Goal: Information Seeking & Learning: Learn about a topic

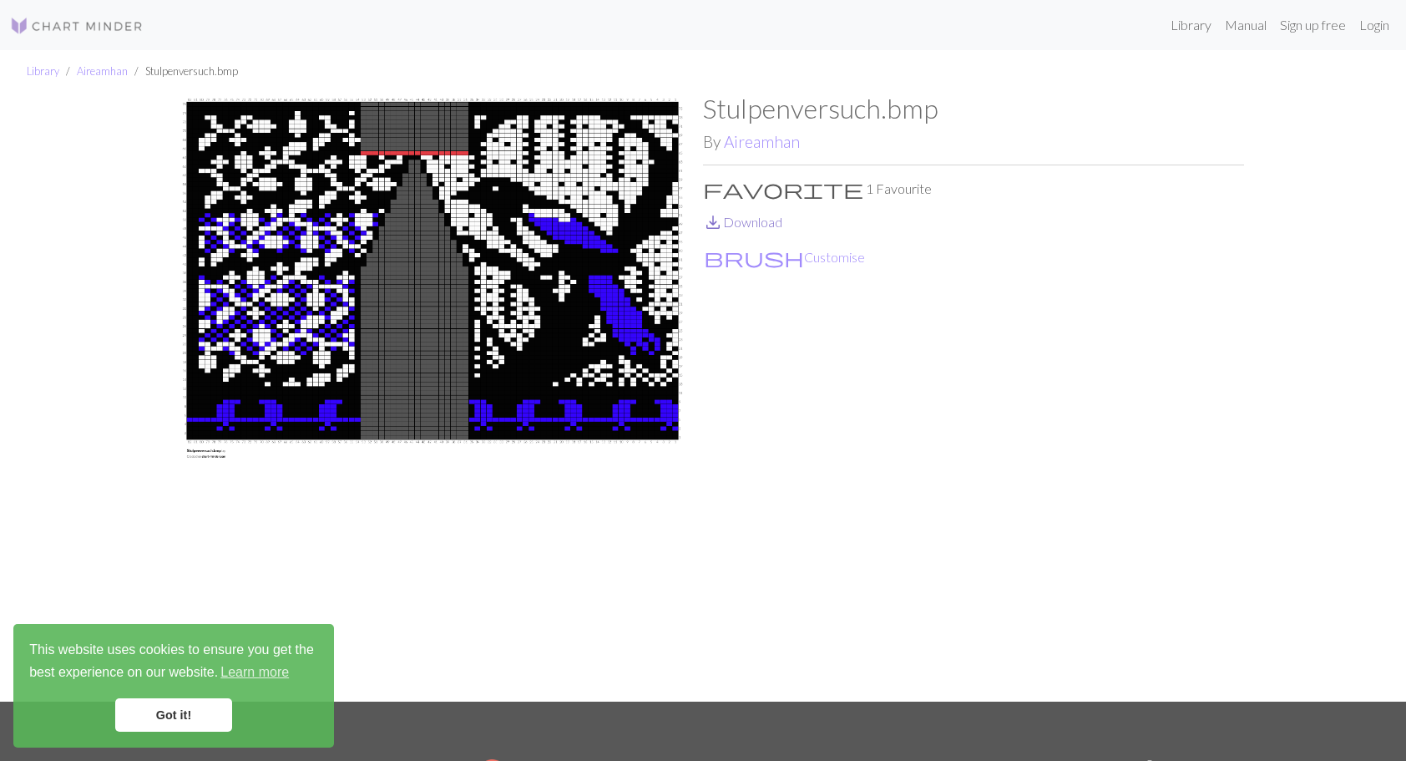
click at [763, 225] on link "save_alt Download" at bounding box center [742, 222] width 79 height 16
click at [100, 72] on link "Aireamhan" at bounding box center [102, 70] width 51 height 13
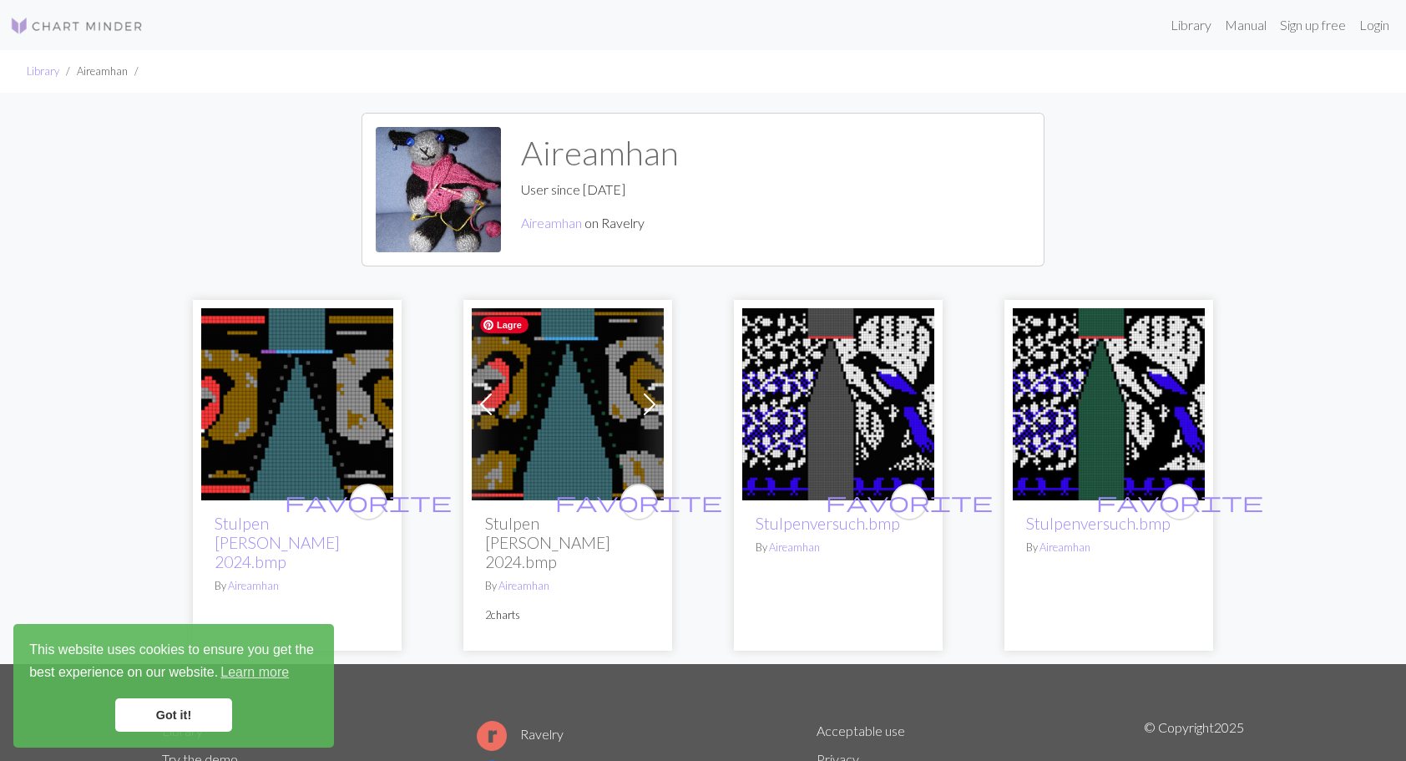
click at [549, 419] on img at bounding box center [568, 404] width 192 height 192
click at [546, 419] on img at bounding box center [568, 404] width 192 height 192
click at [43, 74] on link "Library" at bounding box center [43, 70] width 33 height 13
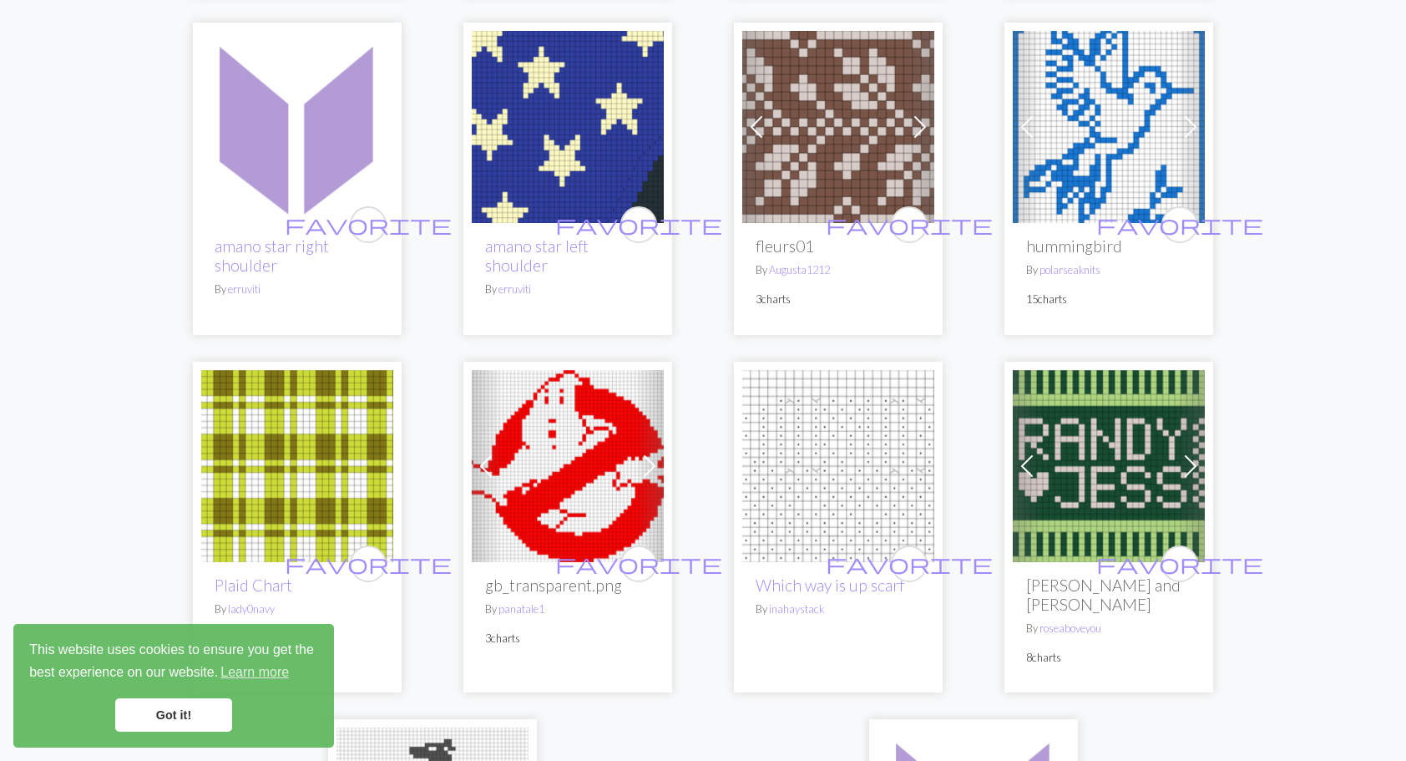
scroll to position [3757, 0]
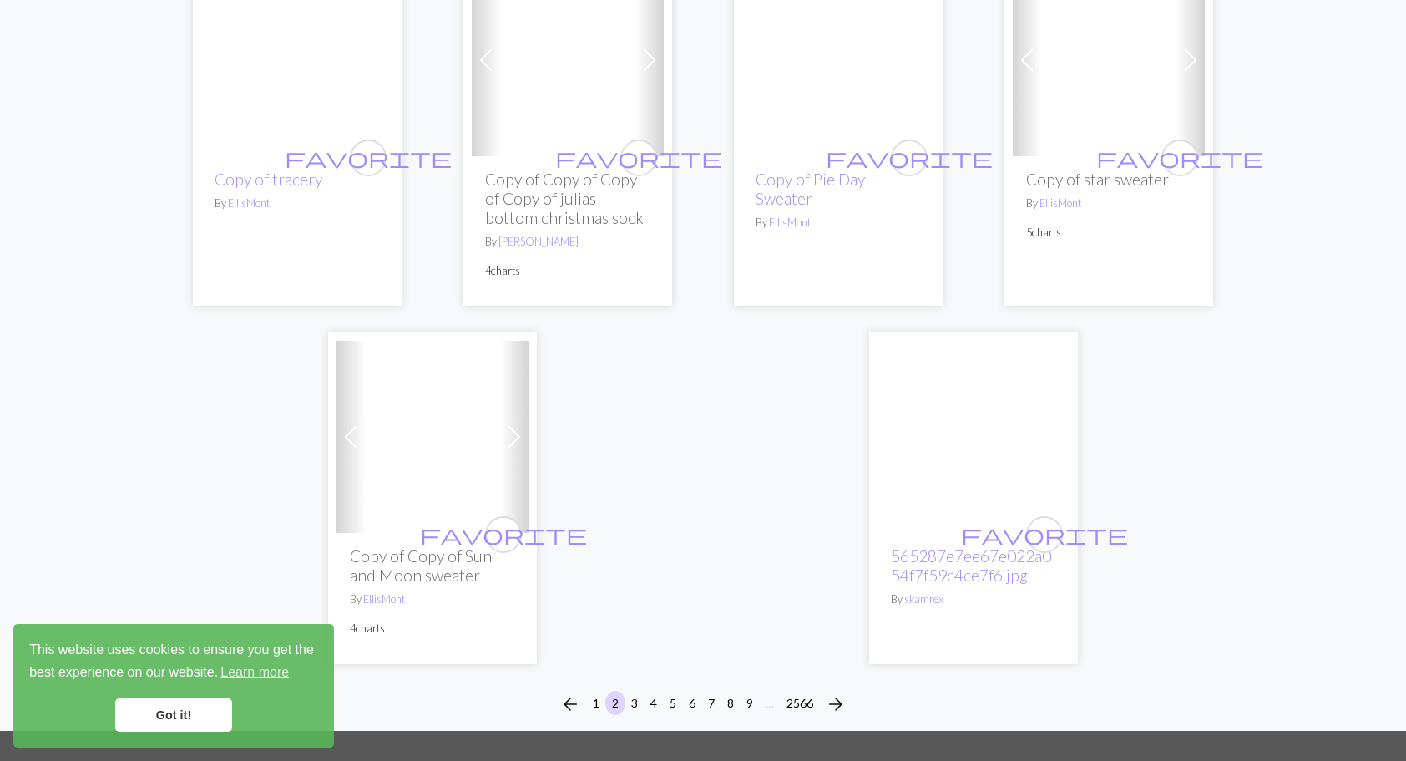
scroll to position [4197, 0]
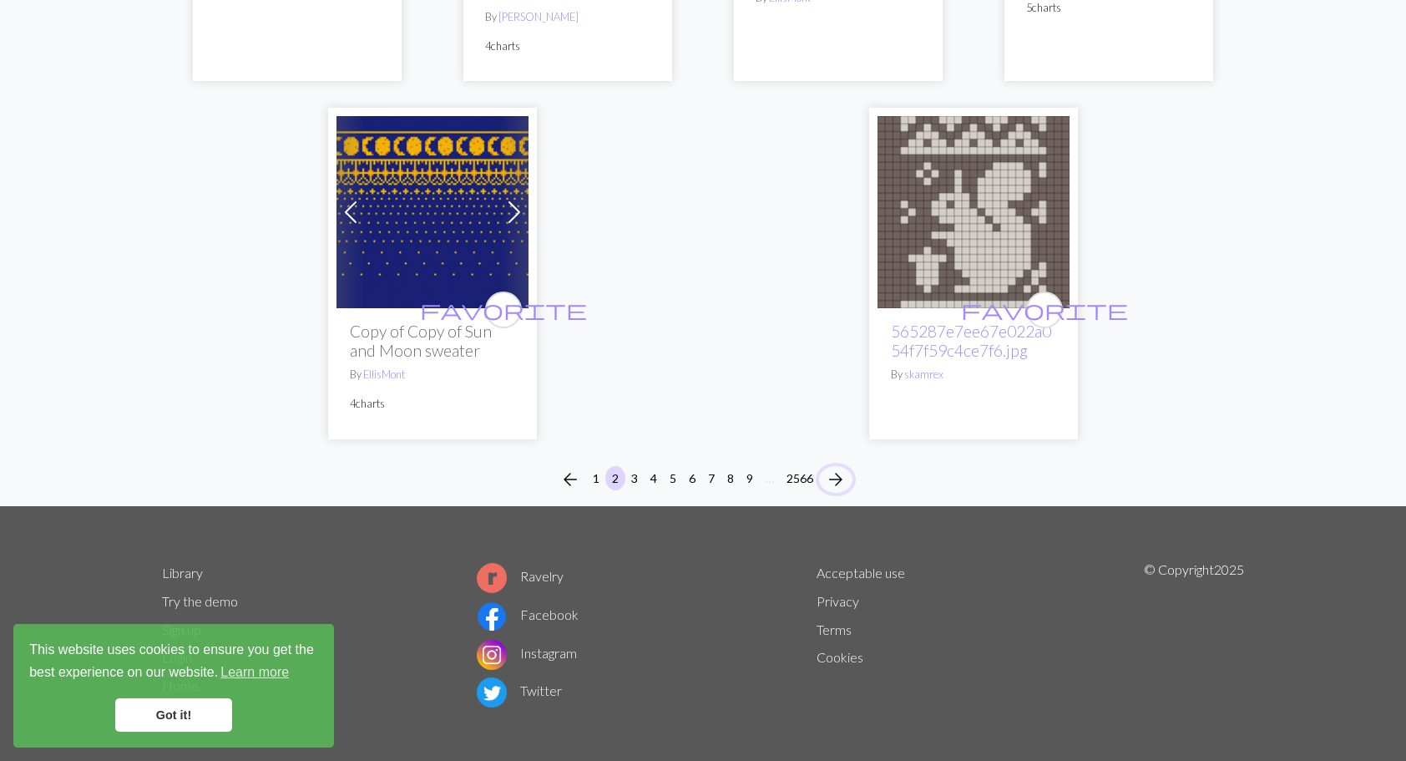
click at [843, 468] on span "arrow_forward" at bounding box center [836, 479] width 20 height 23
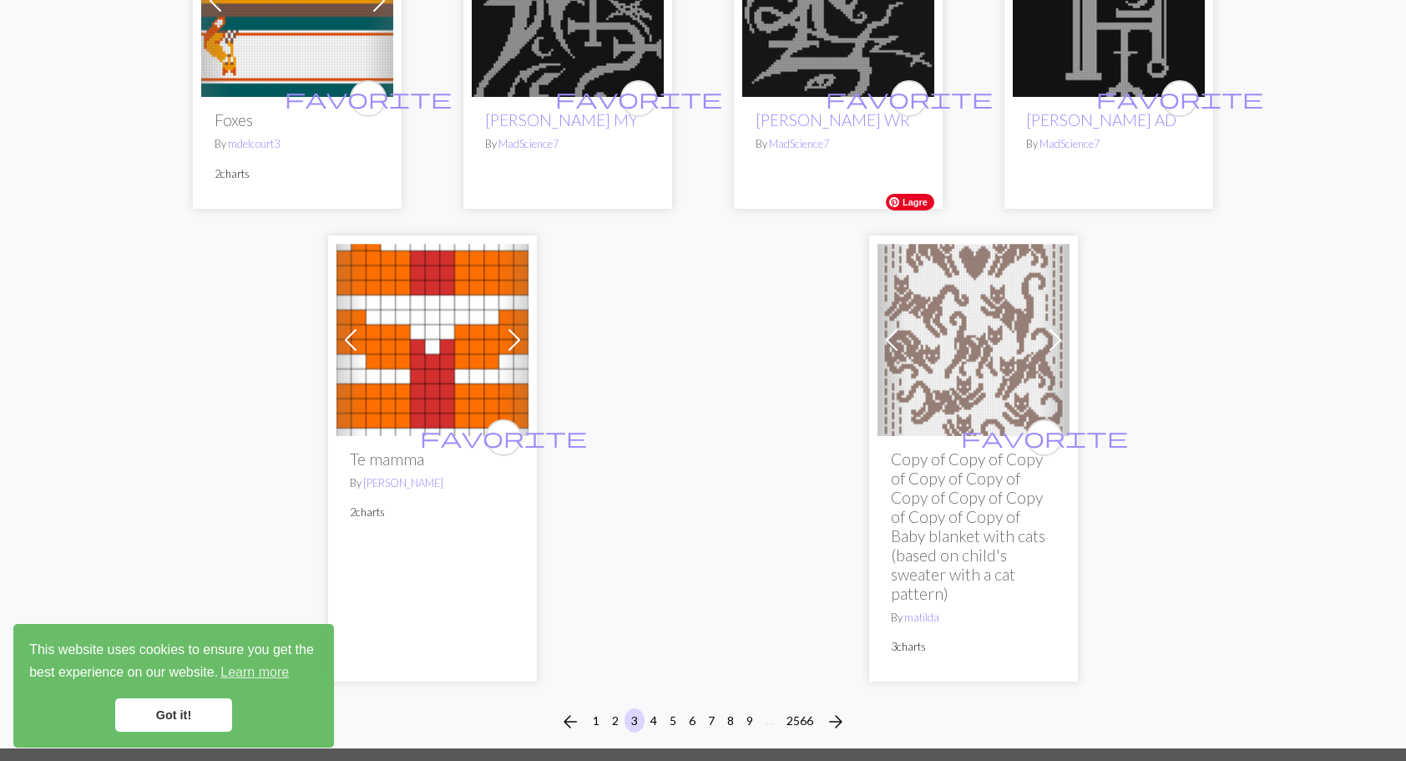
scroll to position [4276, 0]
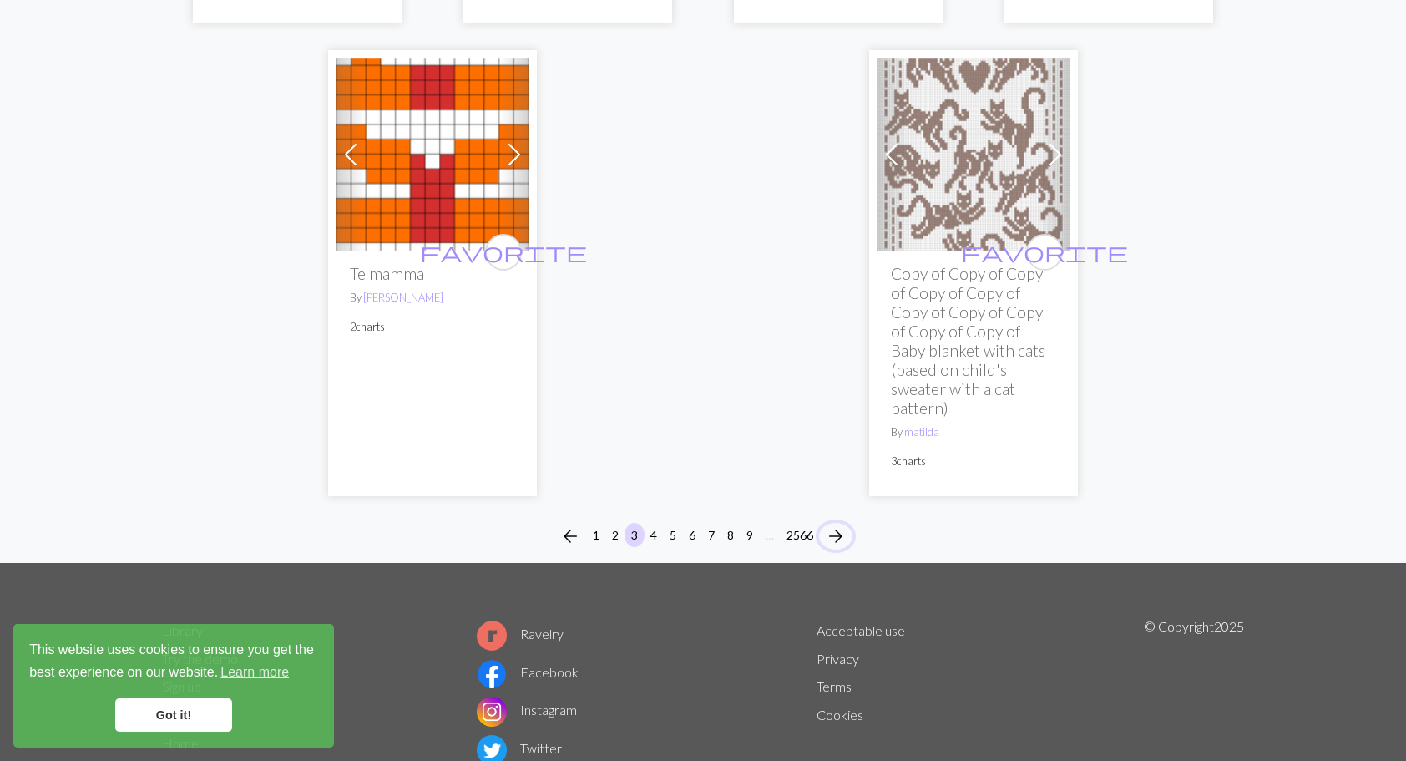
click at [837, 524] on span "arrow_forward" at bounding box center [836, 535] width 20 height 23
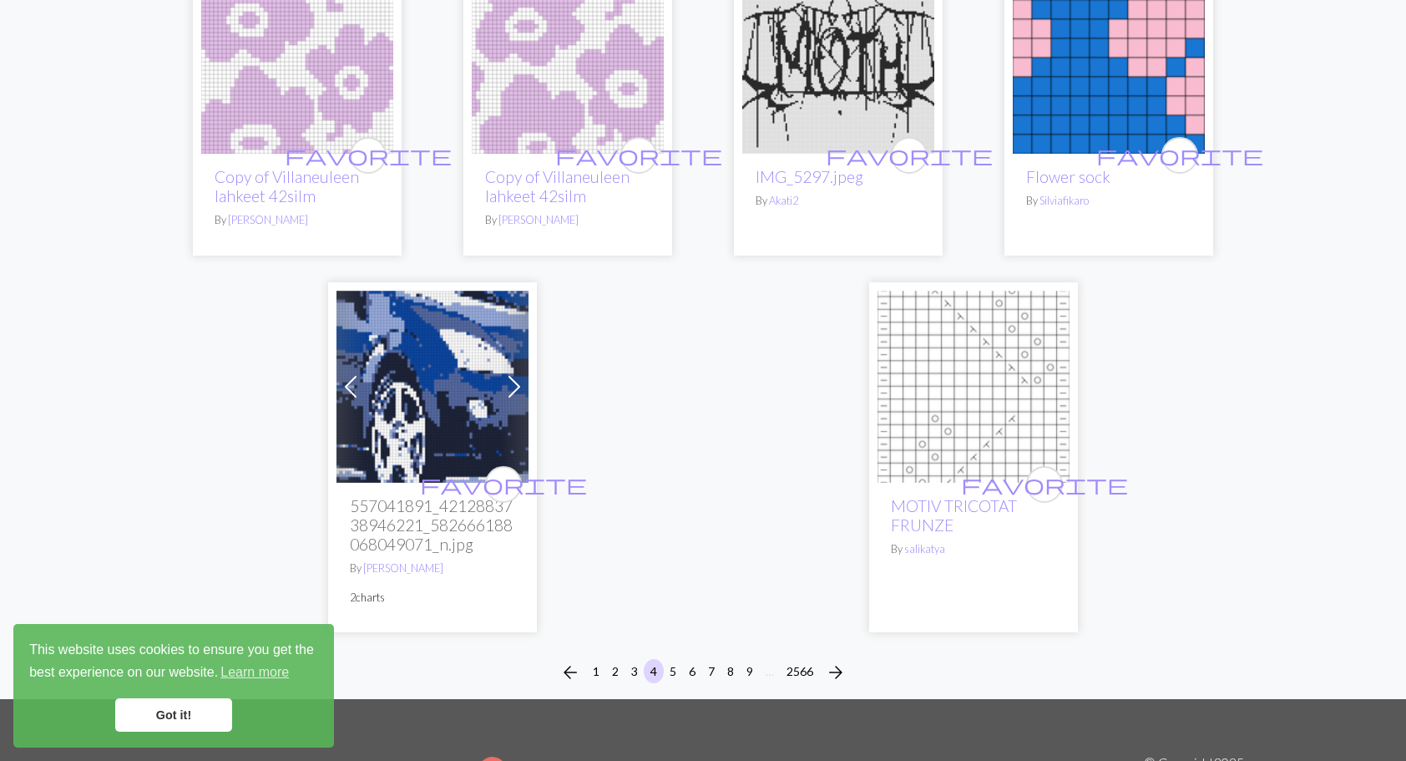
scroll to position [4175, 0]
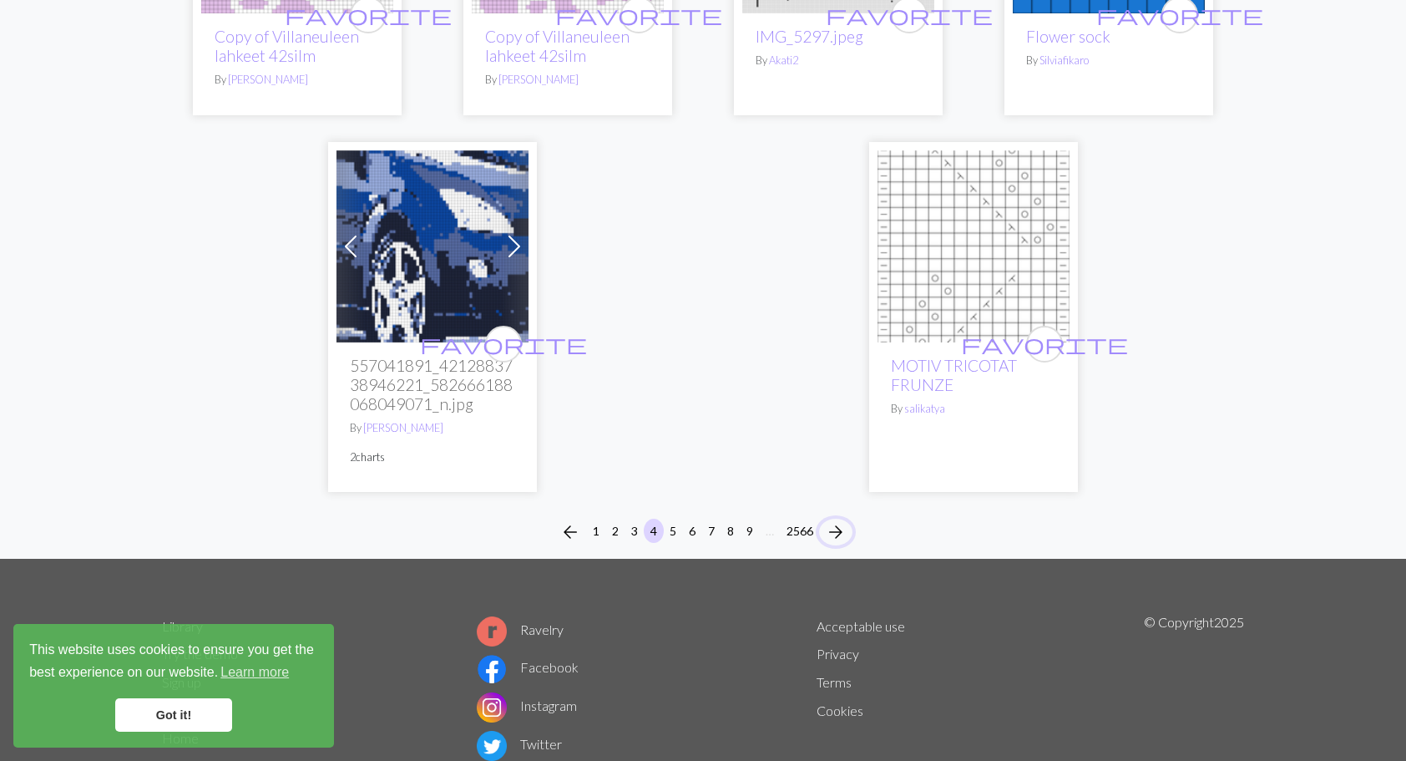
click at [838, 533] on span "arrow_forward" at bounding box center [836, 531] width 20 height 23
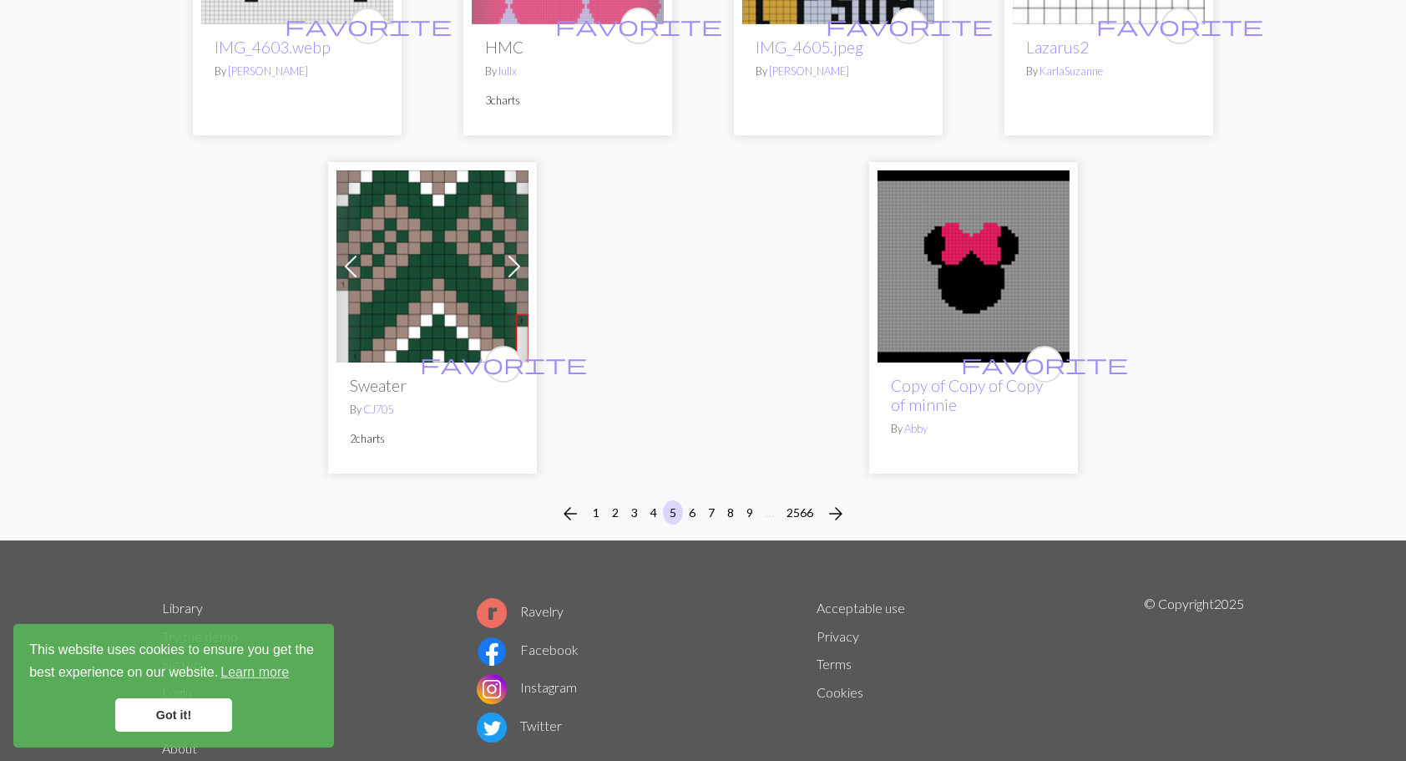
scroll to position [4411, 0]
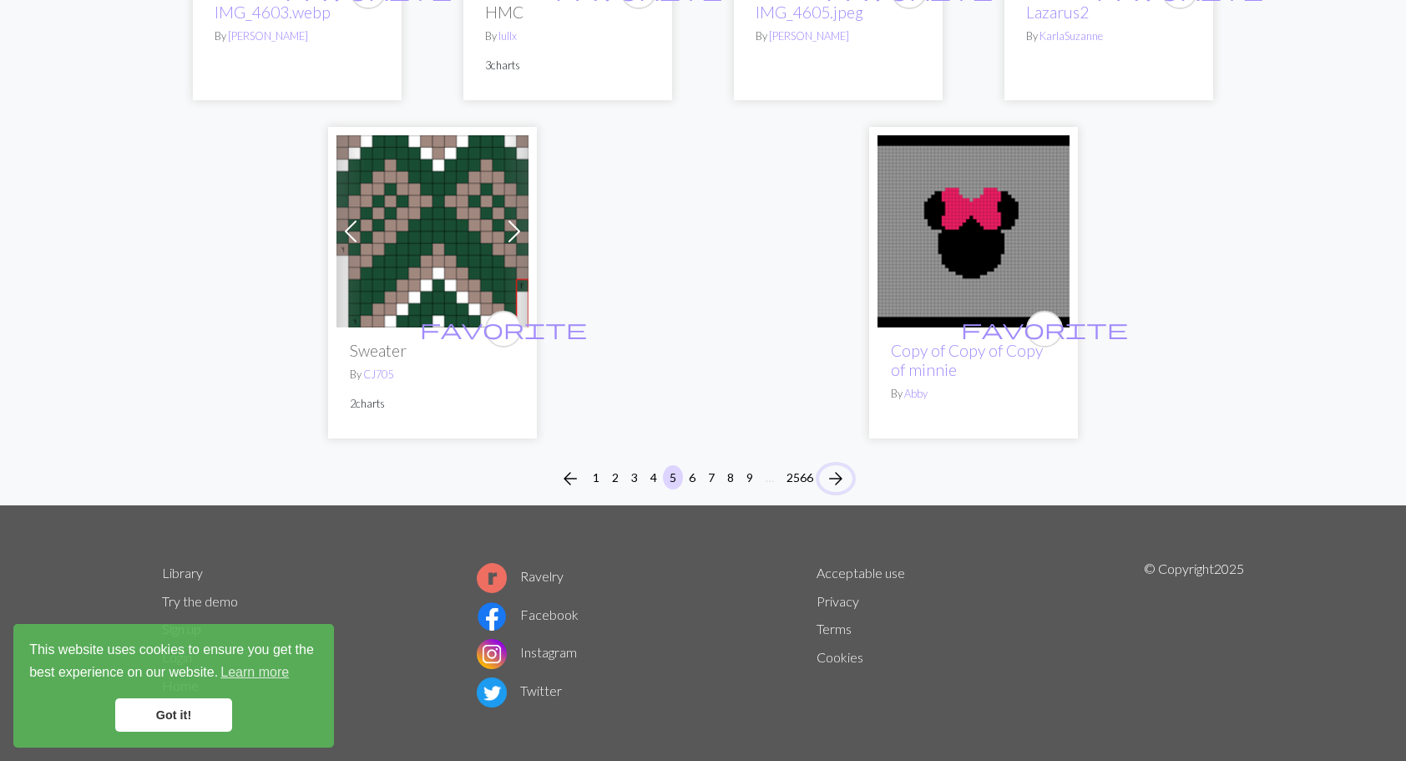
click at [840, 467] on span "arrow_forward" at bounding box center [836, 478] width 20 height 23
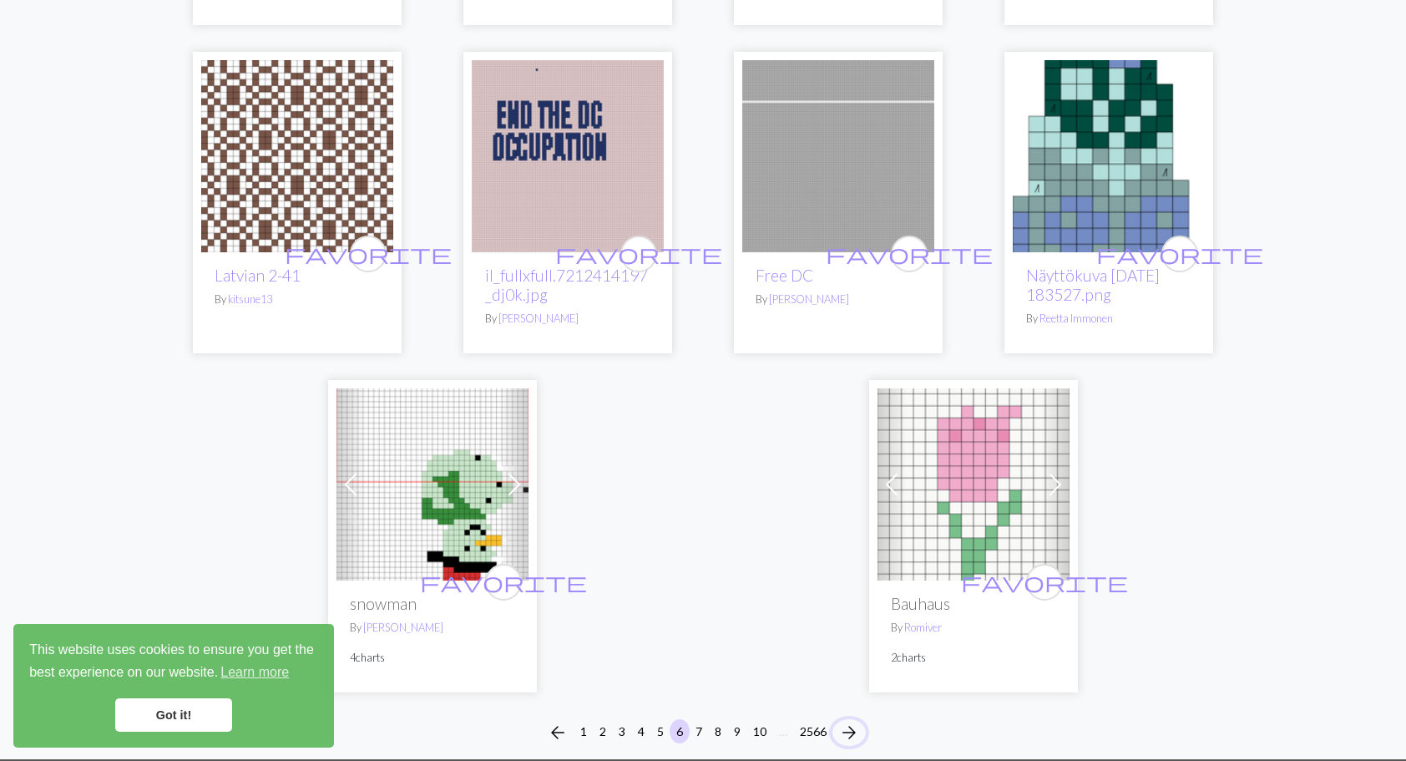
scroll to position [4175, 0]
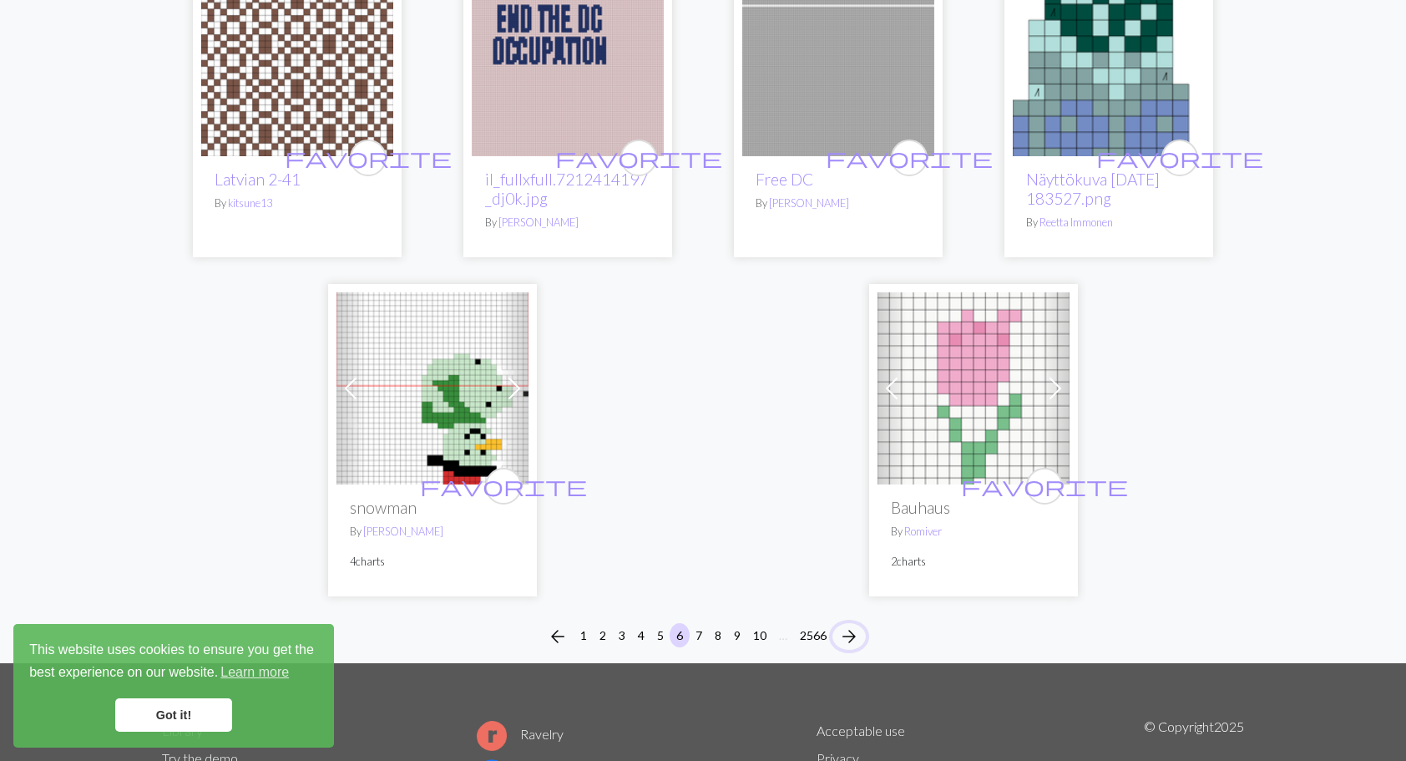
click at [856, 625] on span "arrow_forward" at bounding box center [849, 636] width 20 height 23
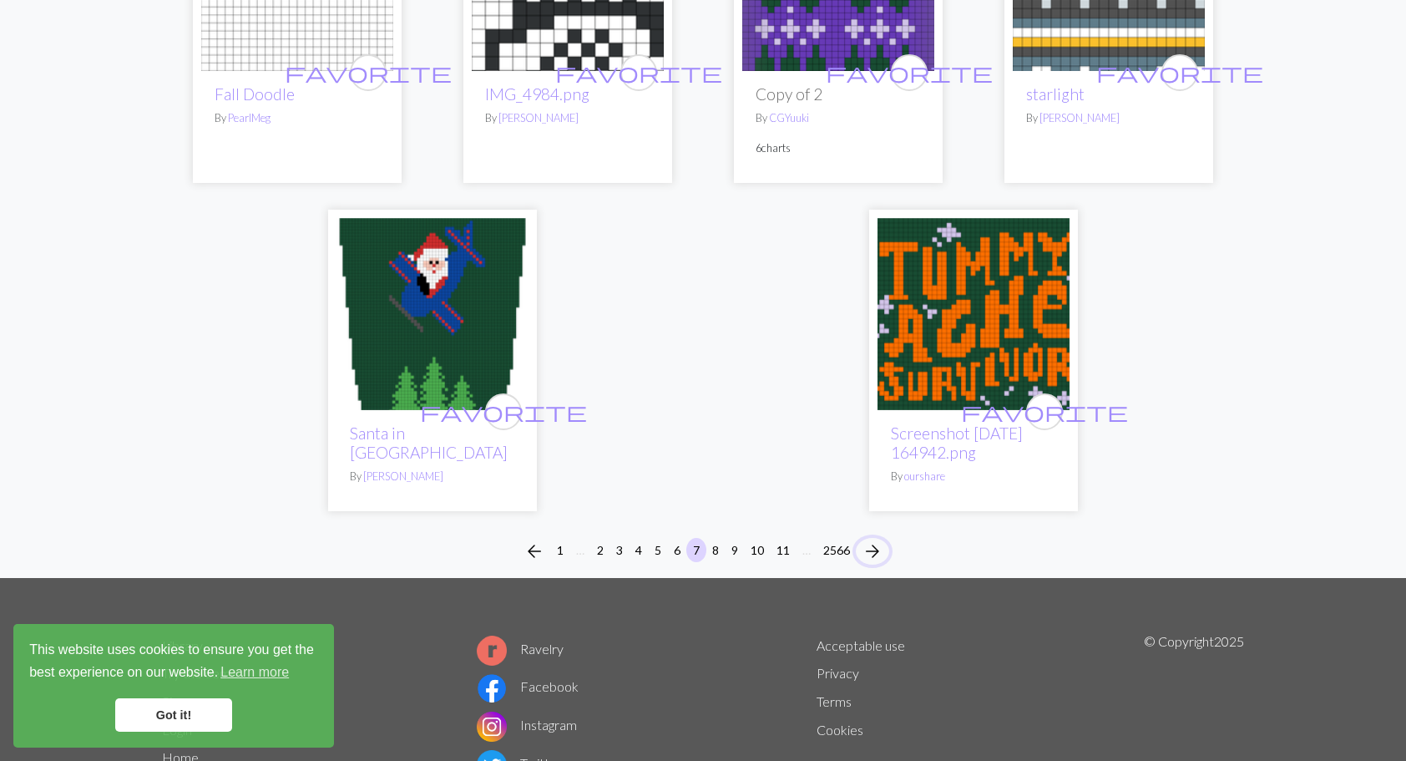
scroll to position [4258, 0]
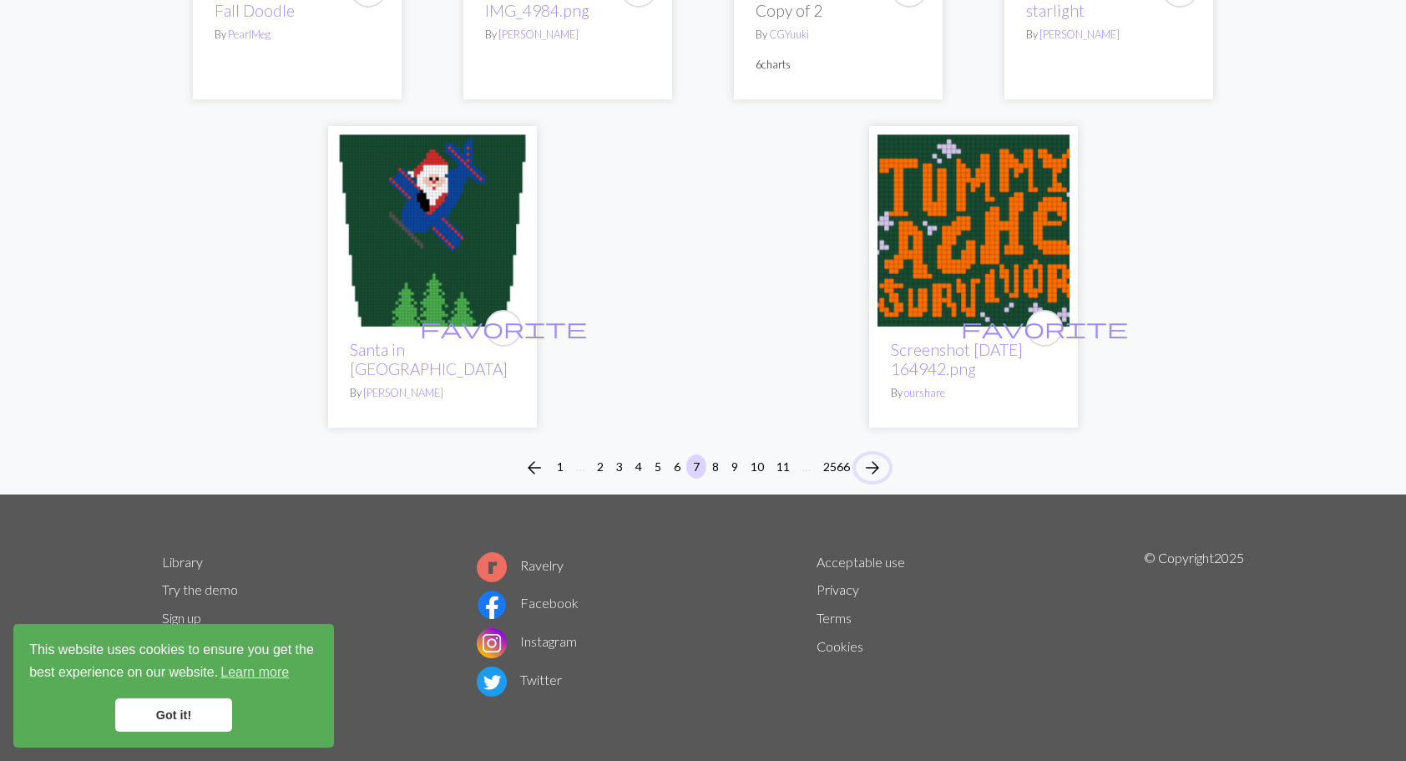
click at [883, 481] on button "arrow_forward" at bounding box center [872, 467] width 33 height 27
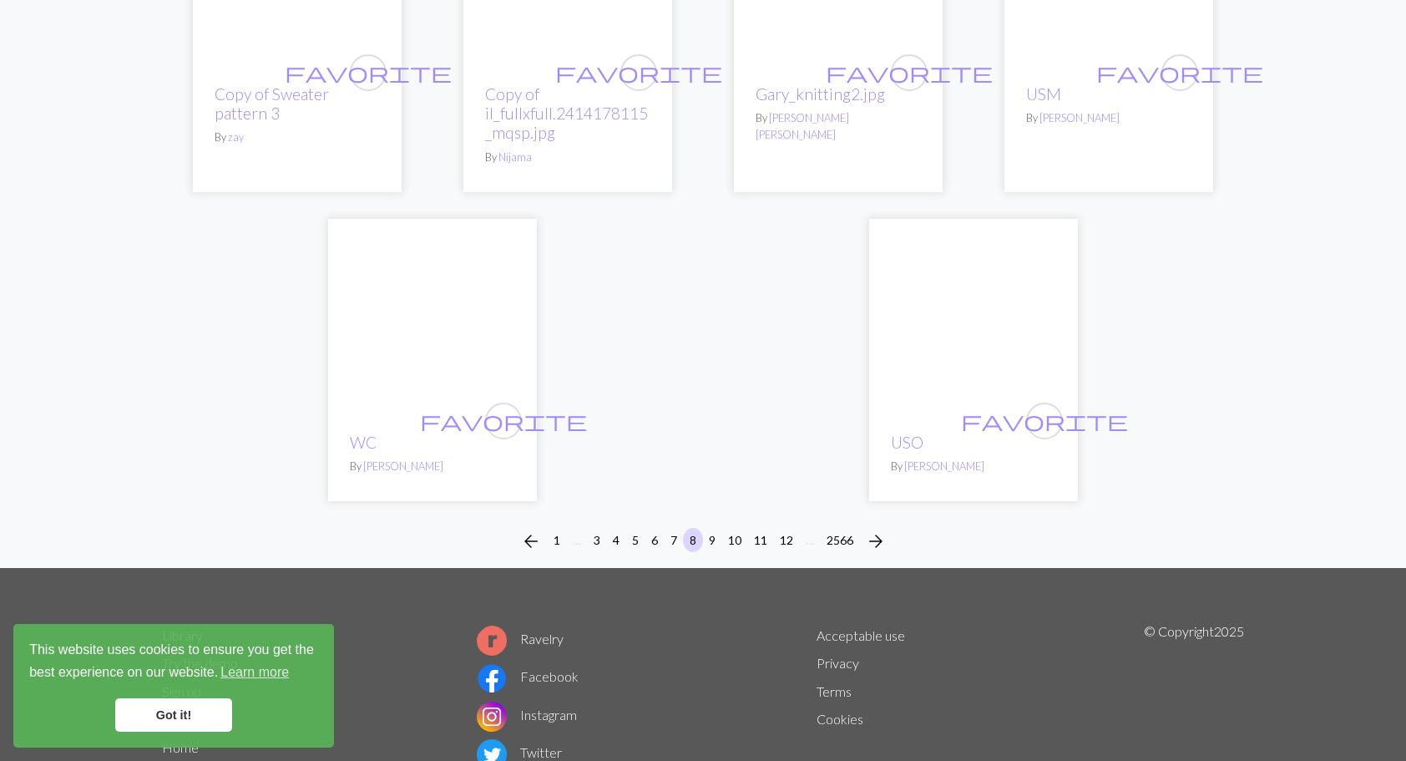
scroll to position [4255, 0]
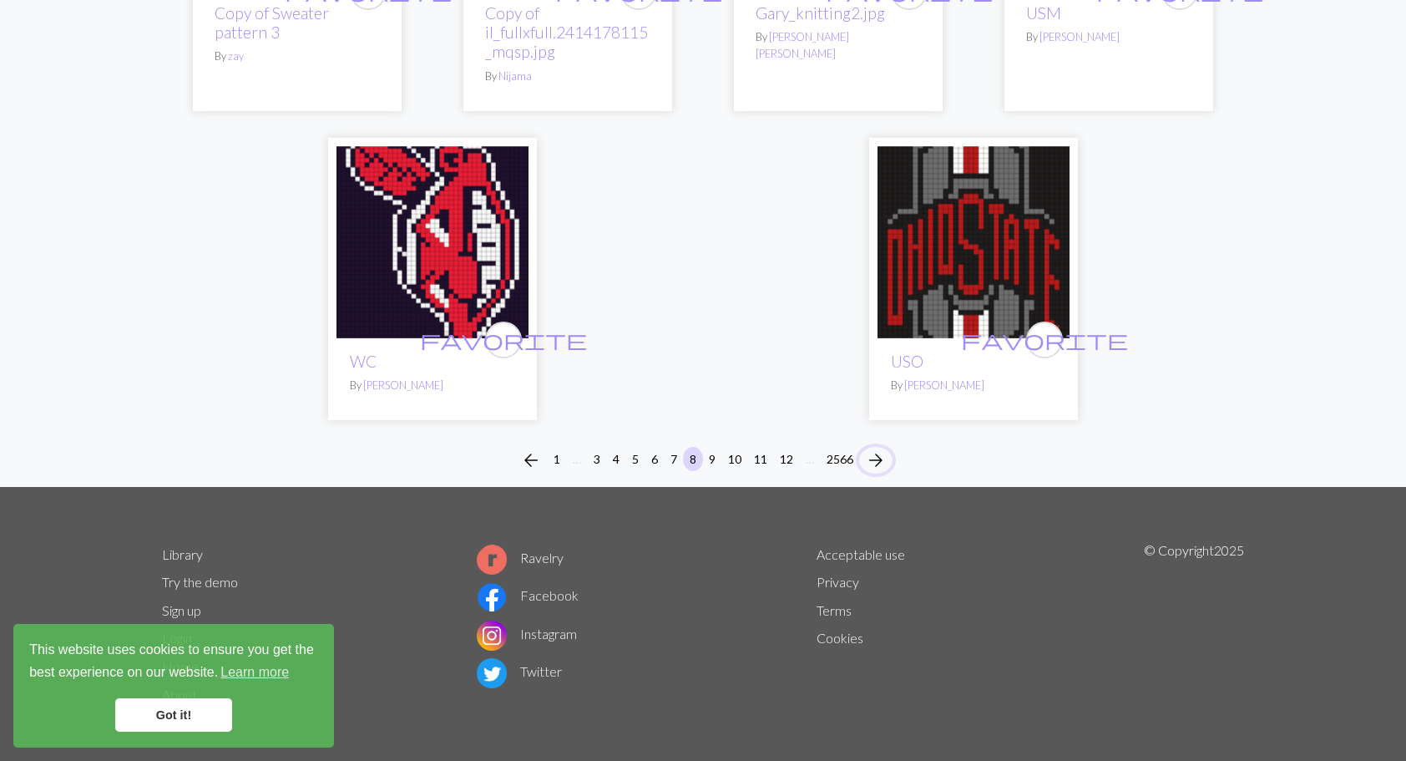
click at [878, 458] on span "arrow_forward" at bounding box center [876, 459] width 20 height 23
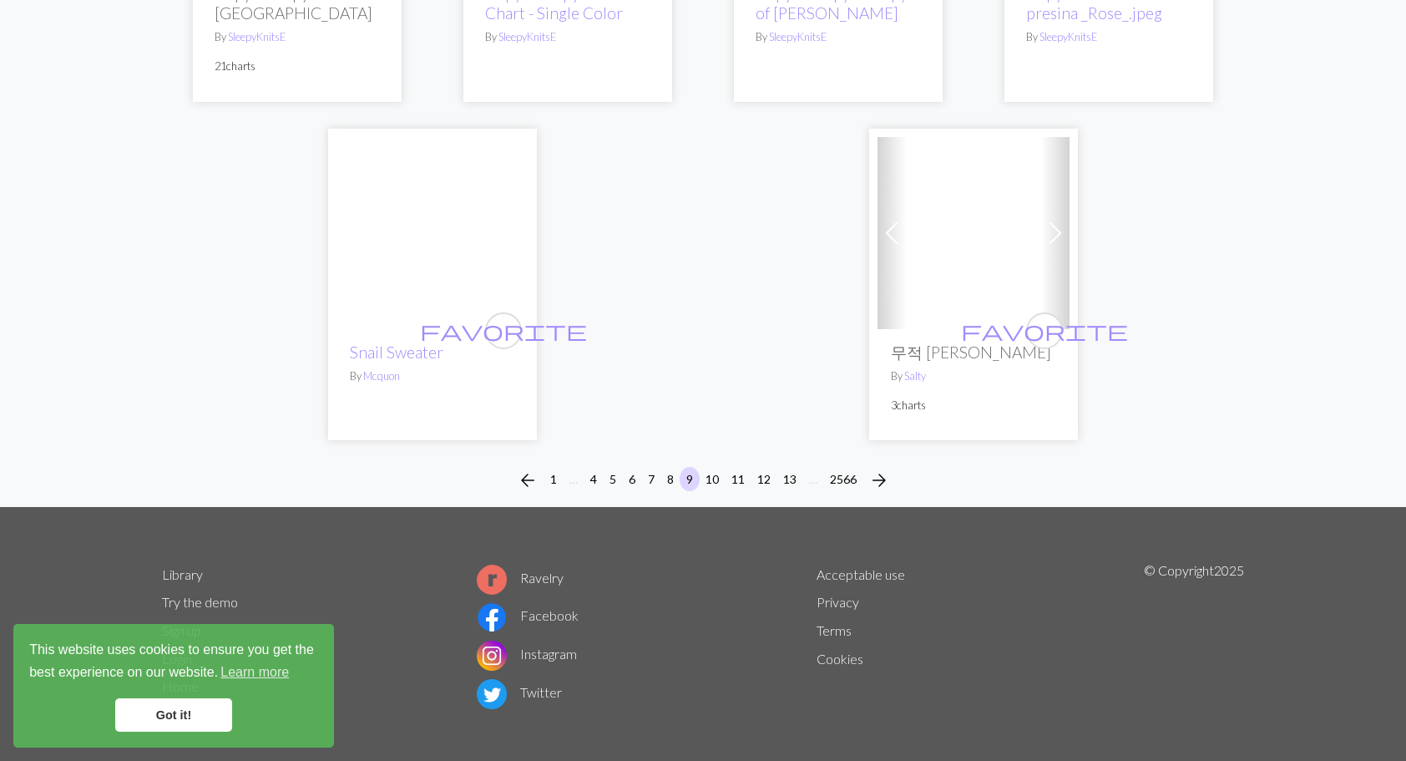
scroll to position [4208, 0]
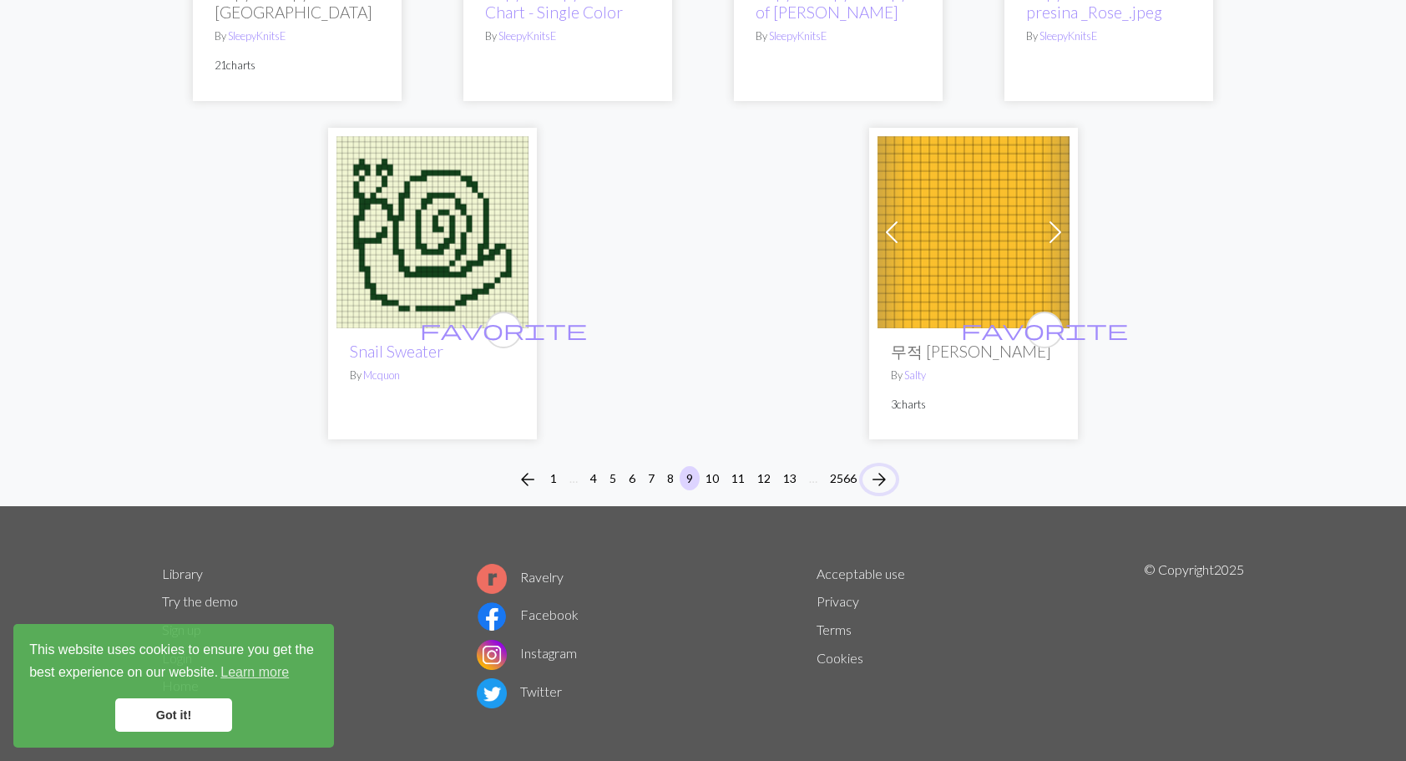
click at [882, 468] on span "arrow_forward" at bounding box center [879, 479] width 20 height 23
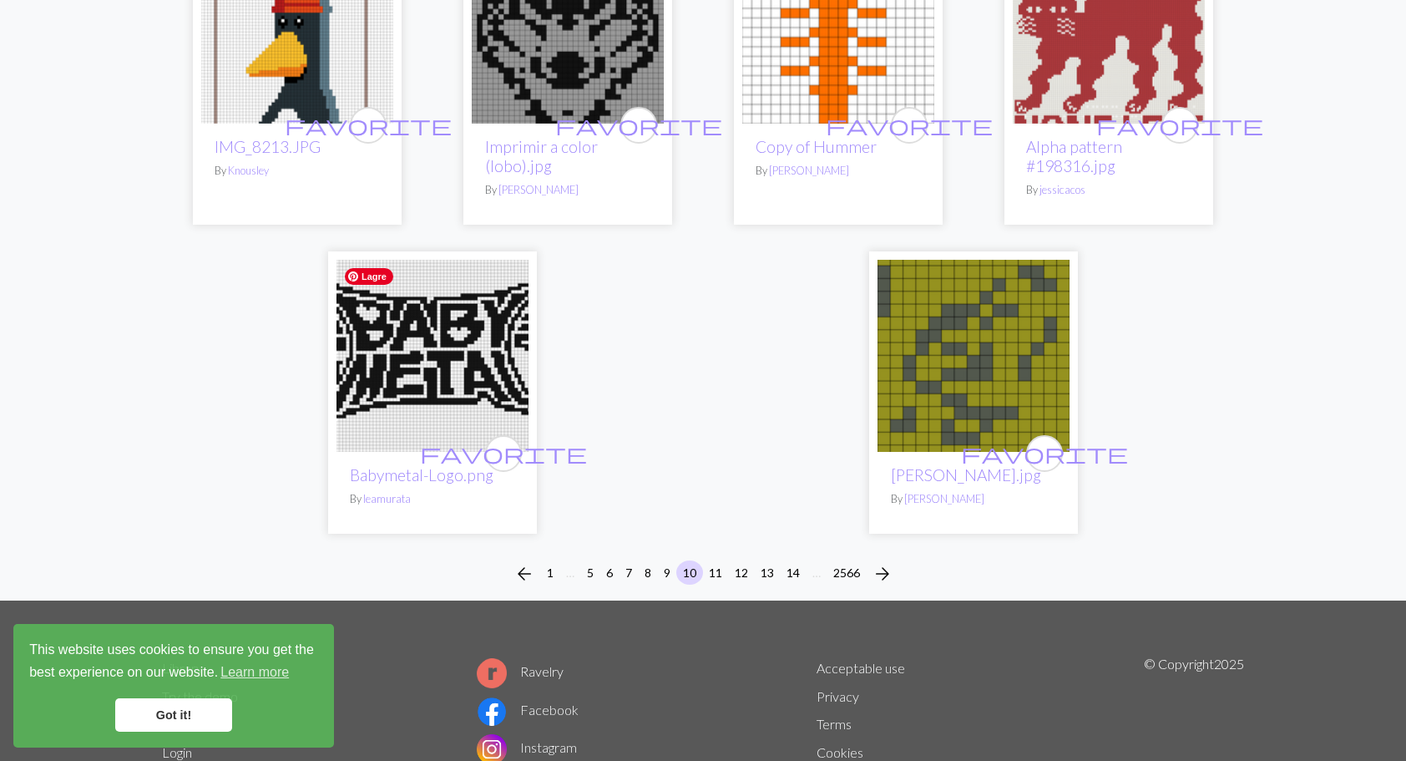
scroll to position [4008, 0]
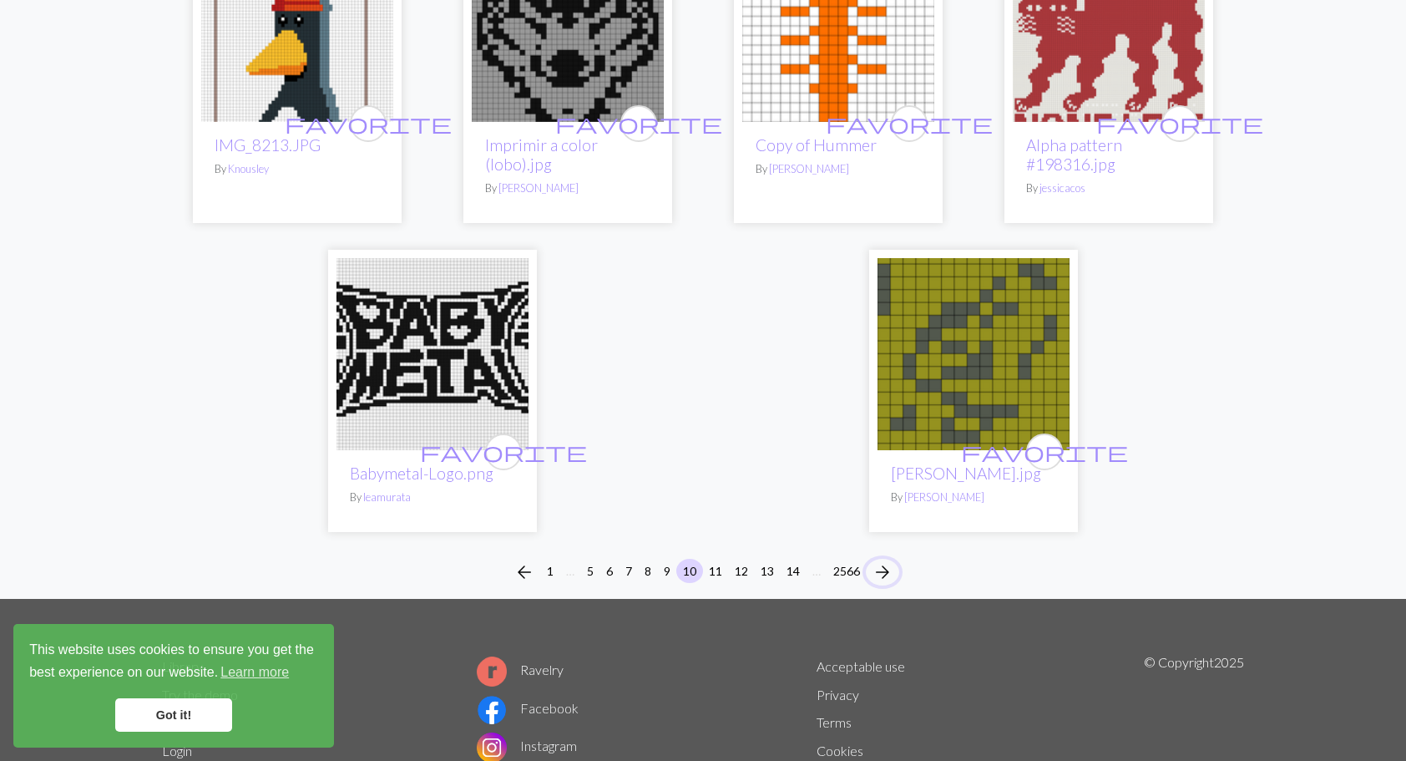
click at [887, 576] on span "arrow_forward" at bounding box center [882, 571] width 20 height 23
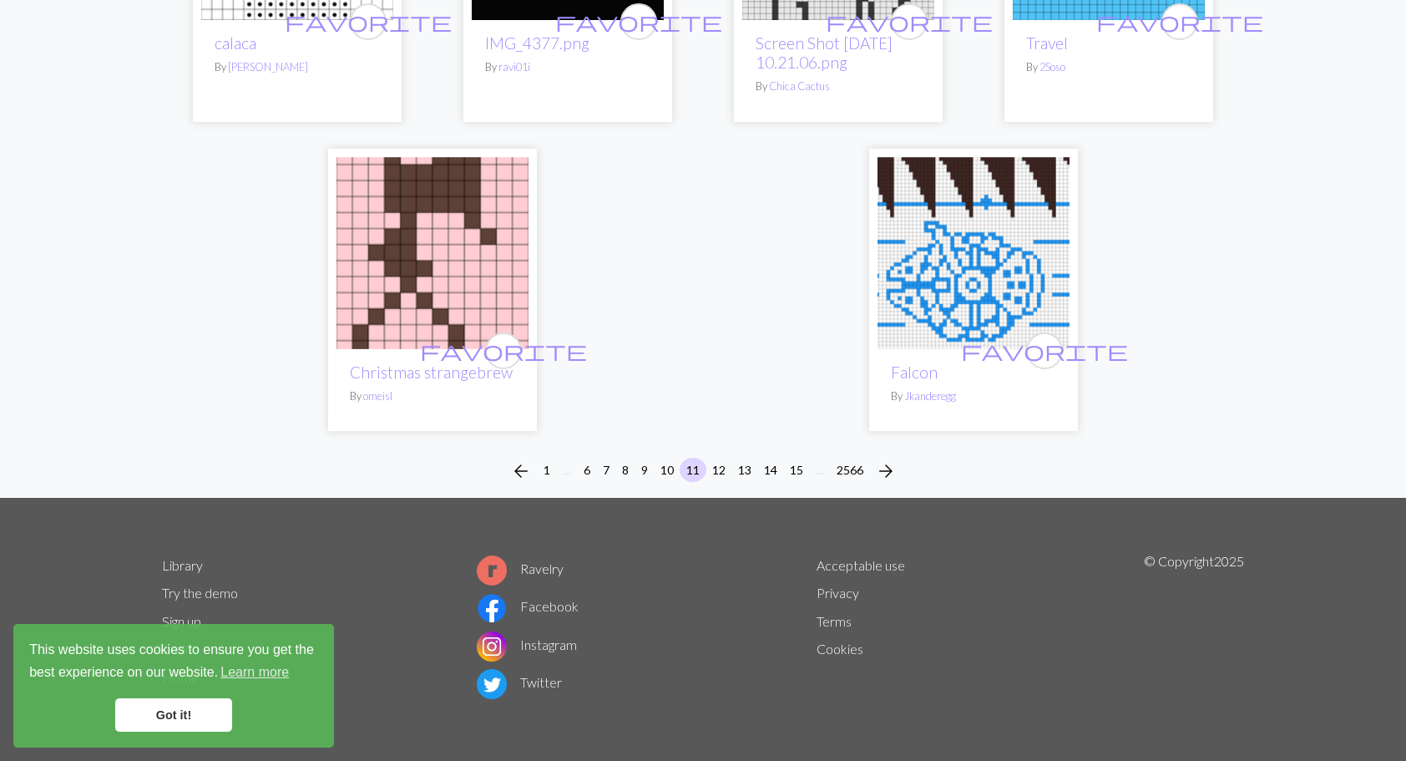
scroll to position [4217, 0]
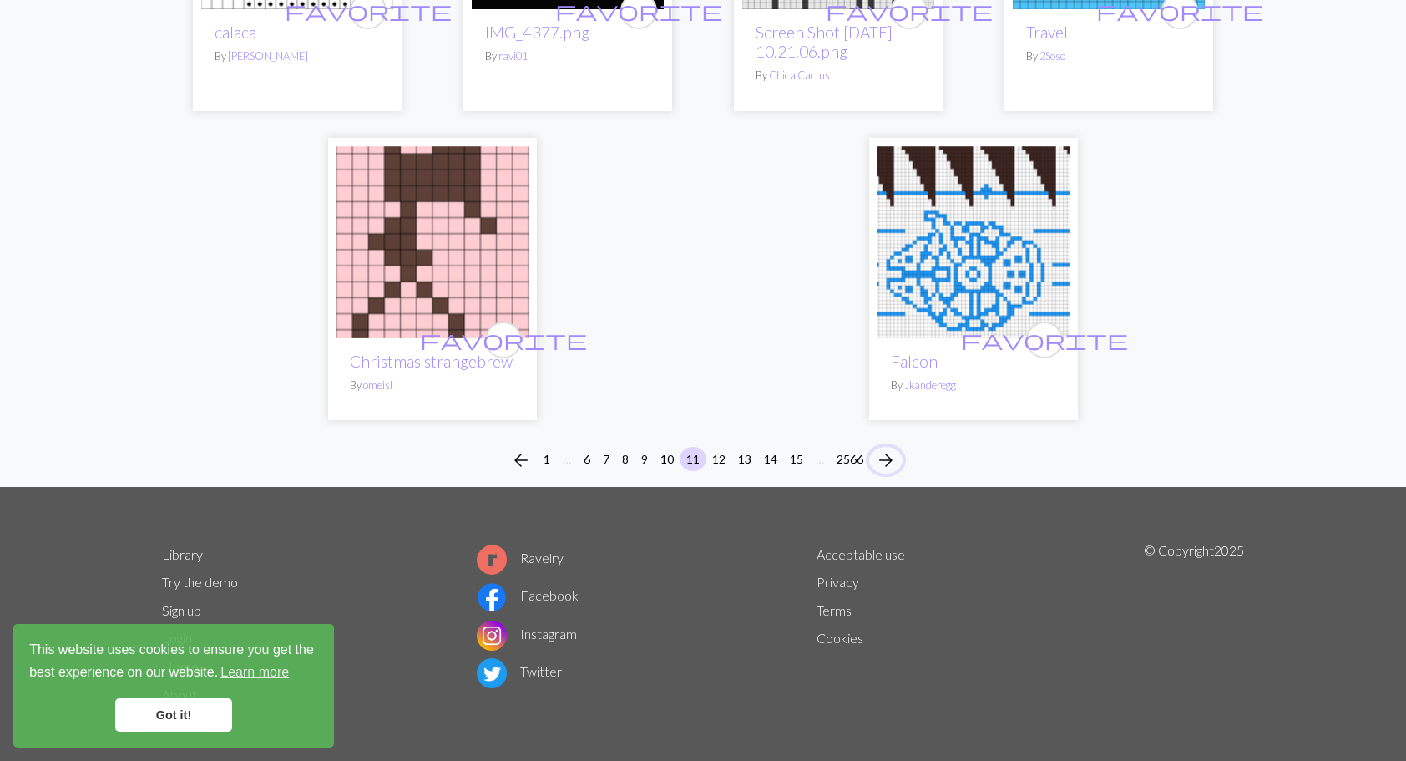
click at [887, 459] on span "arrow_forward" at bounding box center [886, 459] width 20 height 23
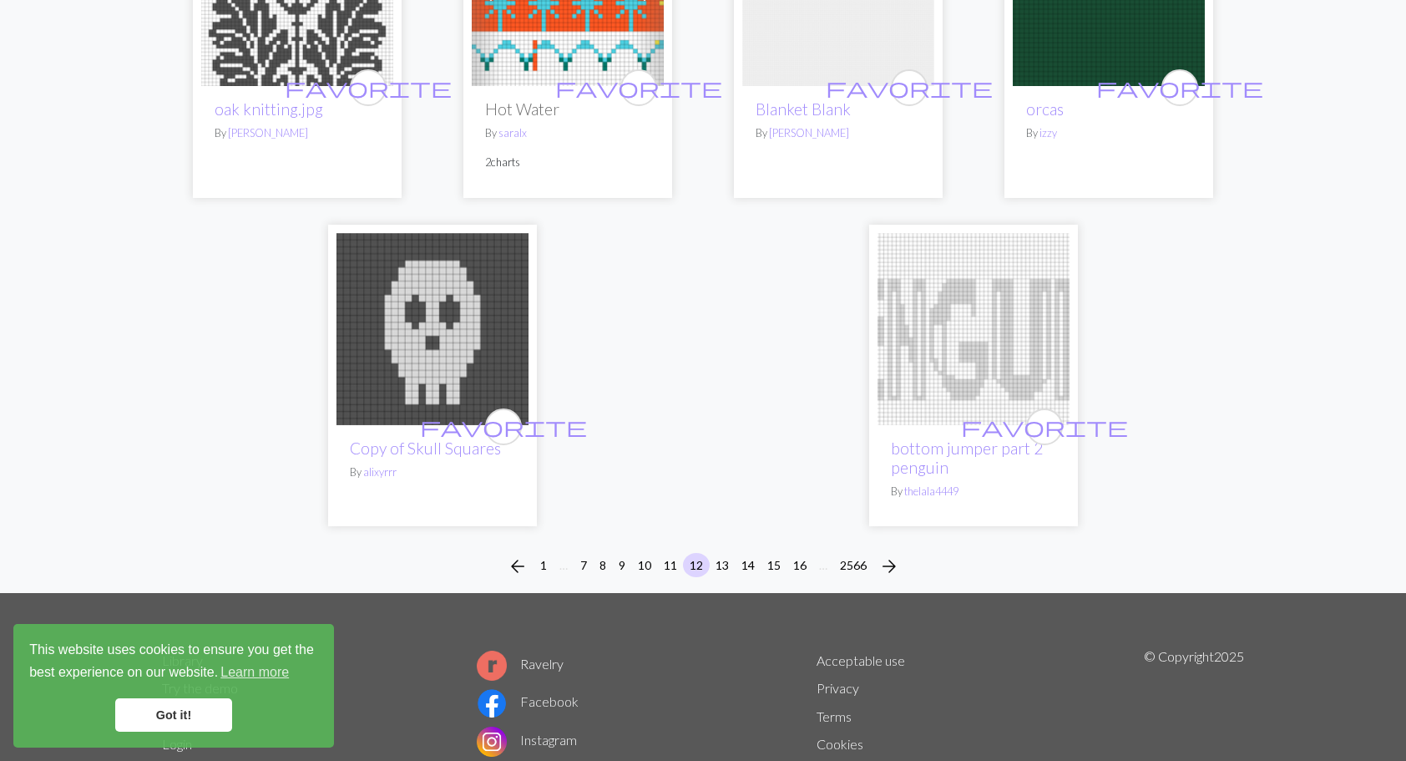
scroll to position [4258, 0]
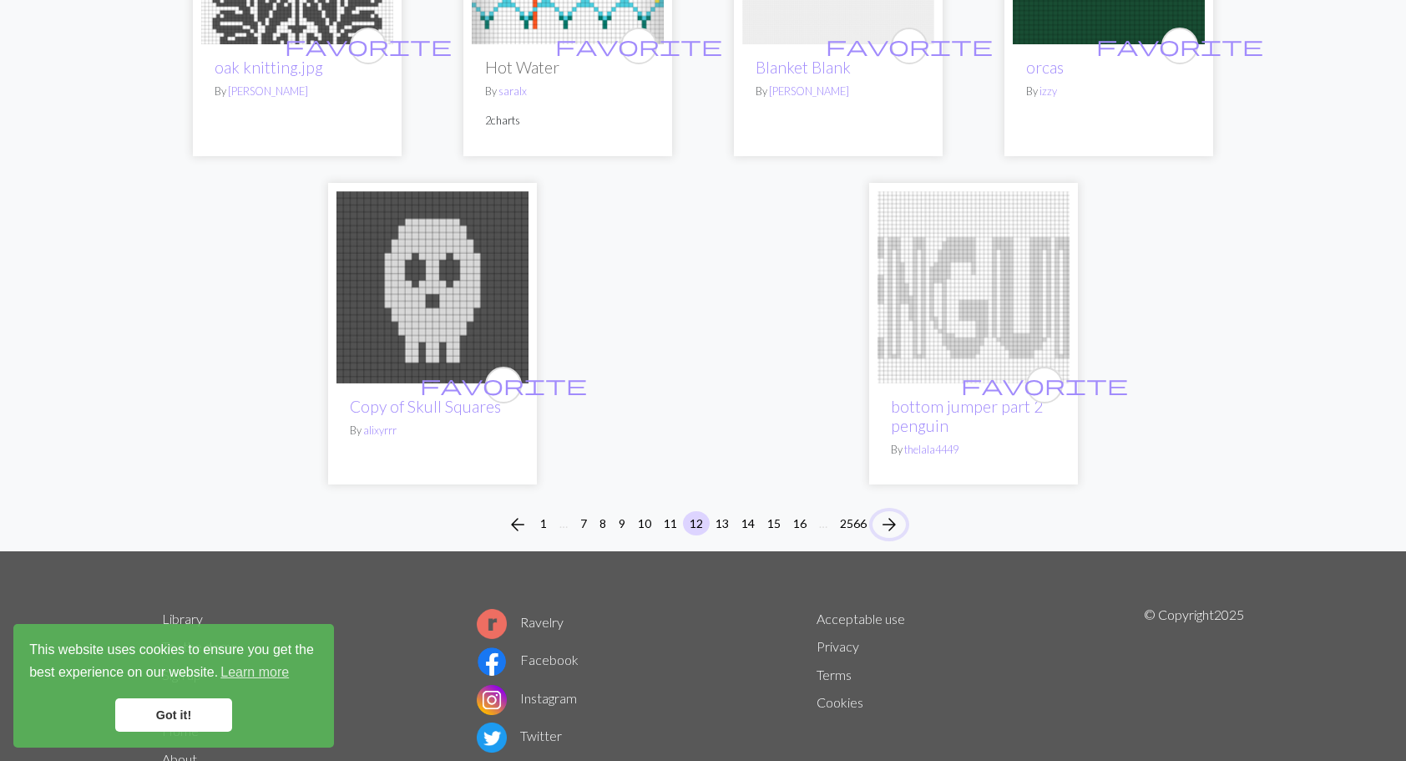
click at [893, 523] on span "arrow_forward" at bounding box center [889, 524] width 20 height 23
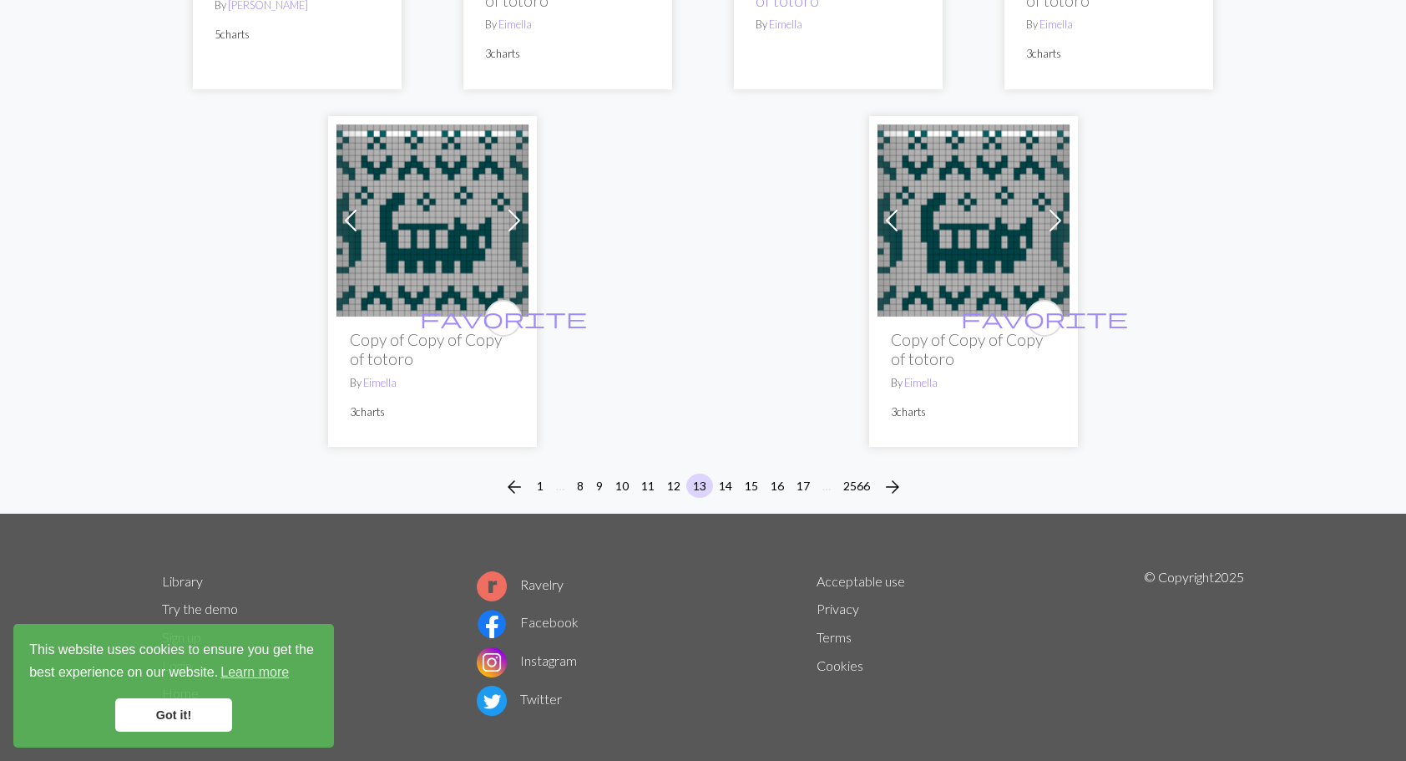
scroll to position [4313, 0]
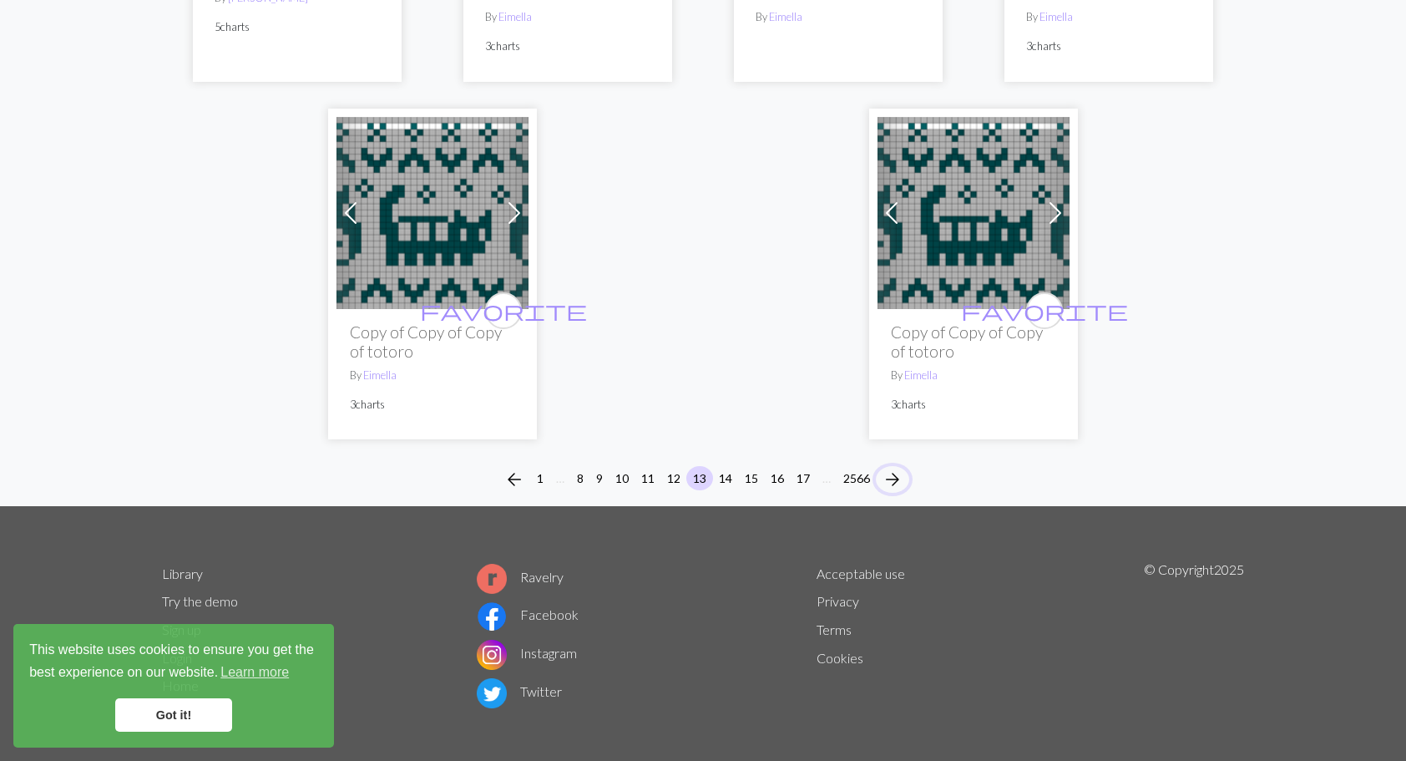
click at [894, 468] on span "arrow_forward" at bounding box center [892, 479] width 20 height 23
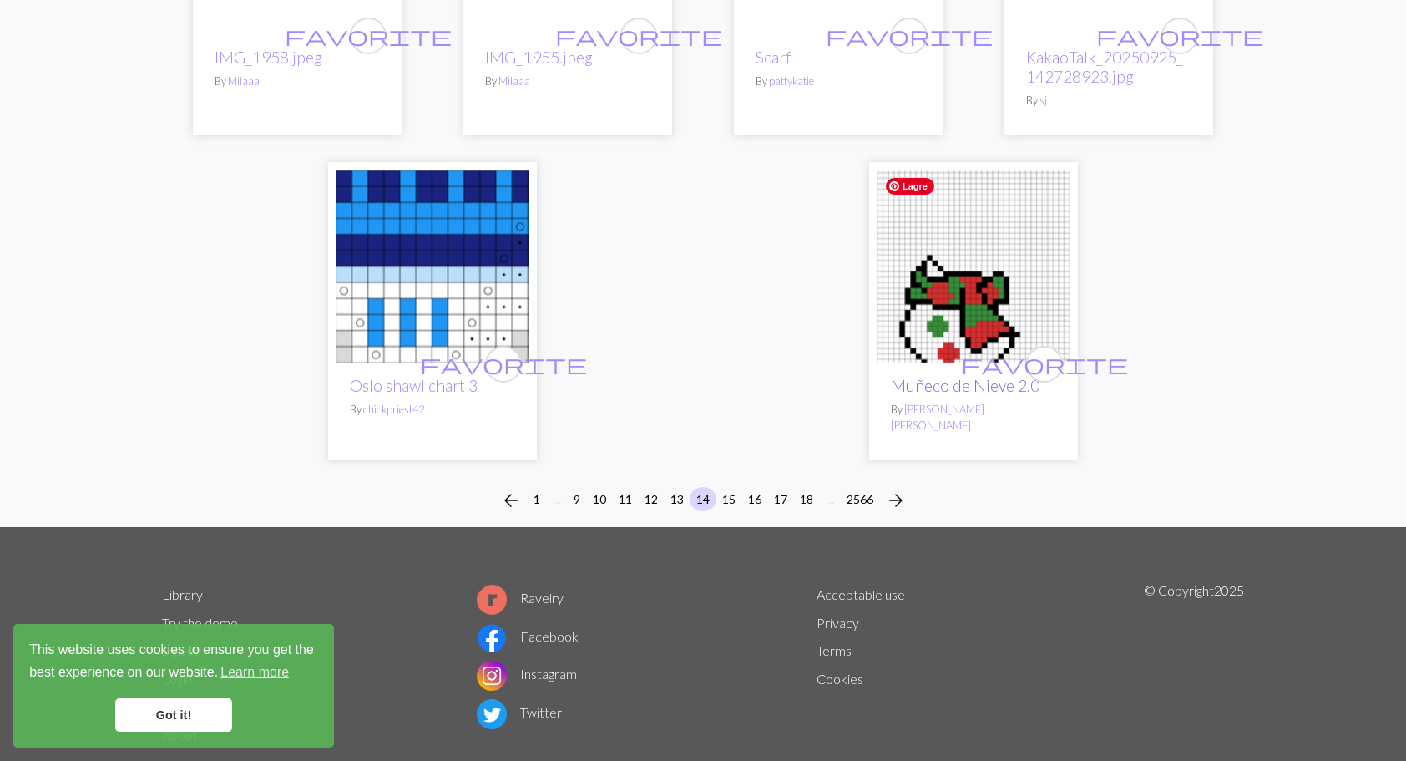
scroll to position [4099, 0]
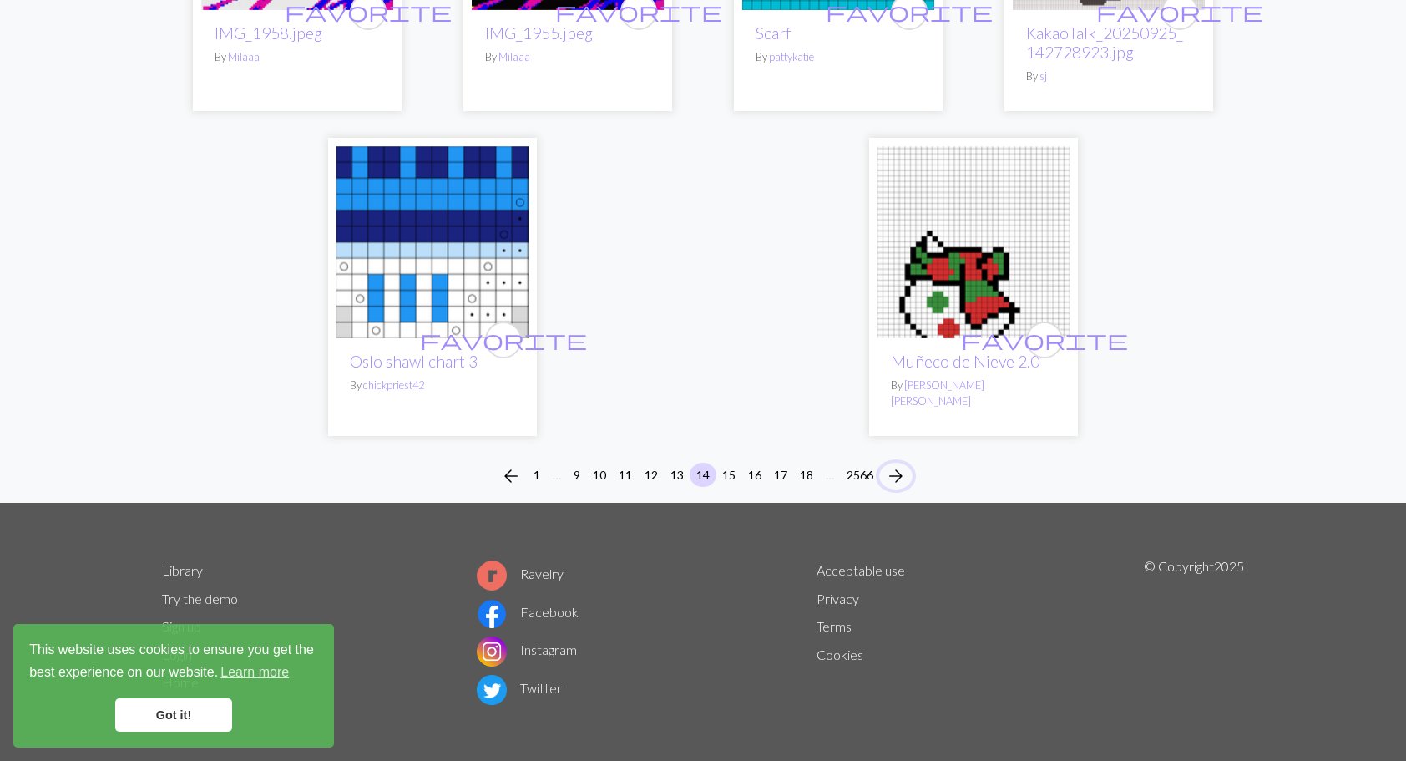
click at [900, 464] on span "arrow_forward" at bounding box center [896, 475] width 20 height 23
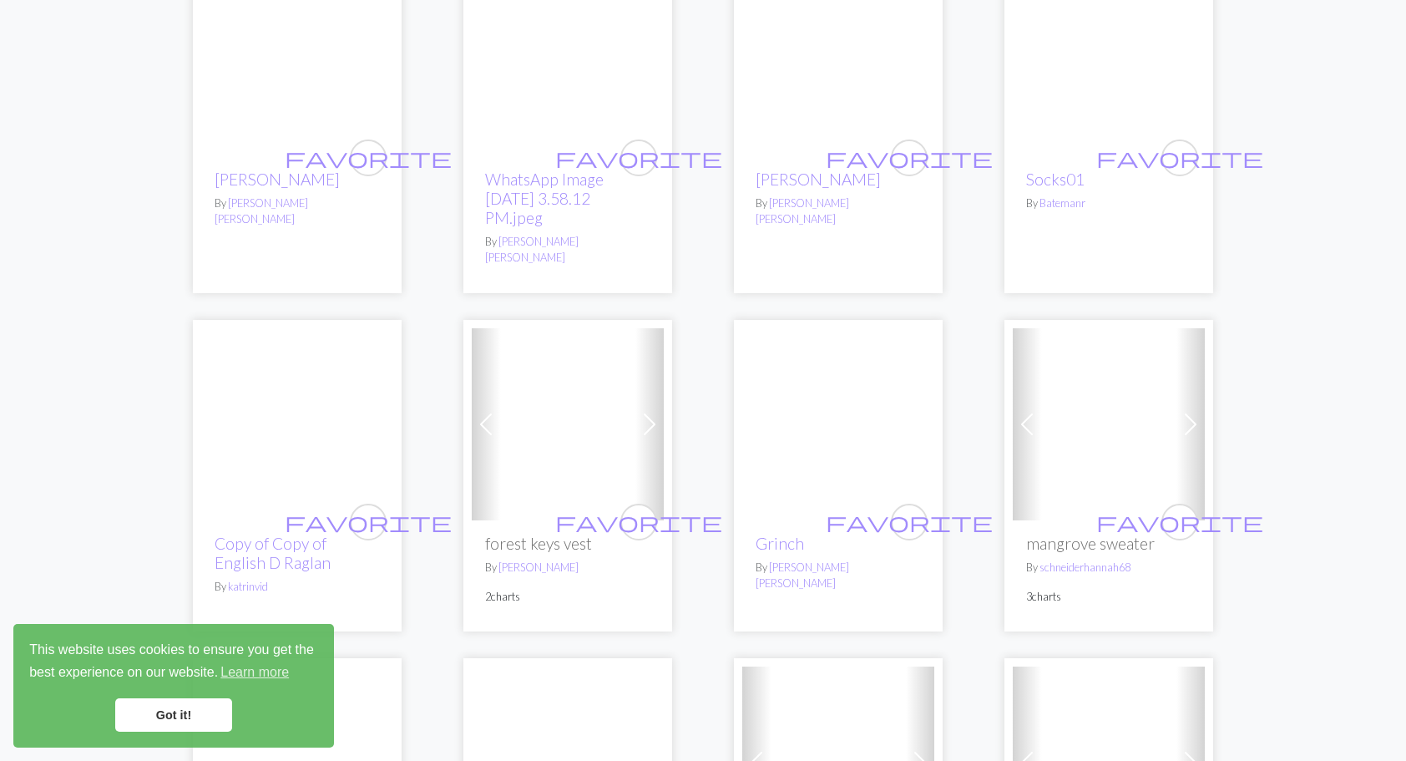
scroll to position [1002, 0]
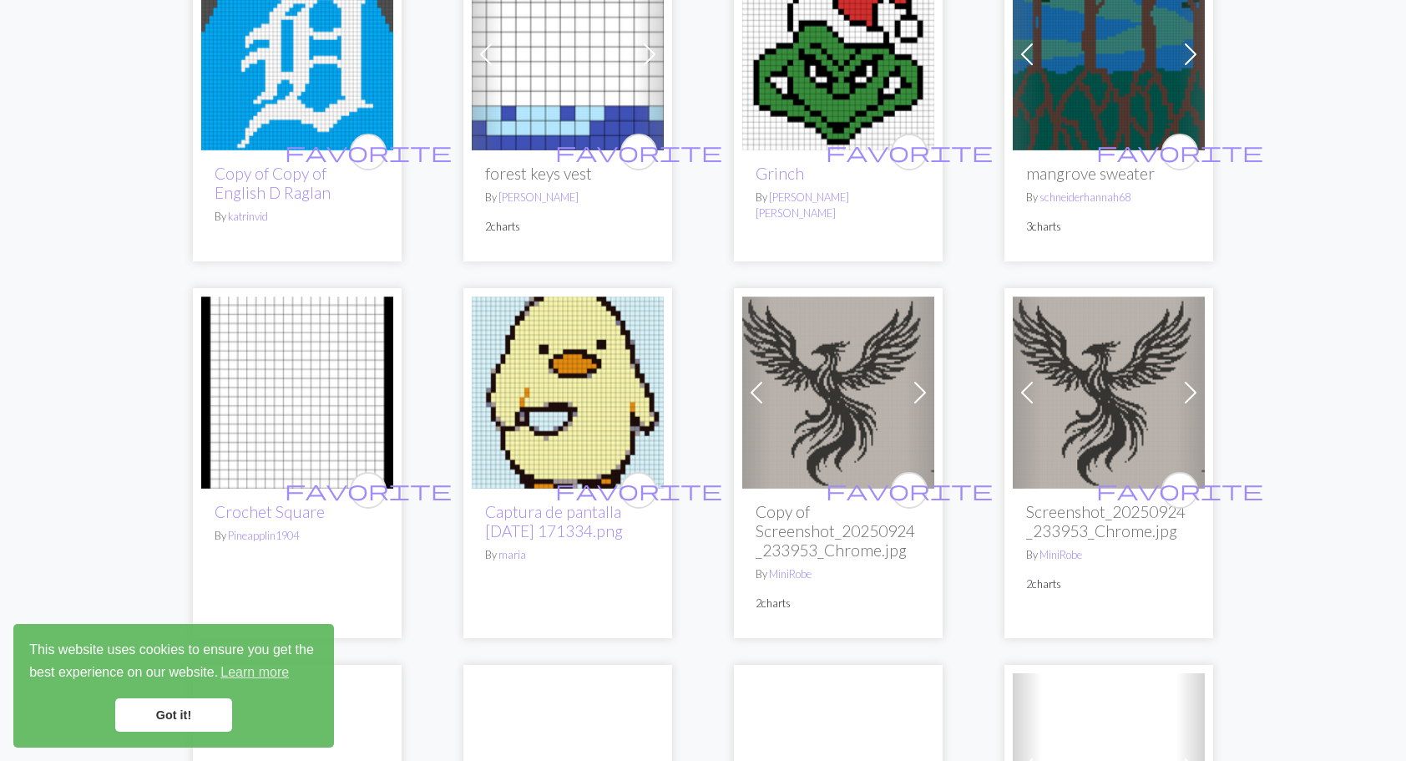
scroll to position [1503, 0]
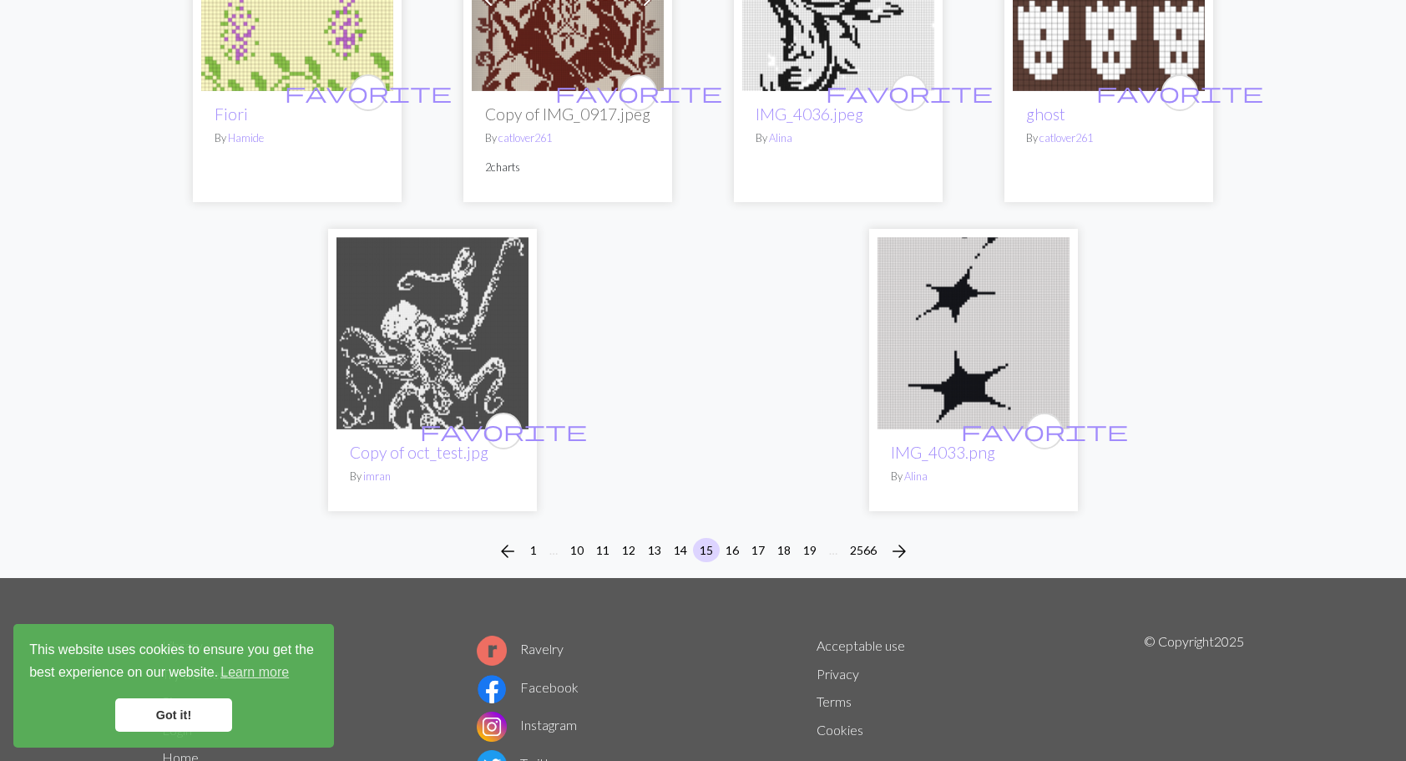
scroll to position [4175, 0]
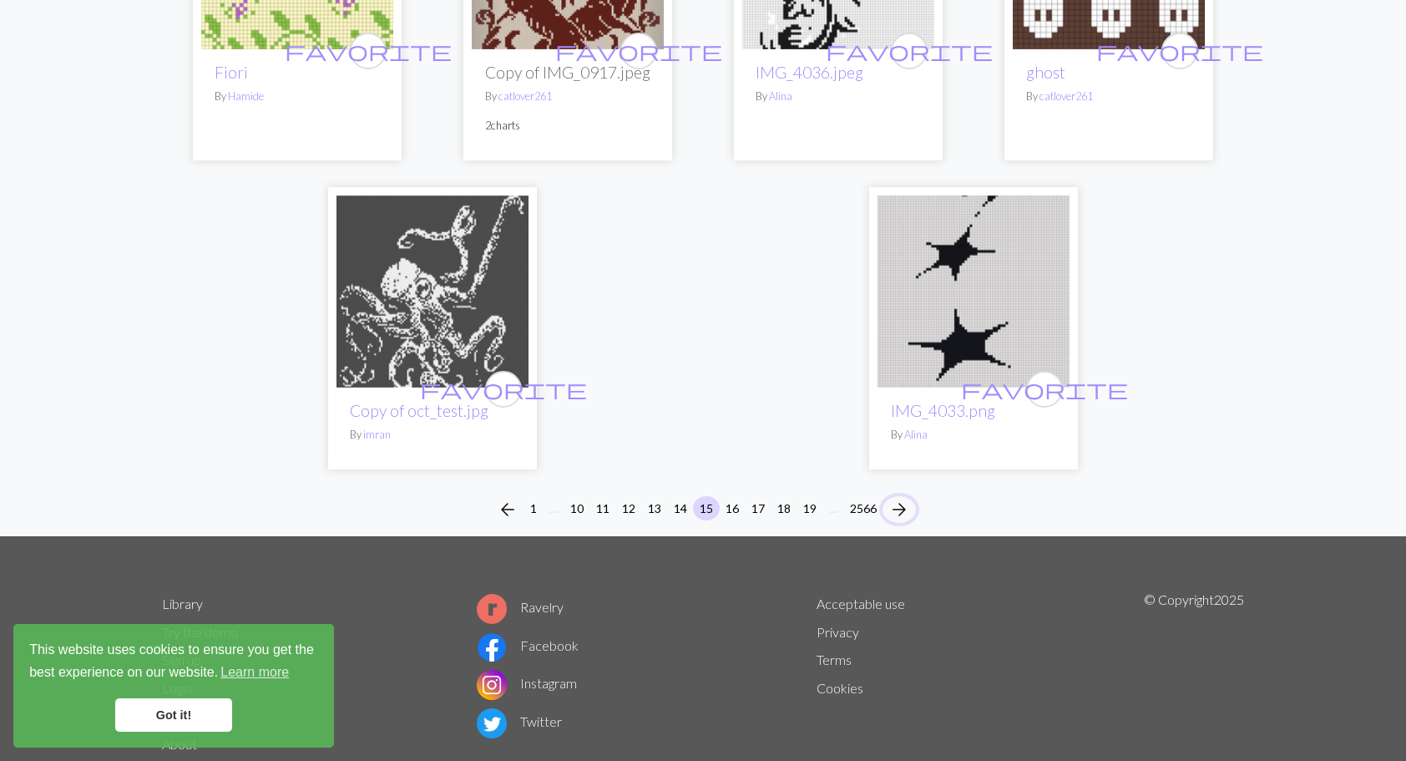
click at [906, 498] on span "arrow_forward" at bounding box center [899, 509] width 20 height 23
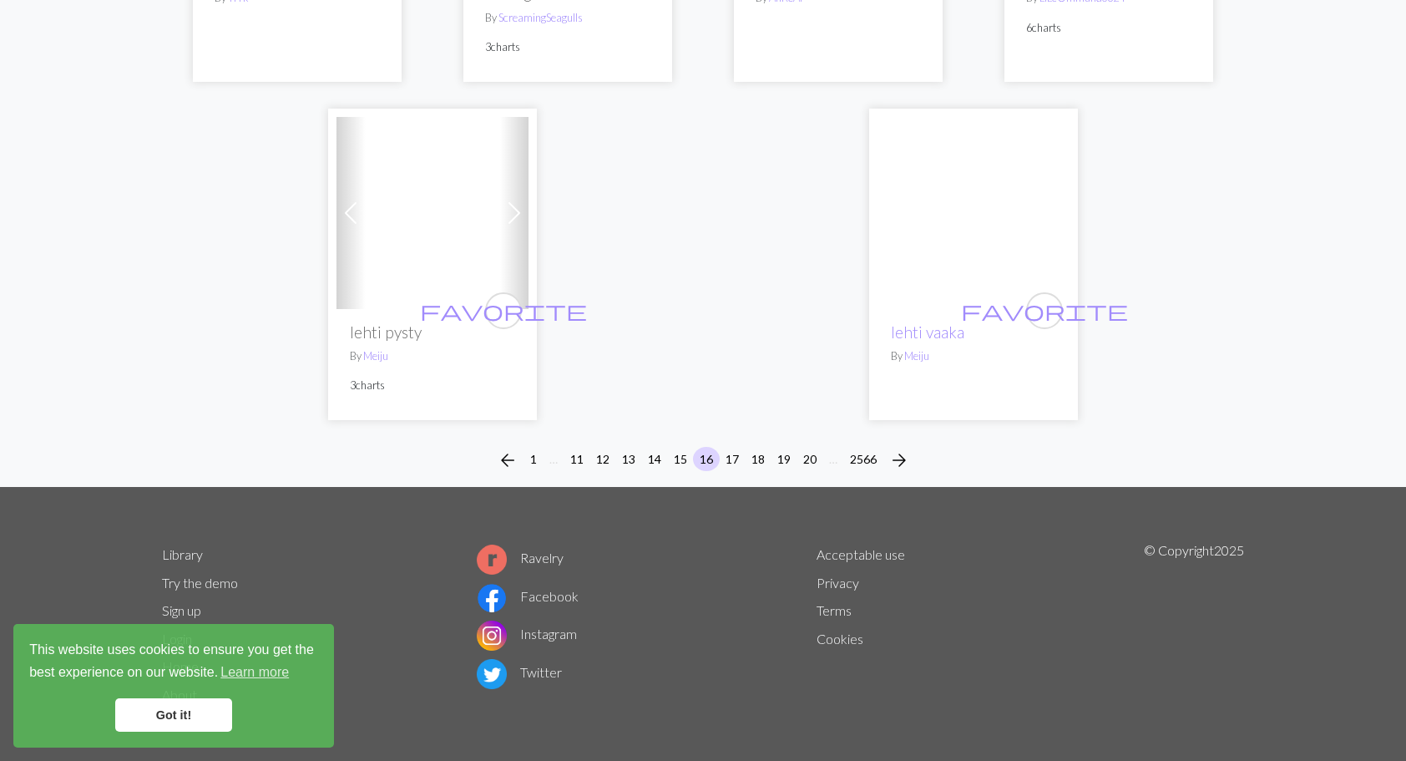
scroll to position [4315, 0]
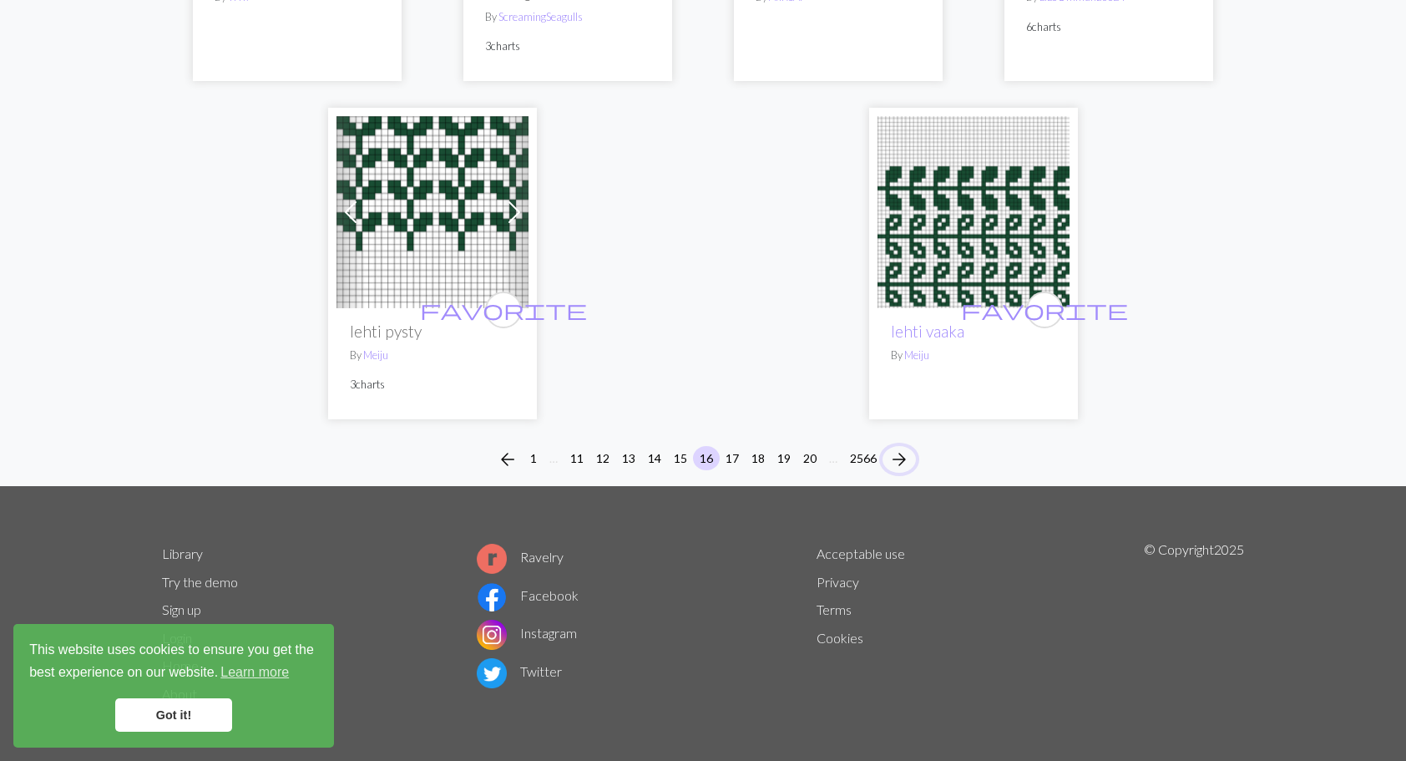
click at [898, 455] on span "arrow_forward" at bounding box center [899, 459] width 20 height 23
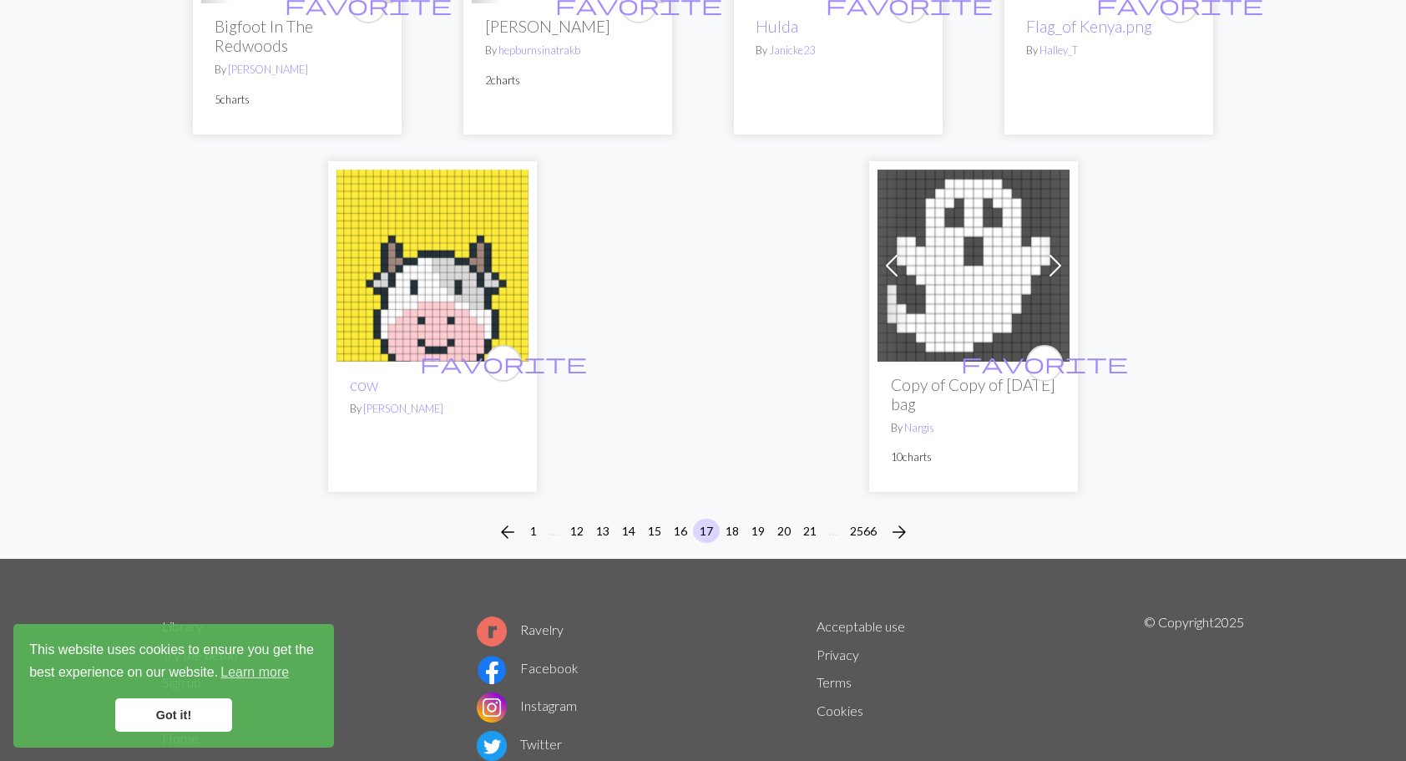
scroll to position [4128, 0]
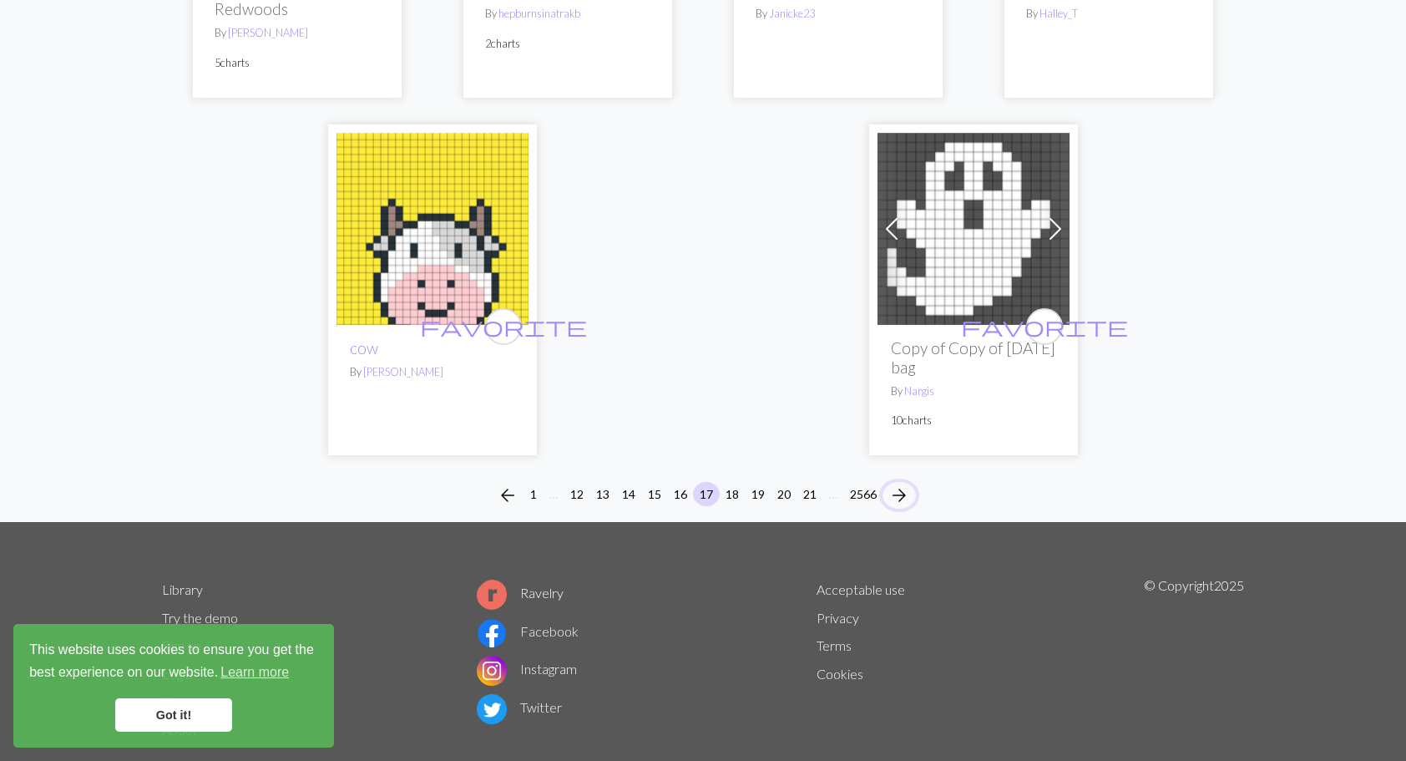
click at [904, 483] on span "arrow_forward" at bounding box center [899, 494] width 20 height 23
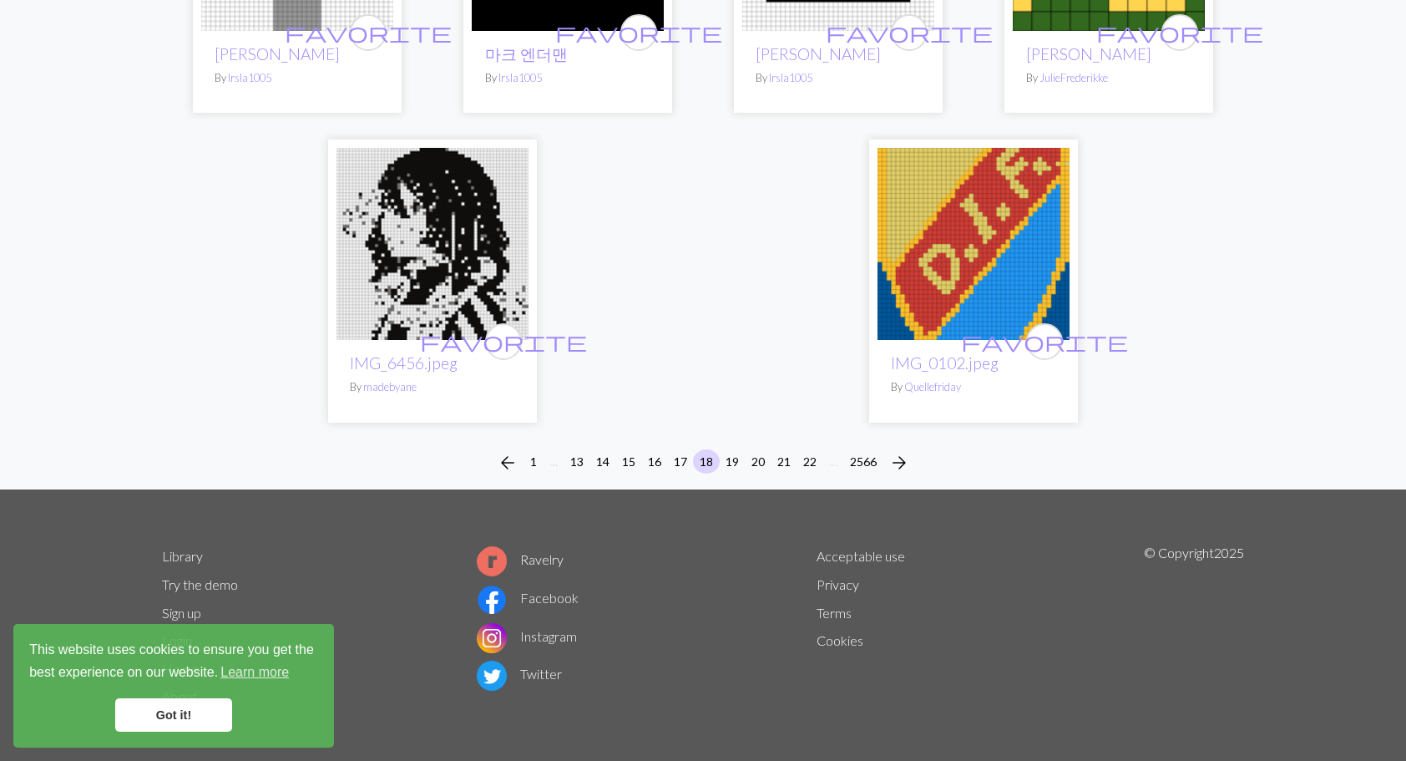
scroll to position [4197, 0]
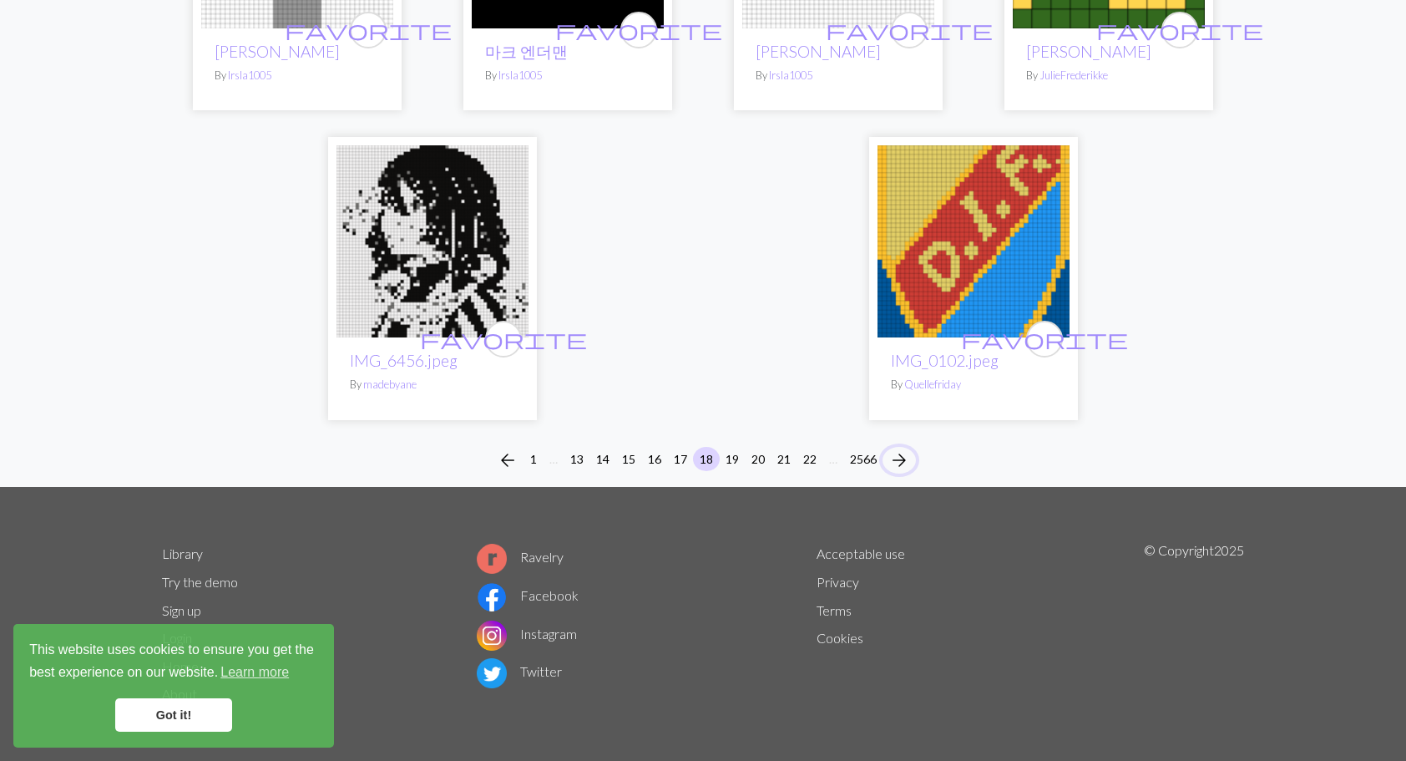
click at [900, 454] on span "arrow_forward" at bounding box center [899, 459] width 20 height 23
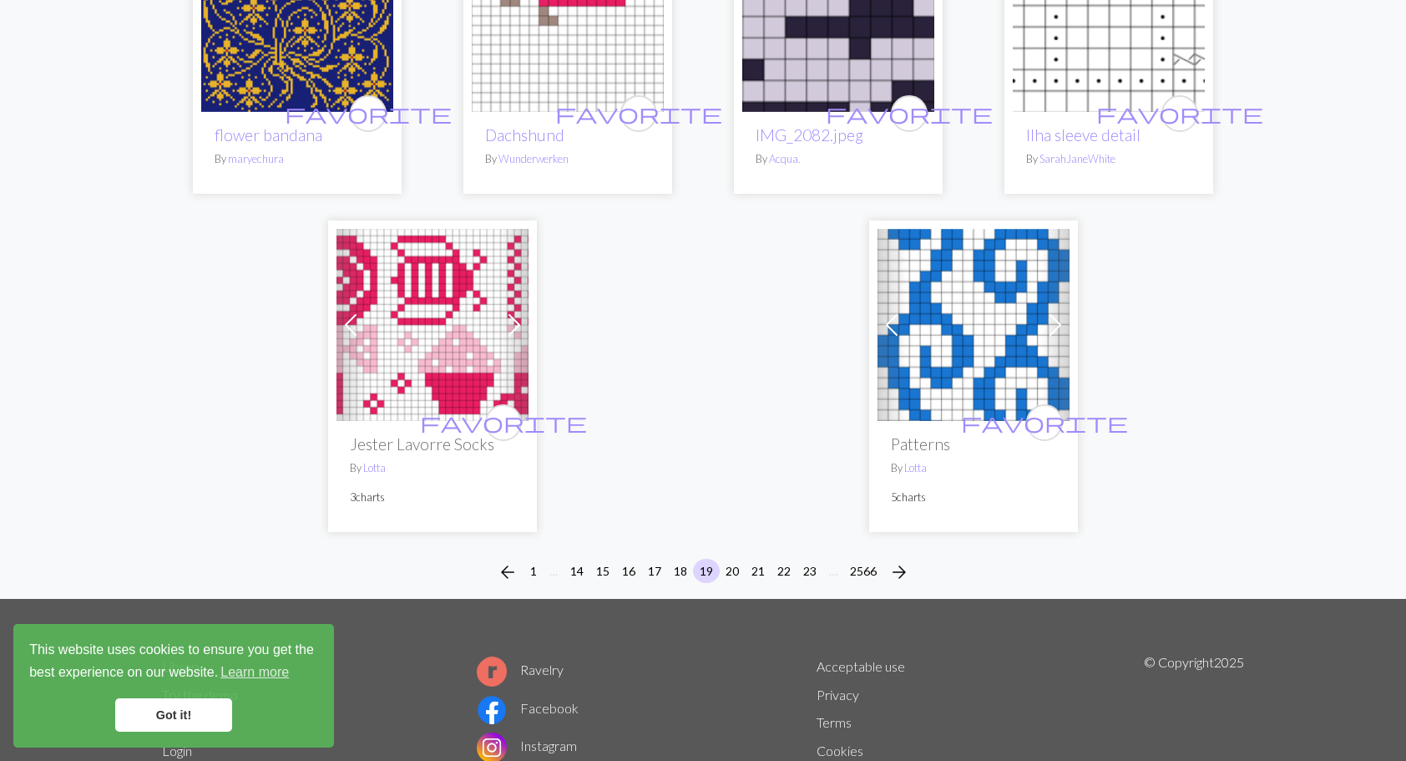
scroll to position [4323, 0]
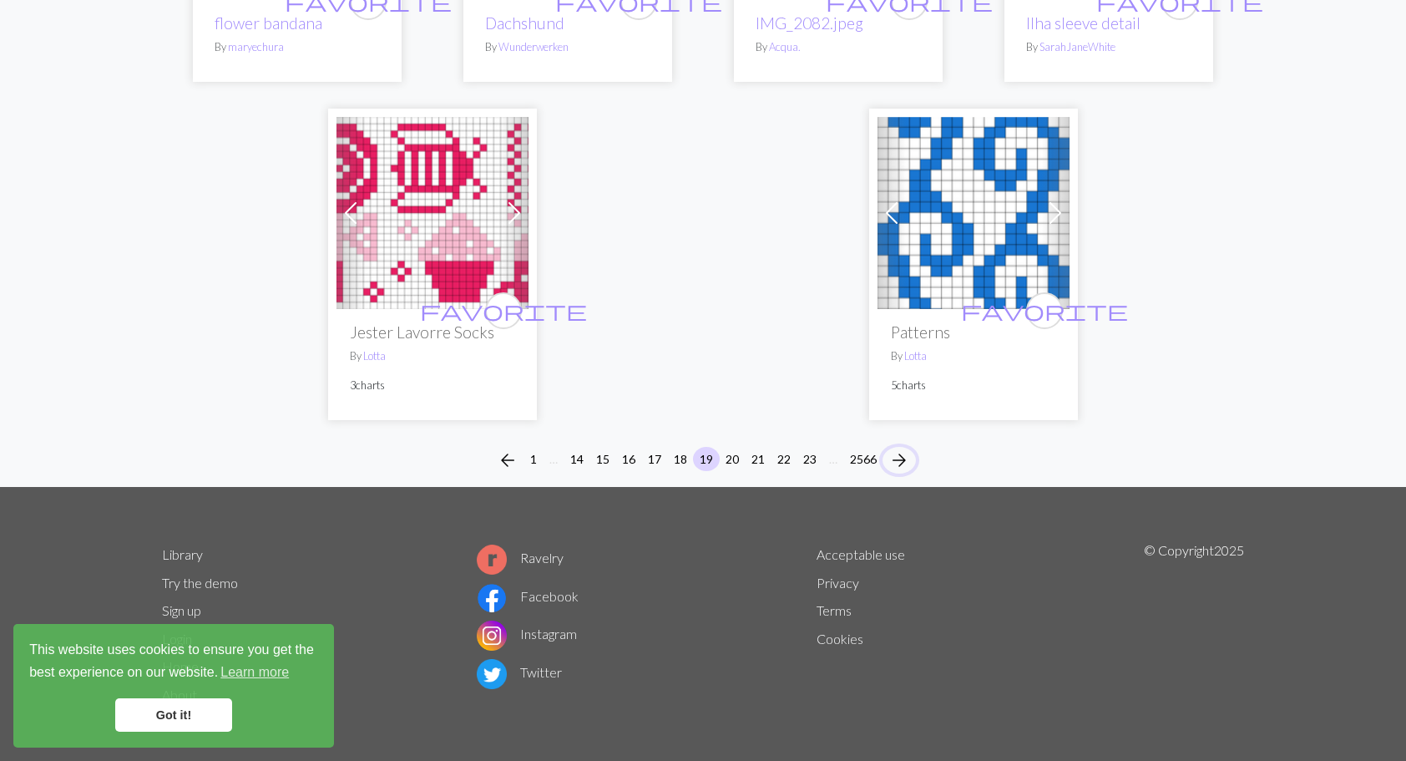
click at [904, 461] on span "arrow_forward" at bounding box center [899, 459] width 20 height 23
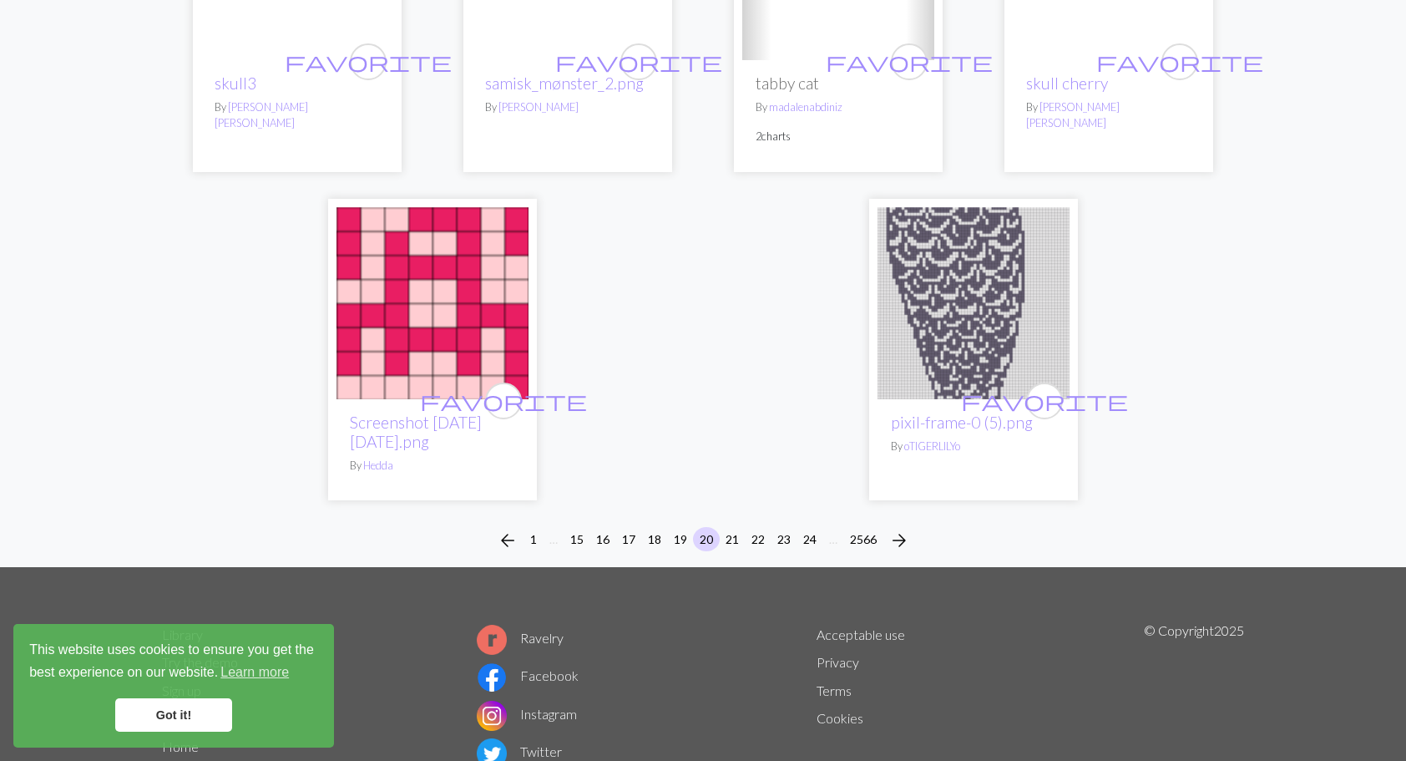
scroll to position [4140, 0]
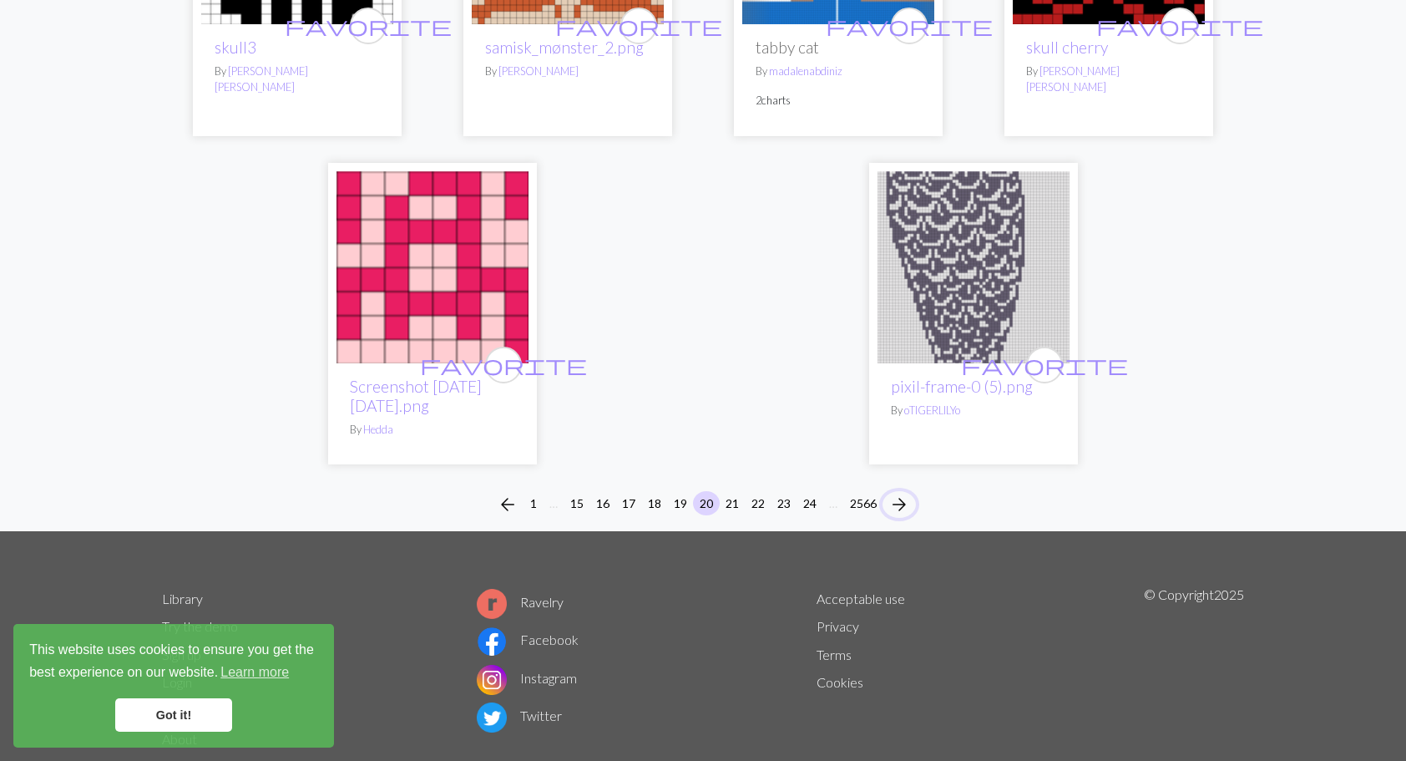
click at [899, 493] on span "arrow_forward" at bounding box center [899, 504] width 20 height 23
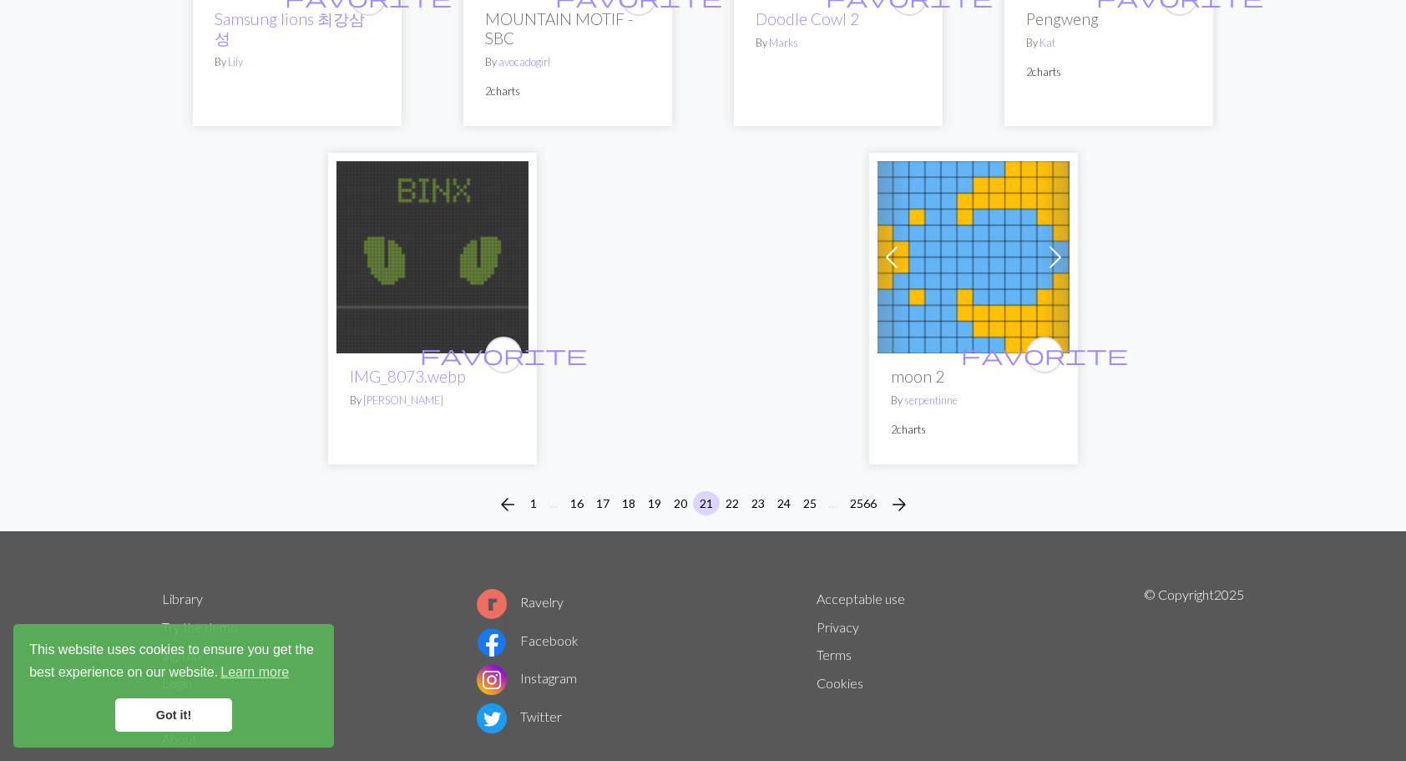
scroll to position [4255, 0]
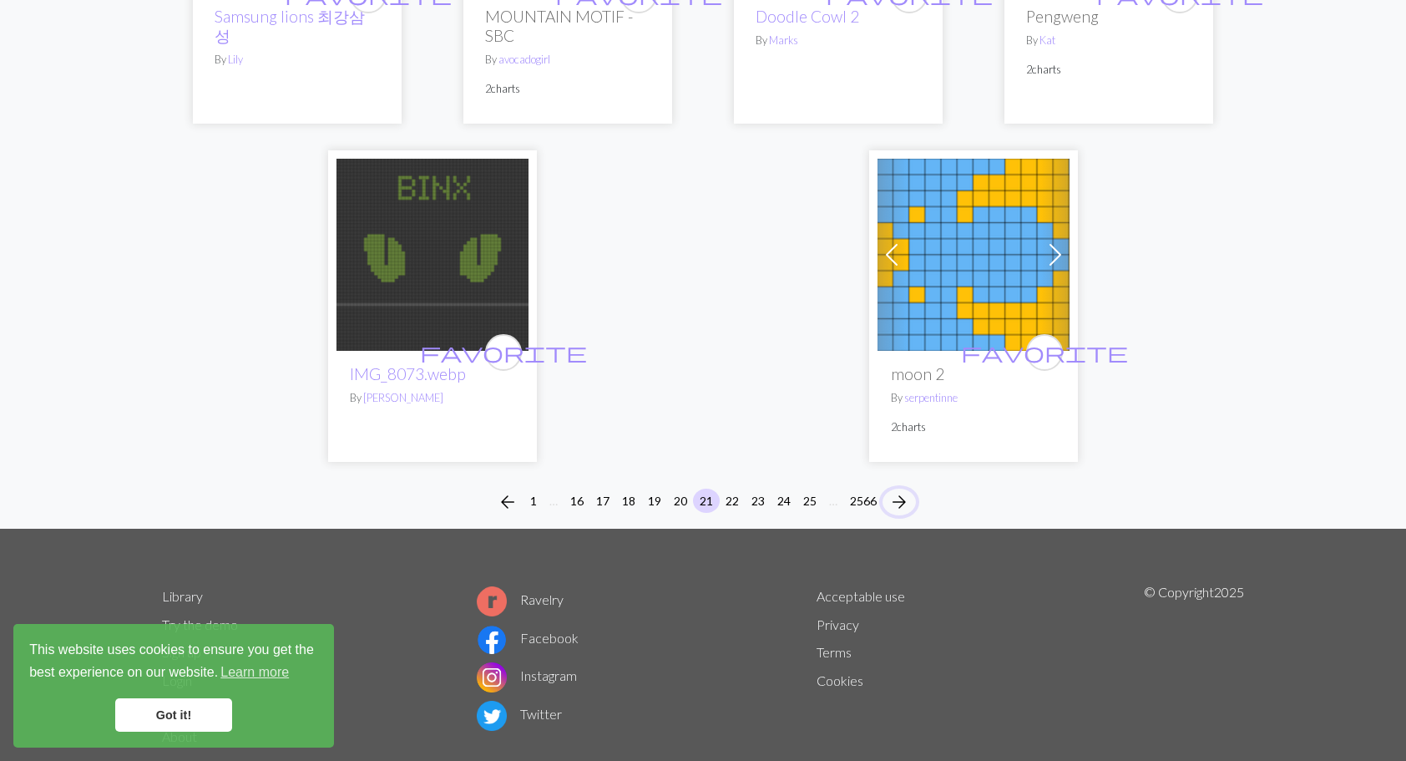
click at [903, 490] on span "arrow_forward" at bounding box center [899, 501] width 20 height 23
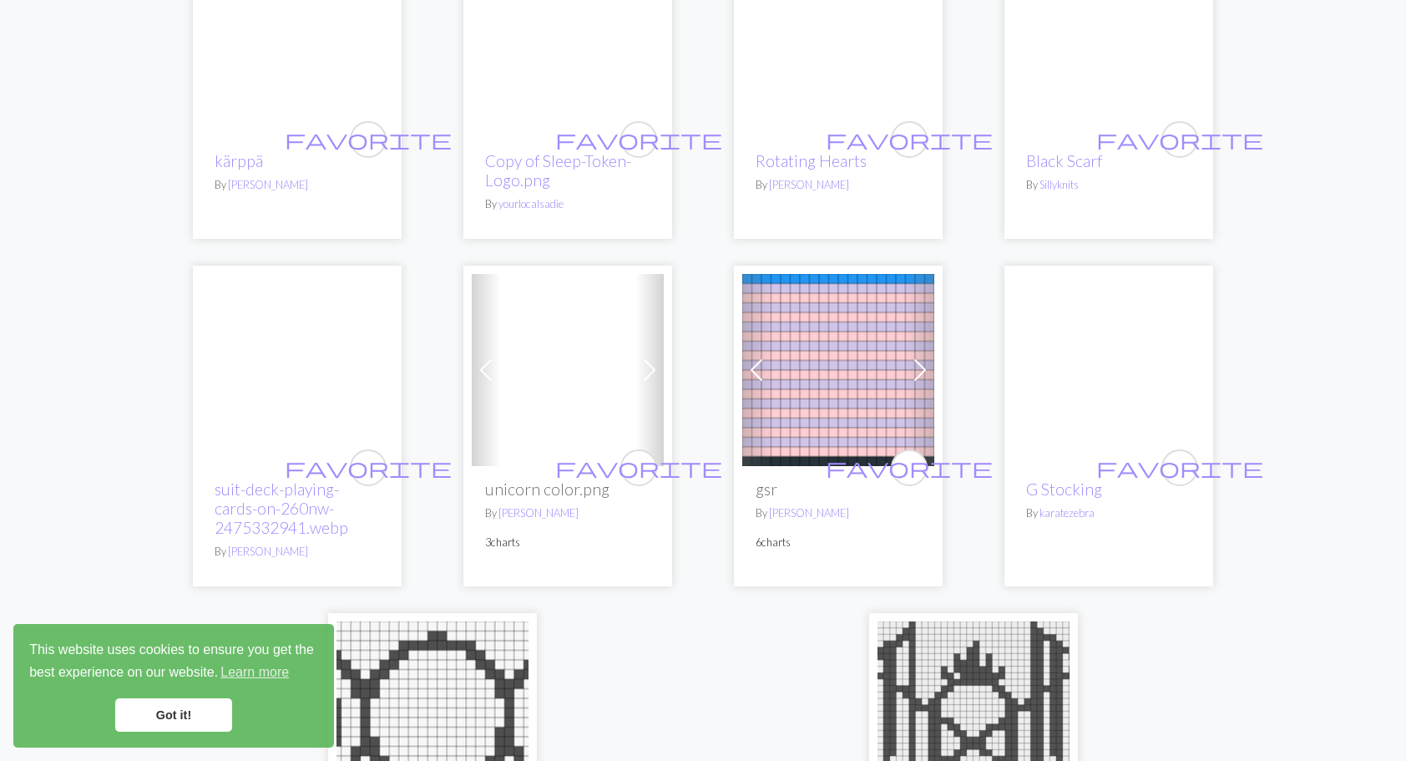
scroll to position [4008, 0]
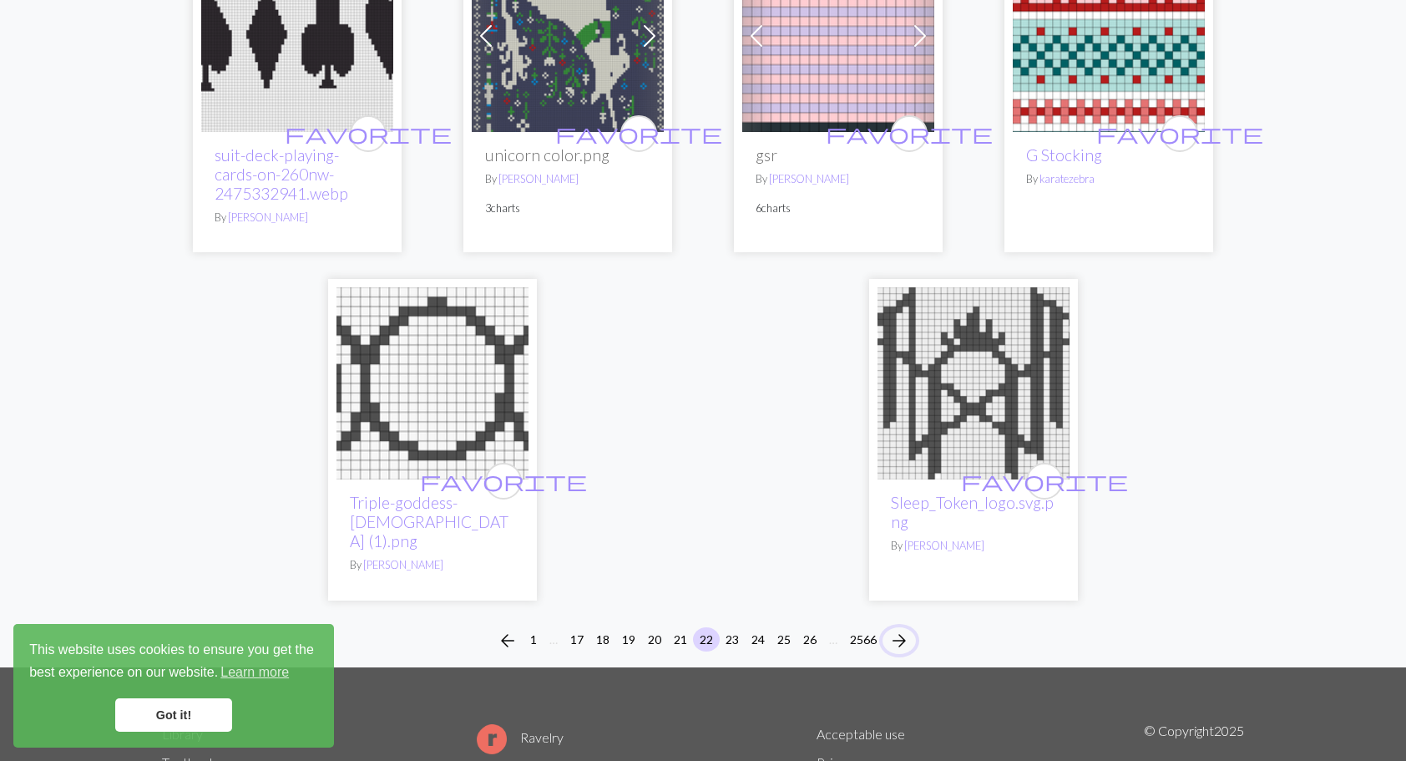
click at [898, 629] on span "arrow_forward" at bounding box center [899, 640] width 20 height 23
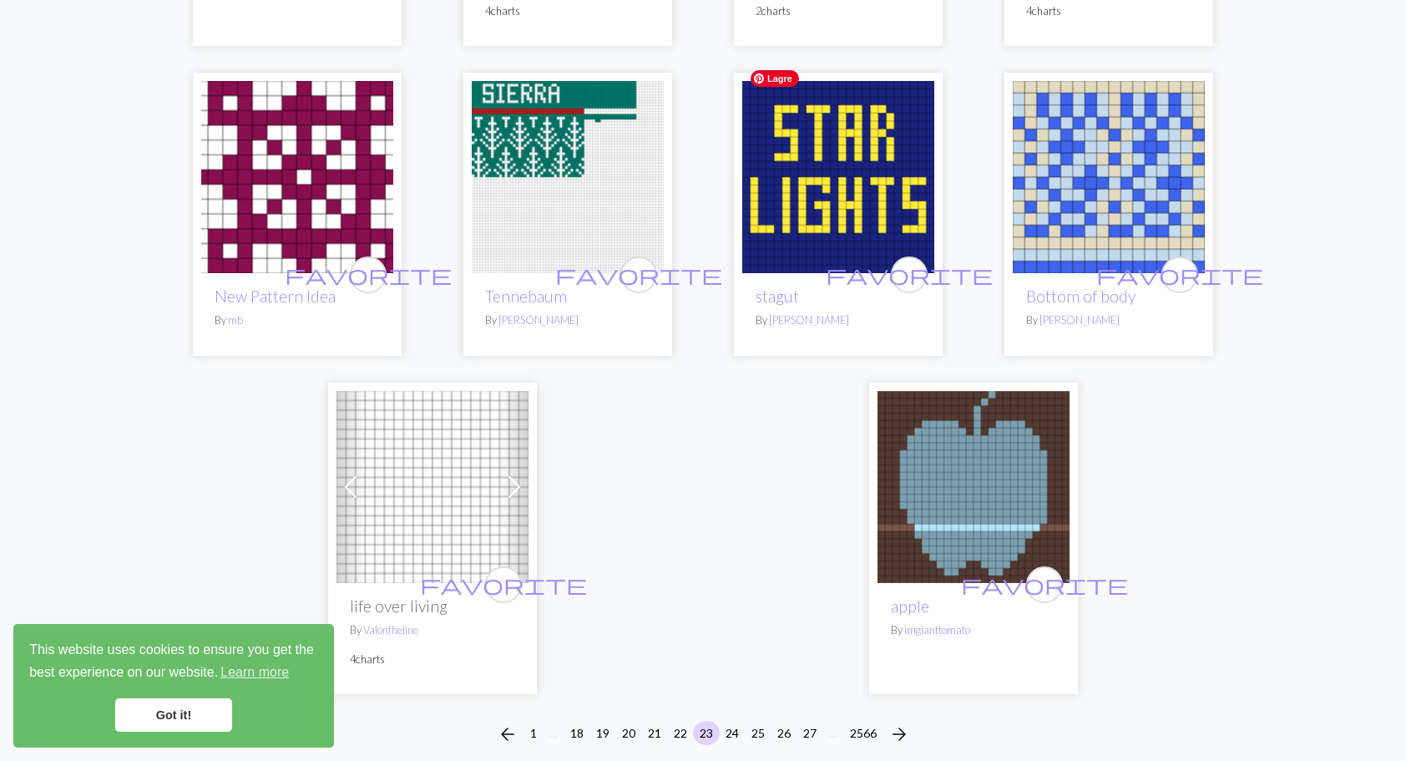
scroll to position [4150, 0]
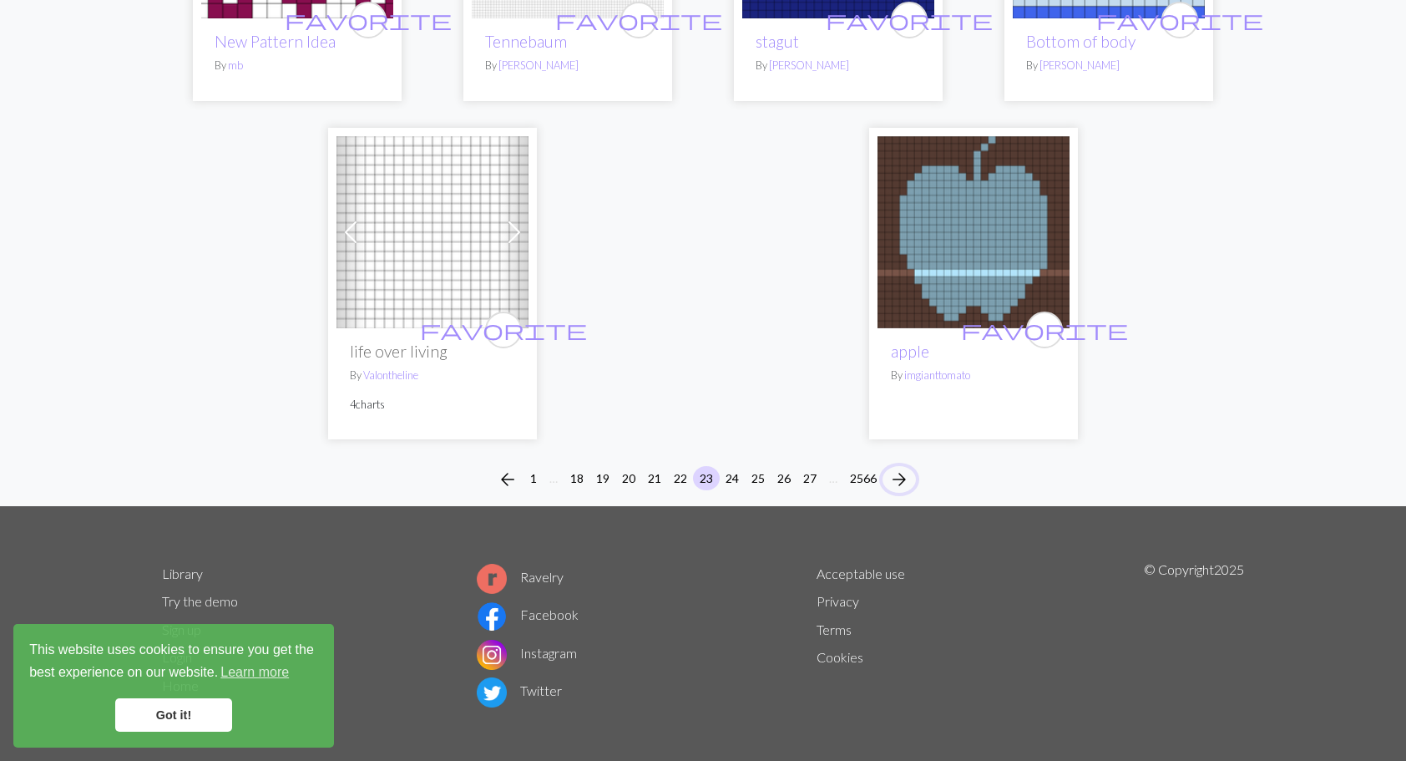
click at [905, 468] on span "arrow_forward" at bounding box center [899, 479] width 20 height 23
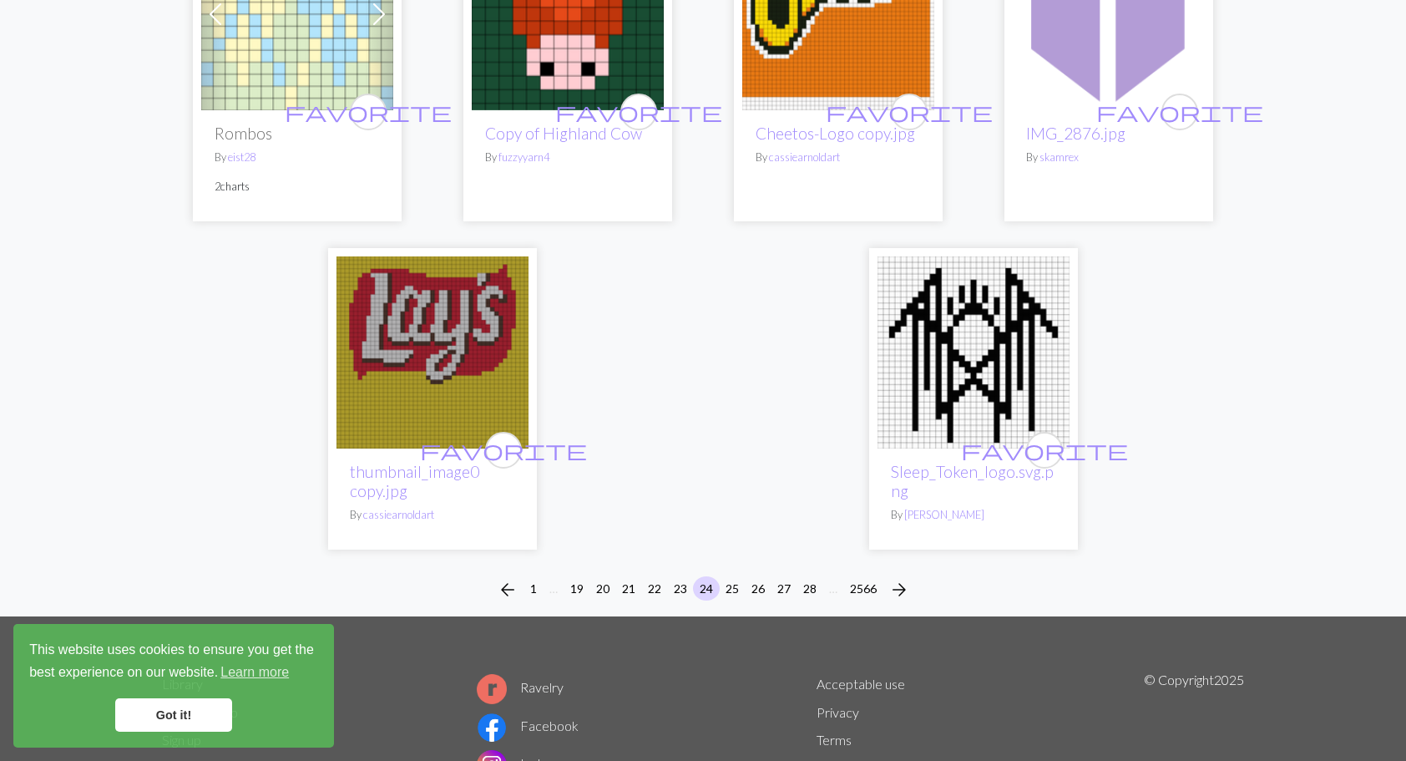
scroll to position [4341, 0]
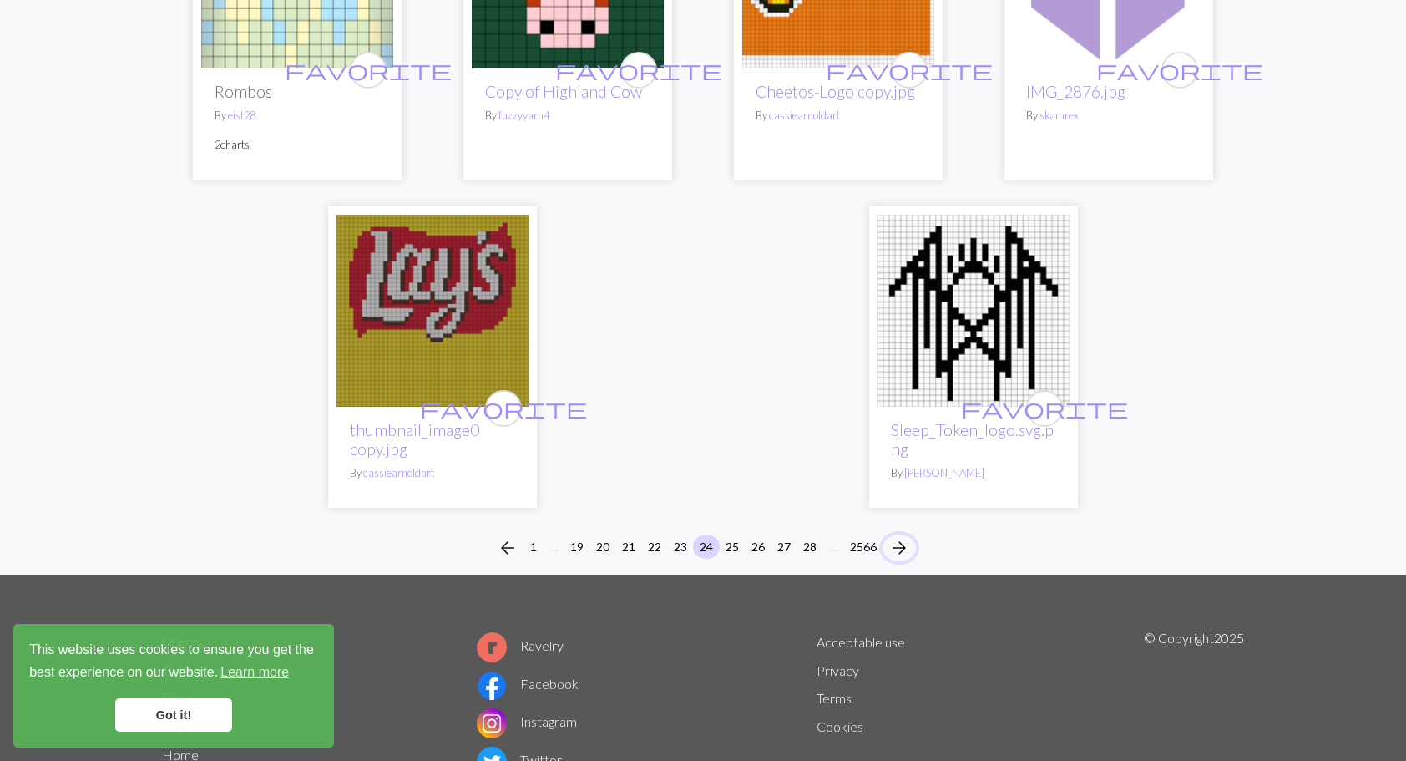
click at [905, 536] on span "arrow_forward" at bounding box center [899, 547] width 20 height 23
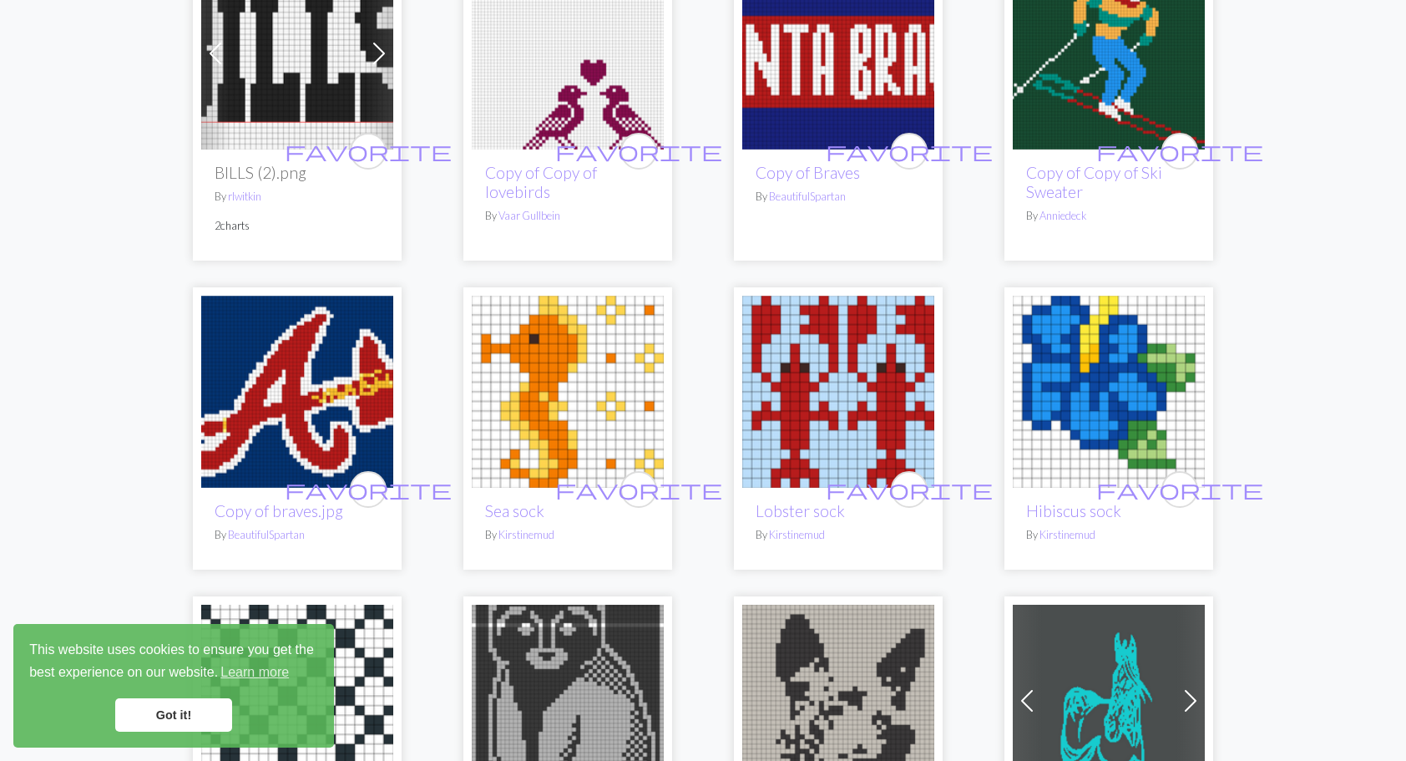
scroll to position [1837, 0]
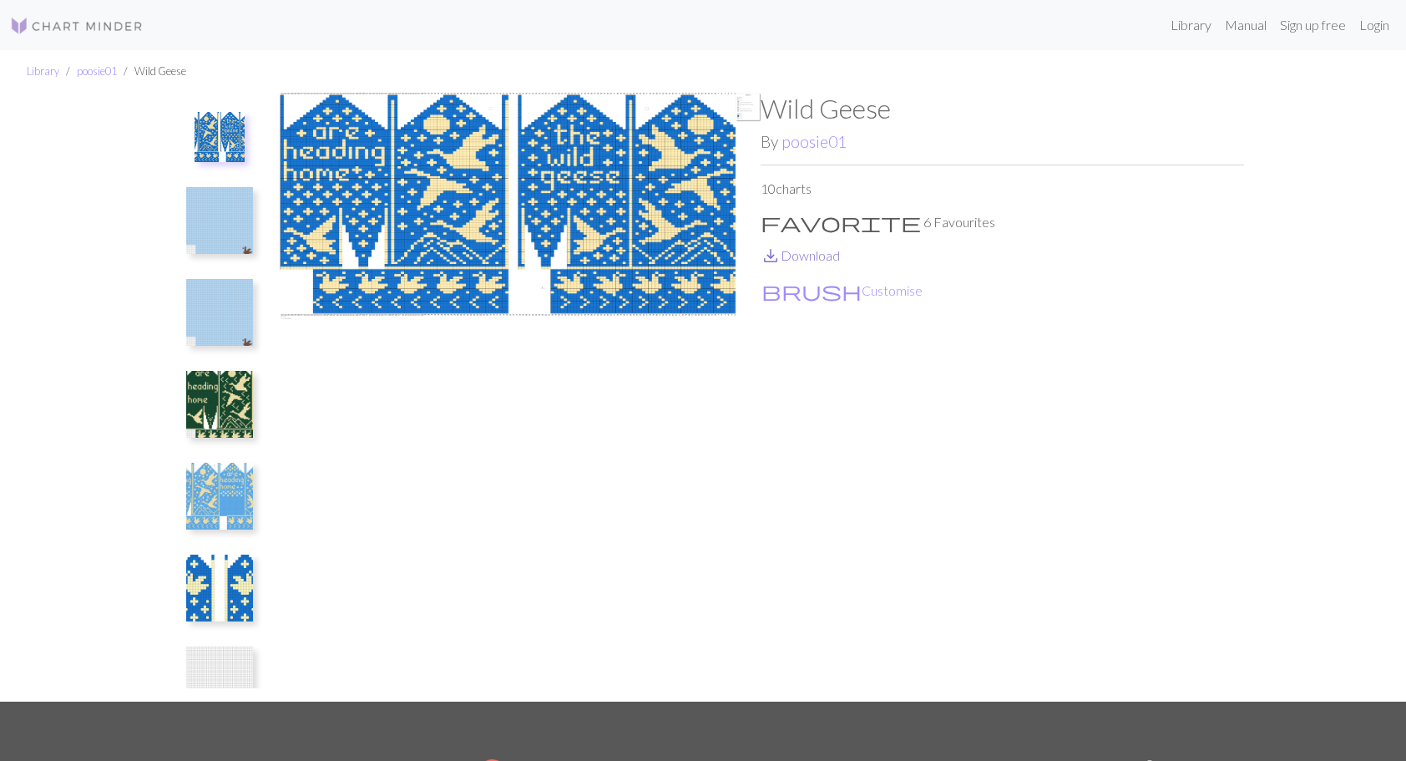
click at [796, 256] on link "save_alt Download" at bounding box center [800, 255] width 79 height 16
click at [210, 402] on img at bounding box center [219, 404] width 67 height 67
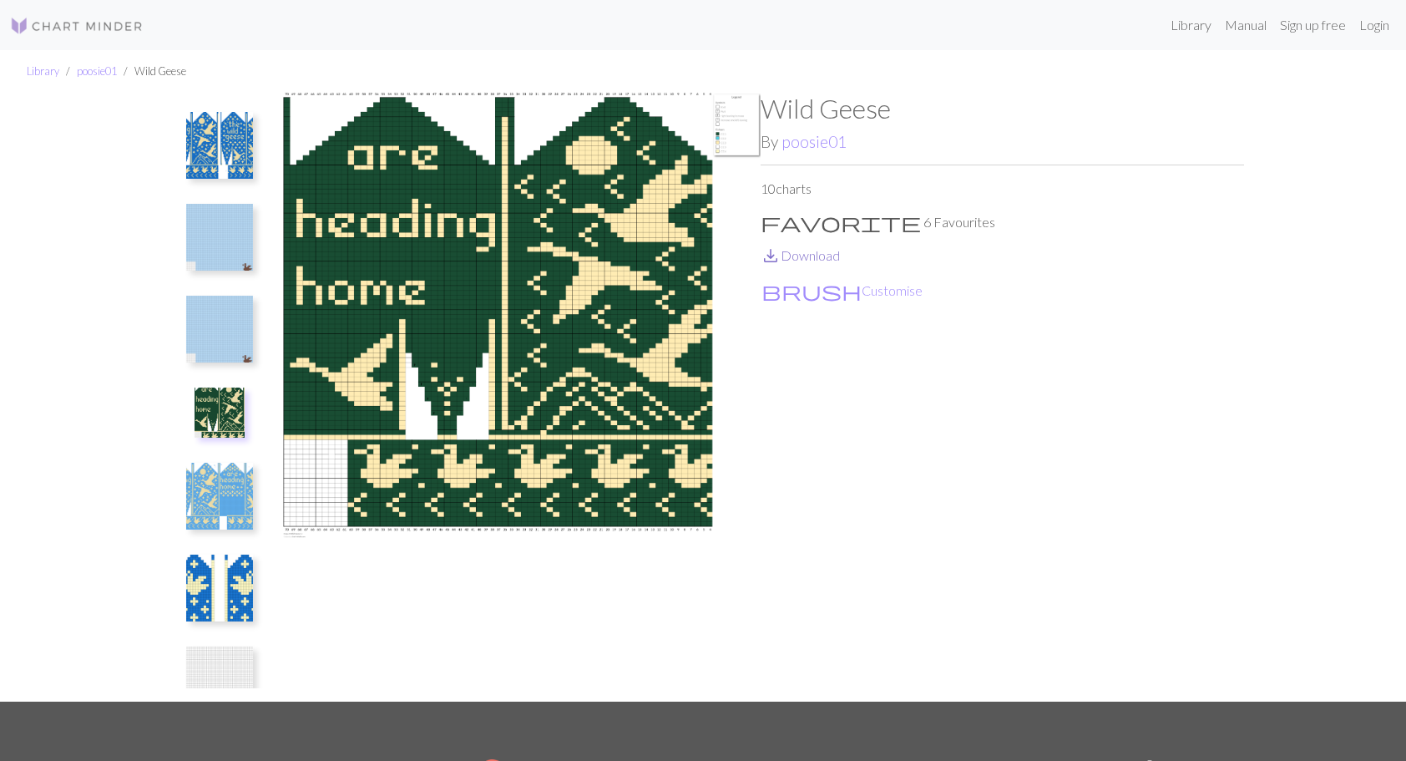
click at [822, 254] on link "save_alt Download" at bounding box center [800, 255] width 79 height 16
click at [215, 489] on img at bounding box center [219, 496] width 67 height 67
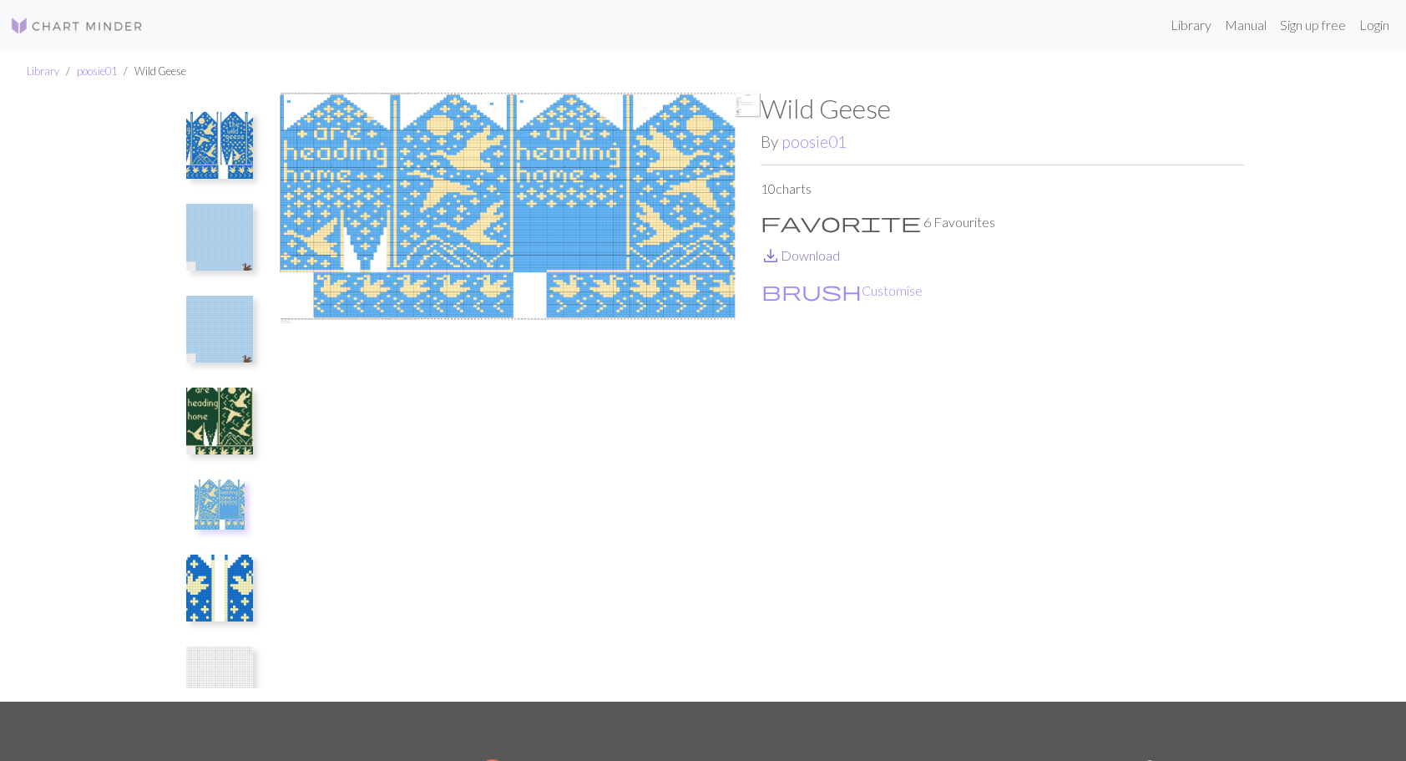
click at [823, 255] on link "save_alt Download" at bounding box center [800, 255] width 79 height 16
click at [222, 575] on img at bounding box center [219, 587] width 67 height 67
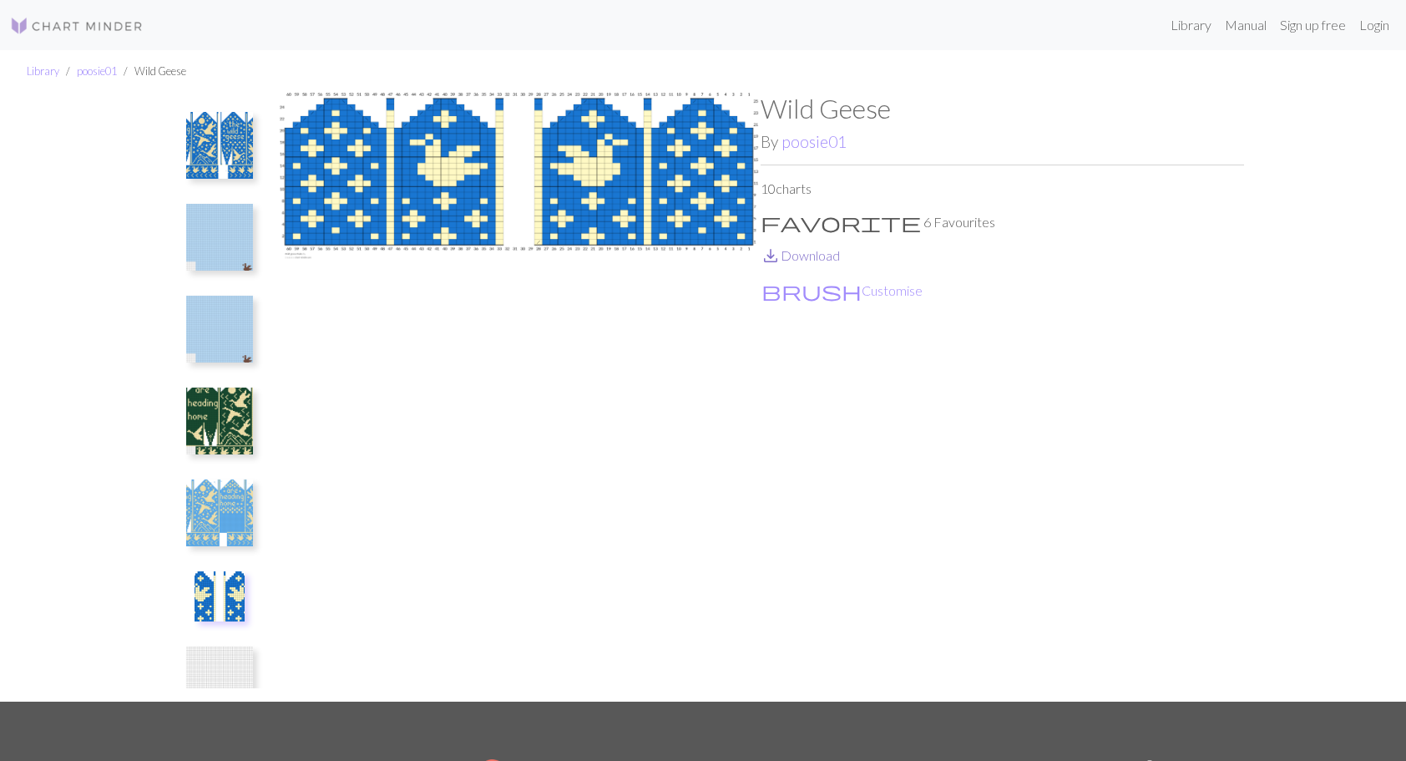
click at [813, 253] on link "save_alt Download" at bounding box center [800, 255] width 79 height 16
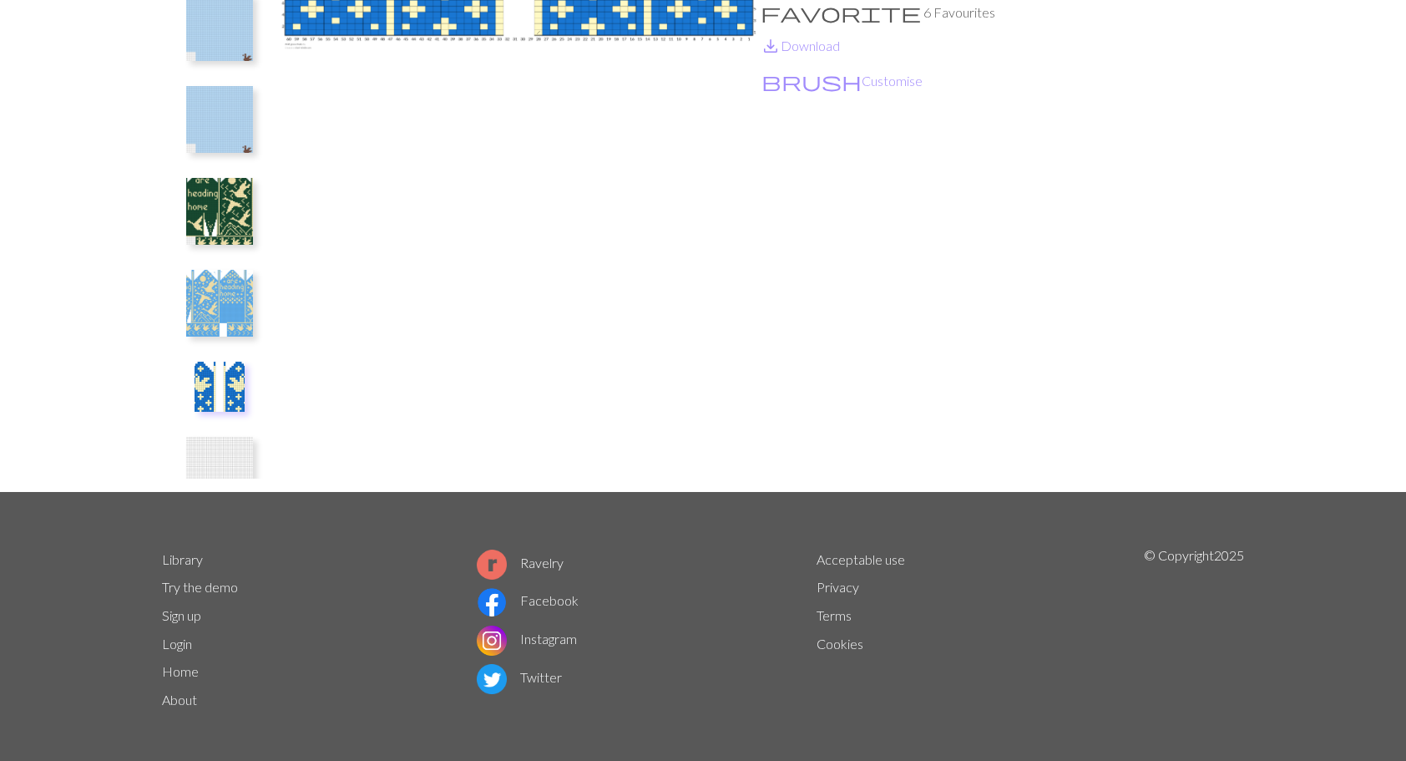
scroll to position [215, 0]
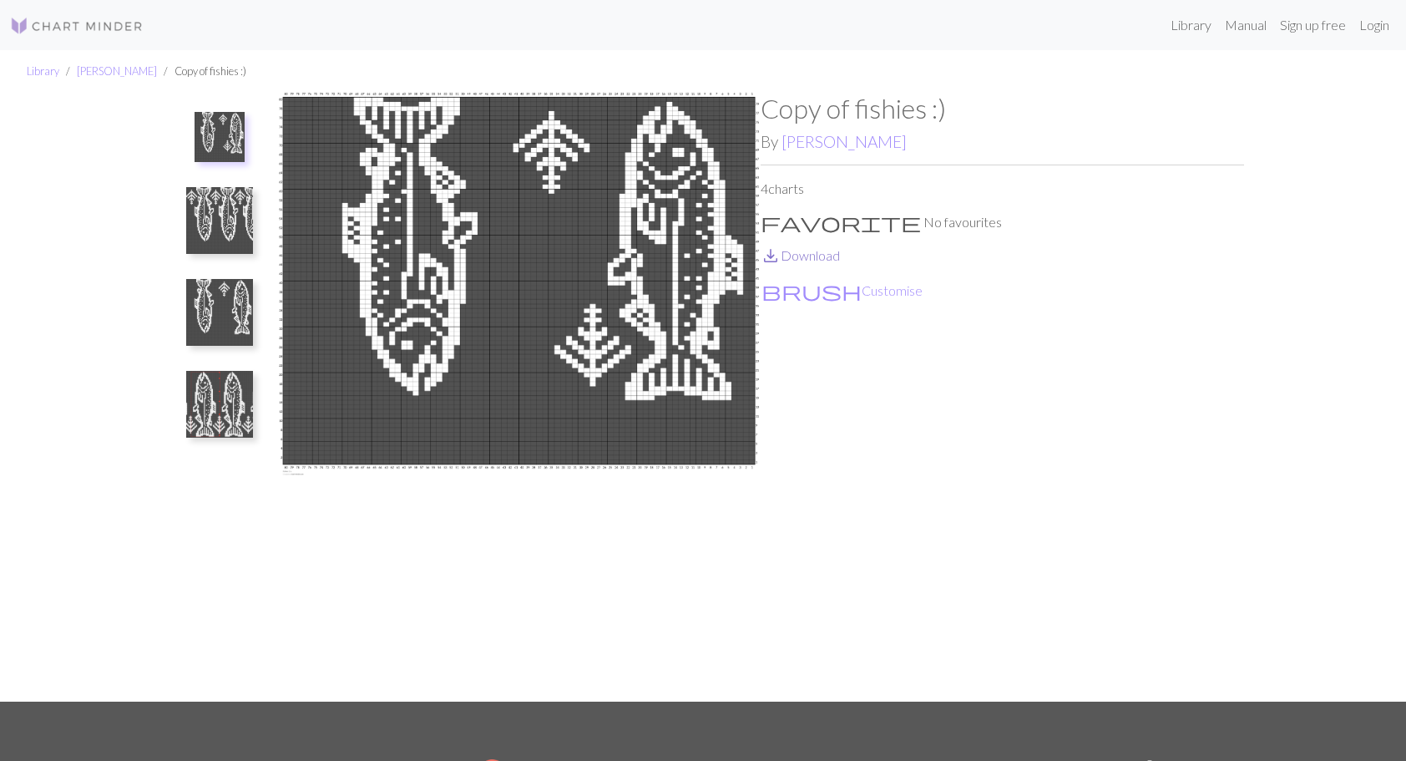
click at [813, 251] on link "save_alt Download" at bounding box center [800, 255] width 79 height 16
click at [197, 209] on img at bounding box center [219, 220] width 67 height 67
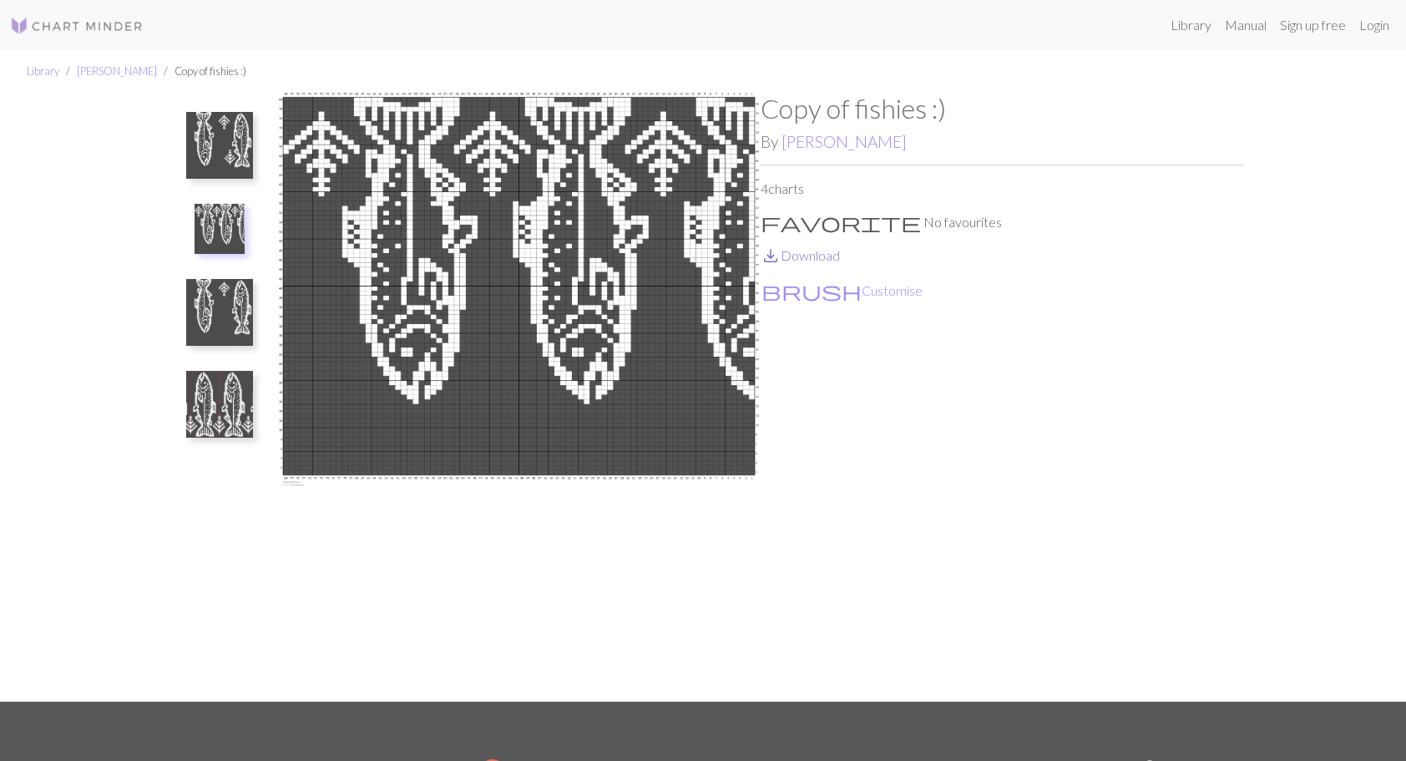
click at [815, 255] on link "save_alt Download" at bounding box center [800, 255] width 79 height 16
click at [210, 409] on img at bounding box center [219, 404] width 67 height 67
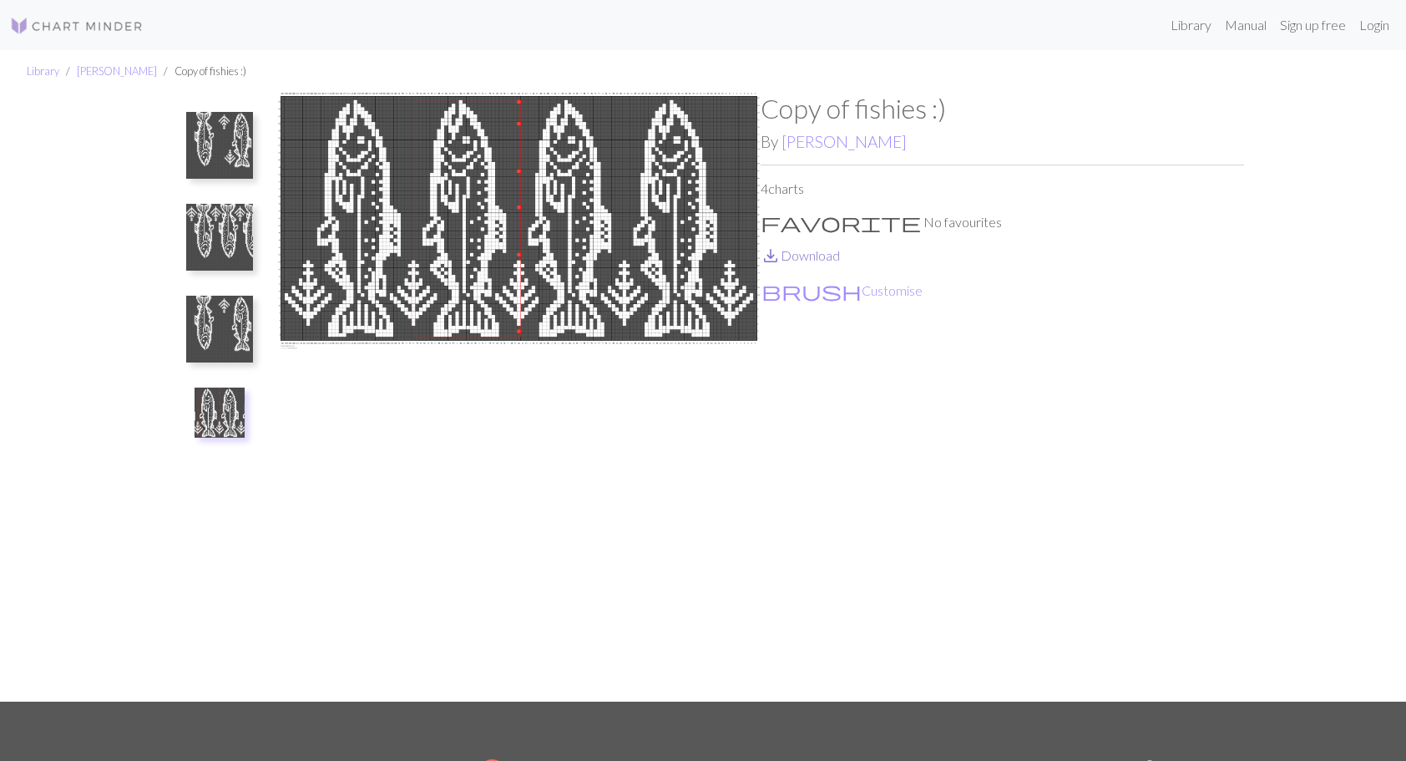
click at [820, 256] on link "save_alt Download" at bounding box center [800, 255] width 79 height 16
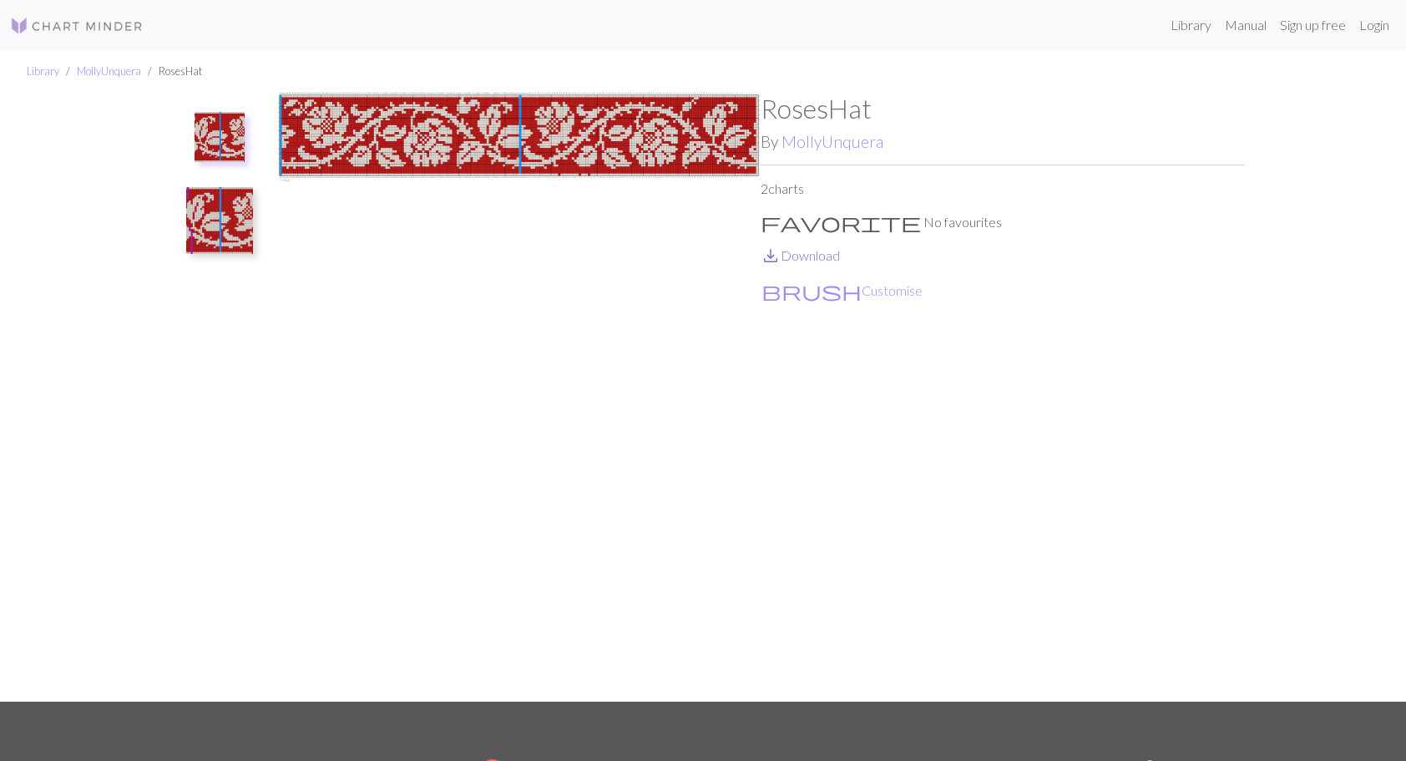
click at [818, 250] on link "save_alt Download" at bounding box center [800, 255] width 79 height 16
click at [215, 219] on img at bounding box center [219, 220] width 67 height 67
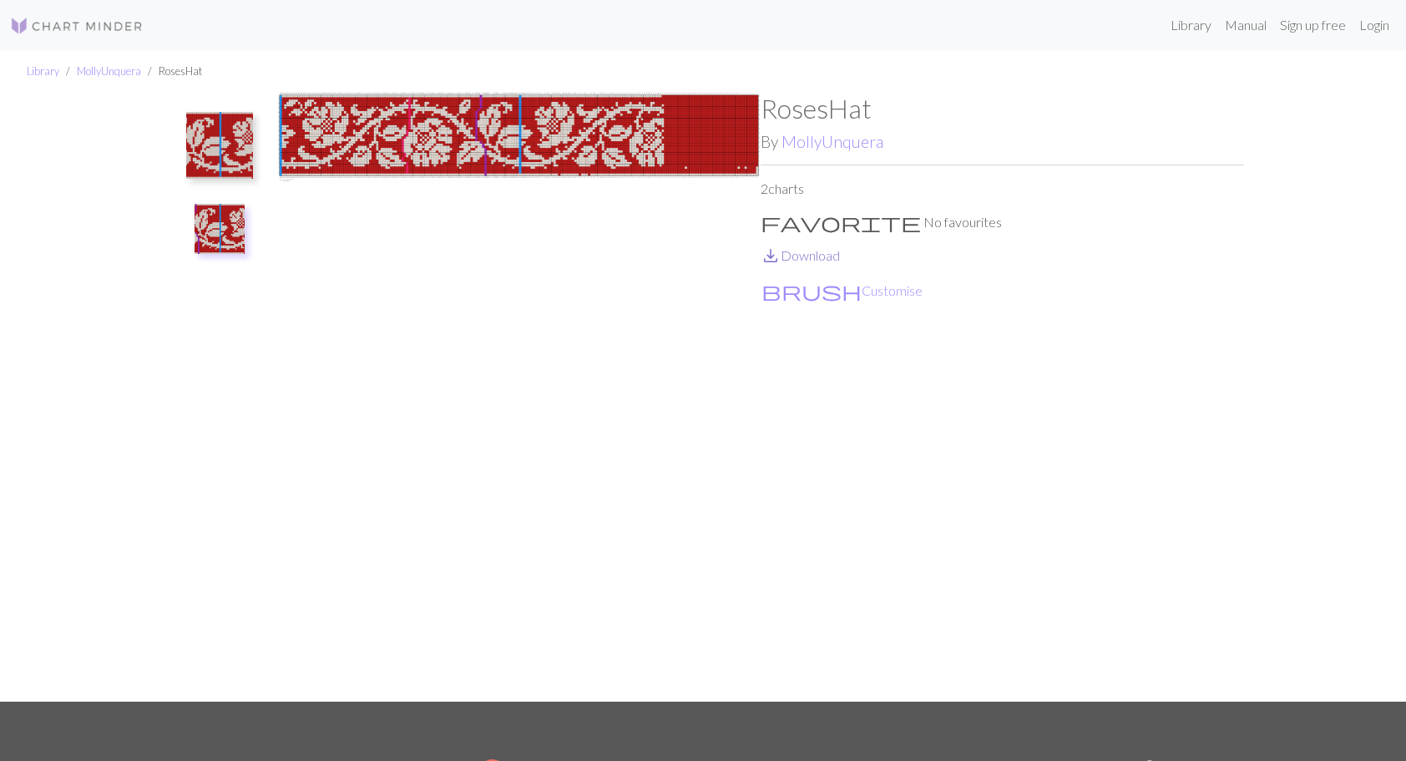
click at [803, 257] on link "save_alt Download" at bounding box center [800, 255] width 79 height 16
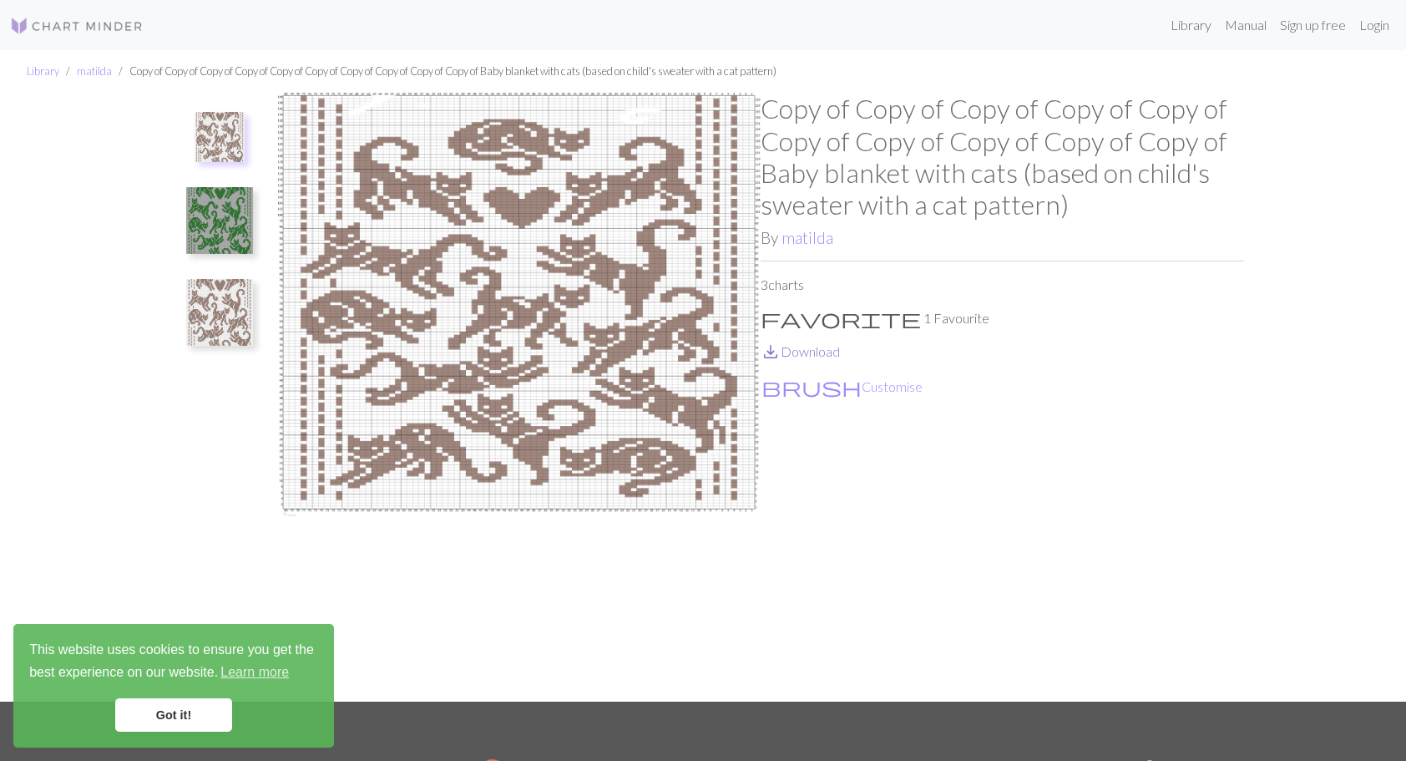
click at [822, 353] on link "save_alt Download" at bounding box center [800, 351] width 79 height 16
click at [223, 211] on img at bounding box center [219, 220] width 67 height 67
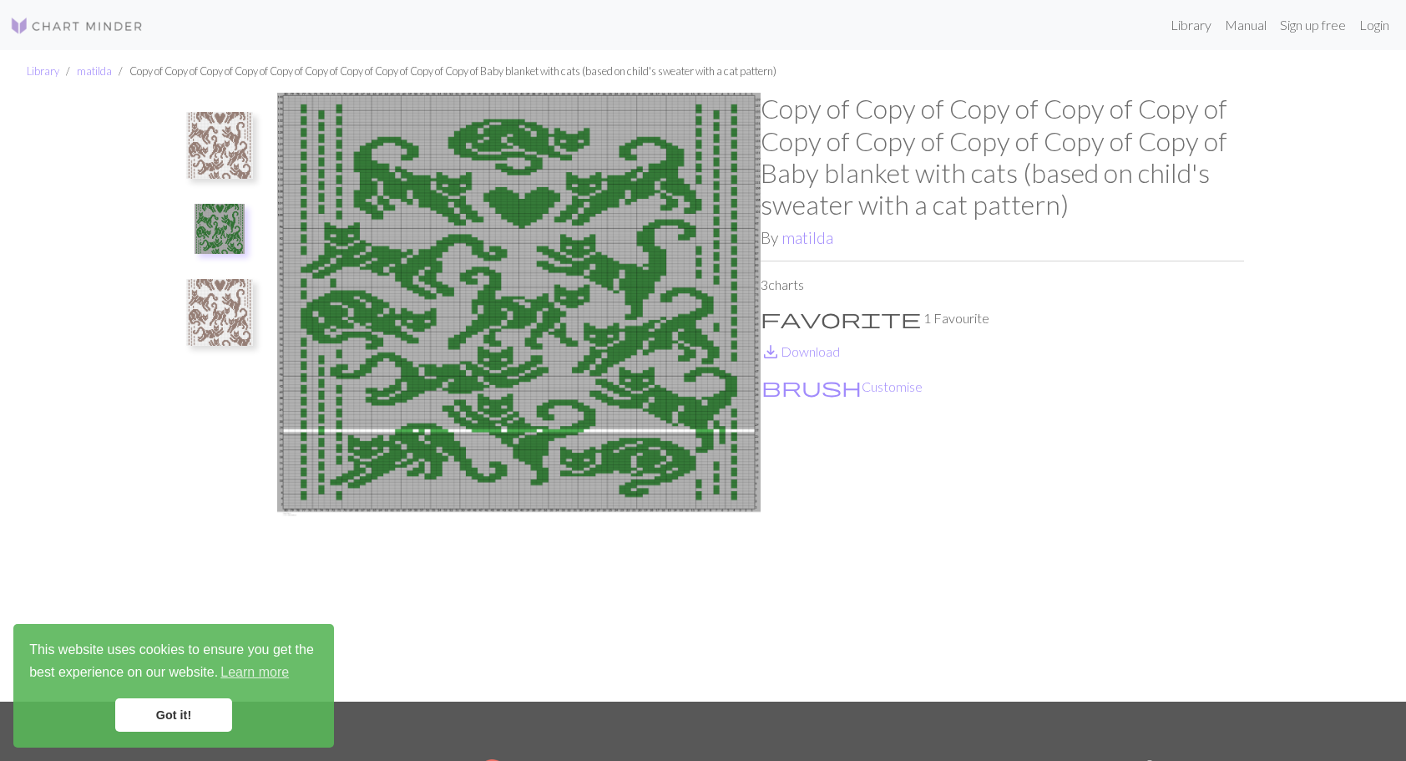
click at [219, 313] on img at bounding box center [219, 312] width 67 height 67
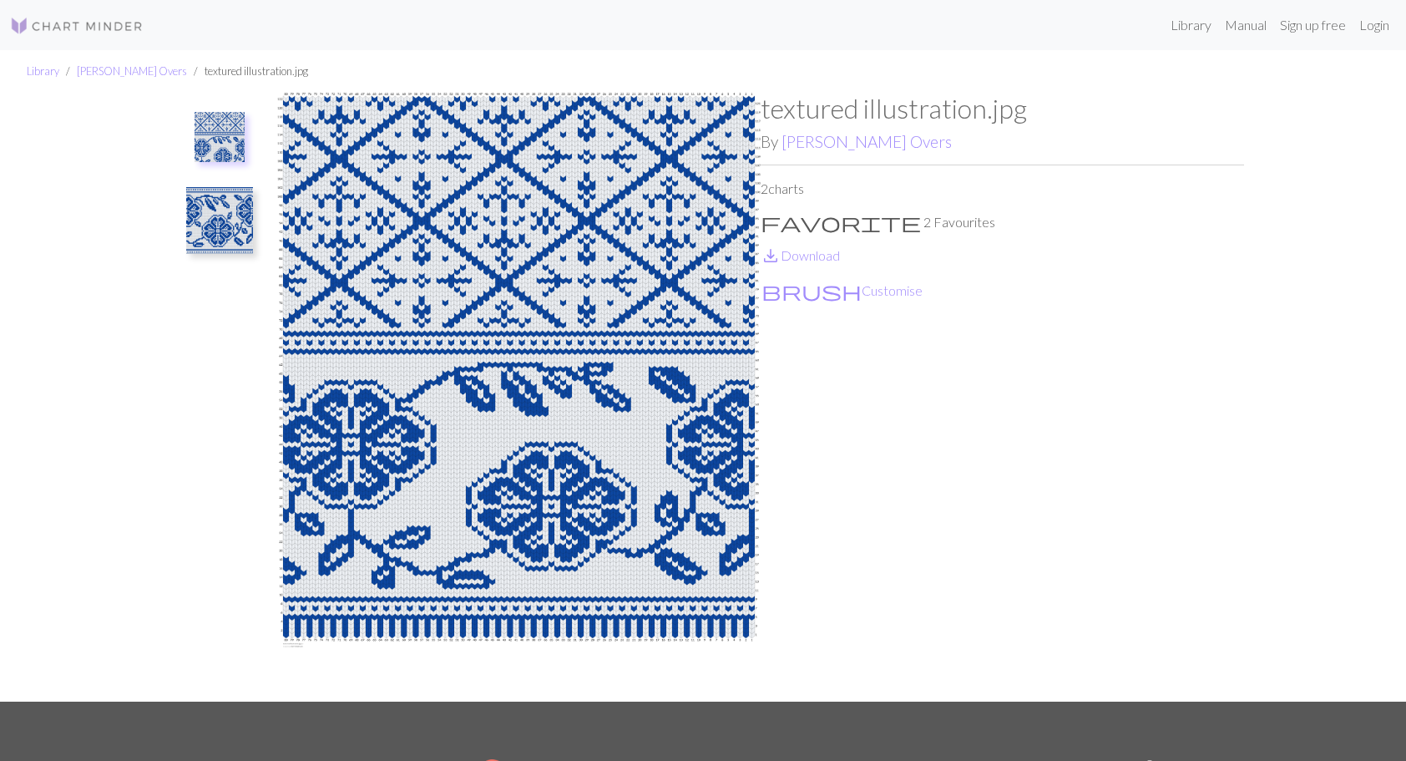
click at [207, 221] on img at bounding box center [219, 220] width 67 height 67
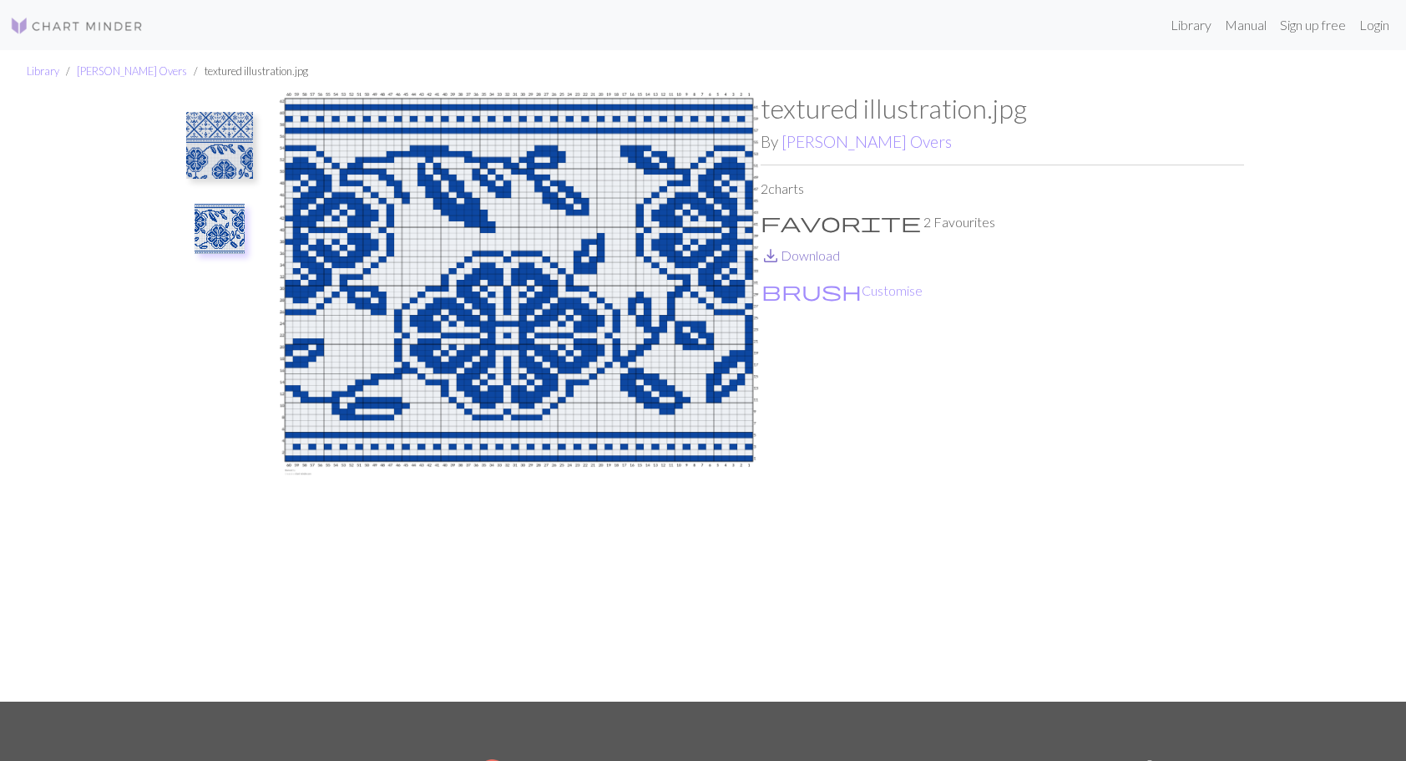
click at [806, 261] on link "save_alt Download" at bounding box center [800, 255] width 79 height 16
click at [838, 144] on link "[PERSON_NAME] Overs" at bounding box center [866, 141] width 170 height 19
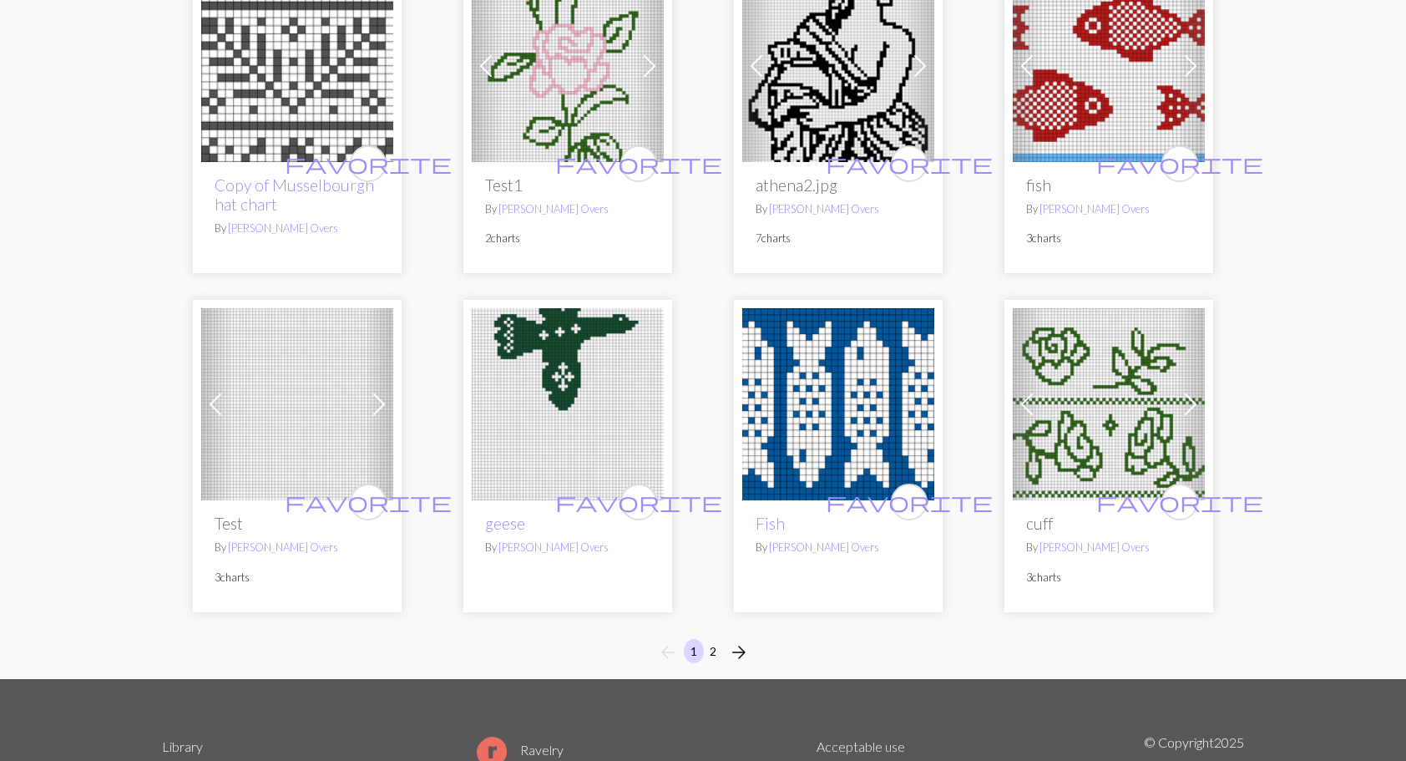
scroll to position [1085, 0]
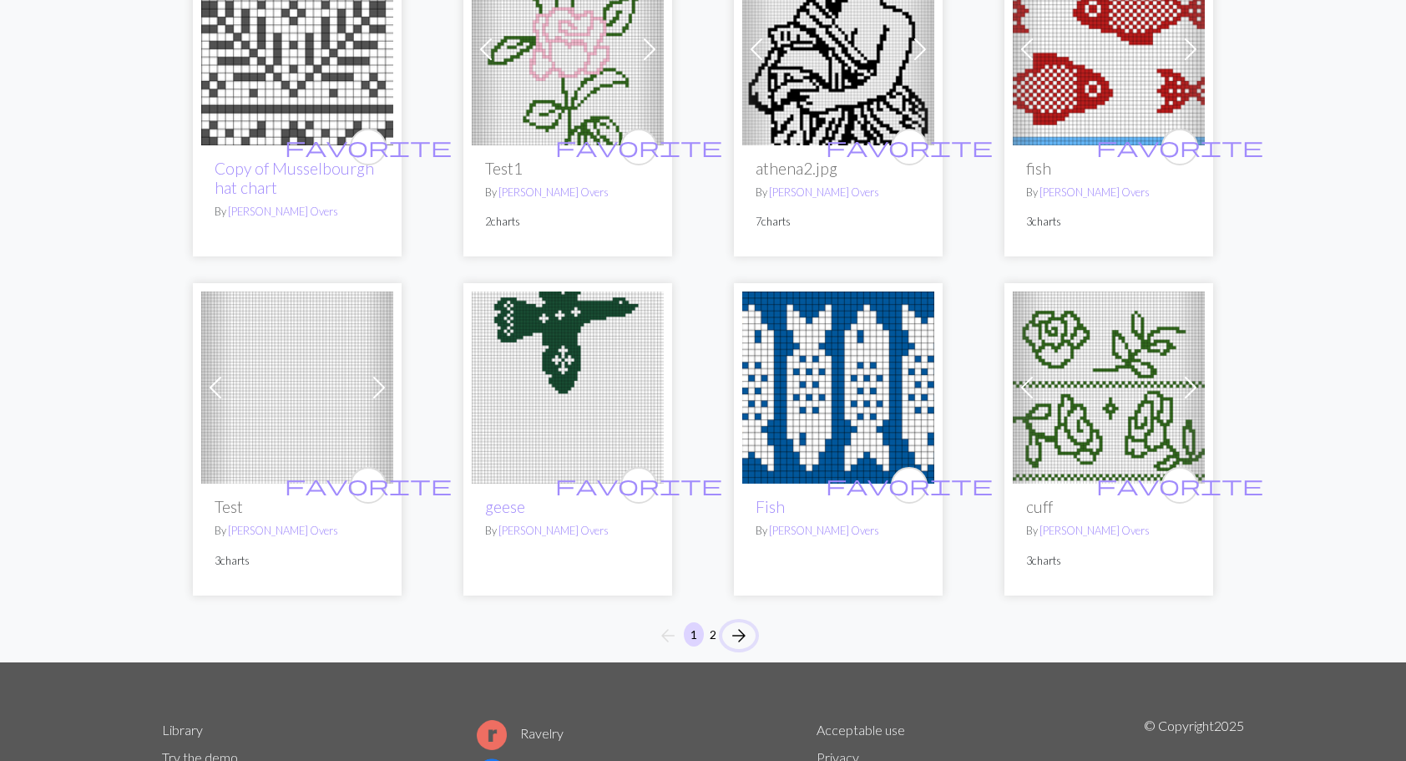
click at [735, 636] on span "arrow_forward" at bounding box center [739, 635] width 20 height 23
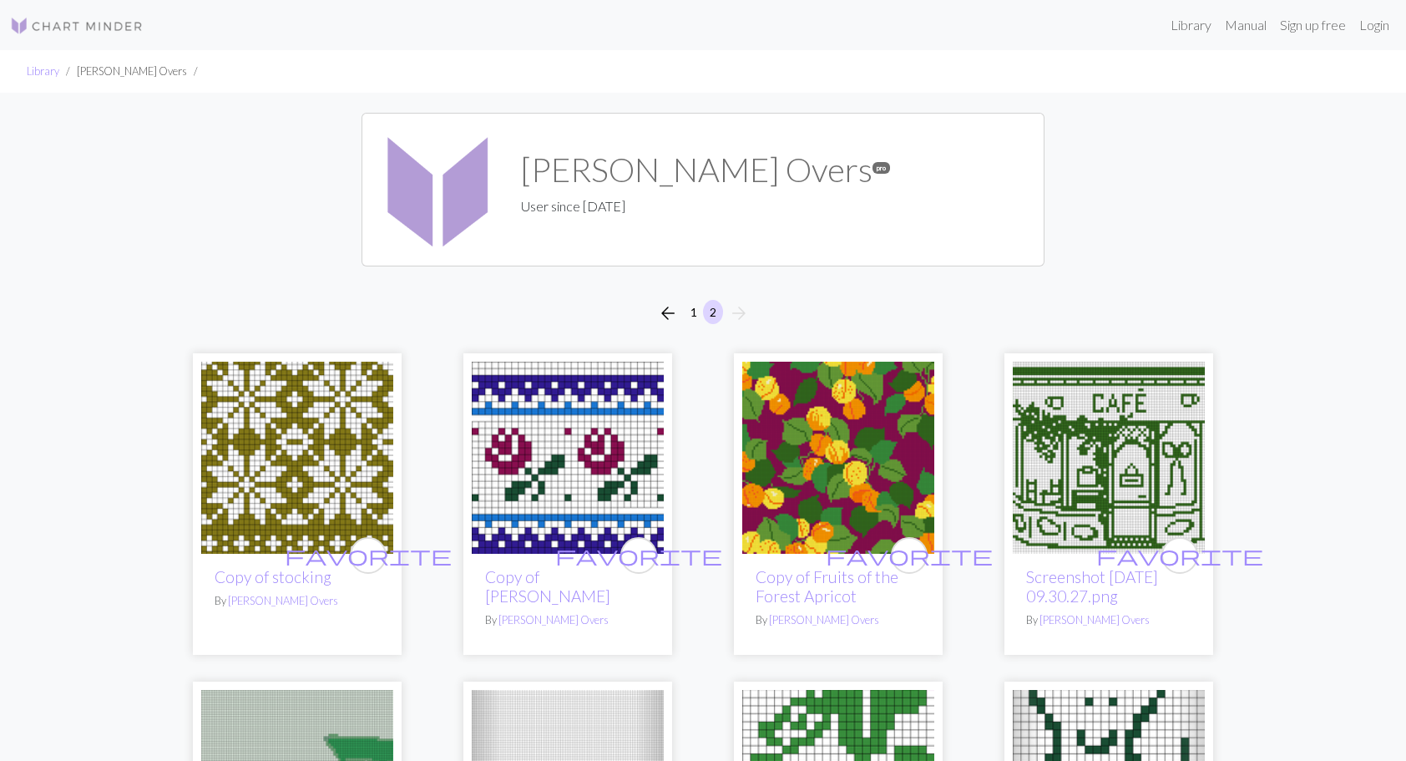
click at [122, 25] on img at bounding box center [77, 26] width 134 height 20
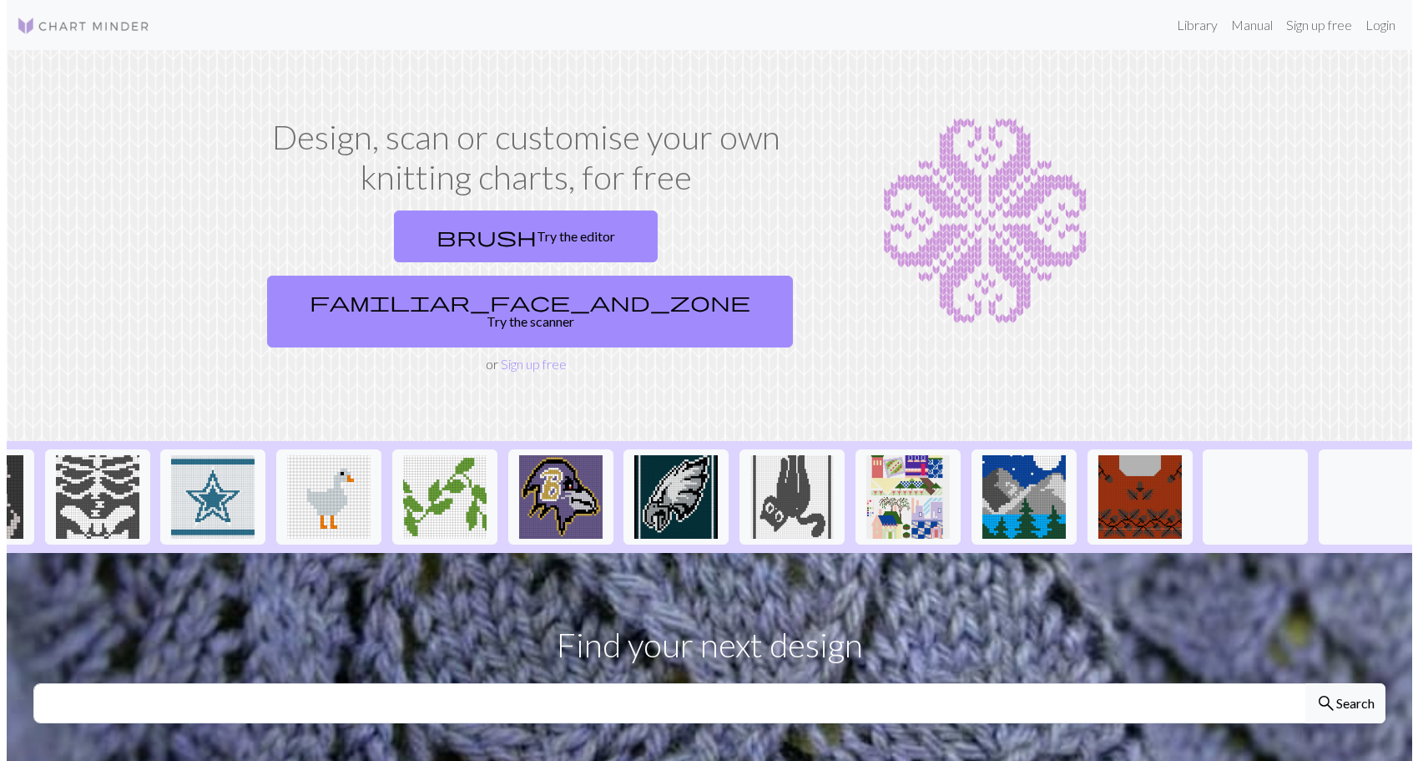
scroll to position [0, 1477]
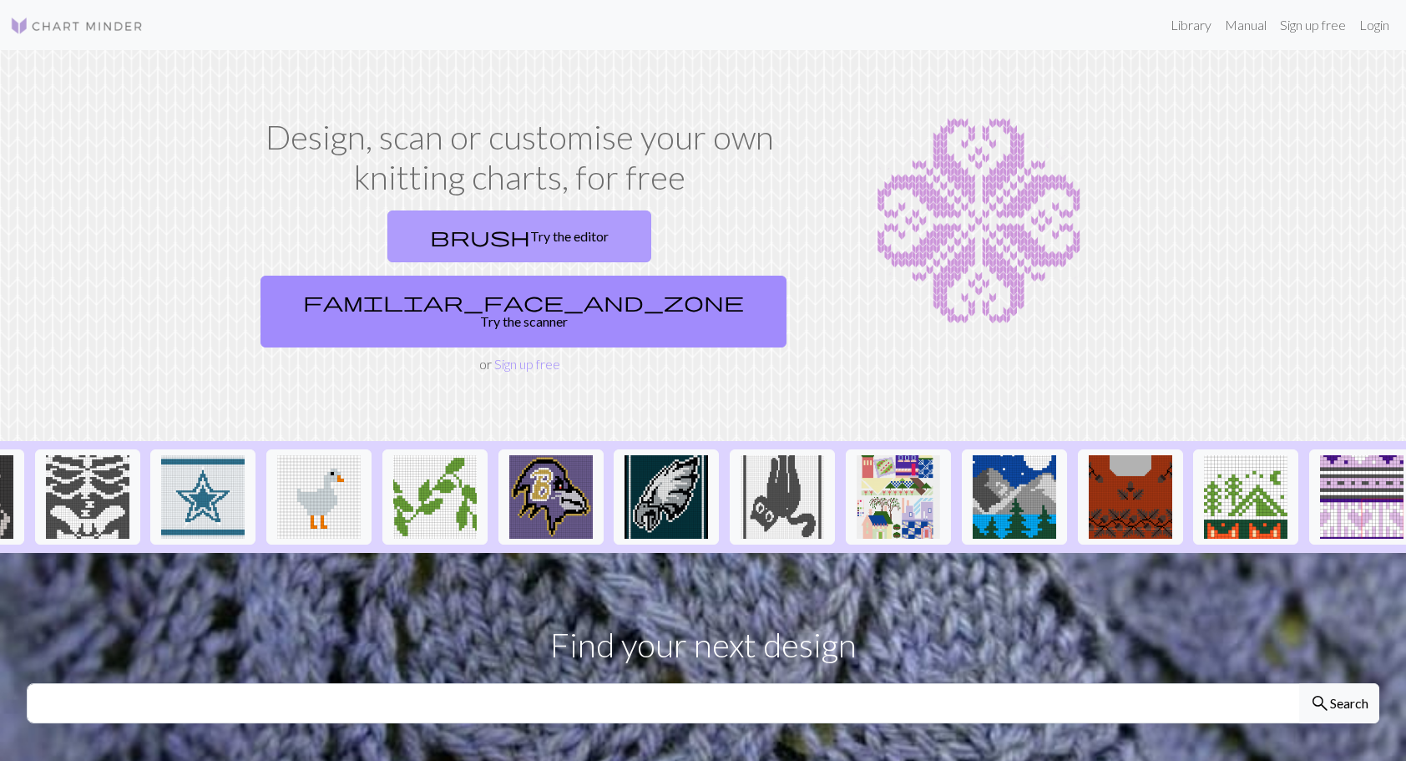
click at [394, 234] on link "brush Try the editor" at bounding box center [519, 236] width 264 height 52
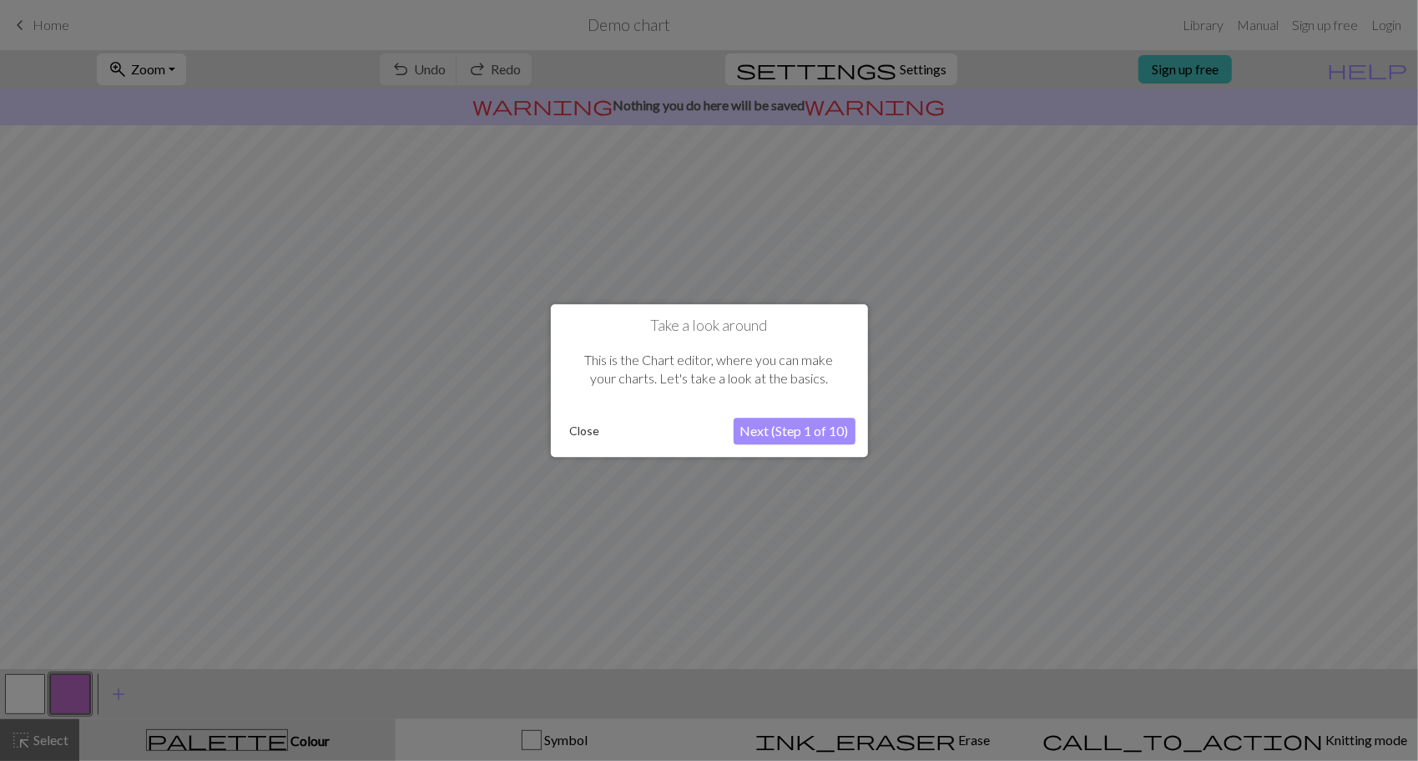
click at [776, 427] on button "Next (Step 1 of 10)" at bounding box center [795, 430] width 122 height 27
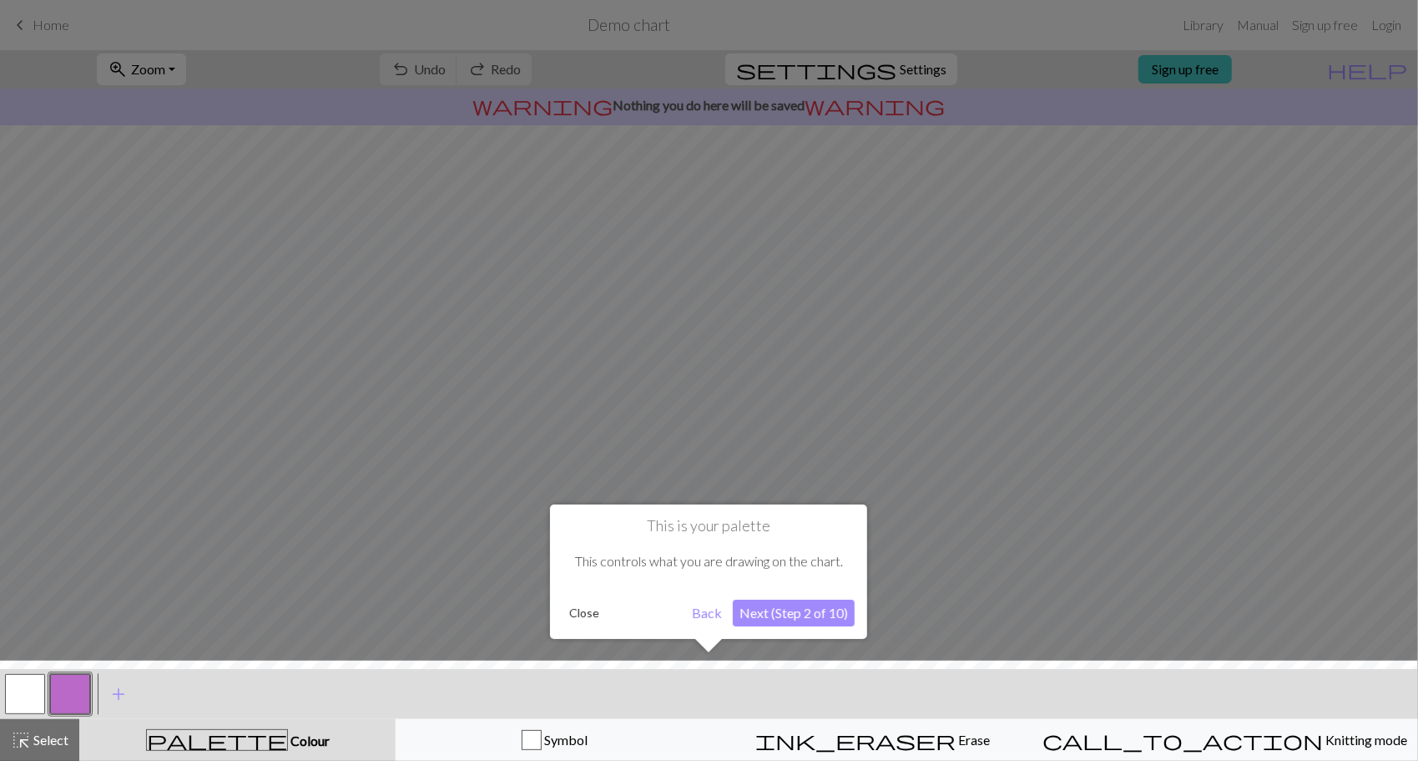
click at [792, 610] on button "Next (Step 2 of 10)" at bounding box center [794, 612] width 122 height 27
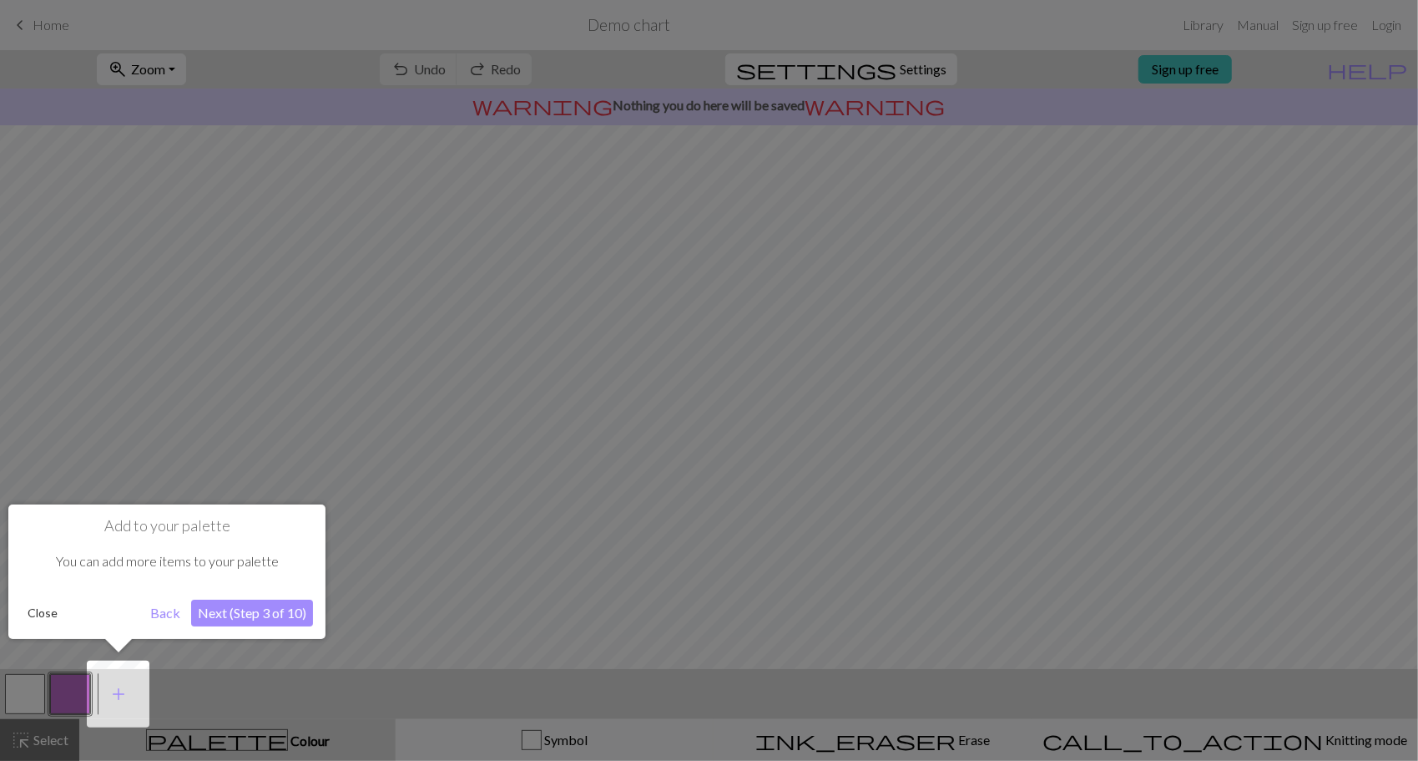
click at [265, 607] on button "Next (Step 3 of 10)" at bounding box center [252, 612] width 122 height 27
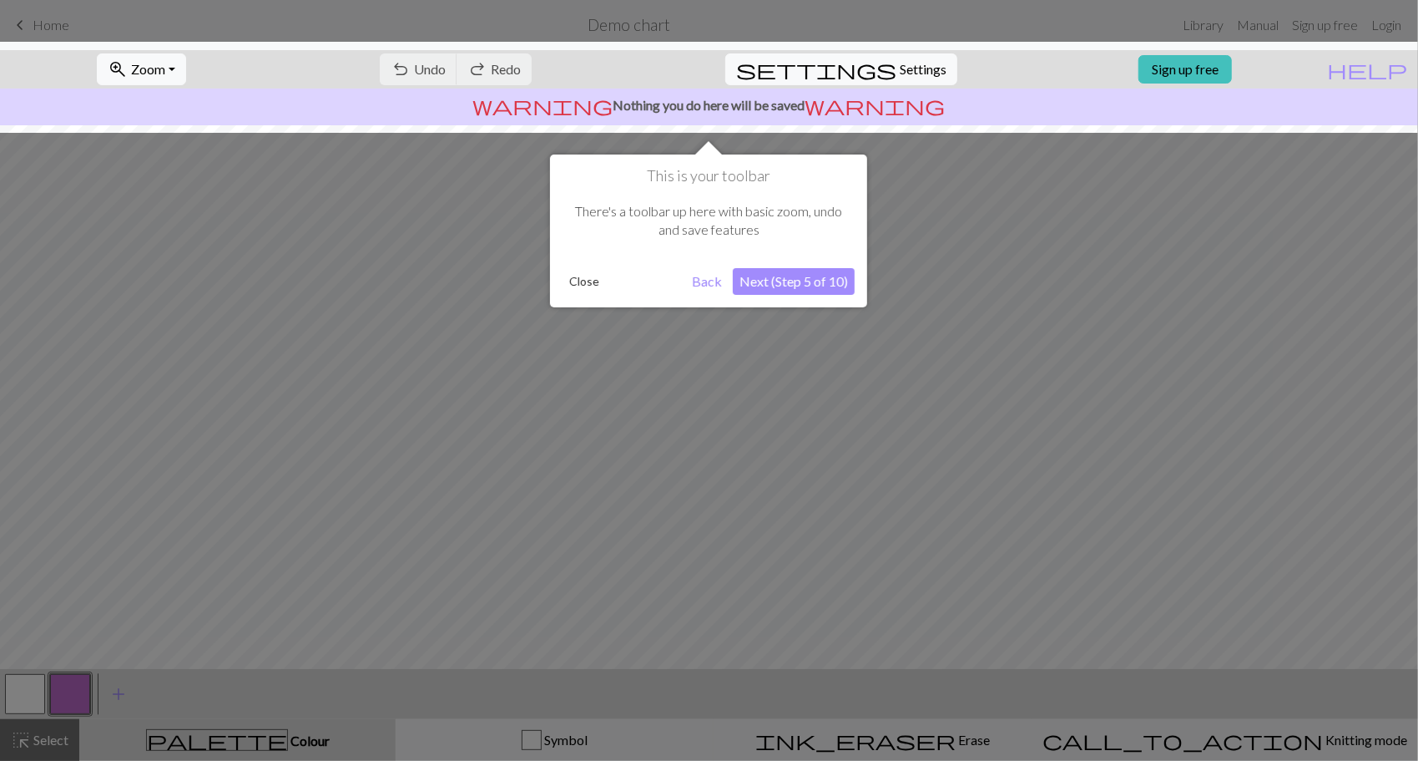
click at [811, 284] on button "Next (Step 5 of 10)" at bounding box center [794, 281] width 122 height 27
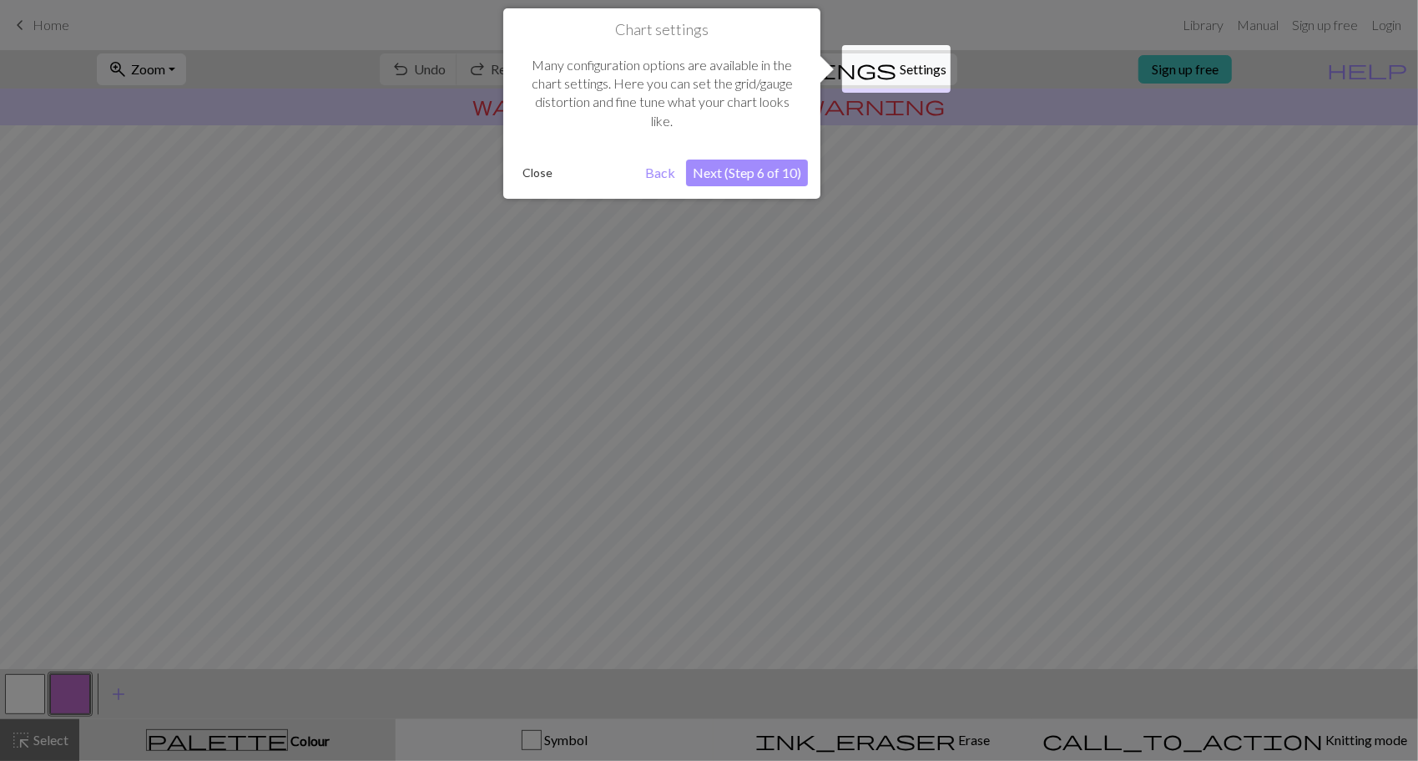
click at [741, 174] on button "Next (Step 6 of 10)" at bounding box center [747, 172] width 122 height 27
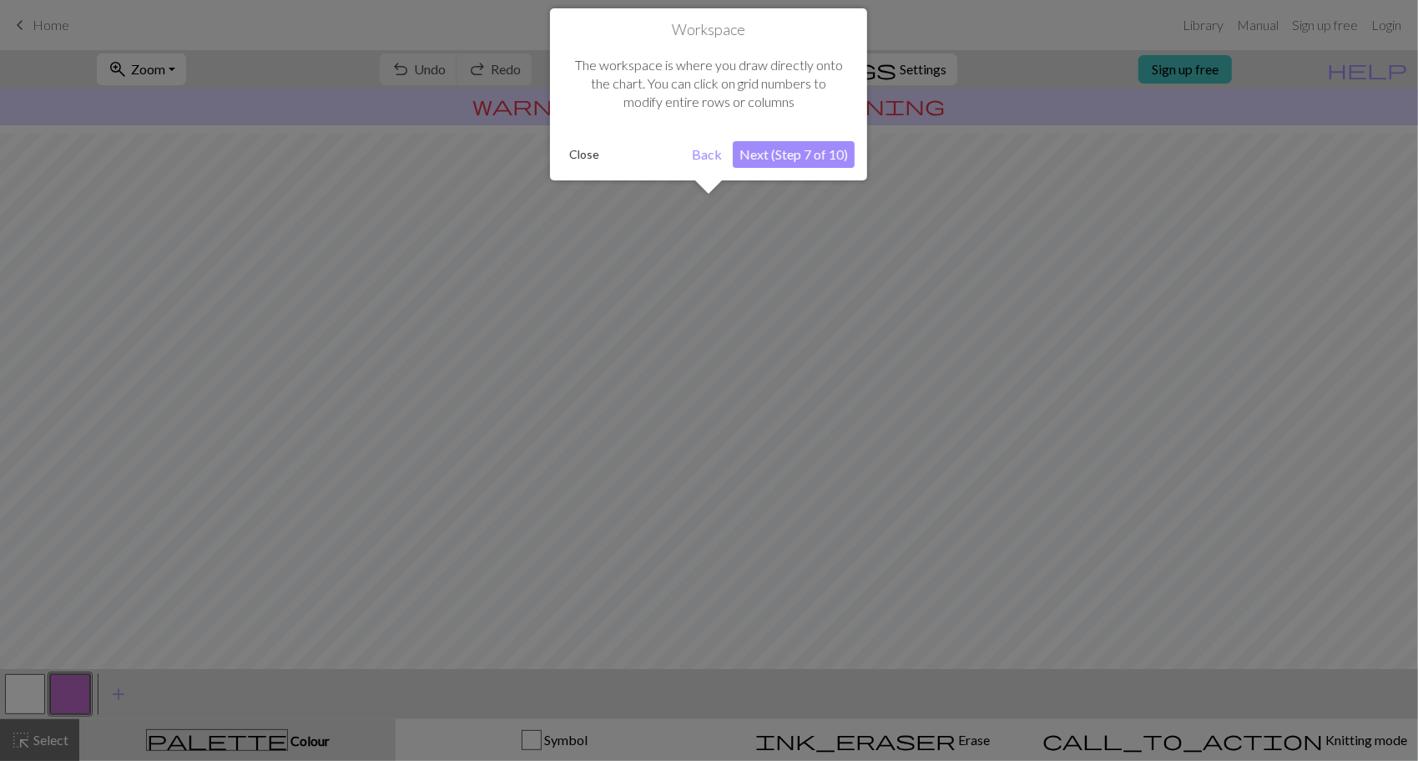
scroll to position [78, 0]
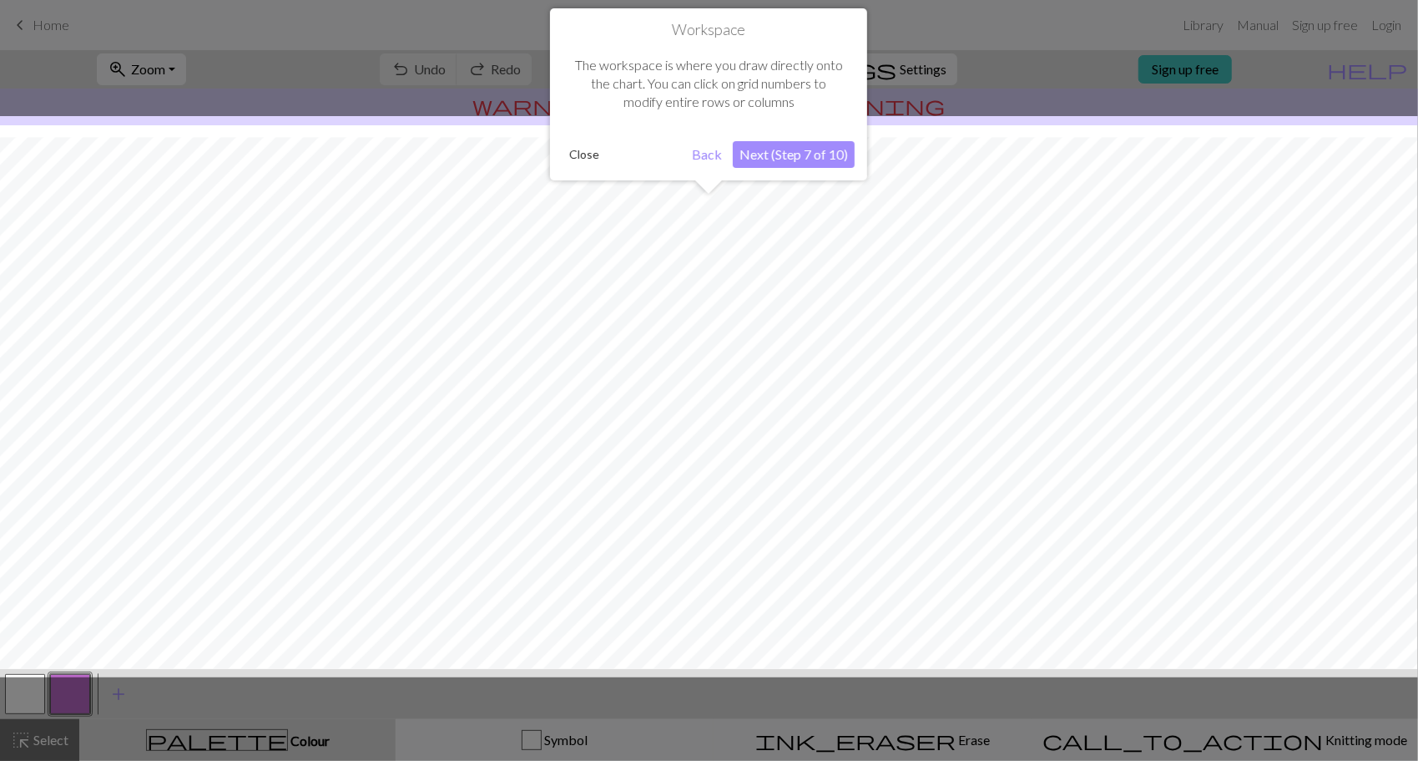
click at [765, 154] on button "Next (Step 7 of 10)" at bounding box center [794, 154] width 122 height 27
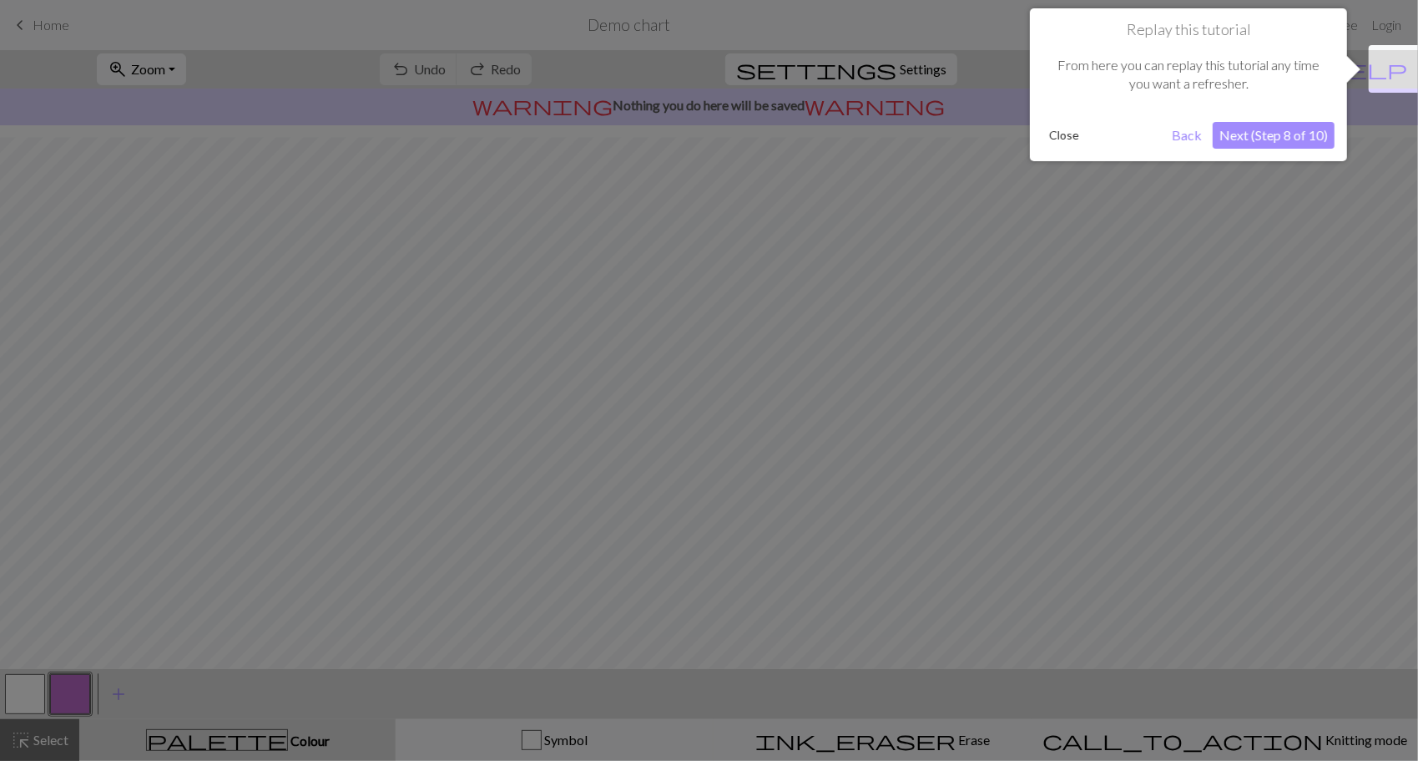
click at [1280, 134] on button "Next (Step 8 of 10)" at bounding box center [1274, 135] width 122 height 27
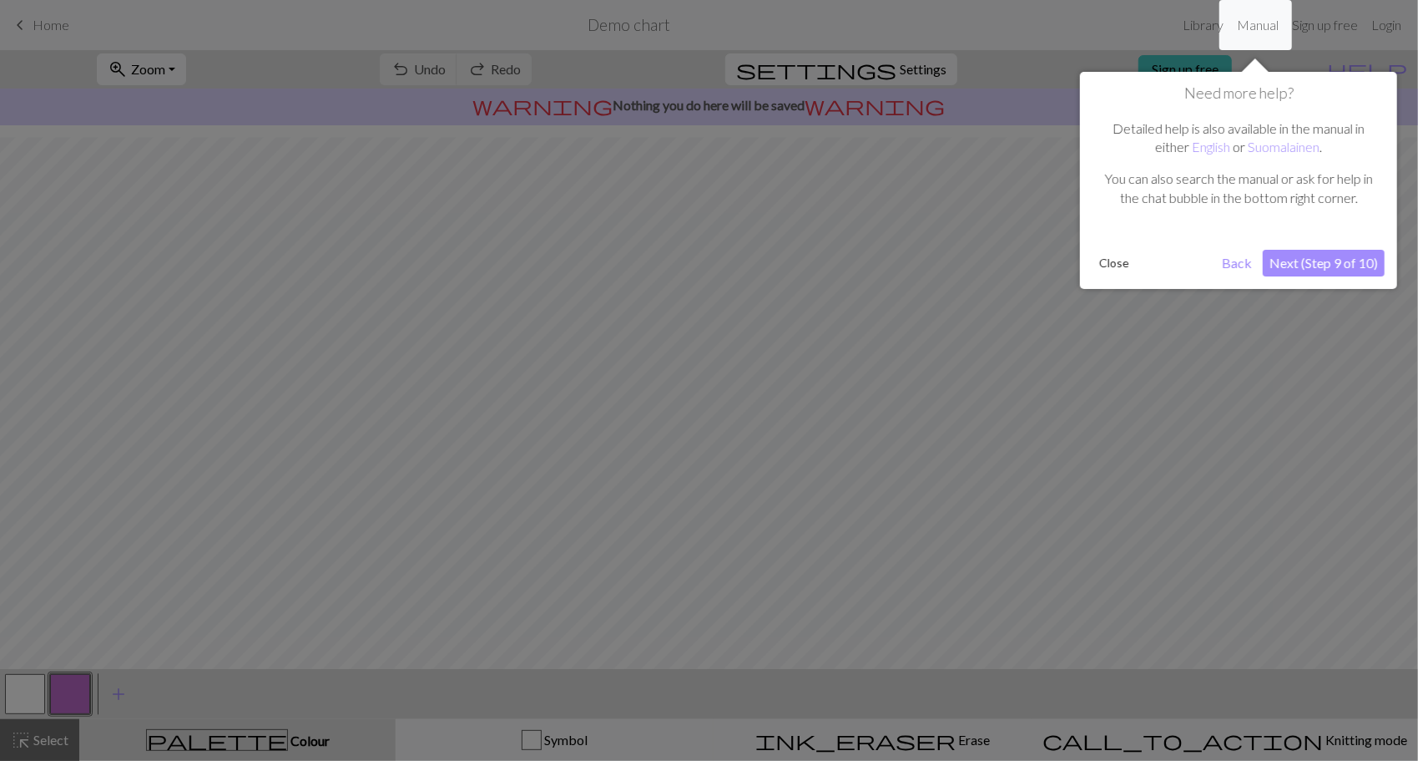
click at [1301, 255] on button "Next (Step 9 of 10)" at bounding box center [1324, 263] width 122 height 27
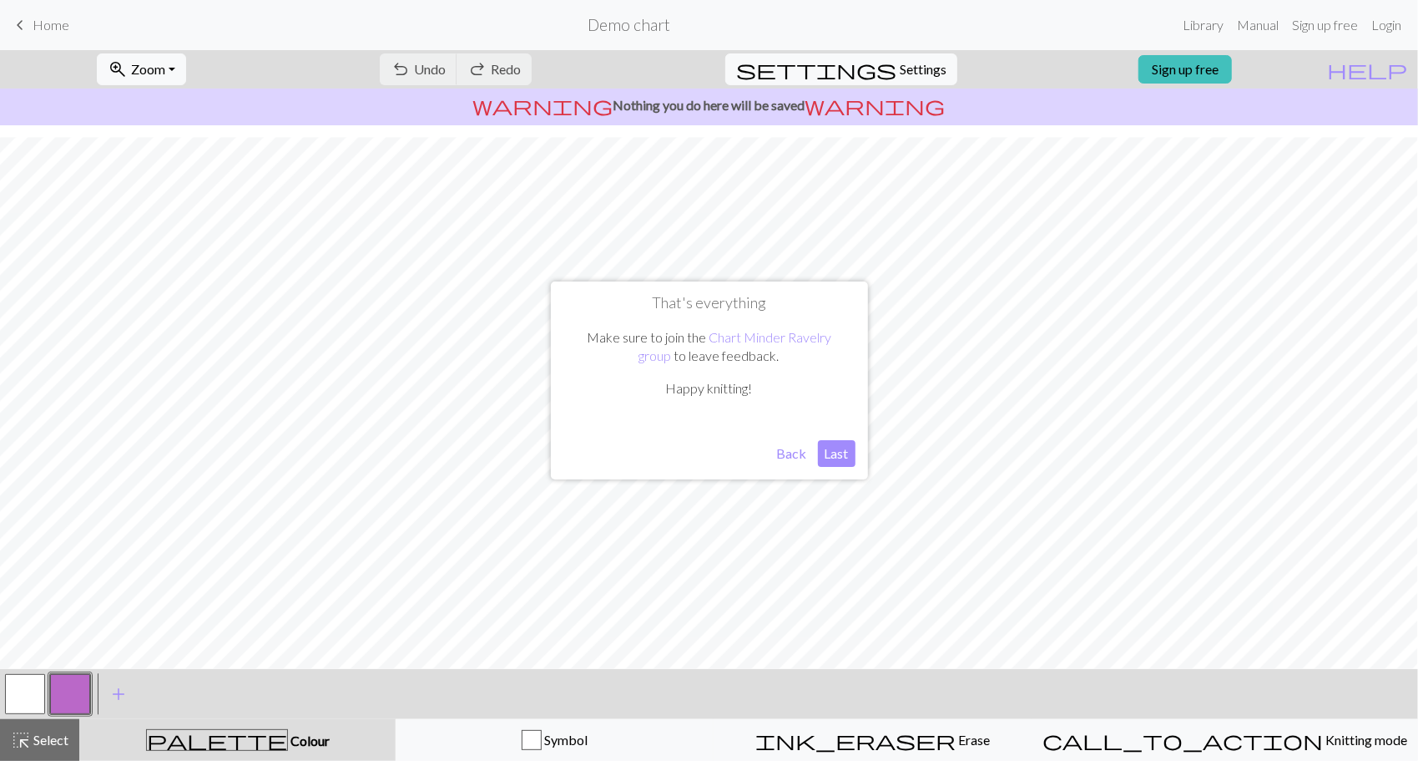
click at [832, 453] on button "Last" at bounding box center [837, 453] width 38 height 27
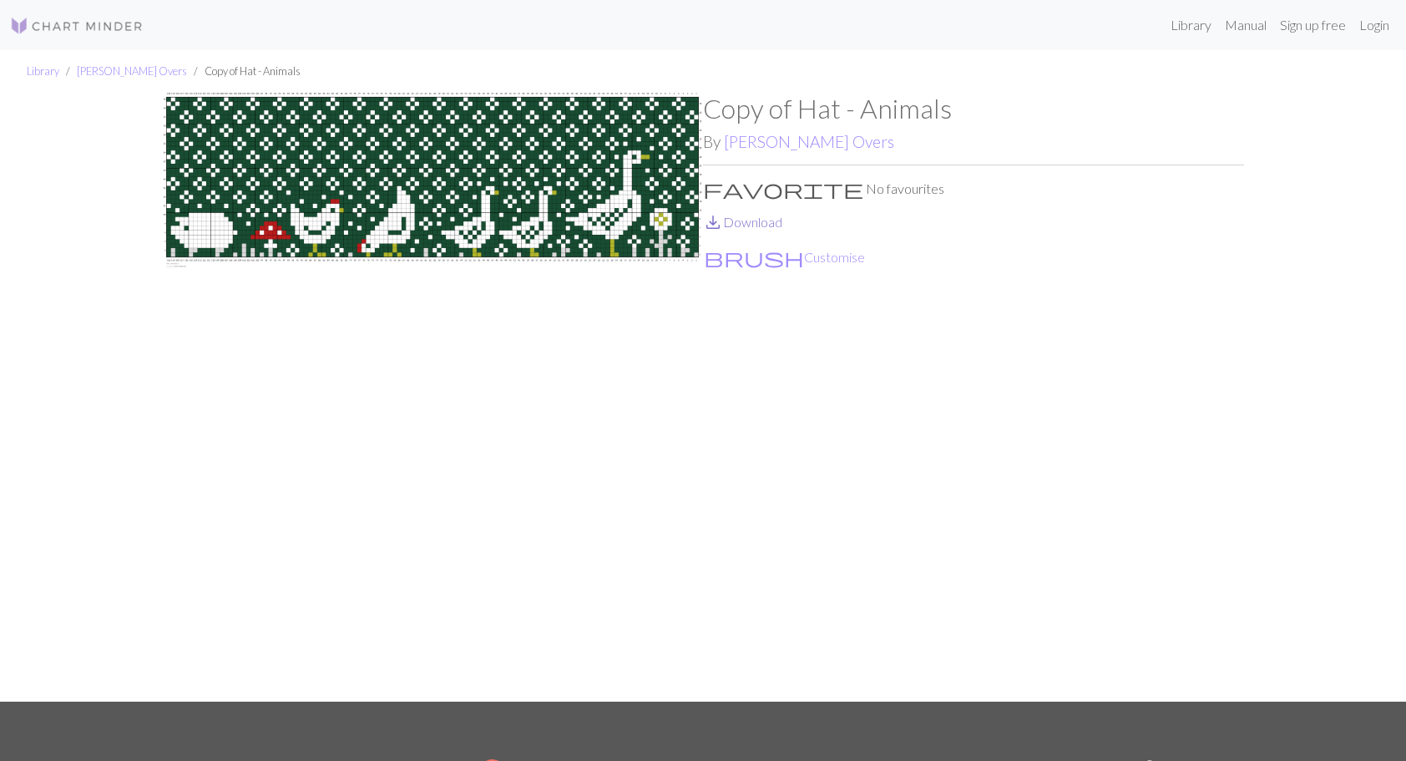
click at [773, 219] on link "save_alt Download" at bounding box center [742, 222] width 79 height 16
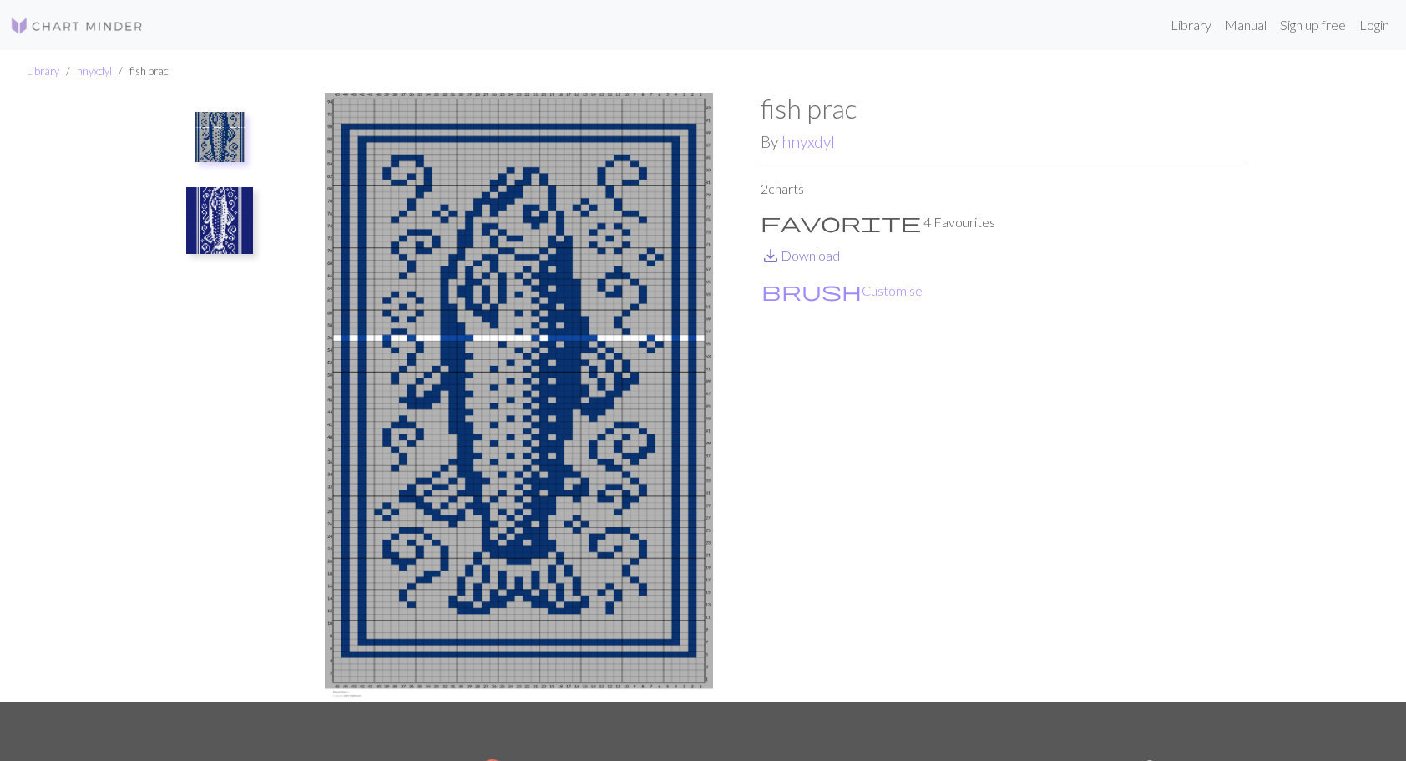
click at [807, 256] on link "save_alt Download" at bounding box center [800, 255] width 79 height 16
click at [215, 219] on img at bounding box center [219, 220] width 67 height 67
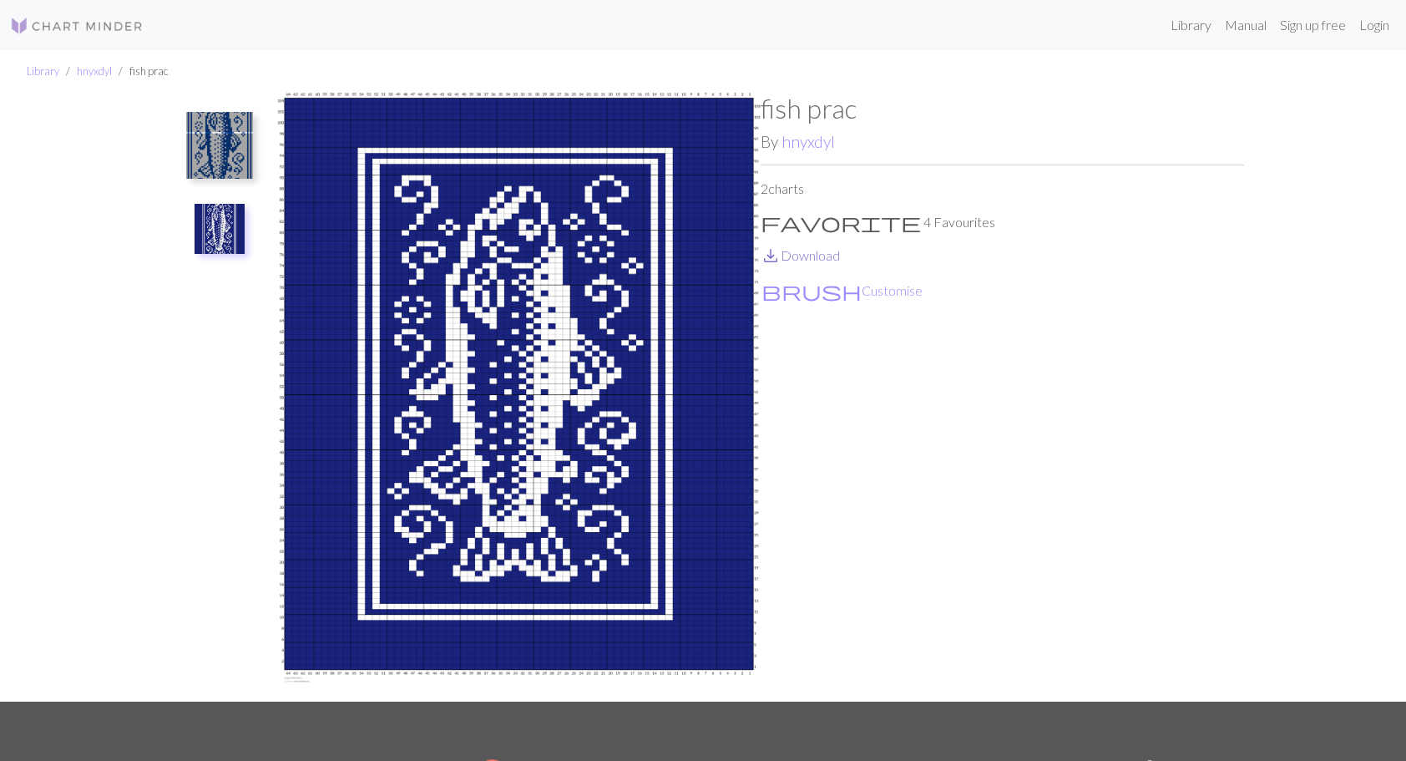
click at [817, 259] on link "save_alt Download" at bounding box center [800, 255] width 79 height 16
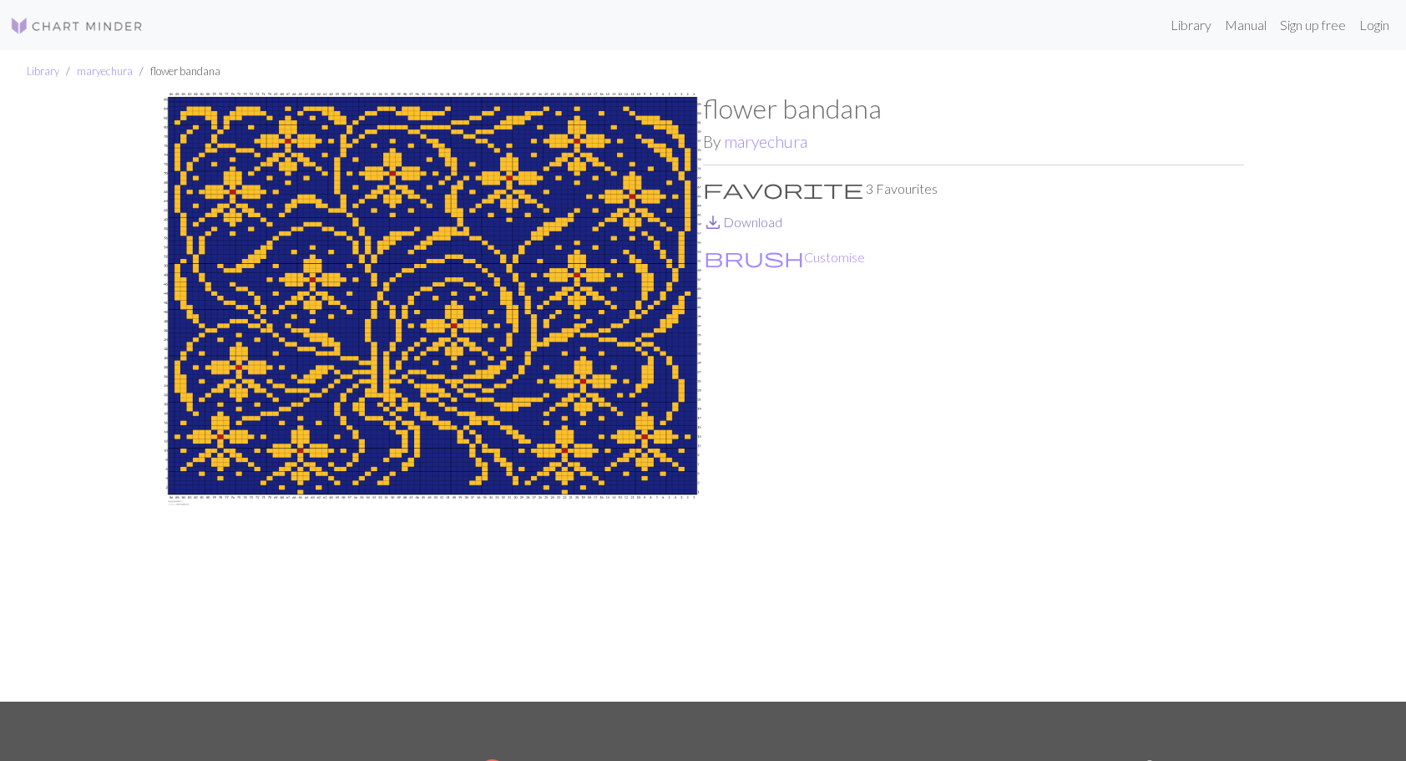
click at [764, 220] on link "save_alt Download" at bounding box center [742, 222] width 79 height 16
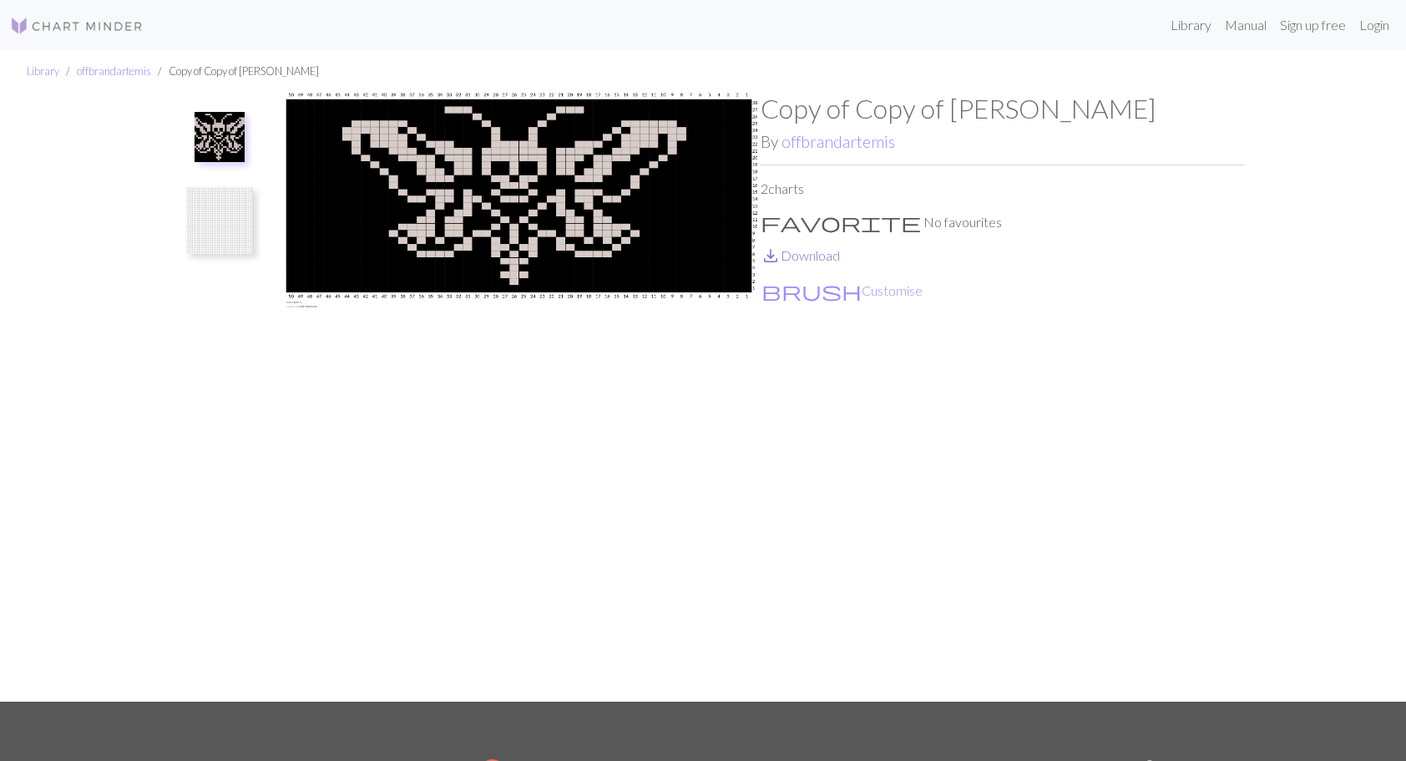
click at [800, 258] on link "save_alt Download" at bounding box center [800, 255] width 79 height 16
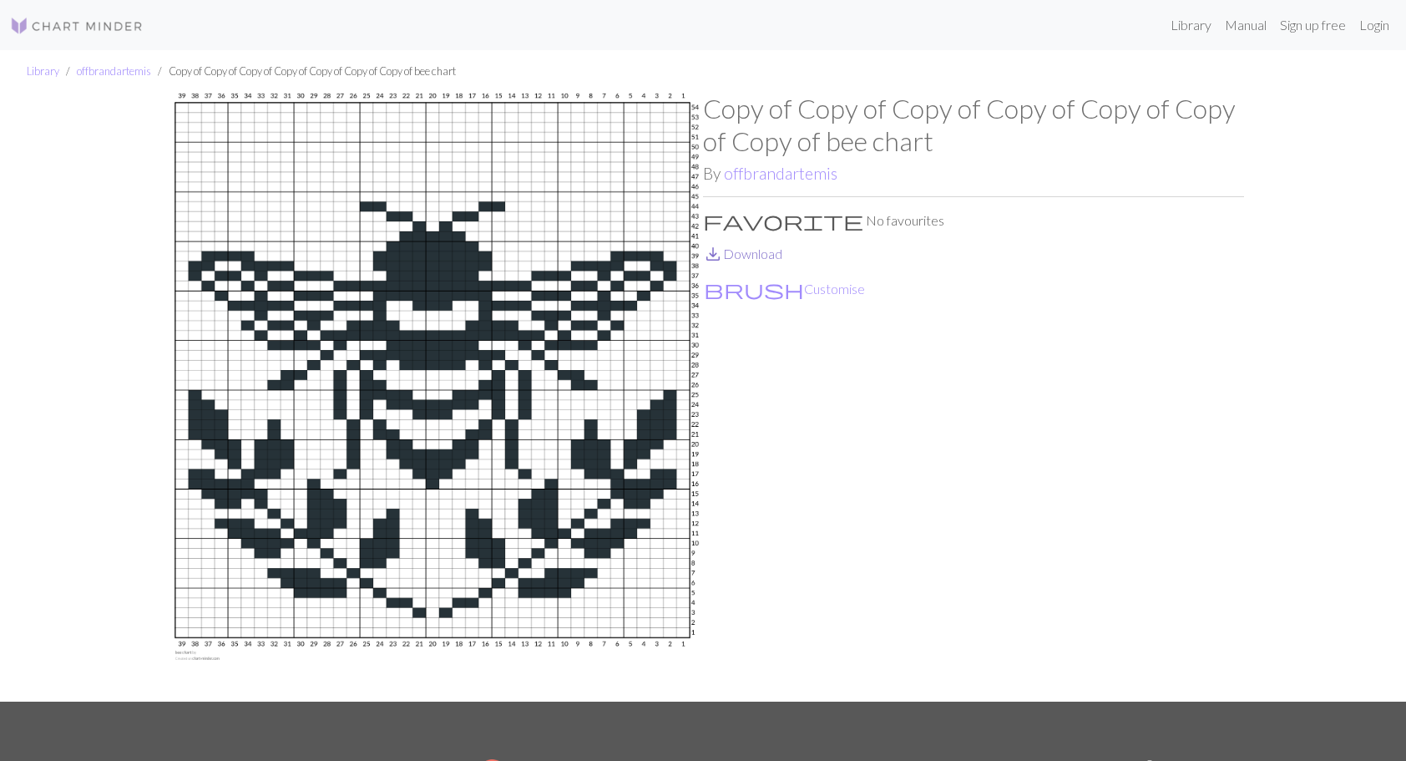
click at [762, 259] on link "save_alt Download" at bounding box center [742, 253] width 79 height 16
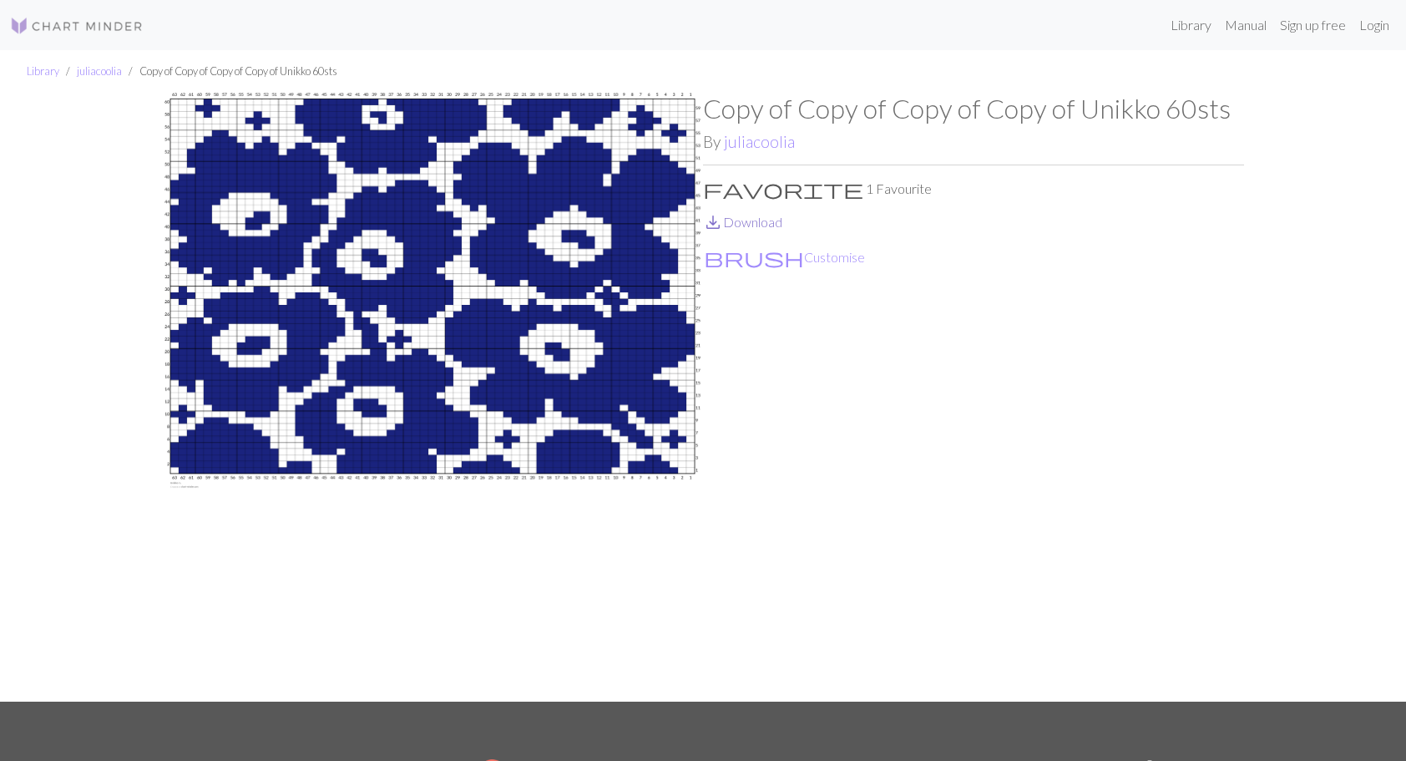
click at [750, 225] on link "save_alt Download" at bounding box center [742, 222] width 79 height 16
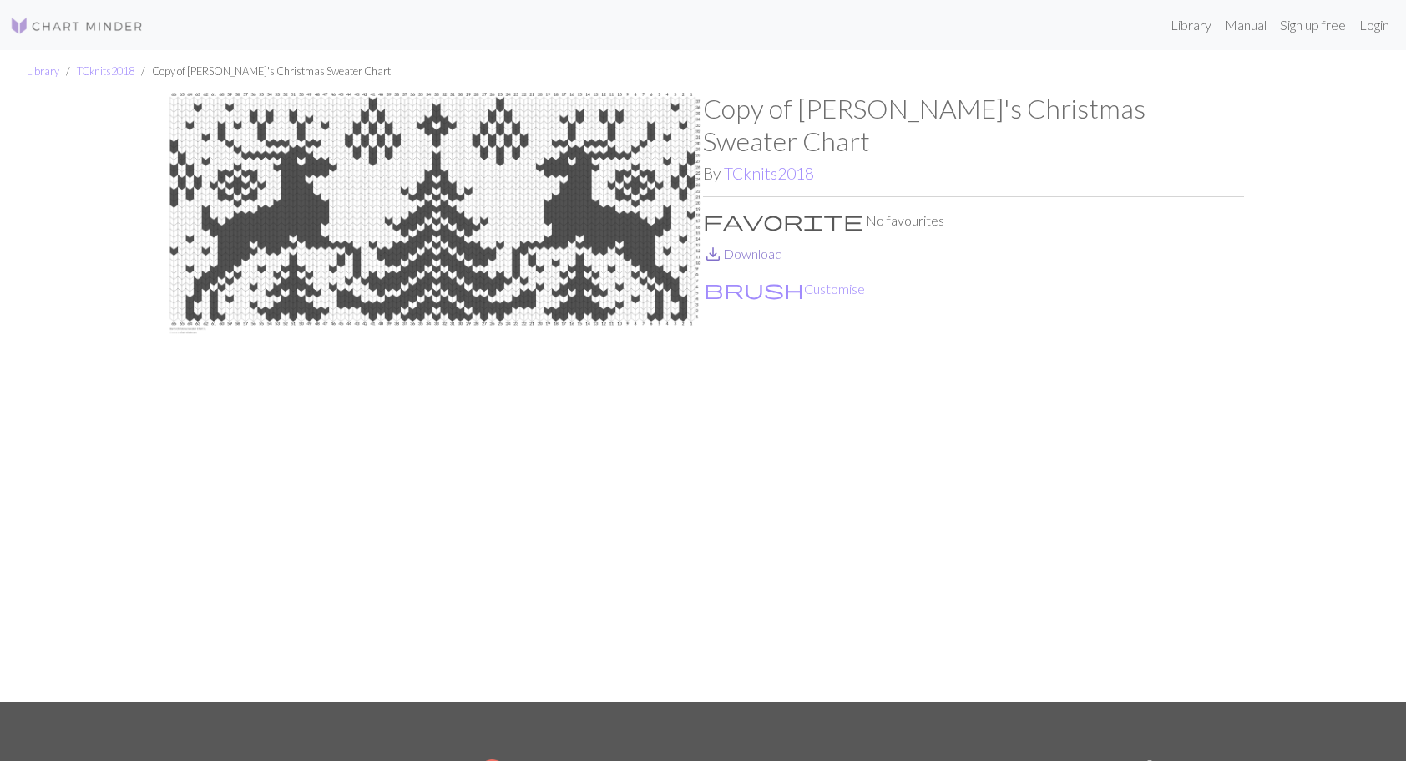
click at [752, 245] on link "save_alt Download" at bounding box center [742, 253] width 79 height 16
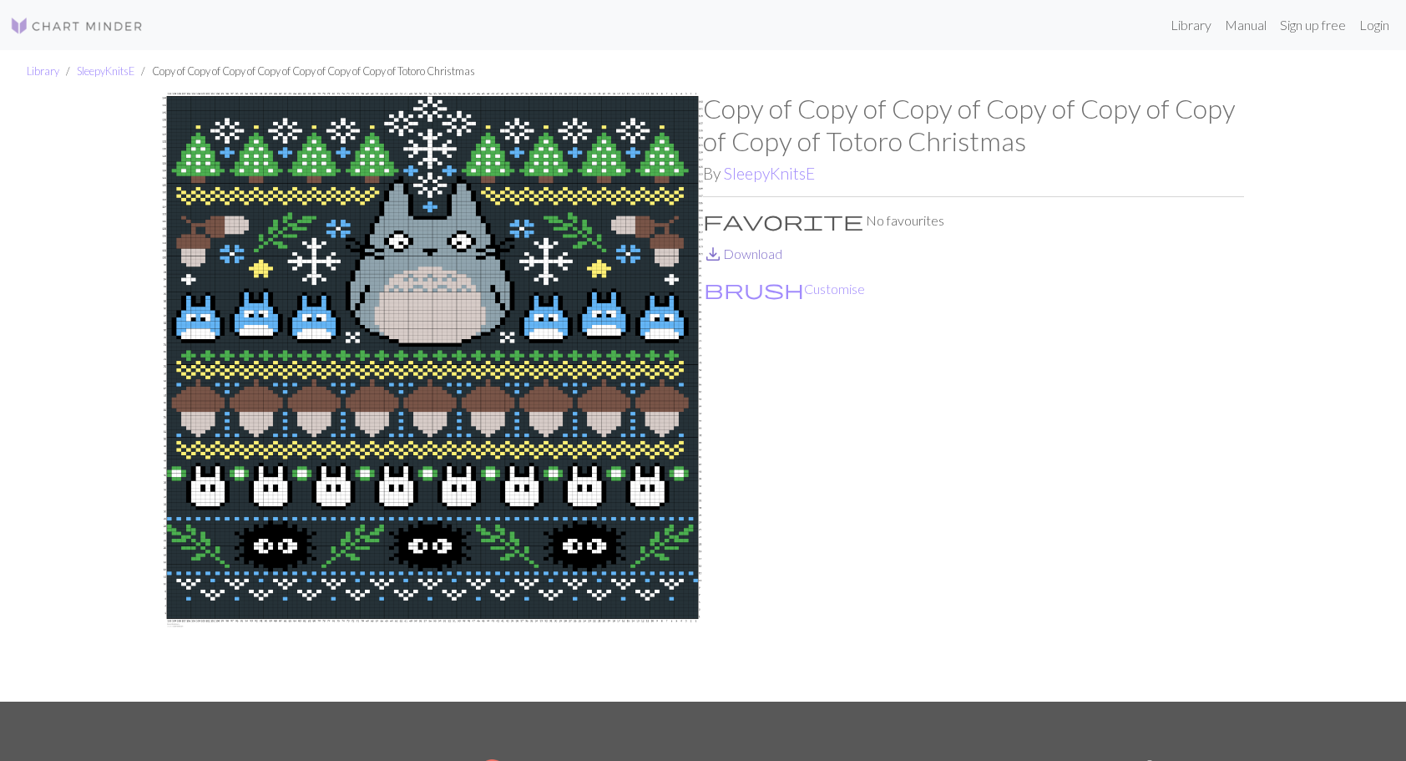
click at [760, 255] on link "save_alt Download" at bounding box center [742, 253] width 79 height 16
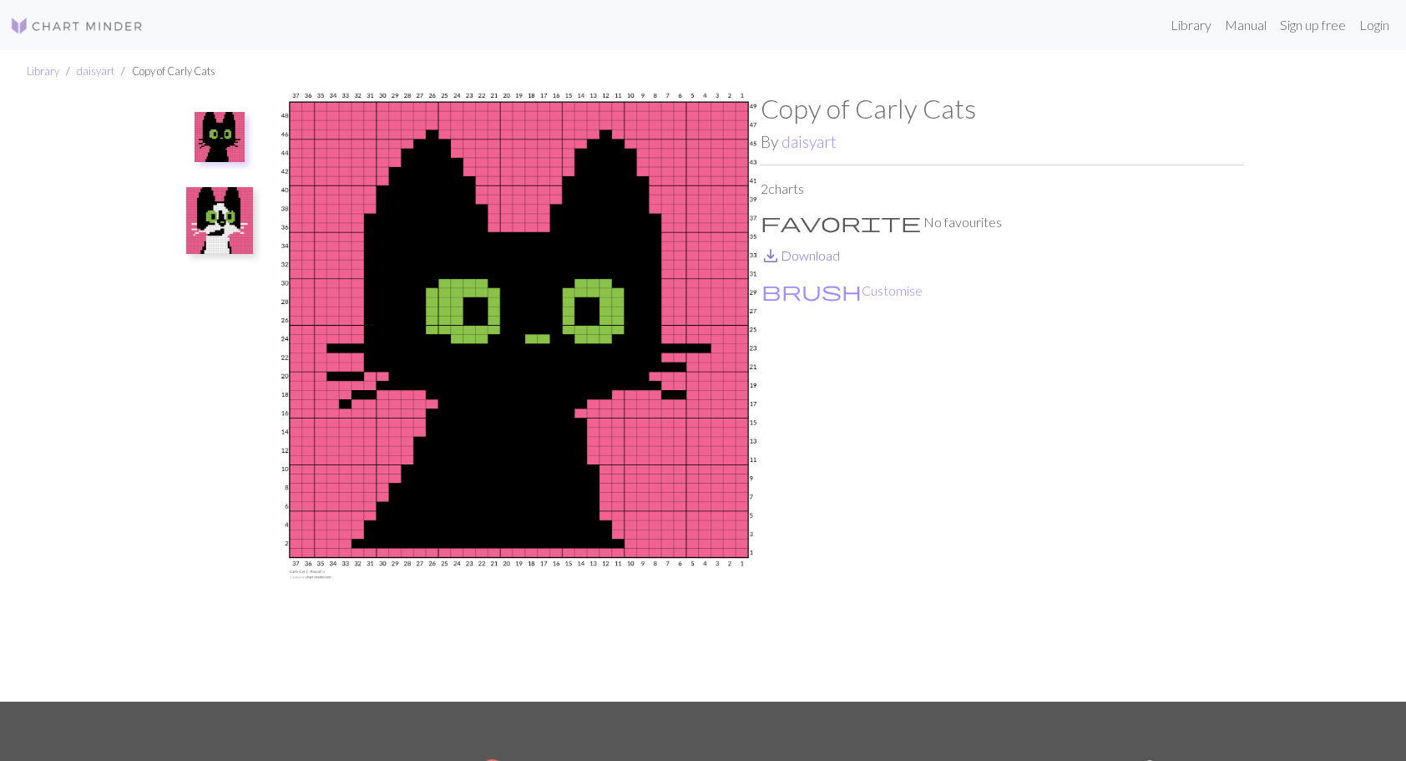
drag, startPoint x: 812, startPoint y: 259, endPoint x: 792, endPoint y: 256, distance: 20.2
click at [812, 259] on link "save_alt Download" at bounding box center [800, 255] width 79 height 16
click at [222, 223] on img at bounding box center [219, 220] width 67 height 67
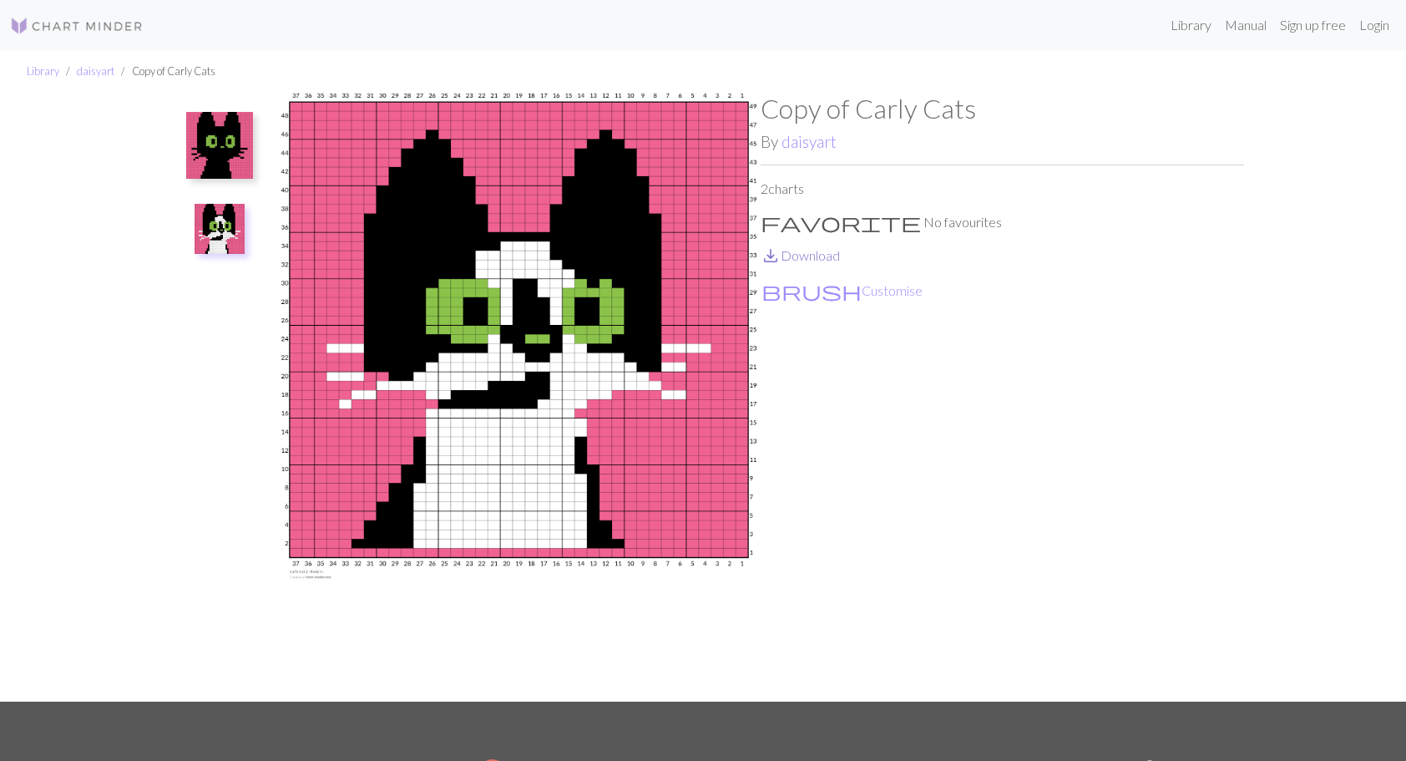
click at [802, 256] on link "save_alt Download" at bounding box center [800, 255] width 79 height 16
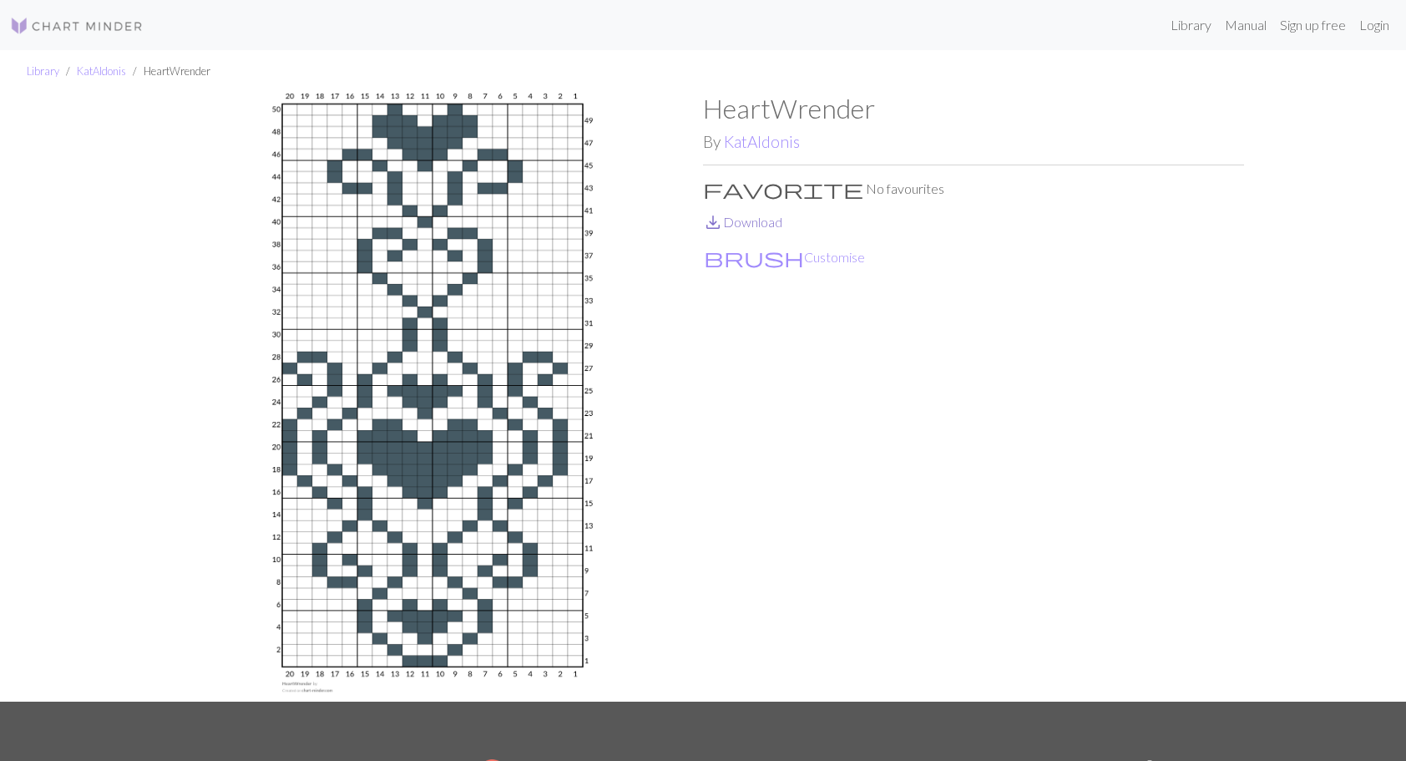
click at [765, 227] on link "save_alt Download" at bounding box center [742, 222] width 79 height 16
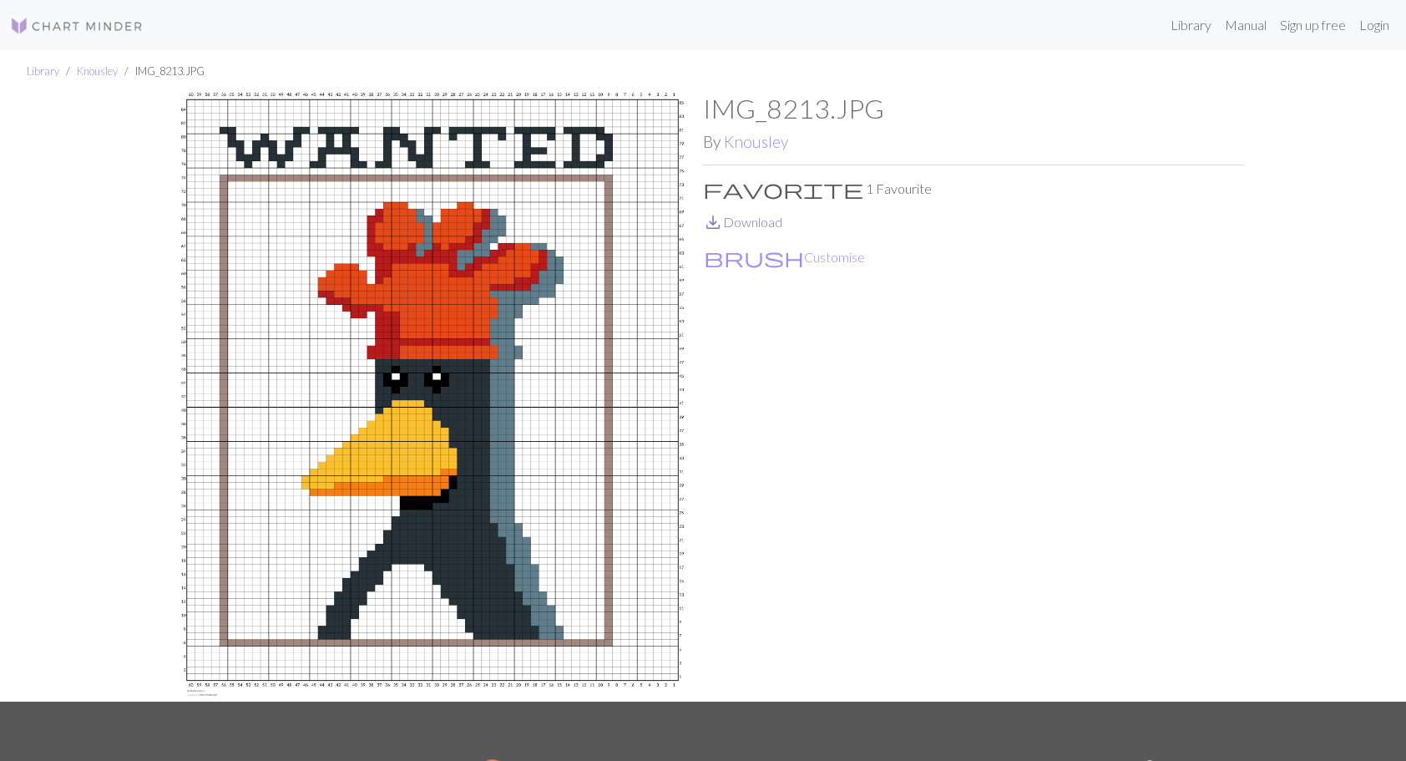
click at [740, 224] on link "save_alt Download" at bounding box center [742, 222] width 79 height 16
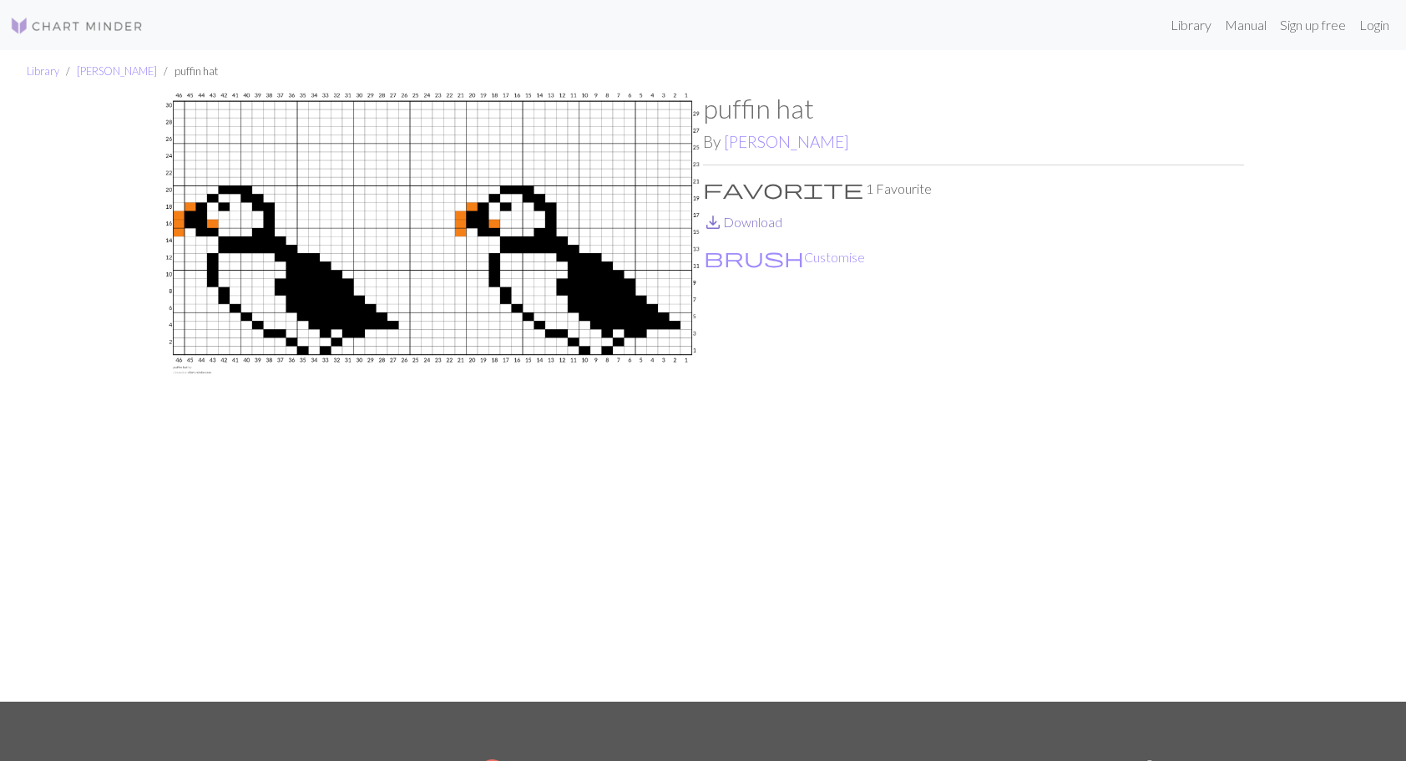
click at [755, 220] on link "save_alt Download" at bounding box center [742, 222] width 79 height 16
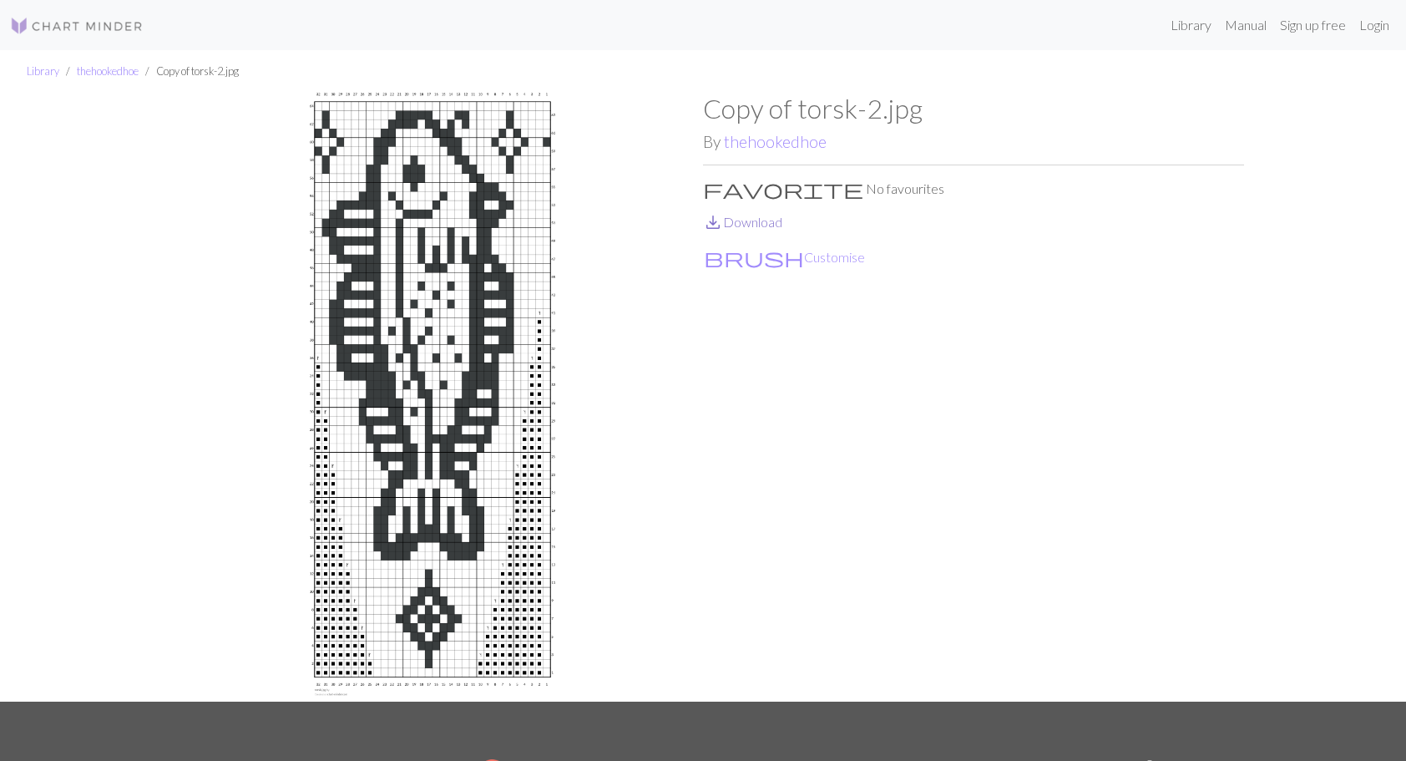
click at [761, 219] on link "save_alt Download" at bounding box center [742, 222] width 79 height 16
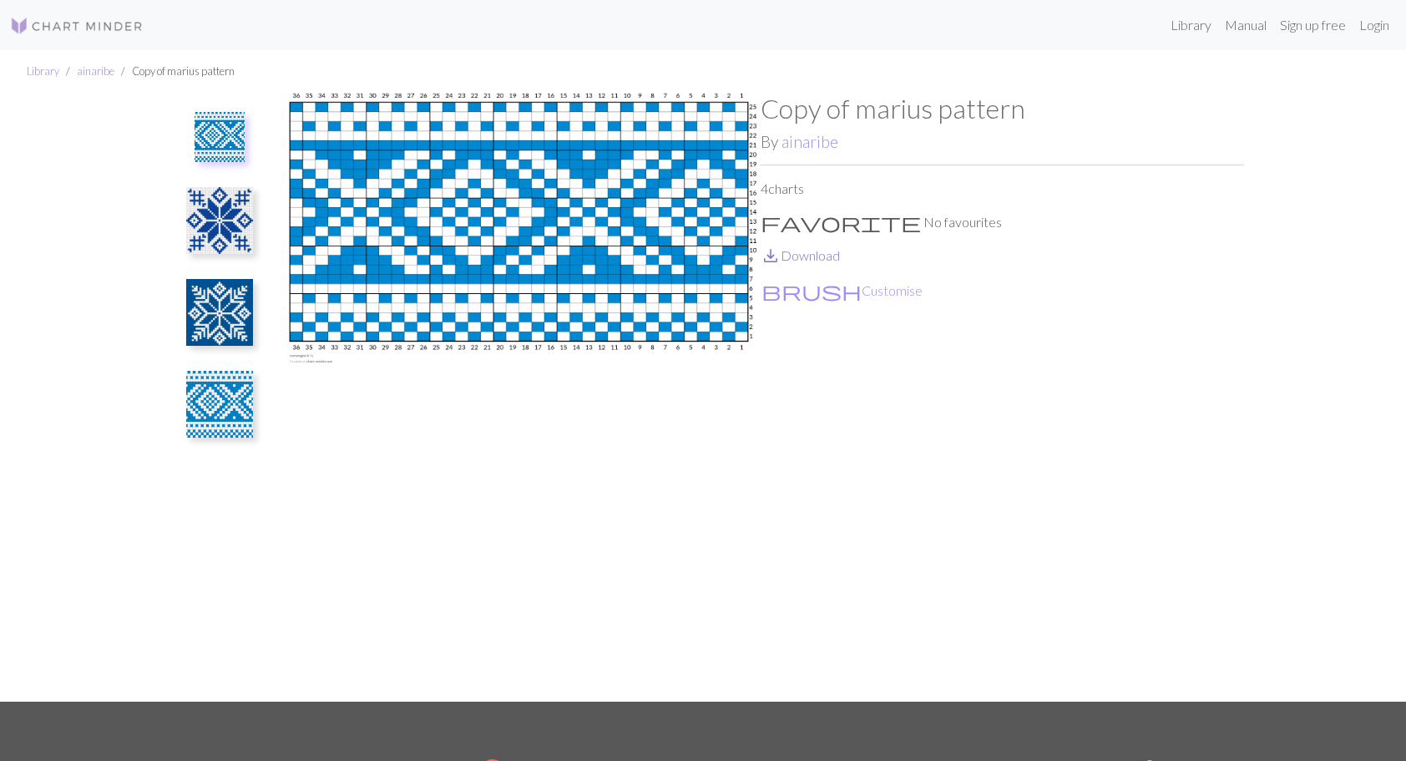
click at [820, 250] on link "save_alt Download" at bounding box center [800, 255] width 79 height 16
click at [223, 235] on img at bounding box center [219, 220] width 67 height 67
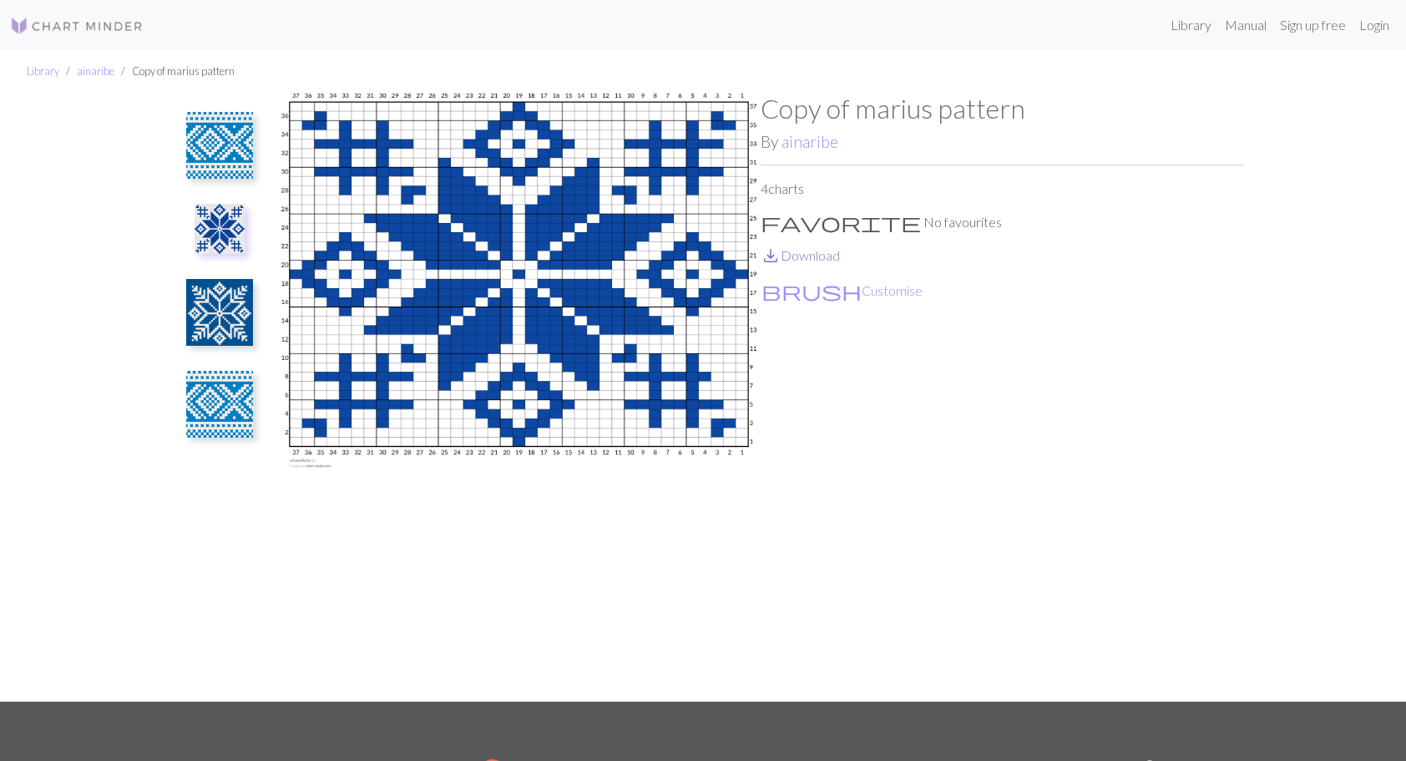
click at [816, 255] on link "save_alt Download" at bounding box center [800, 255] width 79 height 16
click at [224, 304] on img at bounding box center [219, 312] width 67 height 67
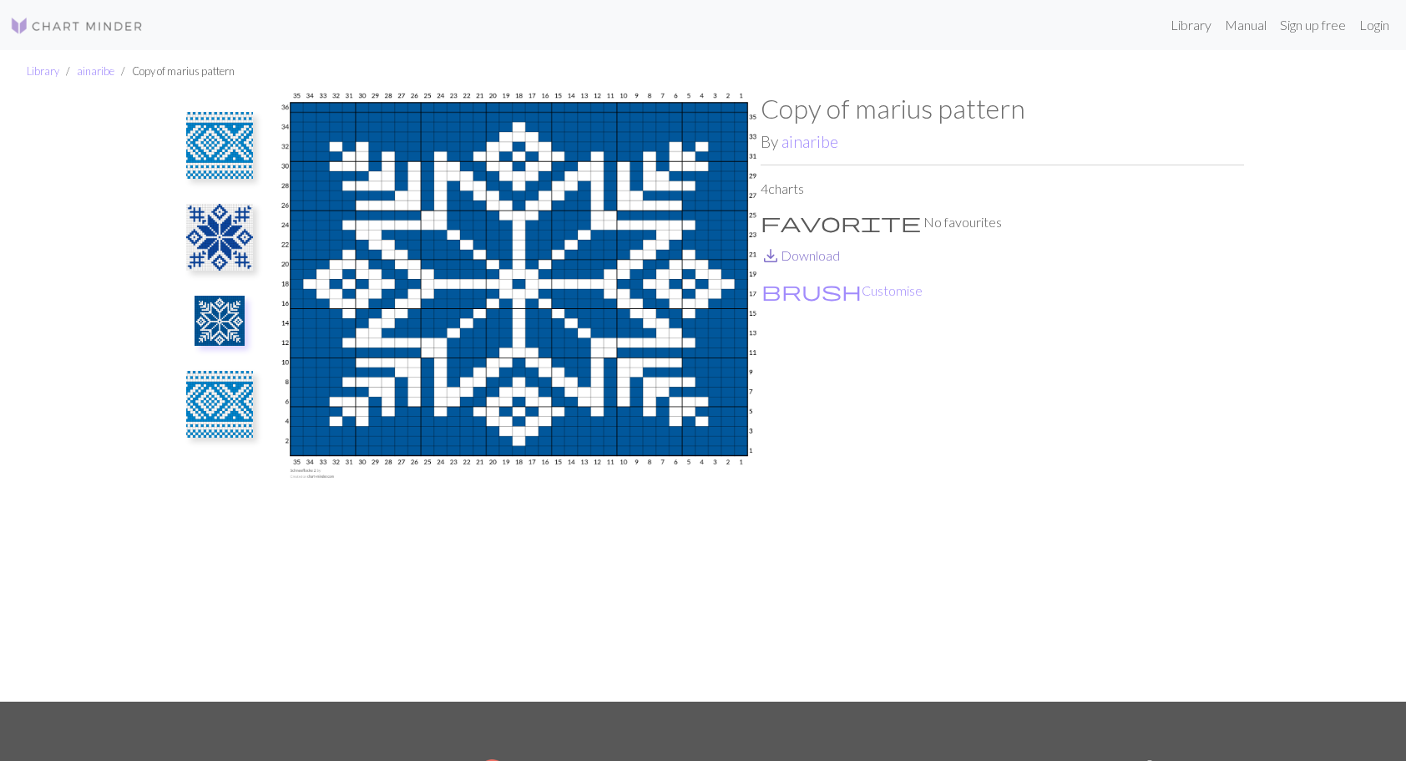
click at [807, 258] on link "save_alt Download" at bounding box center [800, 255] width 79 height 16
click at [230, 402] on img at bounding box center [219, 404] width 67 height 67
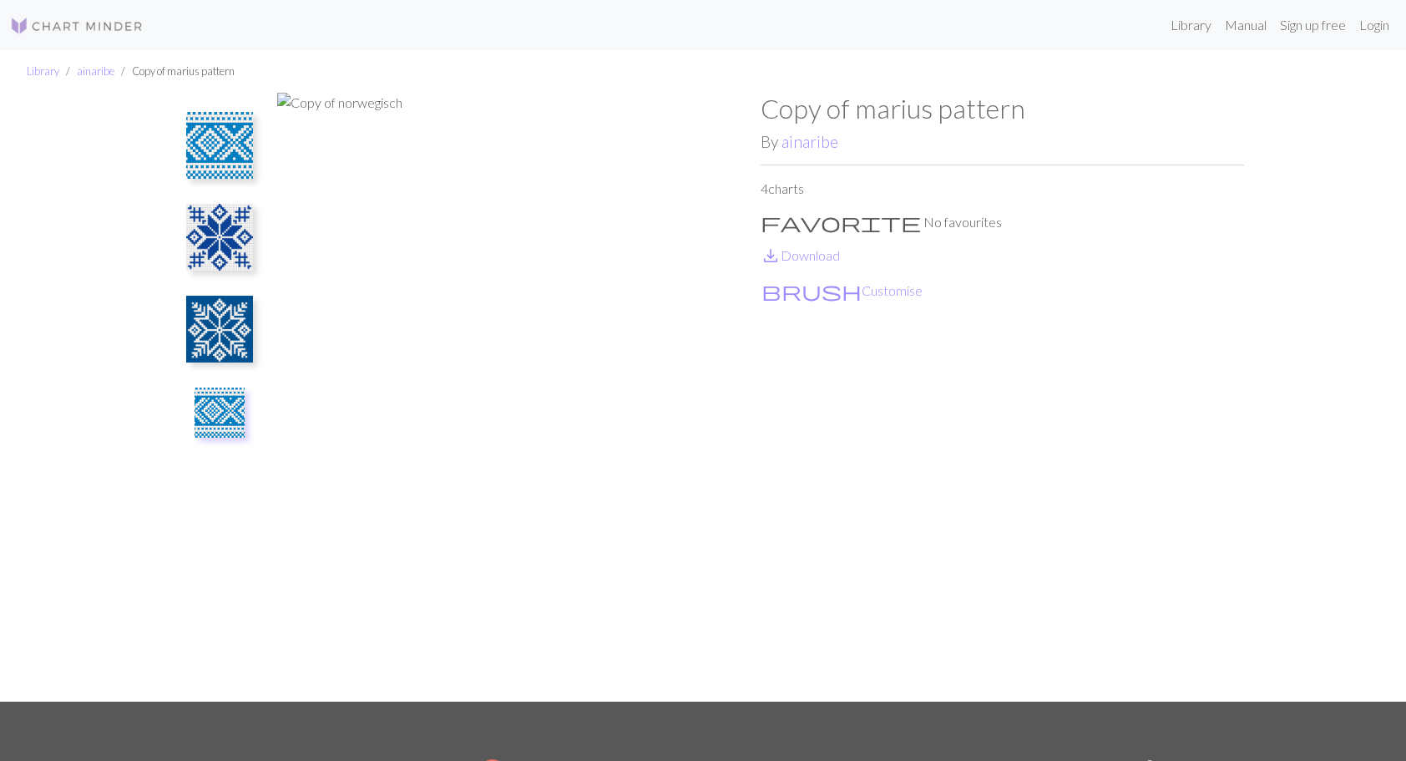
click at [210, 407] on img at bounding box center [220, 412] width 50 height 50
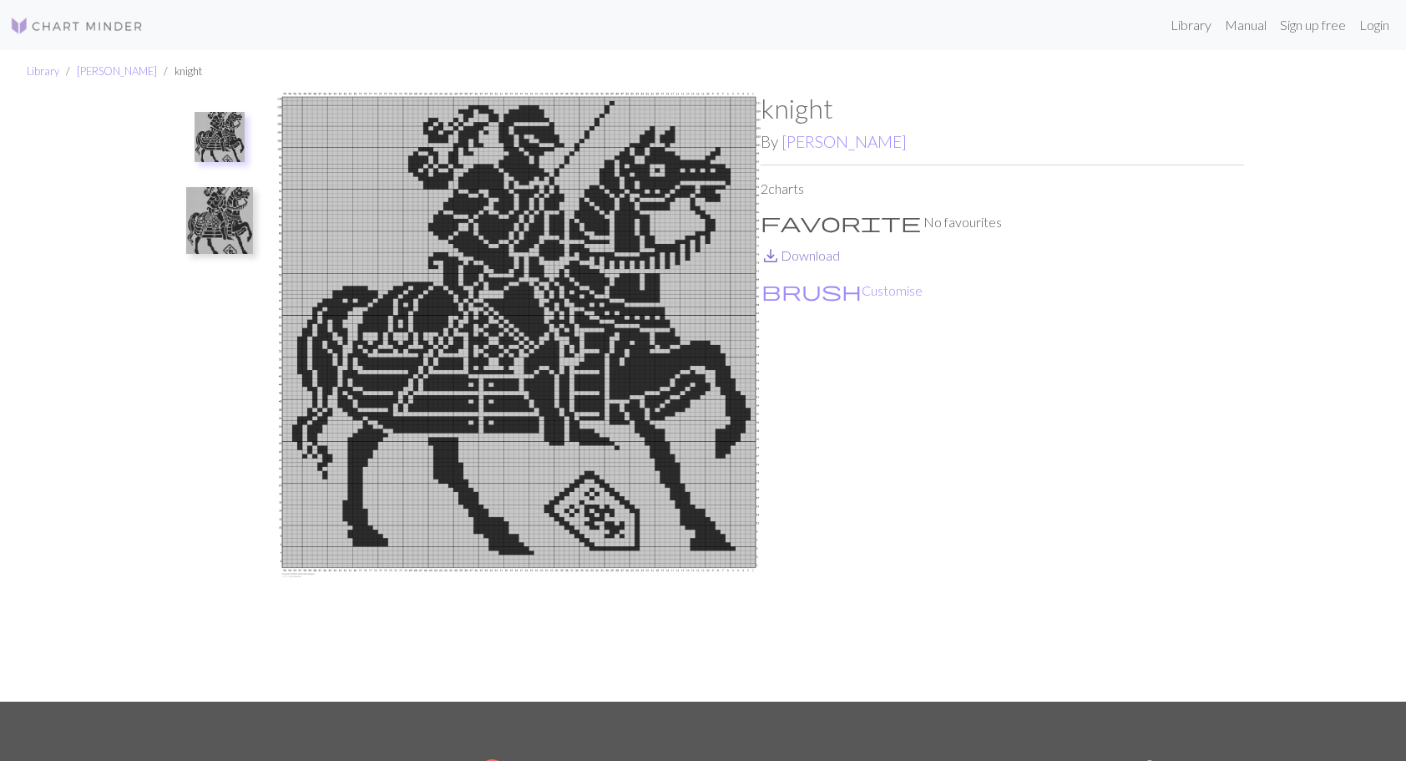
click at [801, 260] on link "save_alt Download" at bounding box center [800, 255] width 79 height 16
click at [206, 229] on img at bounding box center [219, 220] width 67 height 67
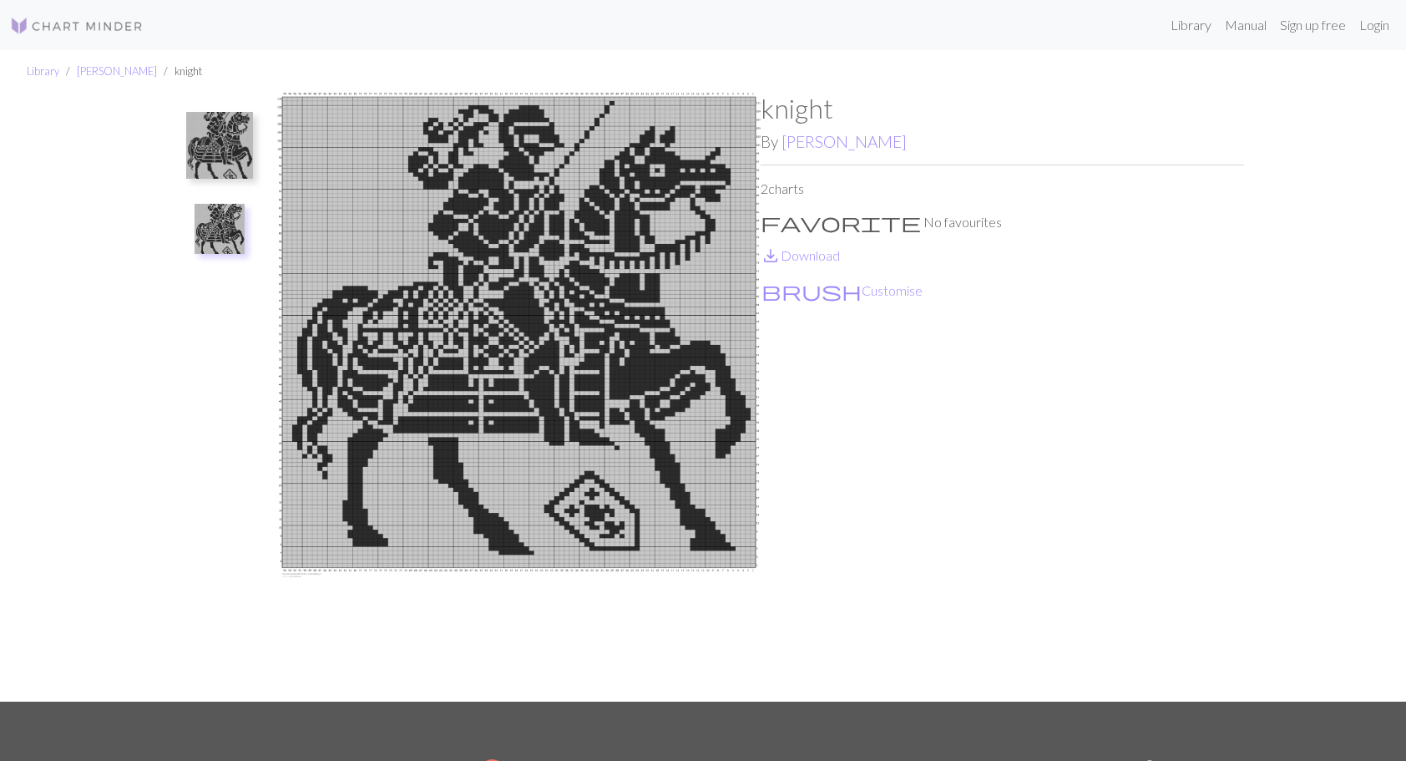
click at [214, 139] on img at bounding box center [219, 145] width 67 height 67
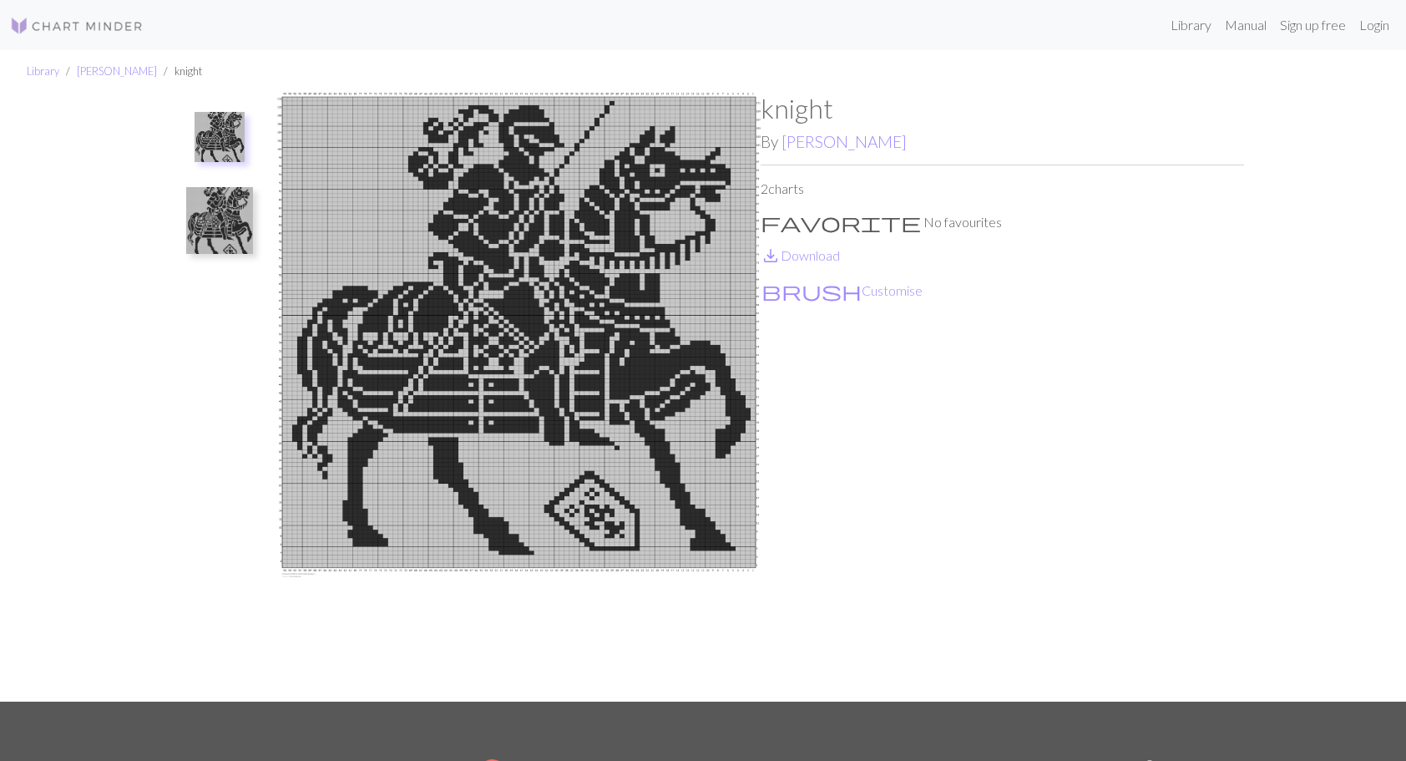
click at [228, 250] on img at bounding box center [219, 220] width 67 height 67
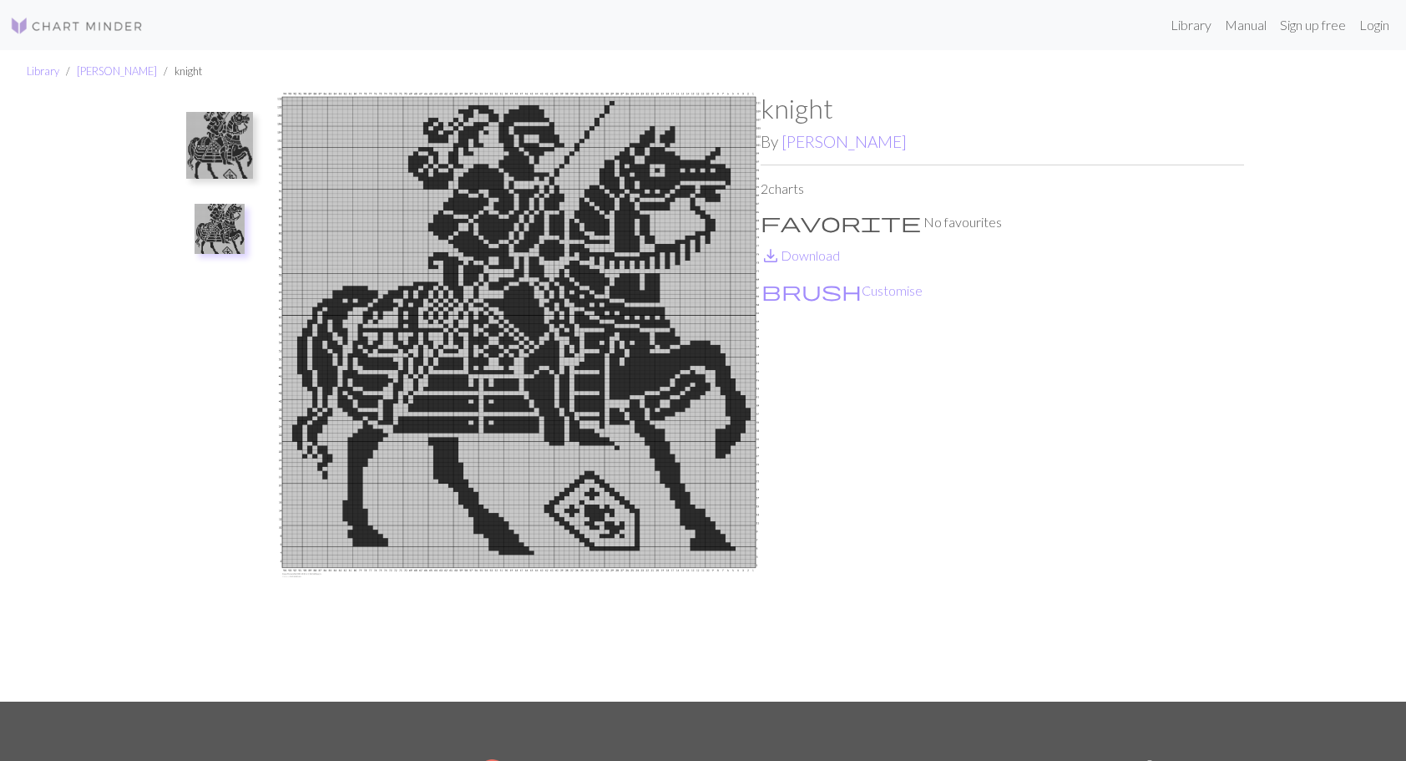
click at [234, 140] on img at bounding box center [219, 145] width 67 height 67
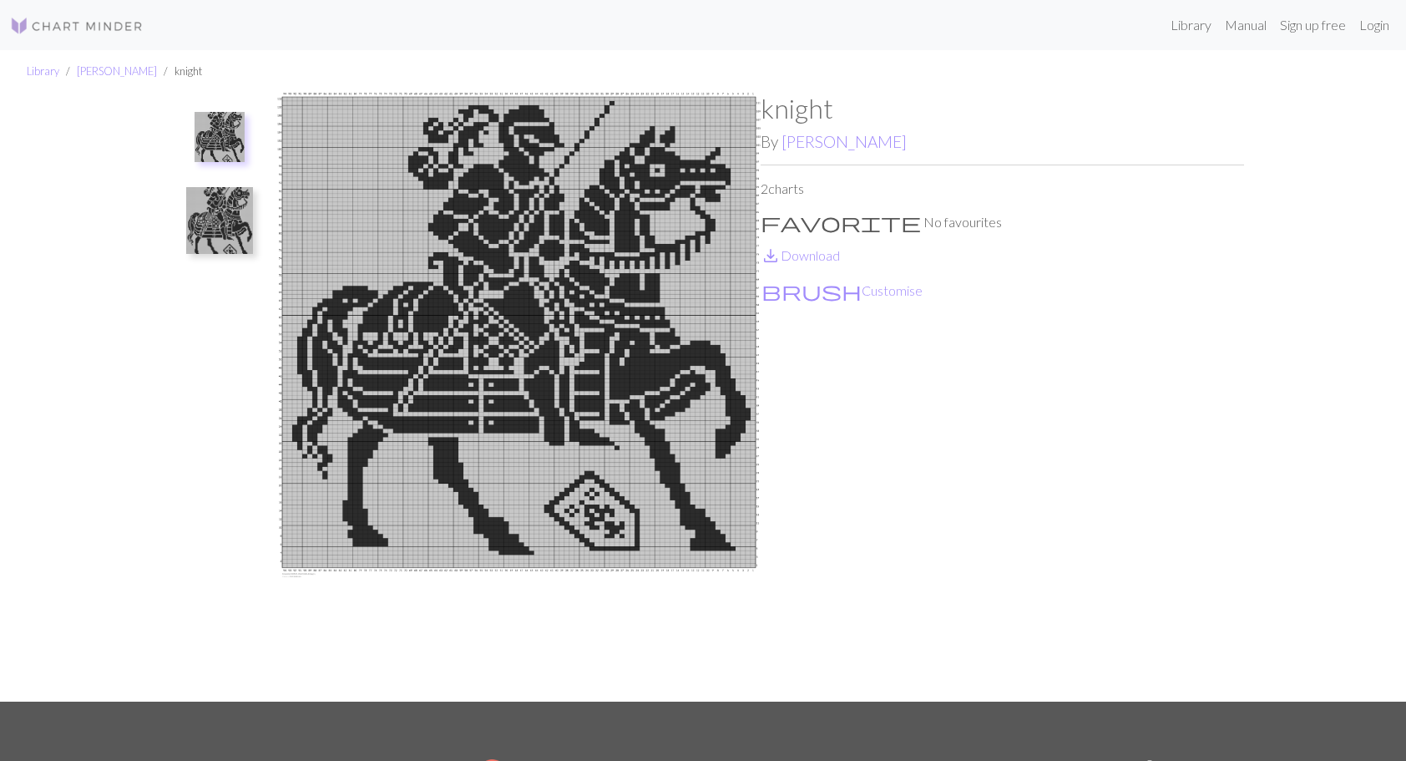
click at [225, 227] on img at bounding box center [219, 220] width 67 height 67
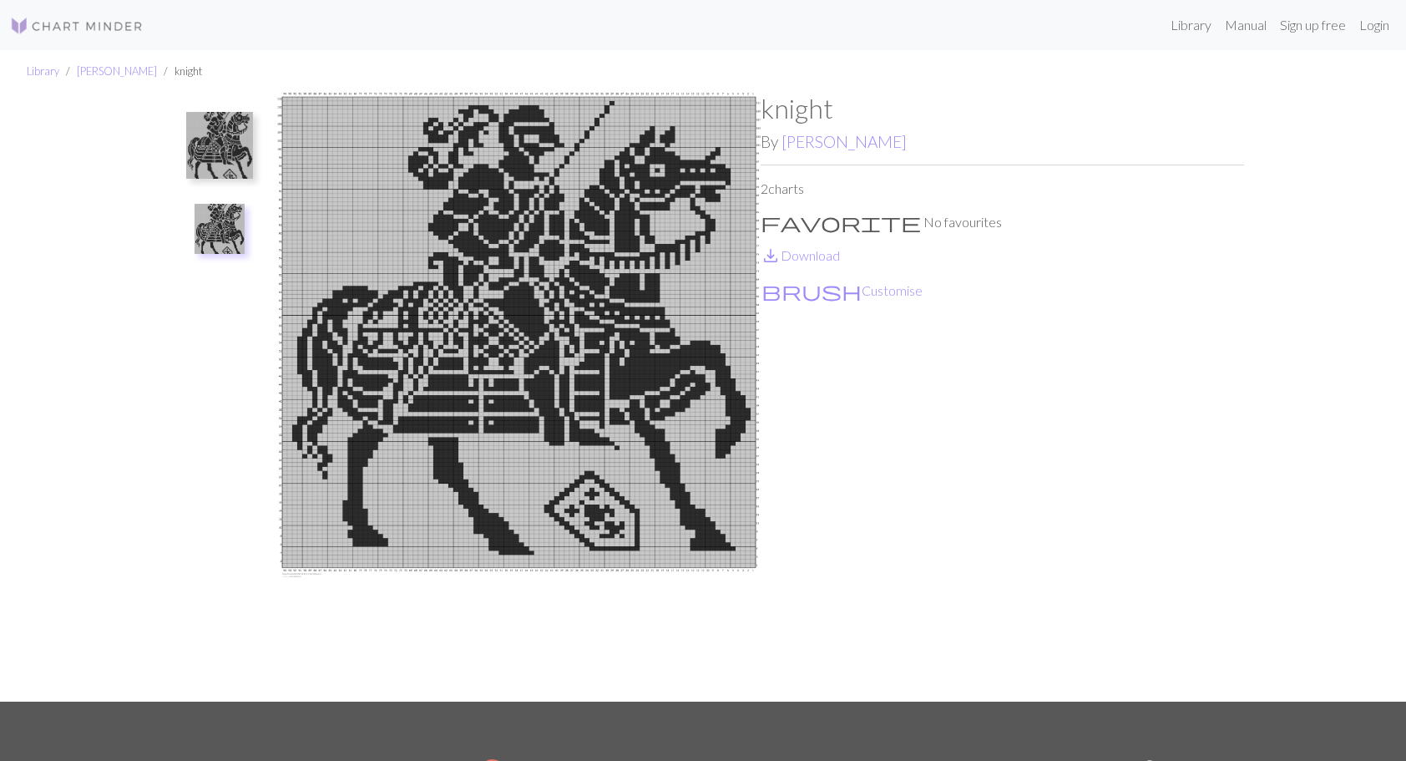
click at [215, 144] on img at bounding box center [219, 145] width 67 height 67
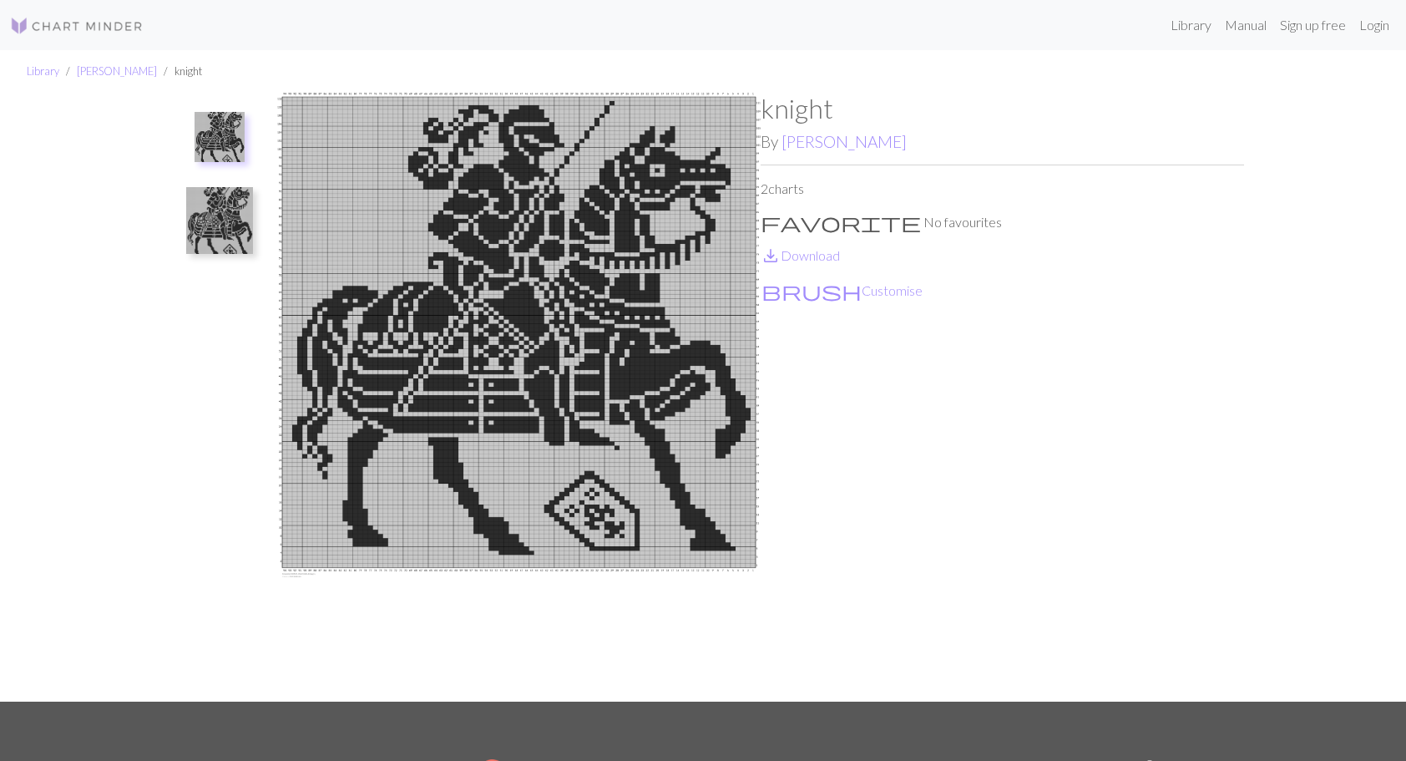
click at [224, 234] on img at bounding box center [219, 220] width 67 height 67
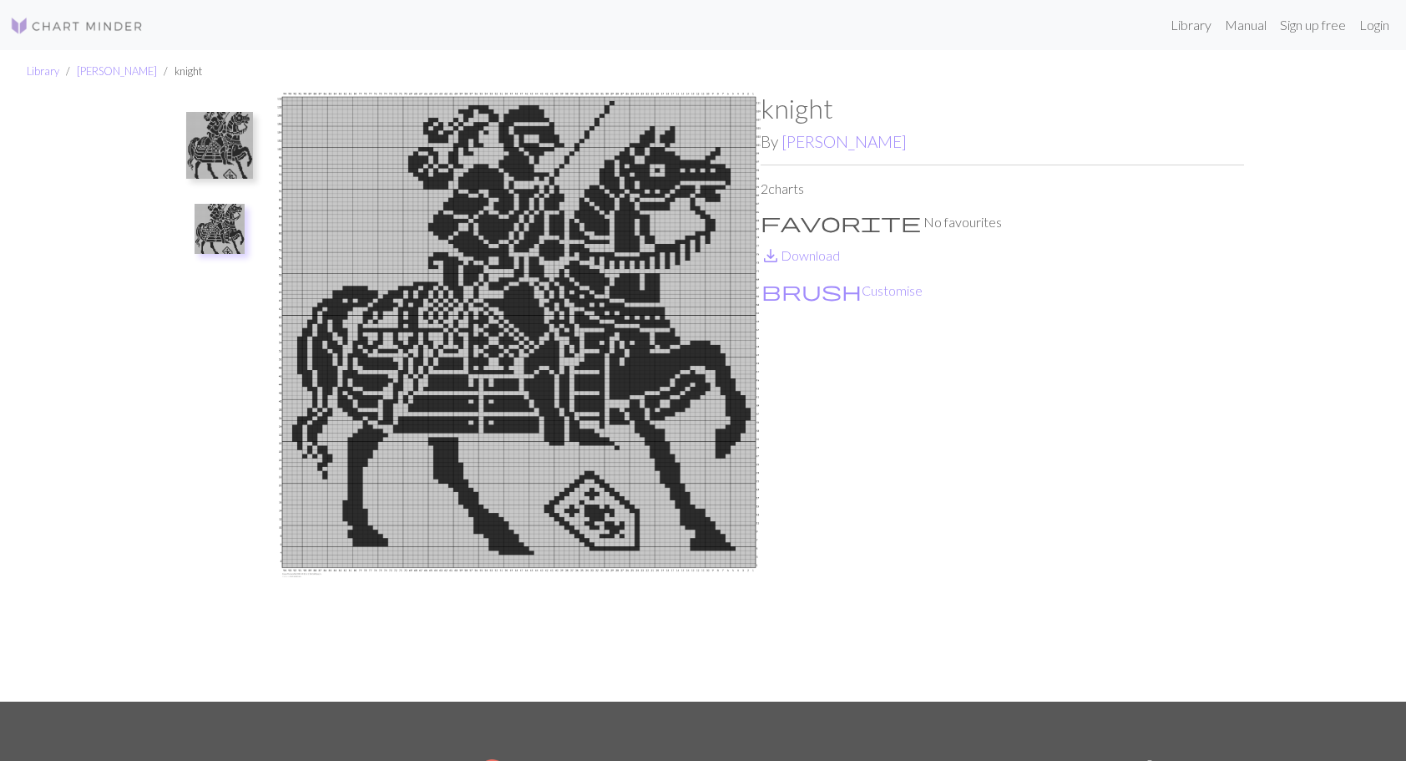
click at [240, 240] on img at bounding box center [220, 229] width 50 height 50
click at [203, 223] on img at bounding box center [220, 229] width 50 height 50
click at [808, 259] on link "save_alt Download" at bounding box center [800, 255] width 79 height 16
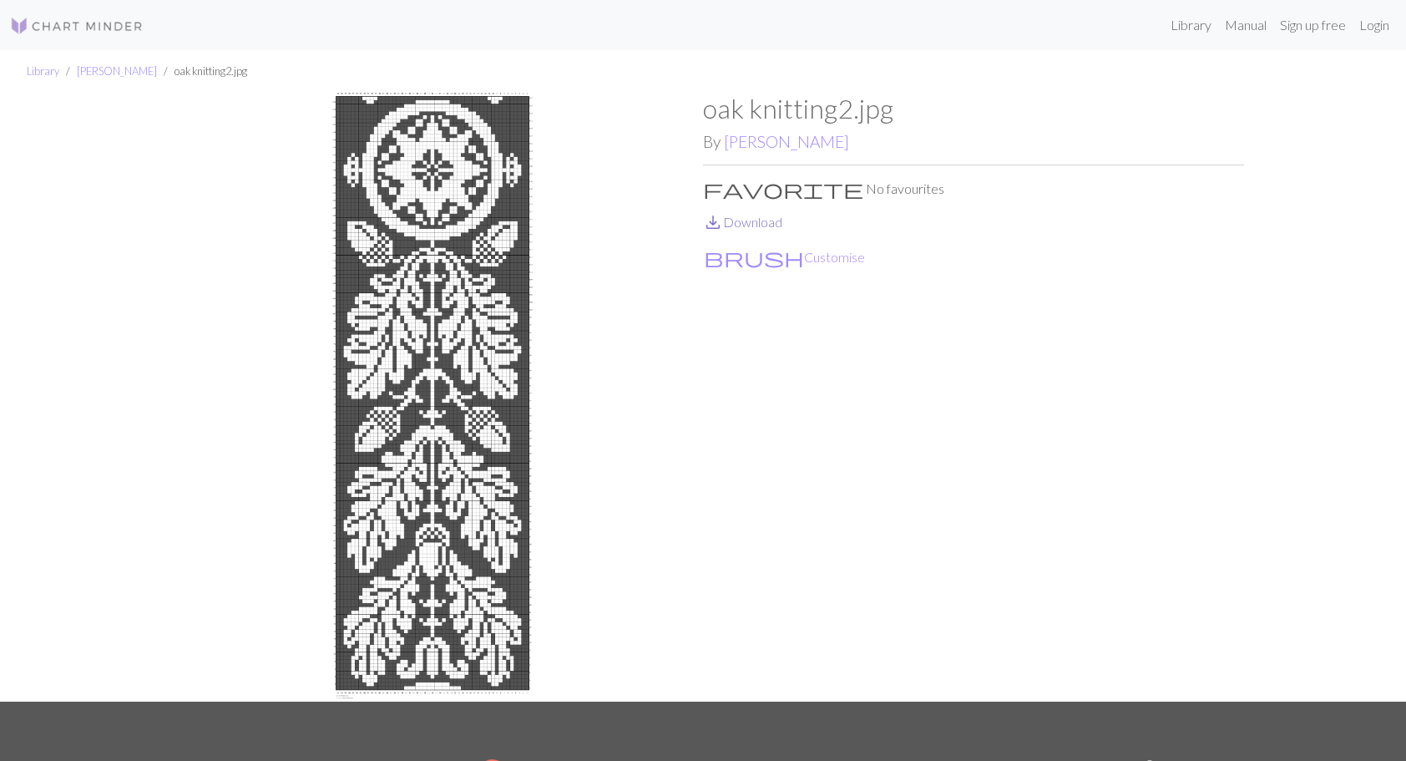
click at [761, 222] on link "save_alt Download" at bounding box center [742, 222] width 79 height 16
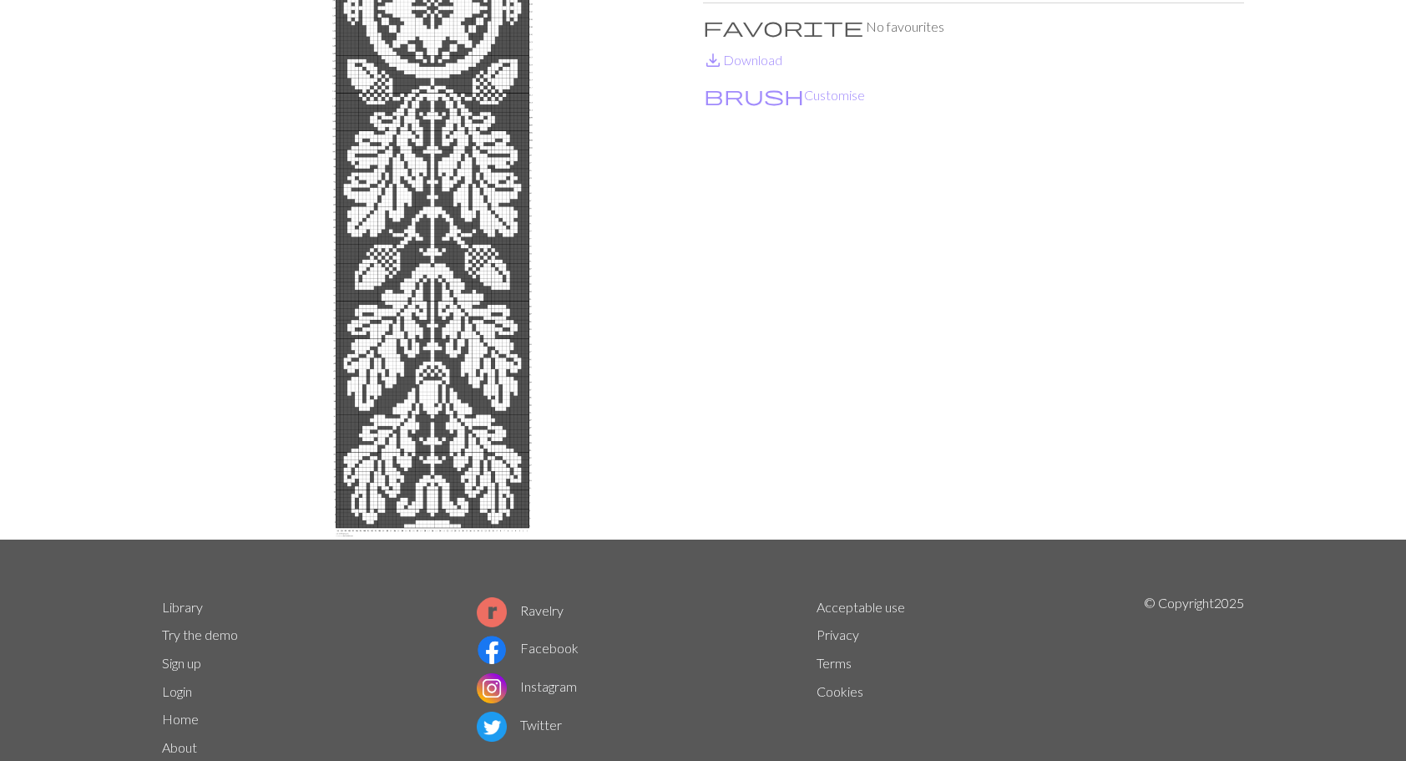
scroll to position [167, 0]
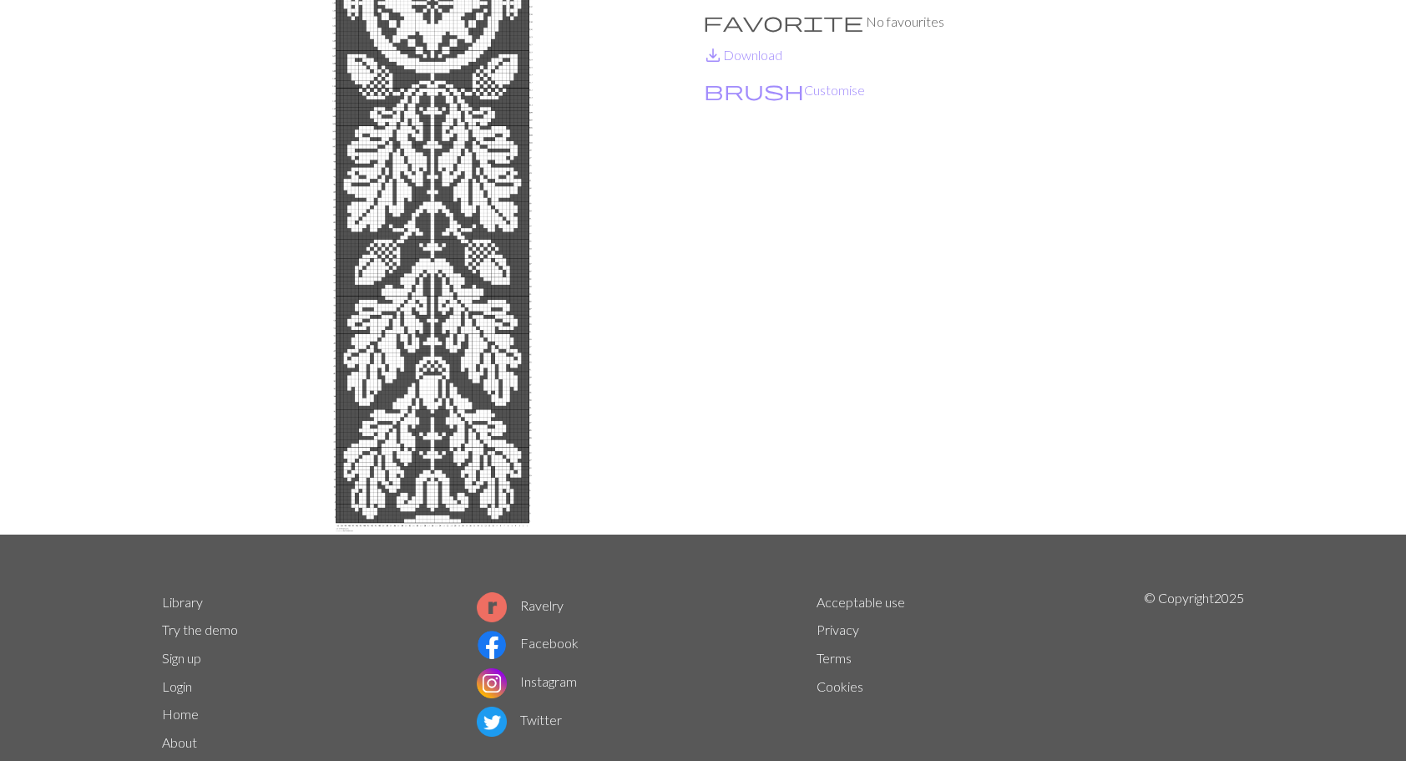
click at [419, 349] on img at bounding box center [432, 230] width 541 height 609
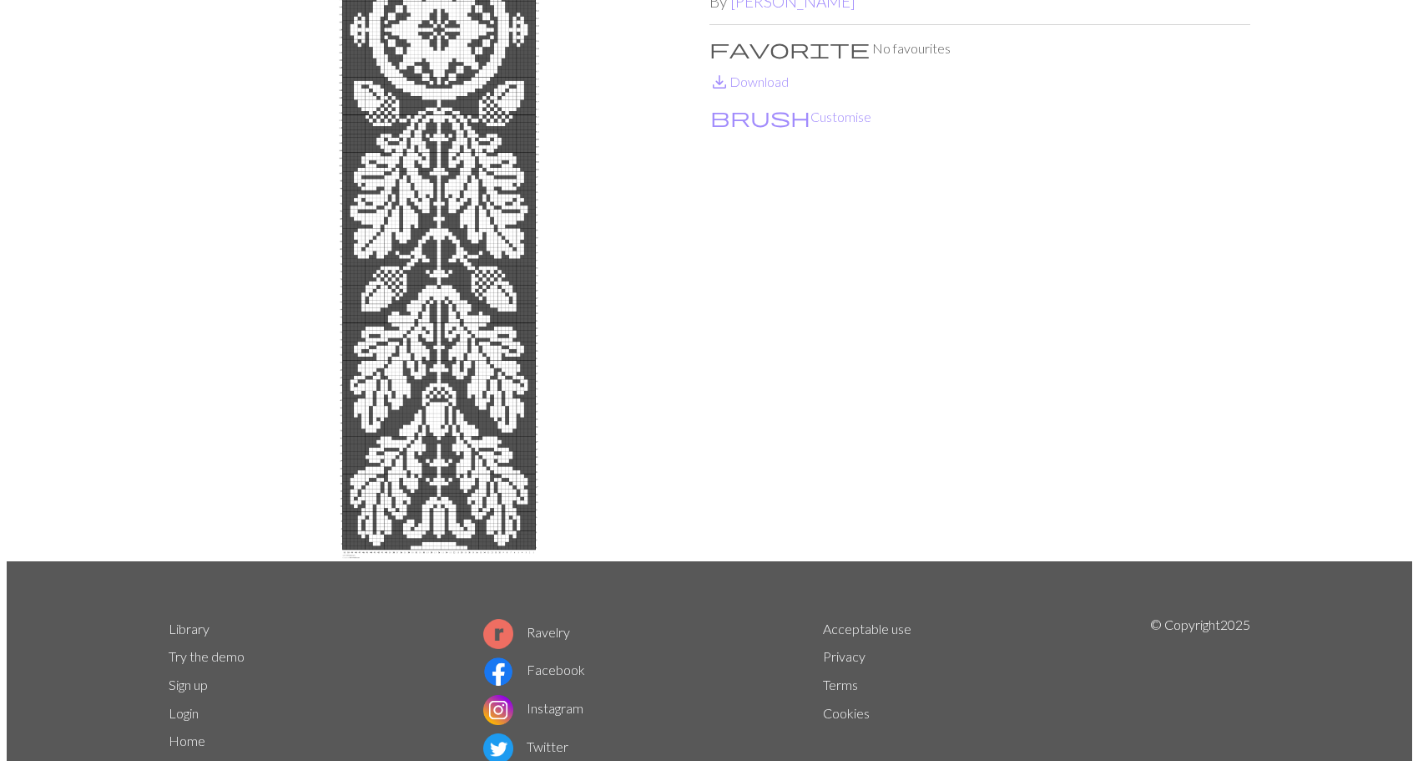
scroll to position [0, 0]
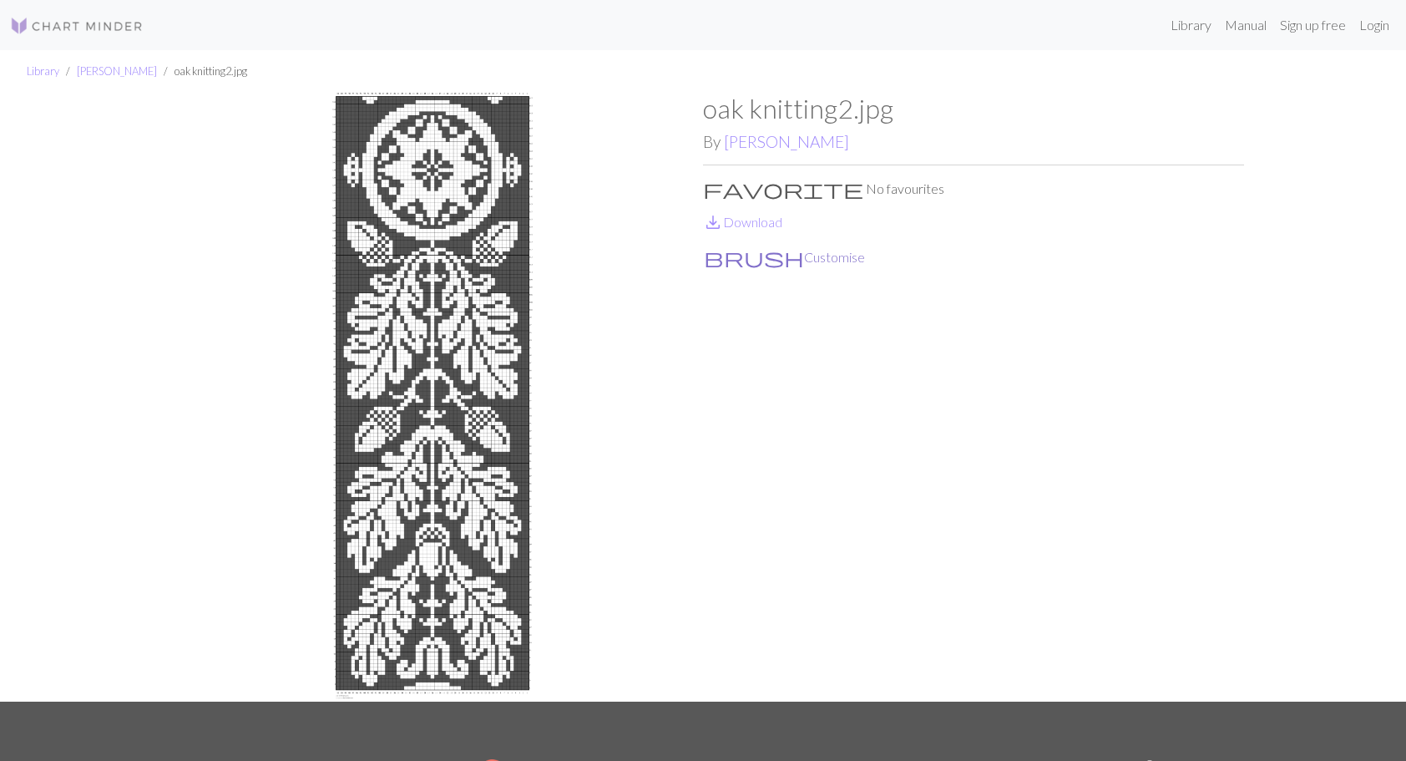
click at [758, 252] on button "brush Customise" at bounding box center [784, 257] width 163 height 22
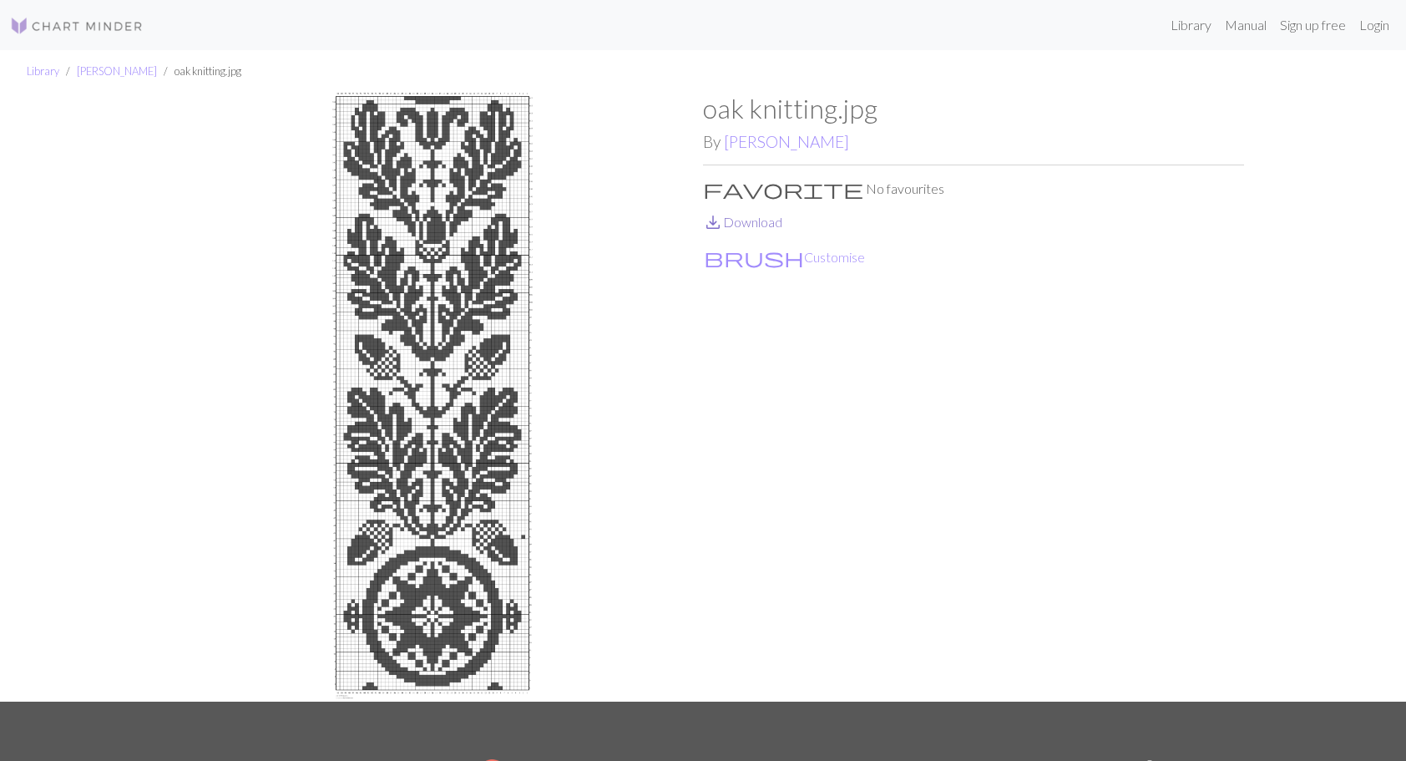
click at [741, 225] on link "save_alt Download" at bounding box center [742, 222] width 79 height 16
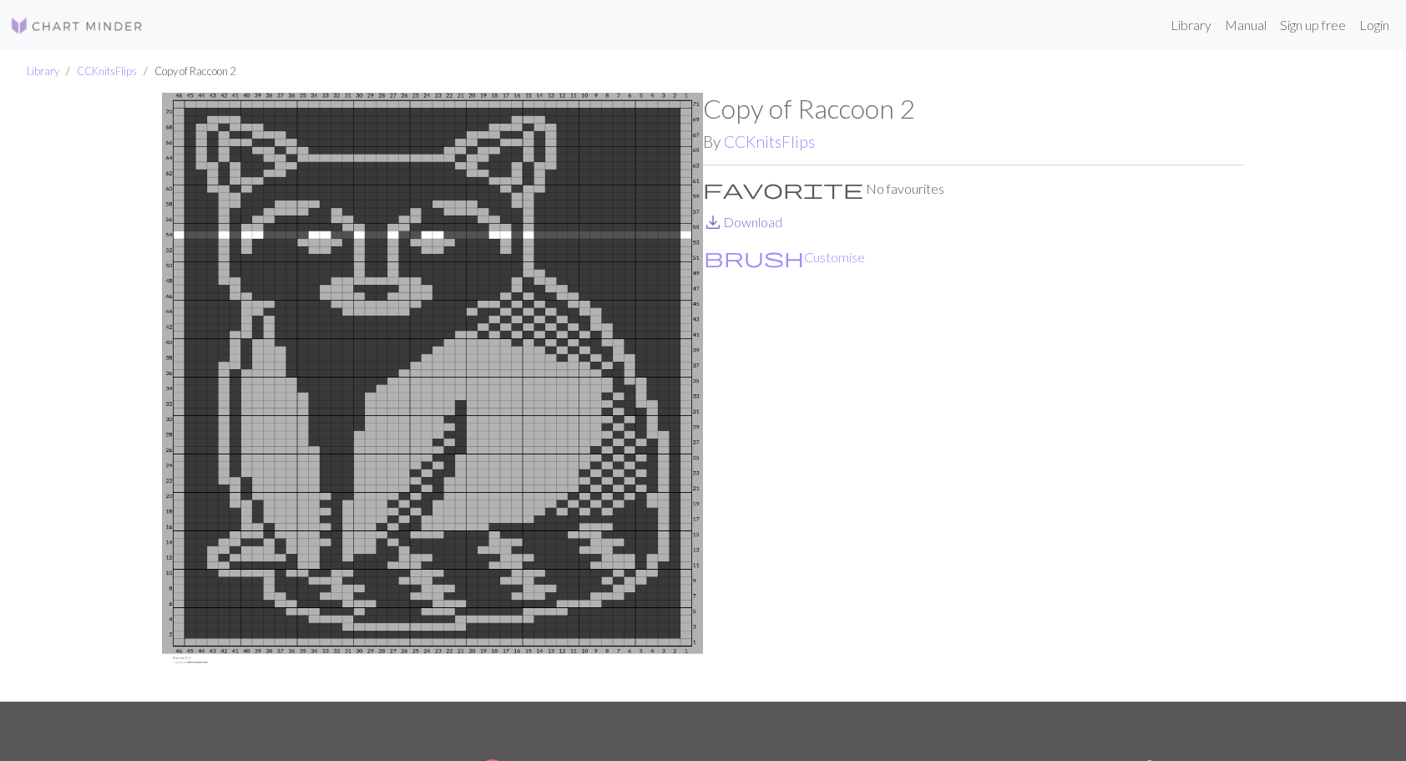
click at [760, 227] on link "save_alt Download" at bounding box center [742, 222] width 79 height 16
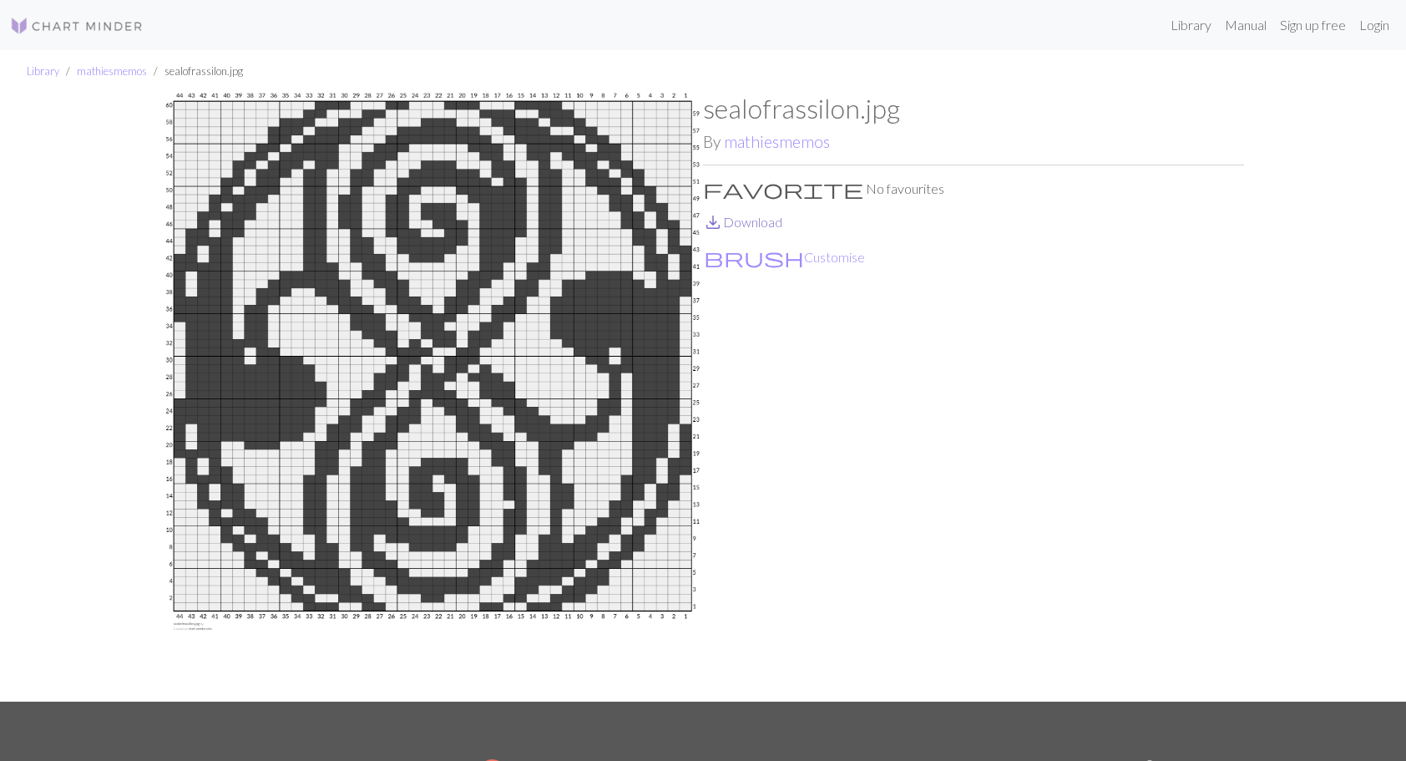
click at [758, 218] on link "save_alt Download" at bounding box center [742, 222] width 79 height 16
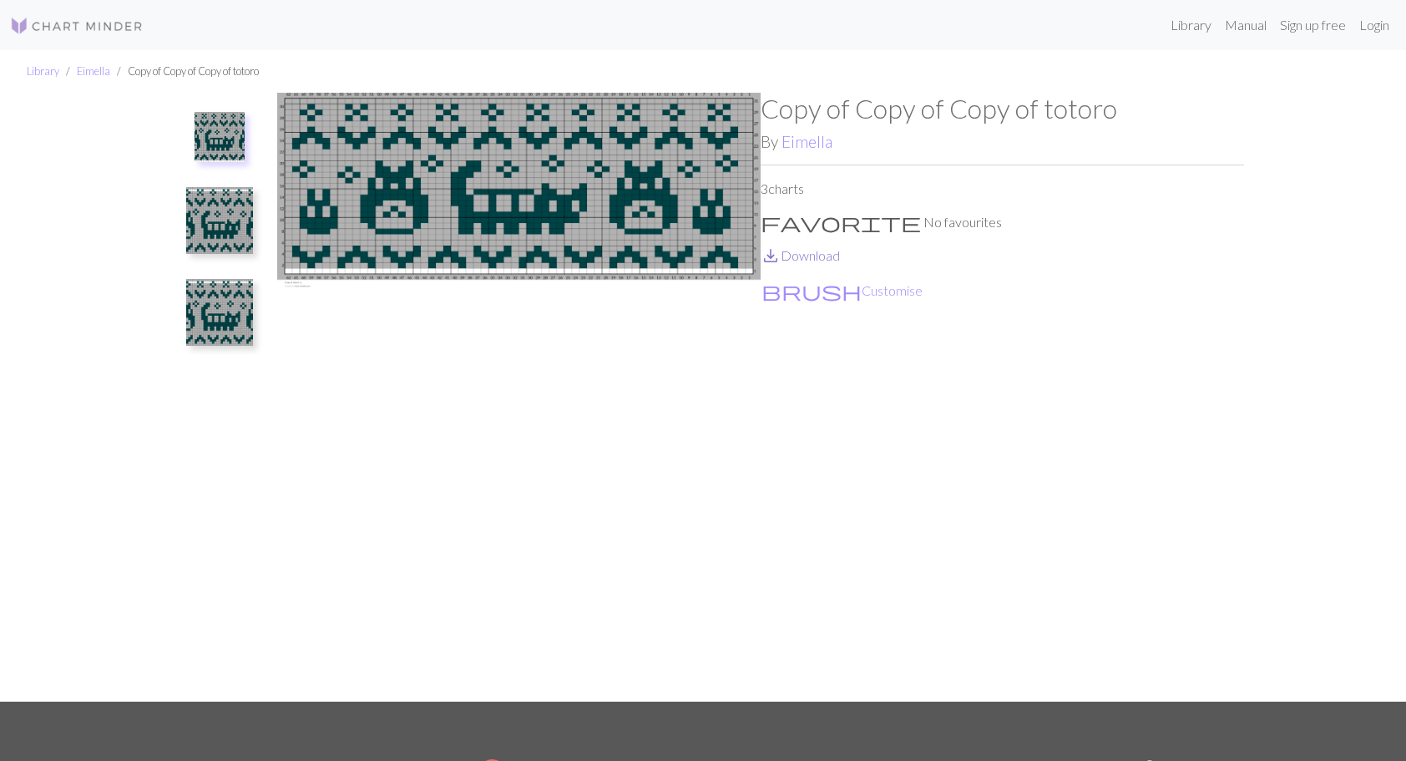
click at [804, 255] on link "save_alt Download" at bounding box center [800, 255] width 79 height 16
click at [214, 218] on img at bounding box center [219, 220] width 67 height 67
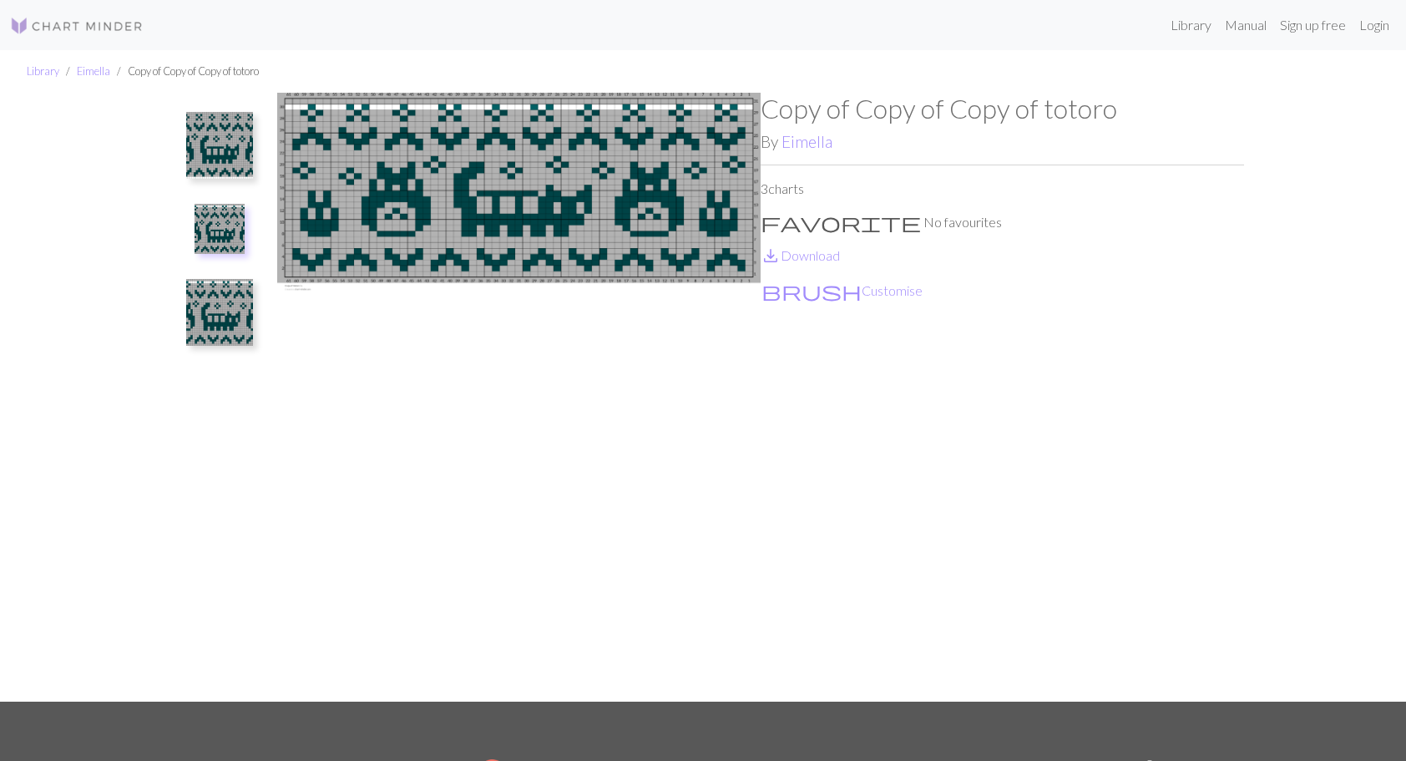
click at [213, 305] on img at bounding box center [219, 312] width 67 height 67
click at [220, 228] on img at bounding box center [219, 237] width 67 height 67
click at [813, 257] on link "save_alt Download" at bounding box center [800, 255] width 79 height 16
click at [201, 229] on img at bounding box center [219, 220] width 67 height 67
click at [234, 321] on img at bounding box center [219, 312] width 67 height 67
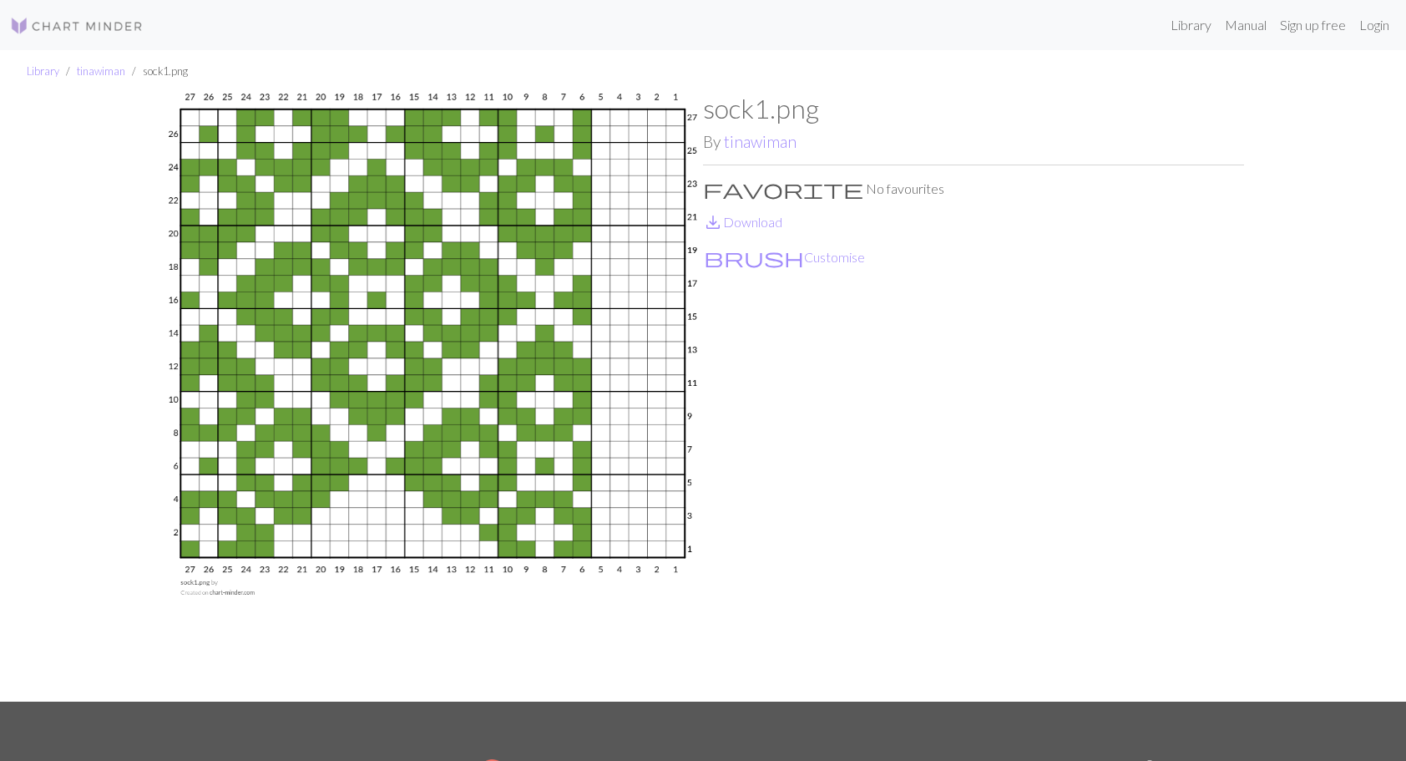
drag, startPoint x: 761, startPoint y: 221, endPoint x: 708, endPoint y: 180, distance: 67.8
click at [761, 221] on link "save_alt Download" at bounding box center [742, 222] width 79 height 16
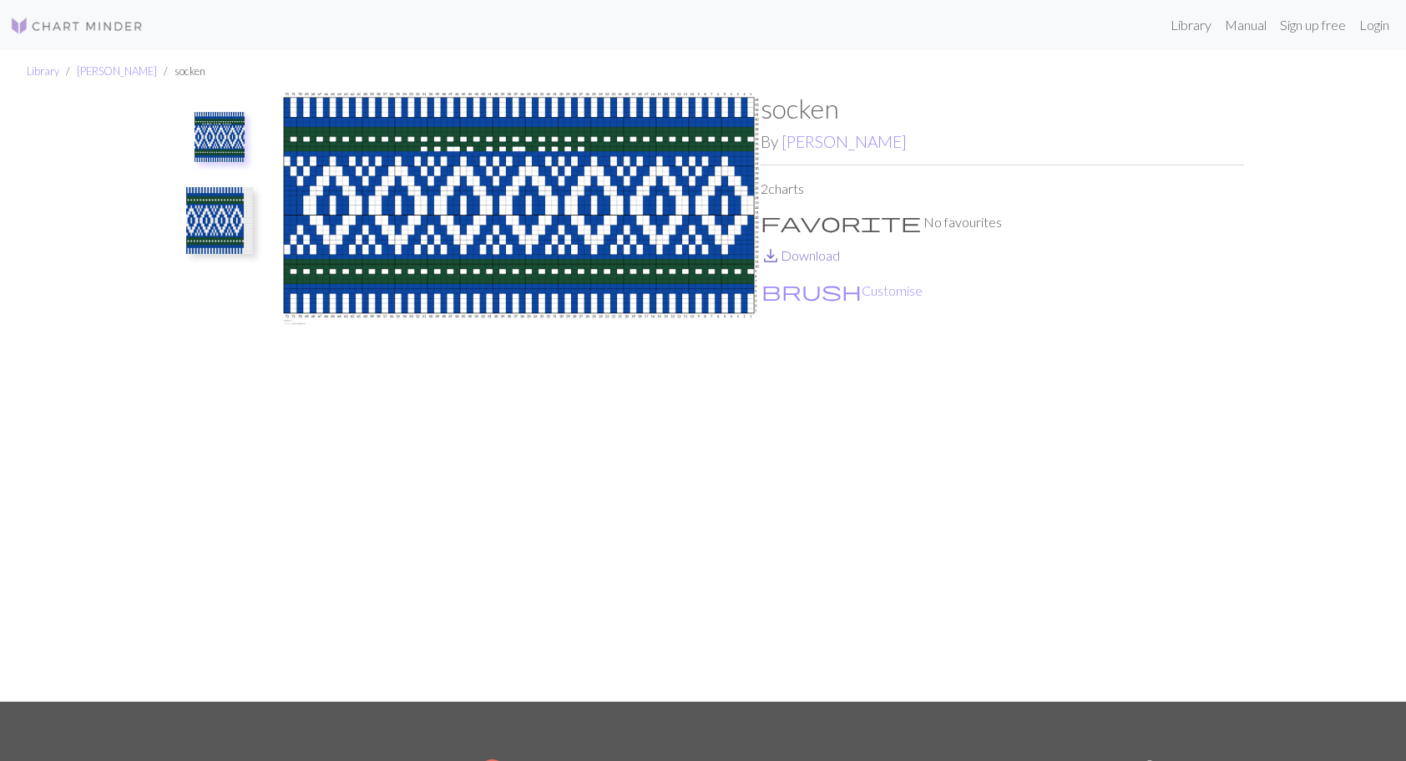
click at [797, 259] on link "save_alt Download" at bounding box center [800, 255] width 79 height 16
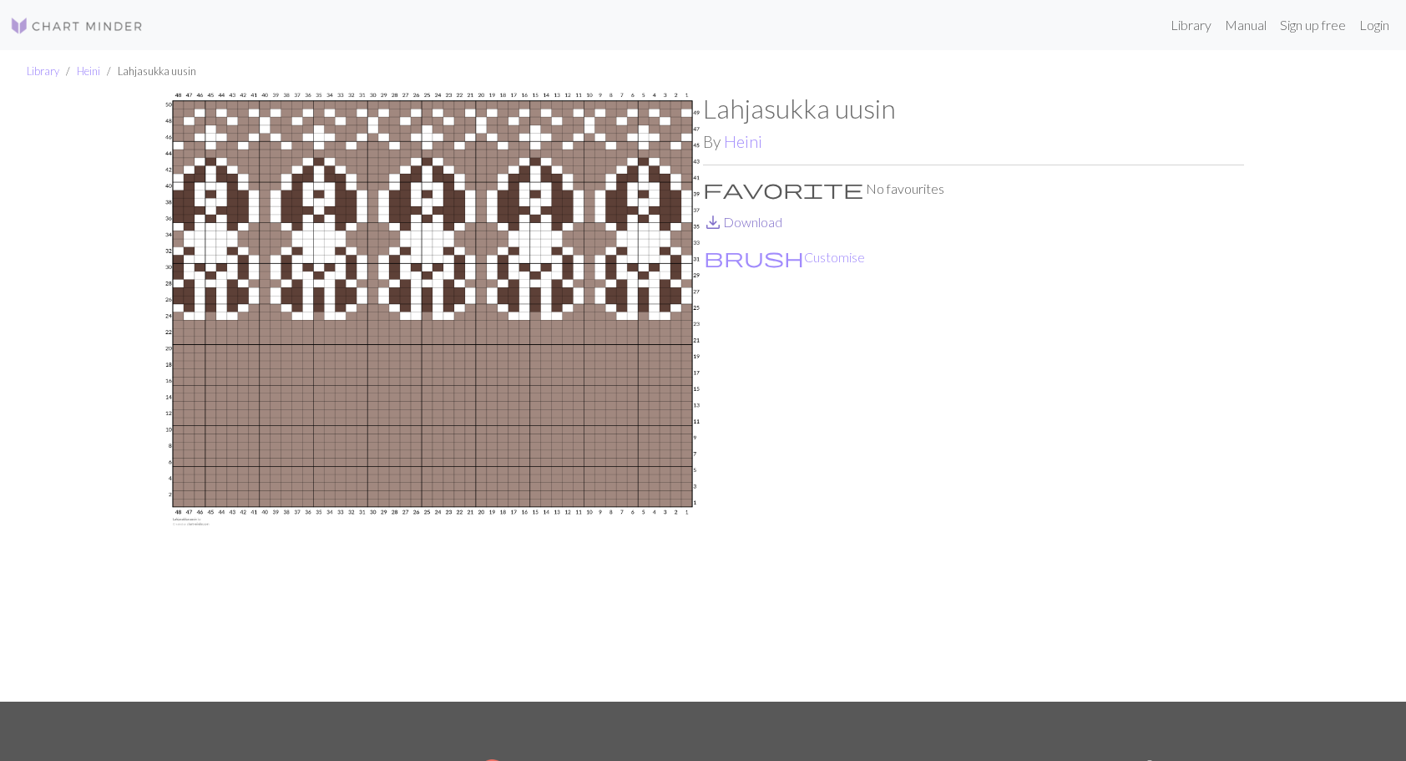
click at [749, 225] on link "save_alt Download" at bounding box center [742, 222] width 79 height 16
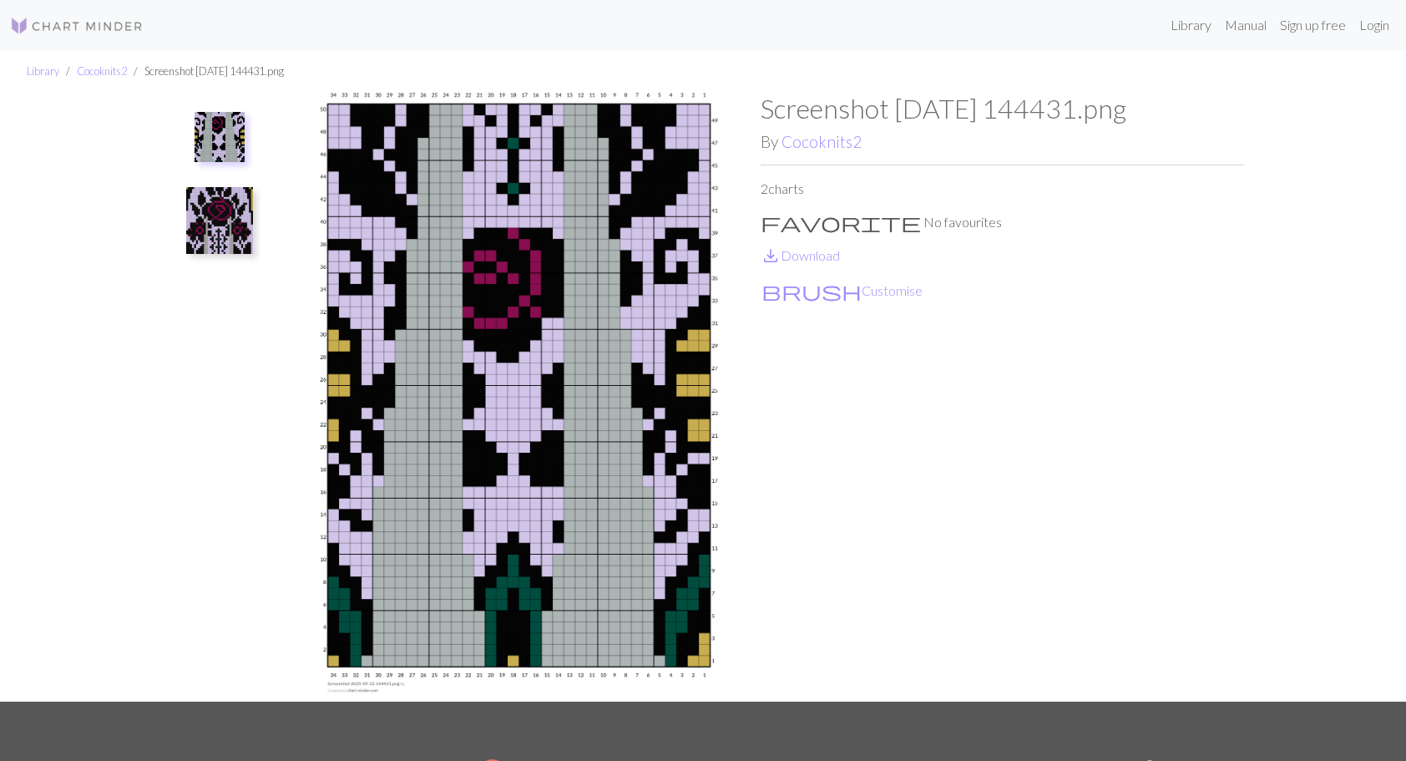
click at [214, 236] on img at bounding box center [219, 220] width 67 height 67
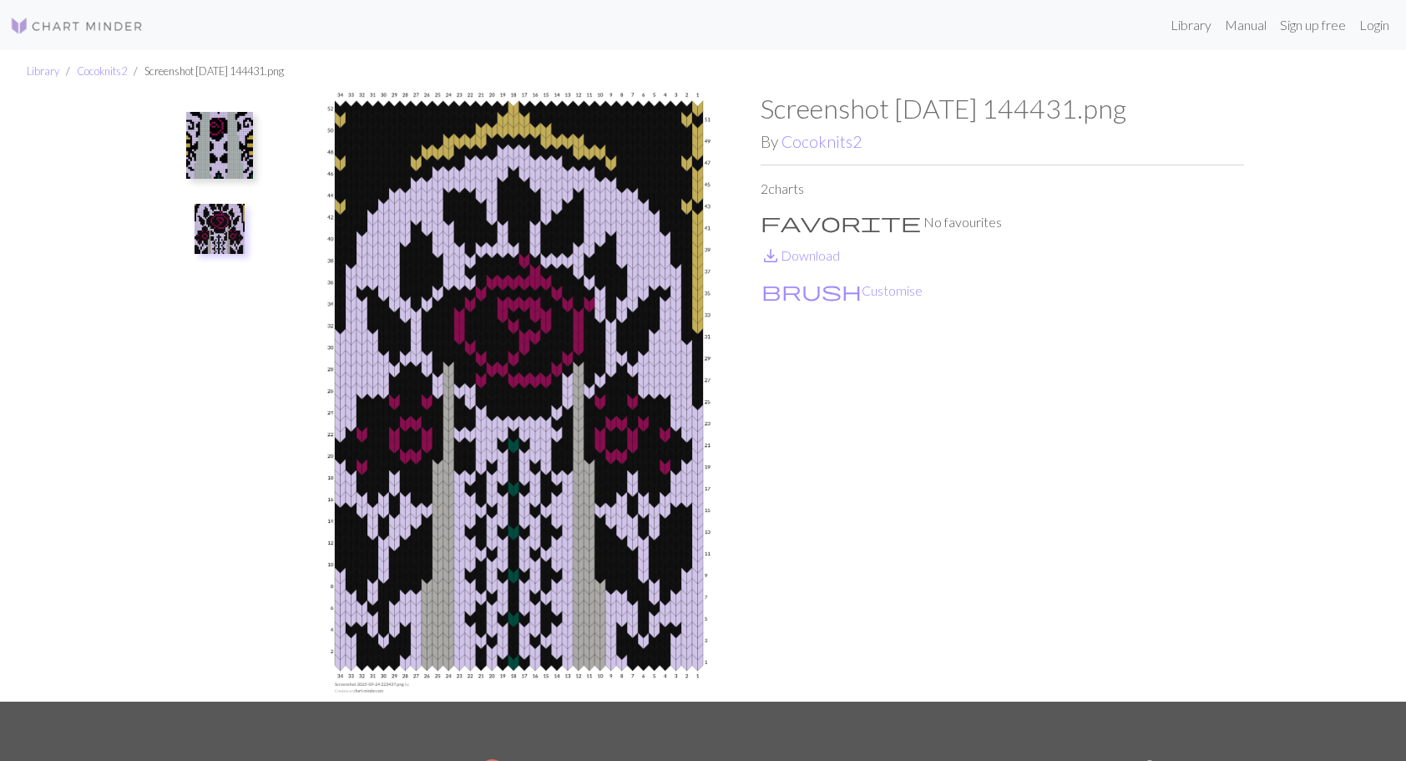
click at [222, 141] on img at bounding box center [219, 145] width 67 height 67
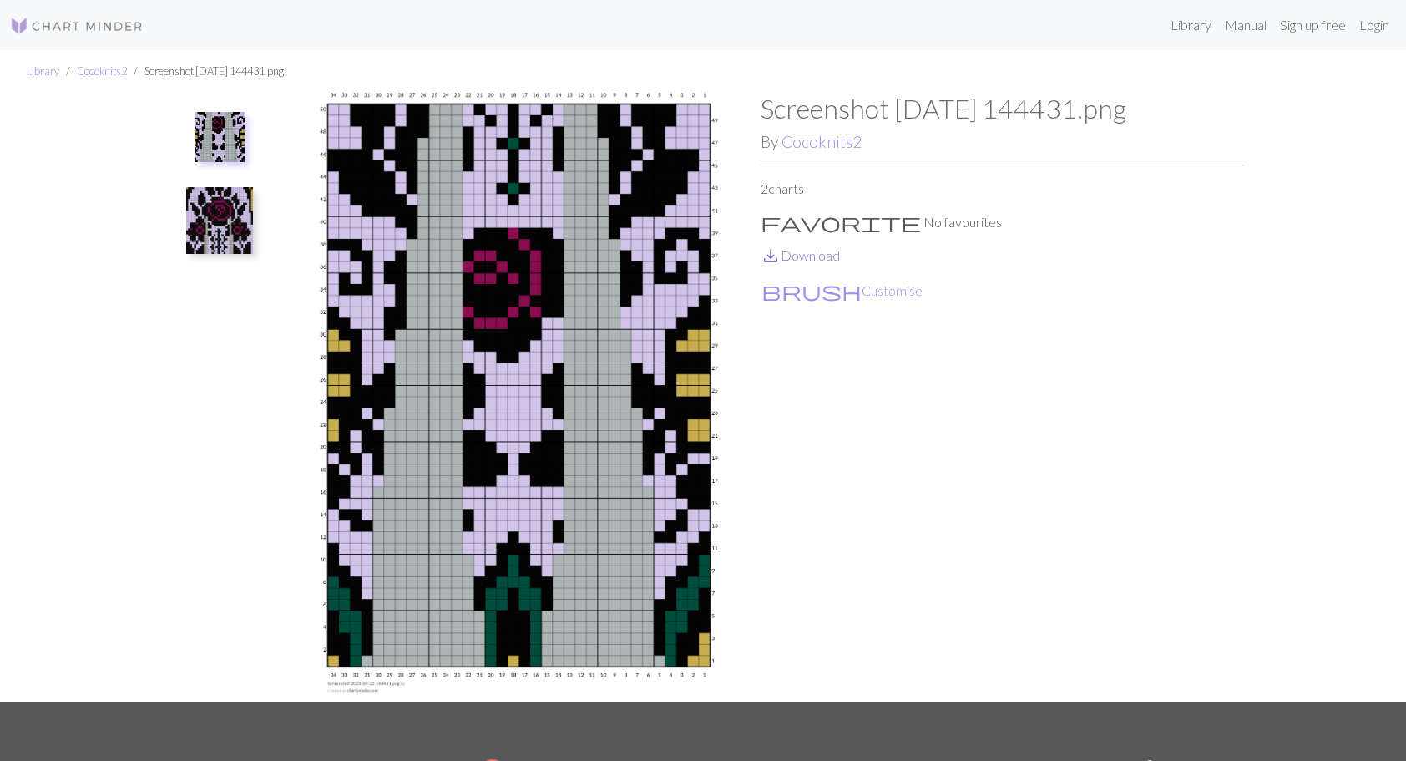
click at [797, 249] on link "save_alt Download" at bounding box center [800, 255] width 79 height 16
click at [220, 222] on img at bounding box center [219, 220] width 67 height 67
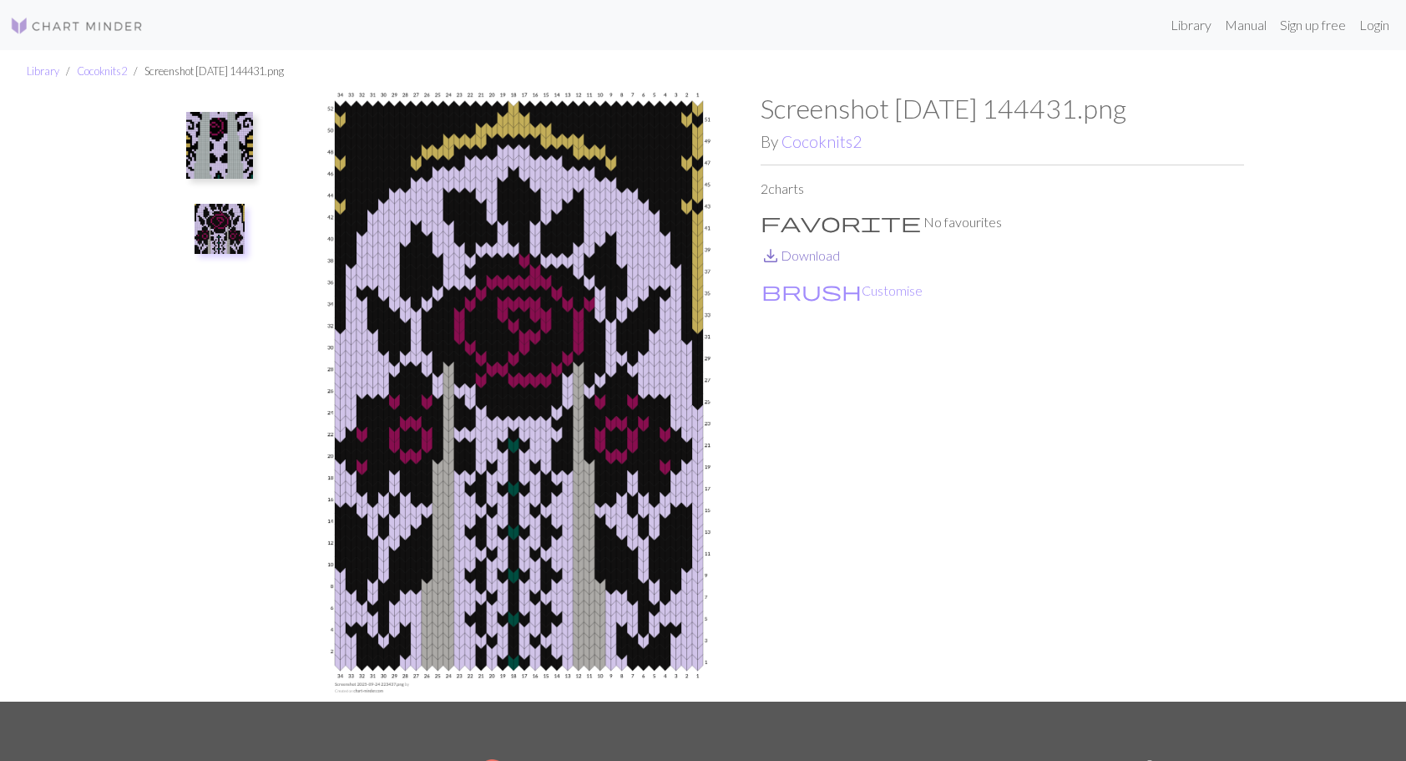
click at [790, 252] on link "save_alt Download" at bounding box center [800, 255] width 79 height 16
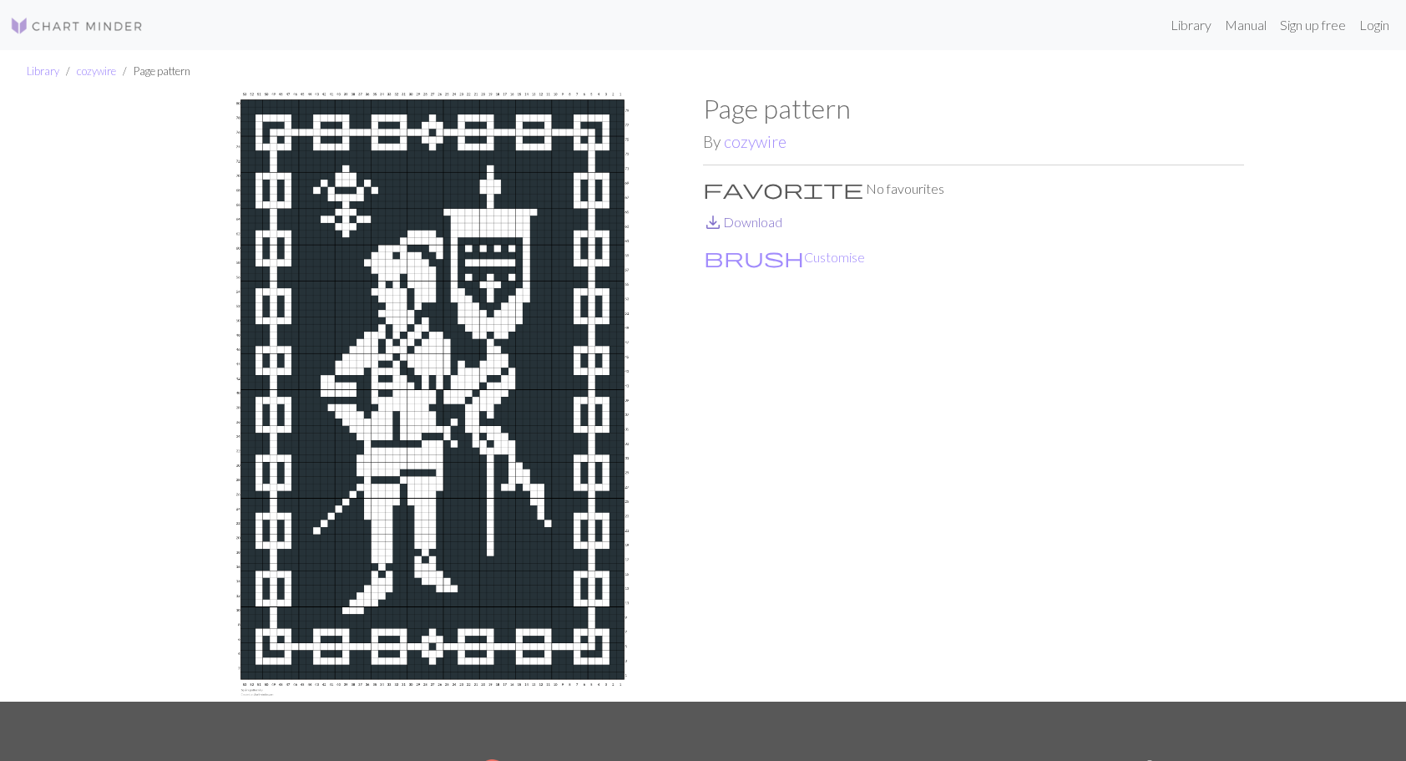
click at [766, 223] on link "save_alt Download" at bounding box center [742, 222] width 79 height 16
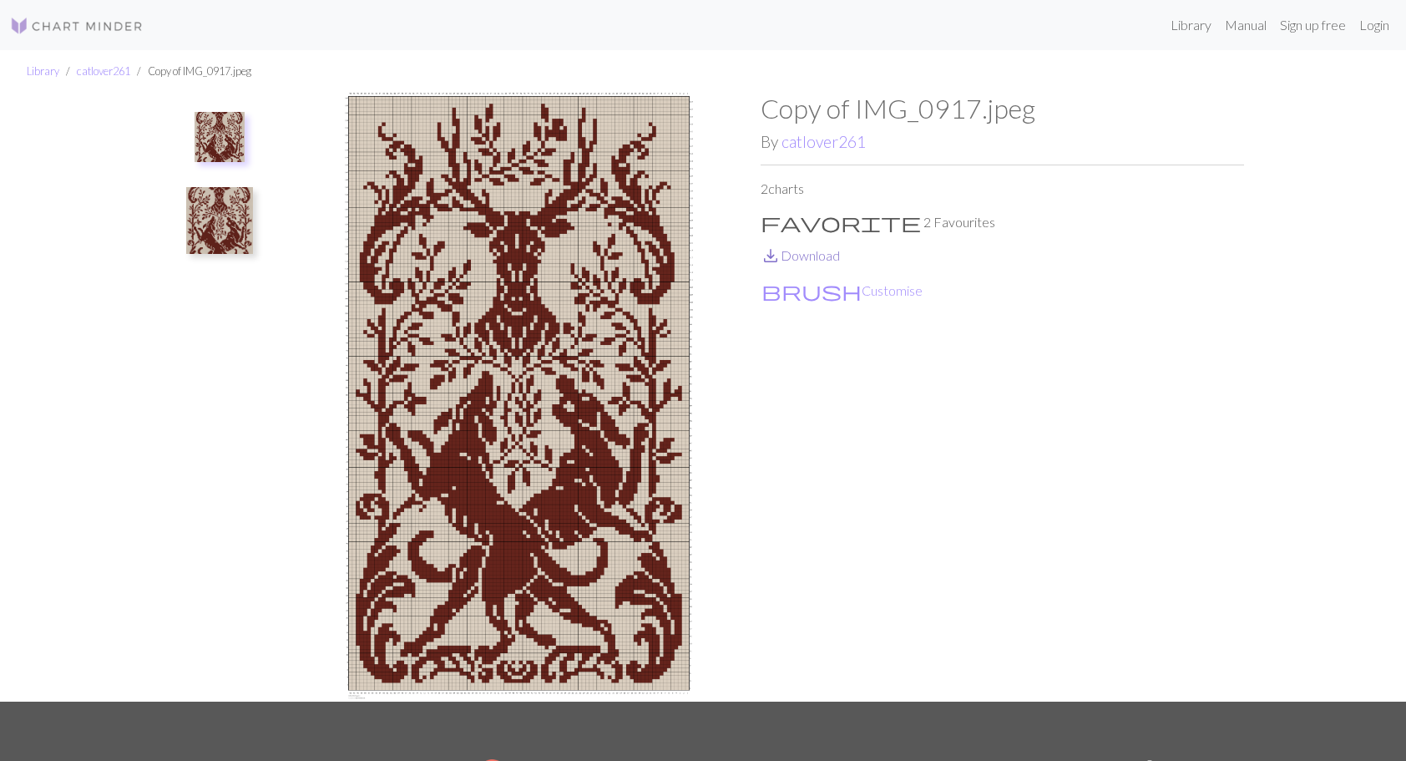
click at [800, 255] on link "save_alt Download" at bounding box center [800, 255] width 79 height 16
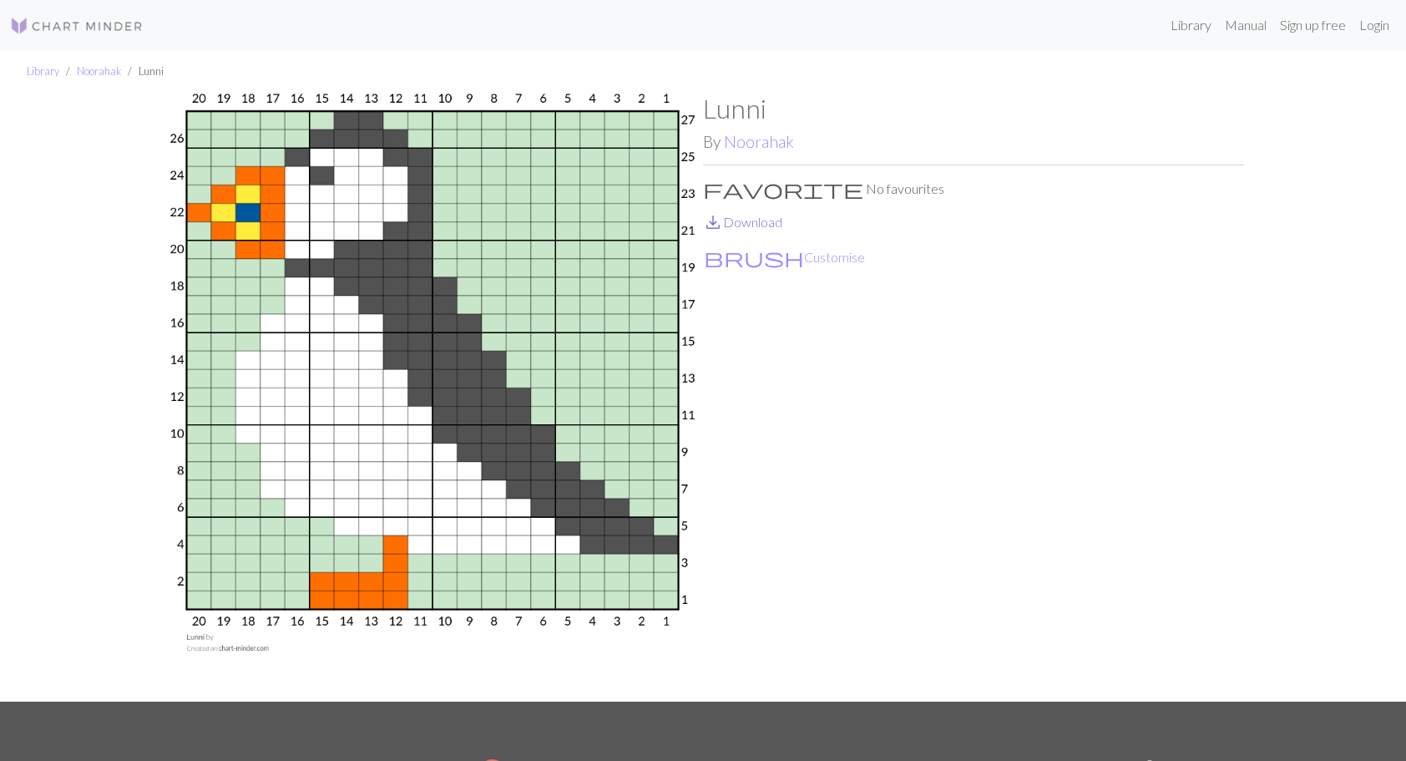
click at [757, 225] on link "save_alt Download" at bounding box center [742, 222] width 79 height 16
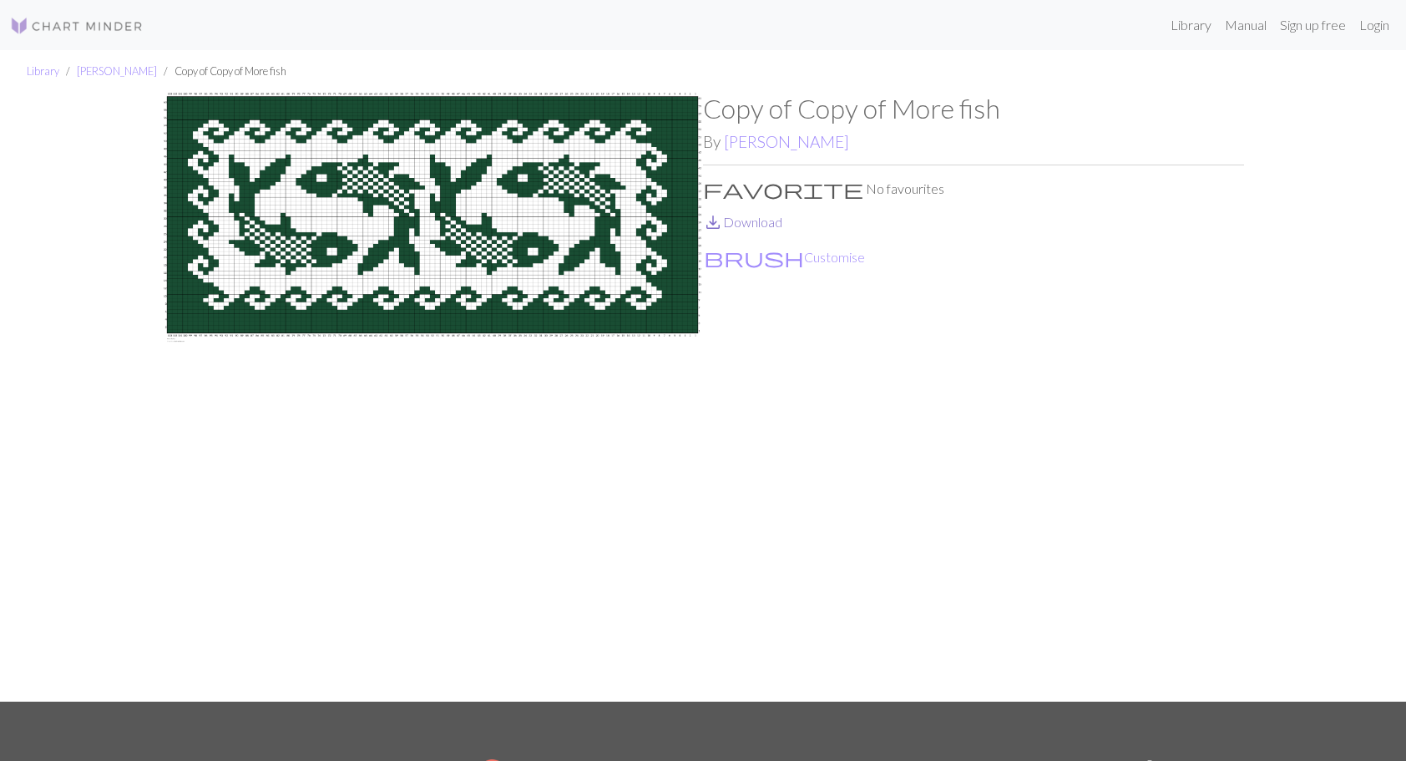
click at [756, 220] on link "save_alt Download" at bounding box center [742, 222] width 79 height 16
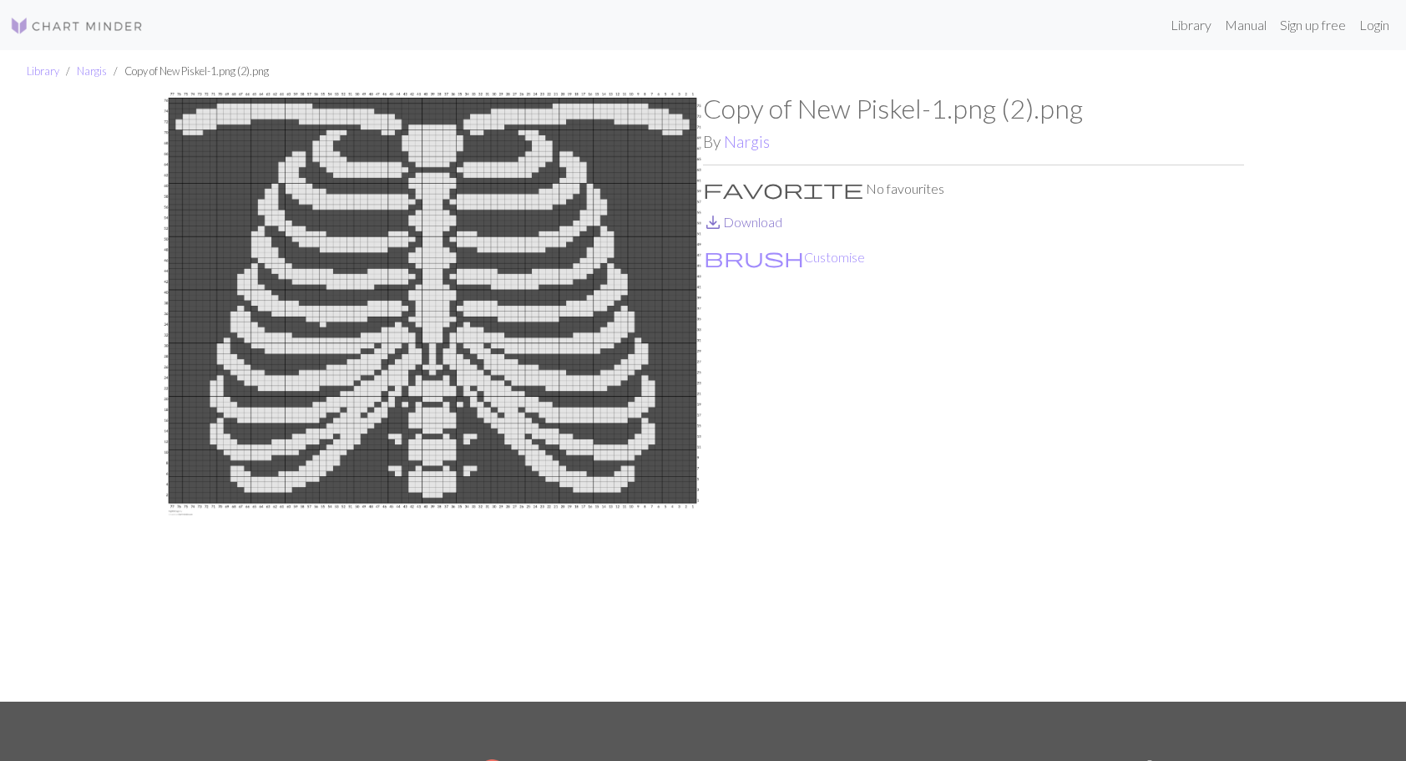
click at [757, 223] on link "save_alt Download" at bounding box center [742, 222] width 79 height 16
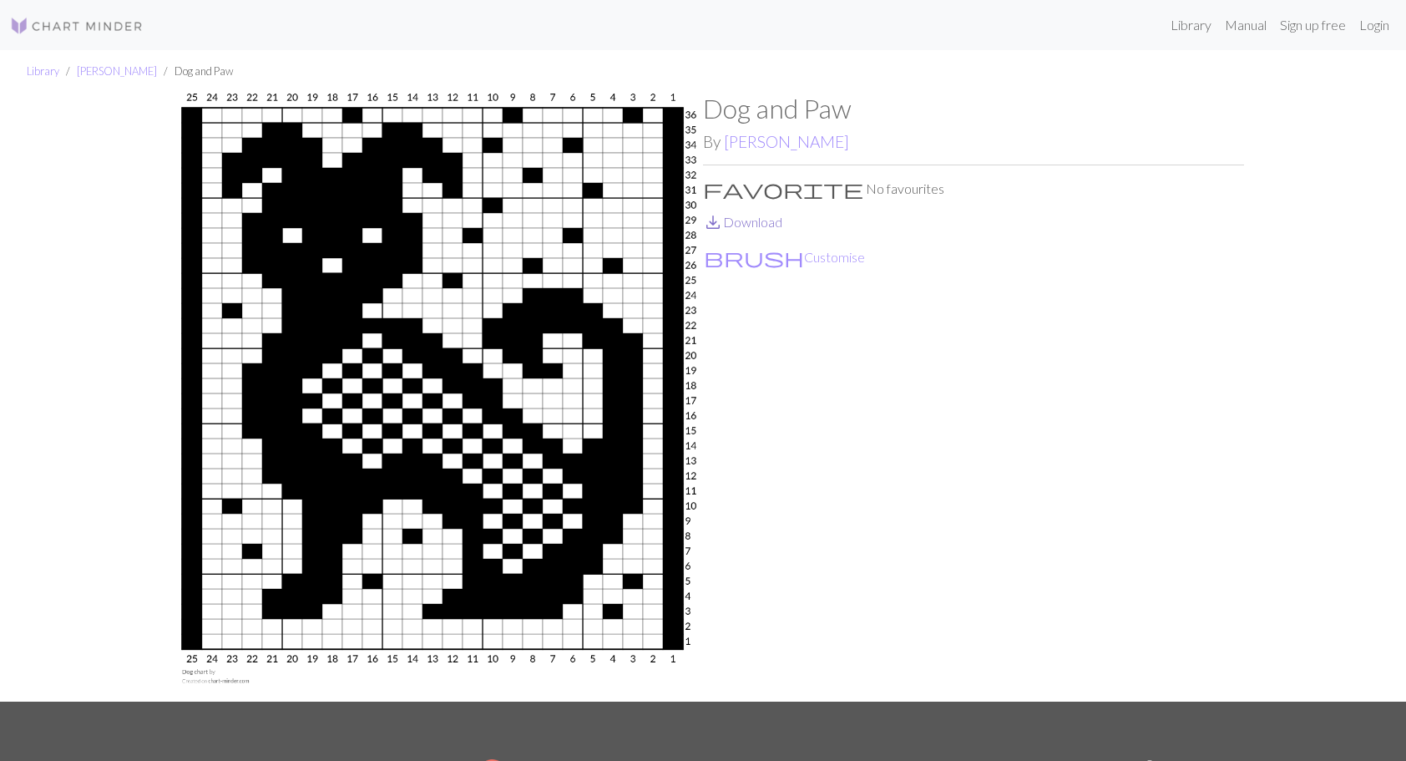
click at [768, 225] on link "save_alt Download" at bounding box center [742, 222] width 79 height 16
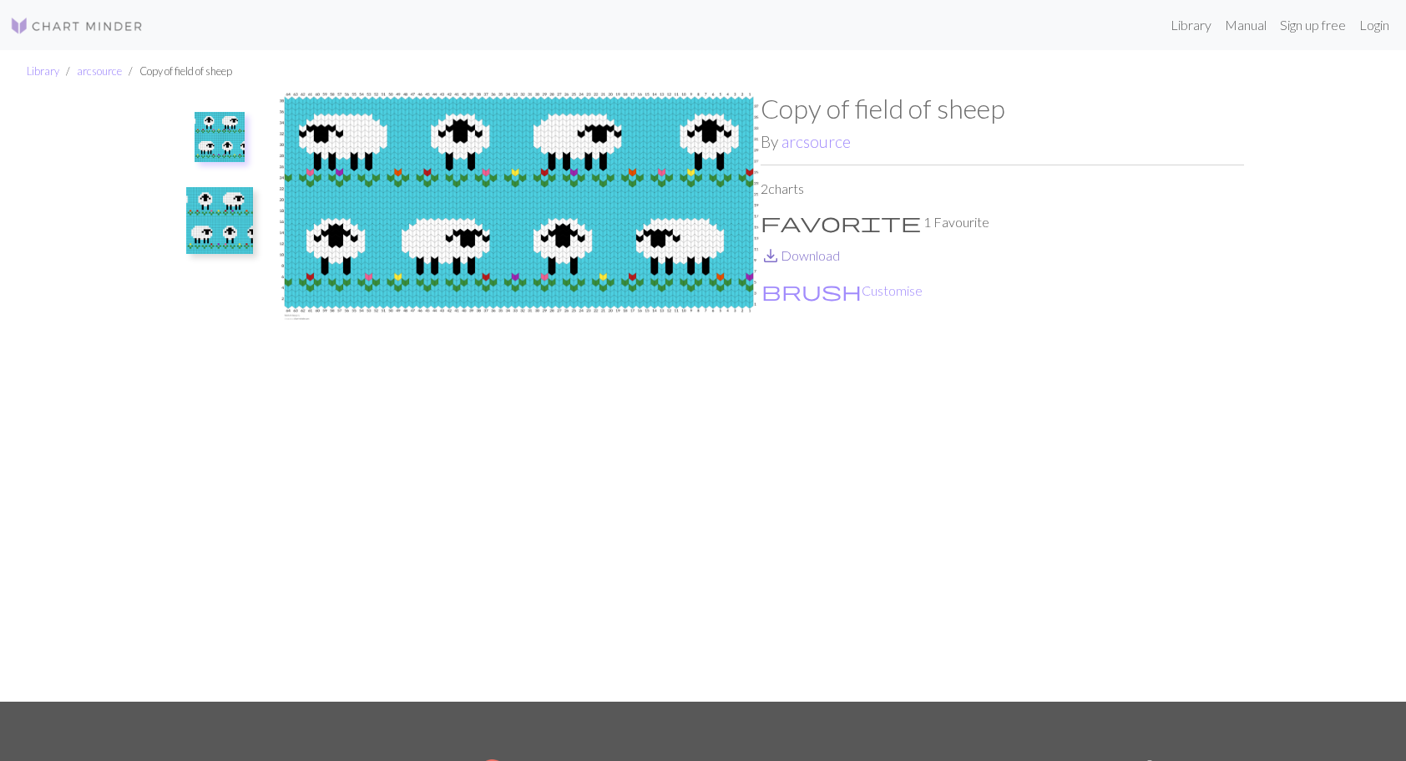
click at [807, 252] on link "save_alt Download" at bounding box center [800, 255] width 79 height 16
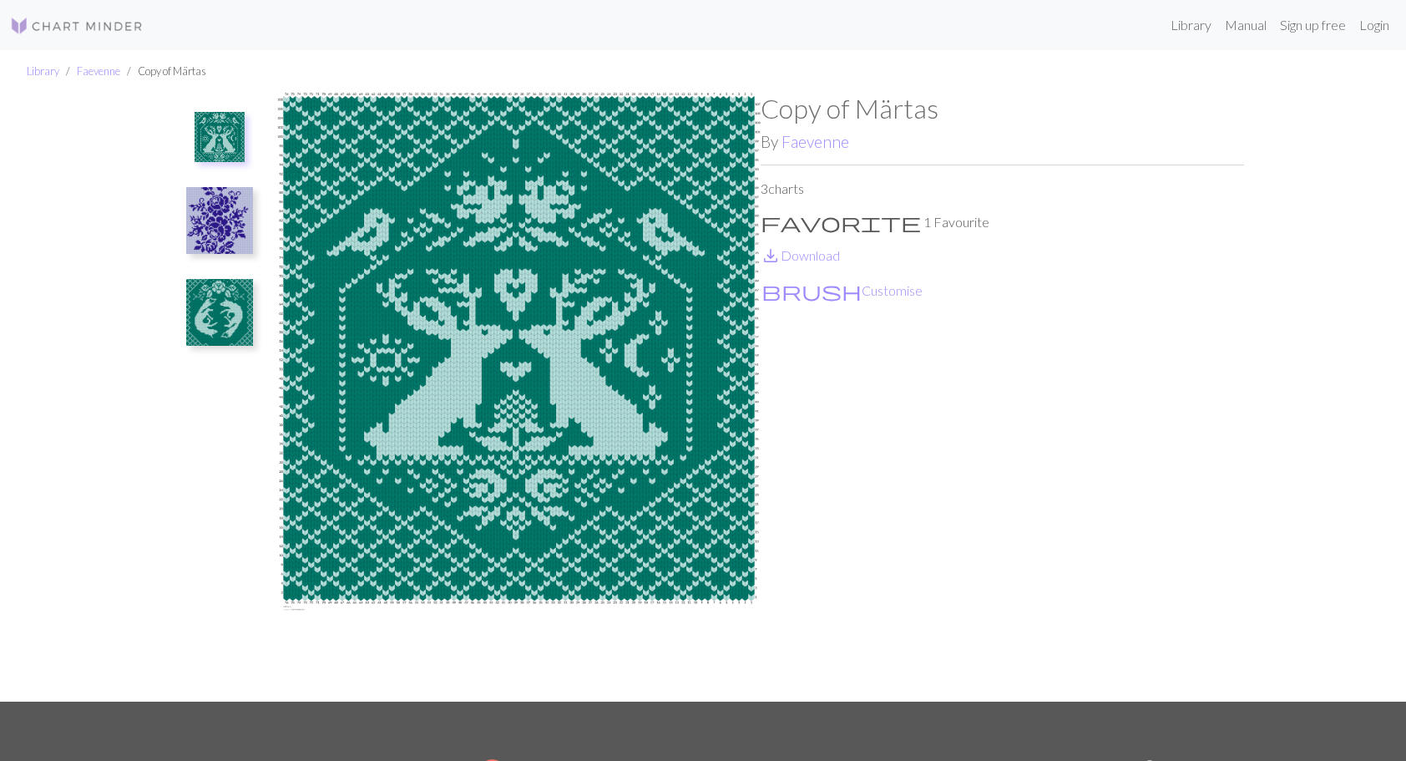
click at [805, 264] on p "save_alt Download" at bounding box center [1002, 255] width 483 height 20
click at [802, 253] on link "save_alt Download" at bounding box center [800, 255] width 79 height 16
click at [229, 221] on img at bounding box center [219, 220] width 67 height 67
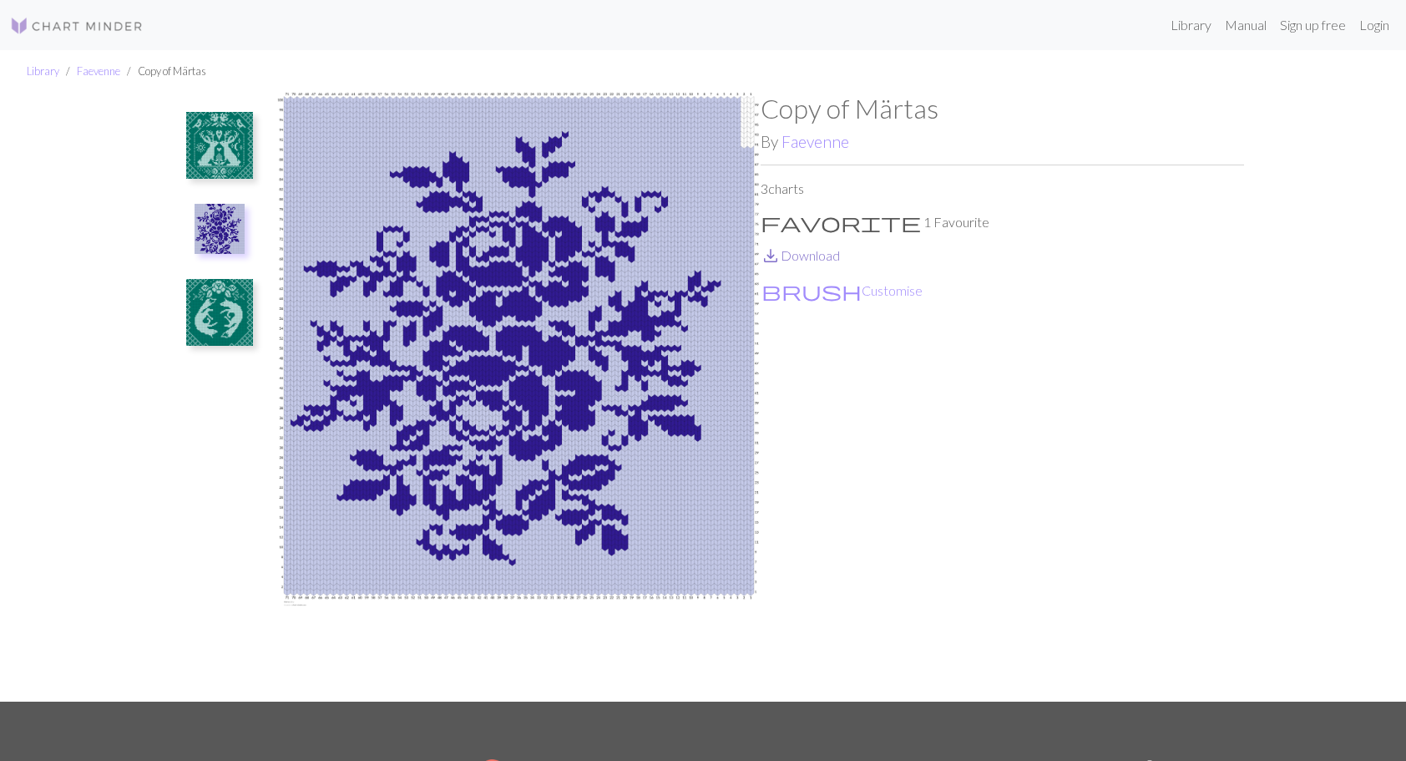
click at [812, 257] on link "save_alt Download" at bounding box center [800, 255] width 79 height 16
click at [227, 303] on img at bounding box center [219, 312] width 67 height 67
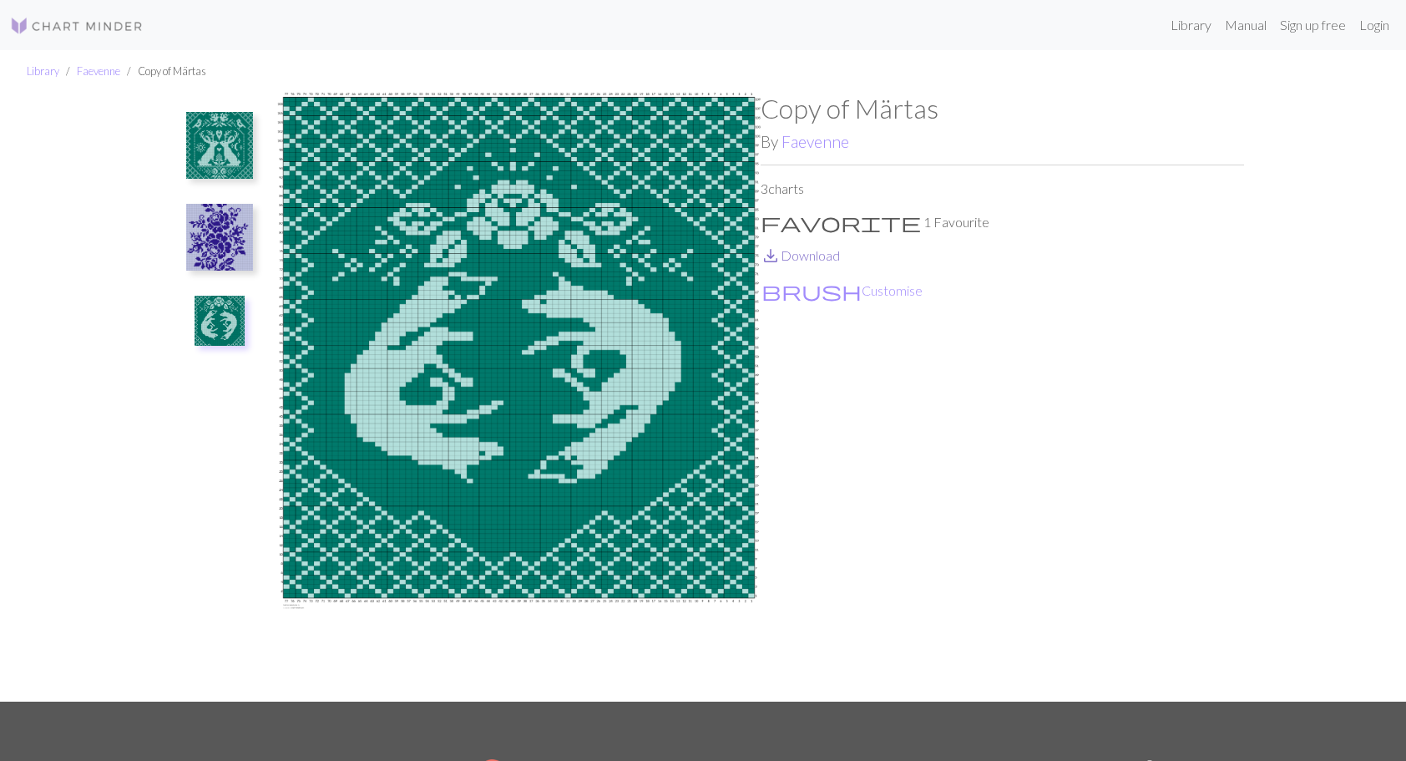
click at [815, 252] on link "save_alt Download" at bounding box center [800, 255] width 79 height 16
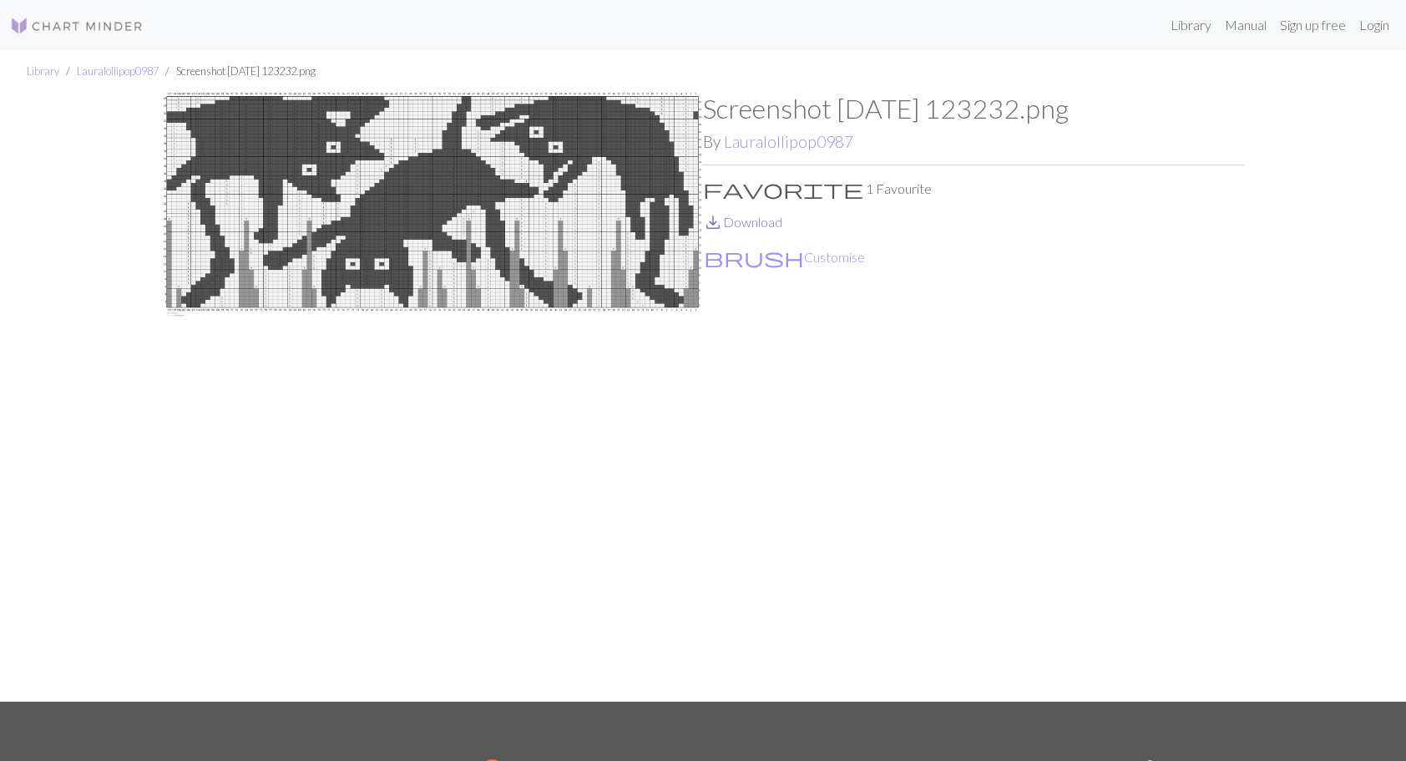
click at [765, 226] on link "save_alt Download" at bounding box center [742, 222] width 79 height 16
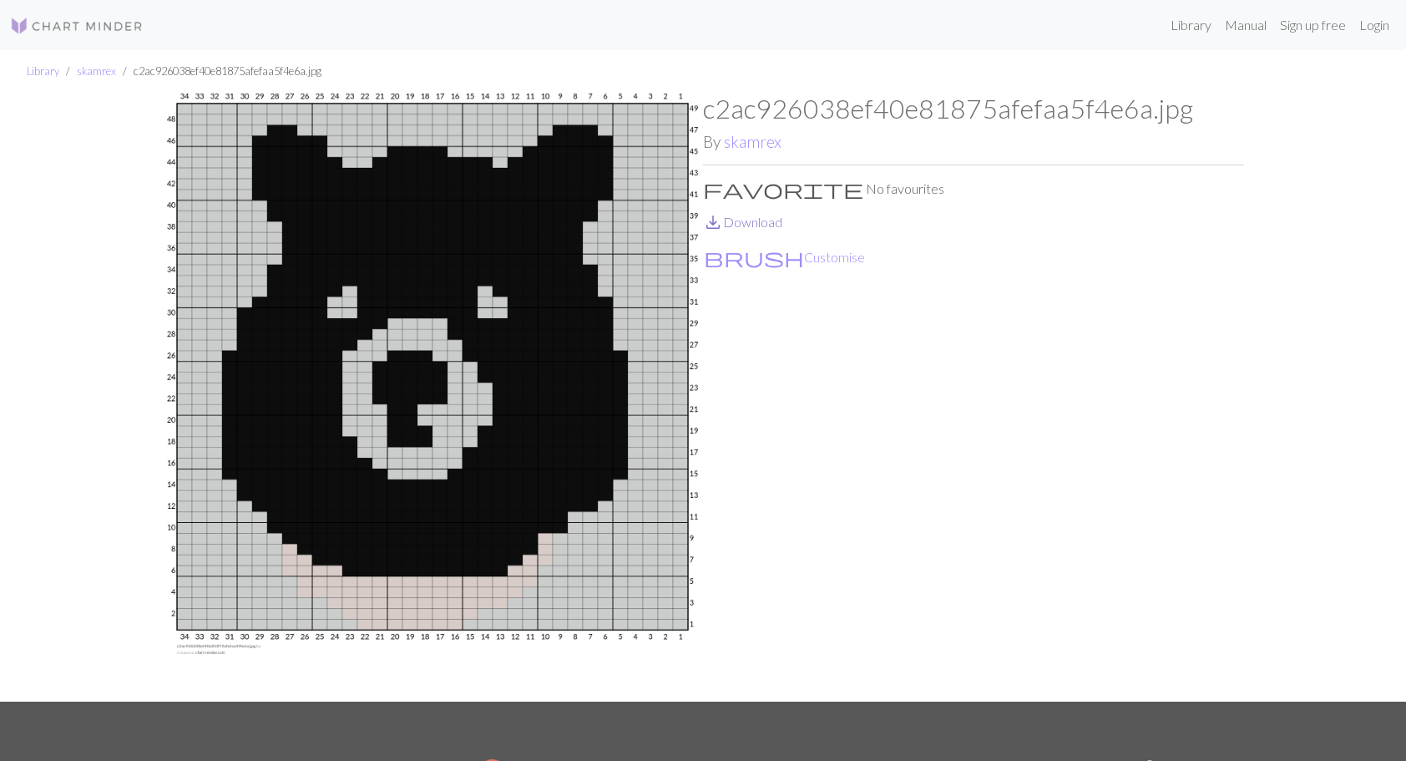
click at [741, 225] on link "save_alt Download" at bounding box center [742, 222] width 79 height 16
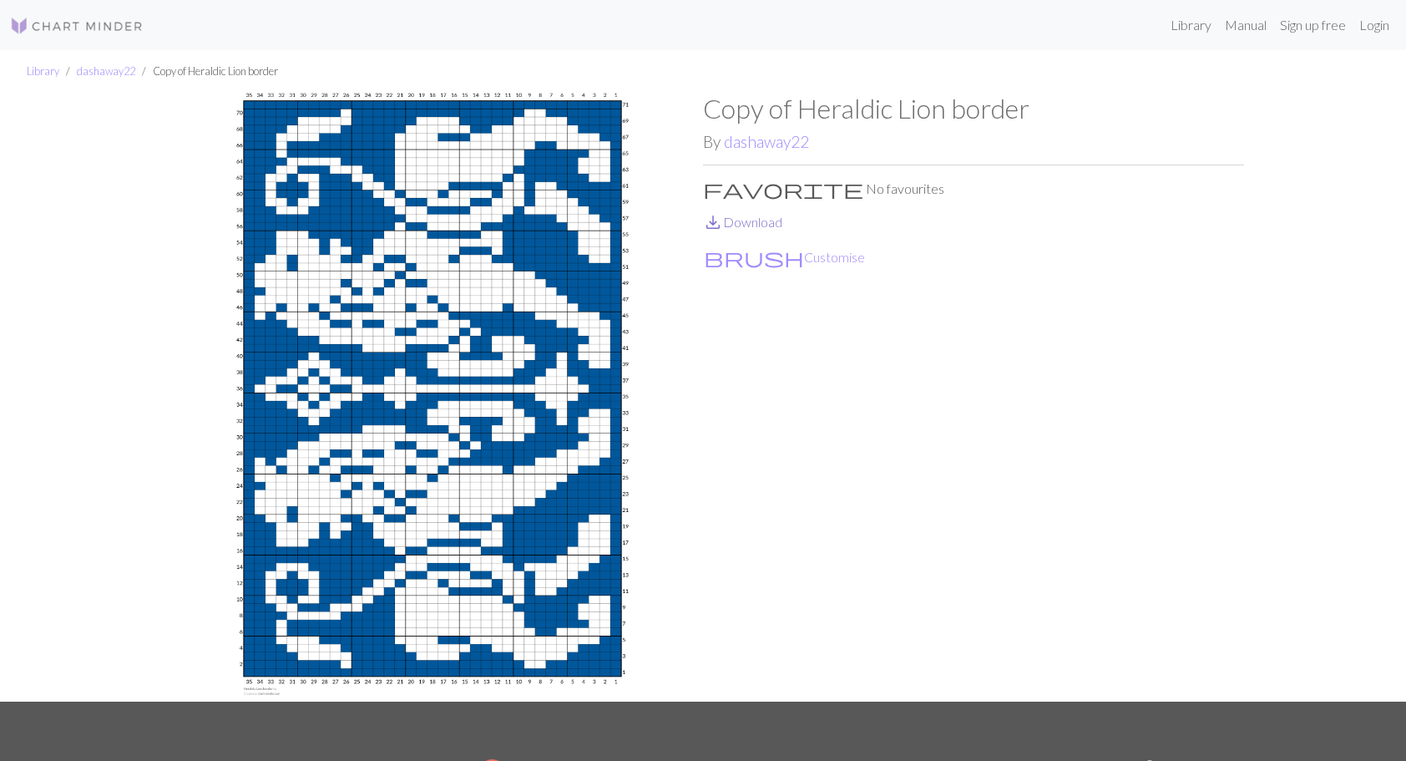
click at [749, 224] on link "save_alt Download" at bounding box center [742, 222] width 79 height 16
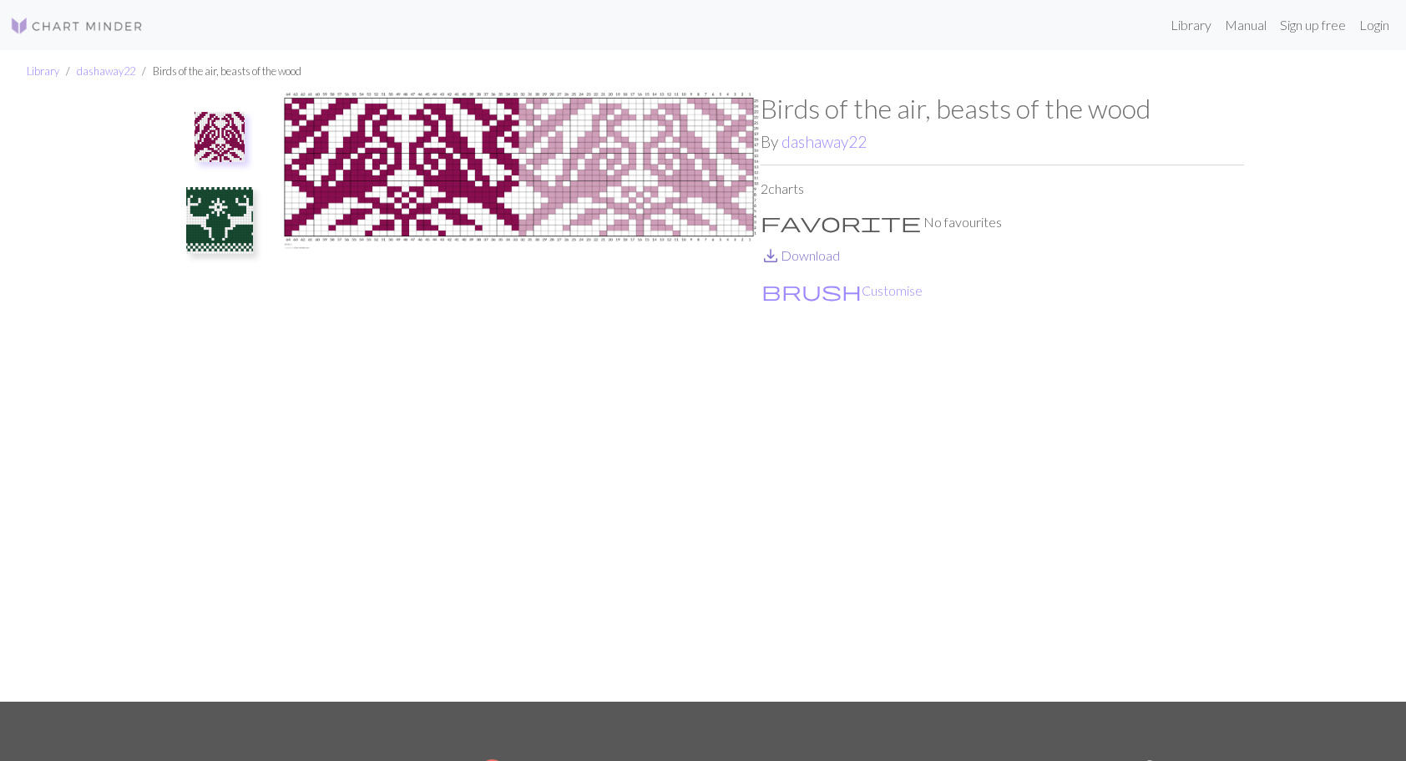
click at [802, 250] on link "save_alt Download" at bounding box center [800, 255] width 79 height 16
click at [232, 207] on img at bounding box center [219, 220] width 67 height 67
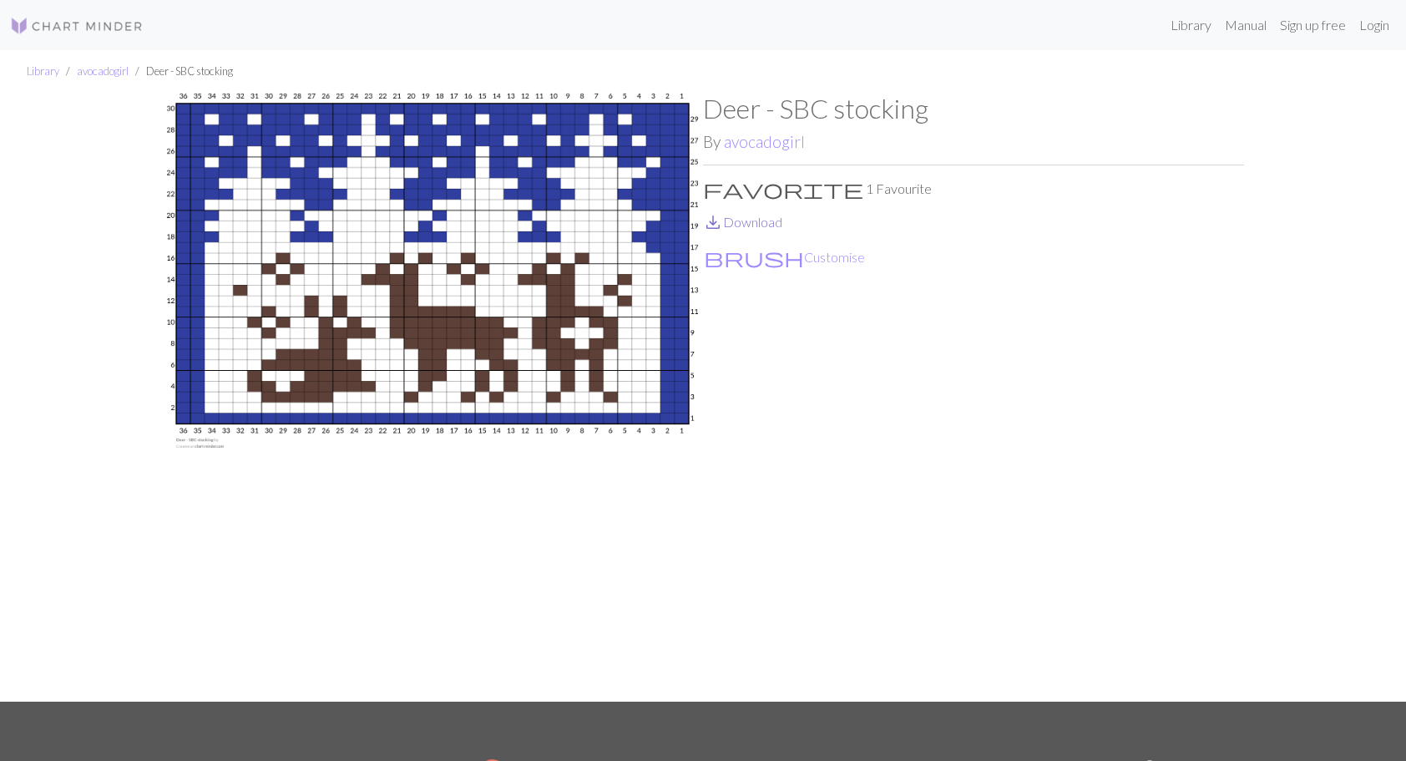
click at [766, 220] on link "save_alt Download" at bounding box center [742, 222] width 79 height 16
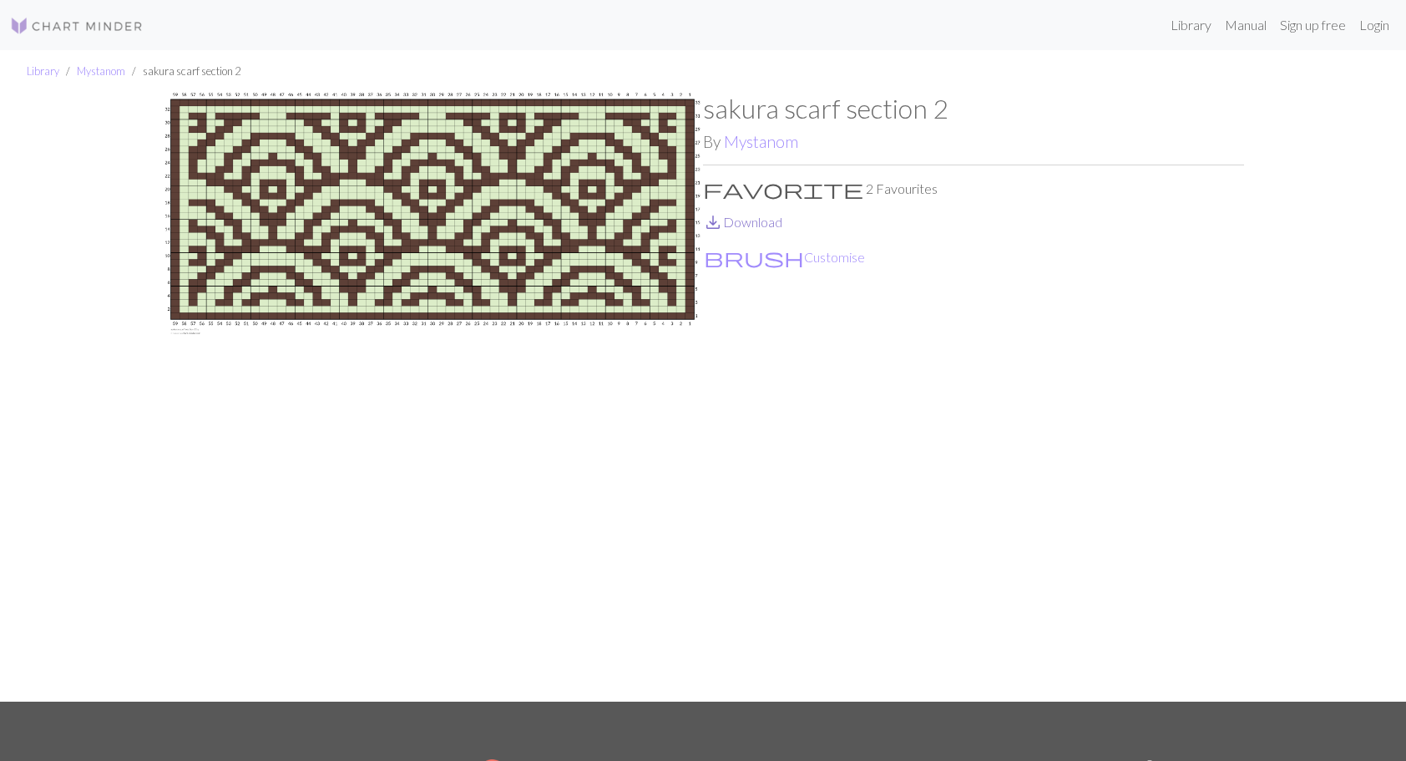
click at [753, 221] on link "save_alt Download" at bounding box center [742, 222] width 79 height 16
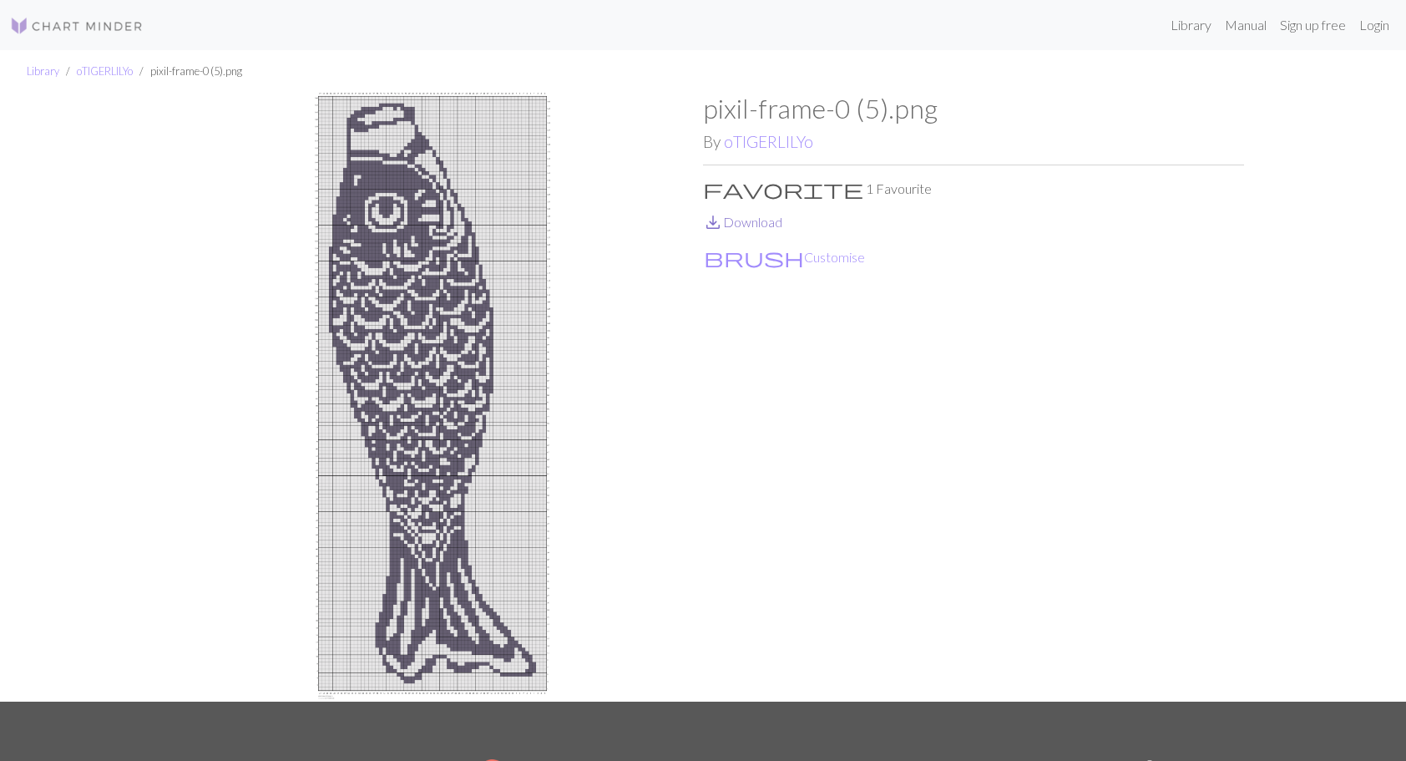
click at [751, 223] on link "save_alt Download" at bounding box center [742, 222] width 79 height 16
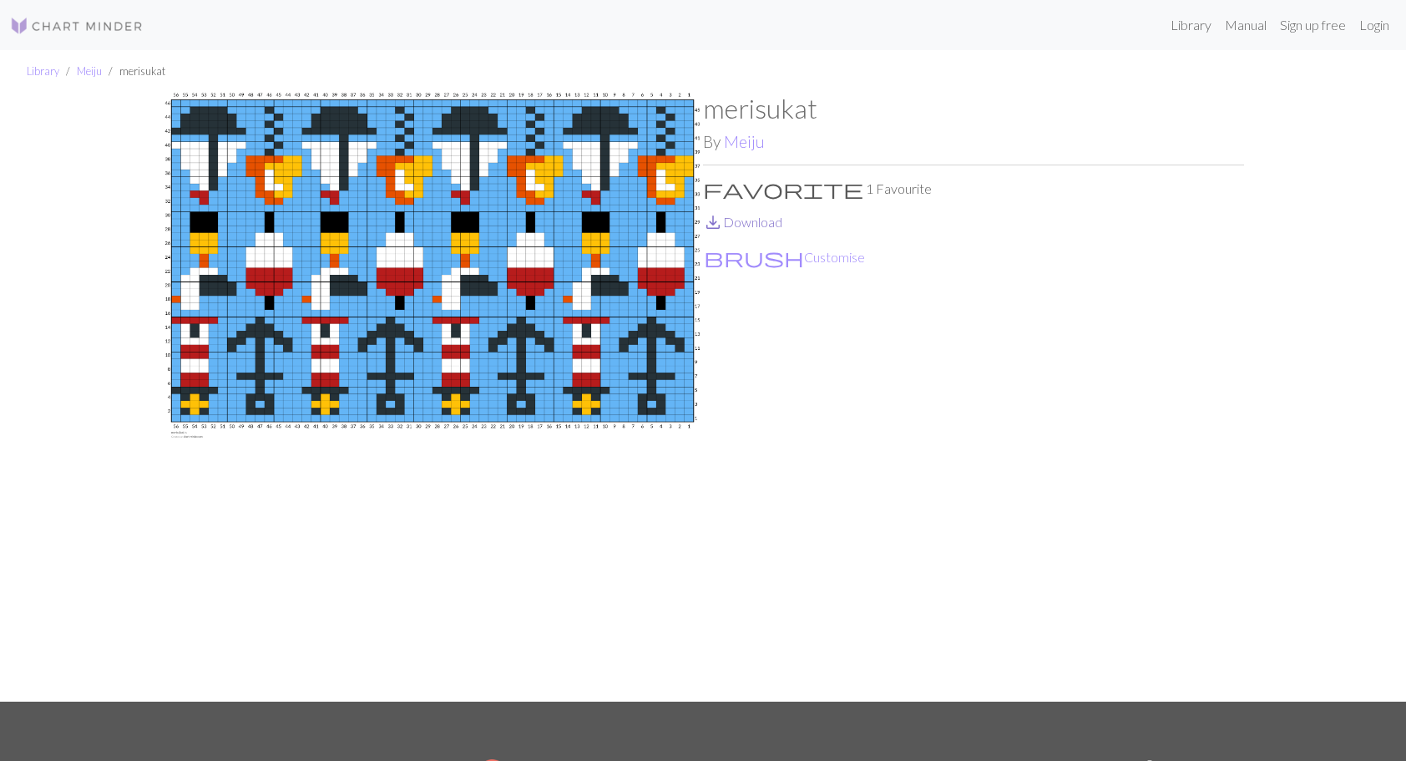
click at [743, 223] on link "save_alt Download" at bounding box center [742, 222] width 79 height 16
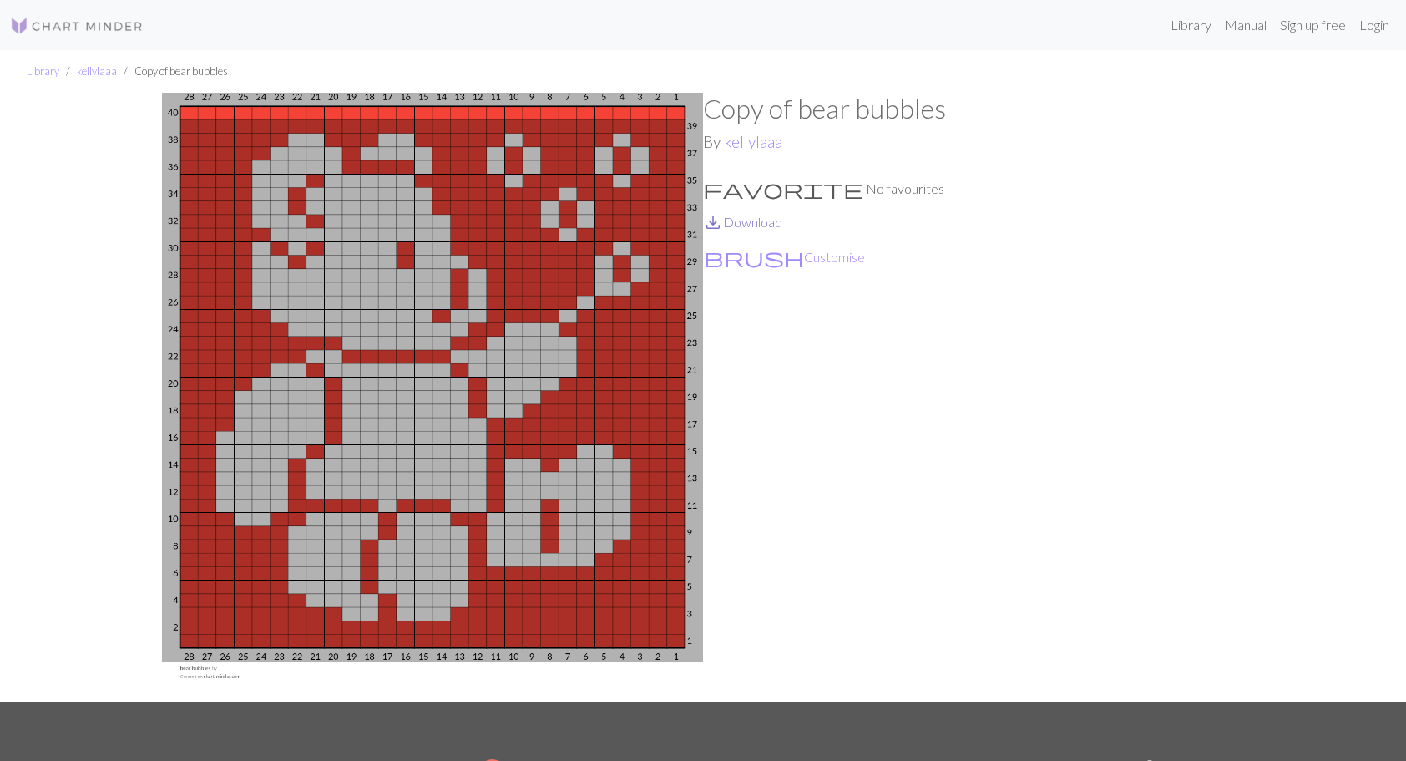
click at [752, 226] on link "save_alt Download" at bounding box center [742, 222] width 79 height 16
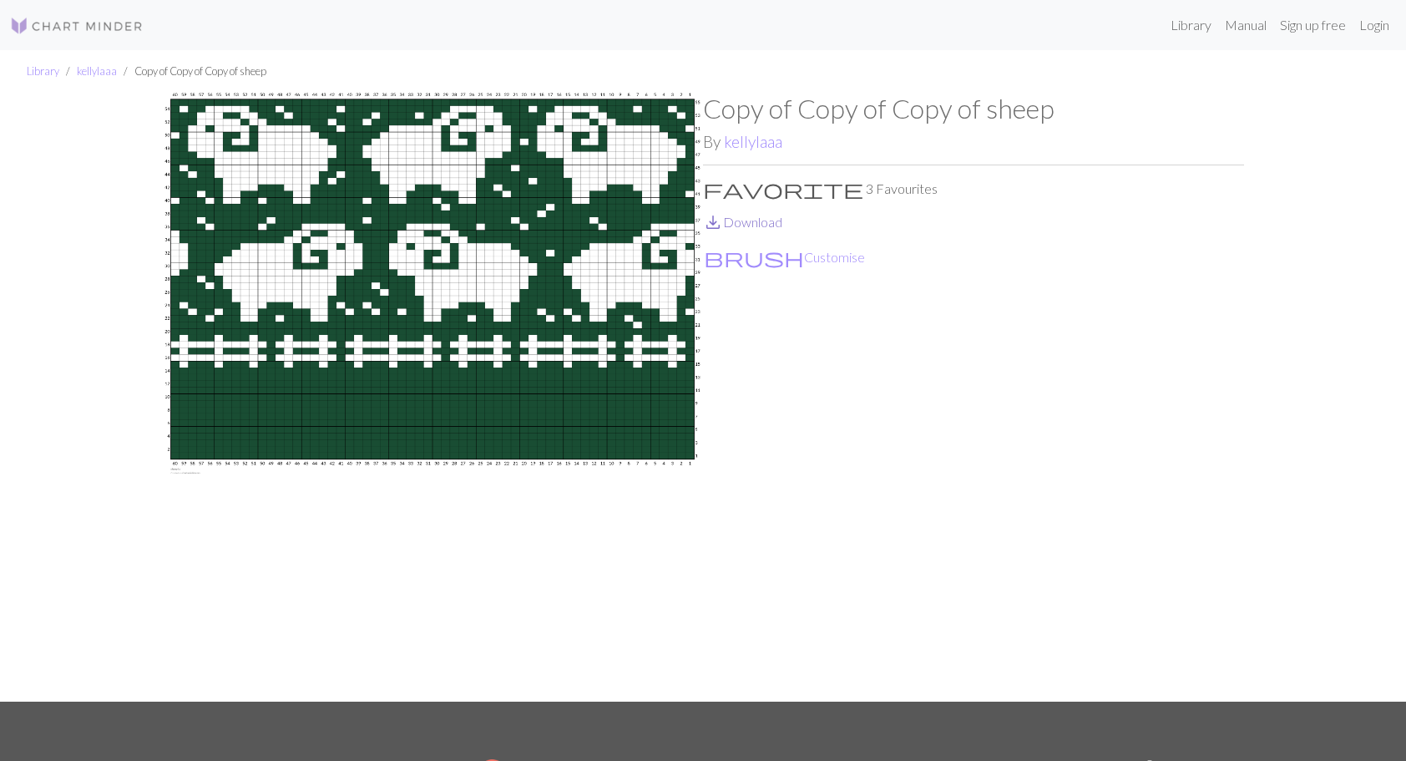
click at [777, 224] on link "save_alt Download" at bounding box center [742, 222] width 79 height 16
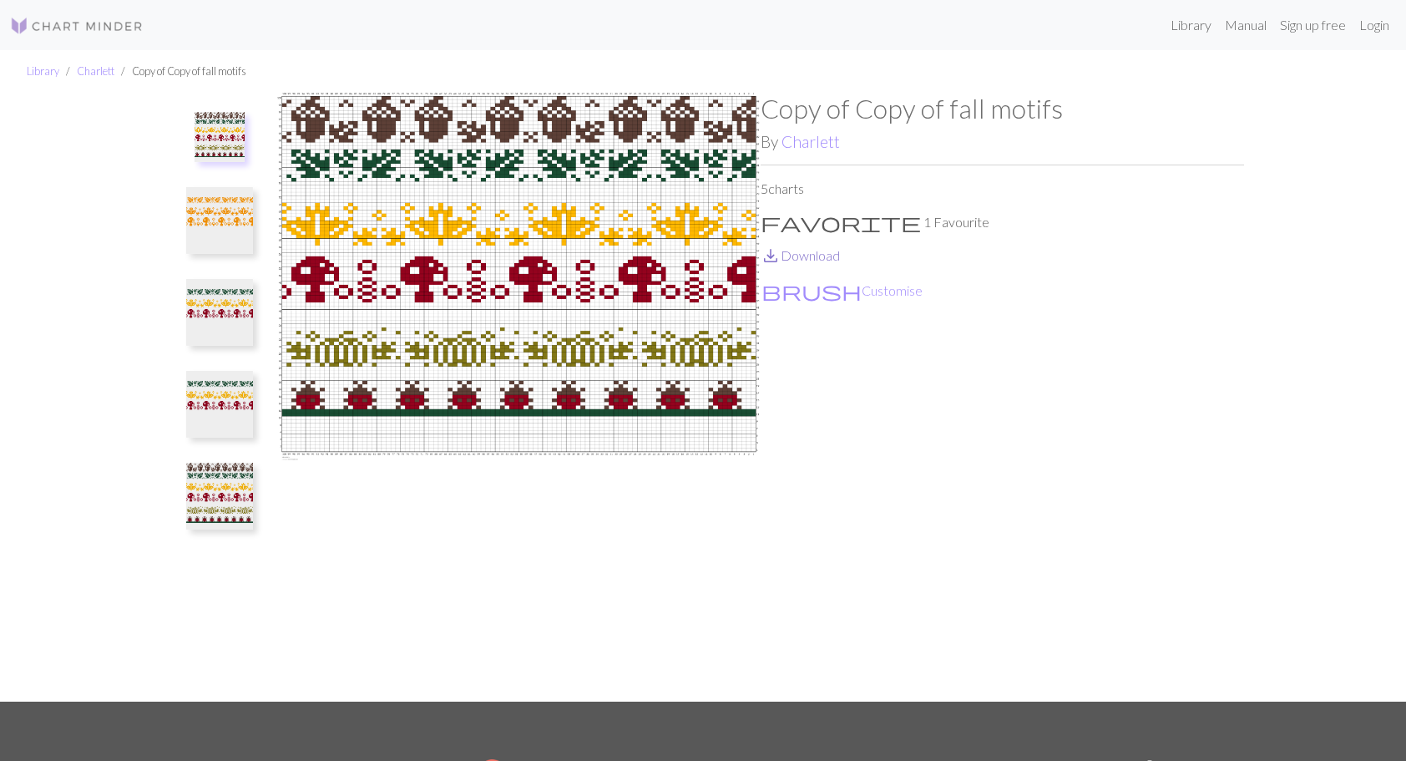
click at [802, 257] on link "save_alt Download" at bounding box center [800, 255] width 79 height 16
click at [230, 207] on img at bounding box center [219, 220] width 67 height 67
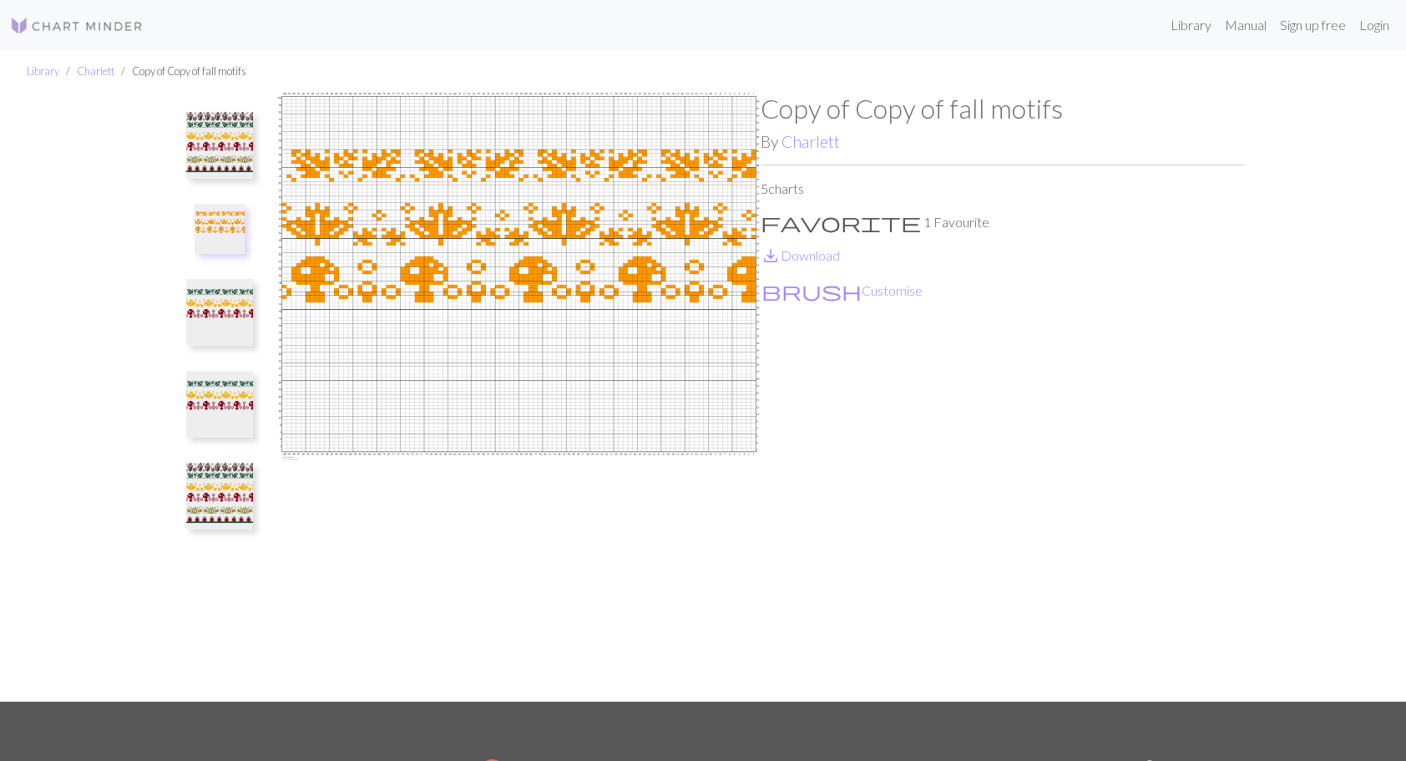
click at [195, 321] on img at bounding box center [219, 312] width 67 height 67
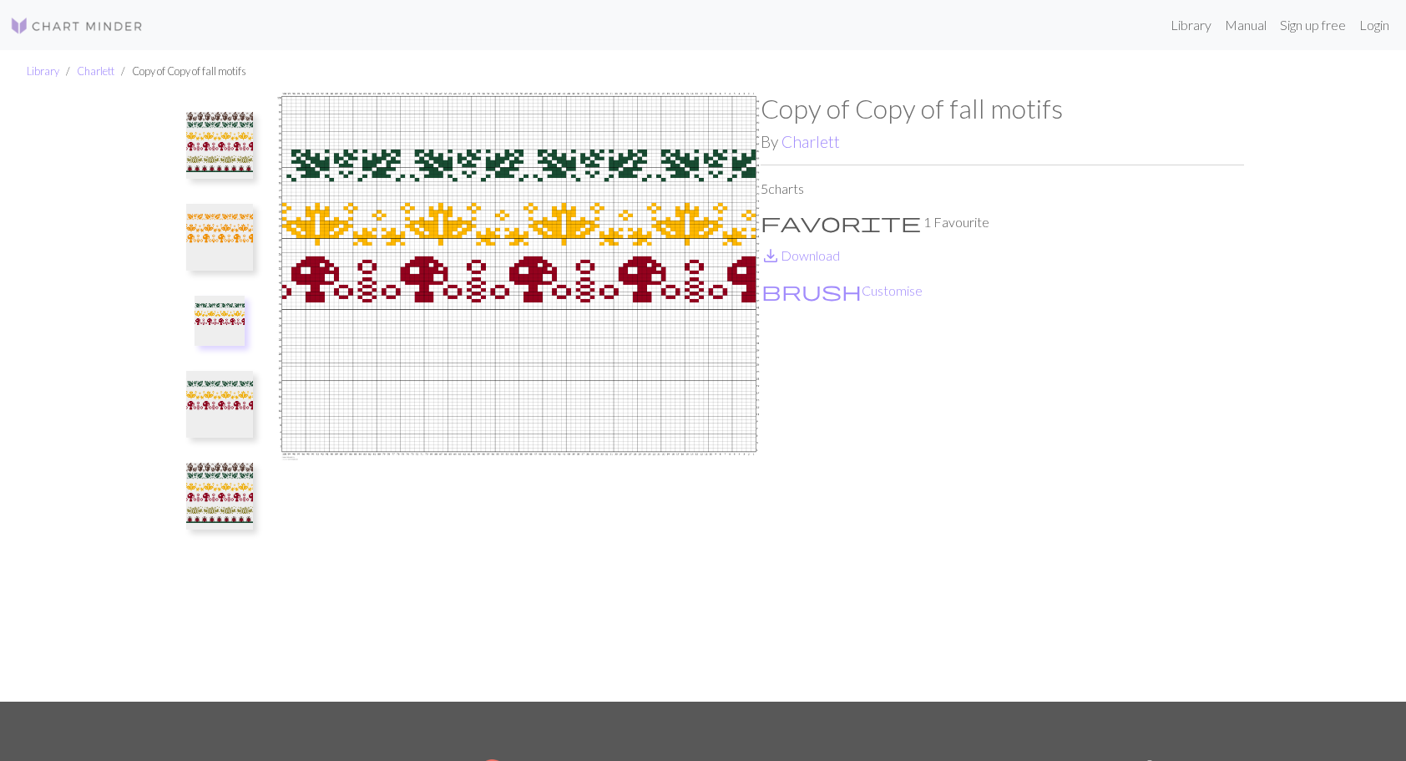
click at [226, 409] on img at bounding box center [219, 404] width 67 height 67
click at [226, 487] on img at bounding box center [219, 496] width 67 height 67
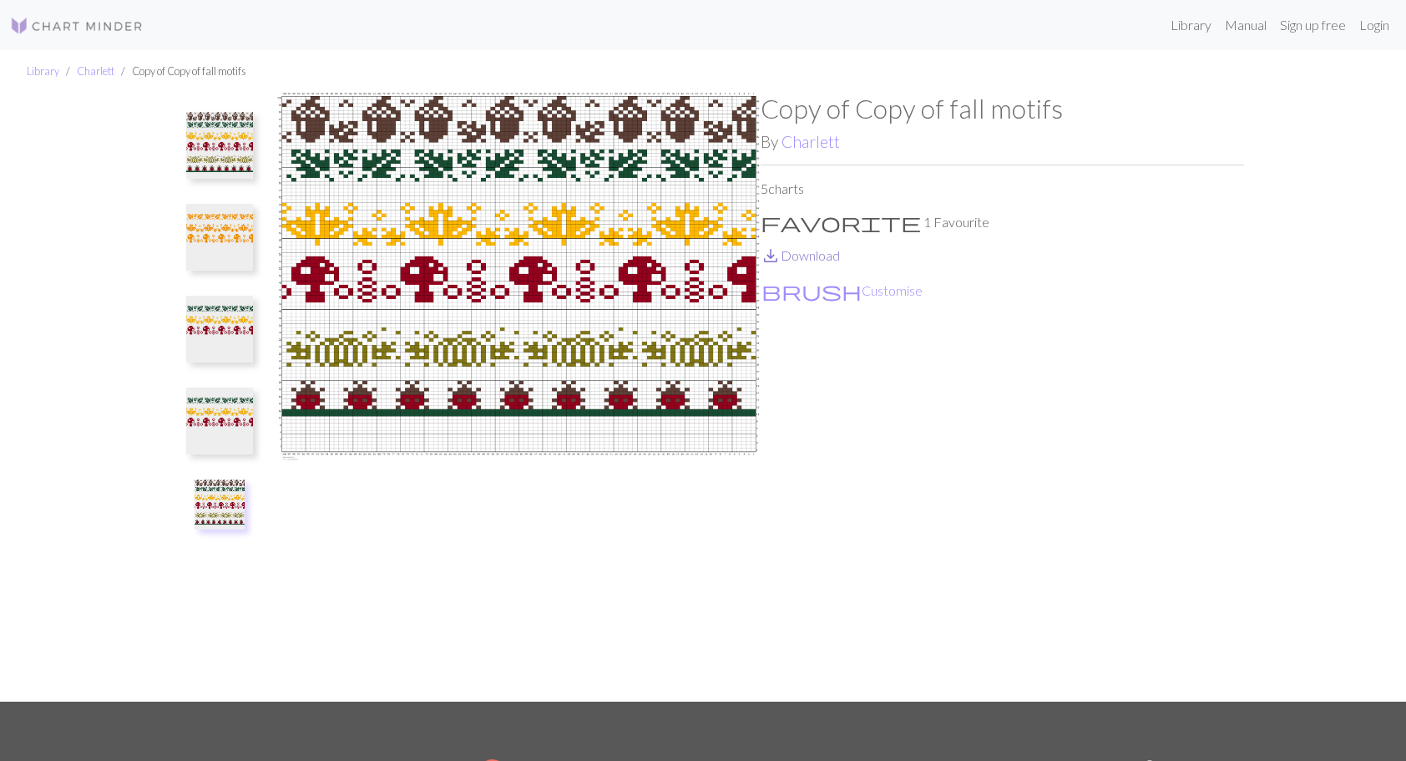
click at [815, 255] on link "save_alt Download" at bounding box center [800, 255] width 79 height 16
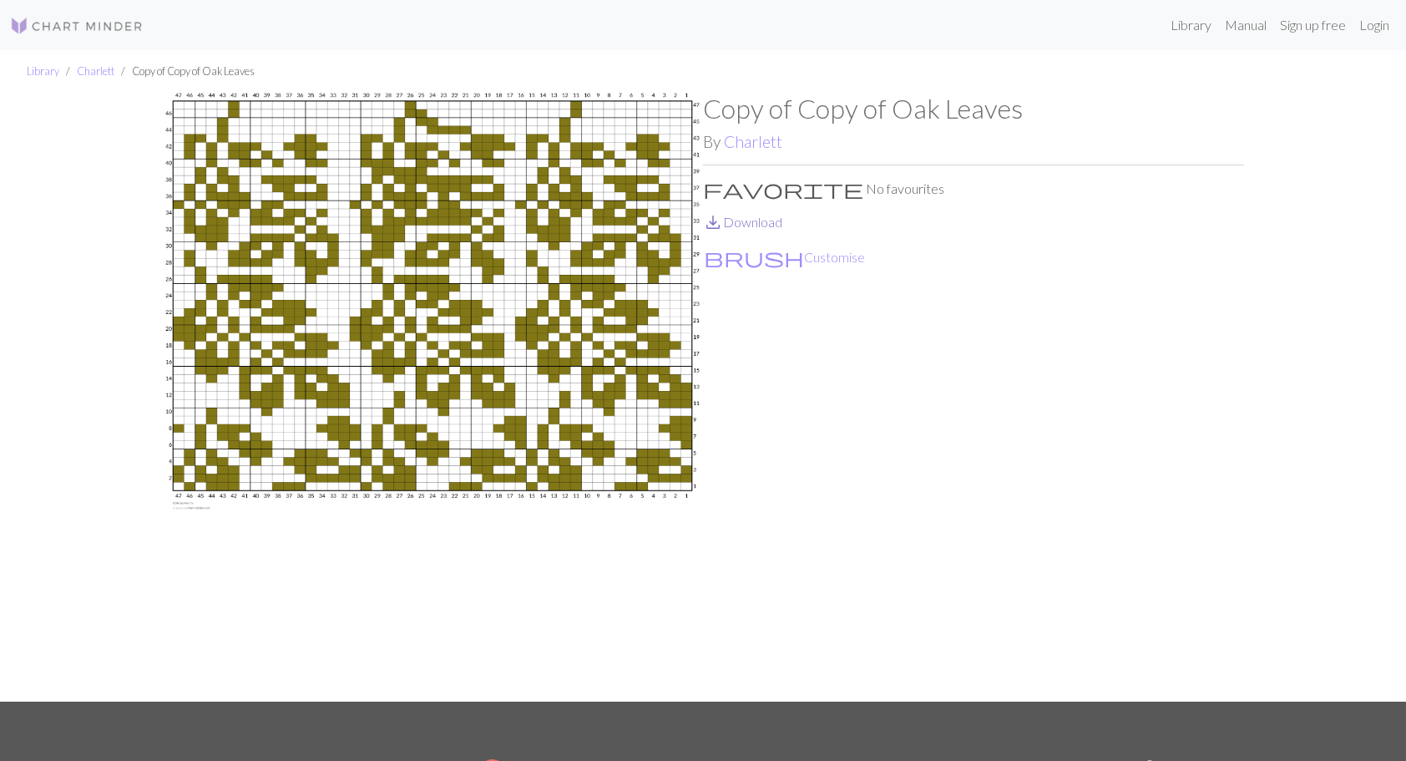
click at [745, 224] on link "save_alt Download" at bounding box center [742, 222] width 79 height 16
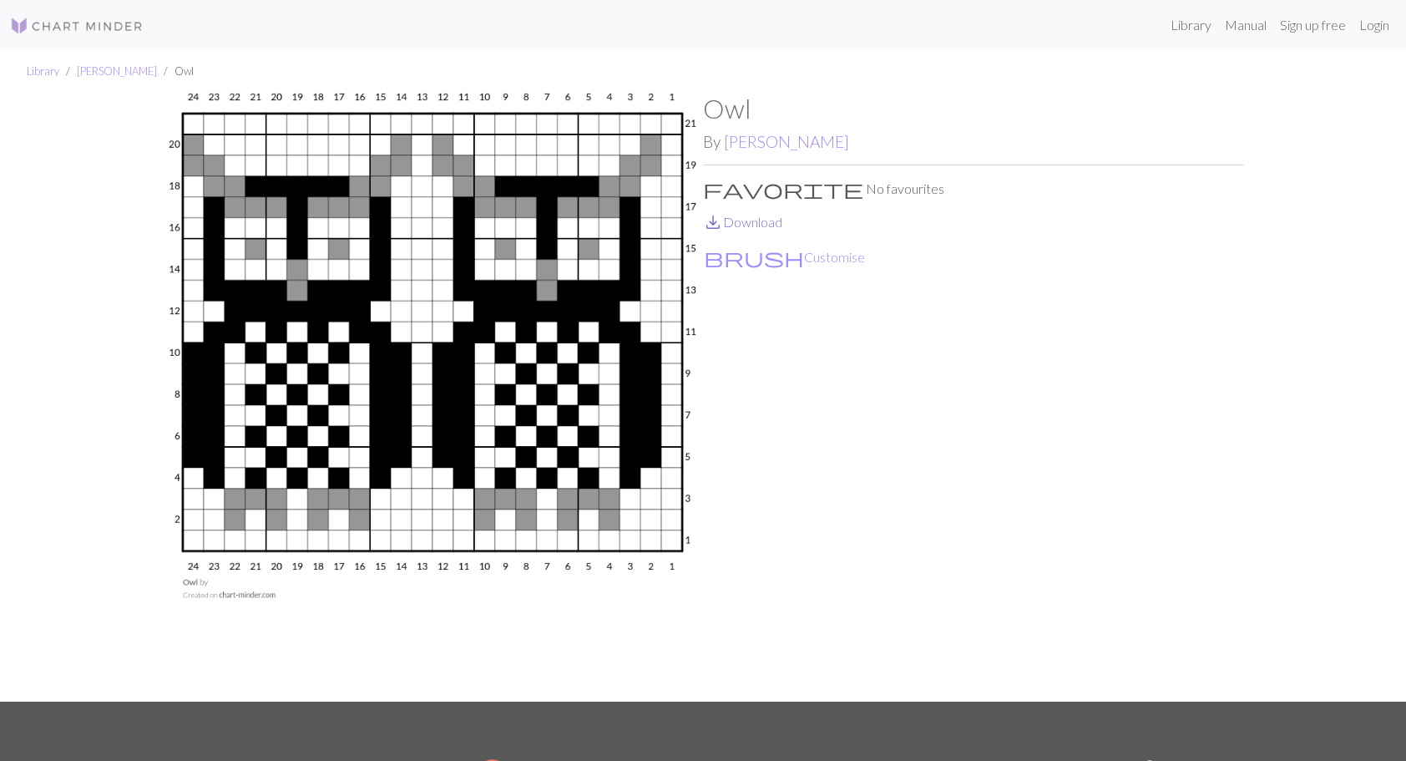
click at [736, 223] on link "save_alt Download" at bounding box center [742, 222] width 79 height 16
click at [752, 225] on link "save_alt Download" at bounding box center [742, 222] width 79 height 16
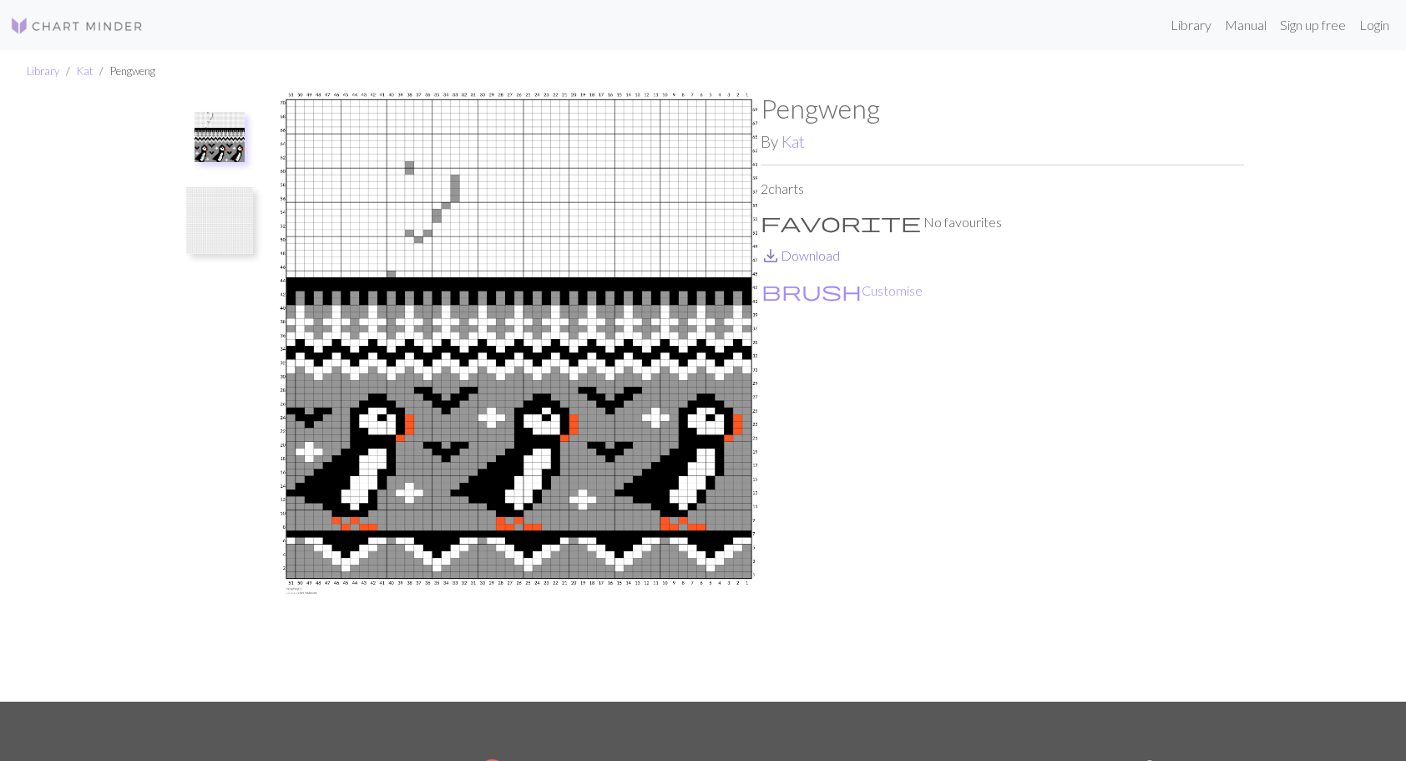
click at [814, 252] on link "save_alt Download" at bounding box center [800, 255] width 79 height 16
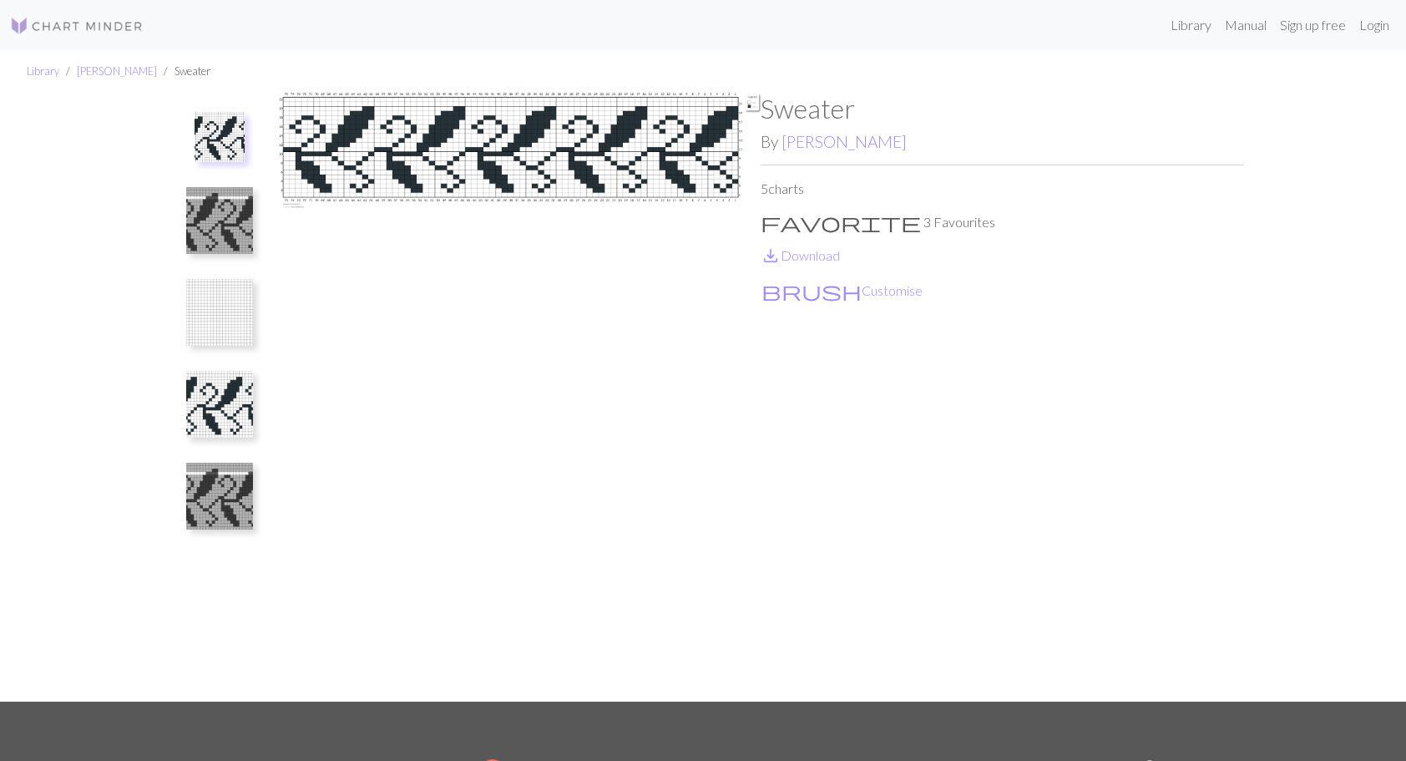
click at [817, 255] on link "save_alt Download" at bounding box center [800, 255] width 79 height 16
click at [205, 412] on img at bounding box center [219, 404] width 67 height 67
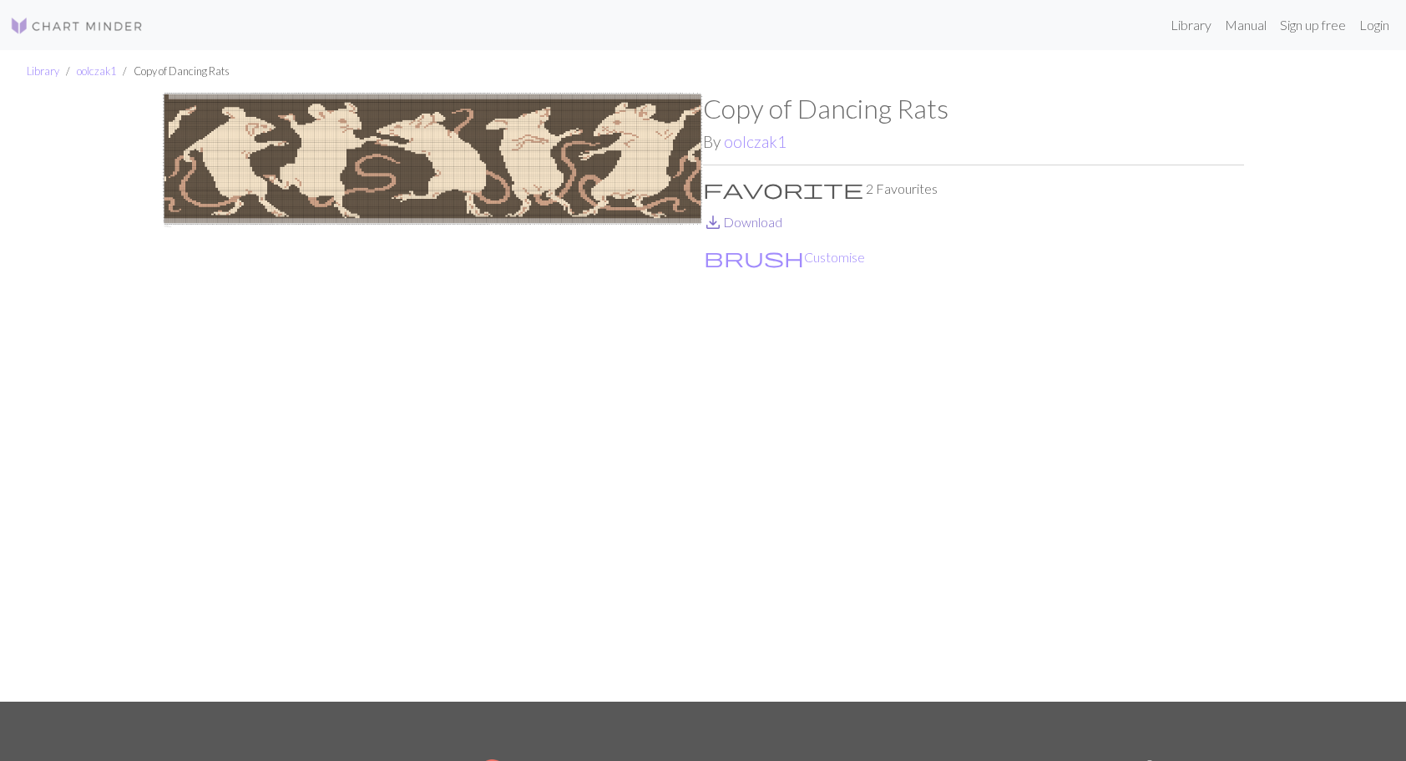
click at [748, 221] on link "save_alt Download" at bounding box center [742, 222] width 79 height 16
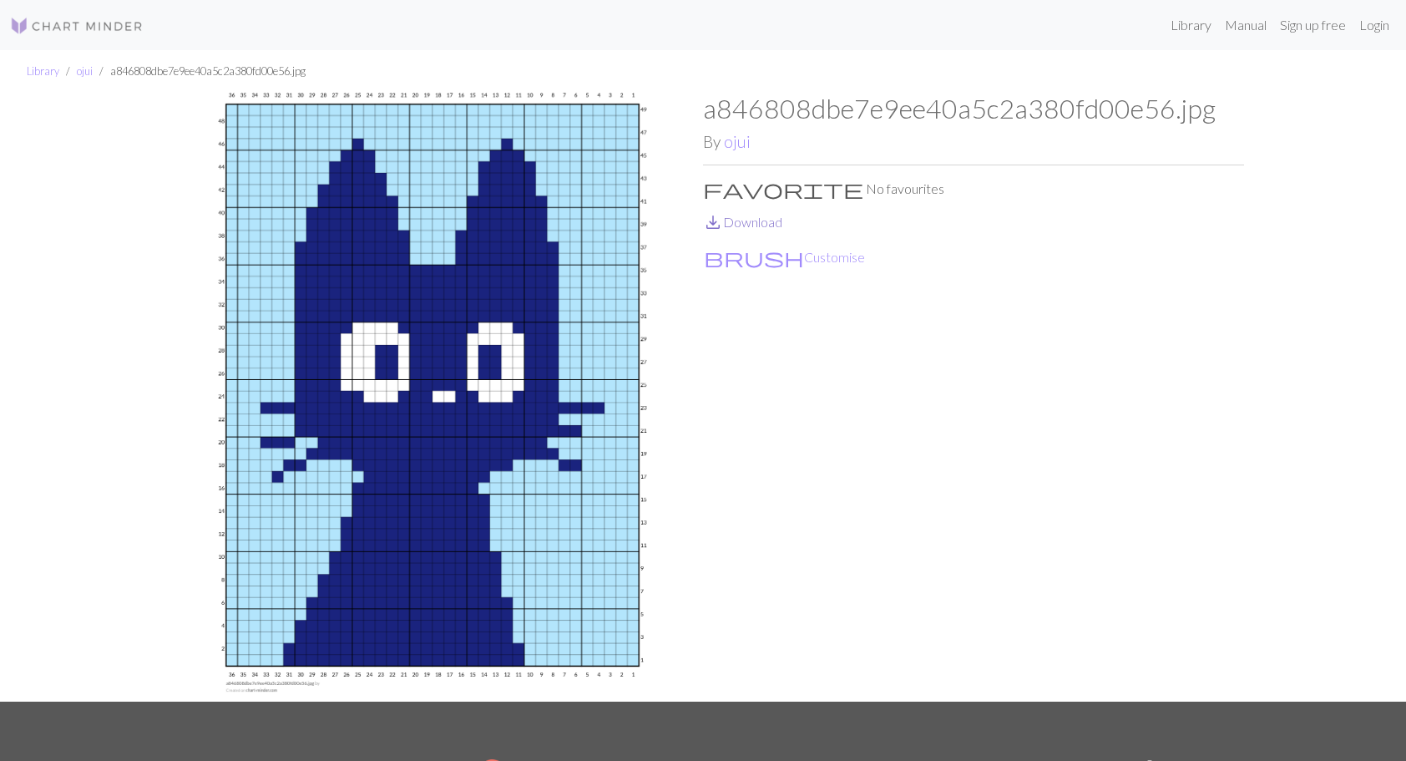
click at [766, 215] on link "save_alt Download" at bounding box center [742, 222] width 79 height 16
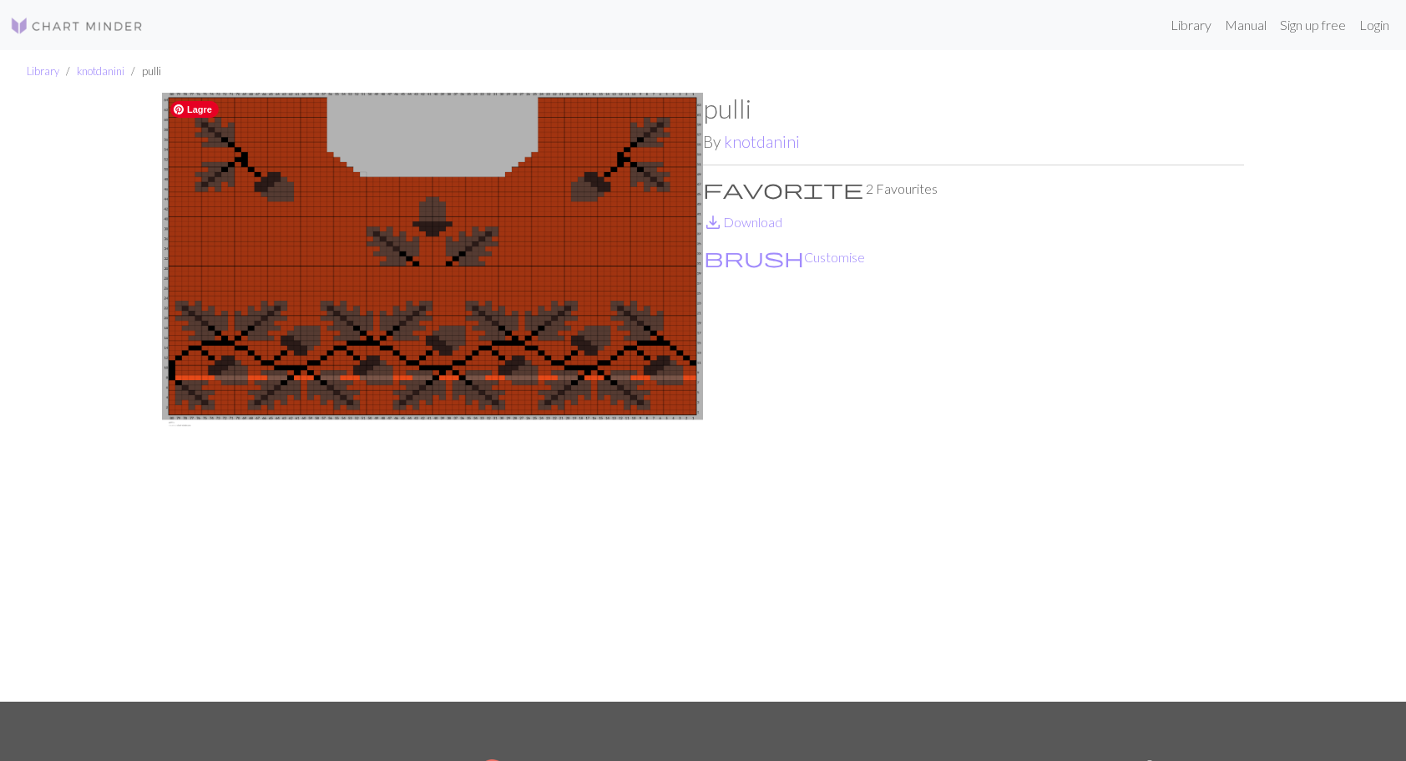
drag, startPoint x: 581, startPoint y: 142, endPoint x: 1100, endPoint y: 174, distance: 520.3
click at [1100, 174] on div "pulli By knotdanini favorite 2 Favourites save_alt Download brush Customise" at bounding box center [973, 397] width 541 height 609
click at [771, 225] on link "save_alt Download" at bounding box center [742, 222] width 79 height 16
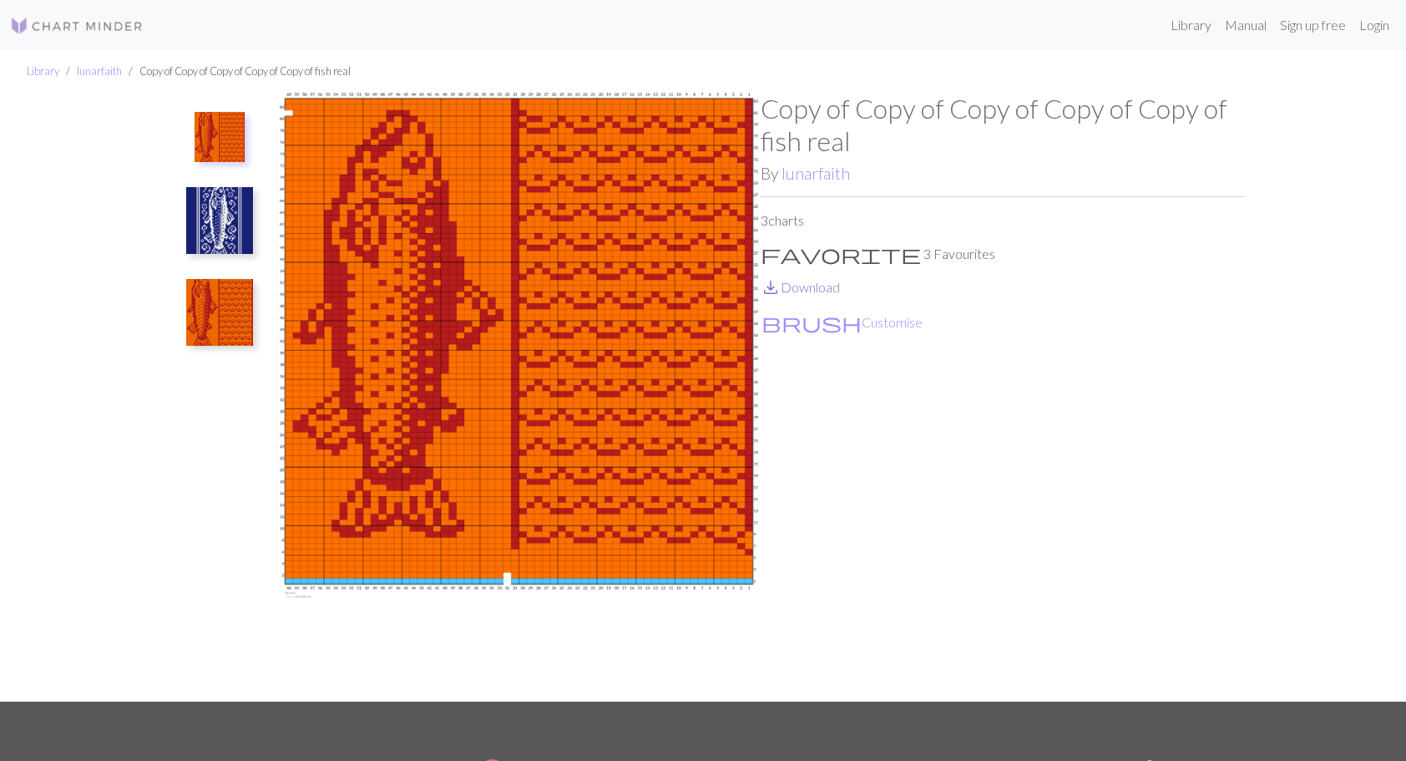
click at [802, 293] on link "save_alt Download" at bounding box center [800, 287] width 79 height 16
click at [219, 207] on img at bounding box center [219, 220] width 67 height 67
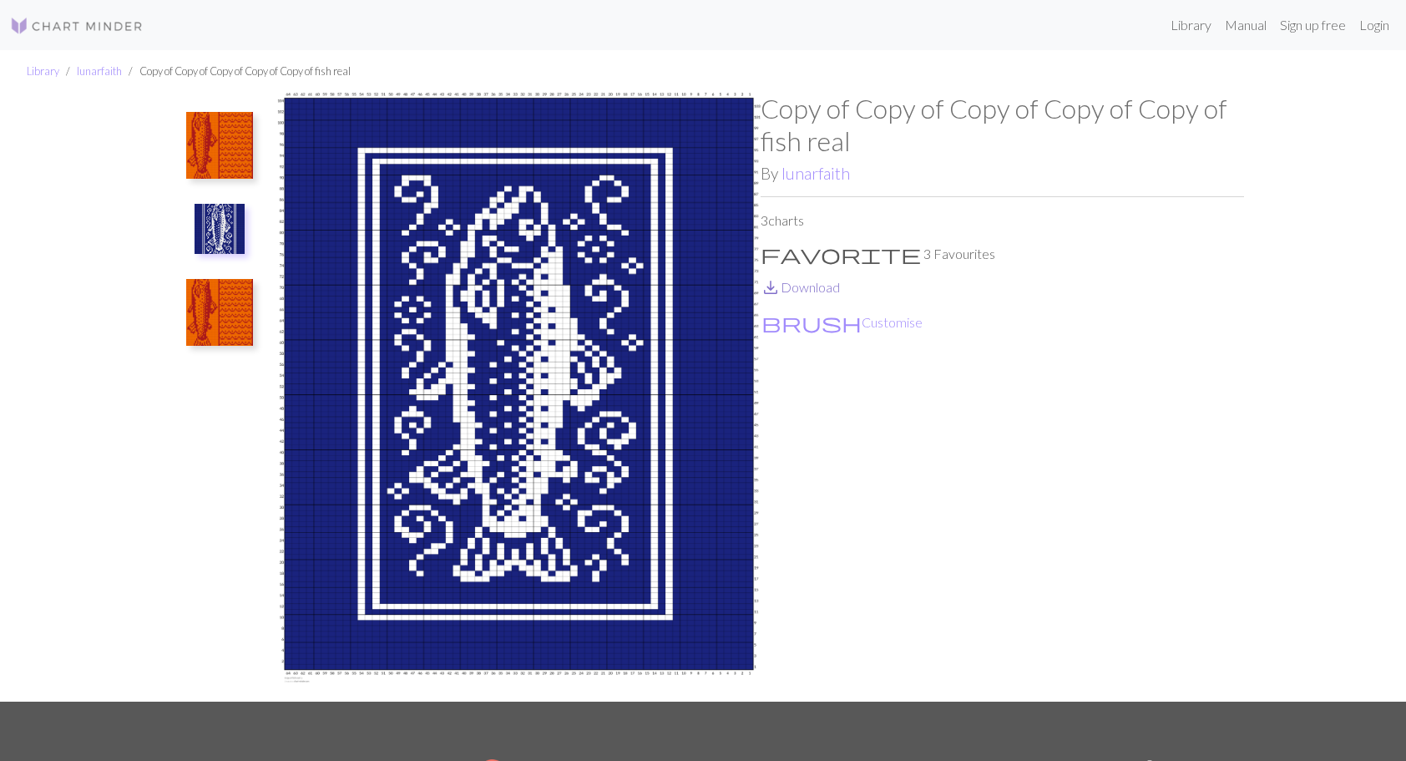
click at [806, 293] on link "save_alt Download" at bounding box center [800, 287] width 79 height 16
click at [235, 304] on img at bounding box center [219, 312] width 67 height 67
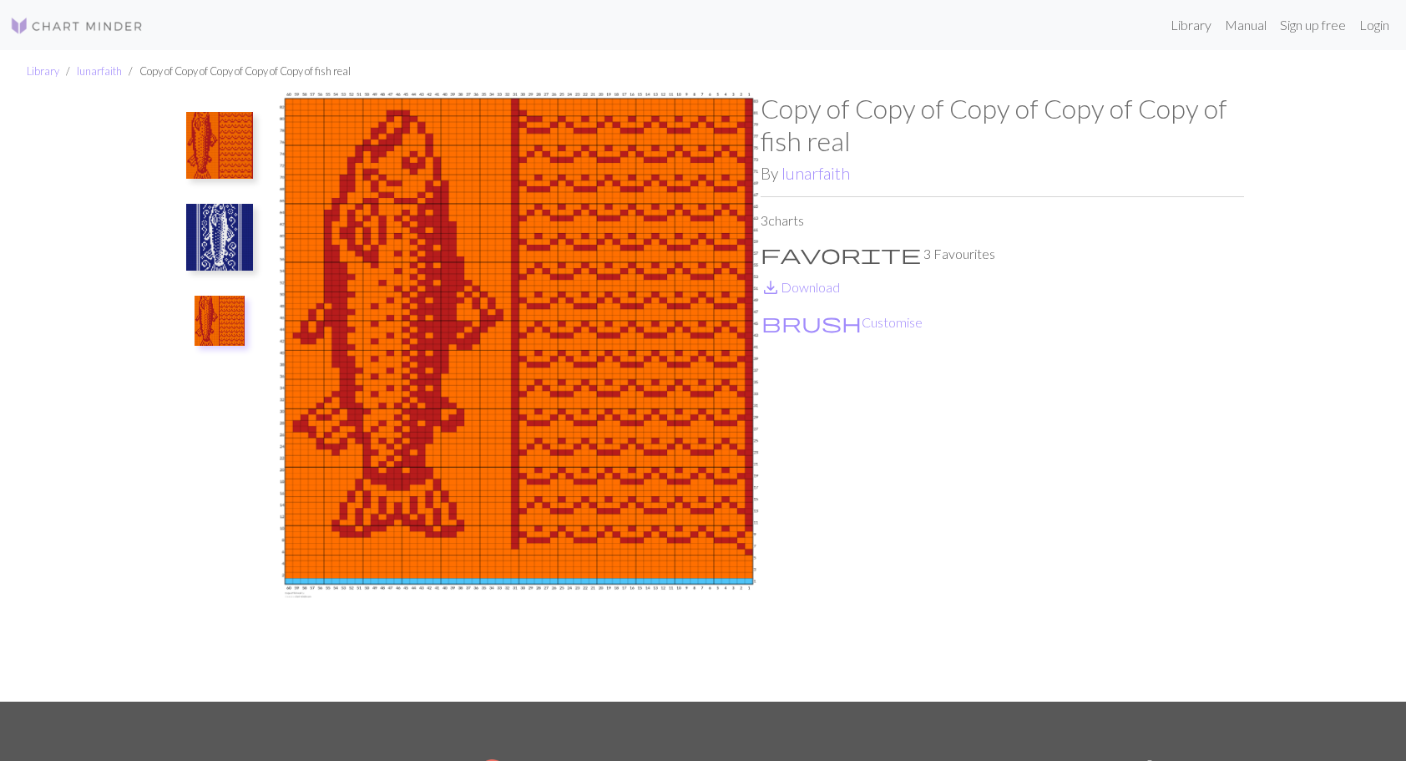
click at [225, 139] on img at bounding box center [219, 145] width 67 height 67
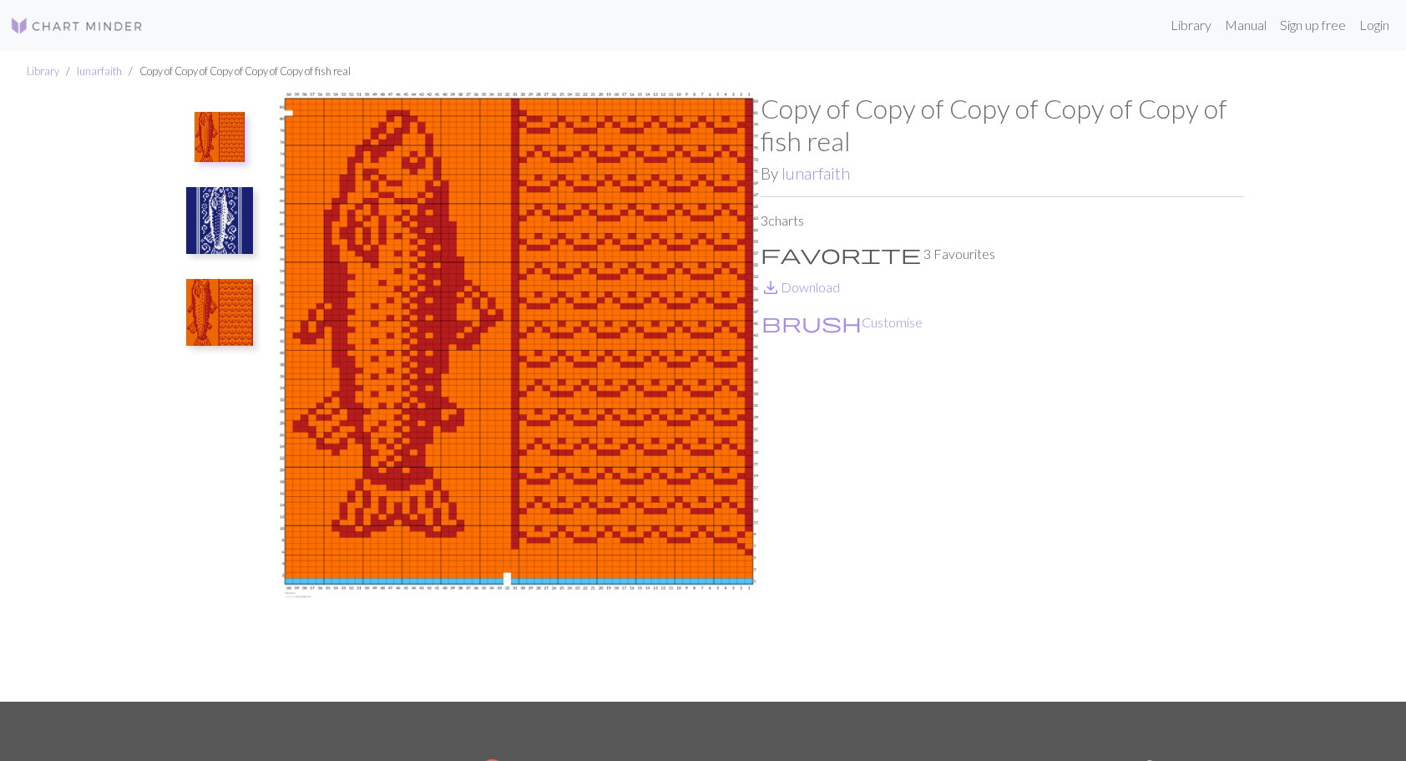
click at [206, 303] on img at bounding box center [219, 312] width 67 height 67
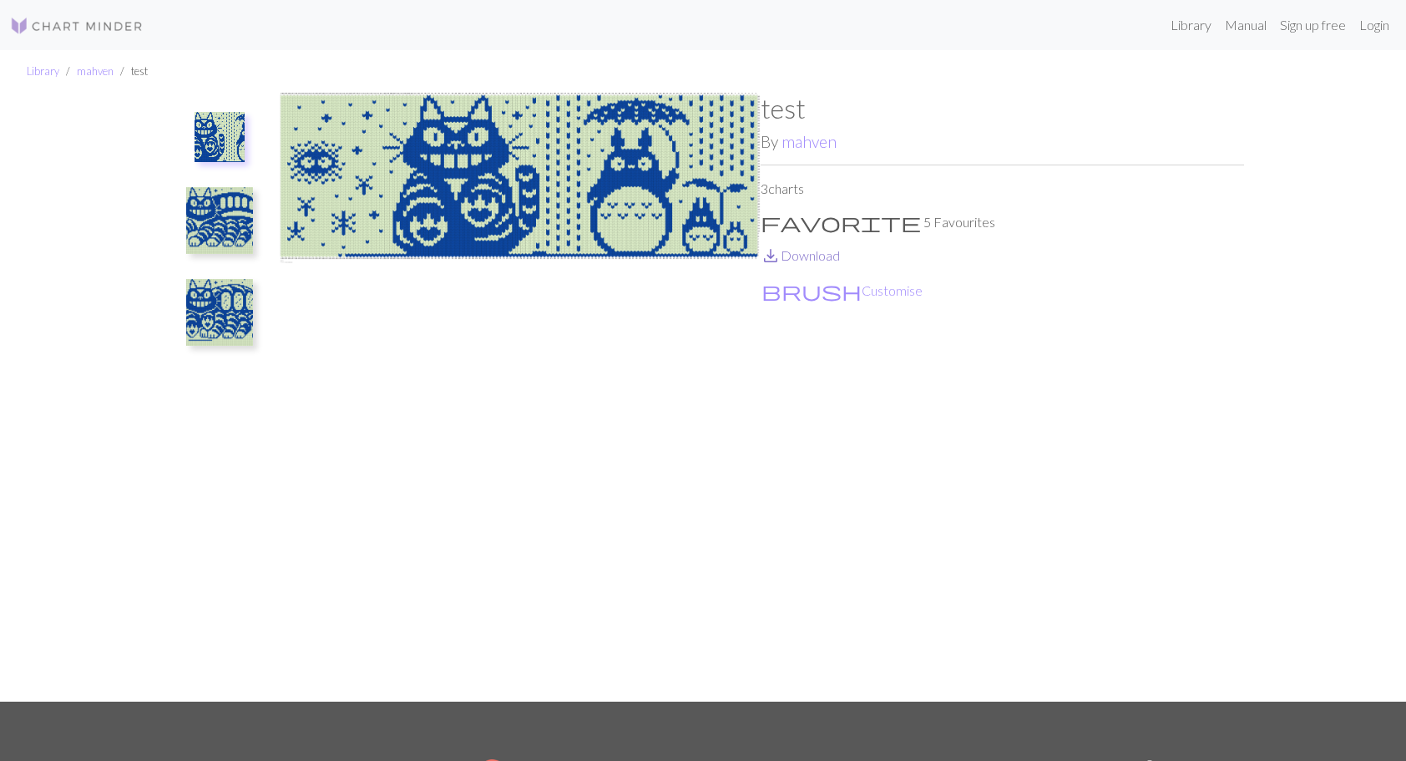
click at [807, 255] on link "save_alt Download" at bounding box center [800, 255] width 79 height 16
click at [200, 211] on img at bounding box center [219, 220] width 67 height 67
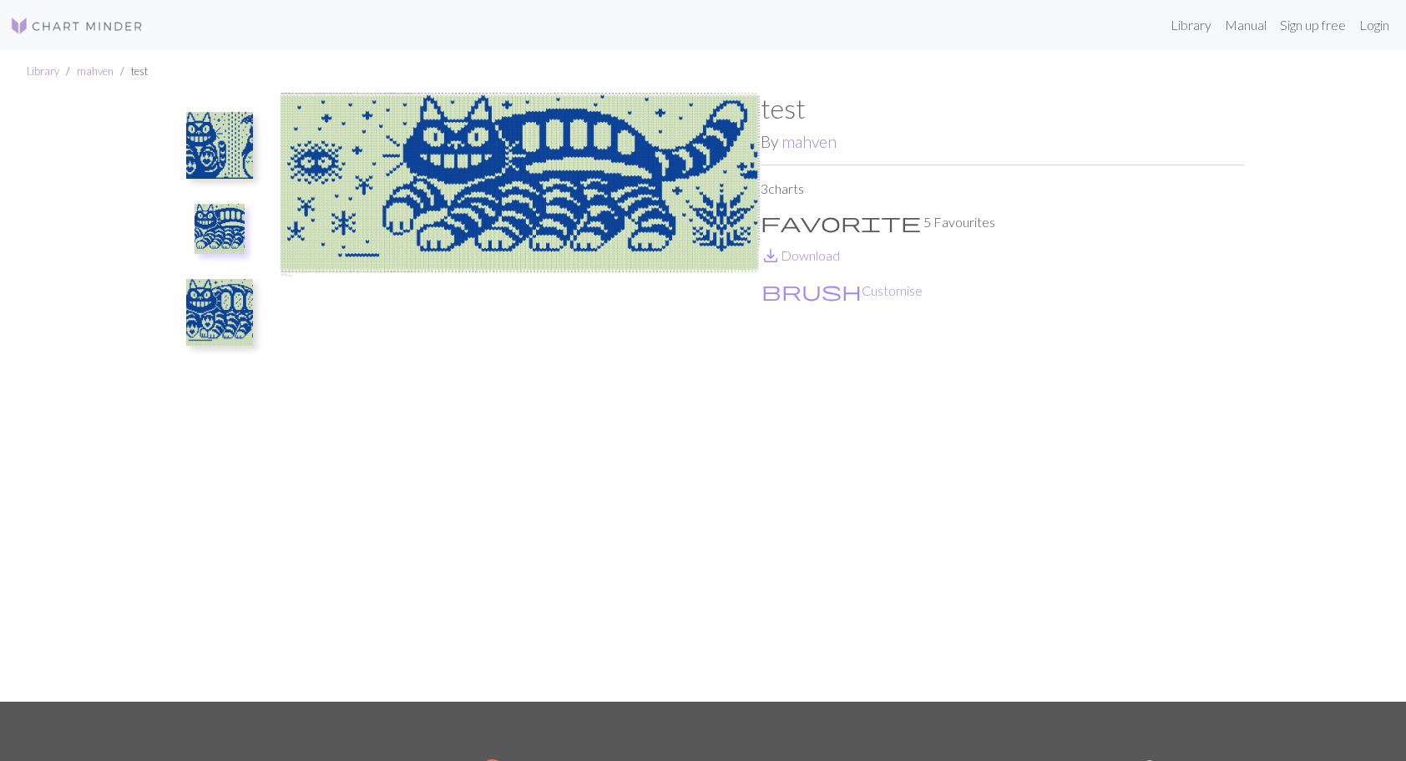
click at [230, 215] on img at bounding box center [220, 229] width 50 height 50
click at [212, 229] on img at bounding box center [220, 229] width 50 height 50
click at [237, 325] on img at bounding box center [219, 312] width 67 height 67
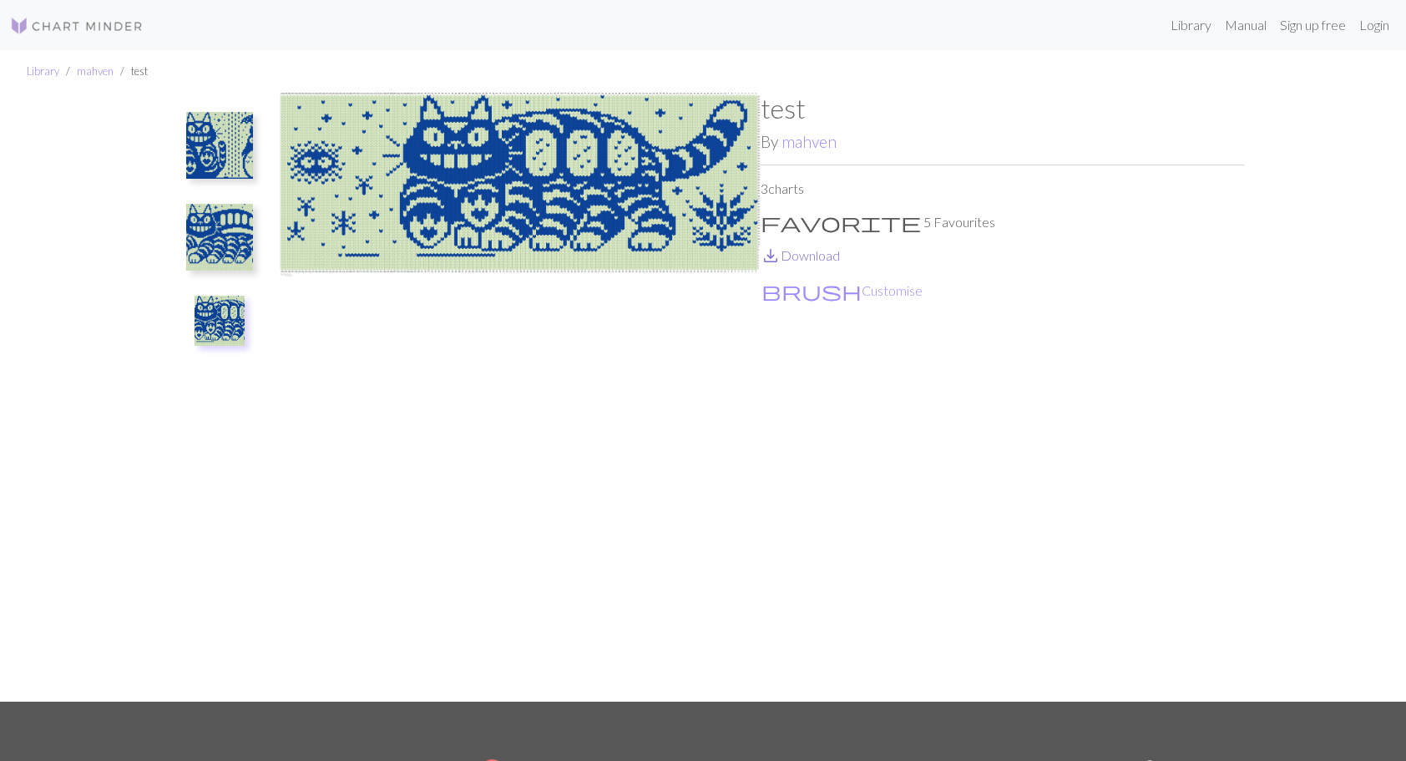
click at [810, 259] on link "save_alt Download" at bounding box center [800, 255] width 79 height 16
click at [217, 235] on img at bounding box center [219, 237] width 67 height 67
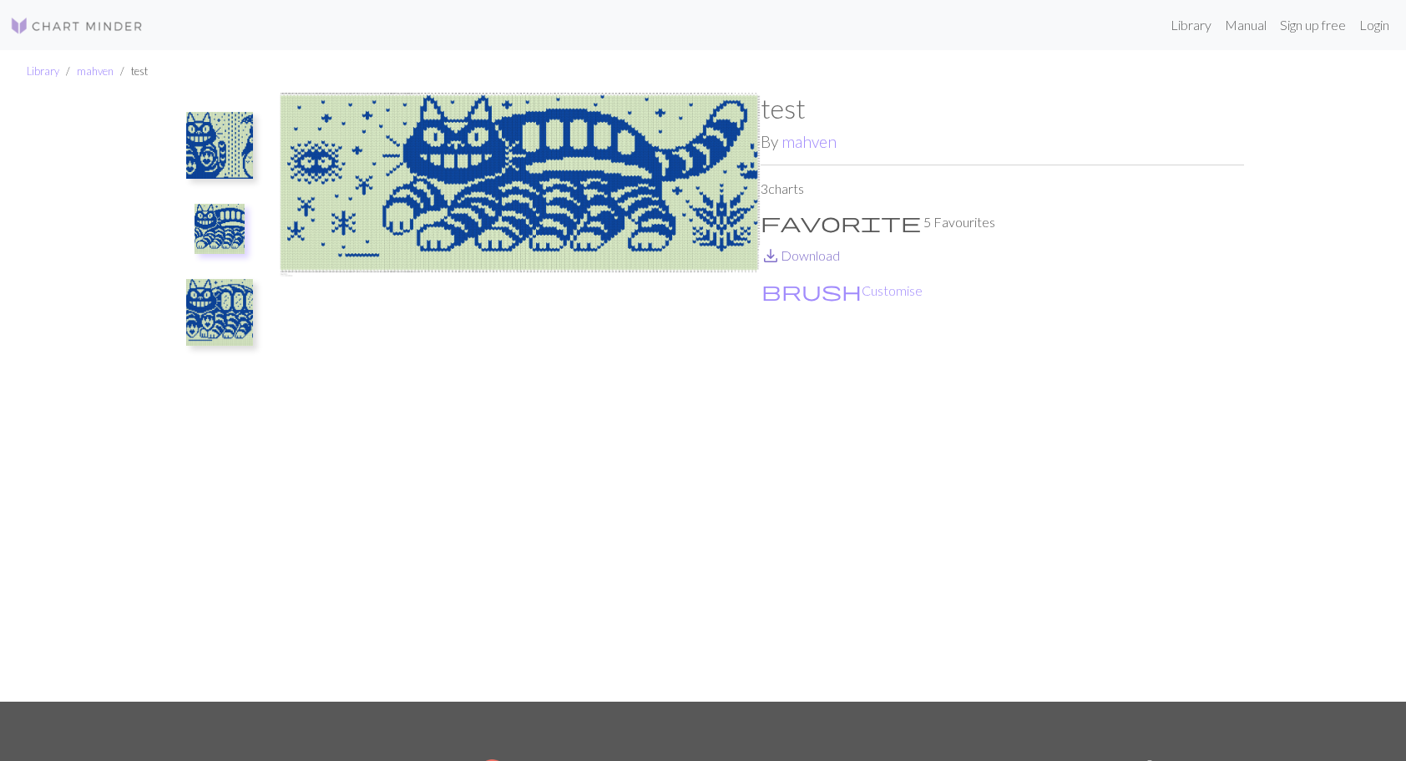
click at [796, 250] on link "save_alt Download" at bounding box center [800, 255] width 79 height 16
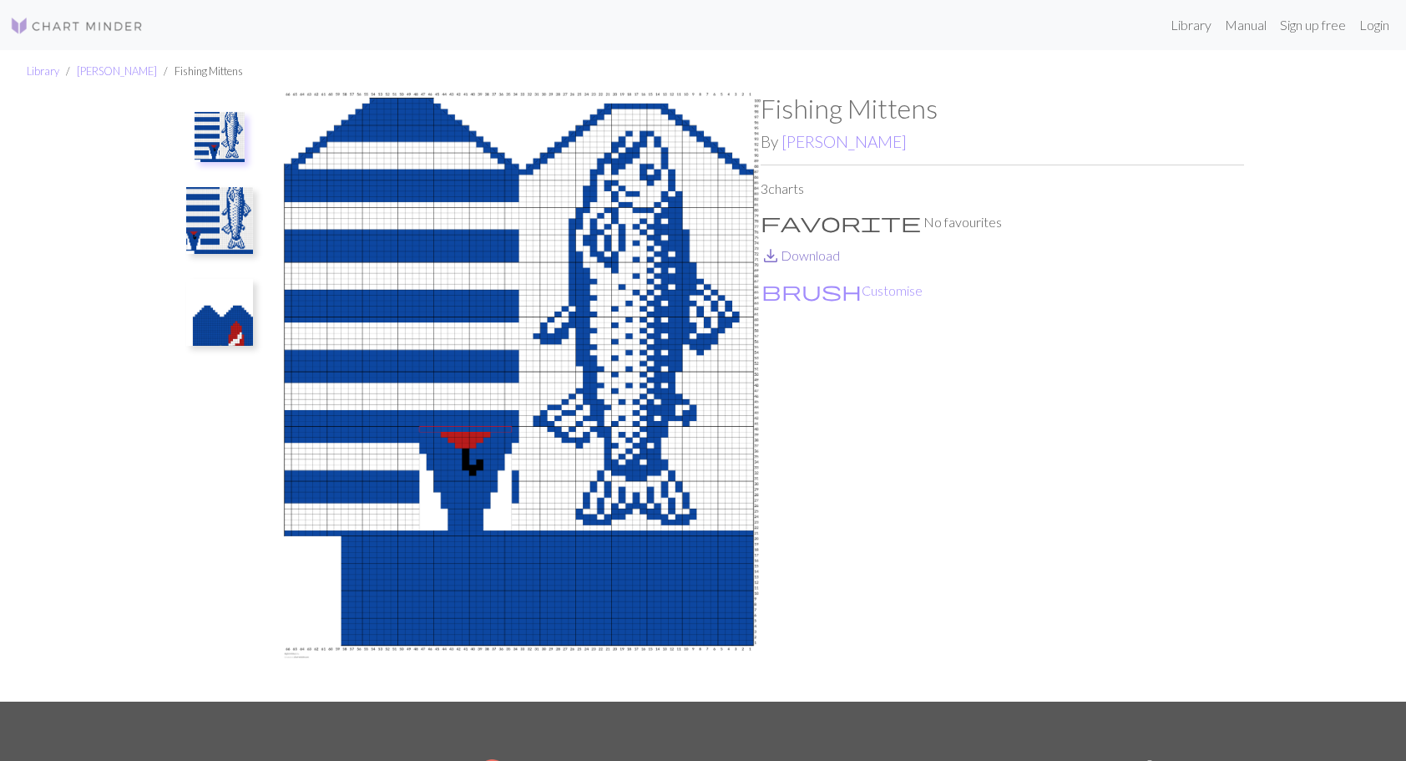
click at [818, 253] on link "save_alt Download" at bounding box center [800, 255] width 79 height 16
click at [215, 316] on img at bounding box center [219, 312] width 67 height 67
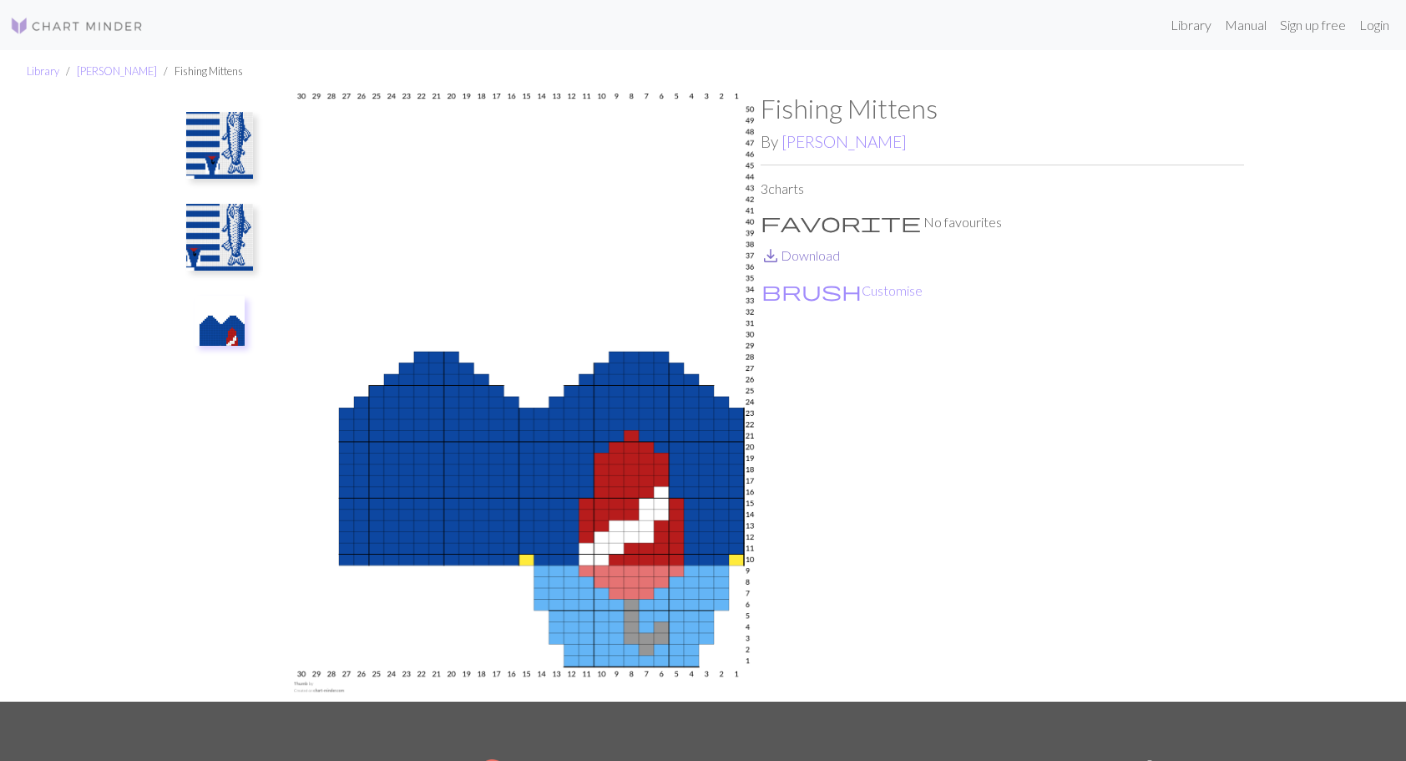
click at [812, 257] on link "save_alt Download" at bounding box center [800, 255] width 79 height 16
click at [232, 245] on img at bounding box center [219, 237] width 67 height 67
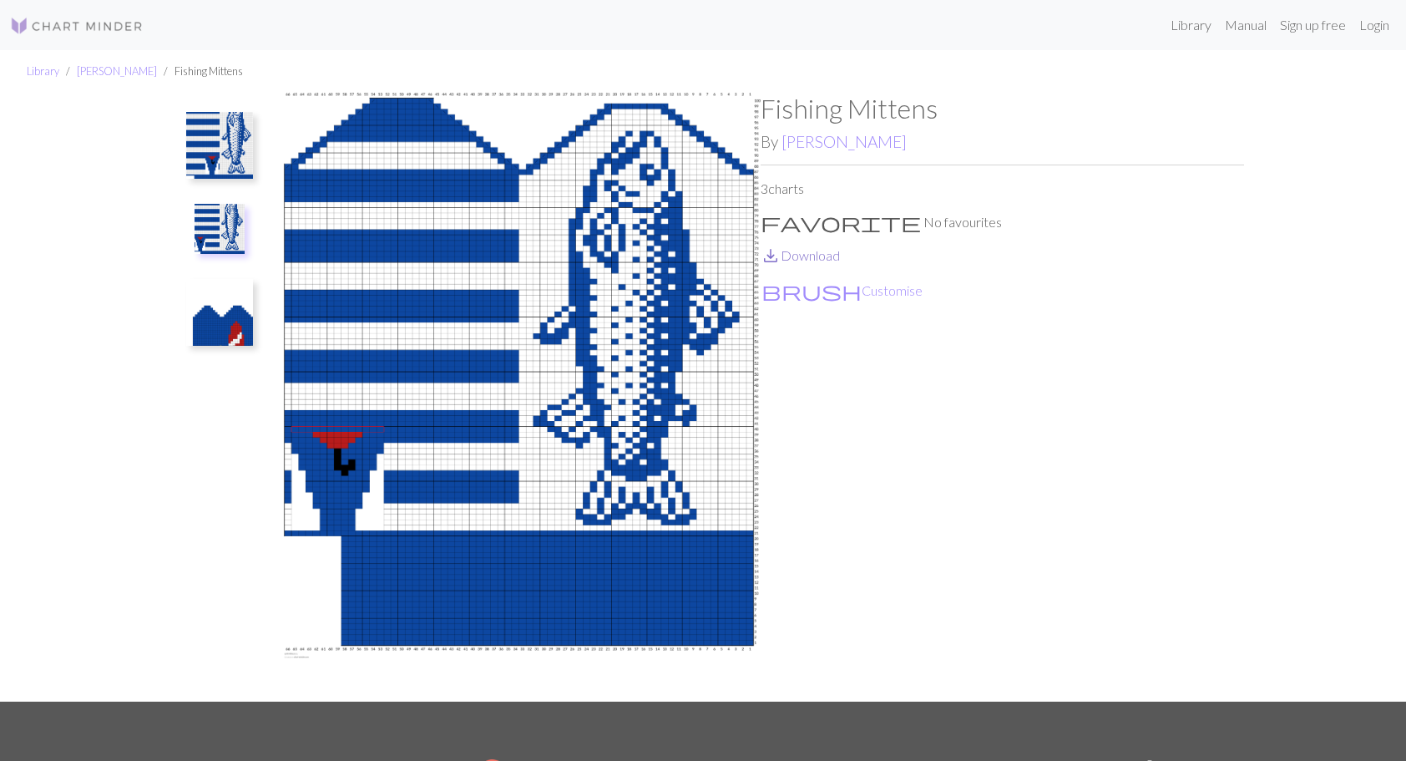
click at [805, 257] on link "save_alt Download" at bounding box center [800, 255] width 79 height 16
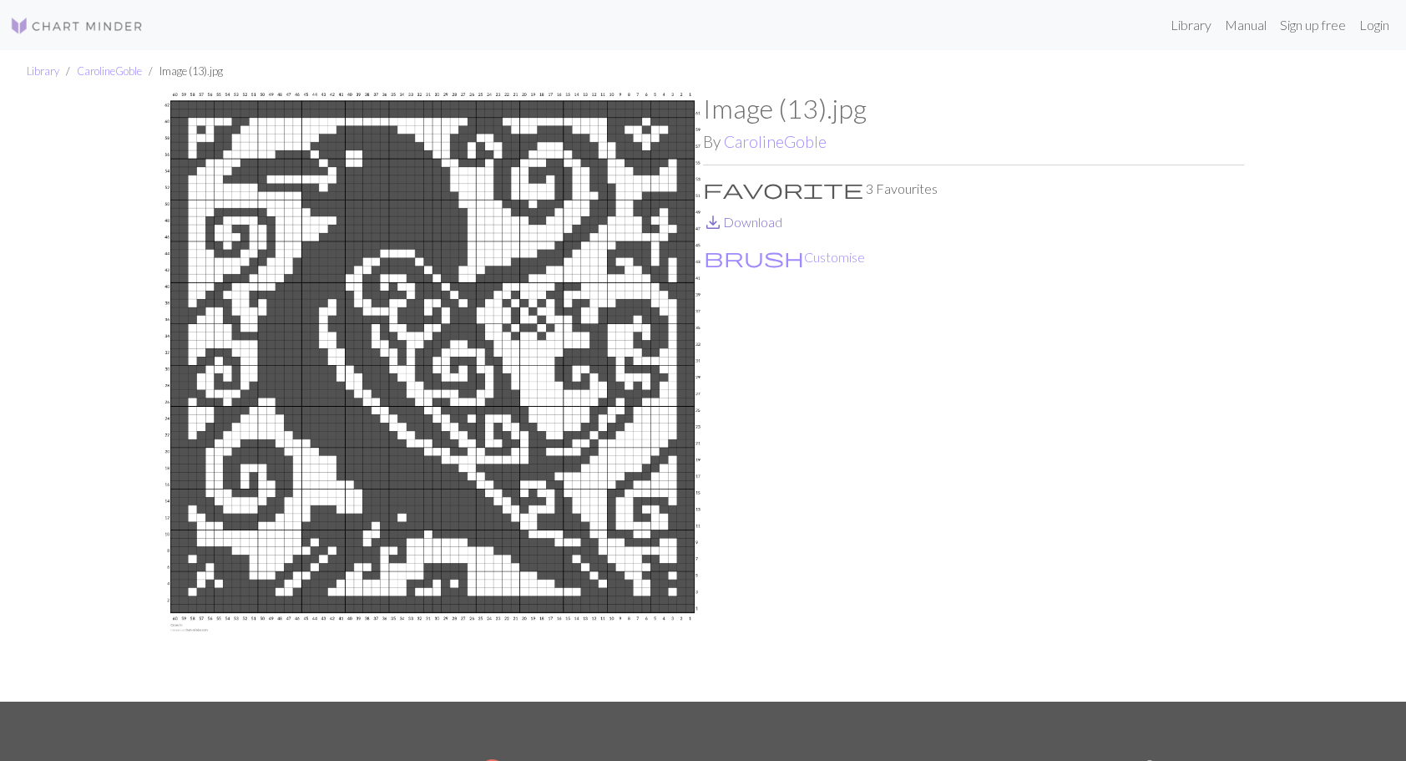
click at [750, 220] on link "save_alt Download" at bounding box center [742, 222] width 79 height 16
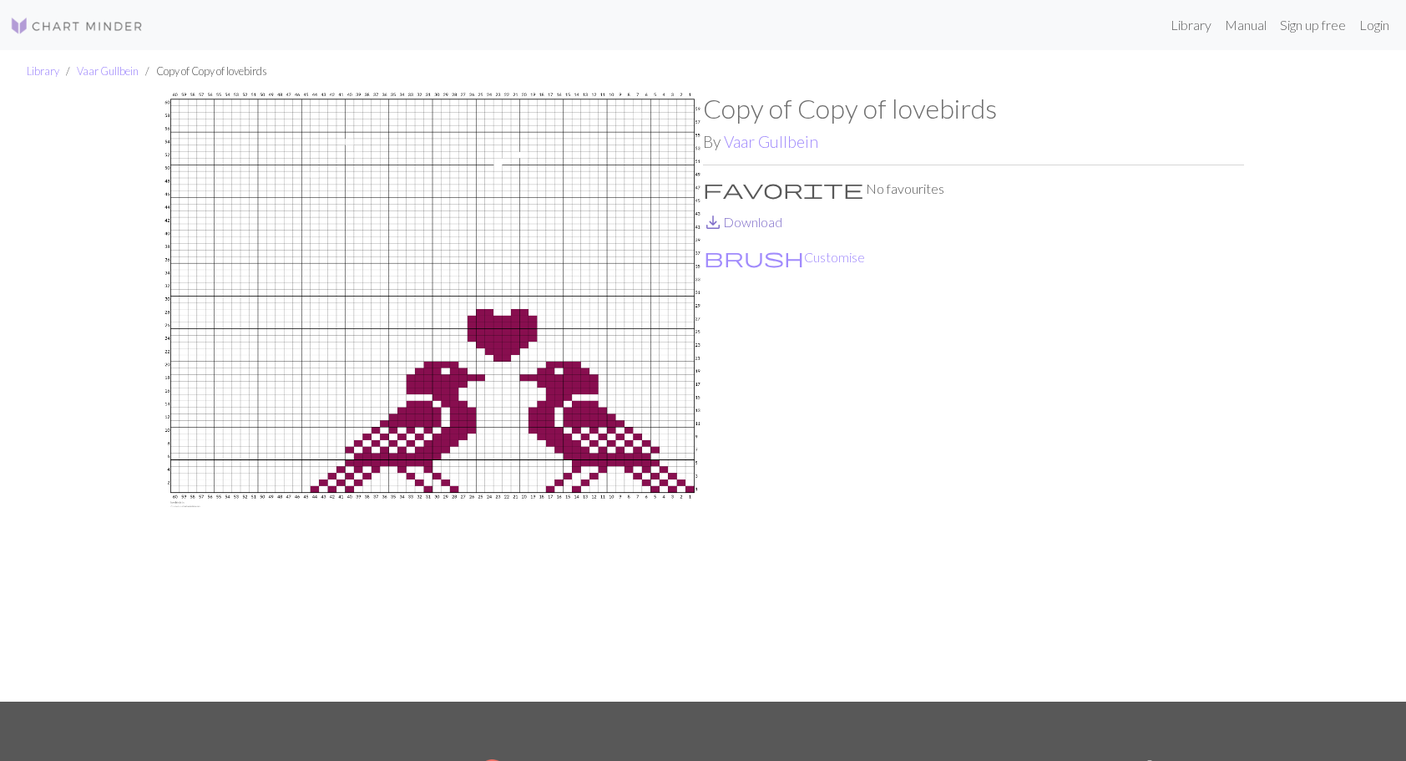
click at [766, 220] on link "save_alt Download" at bounding box center [742, 222] width 79 height 16
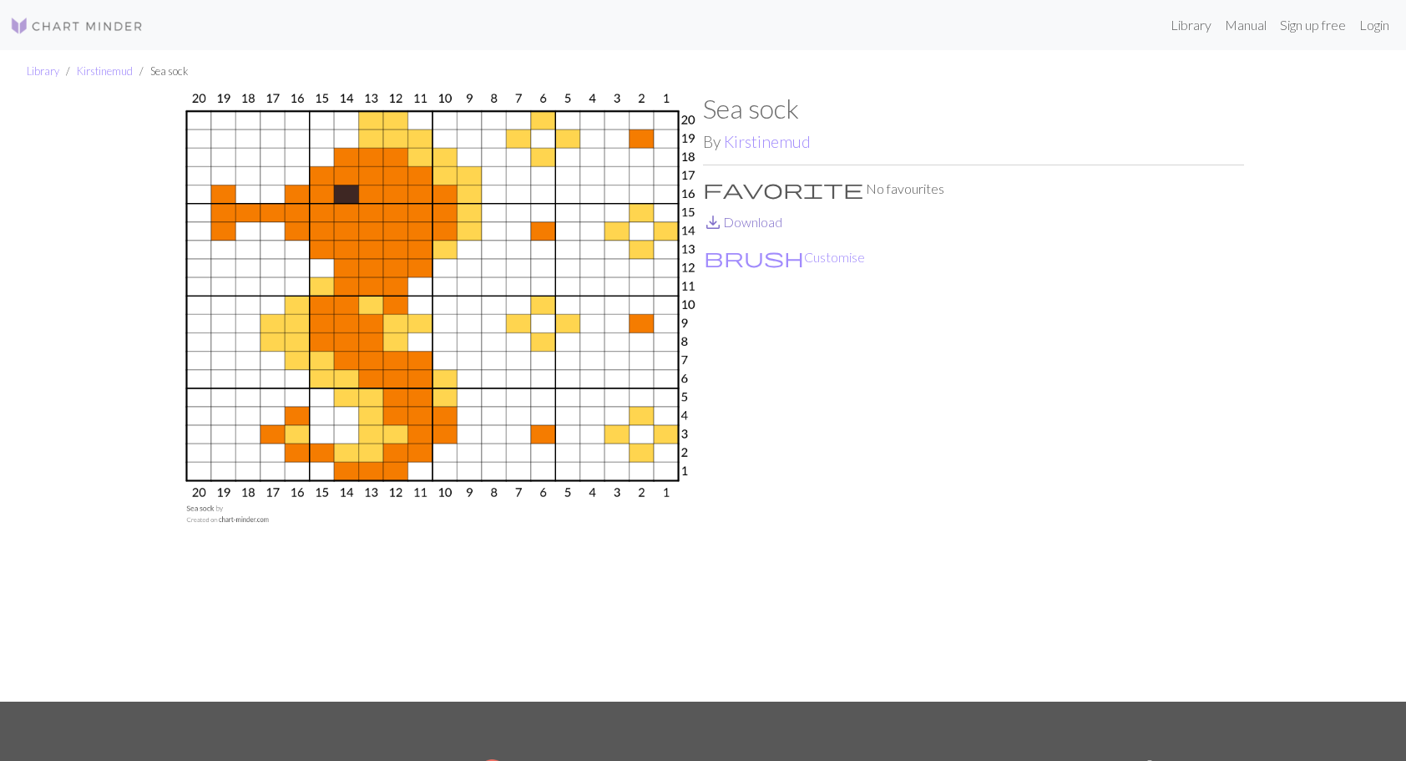
click at [746, 219] on link "save_alt Download" at bounding box center [742, 222] width 79 height 16
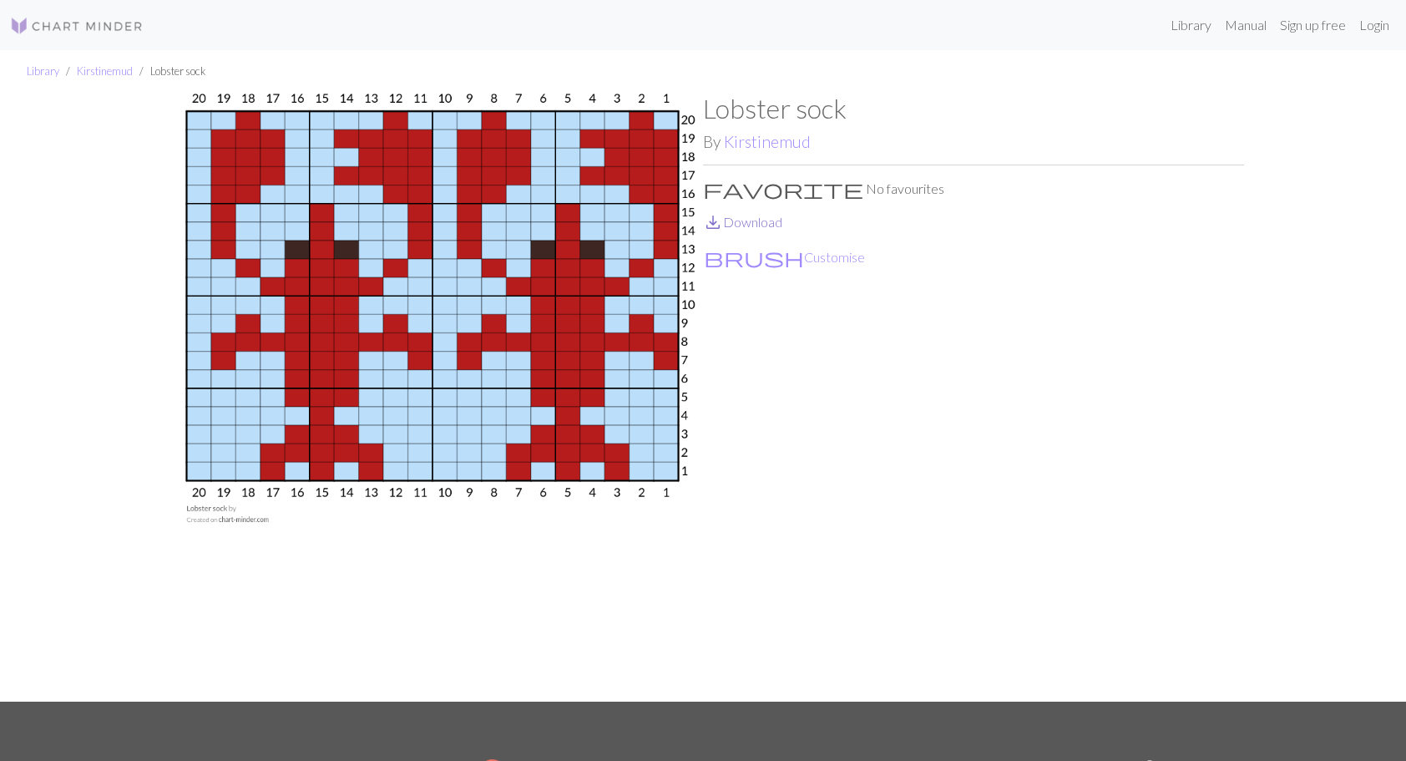
click at [749, 220] on link "save_alt Download" at bounding box center [742, 222] width 79 height 16
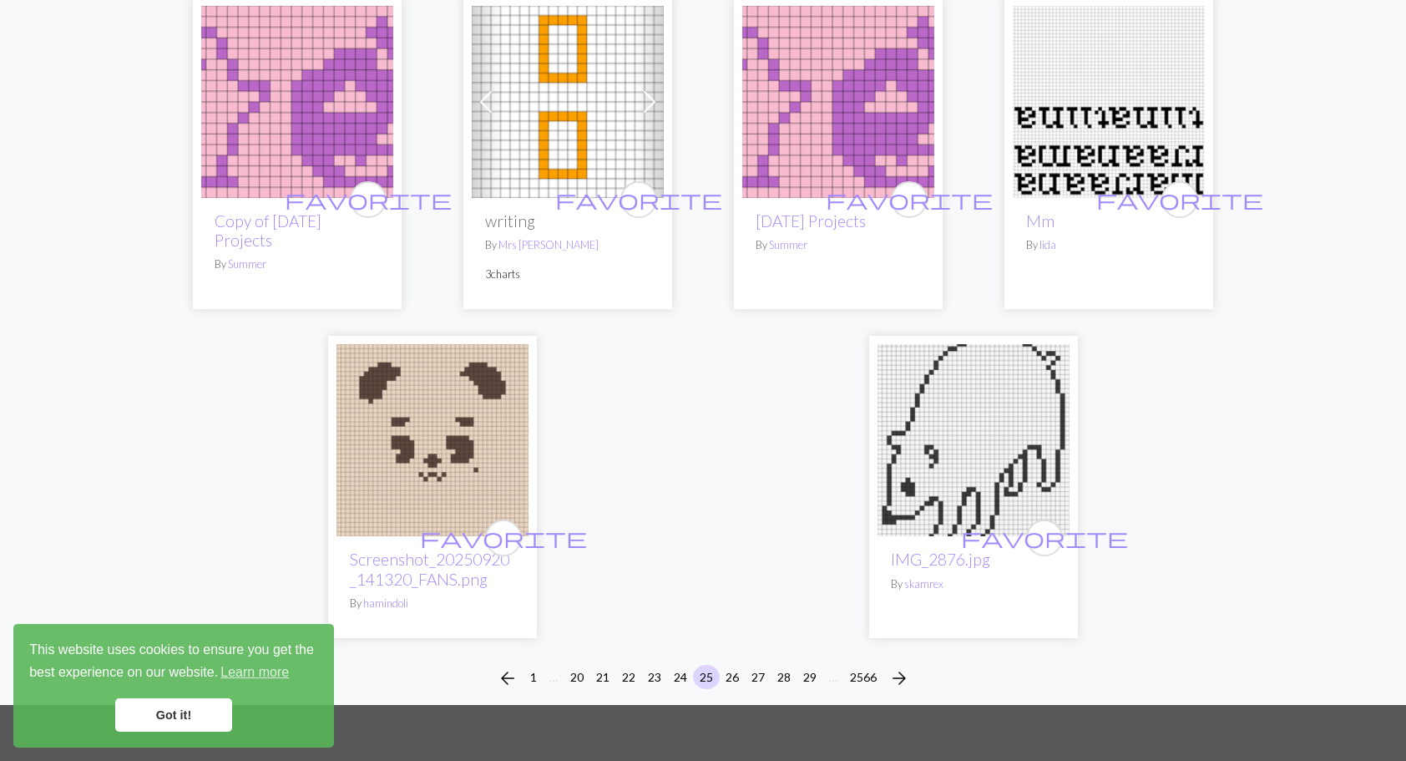
scroll to position [3924, 0]
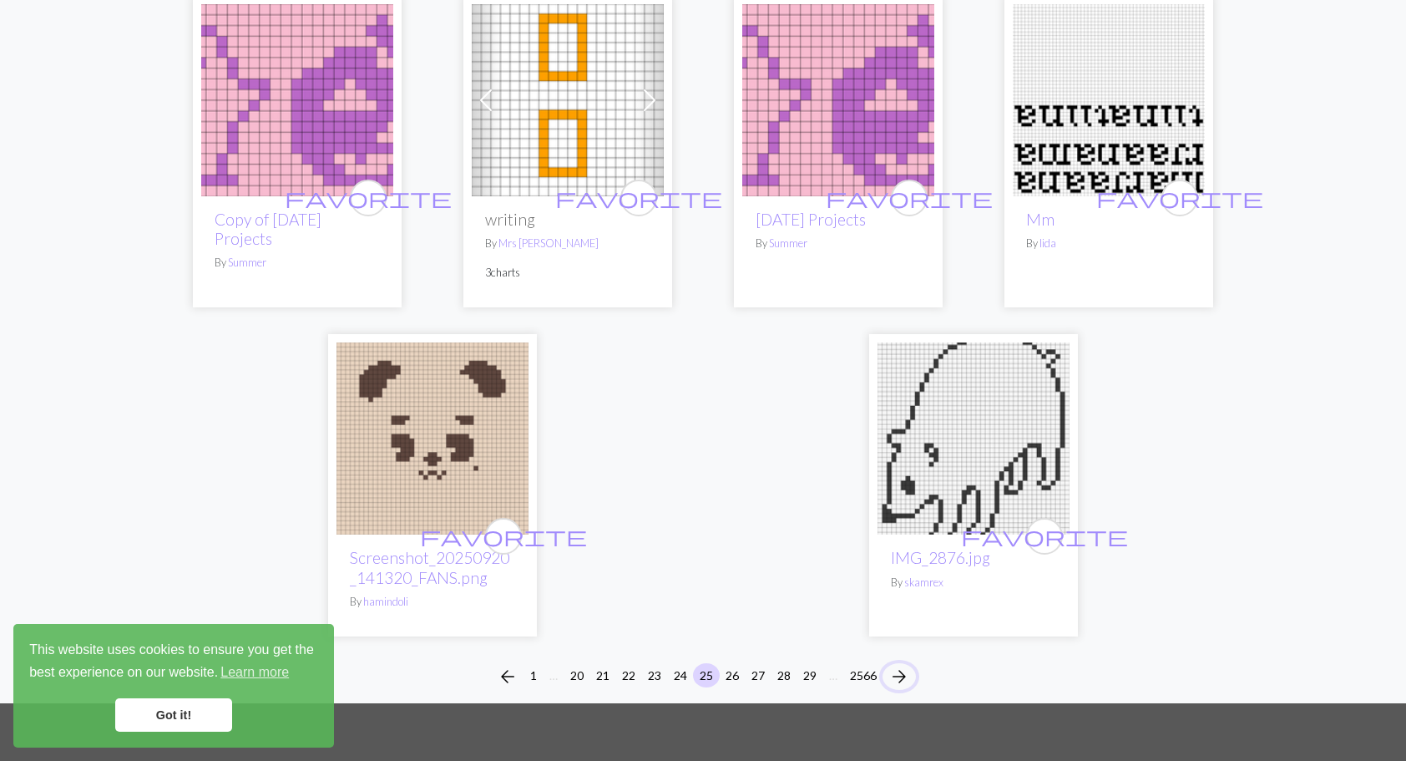
click at [902, 674] on span "arrow_forward" at bounding box center [899, 676] width 20 height 23
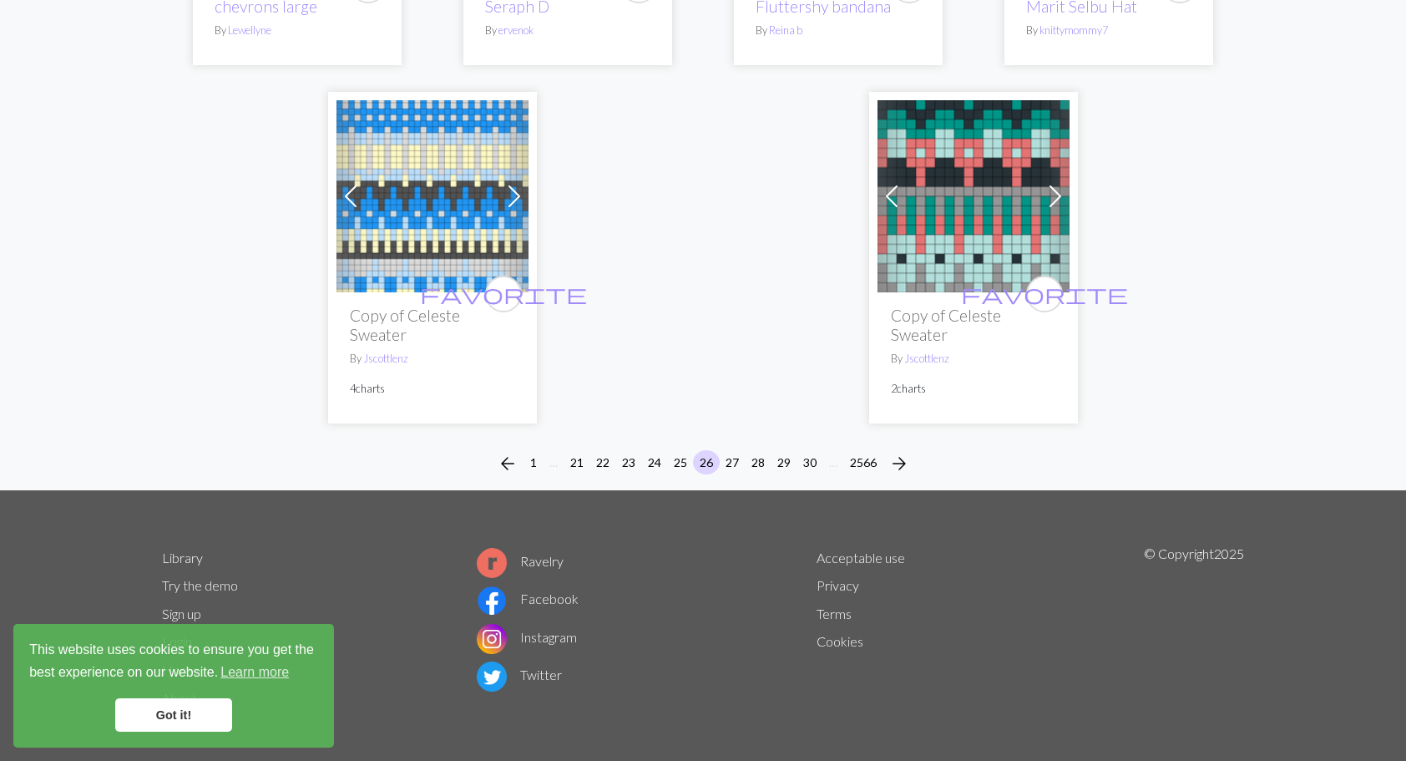
scroll to position [4261, 0]
click at [893, 463] on span "arrow_forward" at bounding box center [899, 463] width 20 height 23
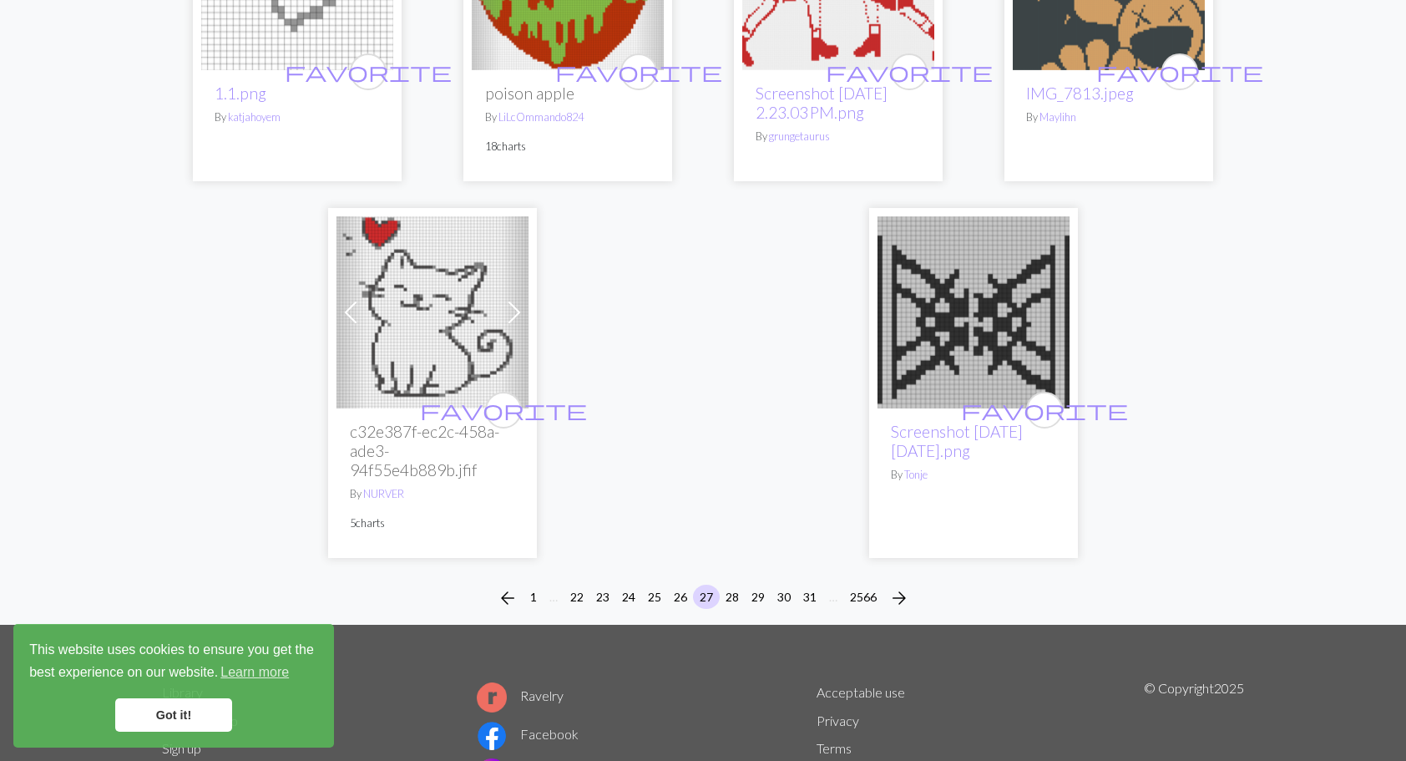
scroll to position [4091, 0]
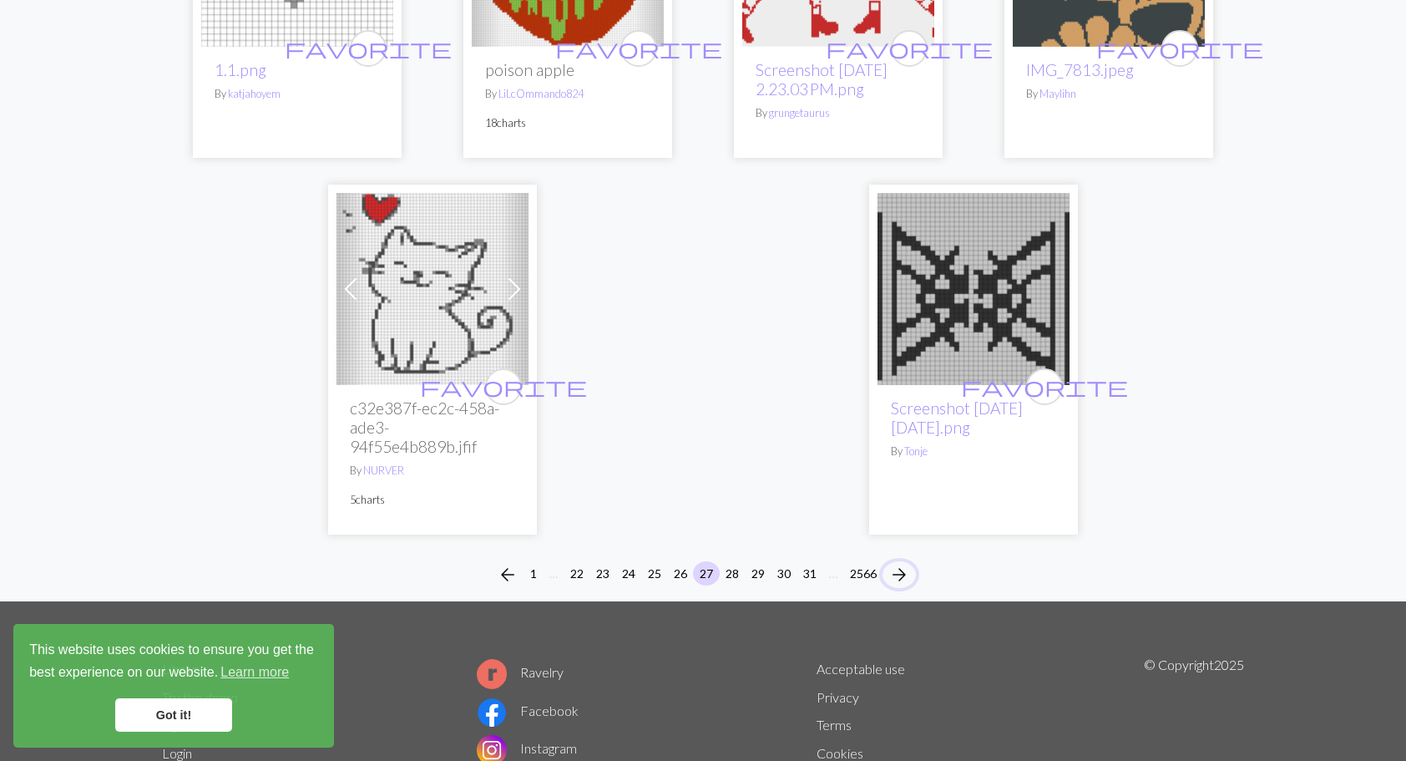
click at [907, 563] on span "arrow_forward" at bounding box center [899, 574] width 20 height 23
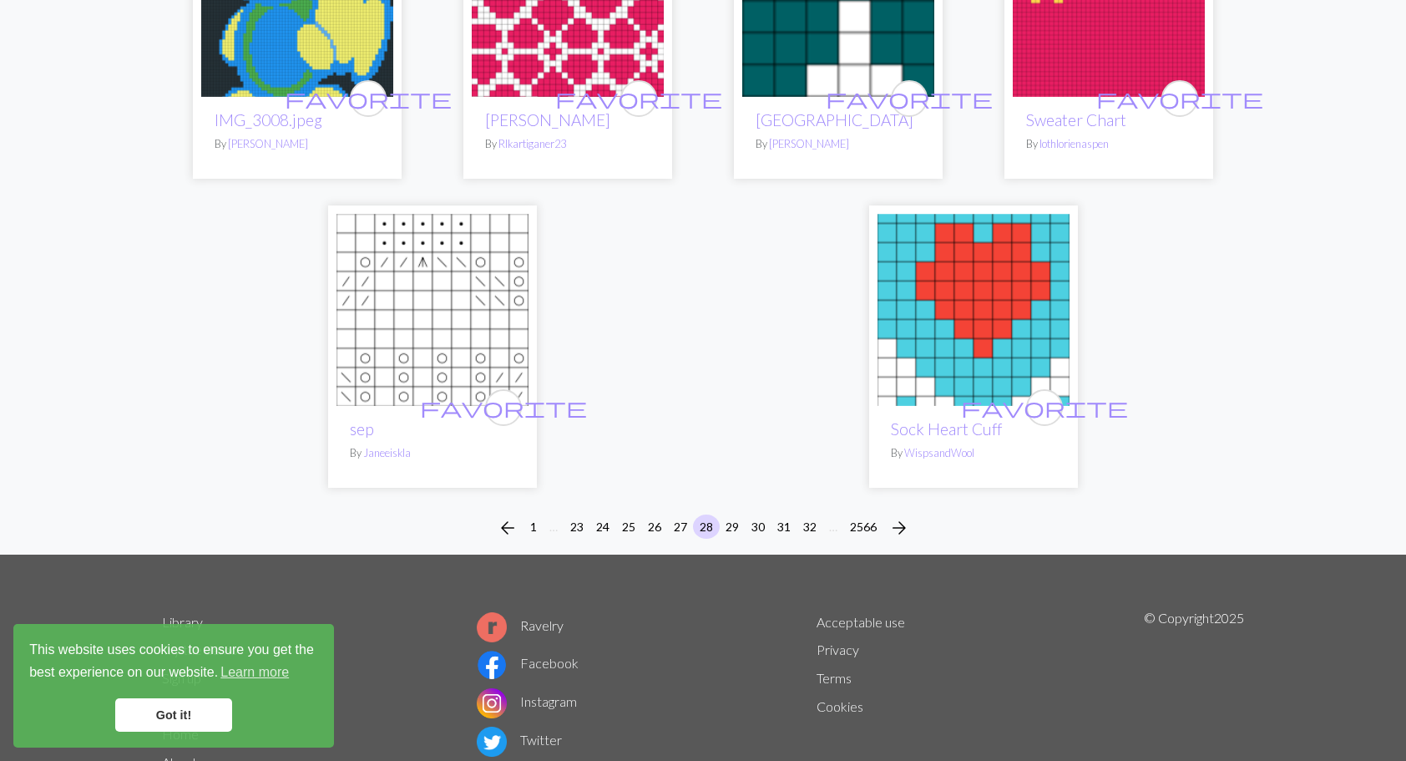
scroll to position [4141, 0]
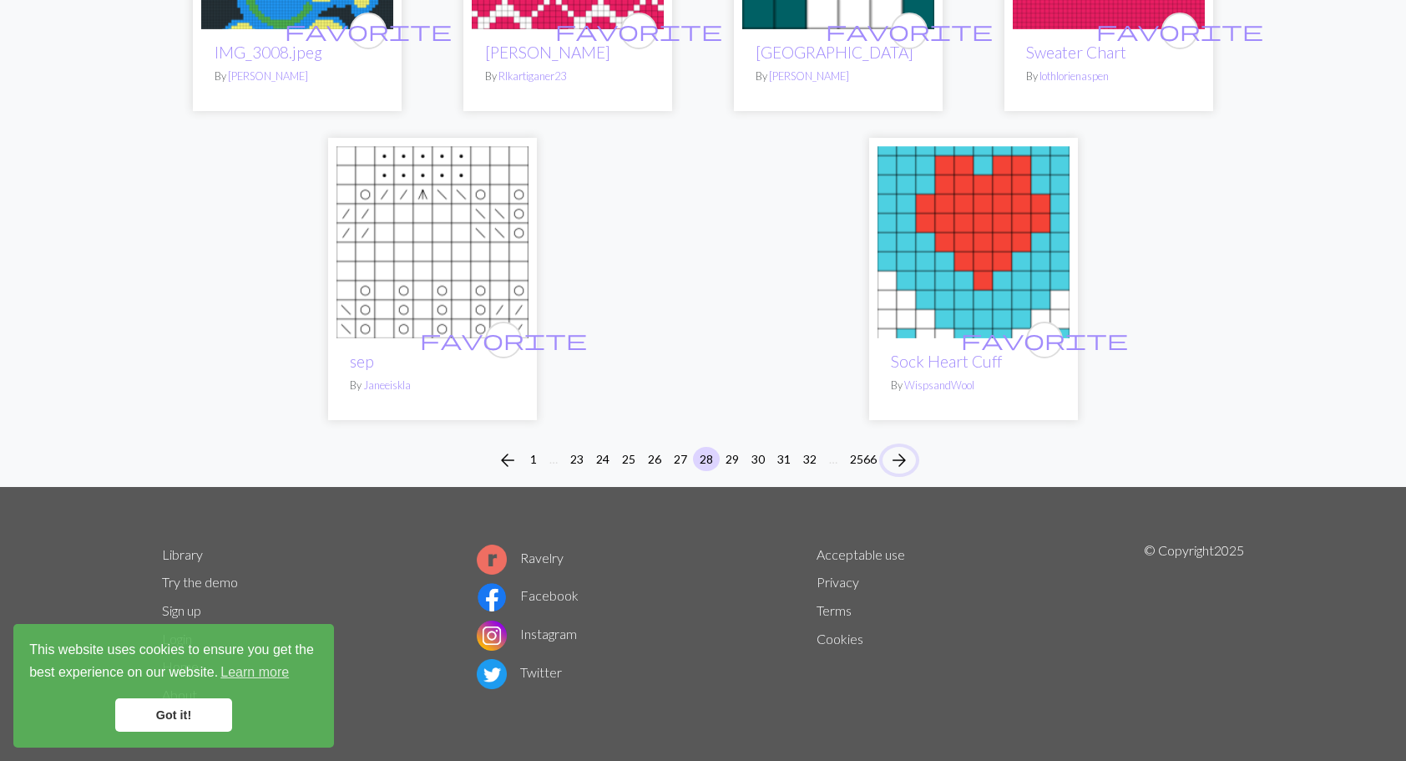
click at [906, 463] on span "arrow_forward" at bounding box center [899, 459] width 20 height 23
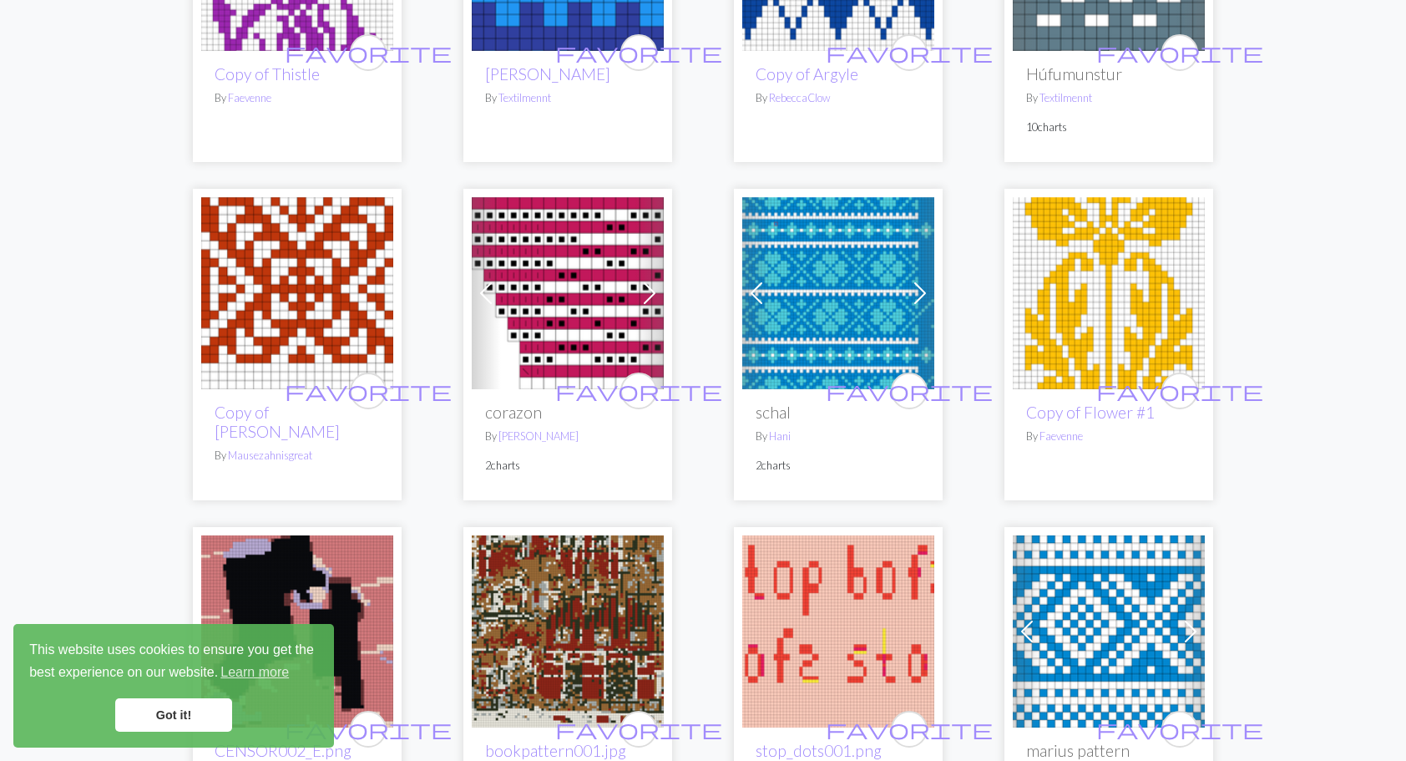
scroll to position [2755, 0]
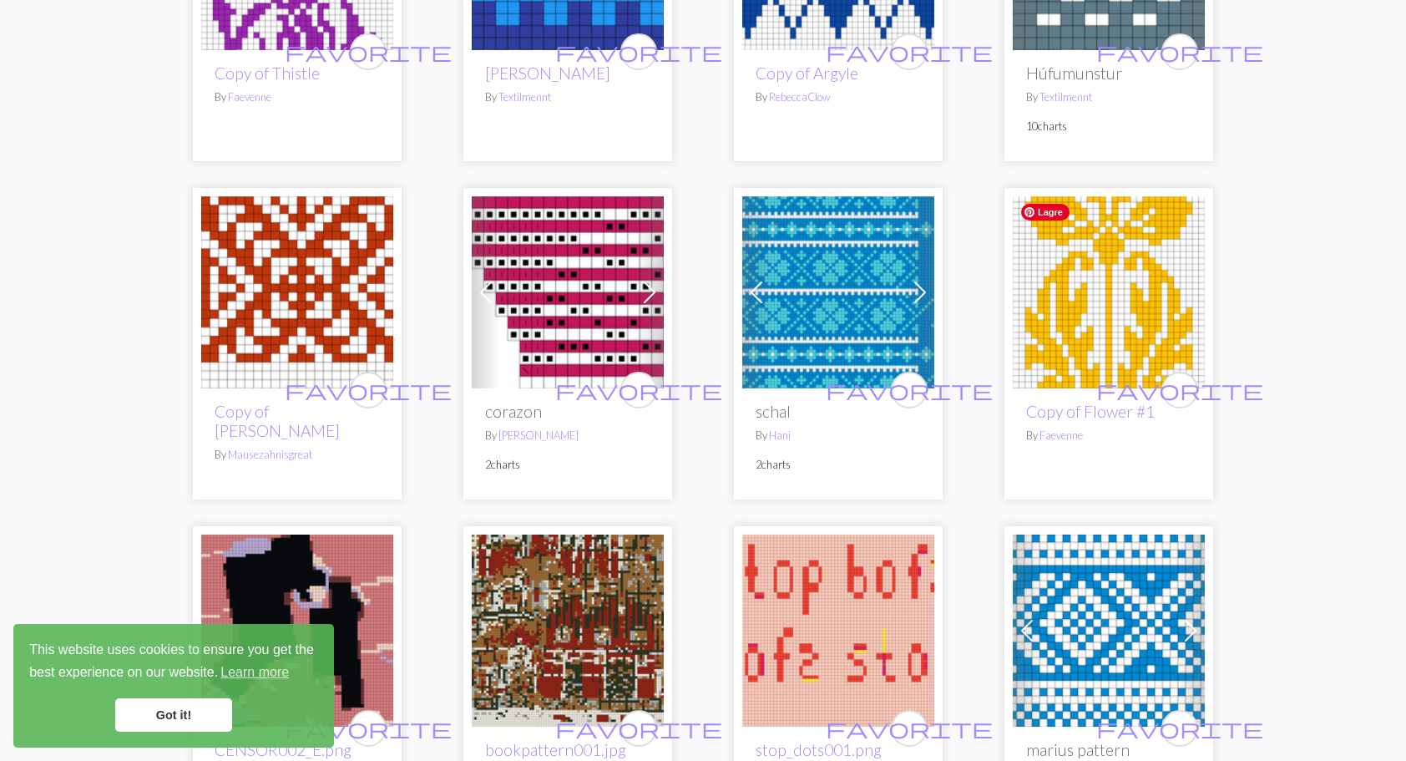
drag, startPoint x: 1072, startPoint y: 313, endPoint x: 1082, endPoint y: 319, distance: 11.6
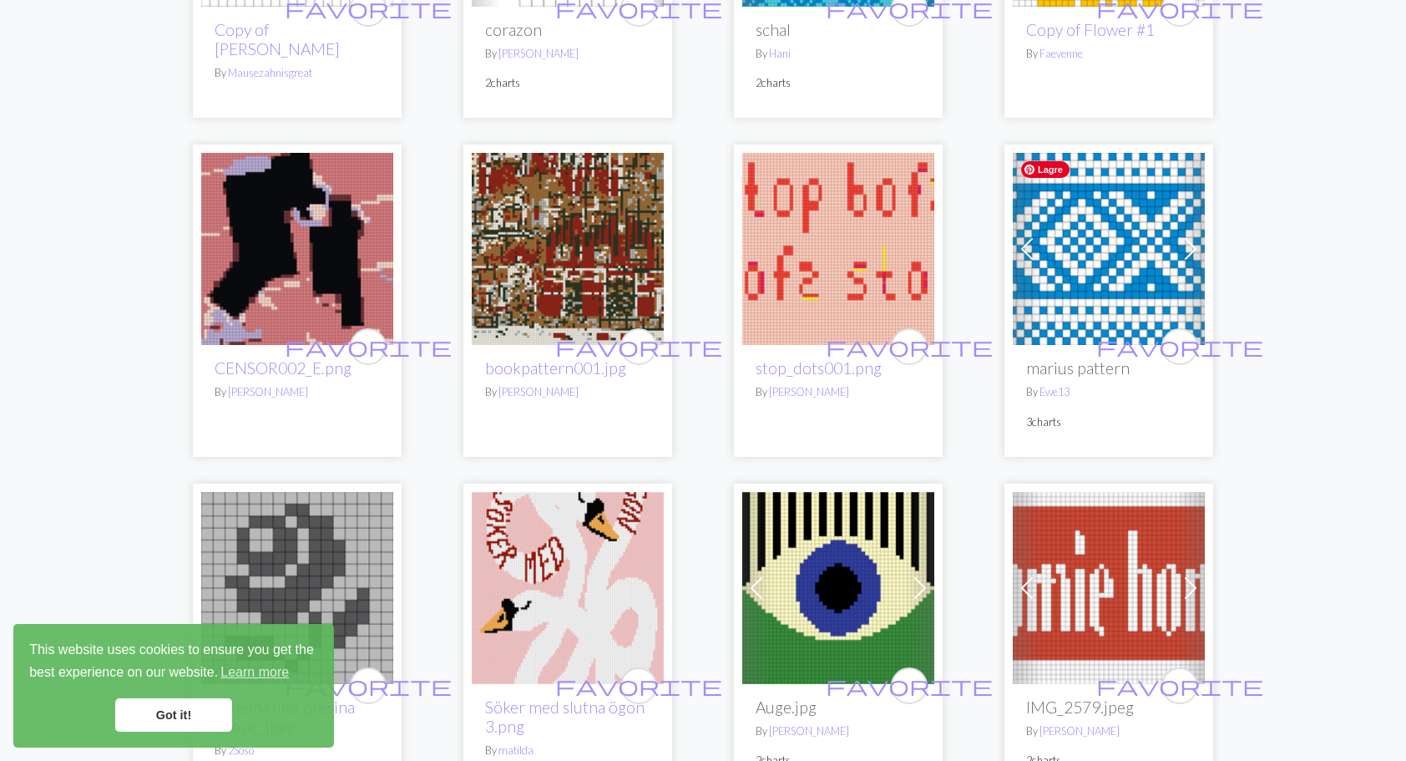
scroll to position [3340, 0]
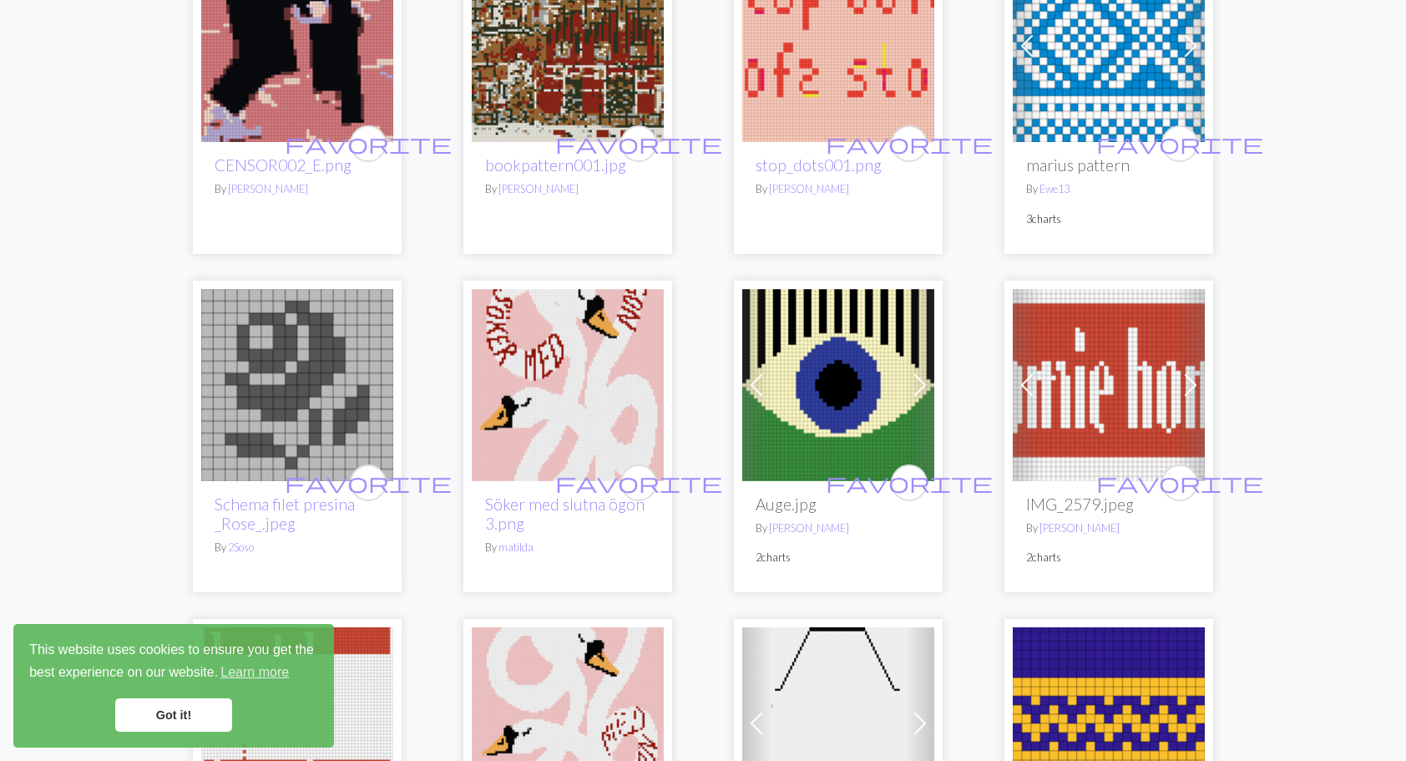
drag, startPoint x: 1064, startPoint y: 199, endPoint x: 1062, endPoint y: 129, distance: 70.2
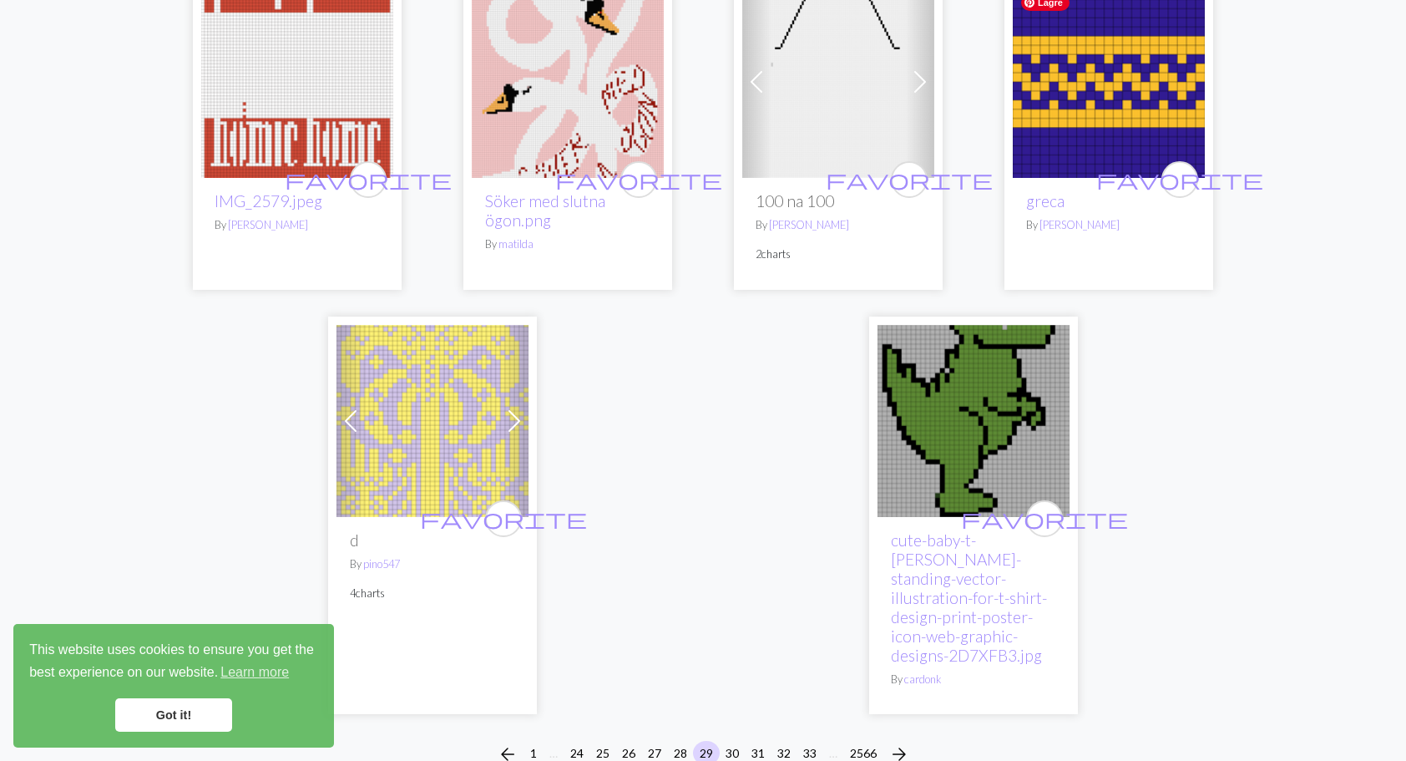
scroll to position [4255, 0]
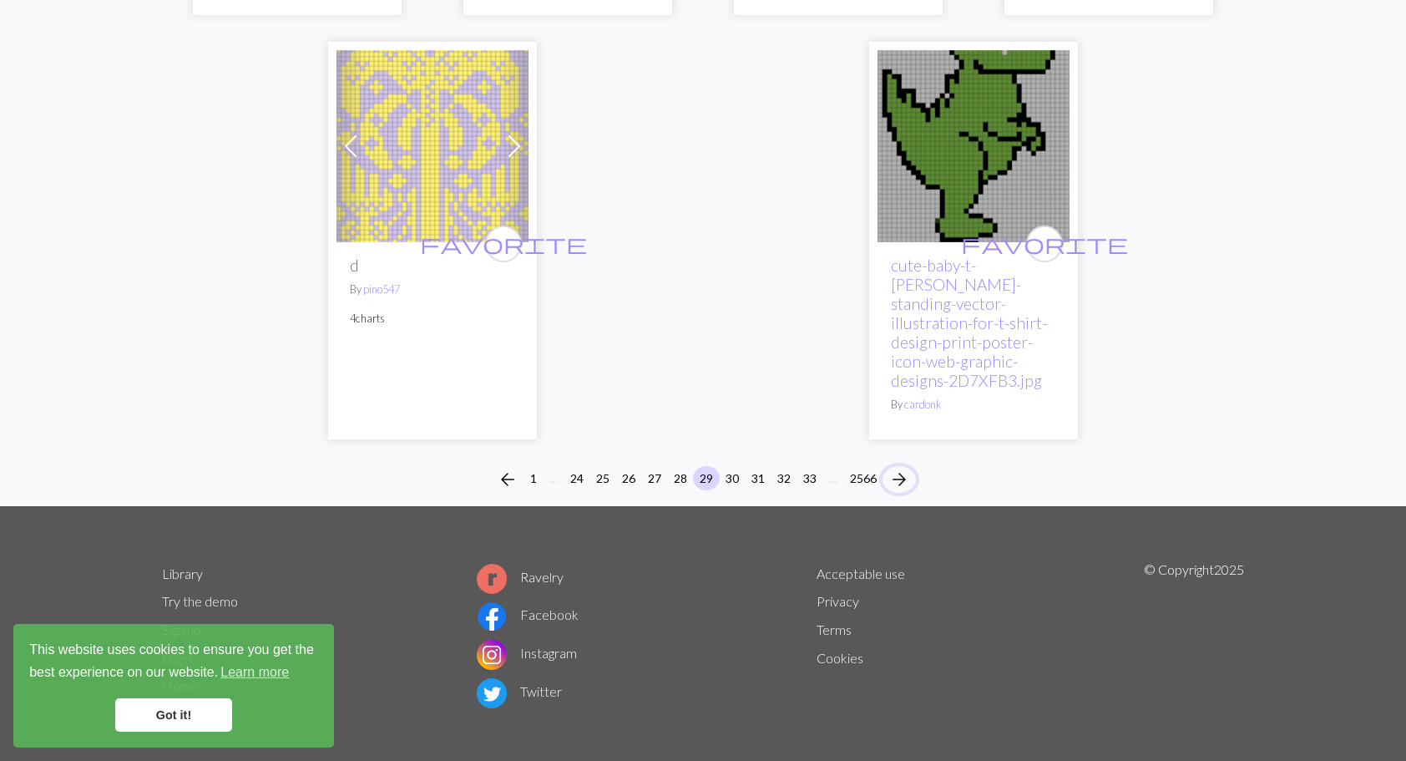
click at [903, 468] on span "arrow_forward" at bounding box center [899, 479] width 20 height 23
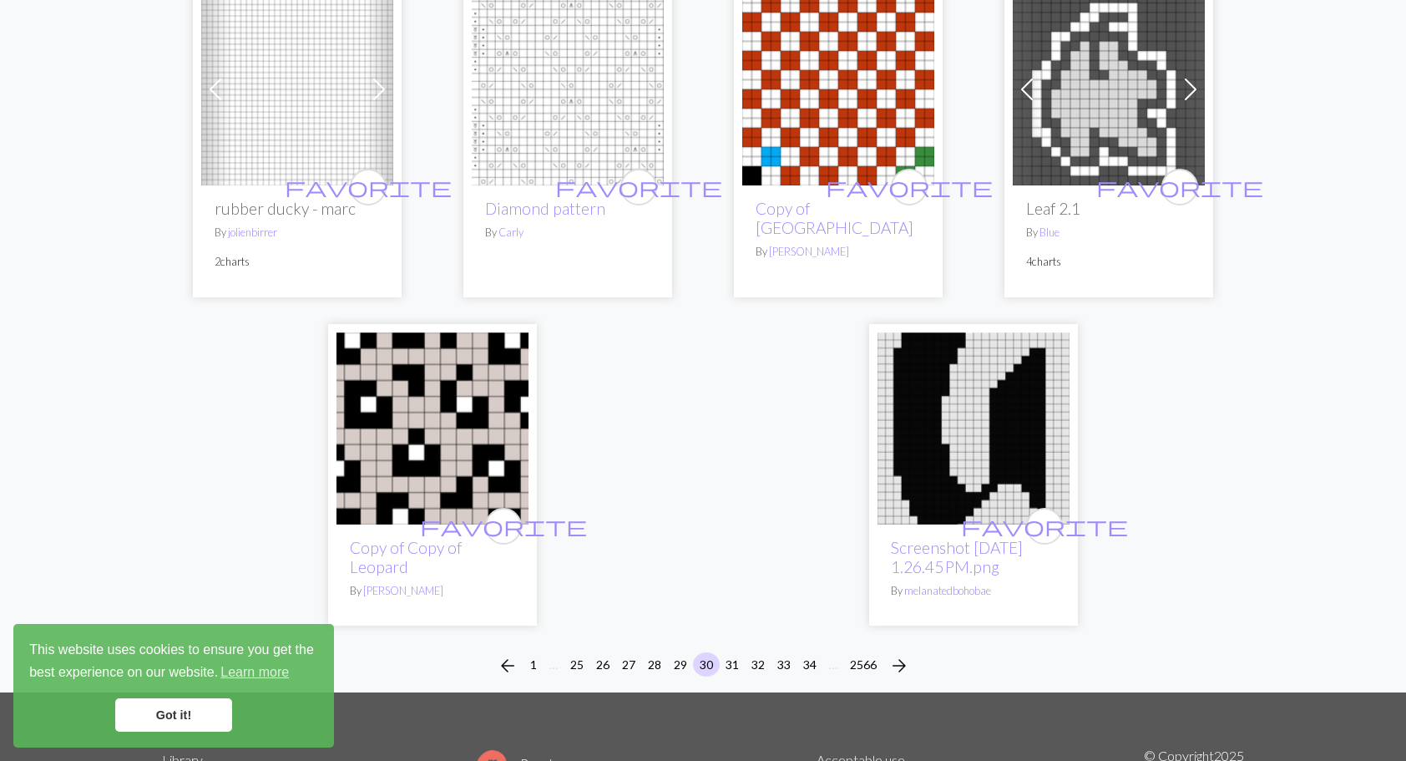
scroll to position [4341, 0]
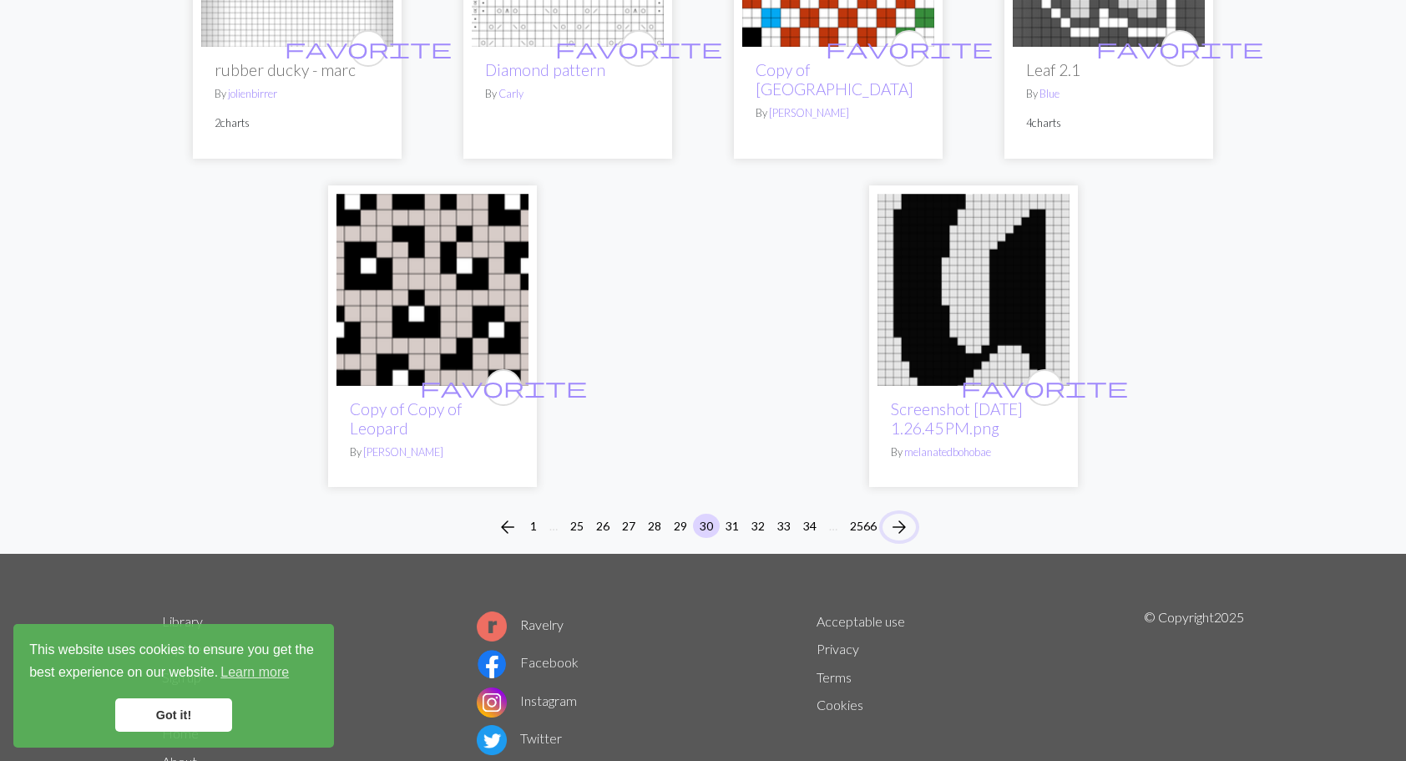
click at [897, 515] on span "arrow_forward" at bounding box center [899, 526] width 20 height 23
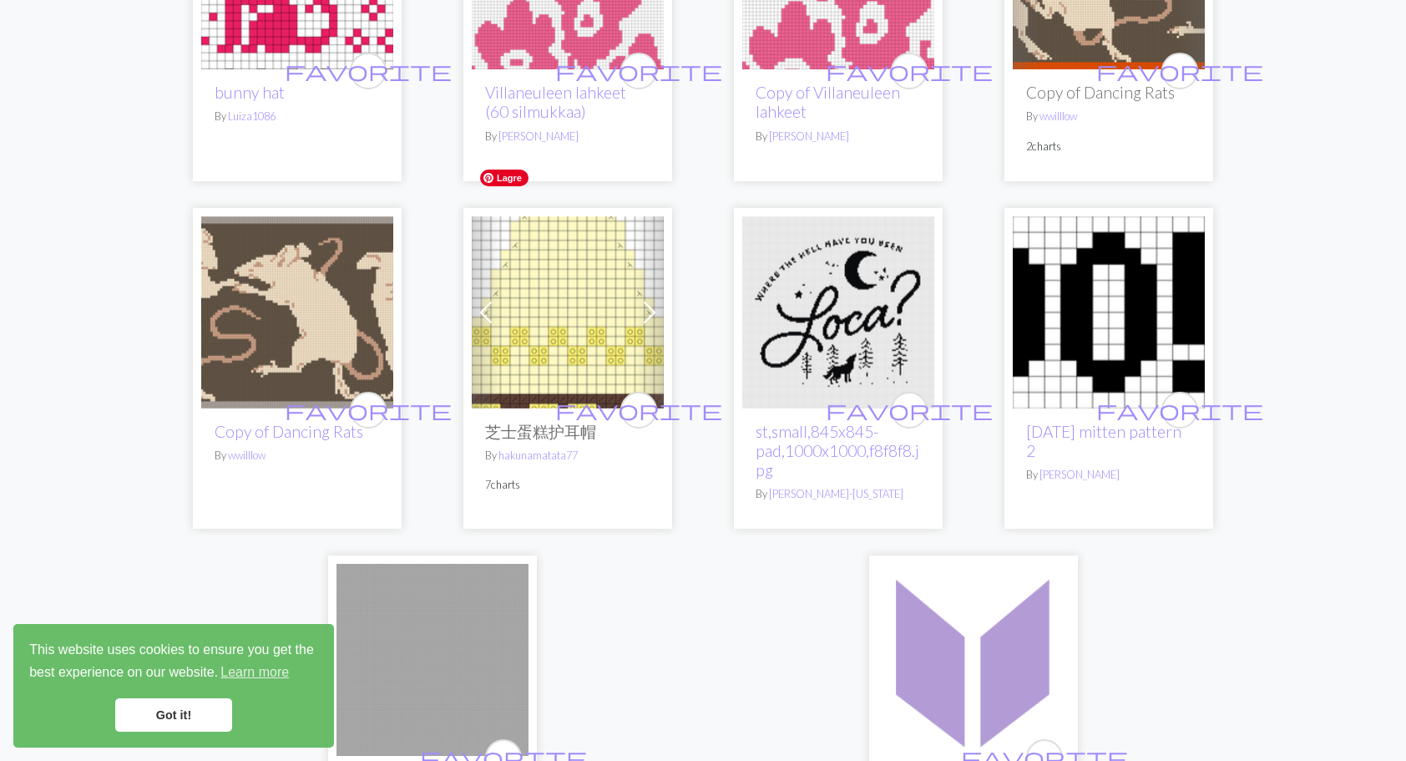
scroll to position [4341, 0]
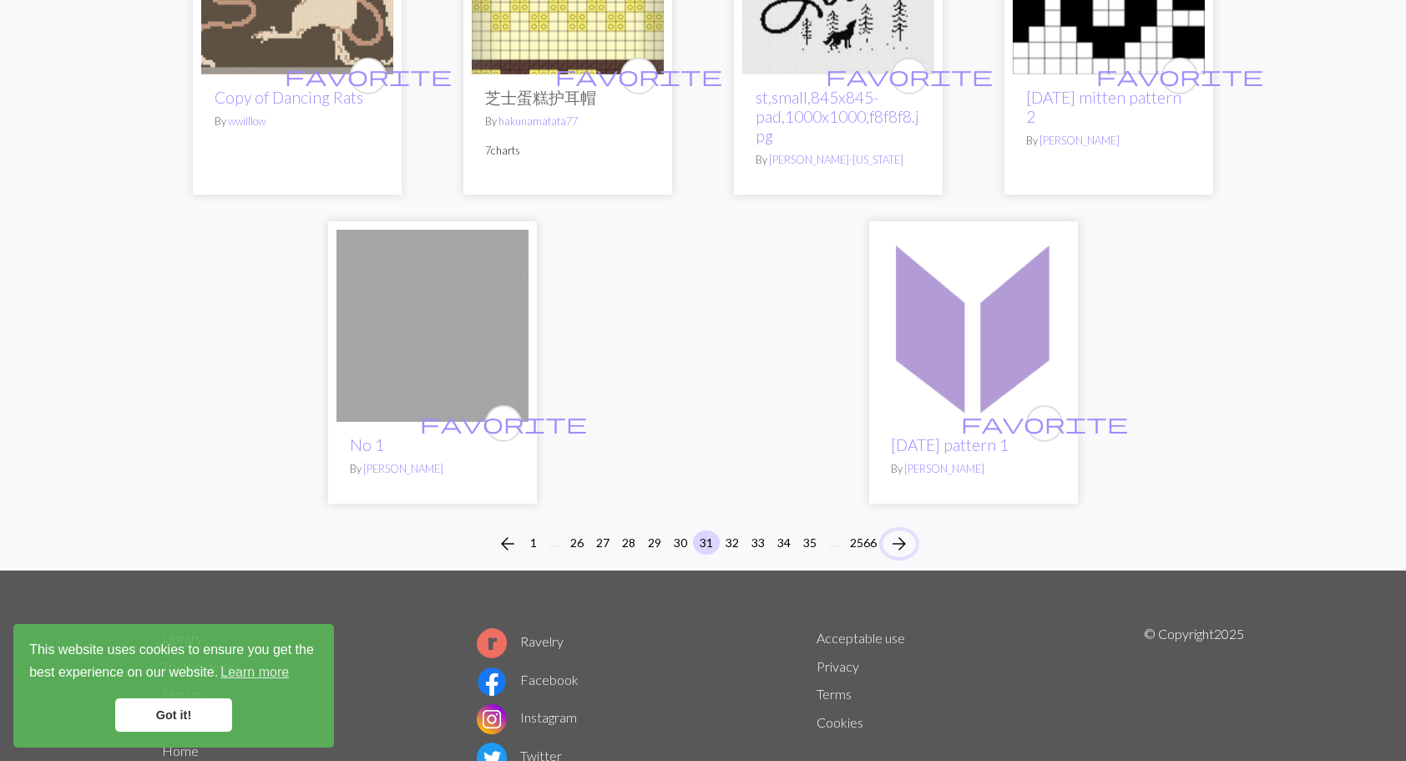
click at [901, 532] on span "arrow_forward" at bounding box center [899, 543] width 20 height 23
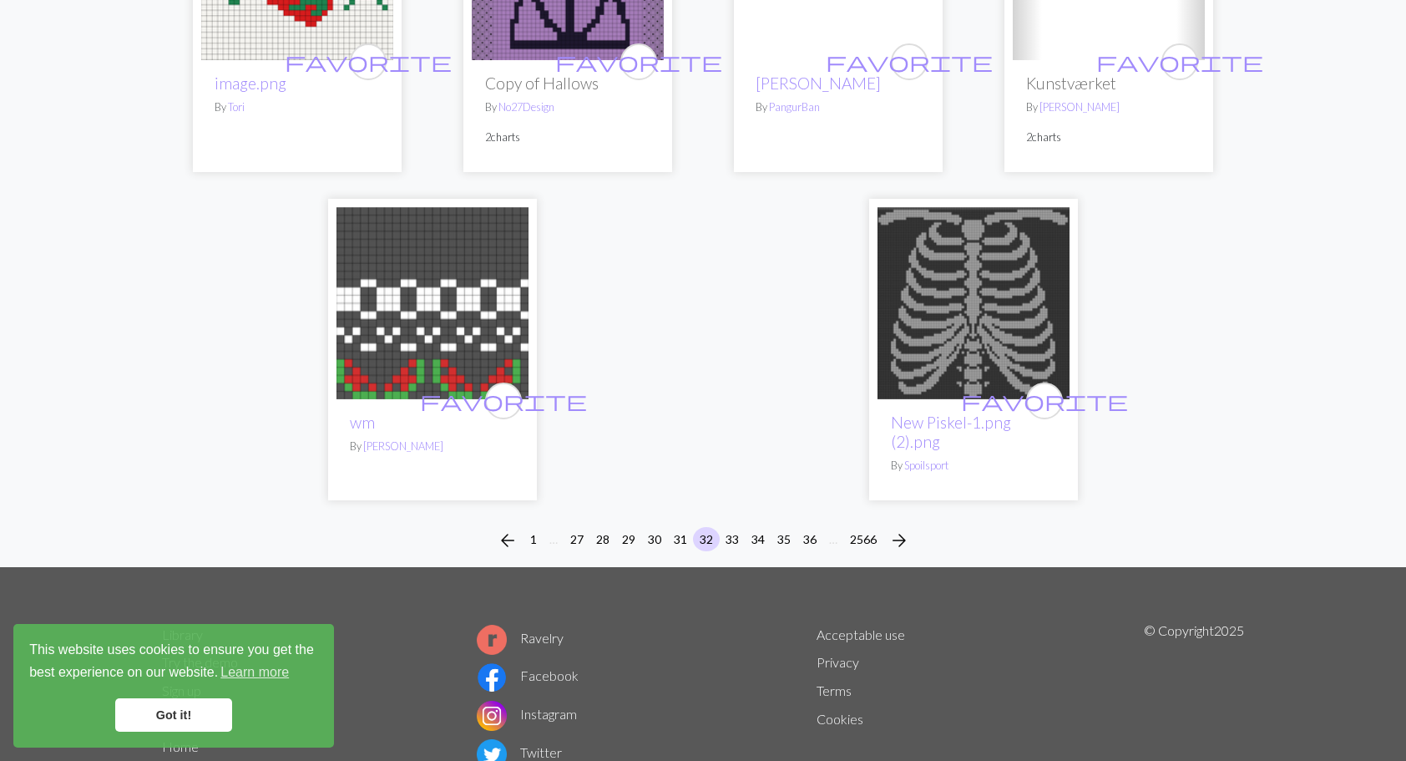
scroll to position [4258, 0]
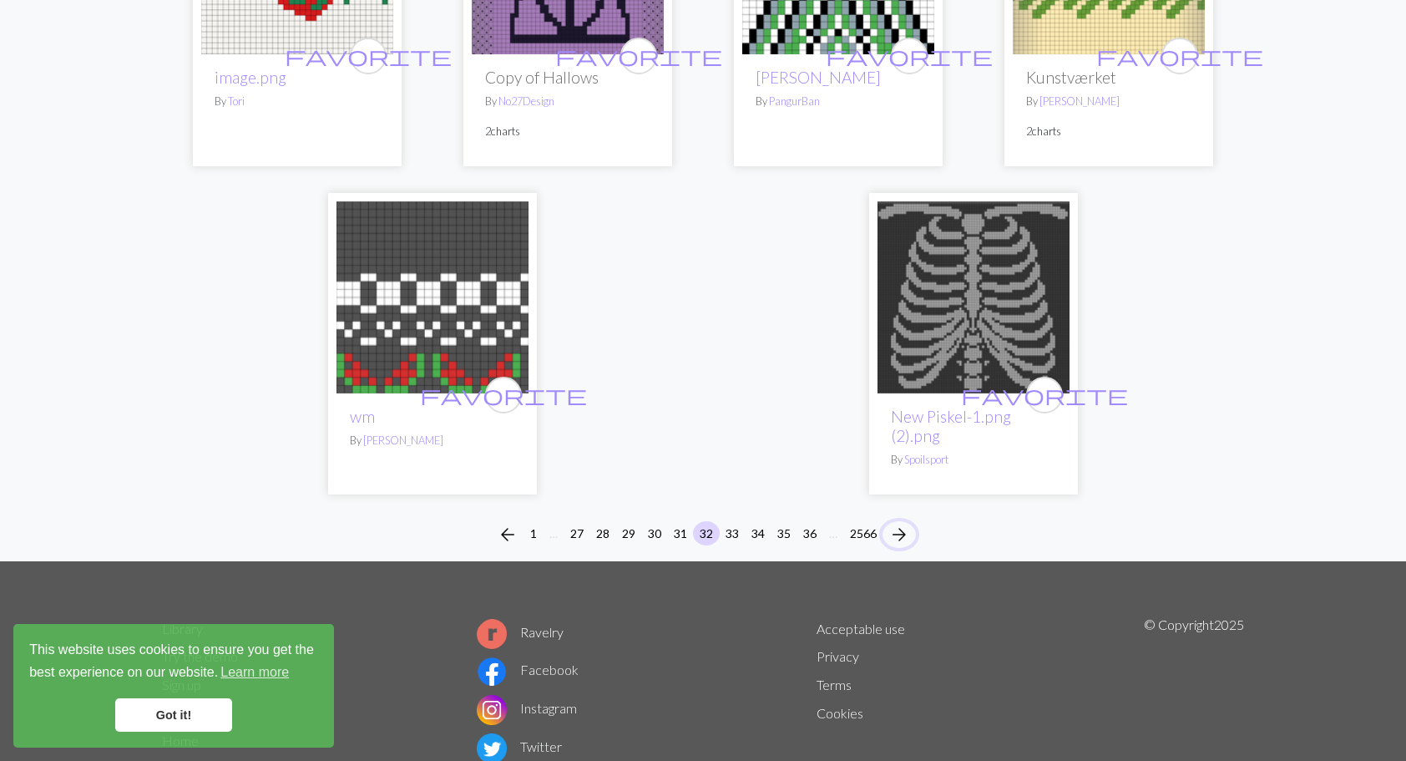
click at [907, 523] on span "arrow_forward" at bounding box center [899, 534] width 20 height 23
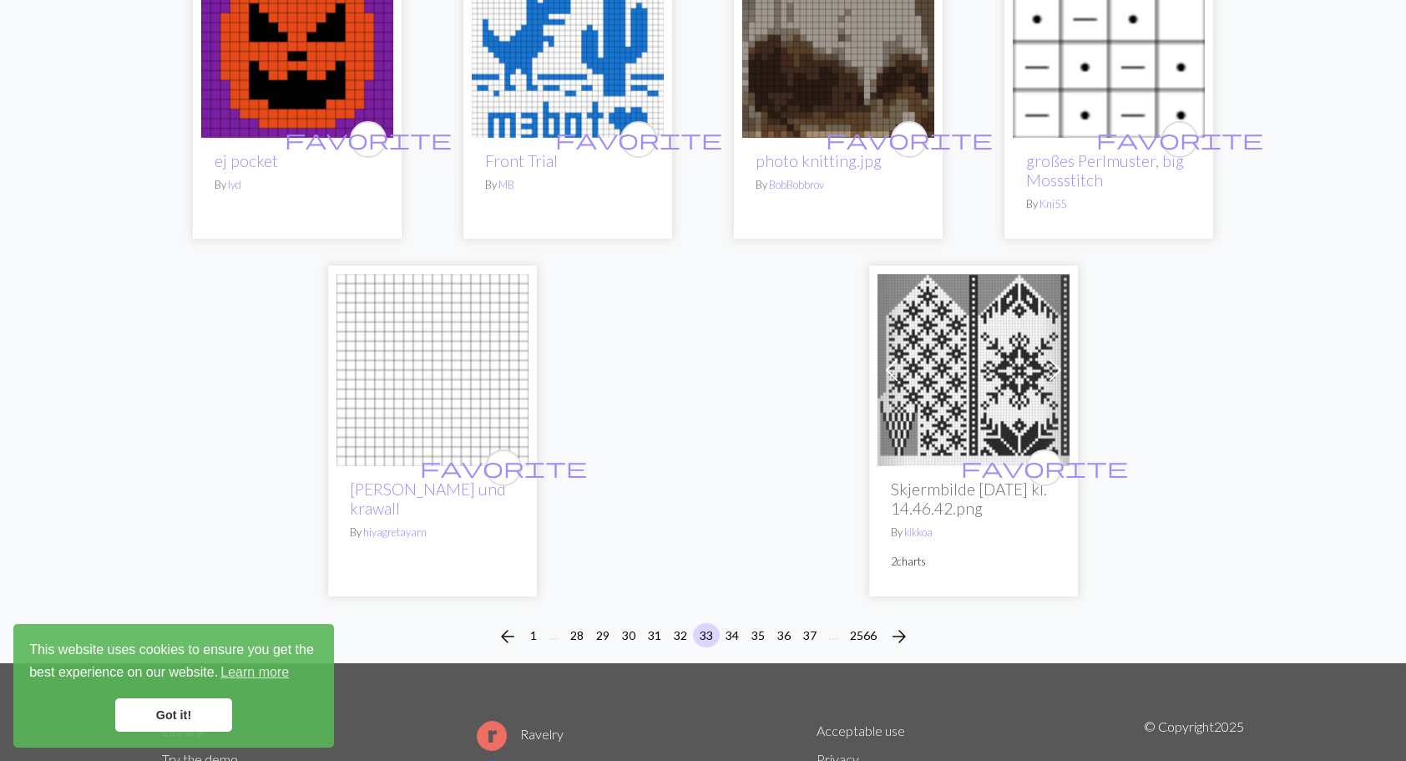
scroll to position [4091, 0]
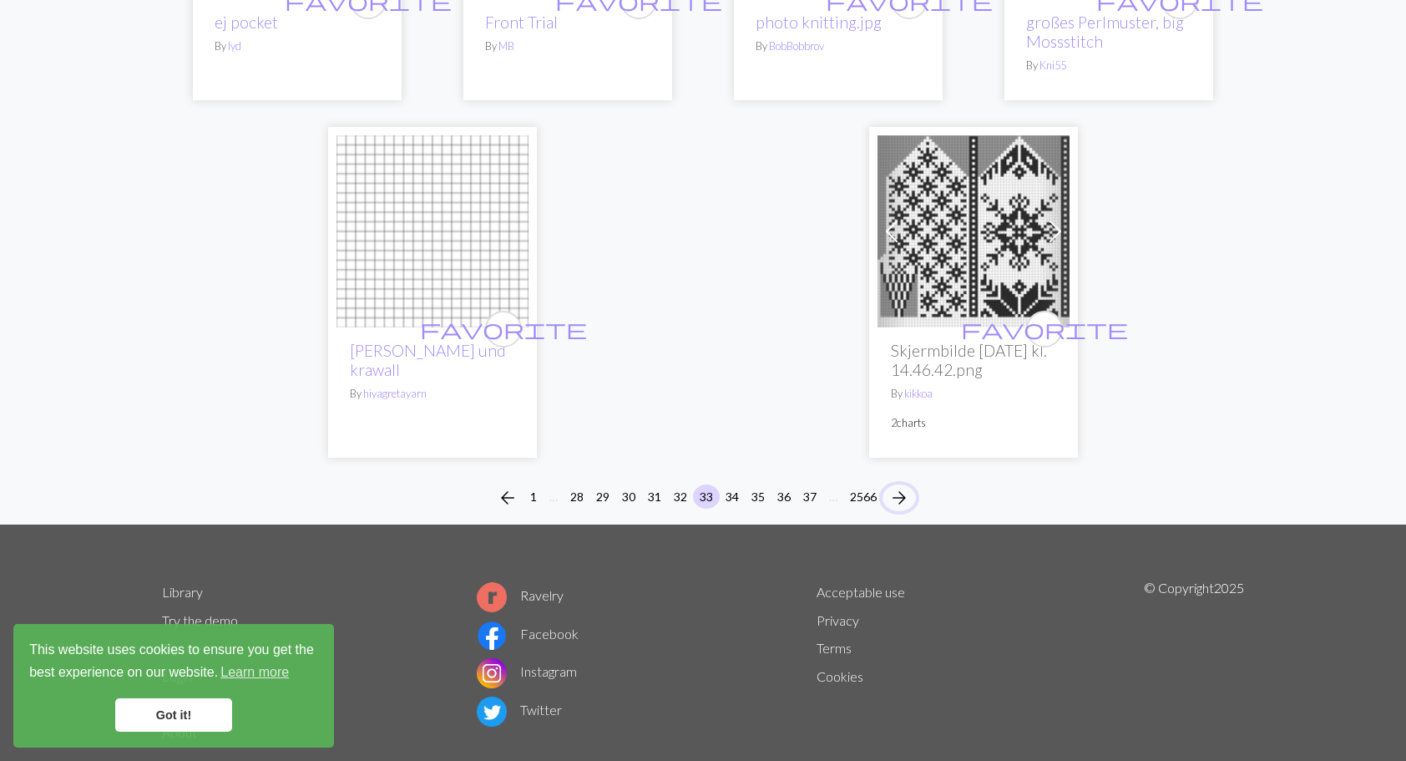
click at [908, 499] on span "arrow_forward" at bounding box center [899, 497] width 20 height 23
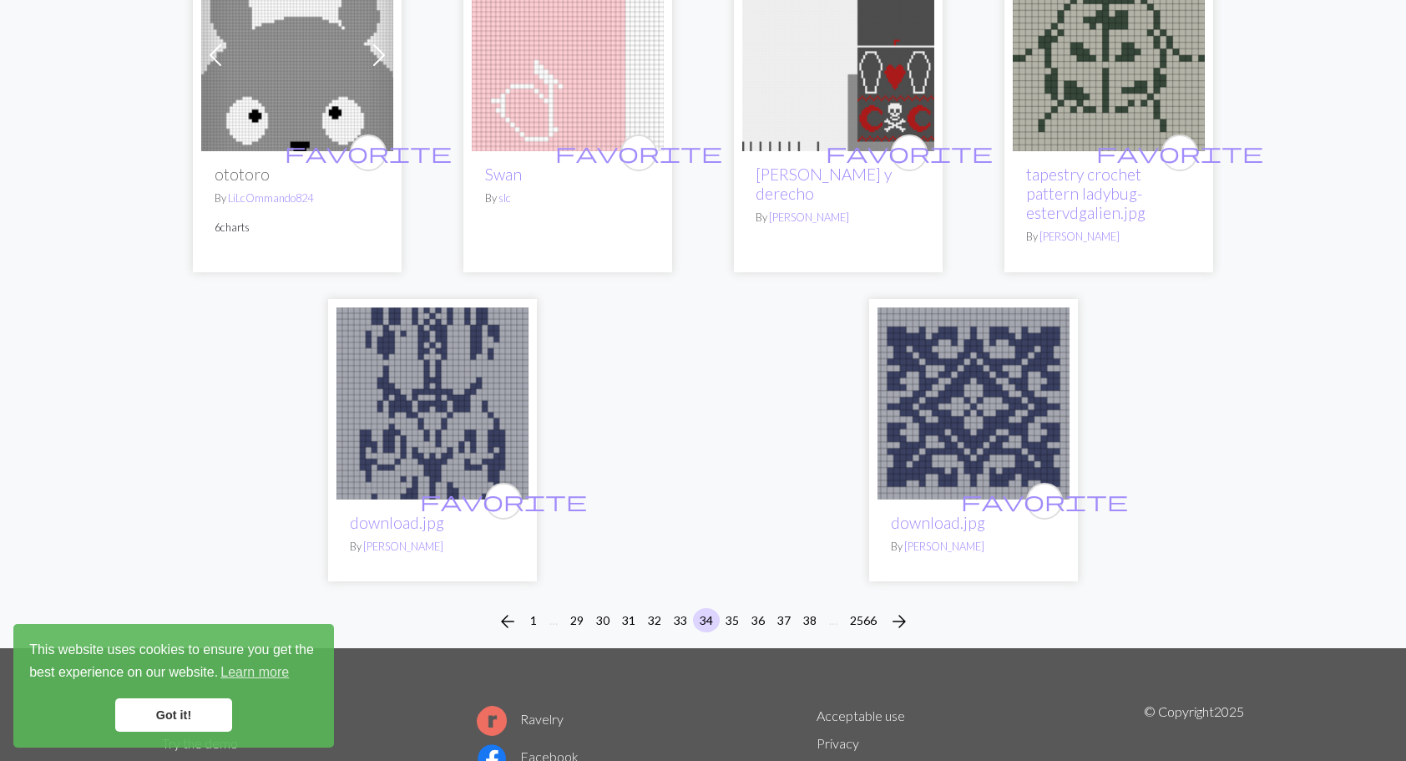
scroll to position [4175, 0]
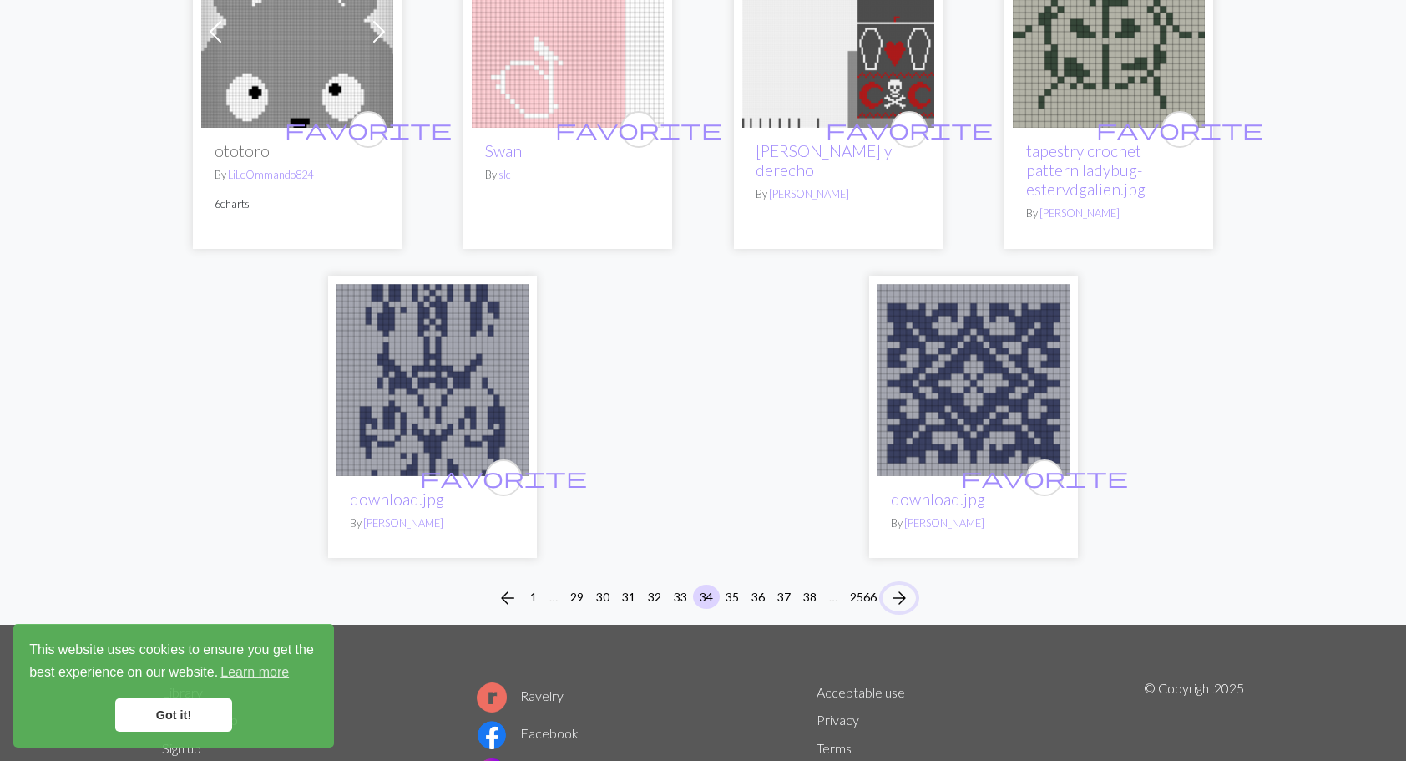
click at [904, 586] on span "arrow_forward" at bounding box center [899, 597] width 20 height 23
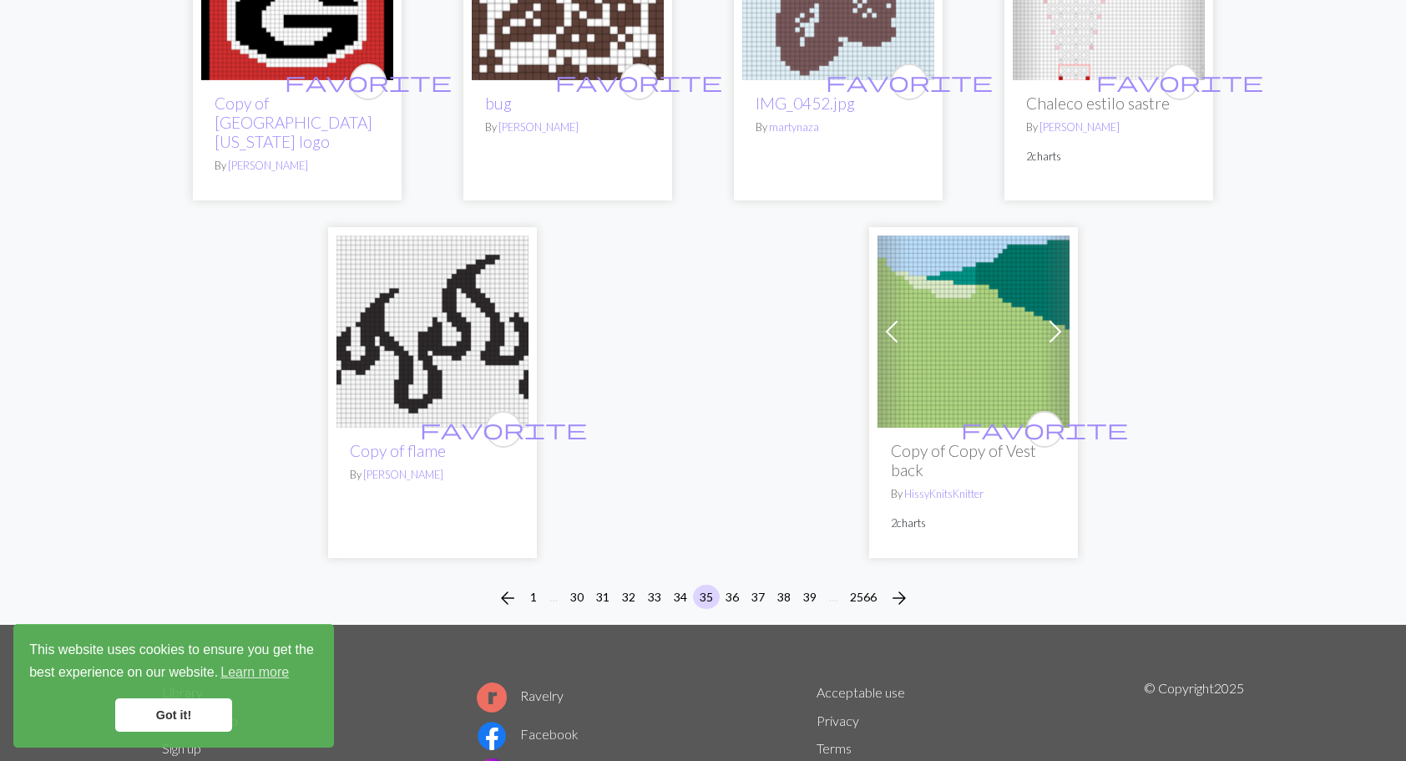
scroll to position [4497, 0]
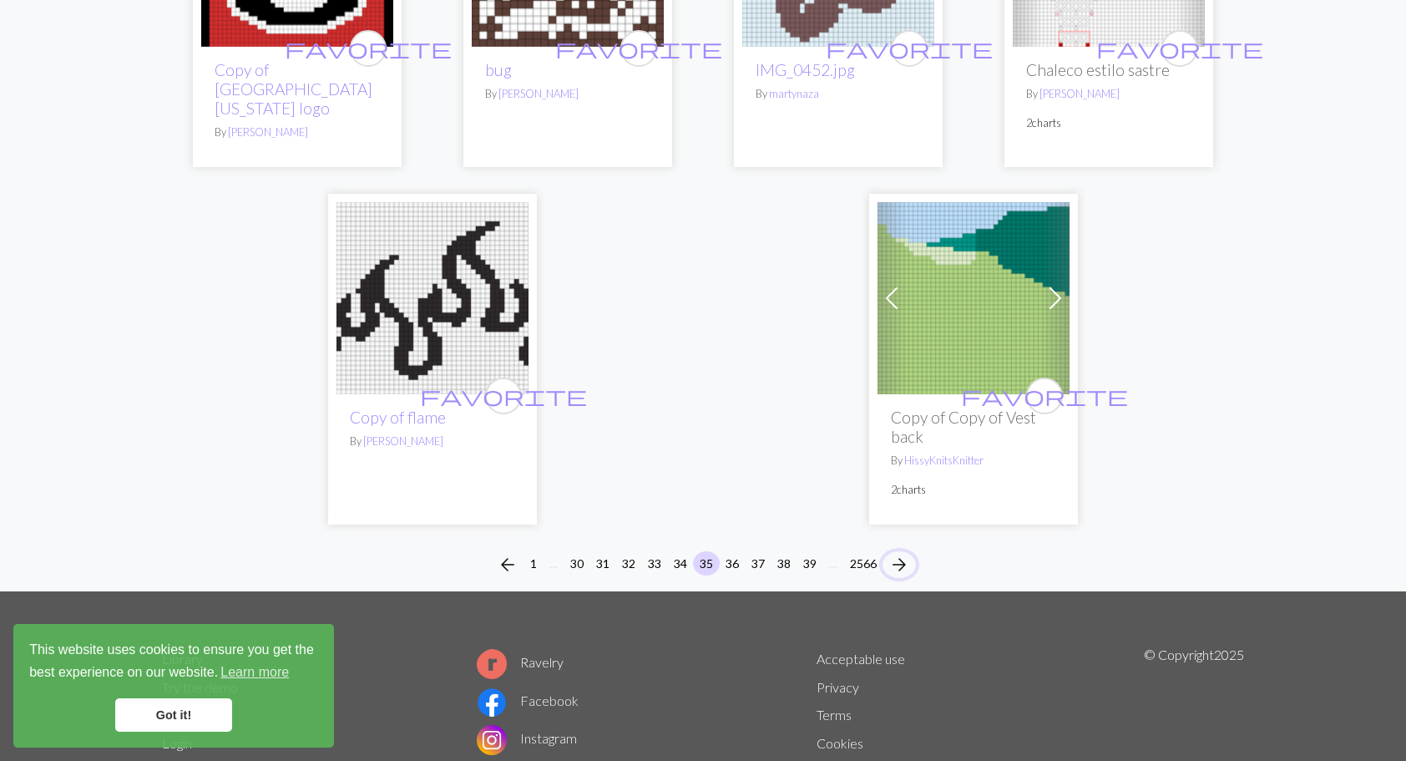
click at [905, 553] on span "arrow_forward" at bounding box center [899, 564] width 20 height 23
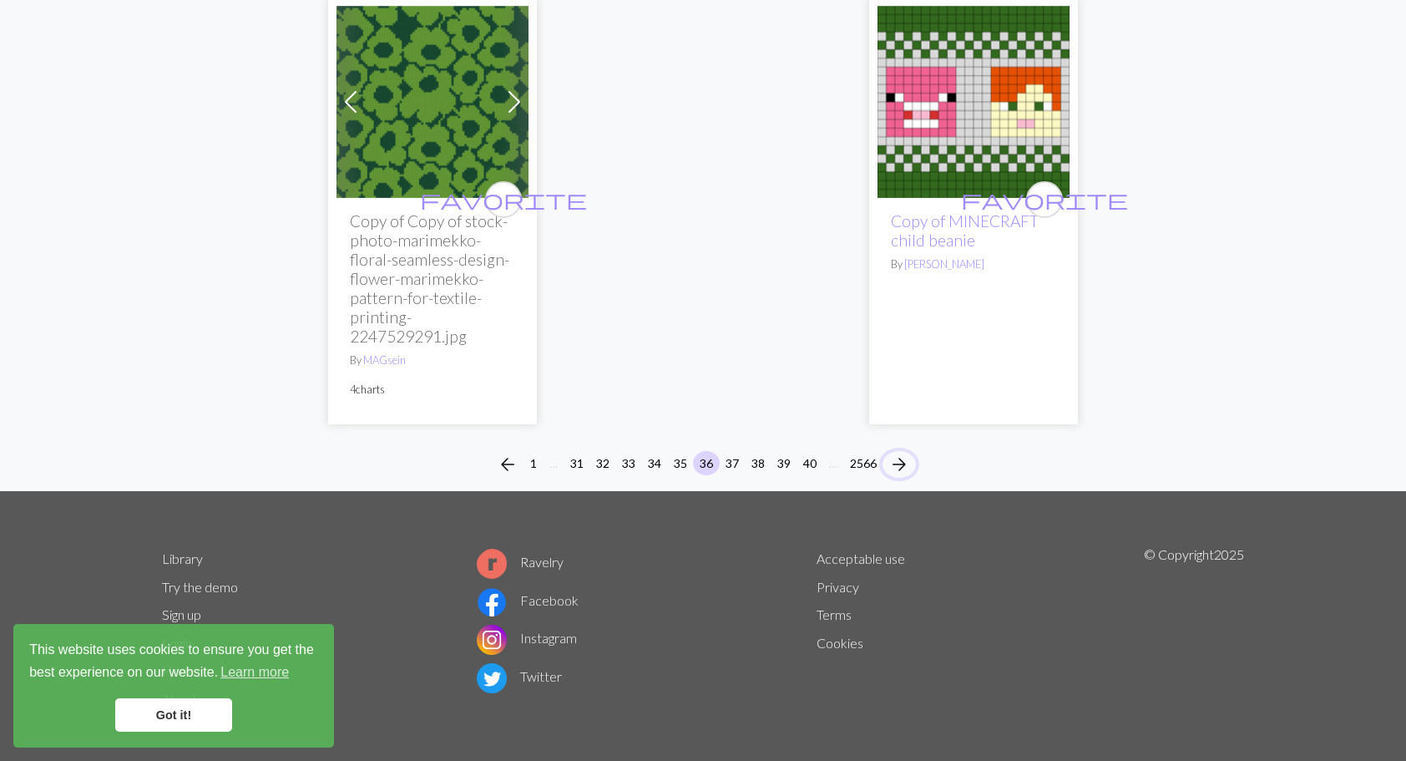
scroll to position [4382, 0]
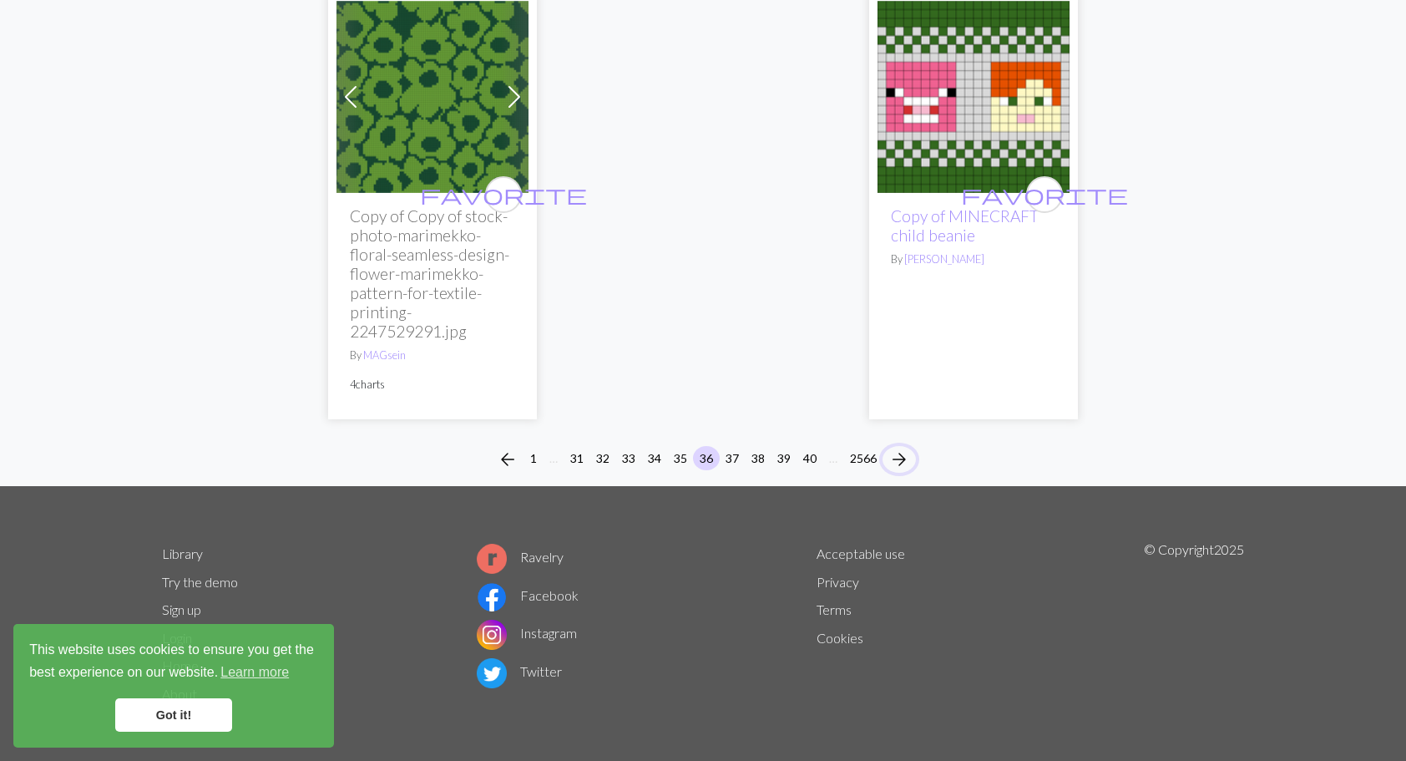
click at [905, 456] on span "arrow_forward" at bounding box center [899, 459] width 20 height 23
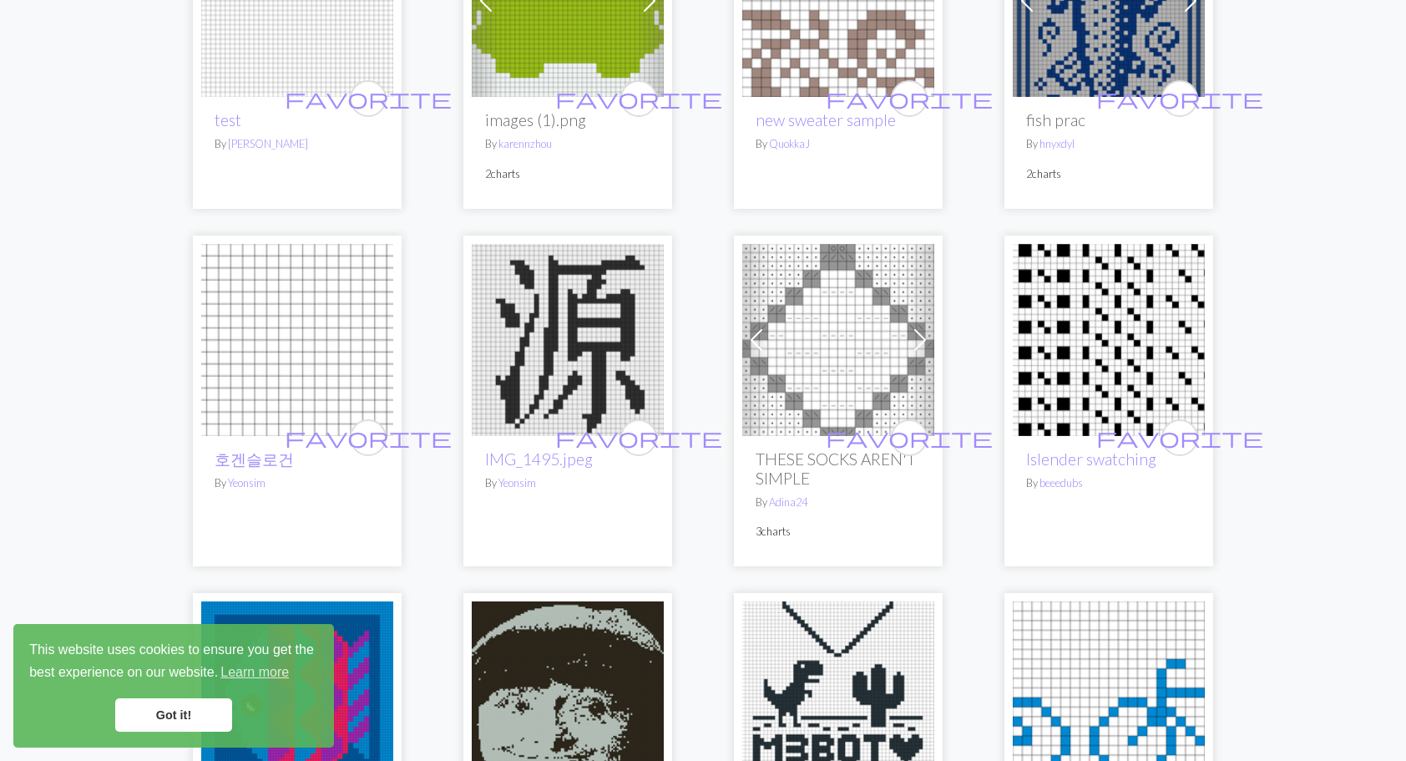
scroll to position [2171, 0]
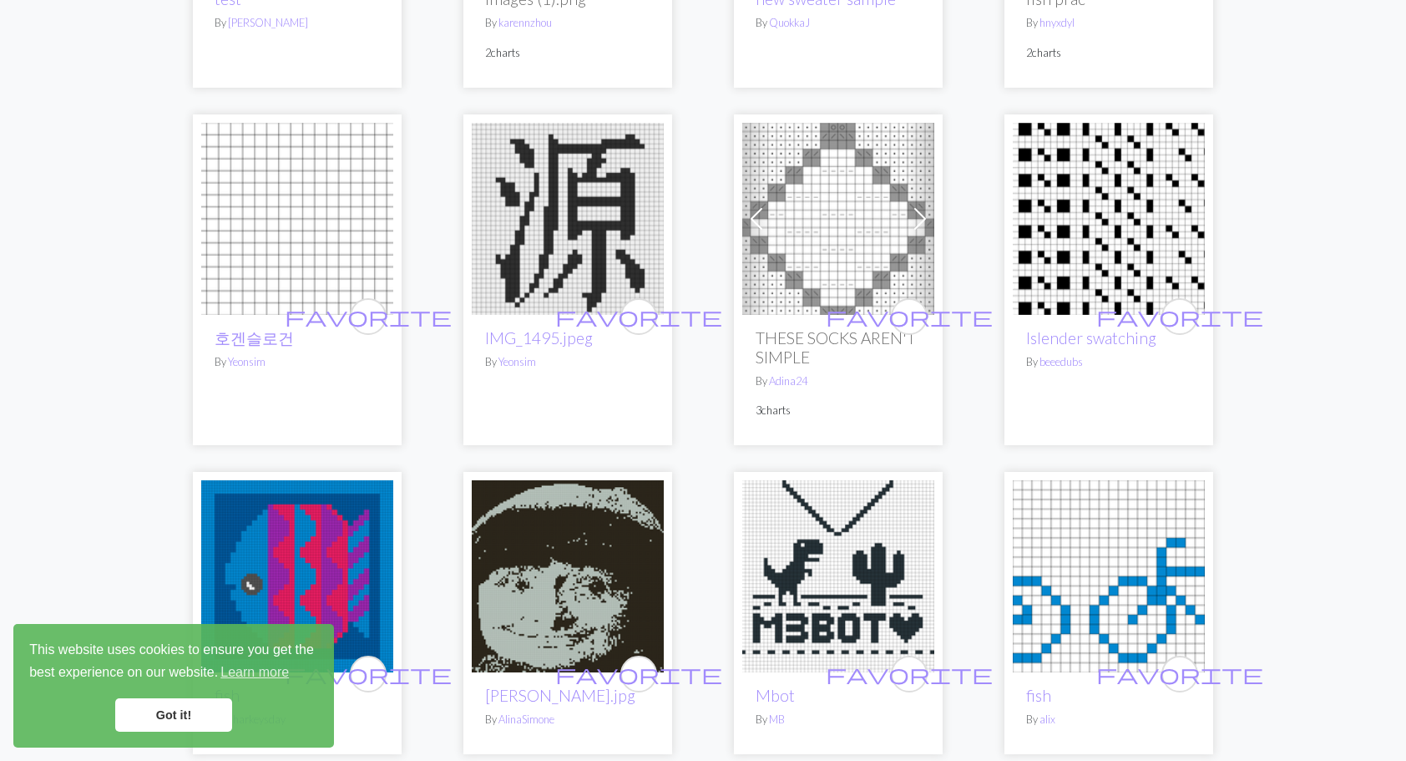
drag, startPoint x: 837, startPoint y: 211, endPoint x: 814, endPoint y: 169, distance: 47.4
drag, startPoint x: 814, startPoint y: 169, endPoint x: 771, endPoint y: 208, distance: 57.3
click at [1333, 255] on div "arrow_back 1 … 32 33 34 35 36 37 38 39 40 41 … 2566 arrow_forward favorite RADI…" at bounding box center [703, 459] width 1406 height 4958
drag, startPoint x: 913, startPoint y: 234, endPoint x: 1307, endPoint y: 210, distance: 393.9
click at [1307, 210] on div "arrow_back 1 … 32 33 34 35 36 37 38 39 40 41 … 2566 arrow_forward favorite RADI…" at bounding box center [703, 459] width 1406 height 4958
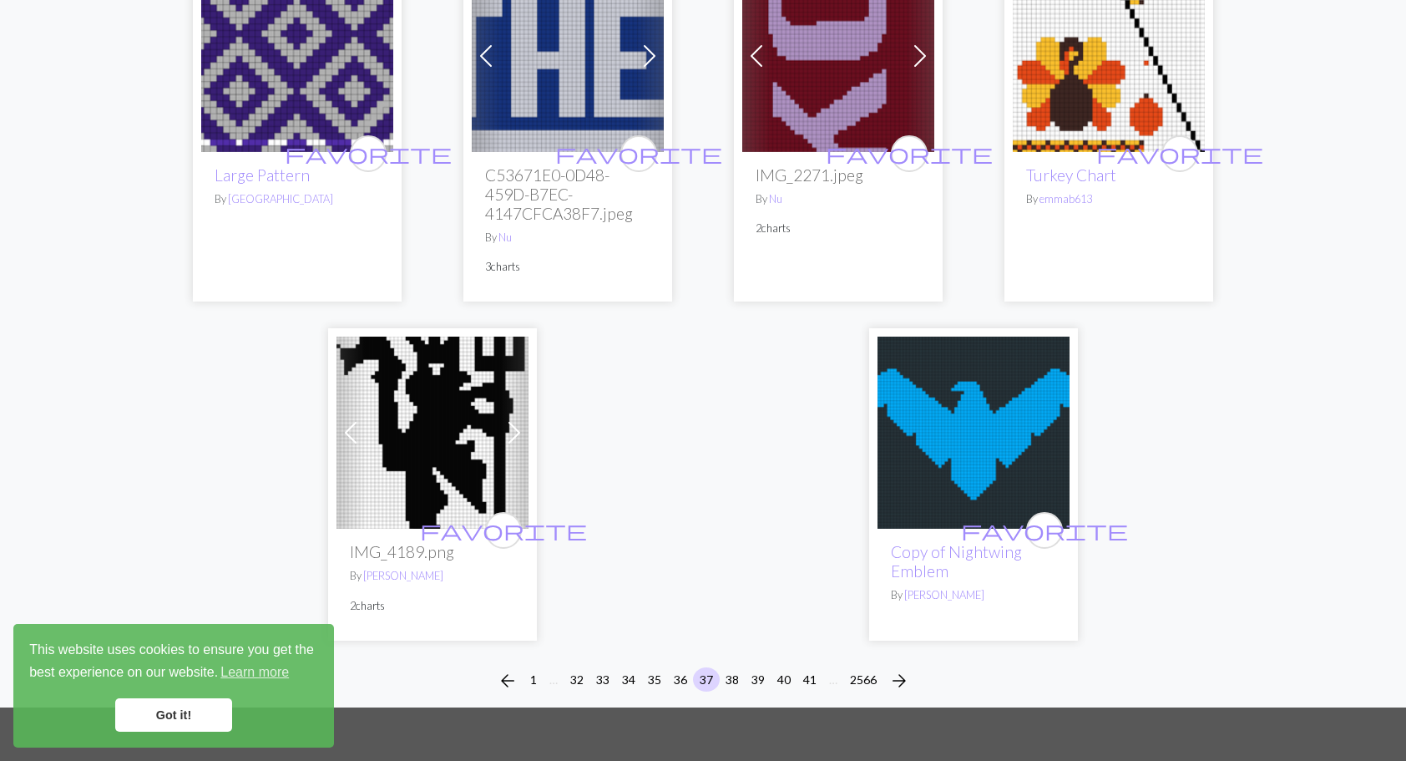
scroll to position [4451, 0]
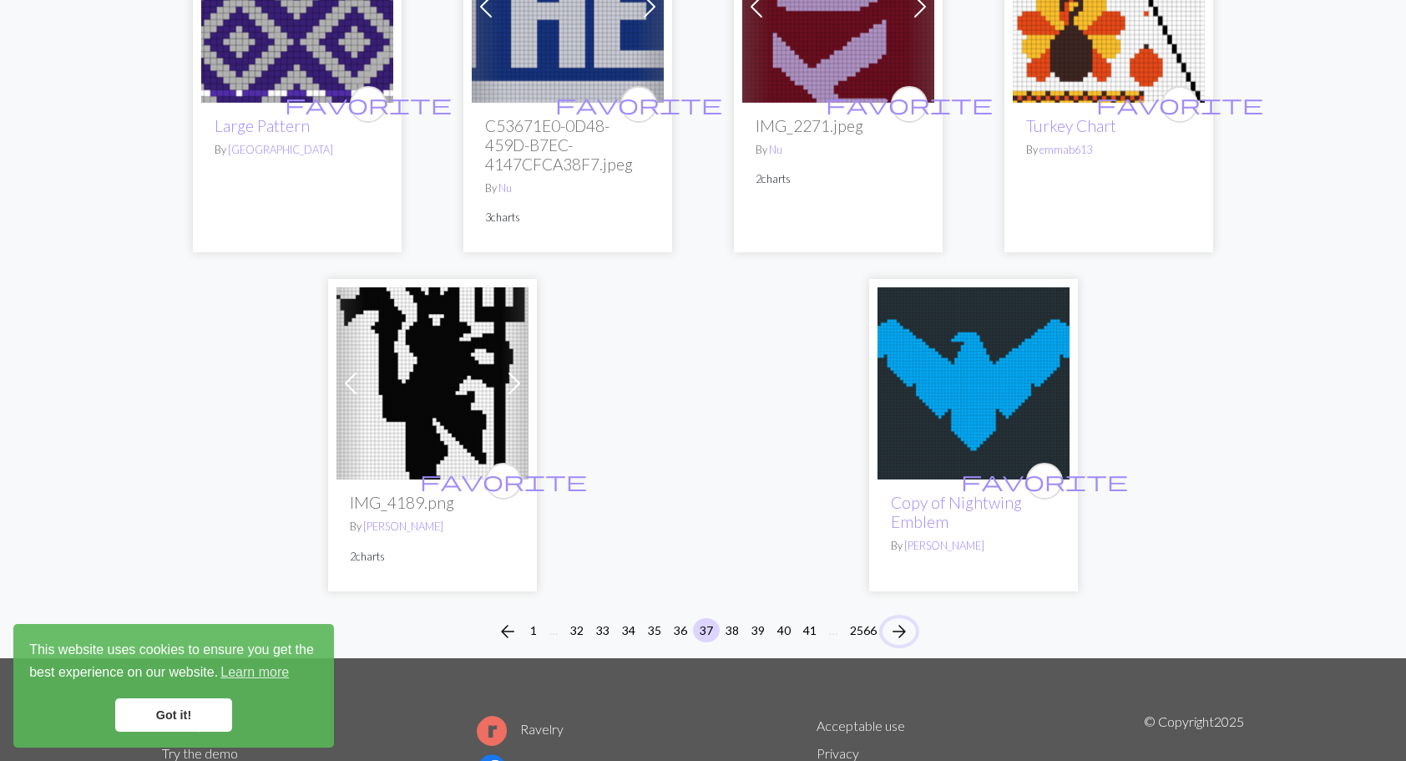
click at [901, 619] on span "arrow_forward" at bounding box center [899, 630] width 20 height 23
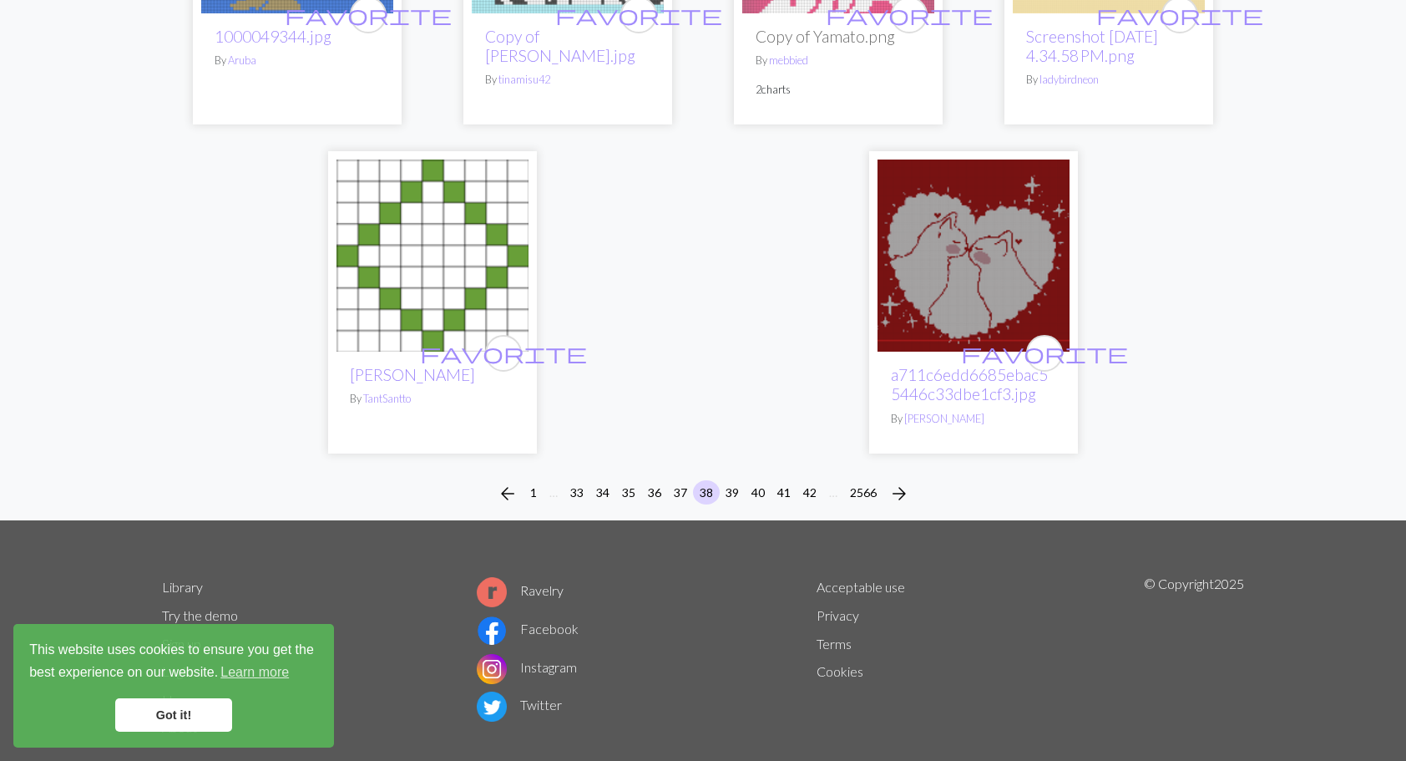
scroll to position [4175, 0]
click at [907, 481] on span "arrow_forward" at bounding box center [899, 492] width 20 height 23
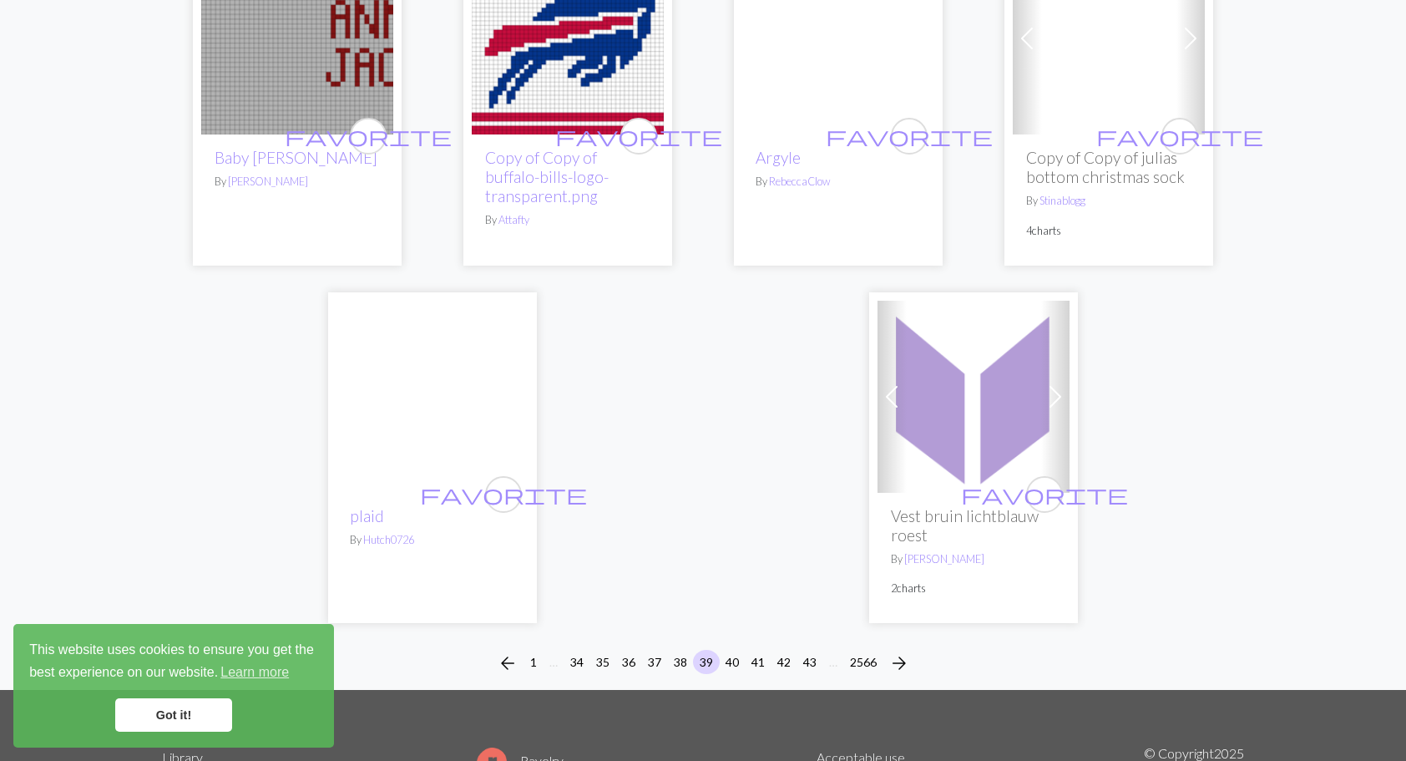
scroll to position [4175, 0]
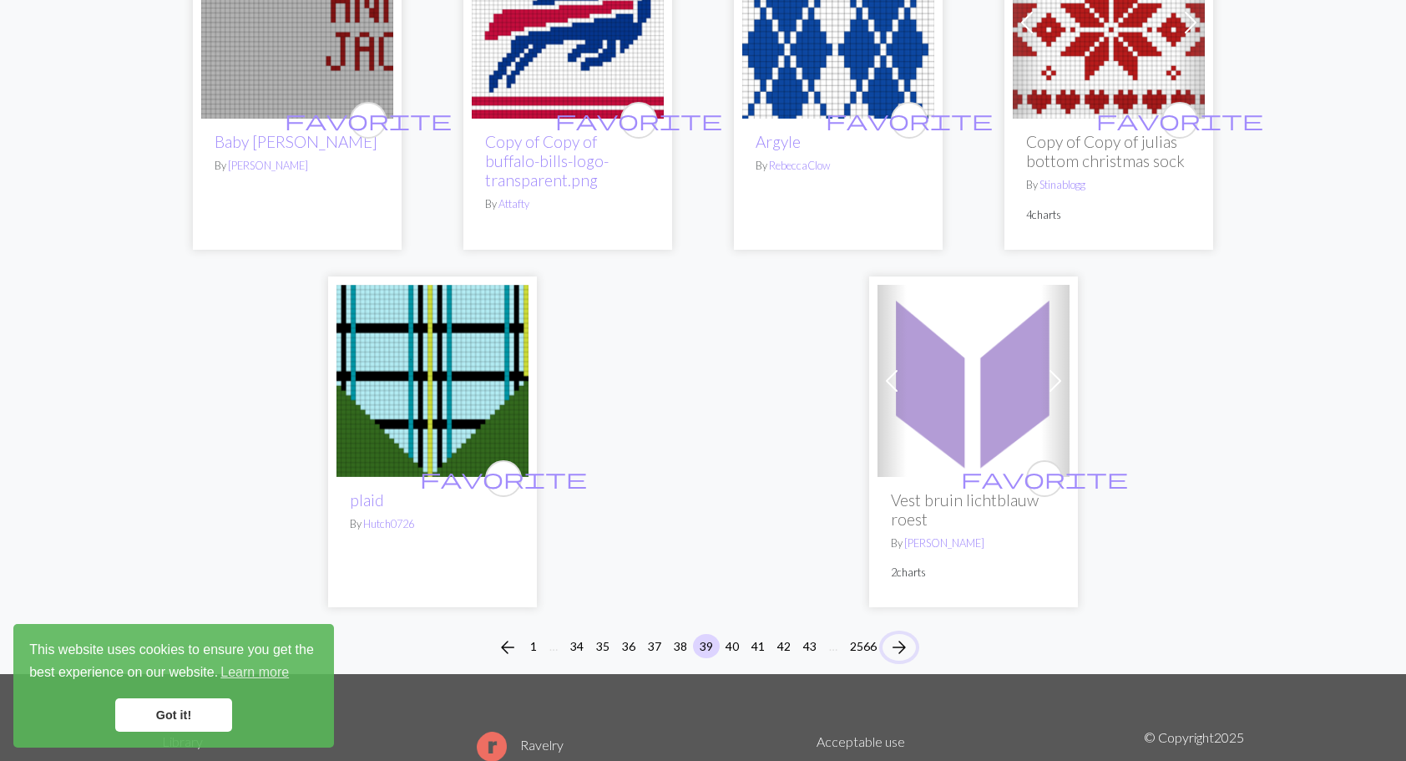
click at [901, 635] on span "arrow_forward" at bounding box center [899, 646] width 20 height 23
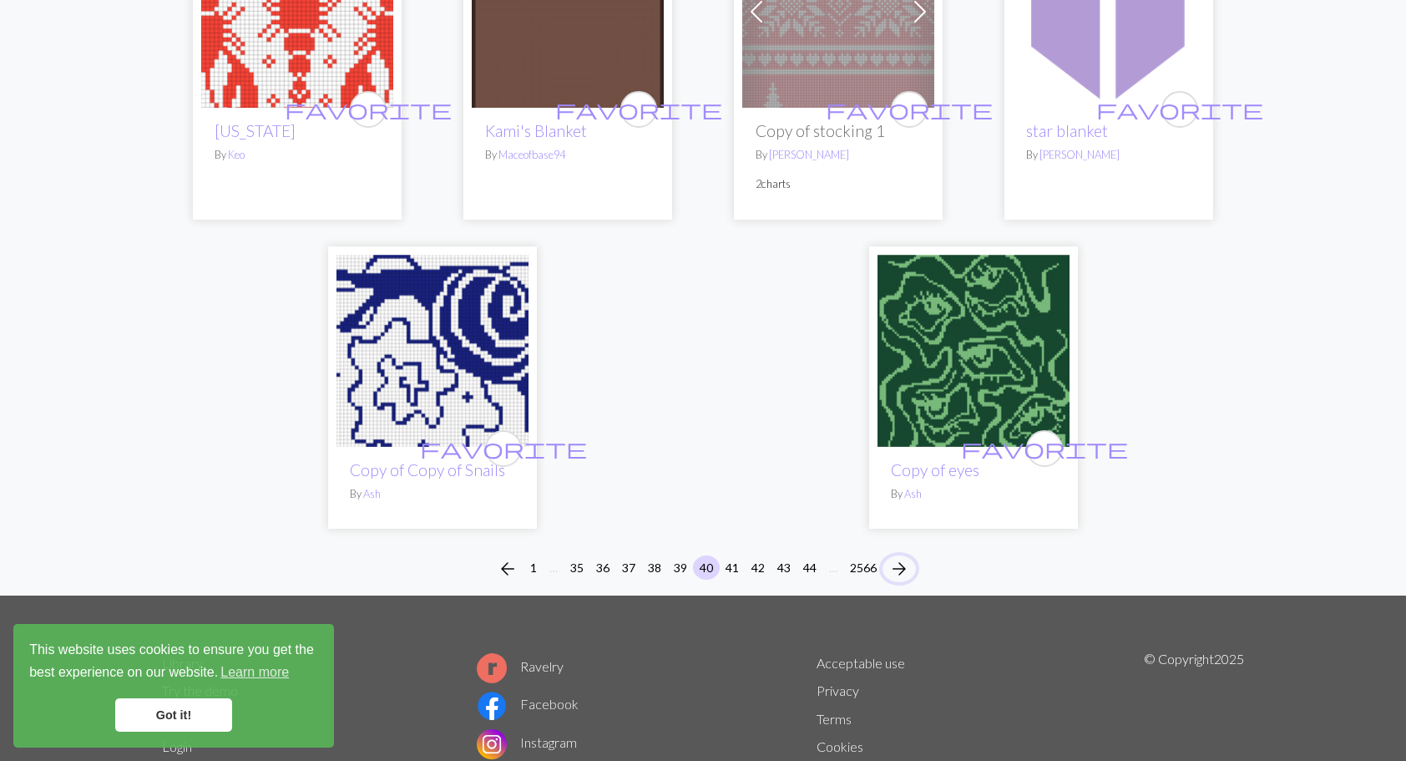
scroll to position [4175, 0]
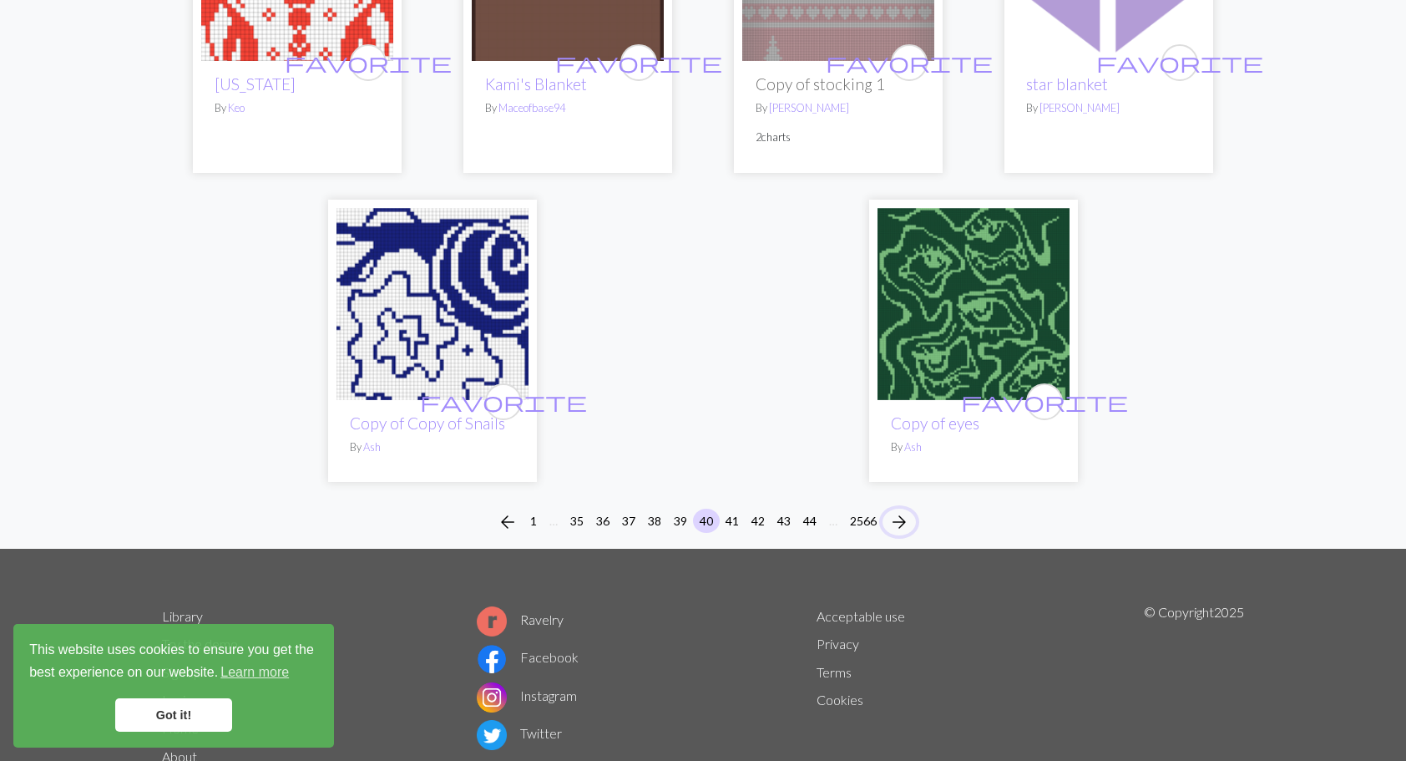
click at [905, 510] on span "arrow_forward" at bounding box center [899, 521] width 20 height 23
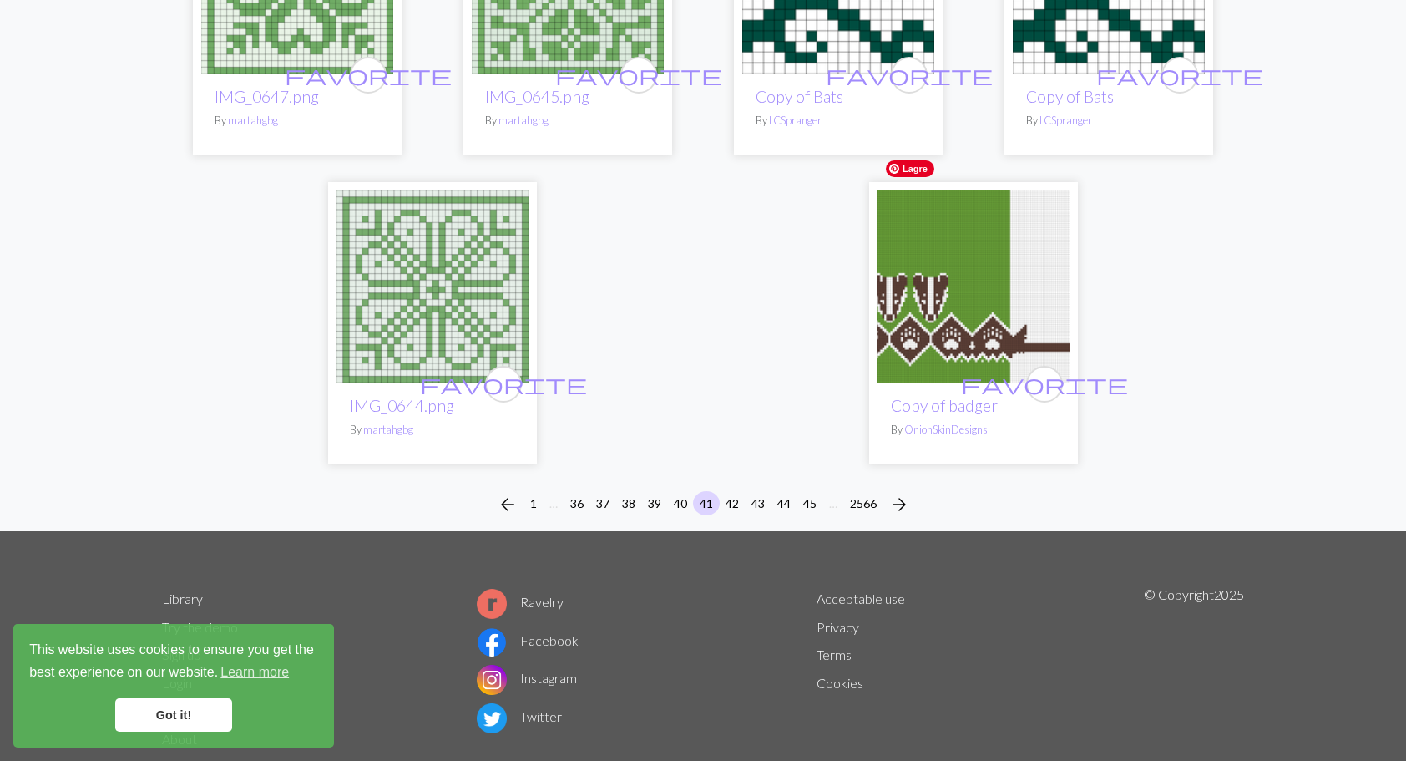
scroll to position [4101, 0]
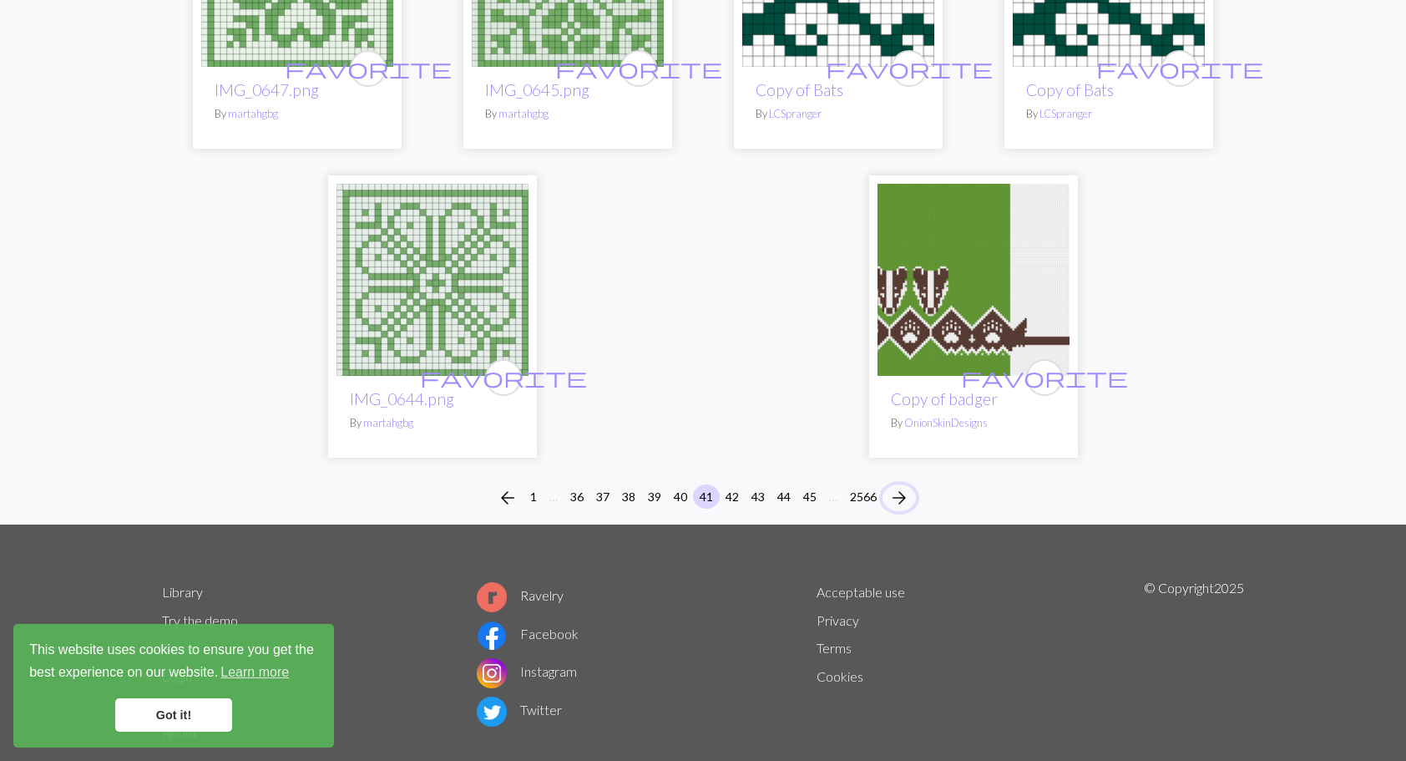
click at [900, 486] on span "arrow_forward" at bounding box center [899, 497] width 20 height 23
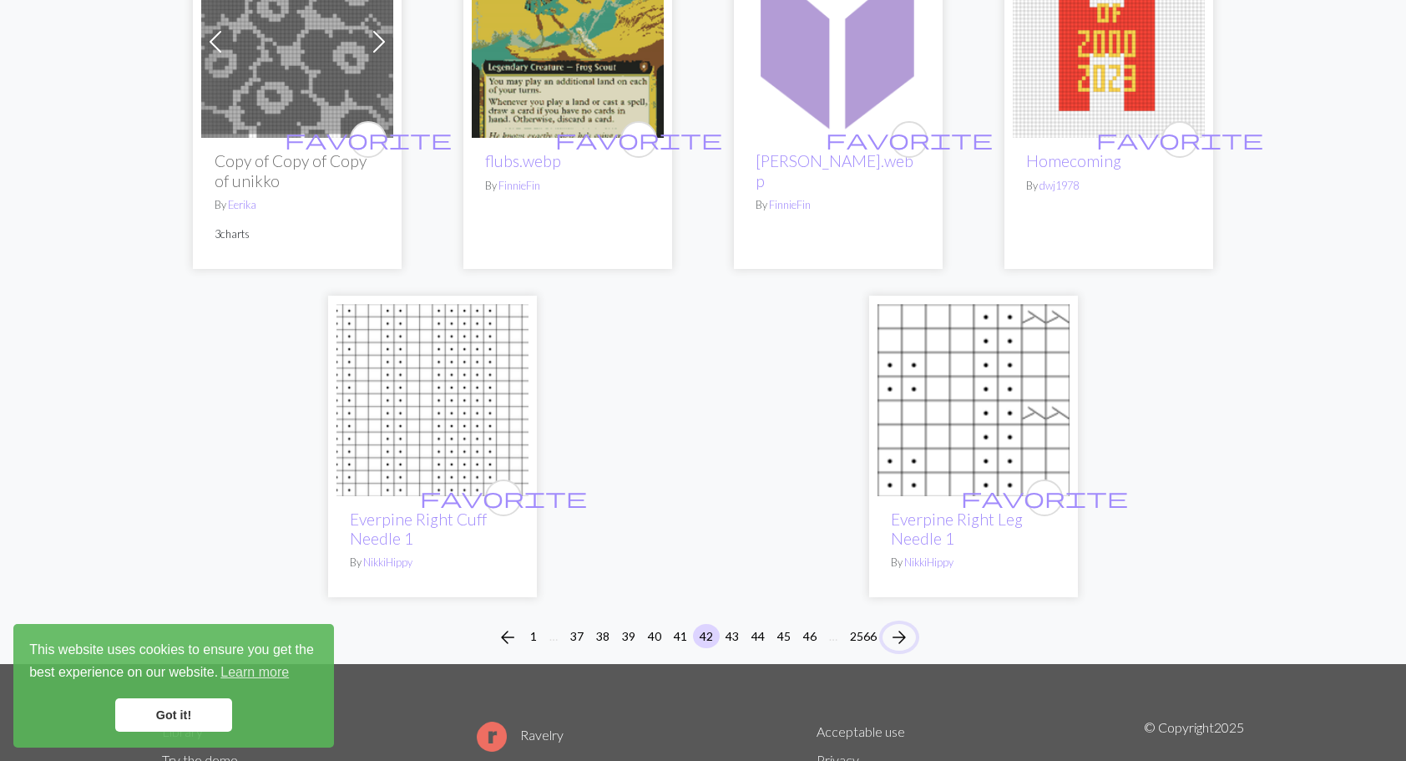
scroll to position [4323, 0]
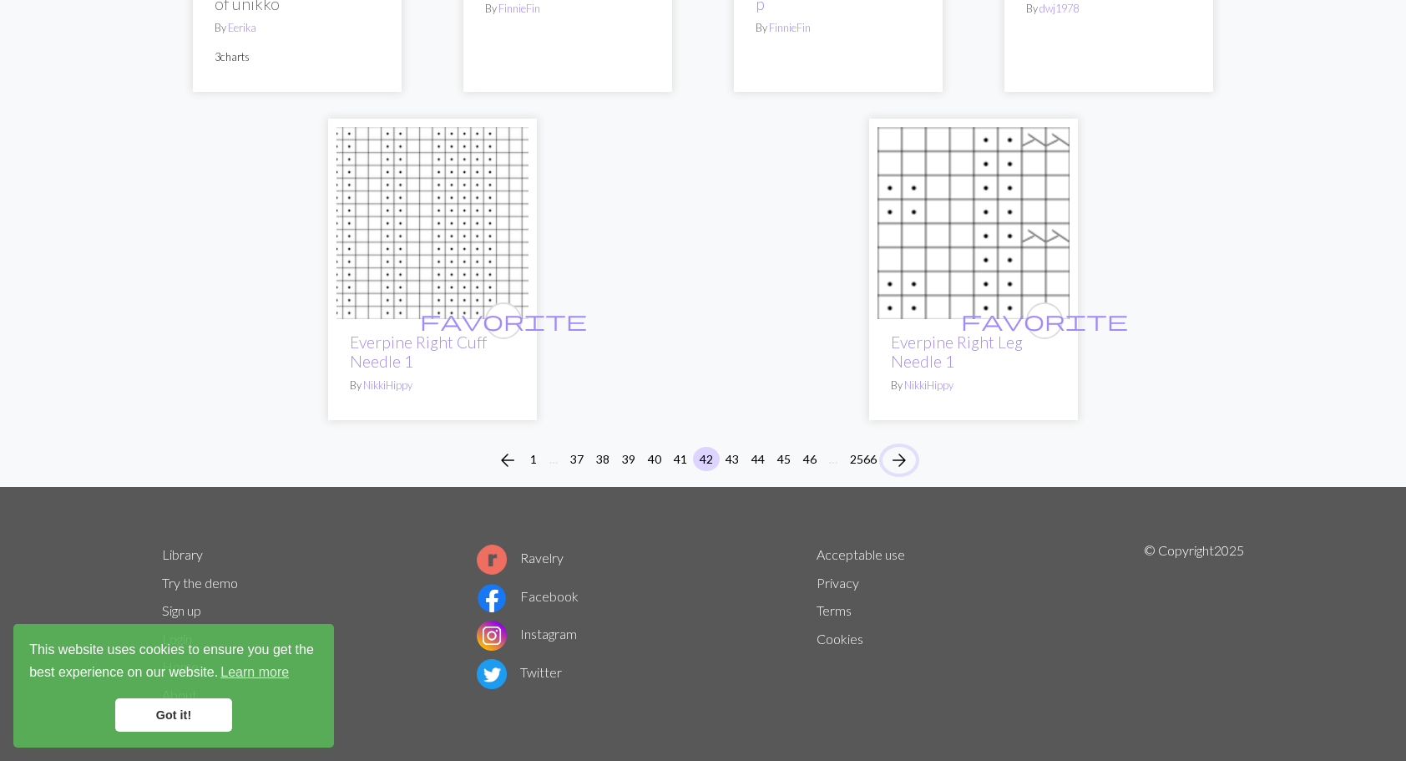
click at [899, 459] on span "arrow_forward" at bounding box center [899, 459] width 20 height 23
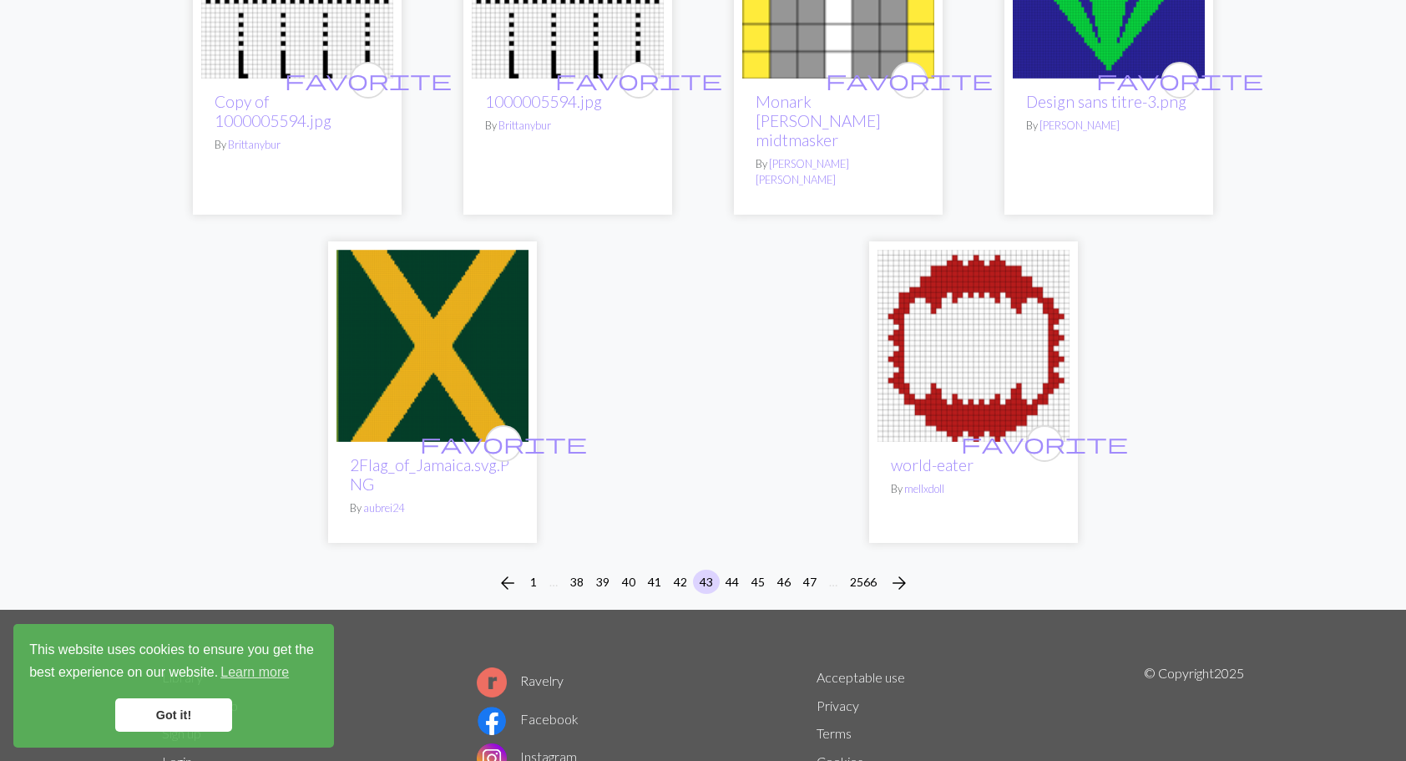
scroll to position [4380, 0]
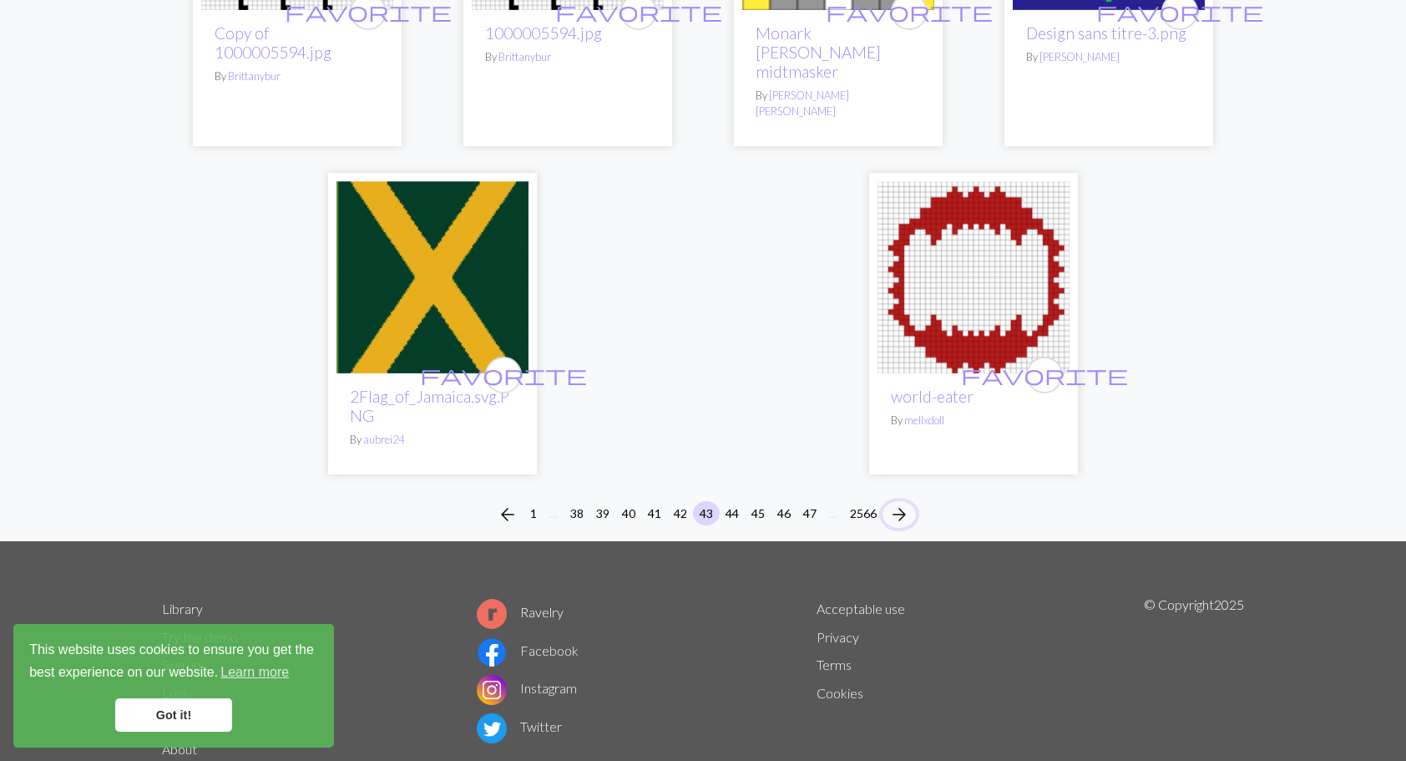
click at [900, 503] on span "arrow_forward" at bounding box center [899, 514] width 20 height 23
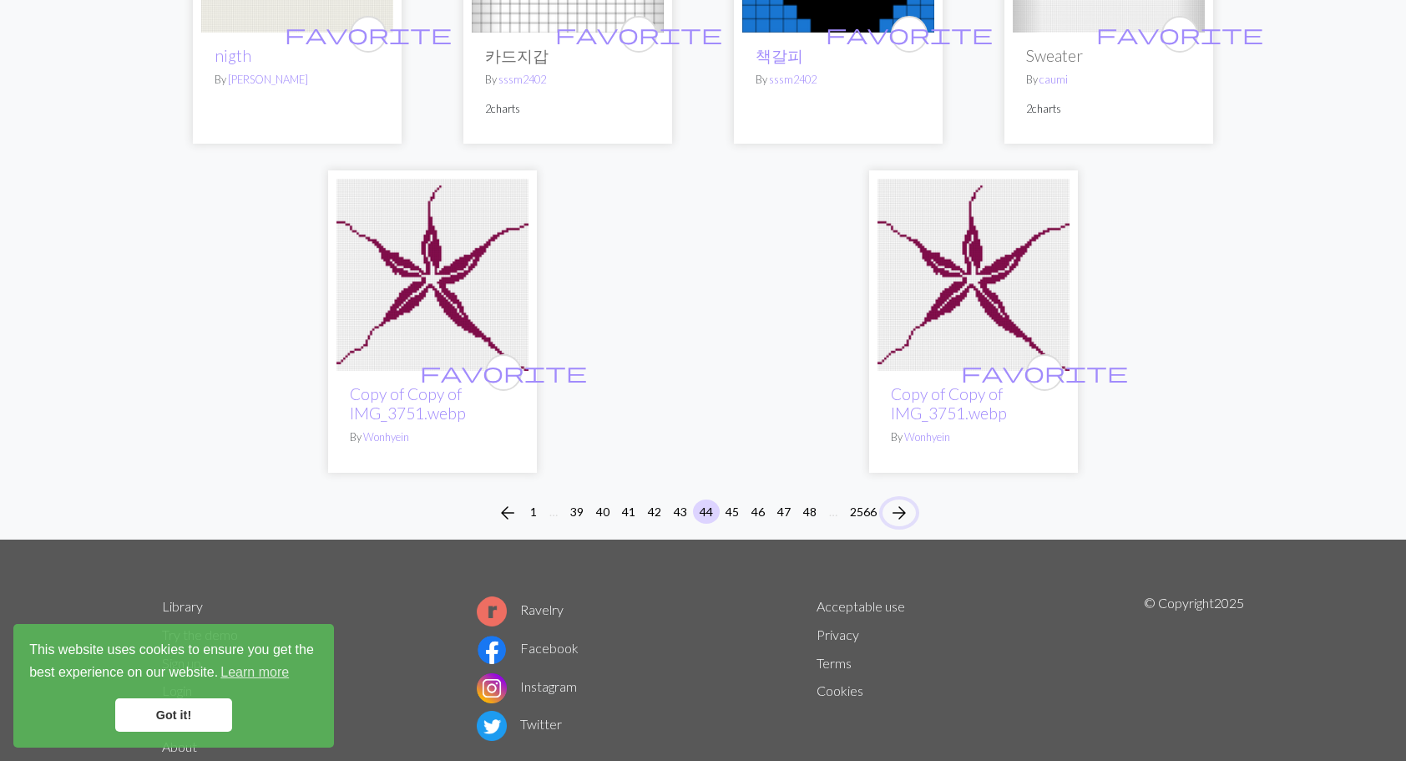
scroll to position [4175, 0]
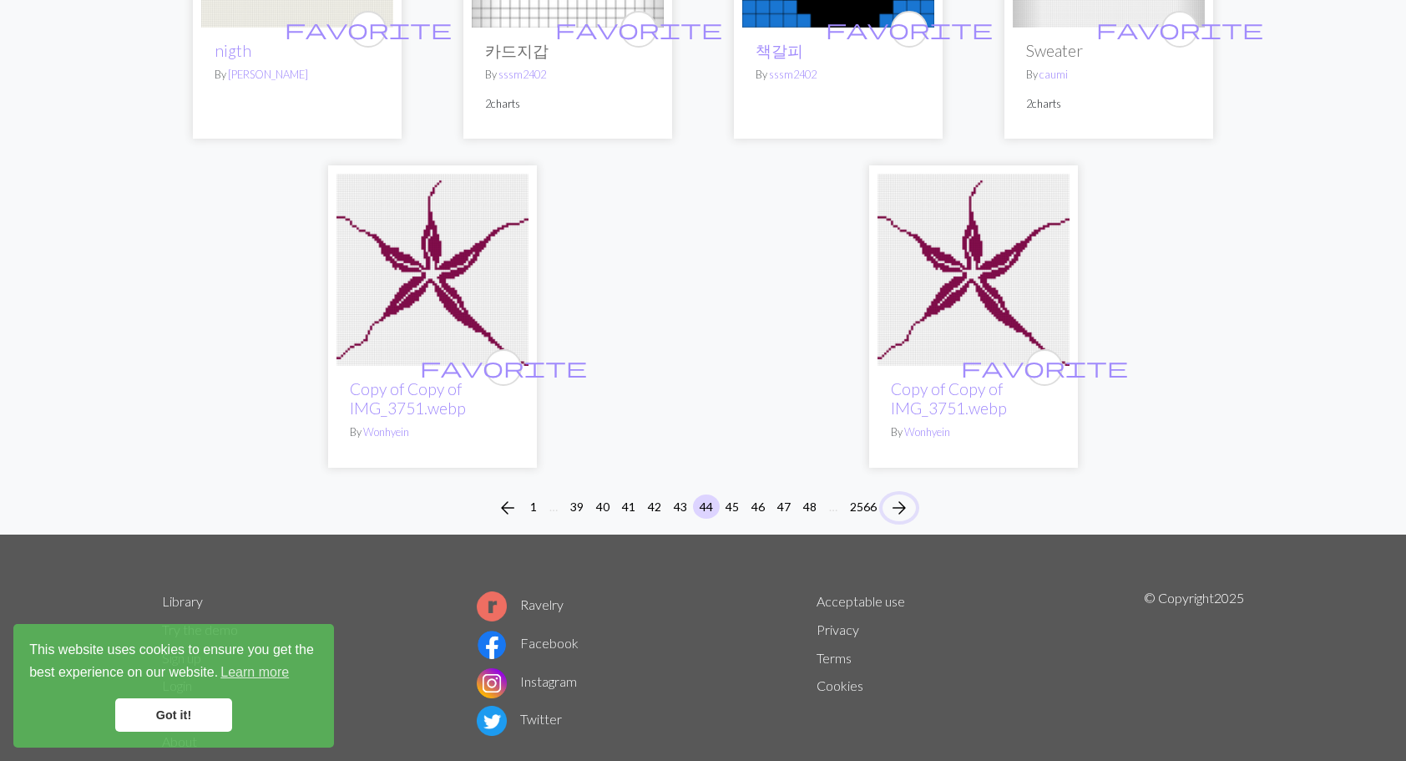
click at [907, 496] on span "arrow_forward" at bounding box center [899, 507] width 20 height 23
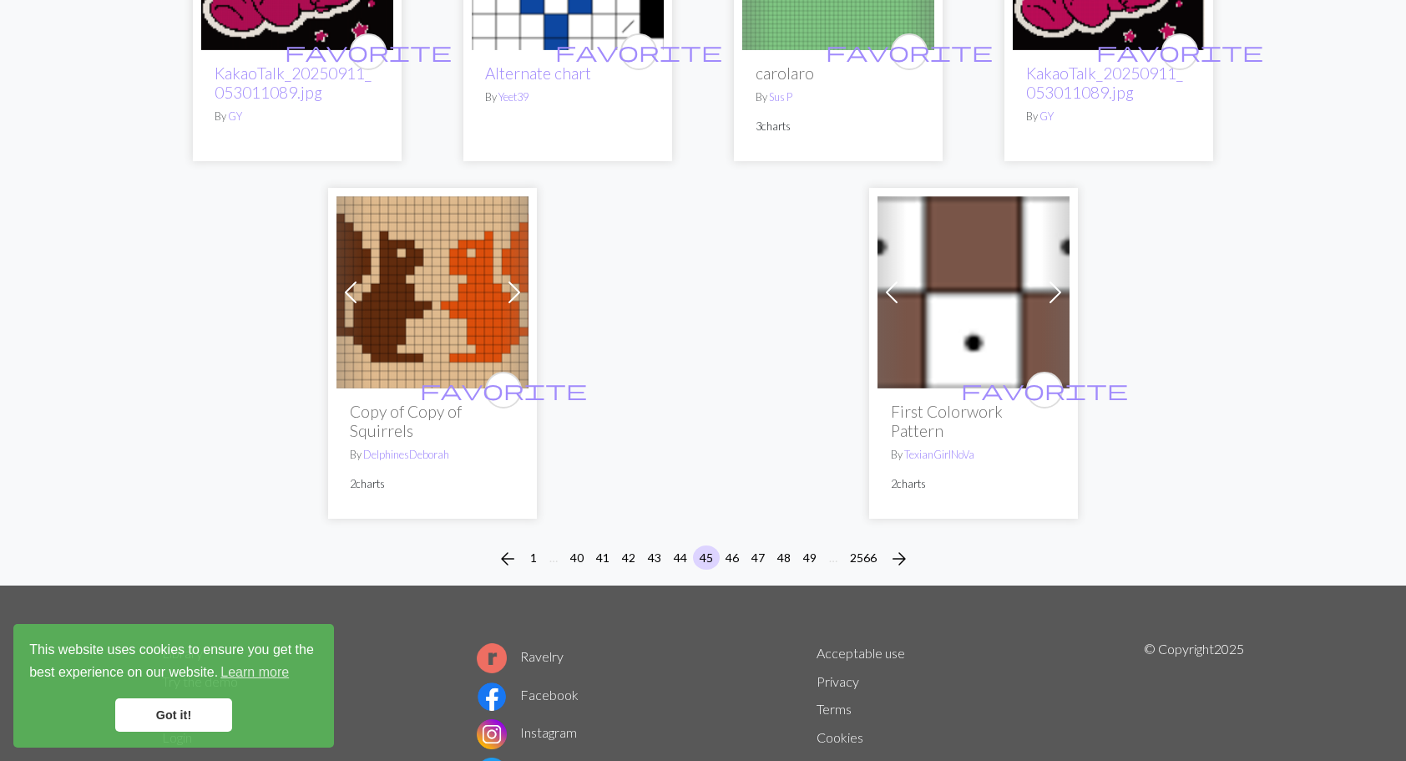
scroll to position [4175, 0]
click at [909, 546] on span "arrow_forward" at bounding box center [899, 557] width 20 height 23
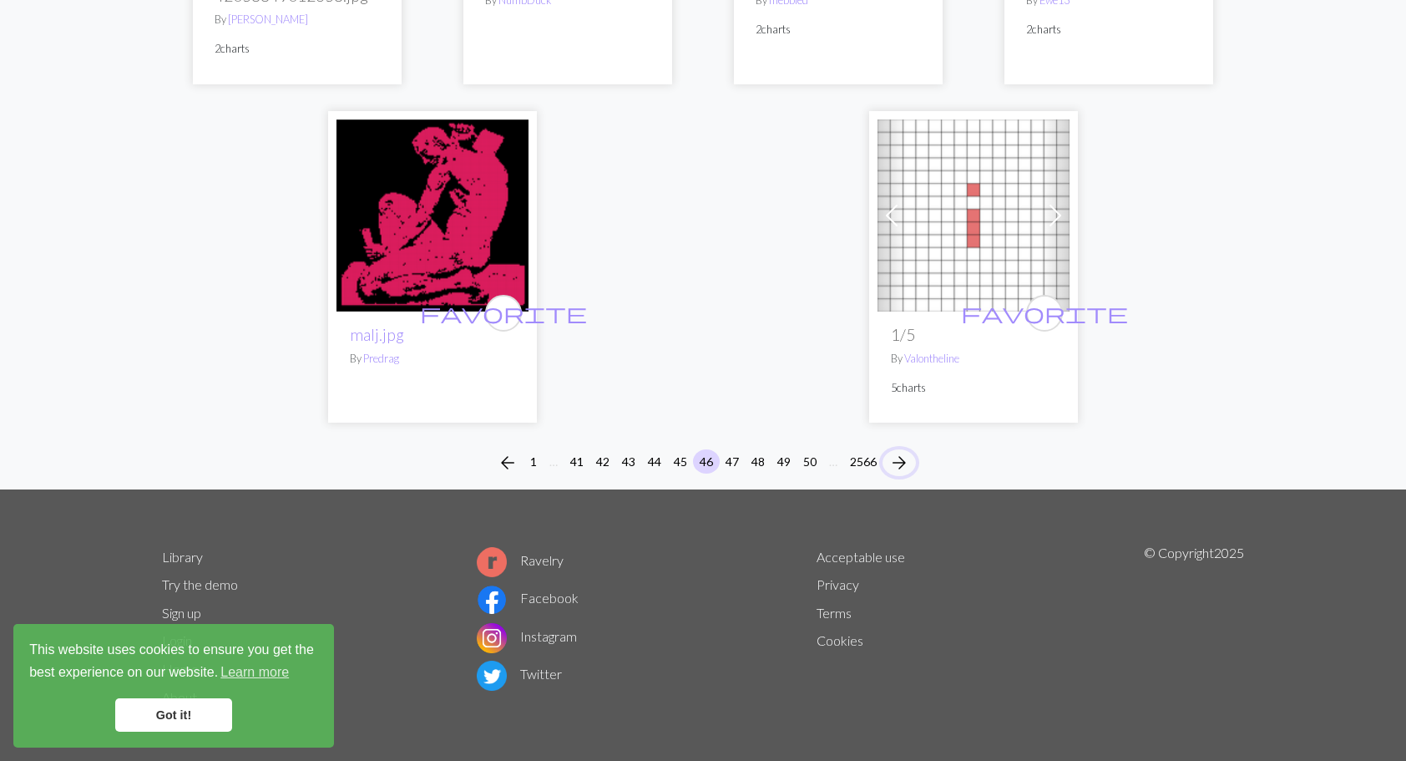
scroll to position [4255, 0]
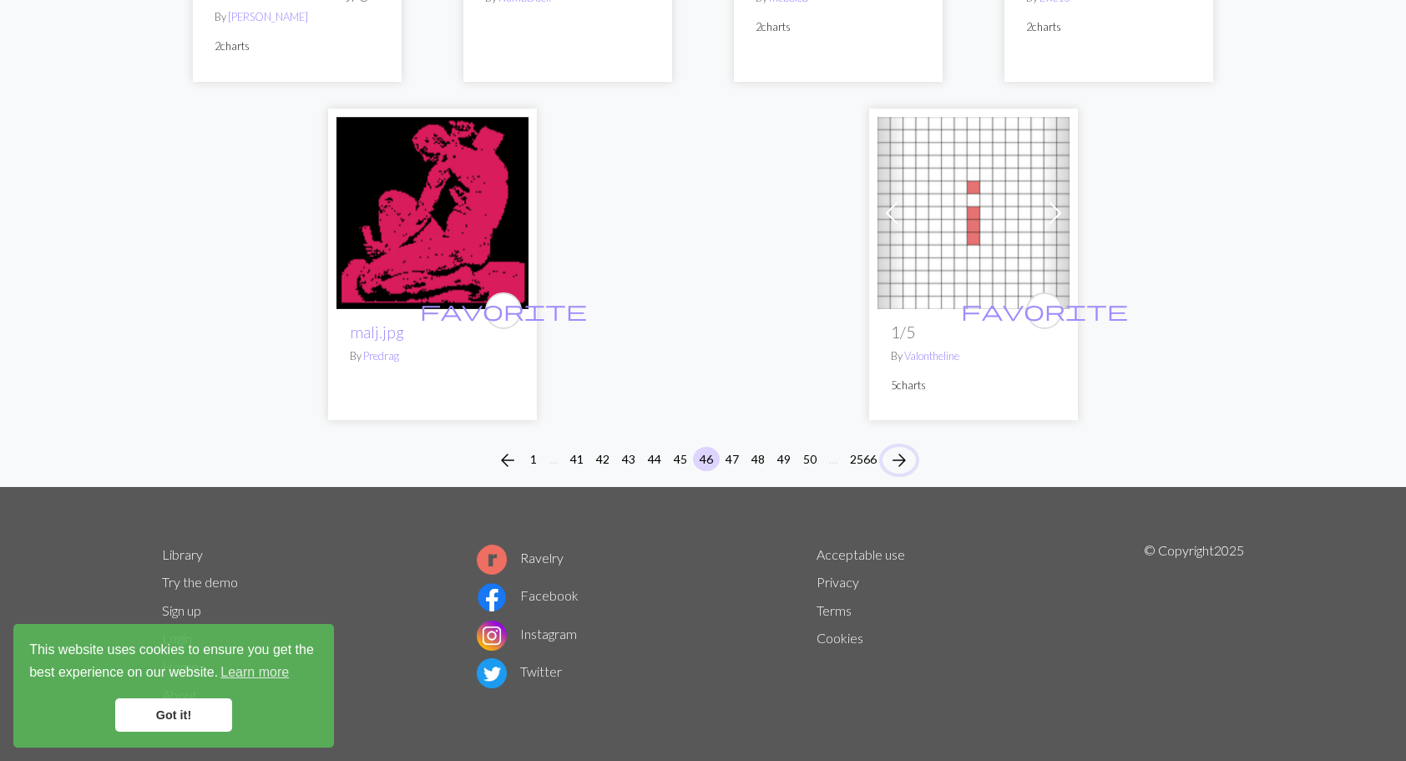
click at [902, 463] on span "arrow_forward" at bounding box center [899, 459] width 20 height 23
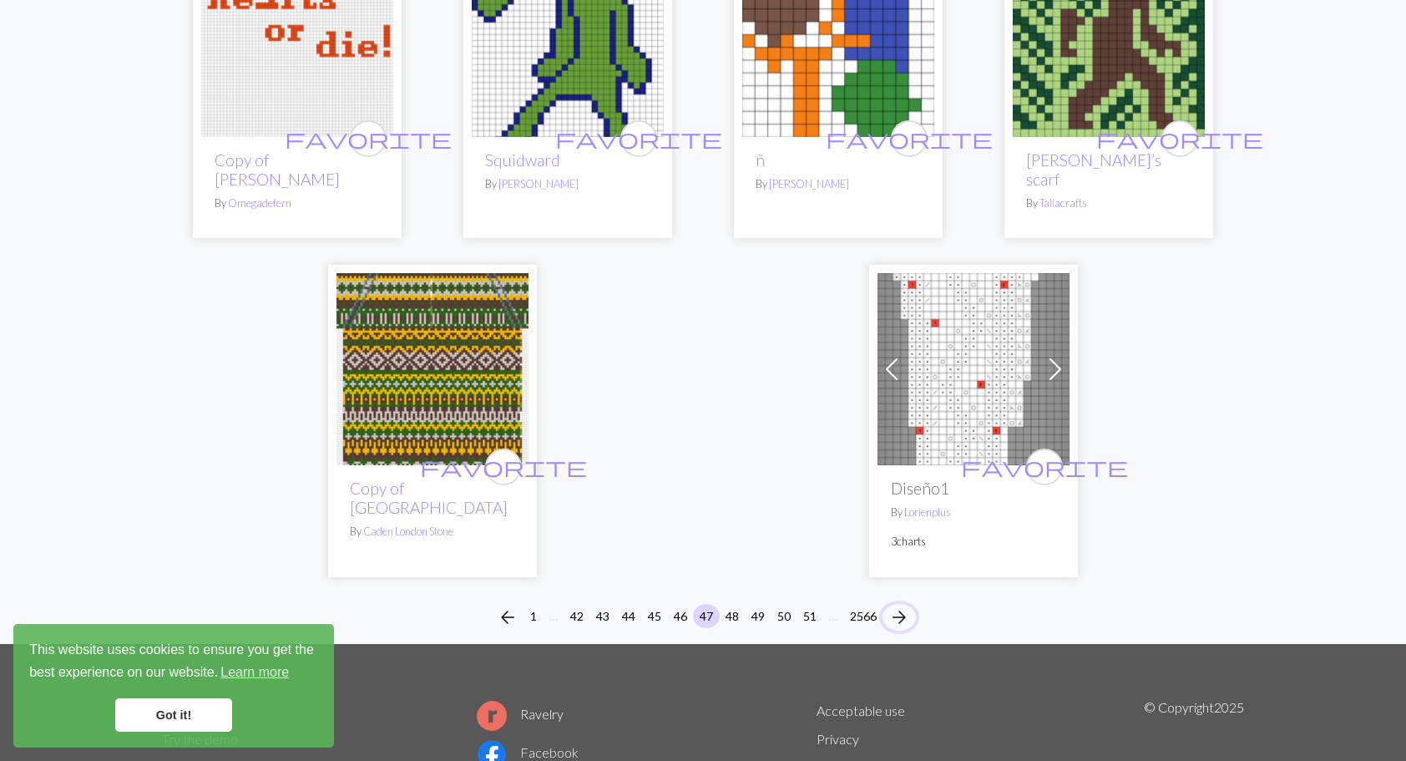
scroll to position [4091, 0]
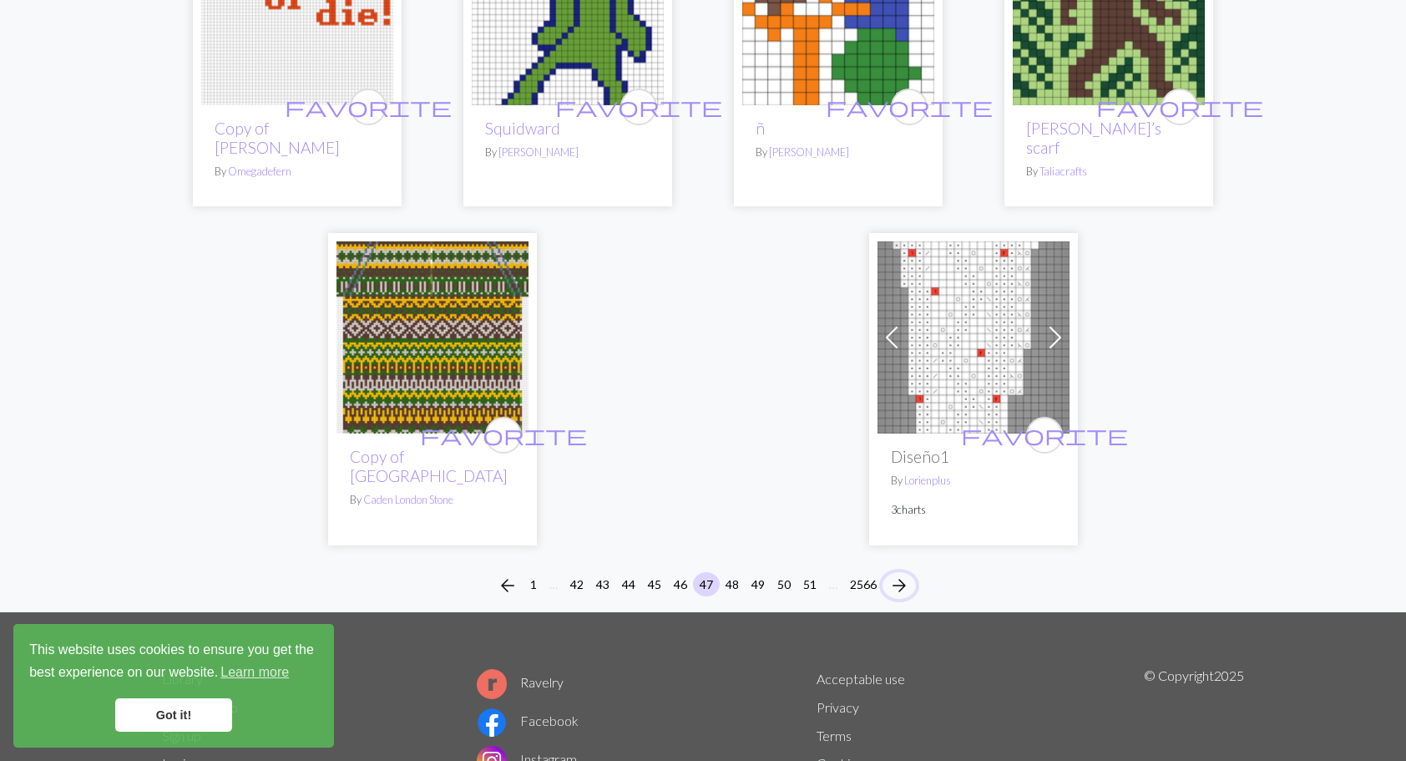
click at [902, 574] on span "arrow_forward" at bounding box center [899, 585] width 20 height 23
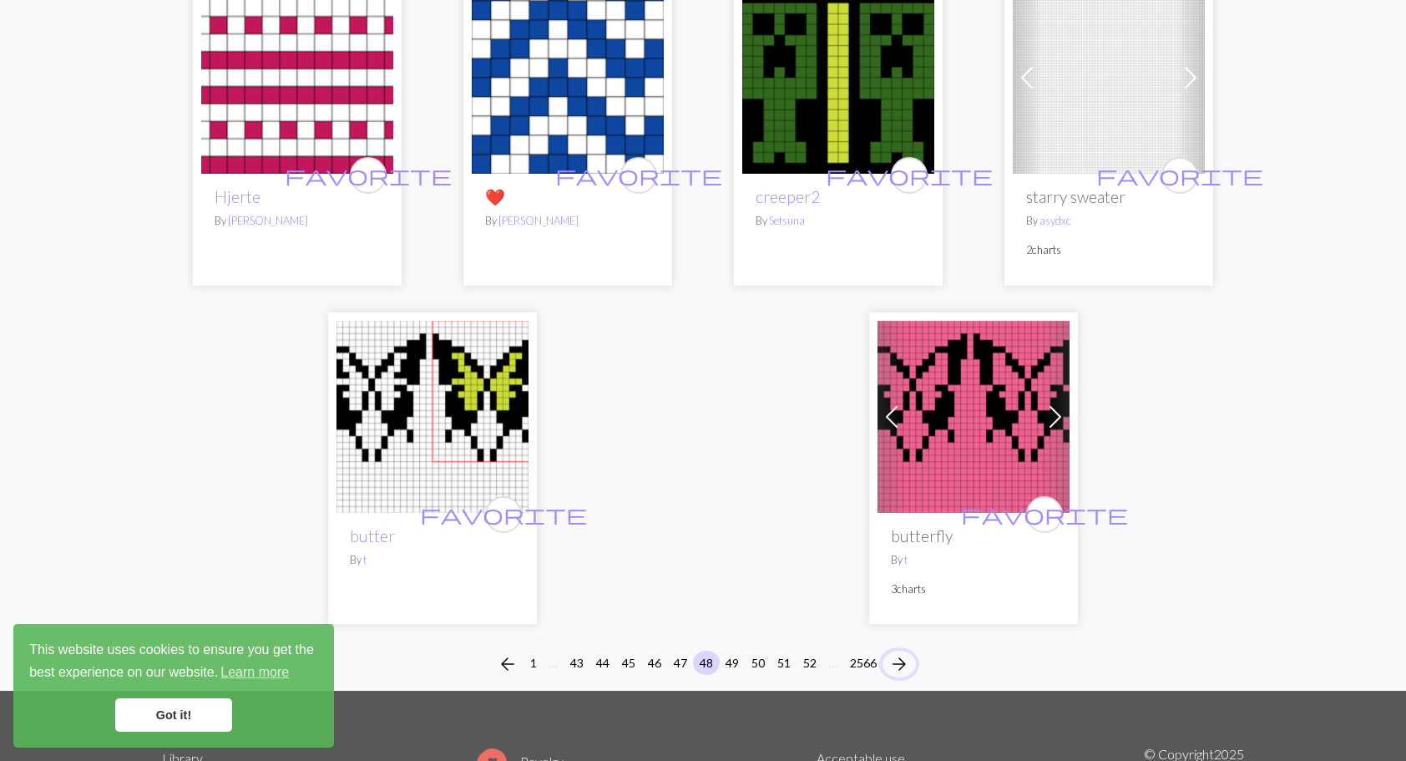
scroll to position [4091, 0]
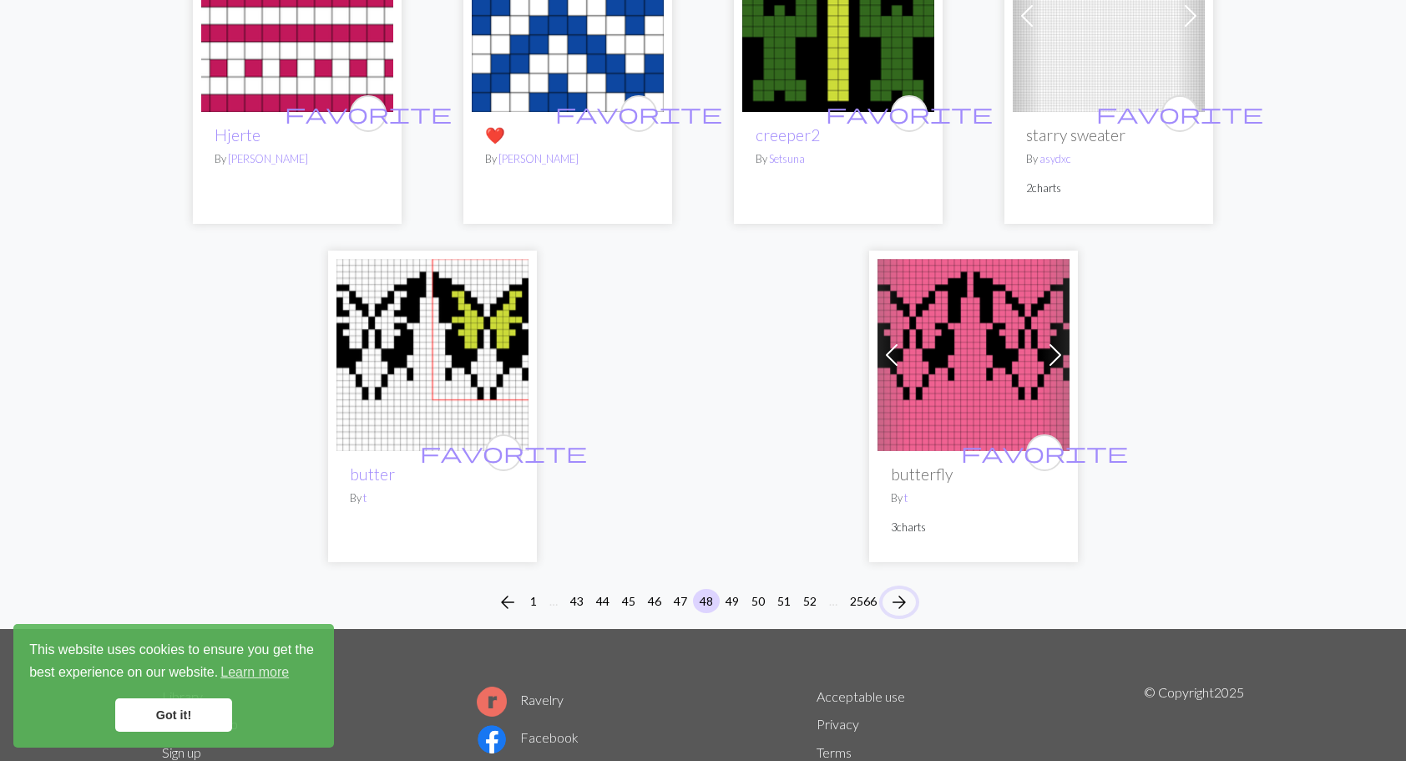
click at [907, 590] on span "arrow_forward" at bounding box center [899, 601] width 20 height 23
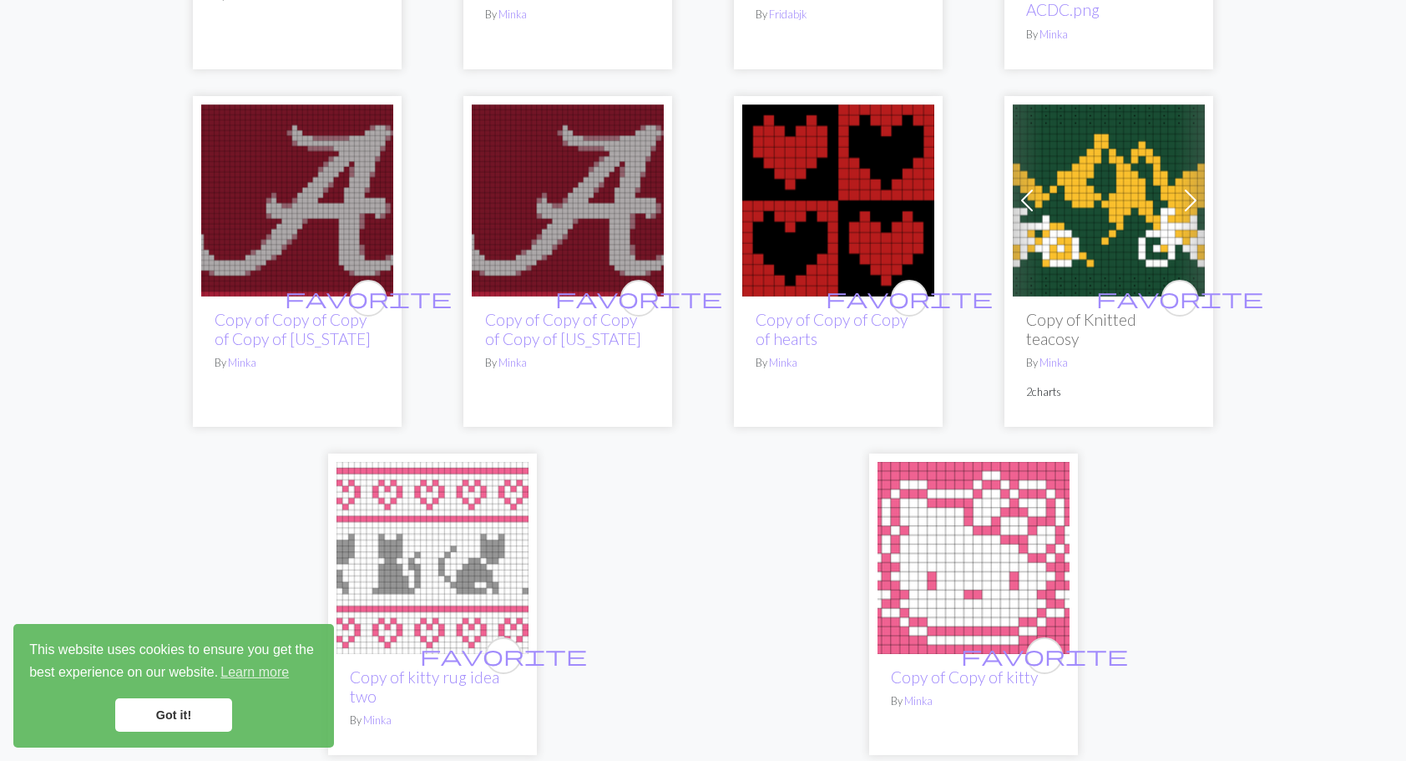
scroll to position [4218, 0]
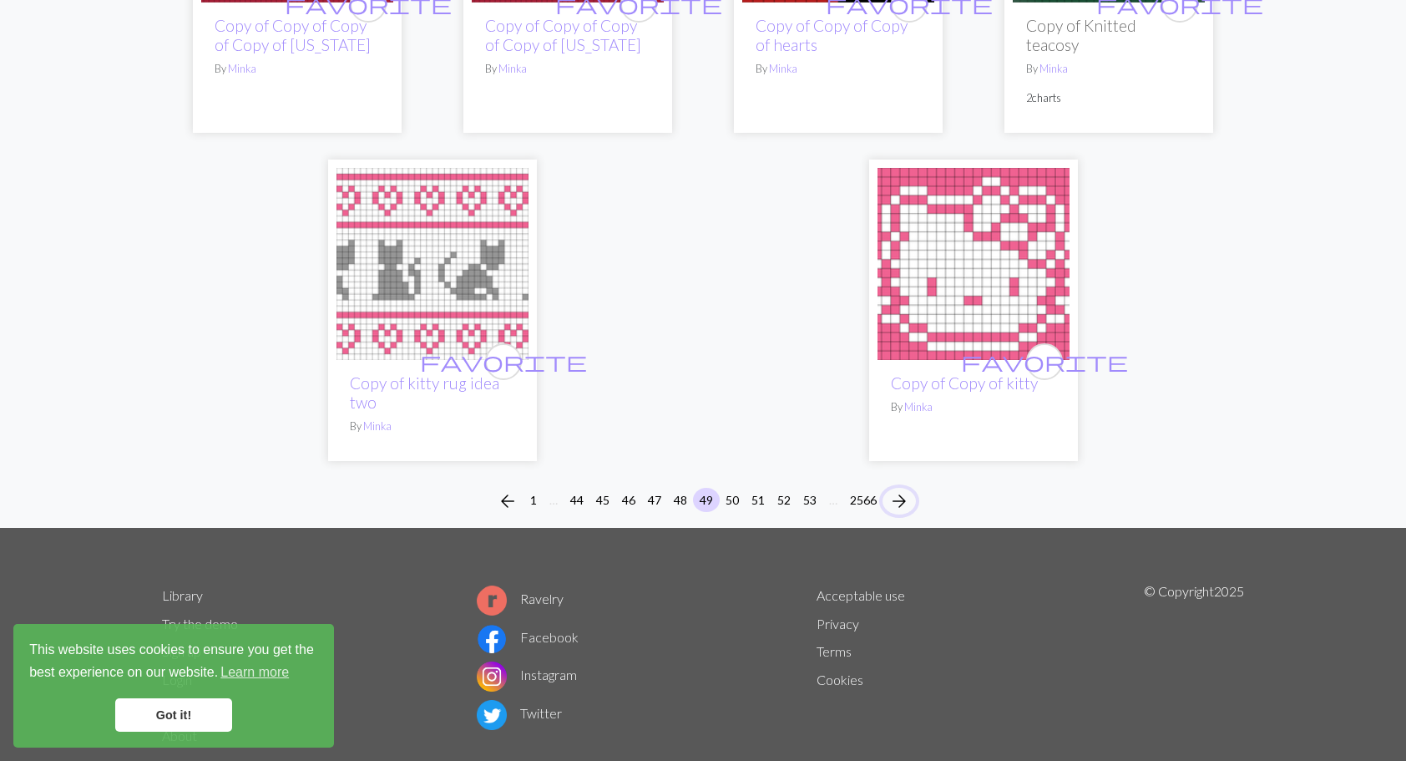
click at [905, 489] on span "arrow_forward" at bounding box center [899, 500] width 20 height 23
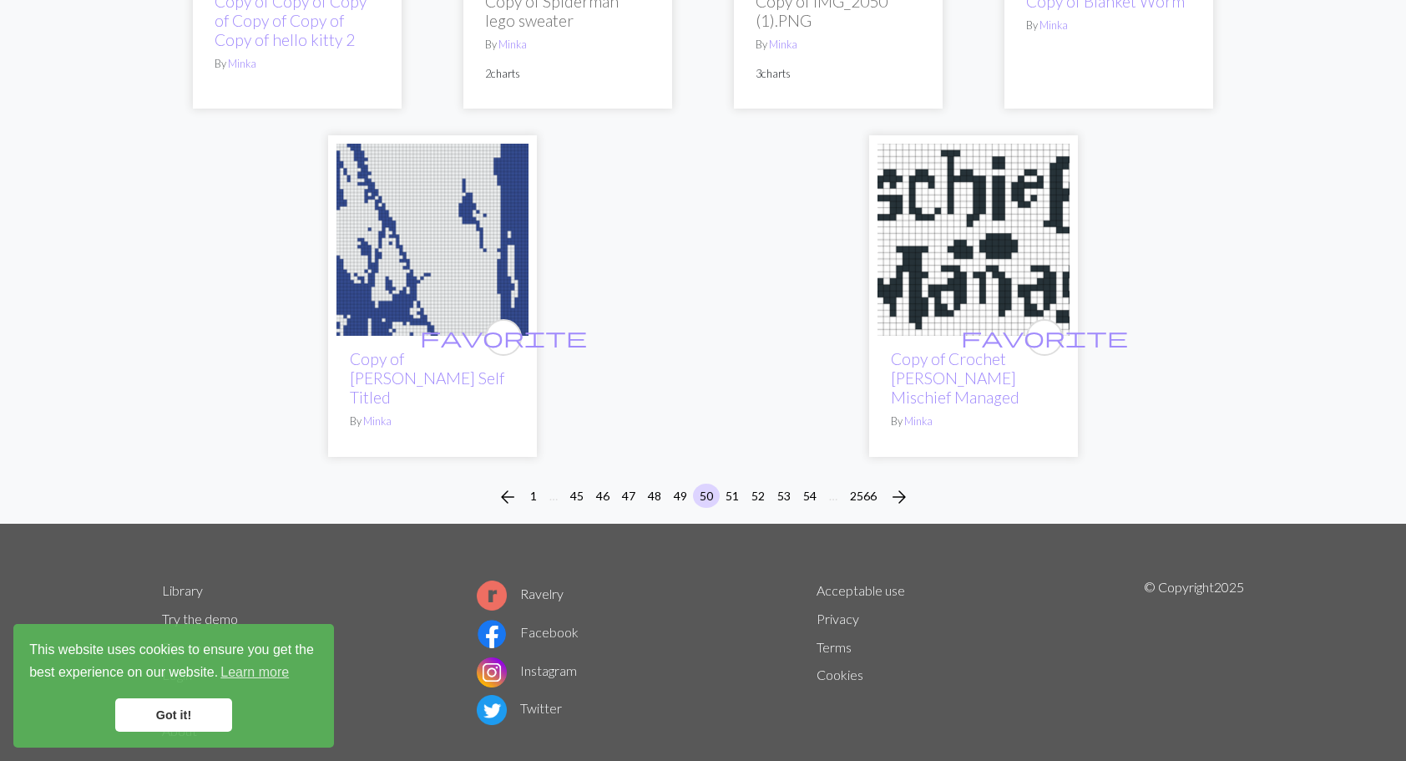
scroll to position [4258, 0]
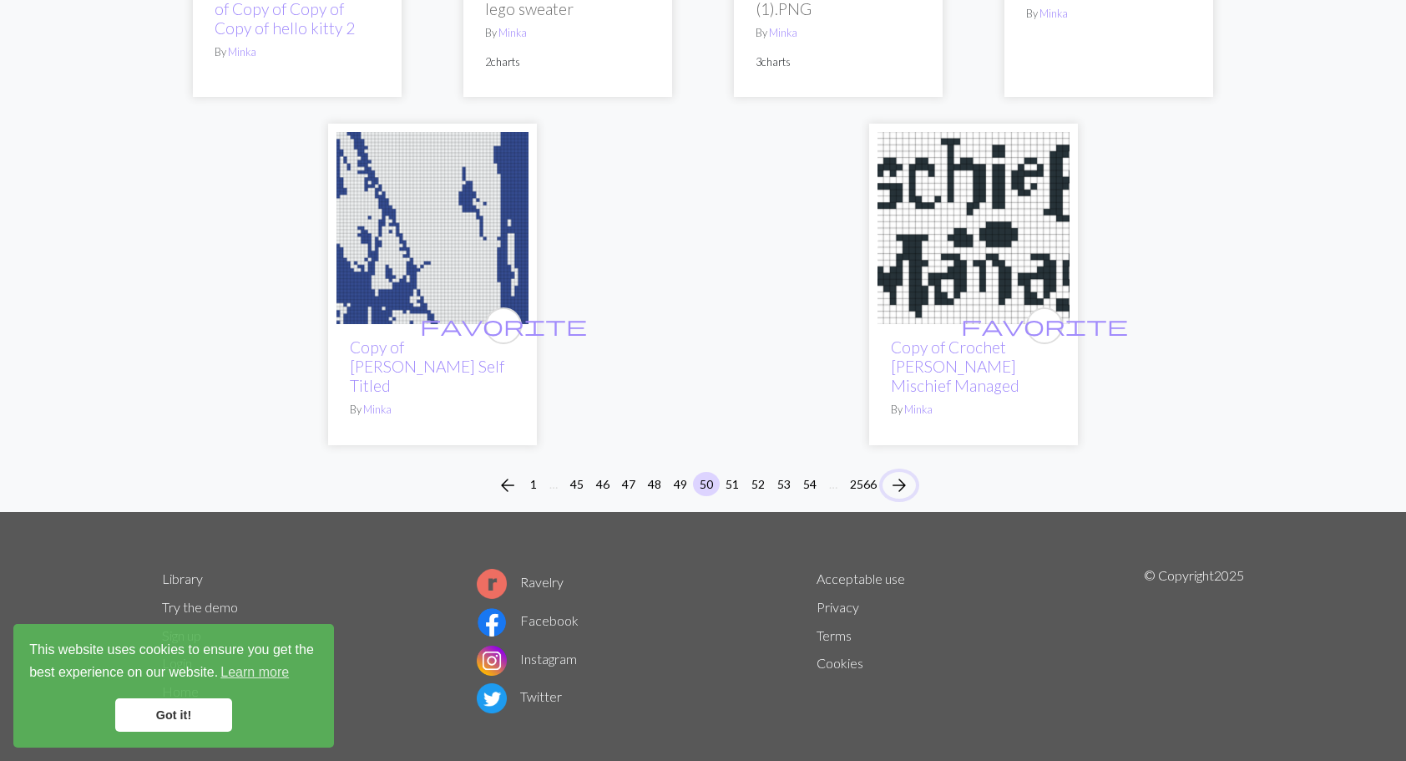
click at [902, 473] on span "arrow_forward" at bounding box center [899, 484] width 20 height 23
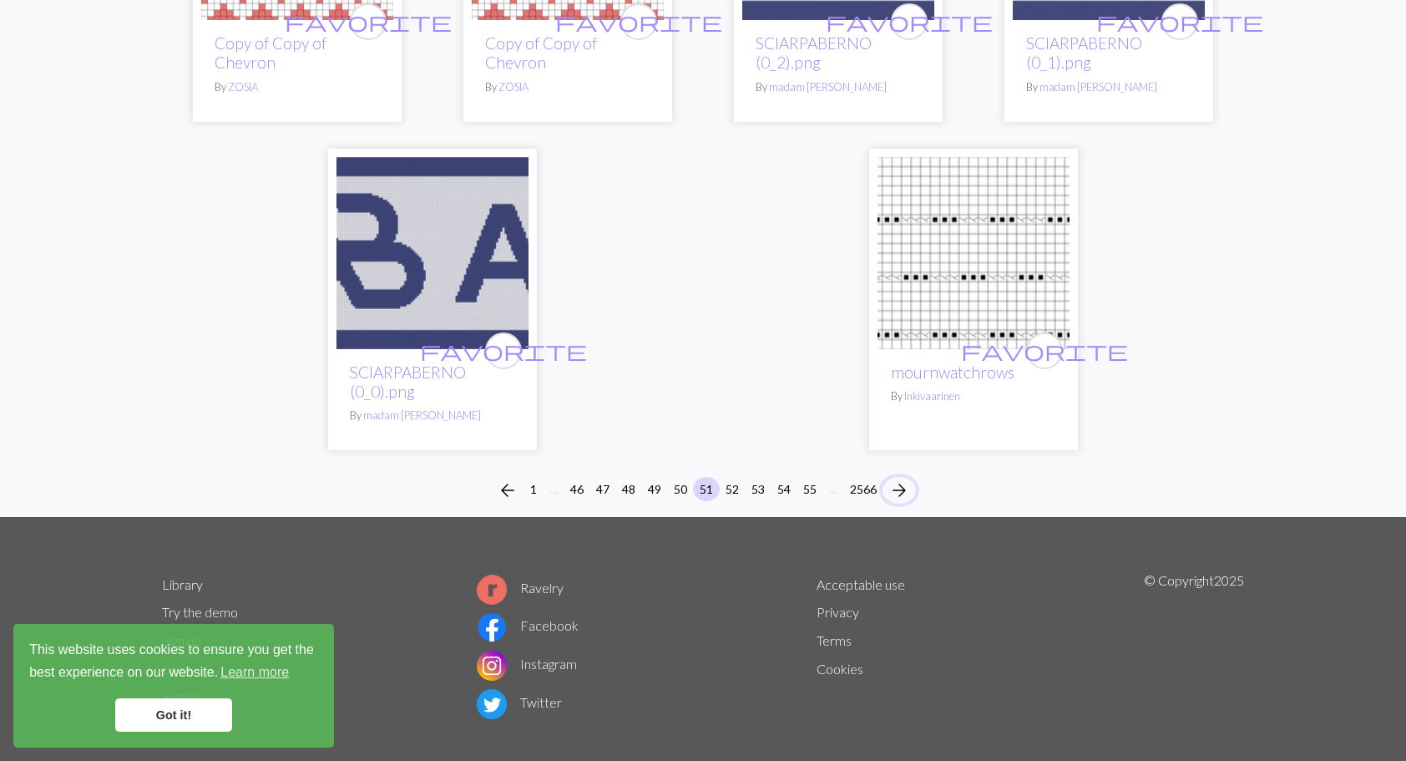
scroll to position [4255, 0]
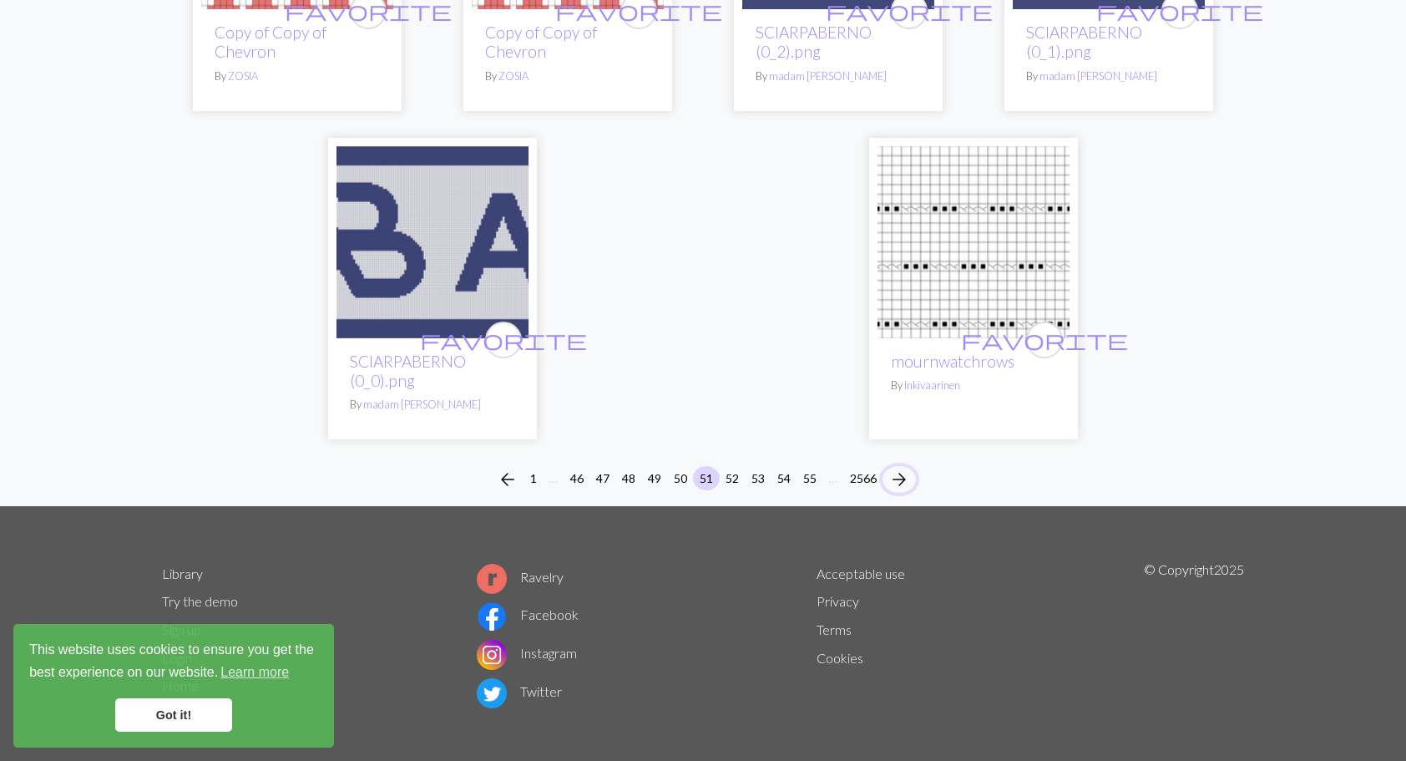
click at [895, 468] on span "arrow_forward" at bounding box center [899, 479] width 20 height 23
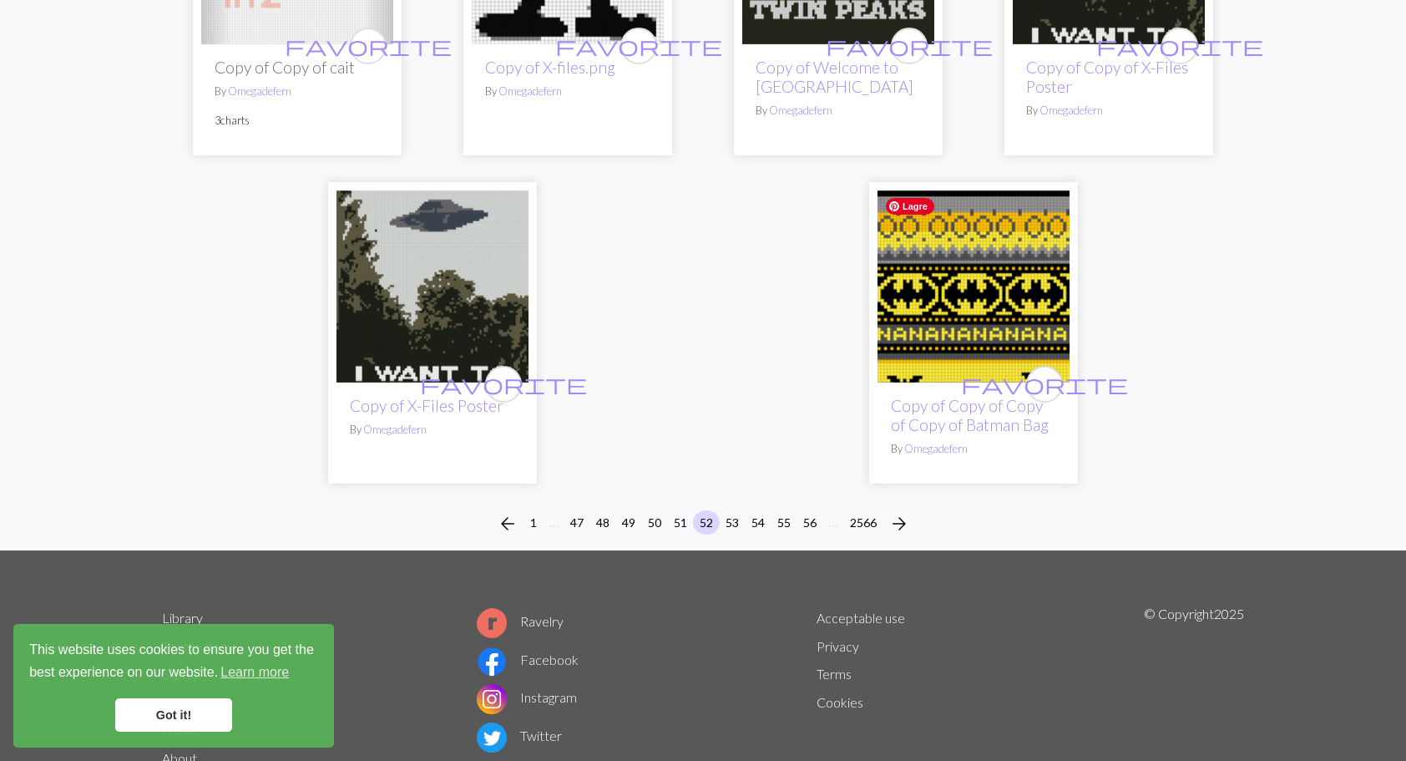
scroll to position [4323, 0]
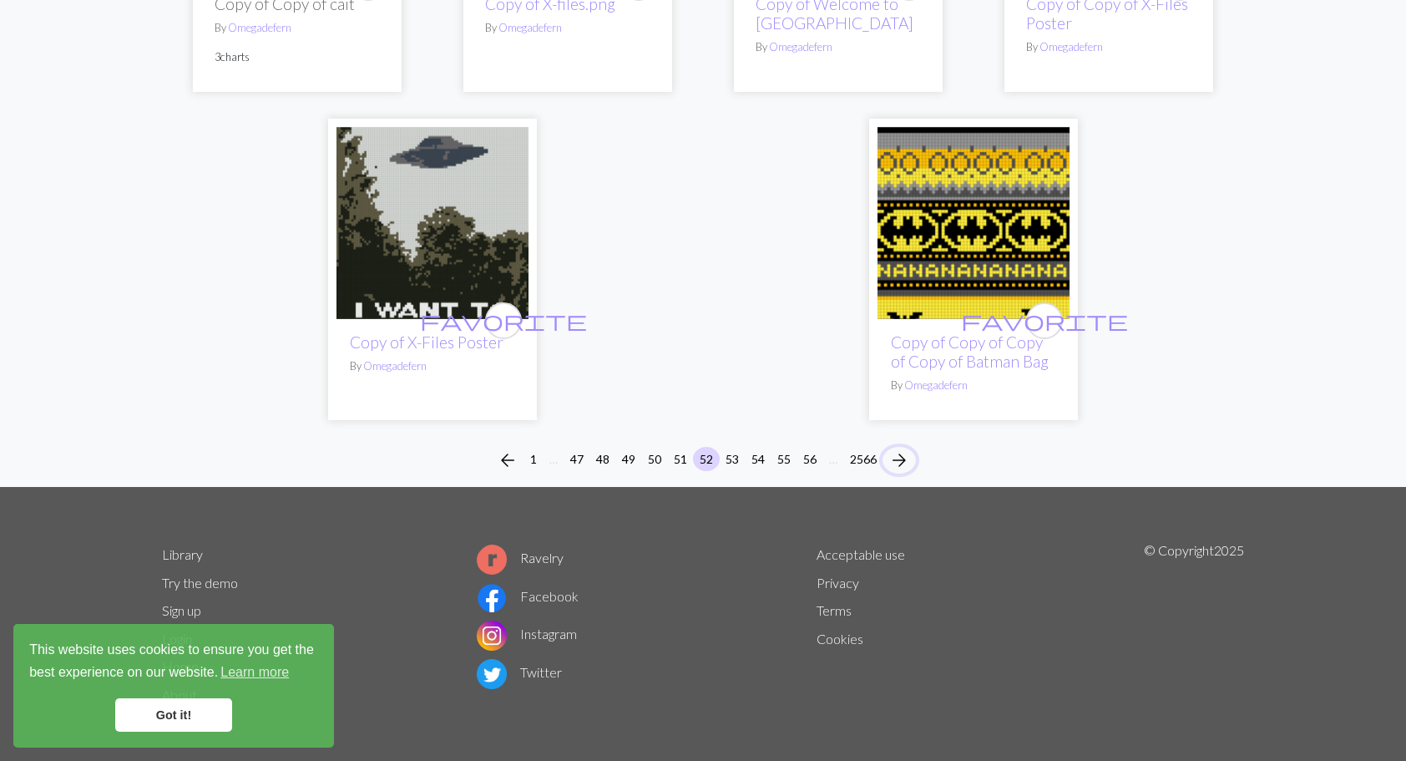
click at [903, 456] on span "arrow_forward" at bounding box center [899, 459] width 20 height 23
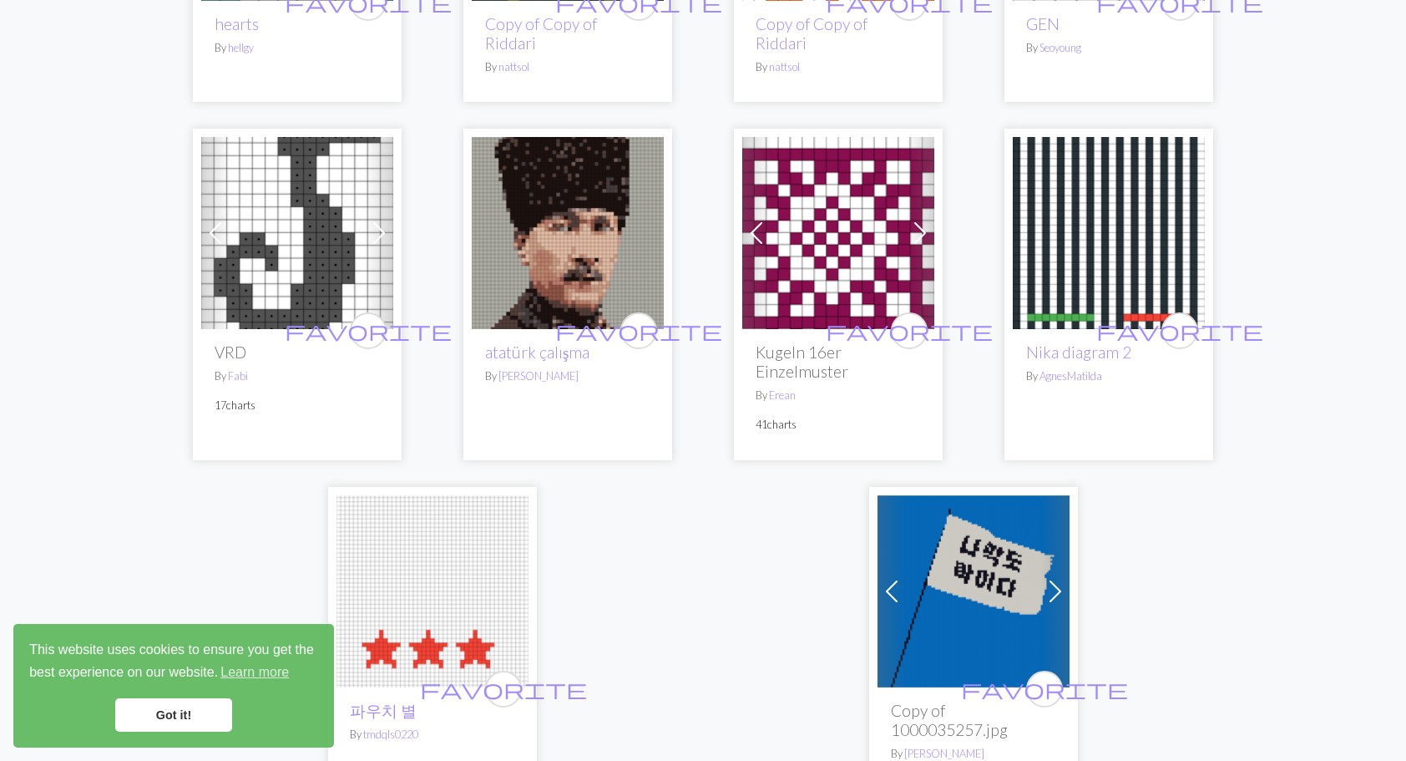
scroll to position [4175, 0]
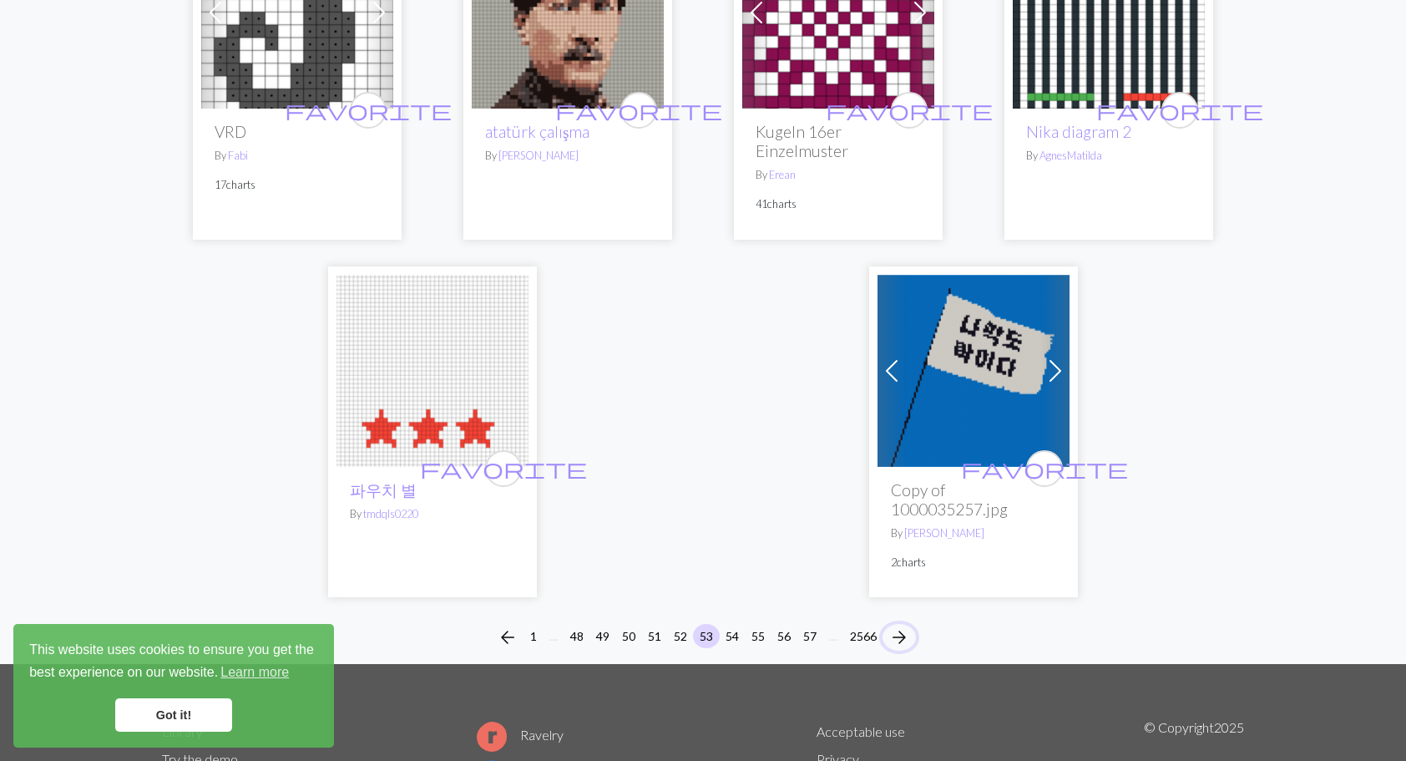
click at [905, 625] on span "arrow_forward" at bounding box center [899, 636] width 20 height 23
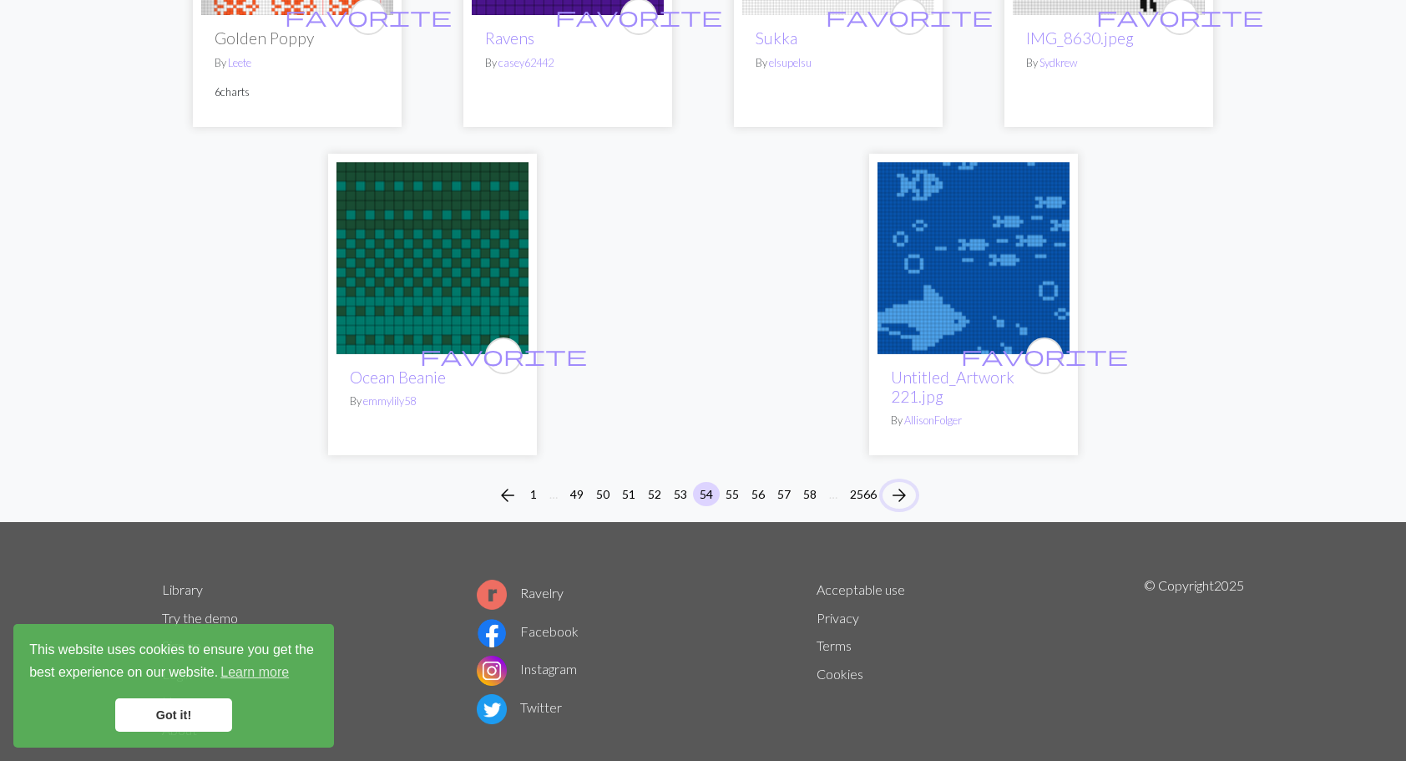
scroll to position [4305, 0]
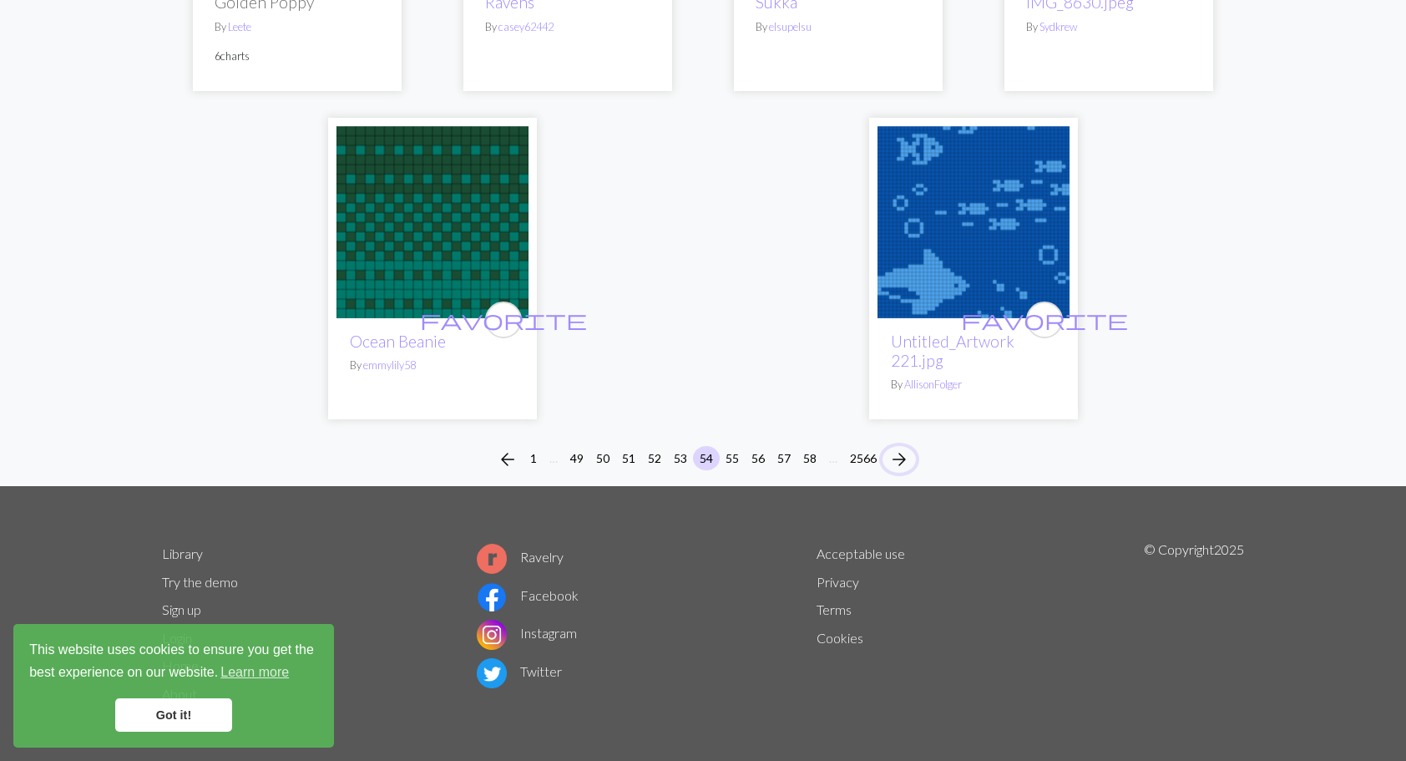
click at [903, 458] on span "arrow_forward" at bounding box center [899, 459] width 20 height 23
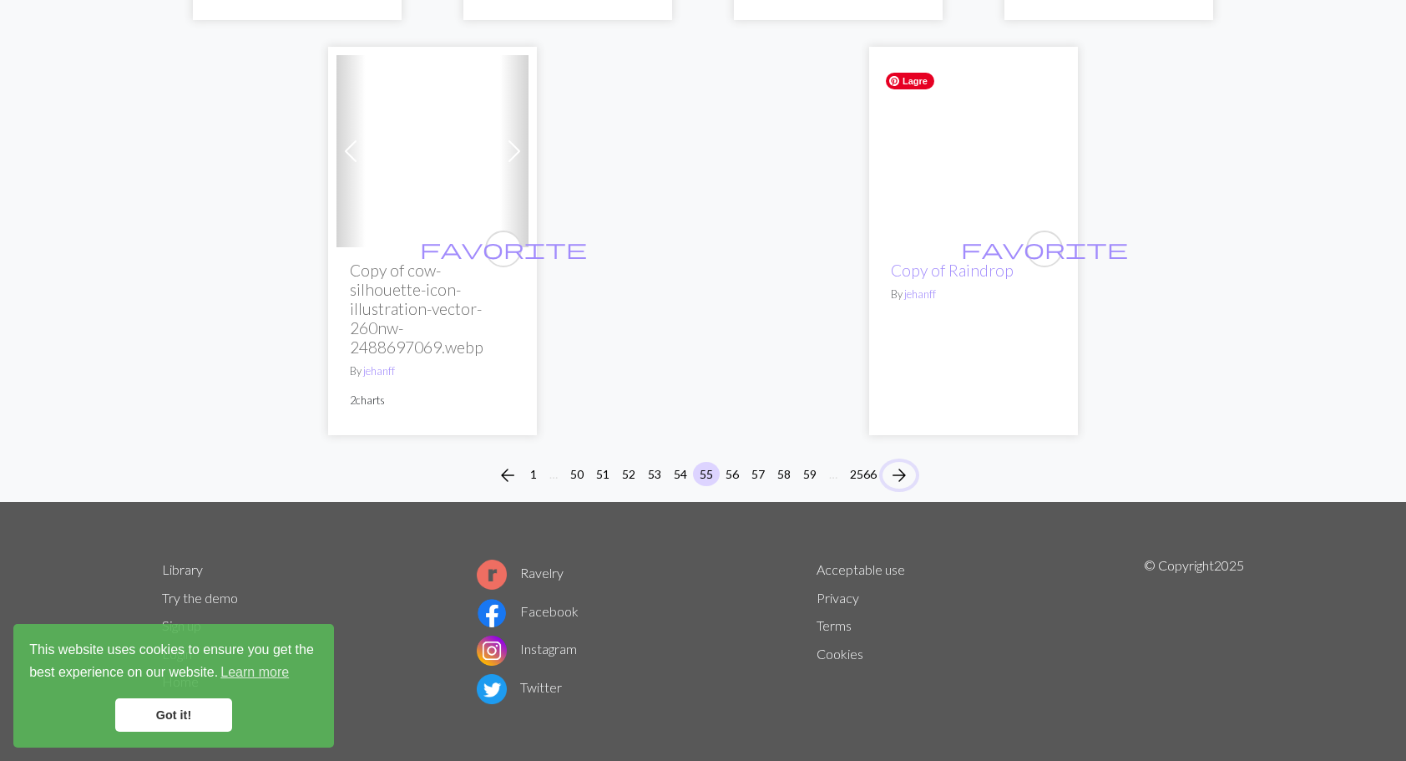
scroll to position [4496, 0]
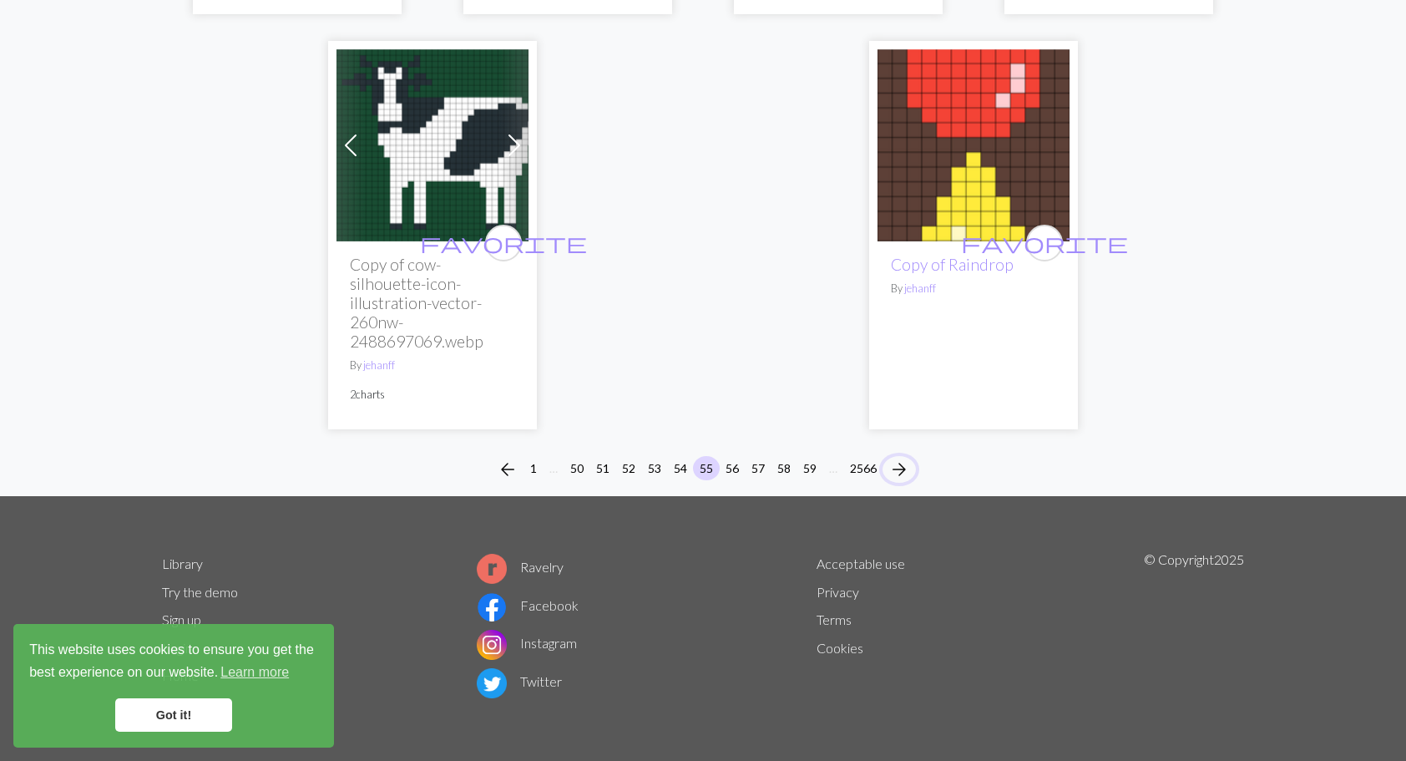
click at [907, 458] on span "arrow_forward" at bounding box center [899, 469] width 20 height 23
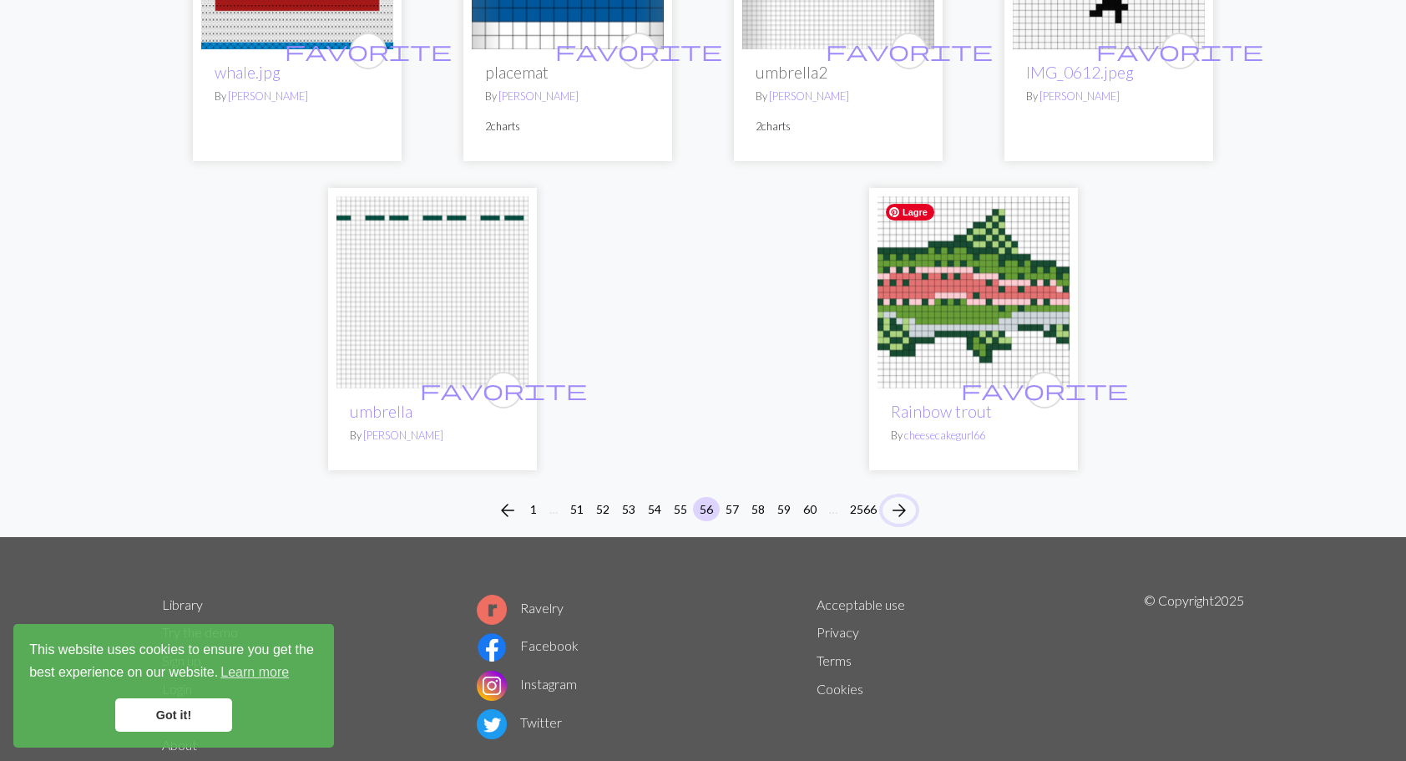
scroll to position [4258, 0]
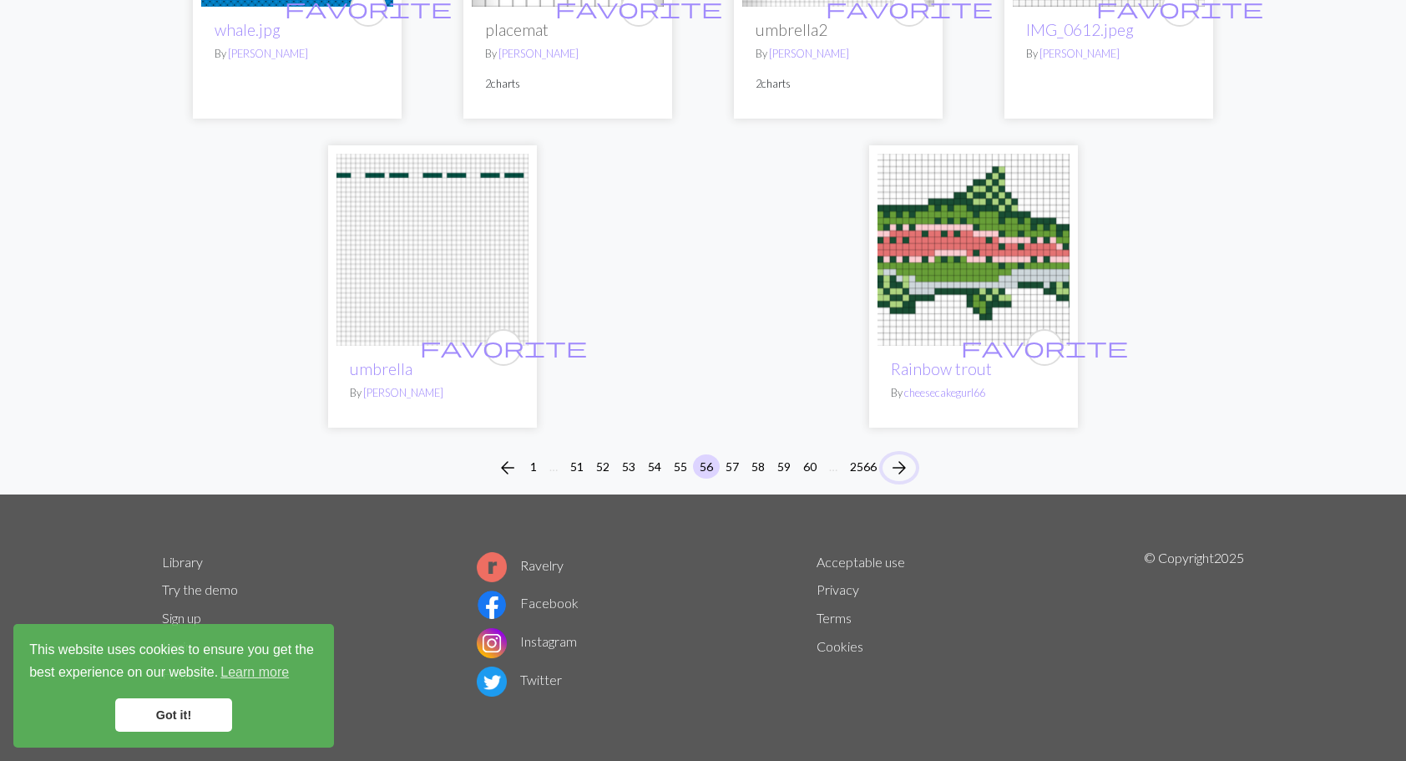
click at [907, 467] on span "arrow_forward" at bounding box center [899, 467] width 20 height 23
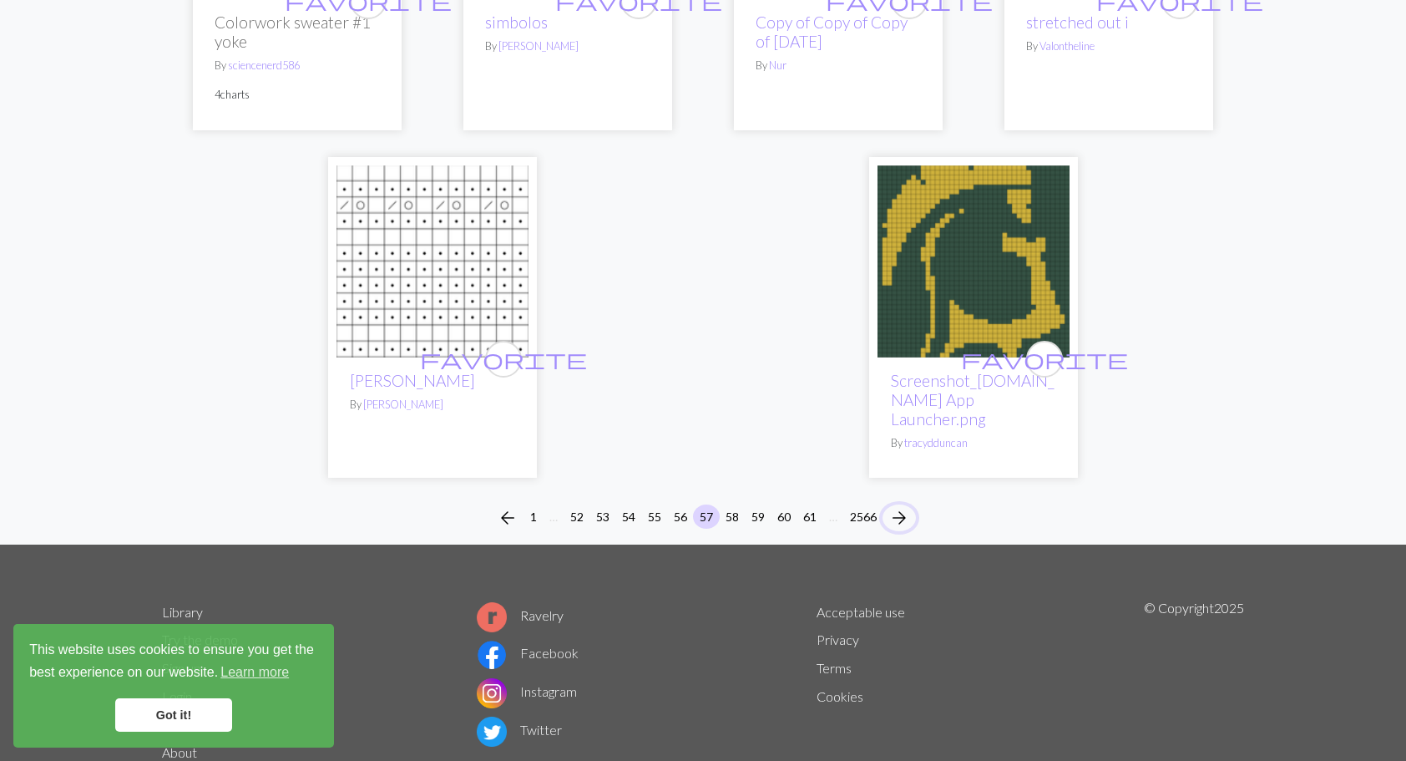
scroll to position [4303, 0]
click at [901, 506] on span "arrow_forward" at bounding box center [899, 517] width 20 height 23
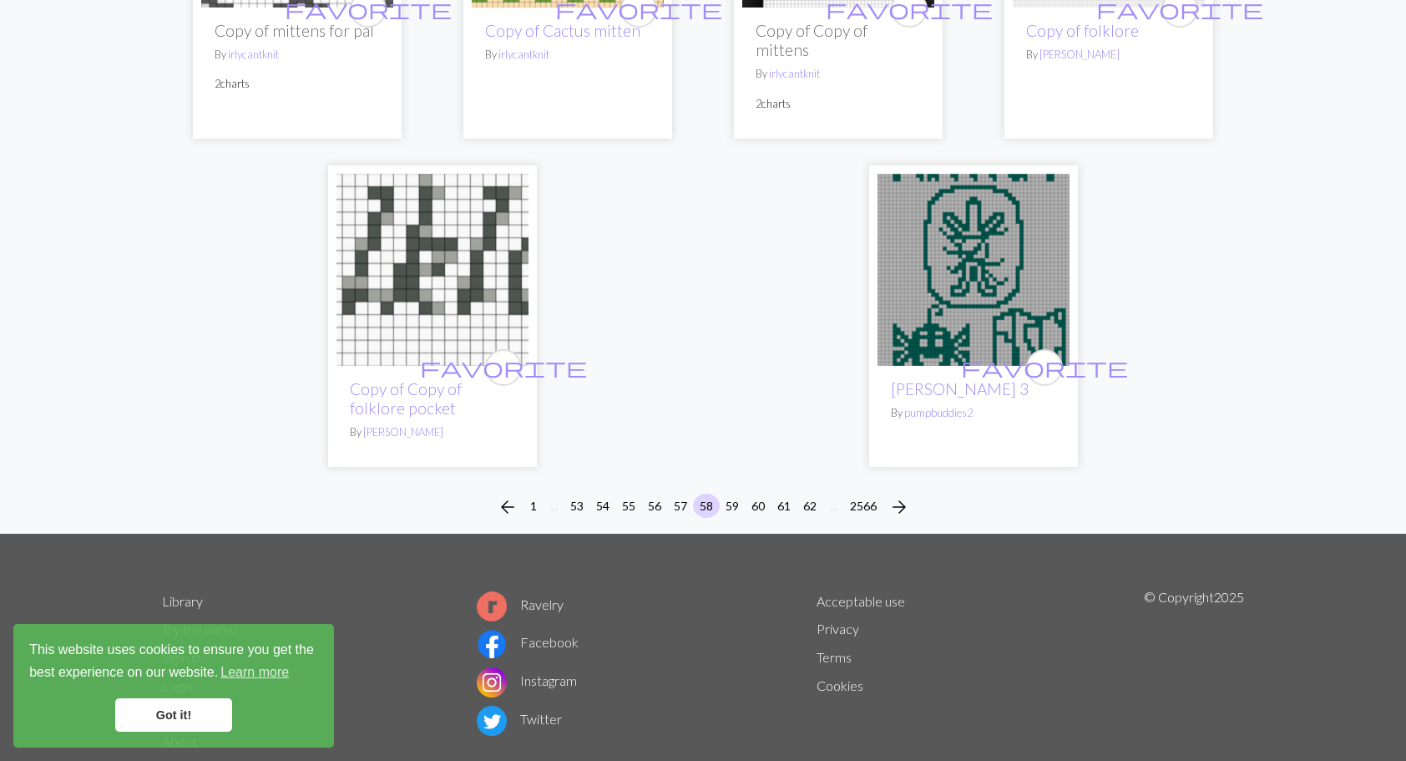
scroll to position [4236, 0]
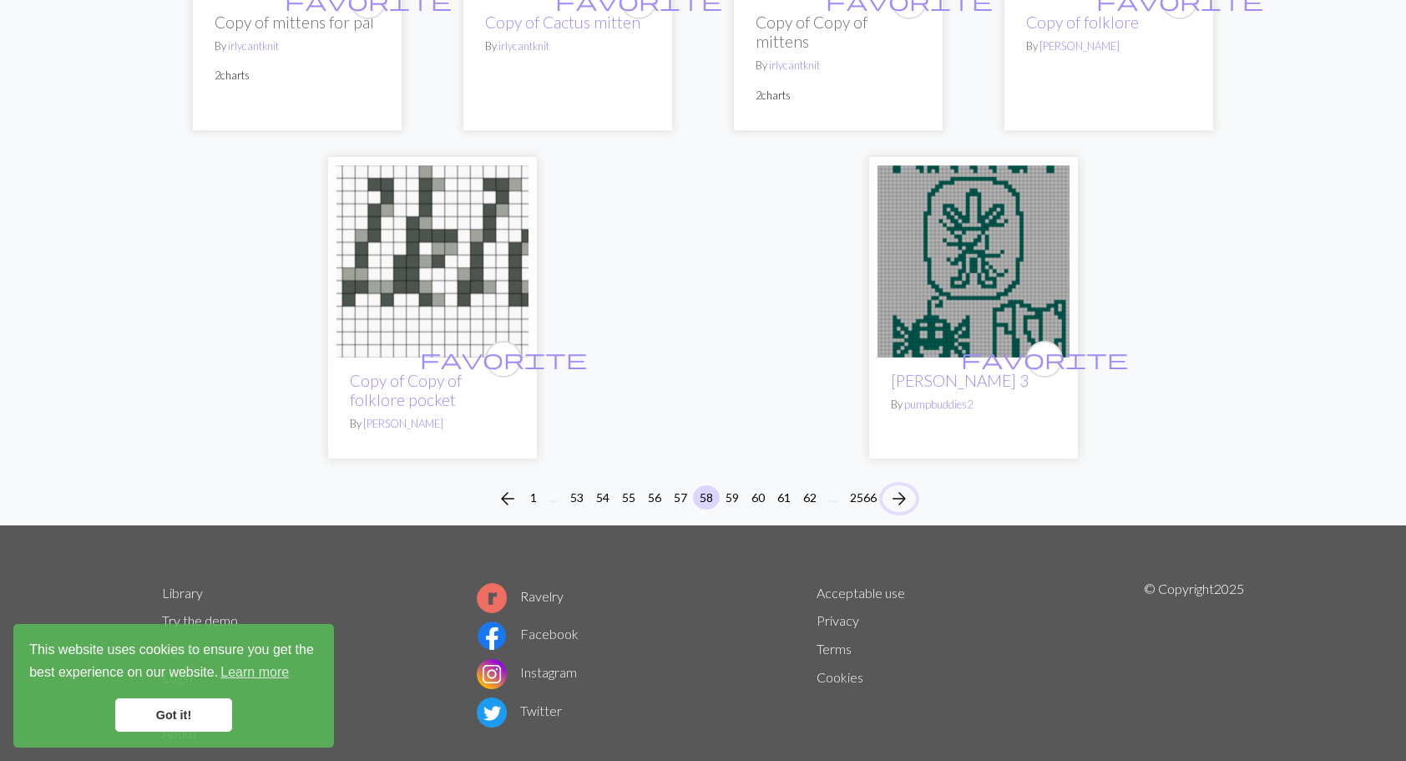
click at [903, 487] on span "arrow_forward" at bounding box center [899, 498] width 20 height 23
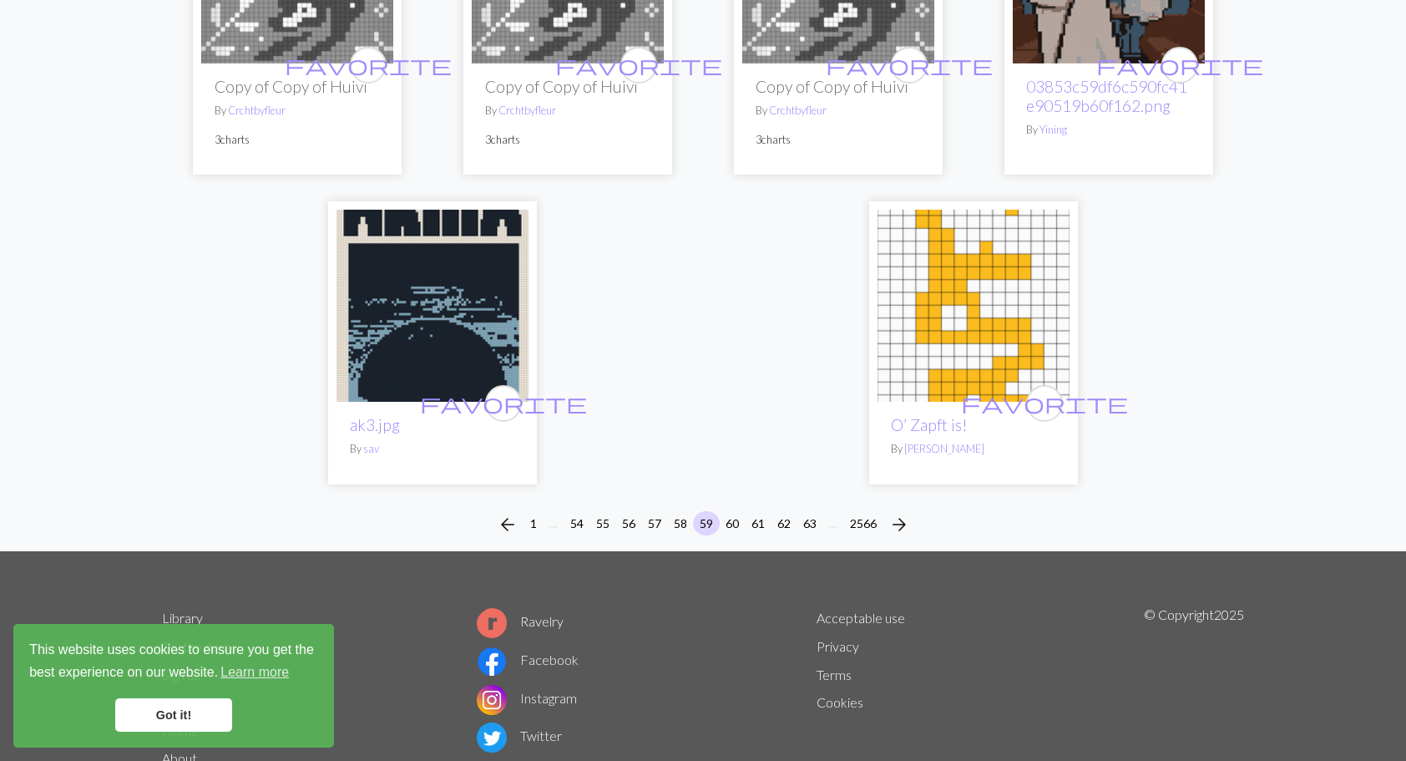
scroll to position [4178, 0]
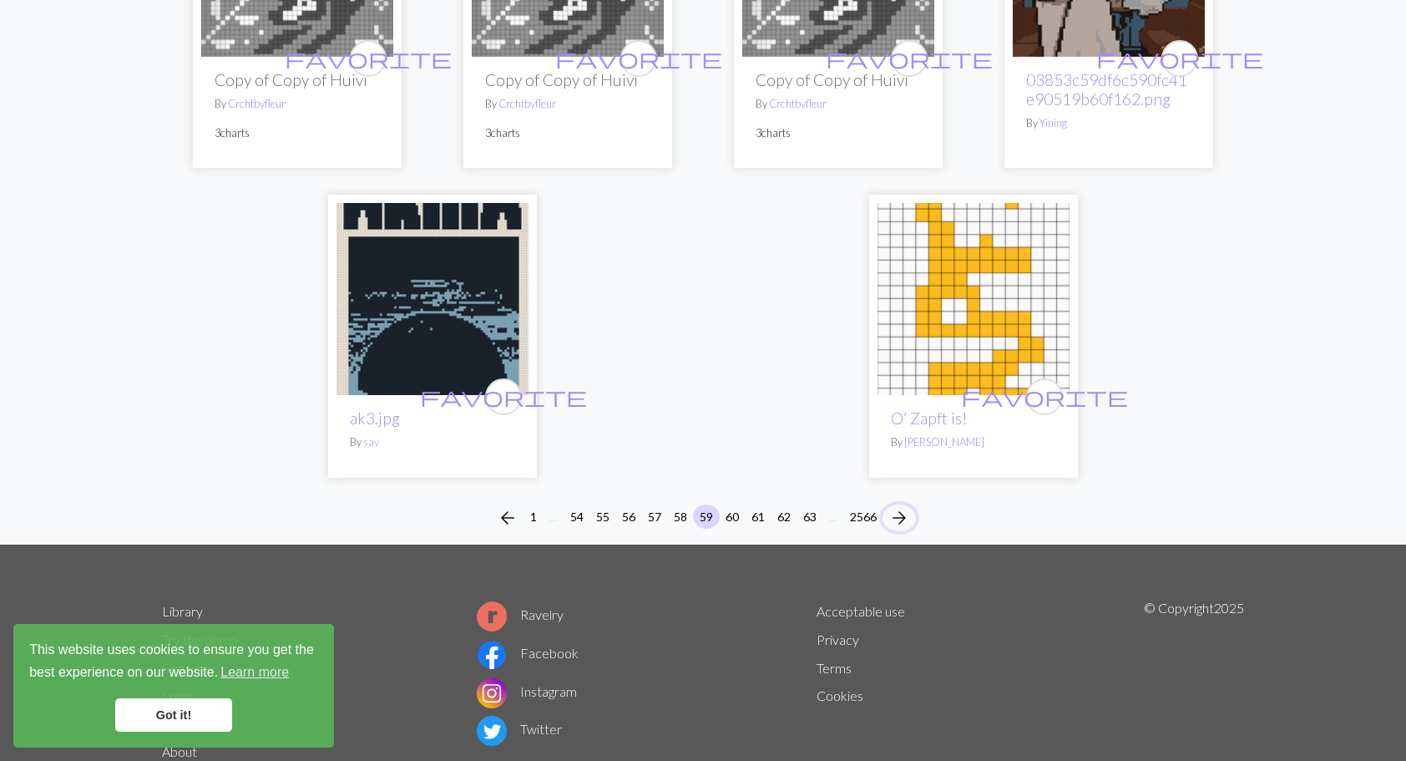
click at [903, 506] on span "arrow_forward" at bounding box center [899, 517] width 20 height 23
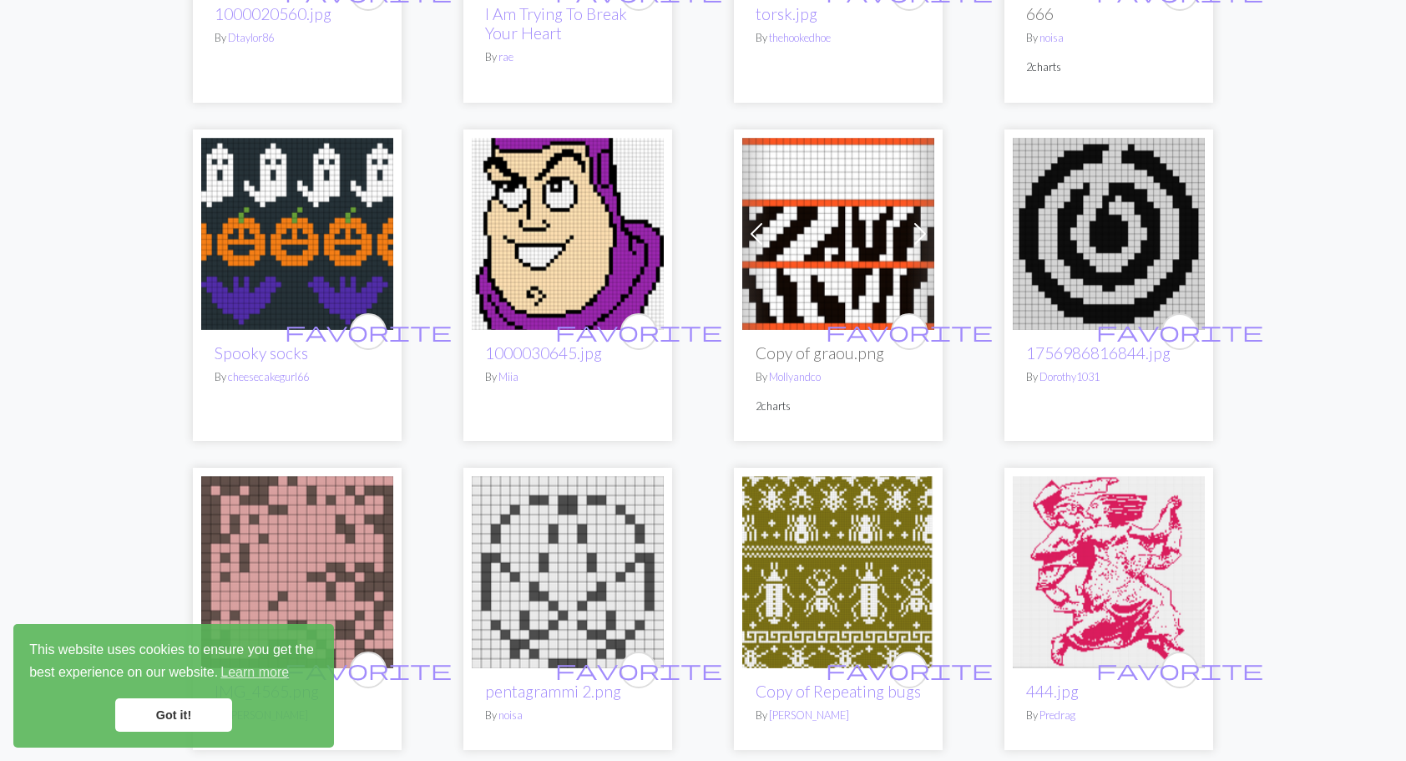
scroll to position [1503, 0]
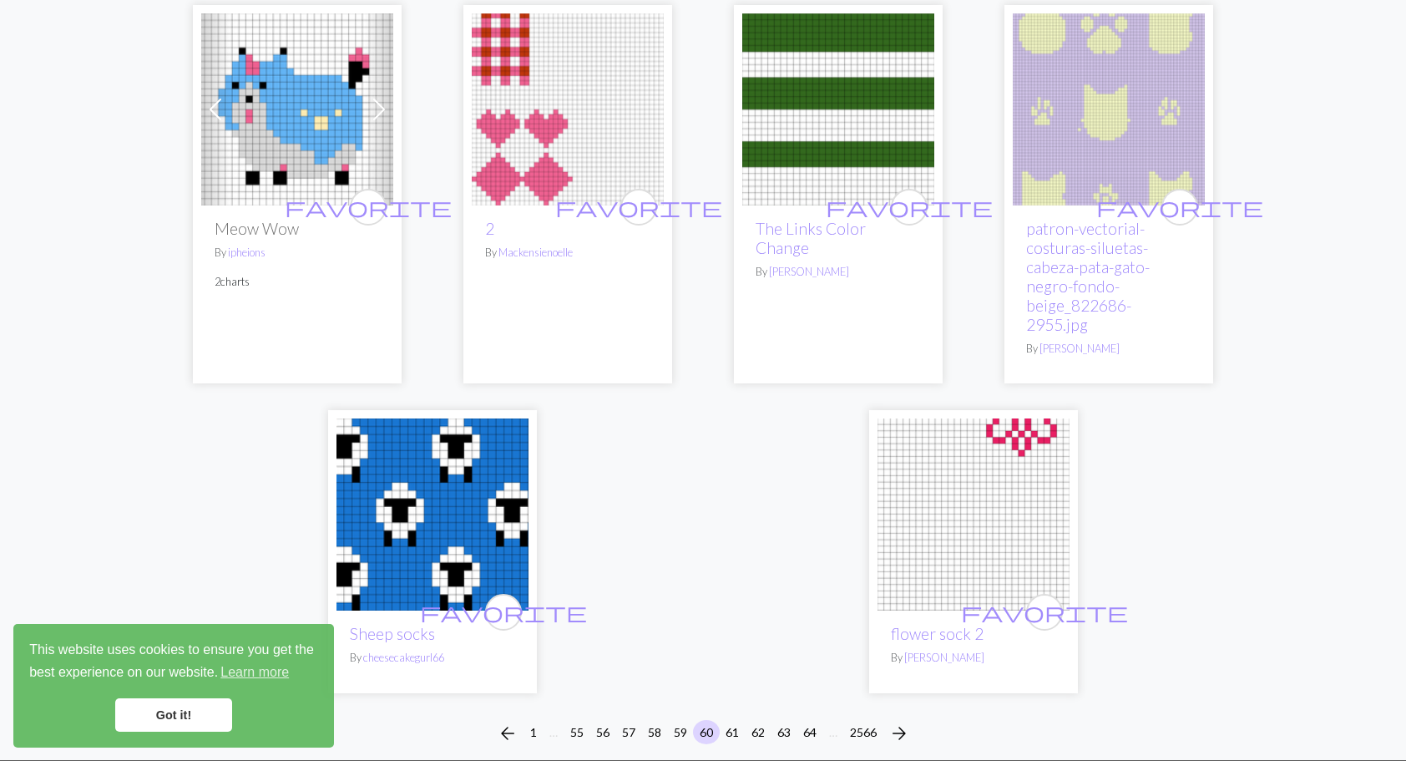
scroll to position [4139, 0]
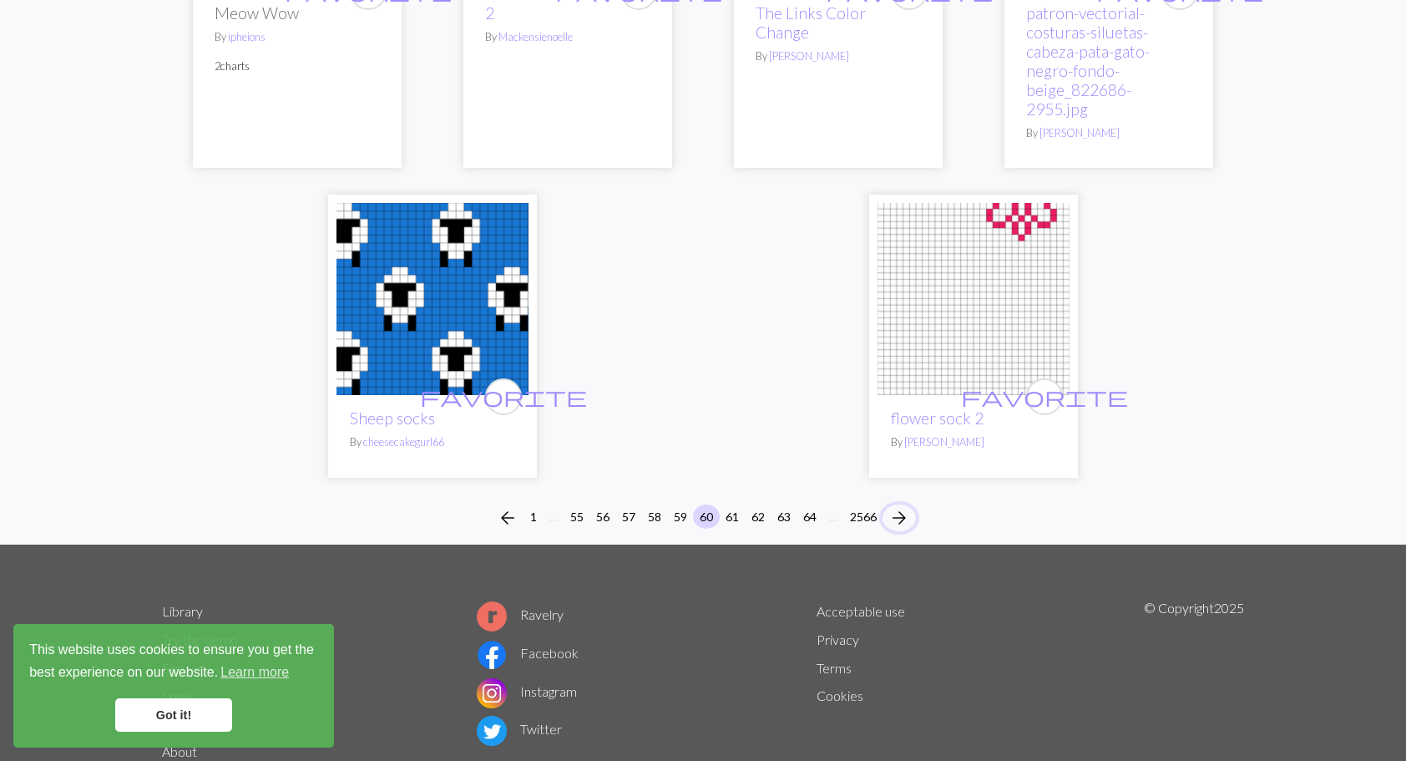
click at [902, 506] on span "arrow_forward" at bounding box center [899, 517] width 20 height 23
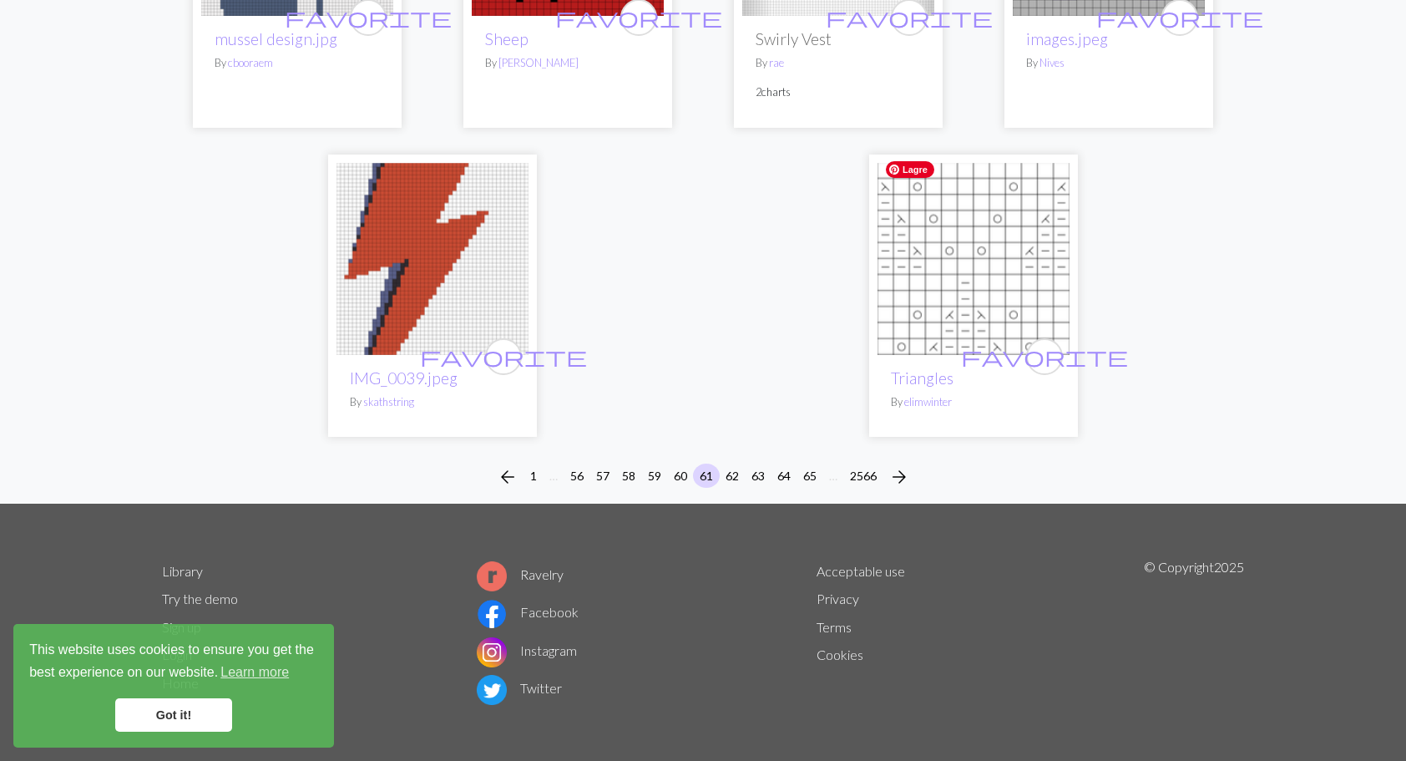
scroll to position [4141, 0]
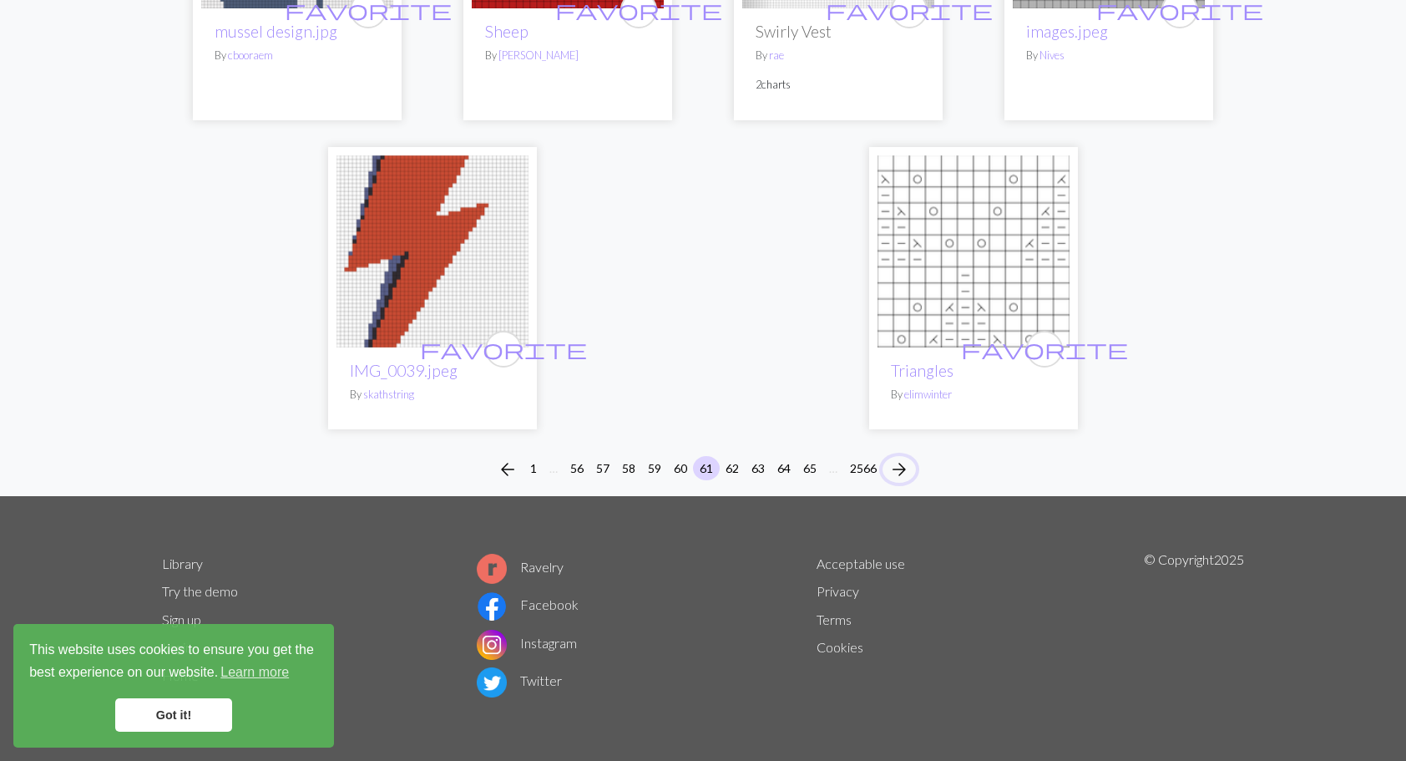
click at [902, 458] on span "arrow_forward" at bounding box center [899, 469] width 20 height 23
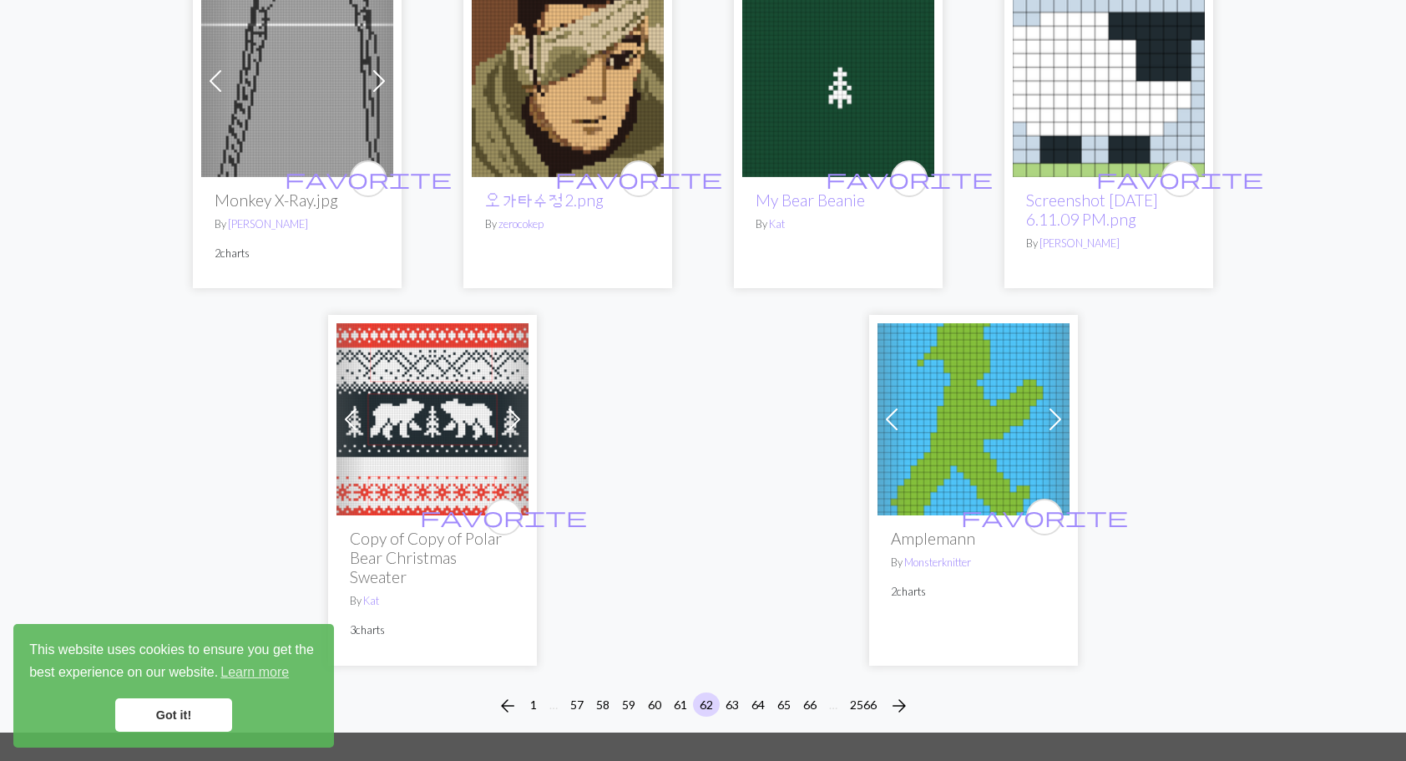
scroll to position [4382, 0]
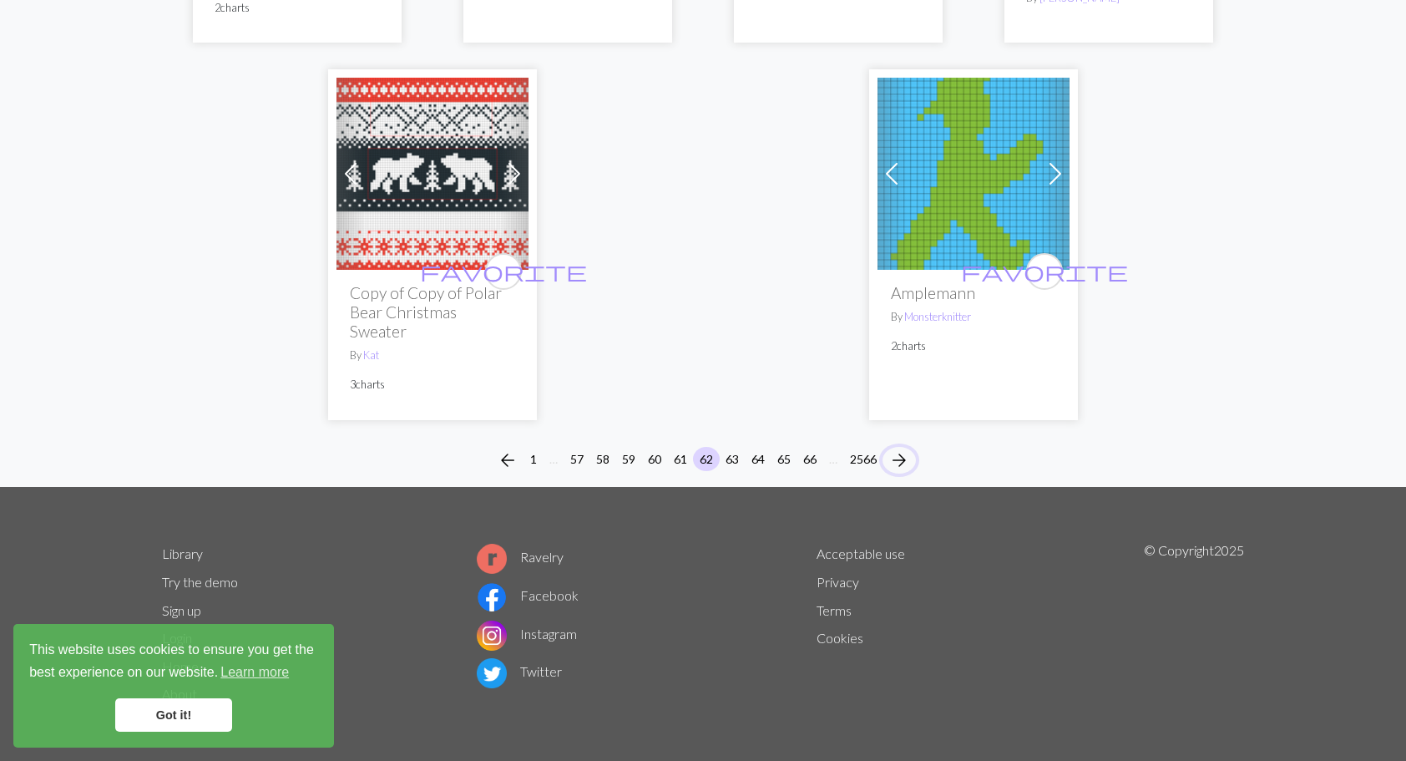
click at [902, 454] on span "arrow_forward" at bounding box center [899, 459] width 20 height 23
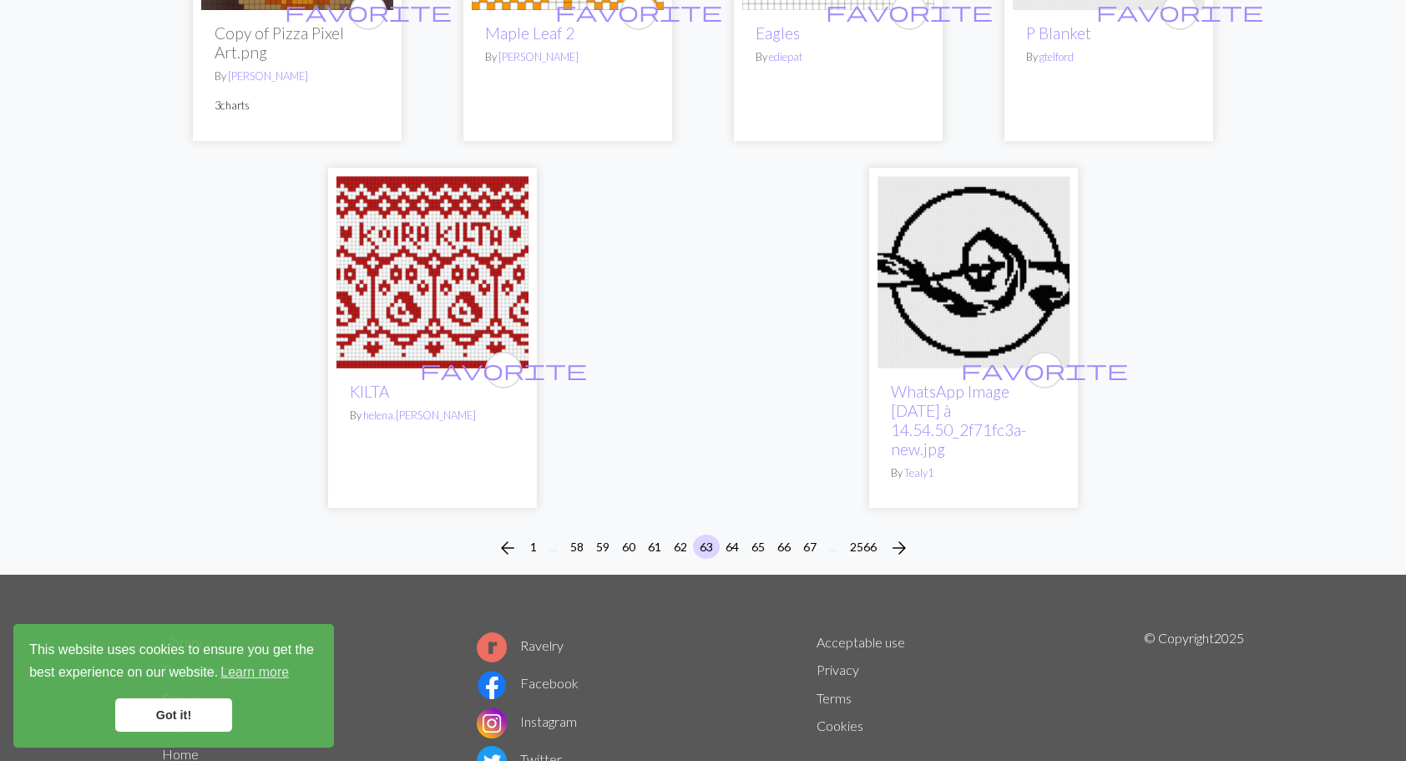
scroll to position [4265, 0]
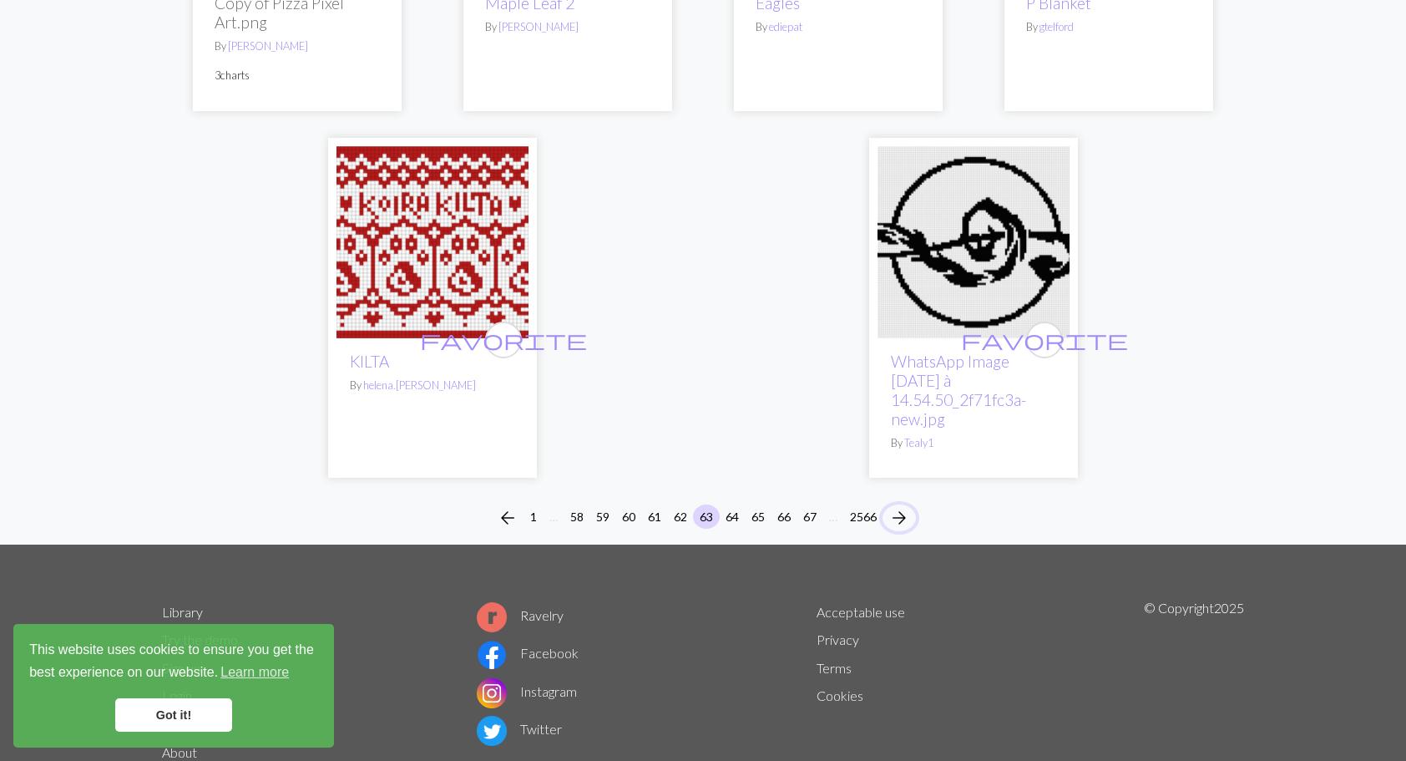
click at [901, 506] on span "arrow_forward" at bounding box center [899, 517] width 20 height 23
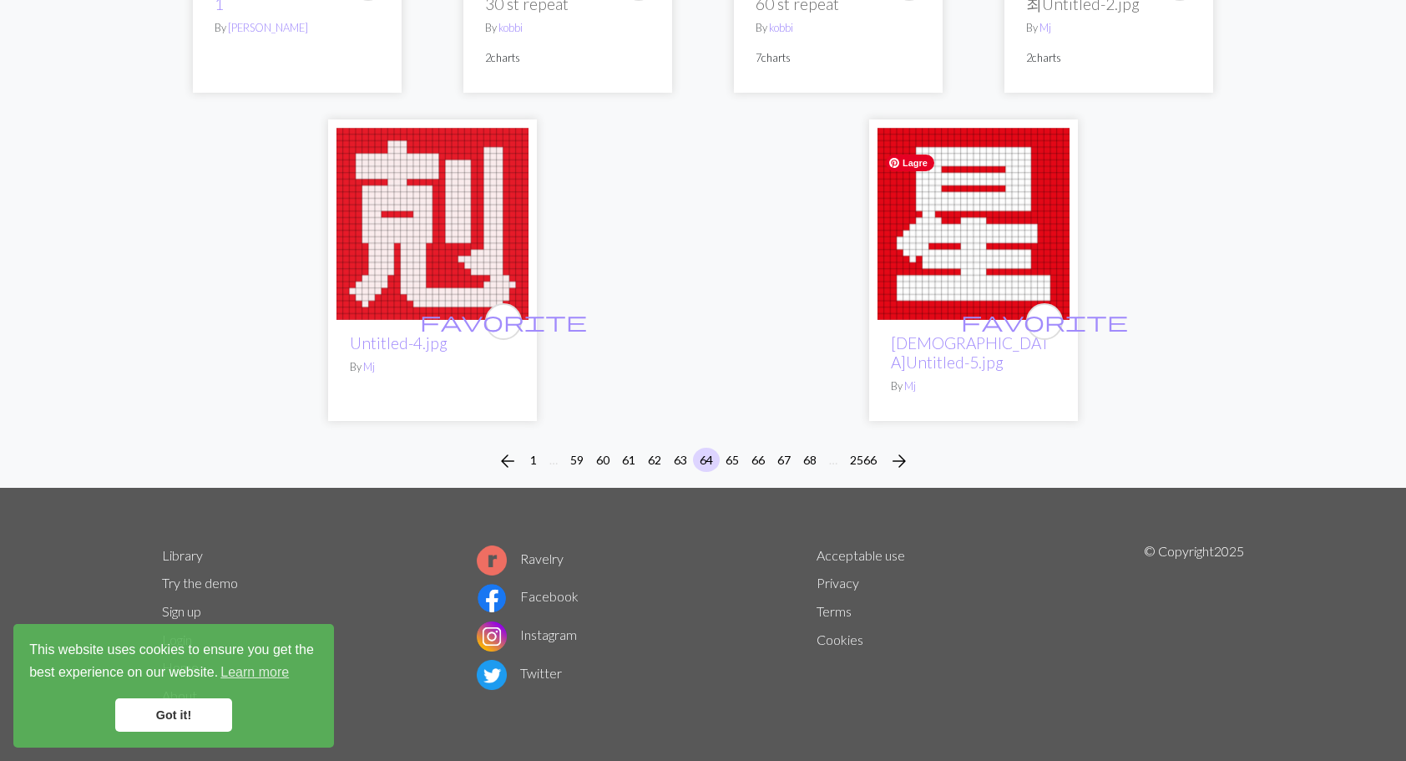
scroll to position [4186, 0]
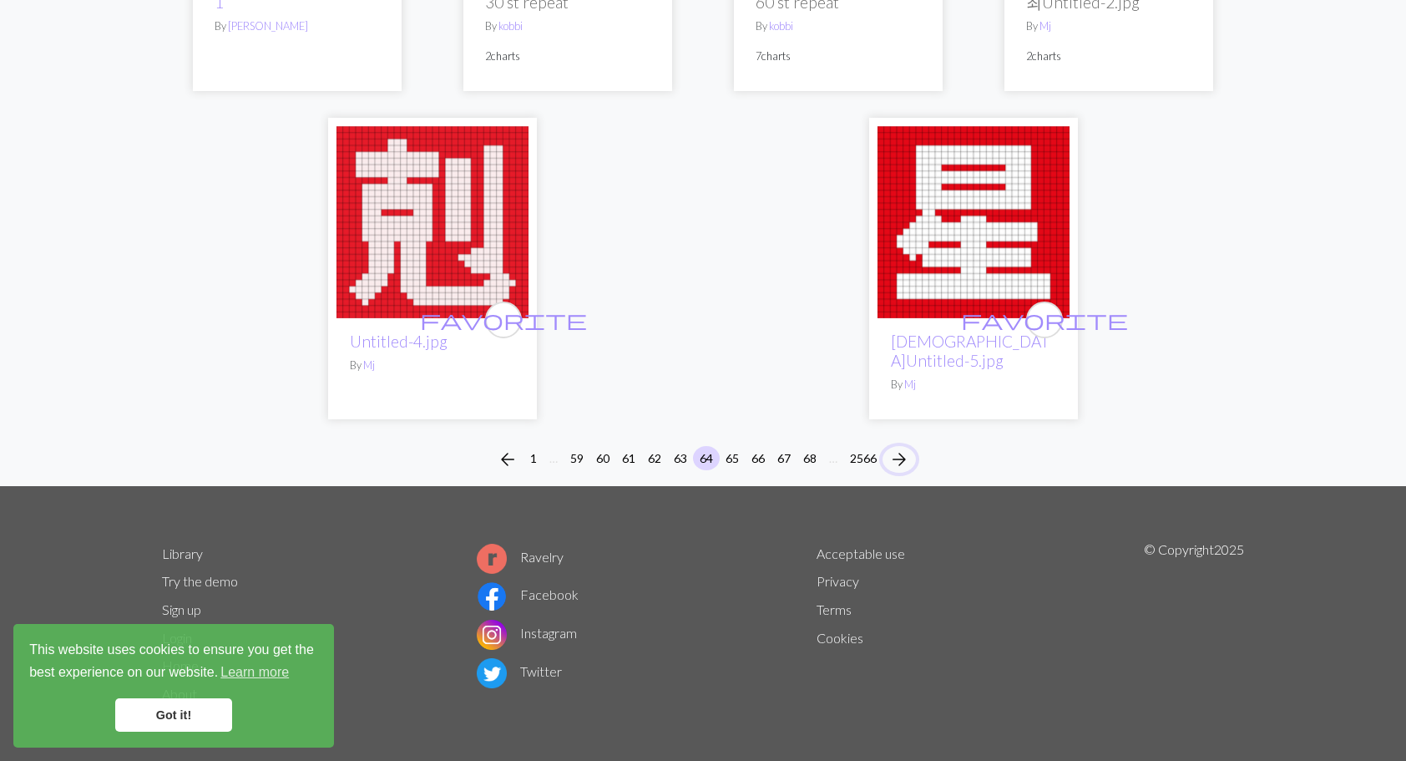
click at [901, 458] on span "arrow_forward" at bounding box center [899, 459] width 20 height 23
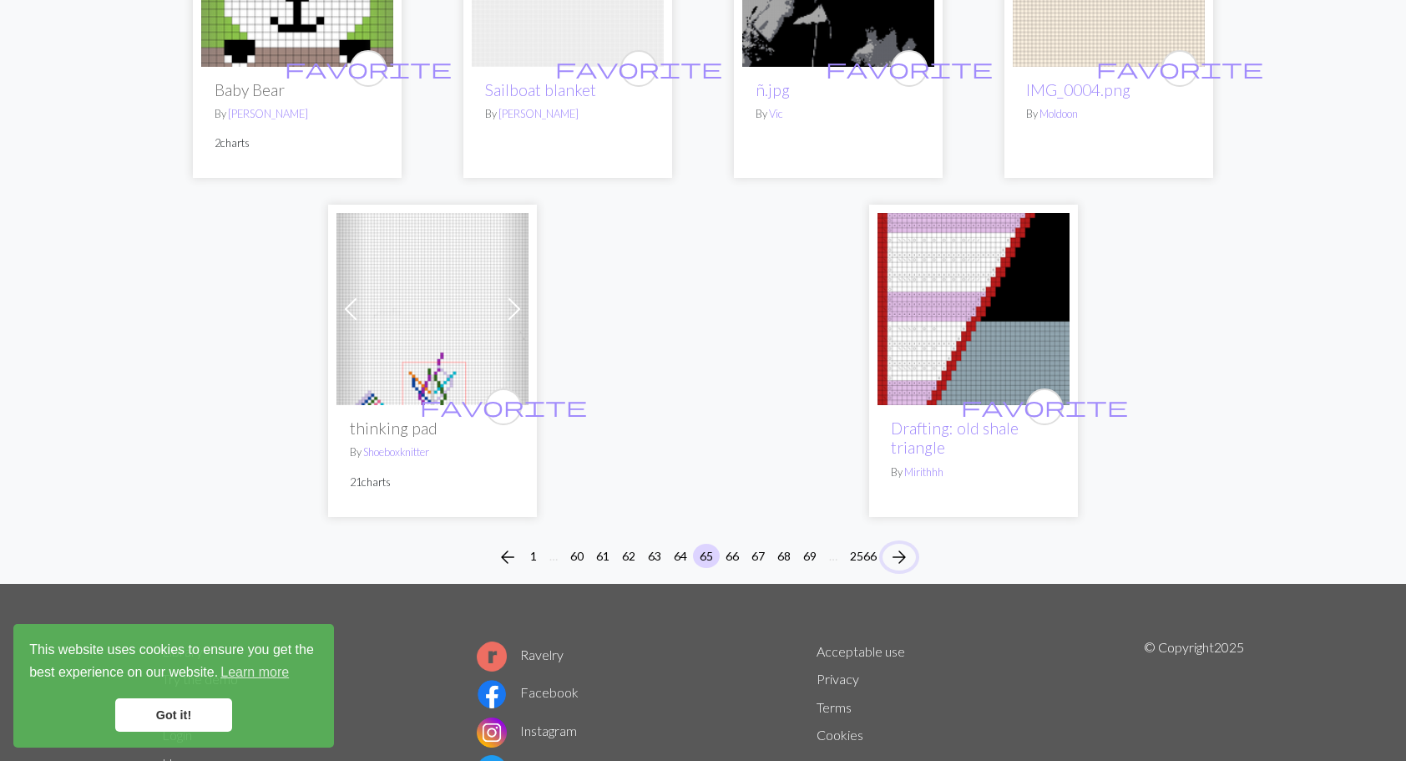
scroll to position [4159, 0]
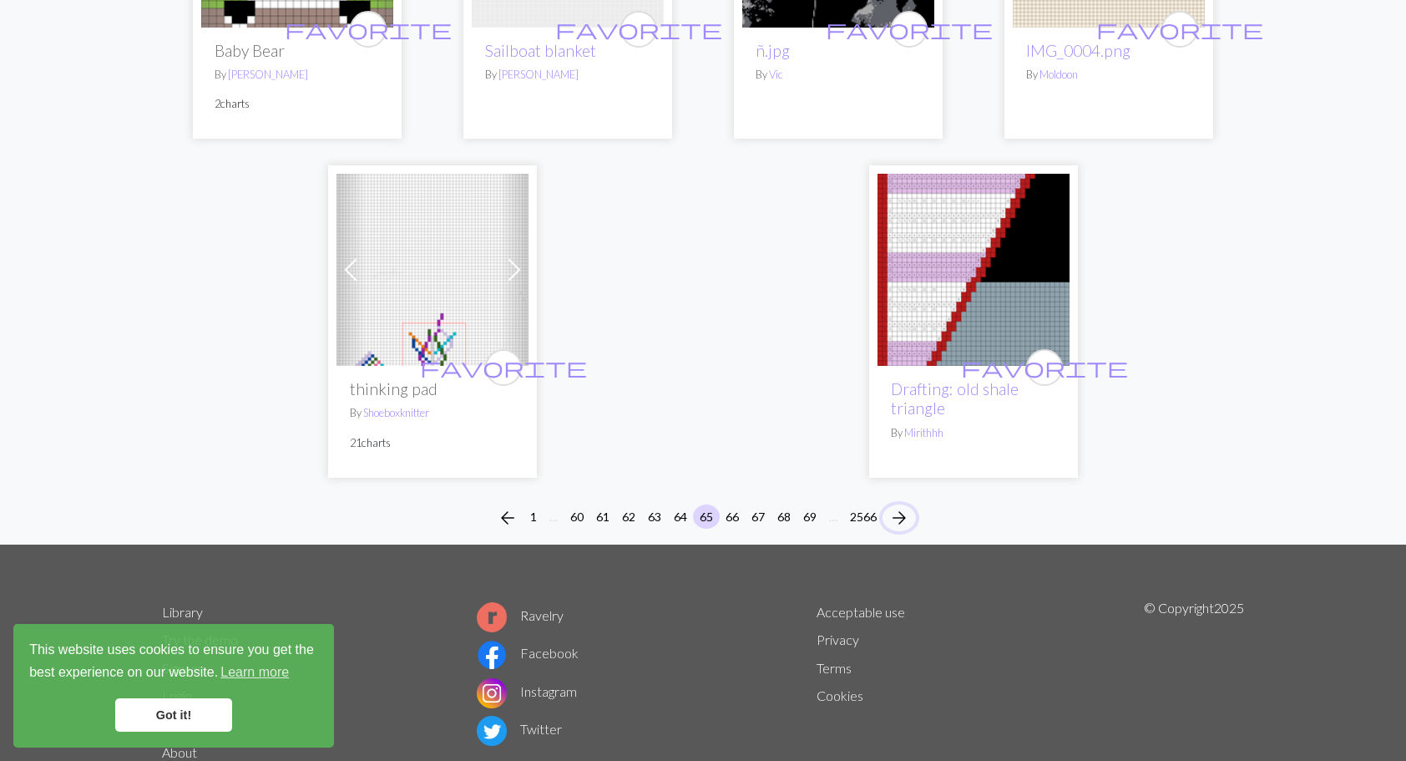
click at [909, 506] on span "arrow_forward" at bounding box center [899, 517] width 20 height 23
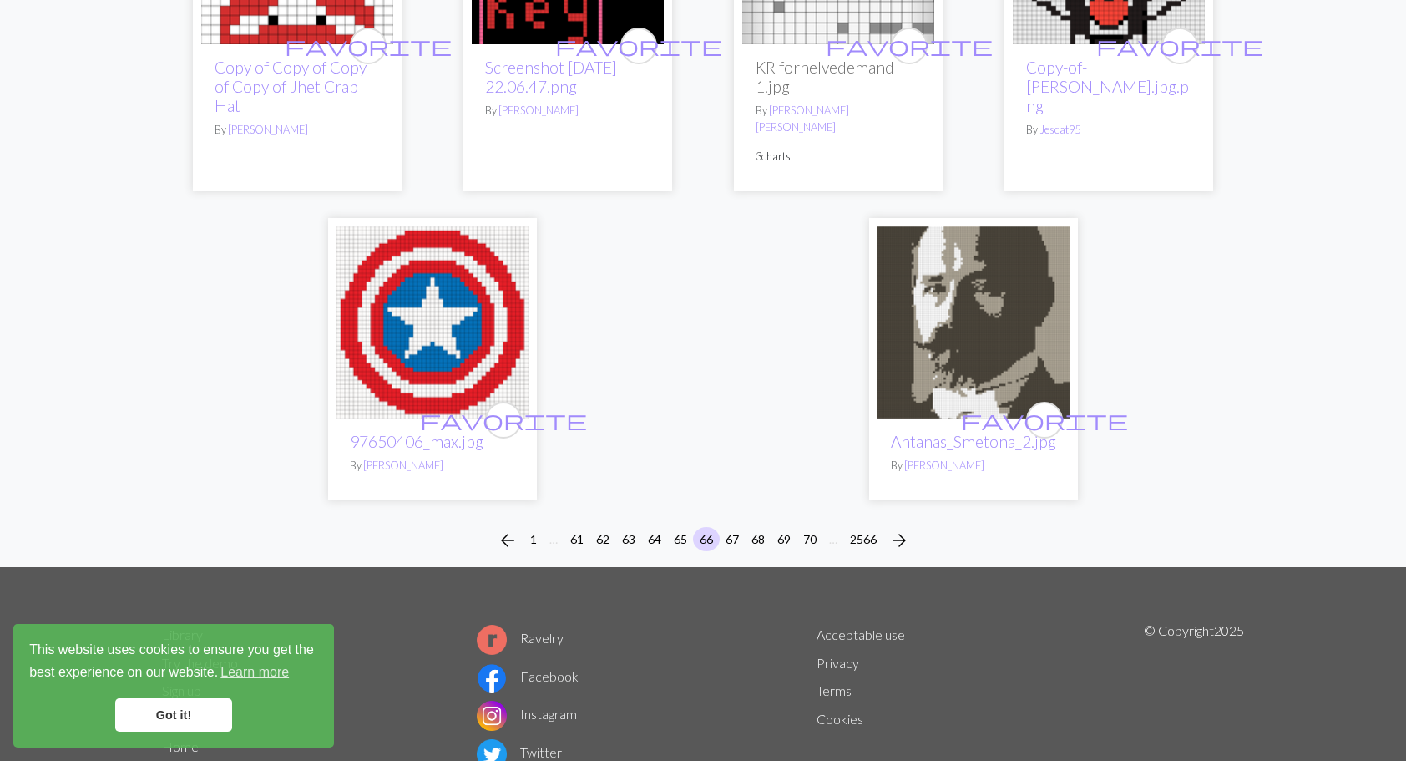
scroll to position [4341, 0]
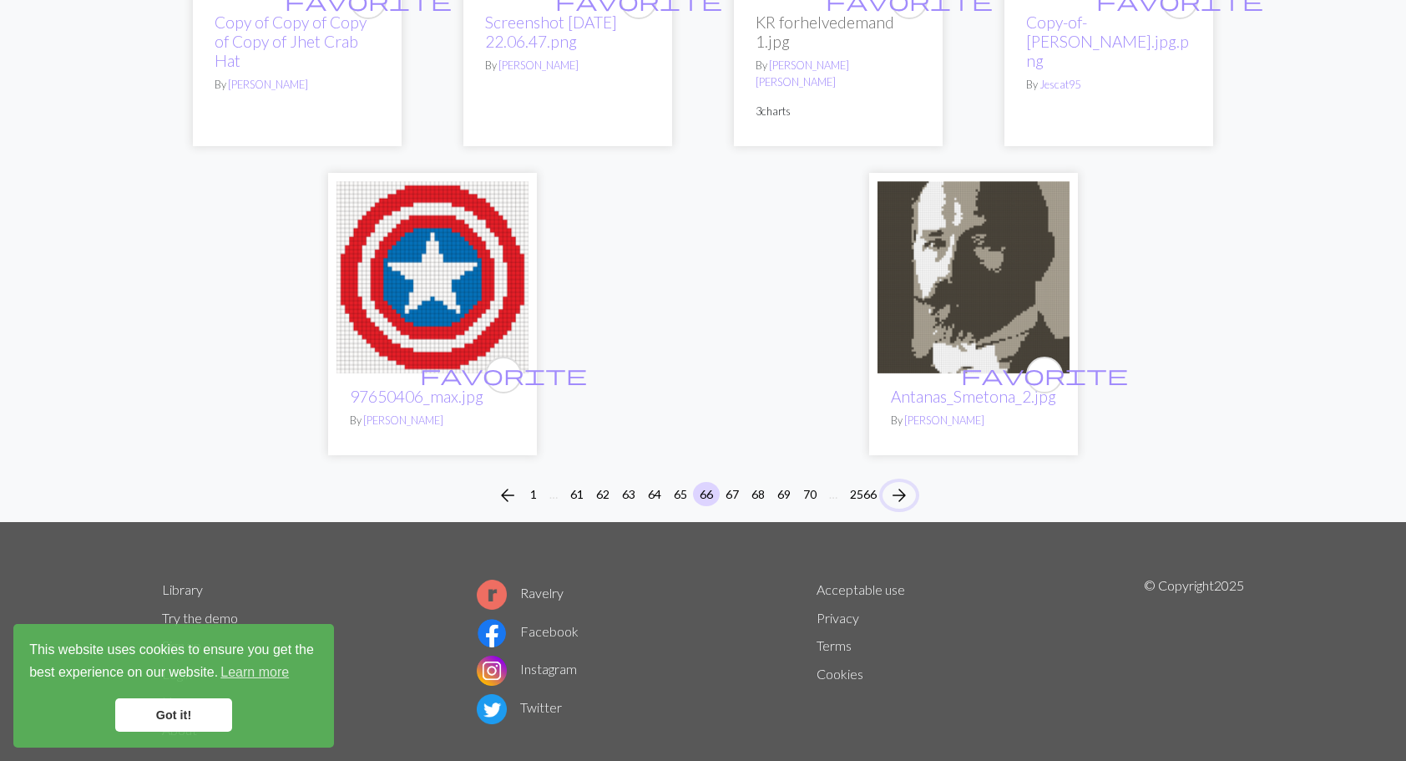
click at [900, 483] on span "arrow_forward" at bounding box center [899, 494] width 20 height 23
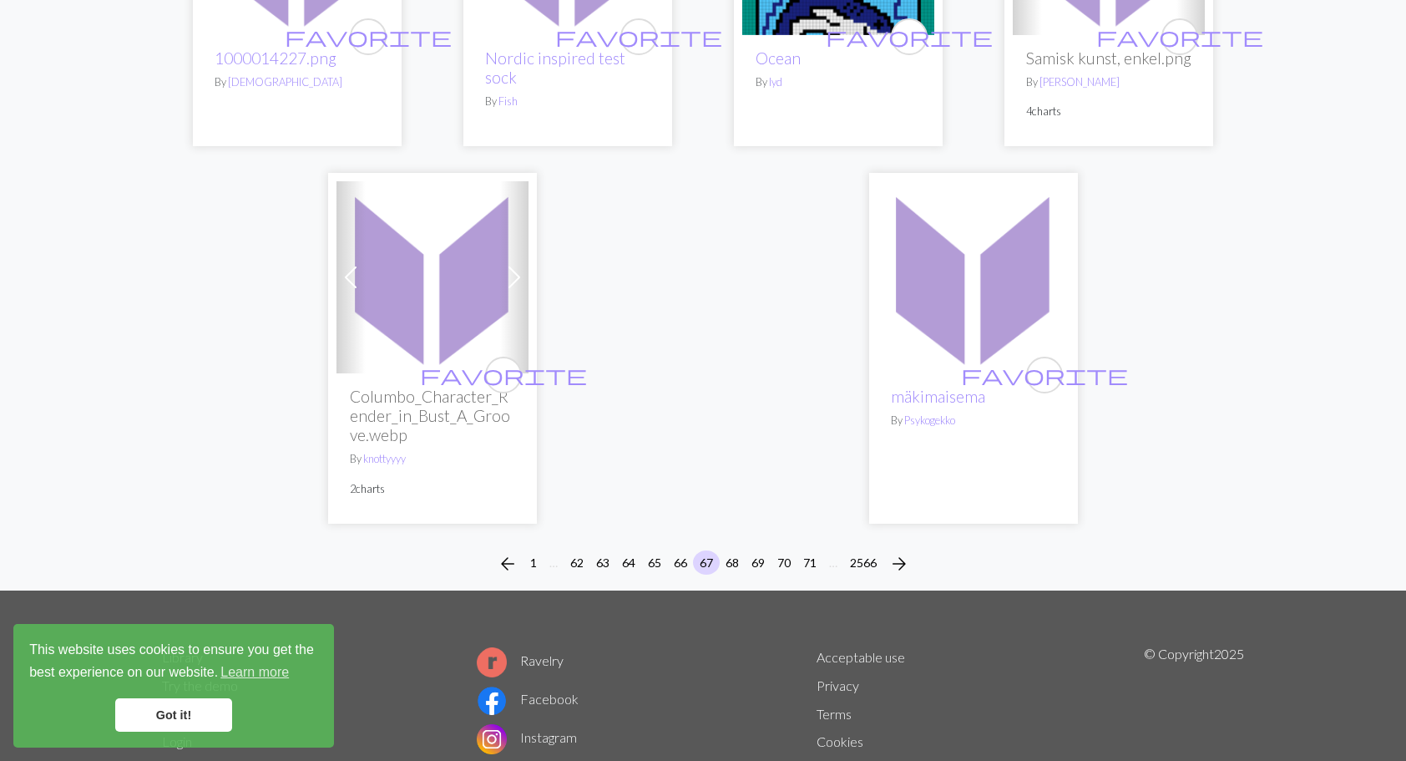
scroll to position [4091, 0]
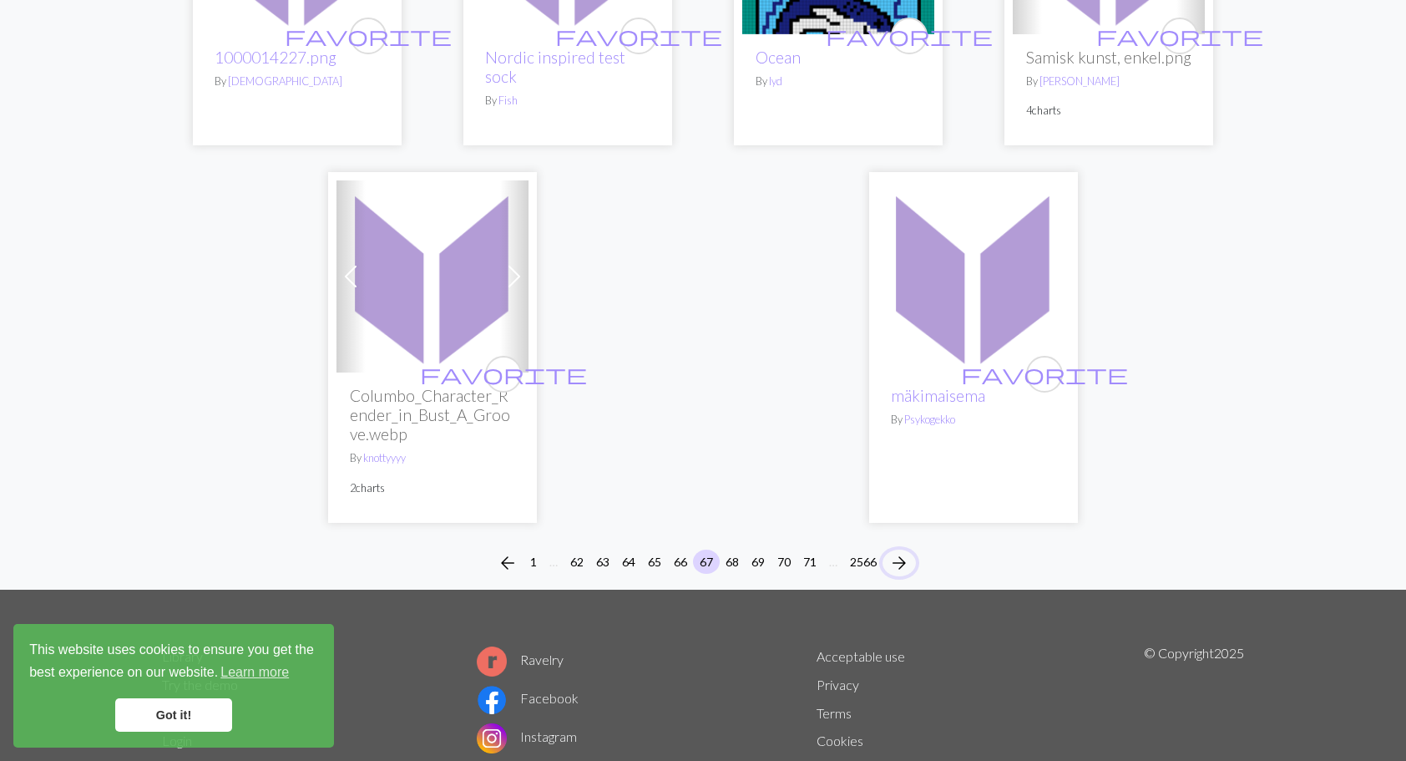
click at [903, 551] on span "arrow_forward" at bounding box center [899, 562] width 20 height 23
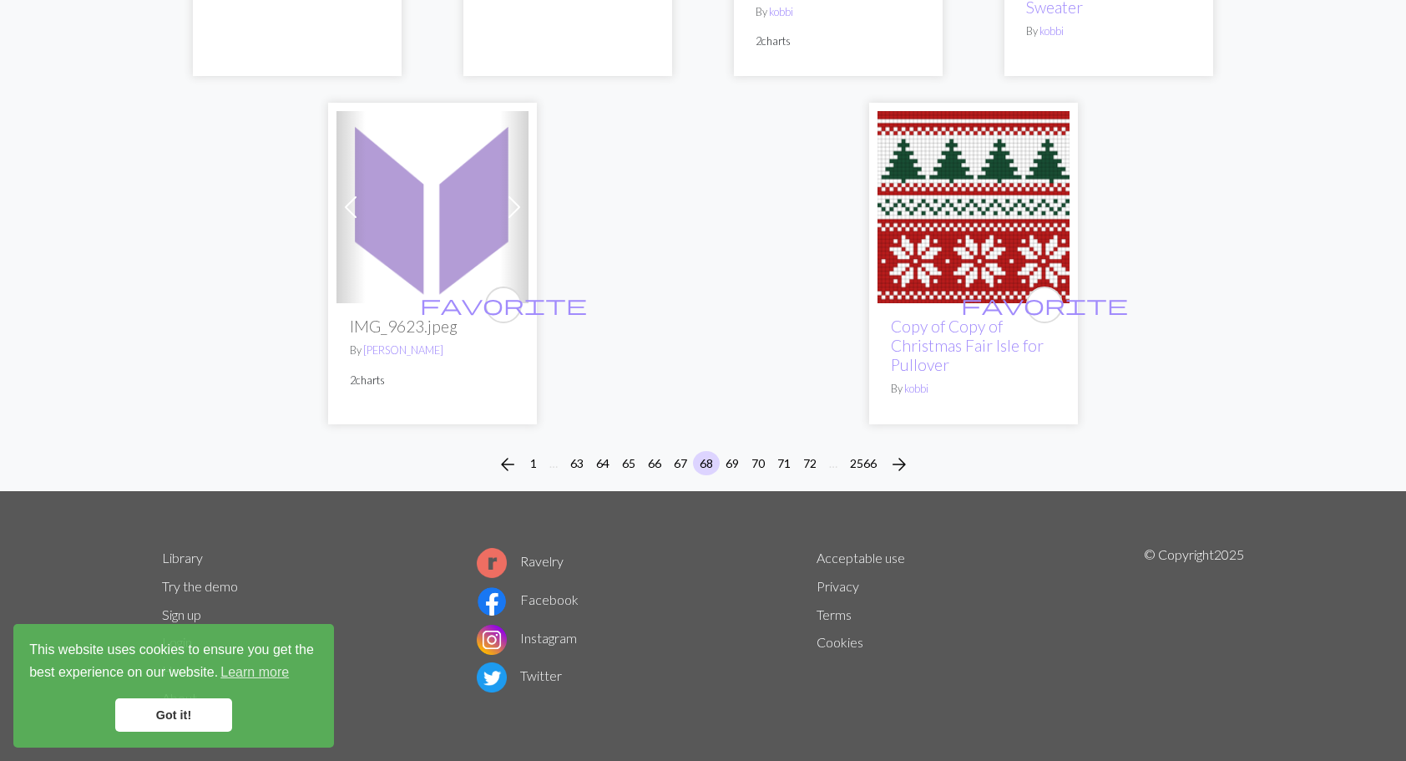
scroll to position [4335, 0]
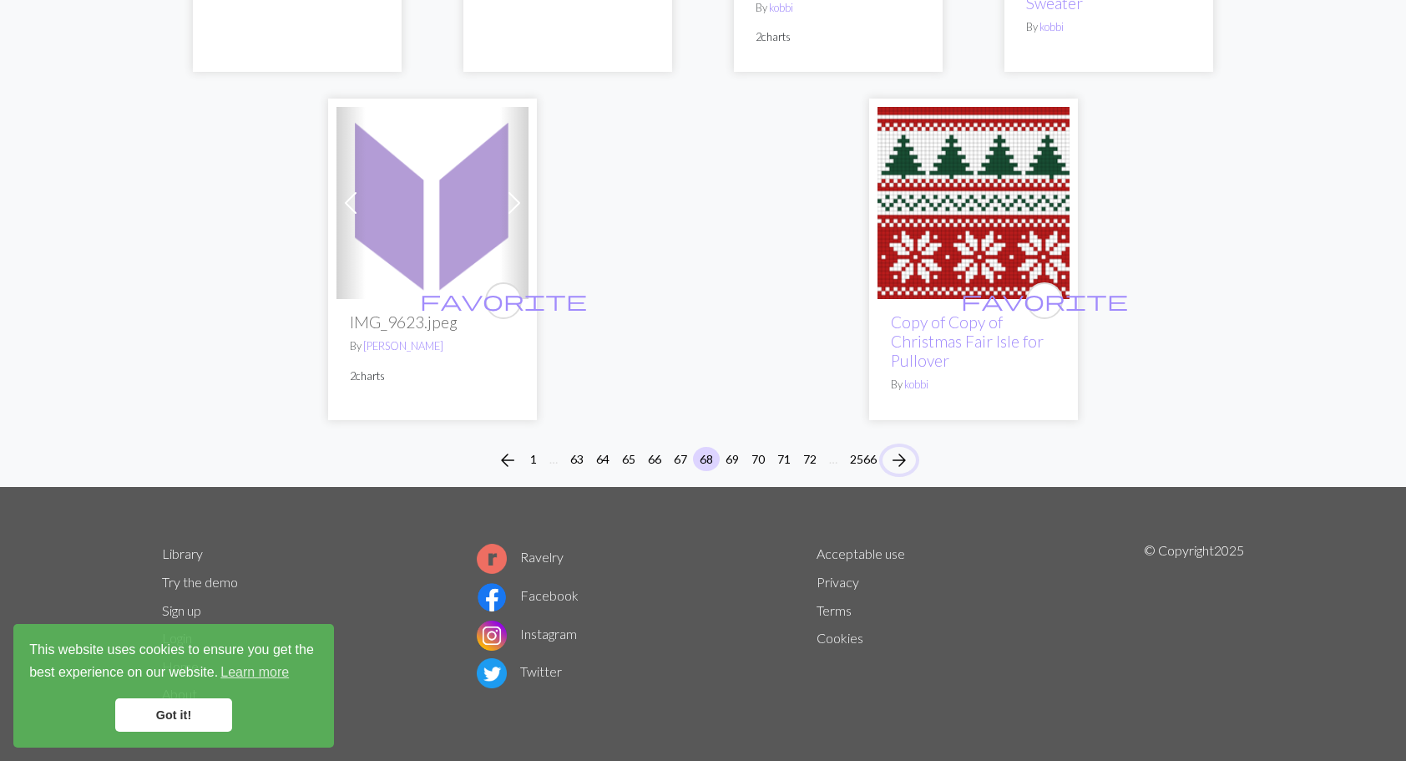
click at [902, 463] on span "arrow_forward" at bounding box center [899, 459] width 20 height 23
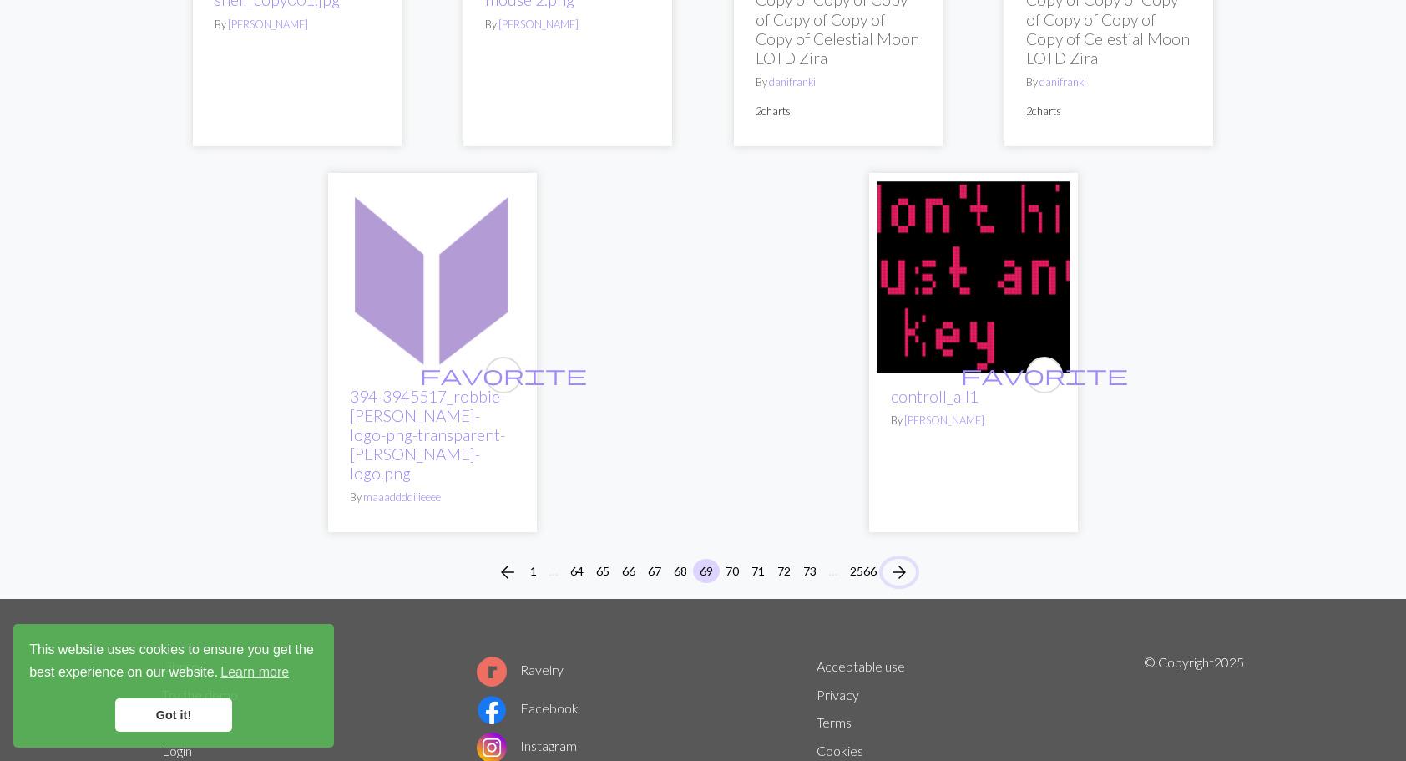
scroll to position [4303, 0]
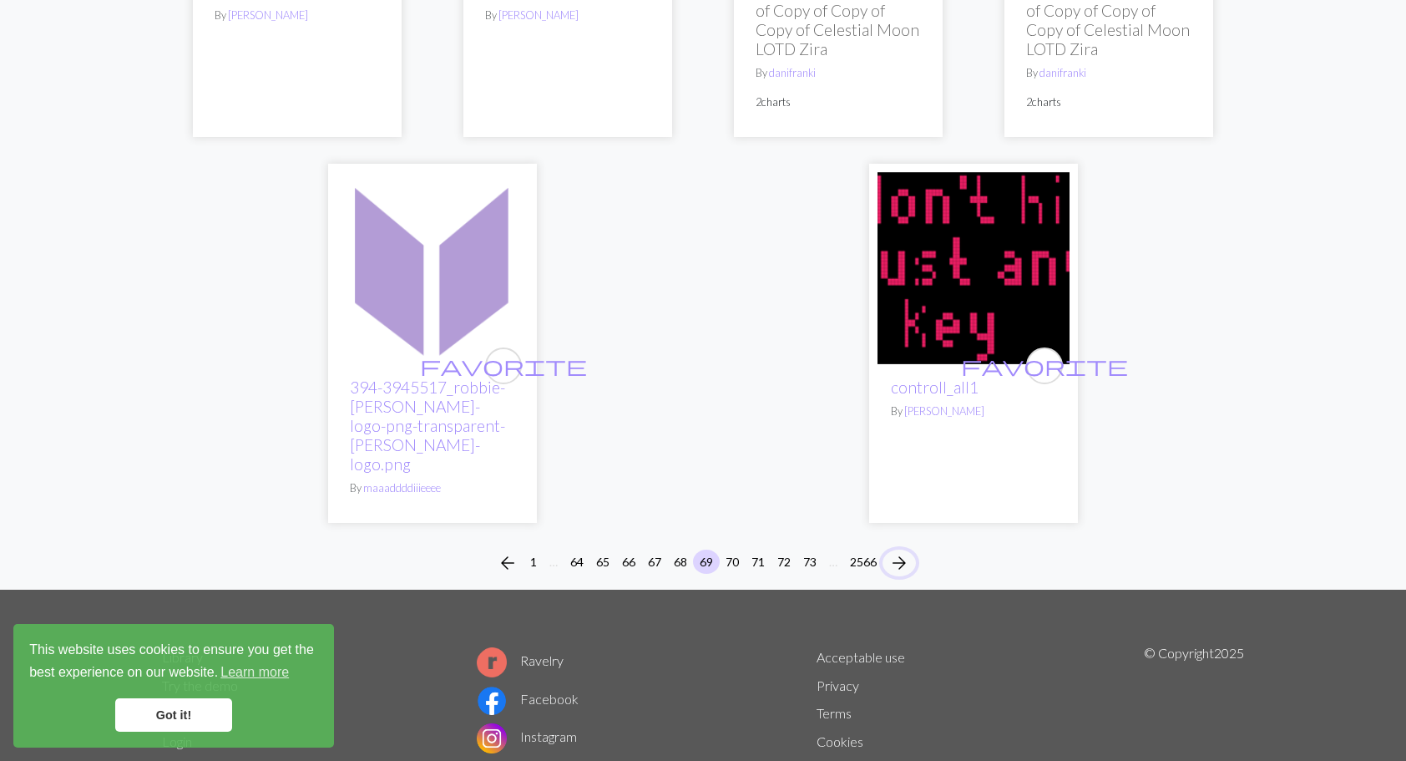
click at [905, 551] on span "arrow_forward" at bounding box center [899, 562] width 20 height 23
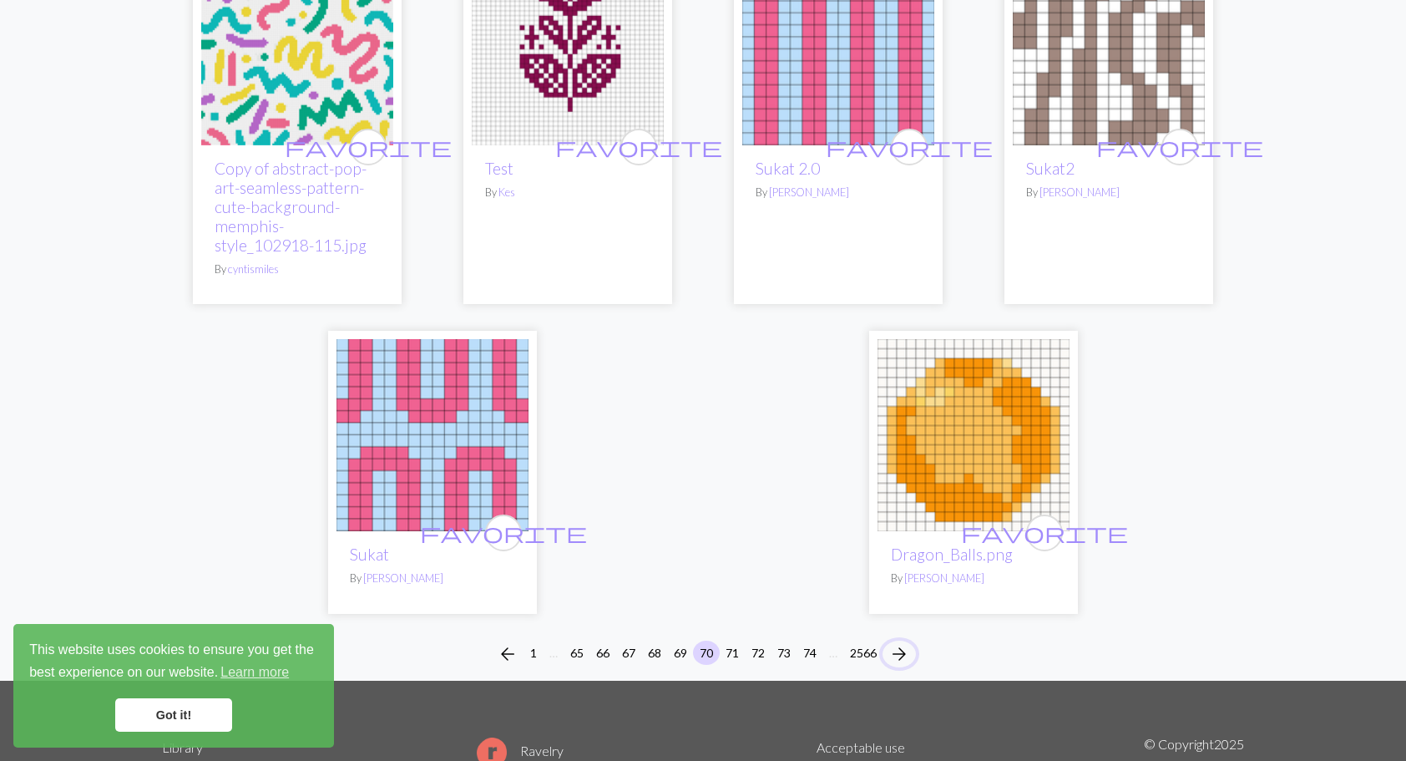
scroll to position [4139, 0]
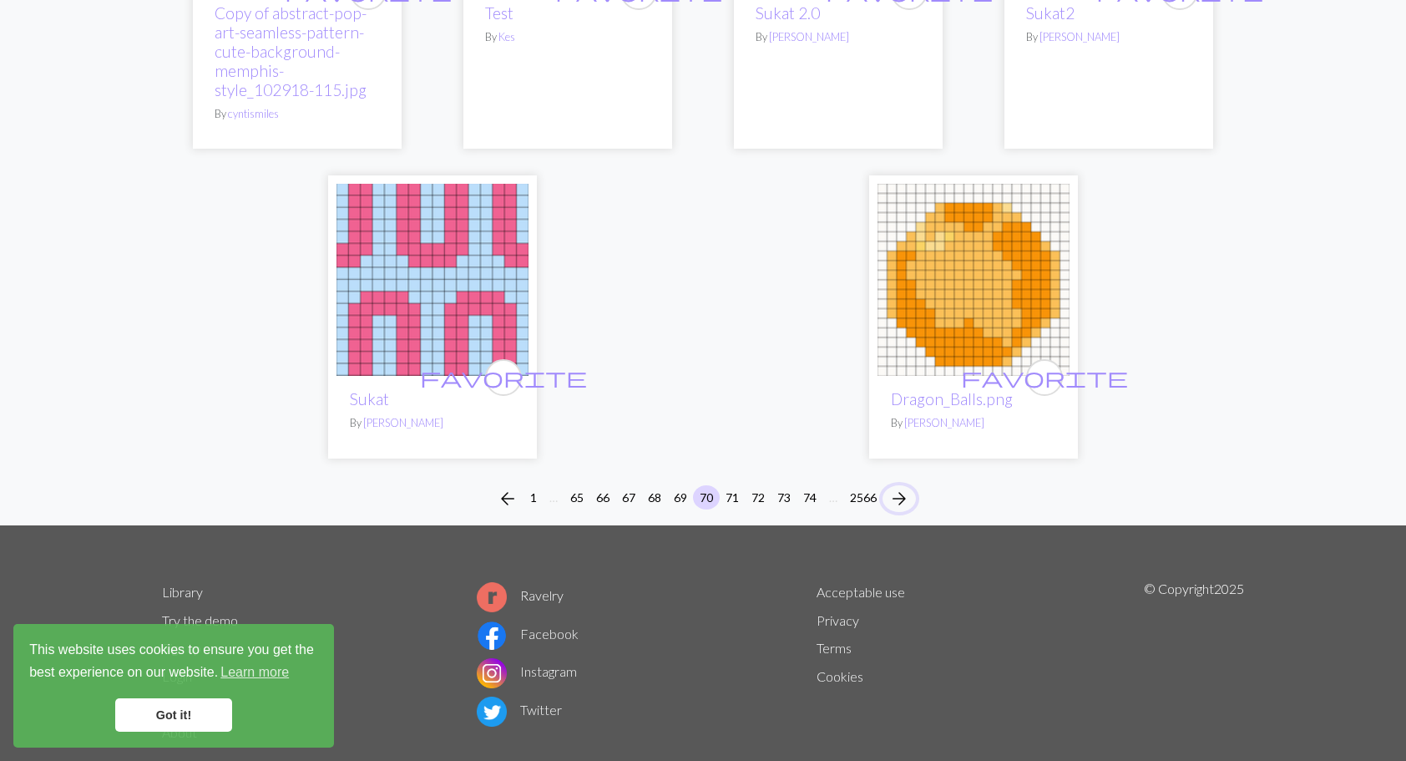
click at [912, 485] on button "arrow_forward" at bounding box center [898, 498] width 33 height 27
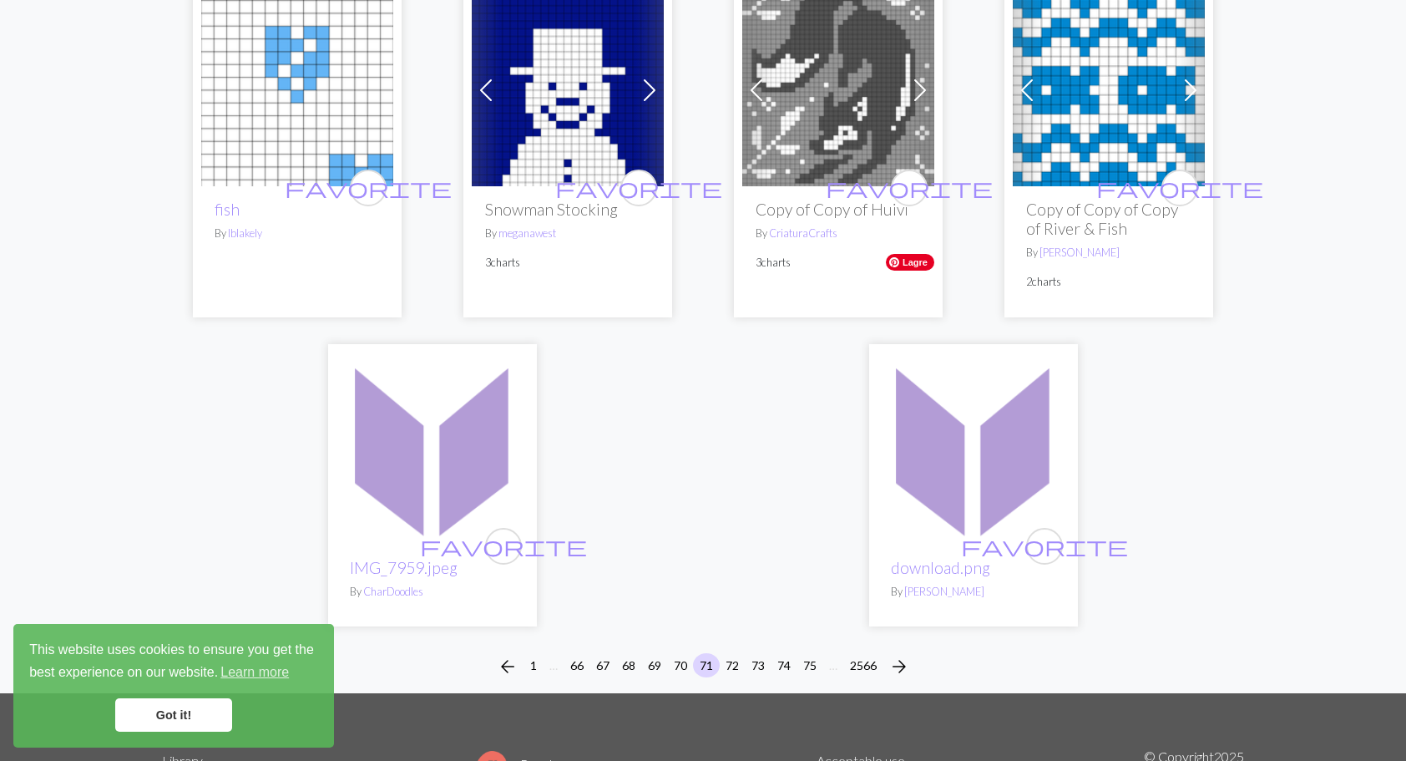
scroll to position [4225, 0]
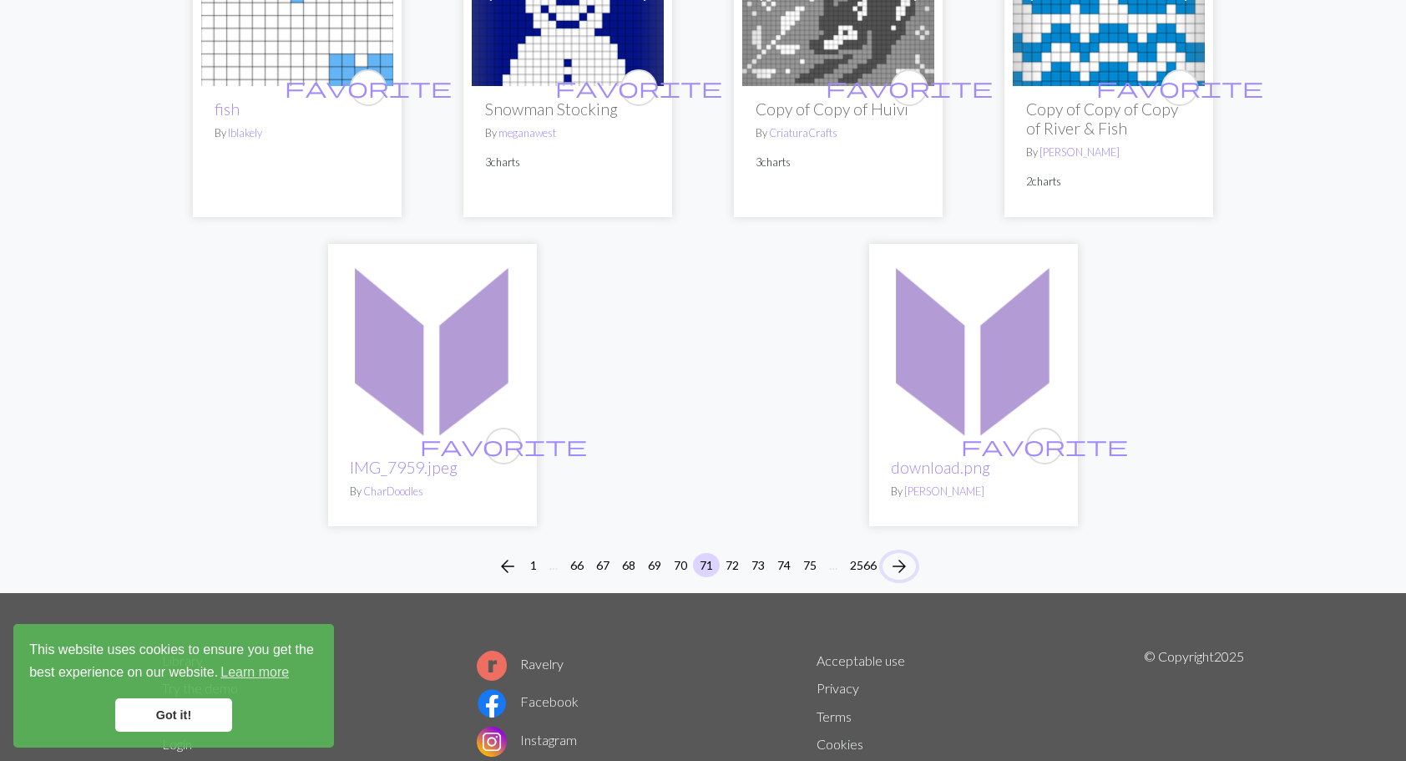
click at [902, 554] on span "arrow_forward" at bounding box center [899, 565] width 20 height 23
click at [898, 554] on span "arrow_forward" at bounding box center [899, 565] width 20 height 23
click at [900, 554] on span "arrow_forward" at bounding box center [899, 565] width 20 height 23
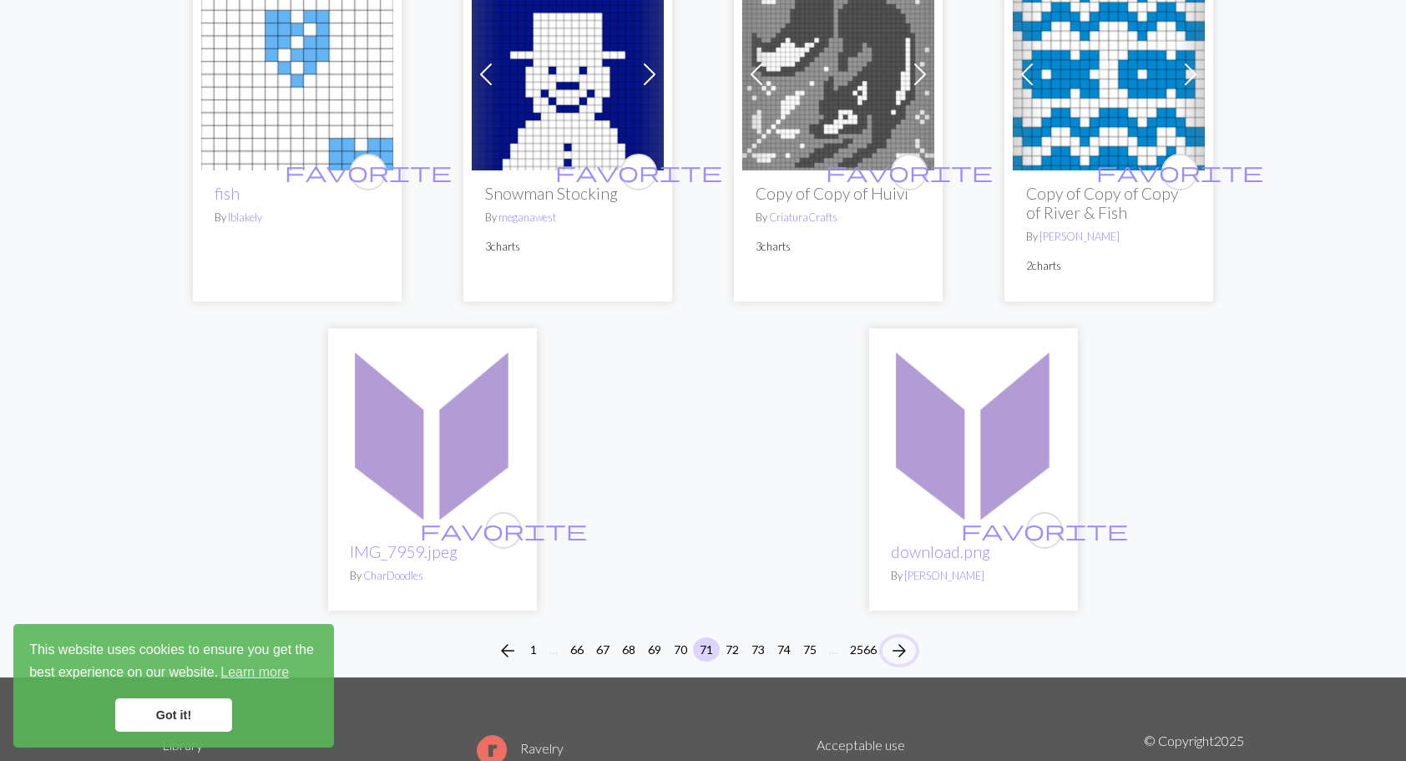
scroll to position [4142, 0]
click at [733, 636] on button "72" at bounding box center [732, 648] width 27 height 24
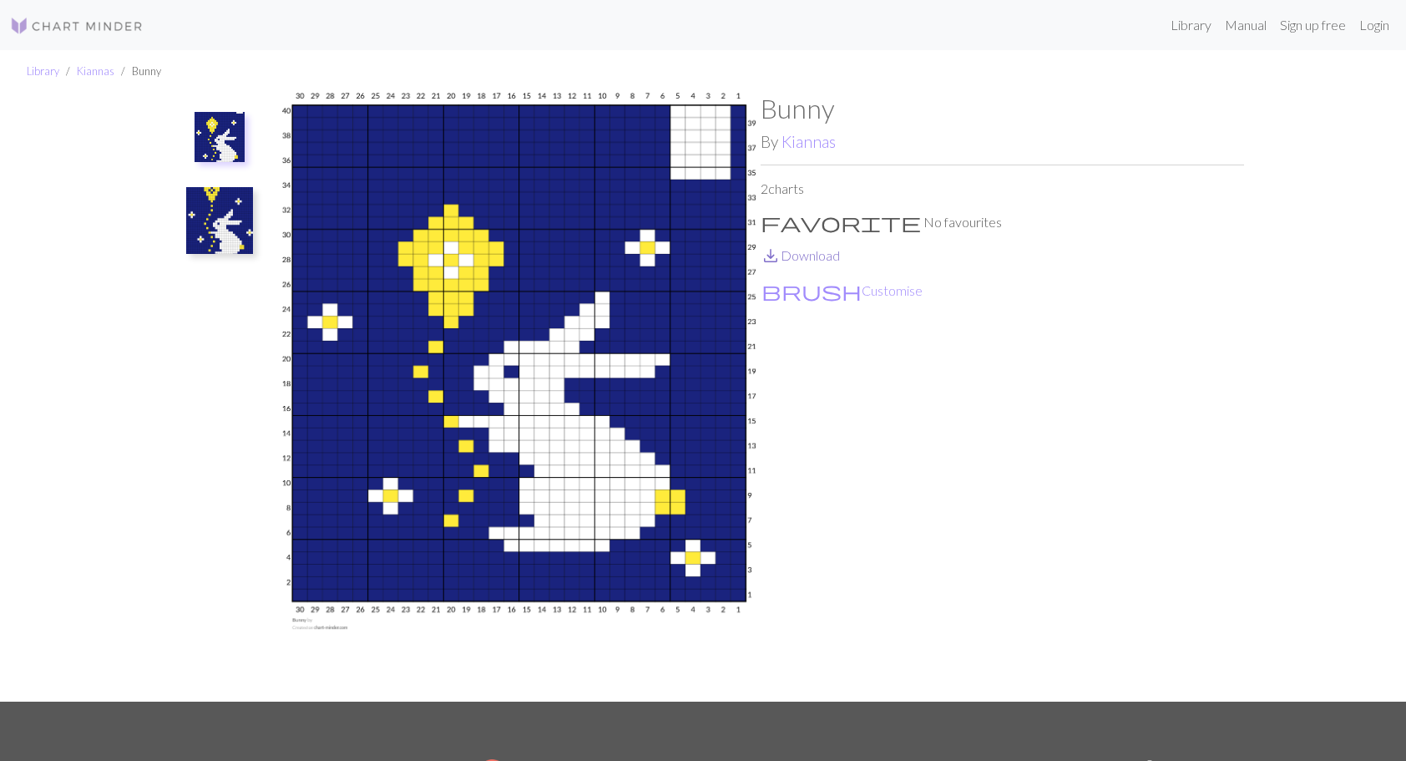
click at [805, 259] on link "save_alt Download" at bounding box center [800, 255] width 79 height 16
click at [215, 214] on img at bounding box center [219, 220] width 67 height 67
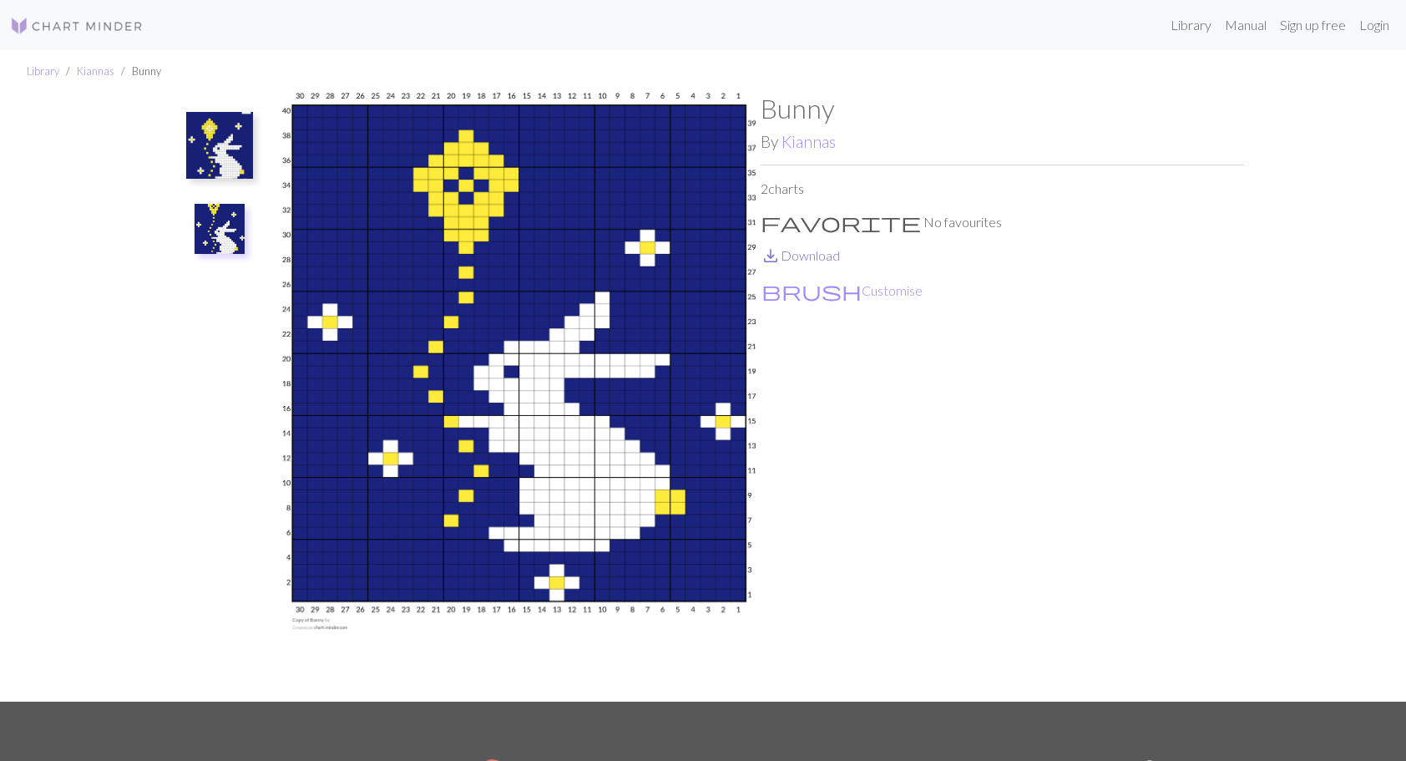
click at [822, 257] on link "save_alt Download" at bounding box center [800, 255] width 79 height 16
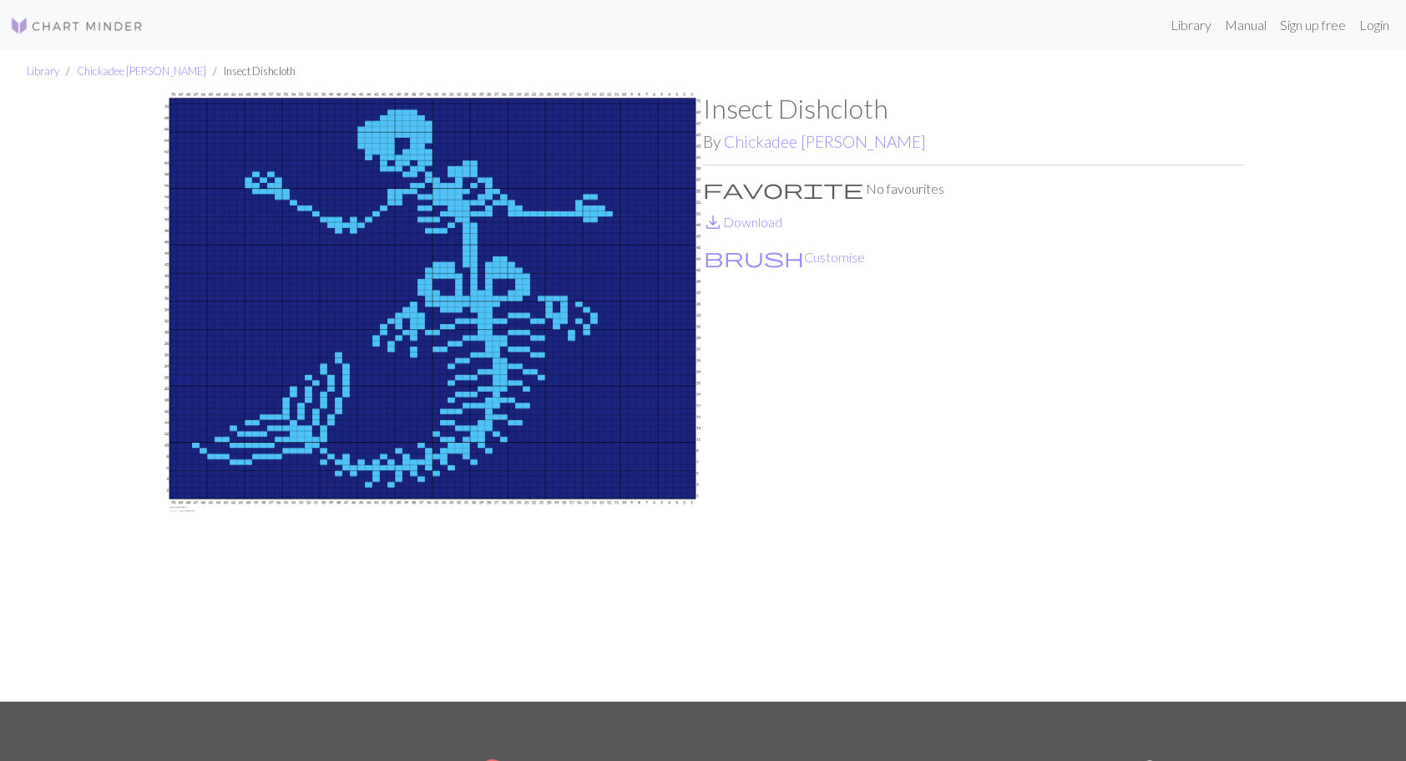
drag, startPoint x: 755, startPoint y: 215, endPoint x: 731, endPoint y: 188, distance: 36.1
click at [753, 215] on link "save_alt Download" at bounding box center [742, 222] width 79 height 16
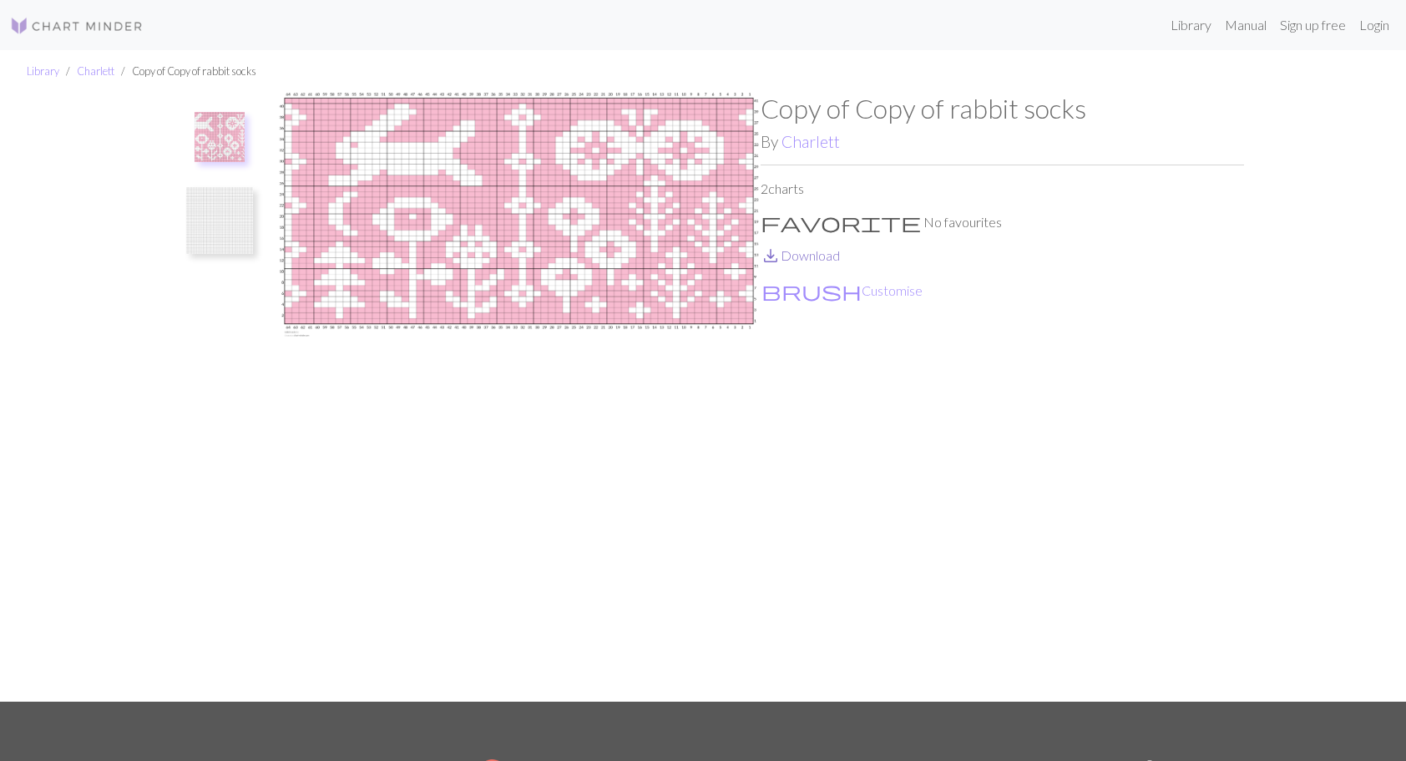
click at [823, 259] on link "save_alt Download" at bounding box center [800, 255] width 79 height 16
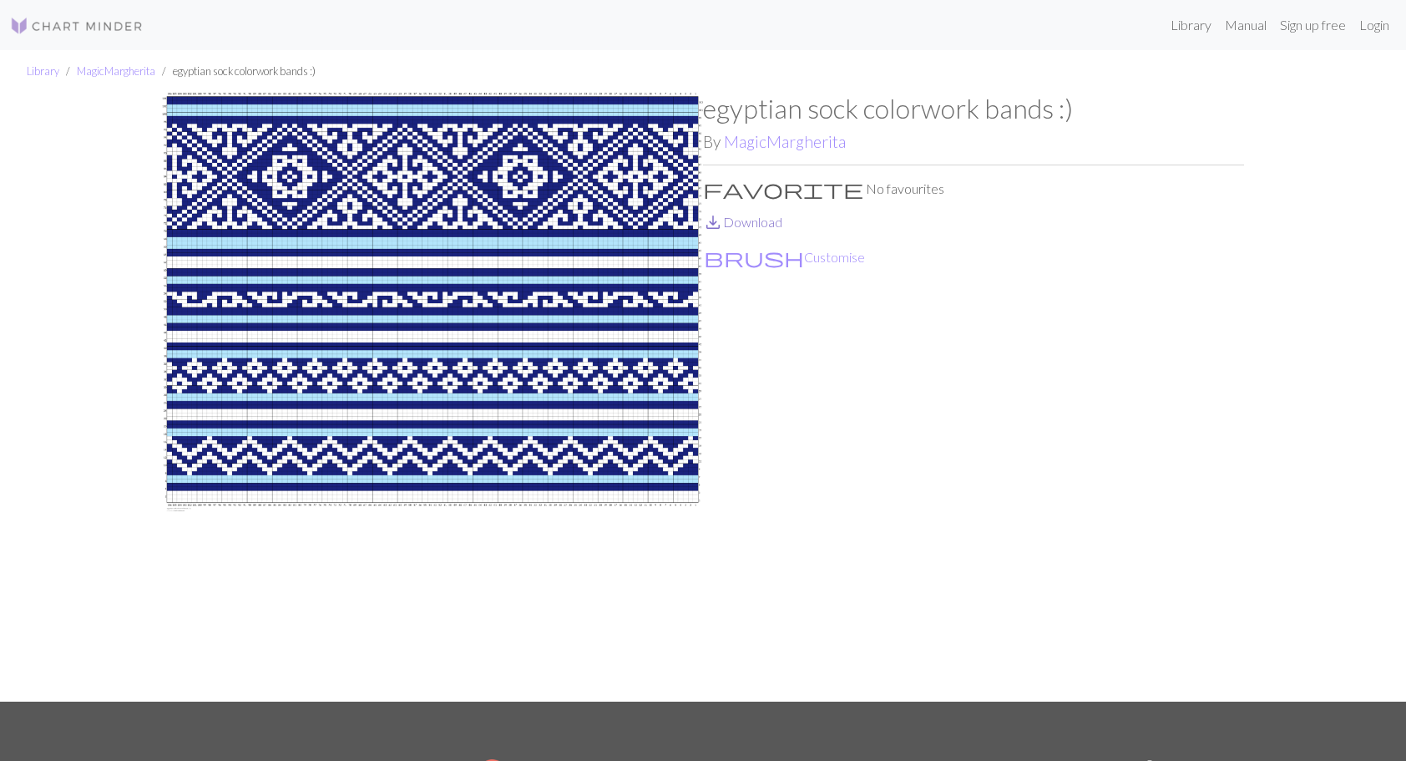
click at [763, 221] on link "save_alt Download" at bounding box center [742, 222] width 79 height 16
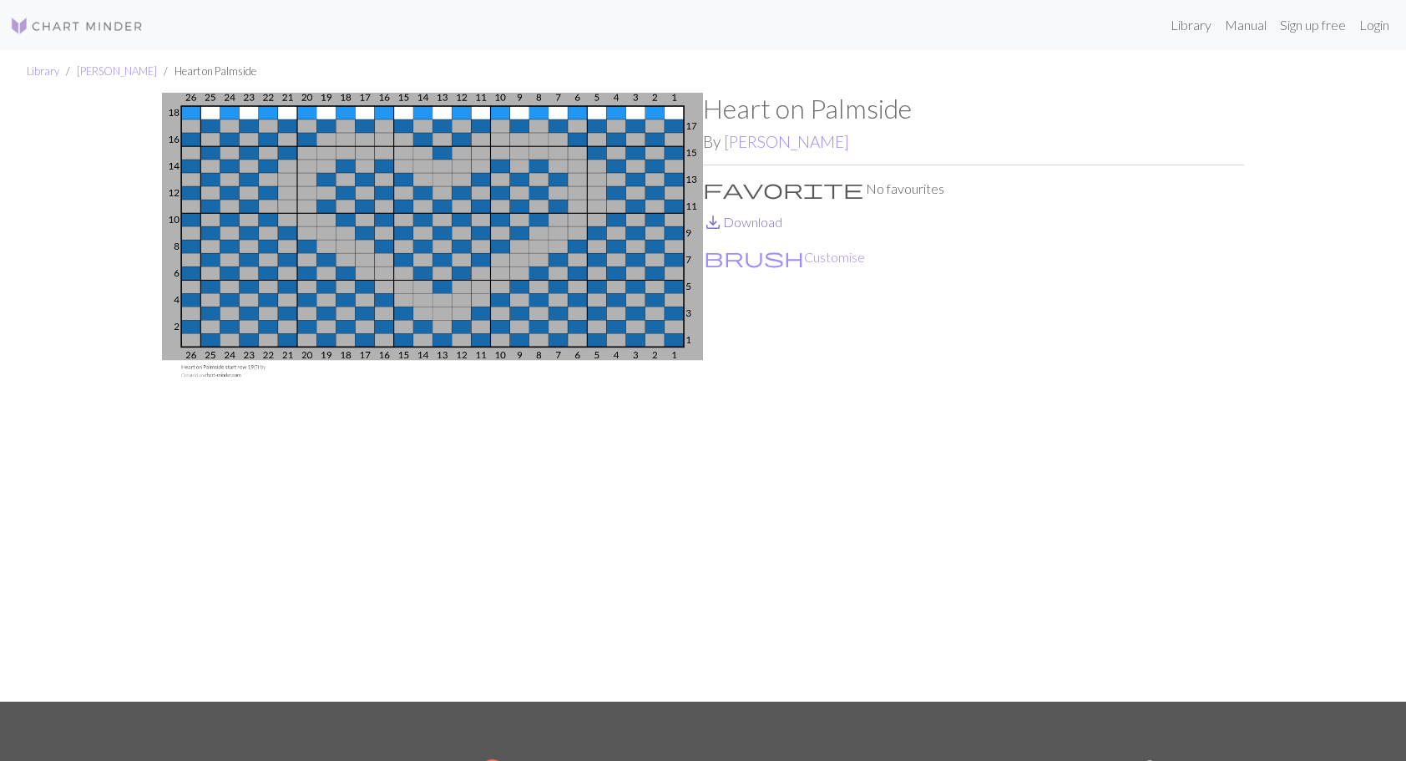
click at [763, 223] on link "save_alt Download" at bounding box center [742, 222] width 79 height 16
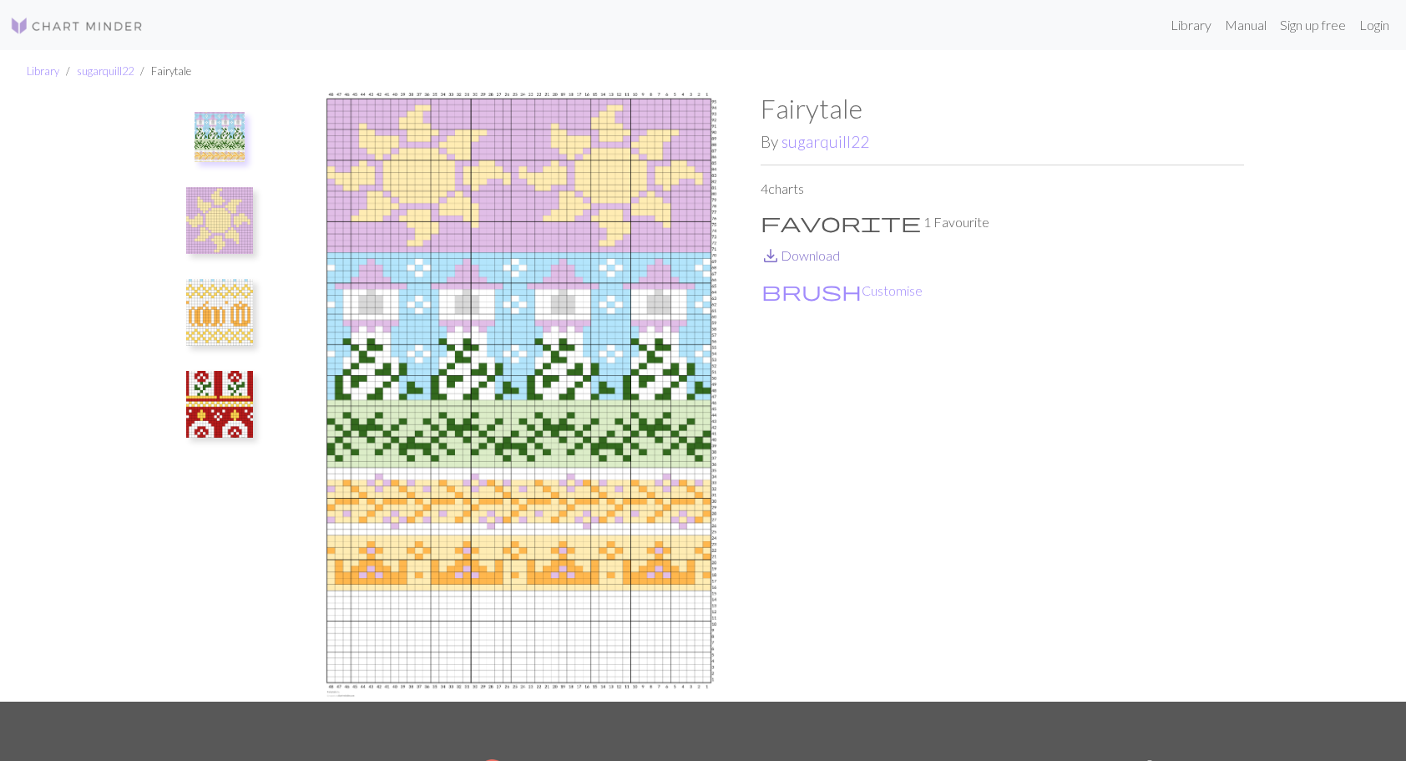
click at [807, 255] on link "save_alt Download" at bounding box center [800, 255] width 79 height 16
click at [222, 419] on img at bounding box center [219, 404] width 67 height 67
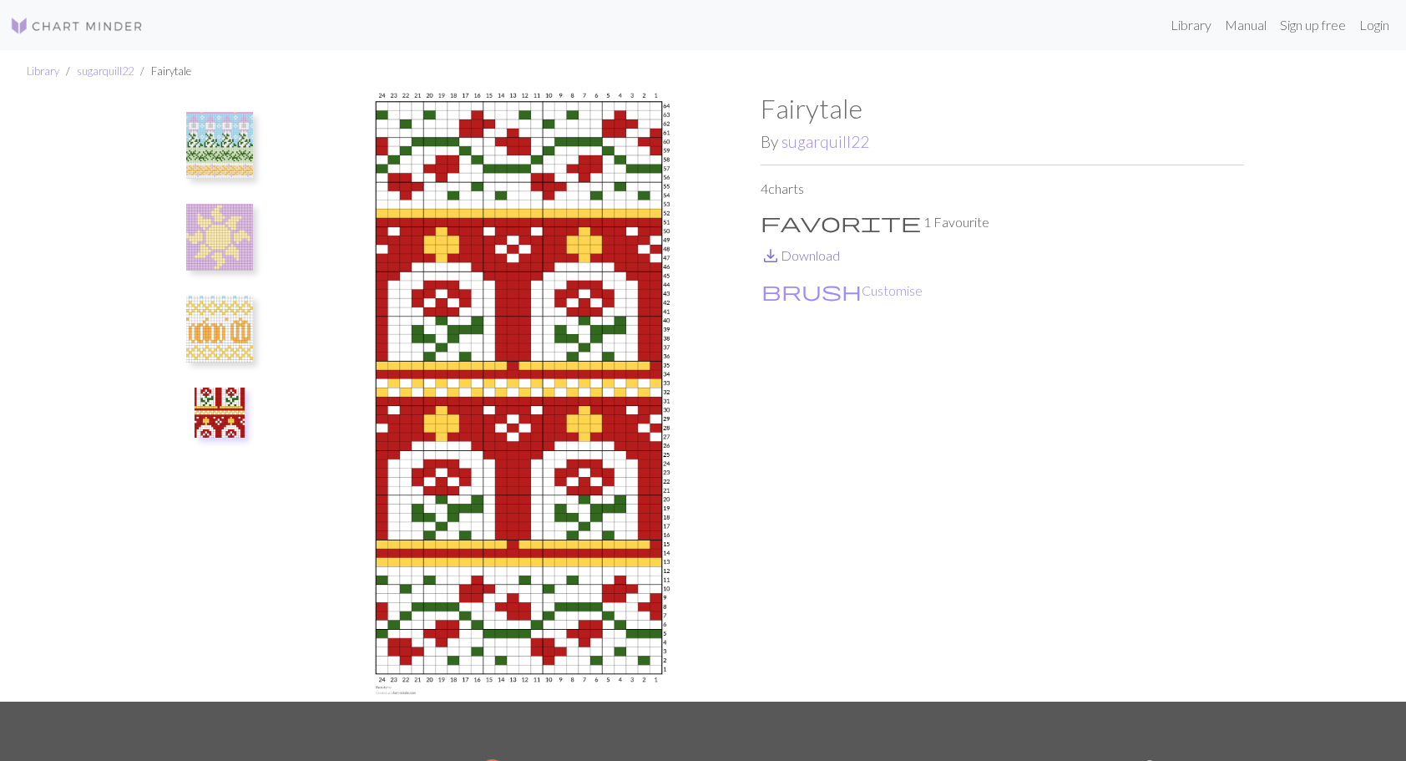
click at [817, 257] on link "save_alt Download" at bounding box center [800, 255] width 79 height 16
click at [229, 338] on img at bounding box center [219, 329] width 67 height 67
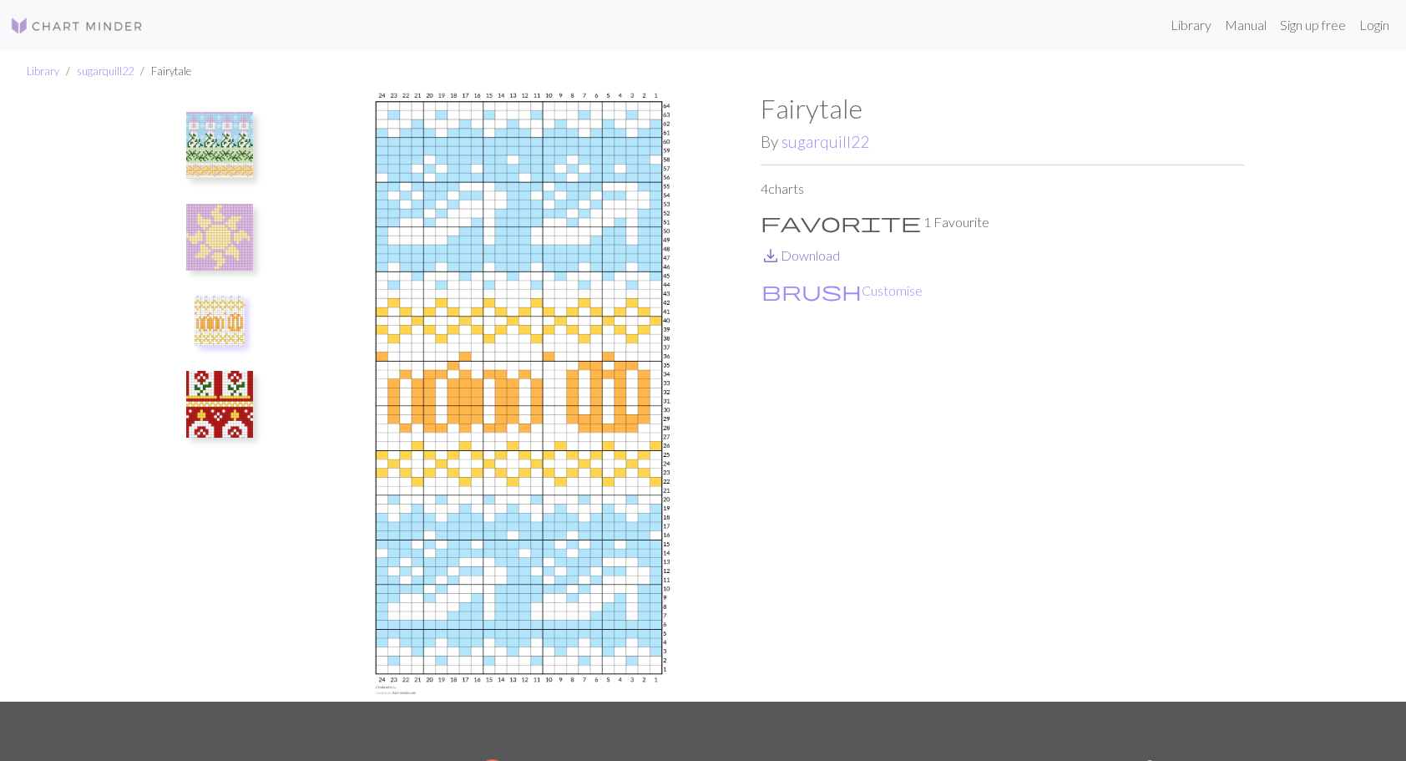
click at [804, 261] on link "save_alt Download" at bounding box center [800, 255] width 79 height 16
click at [221, 232] on img at bounding box center [219, 237] width 67 height 67
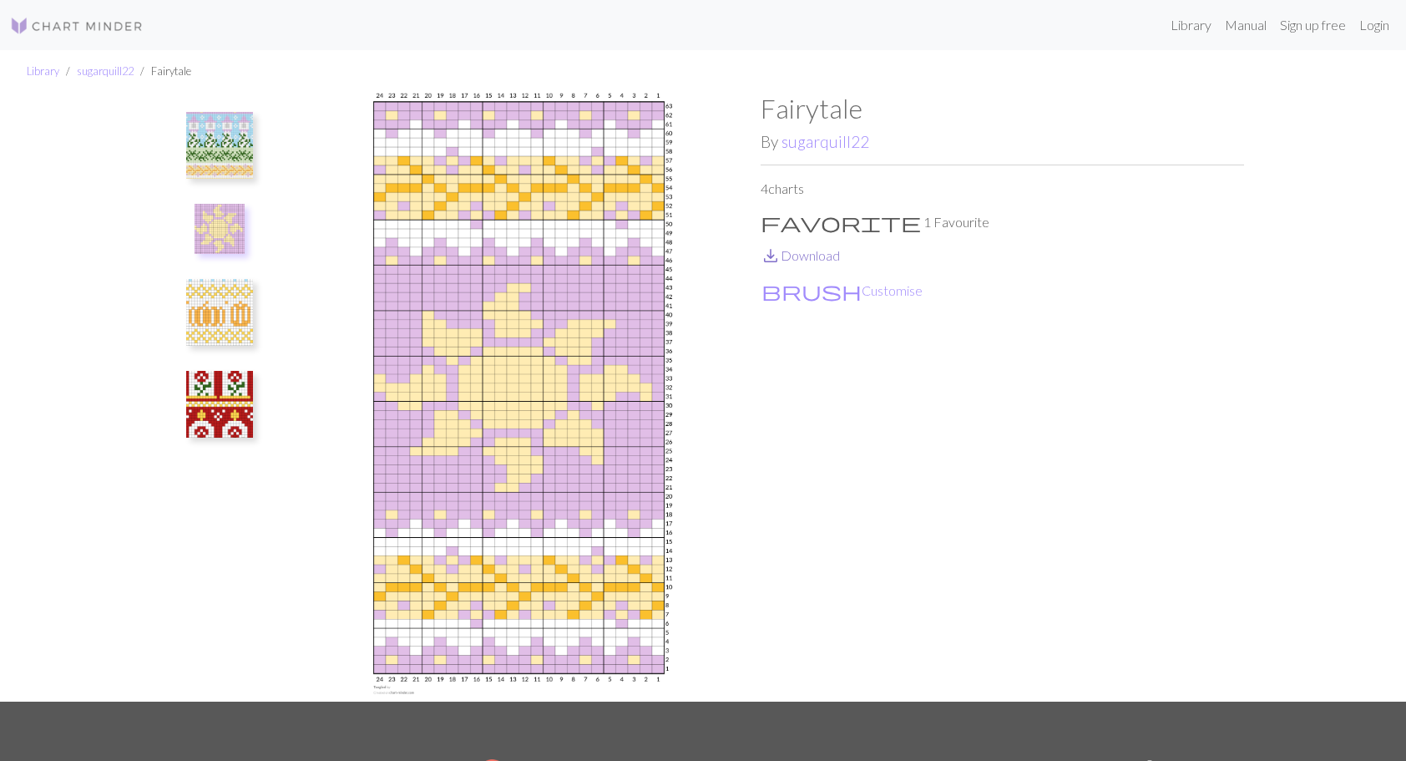
click at [802, 254] on link "save_alt Download" at bounding box center [800, 255] width 79 height 16
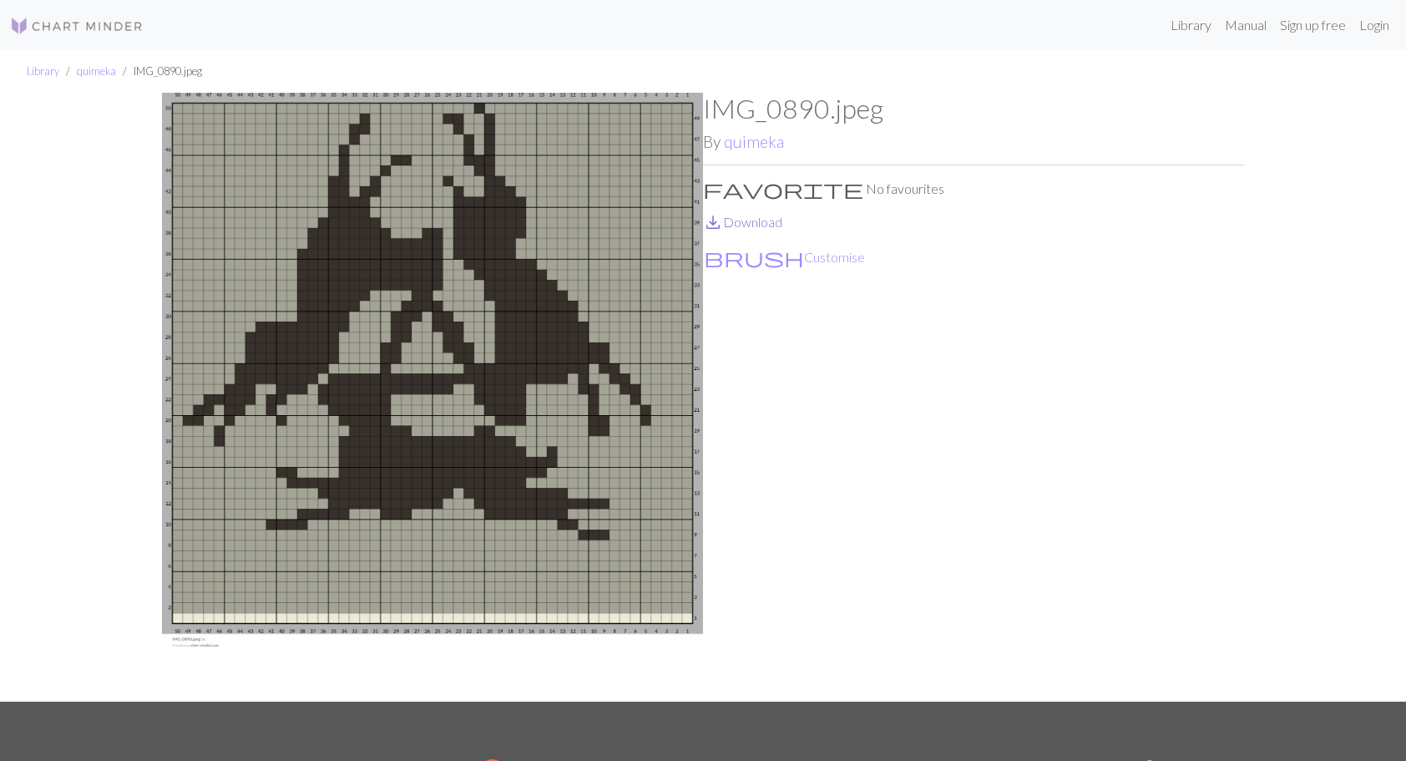
click at [756, 224] on link "save_alt Download" at bounding box center [742, 222] width 79 height 16
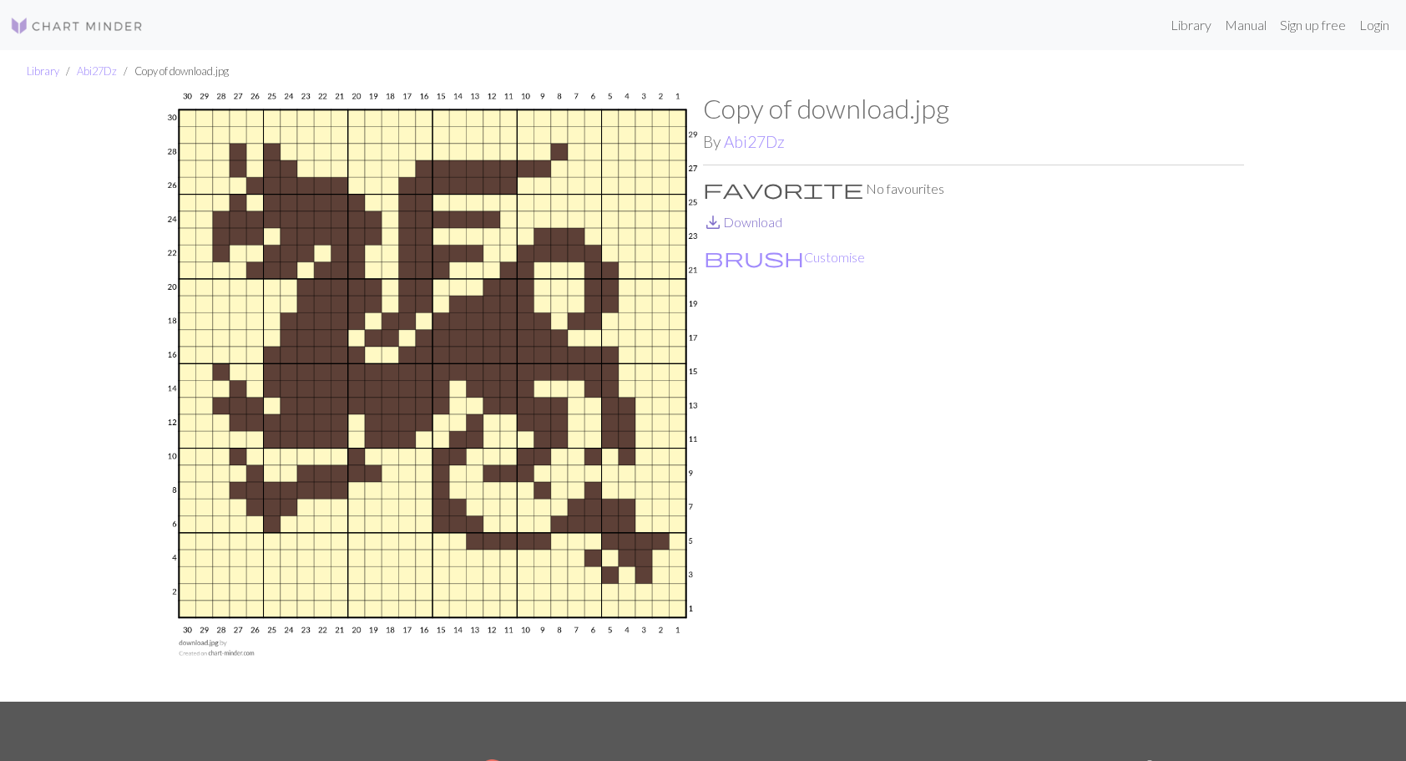
click at [746, 222] on link "save_alt Download" at bounding box center [742, 222] width 79 height 16
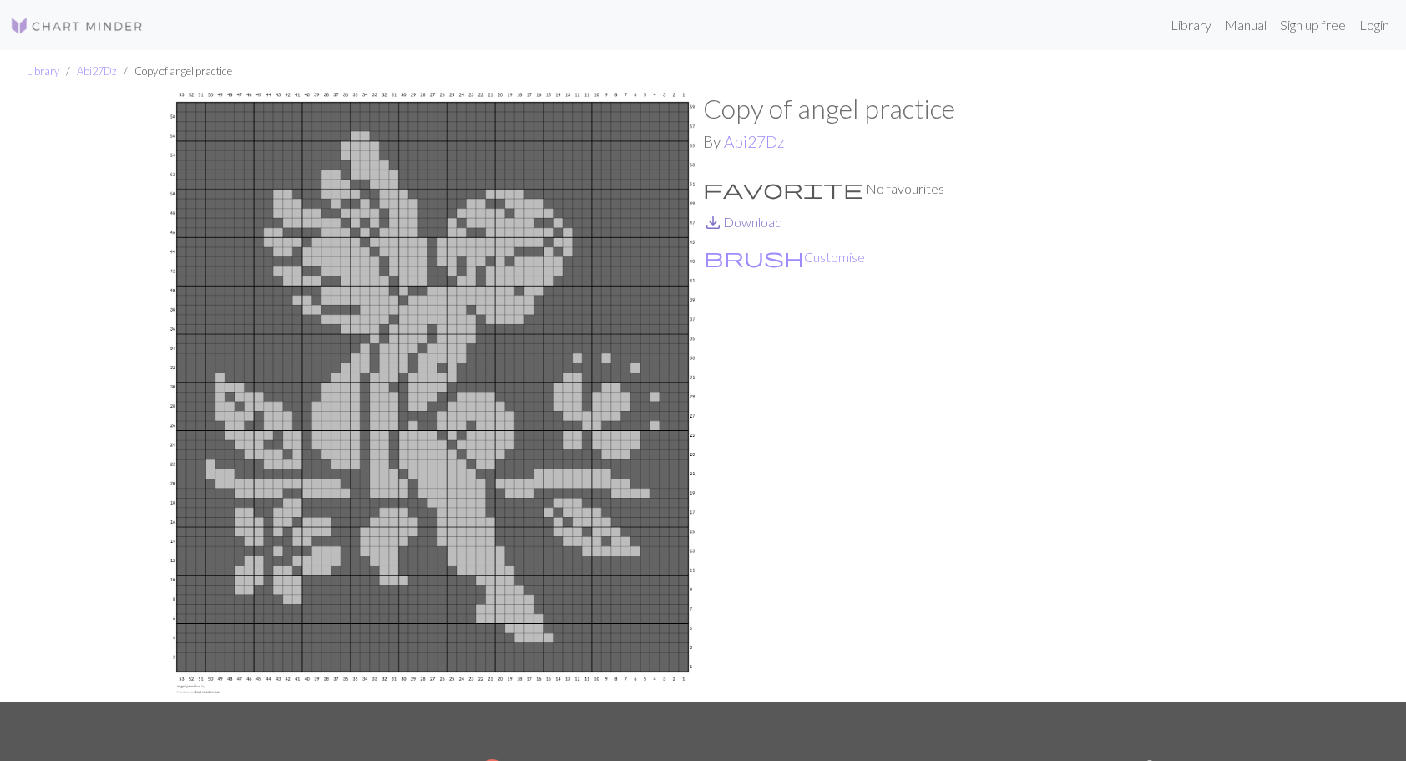
click at [749, 220] on link "save_alt Download" at bounding box center [742, 222] width 79 height 16
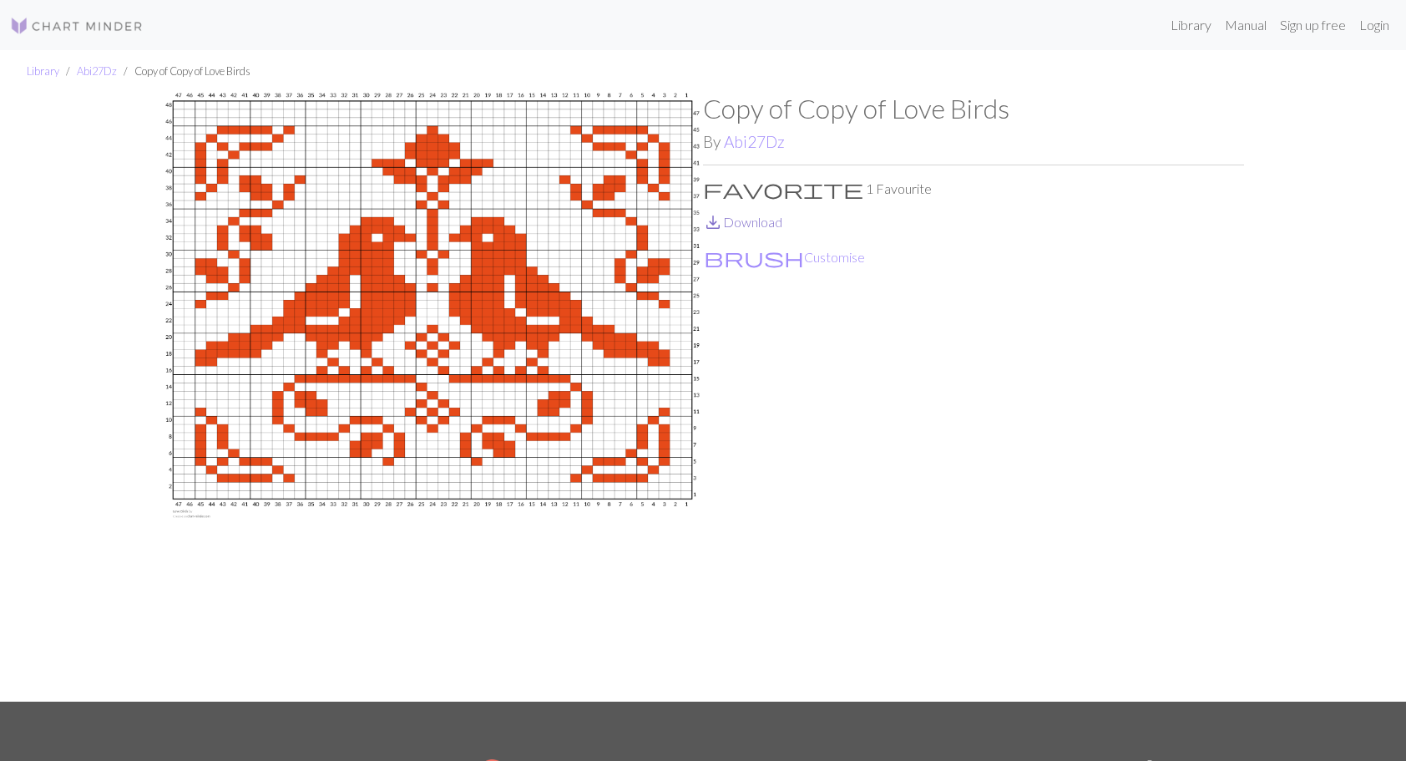
click at [765, 219] on link "save_alt Download" at bounding box center [742, 222] width 79 height 16
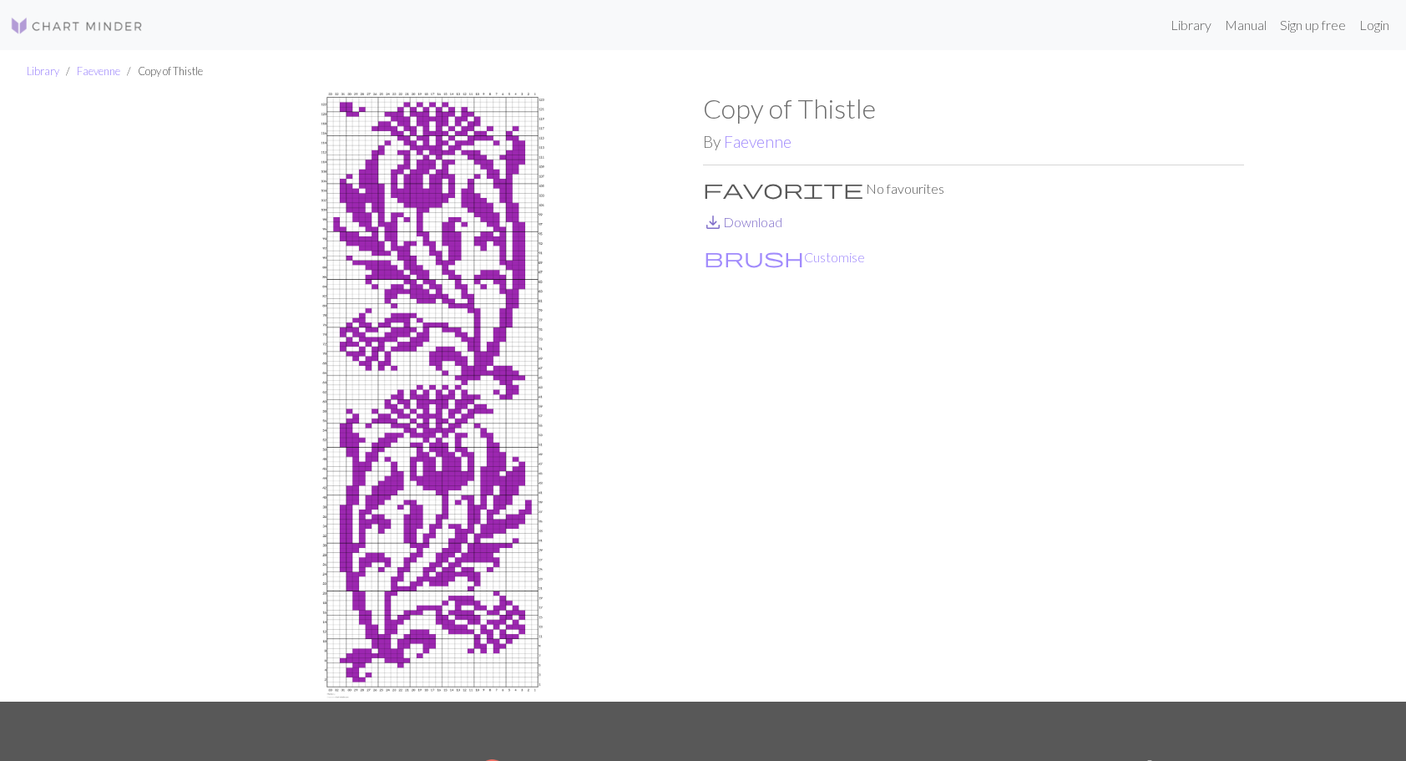
click at [766, 221] on link "save_alt Download" at bounding box center [742, 222] width 79 height 16
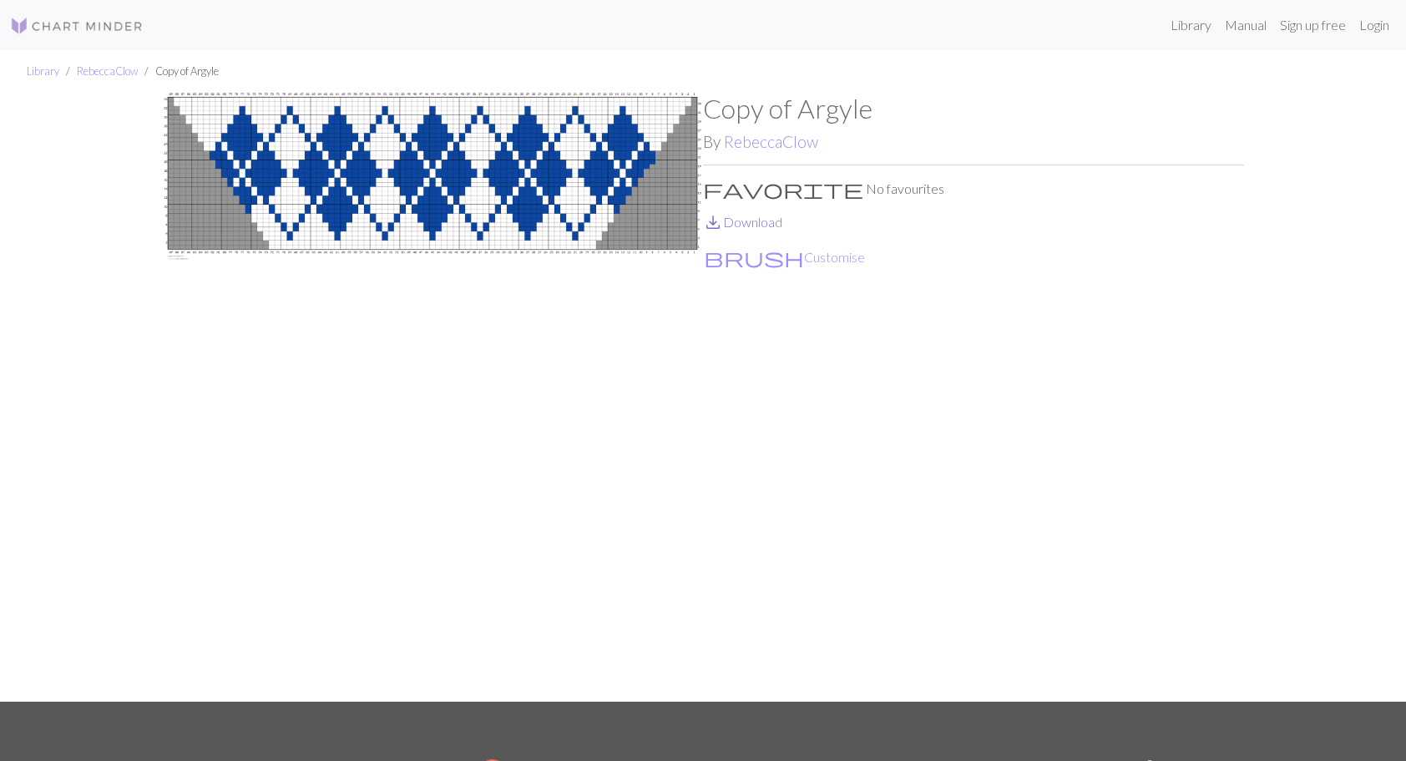
click at [751, 218] on link "save_alt Download" at bounding box center [742, 222] width 79 height 16
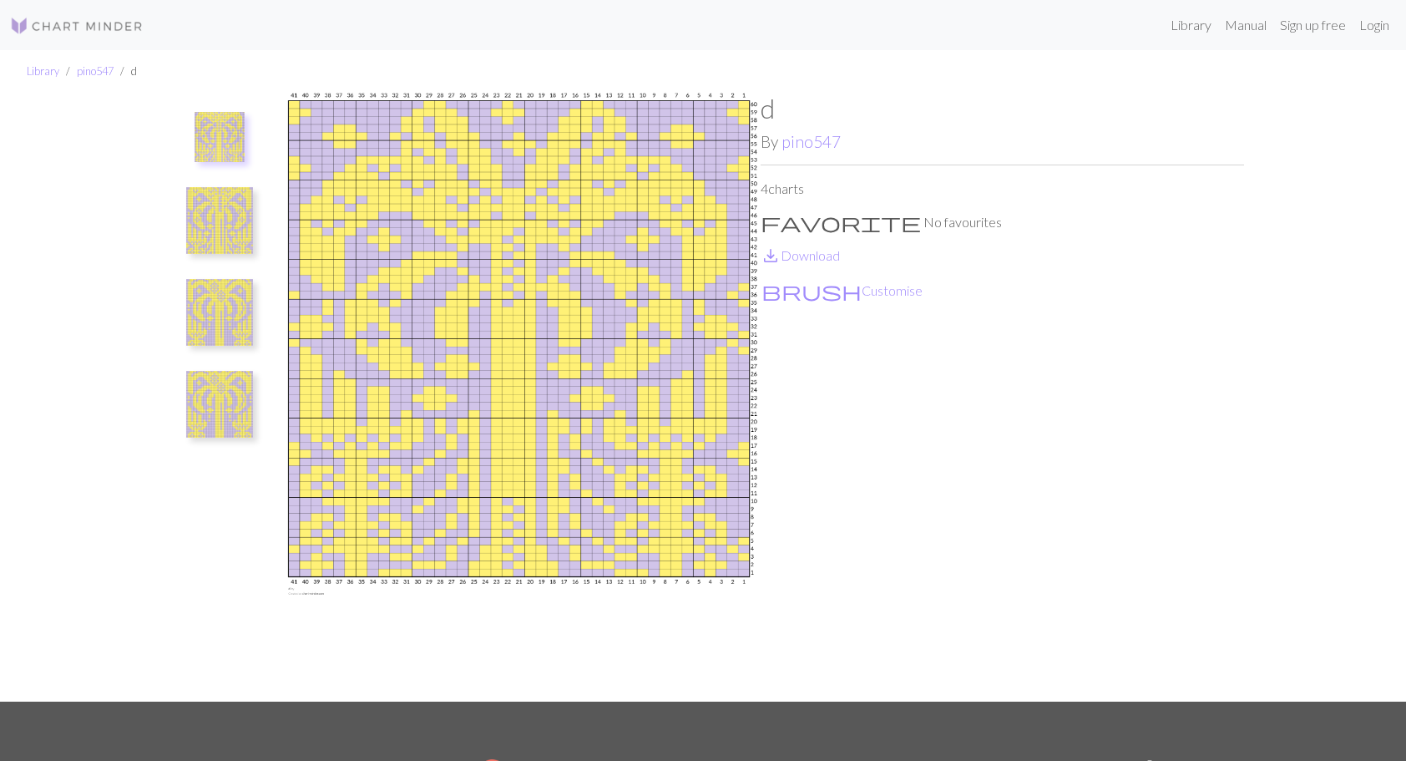
click at [221, 202] on img at bounding box center [219, 220] width 67 height 67
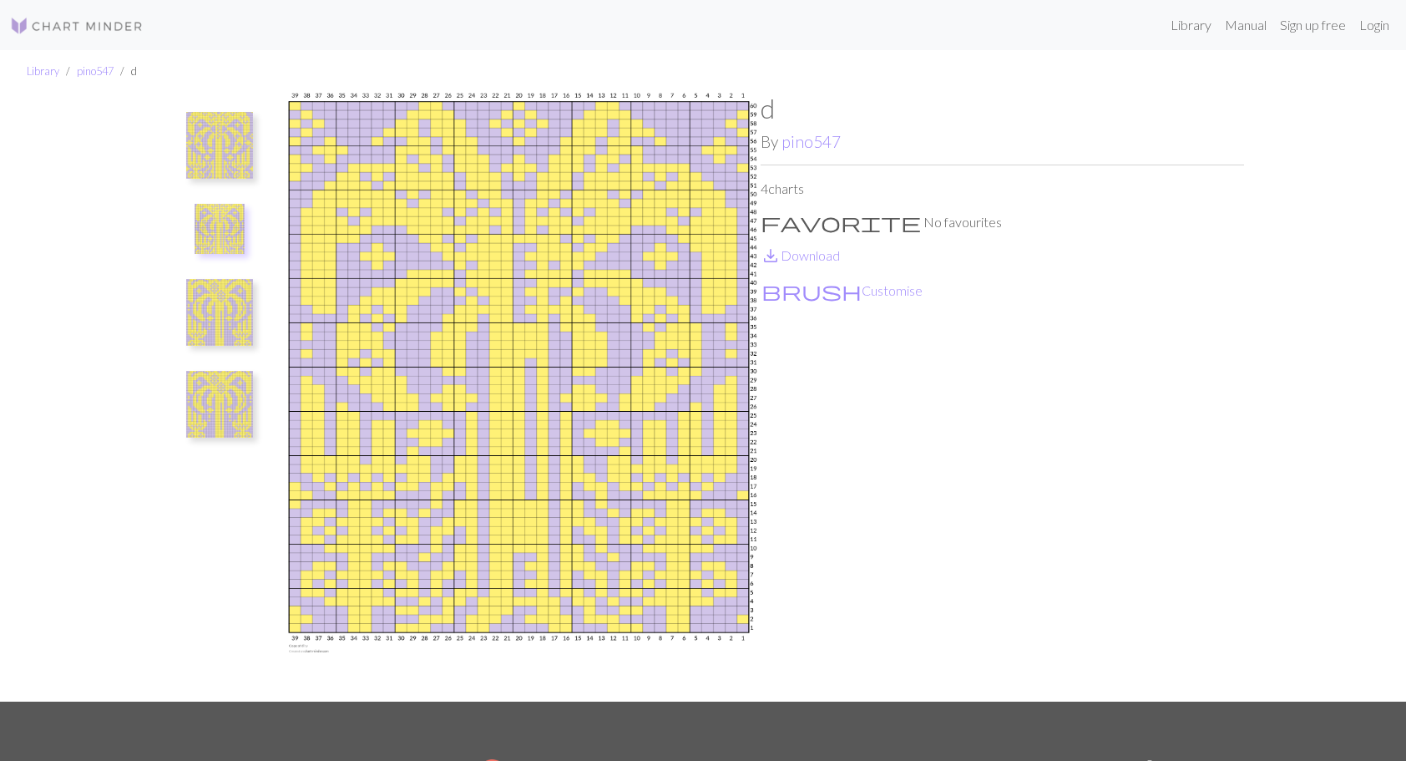
click at [210, 322] on img at bounding box center [219, 312] width 67 height 67
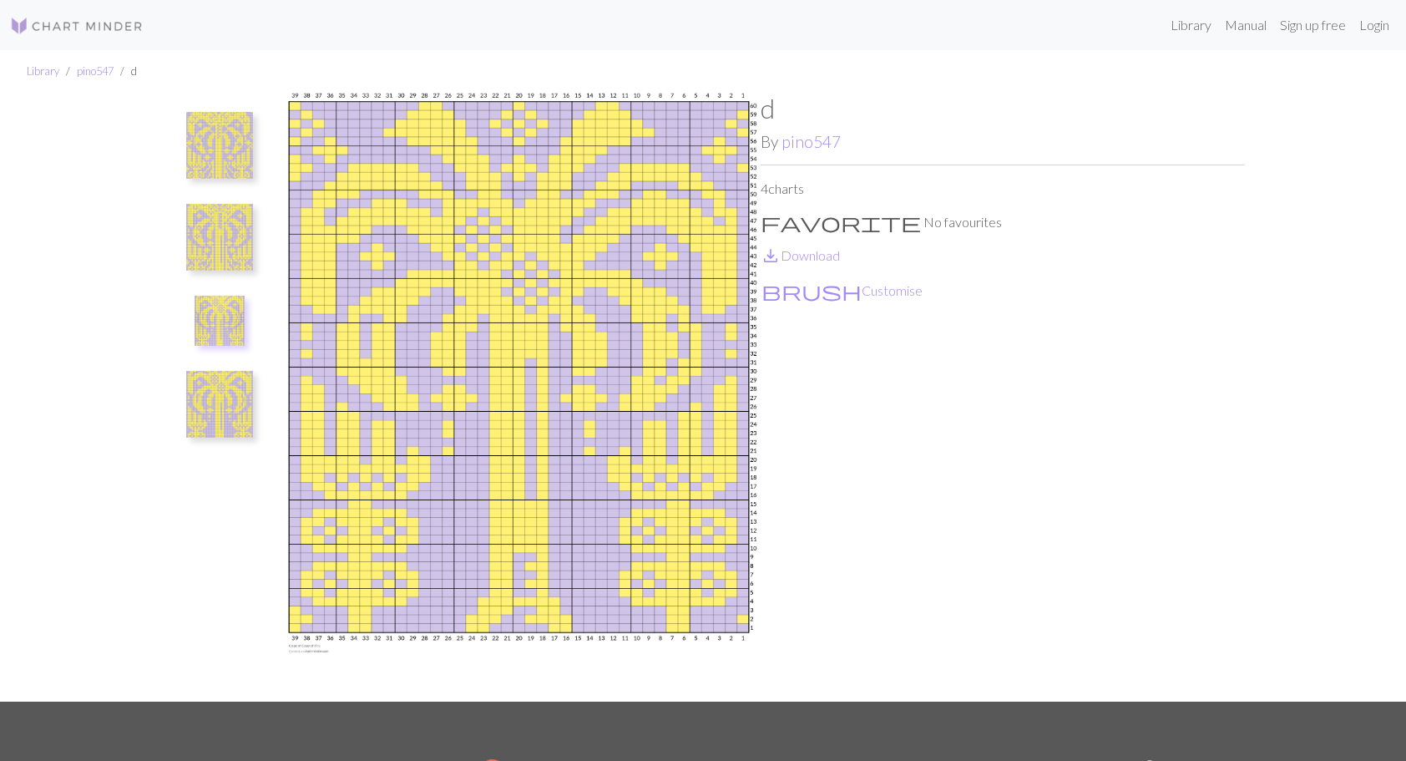
click at [212, 411] on img at bounding box center [219, 404] width 67 height 67
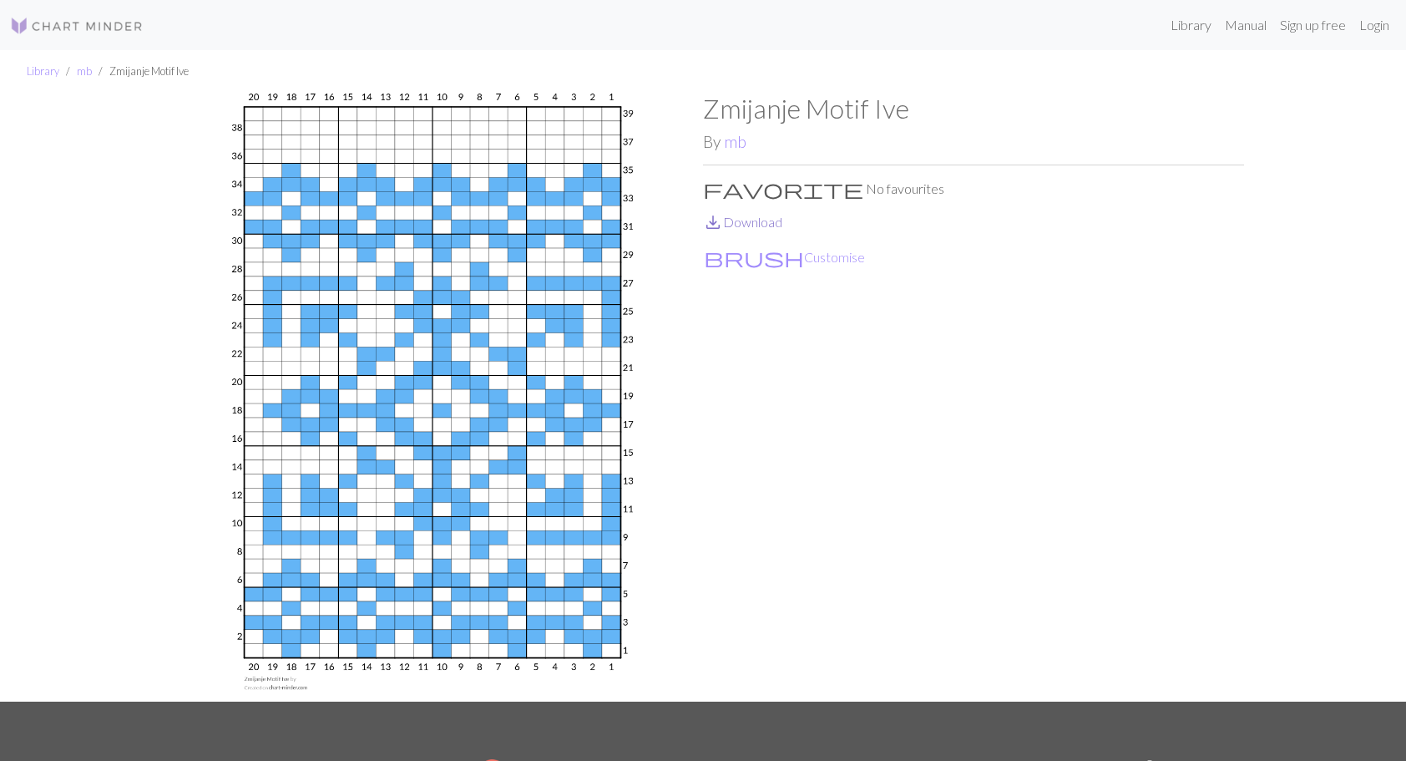
click at [718, 220] on span "save_alt" at bounding box center [713, 221] width 20 height 23
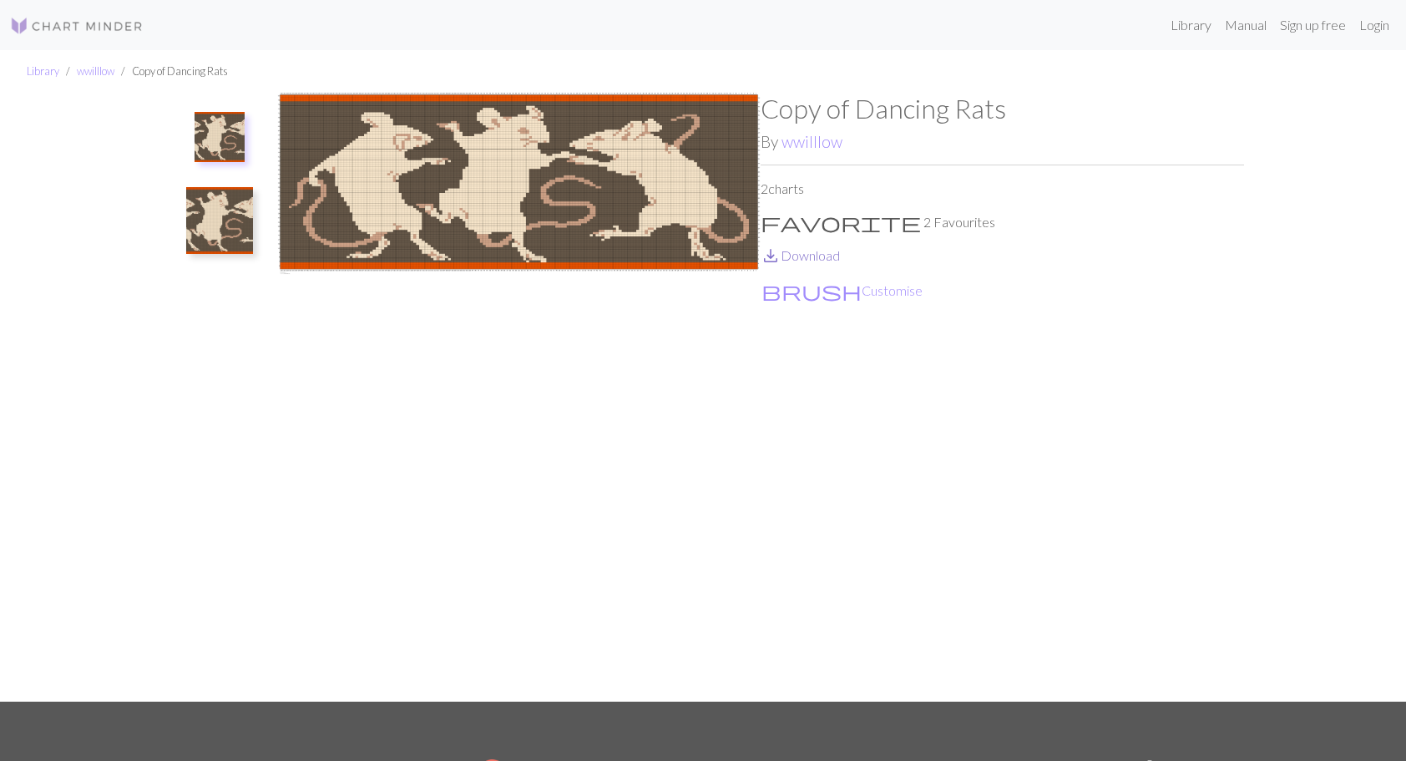
click at [797, 255] on link "save_alt Download" at bounding box center [800, 255] width 79 height 16
click at [230, 214] on img at bounding box center [219, 220] width 67 height 67
click at [215, 230] on img at bounding box center [220, 229] width 50 height 50
click at [232, 112] on img at bounding box center [219, 145] width 67 height 67
click at [229, 192] on img at bounding box center [219, 220] width 67 height 67
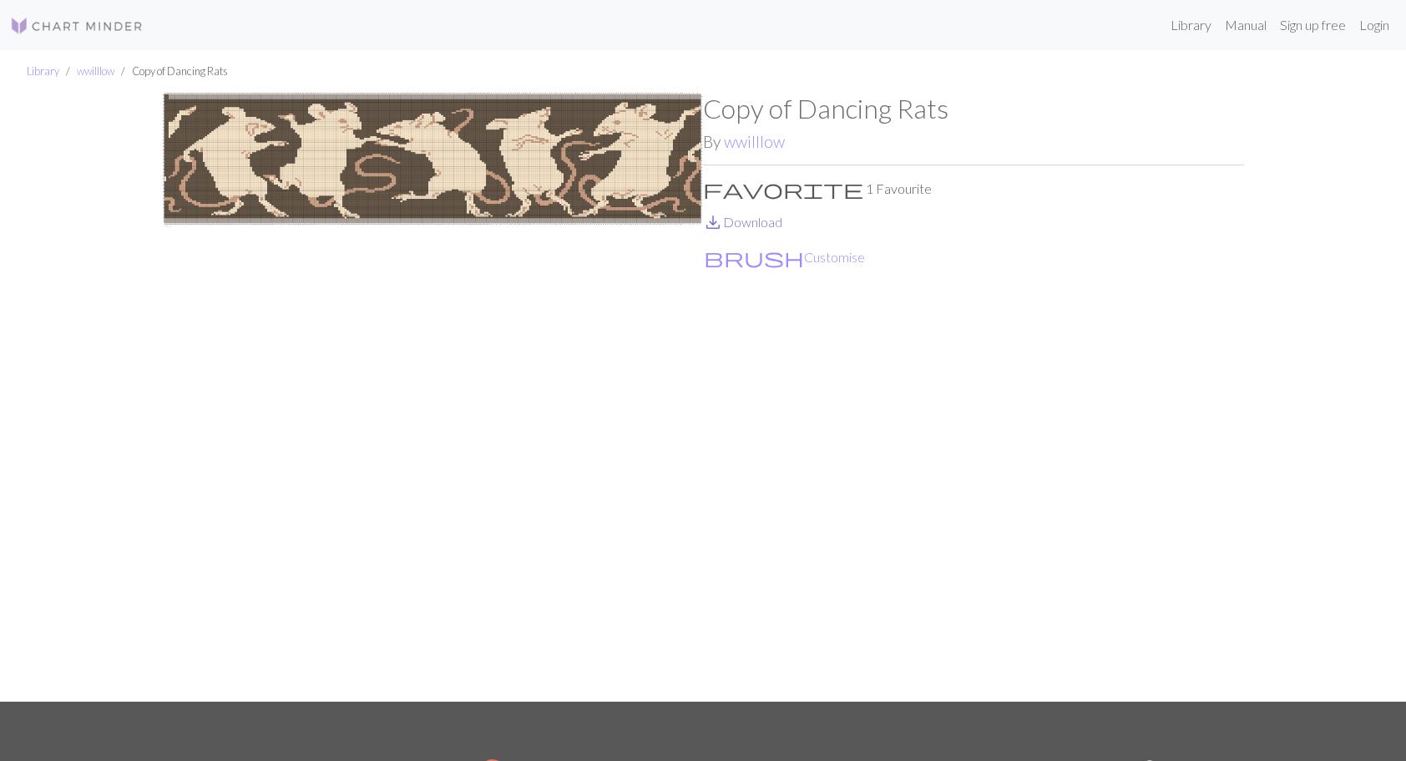
click at [741, 220] on link "save_alt Download" at bounding box center [742, 222] width 79 height 16
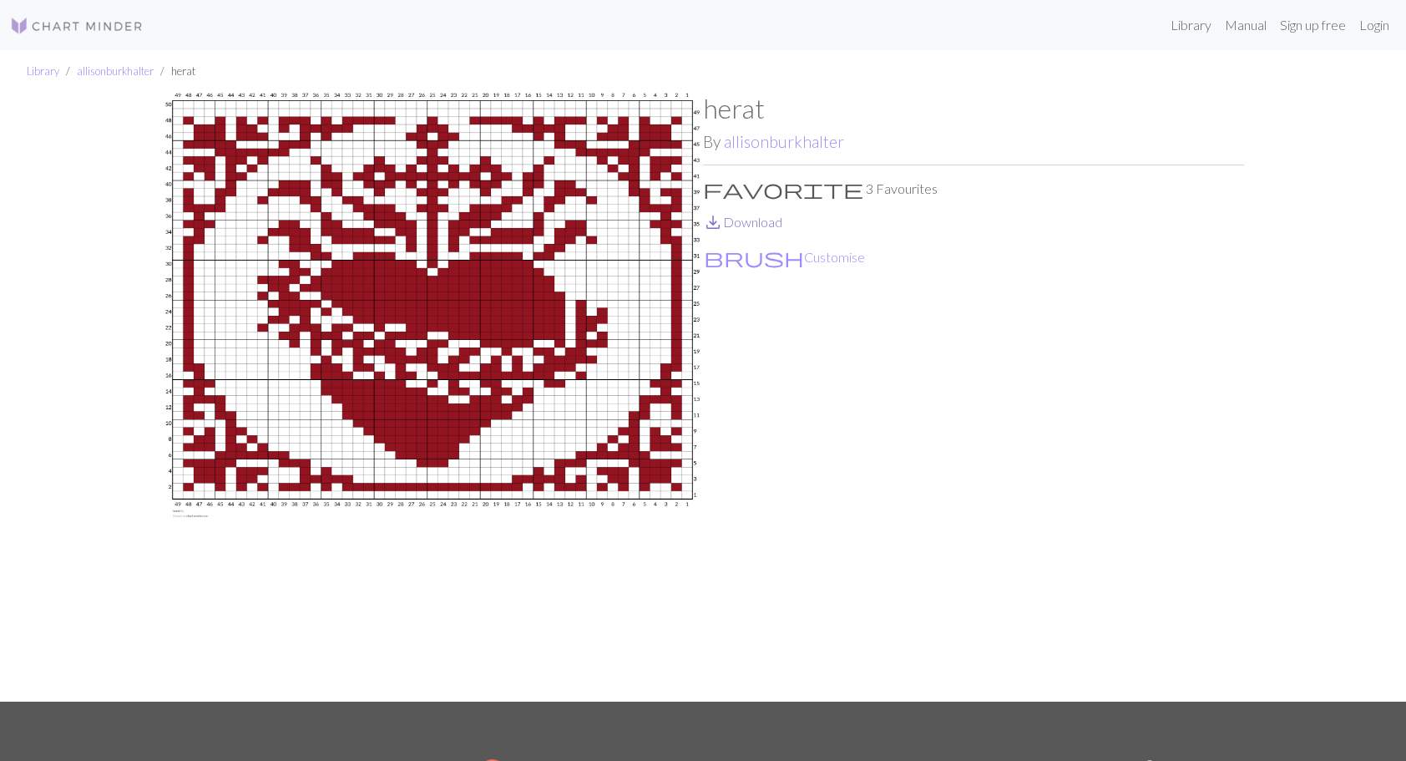
click at [768, 223] on link "save_alt Download" at bounding box center [742, 222] width 79 height 16
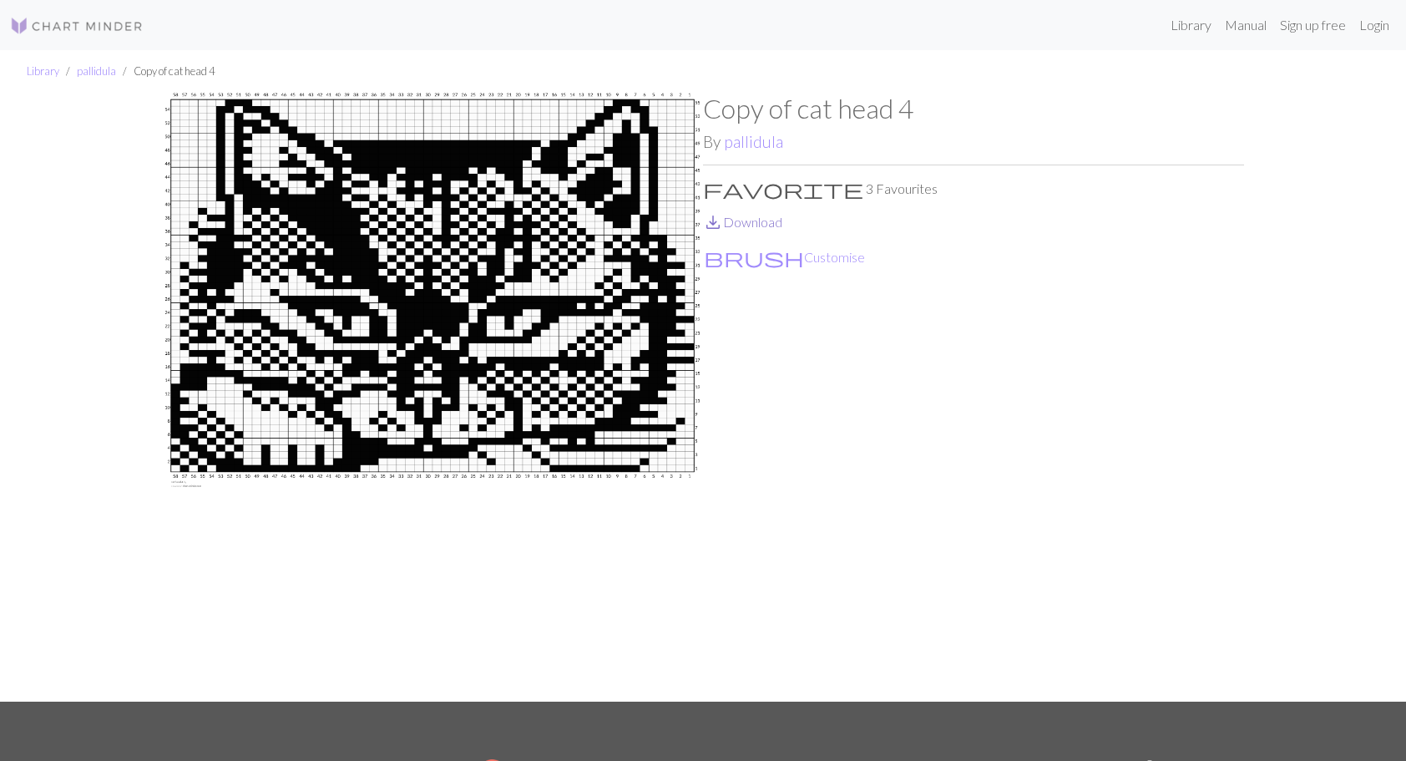
click at [765, 217] on link "save_alt Download" at bounding box center [742, 222] width 79 height 16
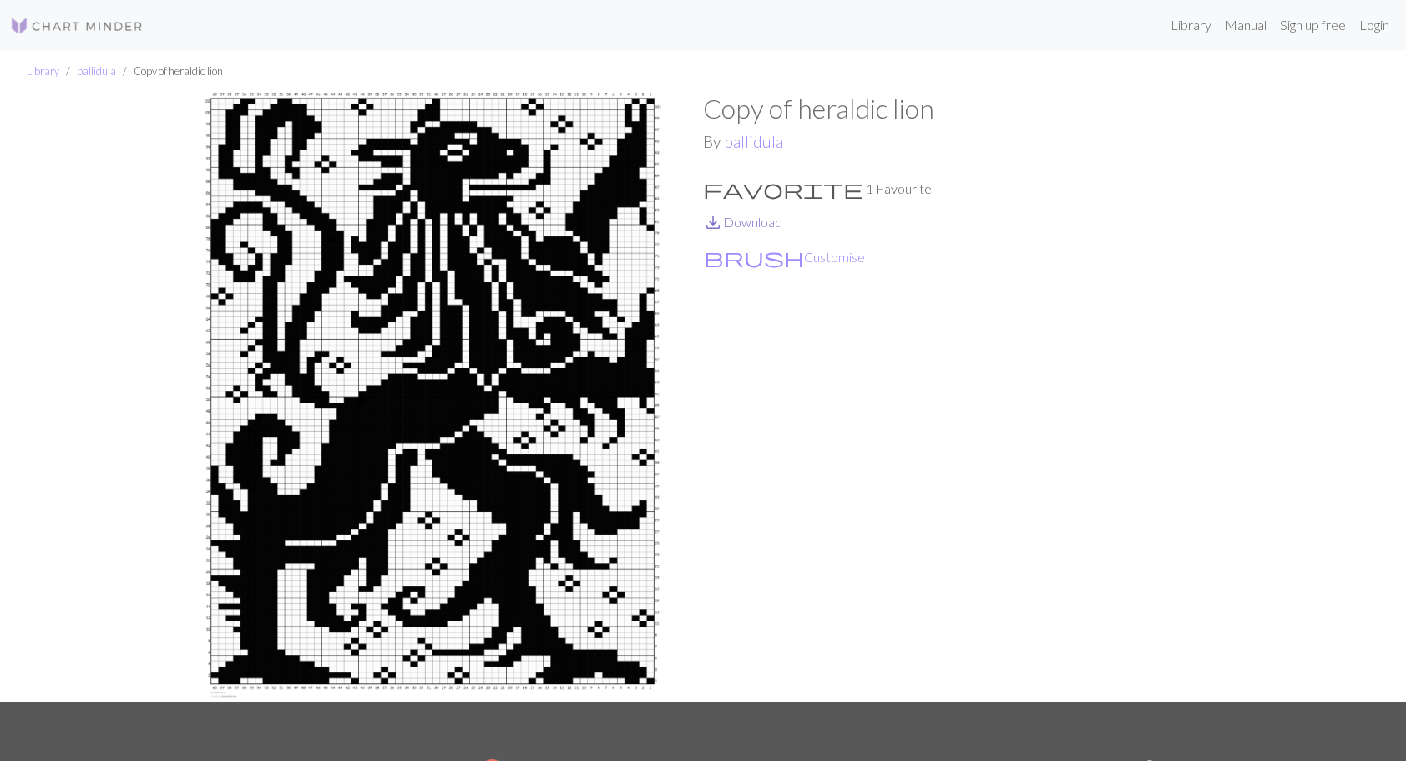
click at [746, 224] on link "save_alt Download" at bounding box center [742, 222] width 79 height 16
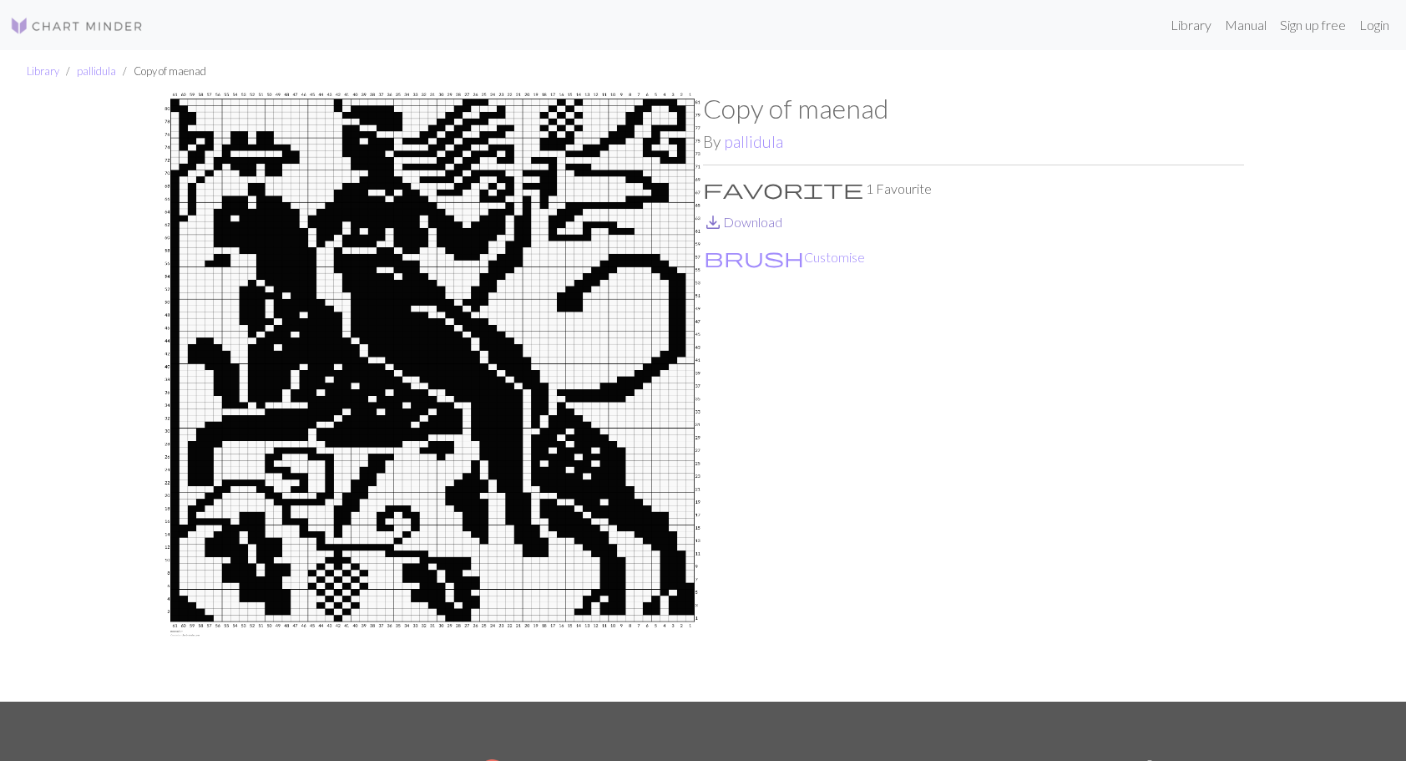
click at [745, 221] on link "save_alt Download" at bounding box center [742, 222] width 79 height 16
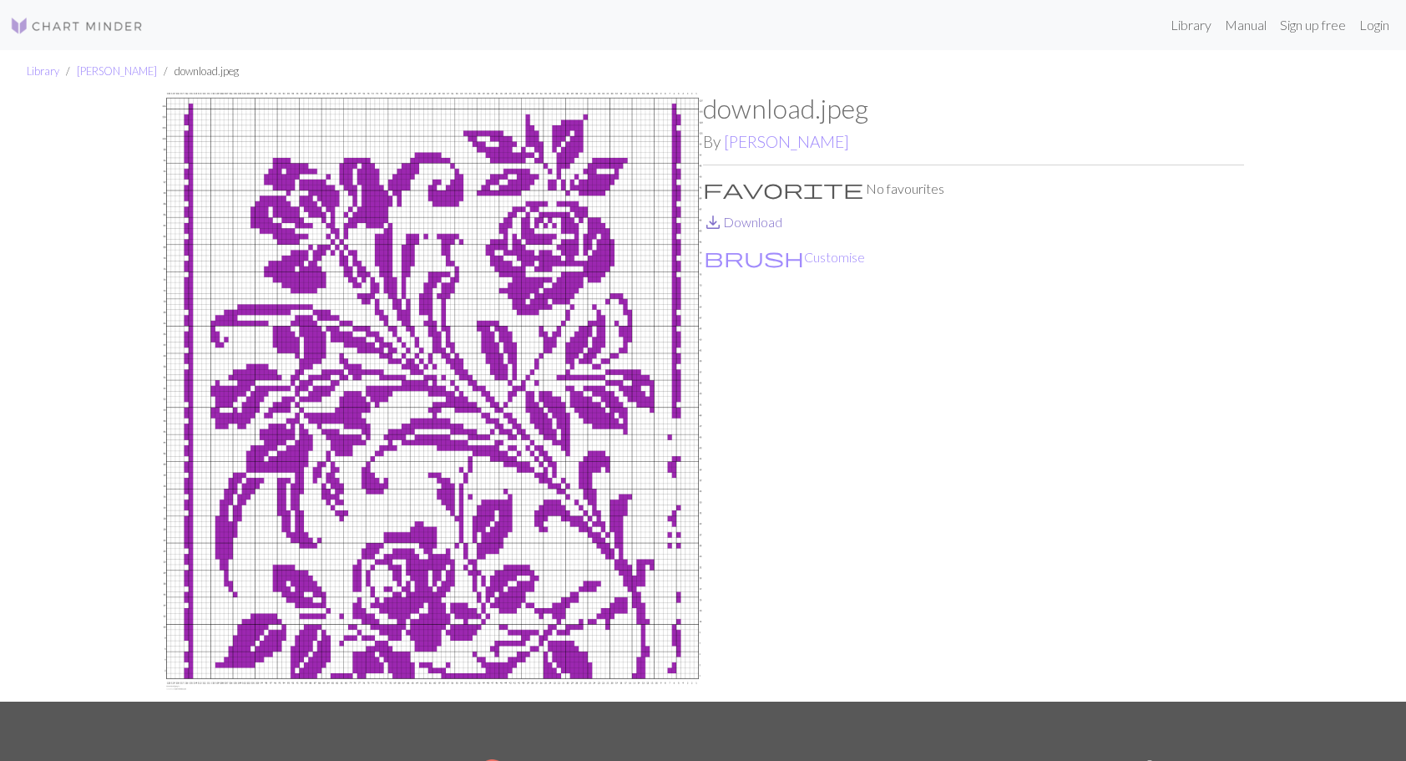
click at [758, 220] on link "save_alt Download" at bounding box center [742, 222] width 79 height 16
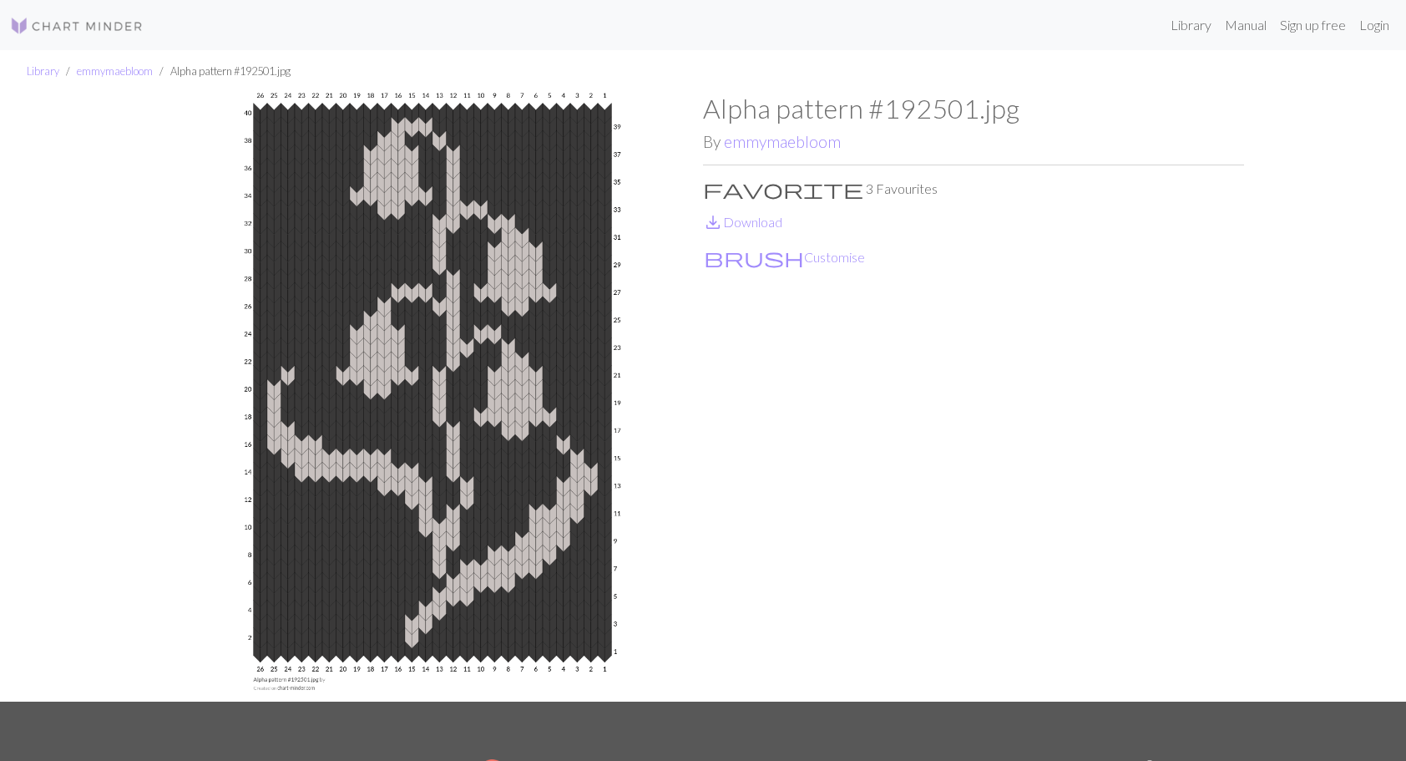
click at [745, 230] on p "save_alt Download" at bounding box center [973, 222] width 541 height 20
click at [746, 220] on link "save_alt Download" at bounding box center [742, 222] width 79 height 16
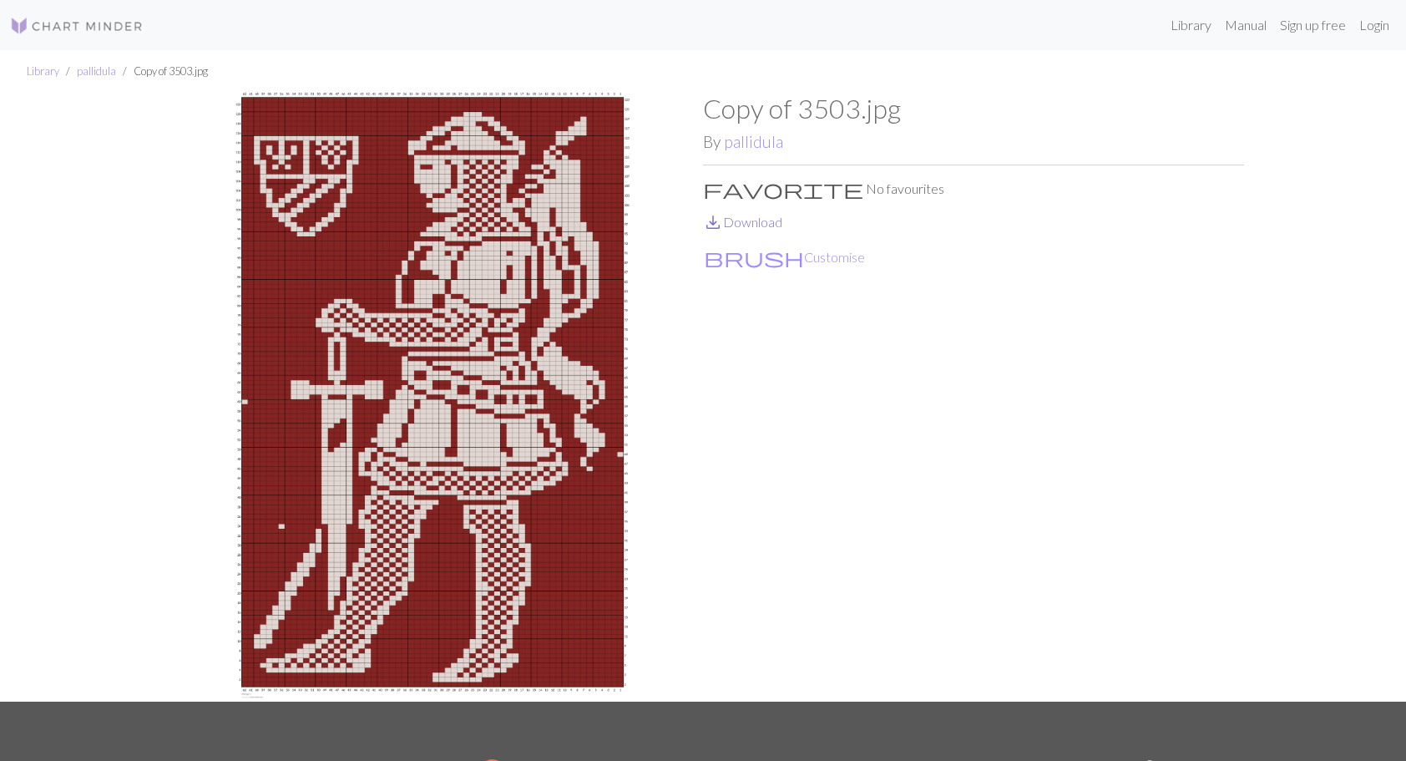
click at [760, 222] on link "save_alt Download" at bounding box center [742, 222] width 79 height 16
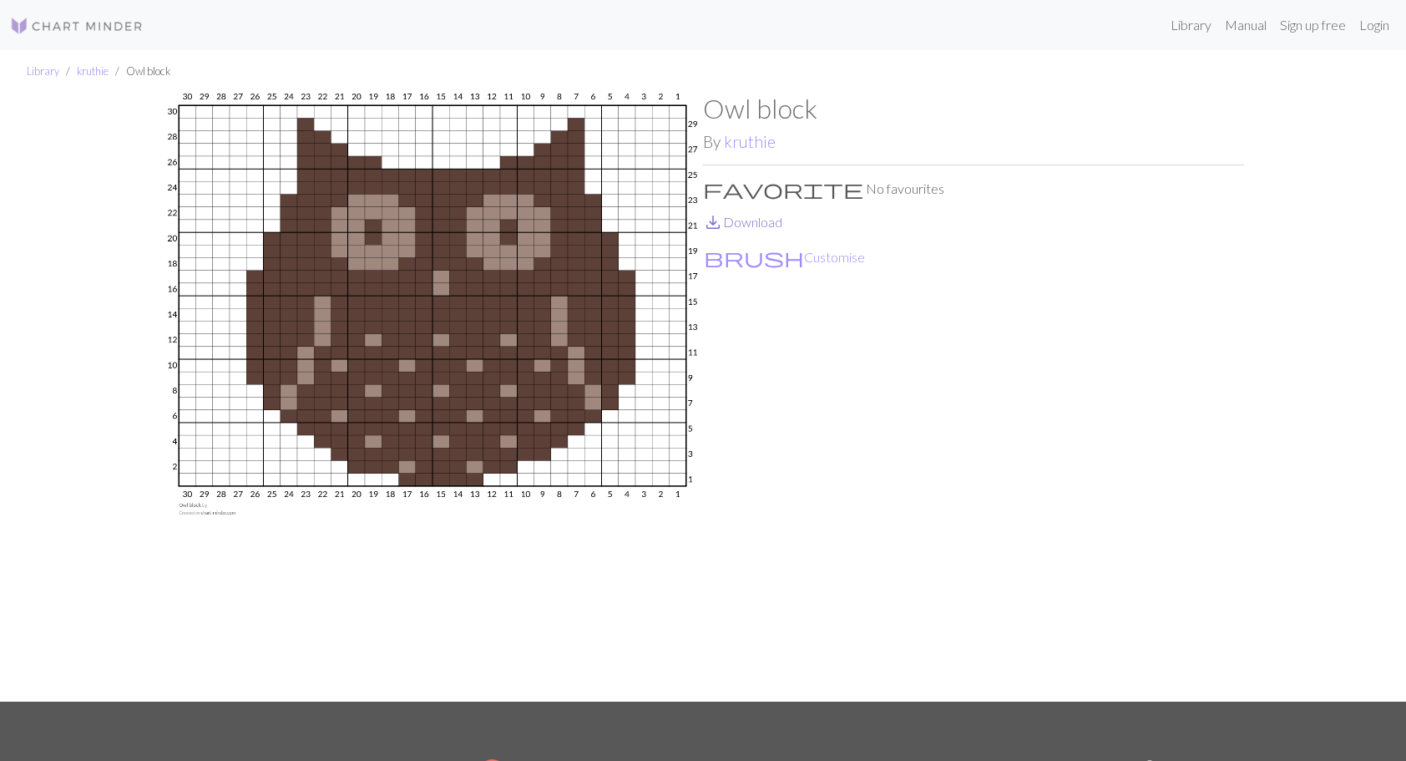
click at [741, 220] on link "save_alt Download" at bounding box center [742, 222] width 79 height 16
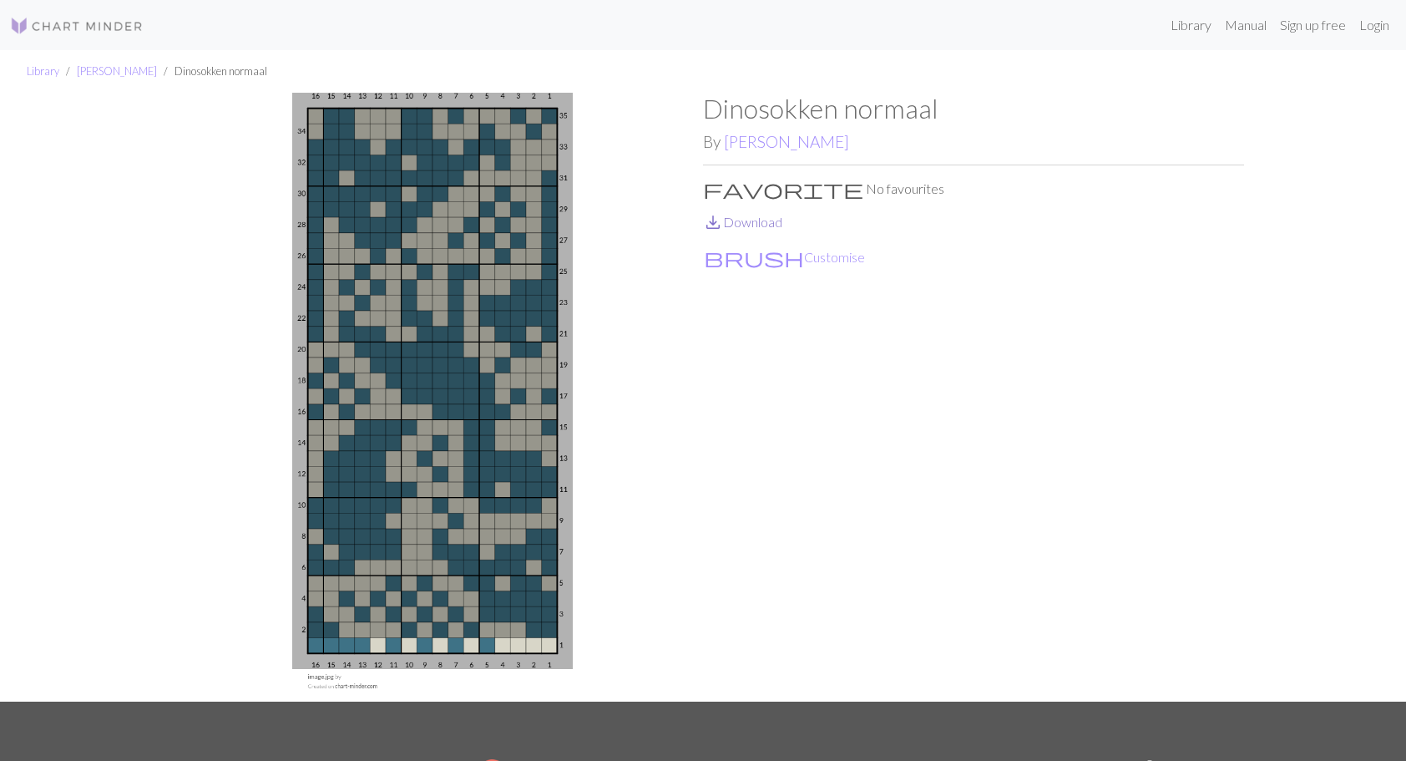
click at [743, 222] on link "save_alt Download" at bounding box center [742, 222] width 79 height 16
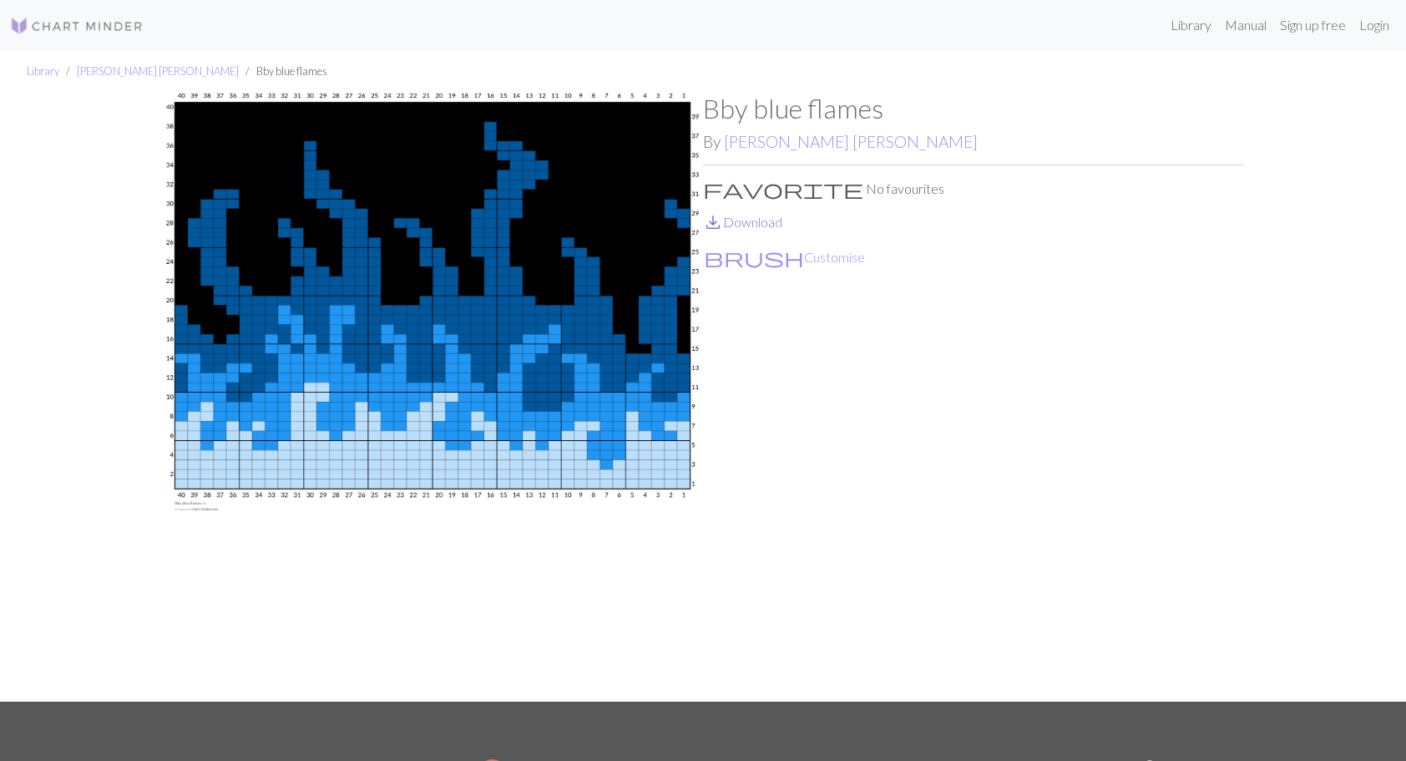
click at [750, 229] on link "save_alt Download" at bounding box center [742, 222] width 79 height 16
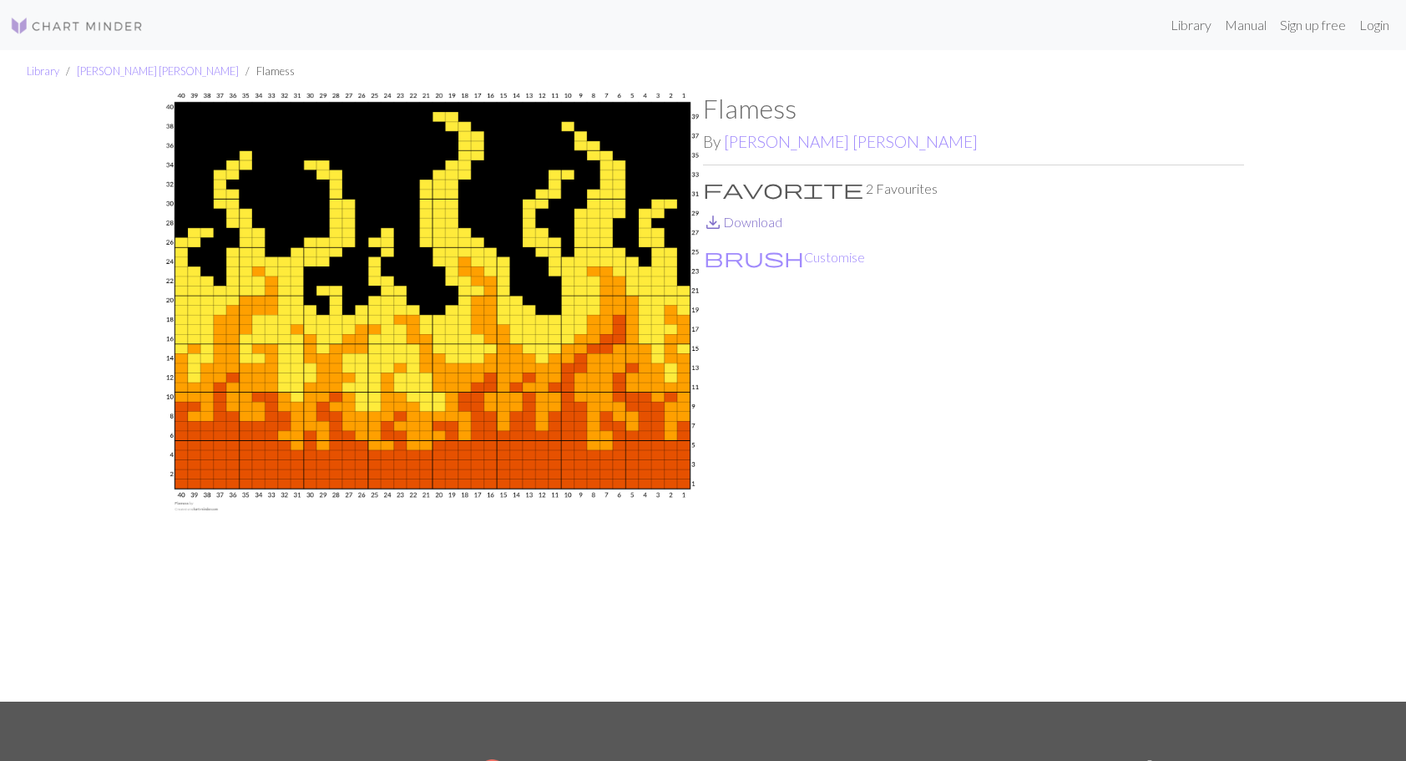
click at [748, 225] on link "save_alt Download" at bounding box center [742, 222] width 79 height 16
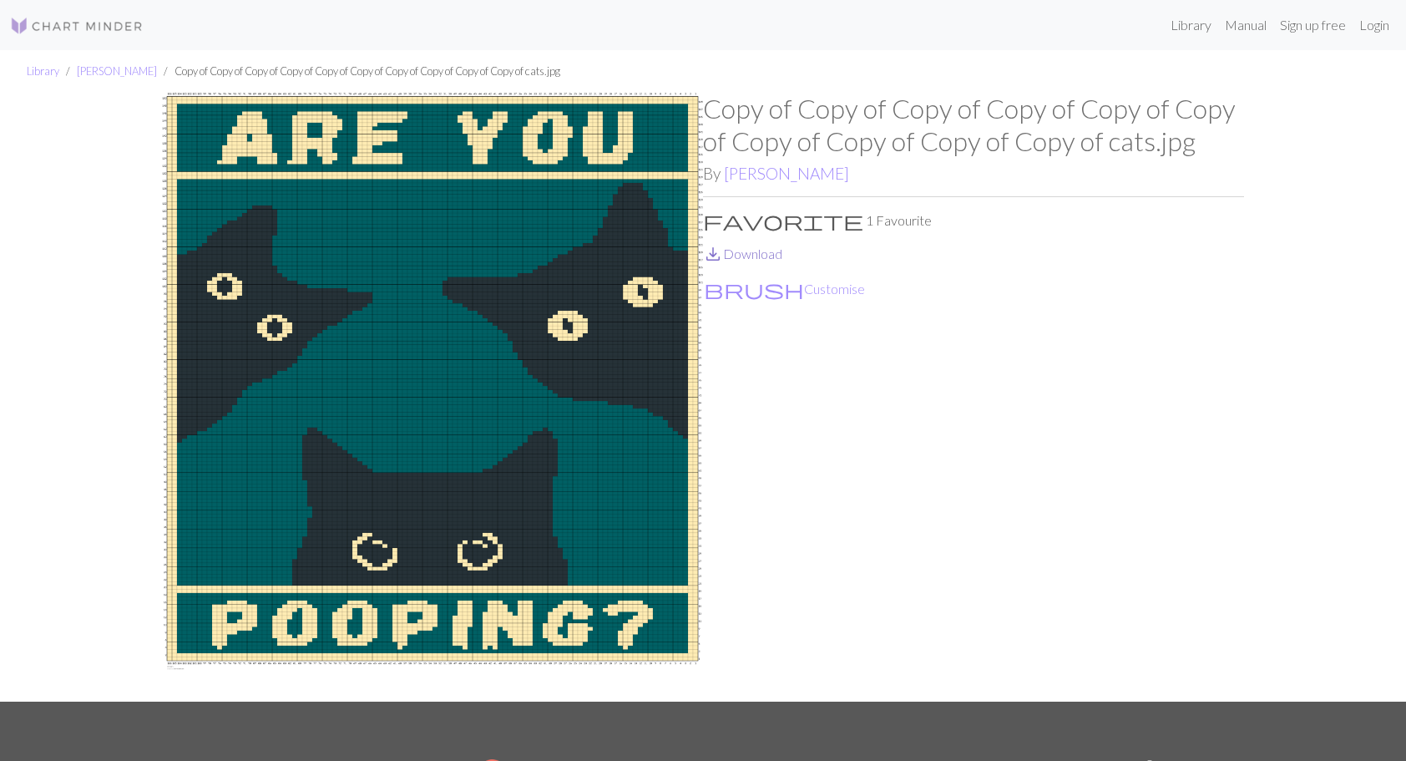
click at [761, 254] on link "save_alt Download" at bounding box center [742, 253] width 79 height 16
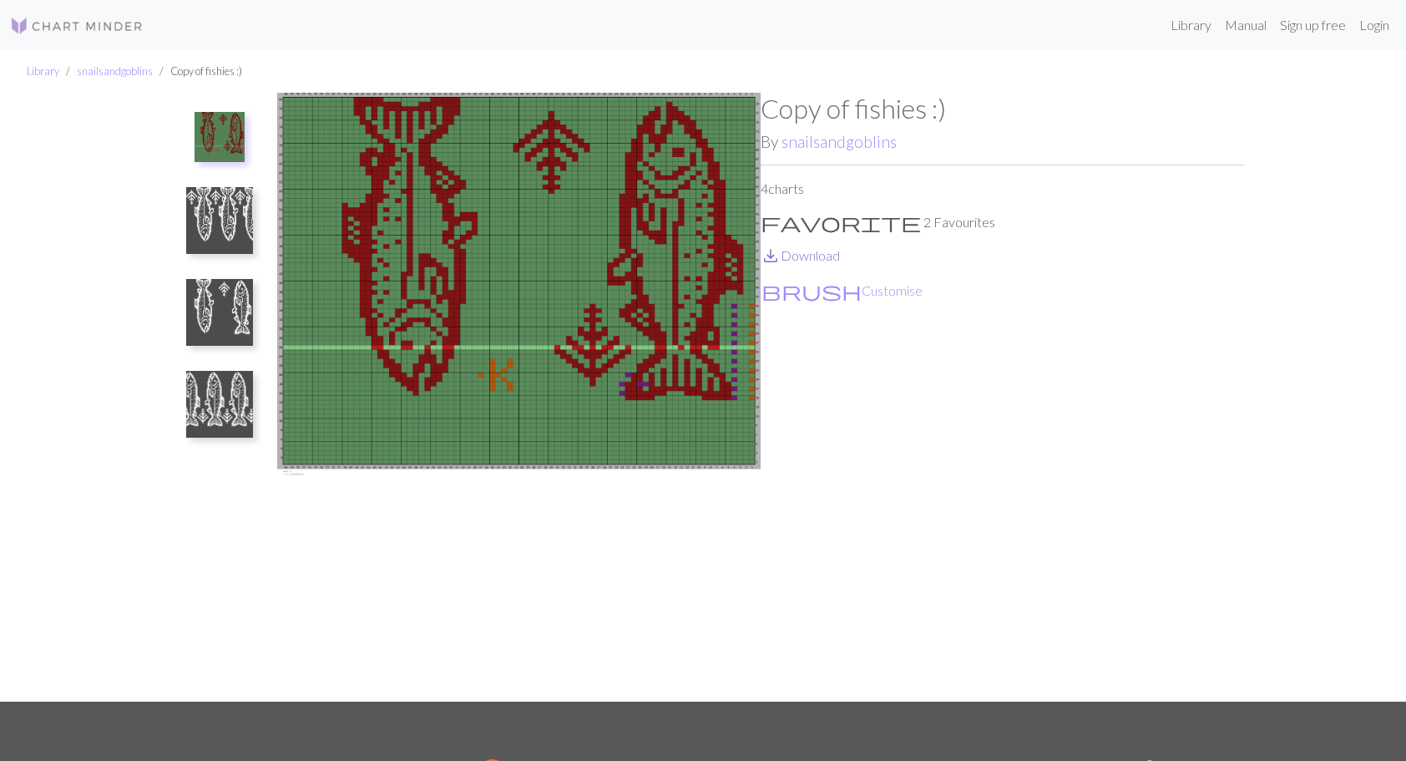
click at [796, 254] on link "save_alt Download" at bounding box center [800, 255] width 79 height 16
click at [230, 405] on img at bounding box center [219, 404] width 67 height 67
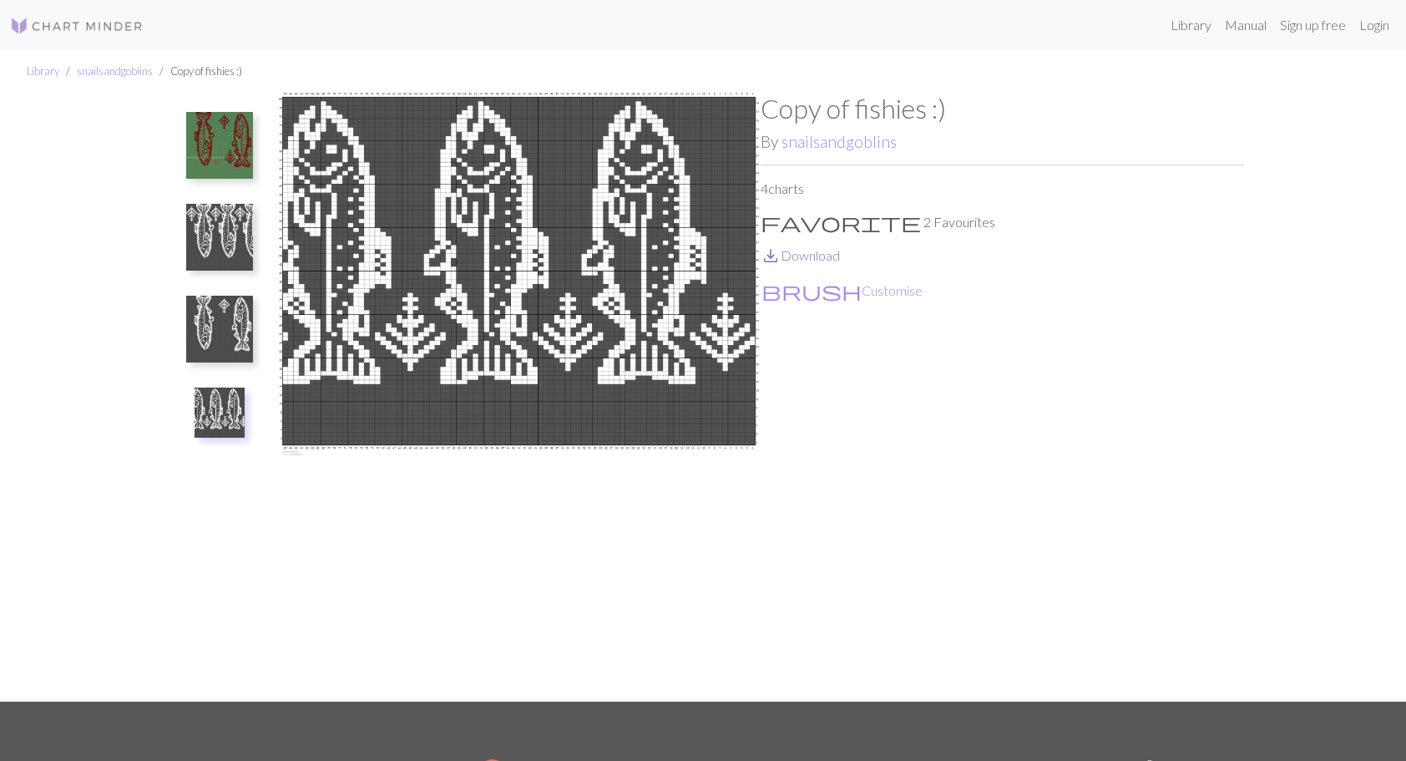
click at [813, 257] on link "save_alt Download" at bounding box center [800, 255] width 79 height 16
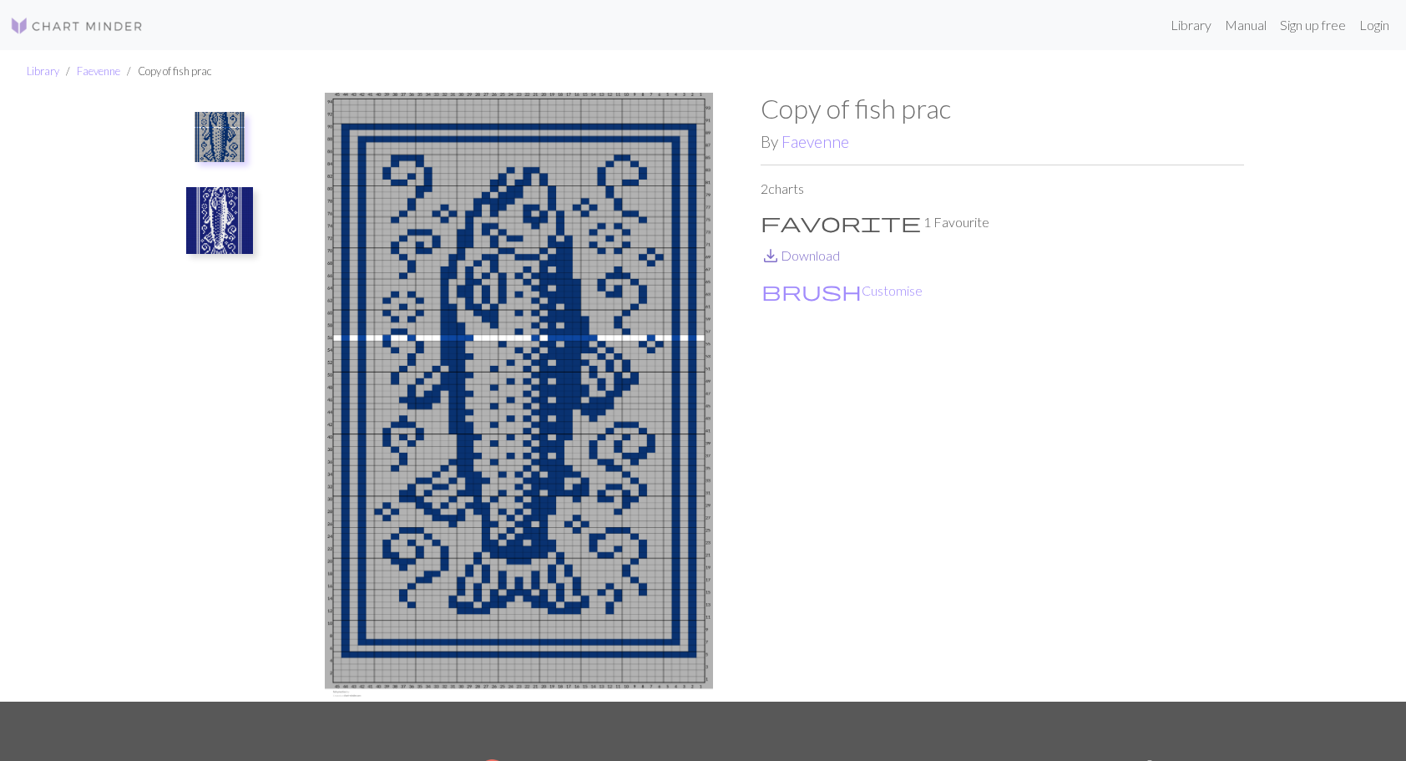
click at [803, 255] on link "save_alt Download" at bounding box center [800, 255] width 79 height 16
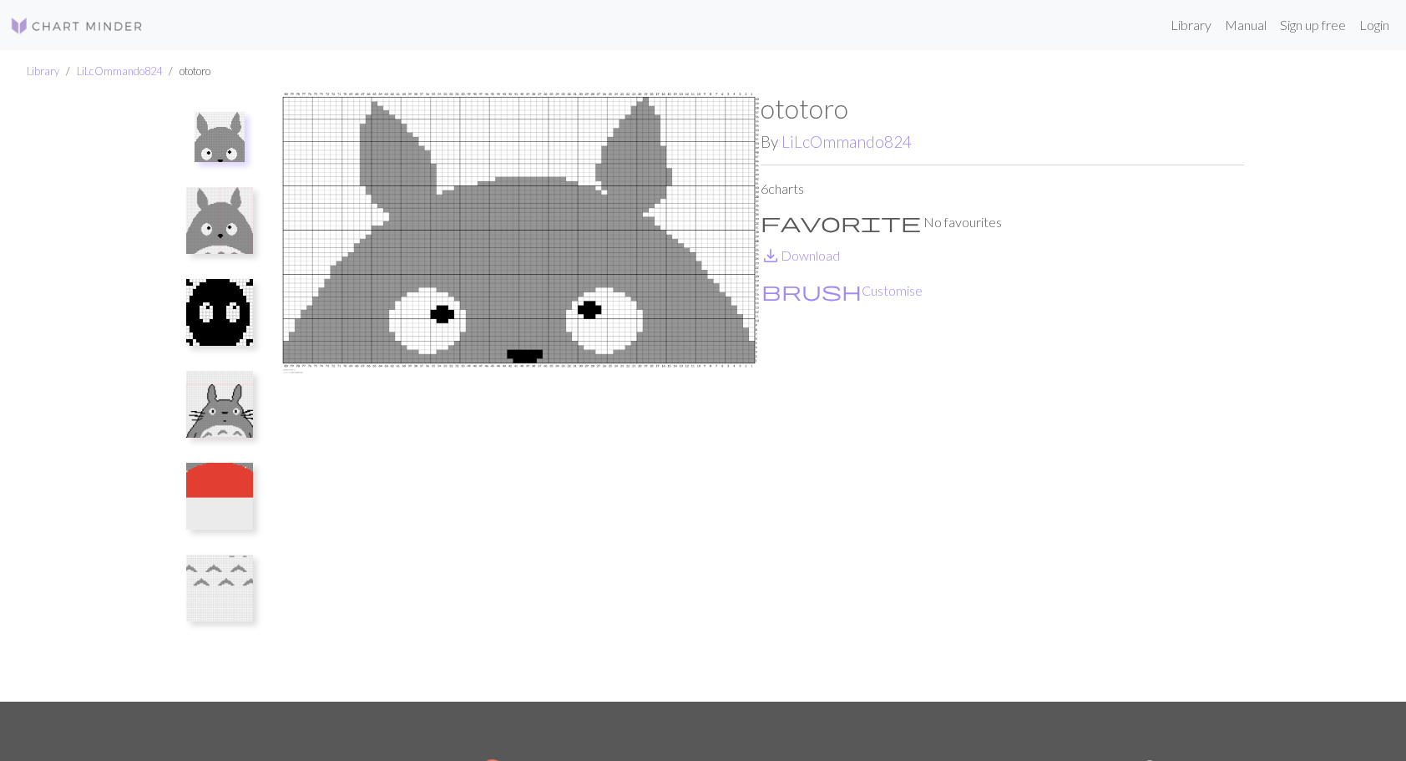
click at [202, 230] on img at bounding box center [219, 220] width 67 height 67
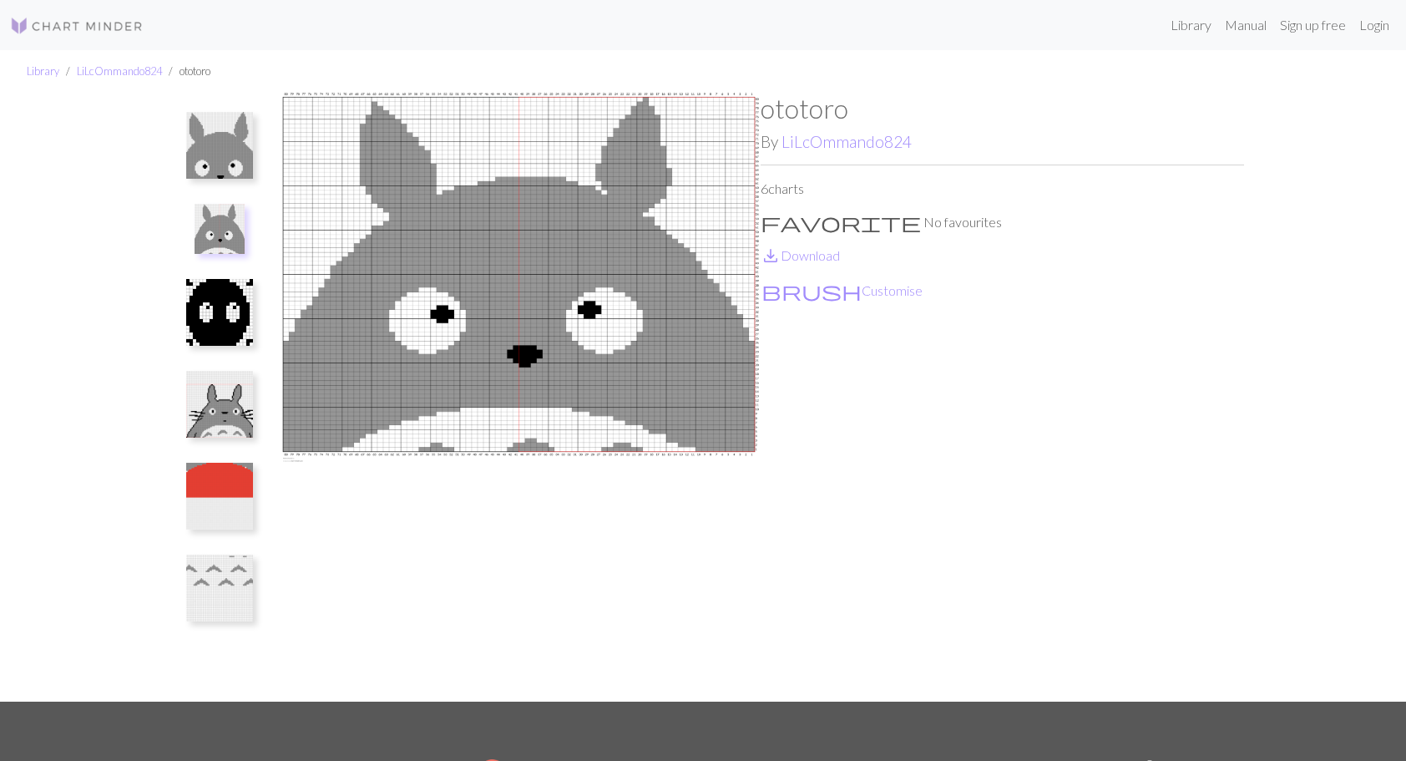
click at [232, 402] on img at bounding box center [219, 404] width 67 height 67
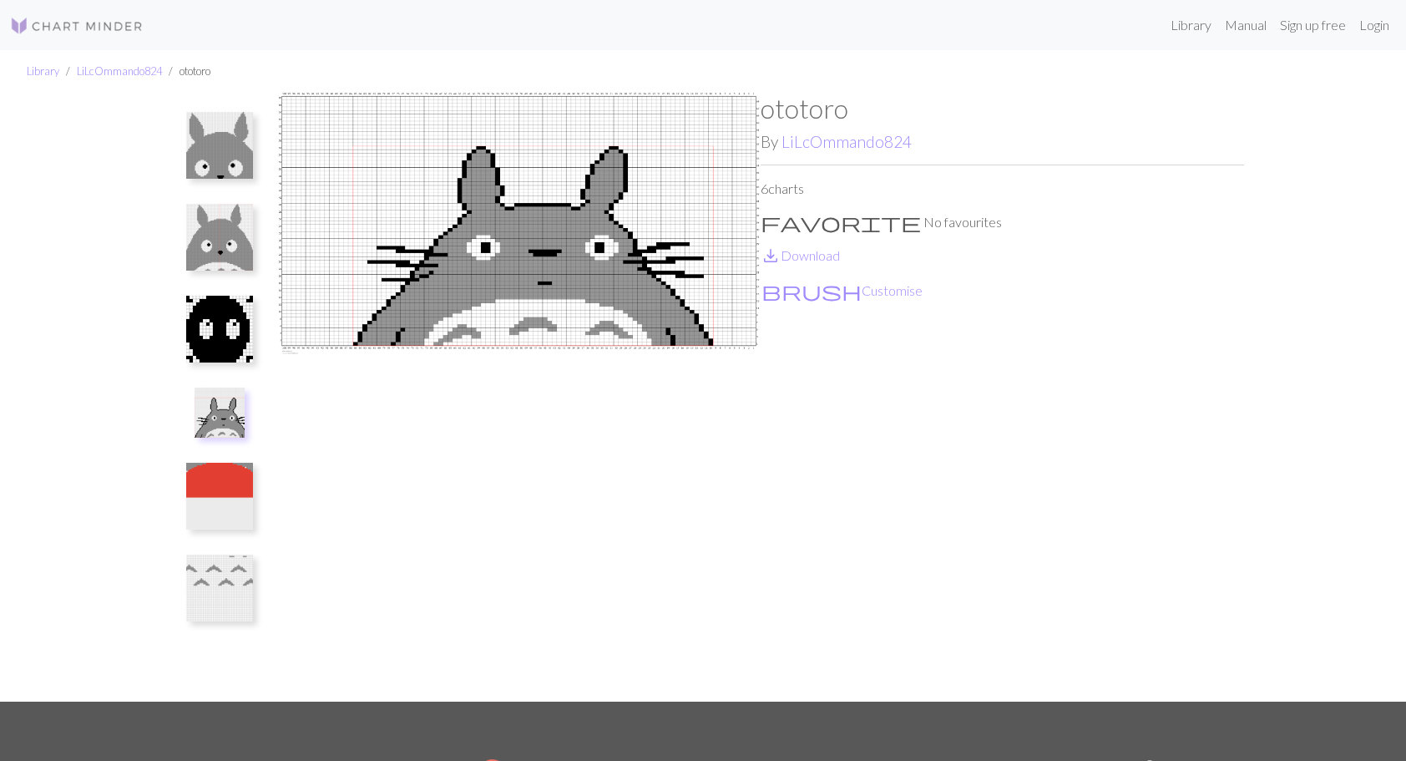
click at [209, 499] on img at bounding box center [219, 496] width 67 height 67
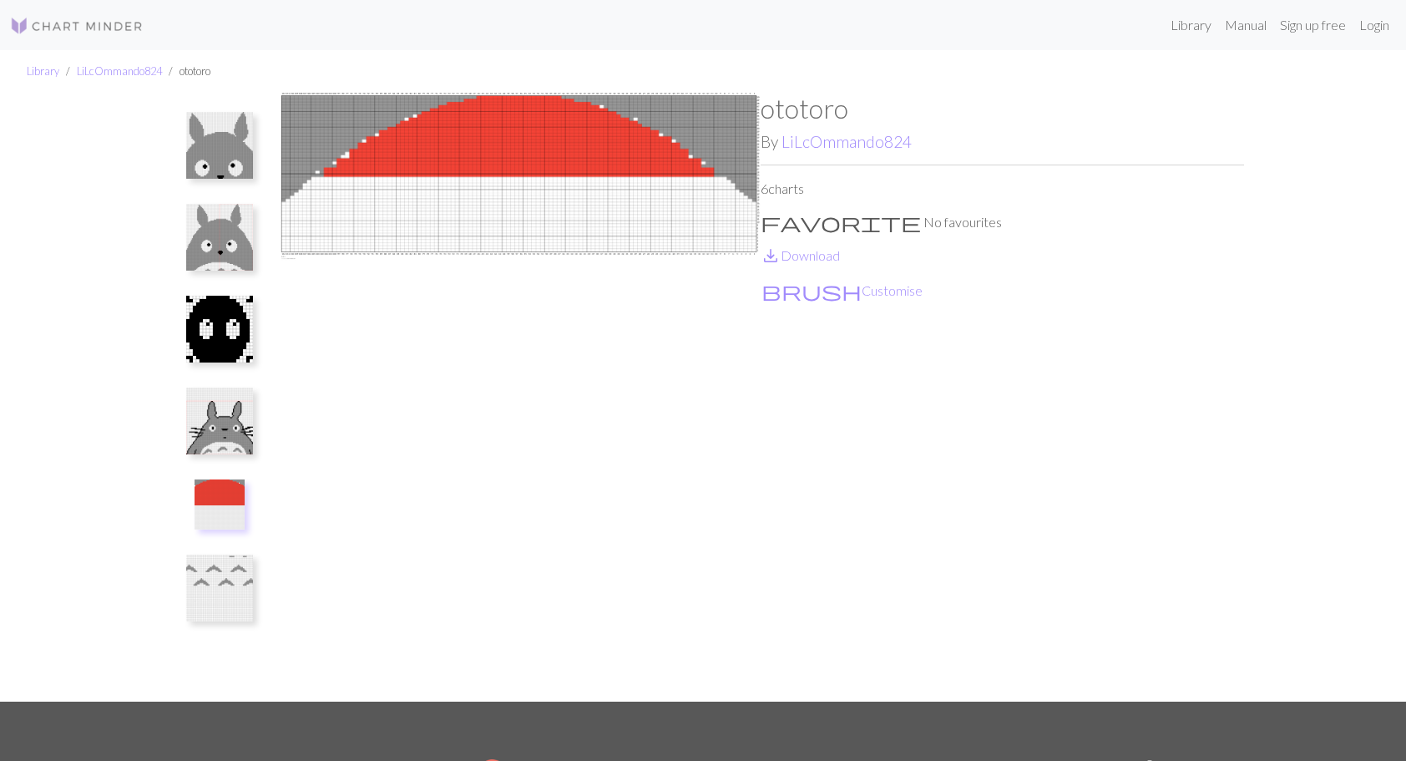
click at [215, 316] on img at bounding box center [219, 329] width 67 height 67
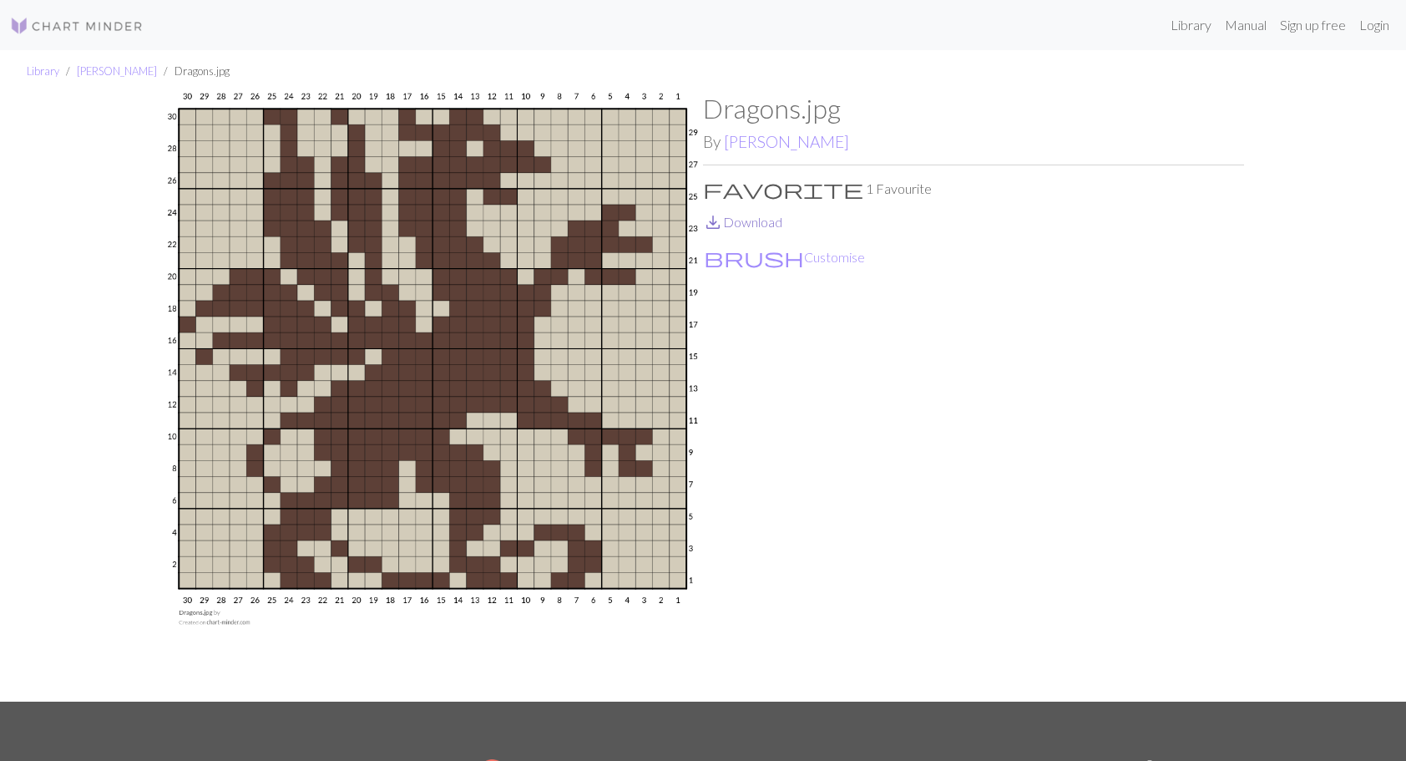
click at [756, 220] on link "save_alt Download" at bounding box center [742, 222] width 79 height 16
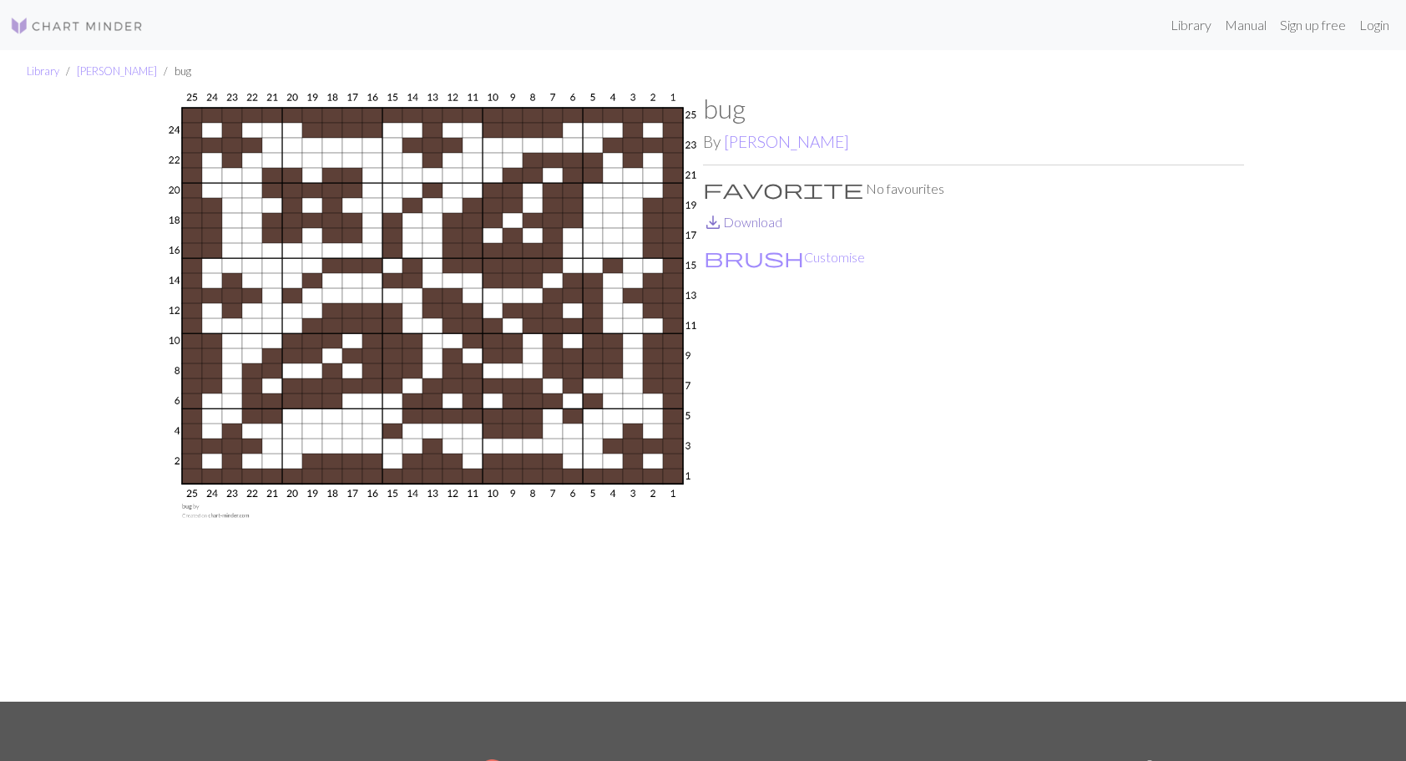
click at [746, 223] on link "save_alt Download" at bounding box center [742, 222] width 79 height 16
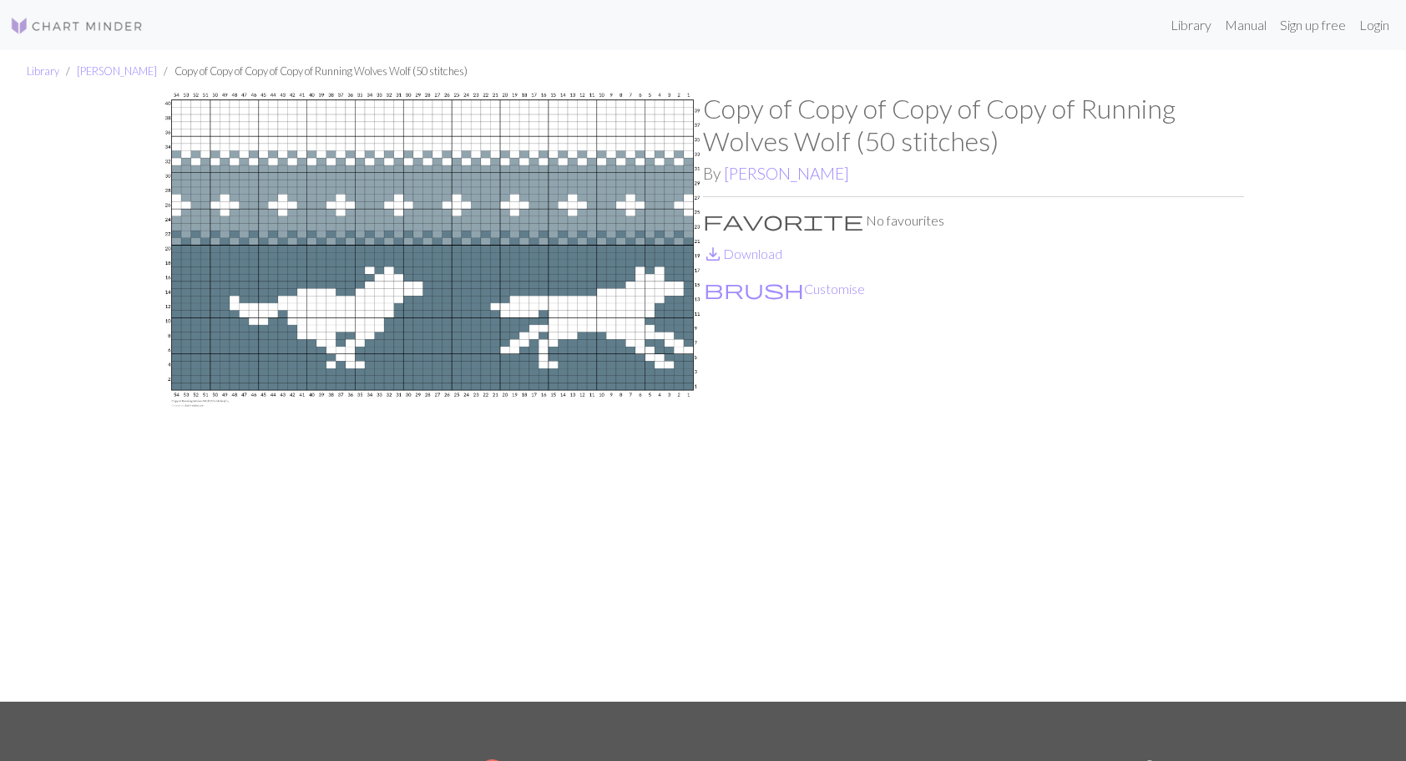
click at [89, 244] on div "Library [PERSON_NAME] Copy of Copy of Copy of Copy of Running Wolves Wolf (50 s…" at bounding box center [703, 375] width 1406 height 651
click at [771, 250] on link "save_alt Download" at bounding box center [742, 253] width 79 height 16
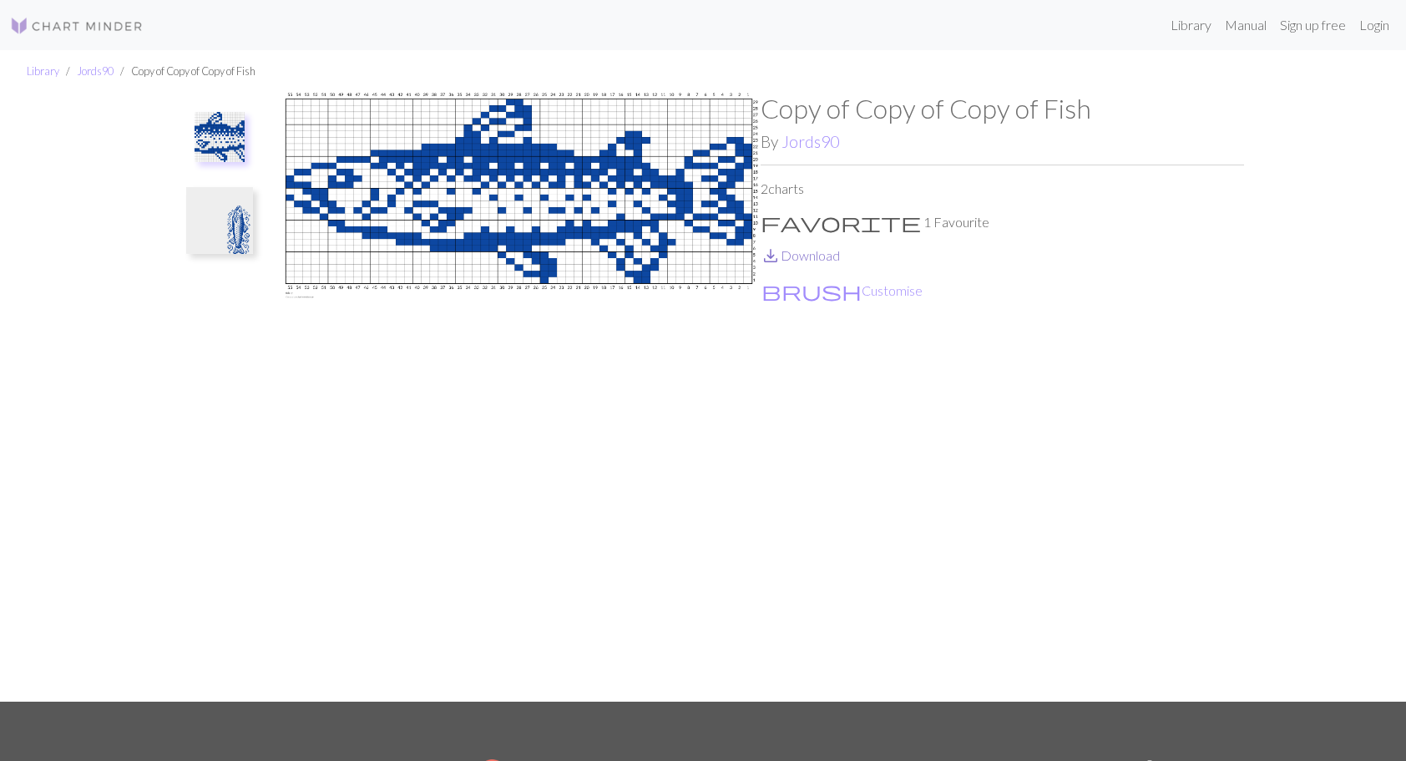
click at [796, 249] on link "save_alt Download" at bounding box center [800, 255] width 79 height 16
click at [235, 224] on img at bounding box center [219, 220] width 67 height 67
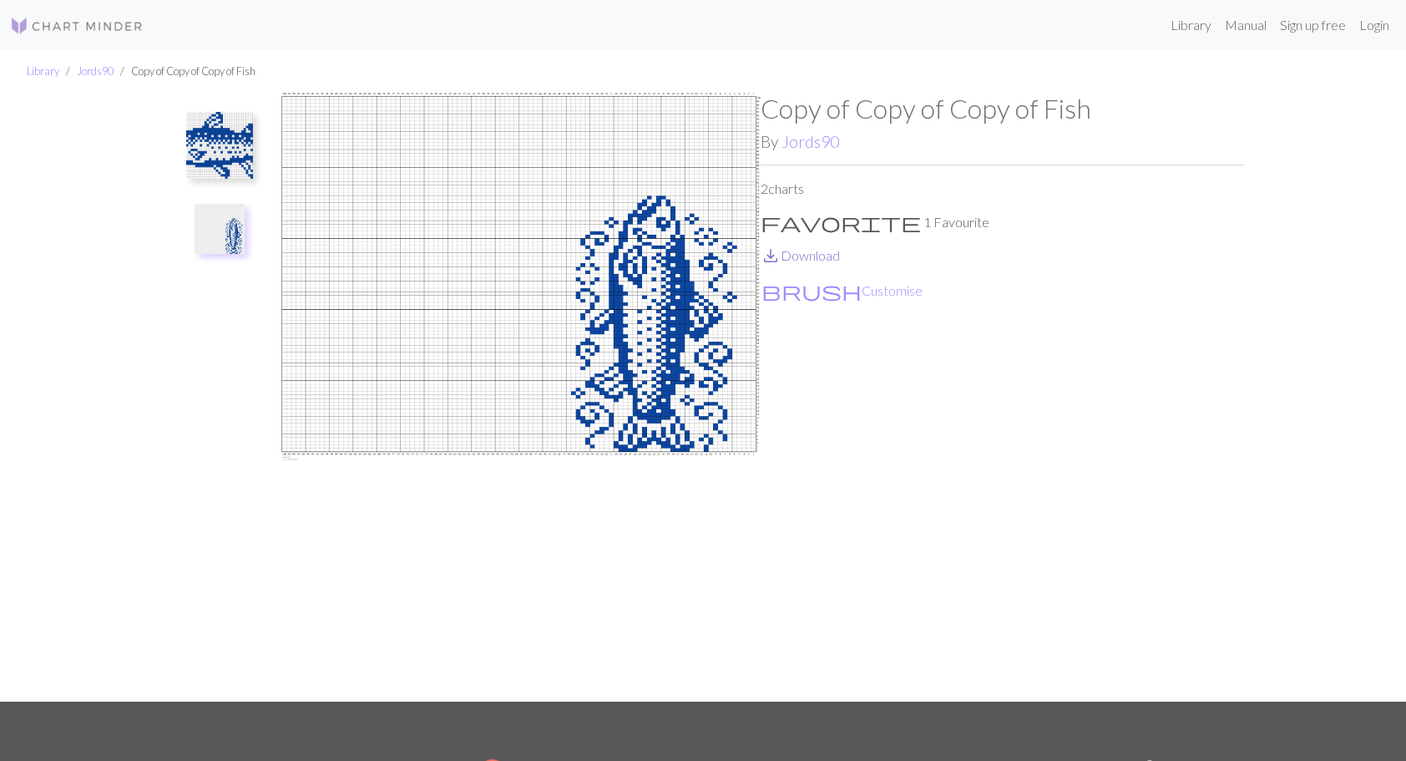
click at [817, 261] on link "save_alt Download" at bounding box center [800, 255] width 79 height 16
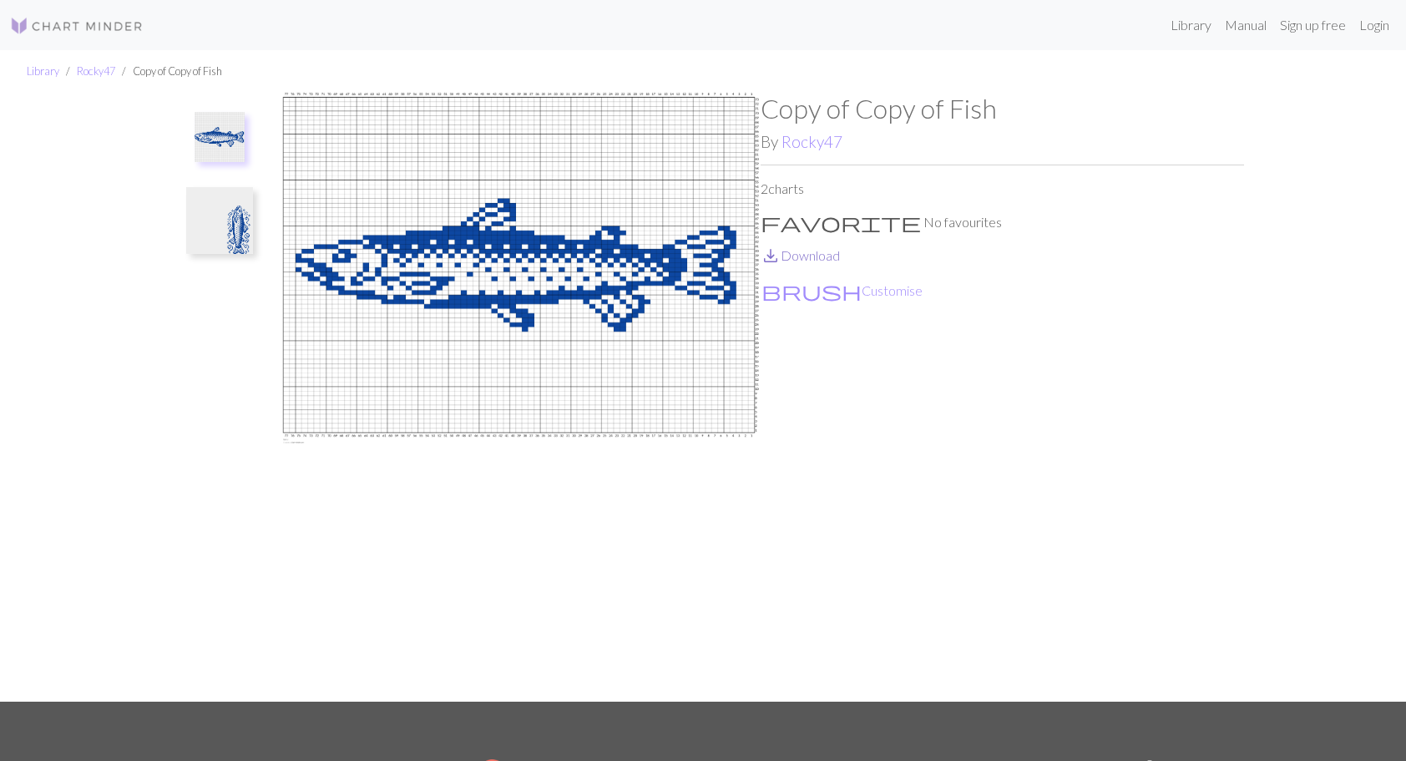
click at [824, 257] on link "save_alt Download" at bounding box center [800, 255] width 79 height 16
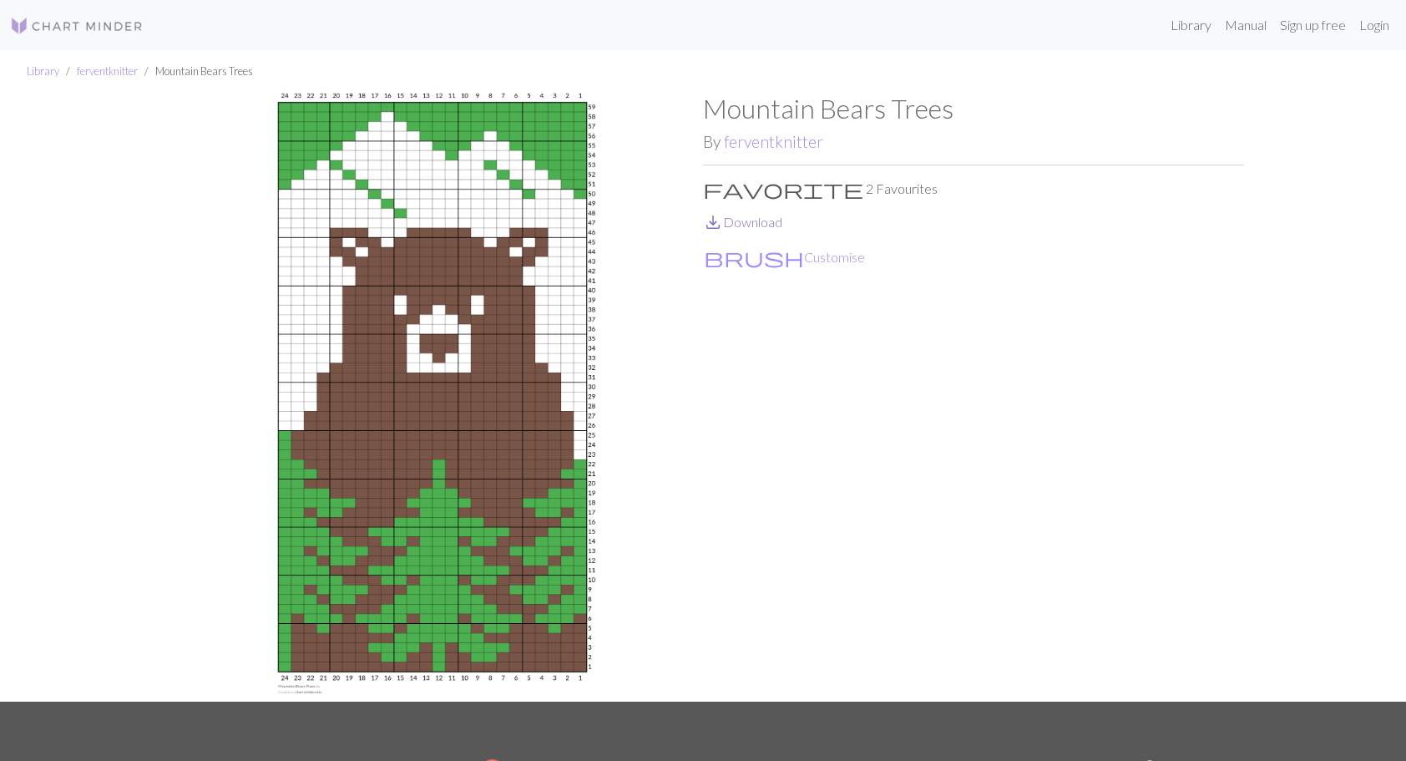
click at [759, 223] on link "save_alt Download" at bounding box center [742, 222] width 79 height 16
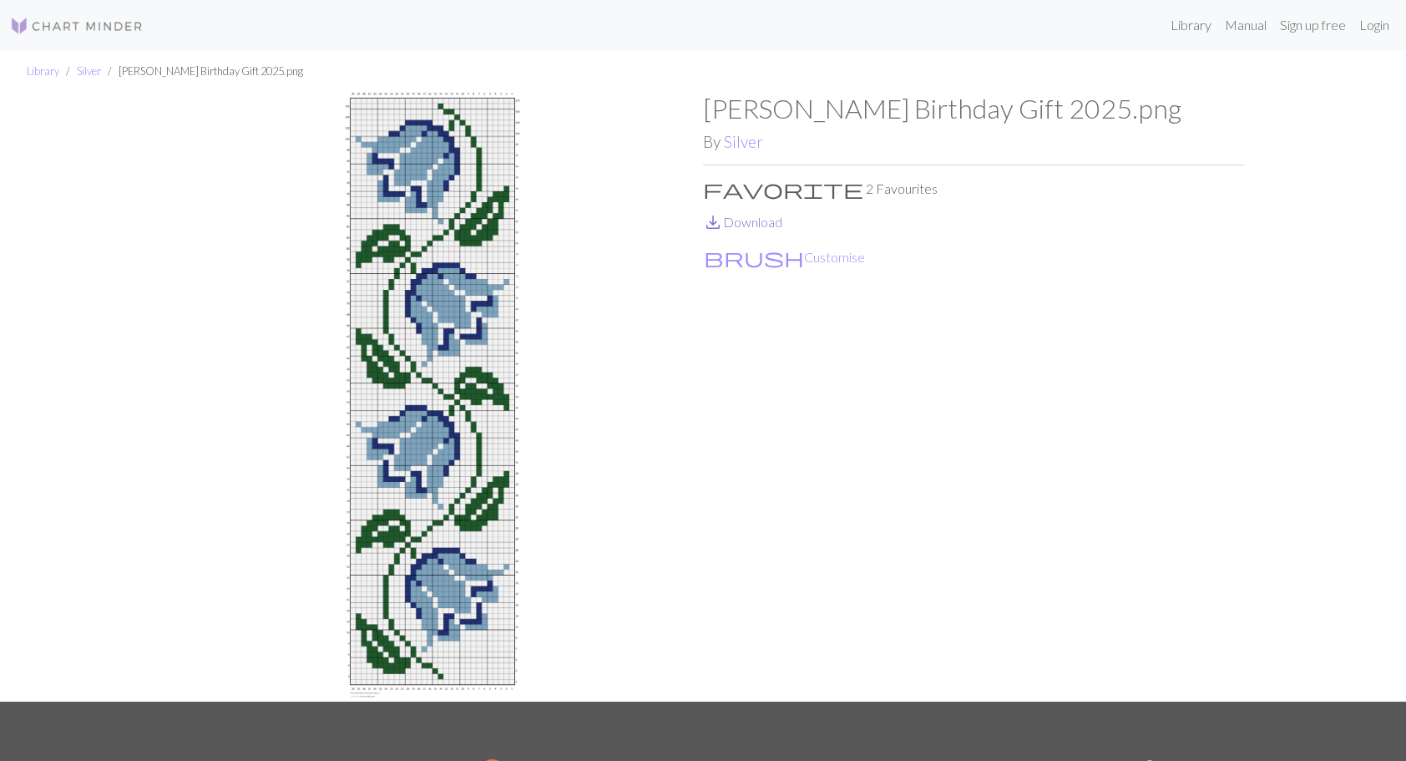
click at [748, 227] on link "save_alt Download" at bounding box center [742, 222] width 79 height 16
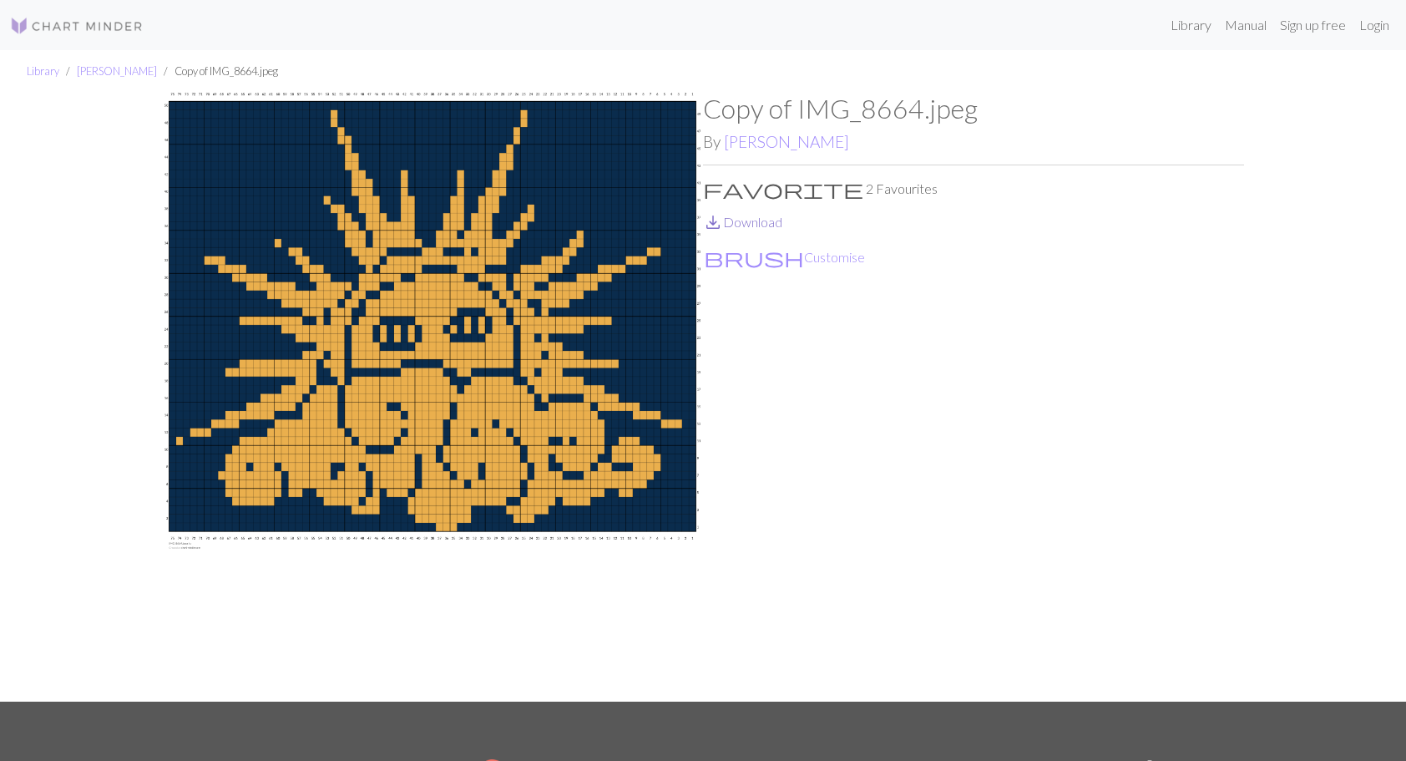
click at [758, 224] on link "save_alt Download" at bounding box center [742, 222] width 79 height 16
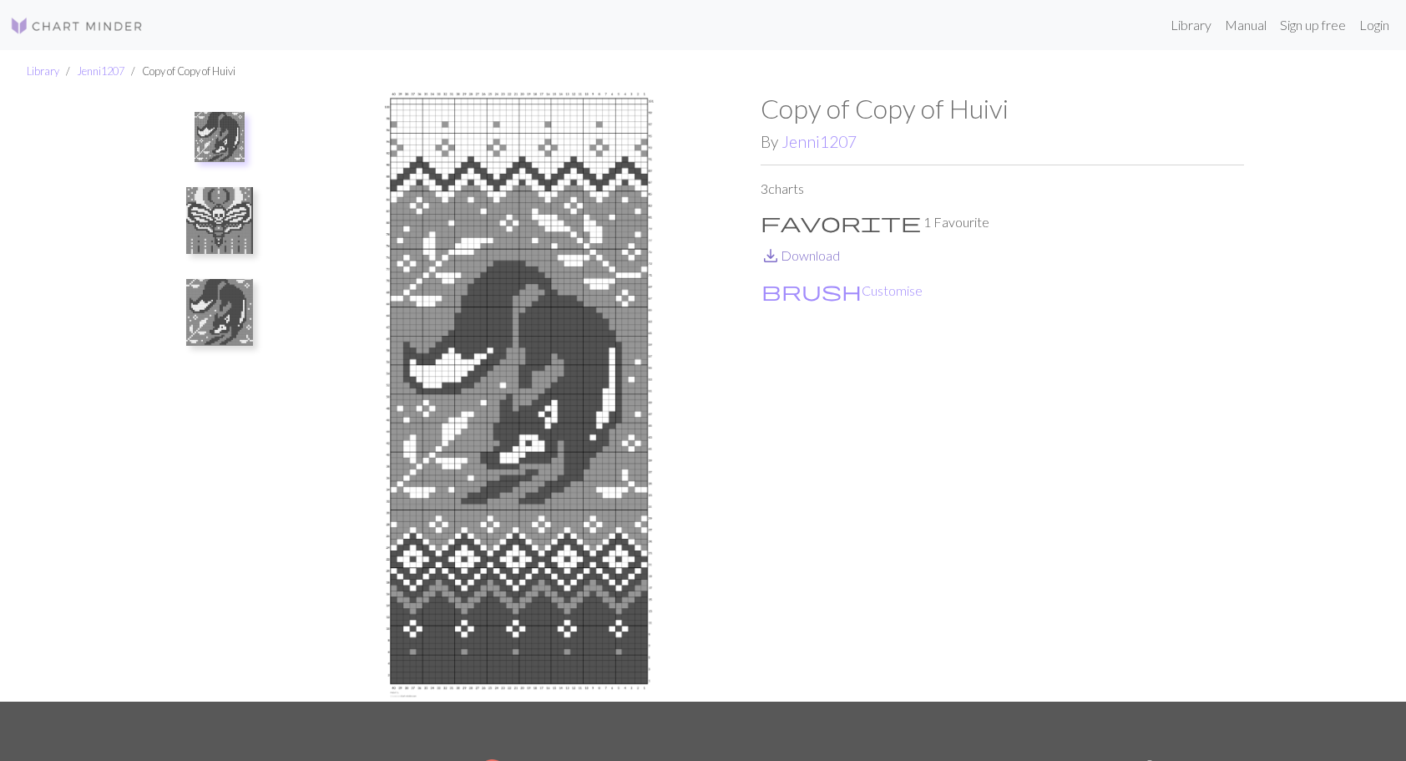
click at [802, 254] on link "save_alt Download" at bounding box center [800, 255] width 79 height 16
click at [215, 215] on img at bounding box center [219, 220] width 67 height 67
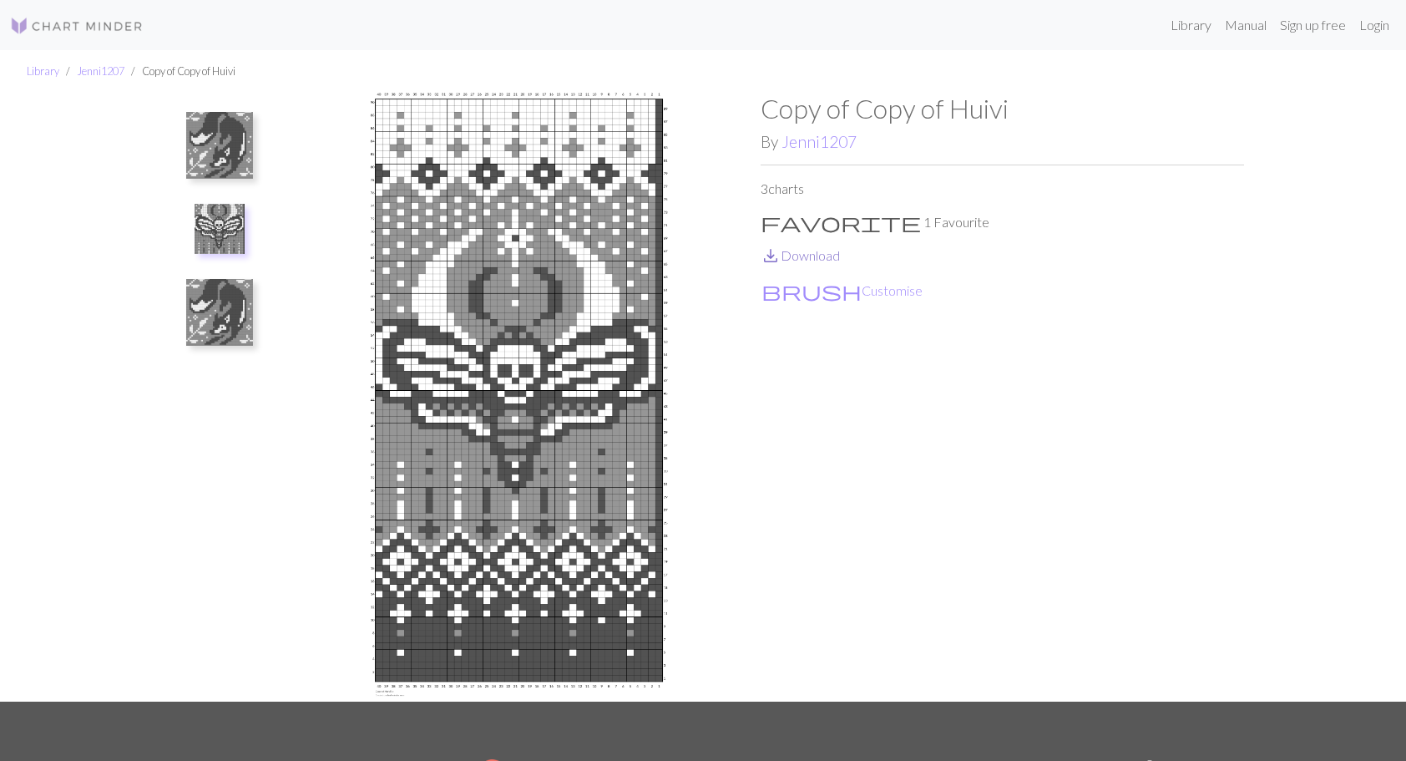
click at [812, 257] on link "save_alt Download" at bounding box center [800, 255] width 79 height 16
click at [220, 310] on img at bounding box center [219, 312] width 67 height 67
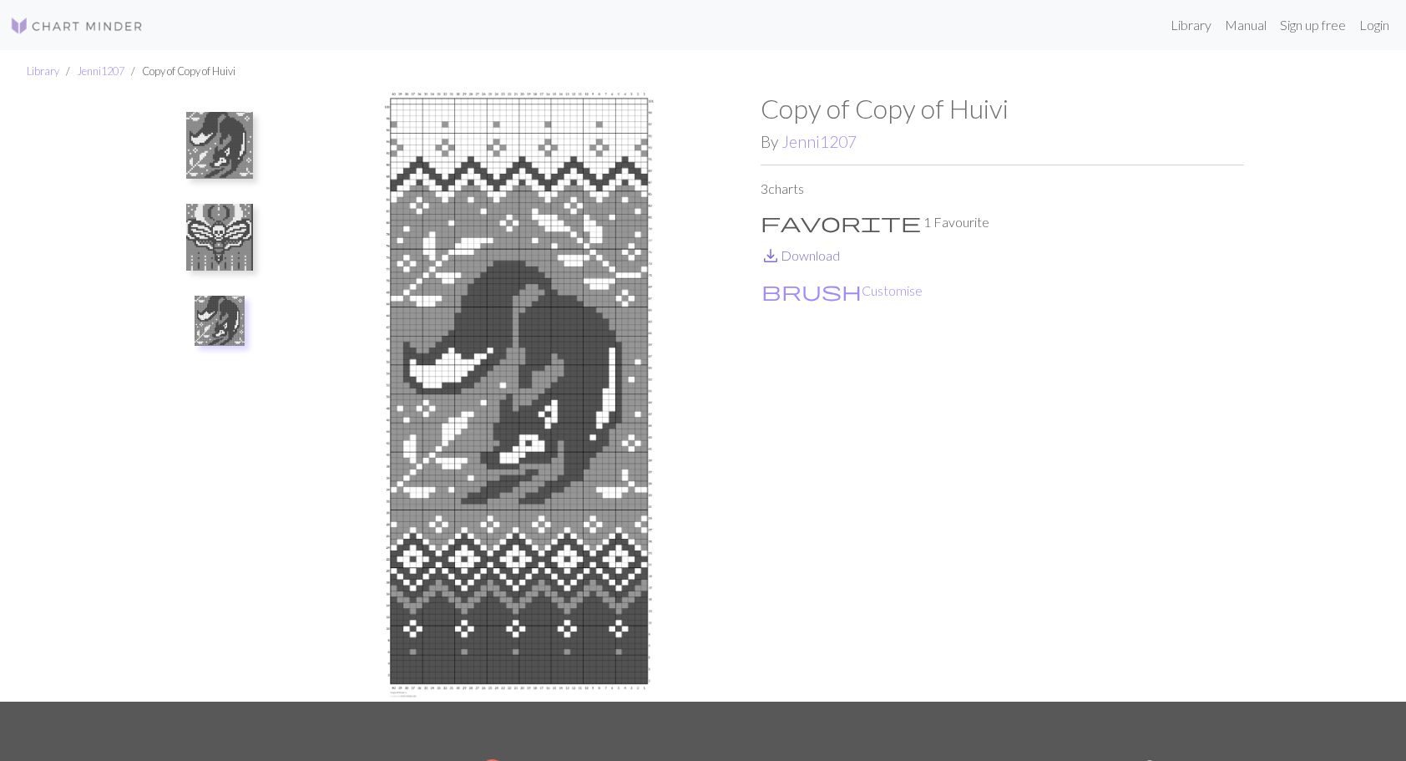
click at [807, 258] on link "save_alt Download" at bounding box center [800, 255] width 79 height 16
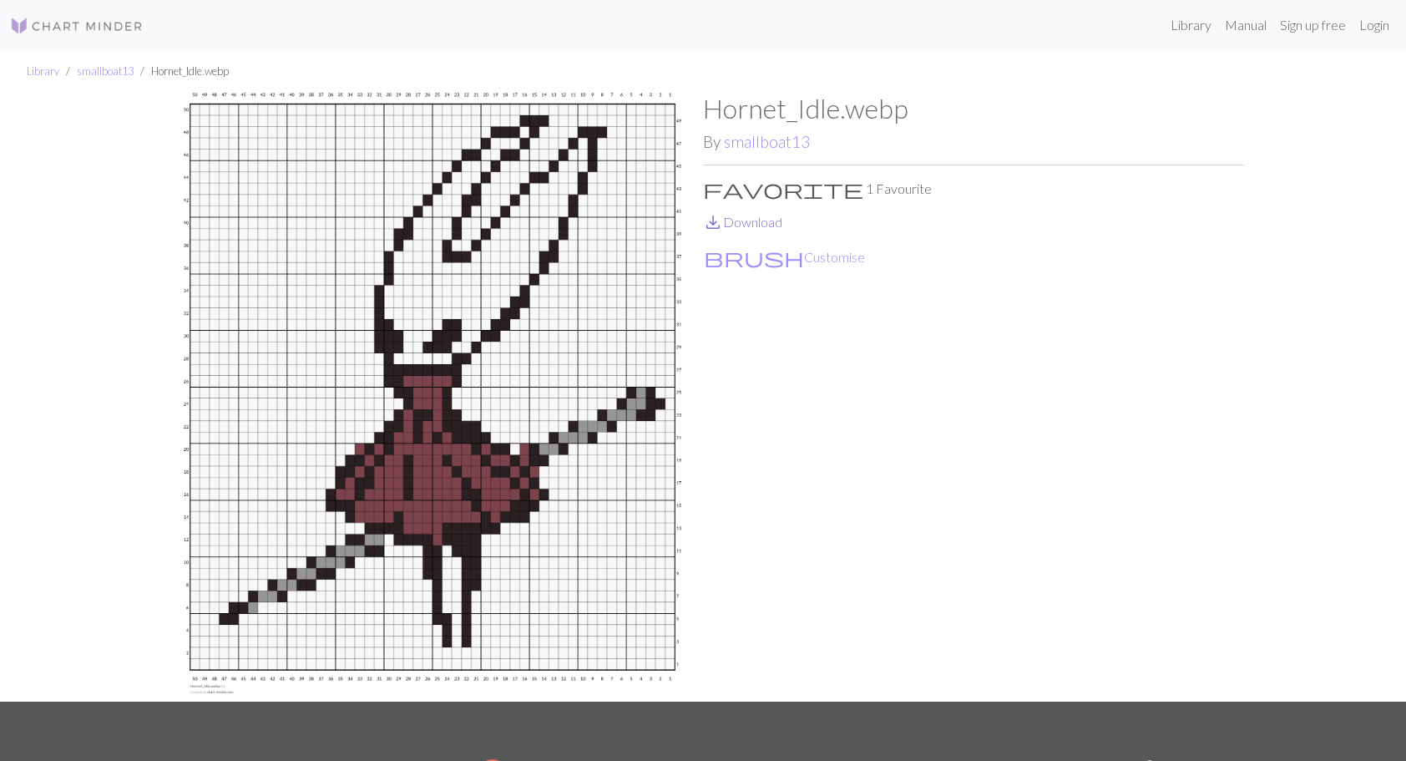
click at [736, 221] on link "save_alt Download" at bounding box center [742, 222] width 79 height 16
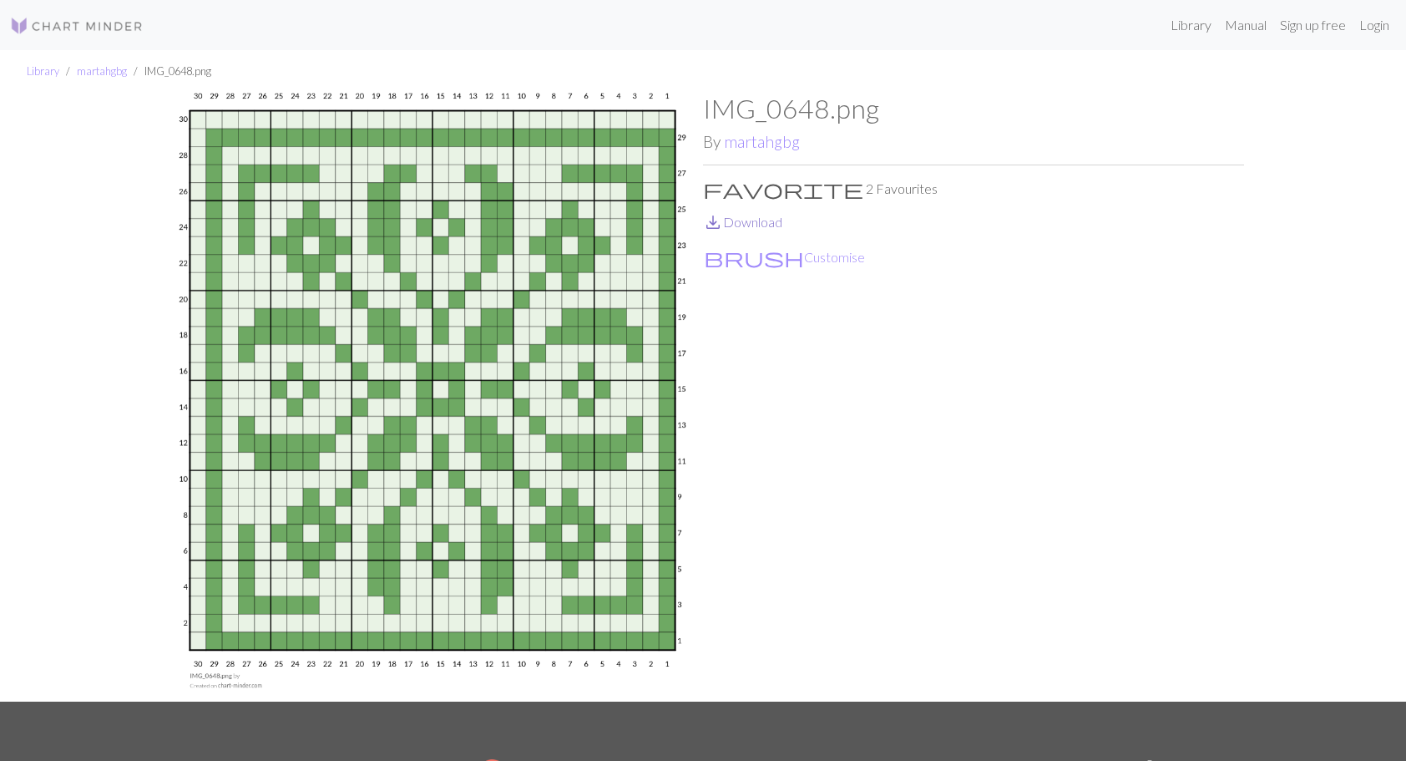
click at [742, 222] on link "save_alt Download" at bounding box center [742, 222] width 79 height 16
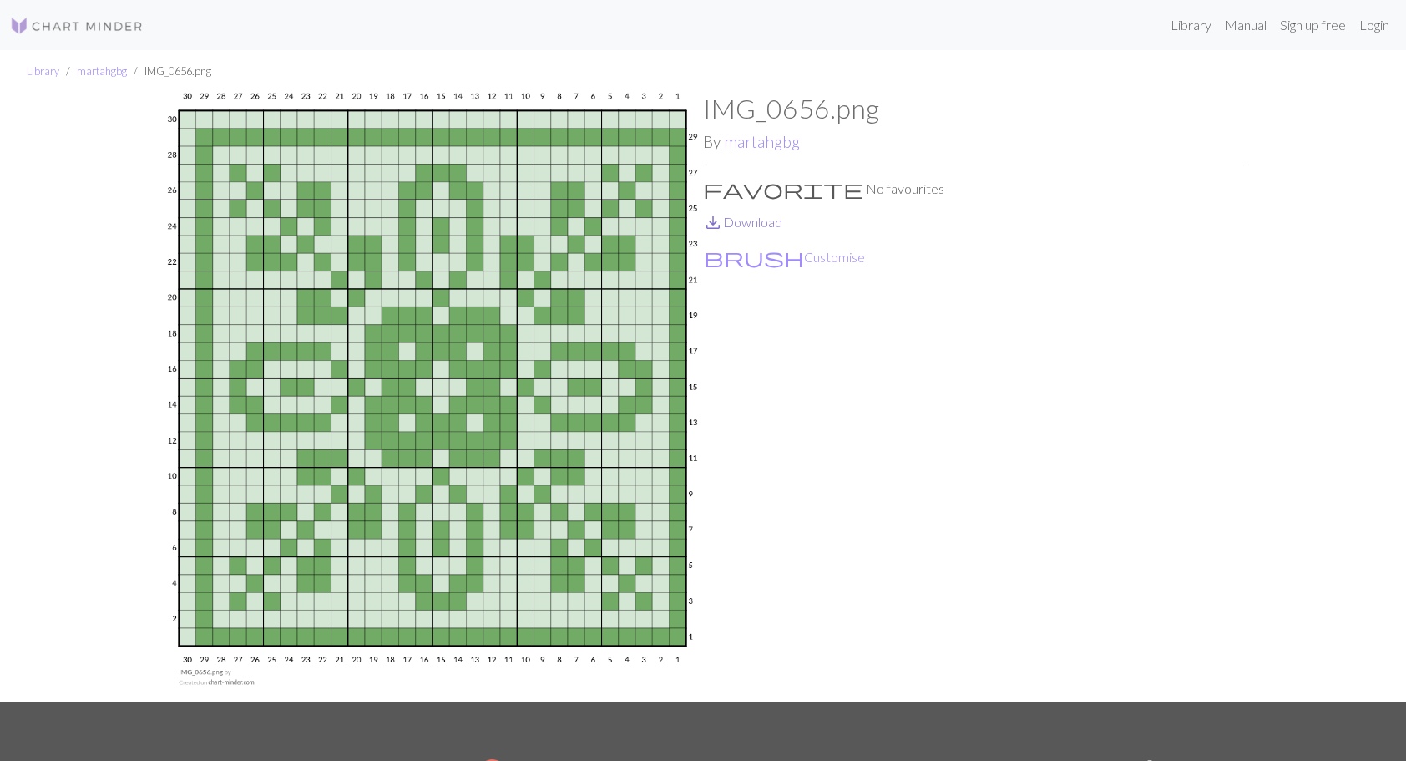
click at [747, 224] on link "save_alt Download" at bounding box center [742, 222] width 79 height 16
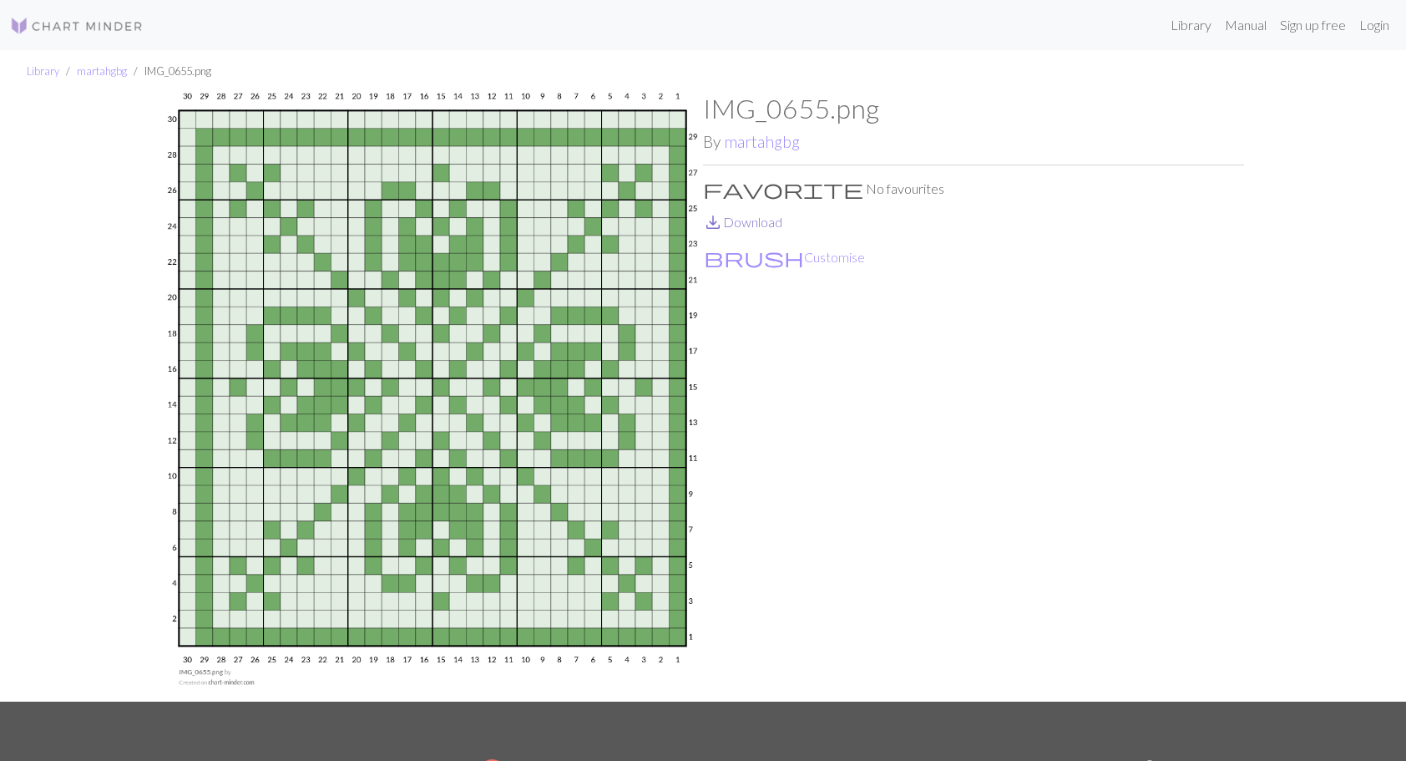
click at [742, 222] on link "save_alt Download" at bounding box center [742, 222] width 79 height 16
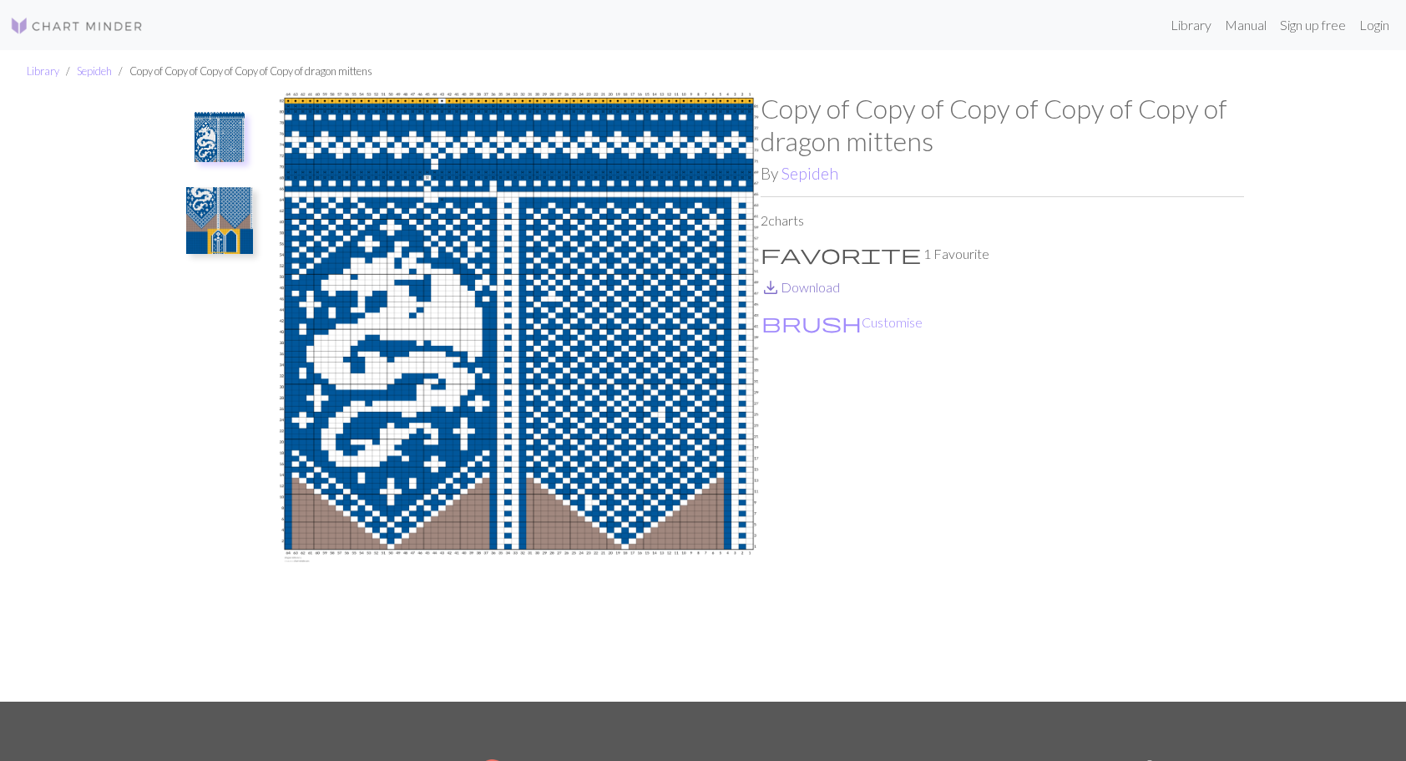
click at [815, 291] on link "save_alt Download" at bounding box center [800, 287] width 79 height 16
click at [210, 206] on img at bounding box center [219, 220] width 67 height 67
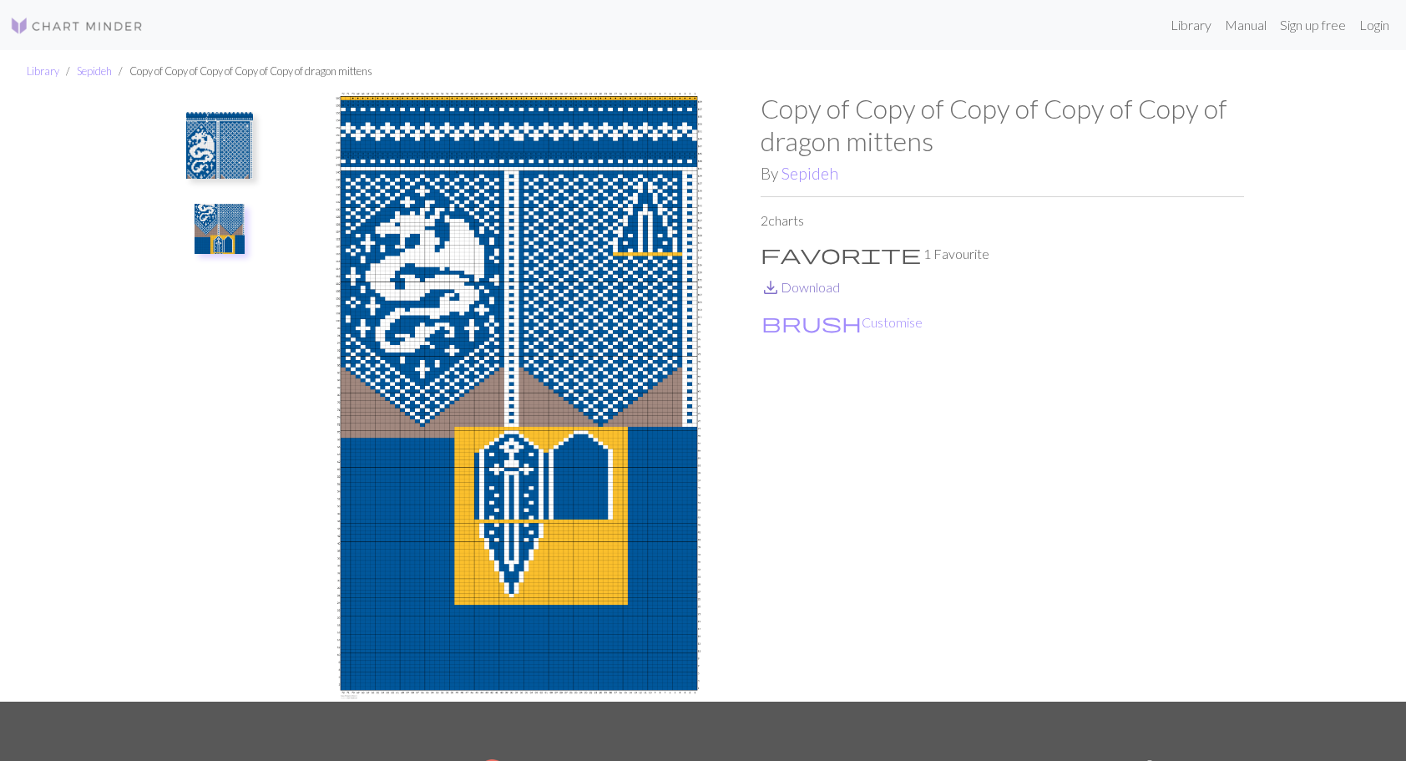
click at [793, 287] on link "save_alt Download" at bounding box center [800, 287] width 79 height 16
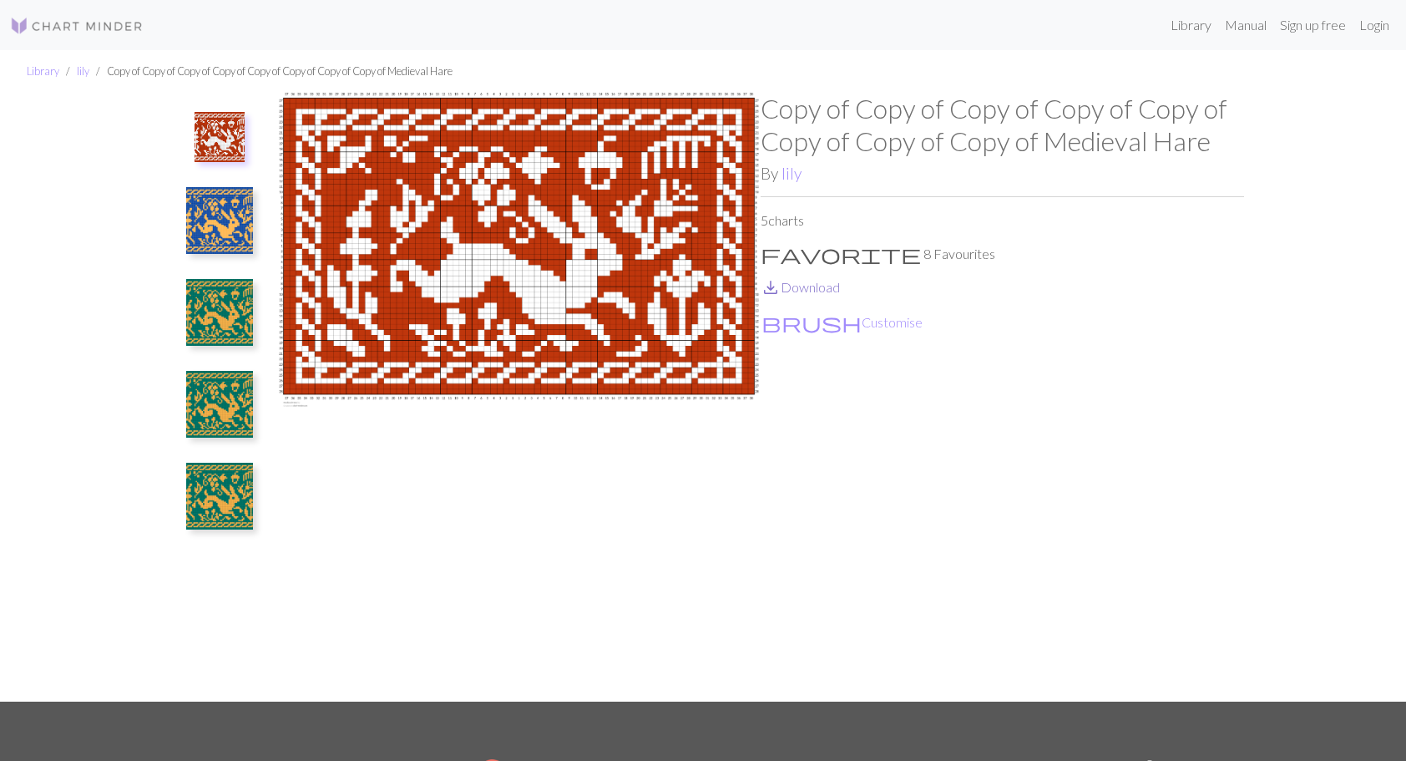
click at [809, 292] on link "save_alt Download" at bounding box center [800, 287] width 79 height 16
click at [230, 231] on img at bounding box center [219, 220] width 67 height 67
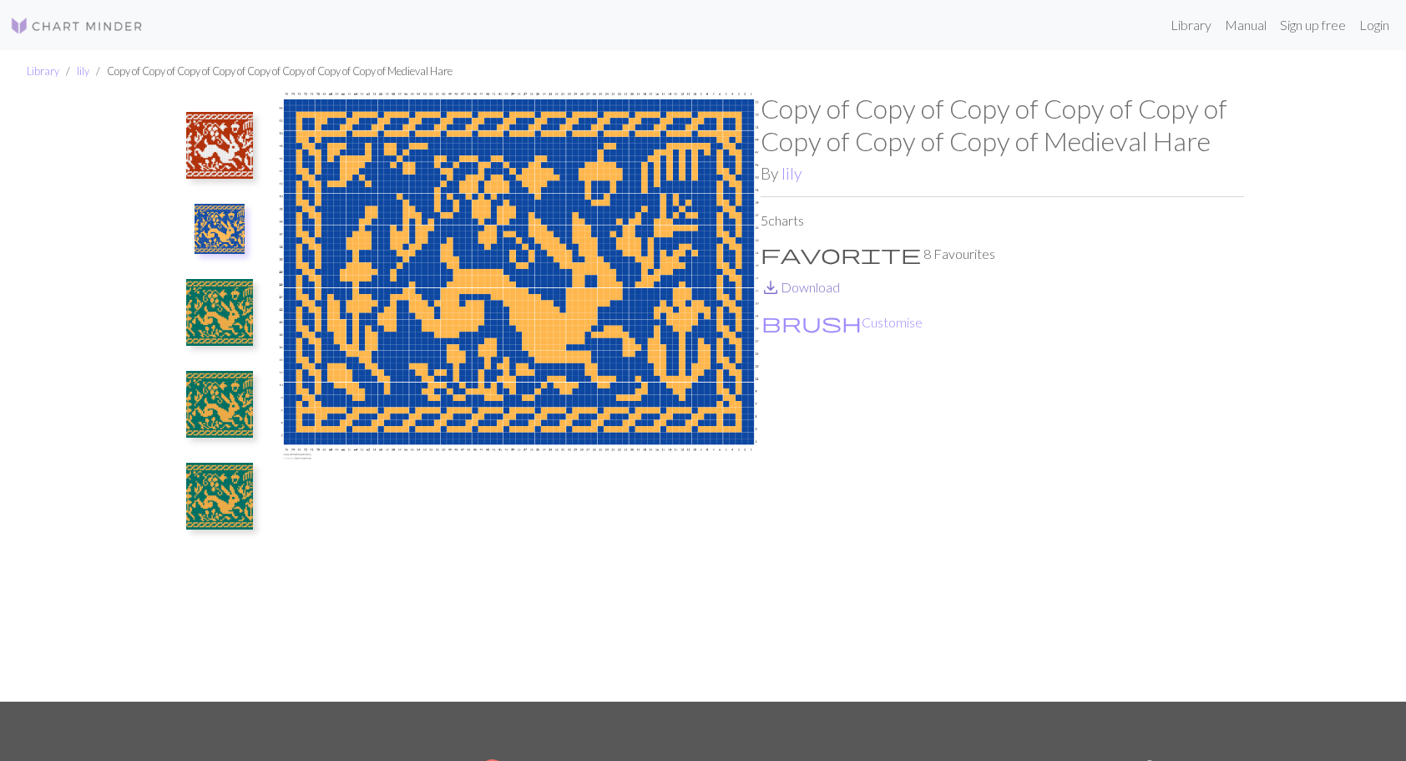
click at [817, 289] on link "save_alt Download" at bounding box center [800, 287] width 79 height 16
click at [212, 324] on img at bounding box center [219, 312] width 67 height 67
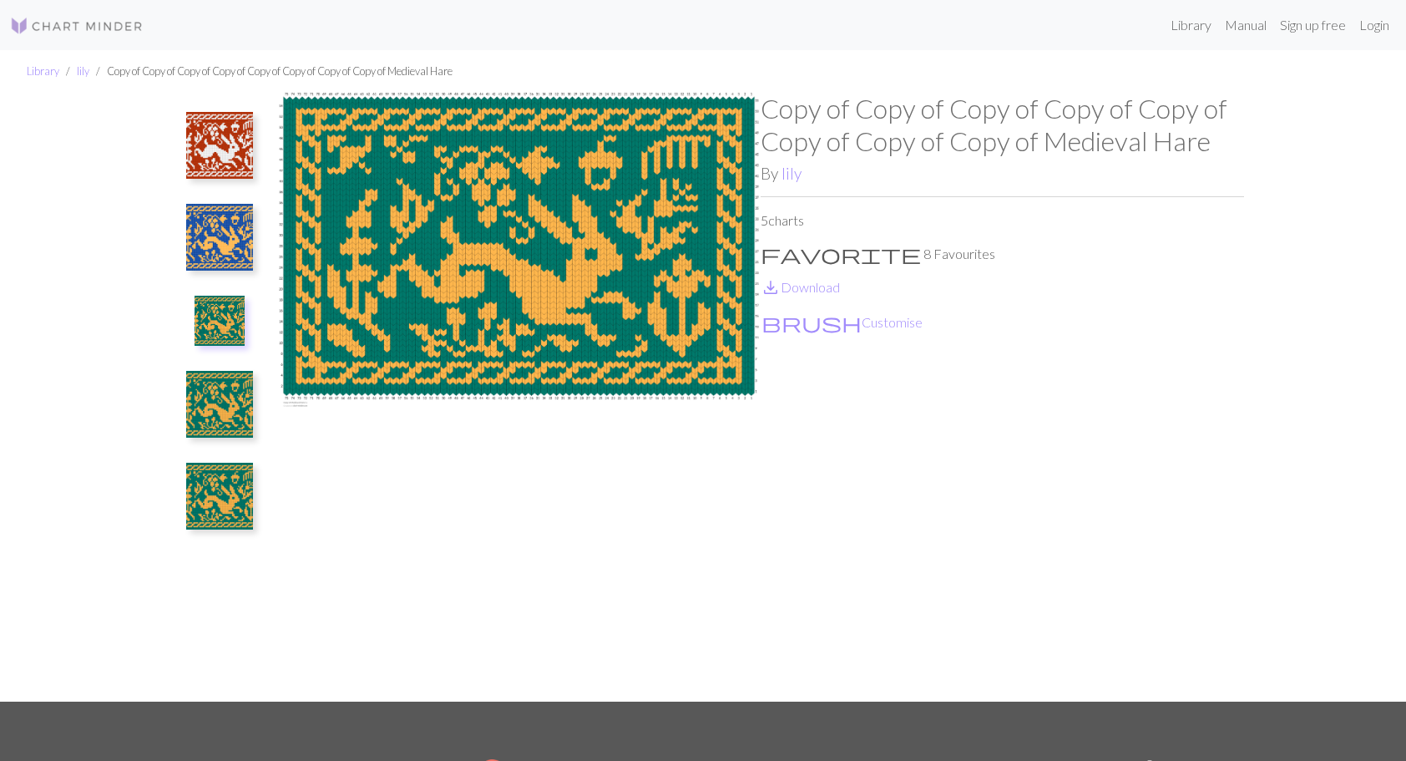
click at [220, 408] on img at bounding box center [219, 404] width 67 height 67
click at [219, 505] on img at bounding box center [219, 496] width 67 height 67
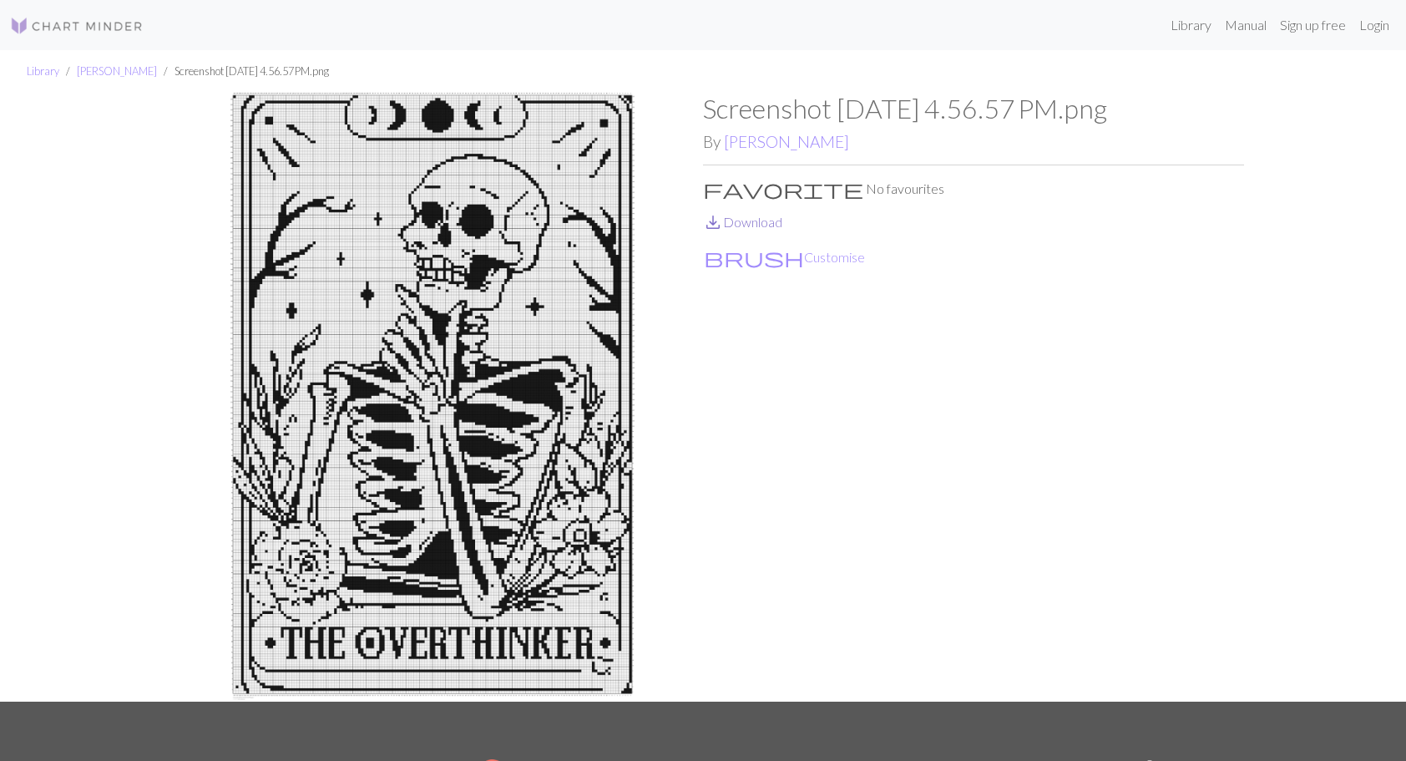
click at [758, 225] on link "save_alt Download" at bounding box center [742, 222] width 79 height 16
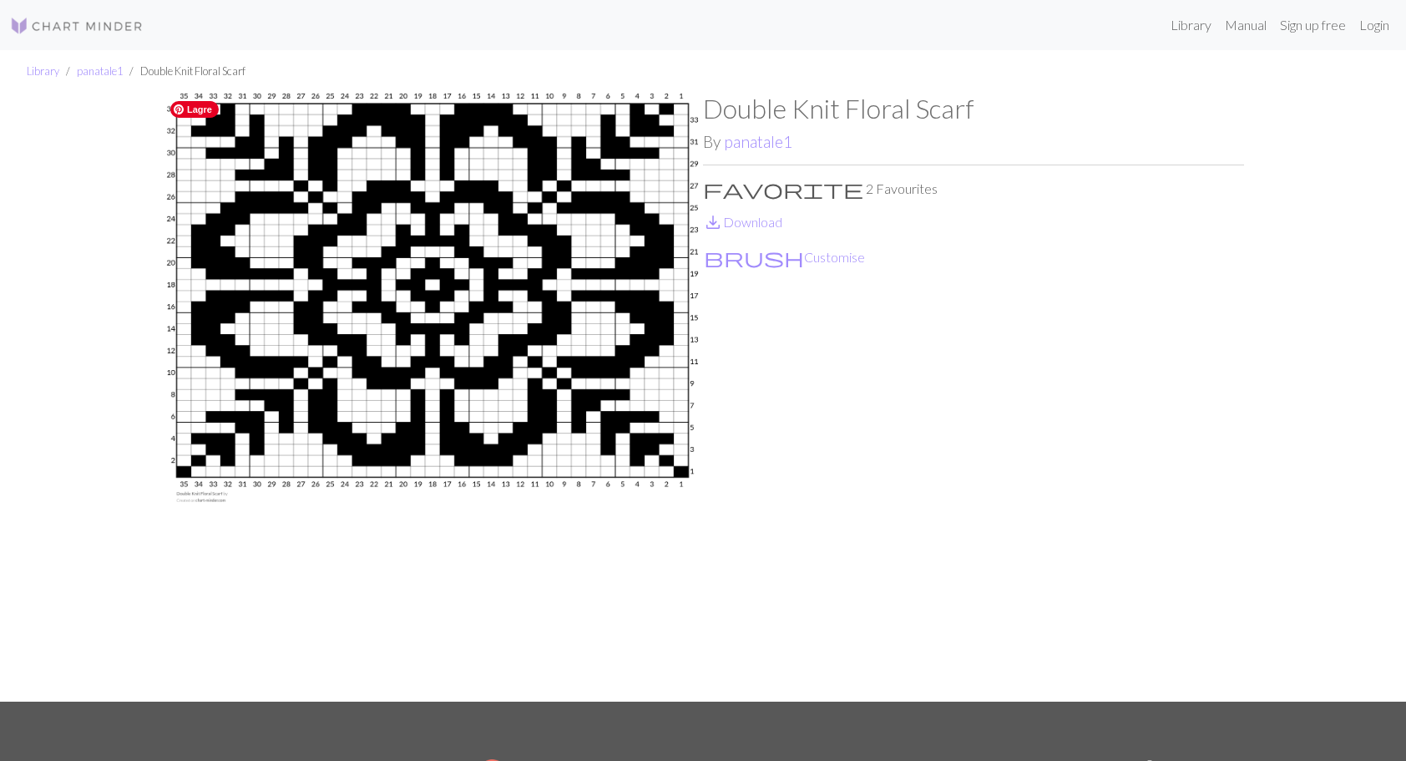
drag, startPoint x: 518, startPoint y: 231, endPoint x: 884, endPoint y: 205, distance: 367.5
click at [886, 208] on div "Double Knit Floral Scarf By panatale1 favorite 2 Favourites save_alt Download b…" at bounding box center [973, 397] width 541 height 609
click at [747, 226] on link "save_alt Download" at bounding box center [742, 222] width 79 height 16
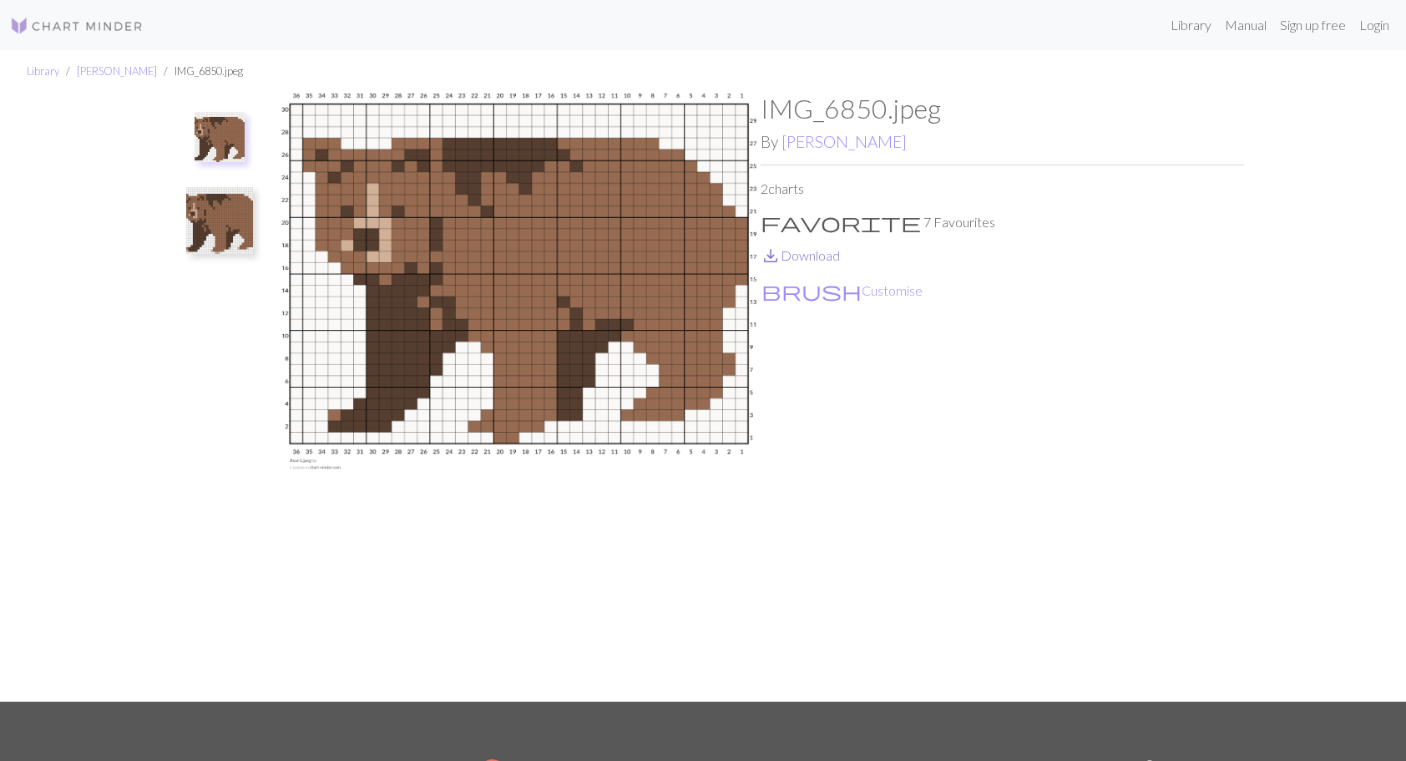
click at [830, 255] on link "save_alt Download" at bounding box center [800, 255] width 79 height 16
click at [210, 222] on img at bounding box center [219, 220] width 67 height 67
click at [212, 104] on ul at bounding box center [219, 390] width 115 height 595
click at [222, 155] on img at bounding box center [219, 145] width 67 height 67
click at [217, 240] on img at bounding box center [219, 220] width 67 height 67
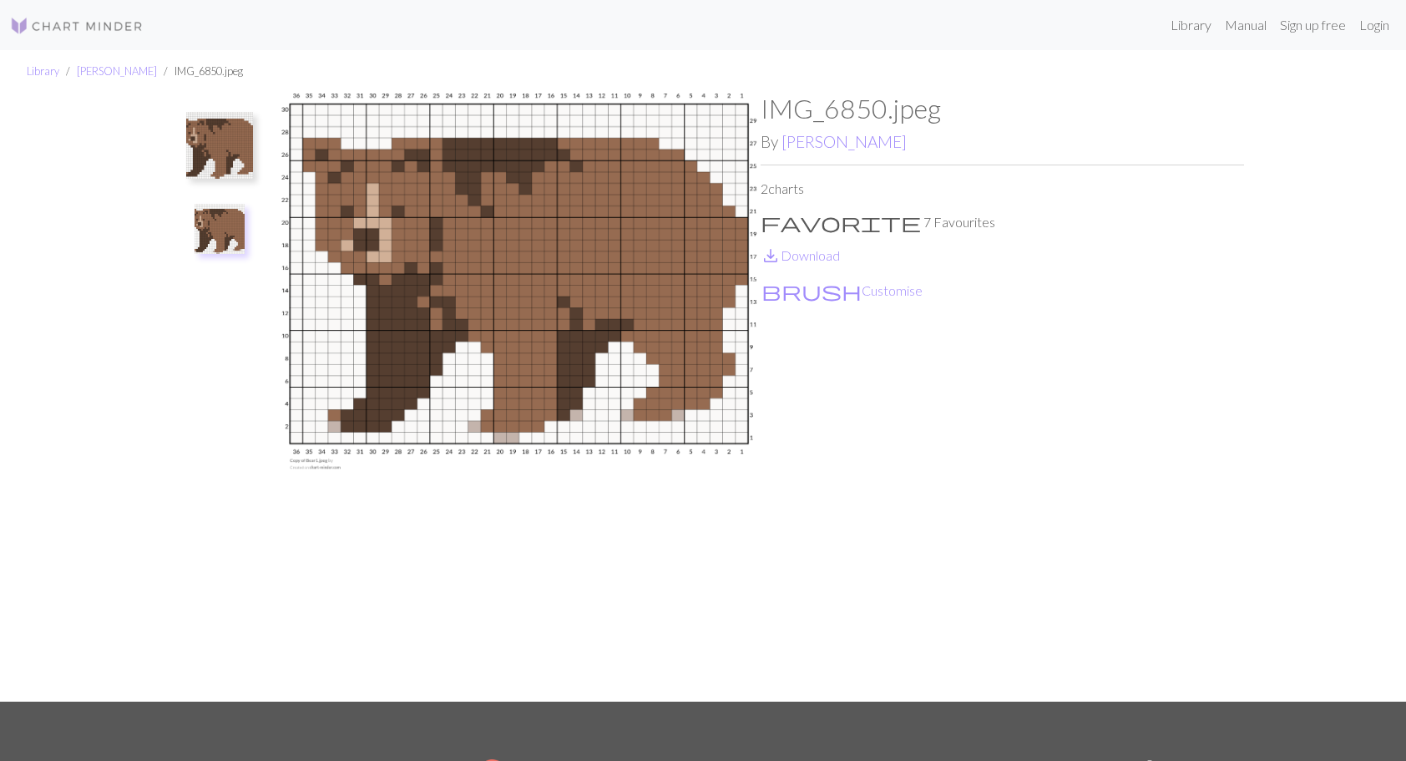
click at [211, 160] on img at bounding box center [219, 145] width 67 height 67
click at [221, 229] on img at bounding box center [219, 220] width 67 height 67
click at [804, 254] on link "save_alt Download" at bounding box center [800, 255] width 79 height 16
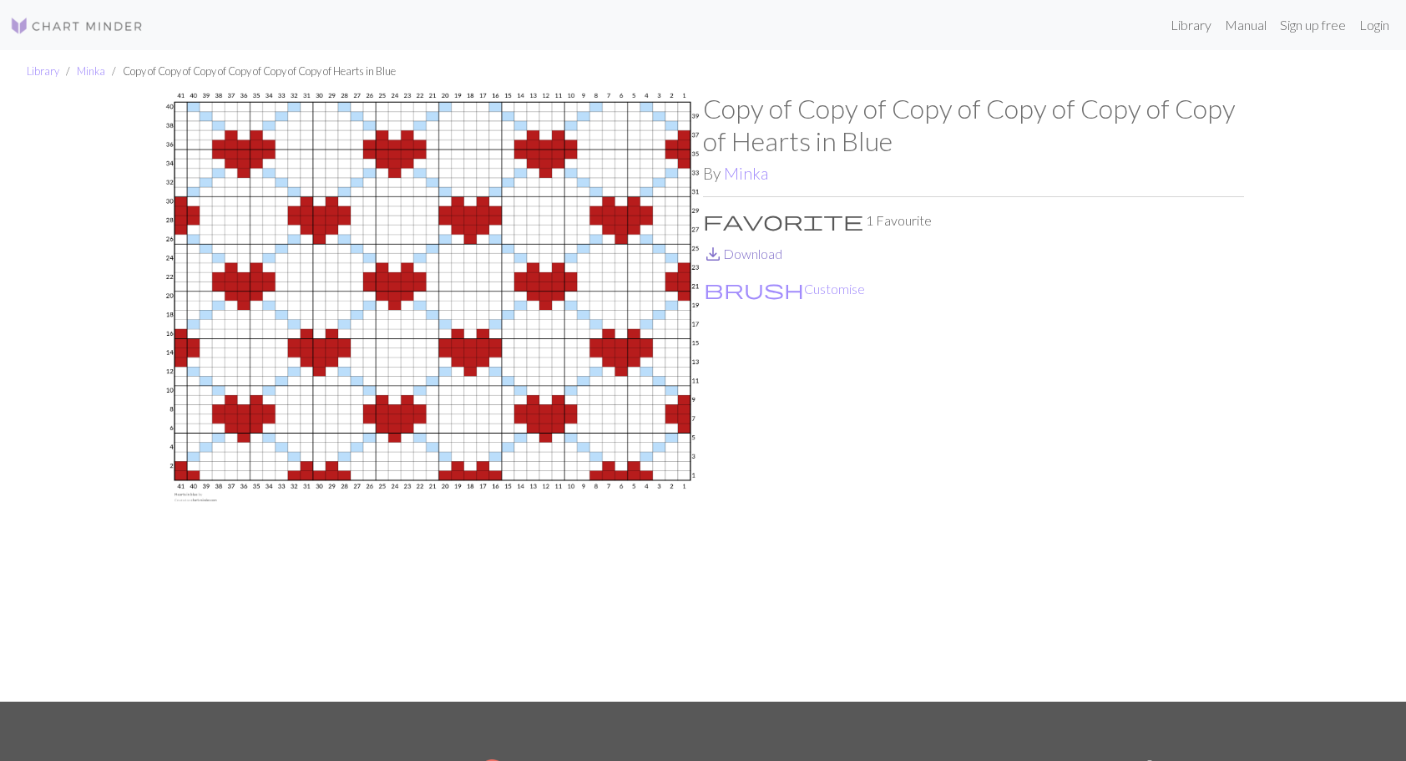
click at [769, 254] on link "save_alt Download" at bounding box center [742, 253] width 79 height 16
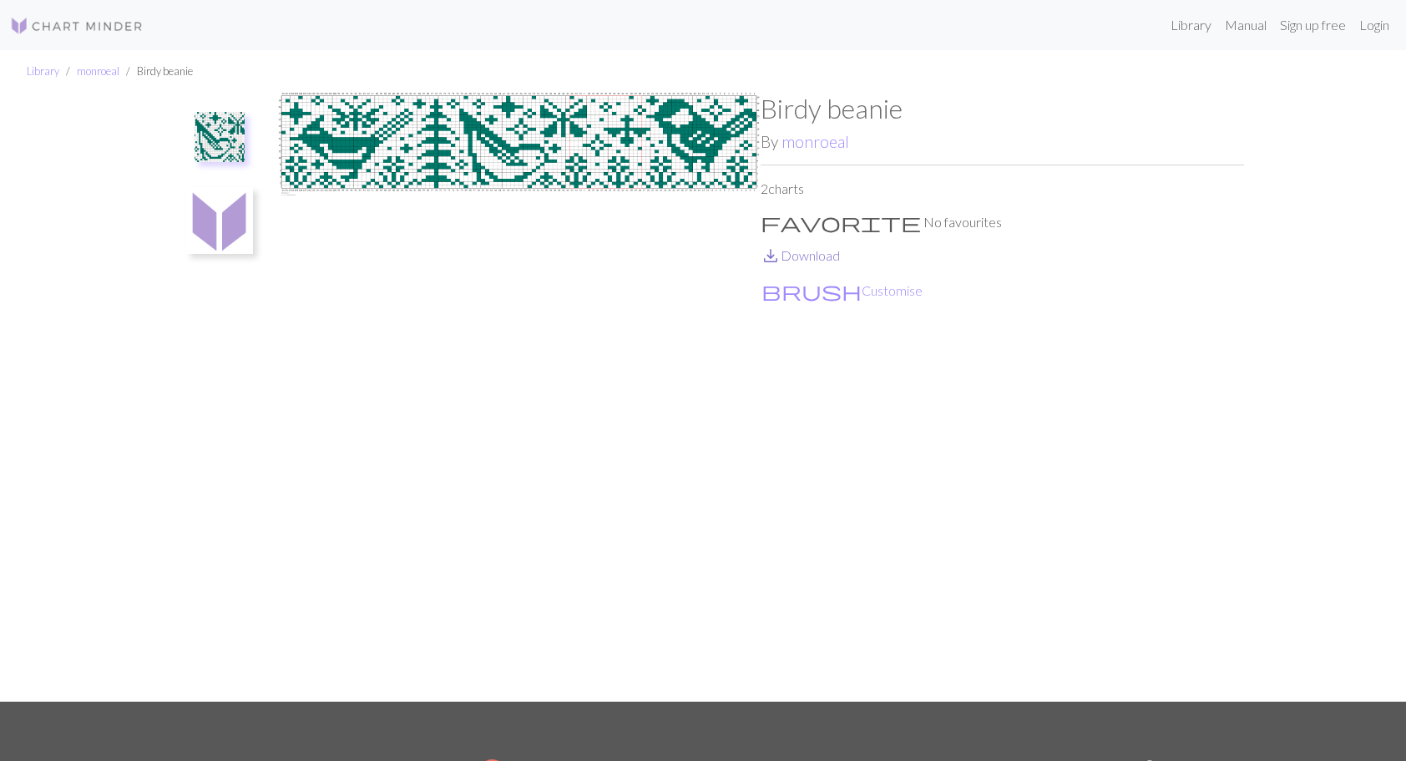
click at [803, 254] on link "save_alt Download" at bounding box center [800, 255] width 79 height 16
click at [230, 230] on img at bounding box center [219, 220] width 67 height 67
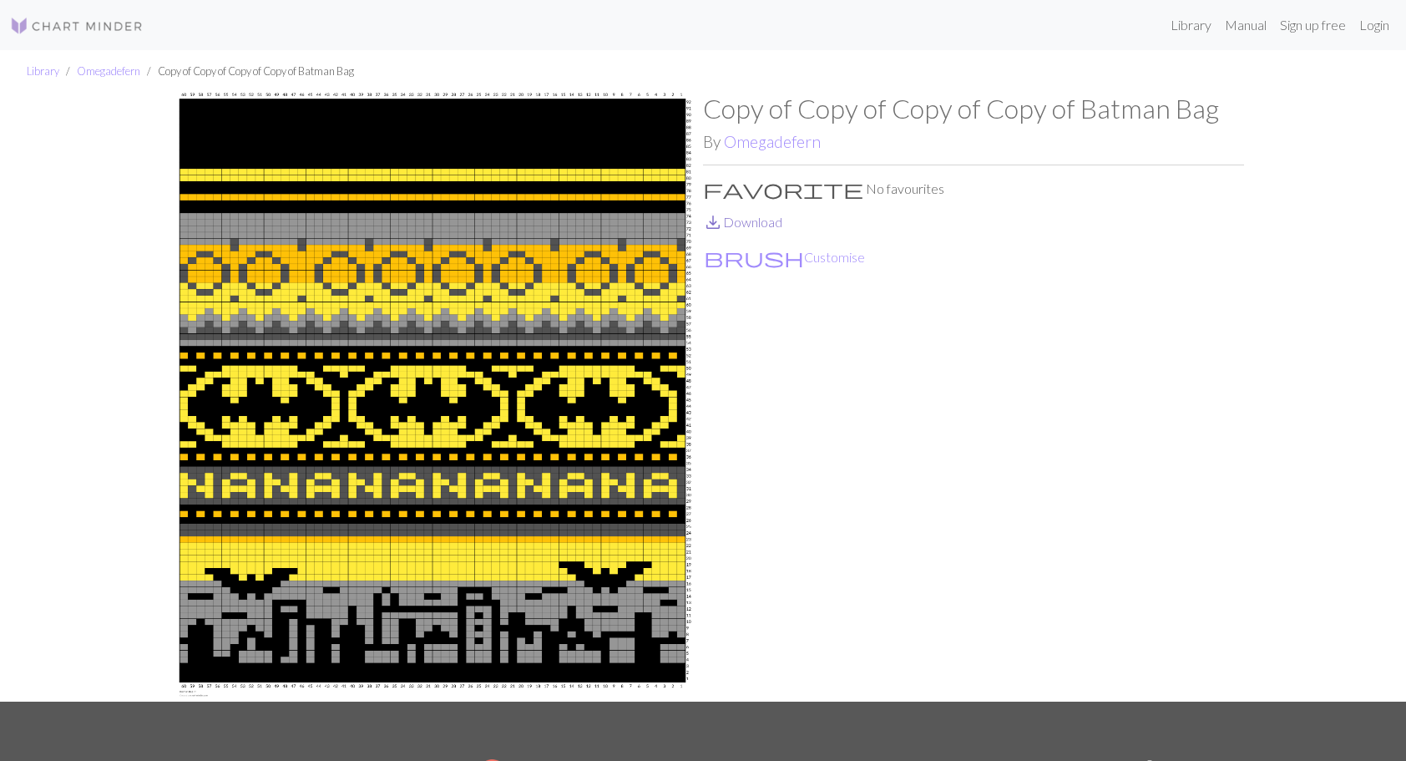
click at [771, 222] on link "save_alt Download" at bounding box center [742, 222] width 79 height 16
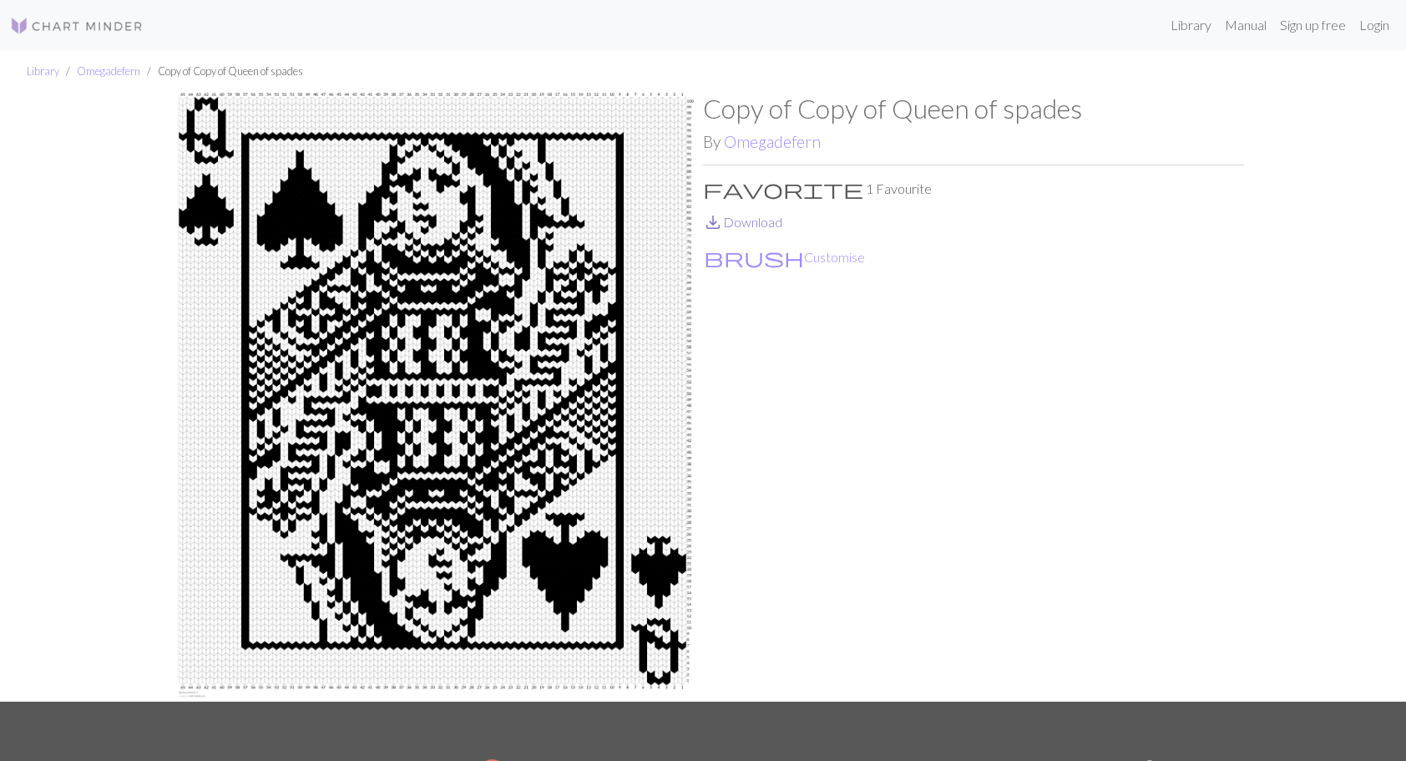
click at [751, 222] on link "save_alt Download" at bounding box center [742, 222] width 79 height 16
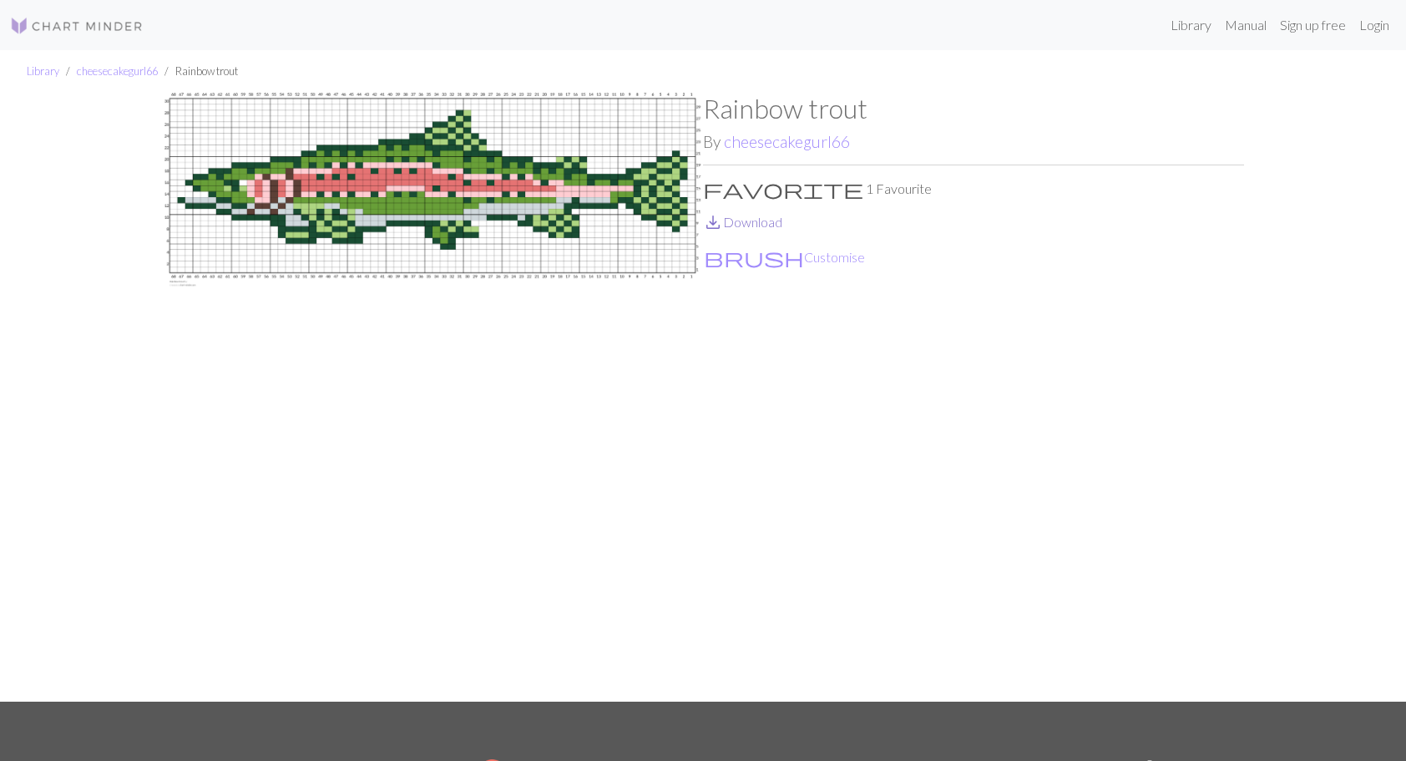
click at [761, 222] on link "save_alt Download" at bounding box center [742, 222] width 79 height 16
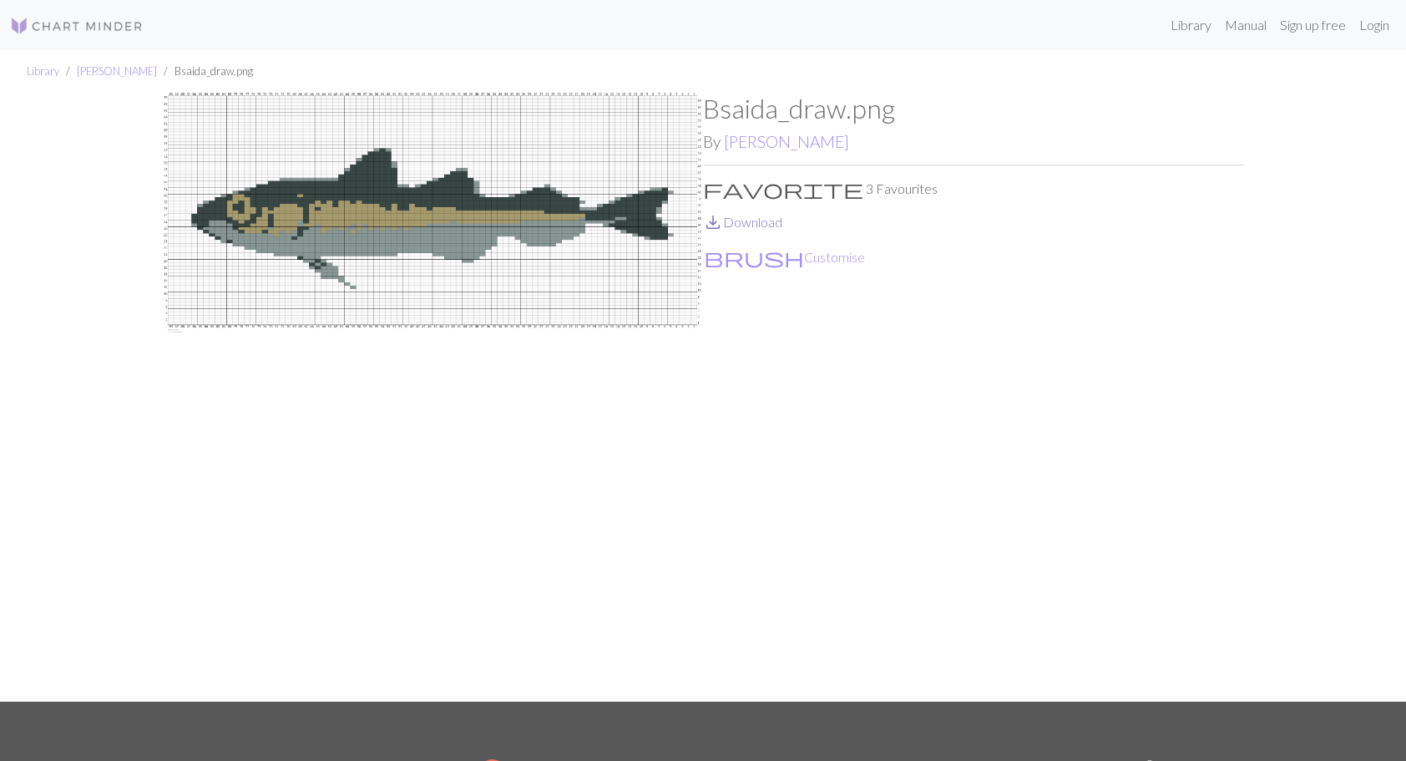
click at [761, 225] on link "save_alt Download" at bounding box center [742, 222] width 79 height 16
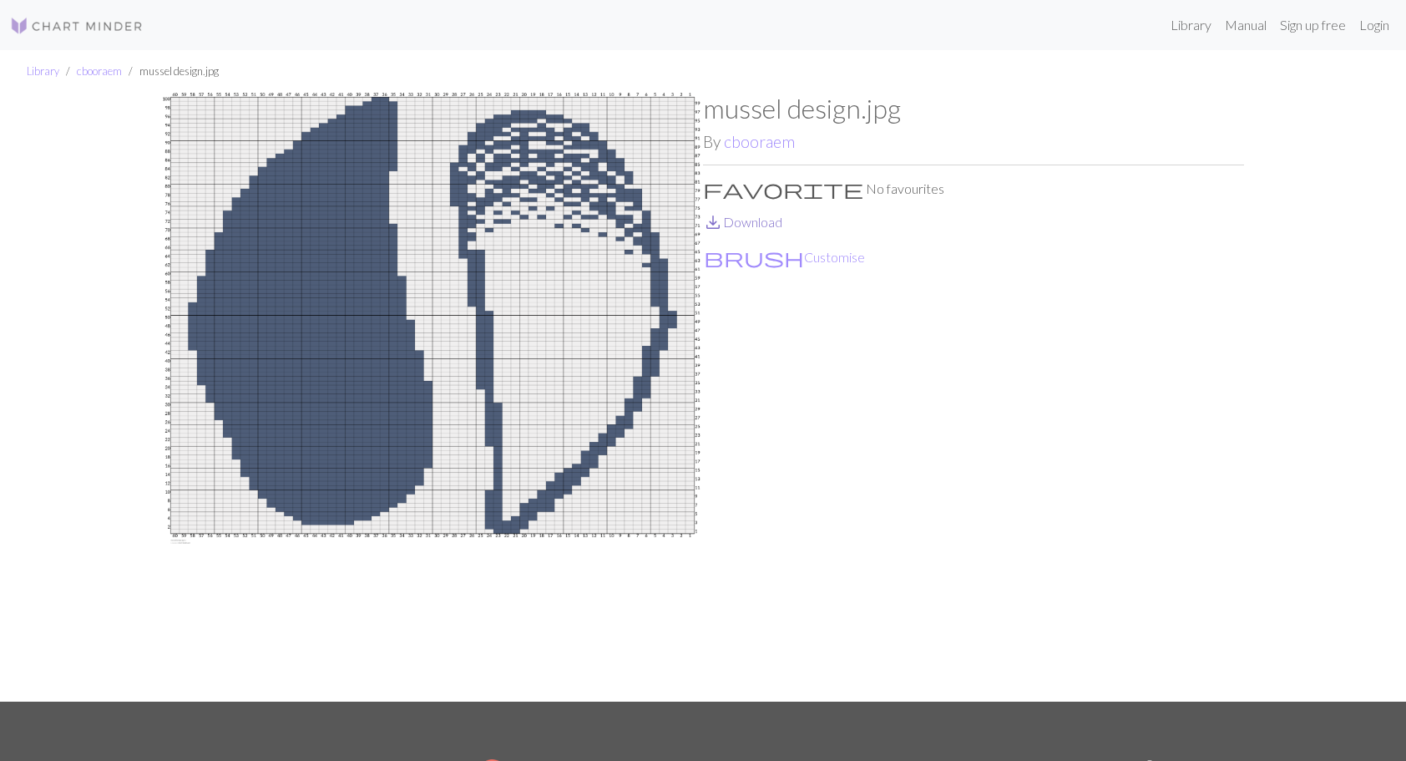
click at [778, 218] on link "save_alt Download" at bounding box center [742, 222] width 79 height 16
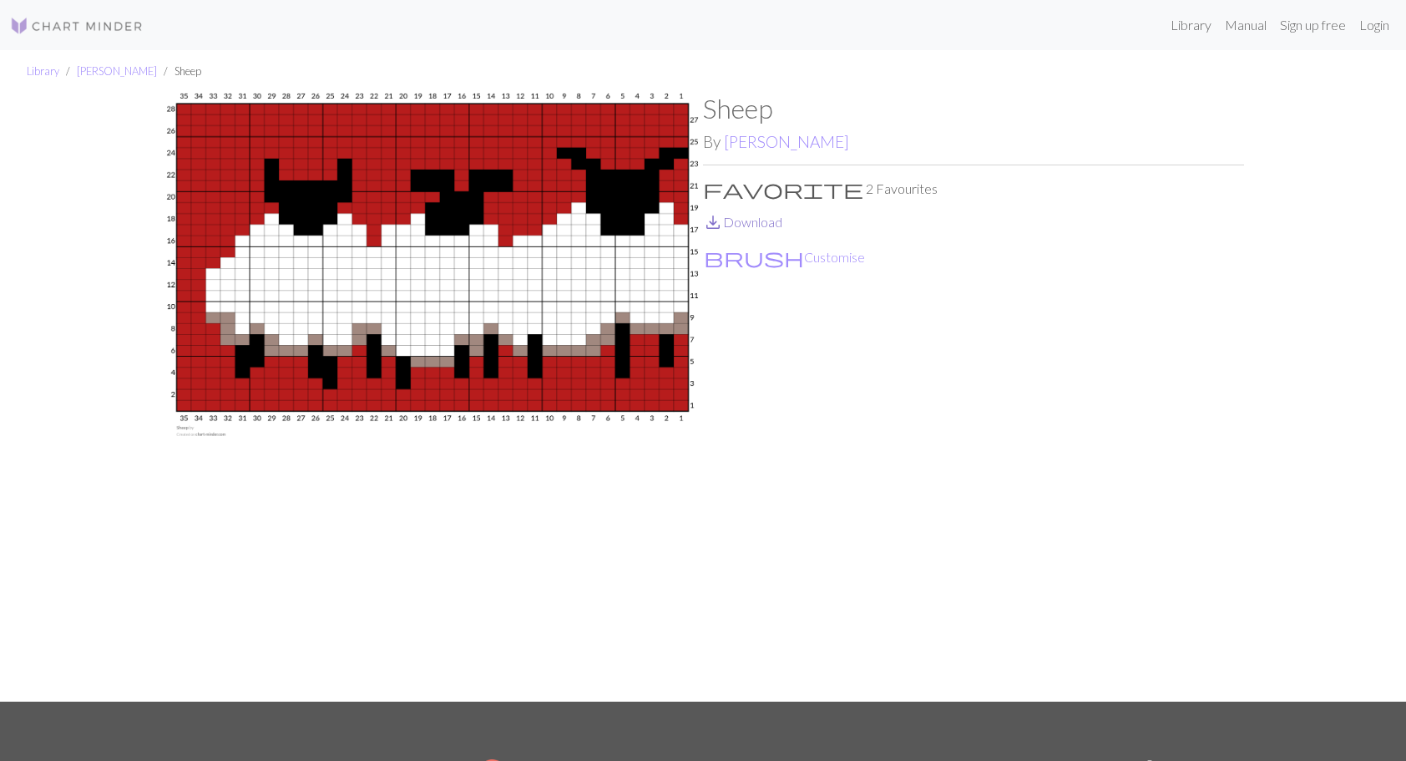
click at [753, 226] on link "save_alt Download" at bounding box center [742, 222] width 79 height 16
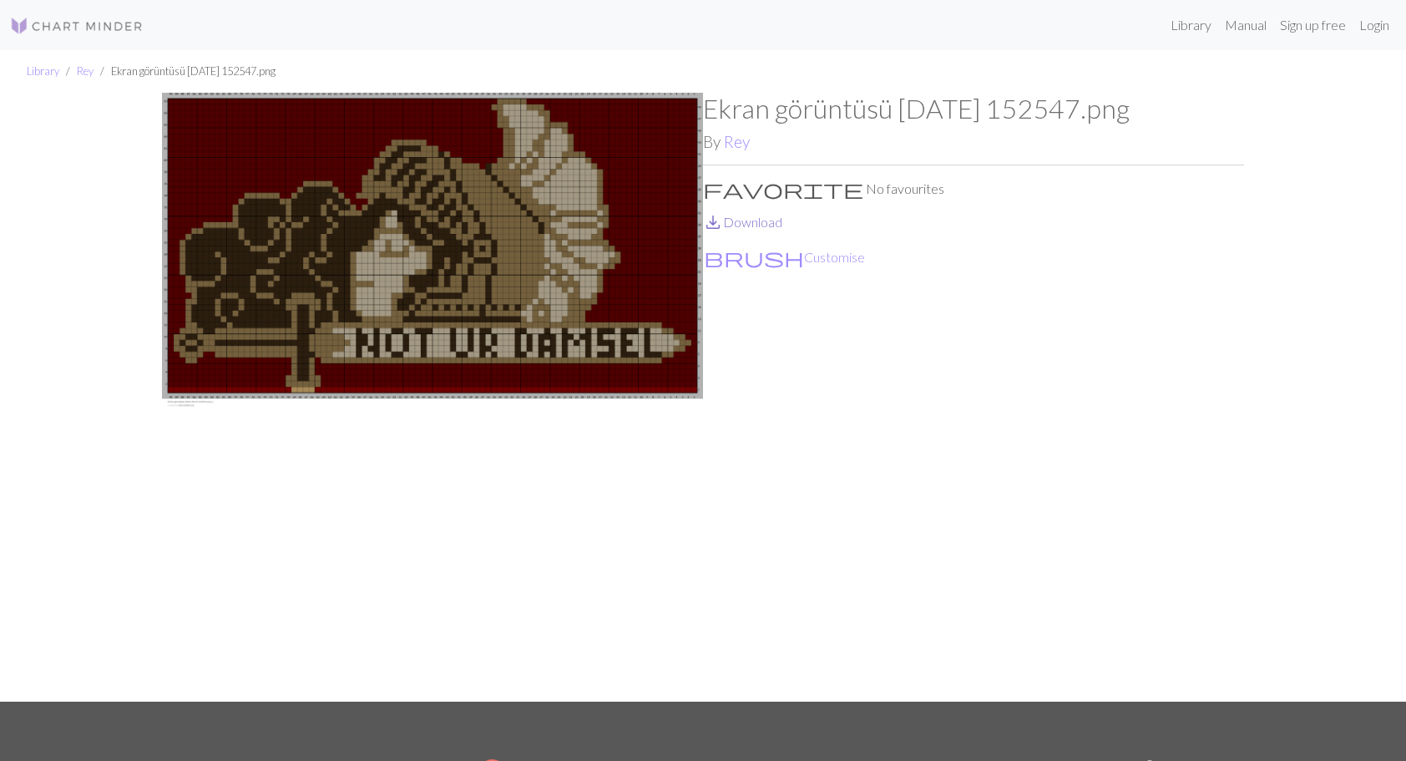
click at [770, 222] on link "save_alt Download" at bounding box center [742, 222] width 79 height 16
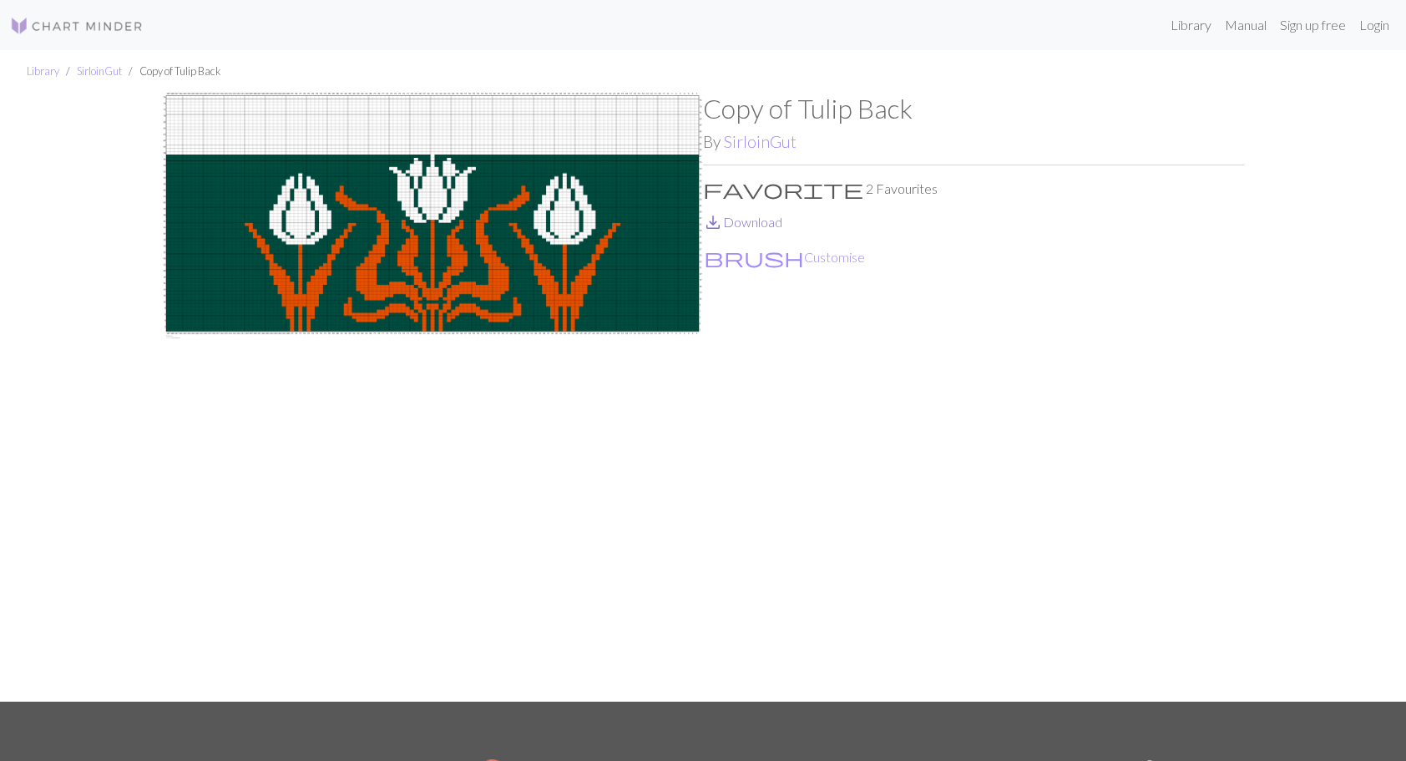
click at [747, 224] on link "save_alt Download" at bounding box center [742, 222] width 79 height 16
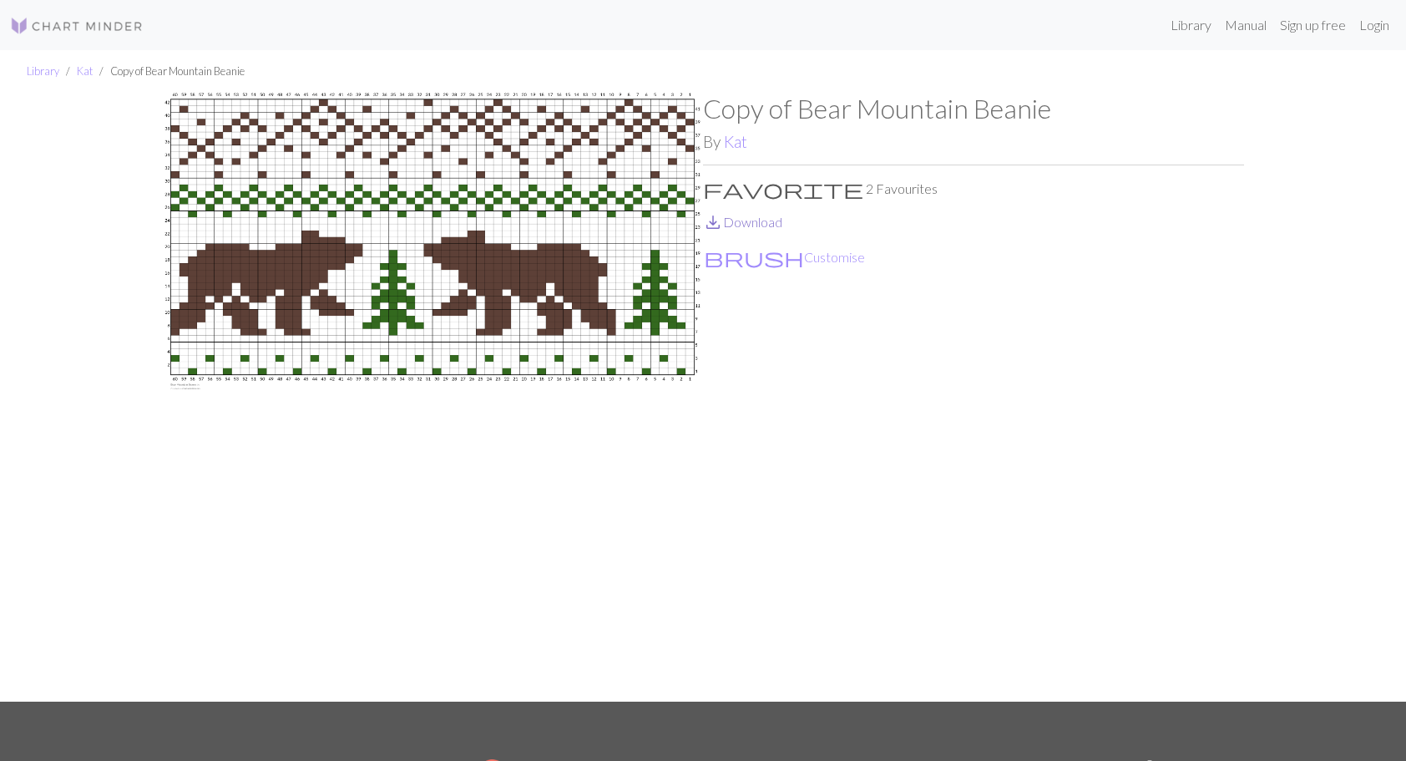
click at [761, 224] on link "save_alt Download" at bounding box center [742, 222] width 79 height 16
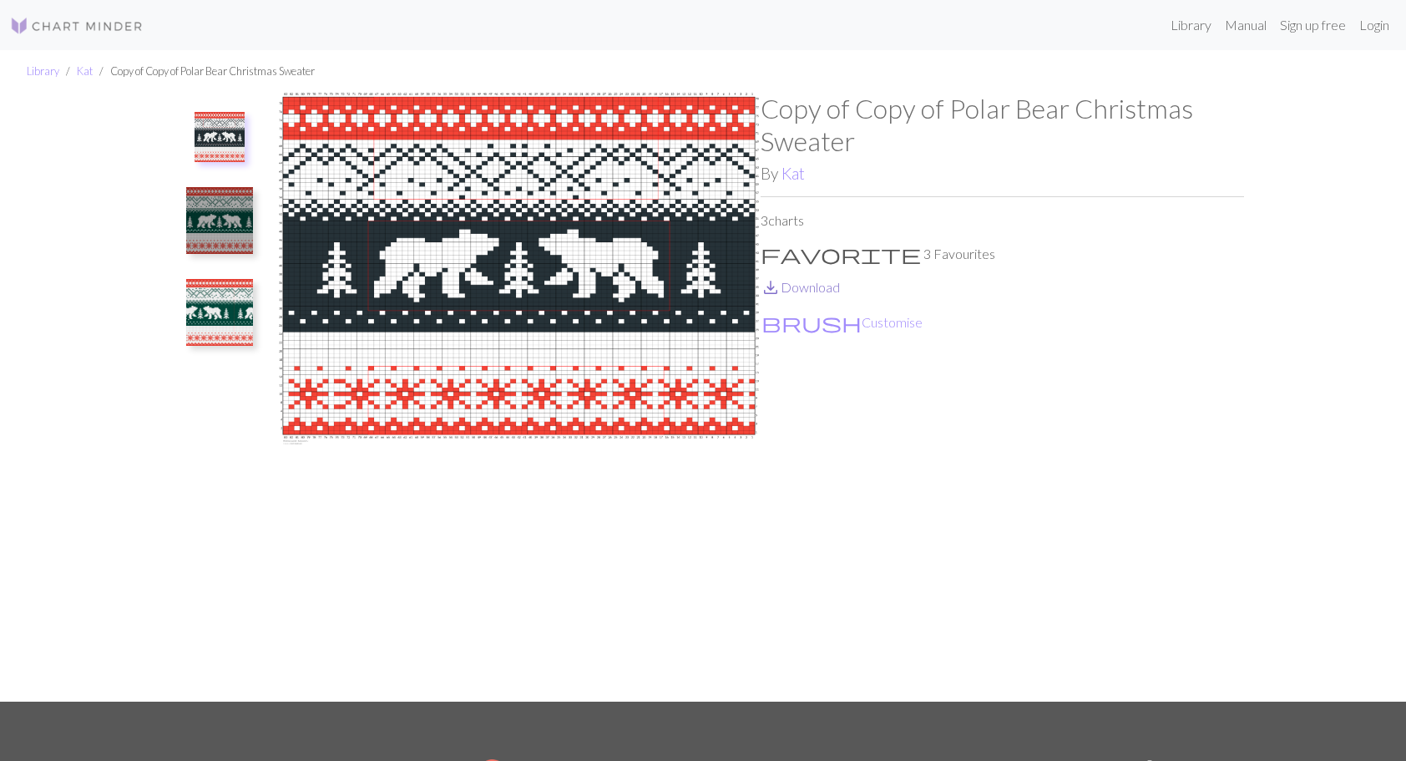
click at [800, 290] on link "save_alt Download" at bounding box center [800, 287] width 79 height 16
click at [204, 326] on img at bounding box center [219, 312] width 67 height 67
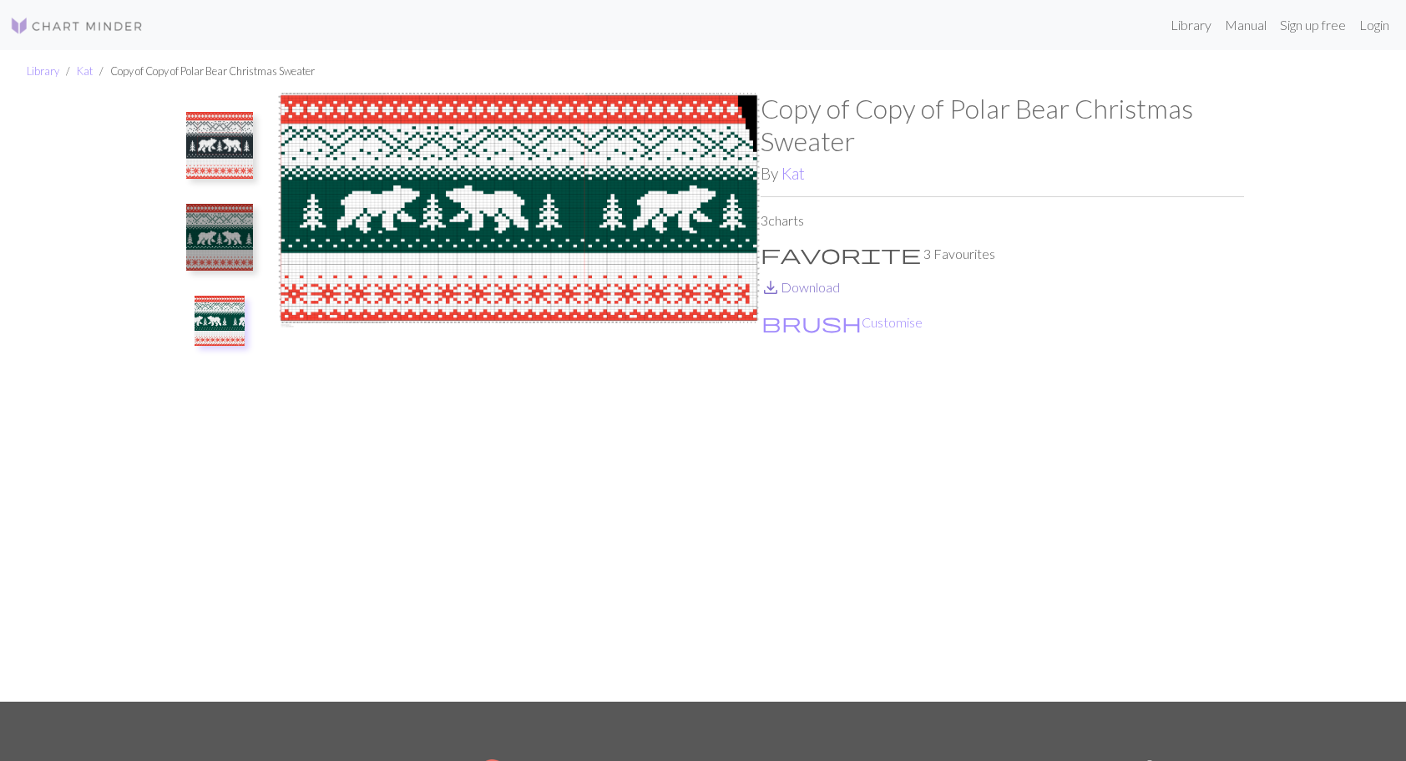
click at [808, 291] on link "save_alt Download" at bounding box center [800, 287] width 79 height 16
click at [213, 236] on img at bounding box center [219, 237] width 67 height 67
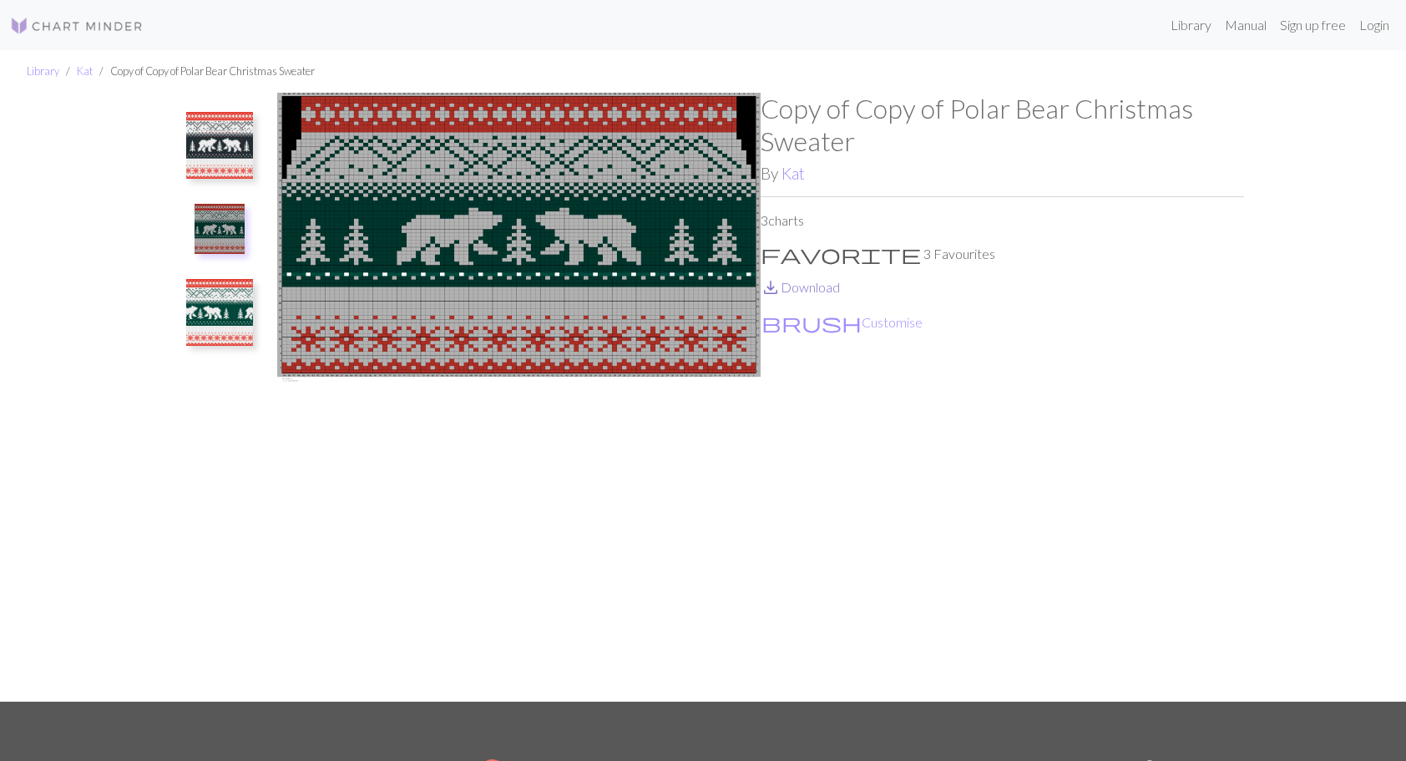
click at [802, 287] on link "save_alt Download" at bounding box center [800, 287] width 79 height 16
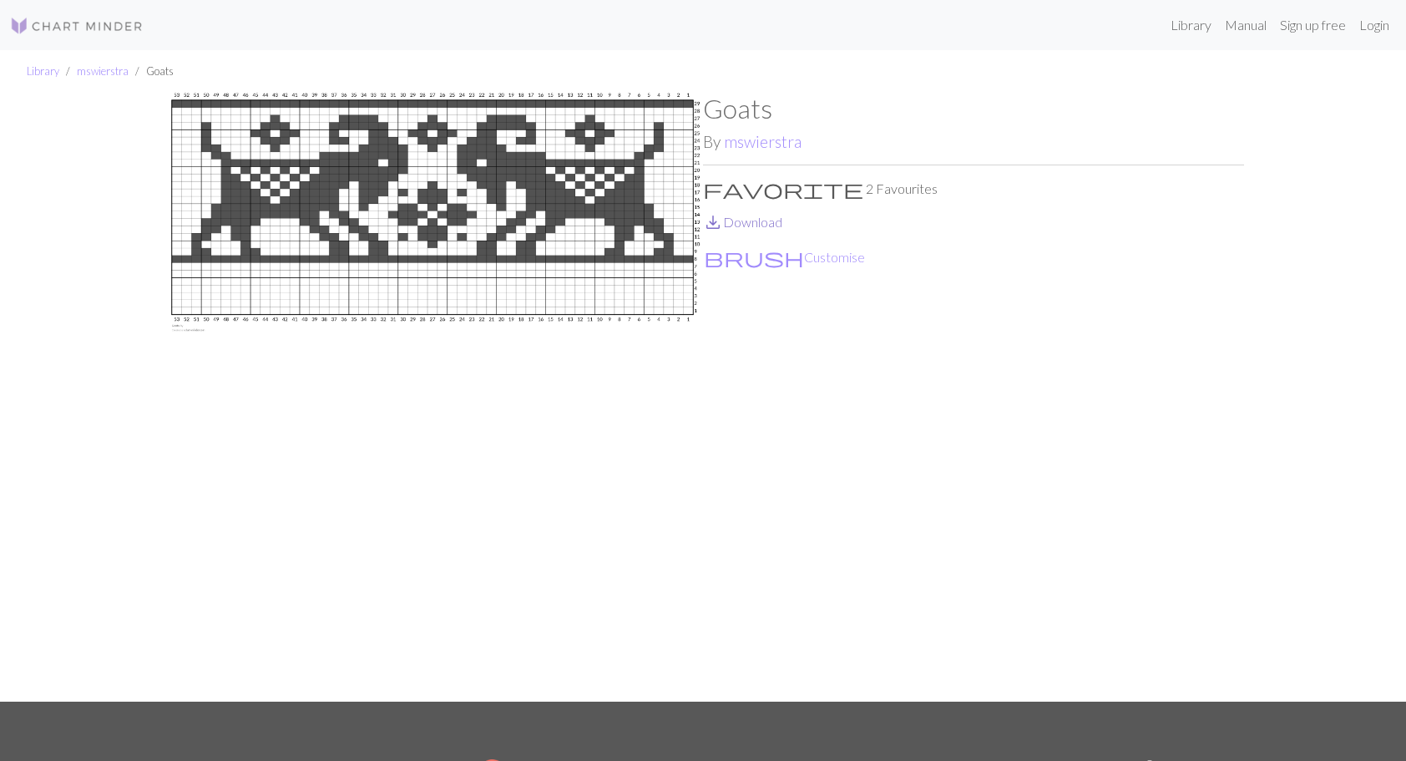
click at [755, 222] on link "save_alt Download" at bounding box center [742, 222] width 79 height 16
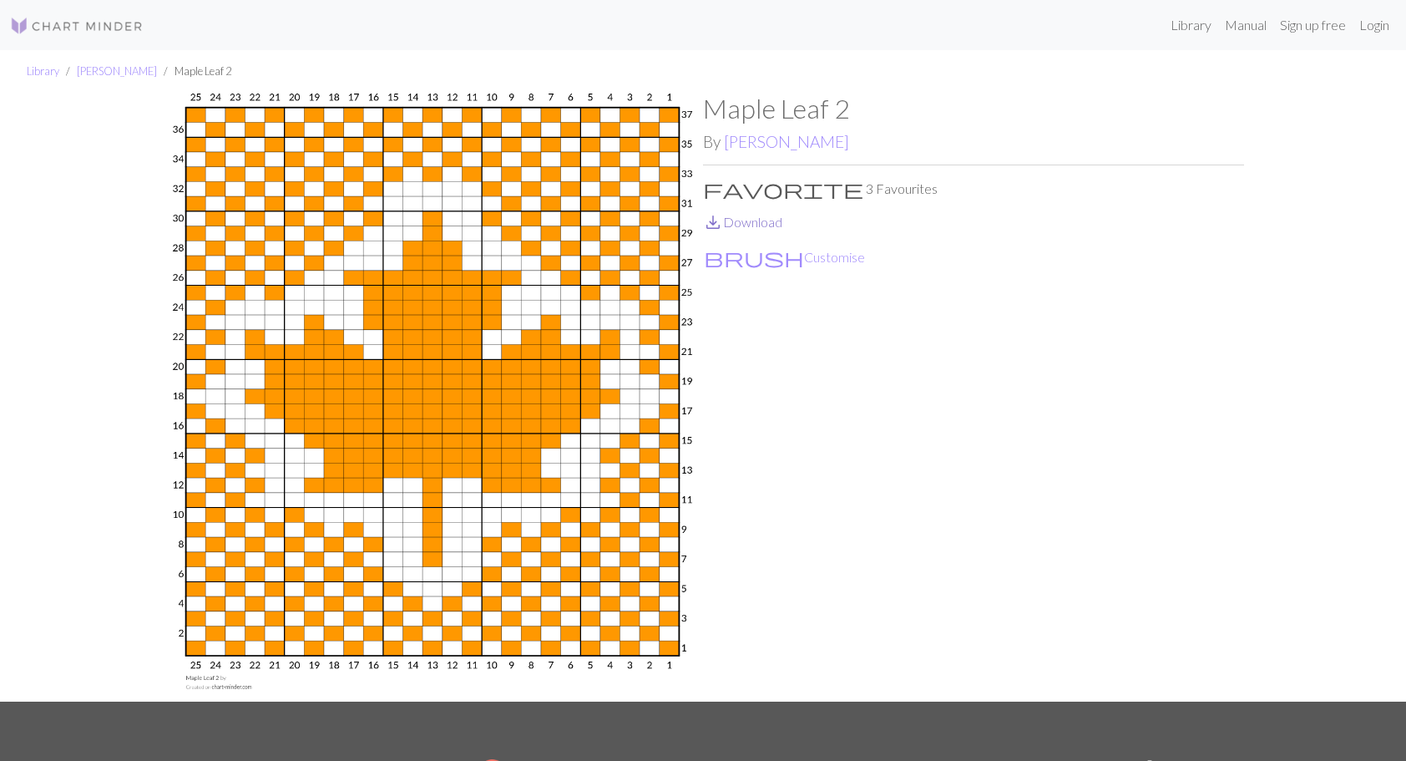
click at [744, 222] on link "save_alt Download" at bounding box center [742, 222] width 79 height 16
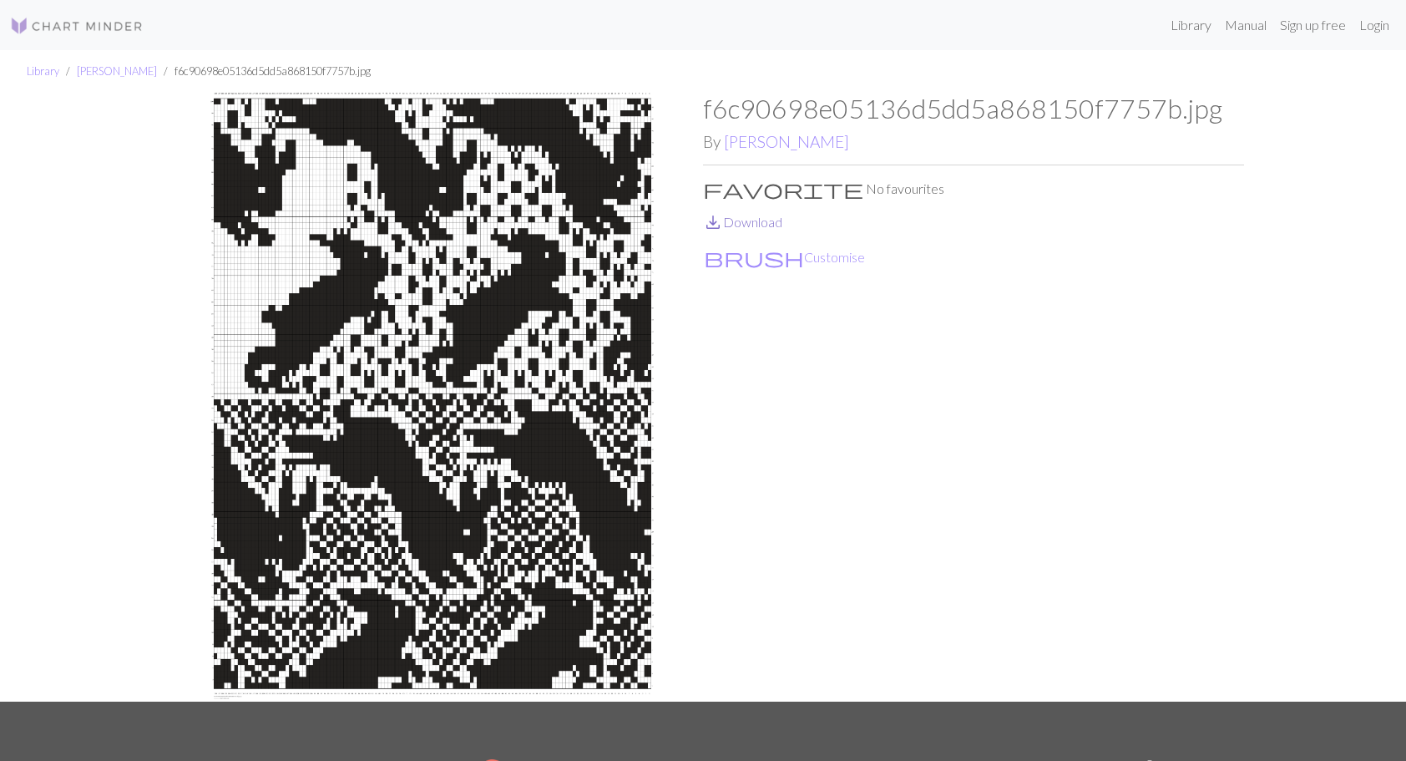
click at [756, 225] on link "save_alt Download" at bounding box center [742, 222] width 79 height 16
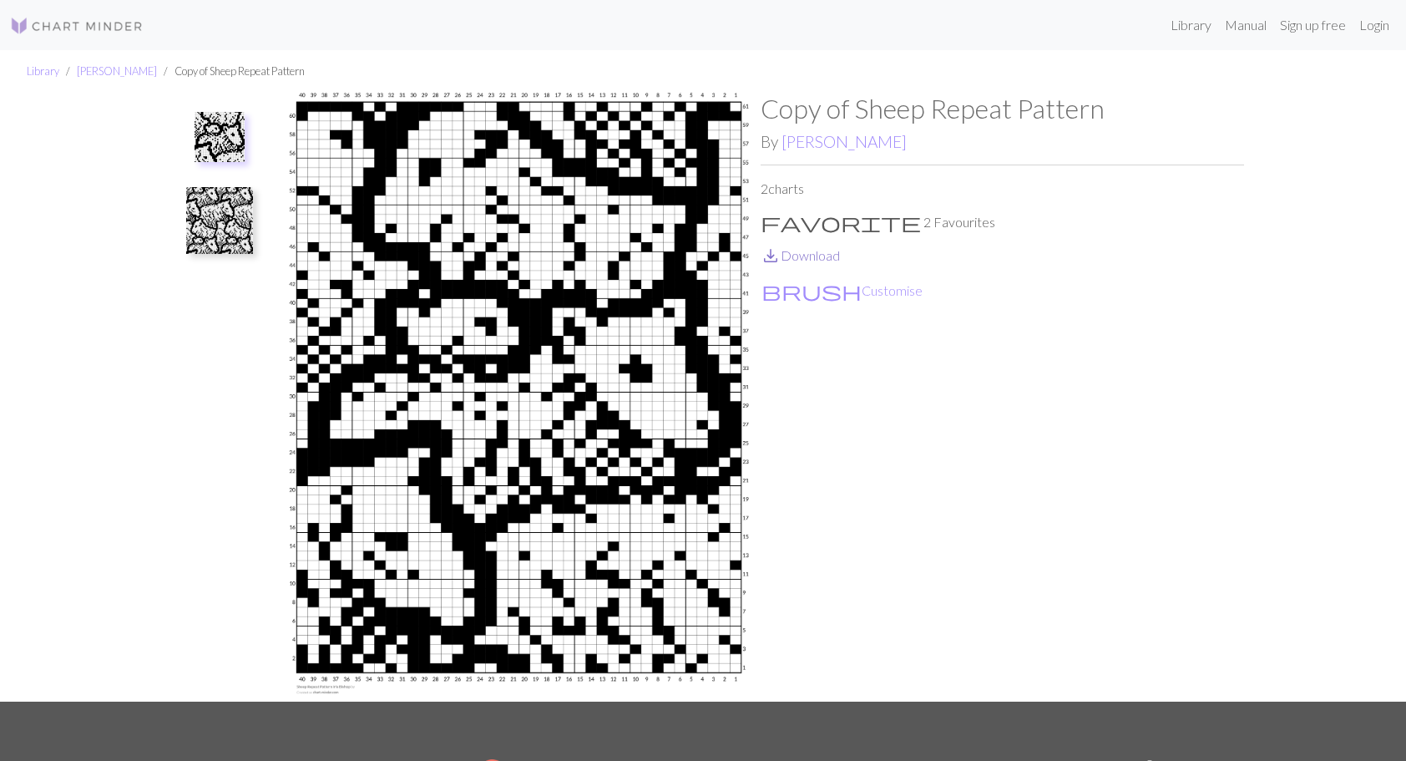
click at [800, 256] on link "save_alt Download" at bounding box center [800, 255] width 79 height 16
click at [214, 222] on img at bounding box center [219, 220] width 67 height 67
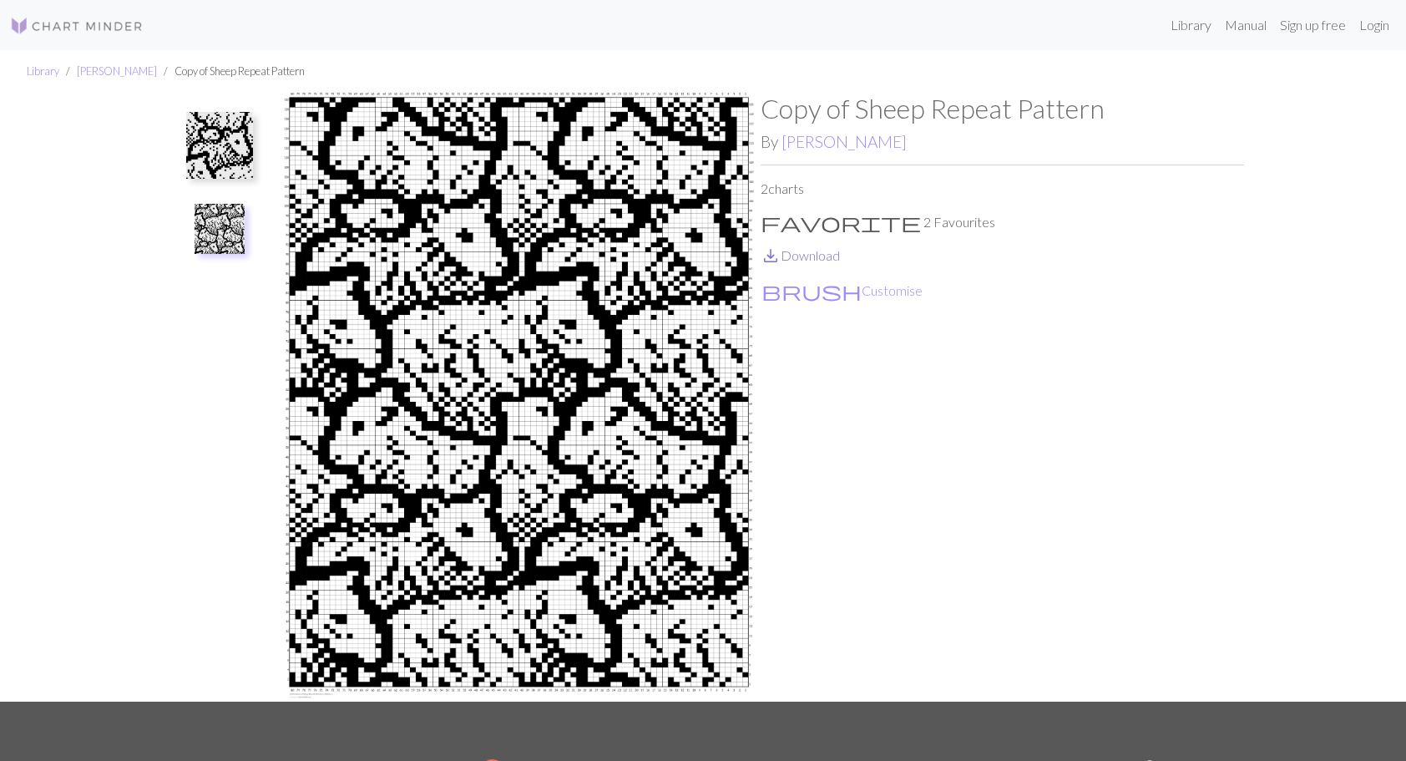
click at [813, 262] on link "save_alt Download" at bounding box center [800, 255] width 79 height 16
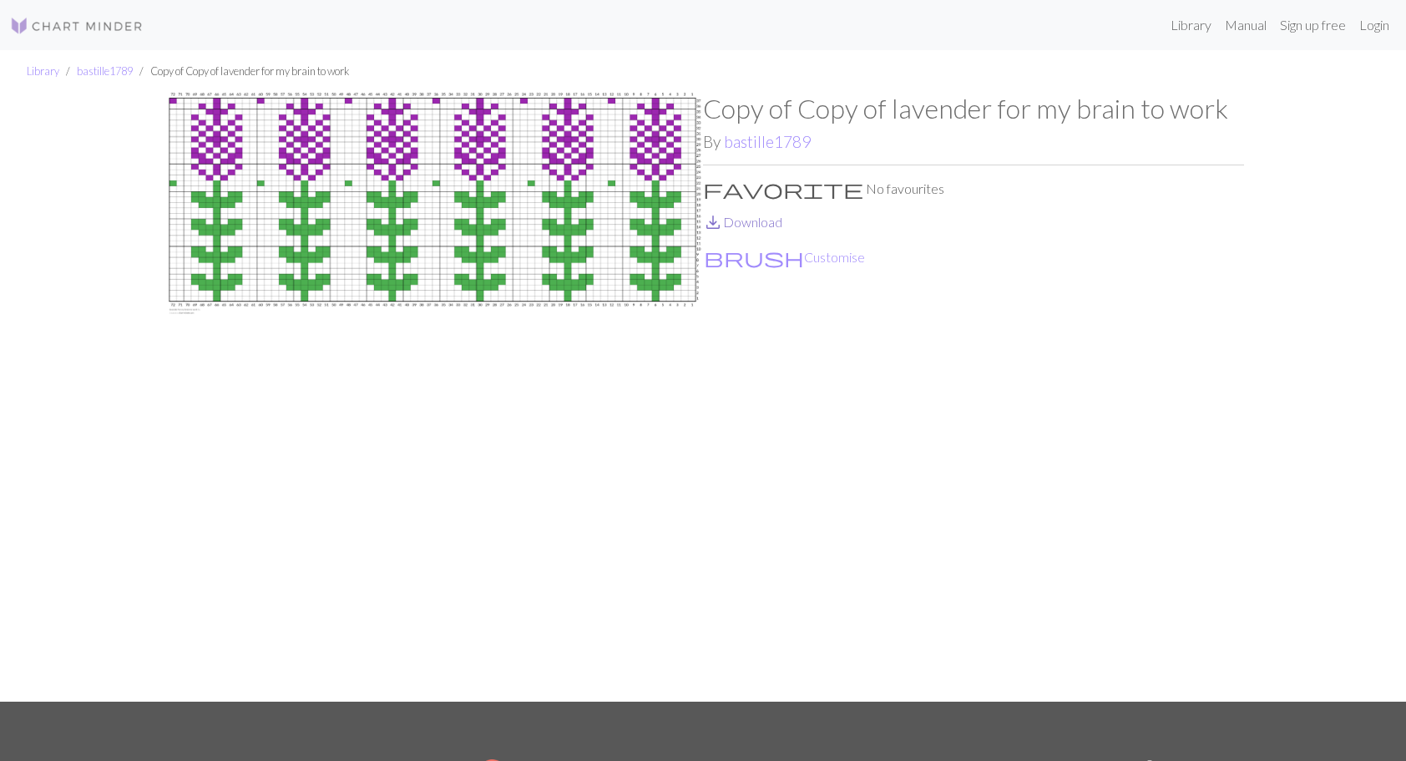
click at [743, 219] on link "save_alt Download" at bounding box center [742, 222] width 79 height 16
click at [754, 222] on link "save_alt Download" at bounding box center [742, 222] width 79 height 16
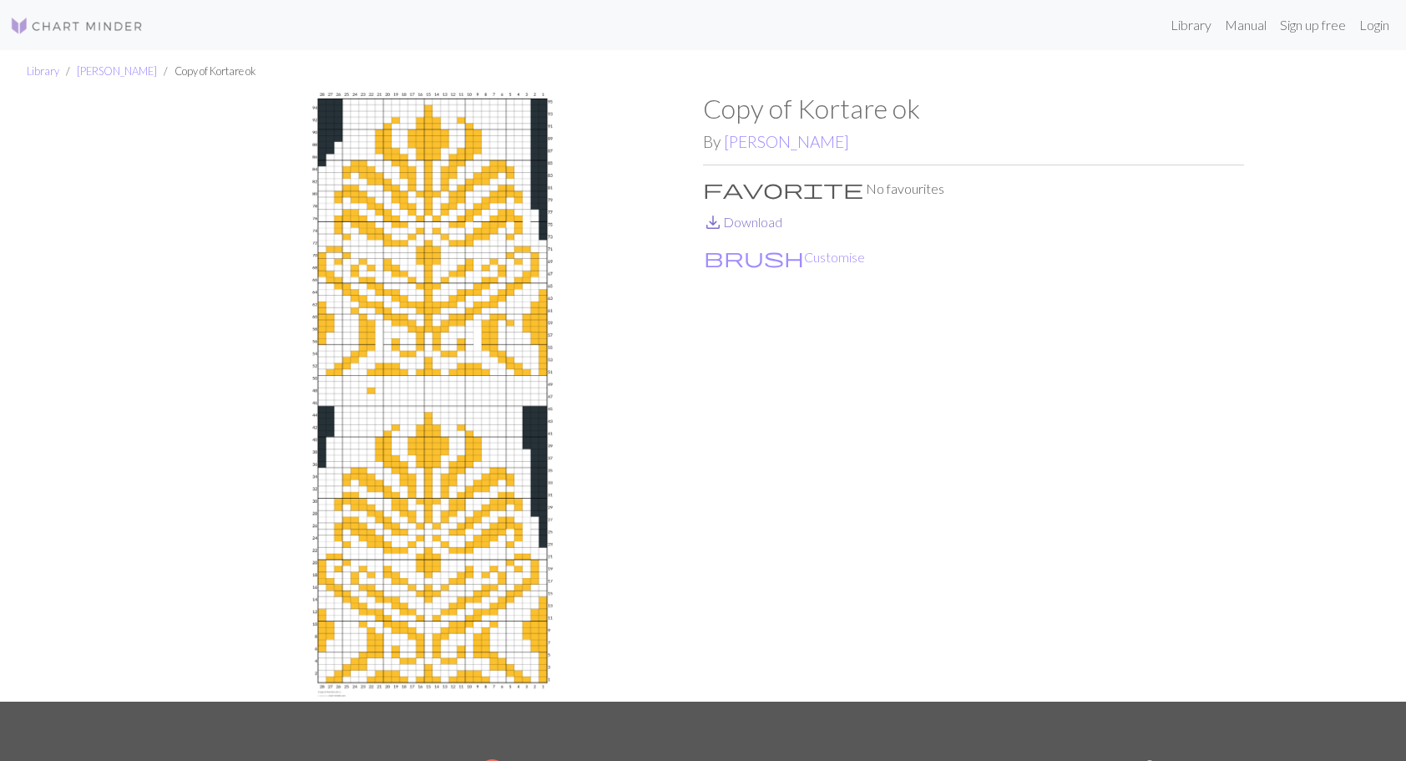
click at [763, 223] on link "save_alt Download" at bounding box center [742, 222] width 79 height 16
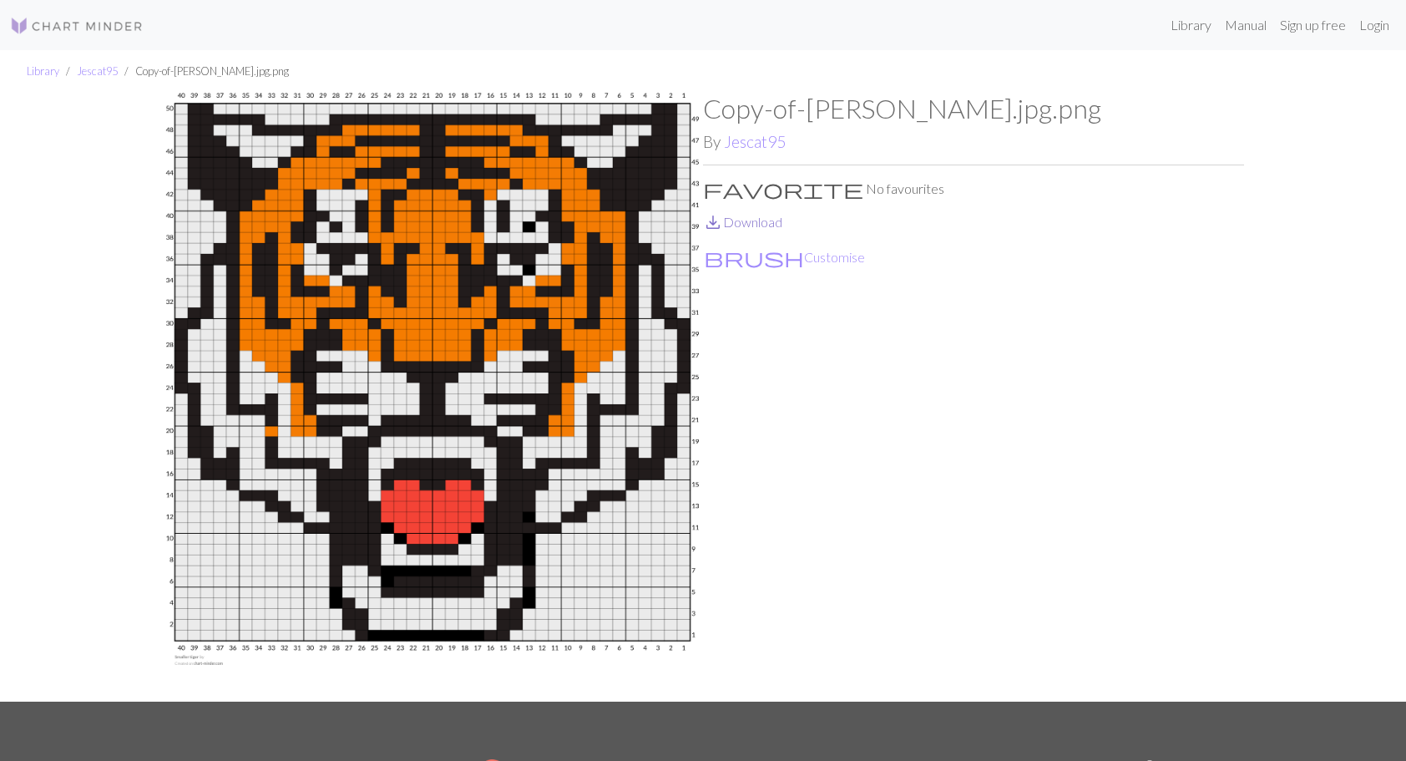
click at [772, 221] on link "save_alt Download" at bounding box center [742, 222] width 79 height 16
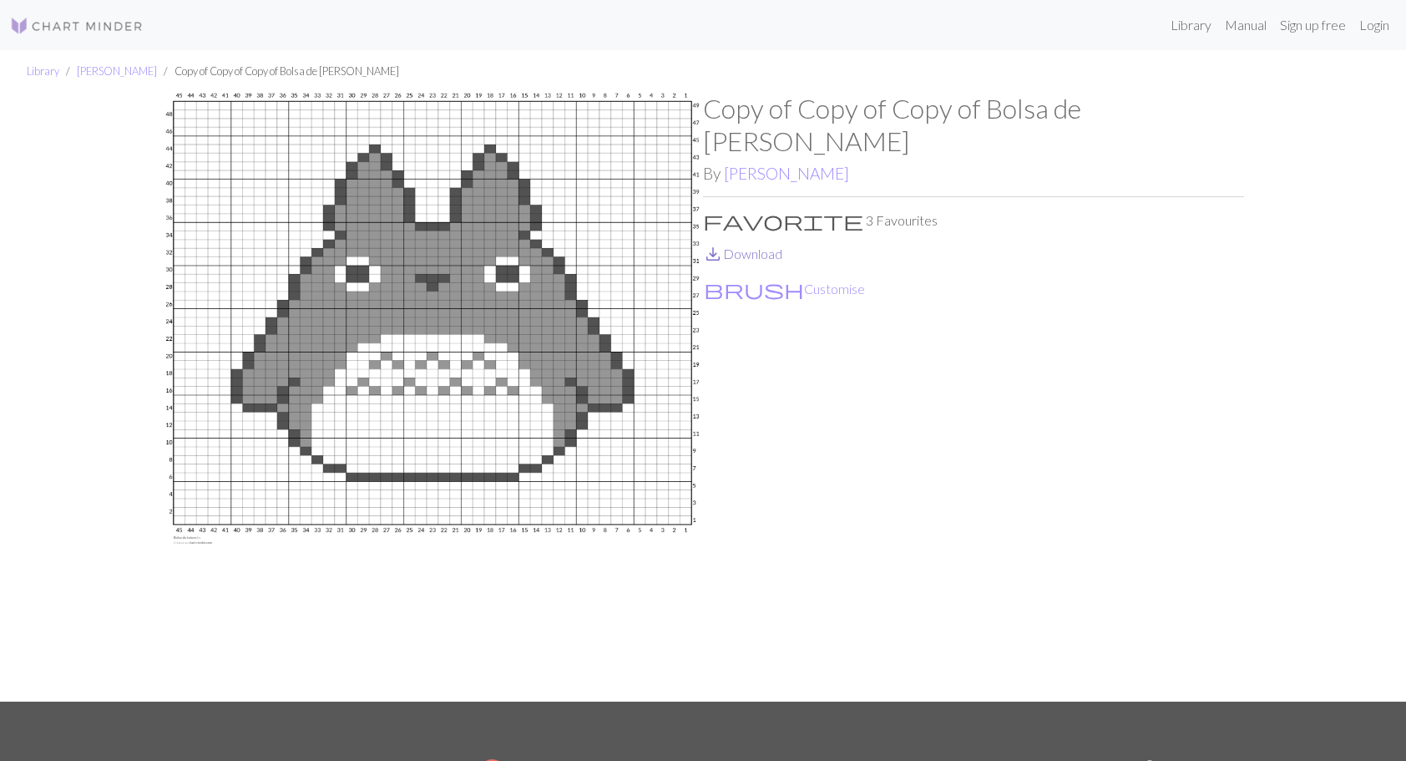
click at [771, 245] on link "save_alt Download" at bounding box center [742, 253] width 79 height 16
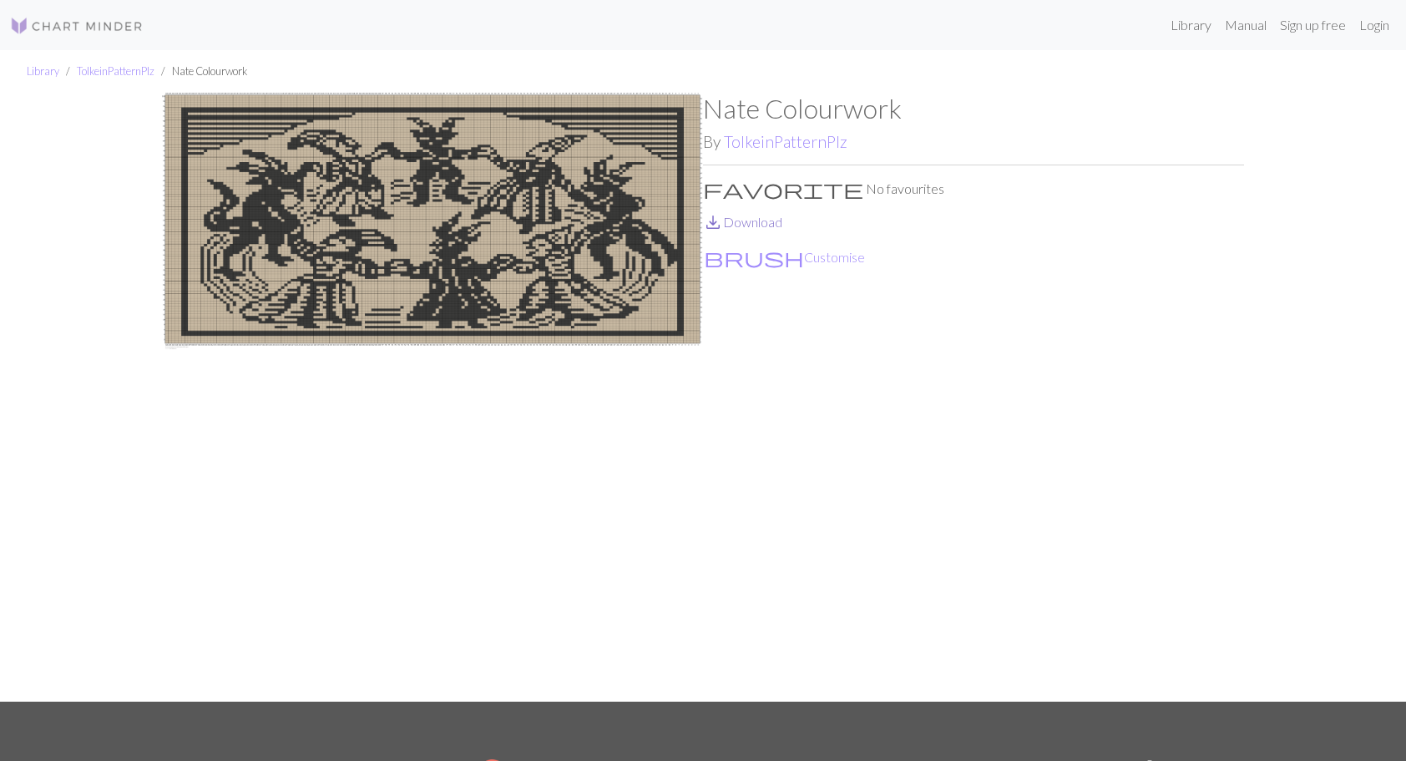
click at [746, 220] on link "save_alt Download" at bounding box center [742, 222] width 79 height 16
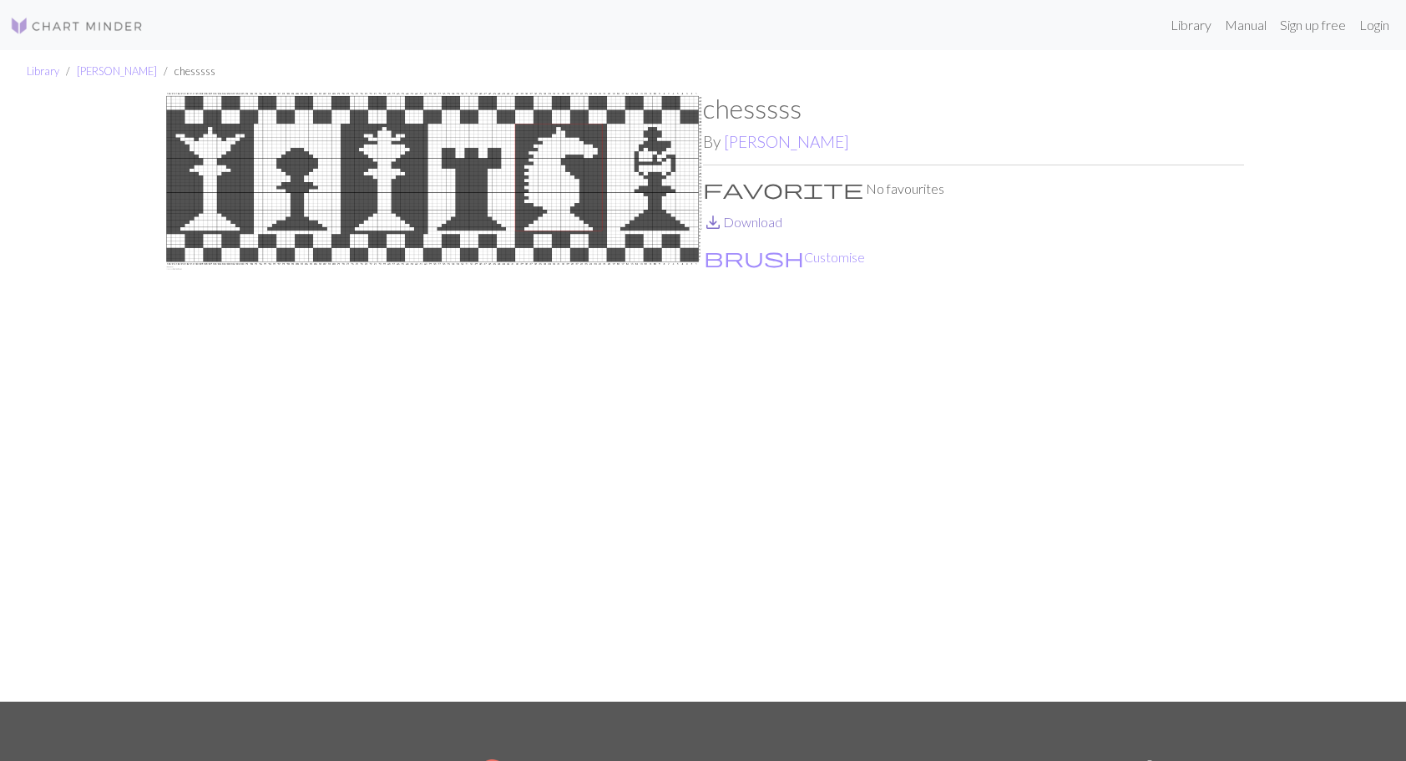
click at [754, 226] on link "save_alt Download" at bounding box center [742, 222] width 79 height 16
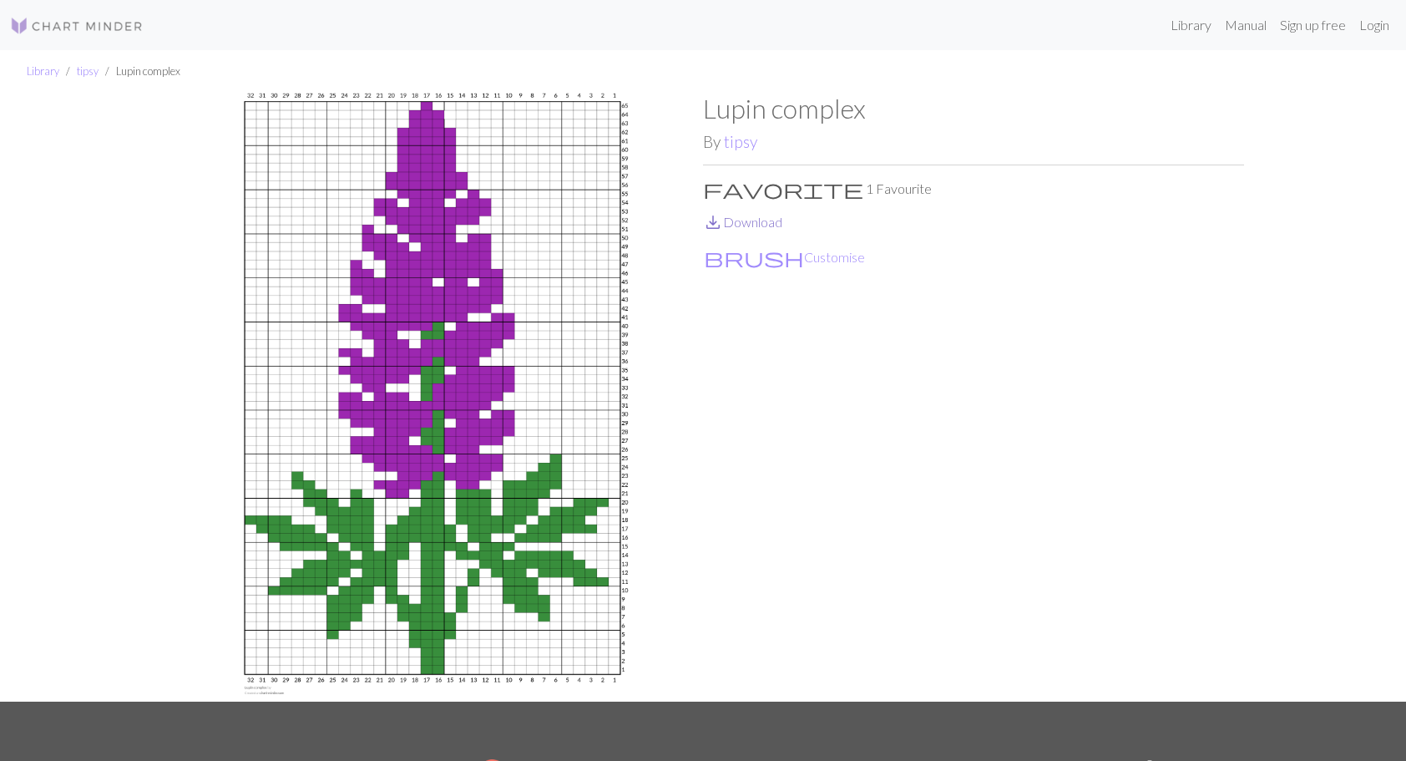
click at [778, 222] on link "save_alt Download" at bounding box center [742, 222] width 79 height 16
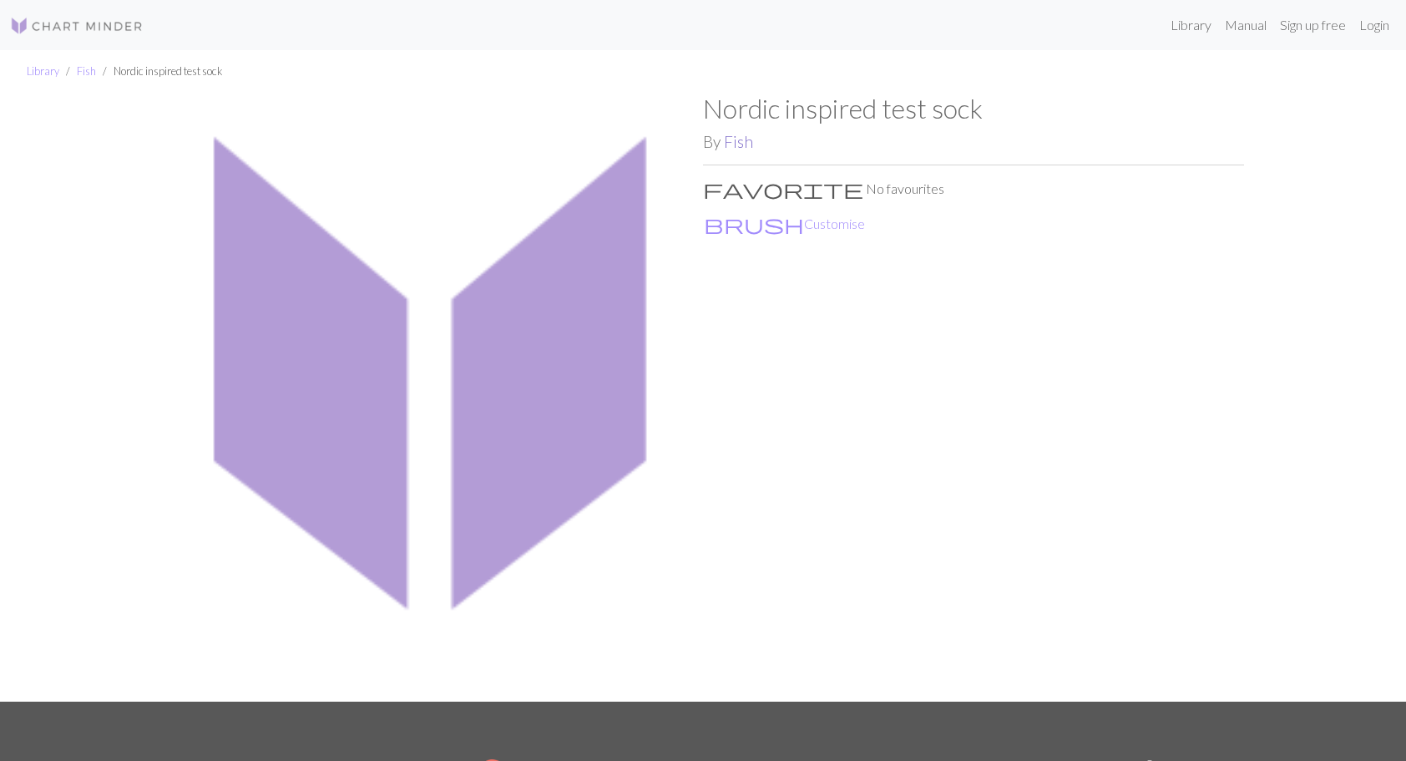
click at [739, 146] on link "Fish" at bounding box center [738, 141] width 29 height 19
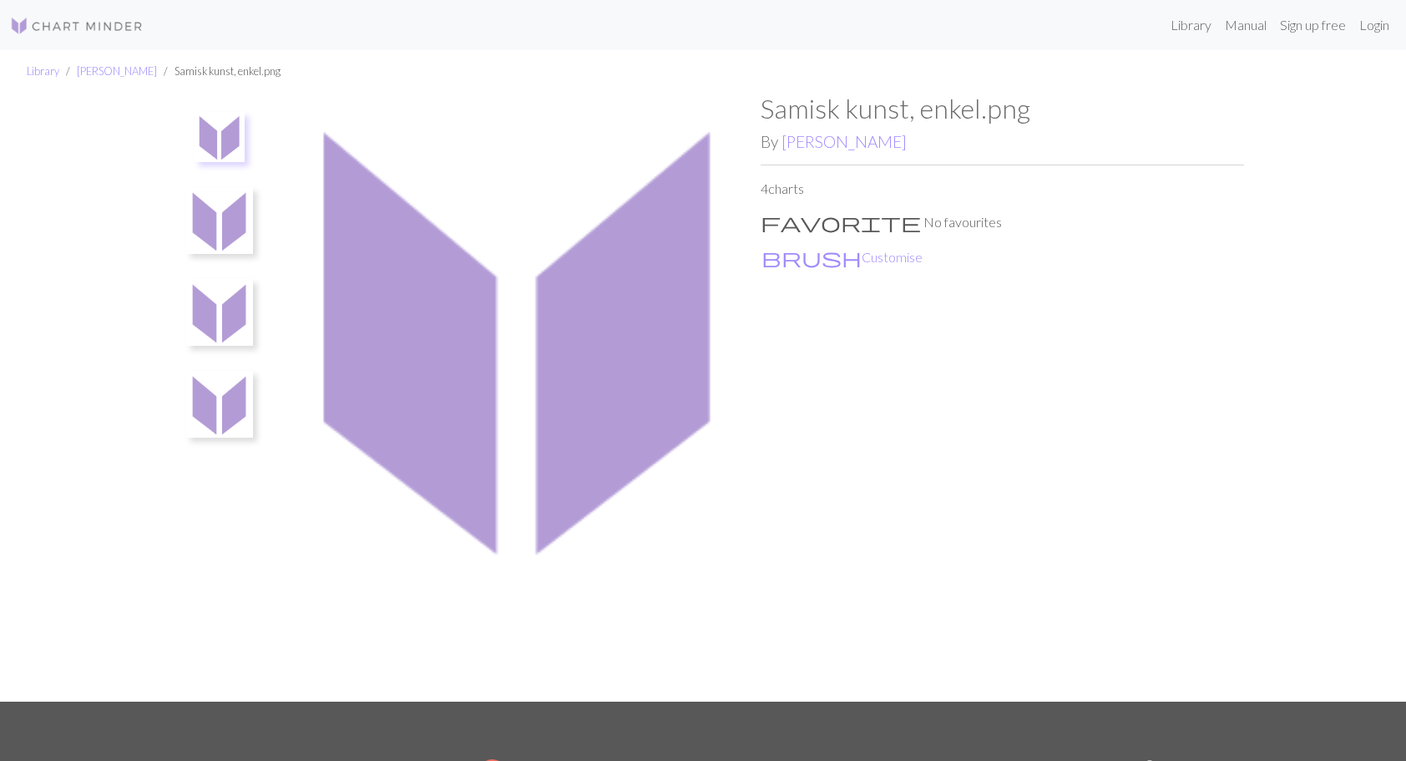
click at [245, 125] on img at bounding box center [220, 137] width 50 height 50
click at [245, 122] on img at bounding box center [220, 137] width 50 height 50
click at [250, 187] on img at bounding box center [219, 220] width 67 height 67
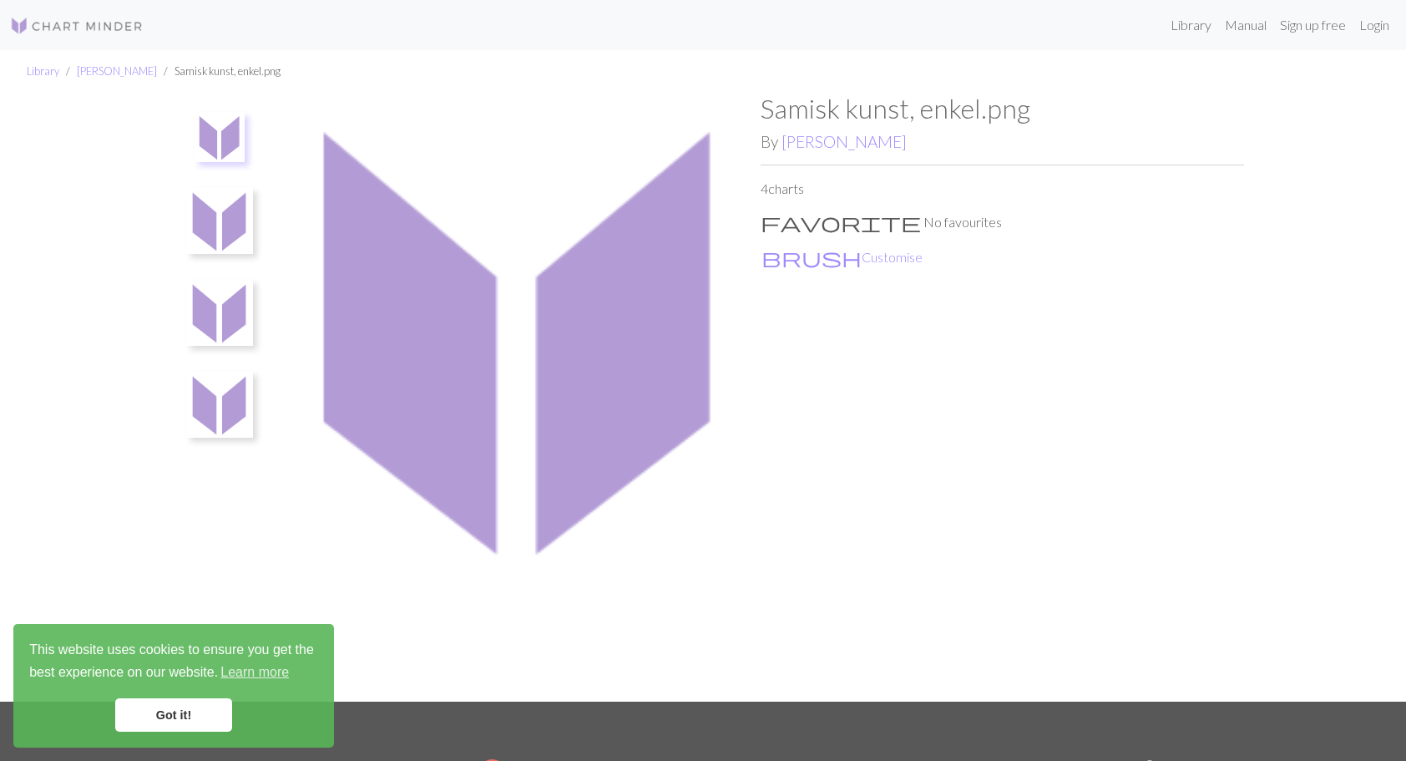
click at [220, 137] on img at bounding box center [220, 137] width 50 height 50
click at [223, 137] on img at bounding box center [220, 137] width 50 height 50
click at [794, 146] on link "[PERSON_NAME]" at bounding box center [843, 141] width 125 height 19
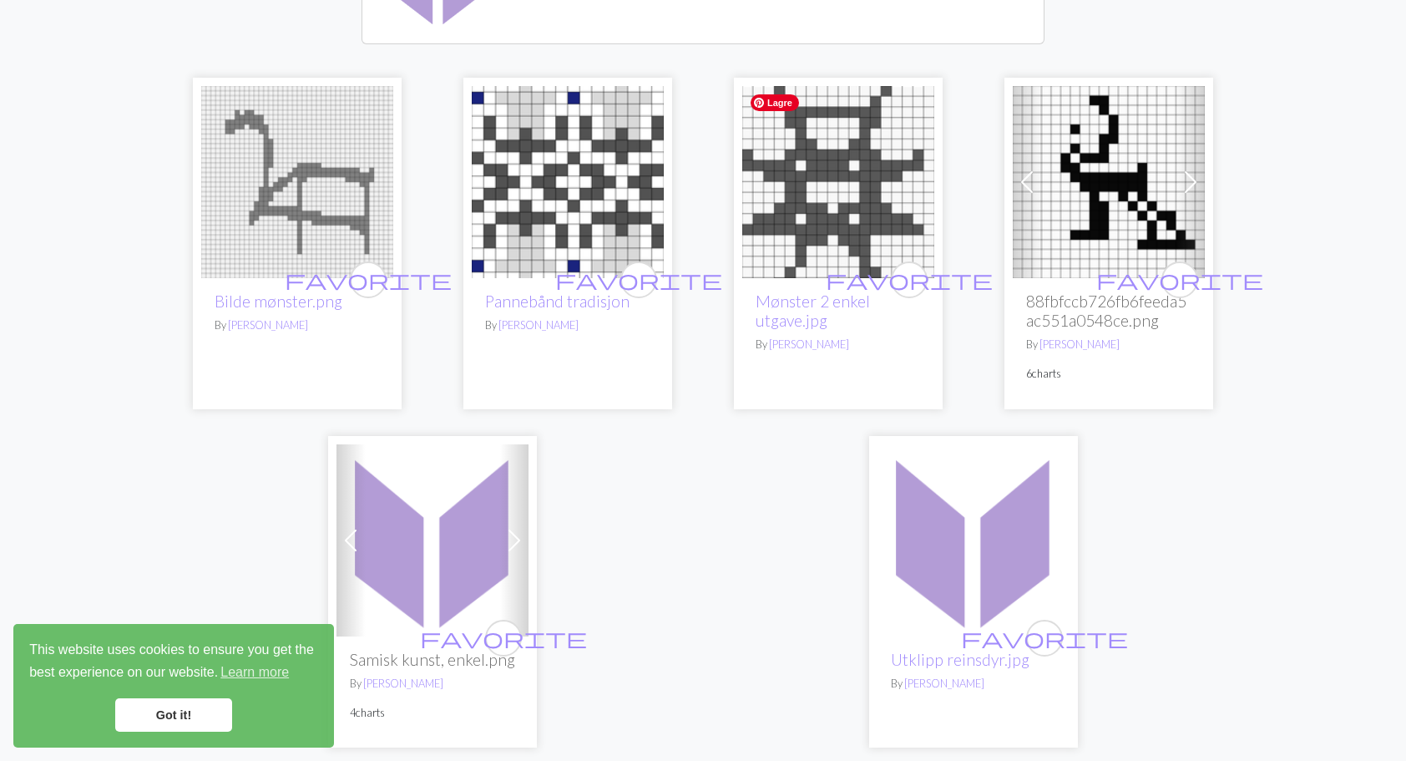
scroll to position [167, 0]
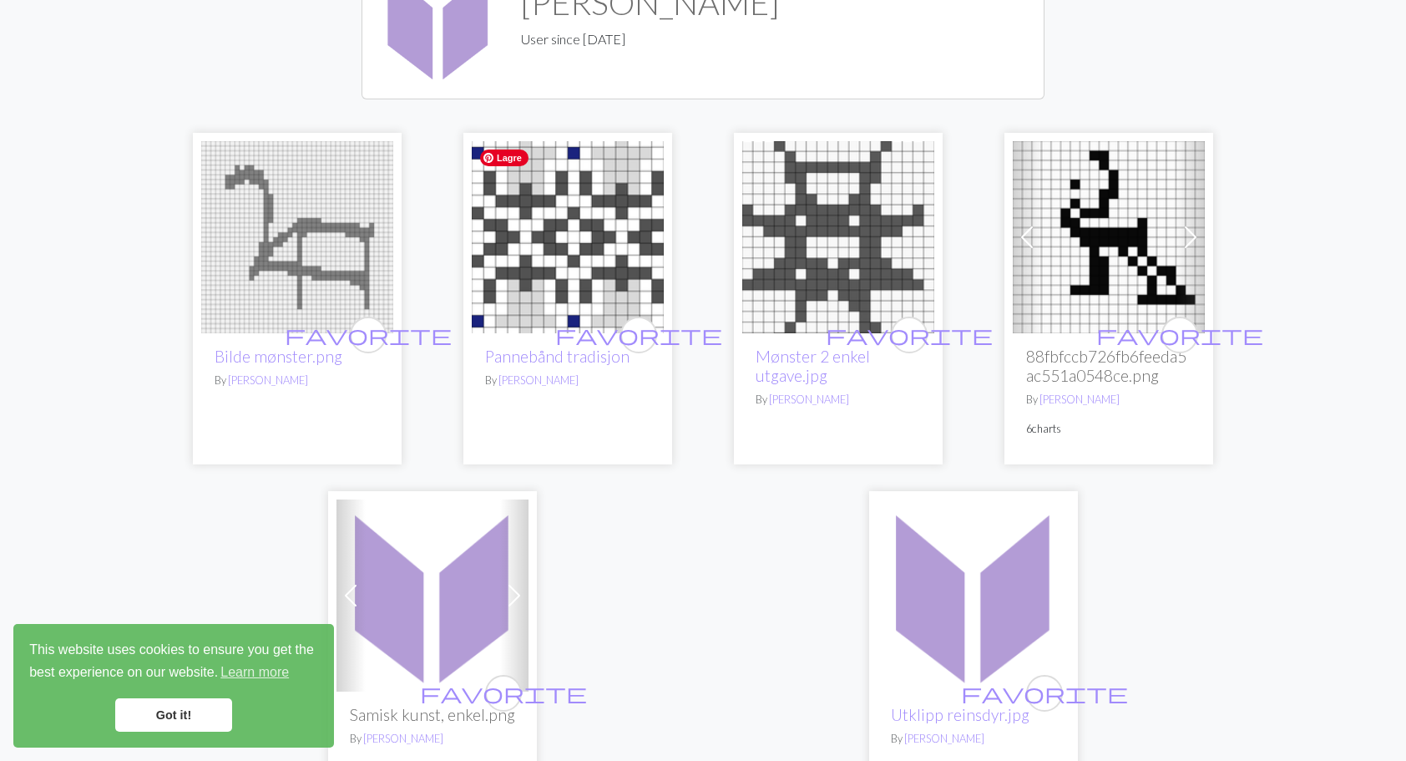
click at [608, 225] on img at bounding box center [568, 237] width 192 height 192
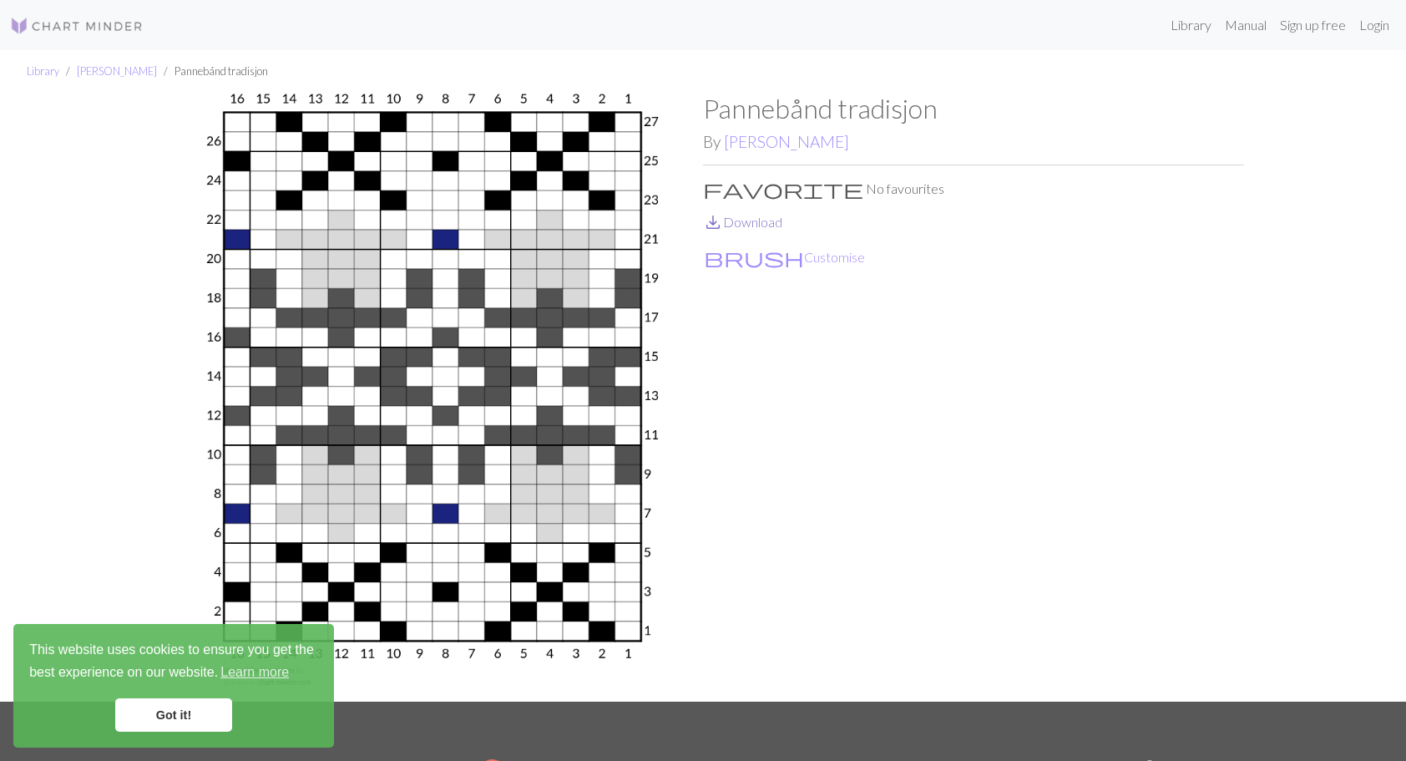
click at [768, 224] on link "save_alt Download" at bounding box center [742, 222] width 79 height 16
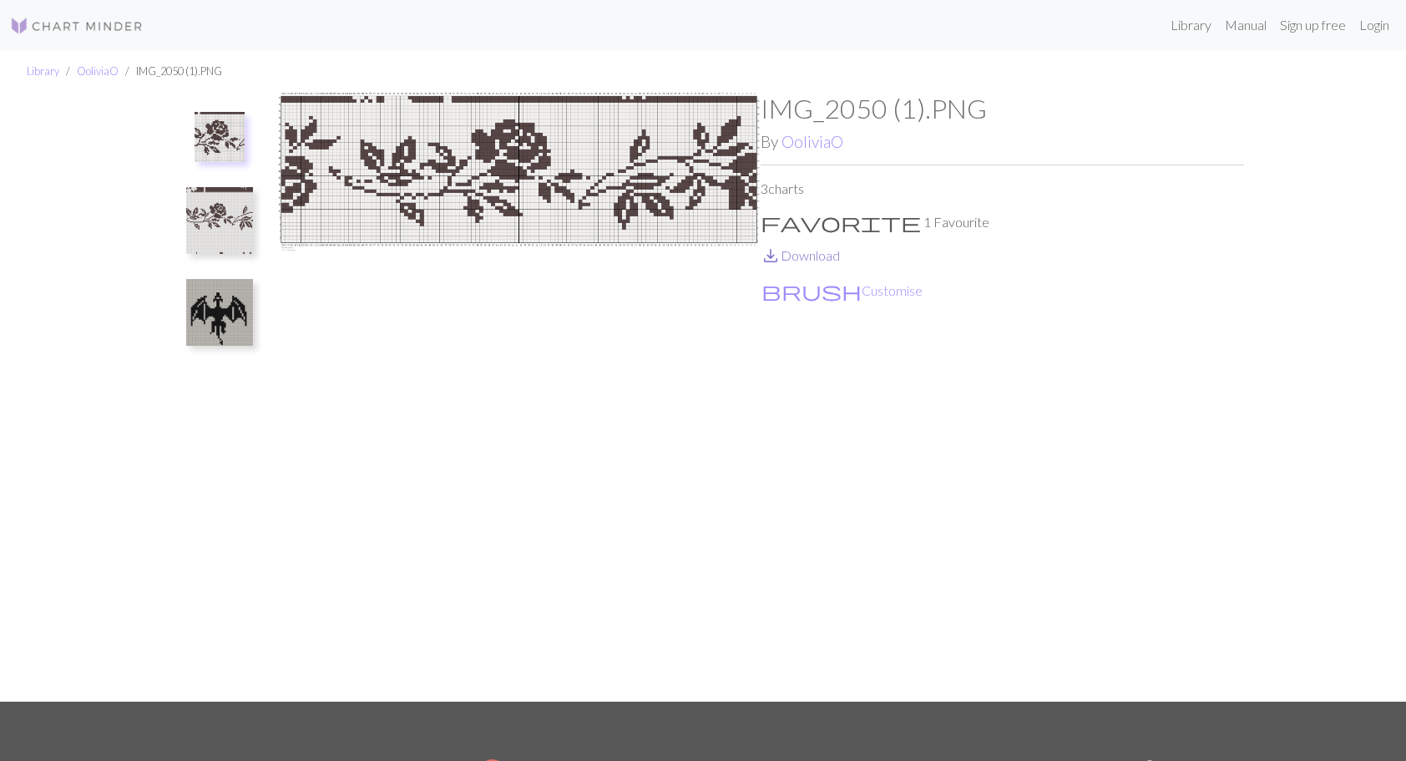
click at [807, 254] on link "save_alt Download" at bounding box center [800, 255] width 79 height 16
click at [227, 134] on img at bounding box center [220, 137] width 50 height 50
click at [235, 205] on img at bounding box center [219, 220] width 67 height 67
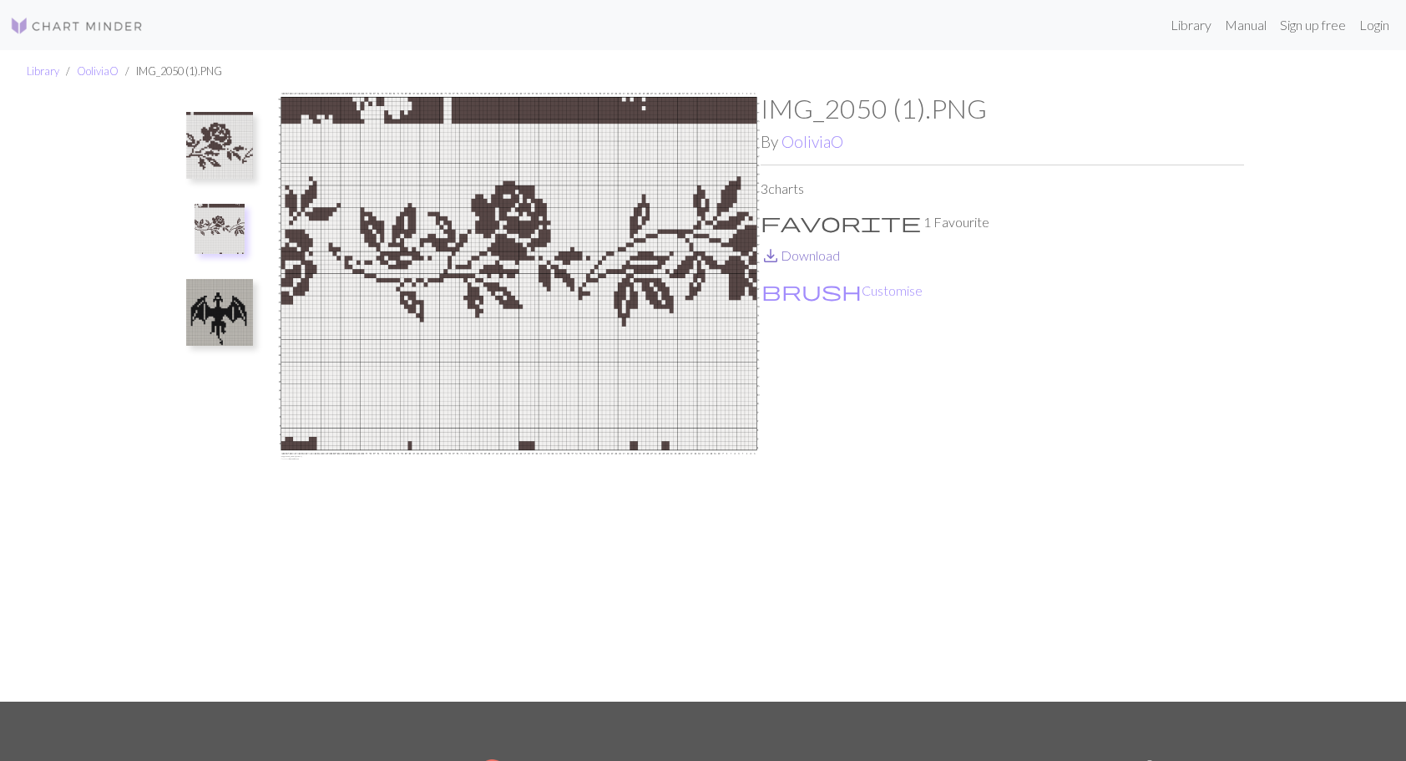
click at [800, 255] on link "save_alt Download" at bounding box center [800, 255] width 79 height 16
click at [210, 308] on img at bounding box center [219, 312] width 67 height 67
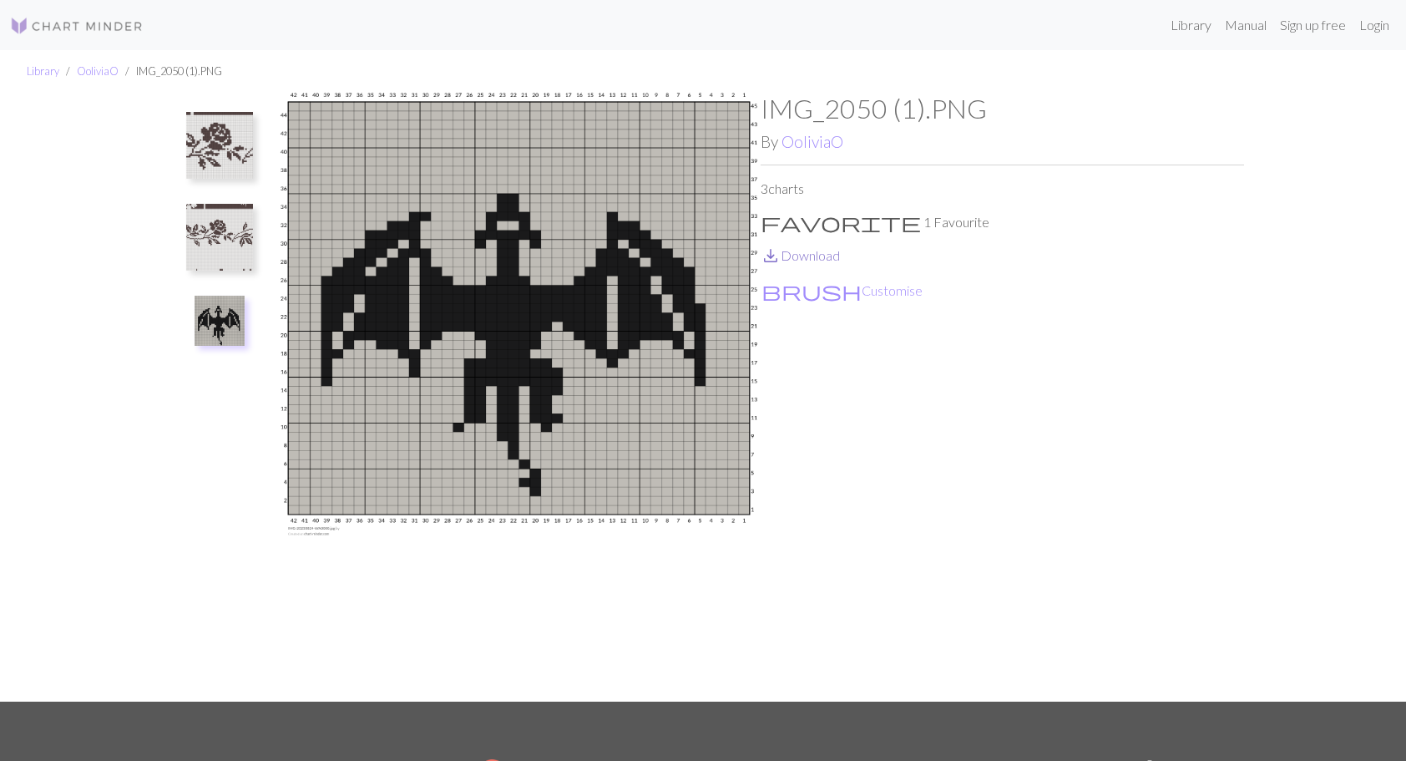
click at [822, 255] on link "save_alt Download" at bounding box center [800, 255] width 79 height 16
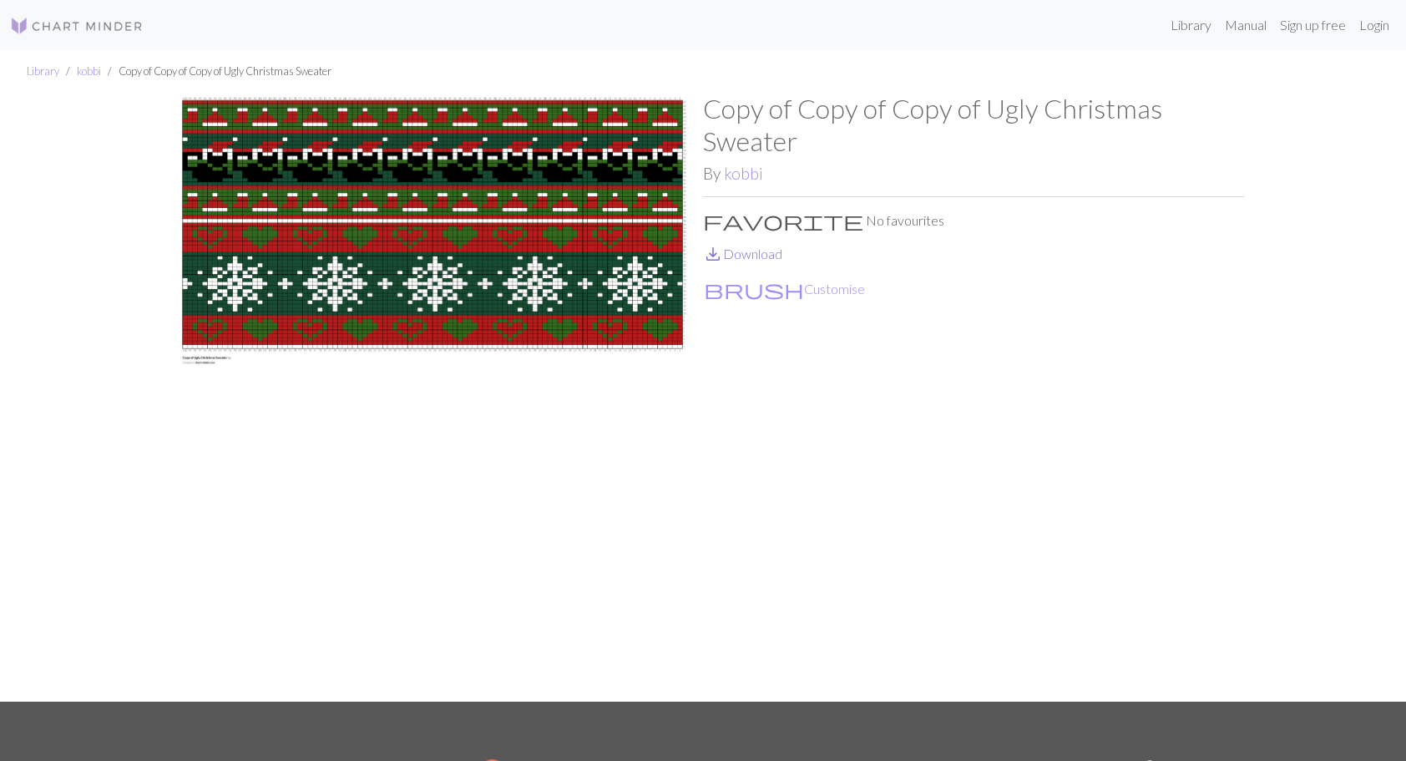
click at [769, 250] on link "save_alt Download" at bounding box center [742, 253] width 79 height 16
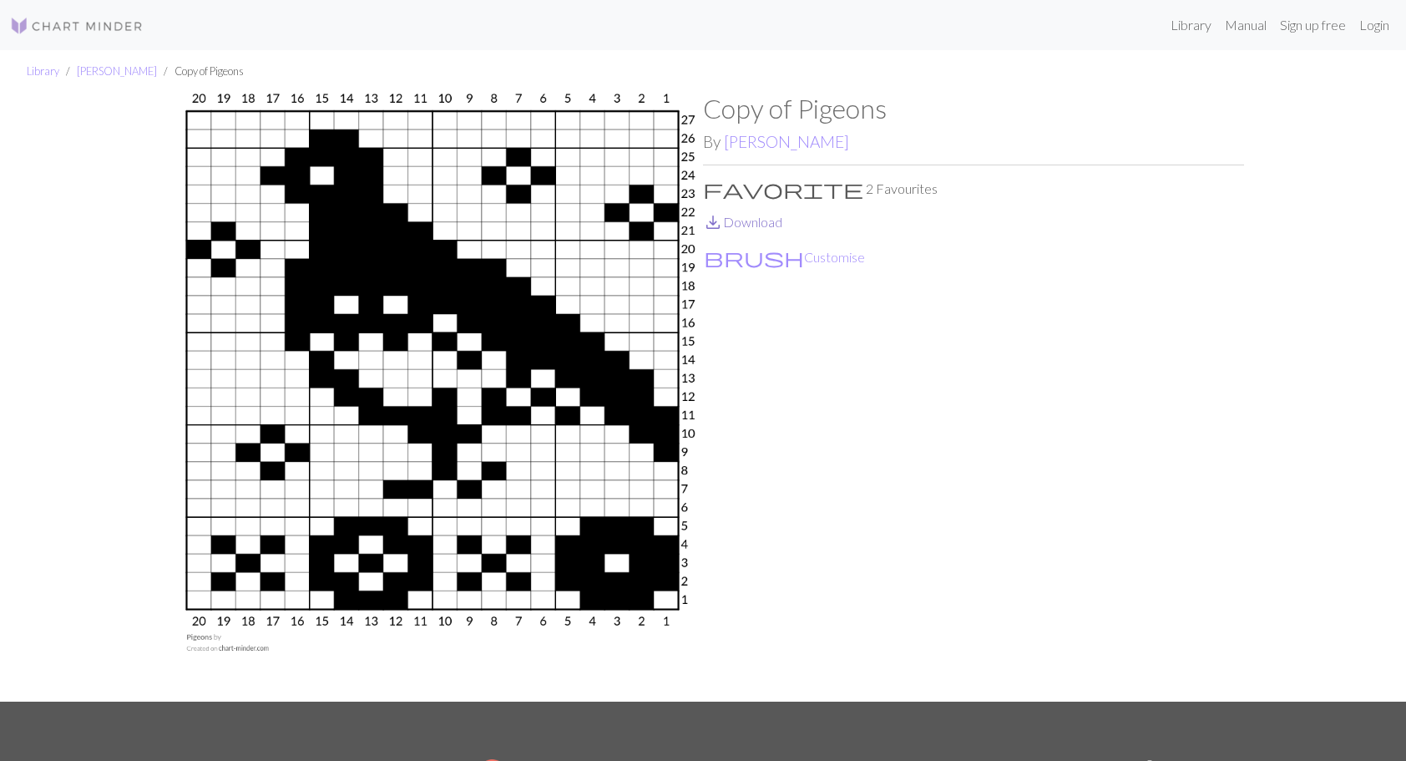
click at [750, 219] on link "save_alt Download" at bounding box center [742, 222] width 79 height 16
click at [751, 219] on link "save_alt Download" at bounding box center [742, 222] width 79 height 16
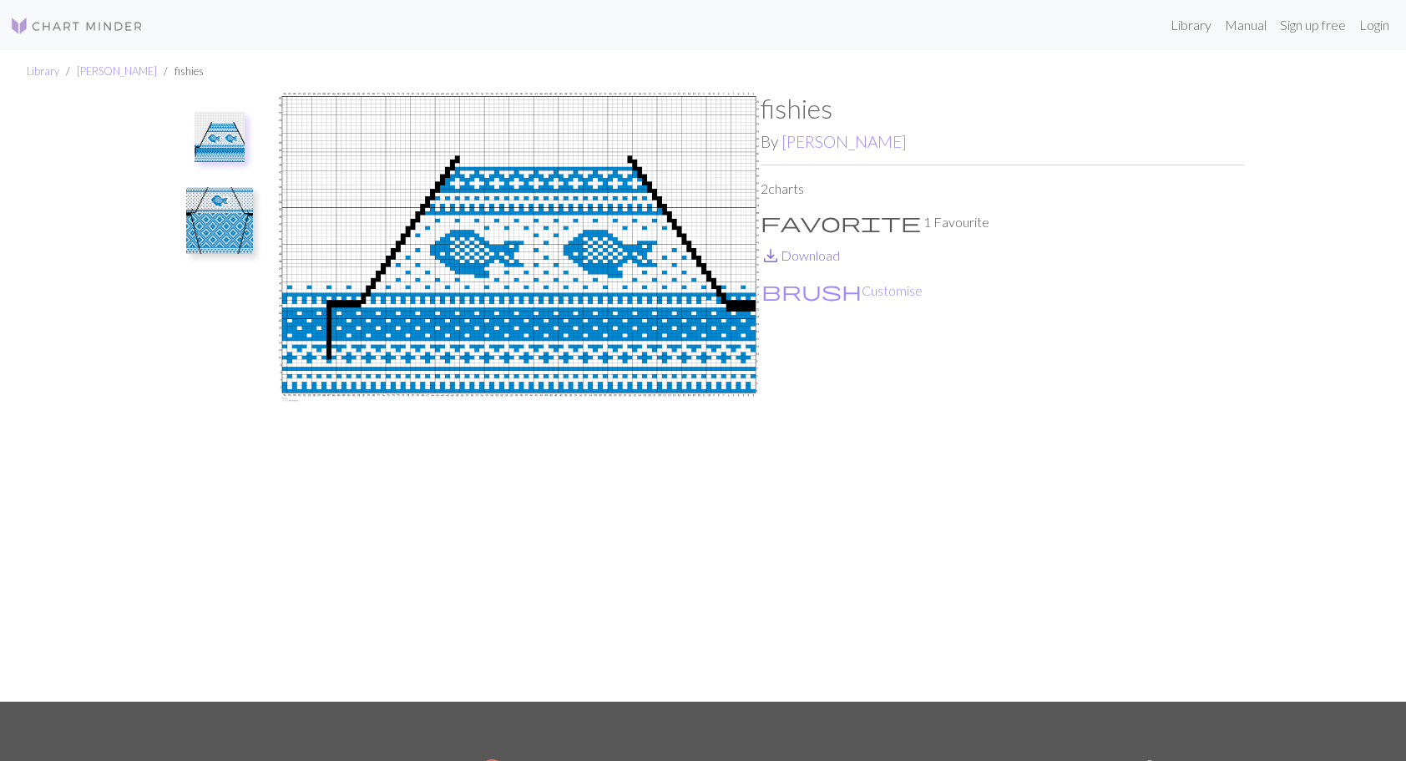
click at [816, 259] on link "save_alt Download" at bounding box center [800, 255] width 79 height 16
click at [214, 237] on img at bounding box center [219, 220] width 67 height 67
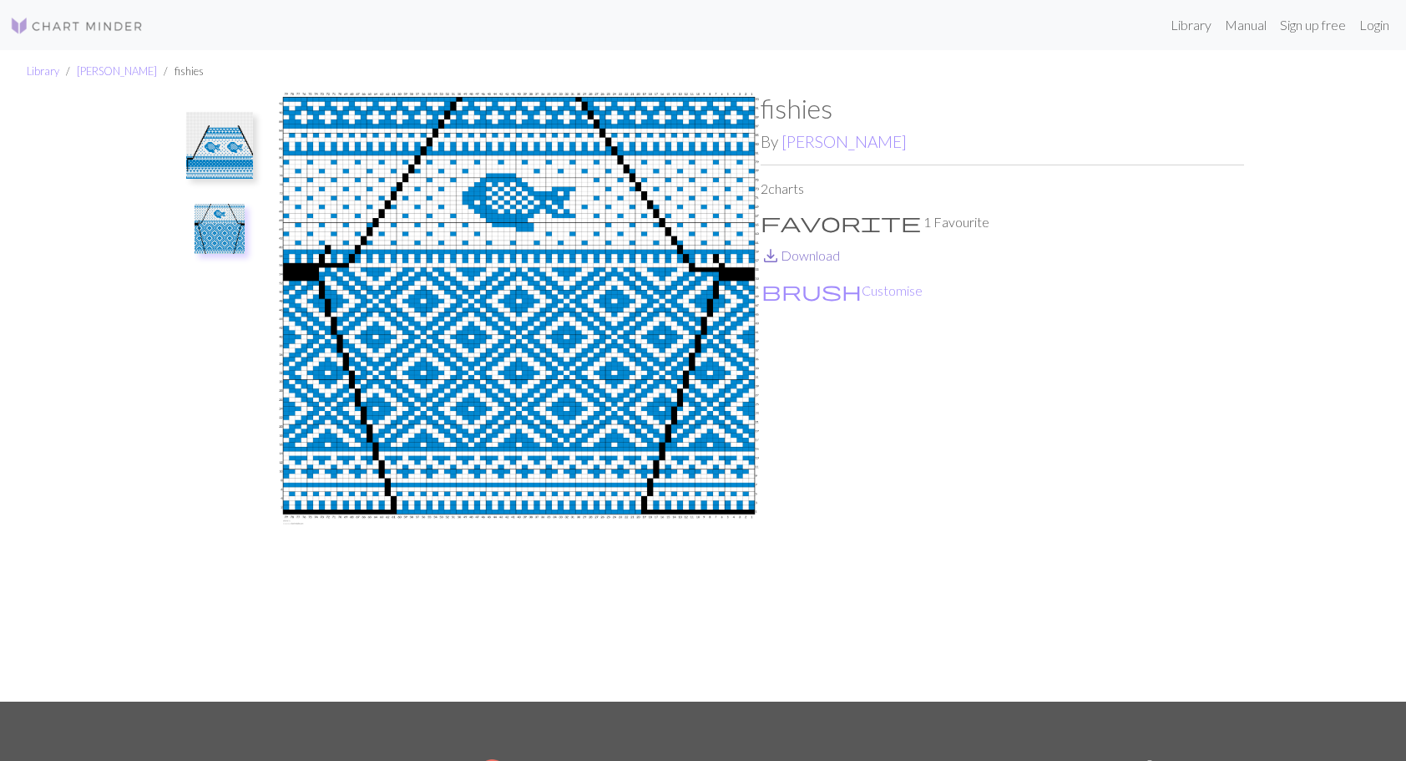
click at [817, 257] on link "save_alt Download" at bounding box center [800, 255] width 79 height 16
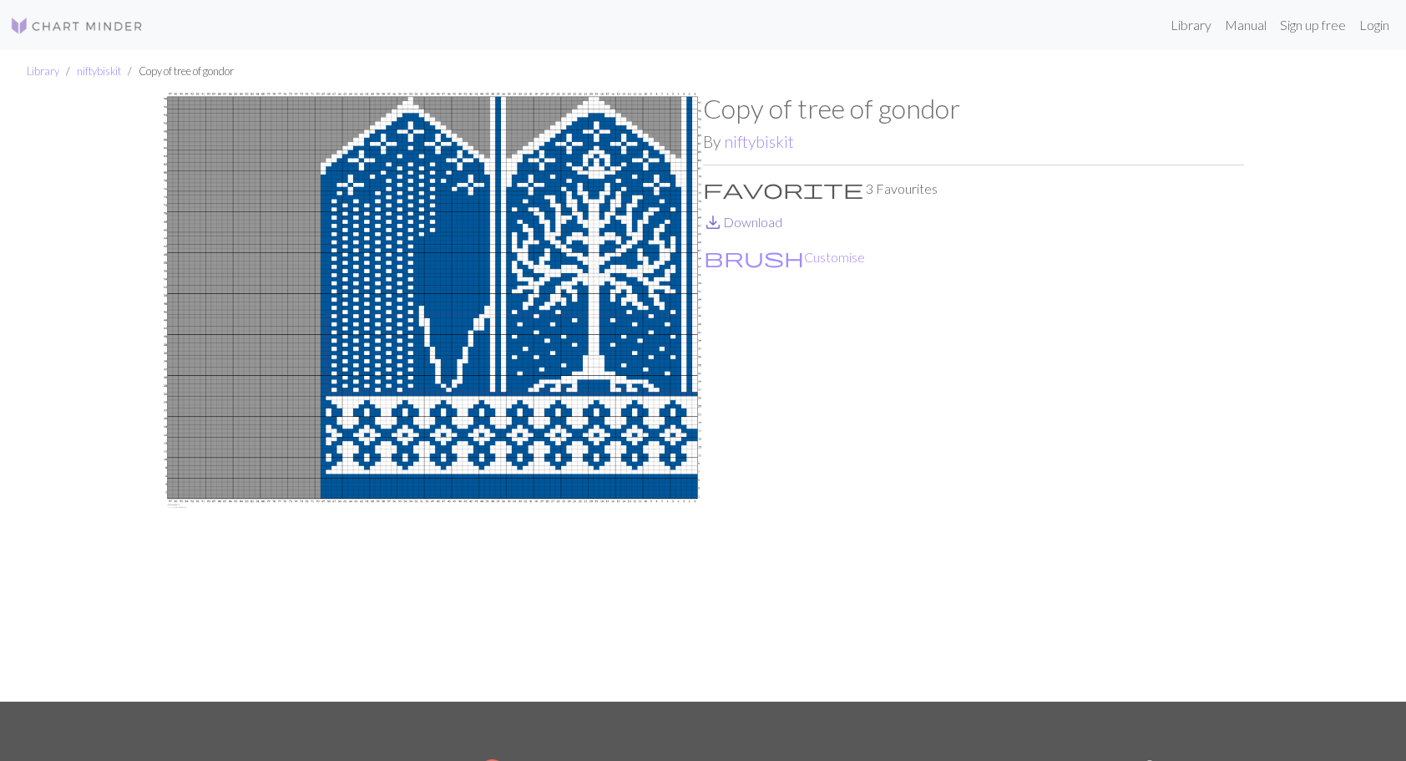
click at [757, 219] on link "save_alt Download" at bounding box center [742, 222] width 79 height 16
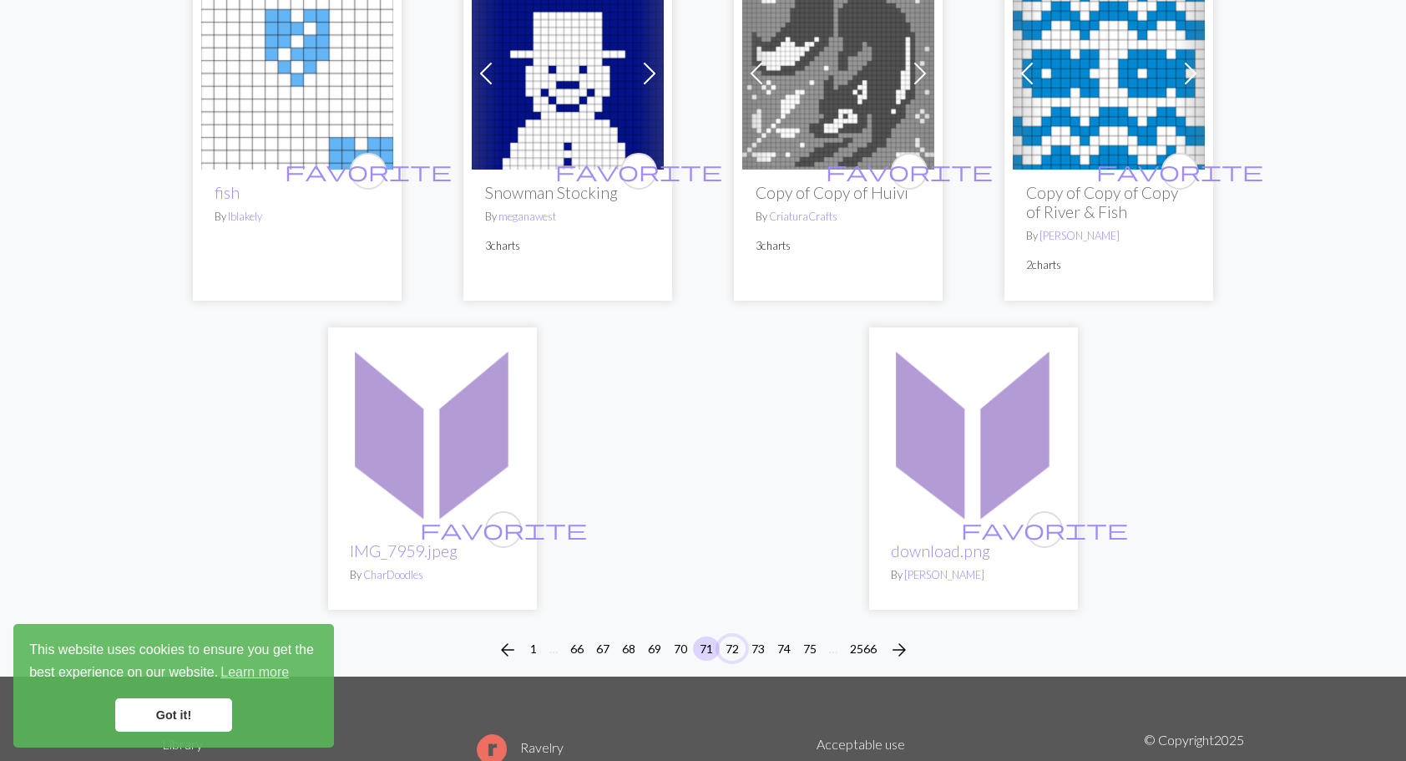
click at [736, 636] on button "72" at bounding box center [732, 648] width 27 height 24
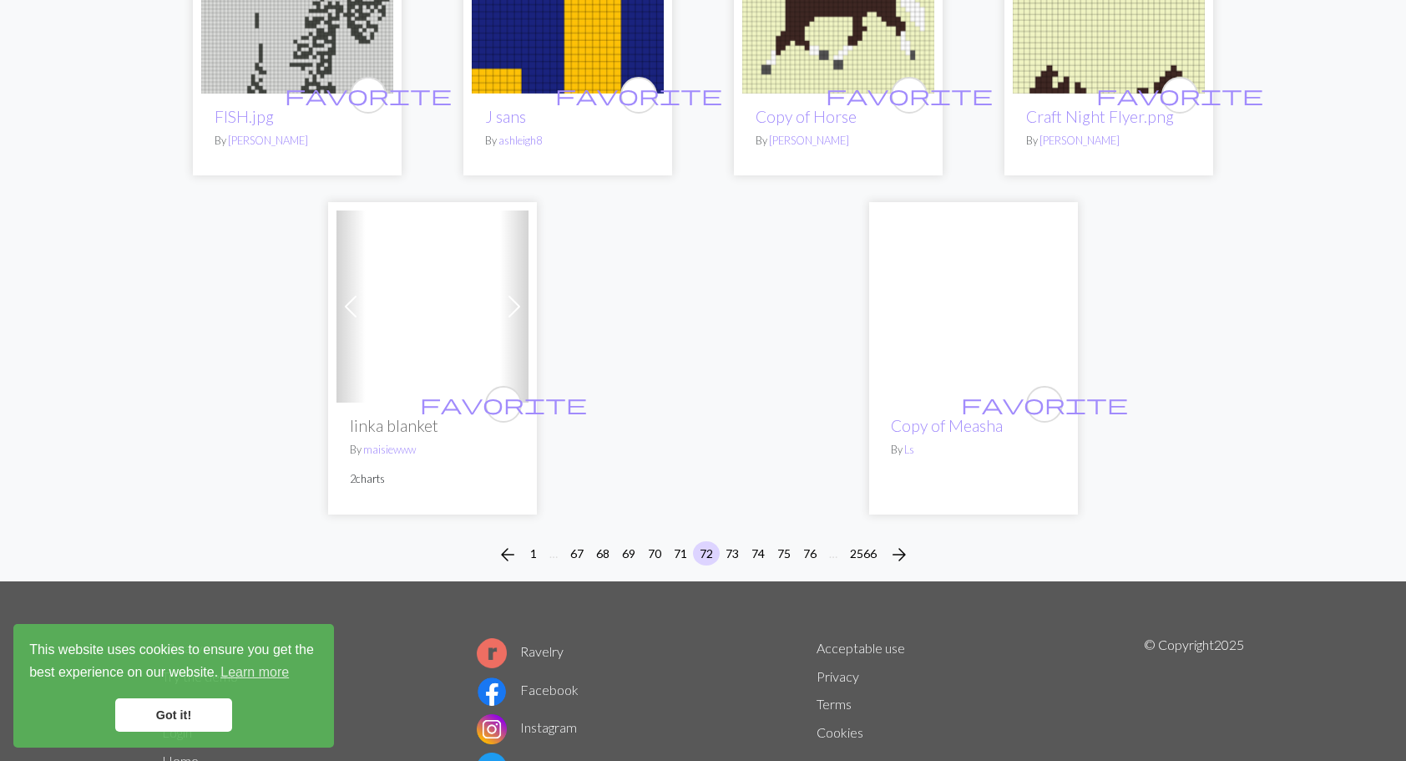
scroll to position [4091, 0]
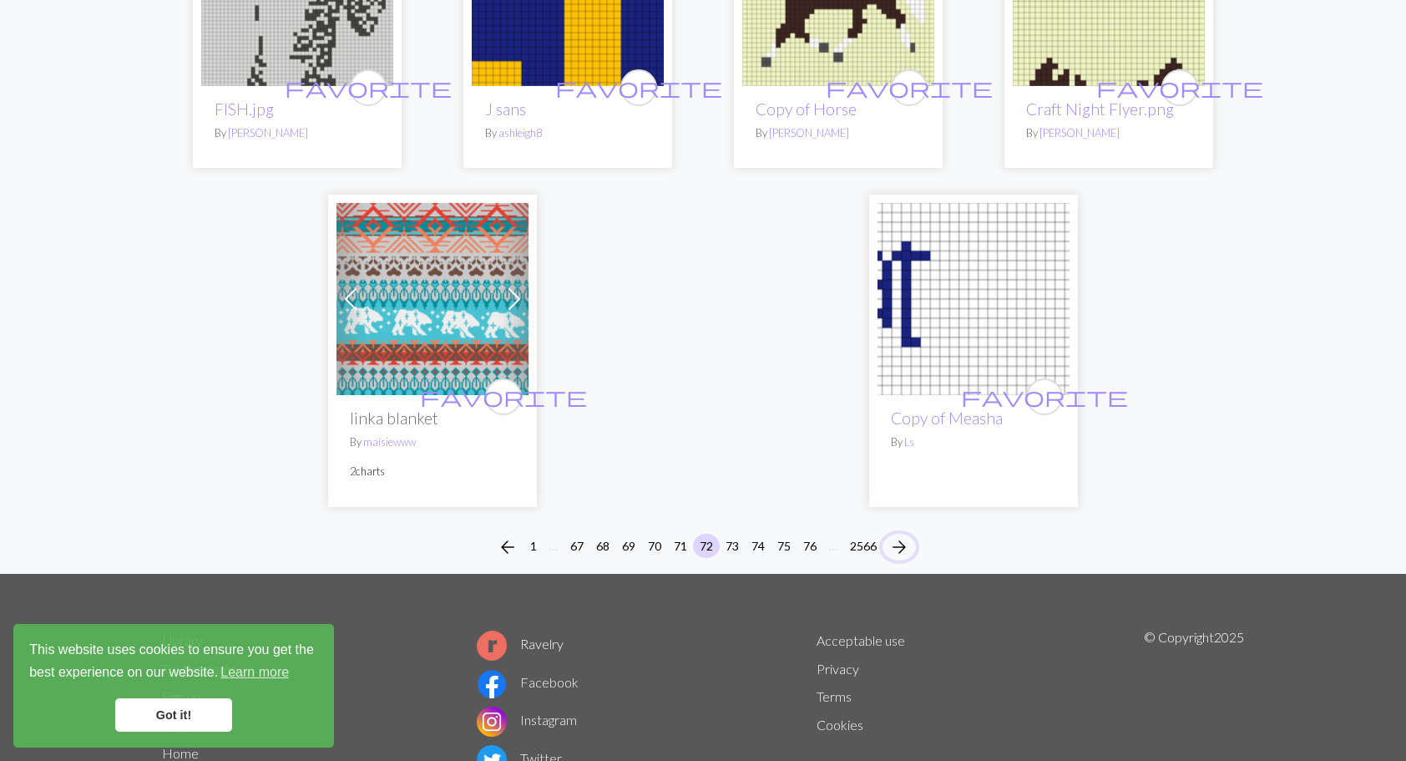
click at [903, 535] on span "arrow_forward" at bounding box center [899, 546] width 20 height 23
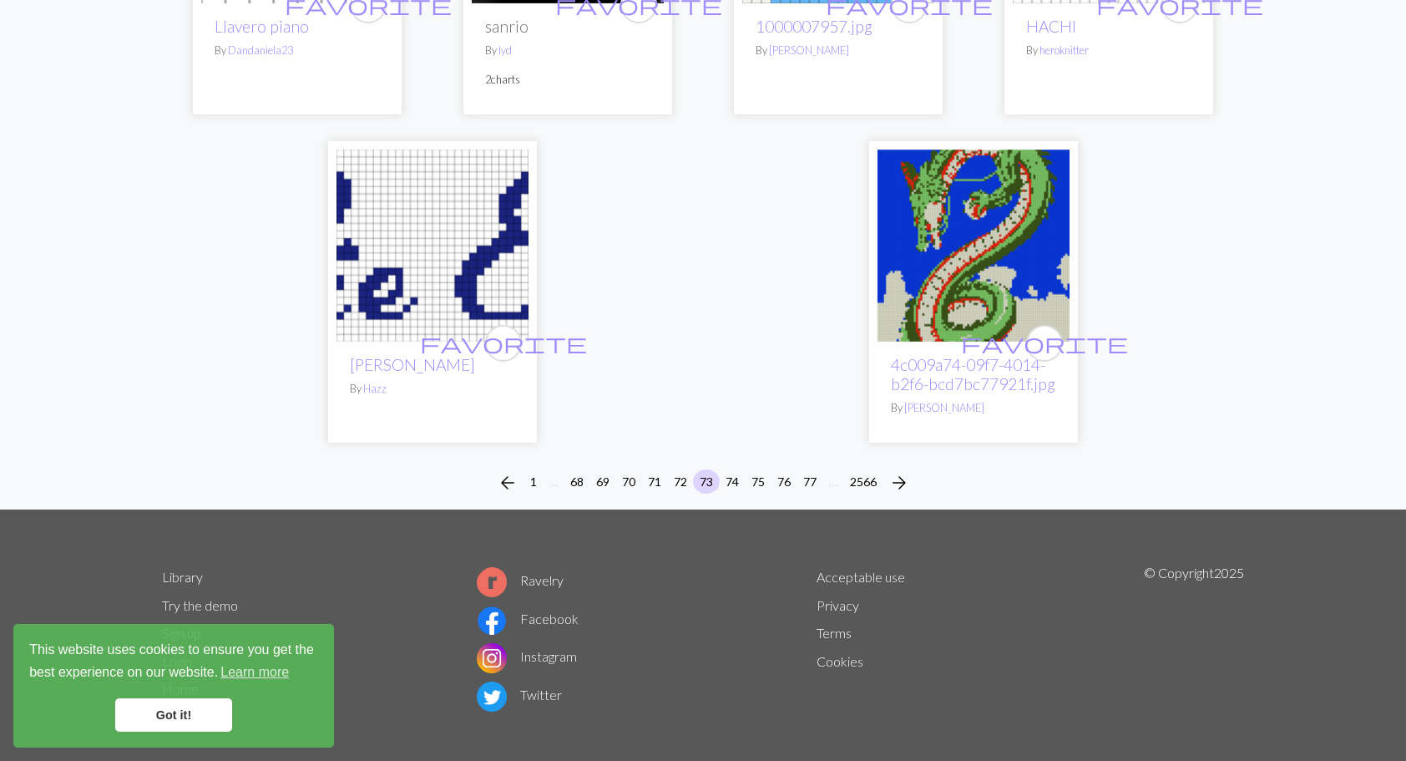
scroll to position [4312, 0]
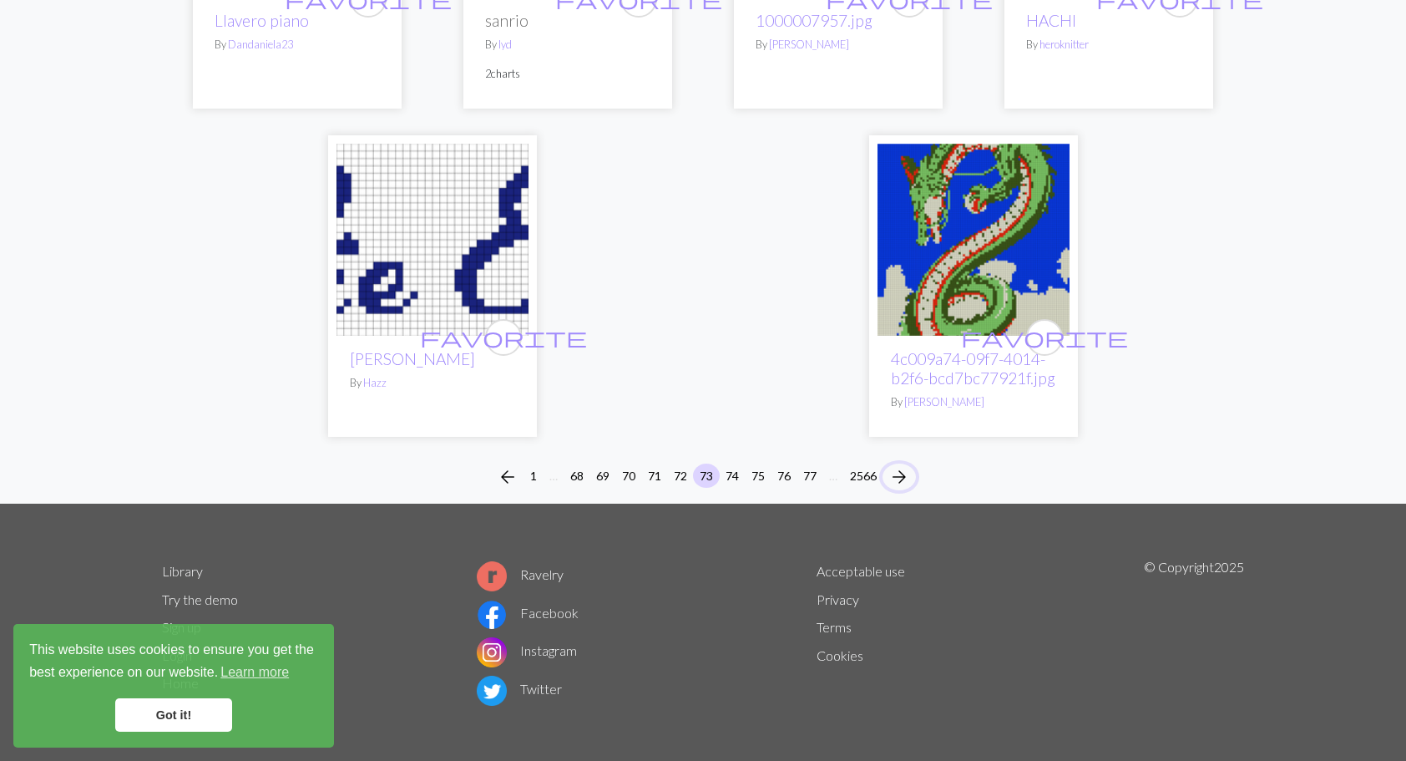
click at [904, 465] on span "arrow_forward" at bounding box center [899, 476] width 20 height 23
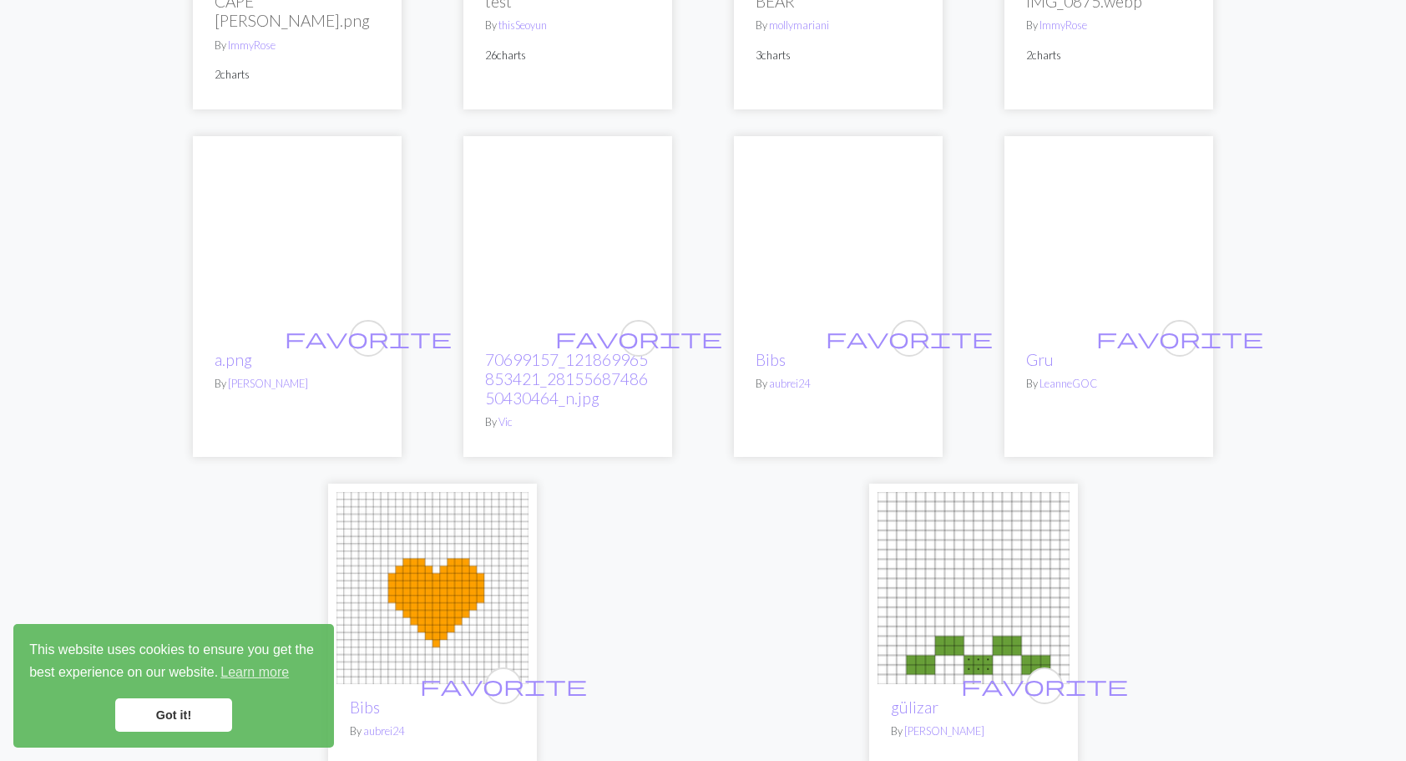
scroll to position [4159, 0]
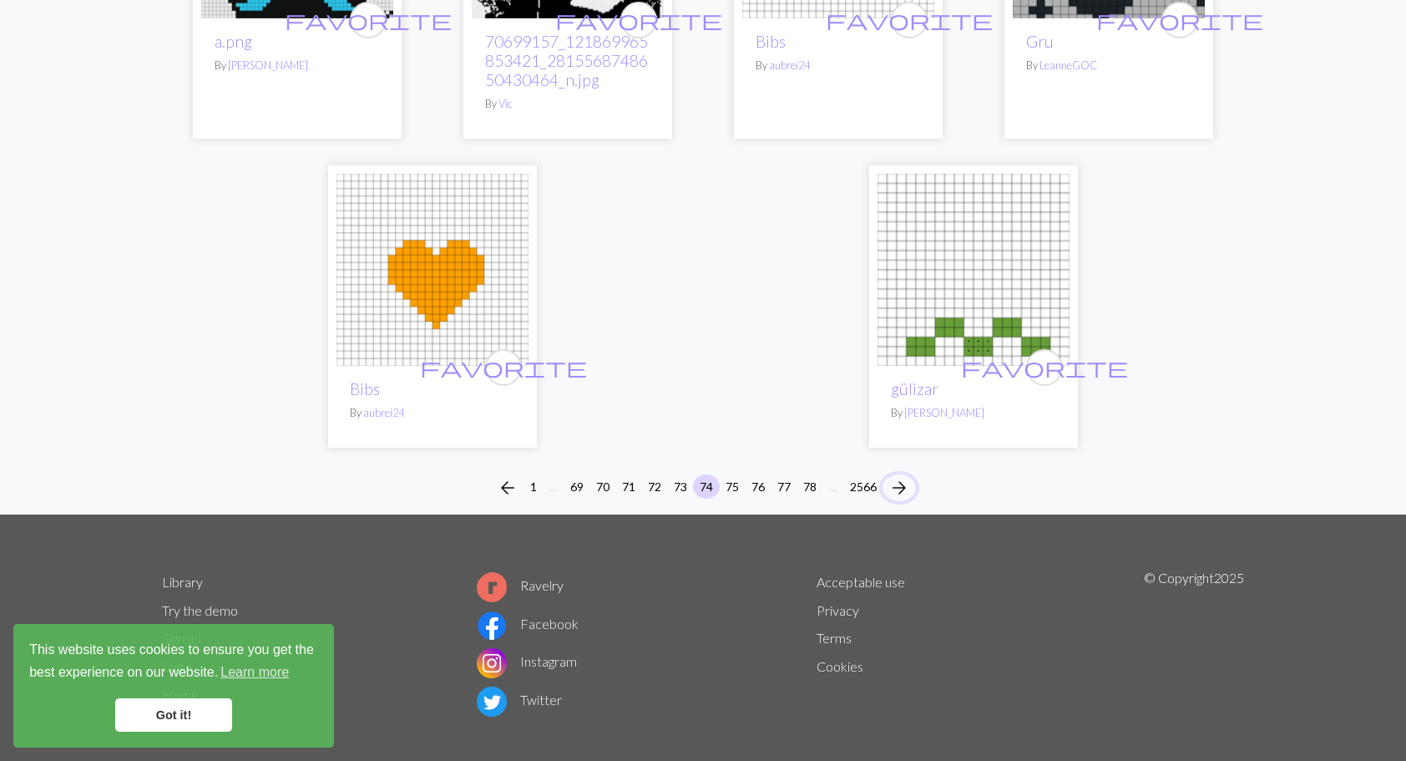
click at [903, 476] on span "arrow_forward" at bounding box center [899, 487] width 20 height 23
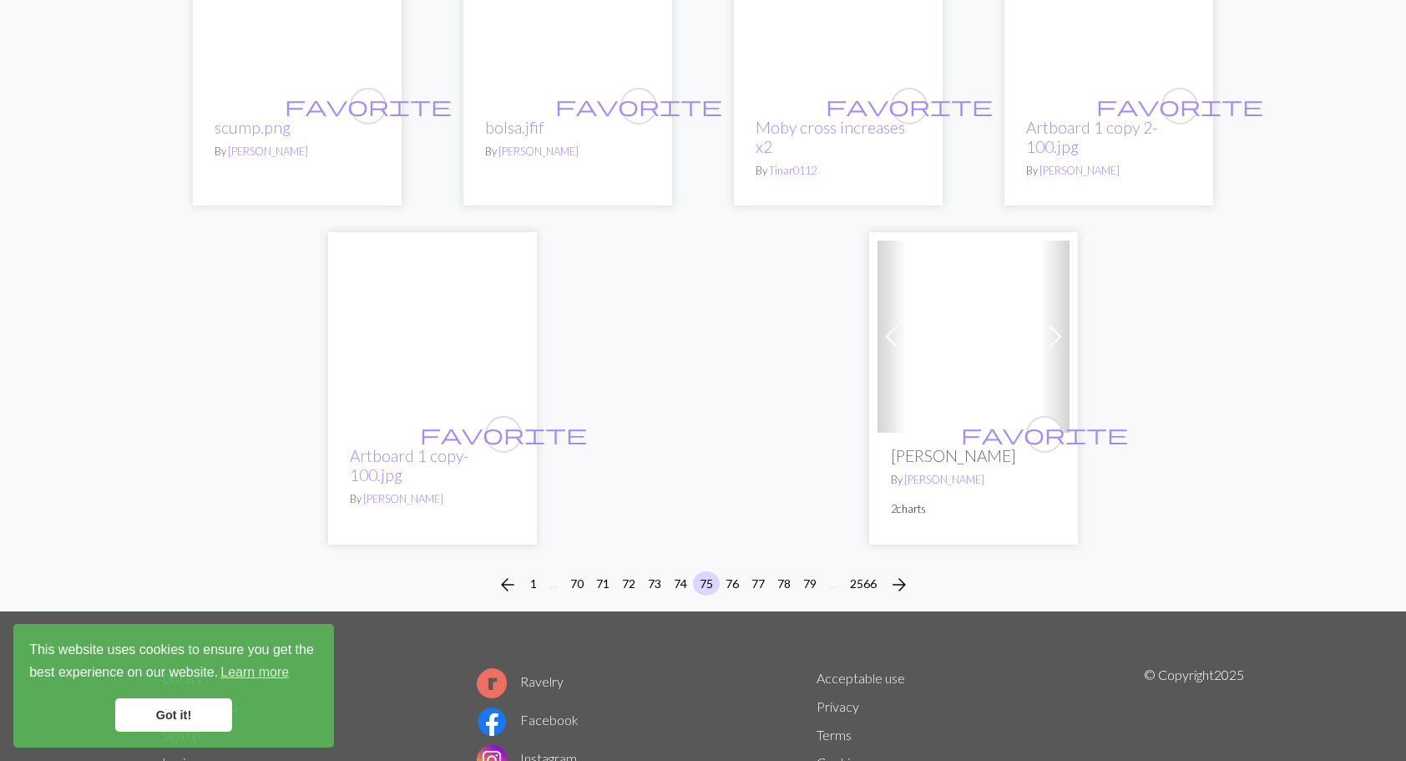
scroll to position [4139, 0]
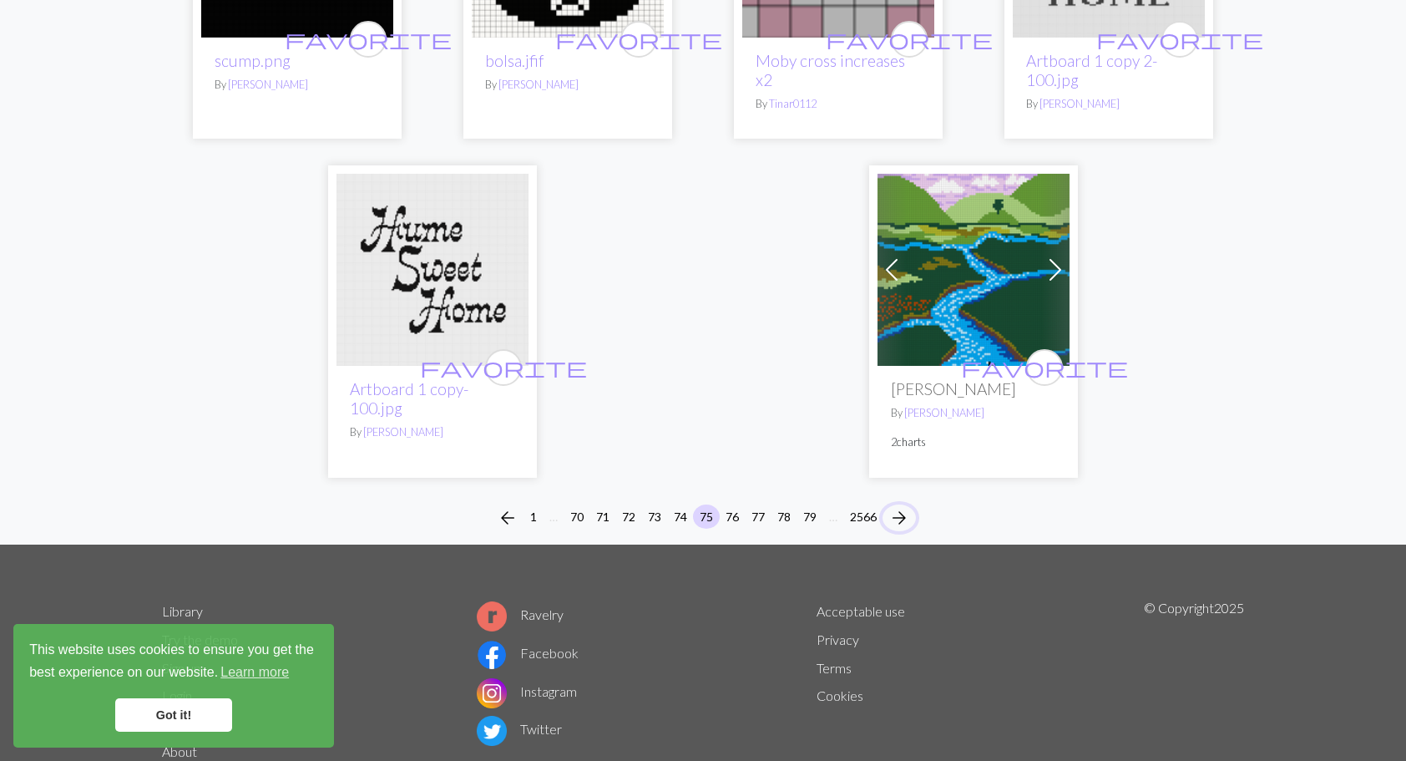
click at [900, 506] on span "arrow_forward" at bounding box center [899, 517] width 20 height 23
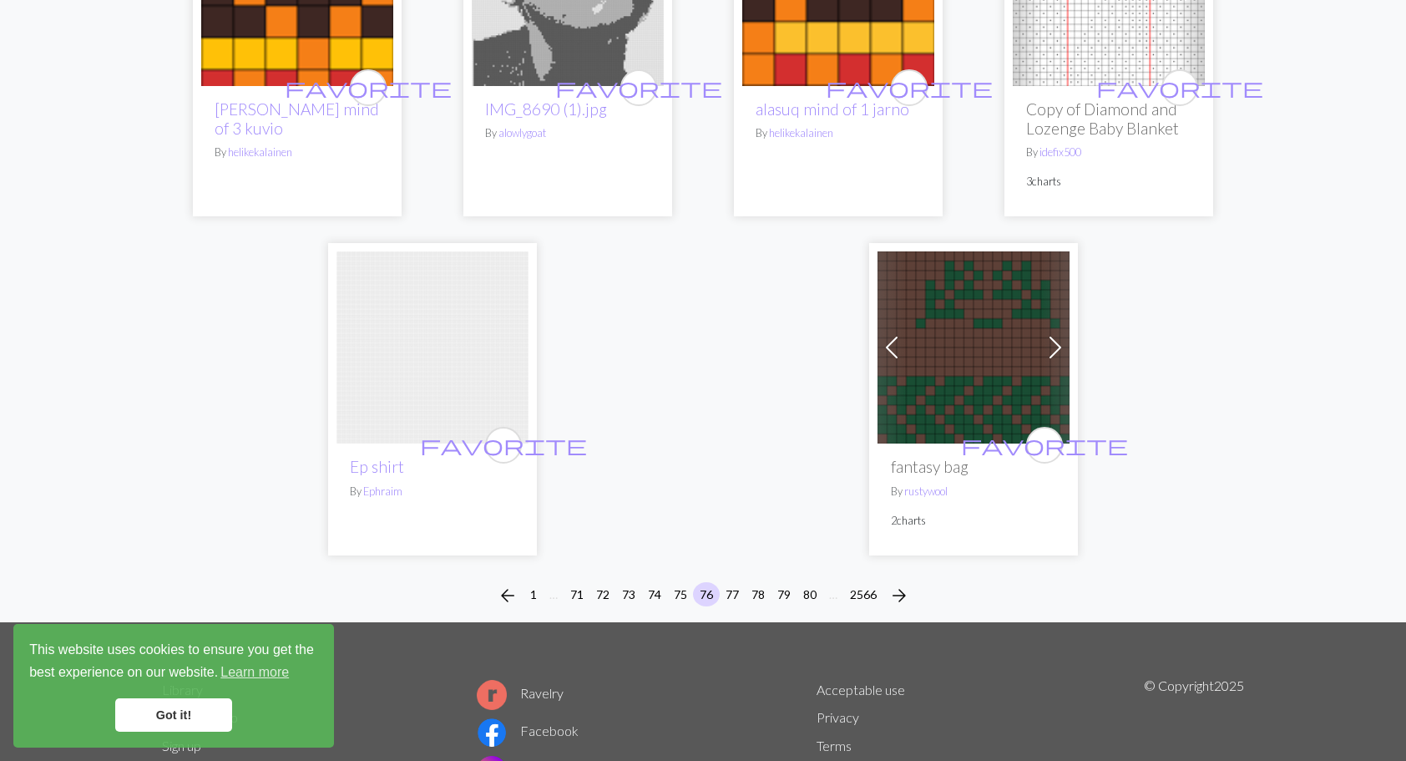
scroll to position [4175, 0]
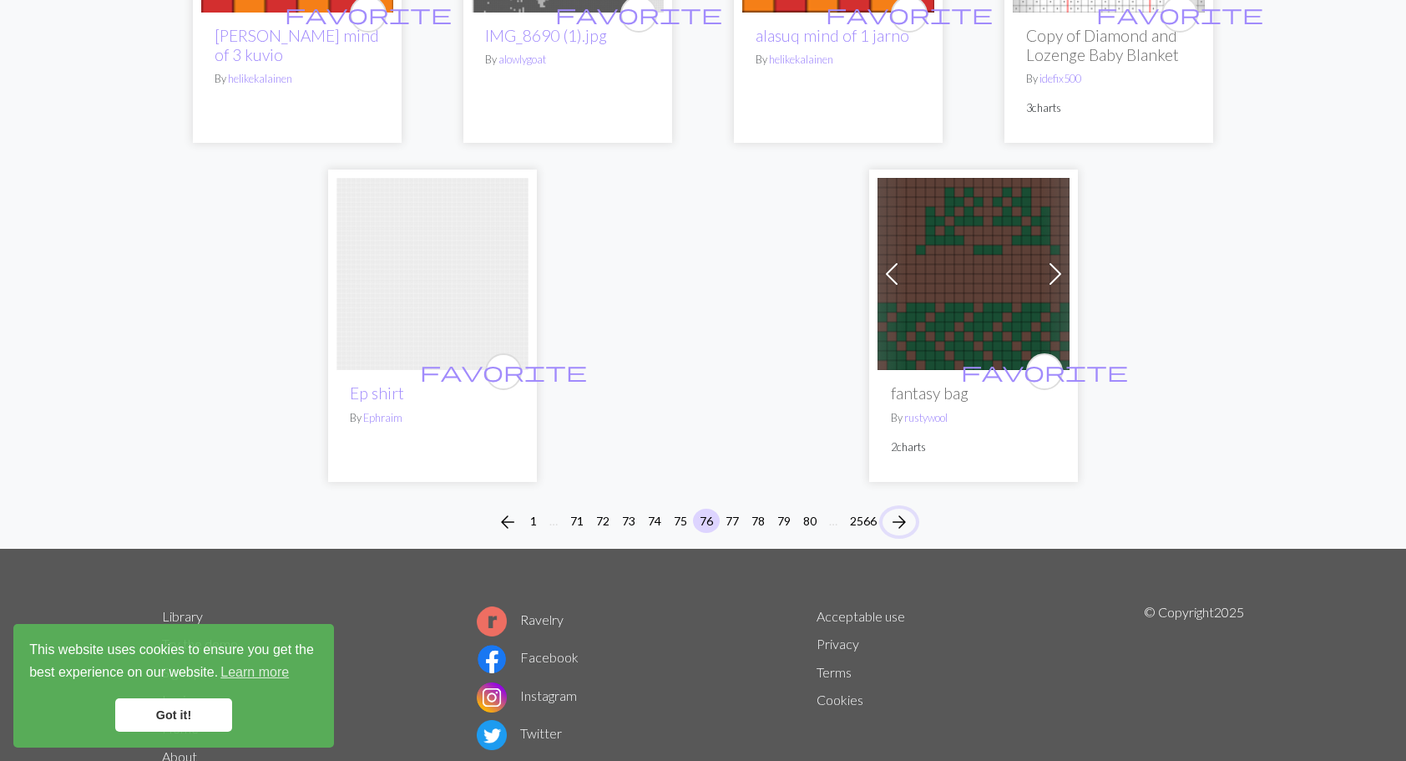
click at [907, 510] on span "arrow_forward" at bounding box center [899, 521] width 20 height 23
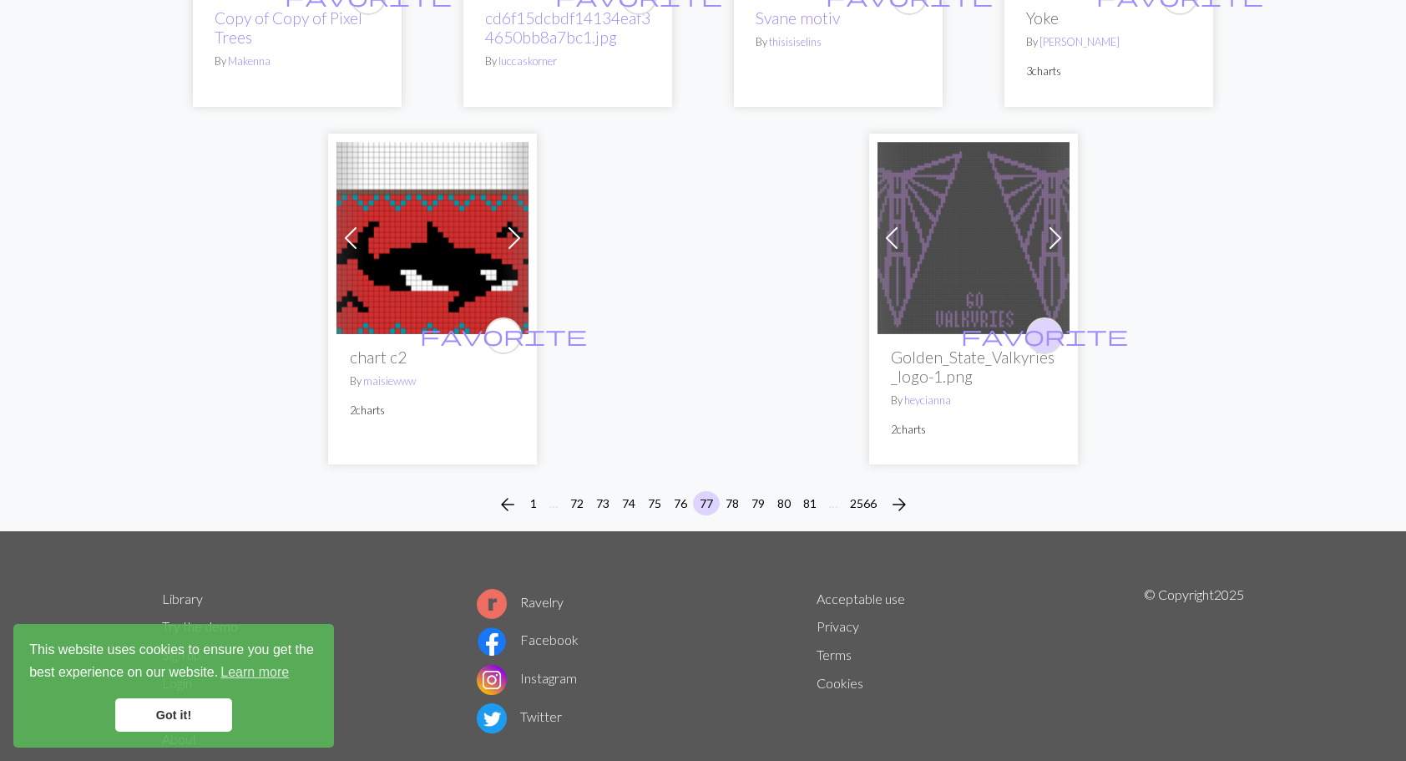
scroll to position [4198, 0]
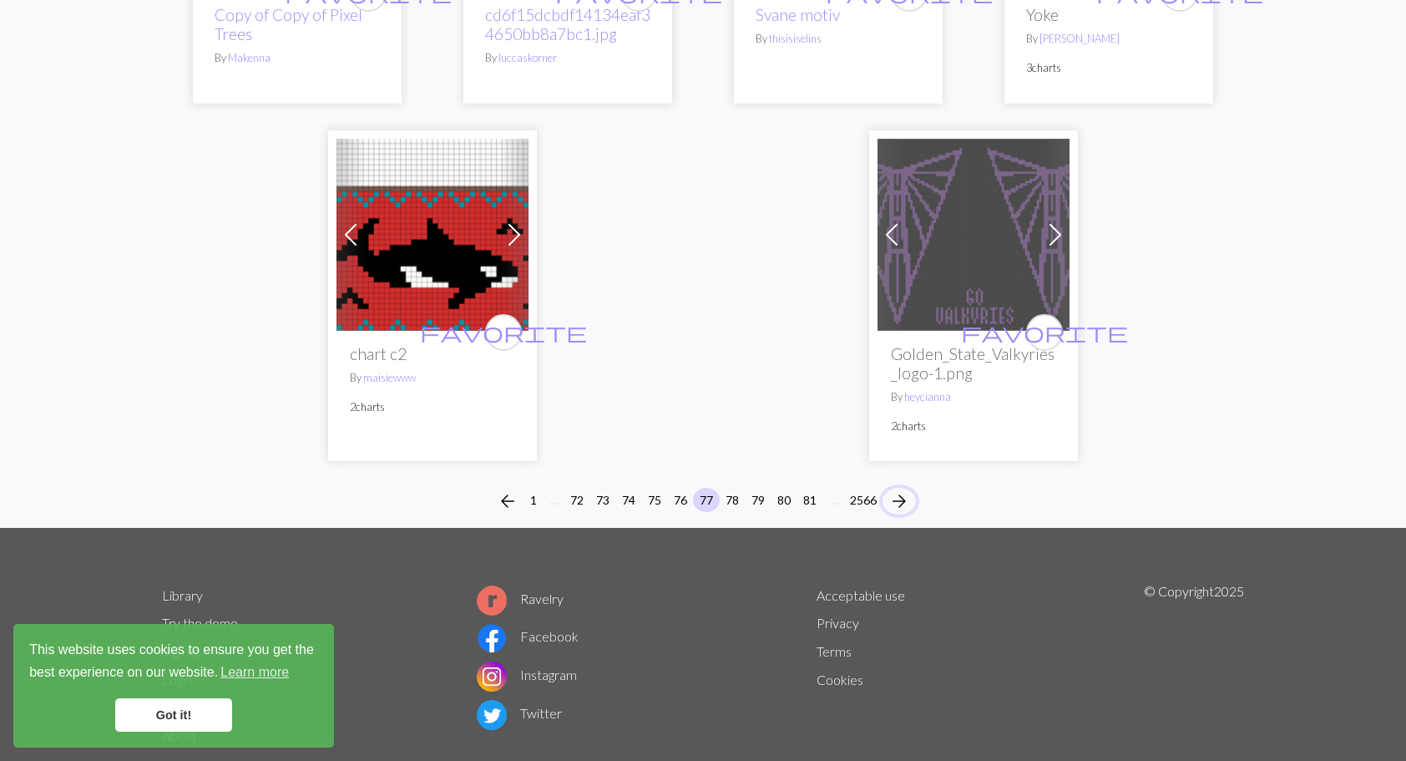
click at [903, 489] on span "arrow_forward" at bounding box center [899, 500] width 20 height 23
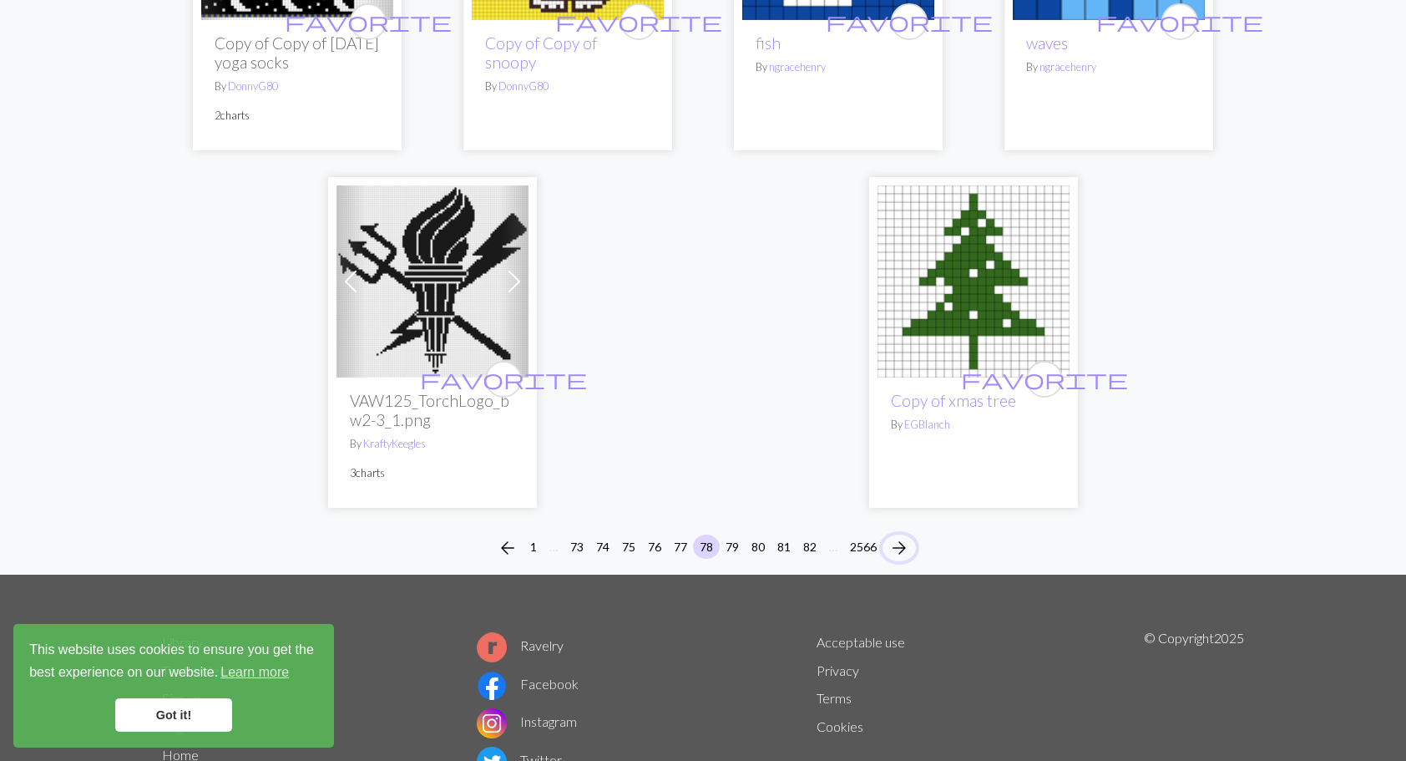
scroll to position [4258, 0]
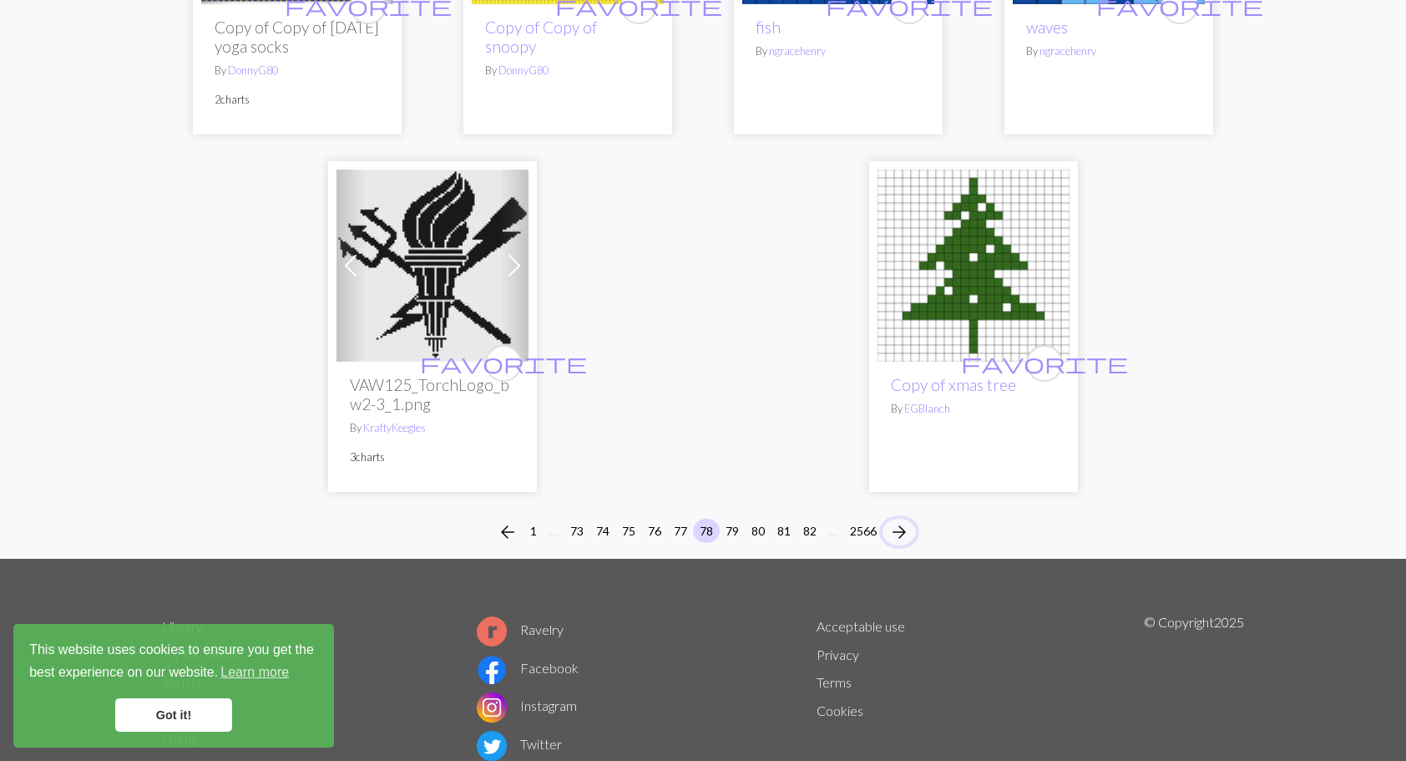
click at [903, 518] on button "arrow_forward" at bounding box center [898, 531] width 33 height 27
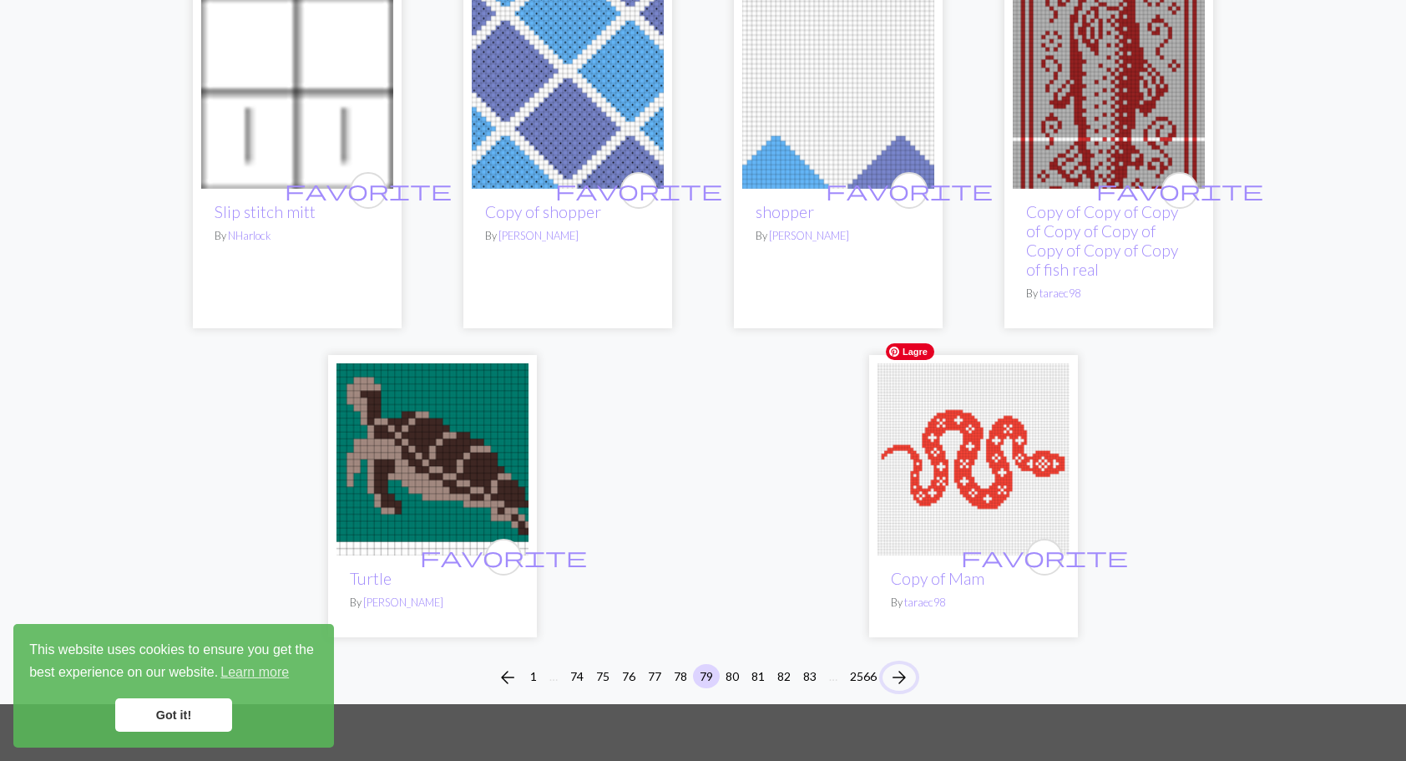
scroll to position [4197, 0]
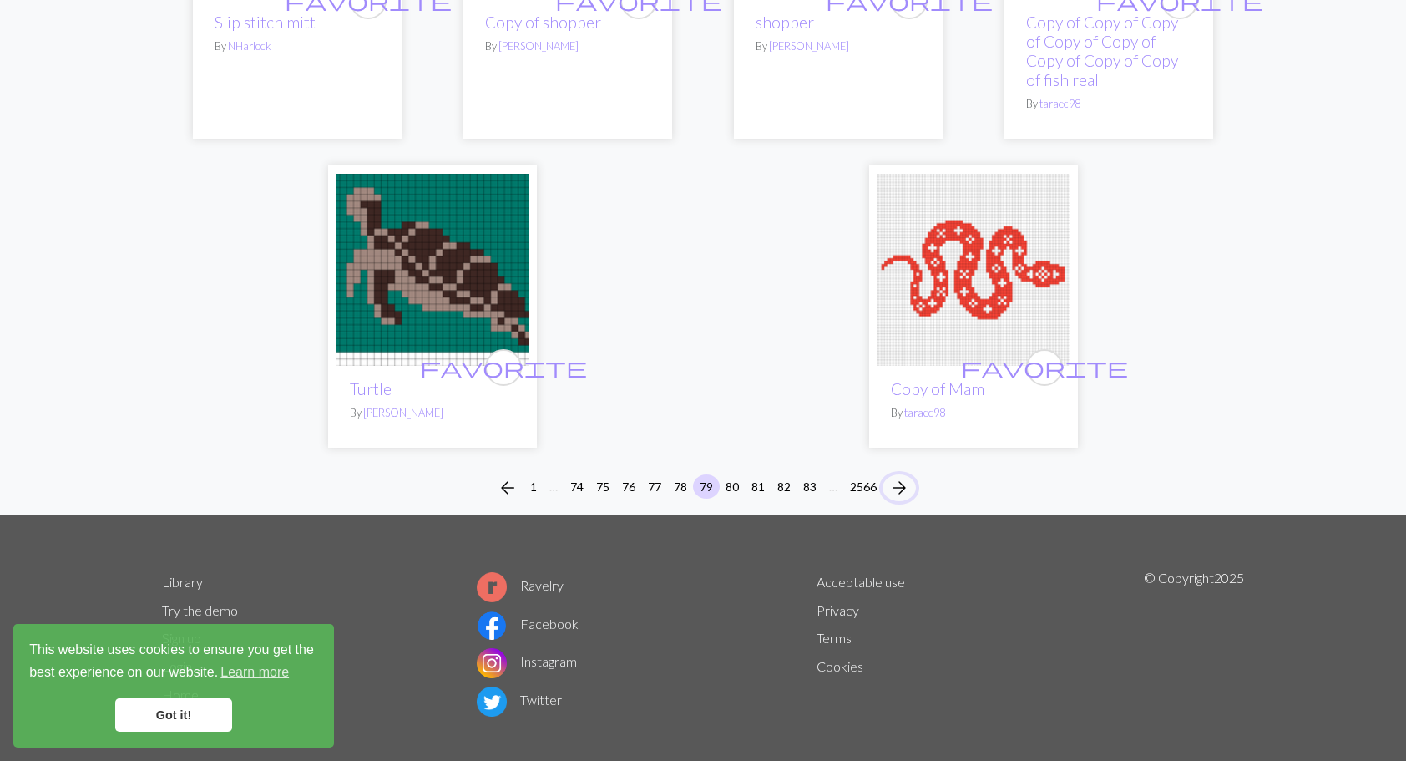
click at [903, 476] on span "arrow_forward" at bounding box center [899, 487] width 20 height 23
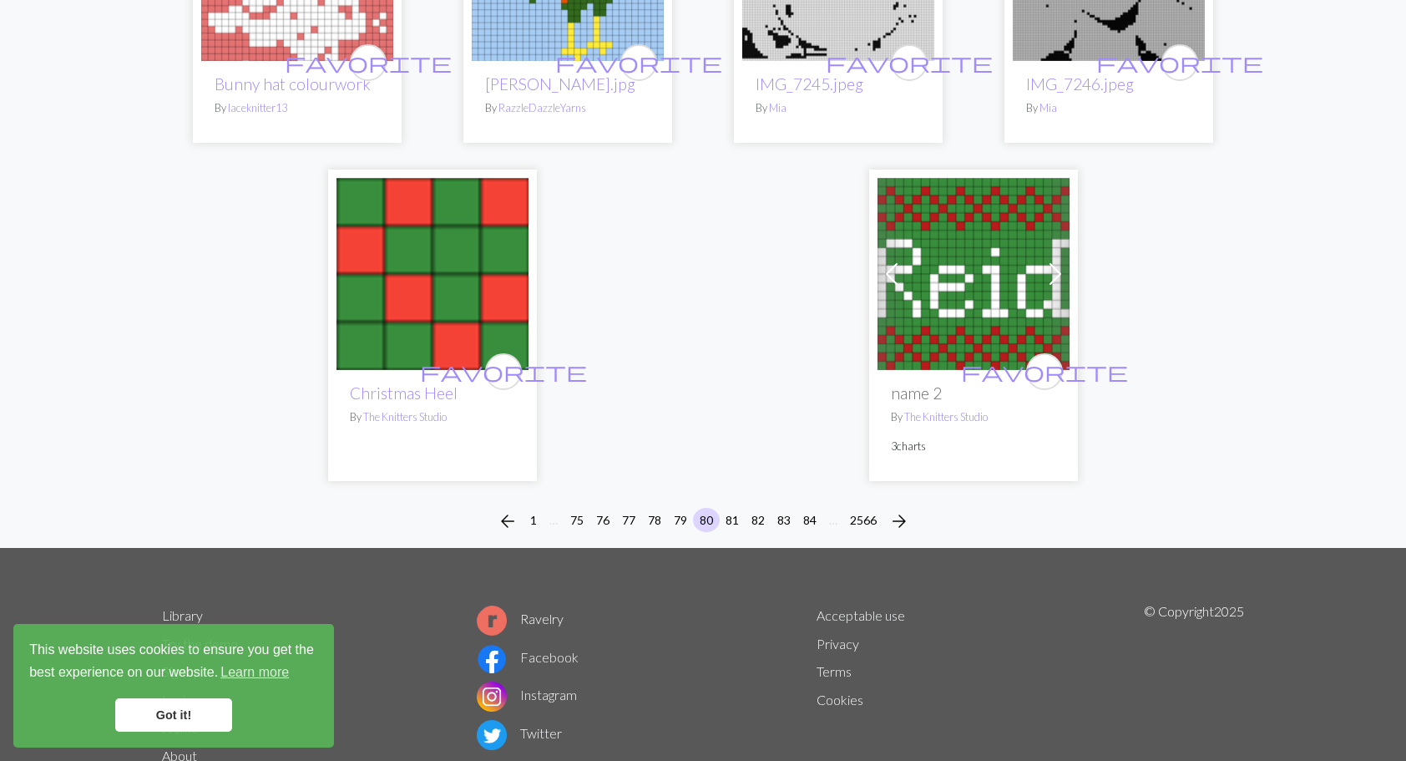
scroll to position [4254, 0]
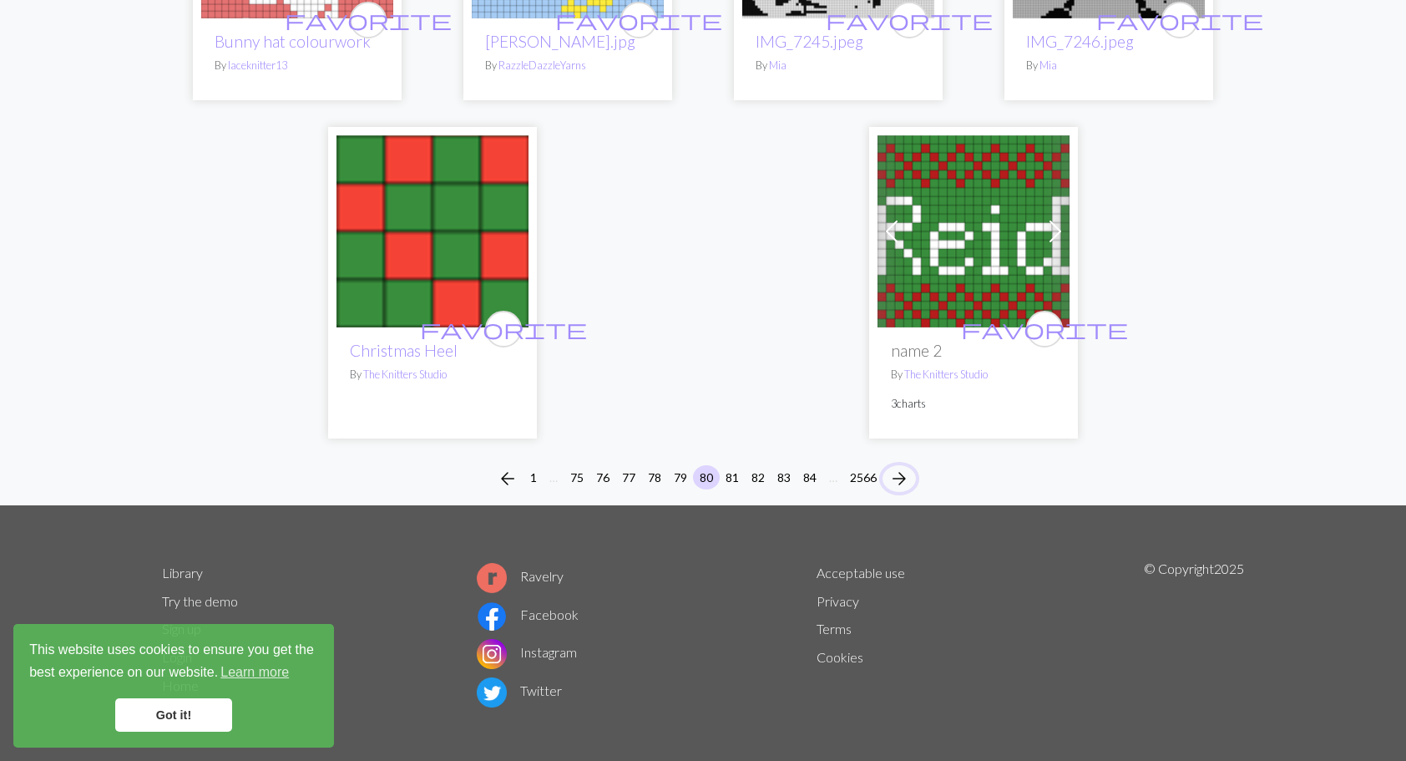
click at [904, 467] on span "arrow_forward" at bounding box center [899, 478] width 20 height 23
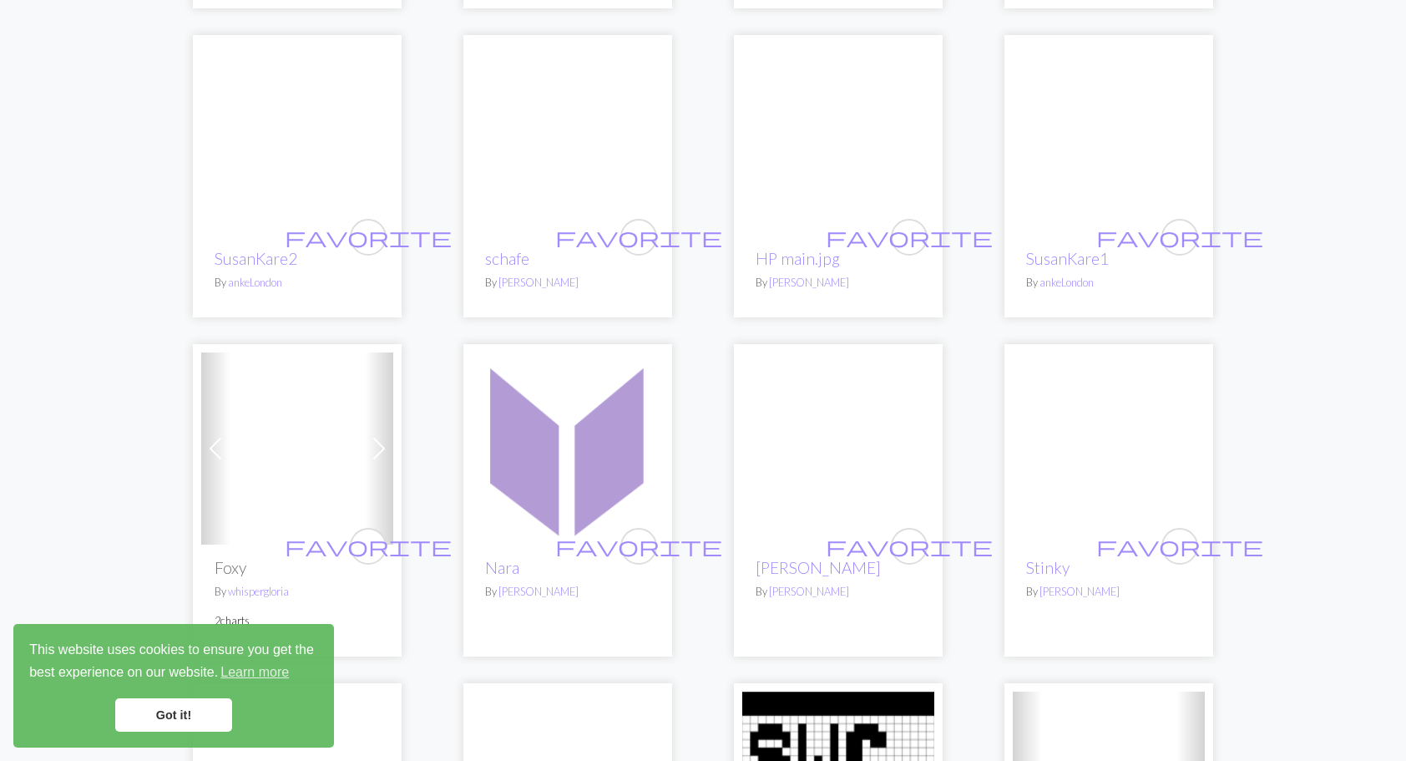
scroll to position [3089, 0]
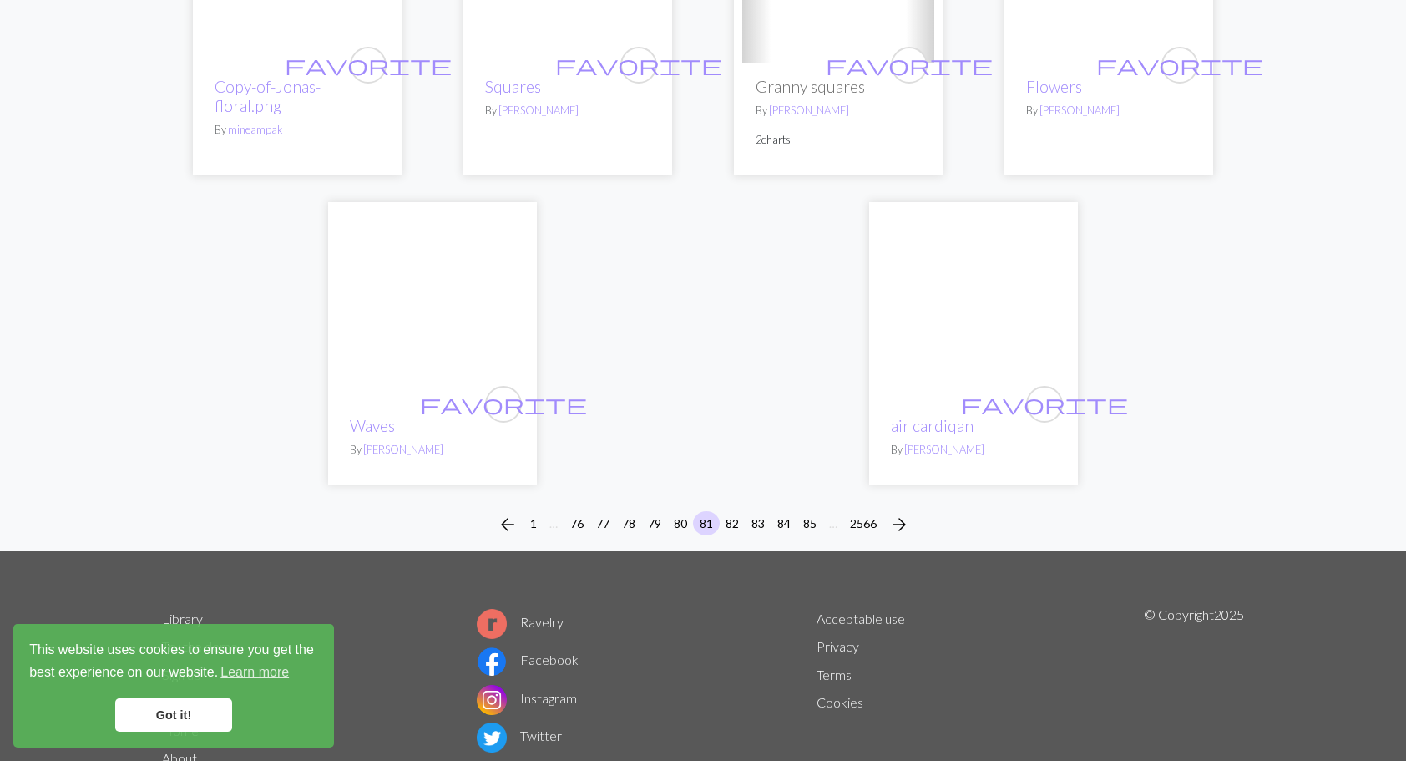
scroll to position [4274, 0]
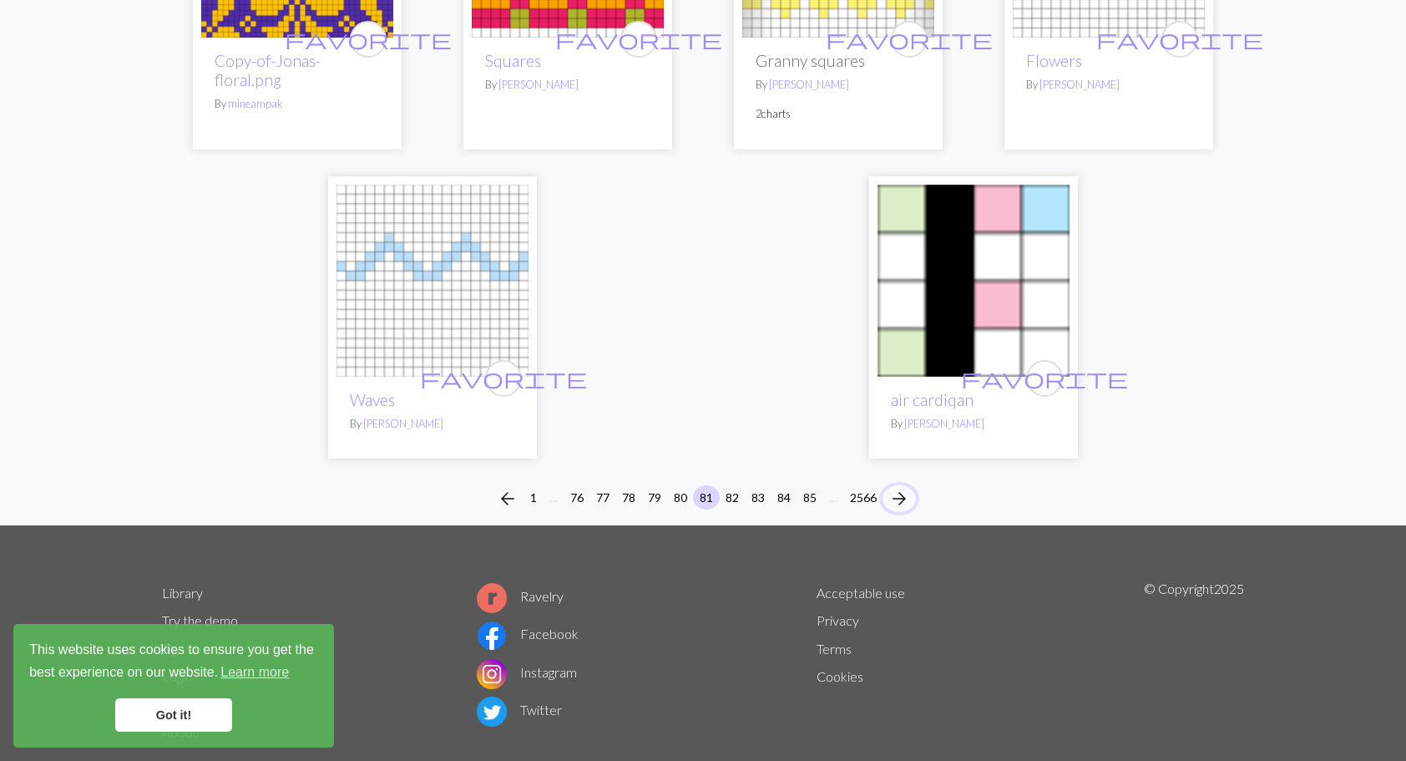
click at [894, 487] on span "arrow_forward" at bounding box center [899, 498] width 20 height 23
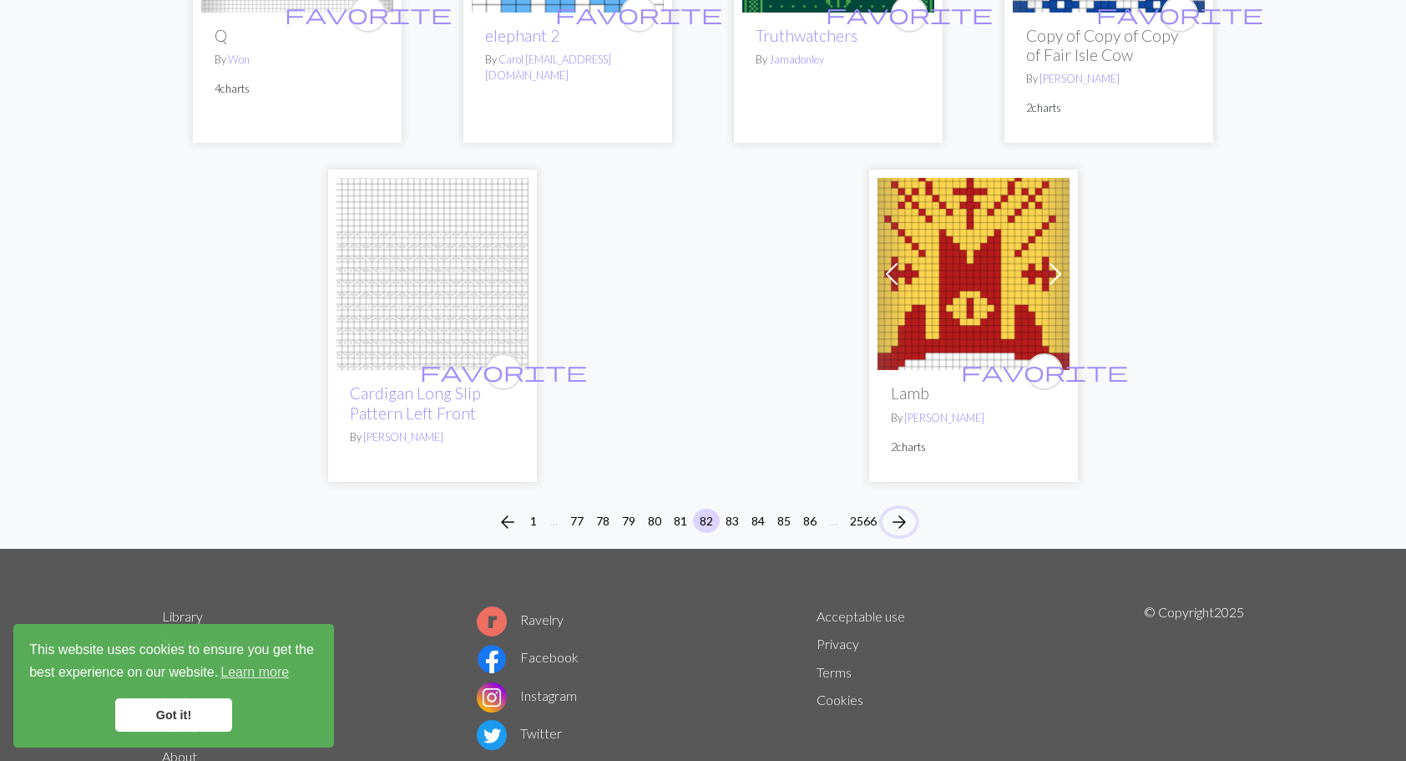
scroll to position [4217, 0]
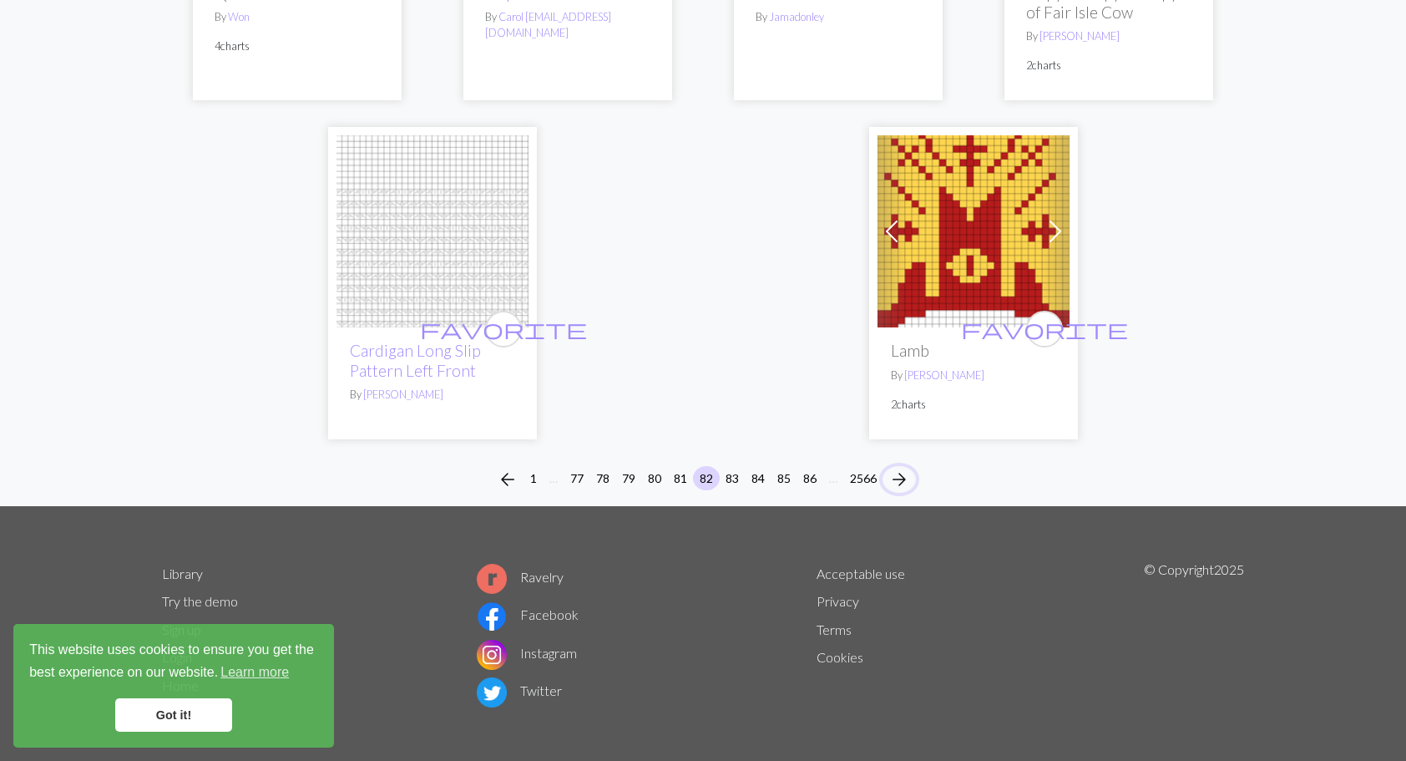
click at [909, 468] on span "arrow_forward" at bounding box center [899, 479] width 20 height 23
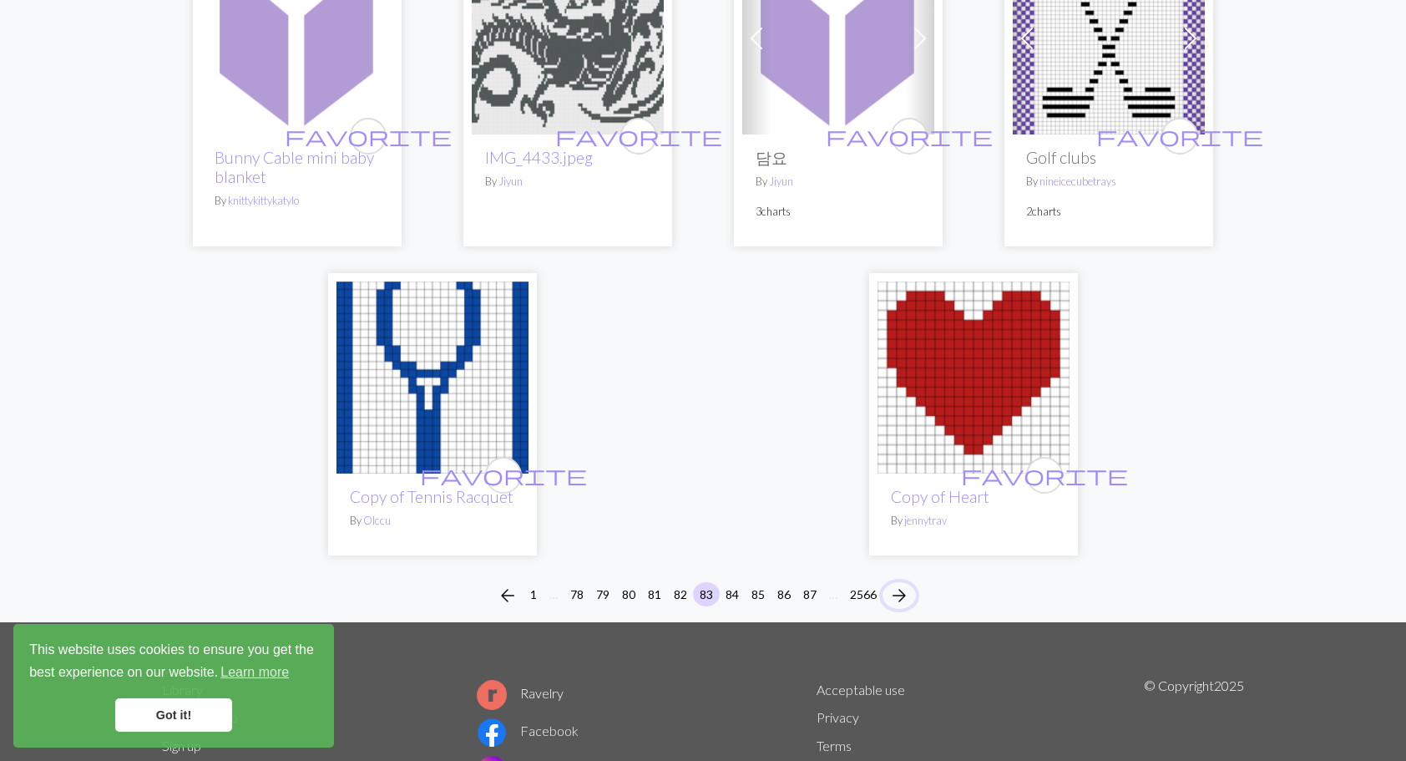
scroll to position [4258, 0]
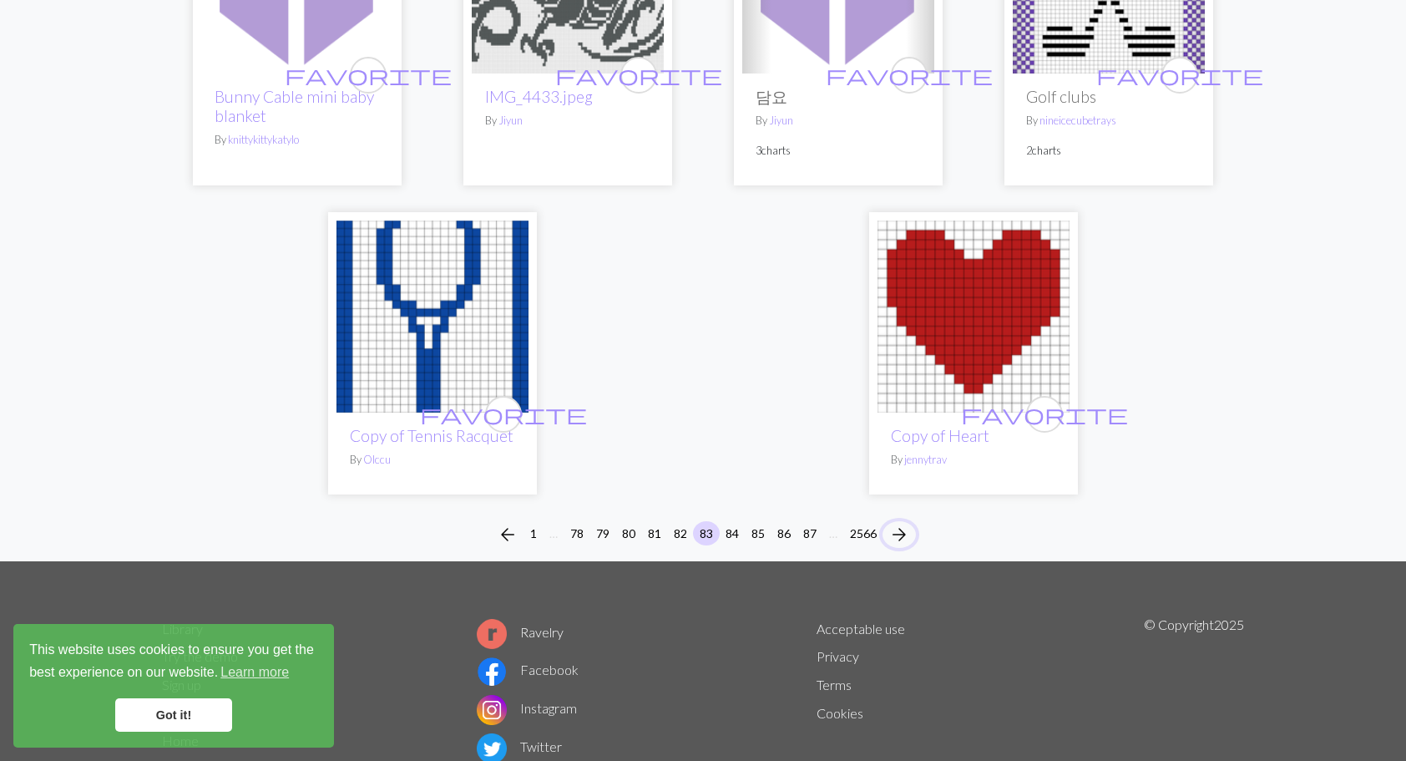
click at [905, 523] on span "arrow_forward" at bounding box center [899, 534] width 20 height 23
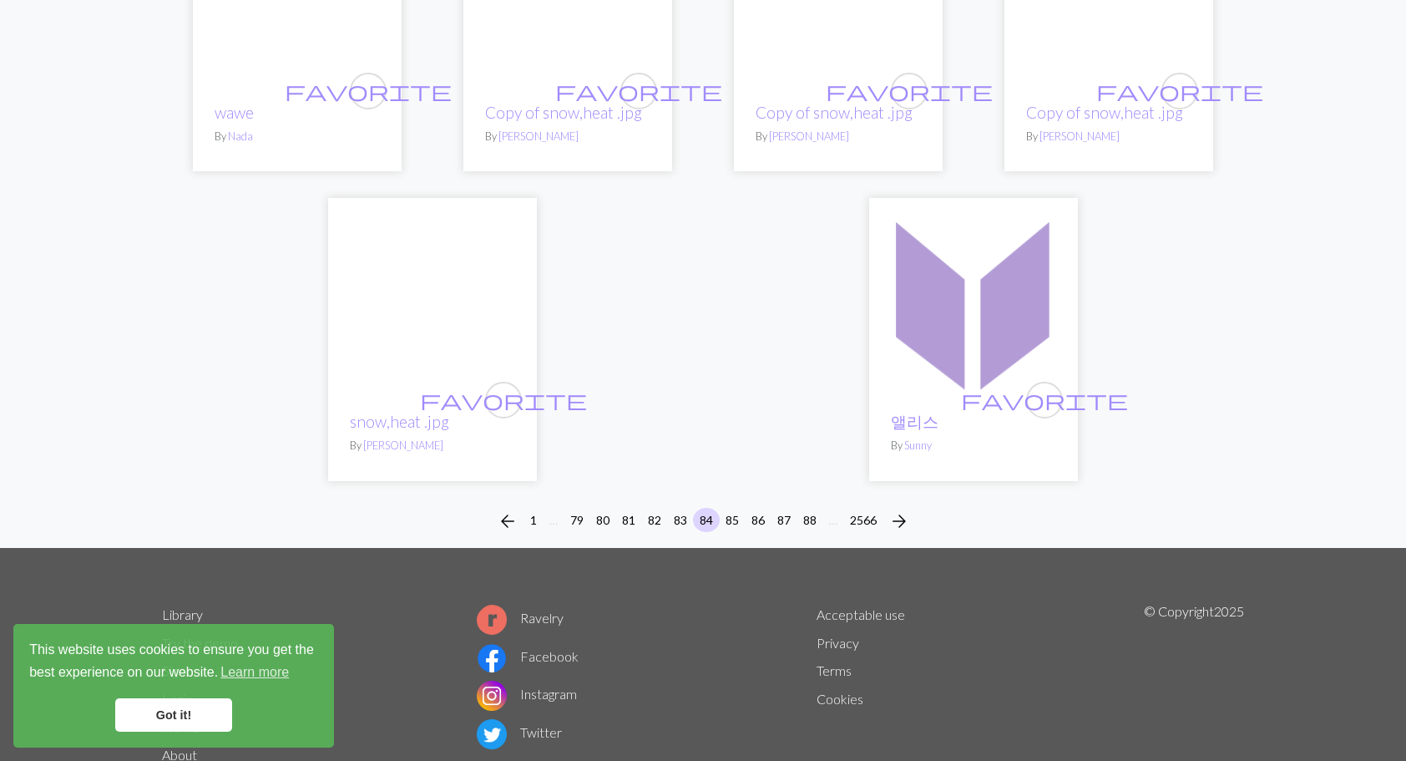
scroll to position [4139, 0]
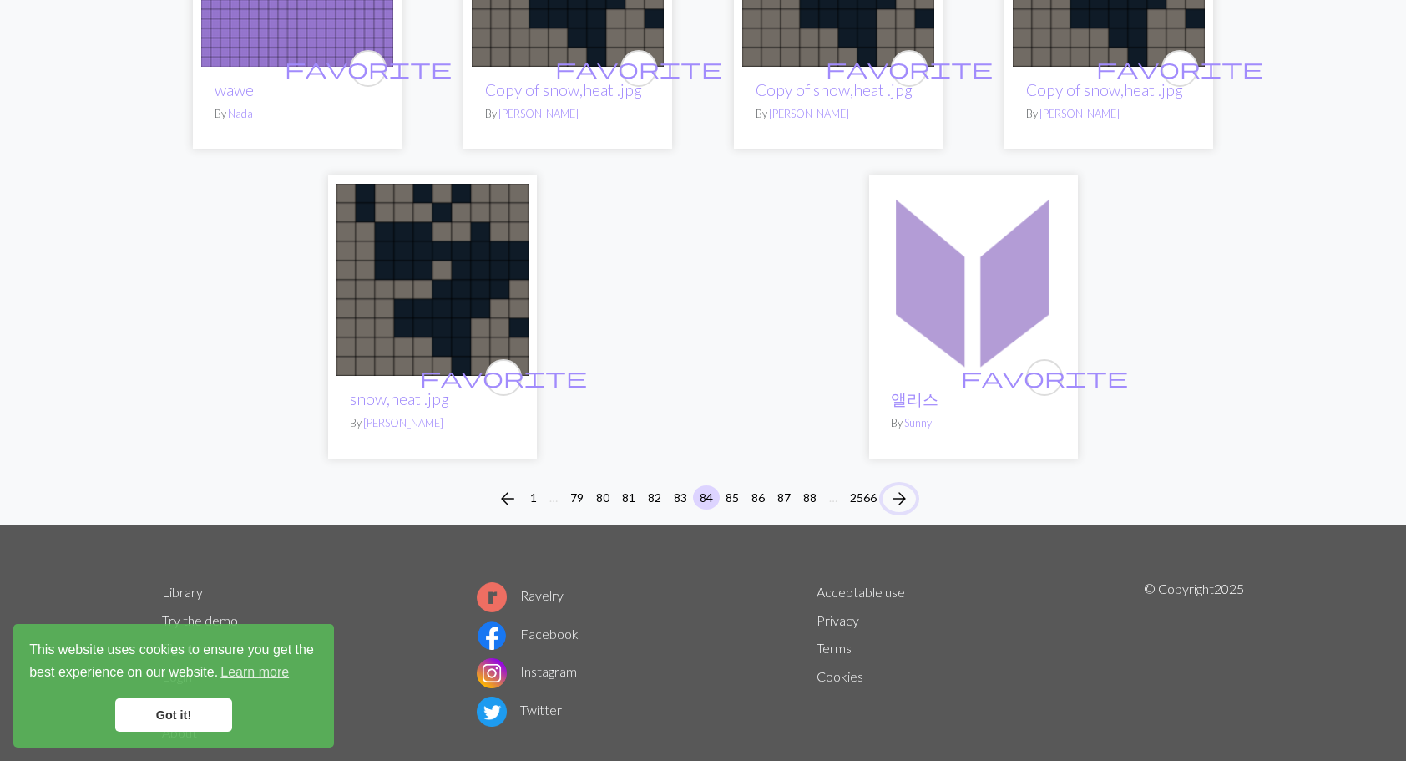
click at [902, 487] on span "arrow_forward" at bounding box center [899, 498] width 20 height 23
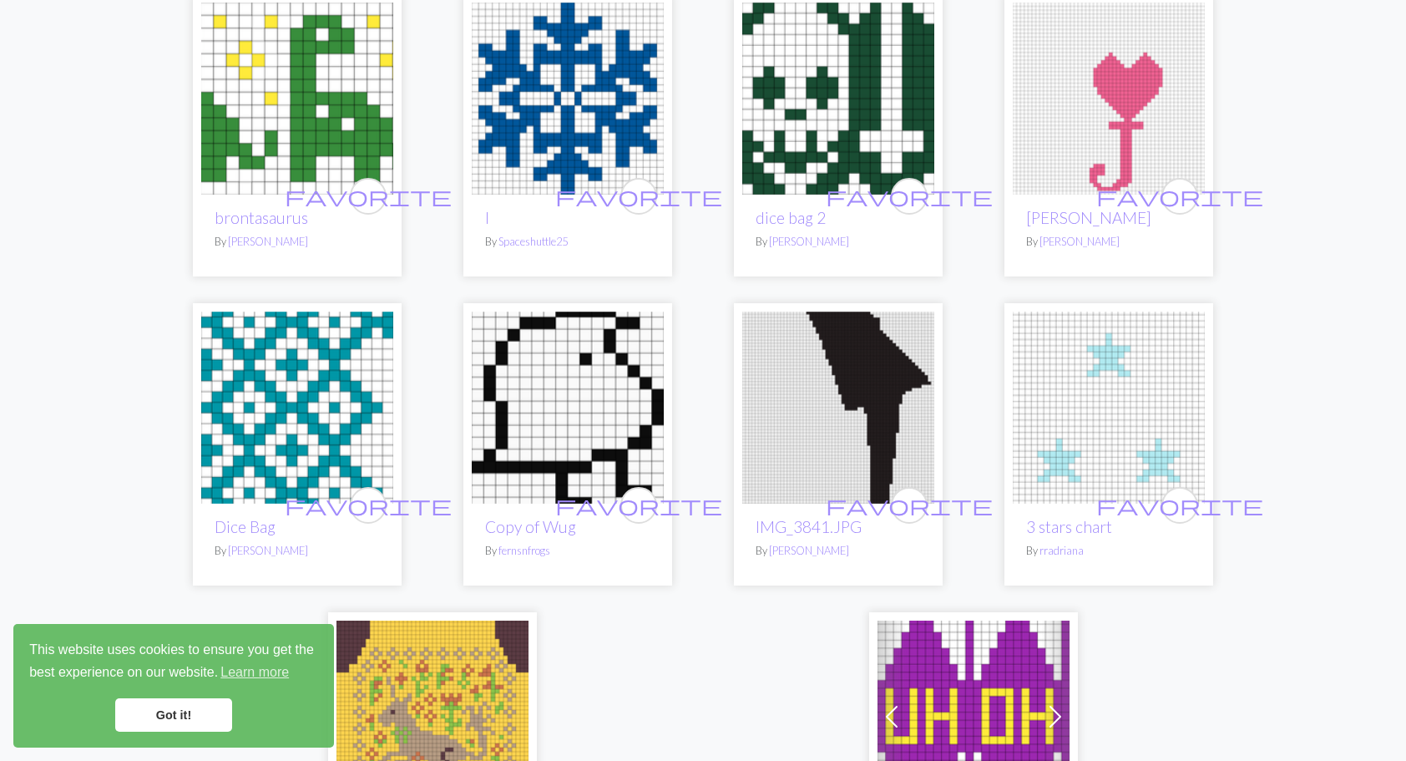
scroll to position [4091, 0]
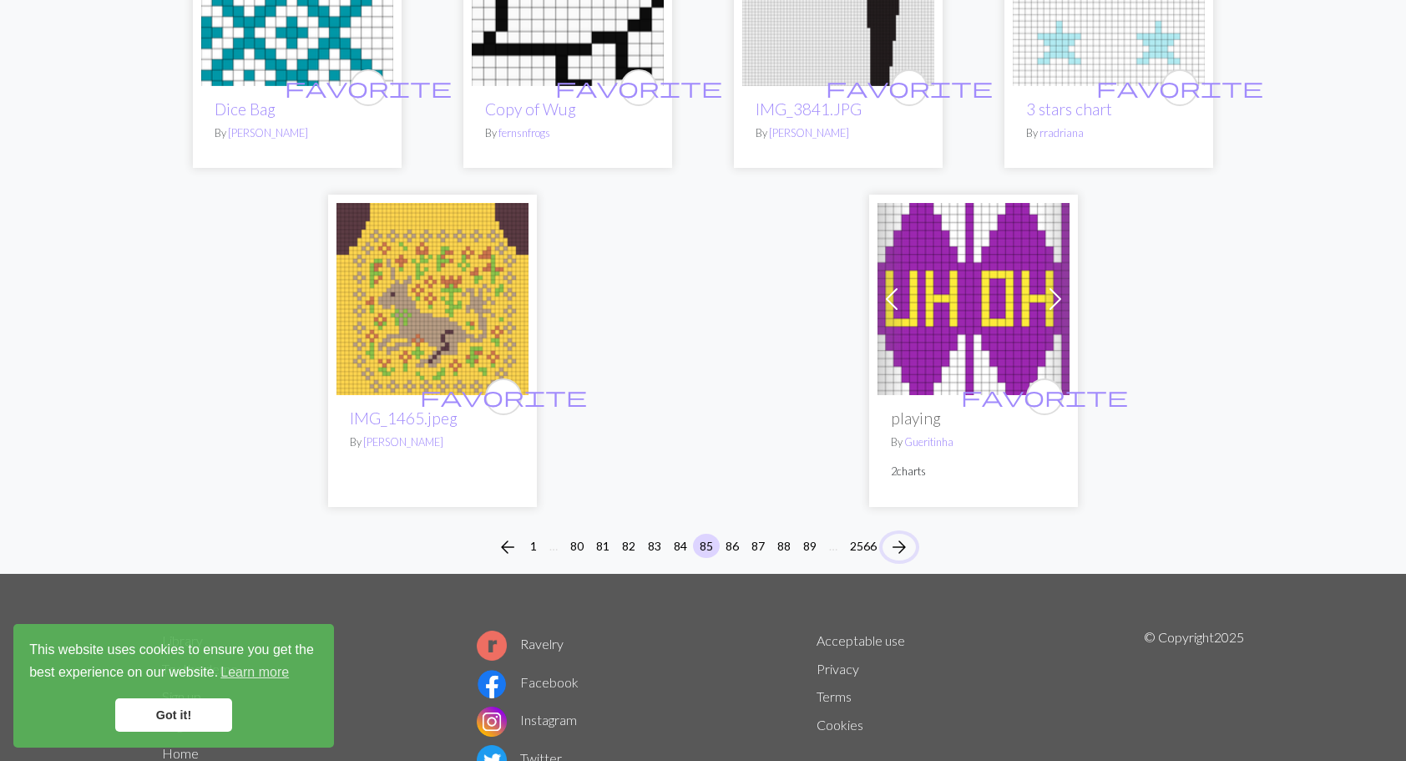
click at [897, 535] on span "arrow_forward" at bounding box center [899, 546] width 20 height 23
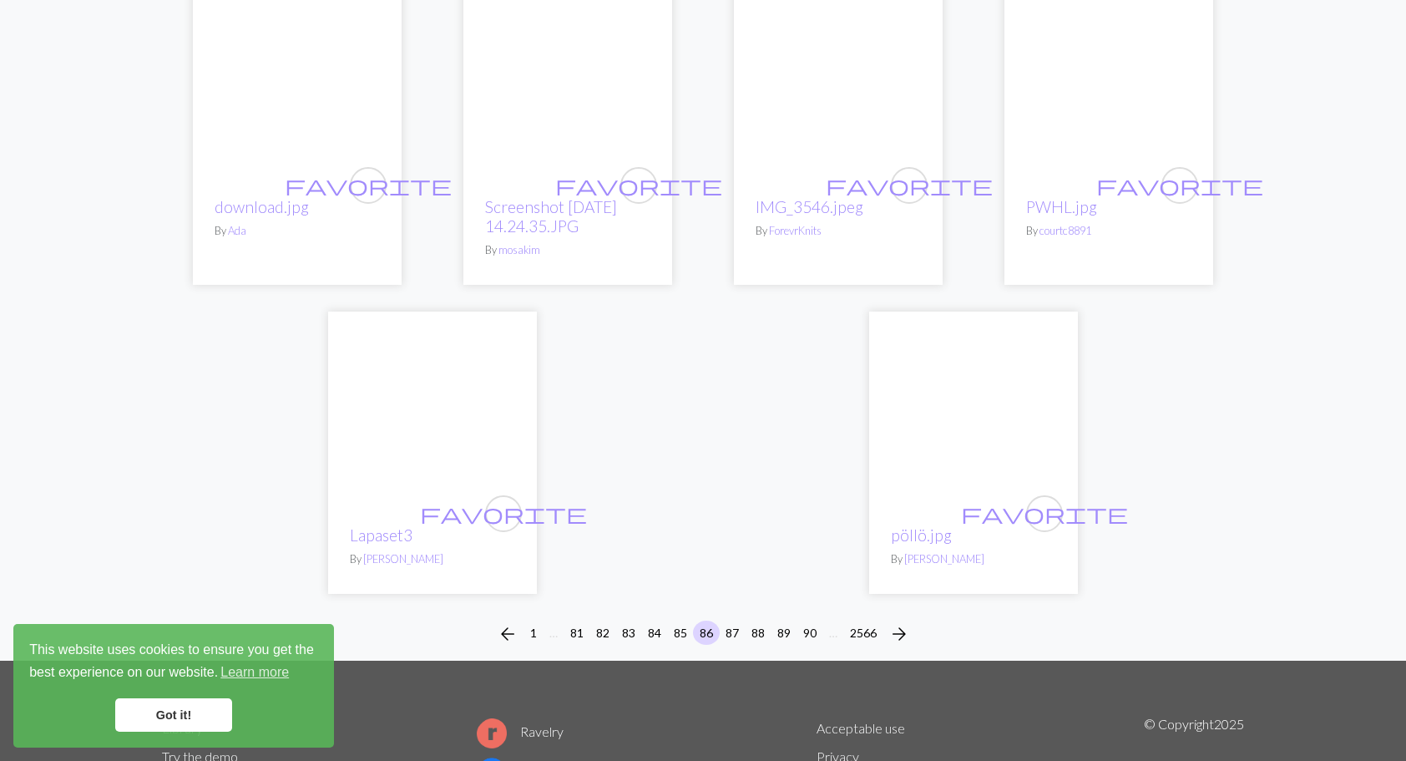
scroll to position [4008, 0]
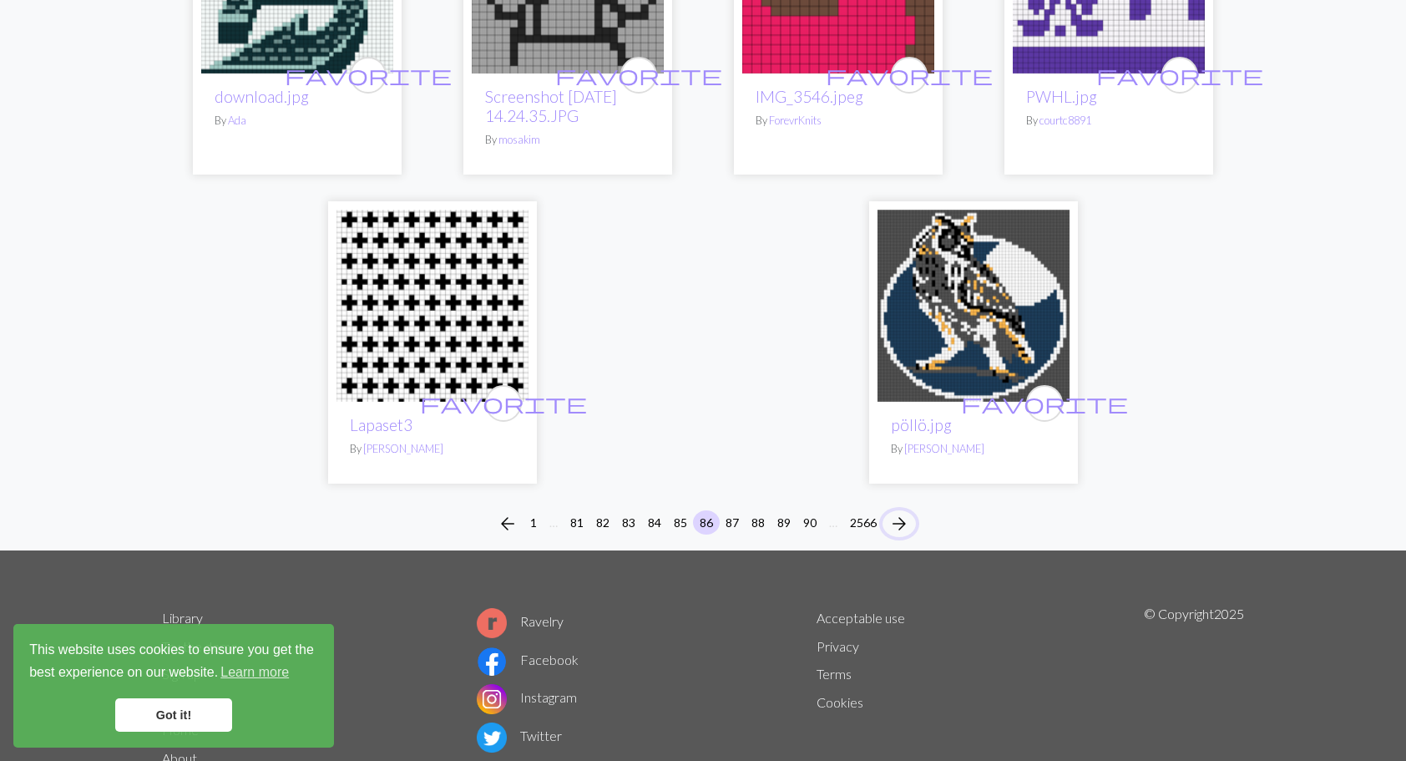
click at [900, 512] on span "arrow_forward" at bounding box center [899, 523] width 20 height 23
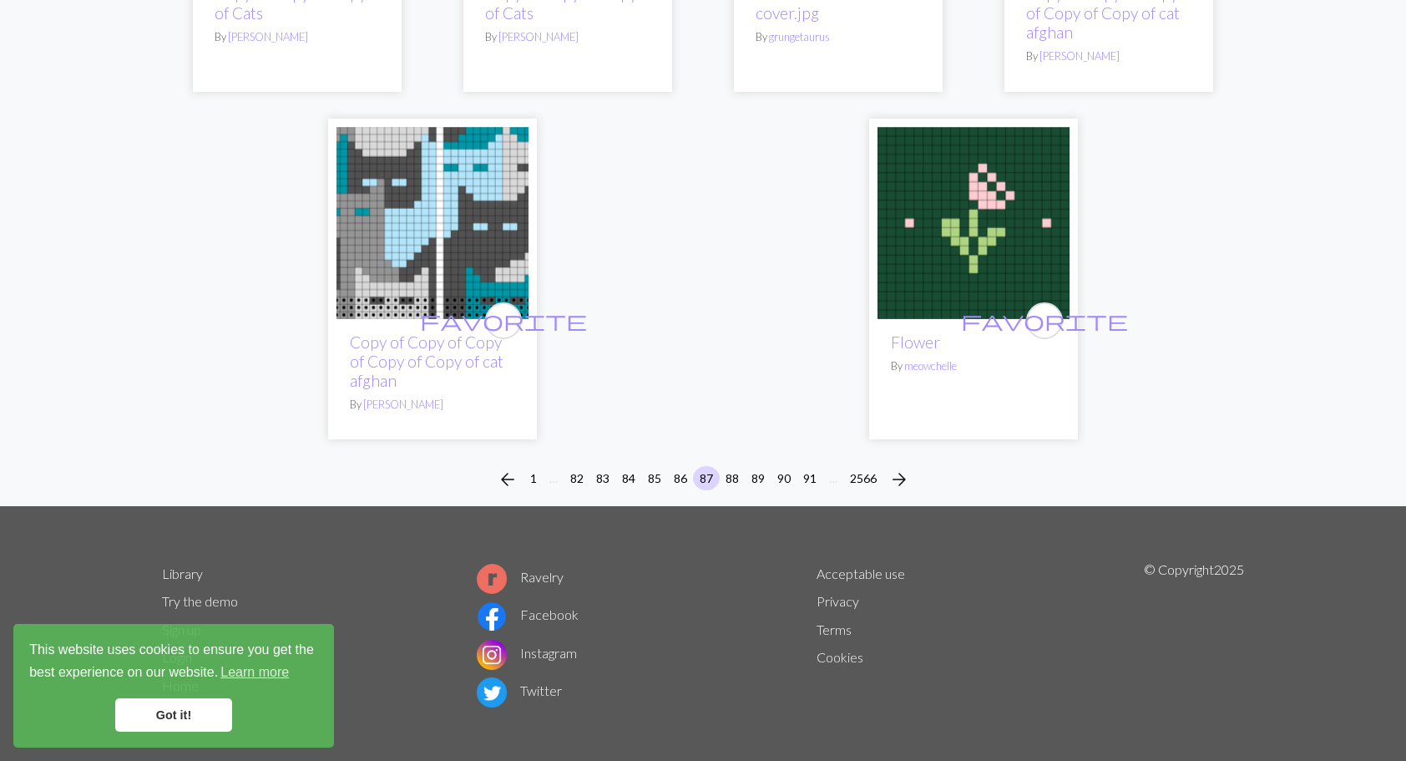
scroll to position [4303, 0]
click at [903, 468] on span "arrow_forward" at bounding box center [899, 479] width 20 height 23
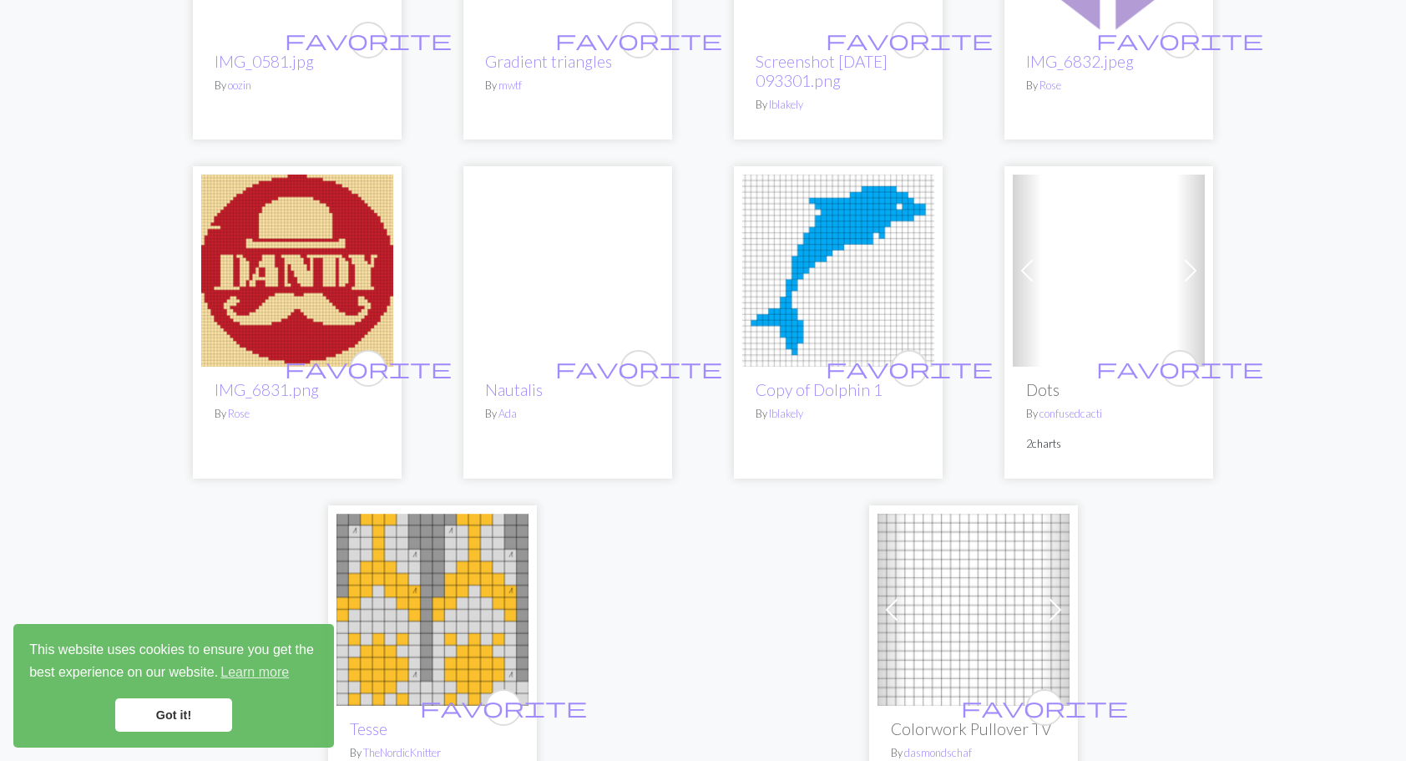
scroll to position [4175, 0]
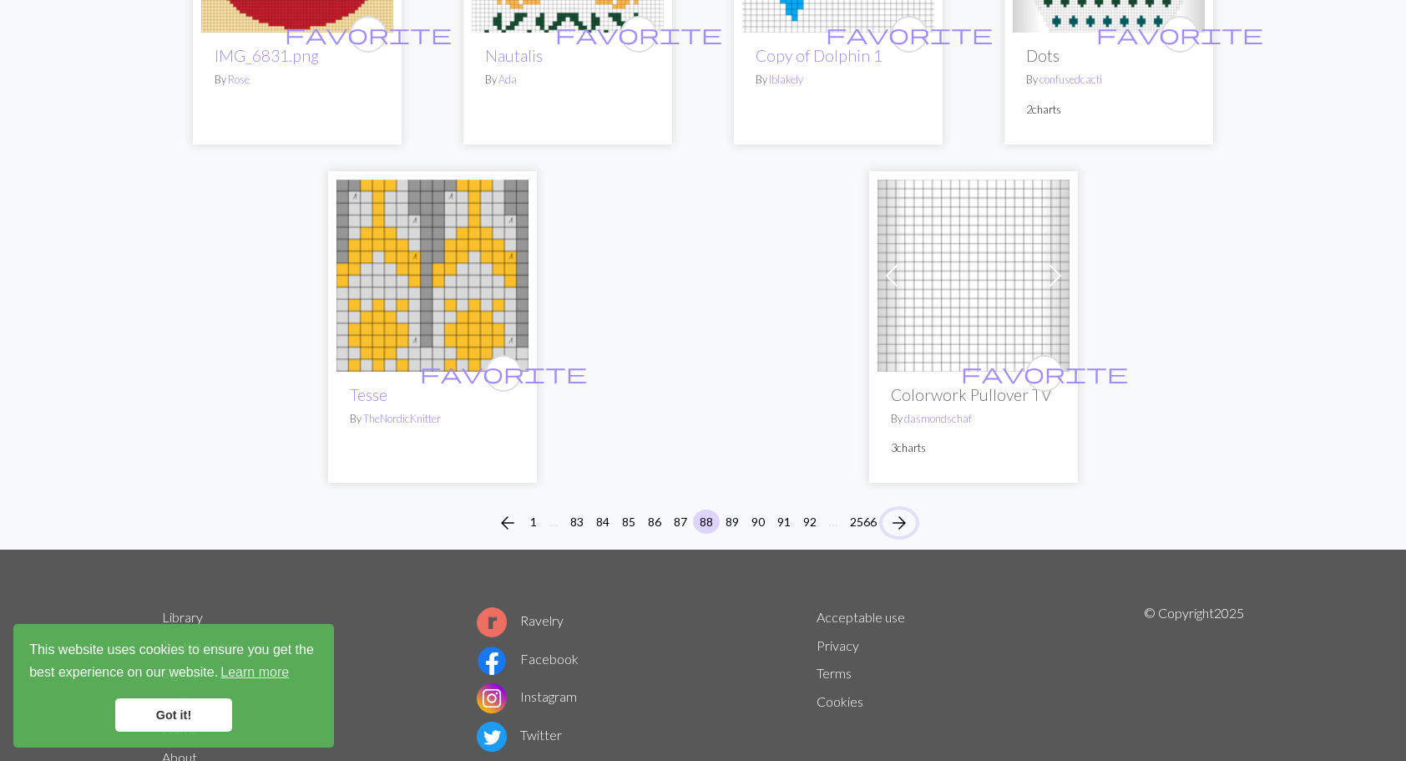
click at [908, 511] on span "arrow_forward" at bounding box center [899, 522] width 20 height 23
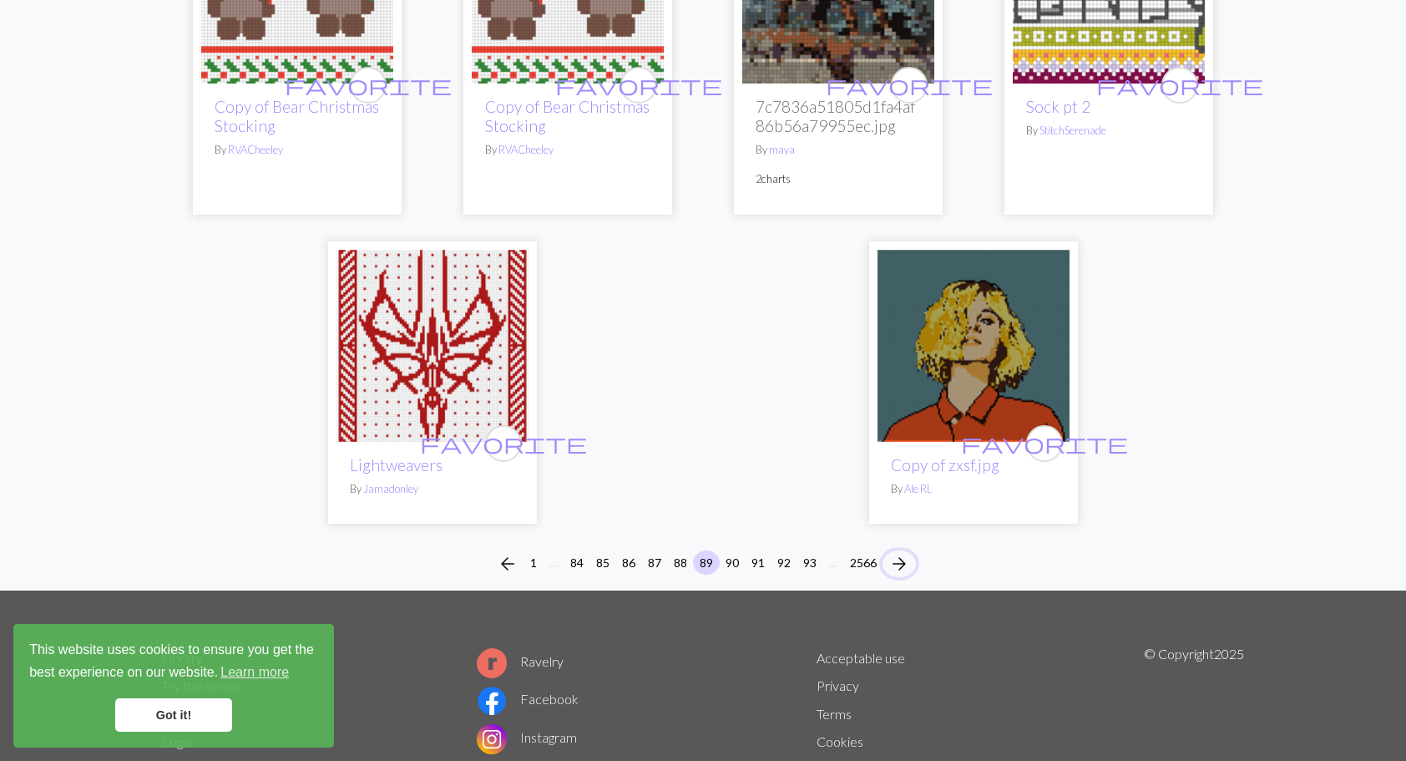
scroll to position [4245, 0]
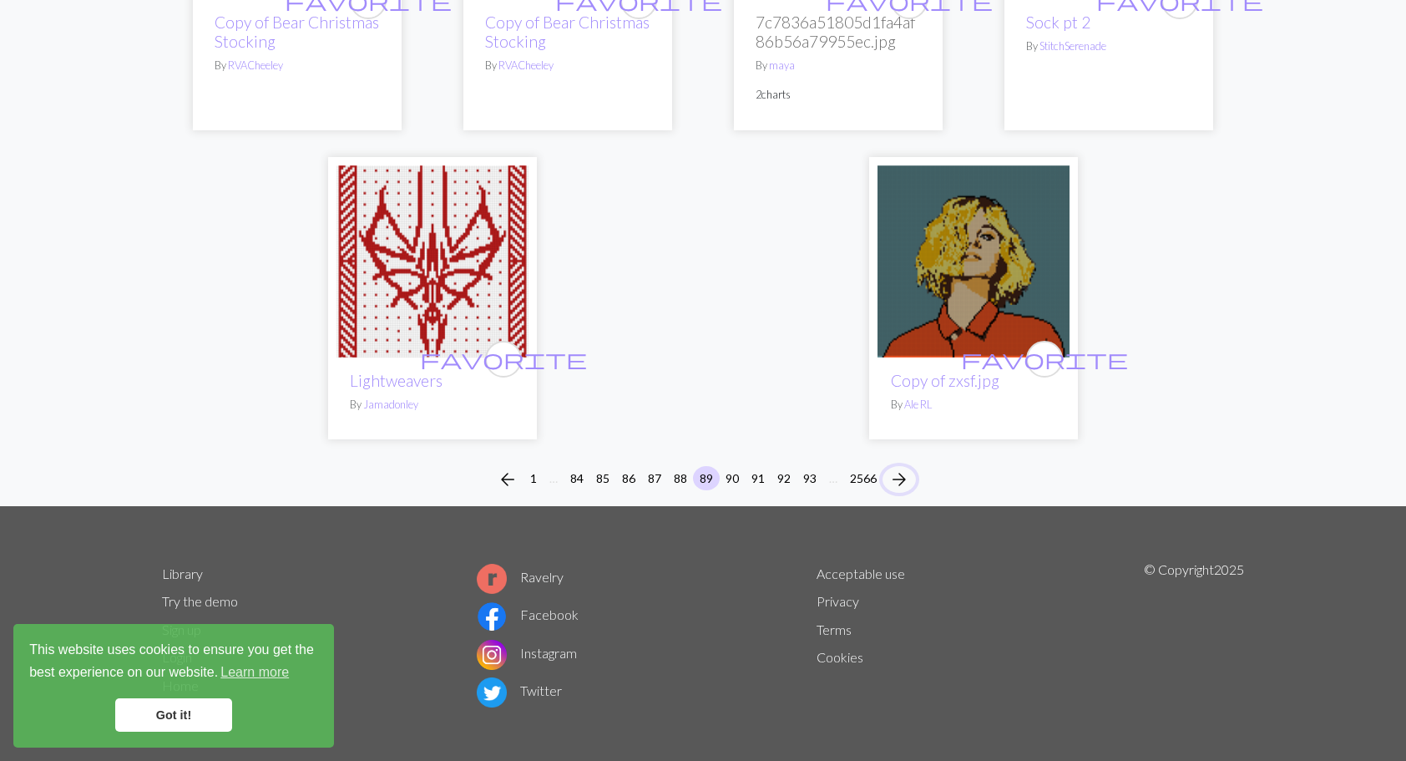
click at [900, 468] on span "arrow_forward" at bounding box center [899, 479] width 20 height 23
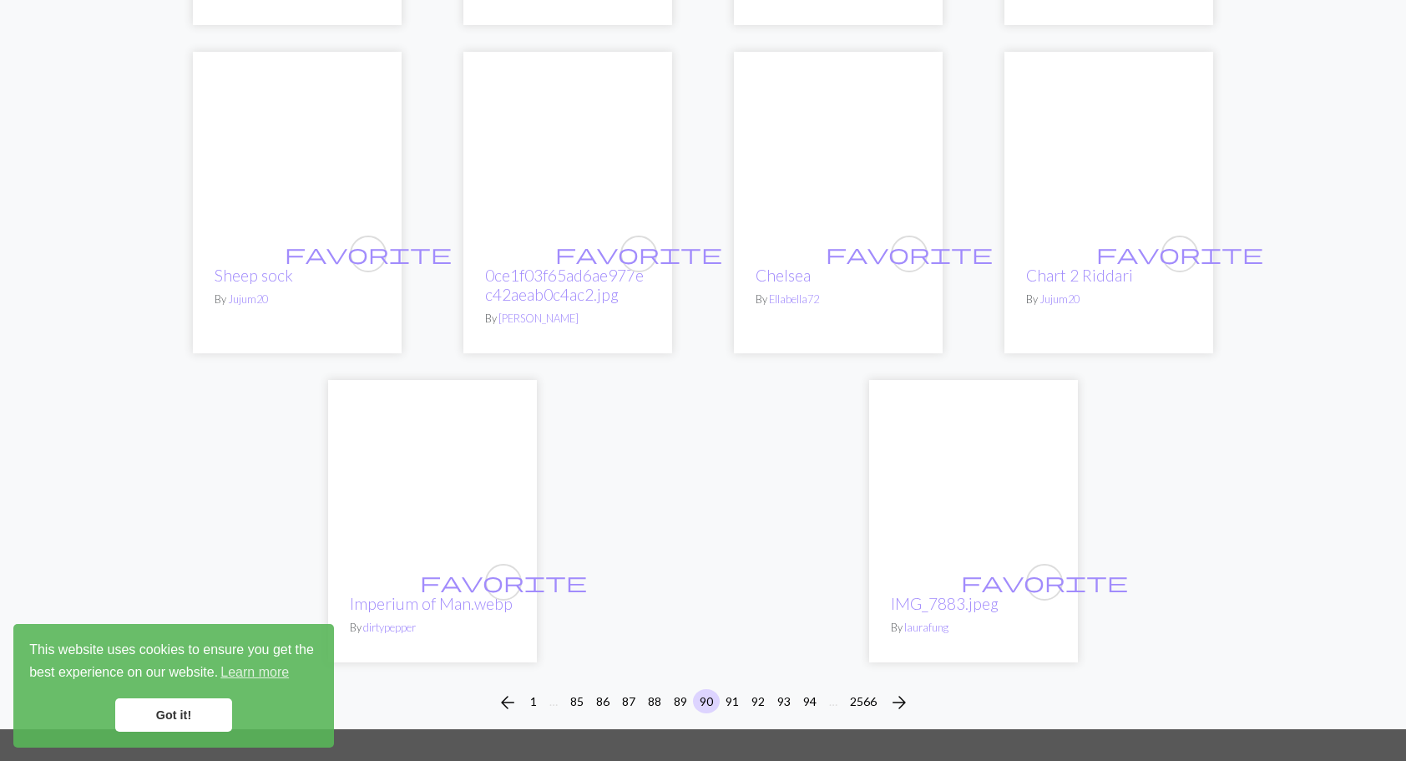
scroll to position [4235, 0]
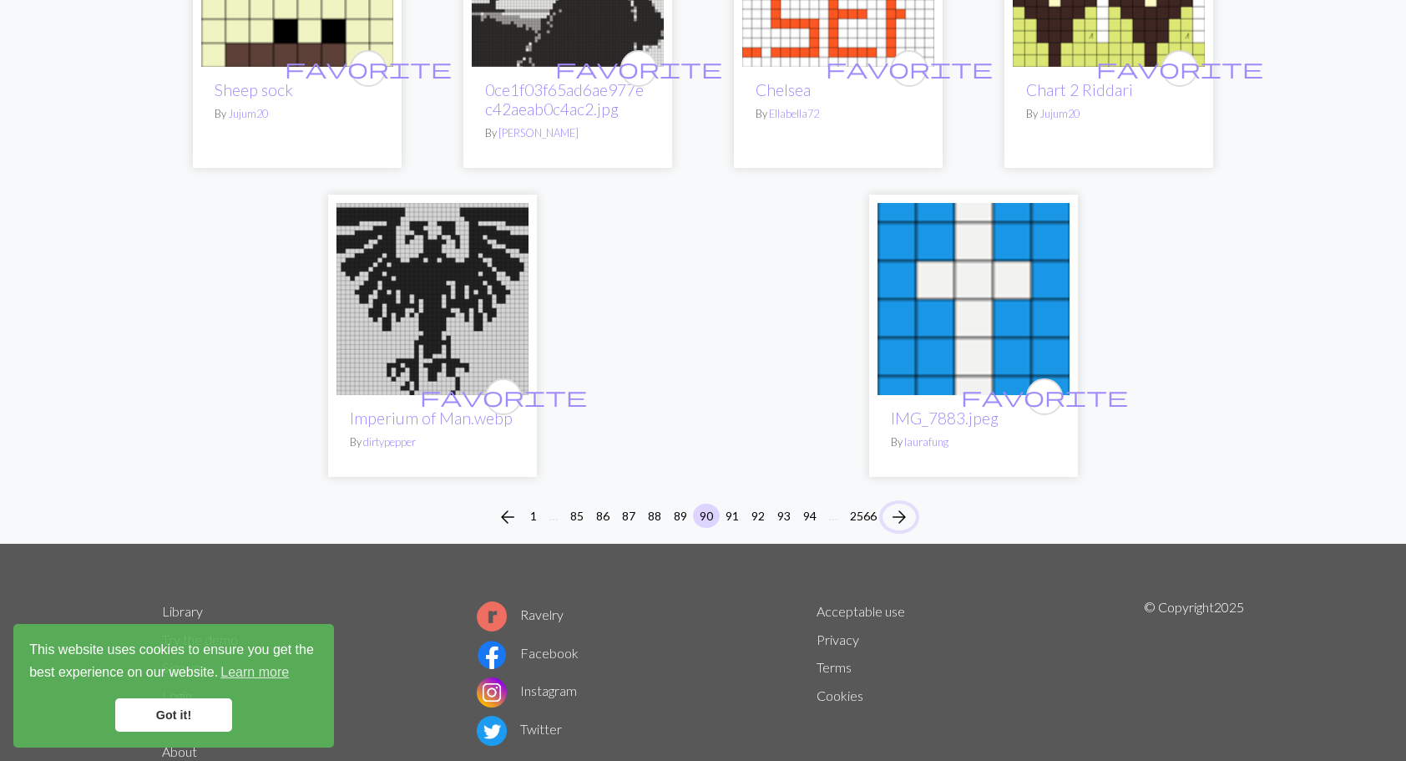
click at [904, 505] on span "arrow_forward" at bounding box center [899, 516] width 20 height 23
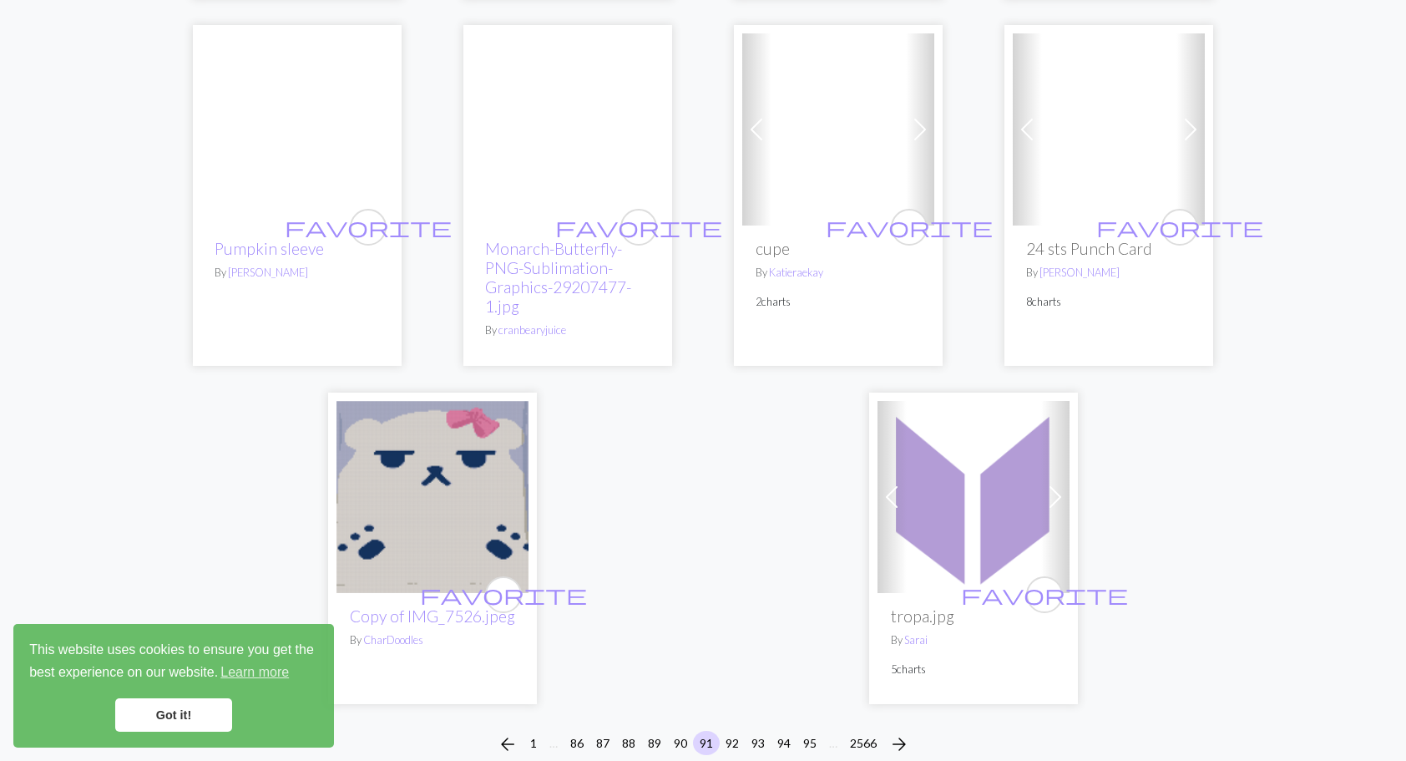
scroll to position [4169, 0]
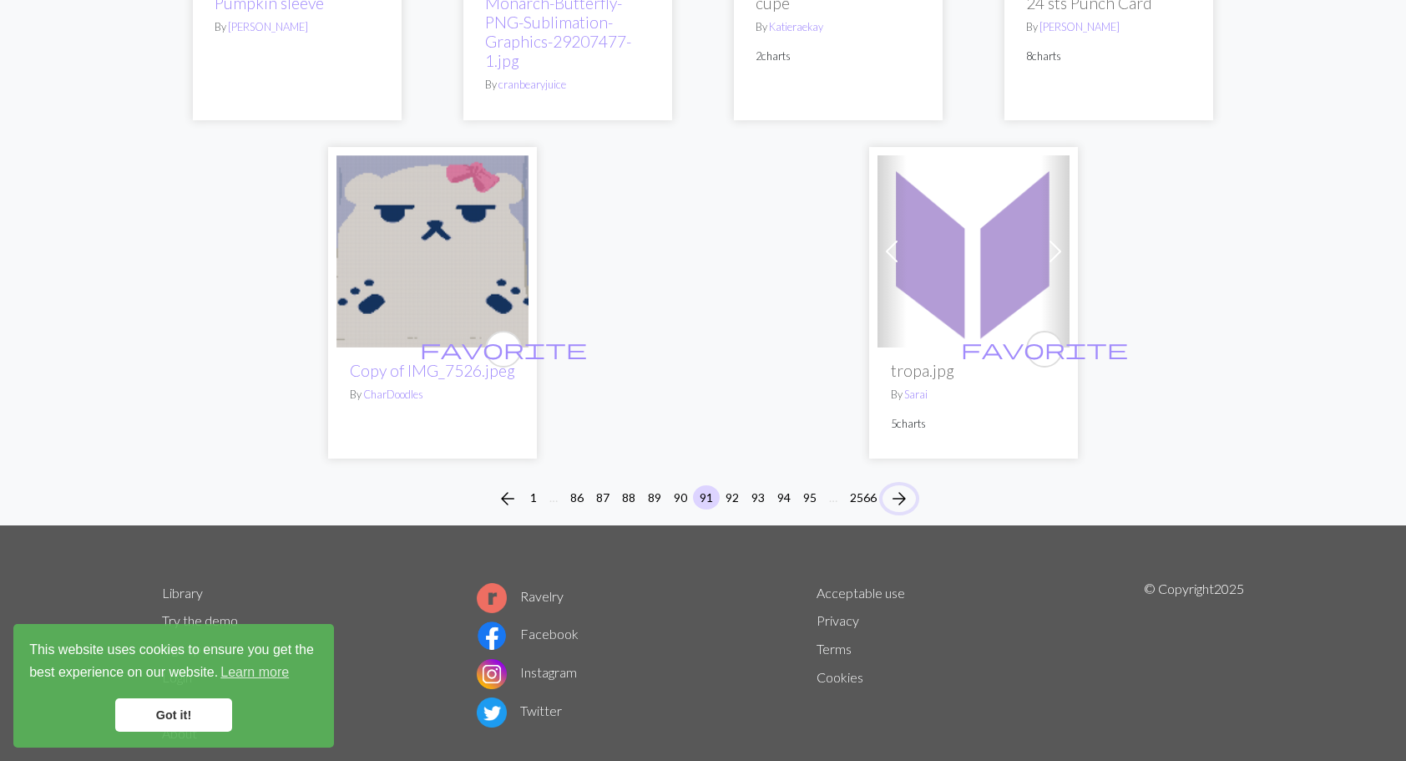
click at [904, 487] on span "arrow_forward" at bounding box center [899, 498] width 20 height 23
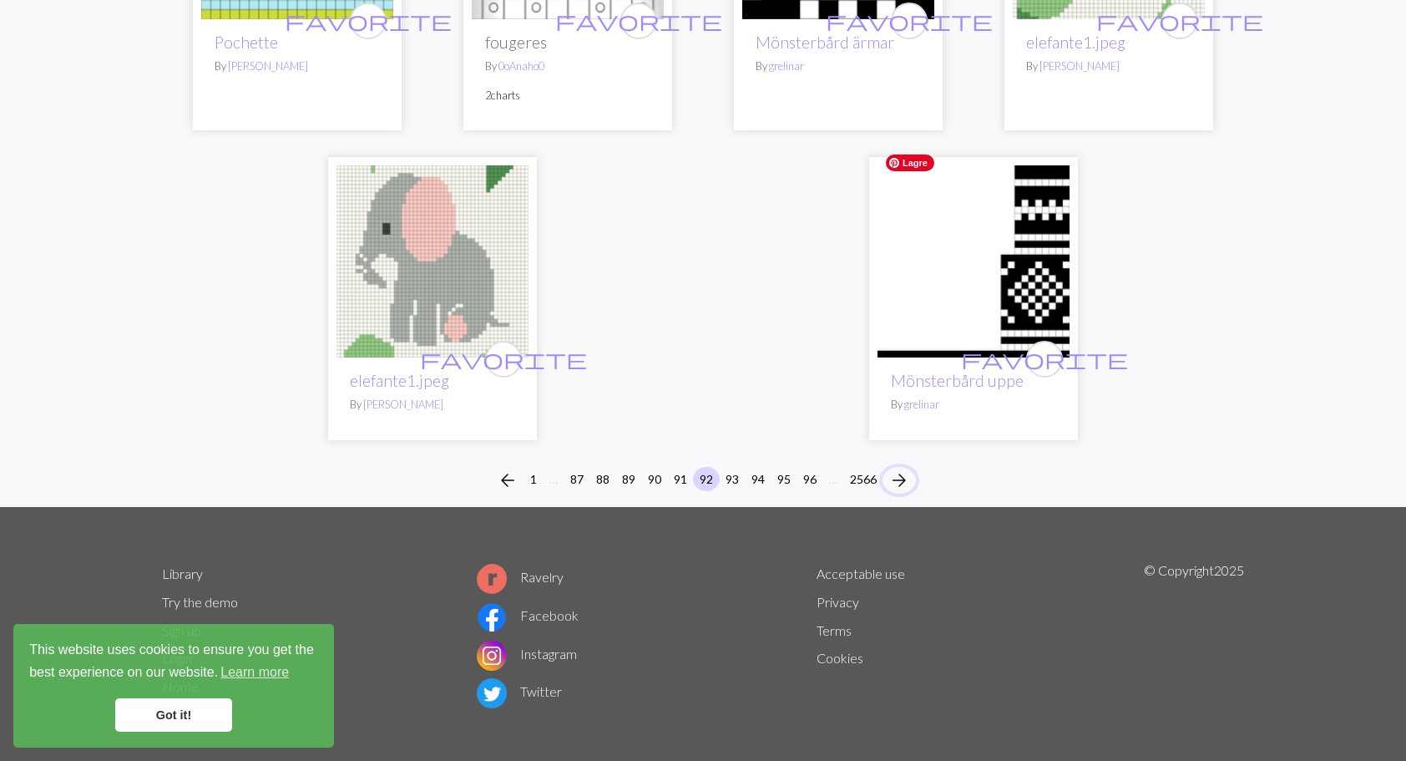
scroll to position [4092, 0]
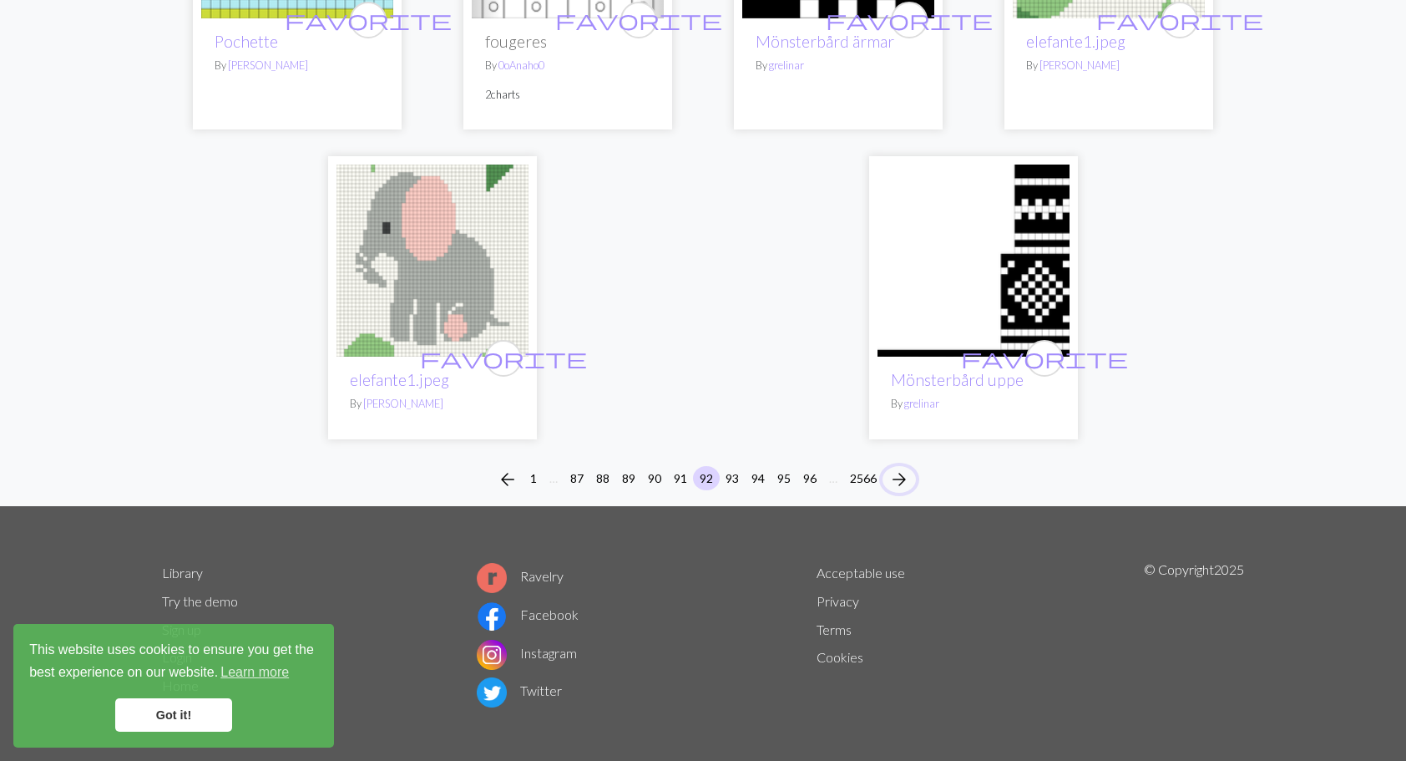
click at [905, 468] on span "arrow_forward" at bounding box center [899, 479] width 20 height 23
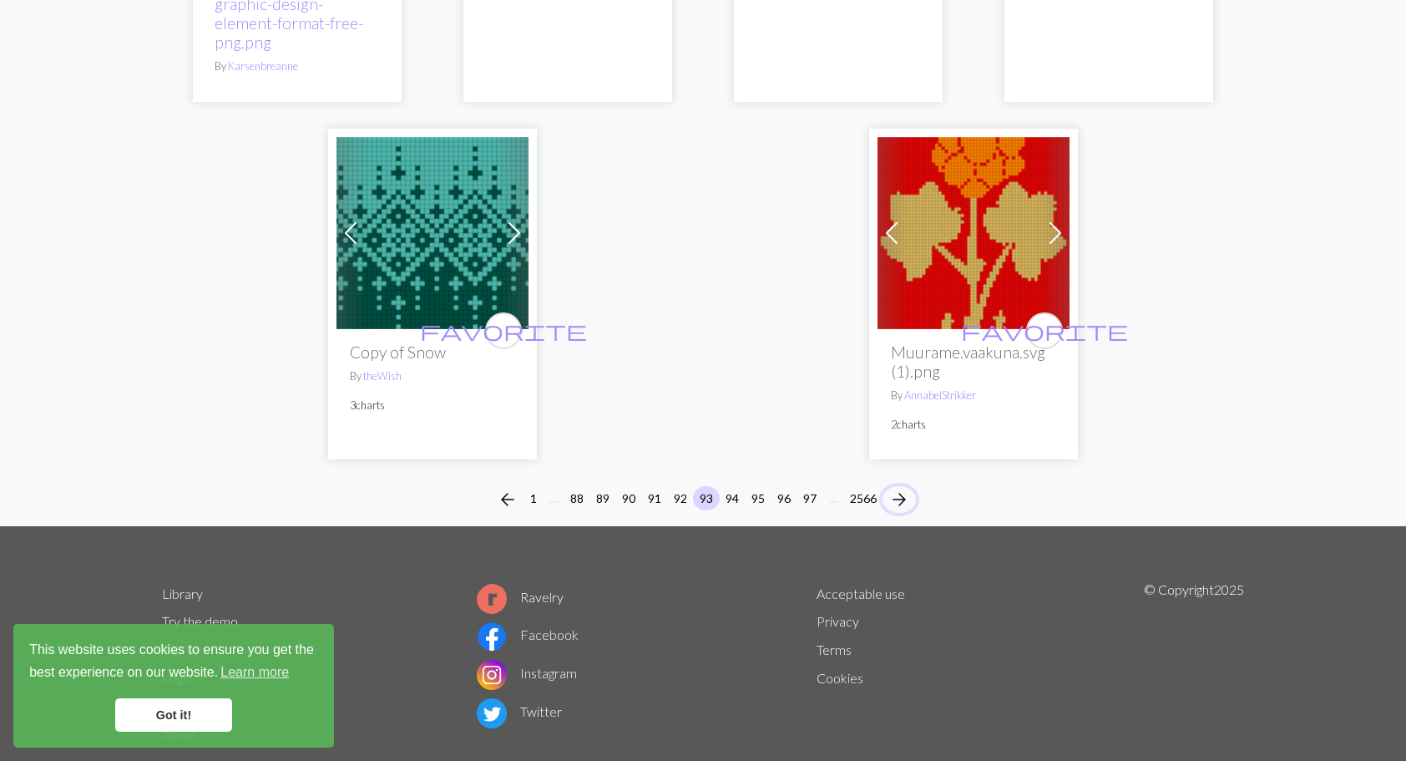
scroll to position [4372, 0]
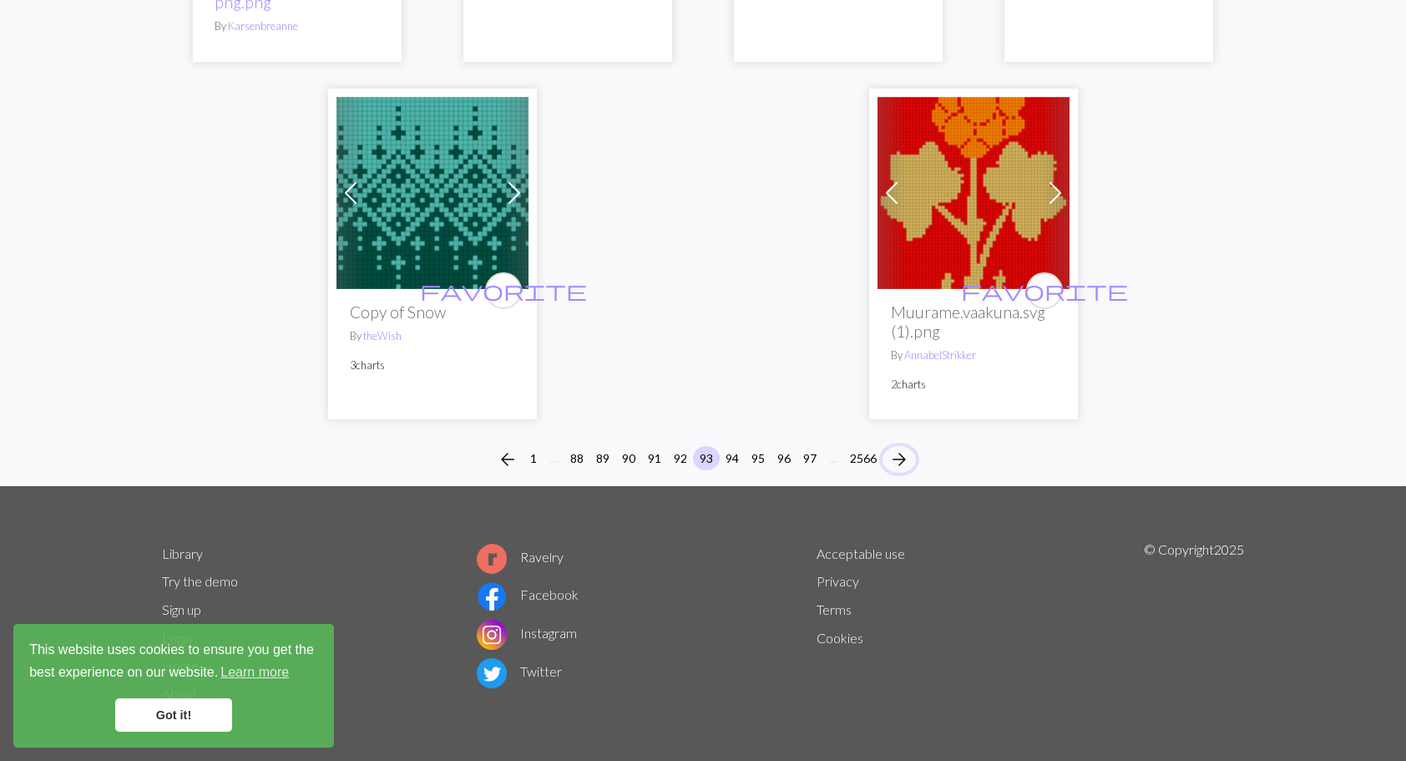
click at [903, 456] on span "arrow_forward" at bounding box center [899, 459] width 20 height 23
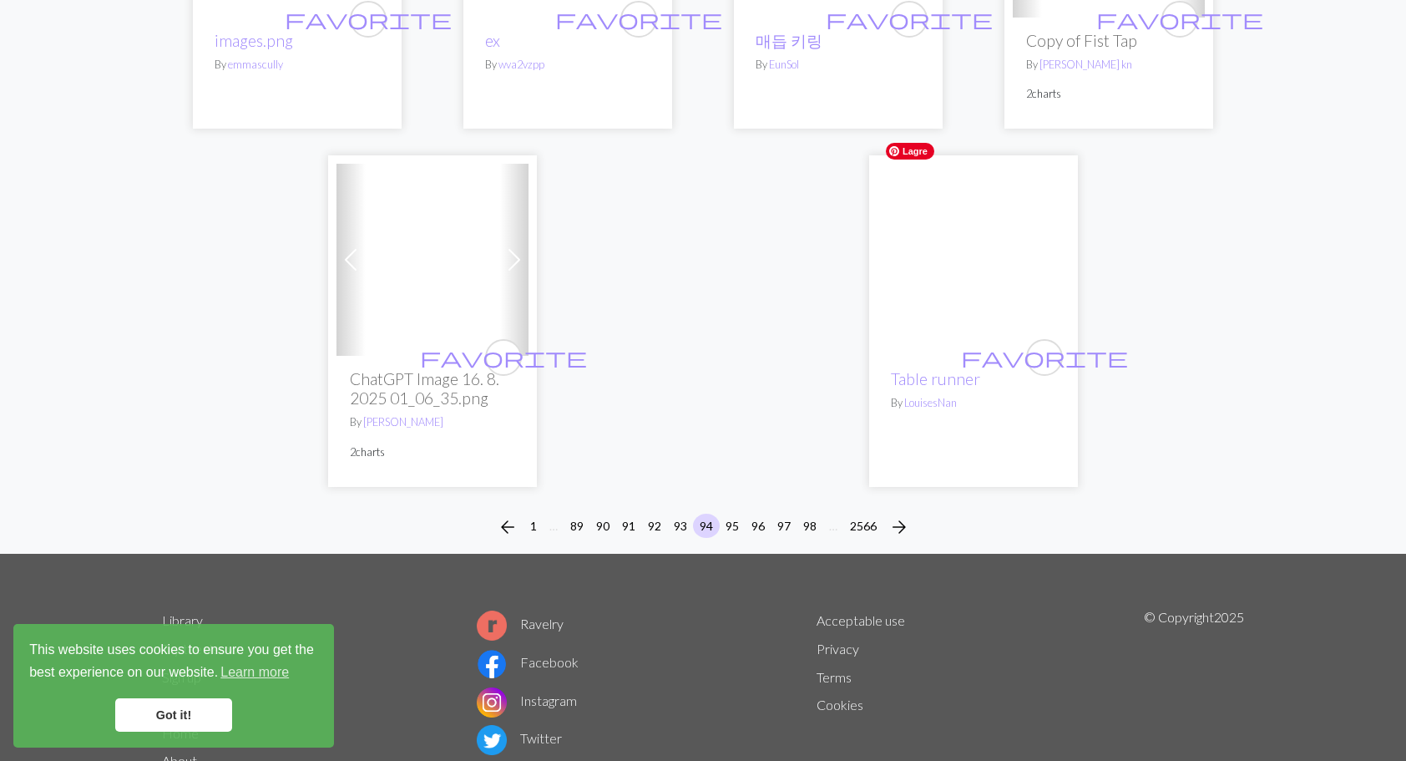
scroll to position [4178, 0]
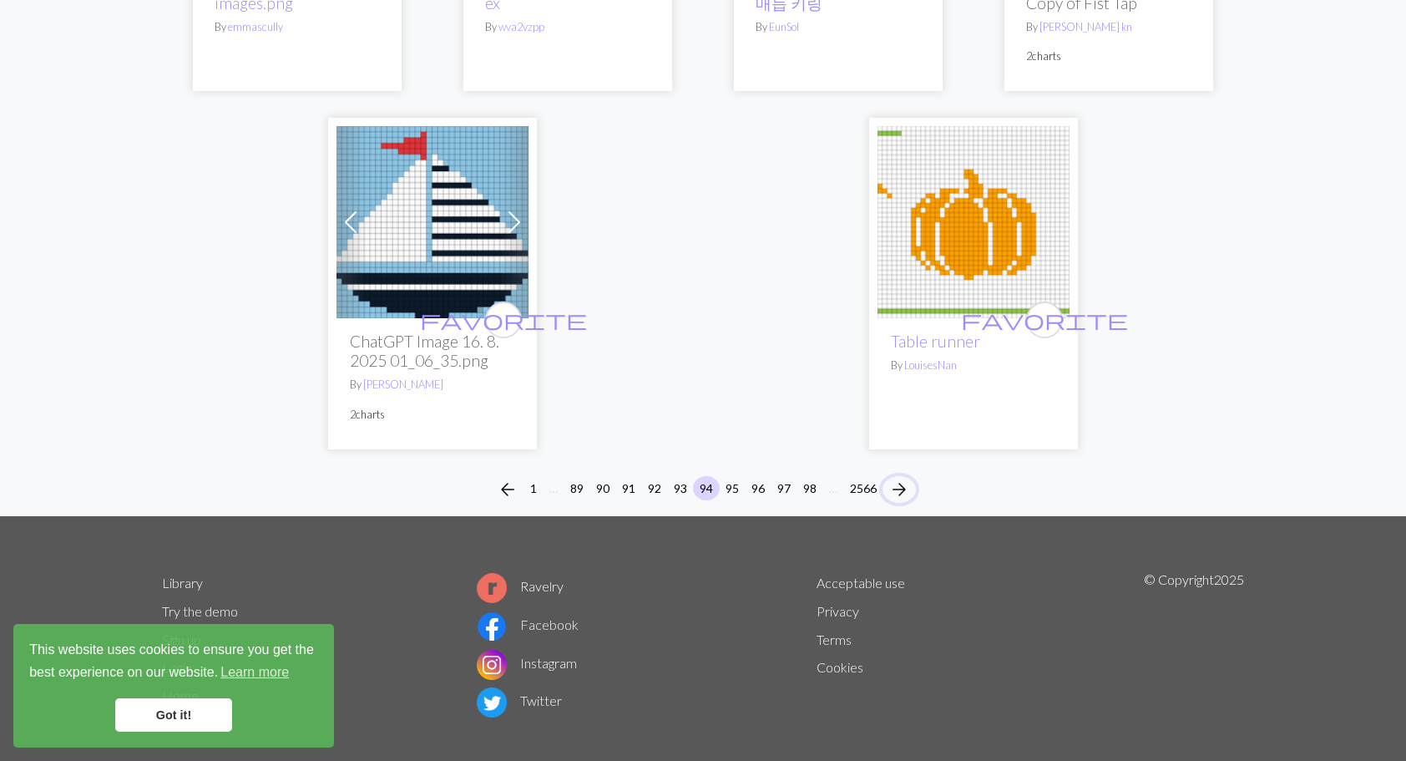
click at [902, 478] on span "arrow_forward" at bounding box center [899, 489] width 20 height 23
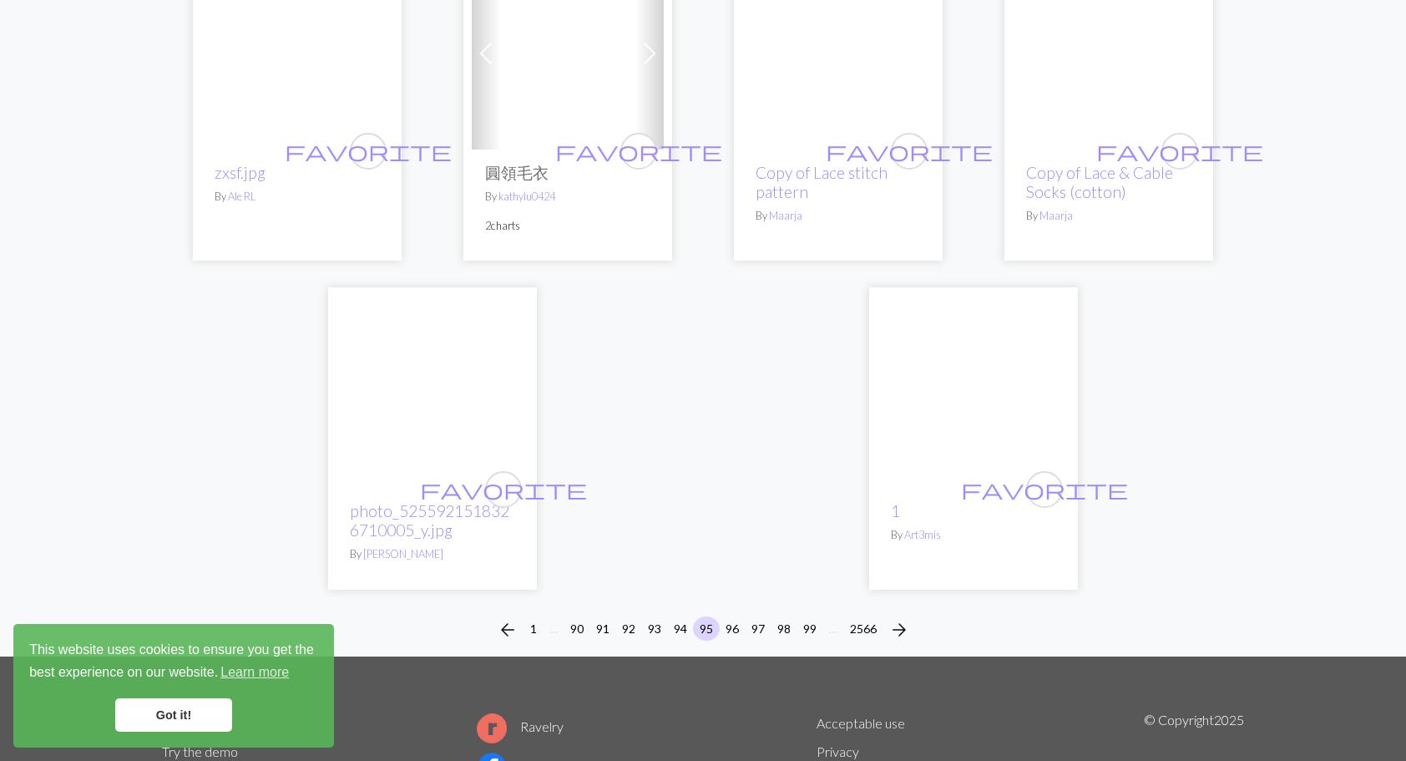
scroll to position [4175, 0]
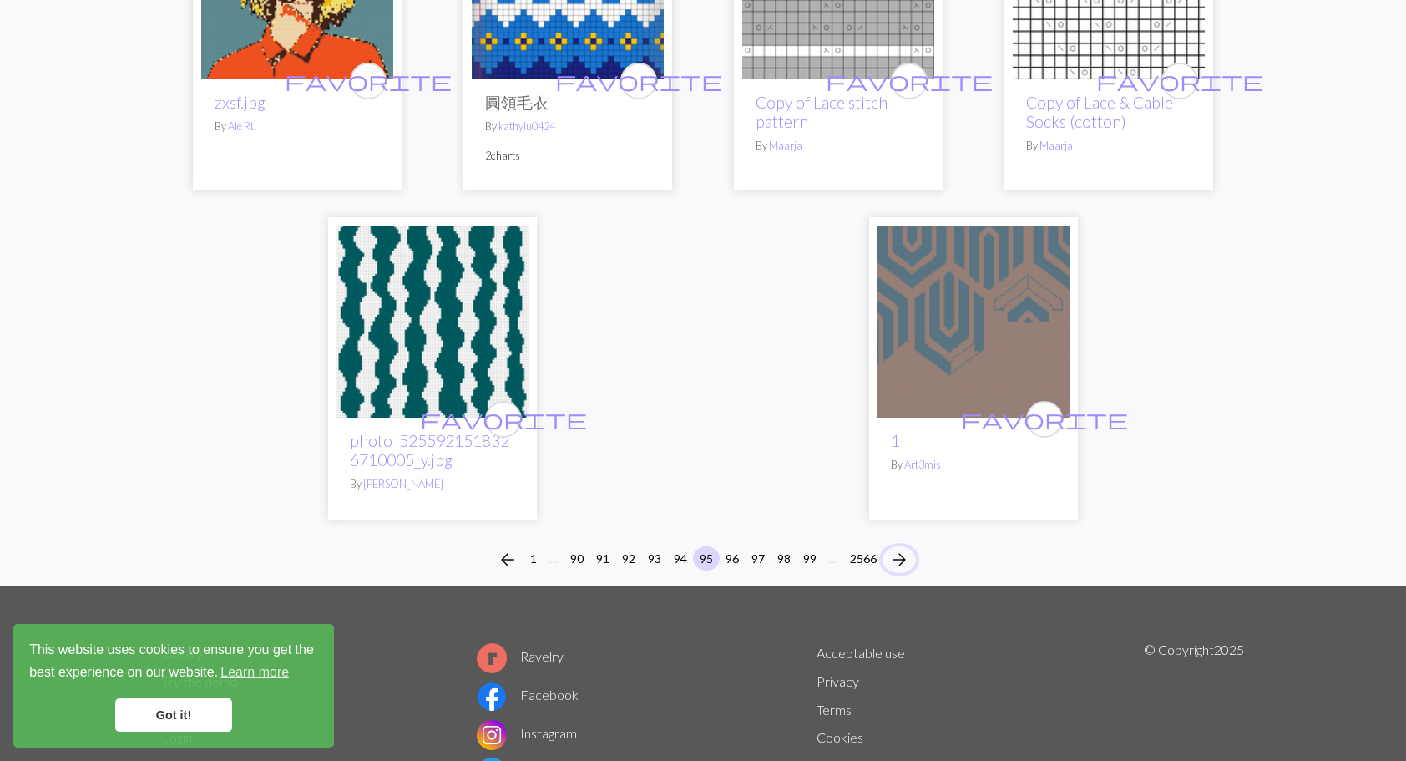
click at [908, 548] on span "arrow_forward" at bounding box center [899, 559] width 20 height 23
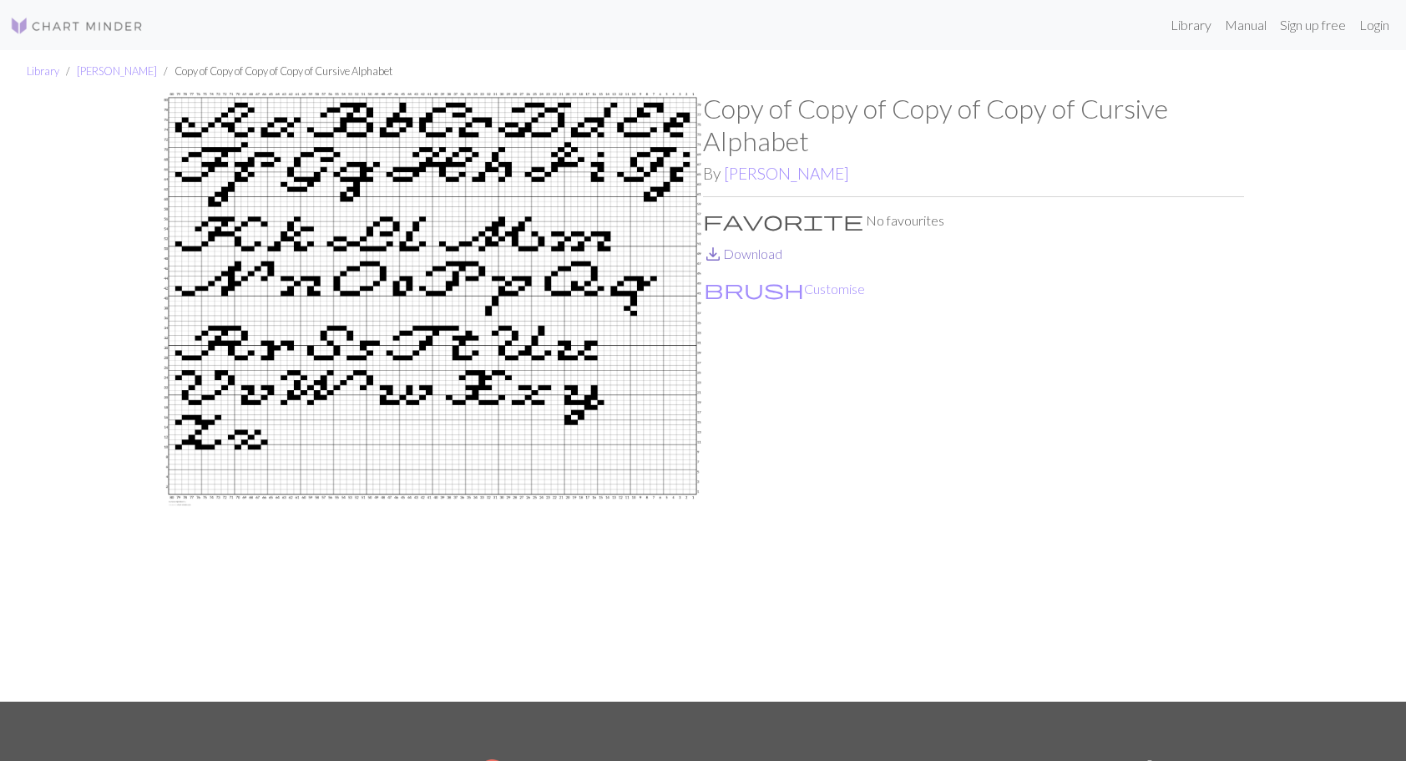
click at [743, 257] on link "save_alt Download" at bounding box center [742, 253] width 79 height 16
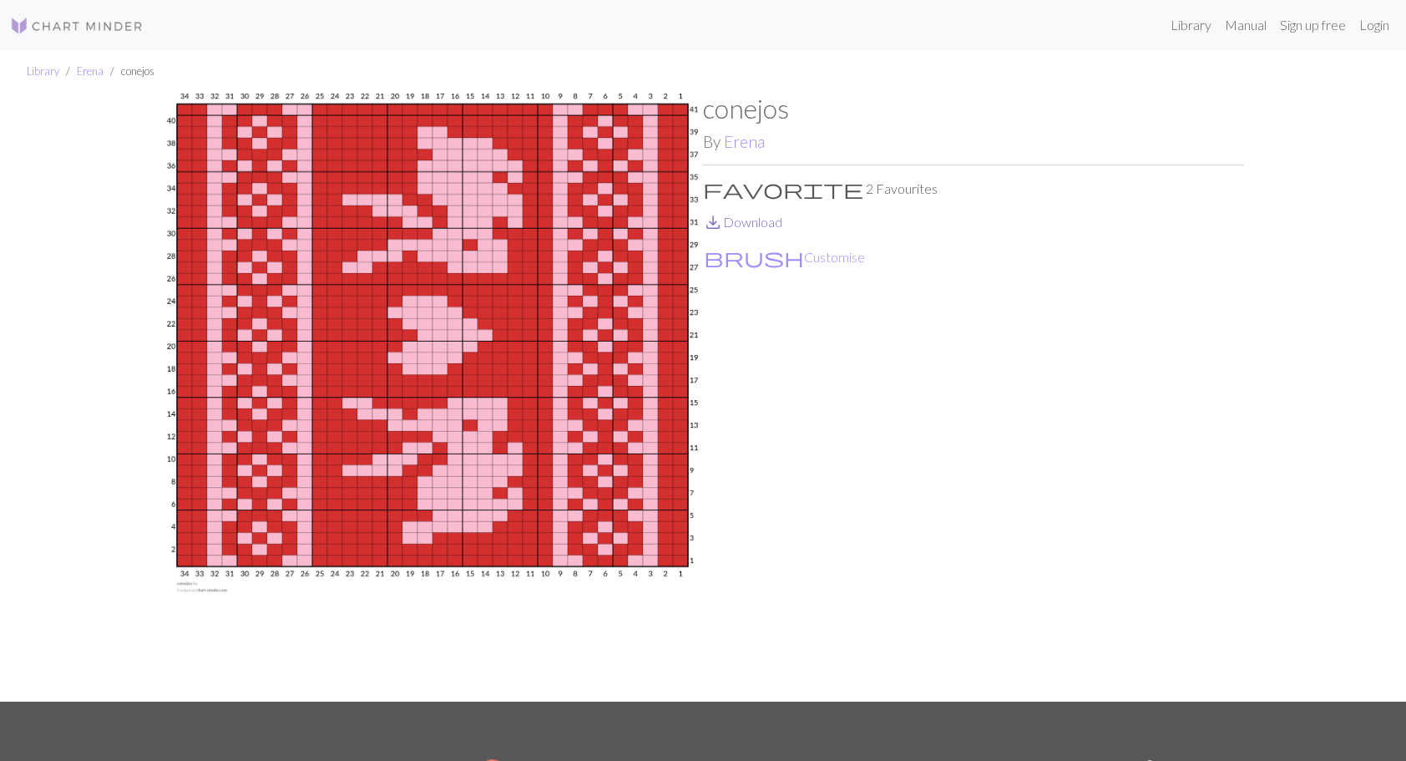
click at [769, 222] on link "save_alt Download" at bounding box center [742, 222] width 79 height 16
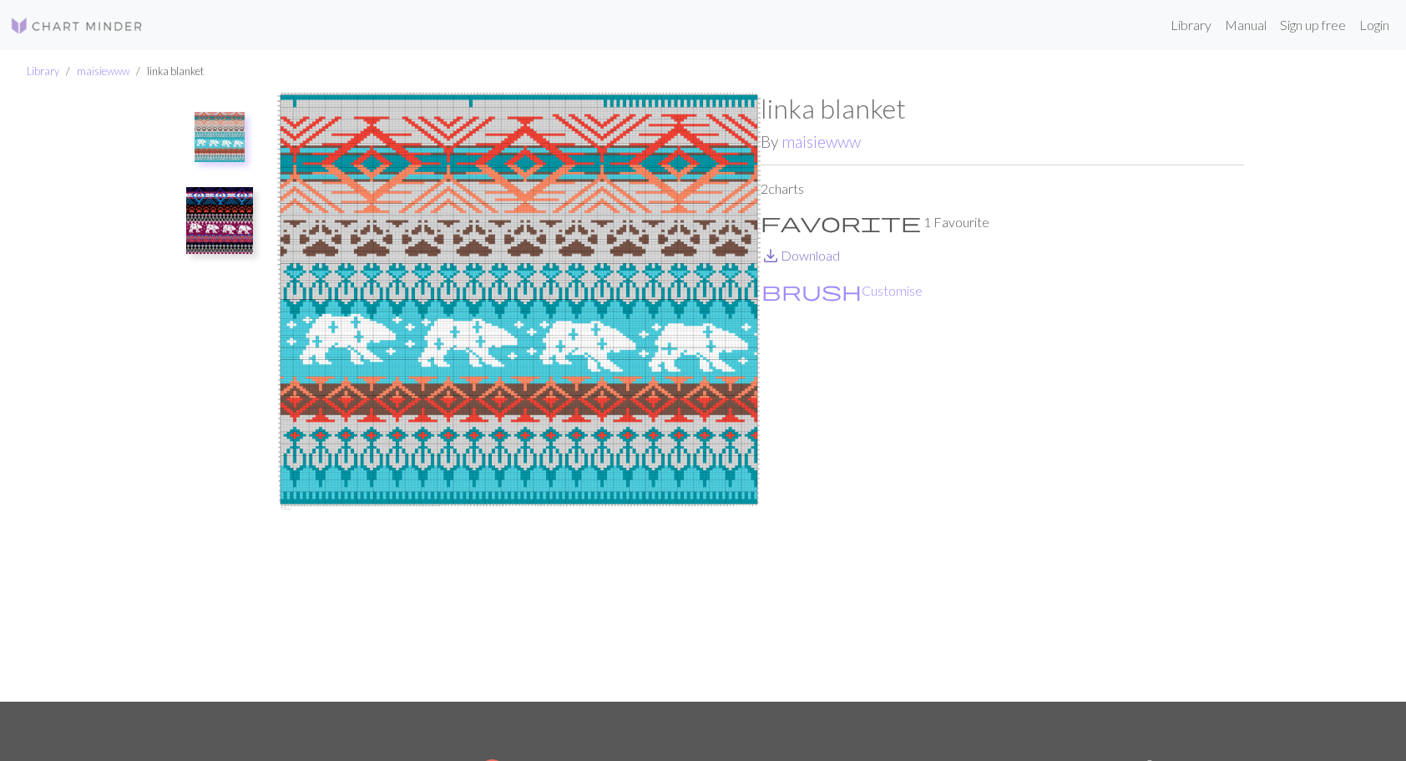
click at [811, 260] on link "save_alt Download" at bounding box center [800, 255] width 79 height 16
click at [210, 227] on img at bounding box center [219, 220] width 67 height 67
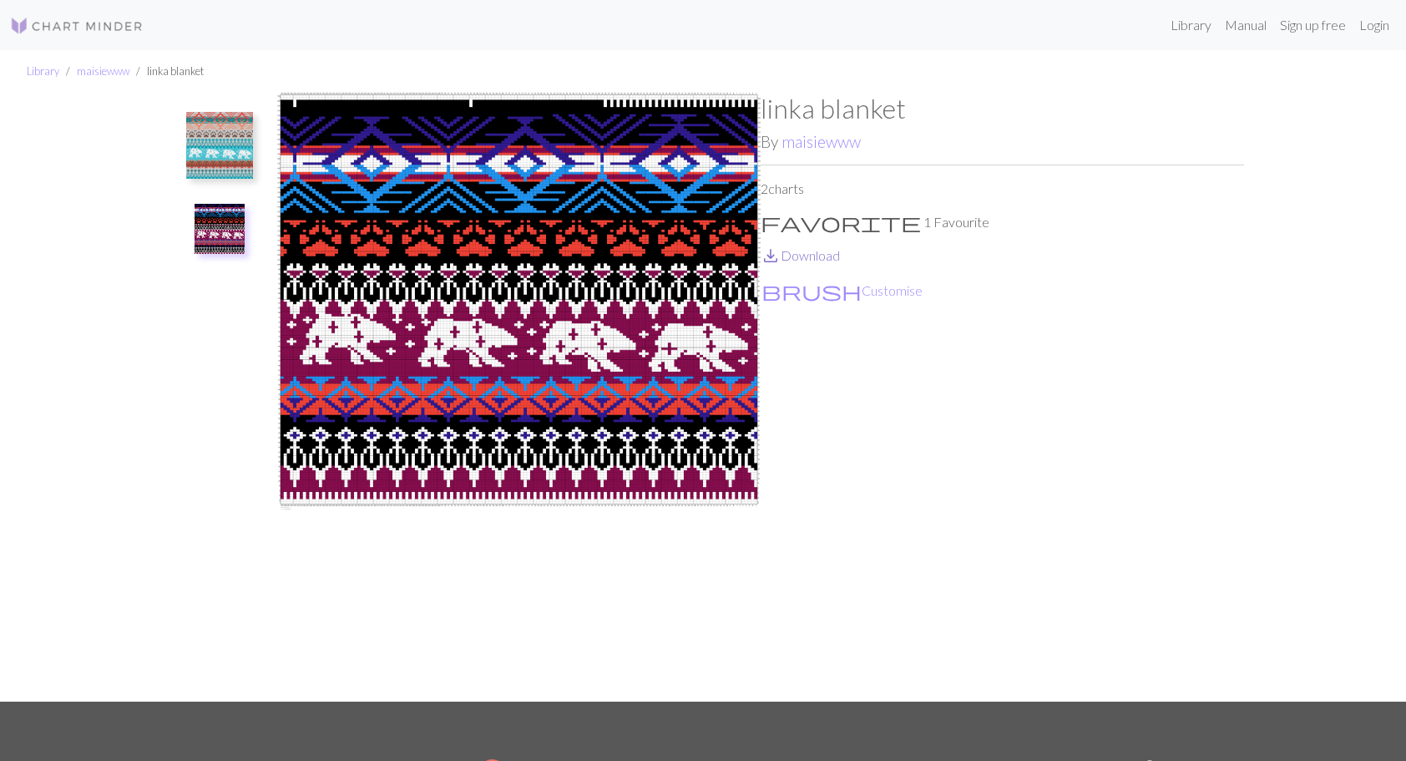
click at [807, 254] on link "save_alt Download" at bounding box center [800, 255] width 79 height 16
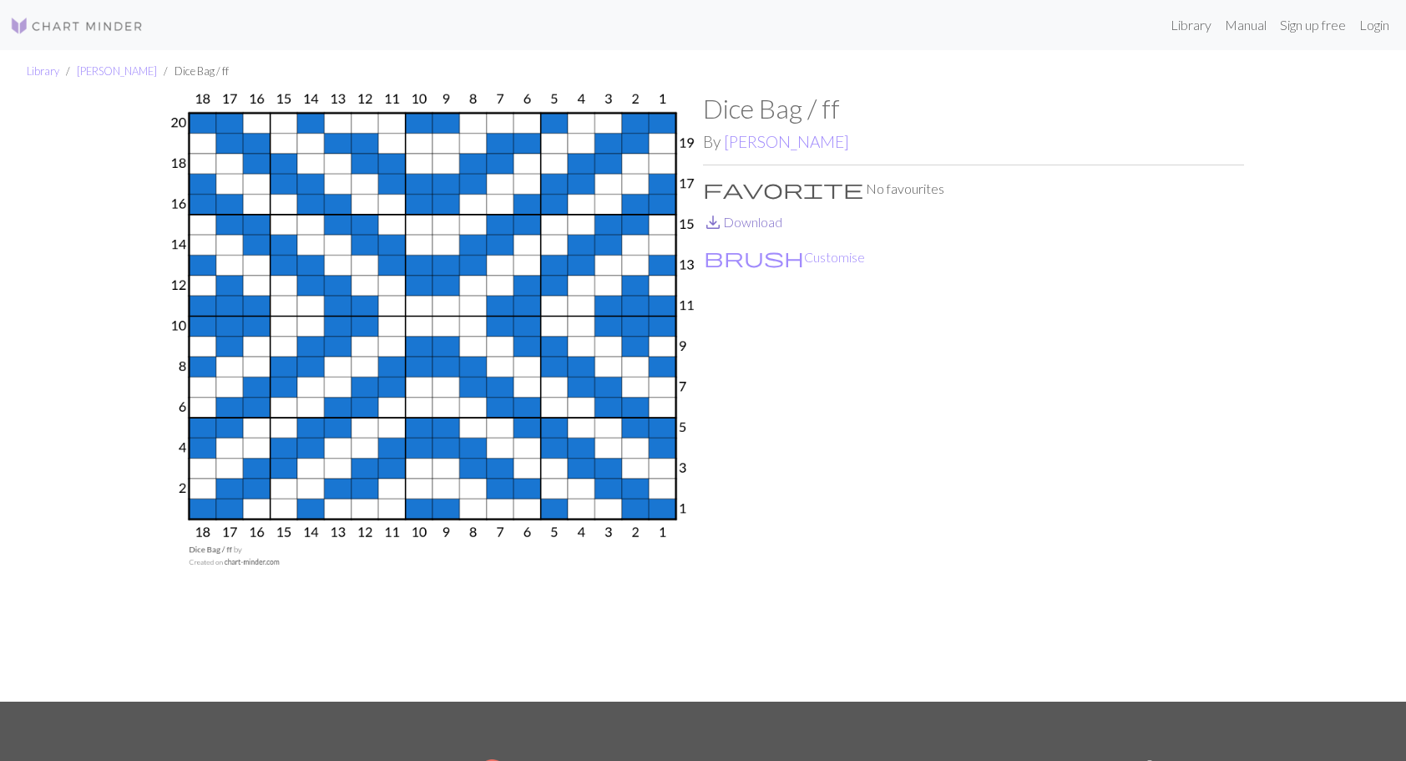
click at [757, 223] on link "save_alt Download" at bounding box center [742, 222] width 79 height 16
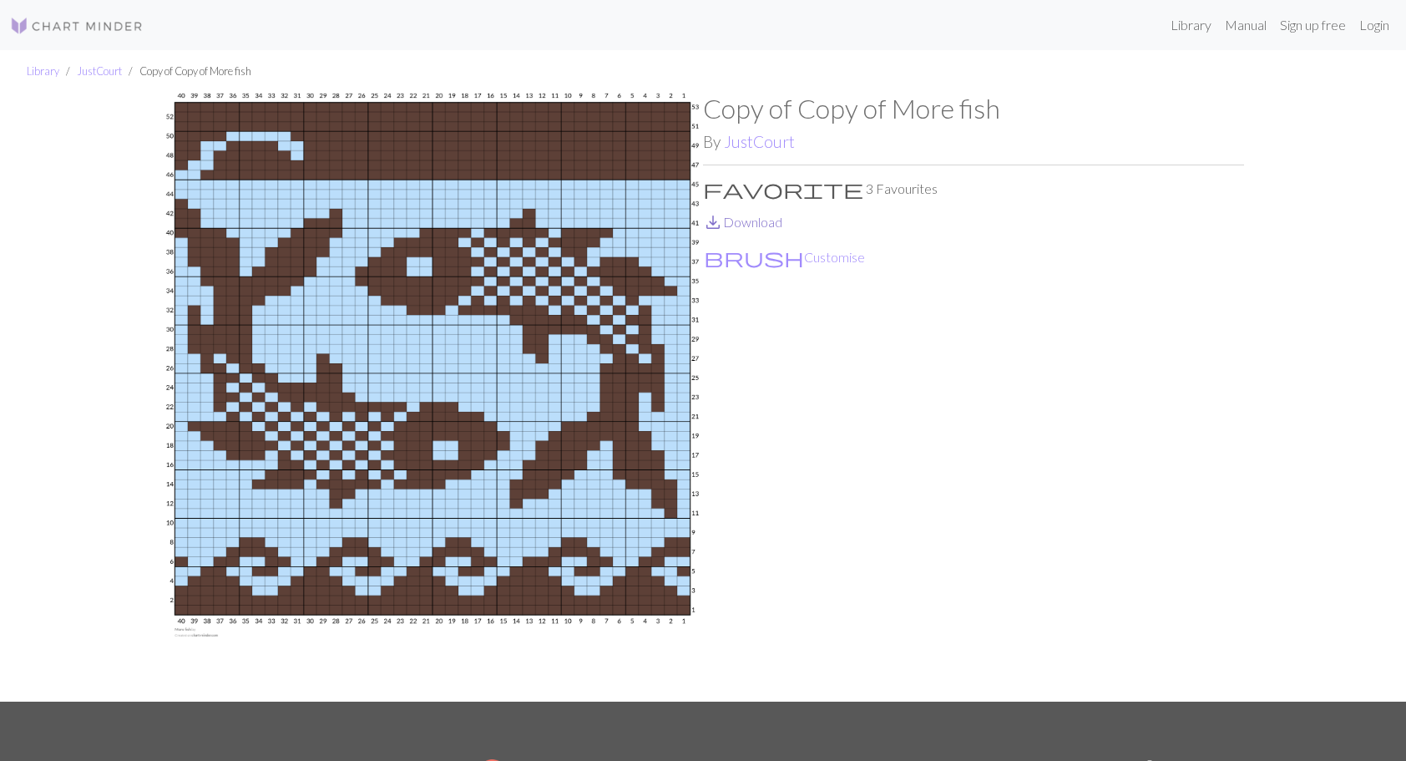
click at [738, 226] on link "save_alt Download" at bounding box center [742, 222] width 79 height 16
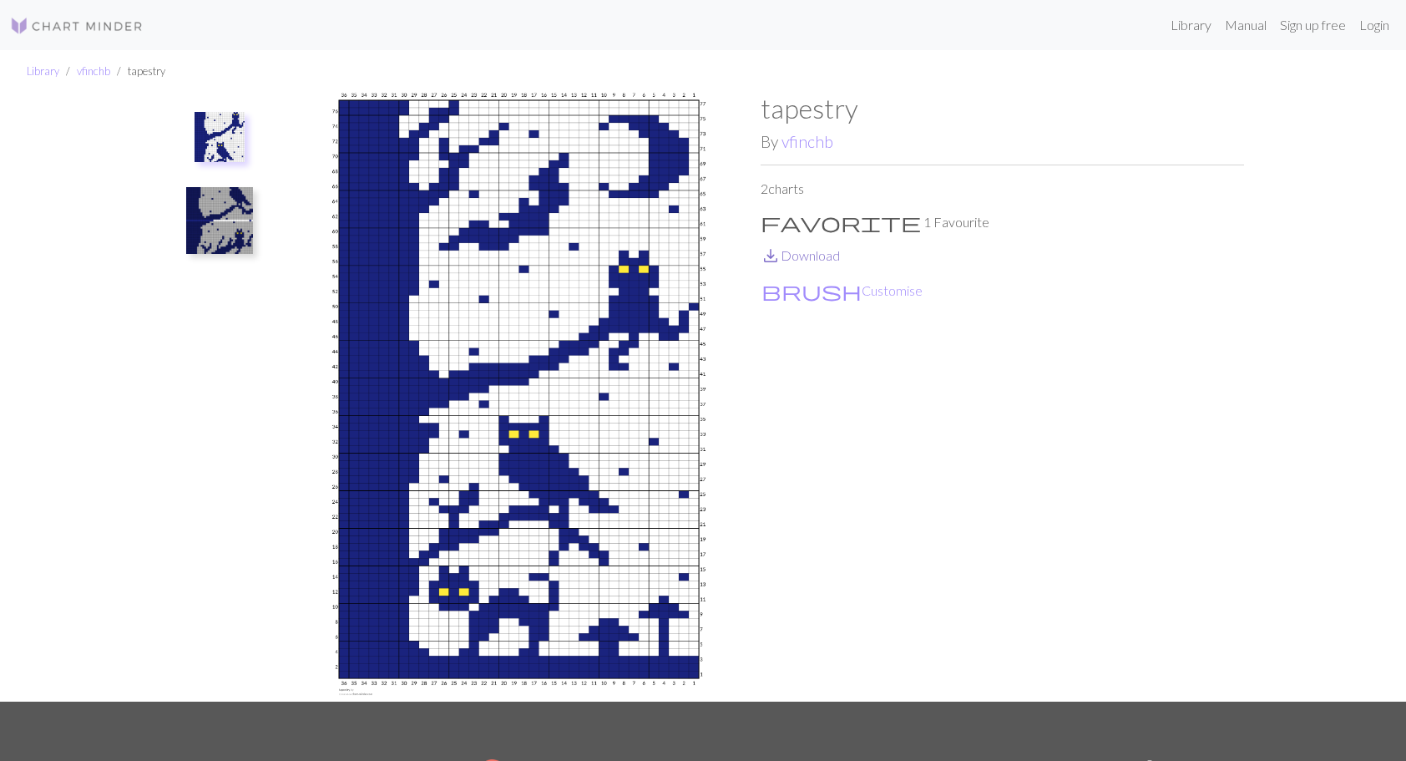
click at [794, 252] on link "save_alt Download" at bounding box center [800, 255] width 79 height 16
click at [234, 215] on img at bounding box center [219, 220] width 67 height 67
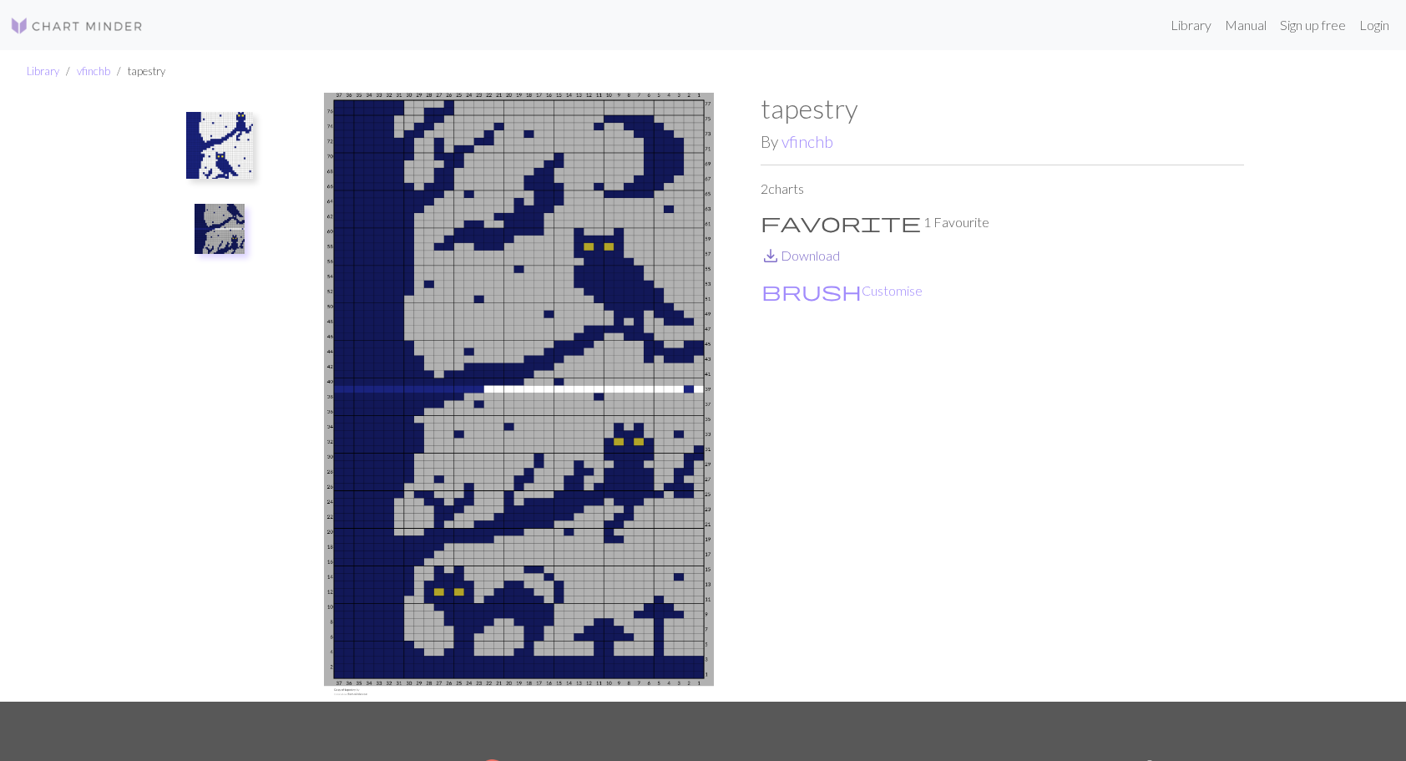
click at [817, 257] on link "save_alt Download" at bounding box center [800, 255] width 79 height 16
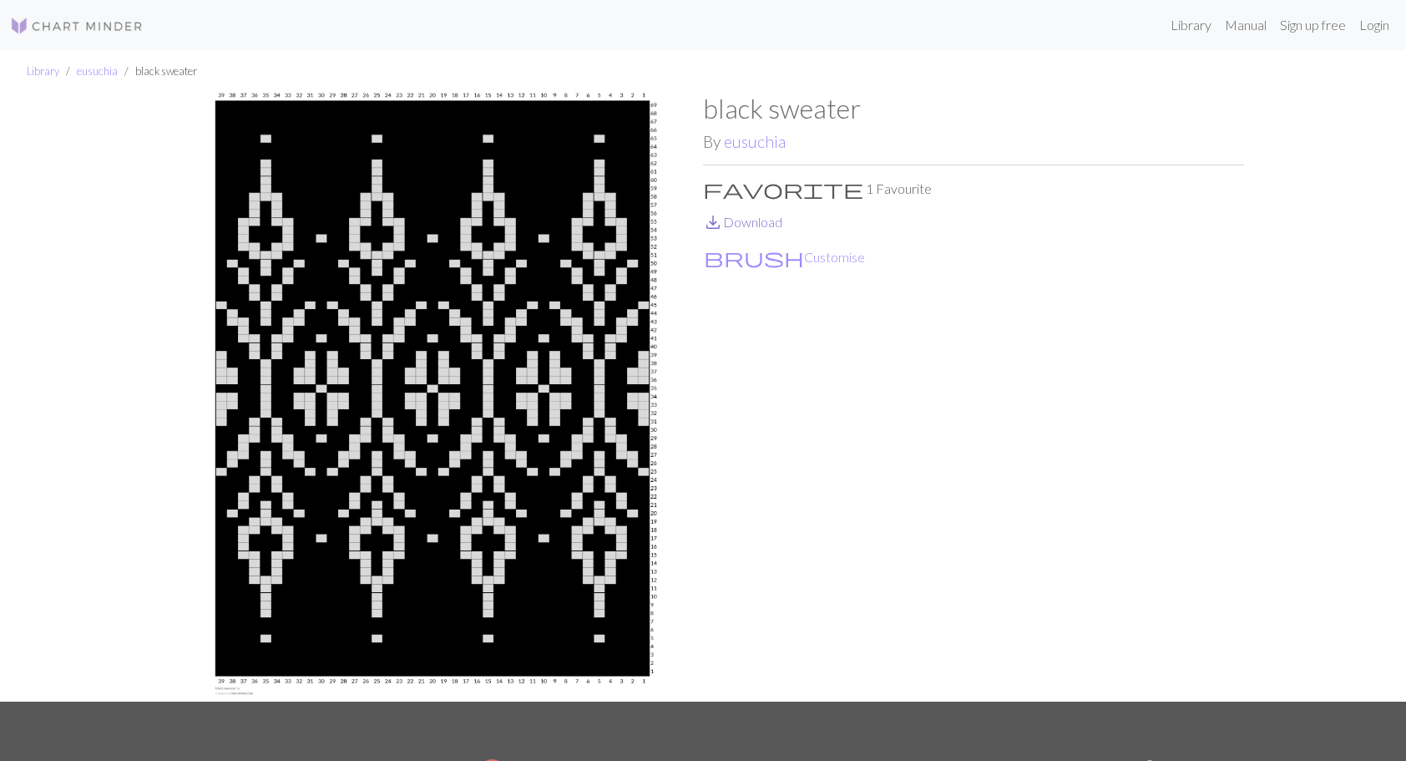
click at [752, 222] on link "save_alt Download" at bounding box center [742, 222] width 79 height 16
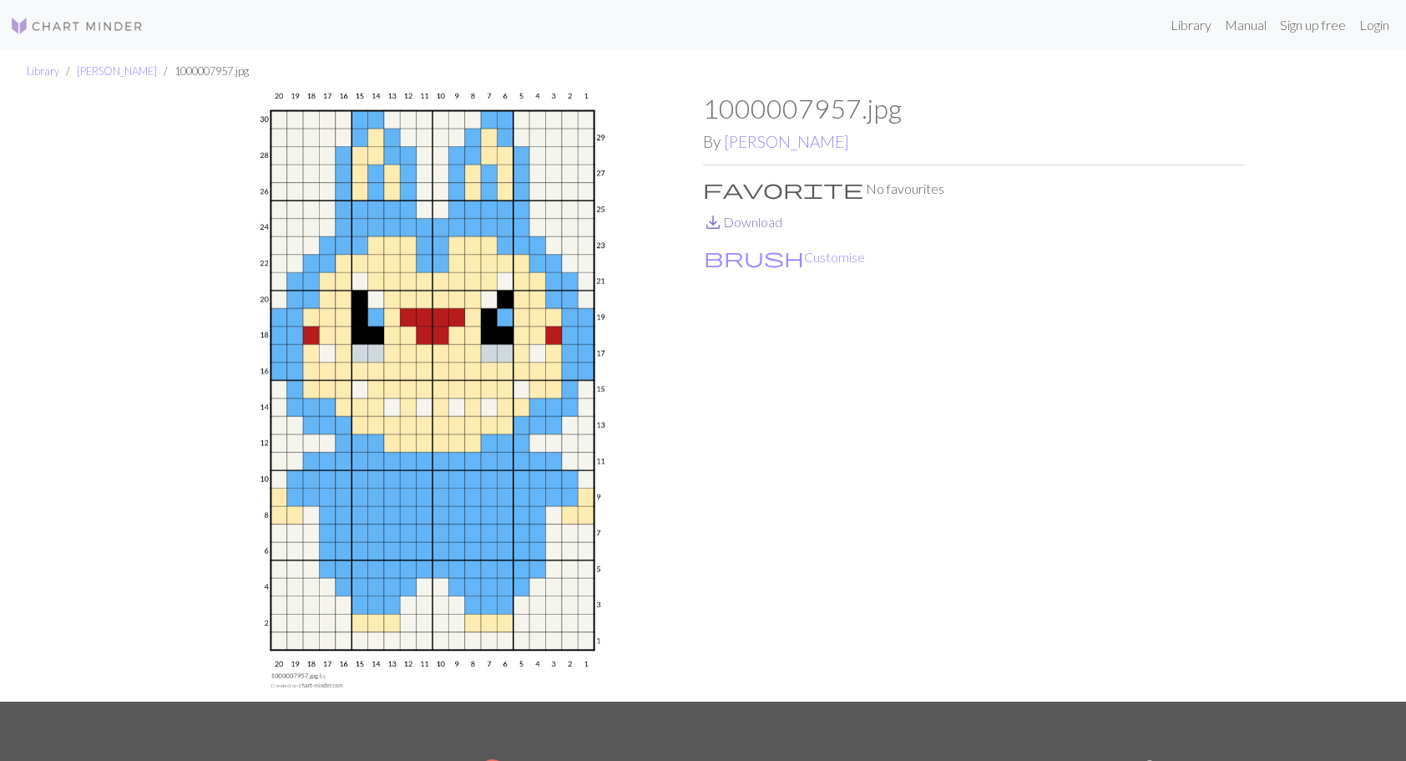
click at [759, 220] on link "save_alt Download" at bounding box center [742, 222] width 79 height 16
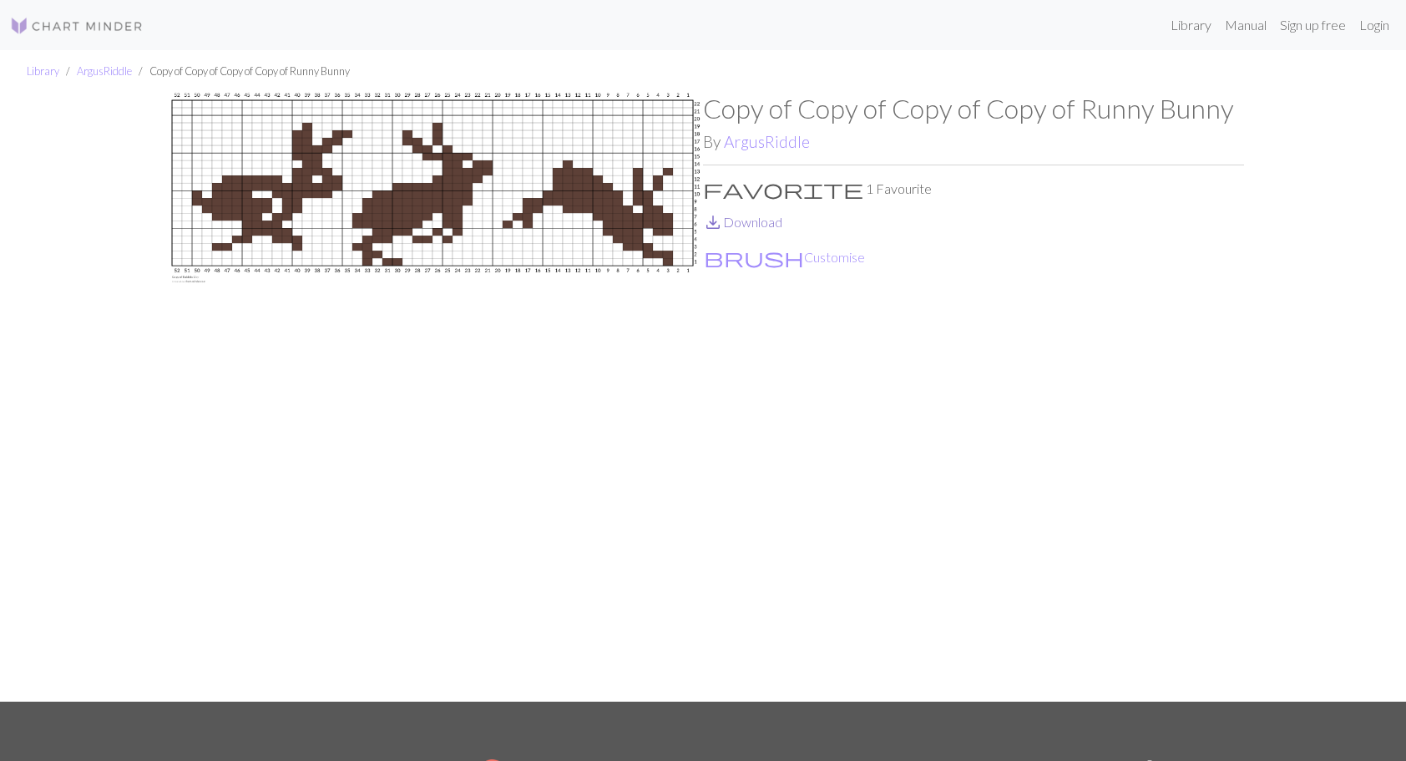
click at [756, 225] on link "save_alt Download" at bounding box center [742, 222] width 79 height 16
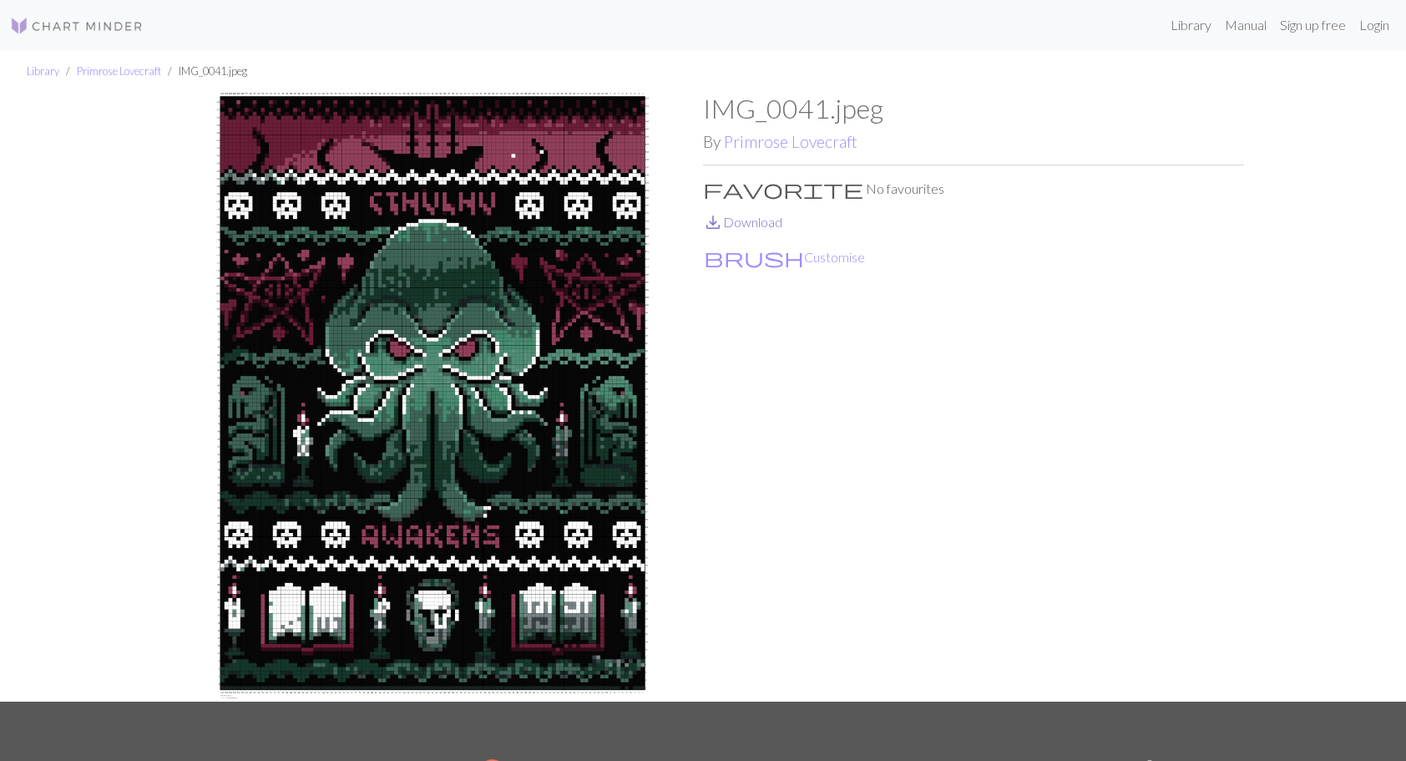
click at [758, 225] on link "save_alt Download" at bounding box center [742, 222] width 79 height 16
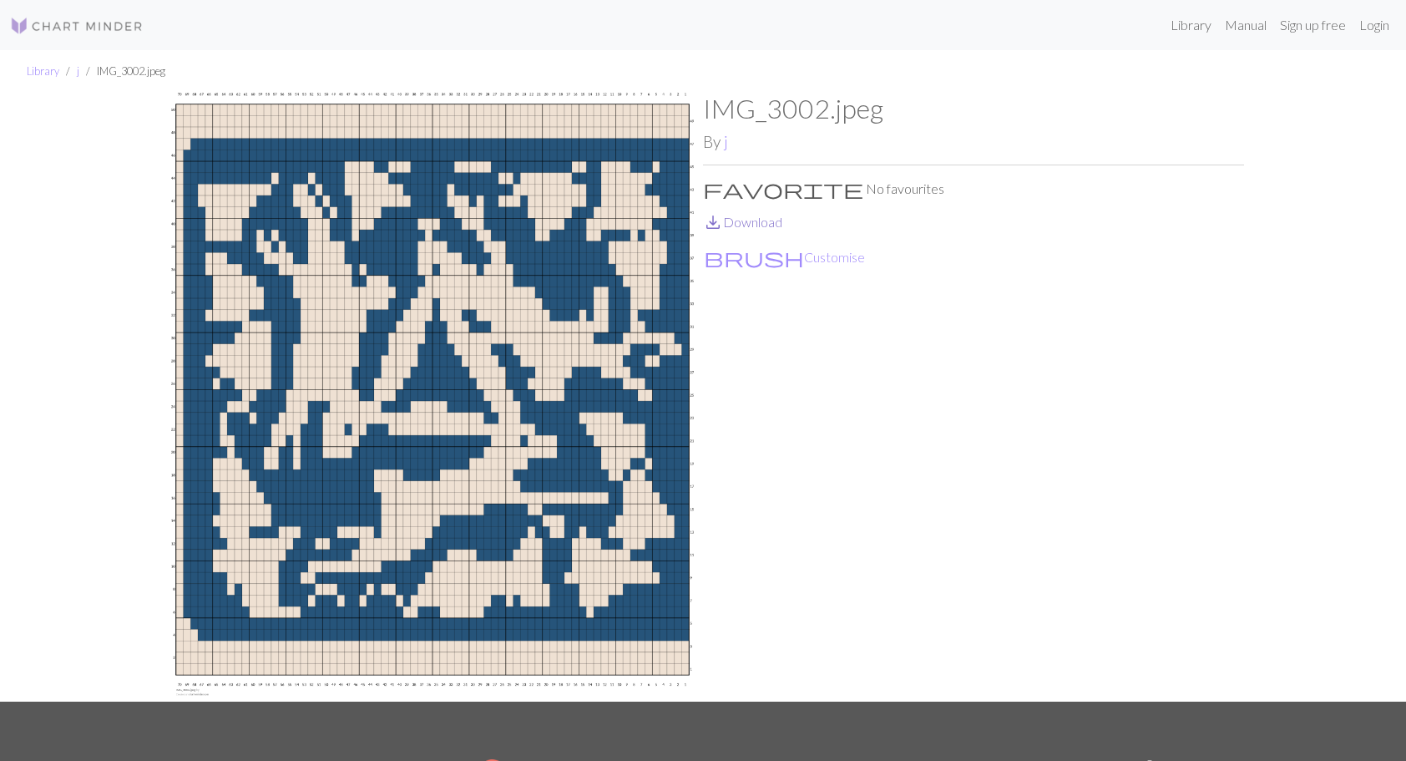
click at [766, 220] on link "save_alt Download" at bounding box center [742, 222] width 79 height 16
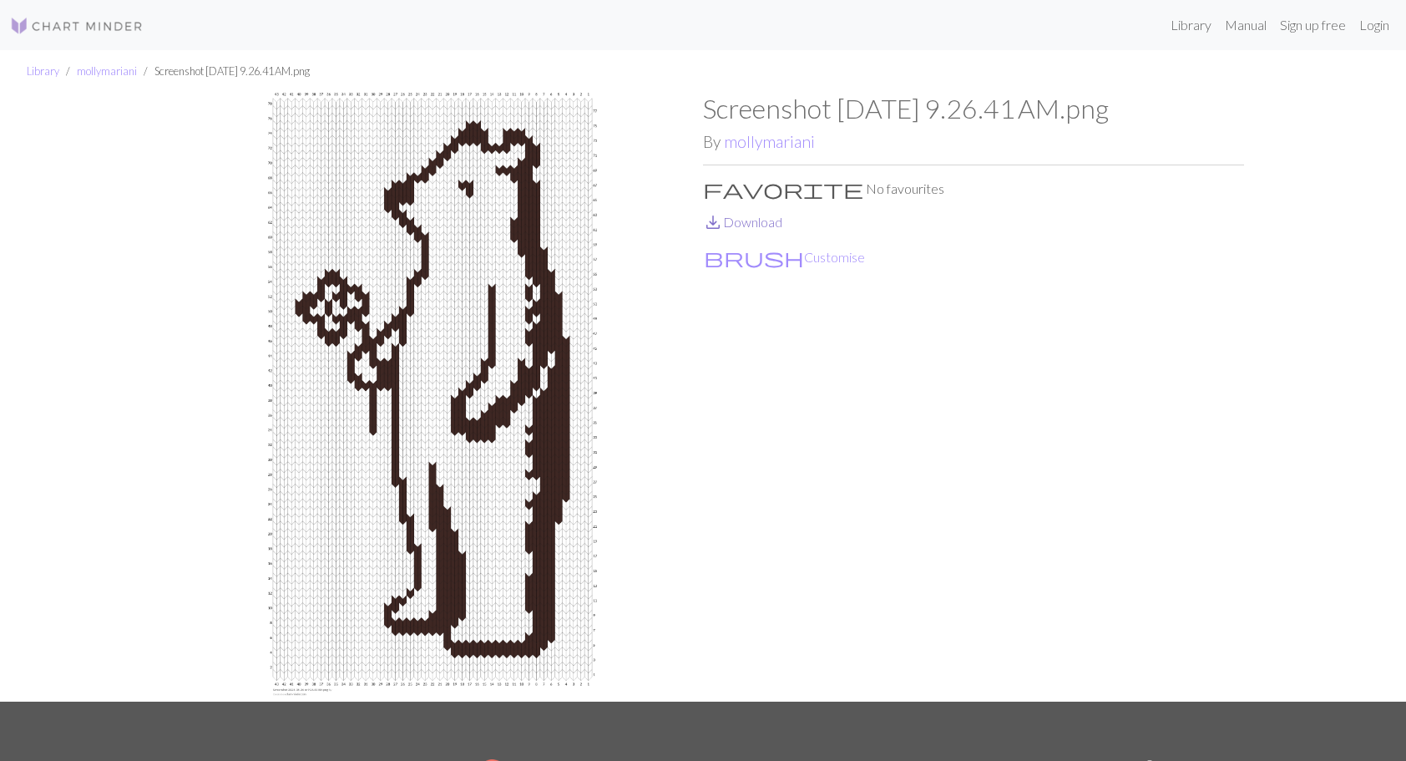
click at [744, 227] on link "save_alt Download" at bounding box center [742, 222] width 79 height 16
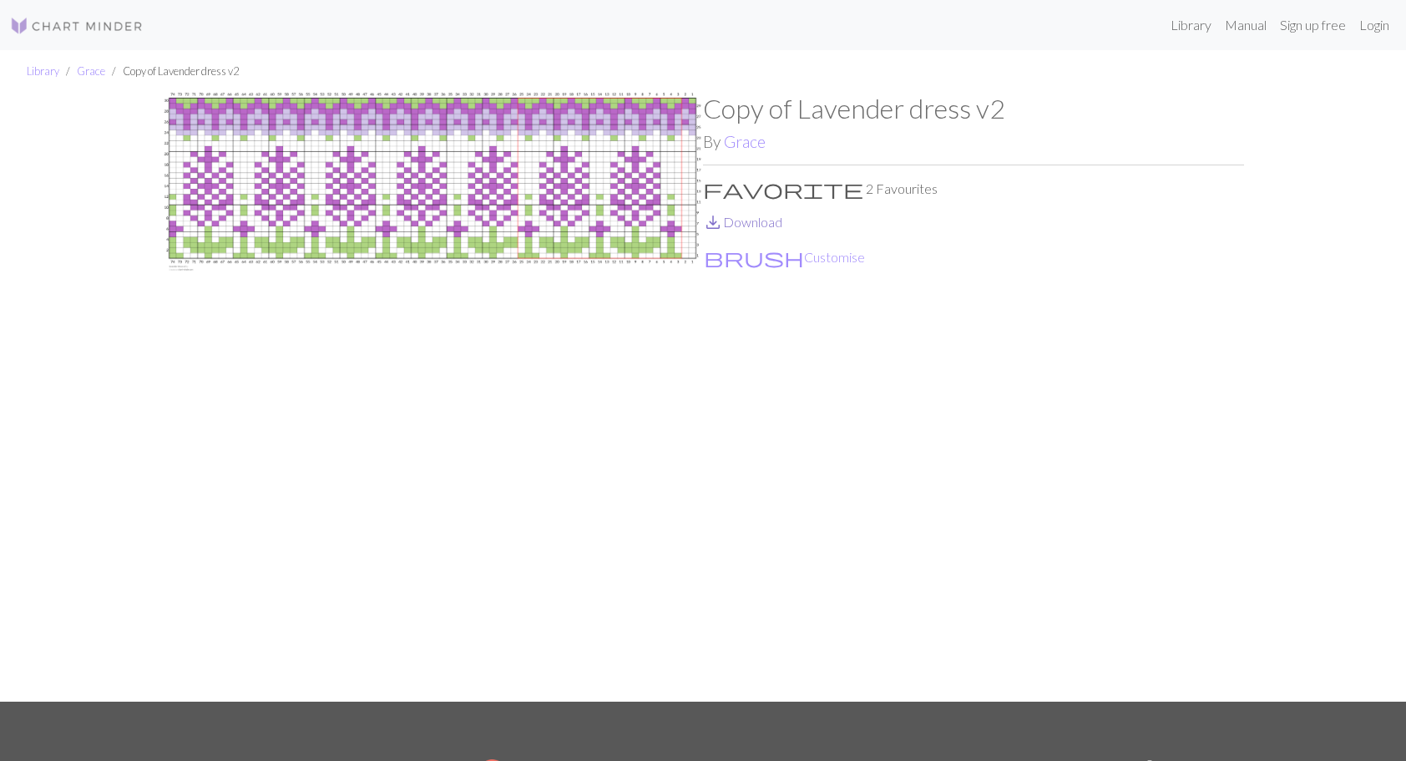
click at [773, 223] on link "save_alt Download" at bounding box center [742, 222] width 79 height 16
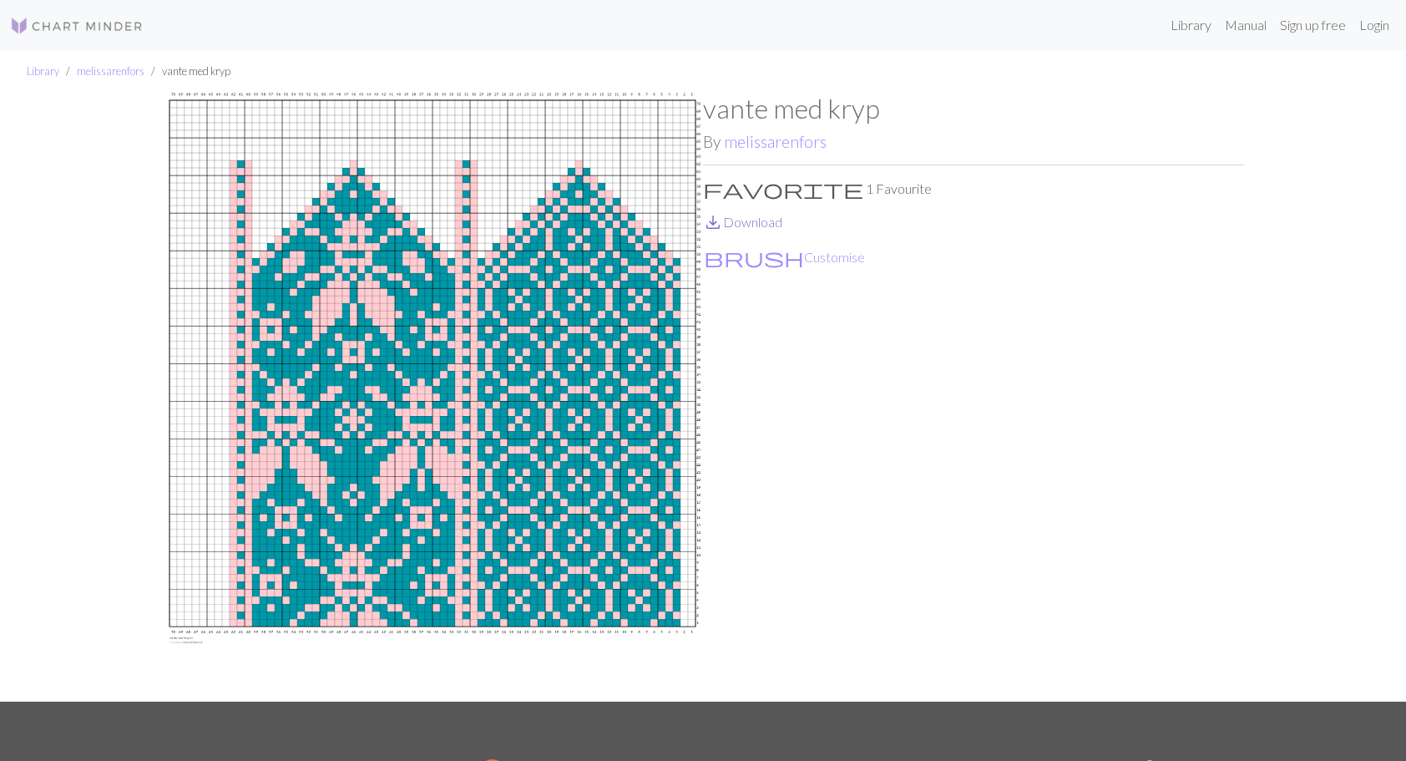
click at [775, 219] on link "save_alt Download" at bounding box center [742, 222] width 79 height 16
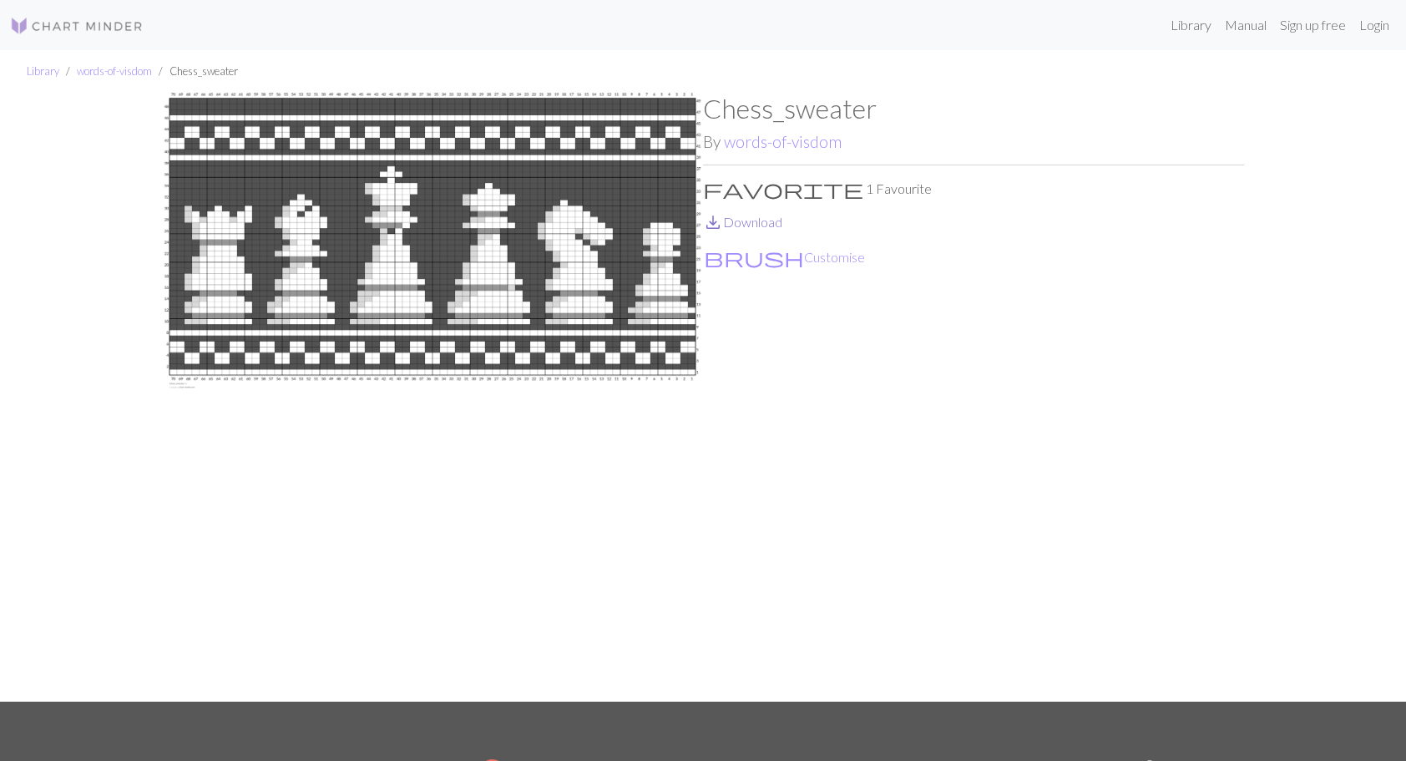
click at [761, 222] on link "save_alt Download" at bounding box center [742, 222] width 79 height 16
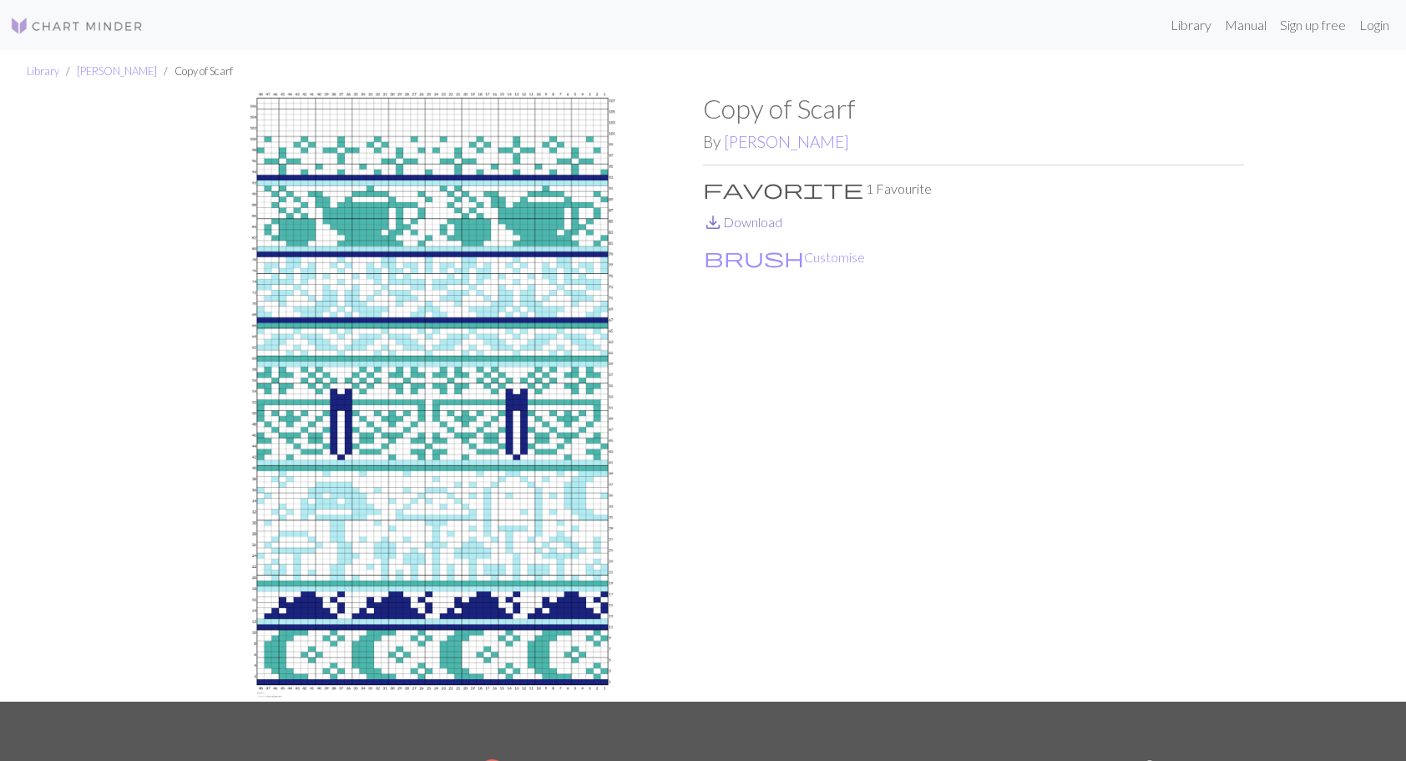
click at [753, 223] on link "save_alt Download" at bounding box center [742, 222] width 79 height 16
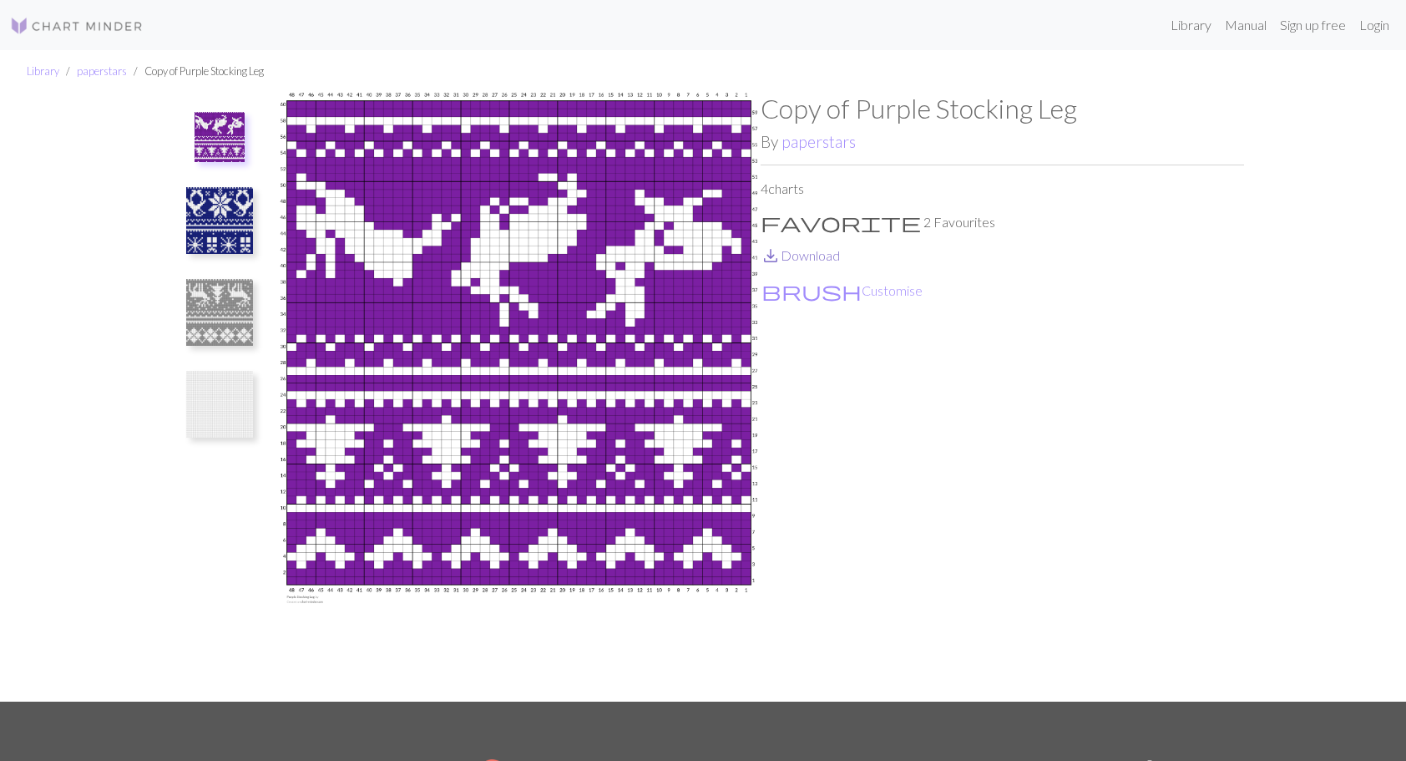
click at [810, 257] on link "save_alt Download" at bounding box center [800, 255] width 79 height 16
click at [212, 228] on img at bounding box center [219, 220] width 67 height 67
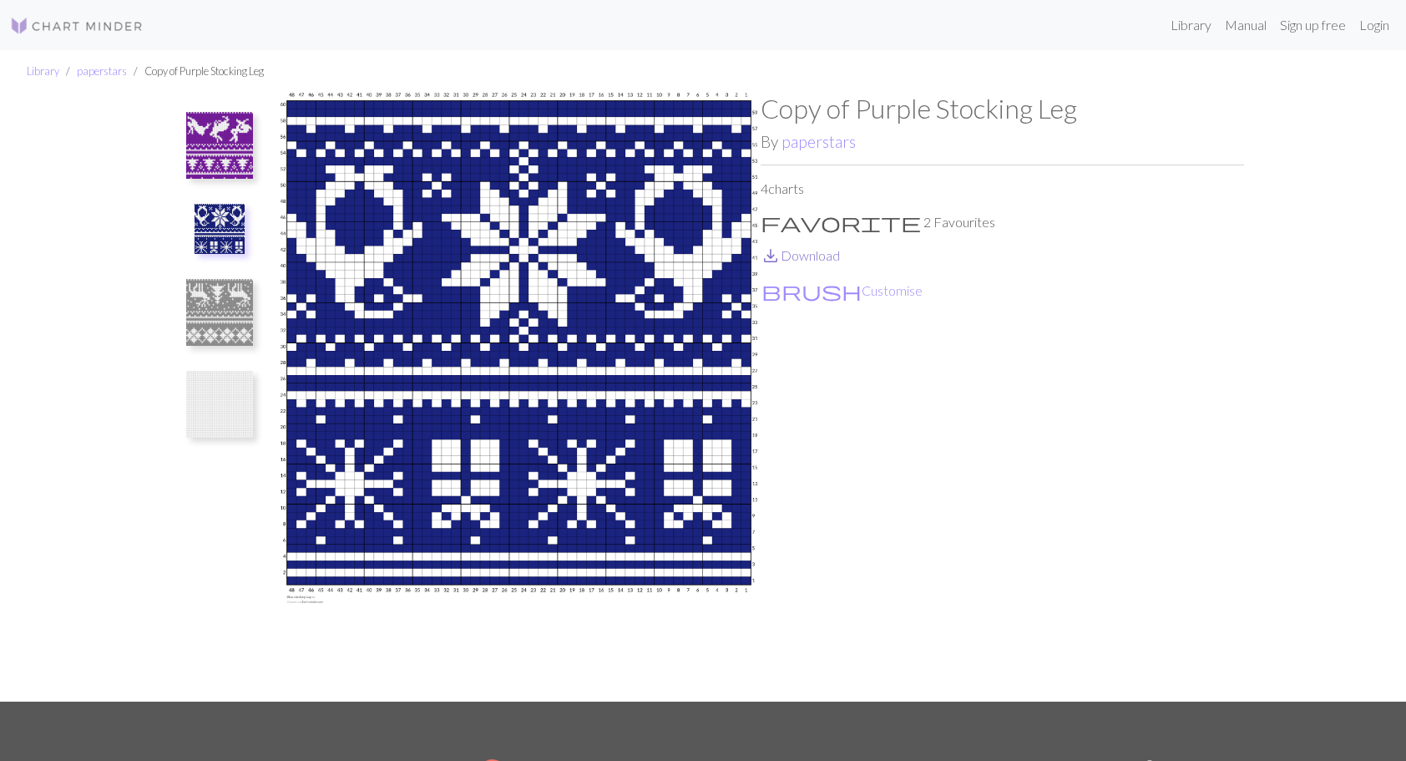
click at [809, 250] on link "save_alt Download" at bounding box center [800, 255] width 79 height 16
click at [230, 304] on img at bounding box center [219, 312] width 67 height 67
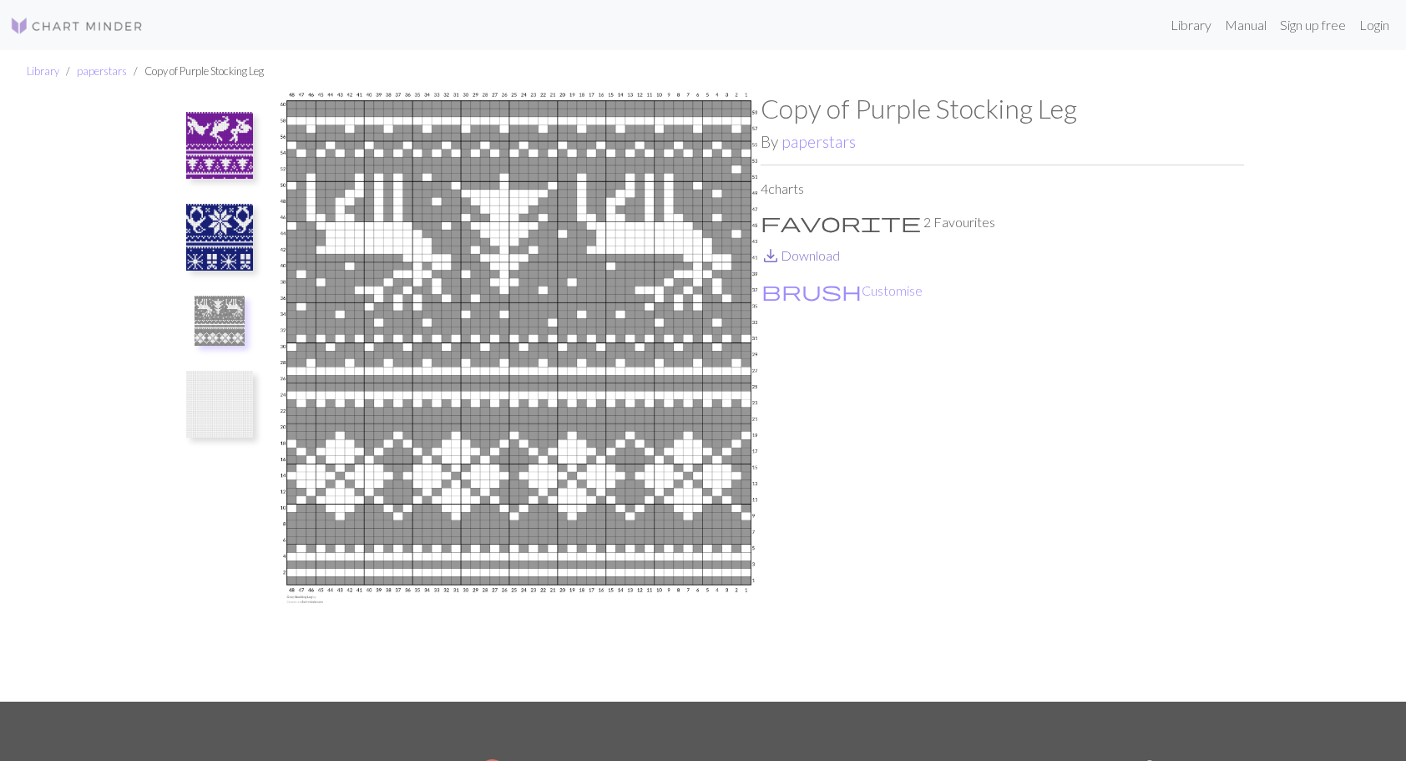
click at [823, 257] on link "save_alt Download" at bounding box center [800, 255] width 79 height 16
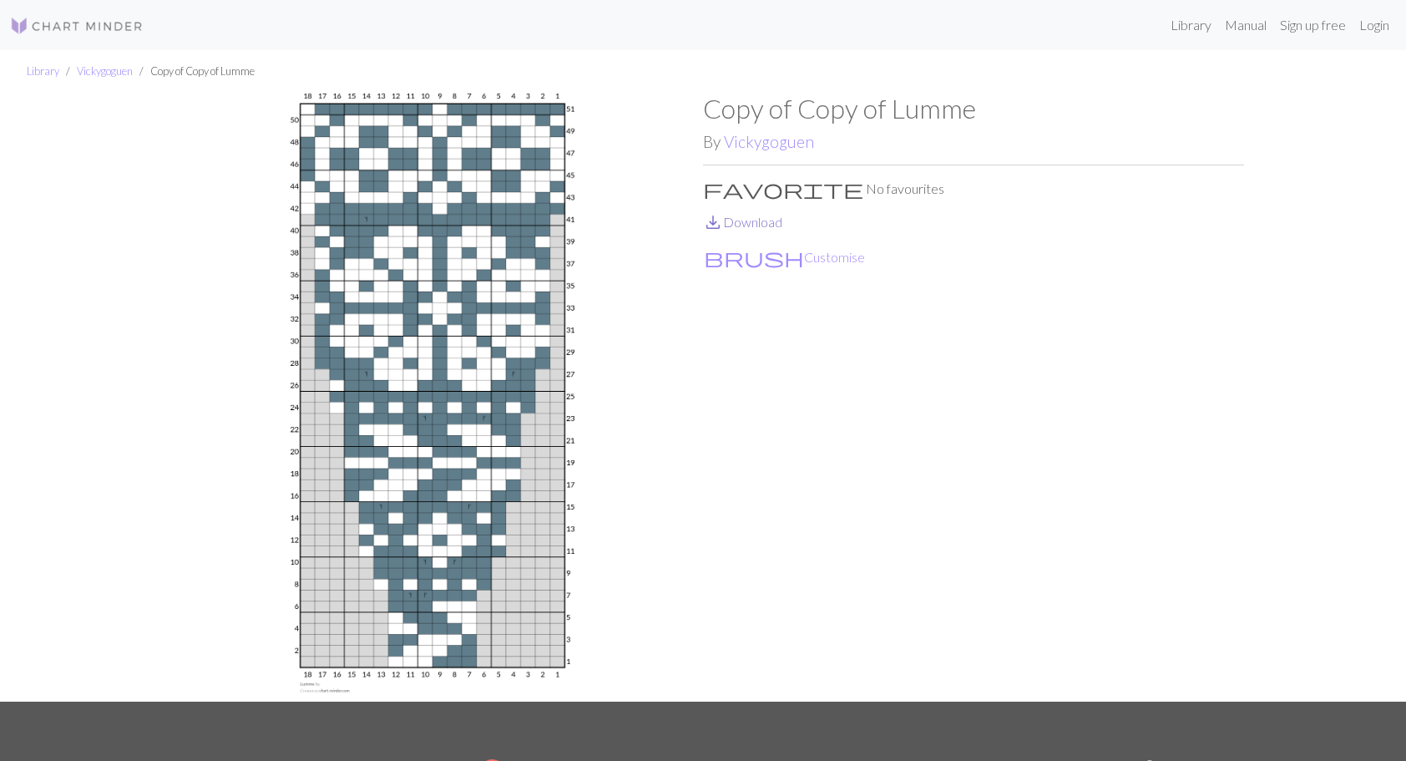
click at [759, 223] on link "save_alt Download" at bounding box center [742, 222] width 79 height 16
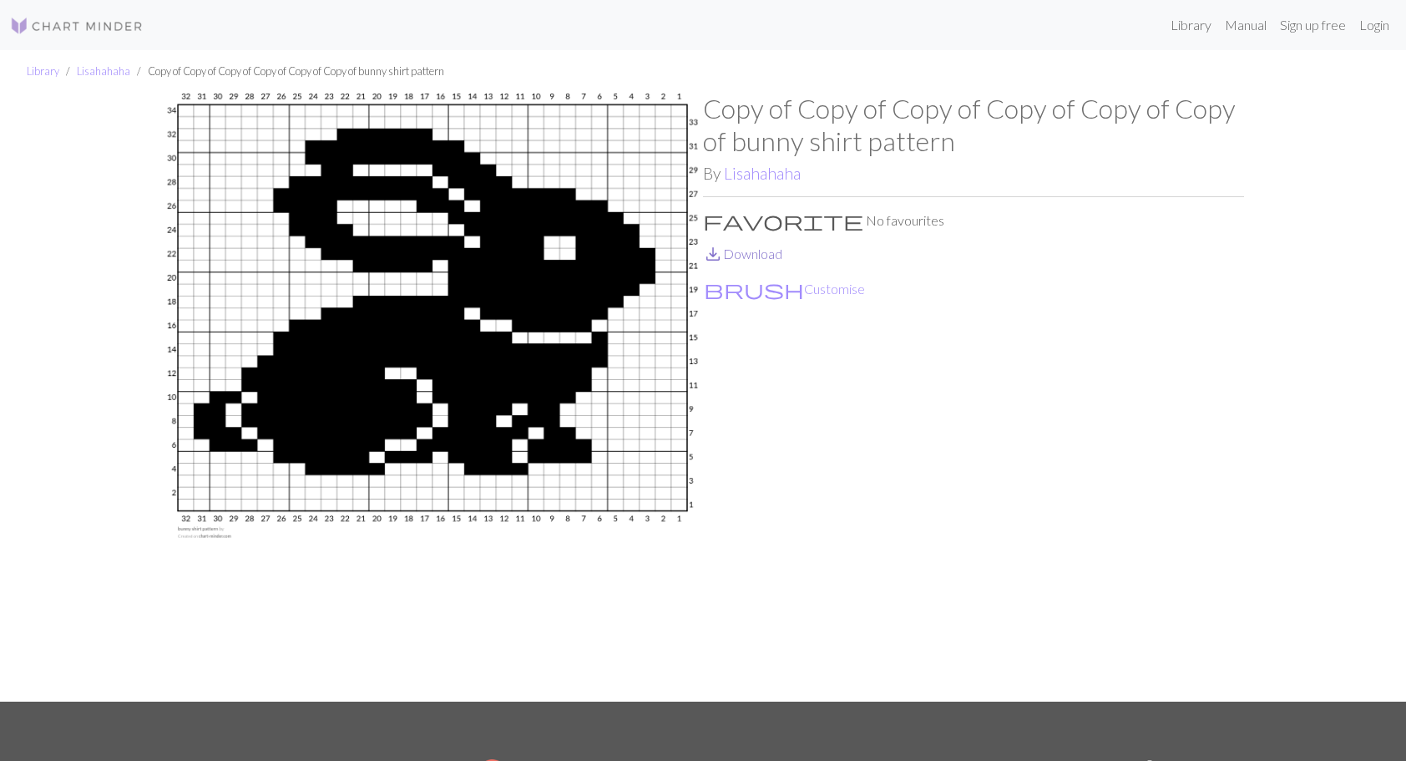
click at [745, 253] on link "save_alt Download" at bounding box center [742, 253] width 79 height 16
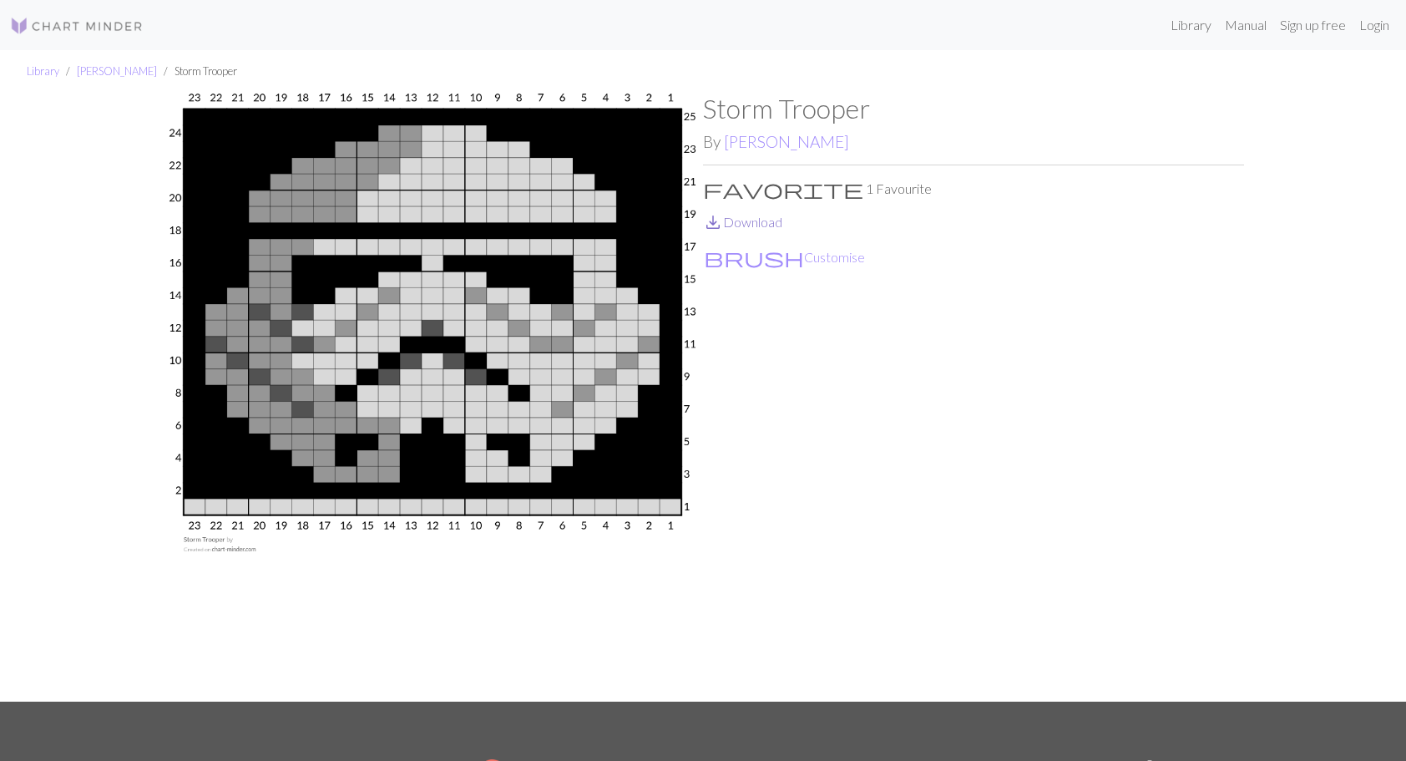
click at [748, 219] on link "save_alt Download" at bounding box center [742, 222] width 79 height 16
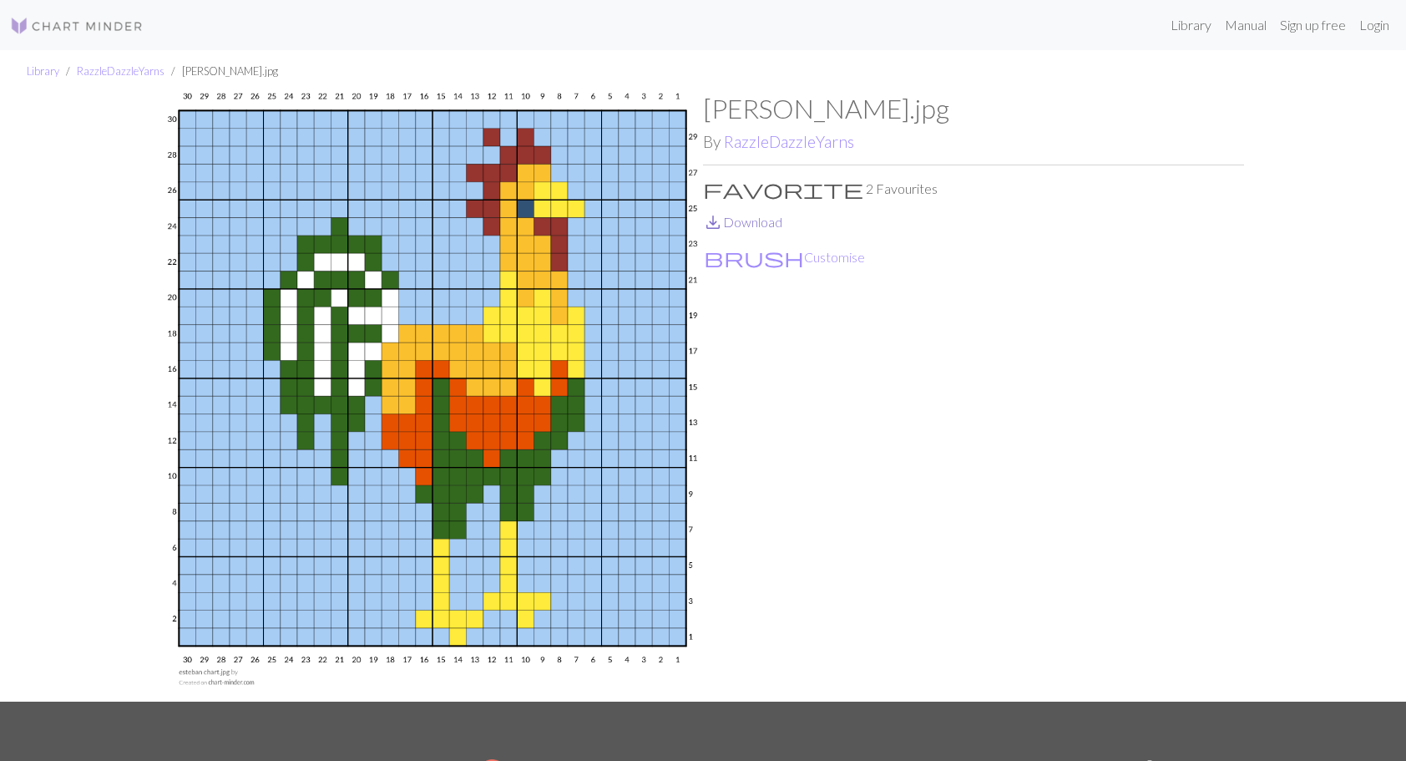
click at [749, 220] on link "save_alt Download" at bounding box center [742, 222] width 79 height 16
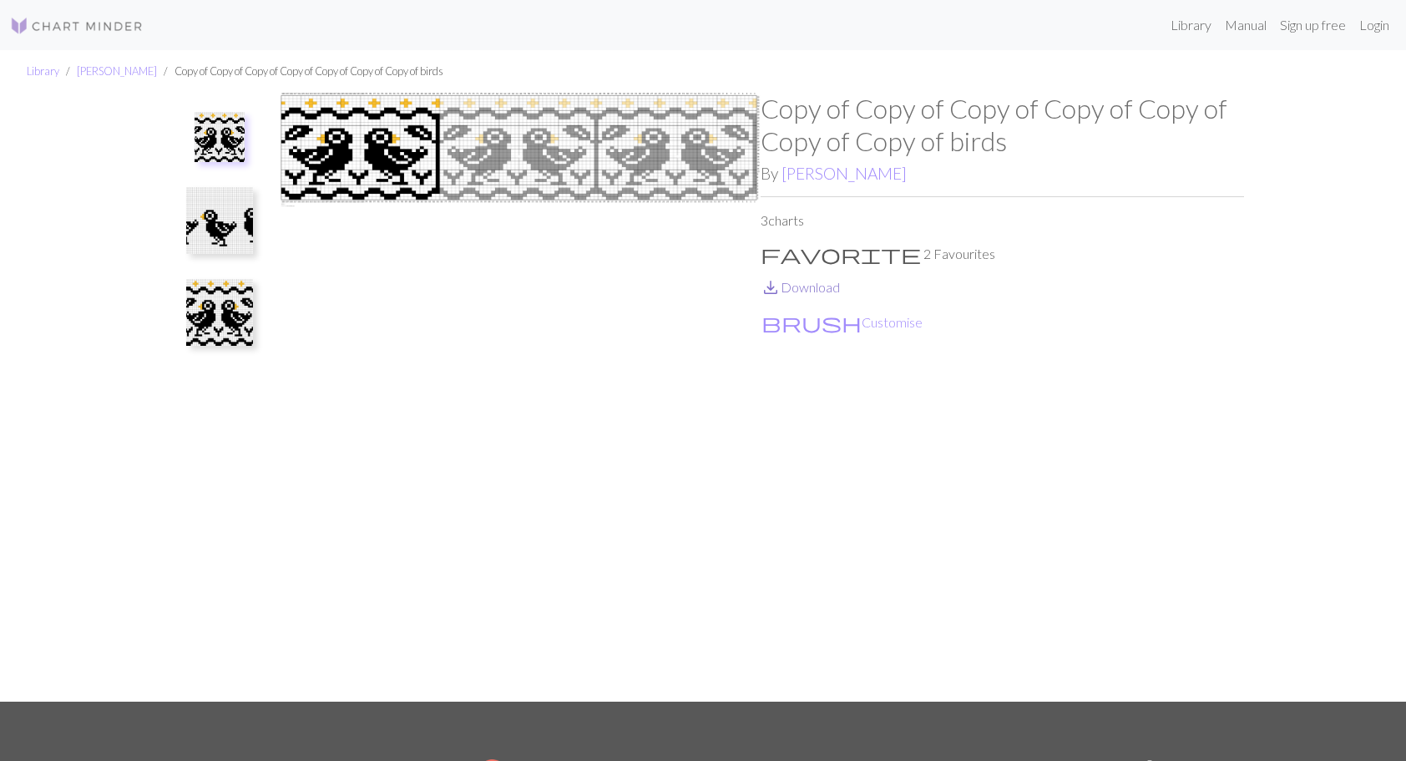
click at [812, 286] on link "save_alt Download" at bounding box center [800, 287] width 79 height 16
click at [235, 220] on img at bounding box center [219, 220] width 67 height 67
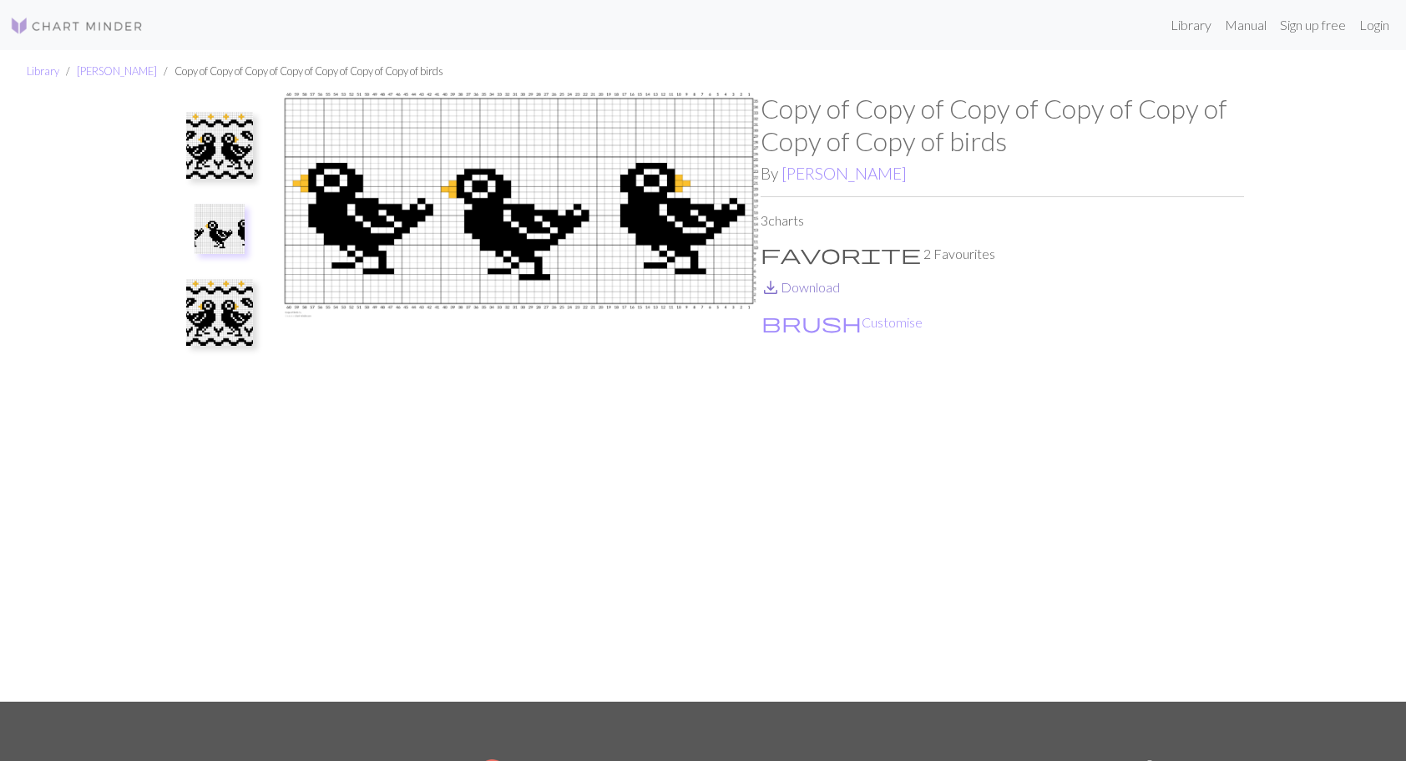
drag, startPoint x: 803, startPoint y: 286, endPoint x: 790, endPoint y: 286, distance: 13.4
click at [802, 286] on link "save_alt Download" at bounding box center [800, 287] width 79 height 16
click at [229, 322] on img at bounding box center [219, 312] width 67 height 67
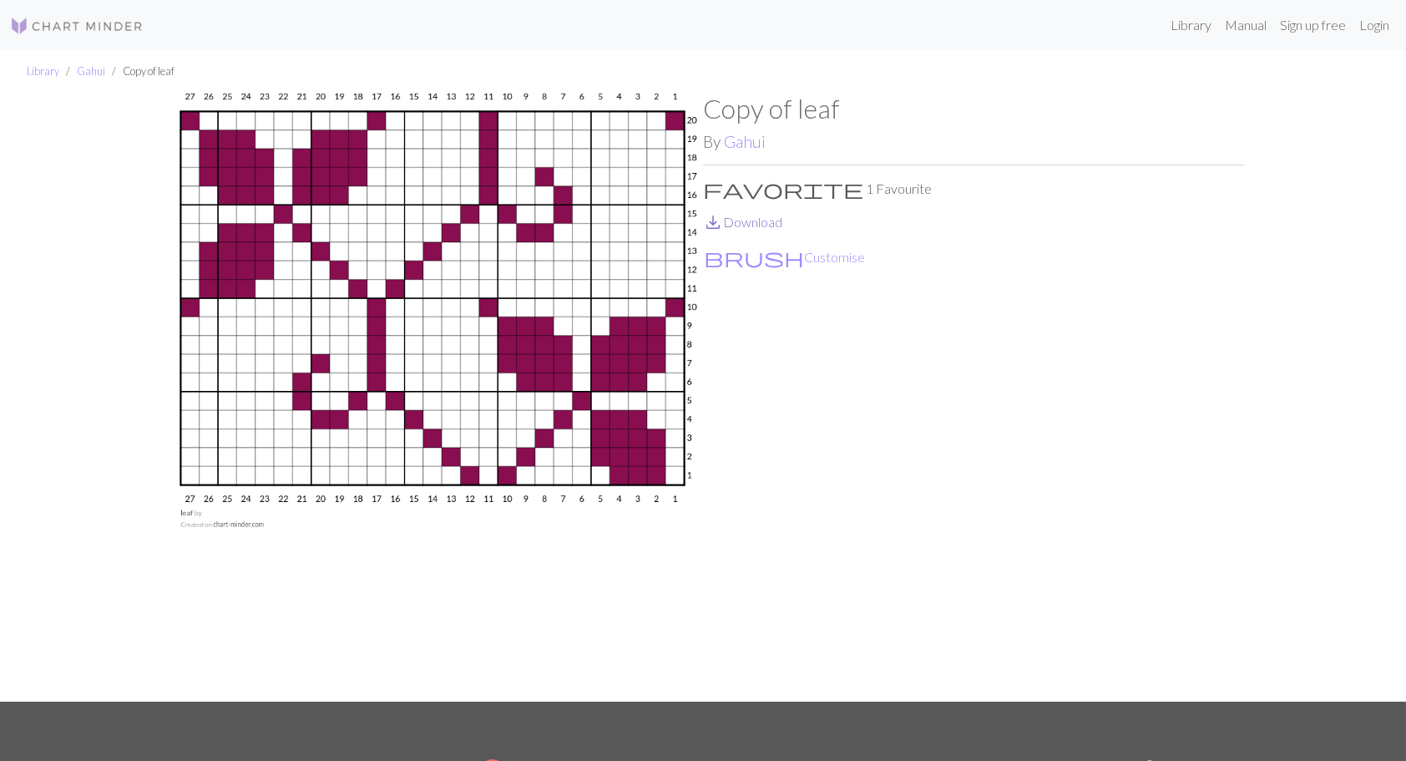
click at [745, 220] on link "save_alt Download" at bounding box center [742, 222] width 79 height 16
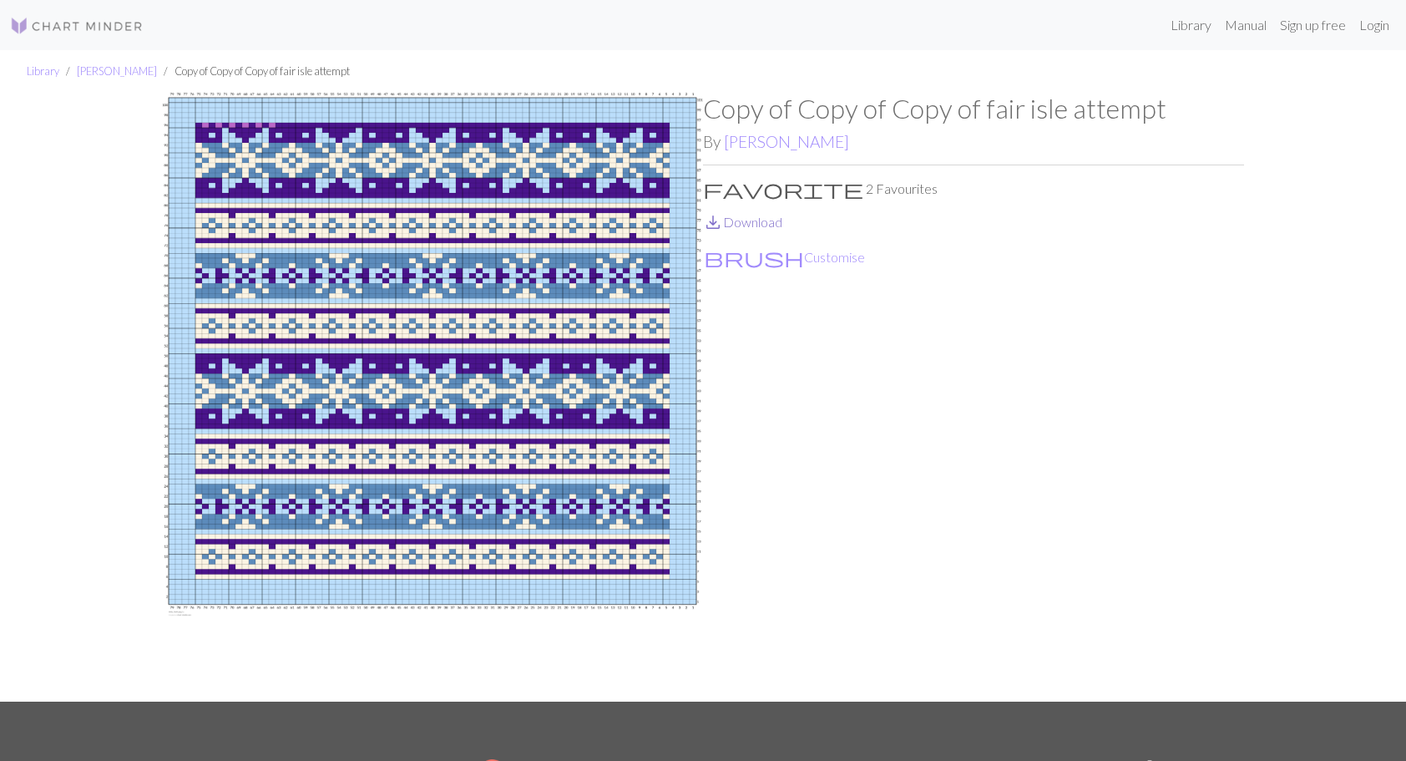
click at [765, 216] on link "save_alt Download" at bounding box center [742, 222] width 79 height 16
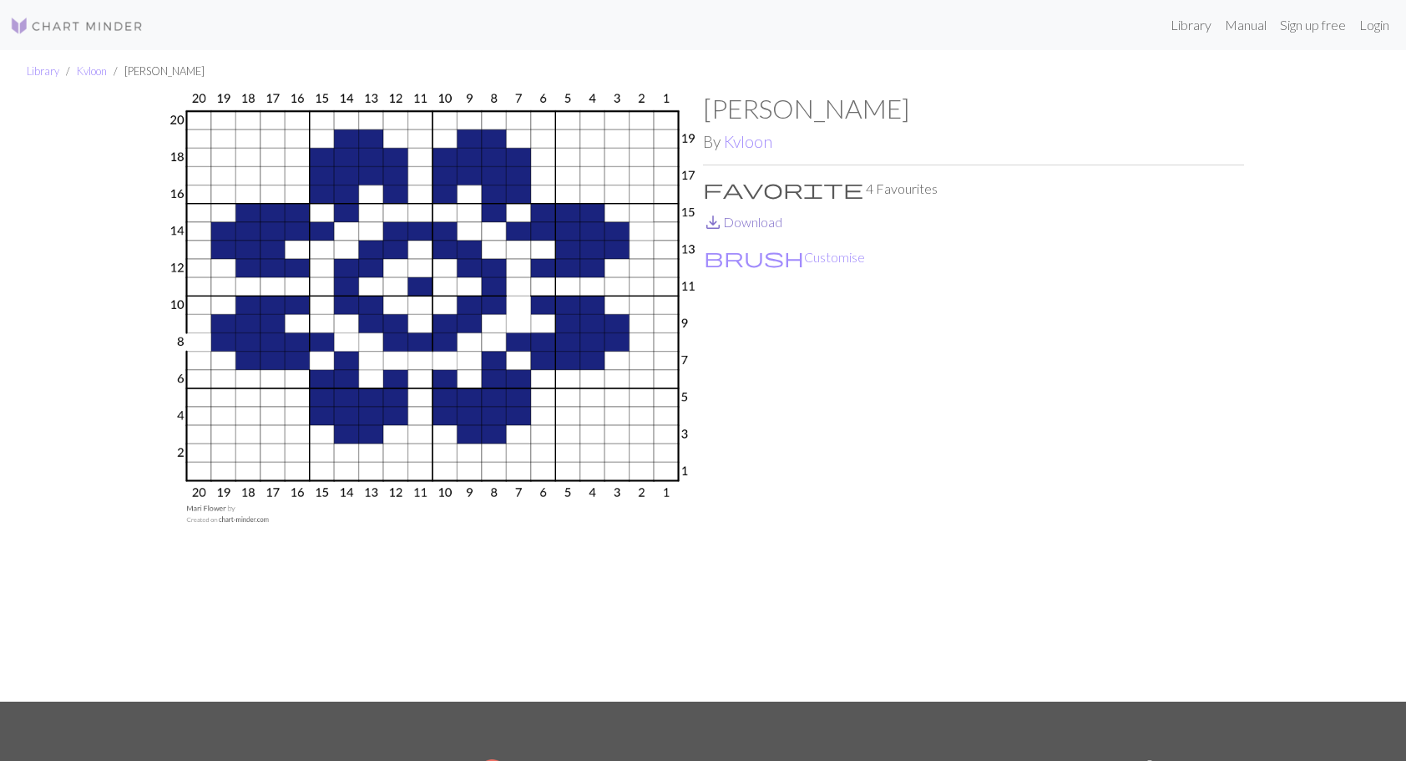
click at [765, 225] on link "save_alt Download" at bounding box center [742, 222] width 79 height 16
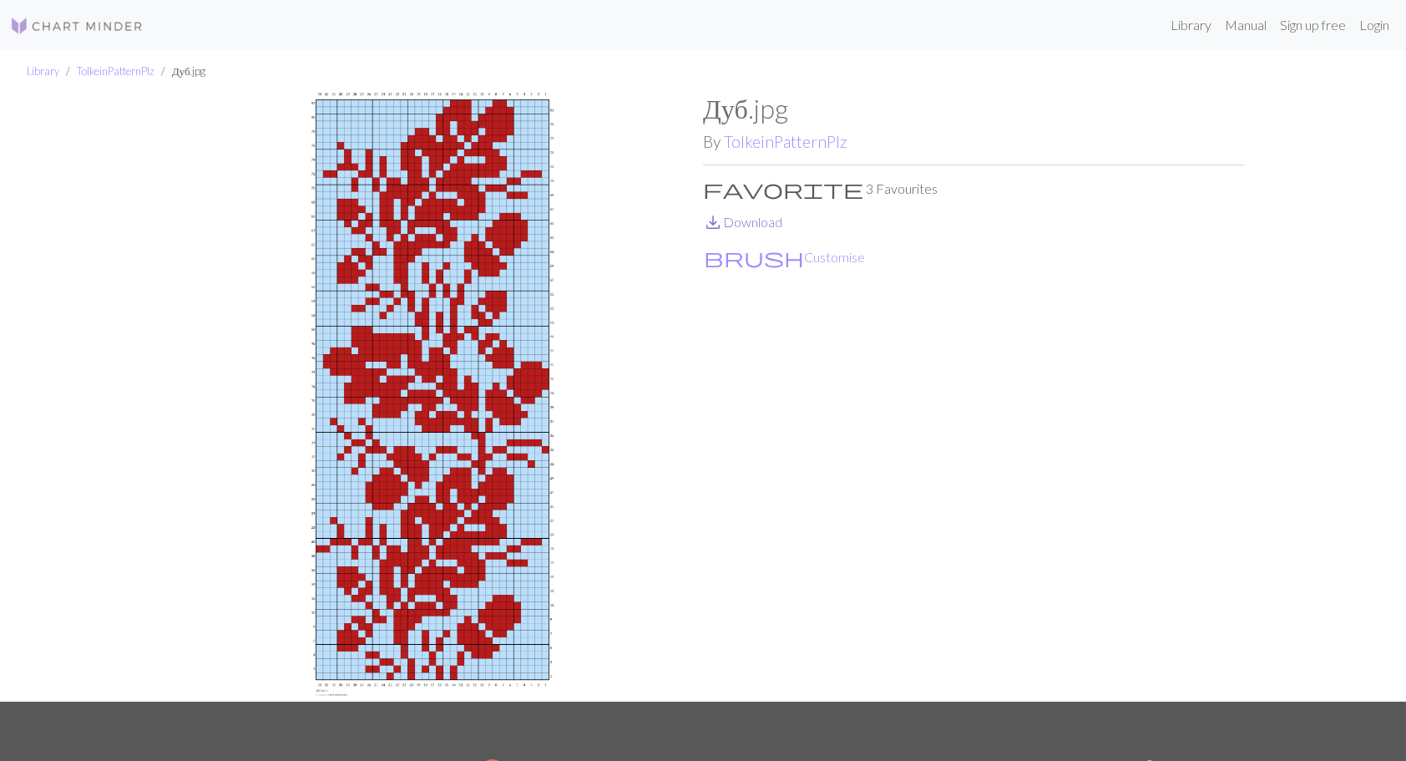
click at [741, 224] on link "save_alt Download" at bounding box center [742, 222] width 79 height 16
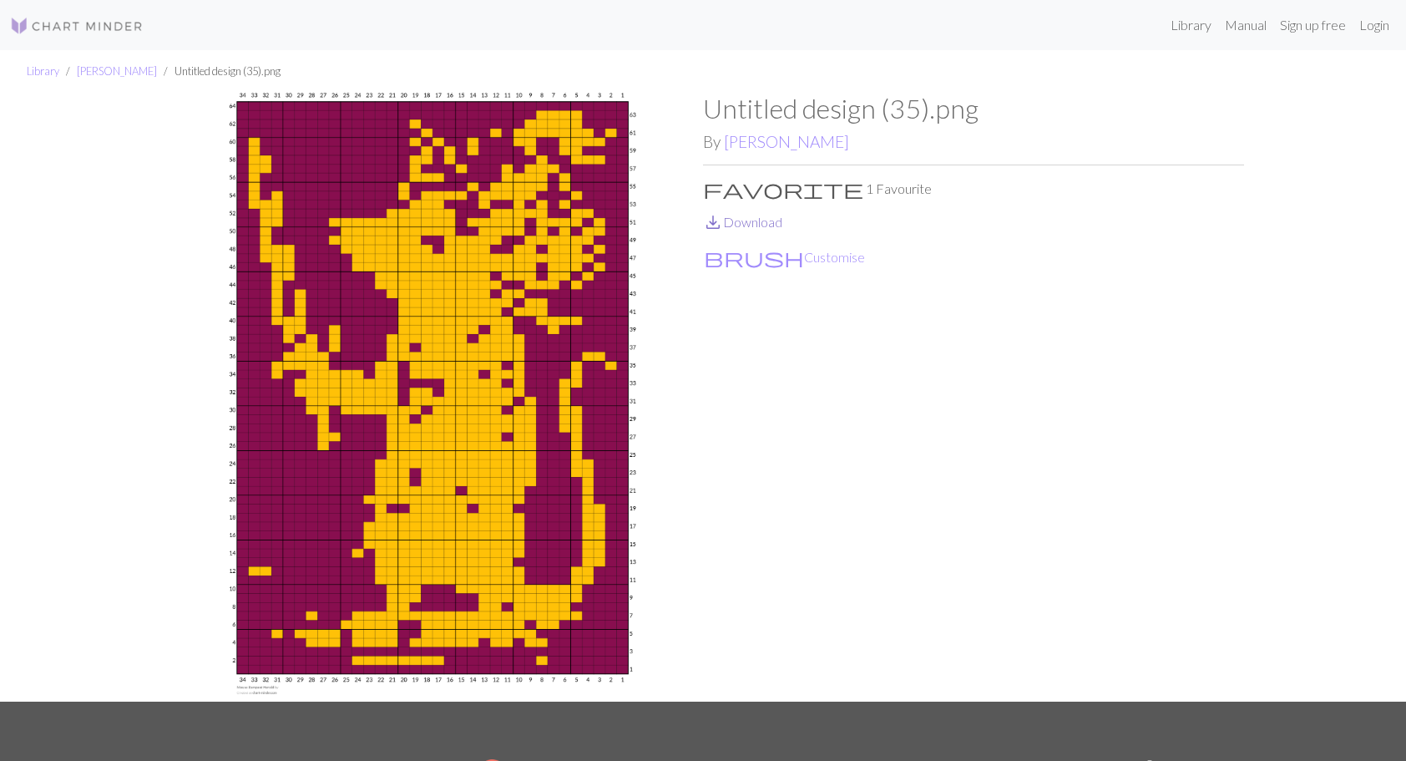
click at [778, 217] on link "save_alt Download" at bounding box center [742, 222] width 79 height 16
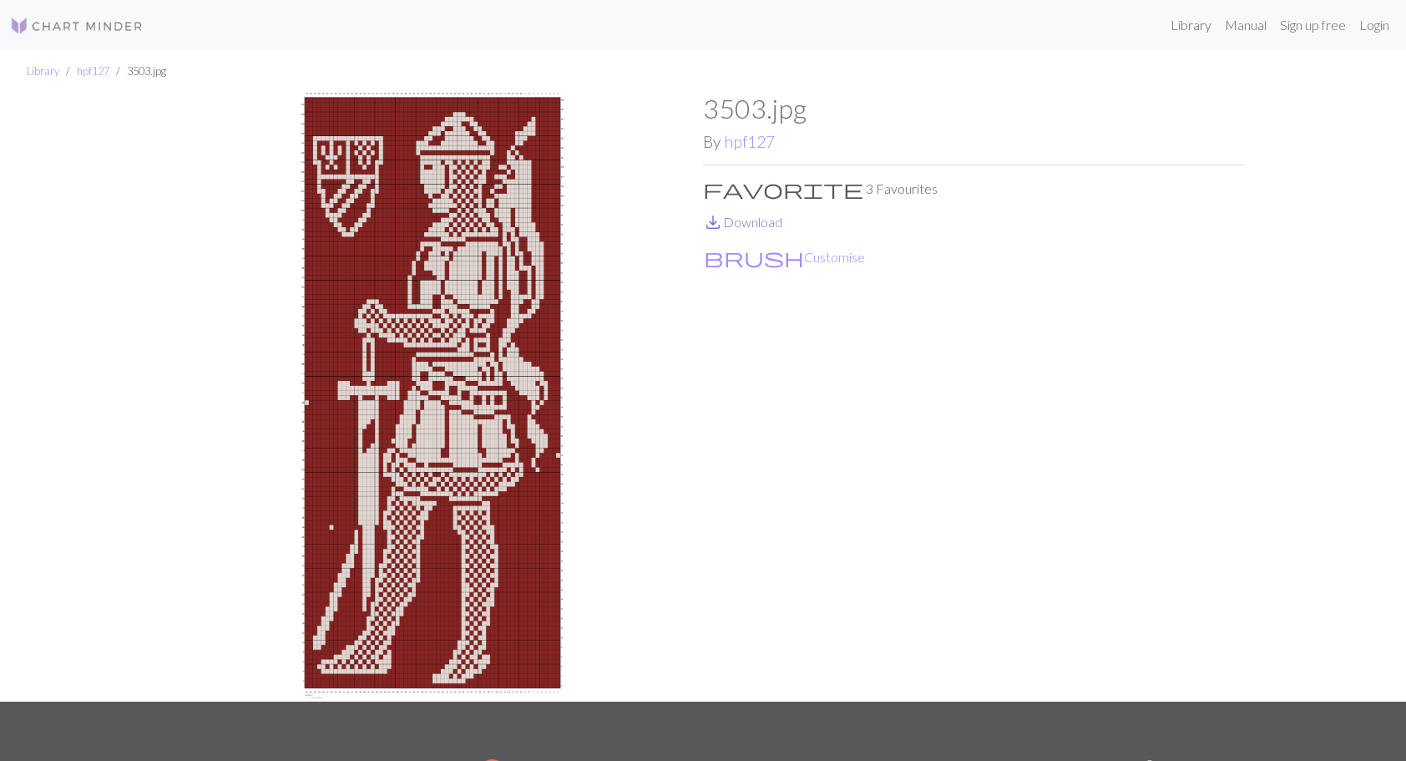
click at [746, 220] on link "save_alt Download" at bounding box center [742, 222] width 79 height 16
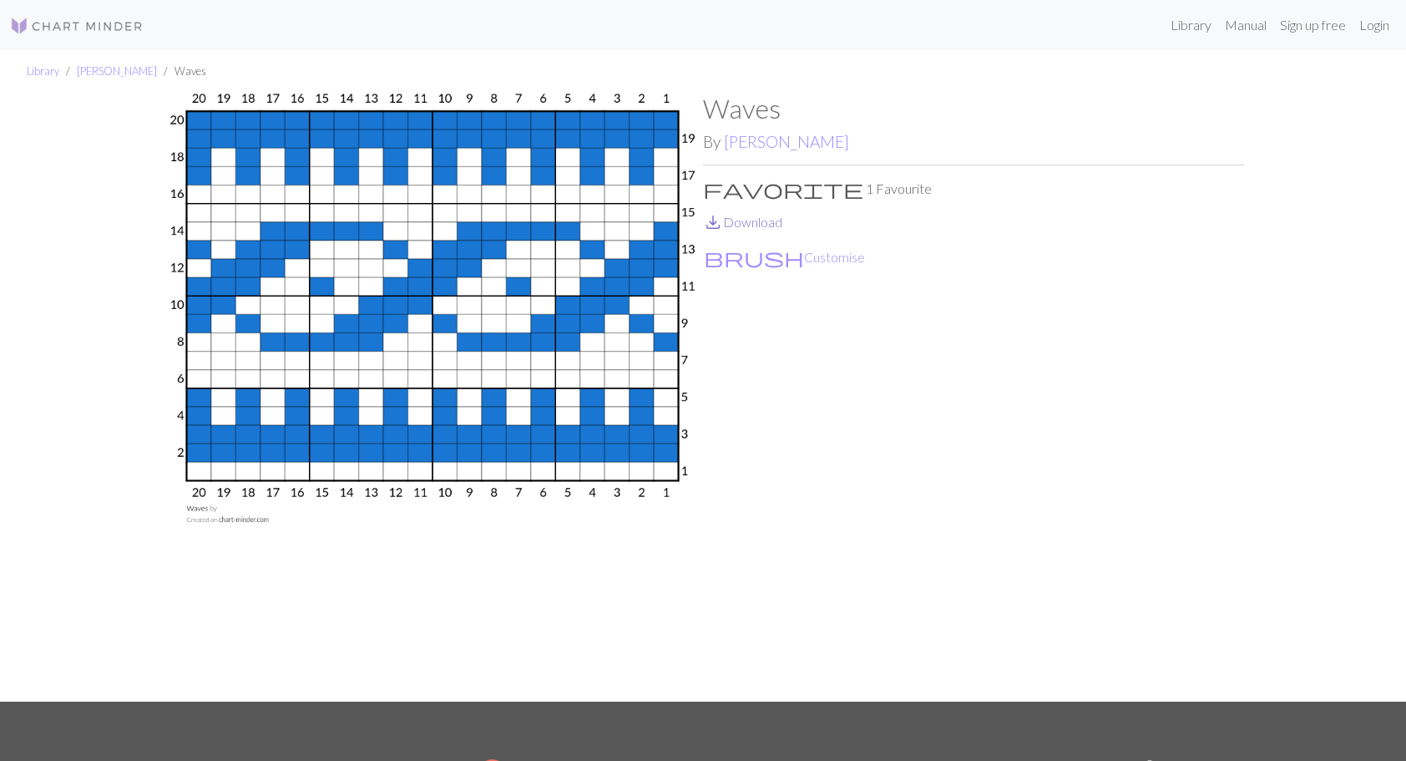
click at [744, 225] on link "save_alt Download" at bounding box center [742, 222] width 79 height 16
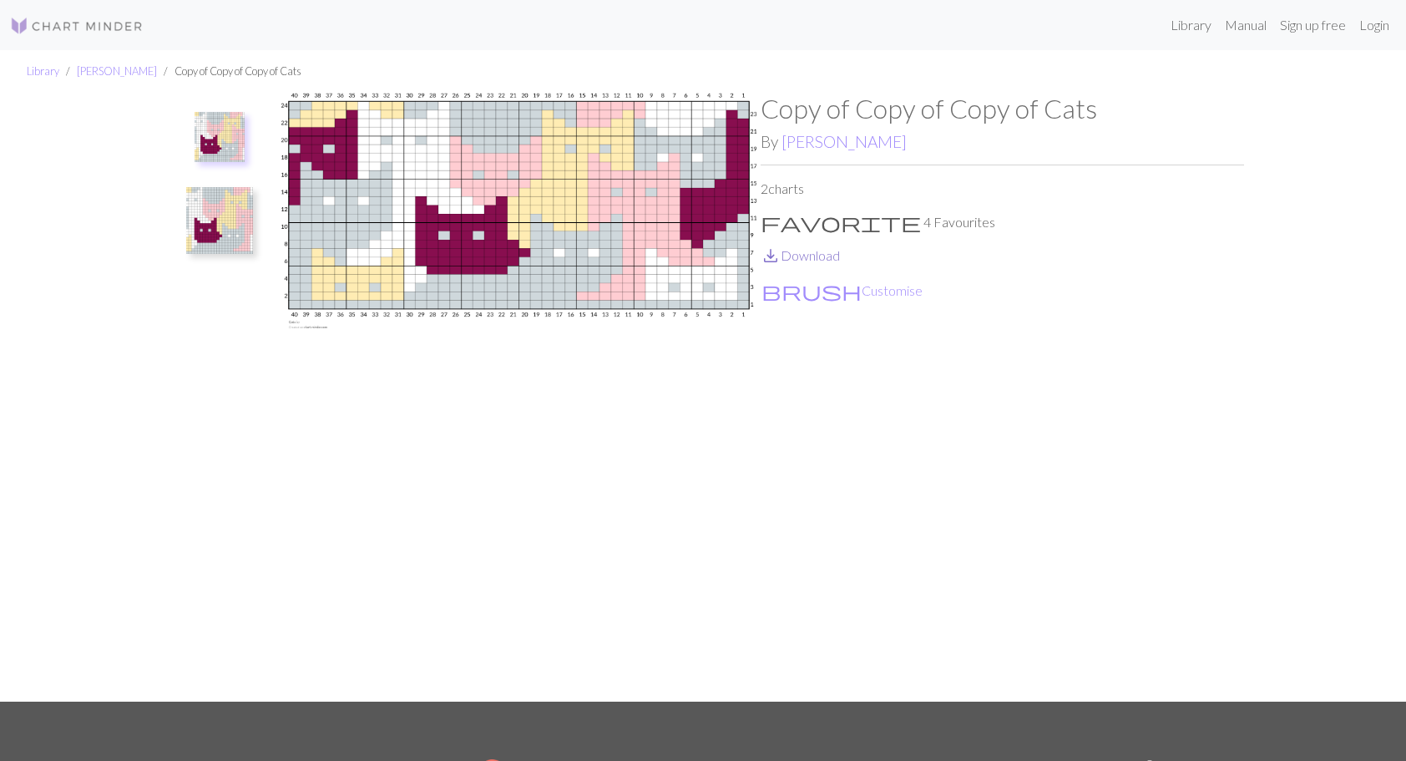
click at [809, 257] on link "save_alt Download" at bounding box center [800, 255] width 79 height 16
click at [210, 227] on img at bounding box center [219, 220] width 67 height 67
click at [232, 230] on img at bounding box center [220, 229] width 50 height 50
click at [798, 259] on link "save_alt Download" at bounding box center [800, 255] width 79 height 16
click at [229, 135] on img at bounding box center [219, 145] width 67 height 67
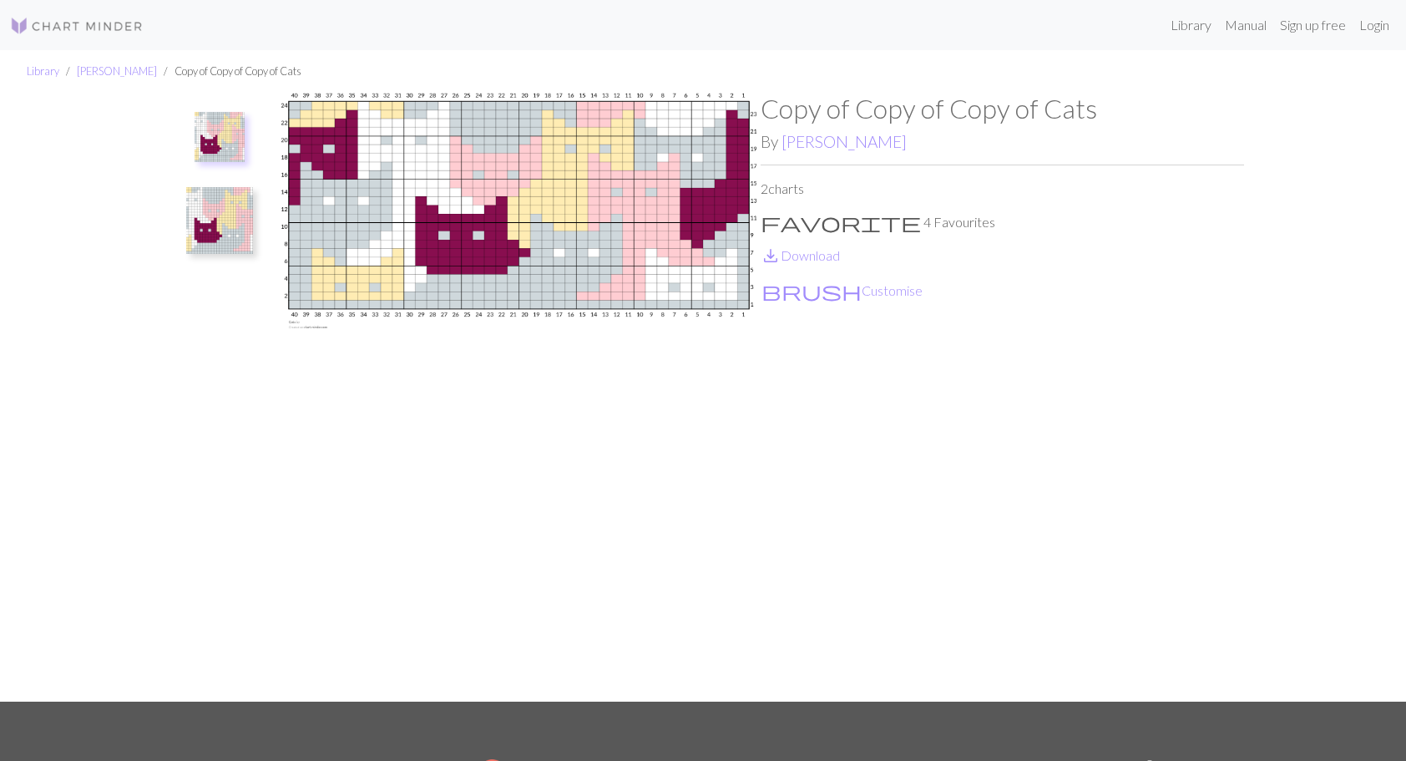
click at [243, 220] on img at bounding box center [219, 220] width 67 height 67
click at [231, 139] on img at bounding box center [219, 145] width 67 height 67
click at [212, 225] on img at bounding box center [219, 220] width 67 height 67
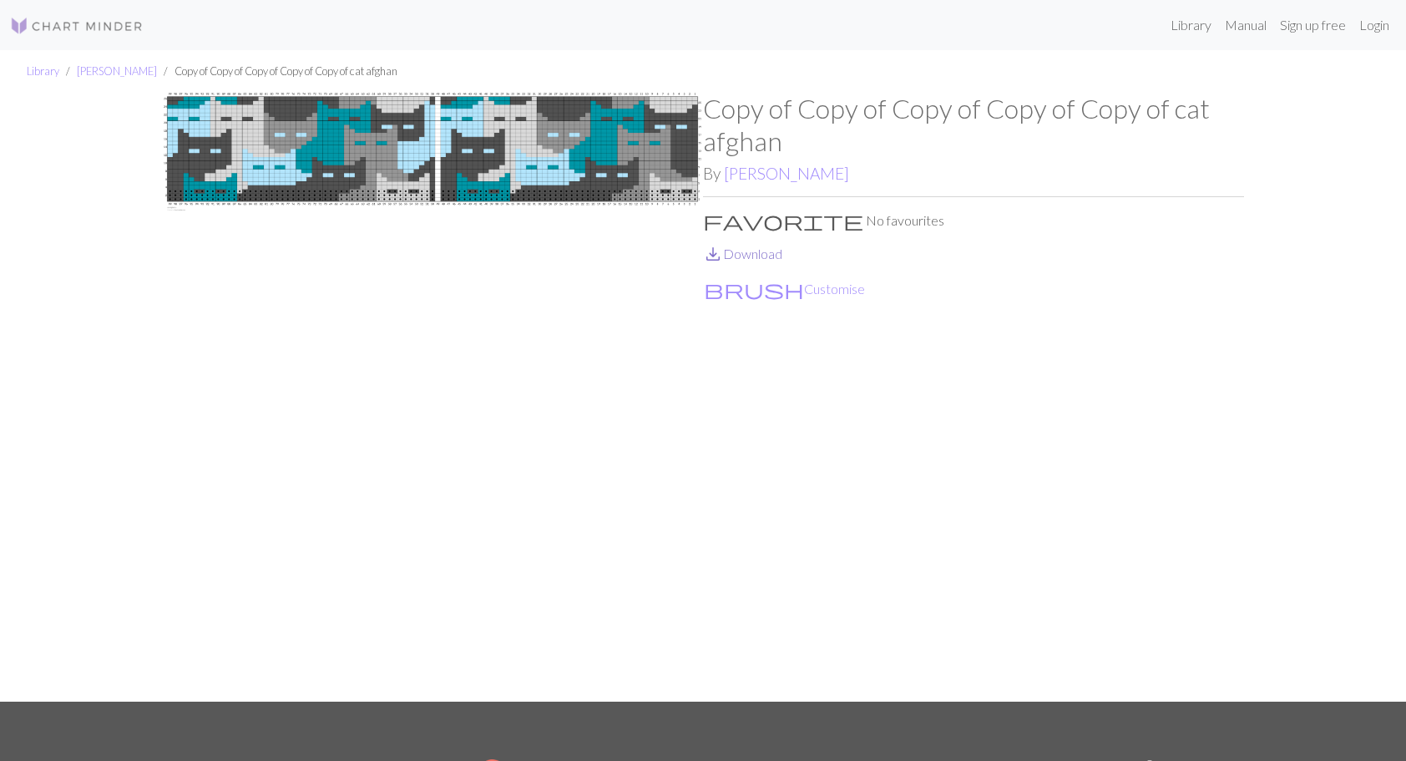
click at [758, 252] on link "save_alt Download" at bounding box center [742, 253] width 79 height 16
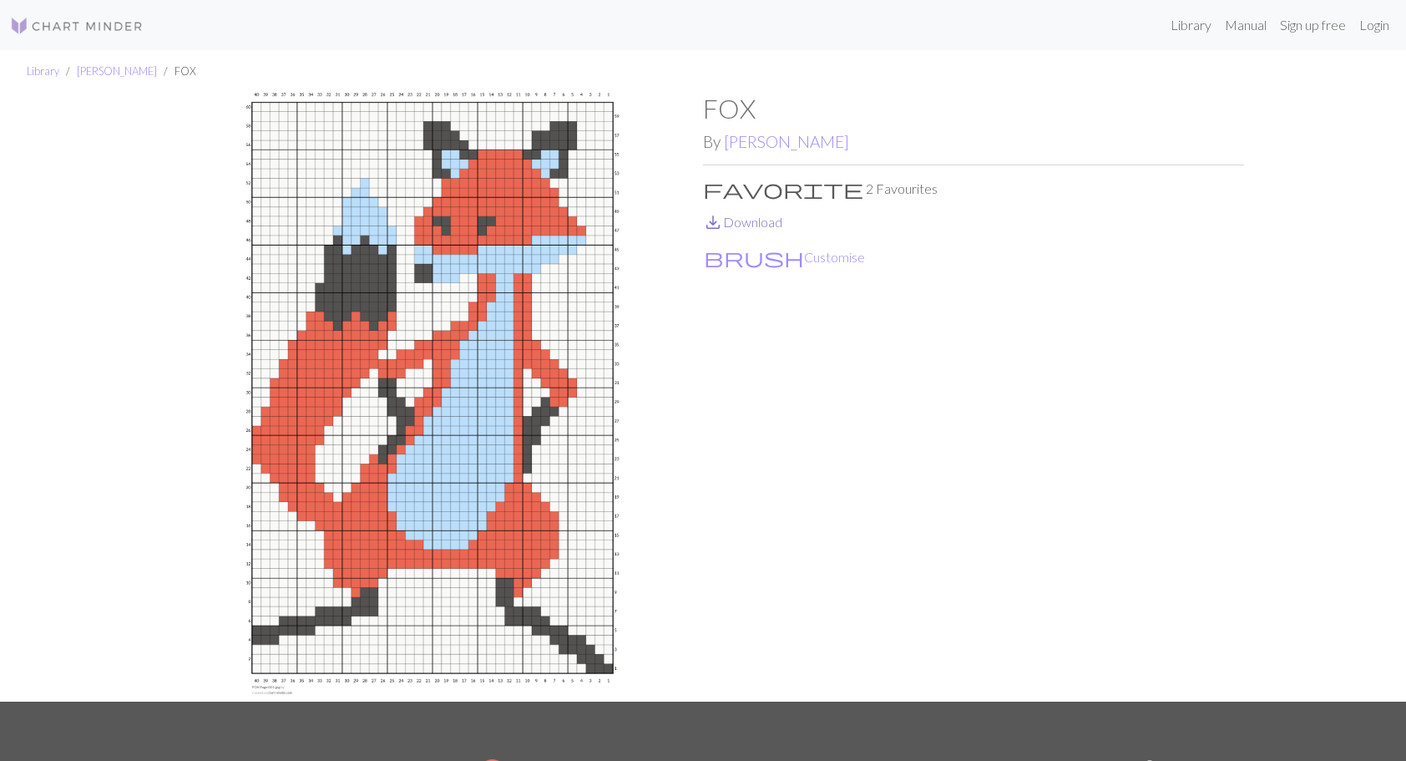
click at [730, 221] on link "save_alt Download" at bounding box center [742, 222] width 79 height 16
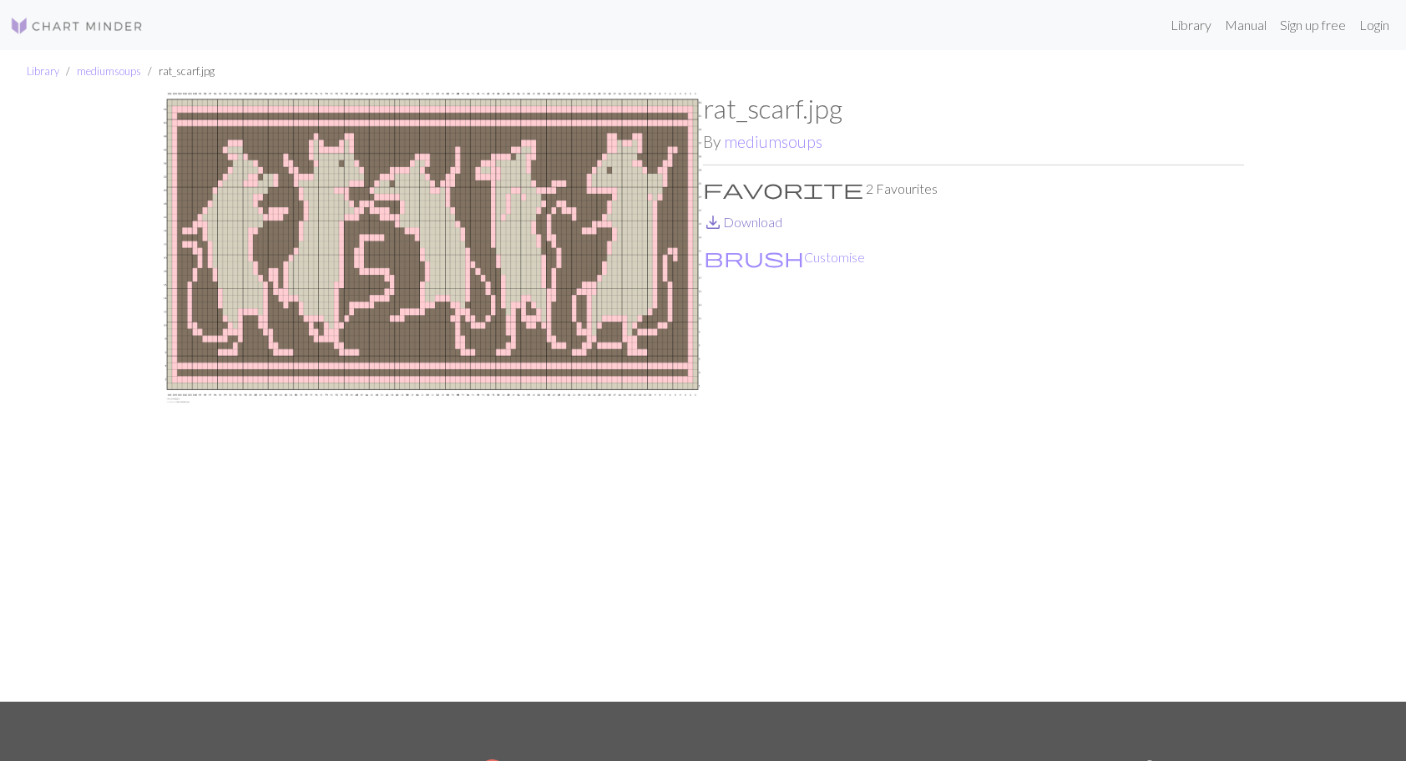
click at [733, 220] on link "save_alt Download" at bounding box center [742, 222] width 79 height 16
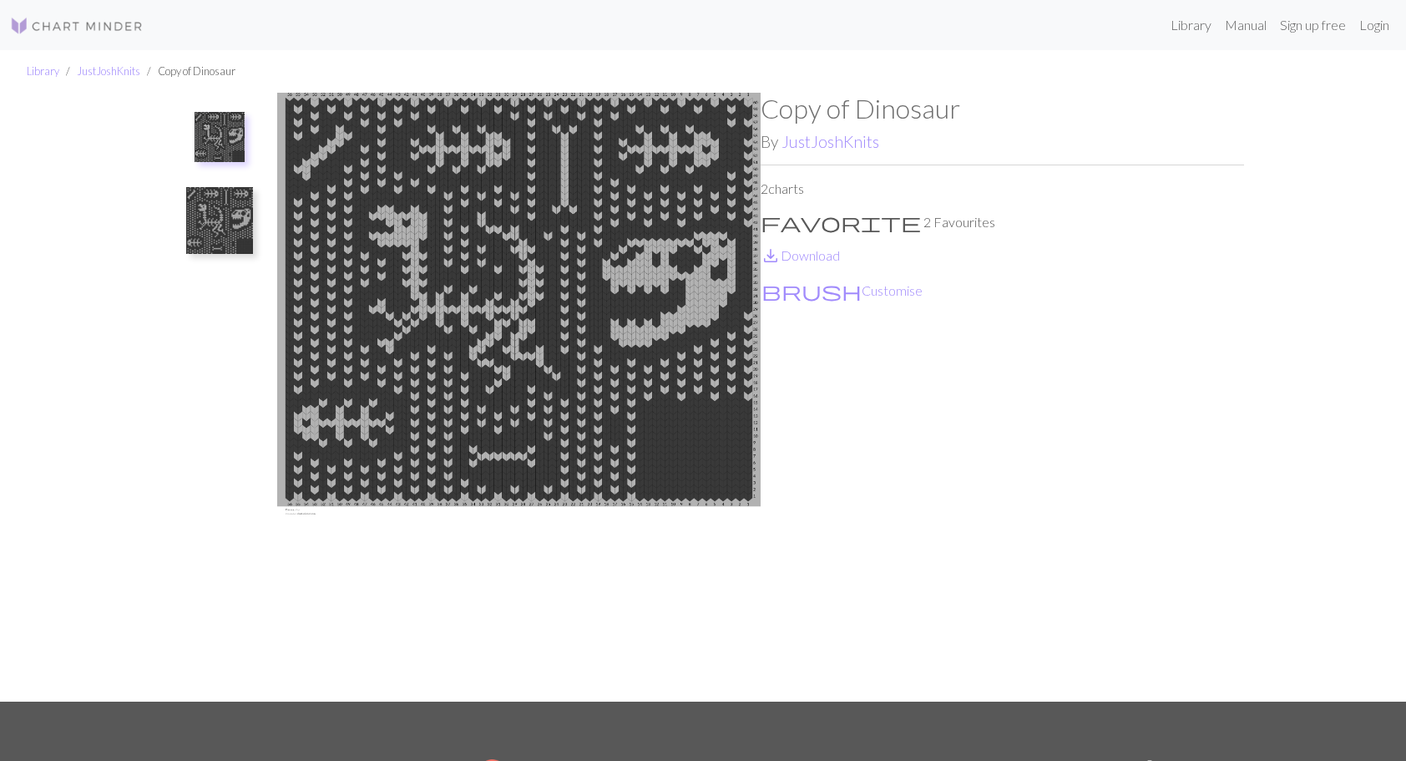
click at [805, 265] on div "Copy of Dinosaur By JustJoshKnits 2 charts favorite 2 Favourites save_alt Downl…" at bounding box center [1002, 397] width 483 height 609
click at [227, 224] on img at bounding box center [219, 220] width 67 height 67
click at [227, 142] on img at bounding box center [219, 145] width 67 height 67
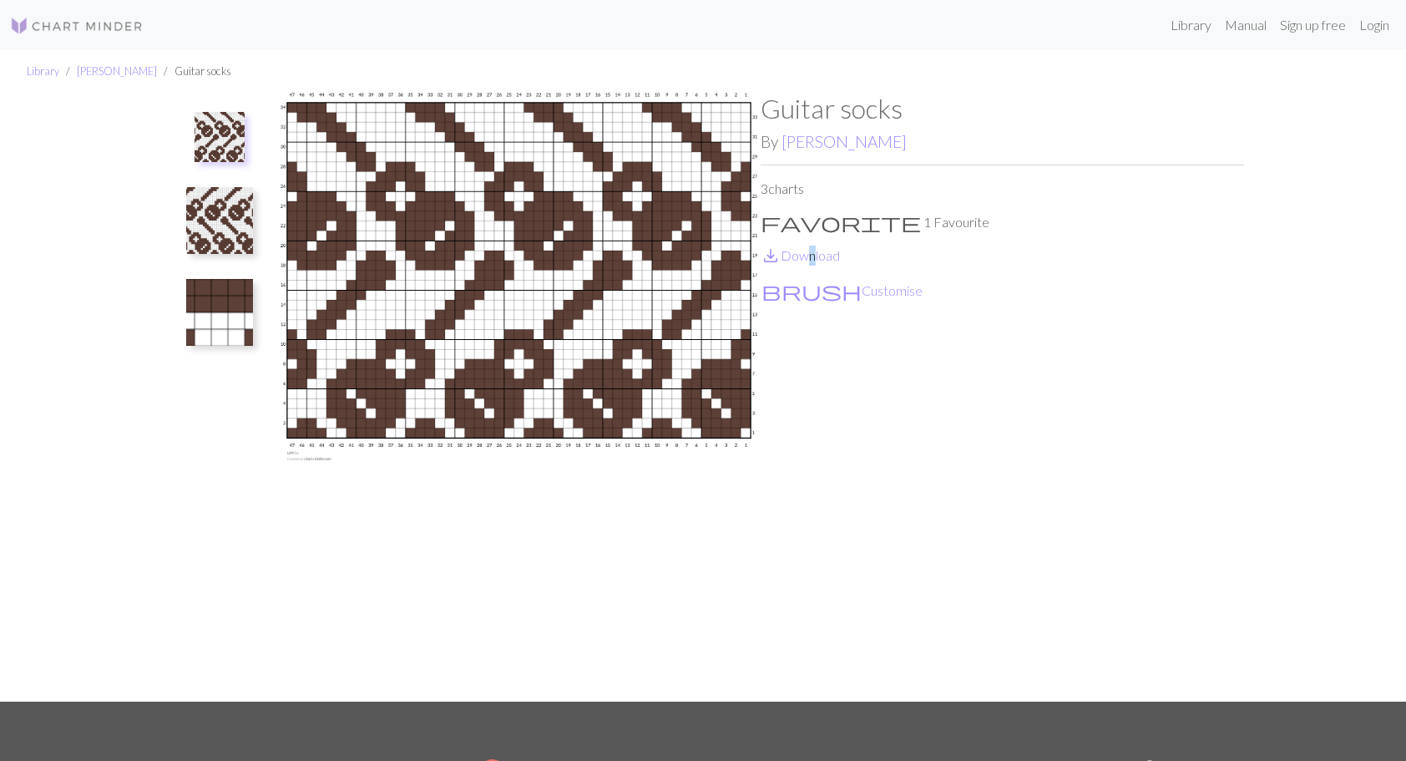
click at [806, 262] on p "save_alt Download" at bounding box center [1002, 255] width 483 height 20
click at [232, 218] on img at bounding box center [219, 220] width 67 height 67
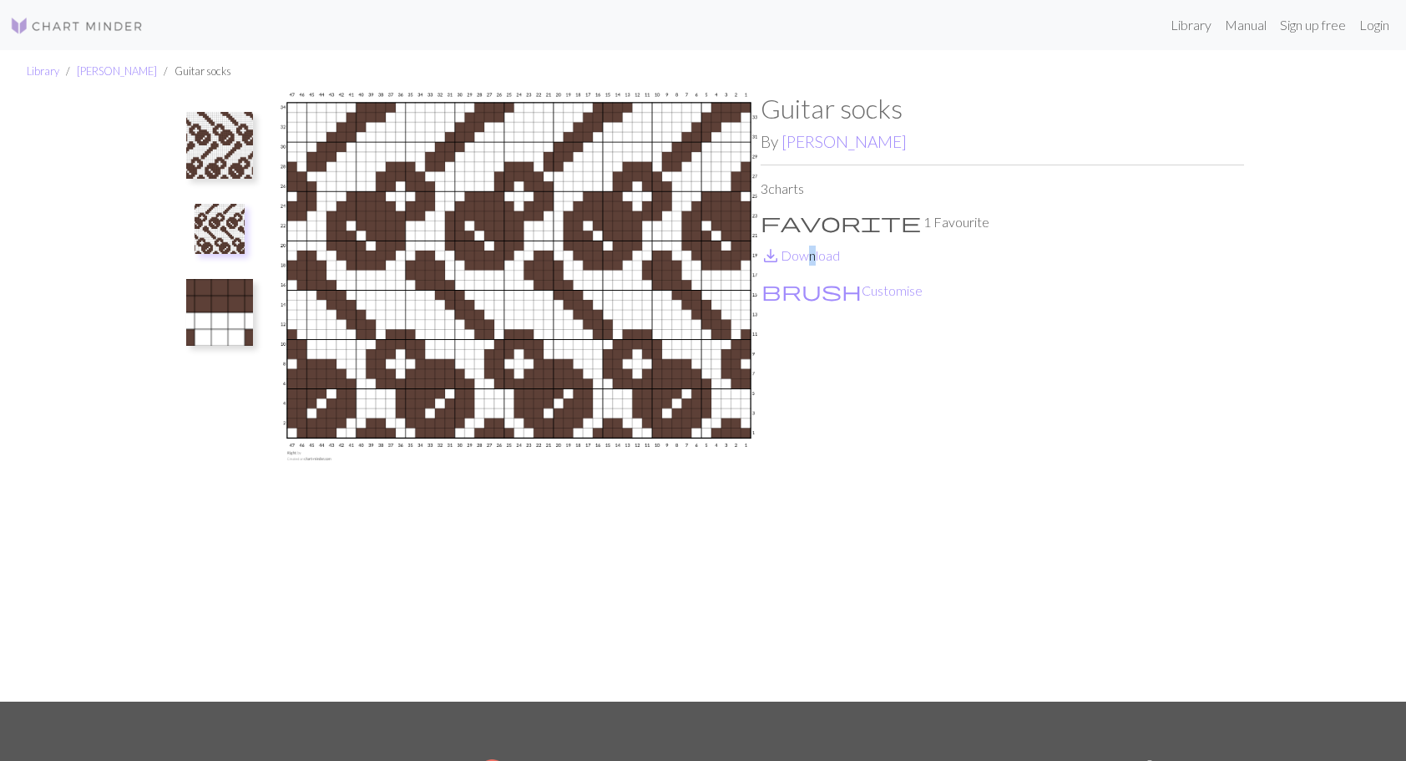
click at [215, 150] on img at bounding box center [219, 145] width 67 height 67
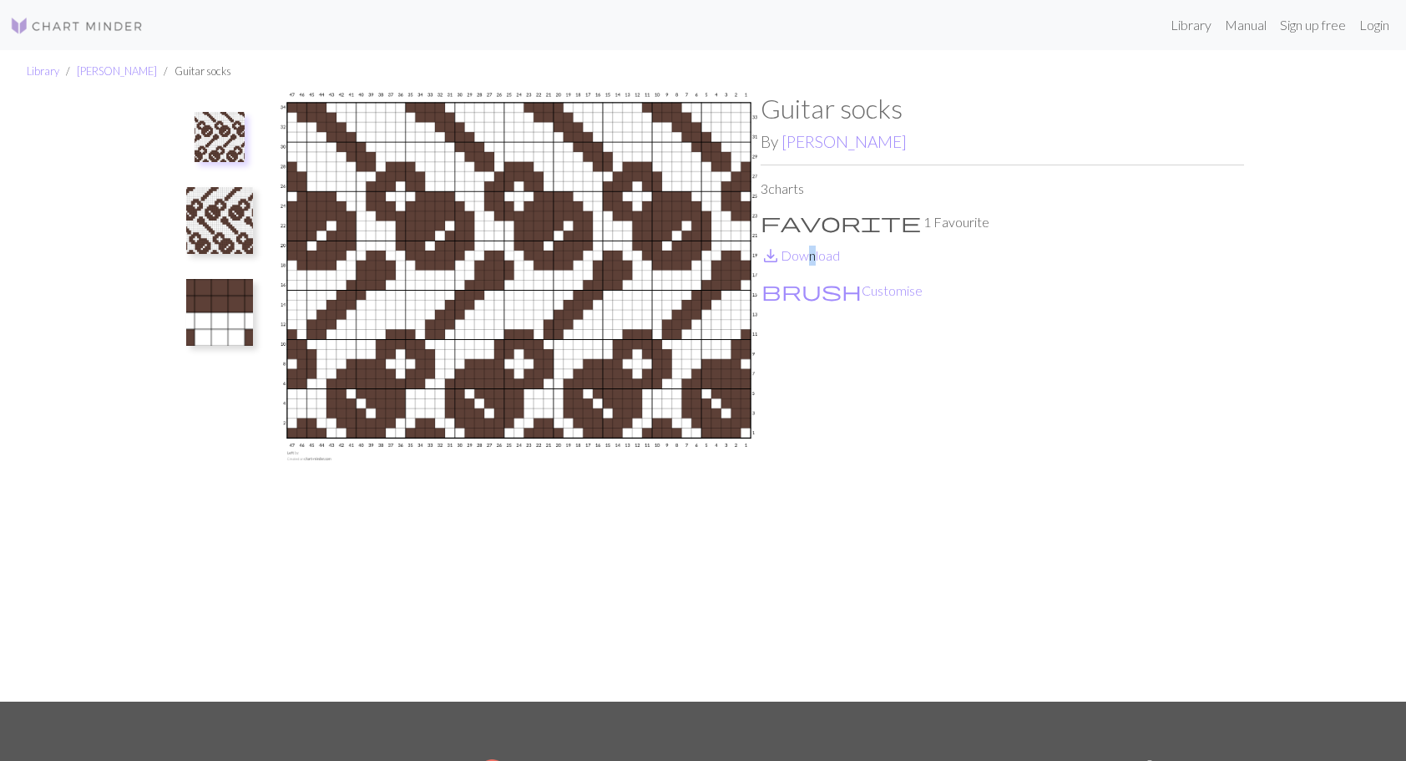
click at [206, 228] on img at bounding box center [219, 220] width 67 height 67
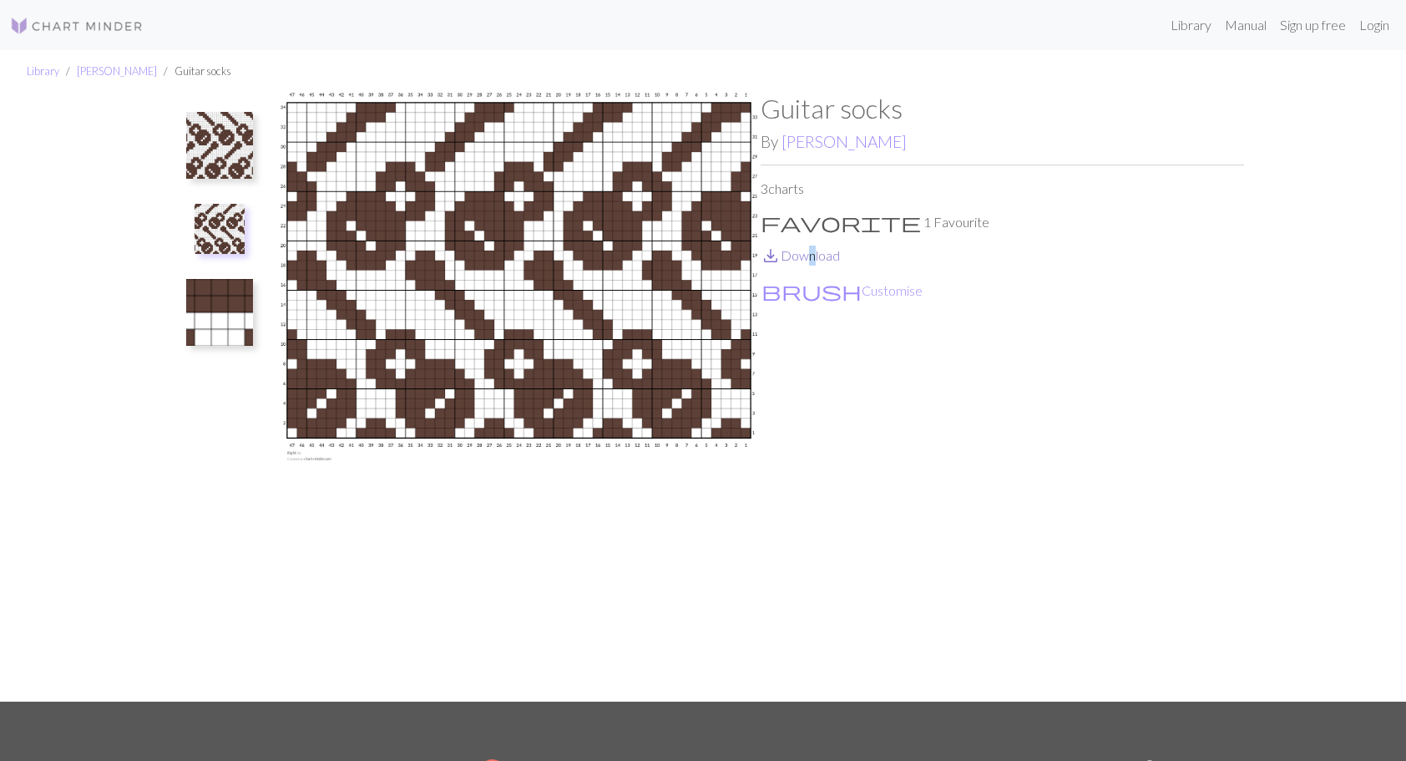
click at [799, 258] on link "save_alt Download" at bounding box center [800, 255] width 79 height 16
click at [245, 330] on img at bounding box center [219, 312] width 67 height 67
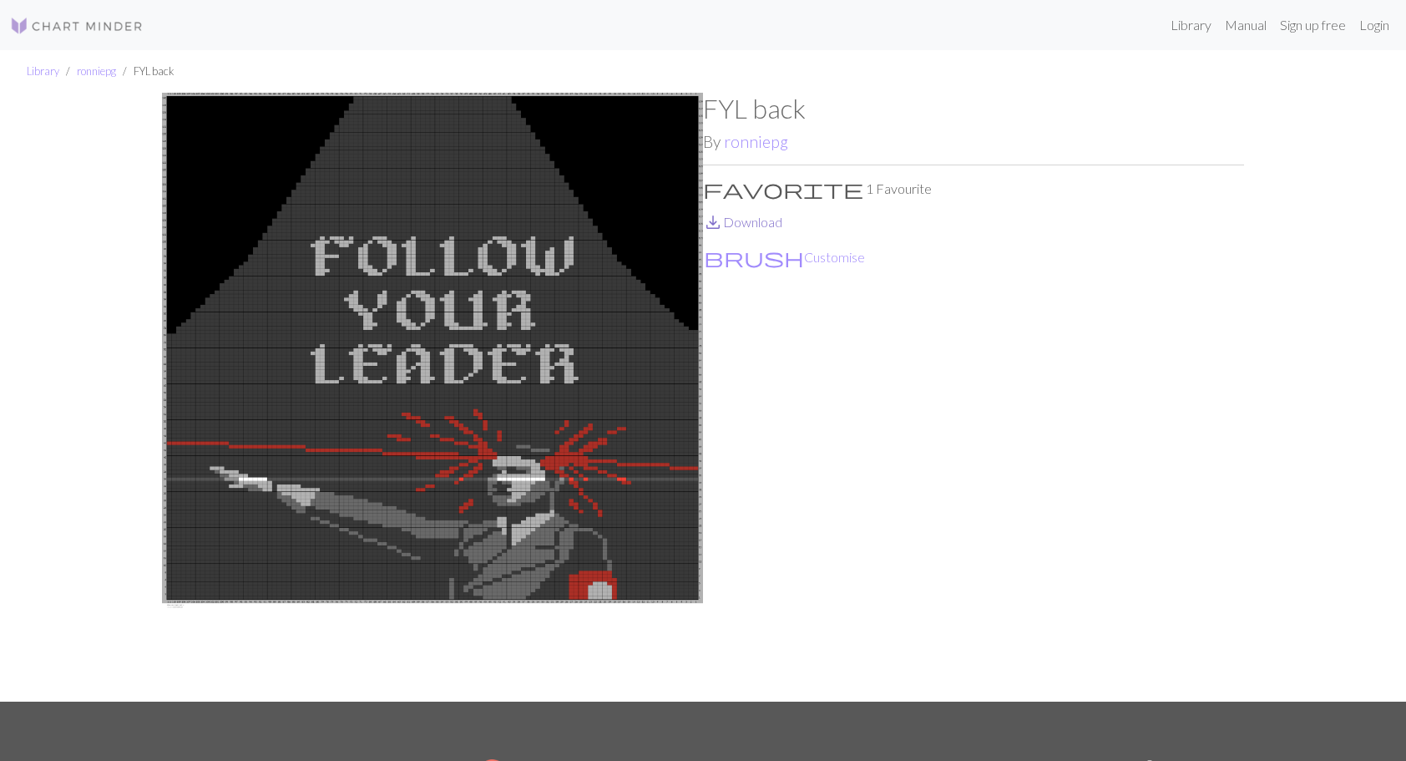
click at [765, 226] on link "save_alt Download" at bounding box center [742, 222] width 79 height 16
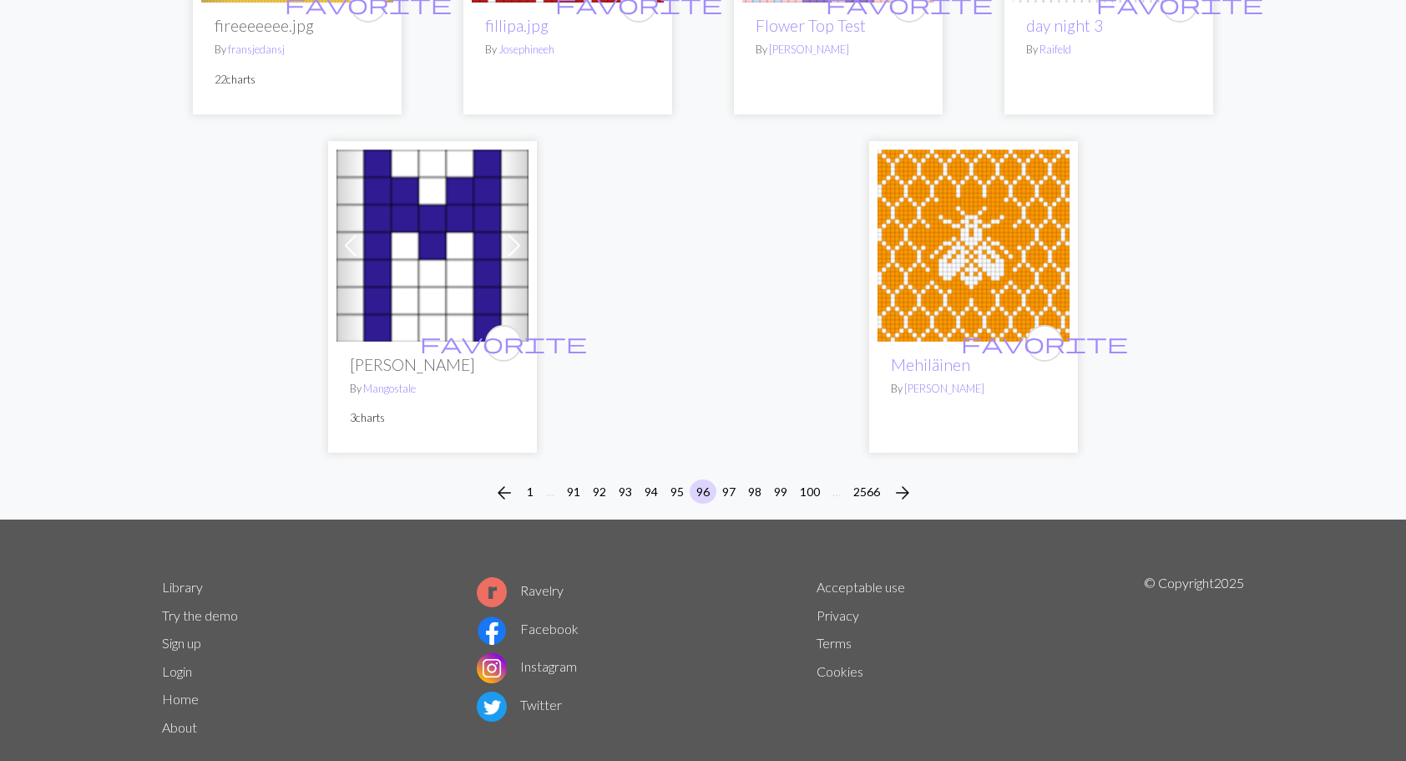
scroll to position [4305, 0]
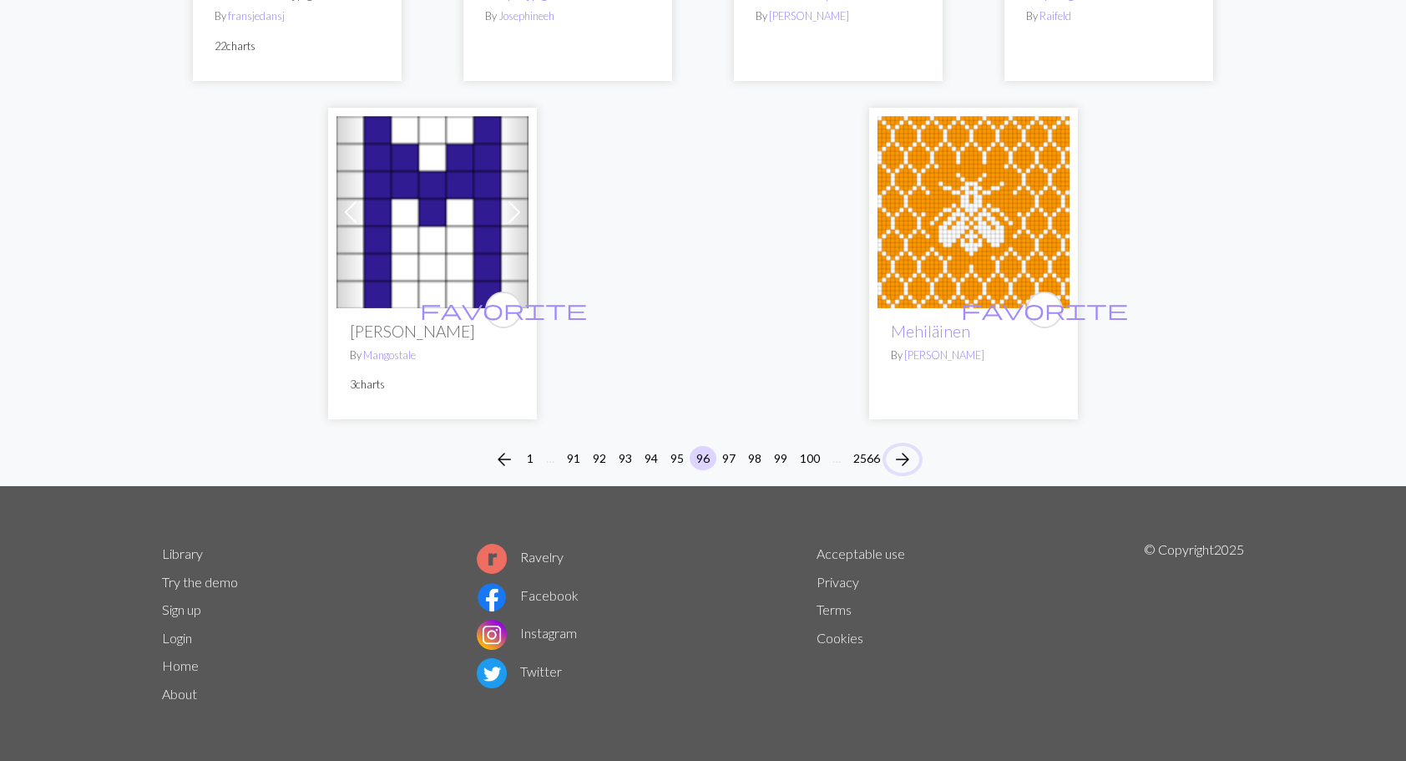
click at [908, 453] on span "arrow_forward" at bounding box center [903, 459] width 20 height 23
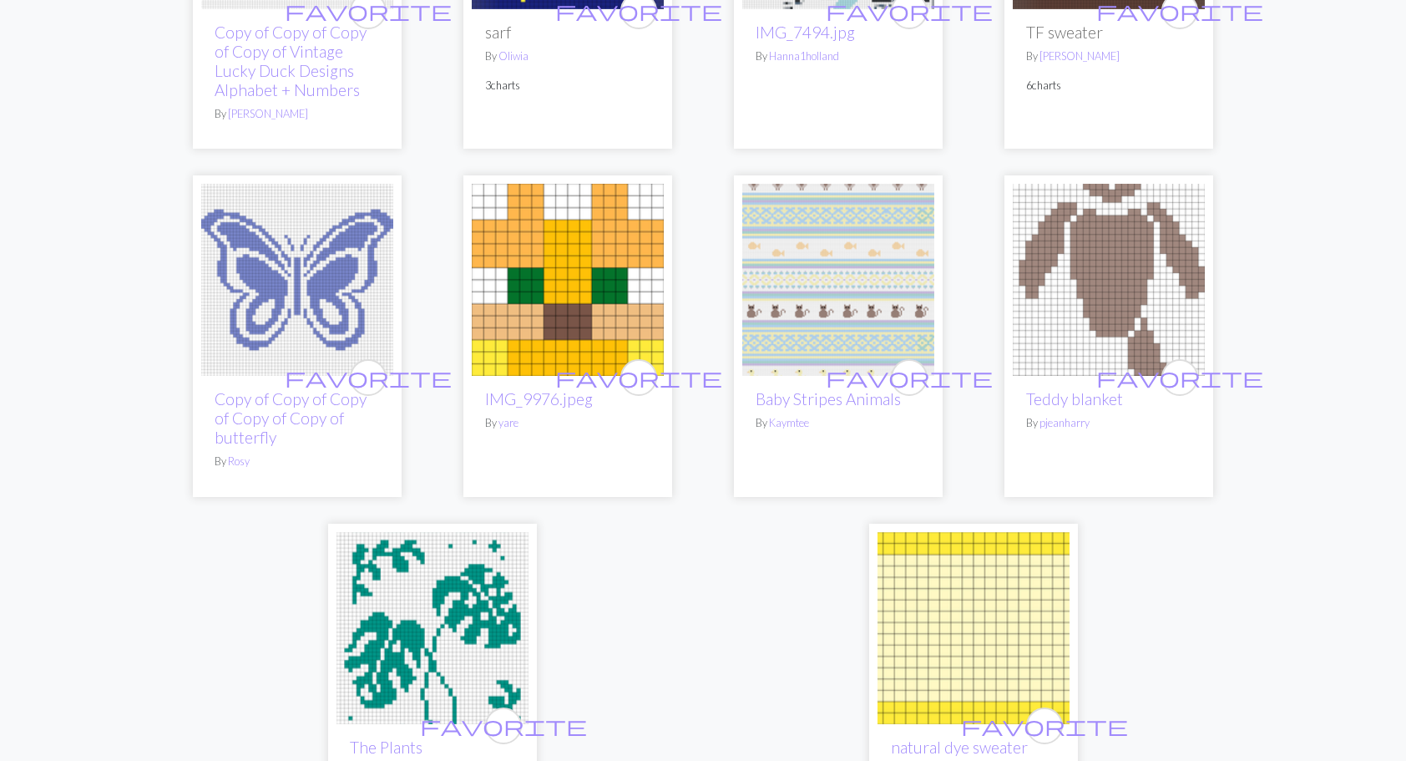
scroll to position [4245, 0]
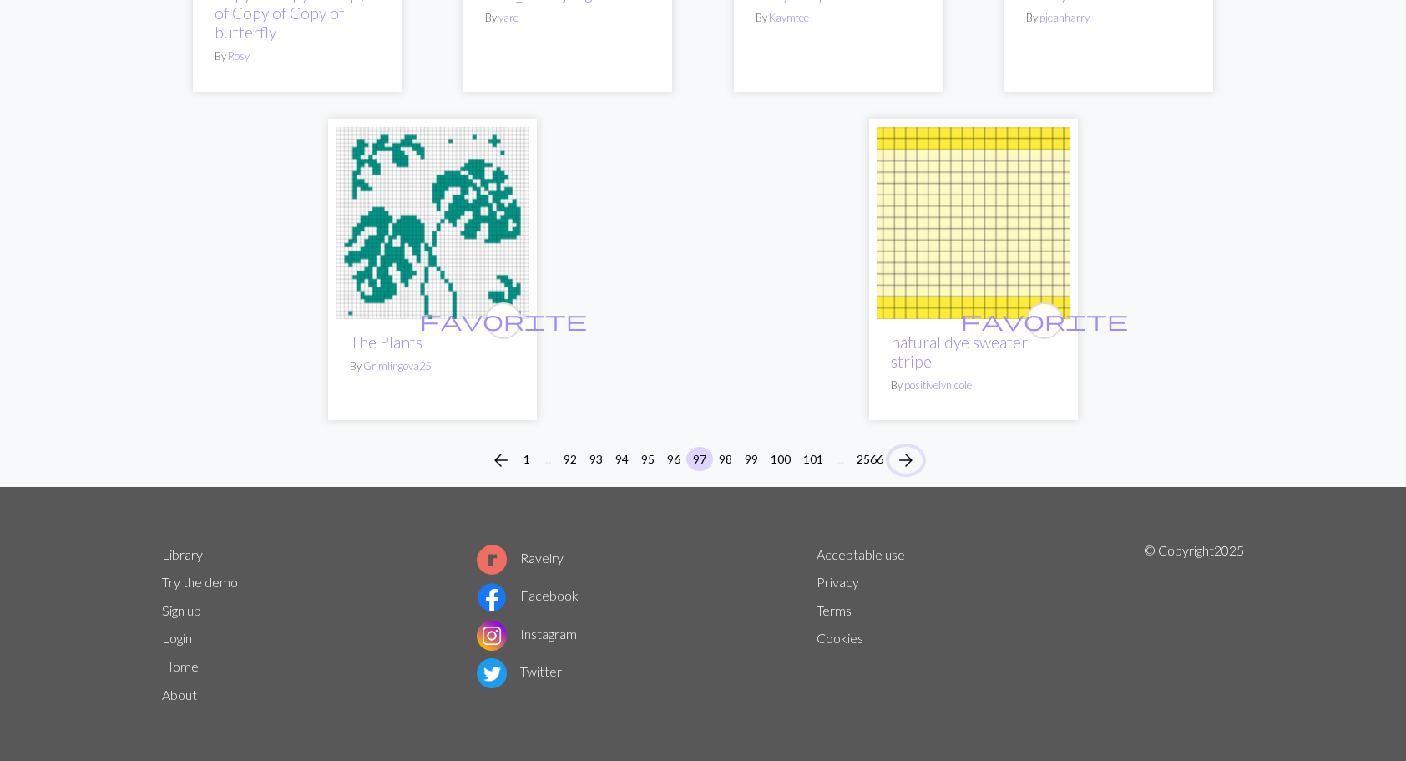
click at [908, 455] on span "arrow_forward" at bounding box center [906, 459] width 20 height 23
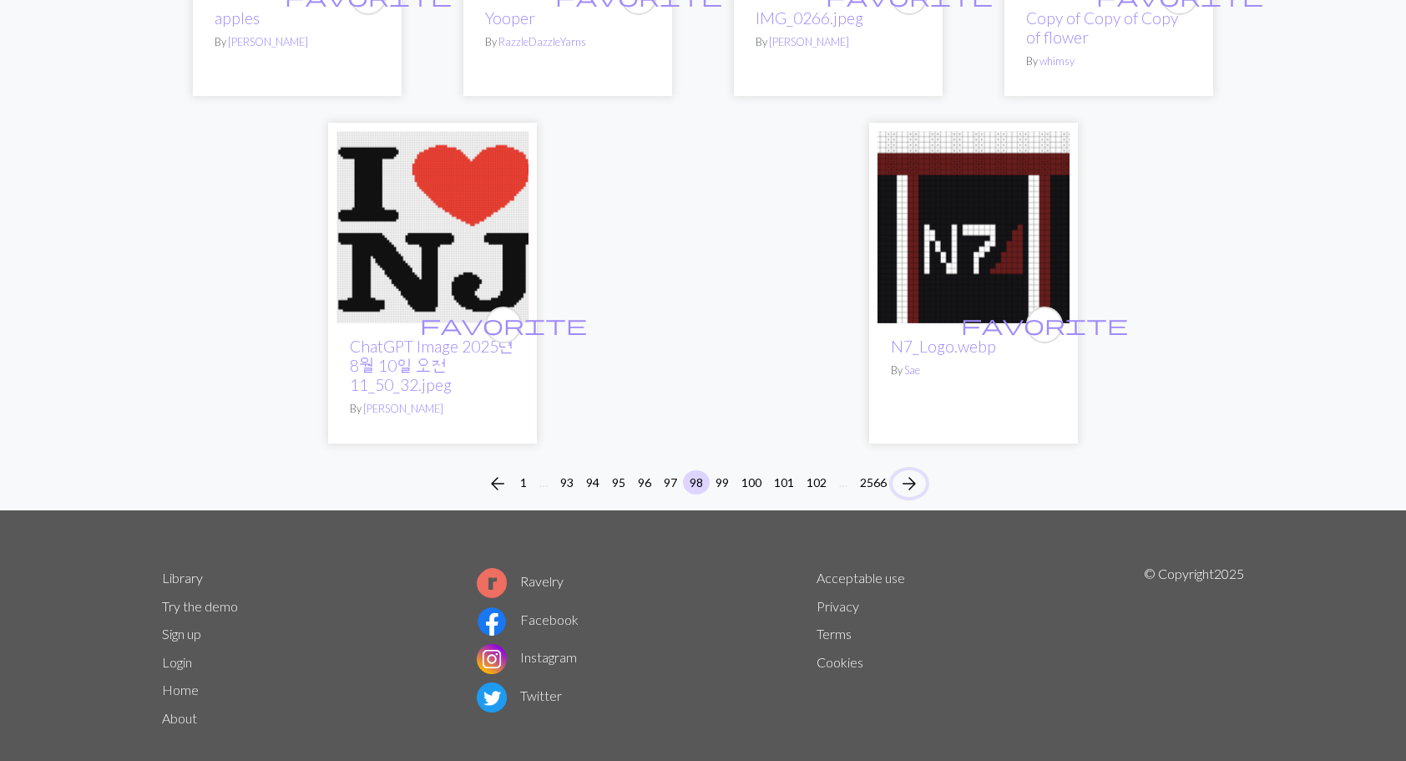
scroll to position [4305, 0]
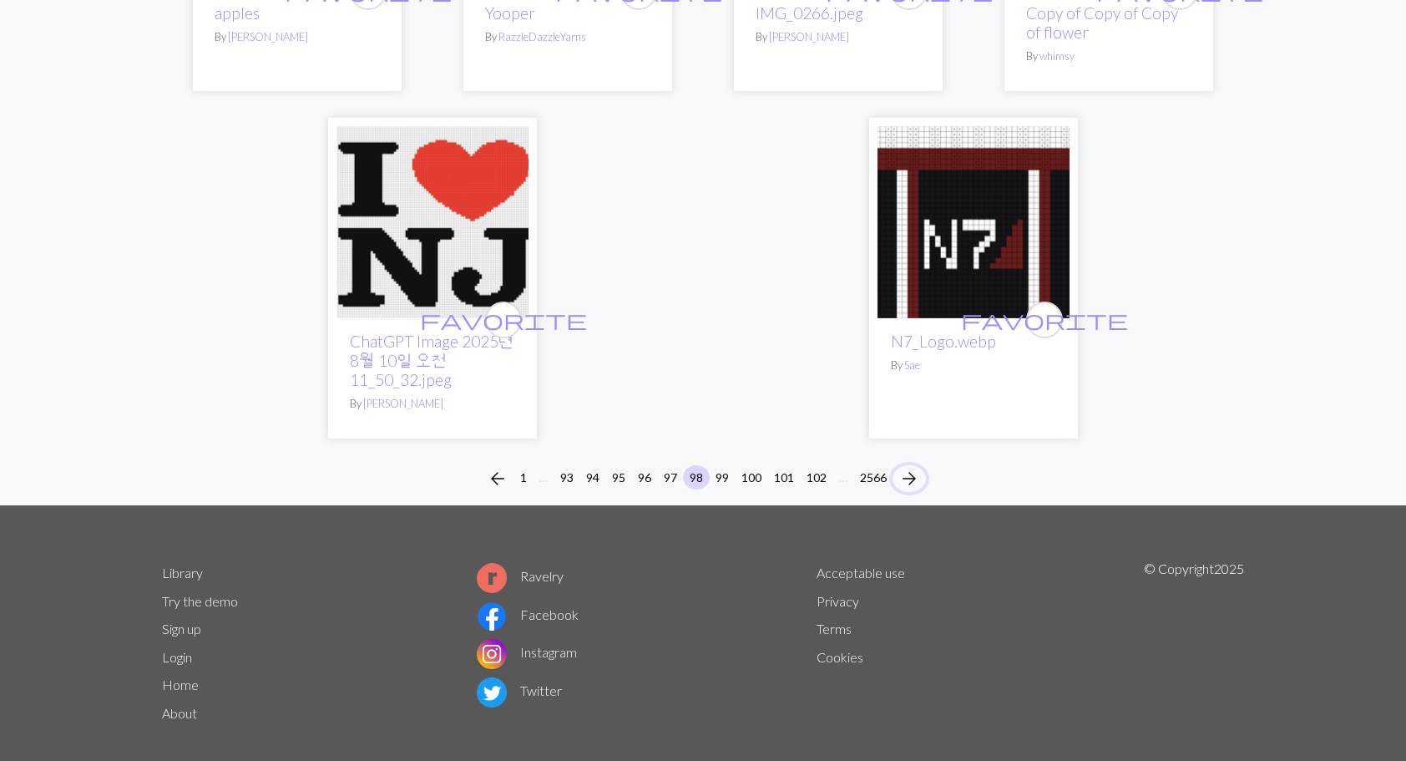
click at [910, 467] on span "arrow_forward" at bounding box center [909, 478] width 20 height 23
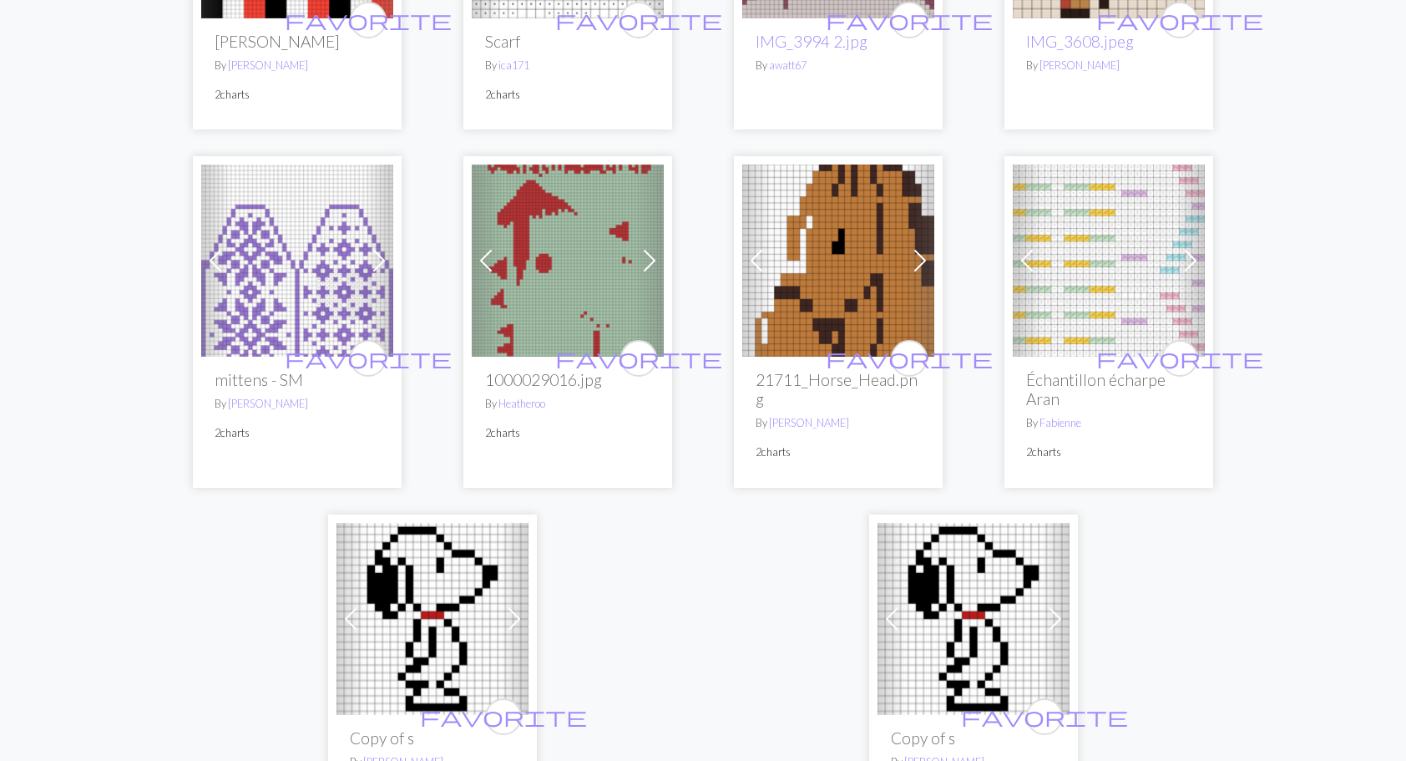
scroll to position [4091, 0]
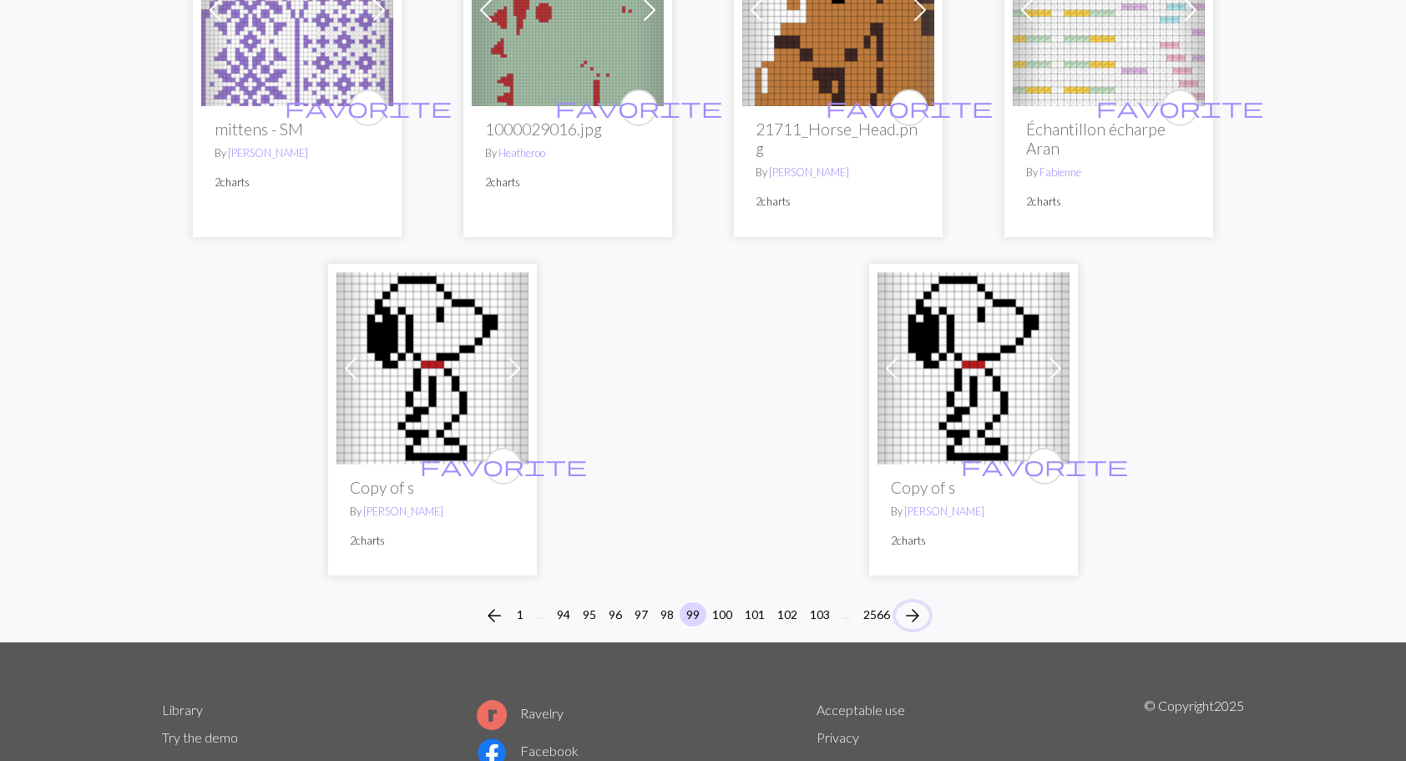
click at [915, 604] on span "arrow_forward" at bounding box center [913, 615] width 20 height 23
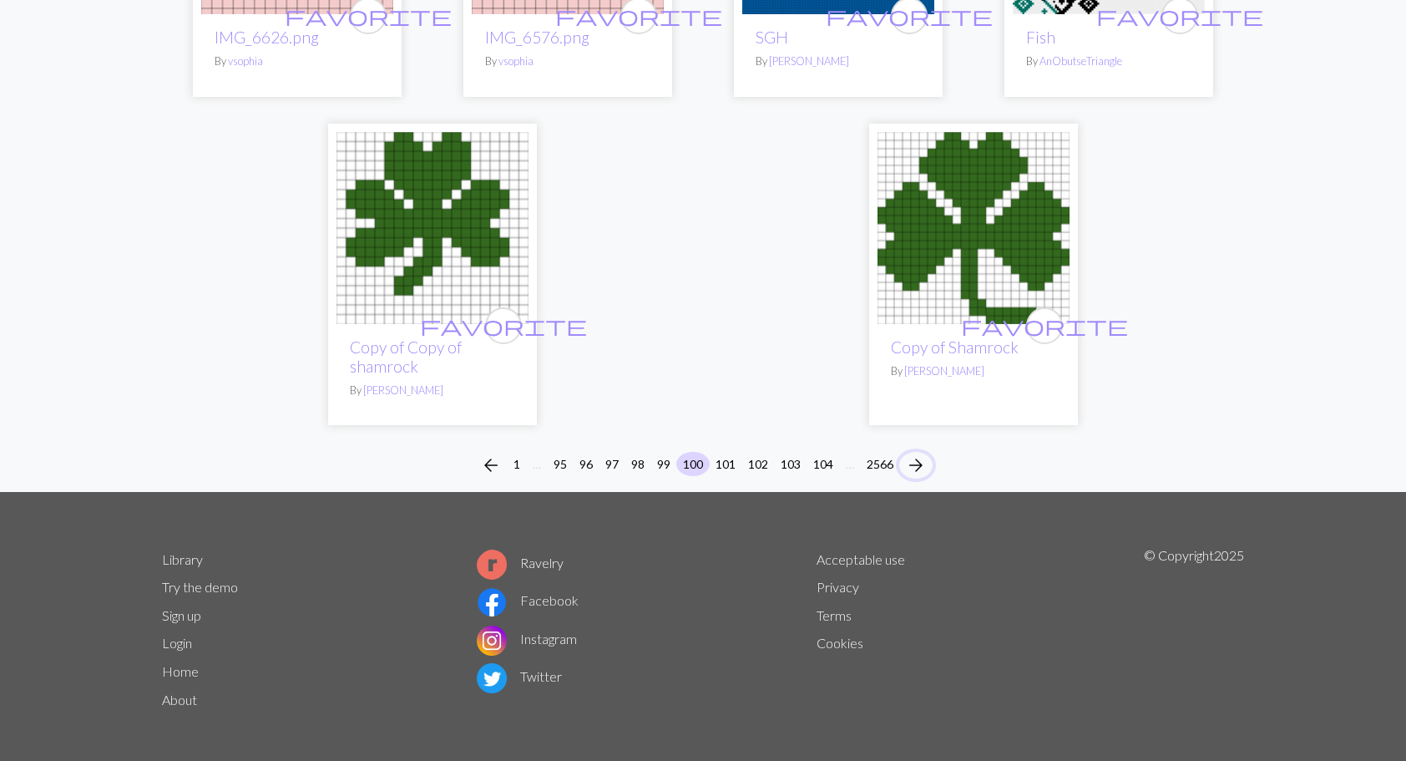
scroll to position [4312, 0]
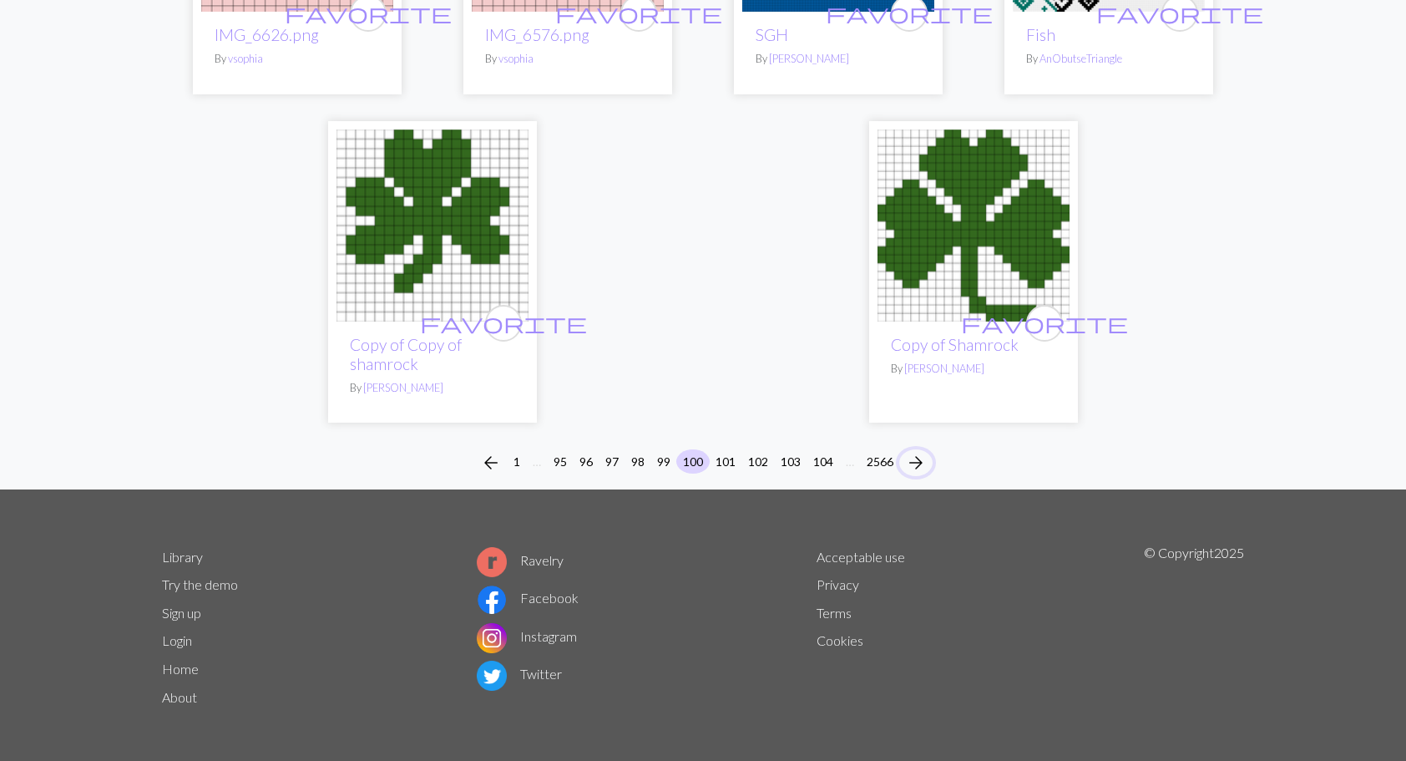
click at [925, 463] on span "arrow_forward" at bounding box center [916, 462] width 20 height 23
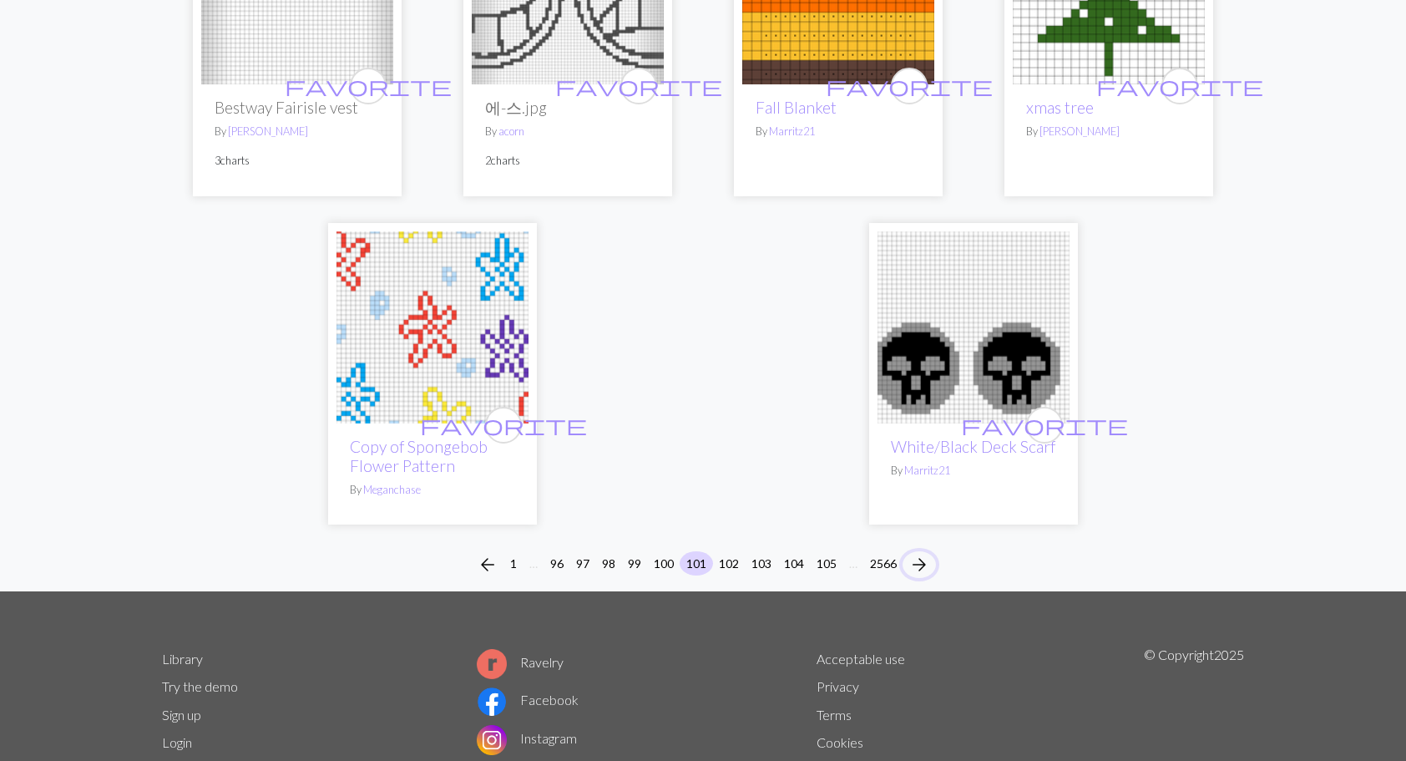
scroll to position [4091, 0]
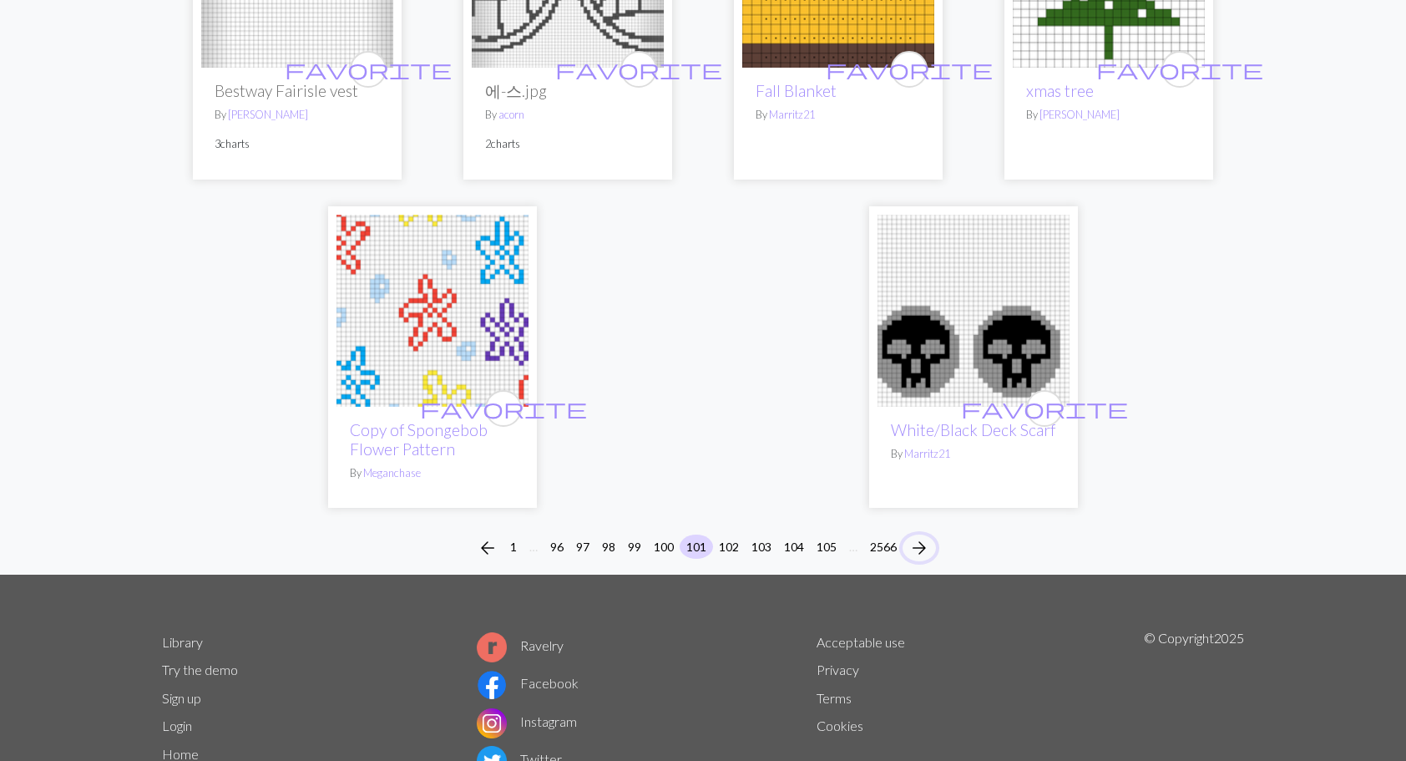
click at [922, 536] on span "arrow_forward" at bounding box center [919, 547] width 20 height 23
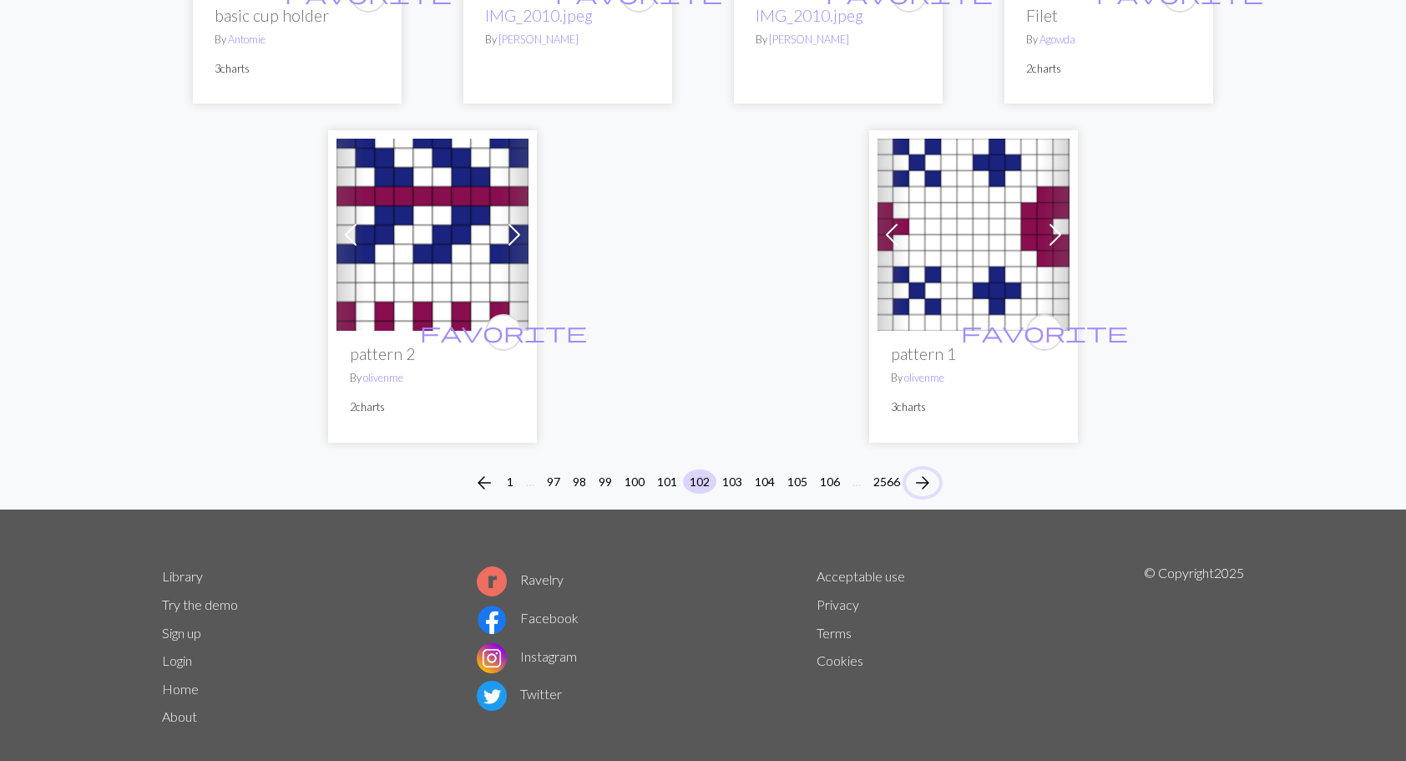
scroll to position [4508, 0]
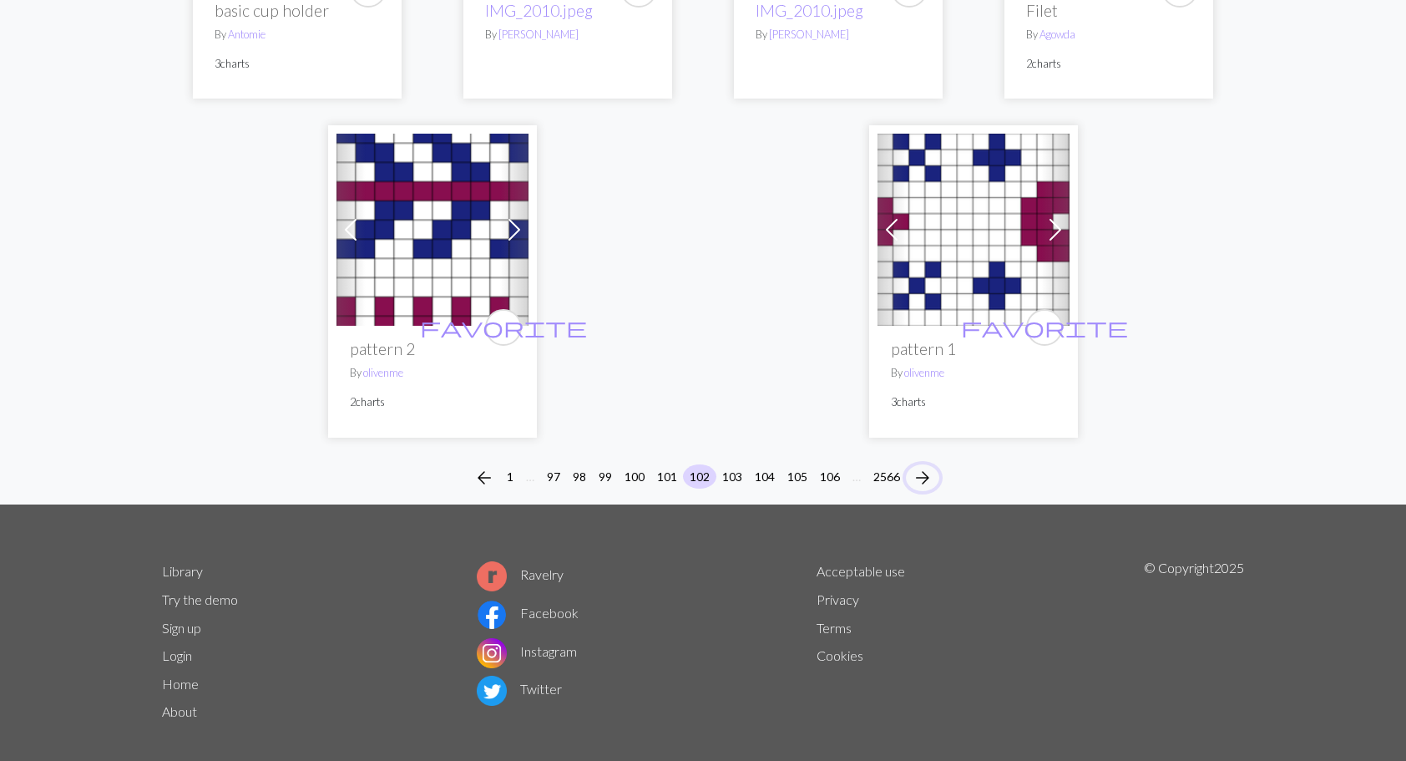
click at [928, 466] on span "arrow_forward" at bounding box center [923, 477] width 20 height 23
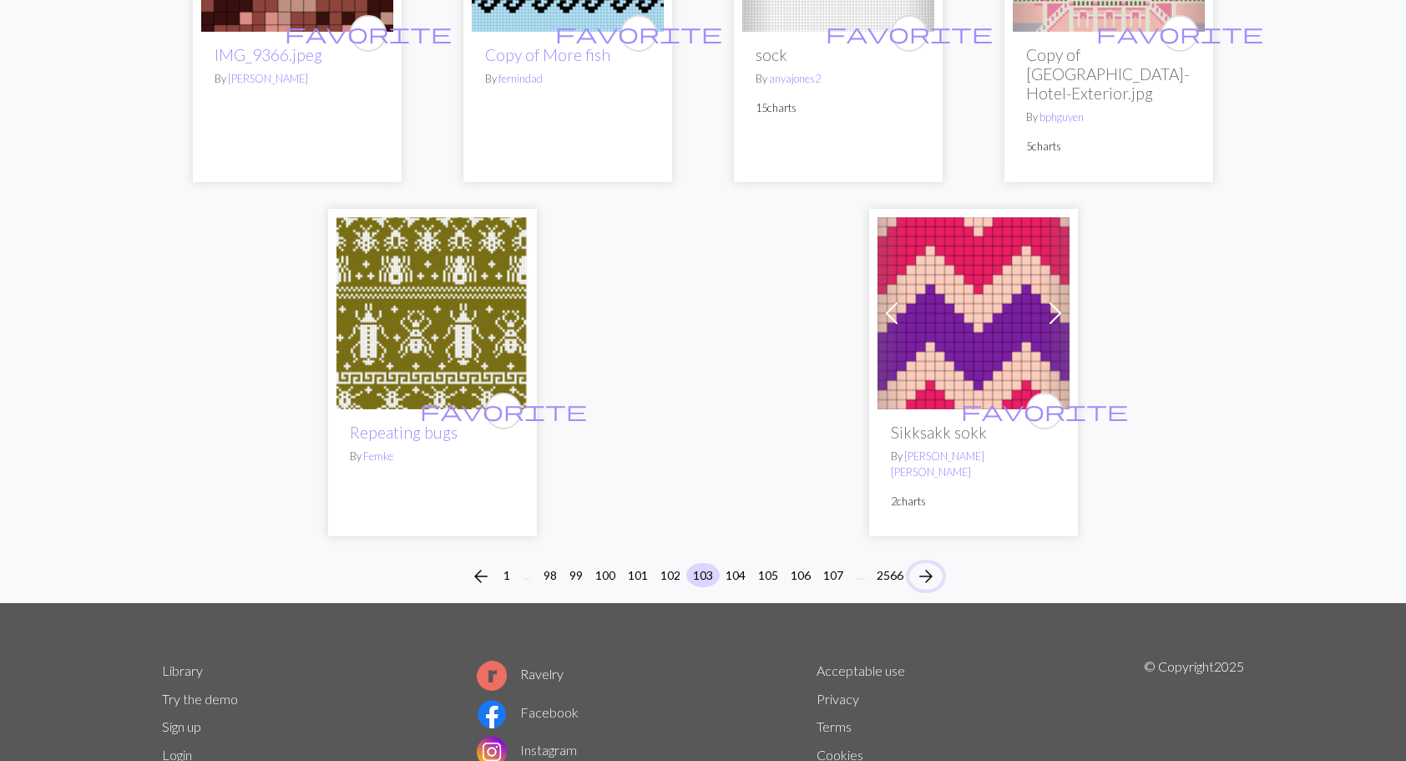
scroll to position [4507, 0]
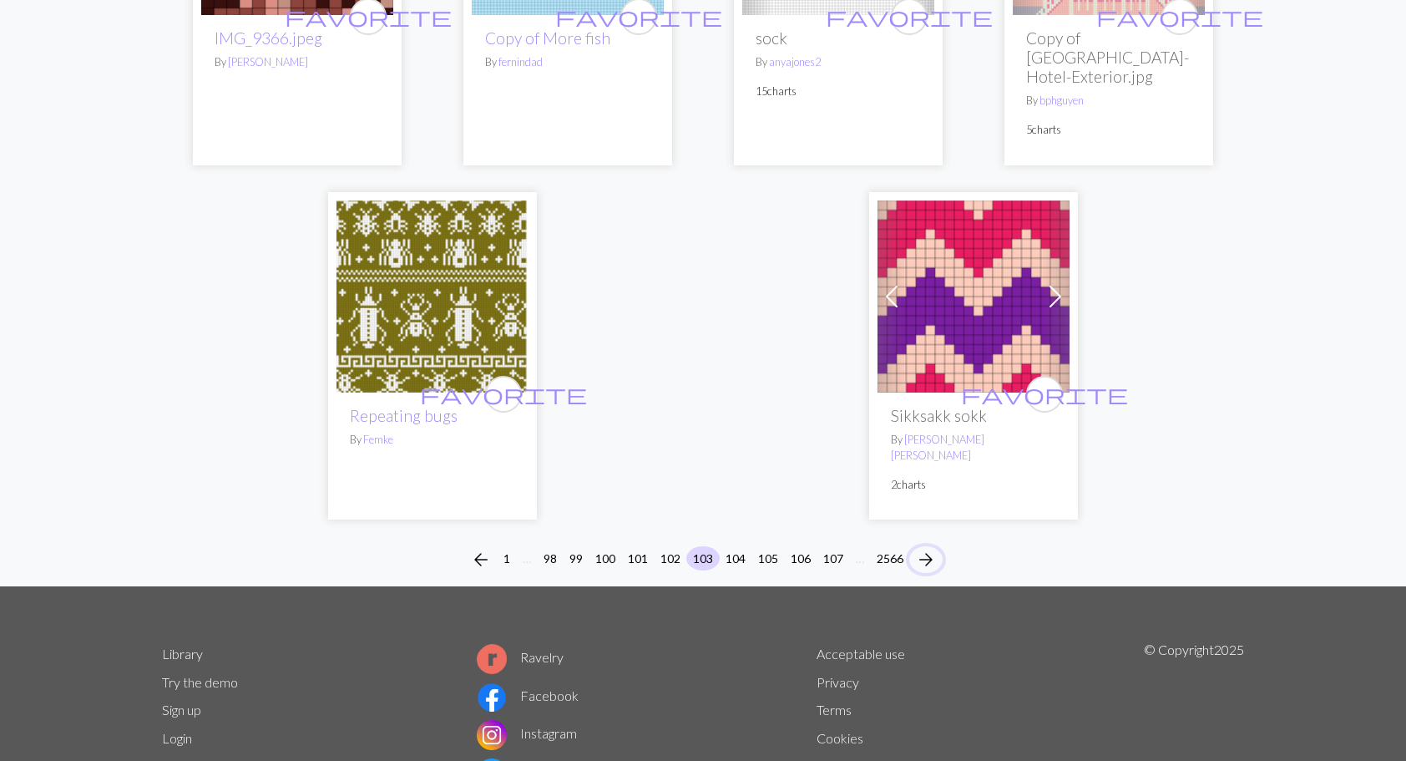
click at [925, 546] on button "arrow_forward" at bounding box center [925, 559] width 33 height 27
click at [928, 548] on span "arrow_forward" at bounding box center [926, 559] width 20 height 23
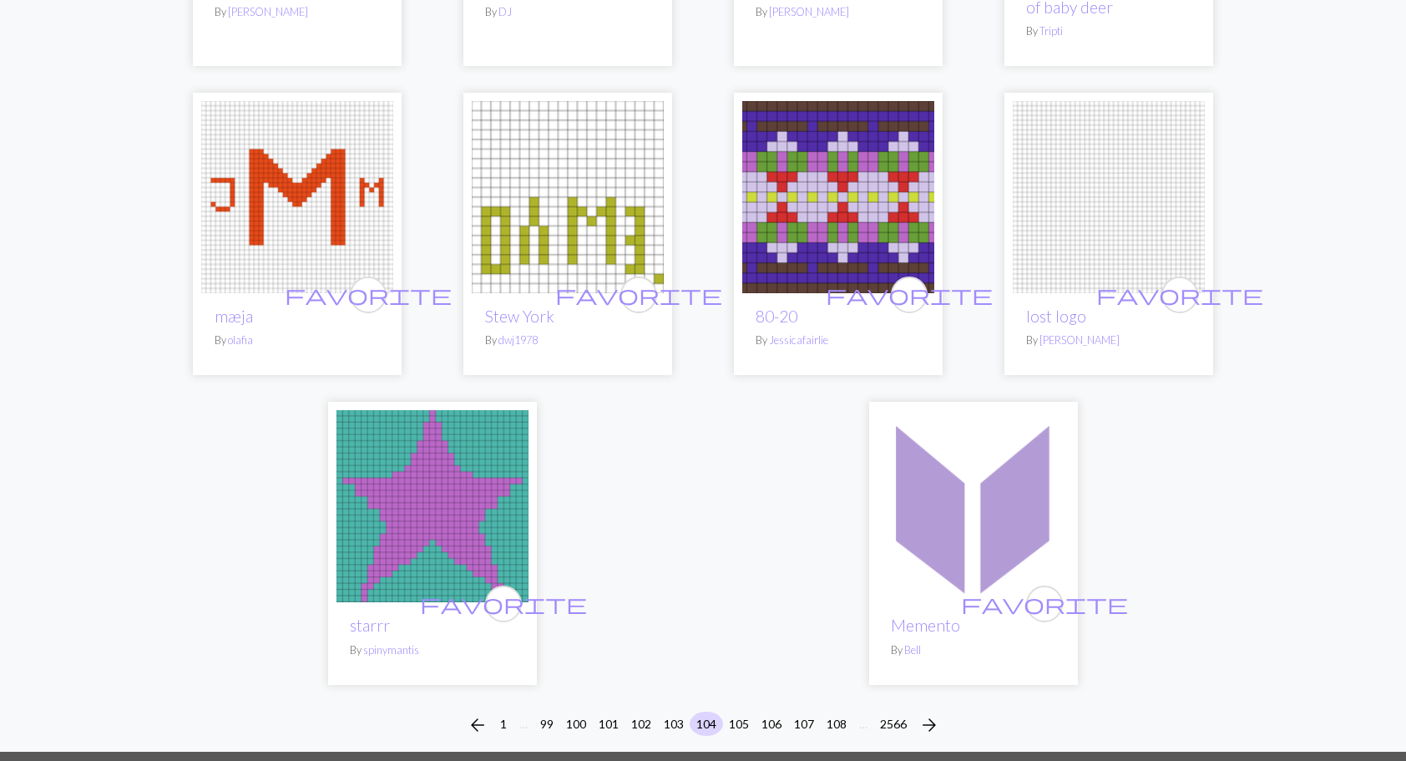
scroll to position [3841, 0]
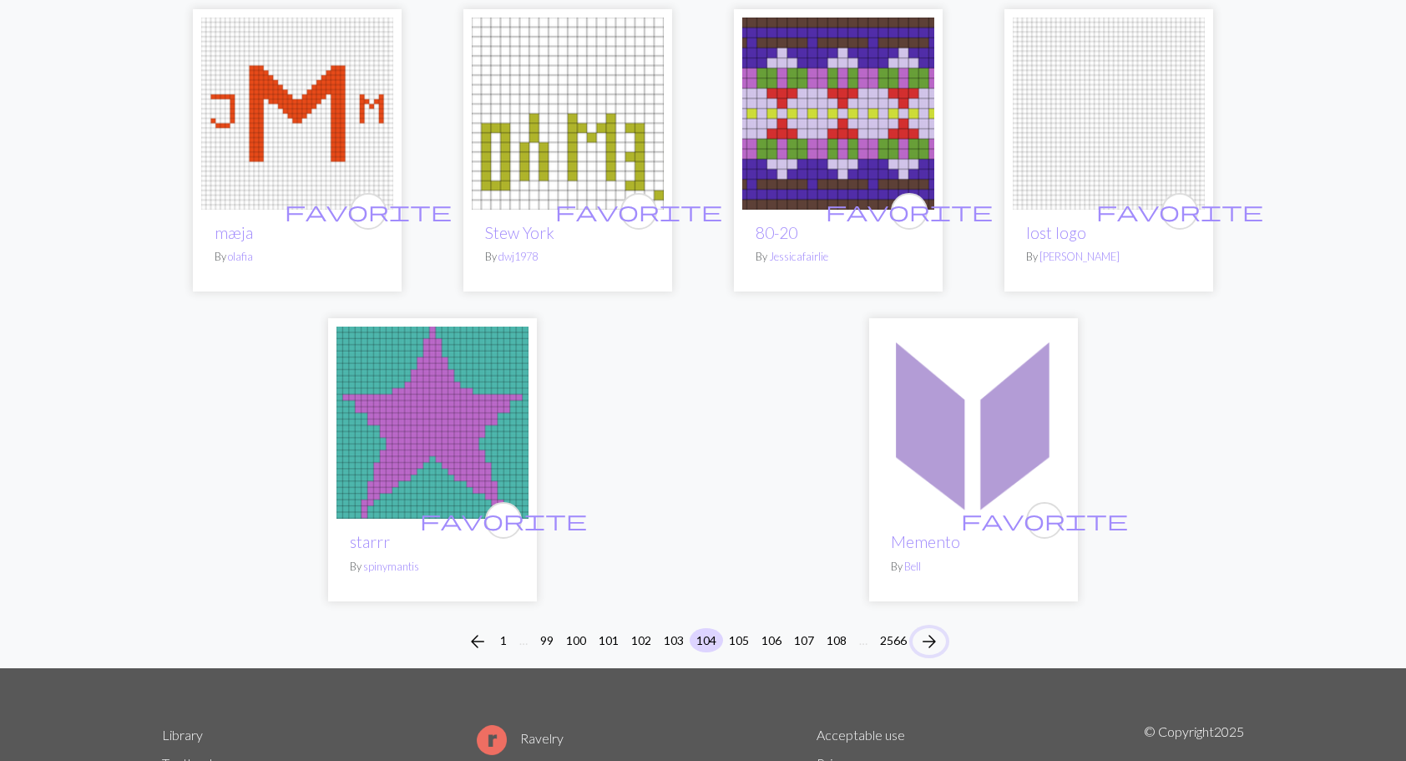
click at [931, 630] on span "arrow_forward" at bounding box center [929, 641] width 20 height 23
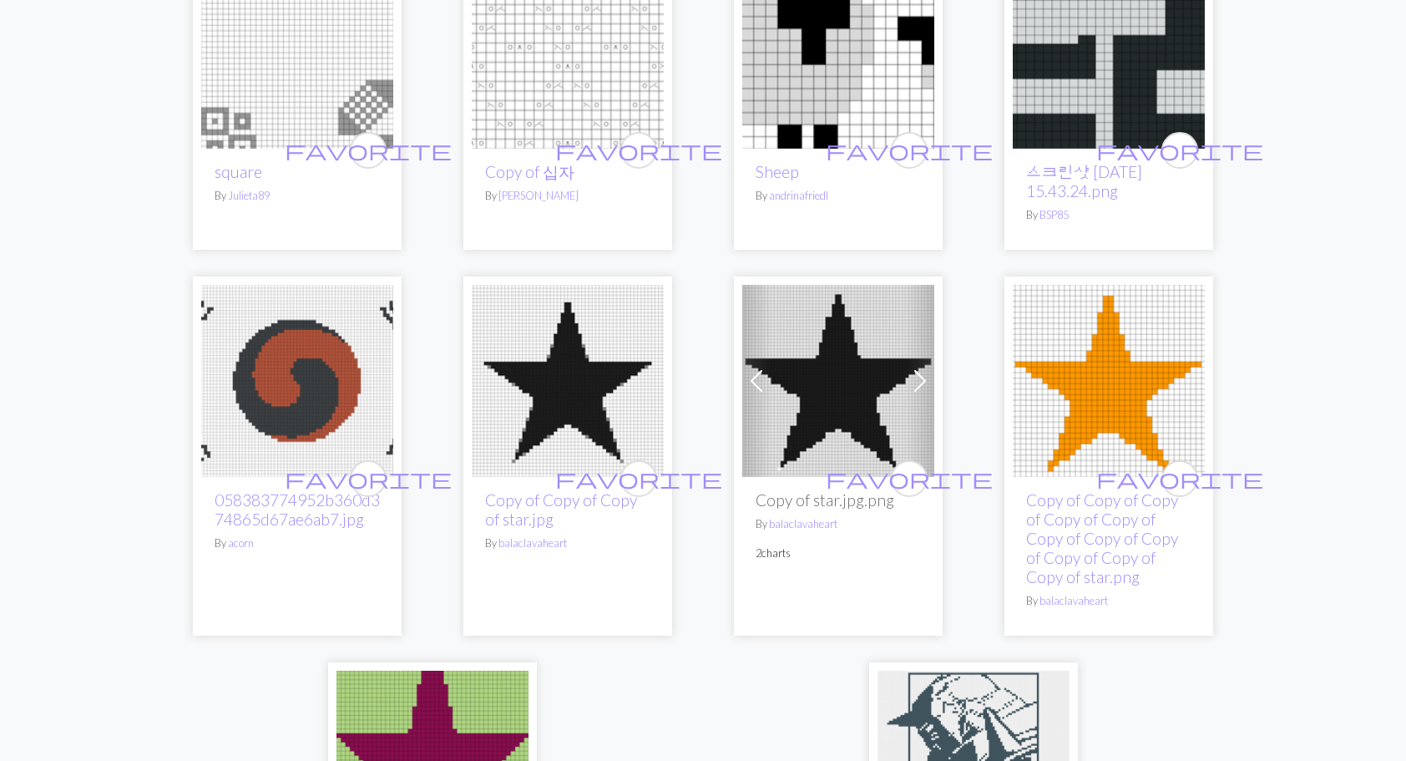
scroll to position [4175, 0]
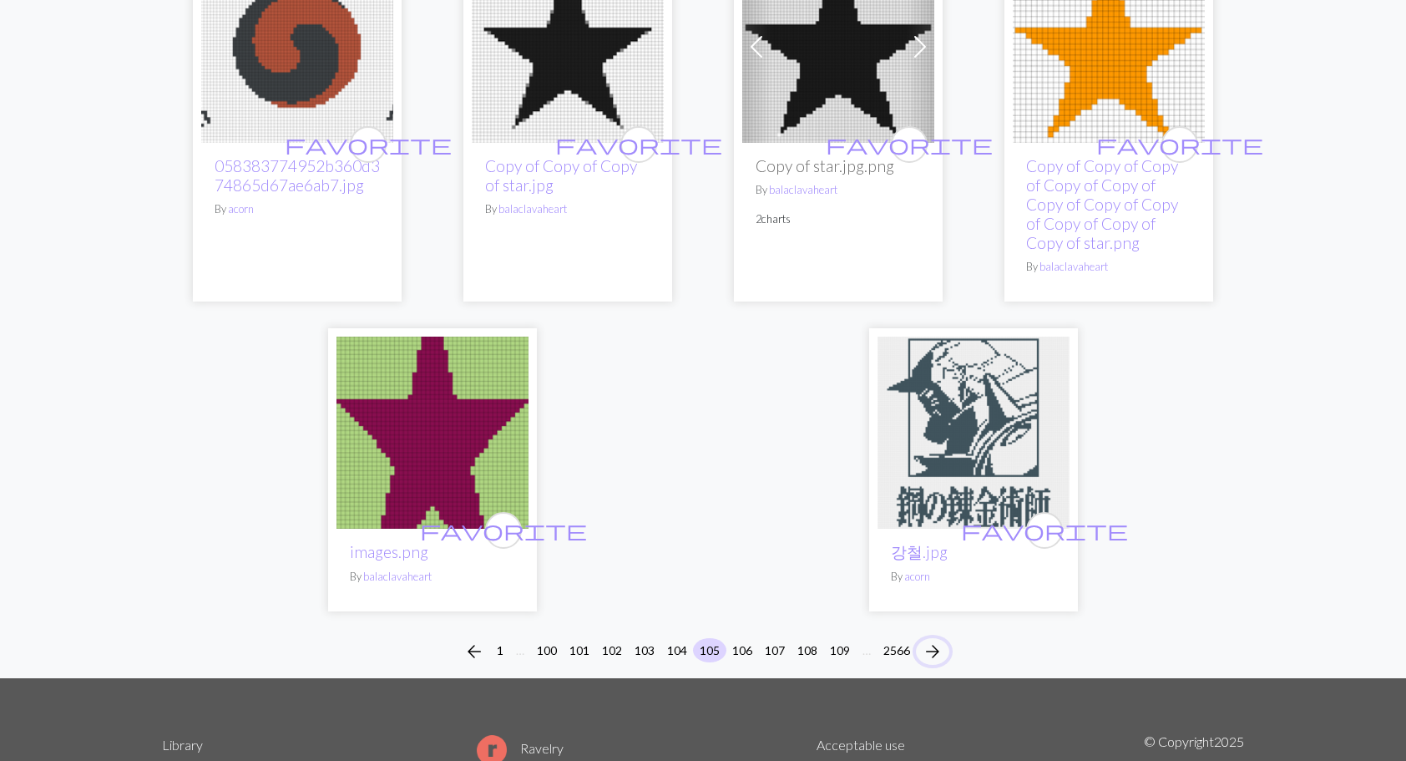
click at [935, 640] on span "arrow_forward" at bounding box center [933, 651] width 20 height 23
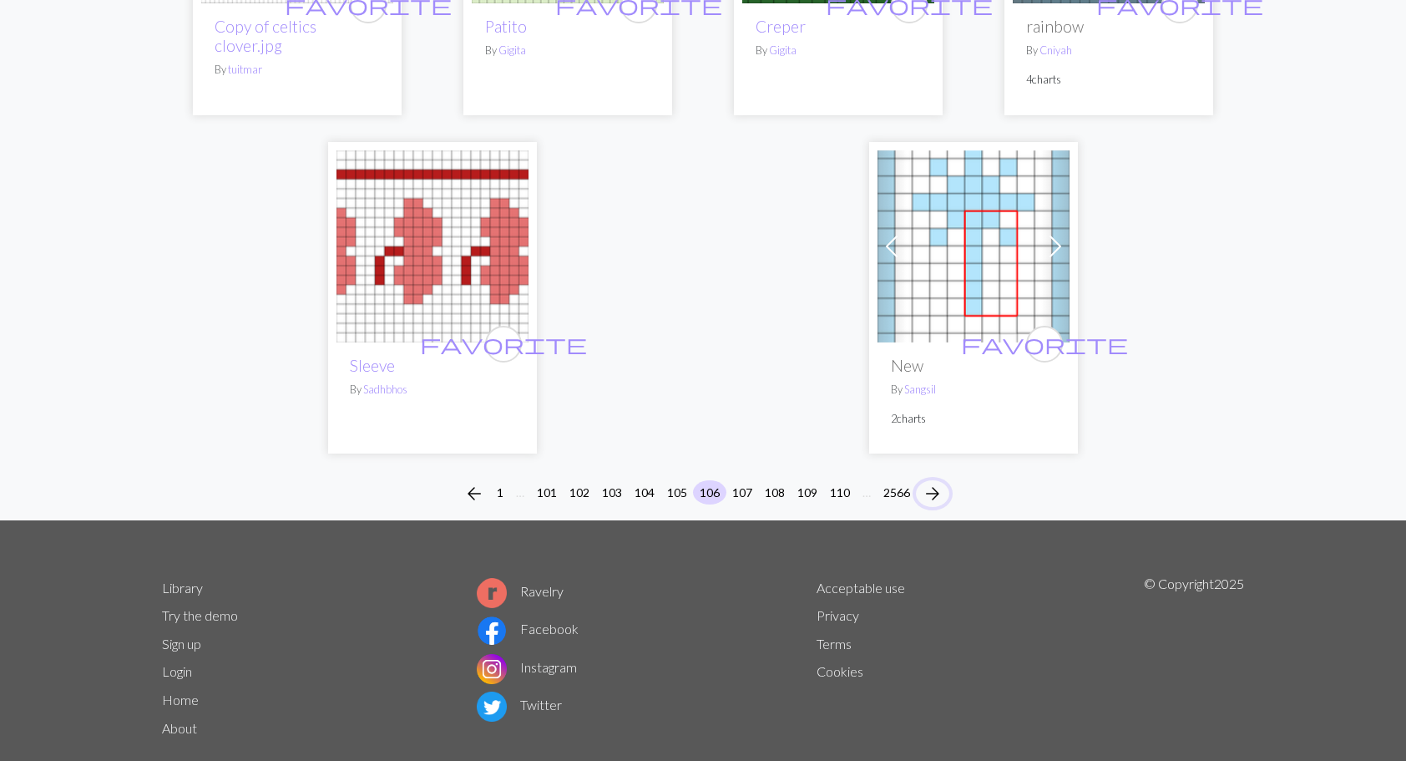
scroll to position [4236, 0]
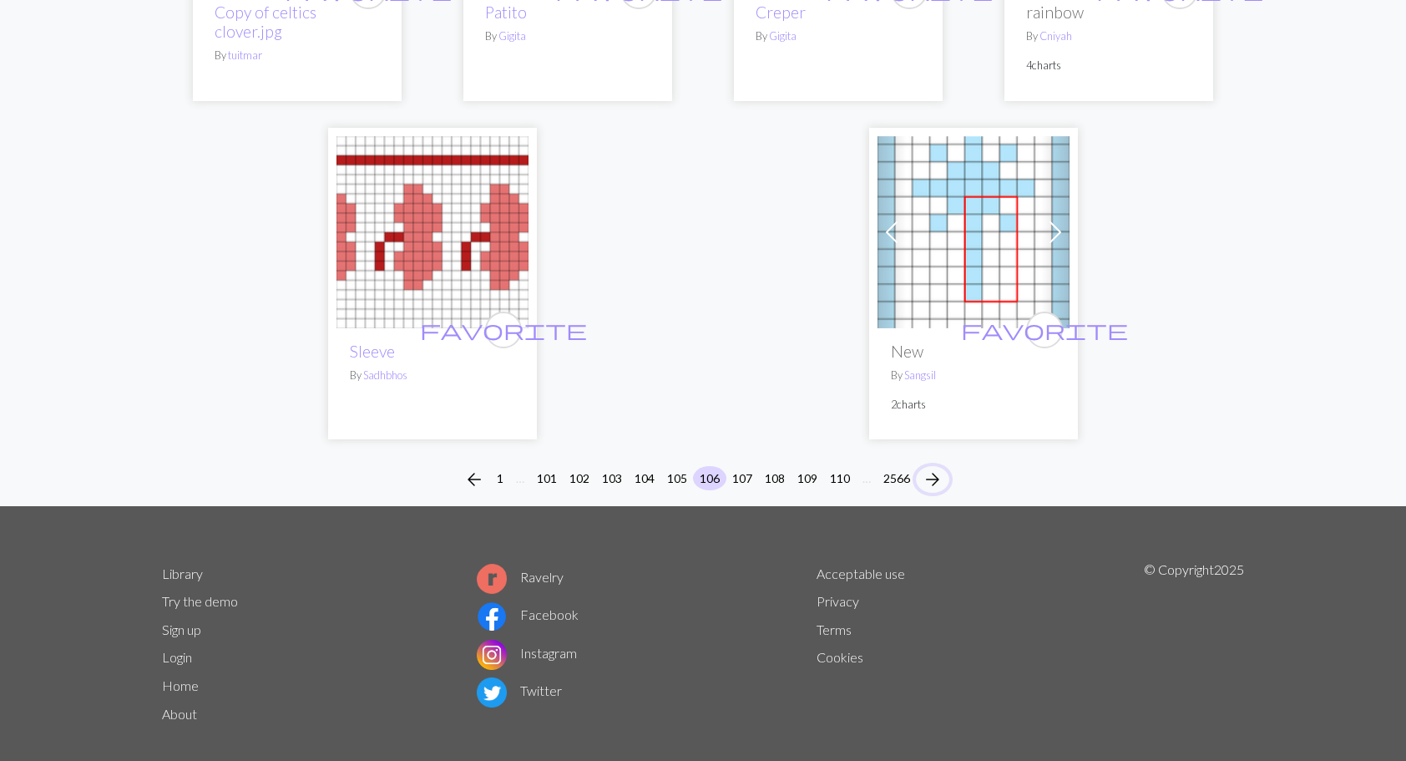
click at [930, 468] on span "arrow_forward" at bounding box center [933, 479] width 20 height 23
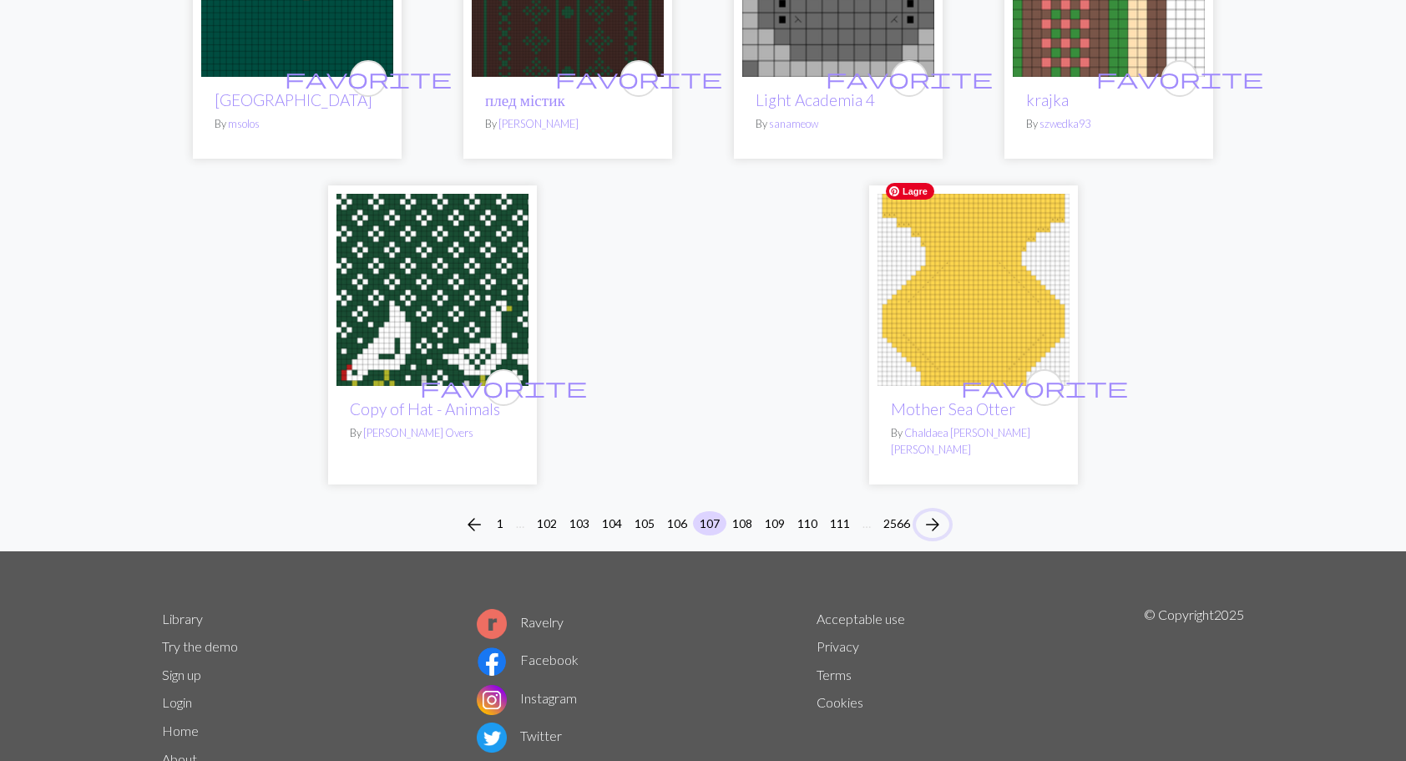
scroll to position [4130, 0]
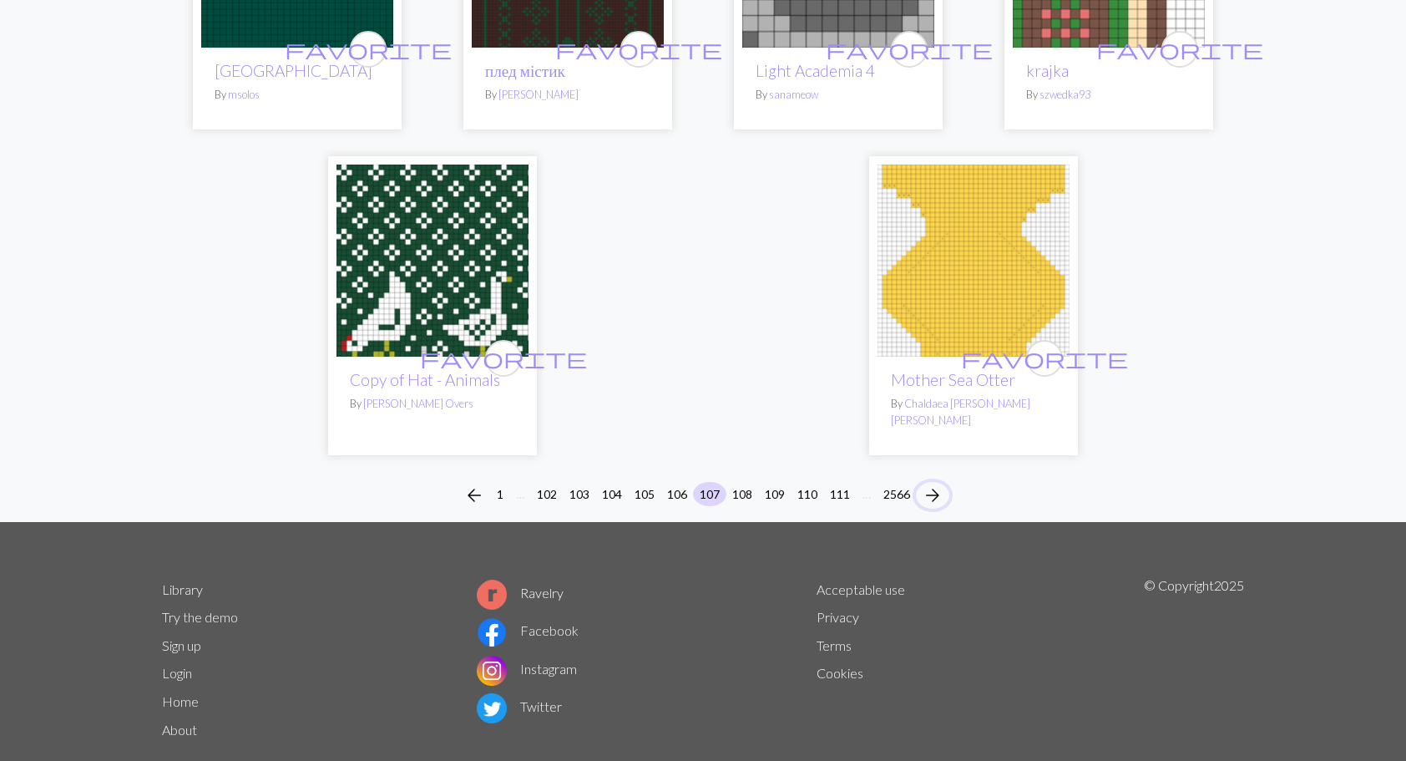
click at [941, 483] on span "arrow_forward" at bounding box center [933, 494] width 20 height 23
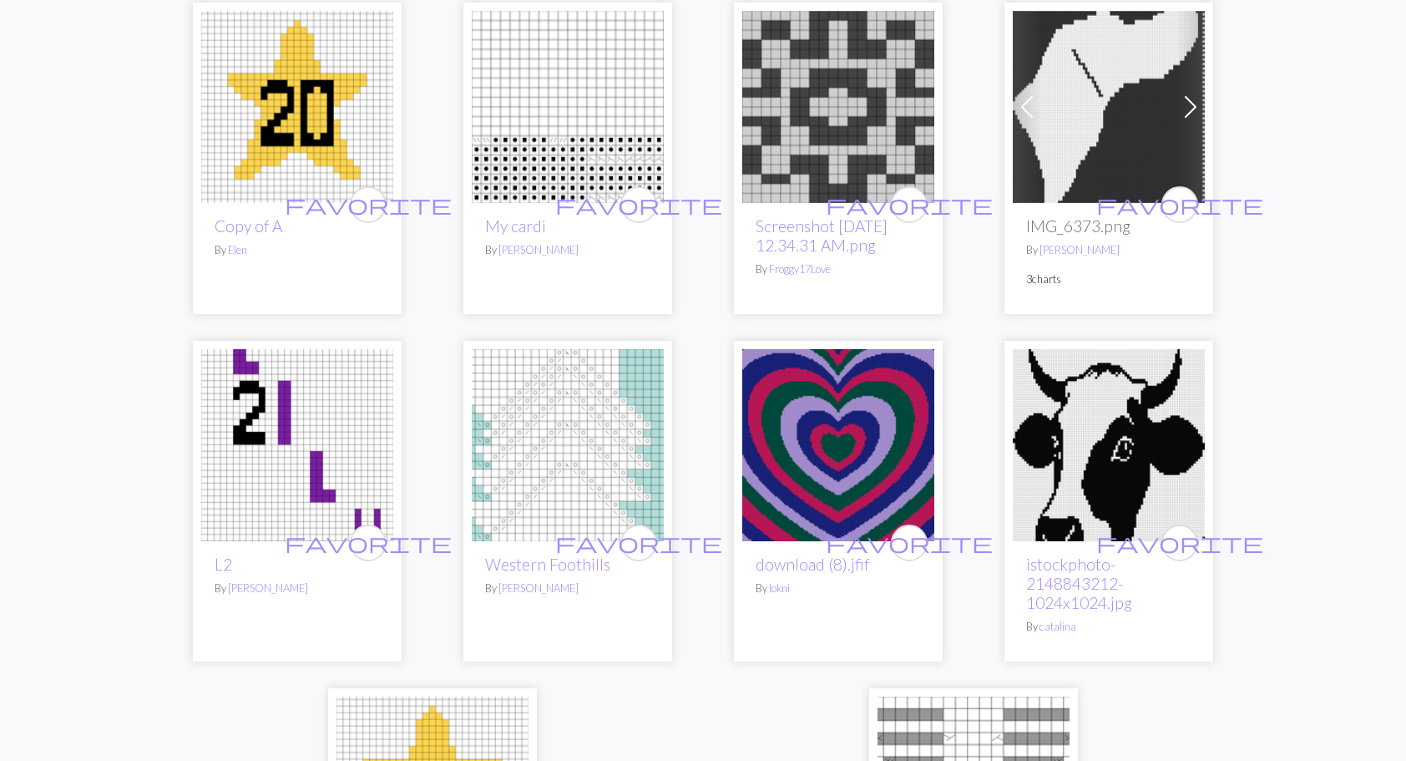
scroll to position [4091, 0]
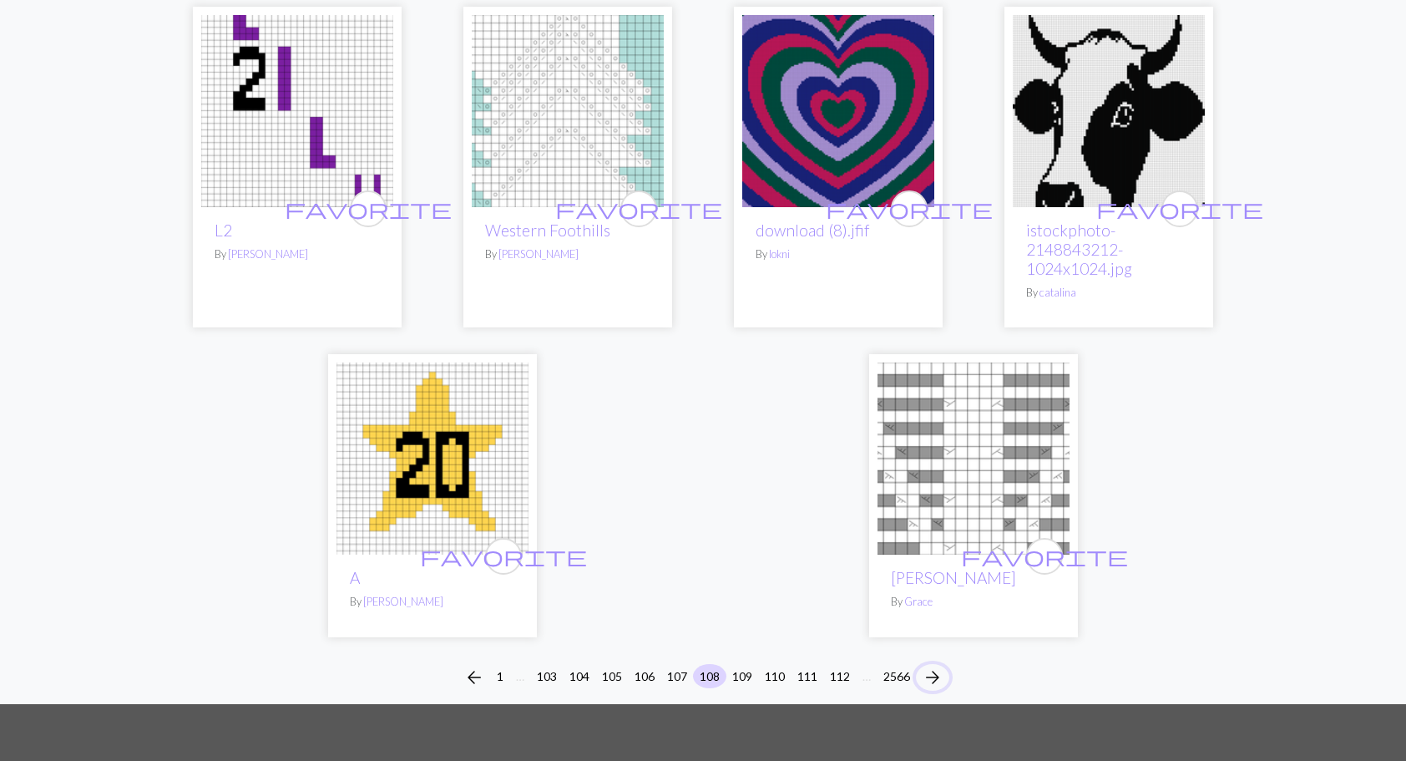
click at [936, 665] on span "arrow_forward" at bounding box center [933, 676] width 20 height 23
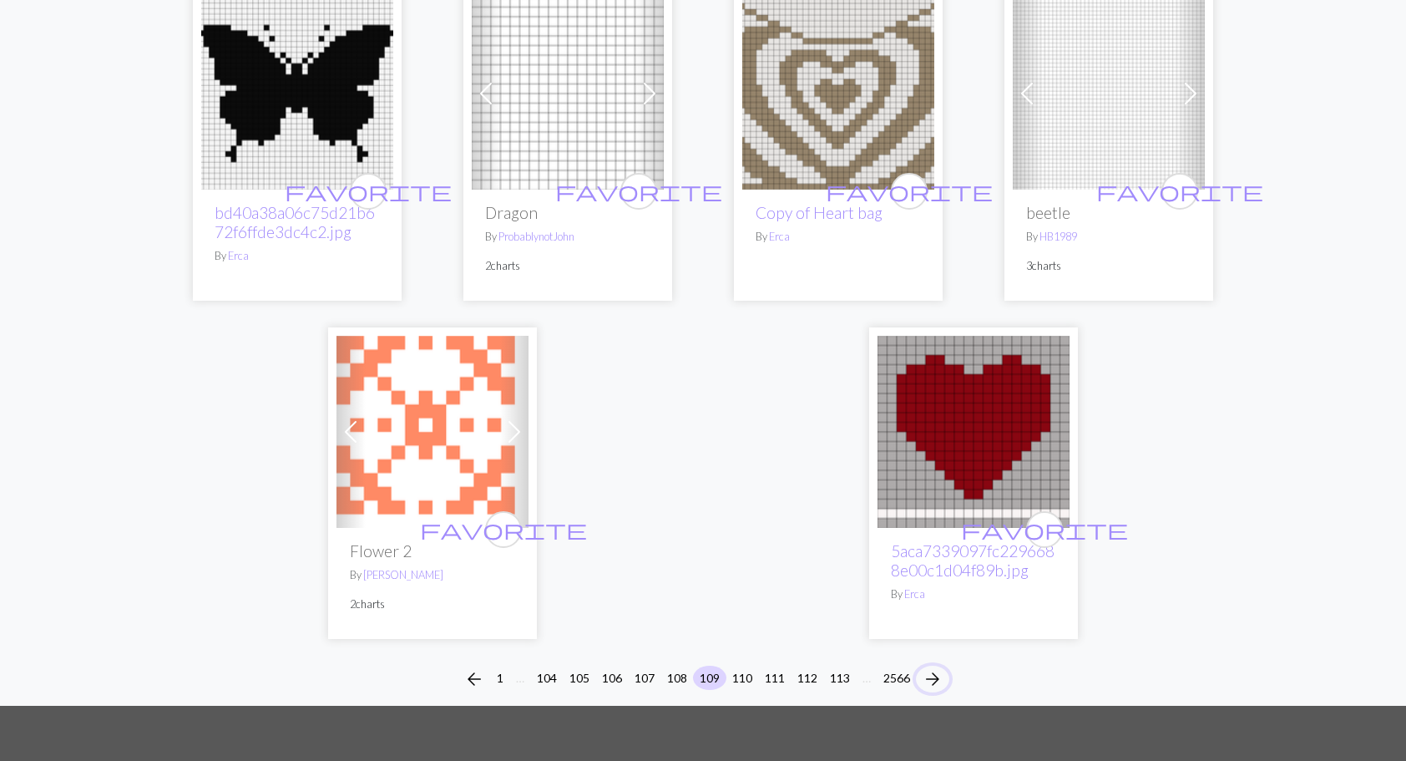
scroll to position [4372, 0]
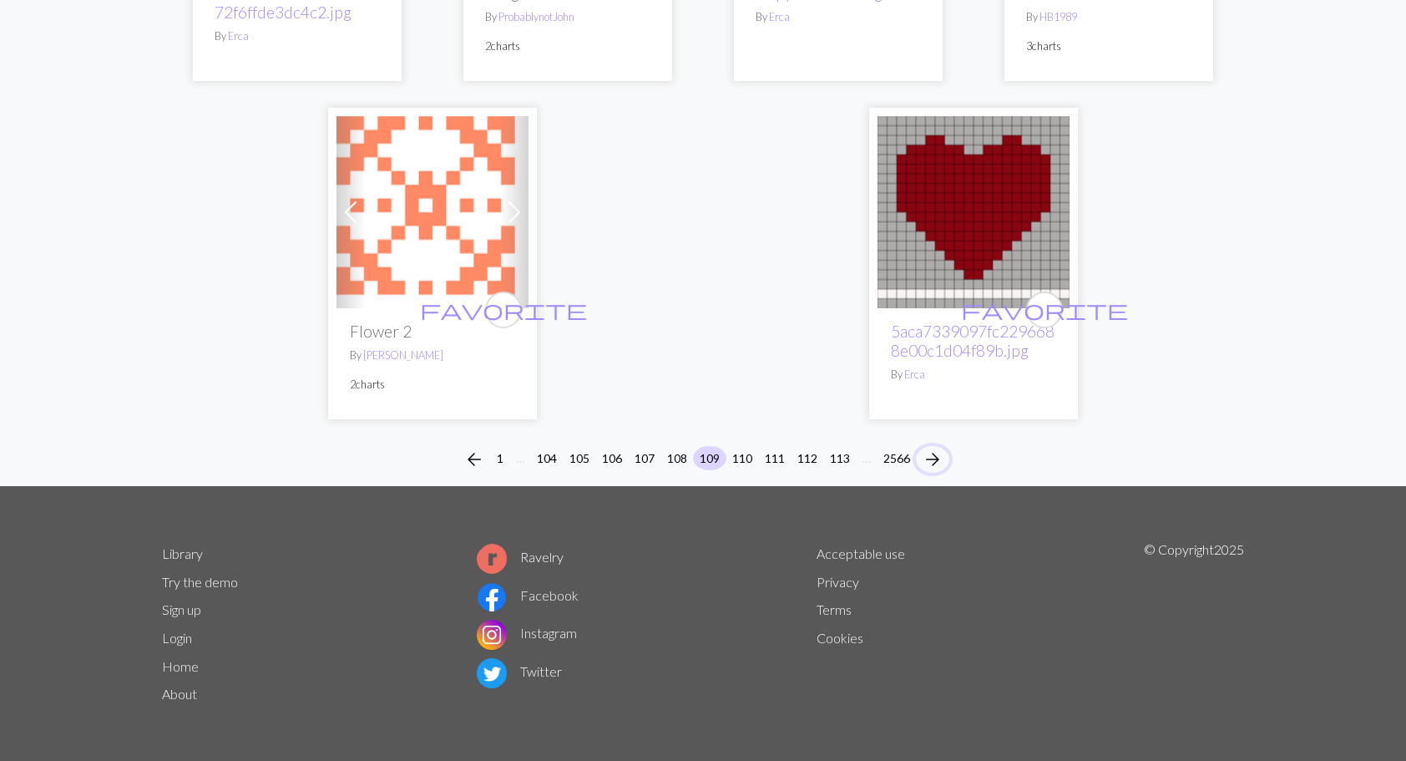
click at [943, 450] on span "arrow_forward" at bounding box center [933, 459] width 20 height 23
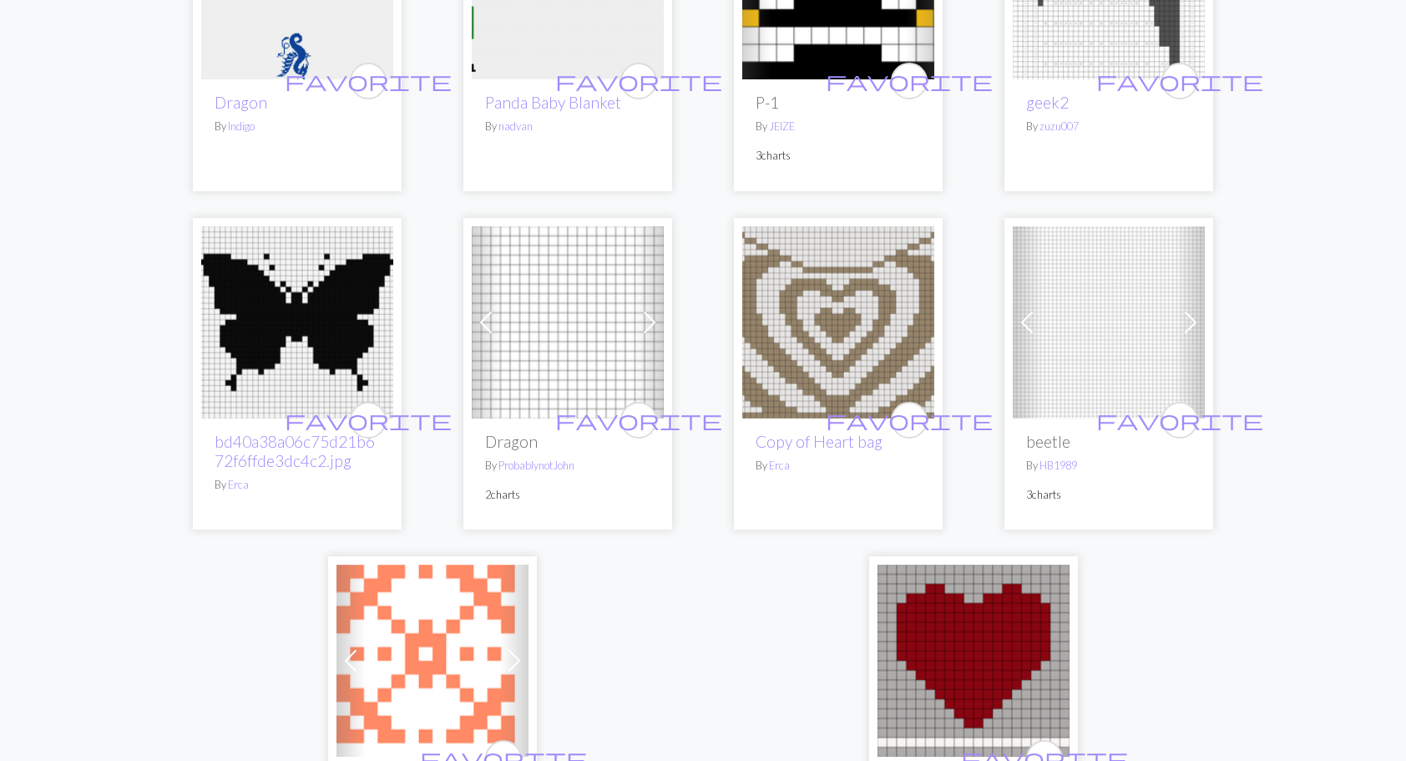
scroll to position [4341, 0]
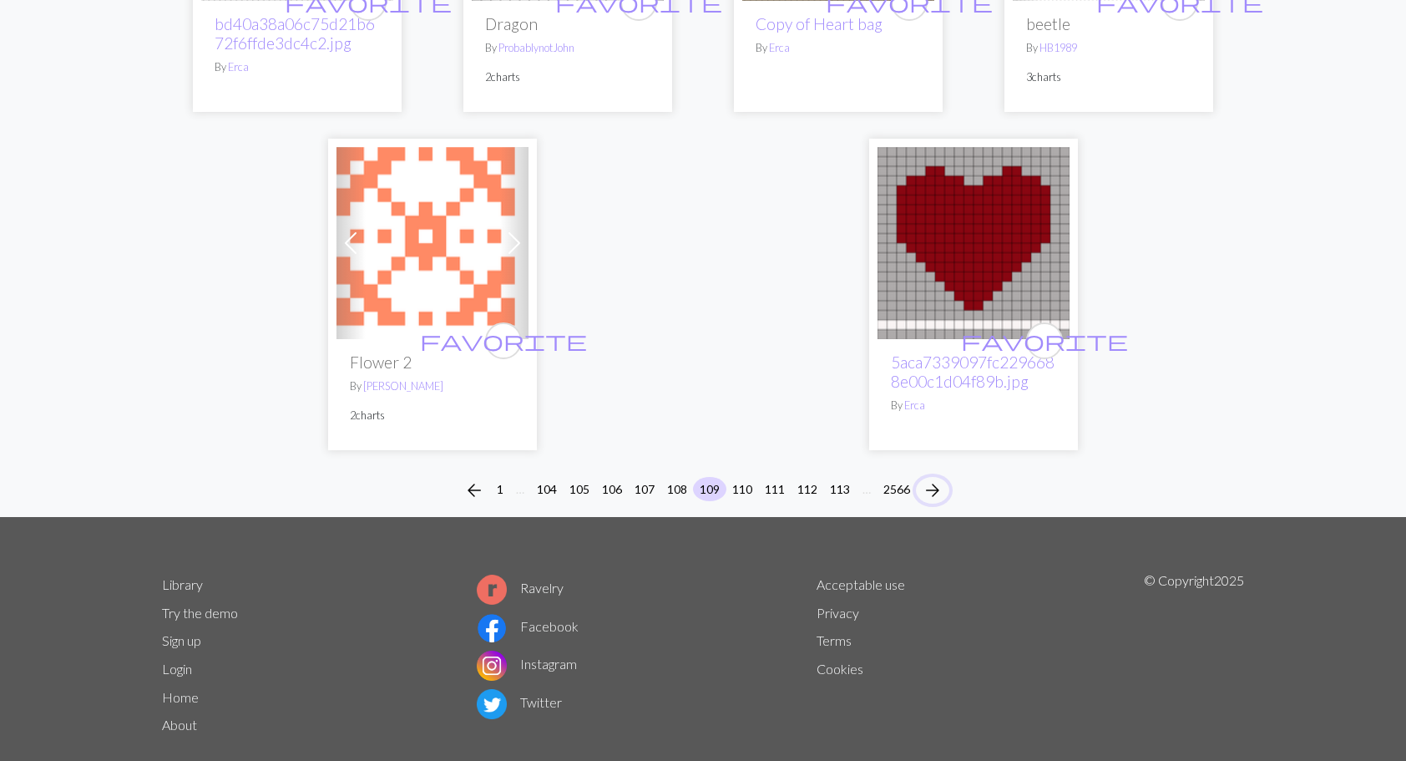
click at [937, 489] on span "arrow_forward" at bounding box center [933, 489] width 20 height 23
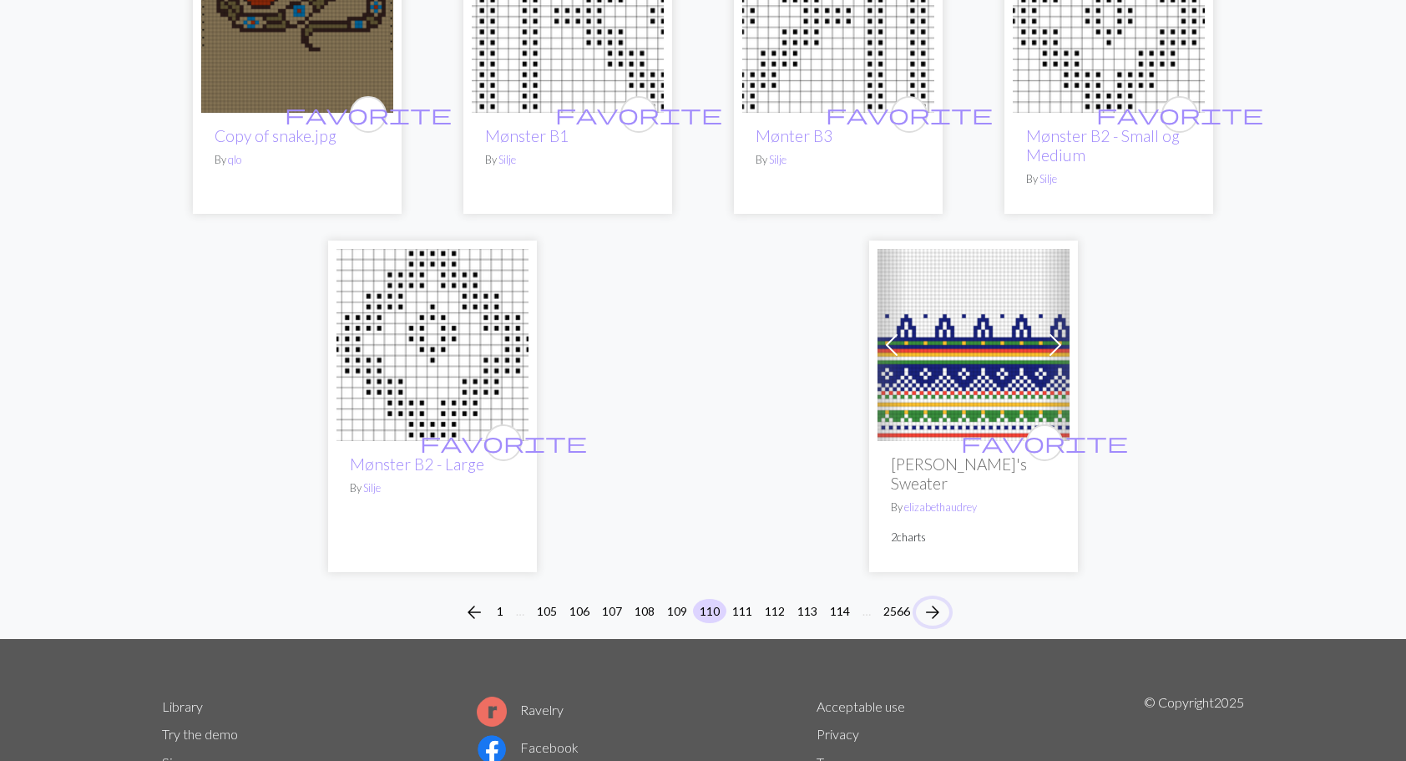
scroll to position [4169, 0]
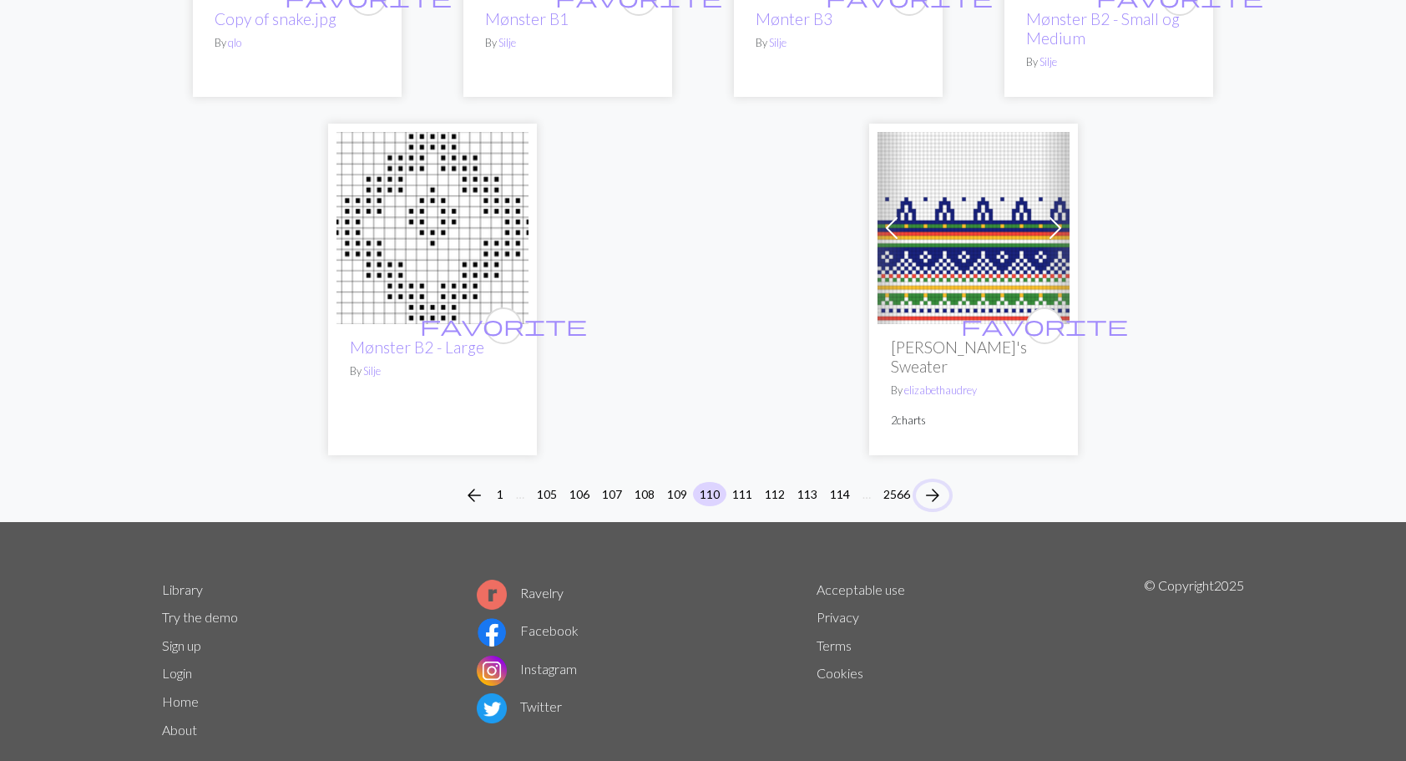
click at [942, 483] on span "arrow_forward" at bounding box center [933, 494] width 20 height 23
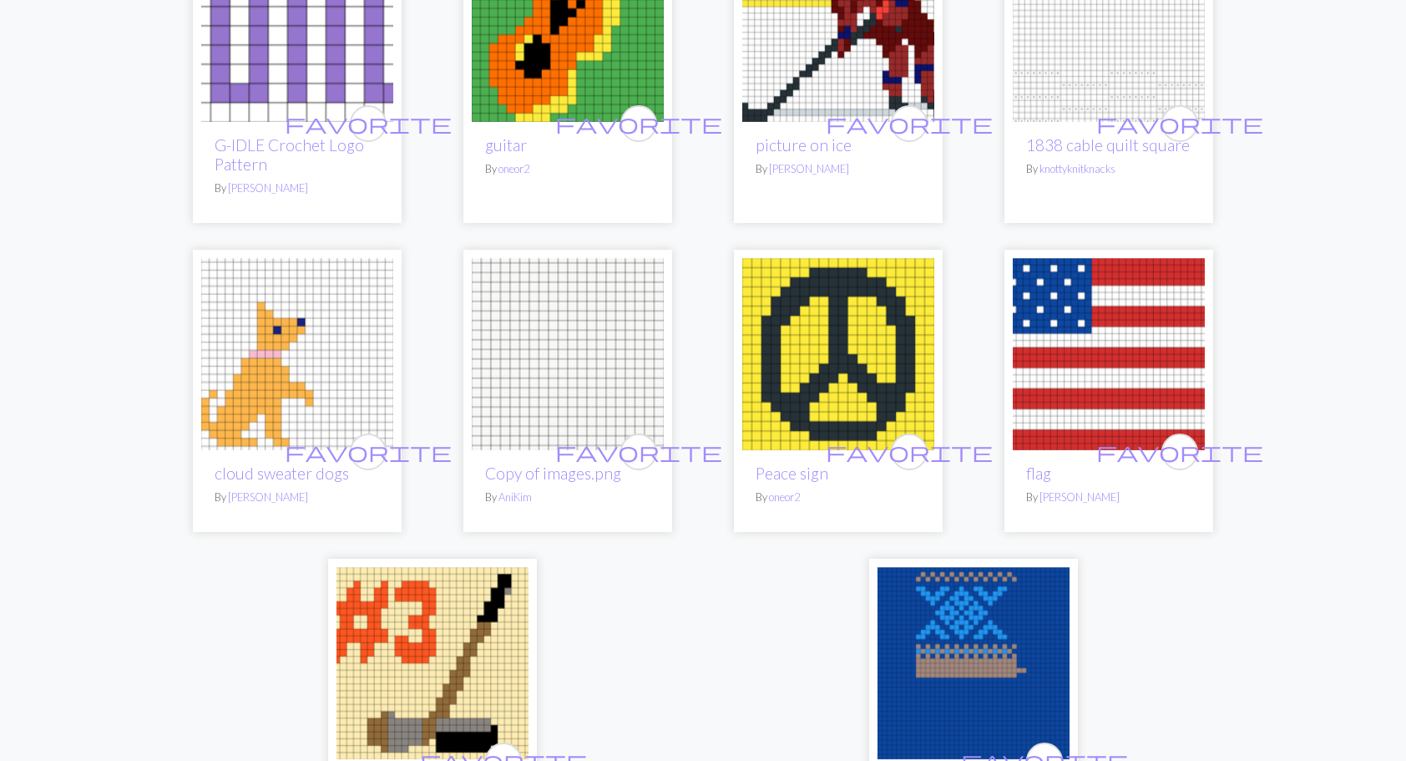
scroll to position [4008, 0]
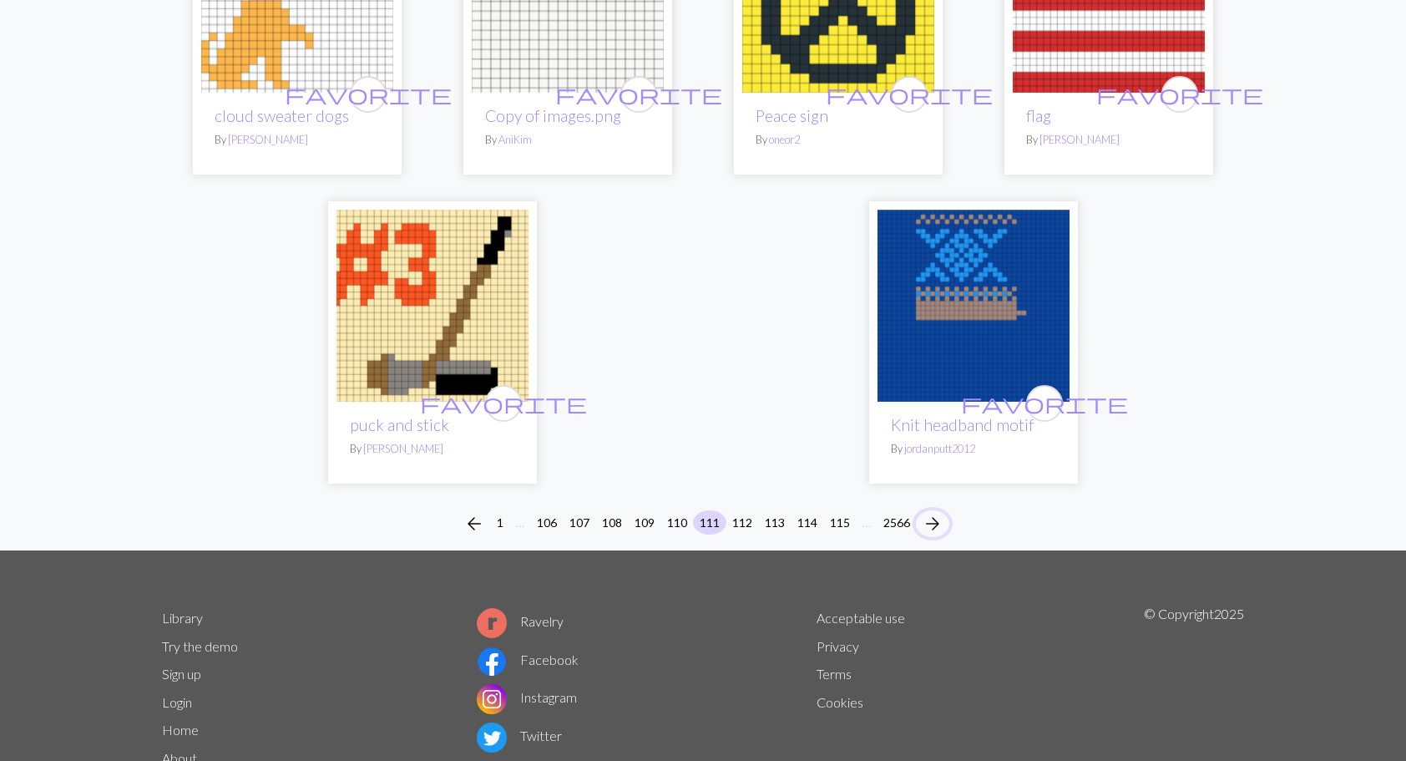
click at [936, 512] on span "arrow_forward" at bounding box center [933, 523] width 20 height 23
click at [939, 512] on span "arrow_forward" at bounding box center [933, 523] width 20 height 23
click at [743, 510] on button "112" at bounding box center [742, 522] width 33 height 24
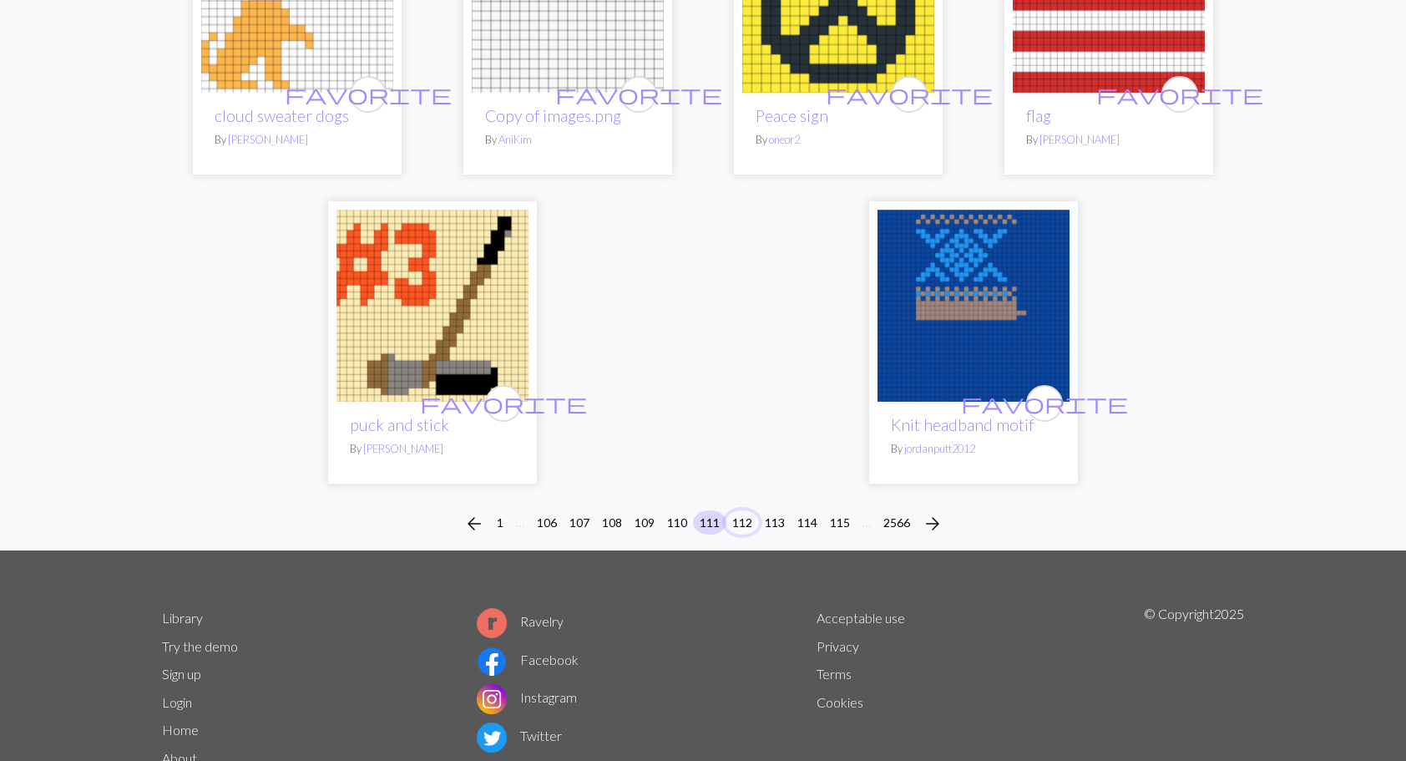
click at [743, 510] on button "112" at bounding box center [742, 522] width 33 height 24
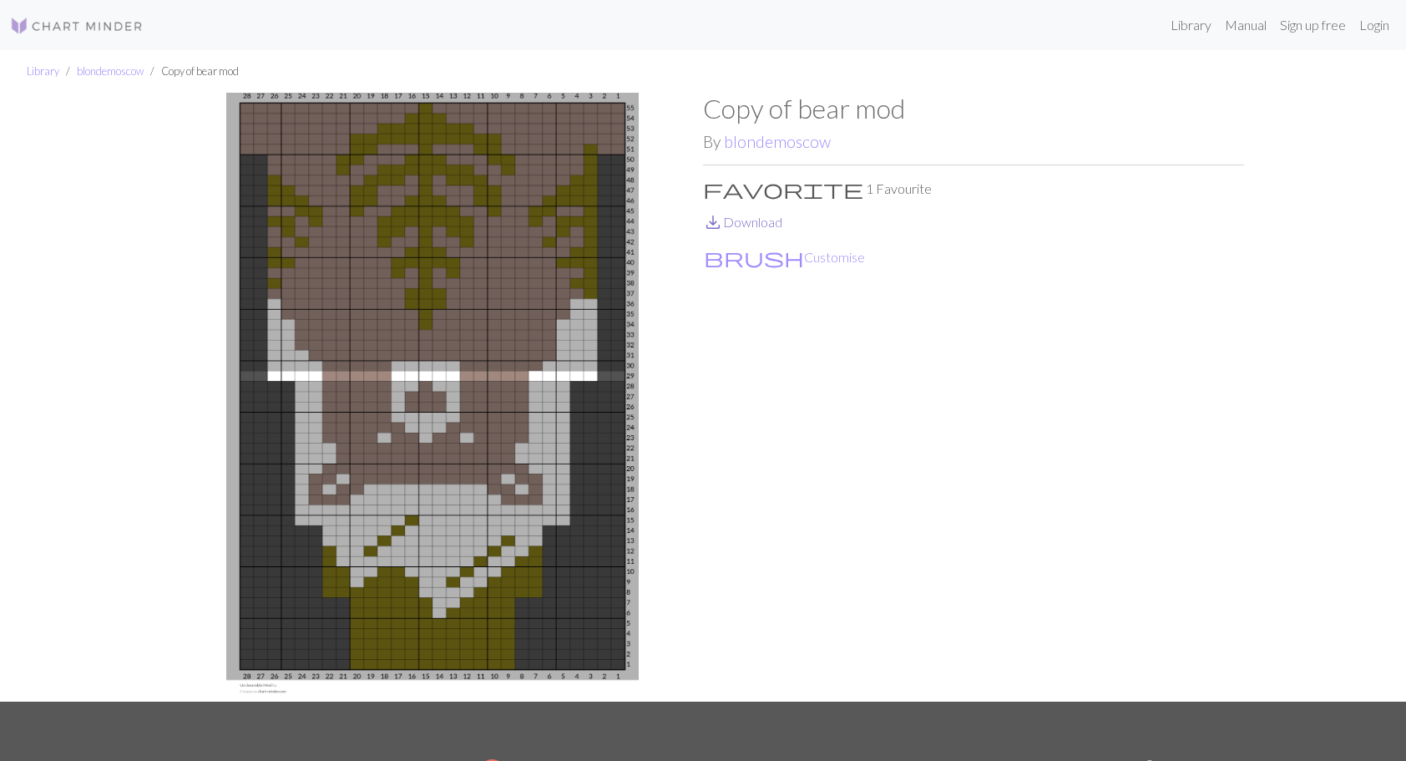
click at [737, 221] on link "save_alt Download" at bounding box center [742, 222] width 79 height 16
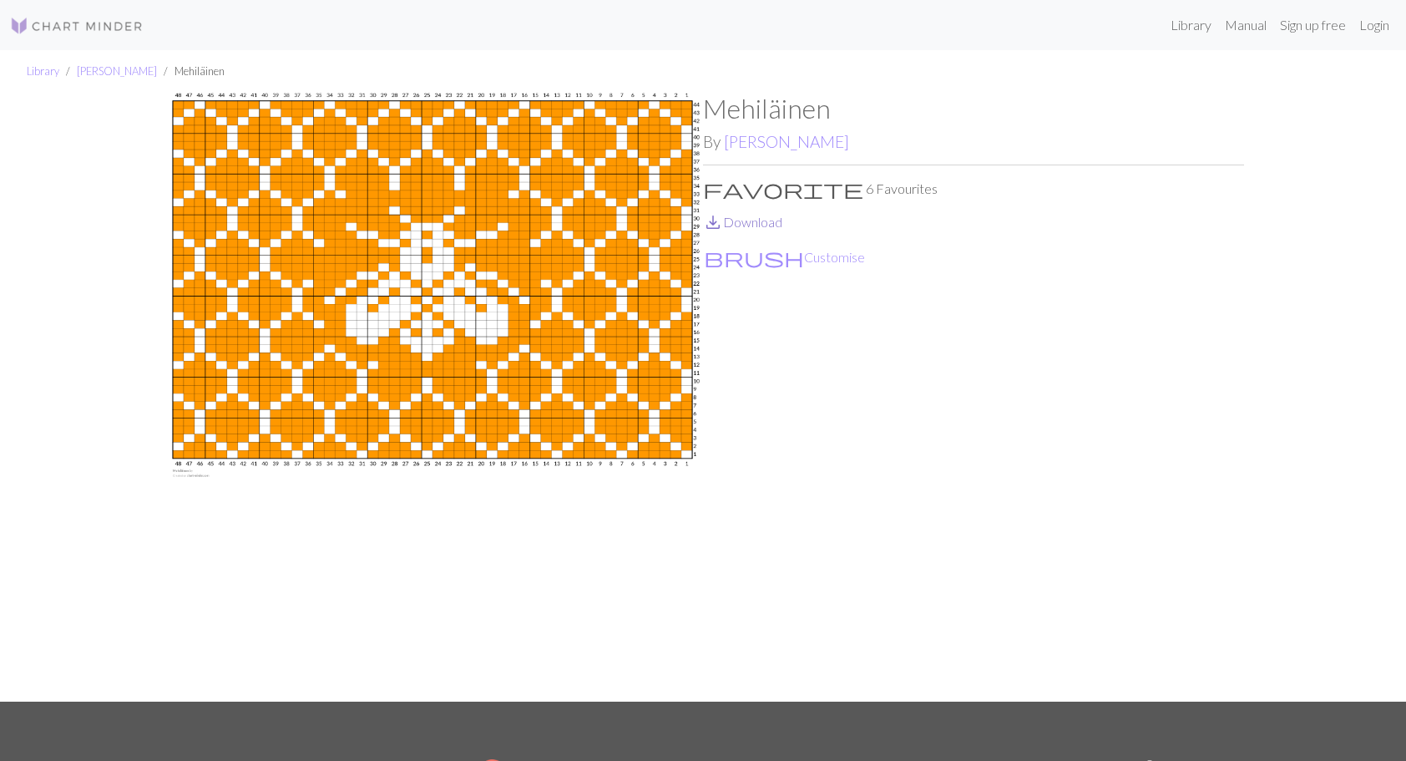
click at [755, 223] on link "save_alt Download" at bounding box center [742, 222] width 79 height 16
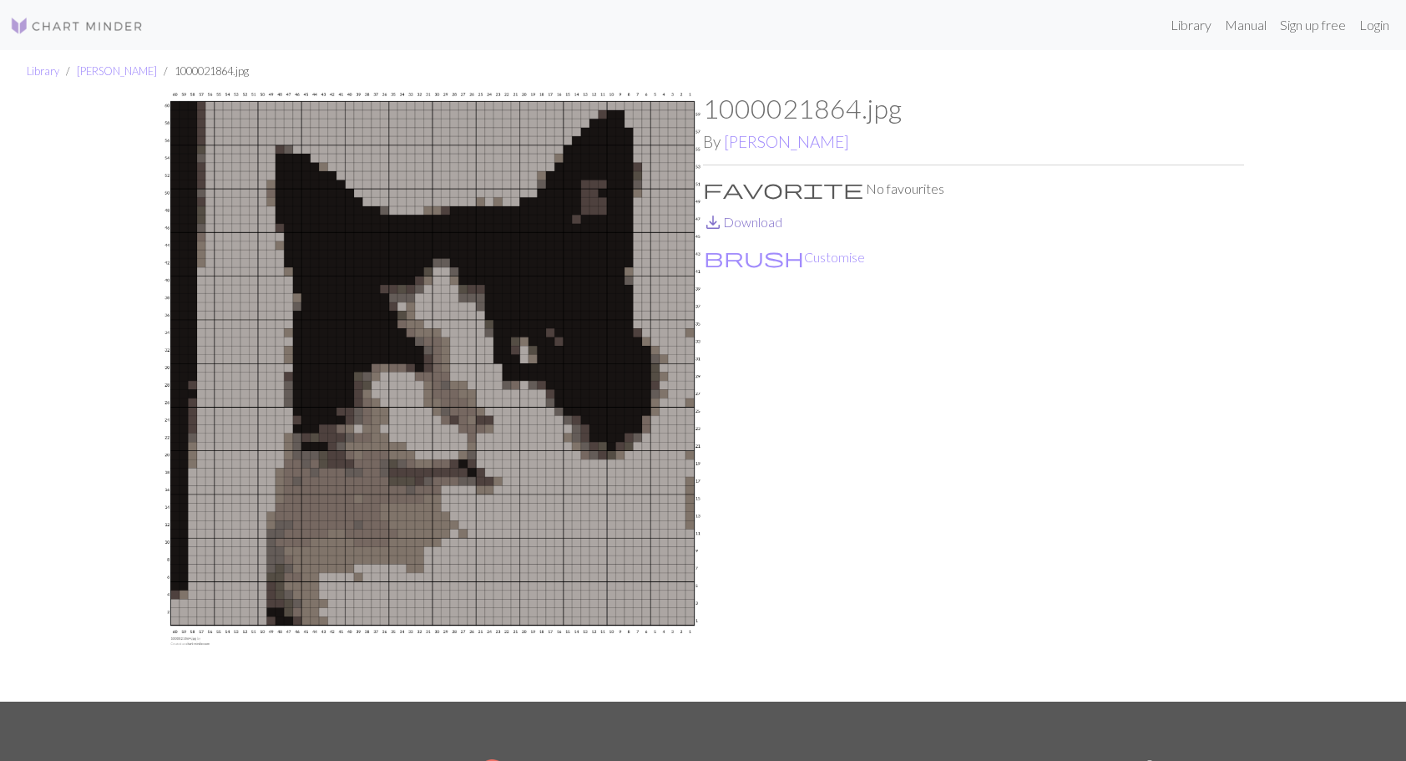
click at [758, 216] on link "save_alt Download" at bounding box center [742, 222] width 79 height 16
click at [40, 68] on link "Library" at bounding box center [43, 70] width 33 height 13
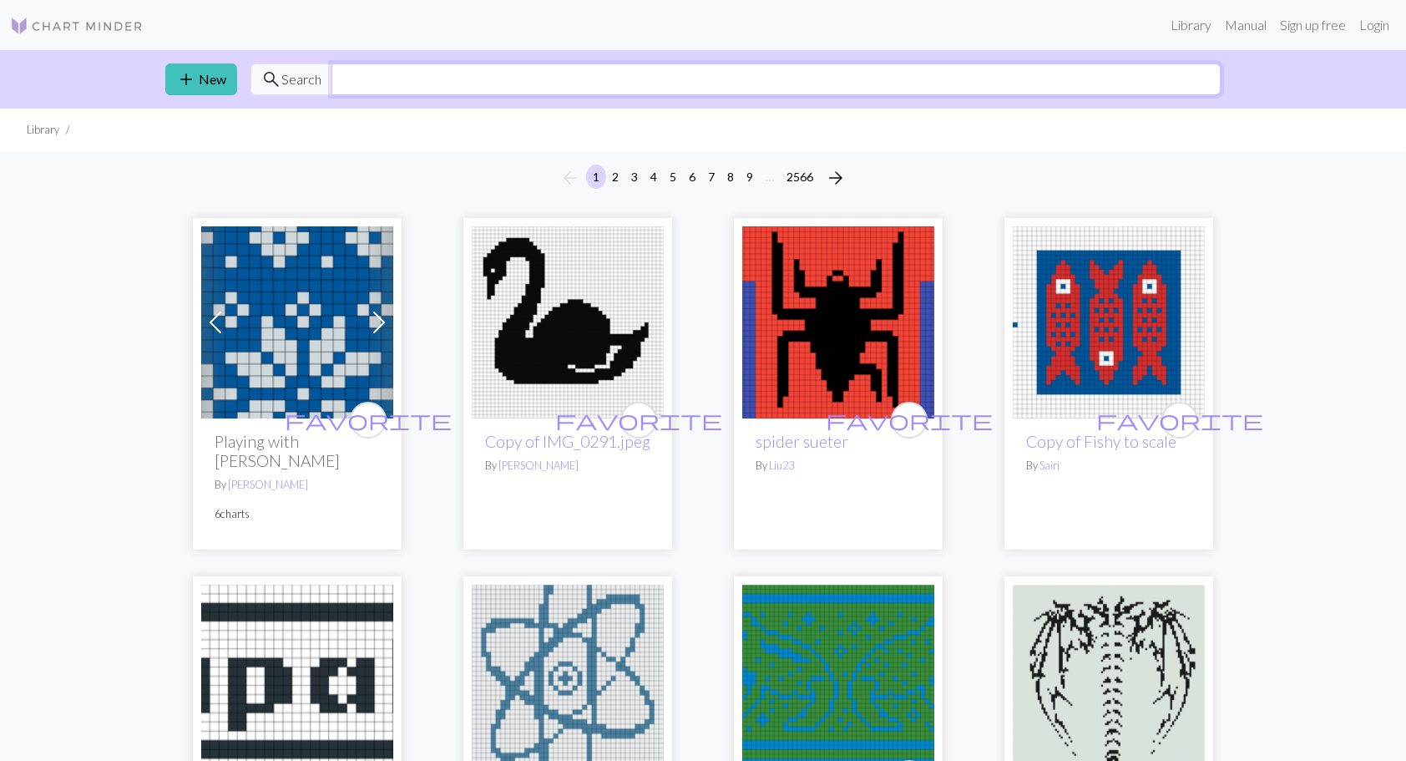
click at [517, 77] on input "text" at bounding box center [775, 79] width 889 height 32
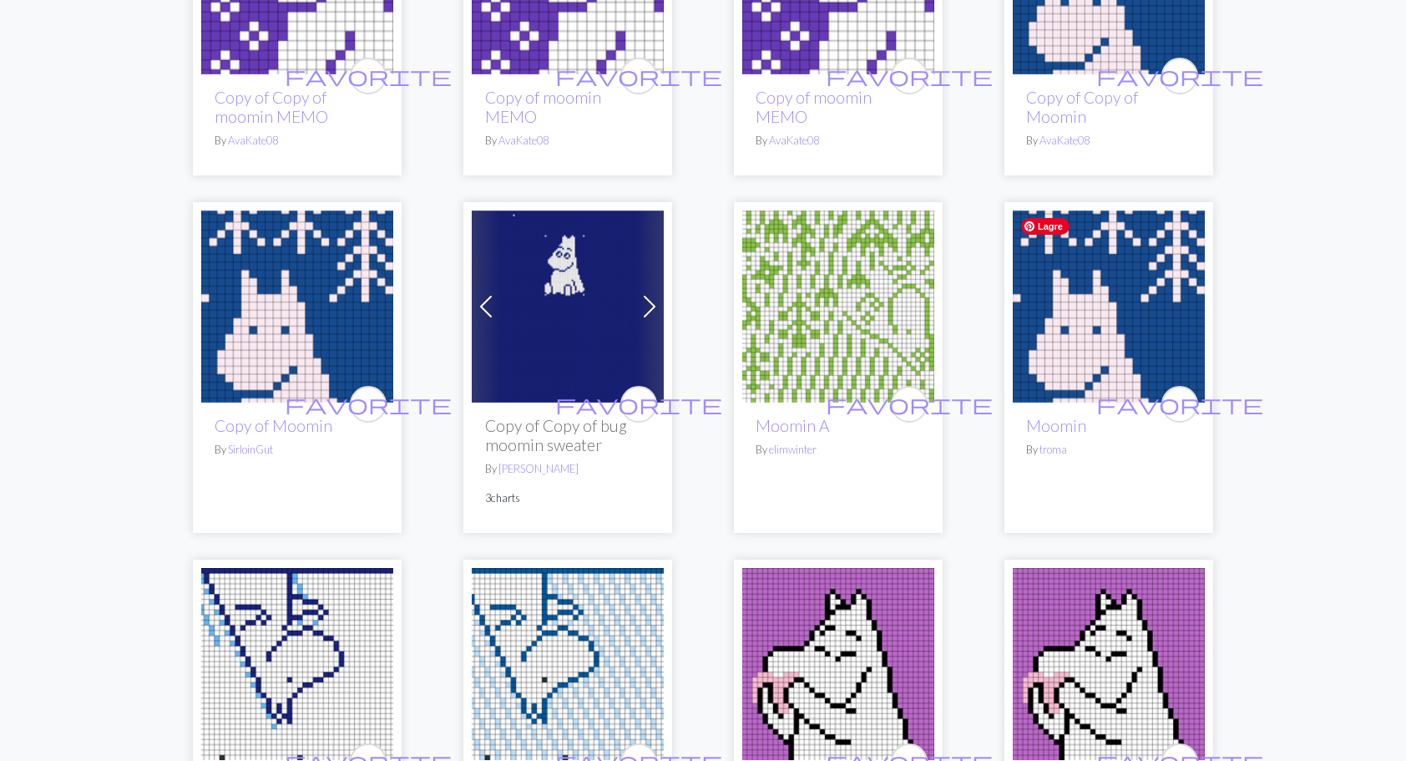
scroll to position [751, 0]
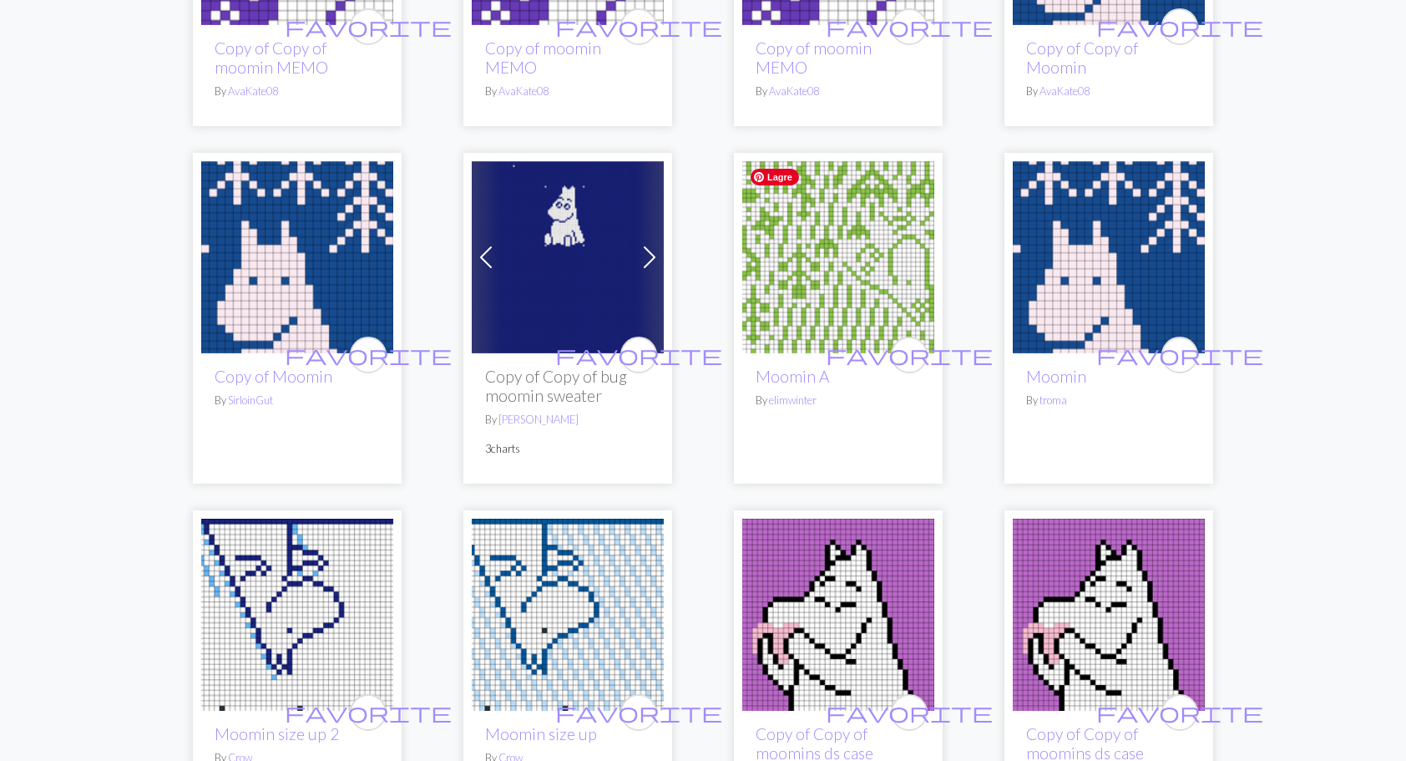
type input "moomin"
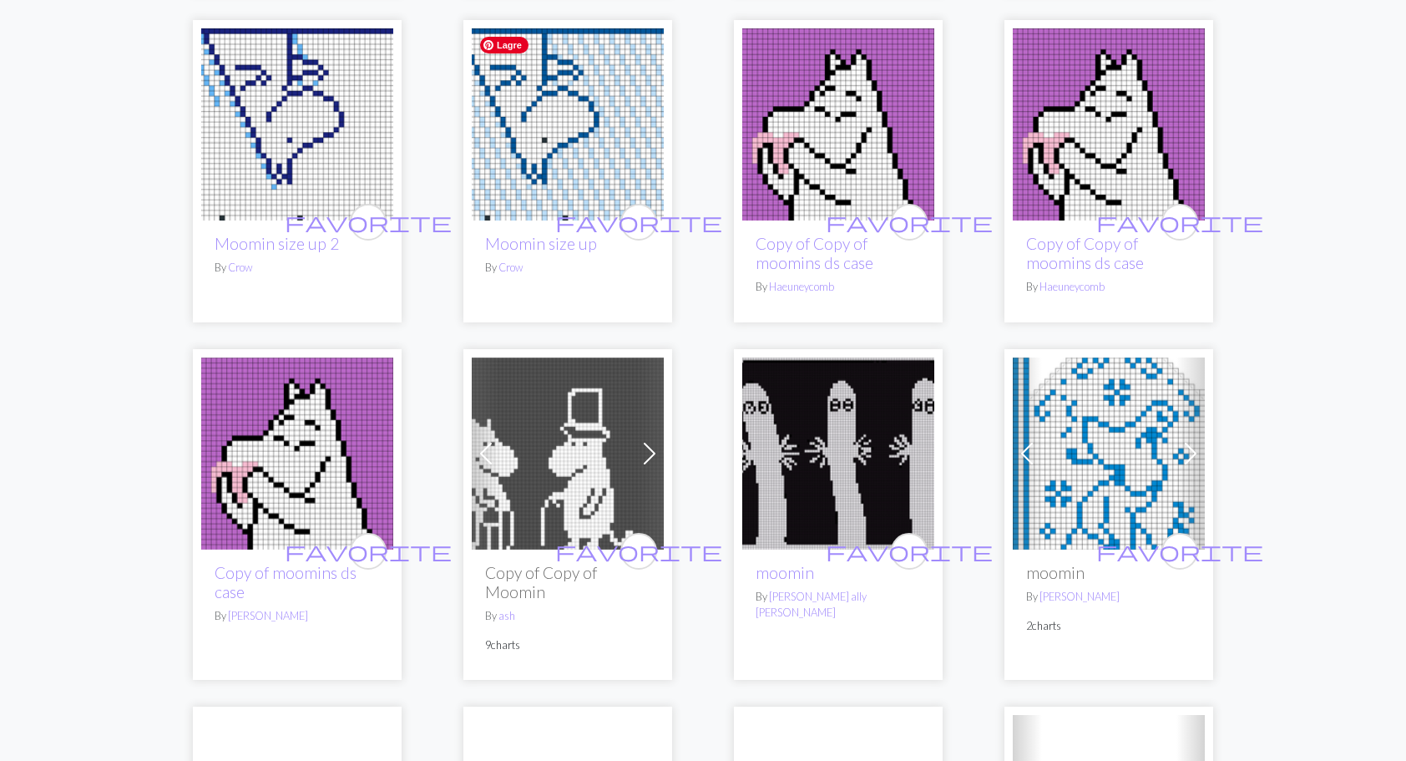
scroll to position [1336, 0]
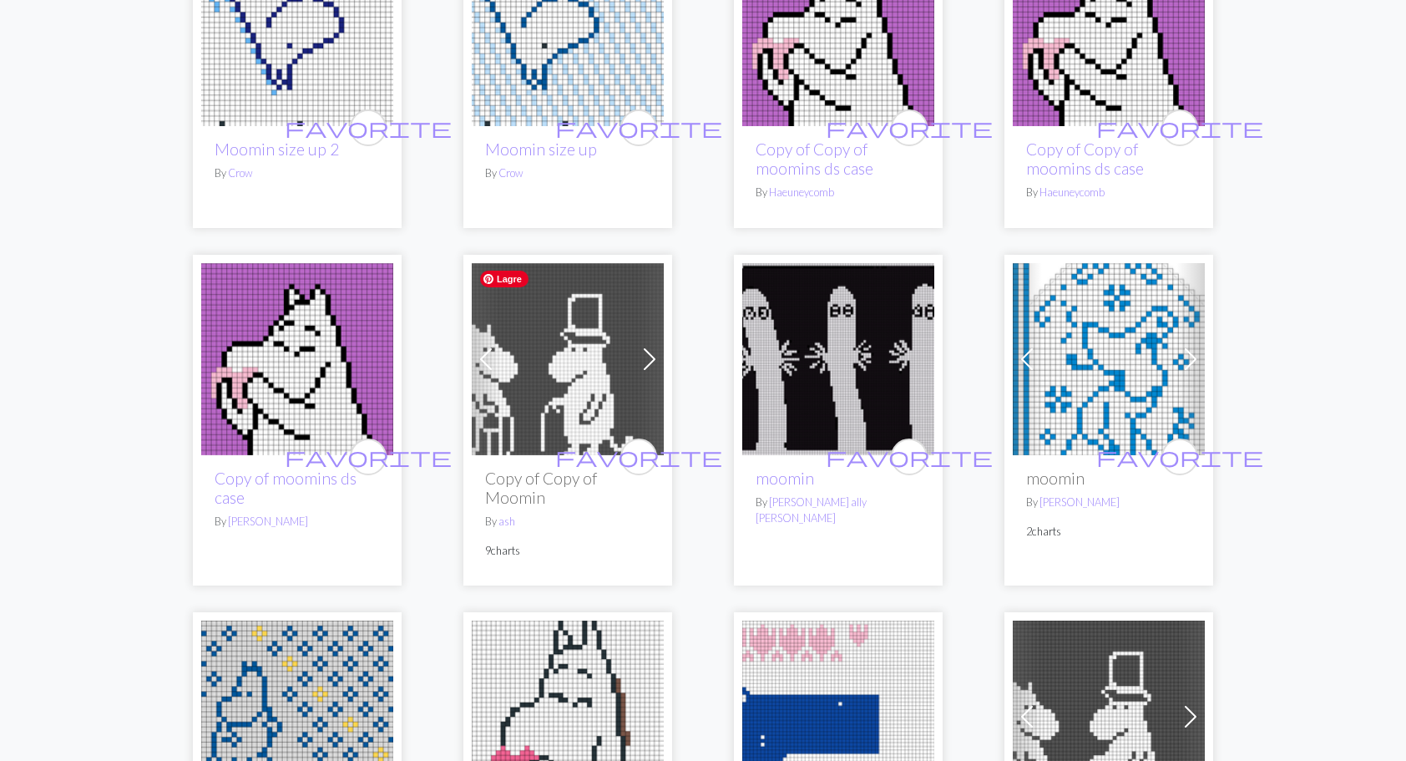
drag, startPoint x: 638, startPoint y: 331, endPoint x: 557, endPoint y: 309, distance: 84.1
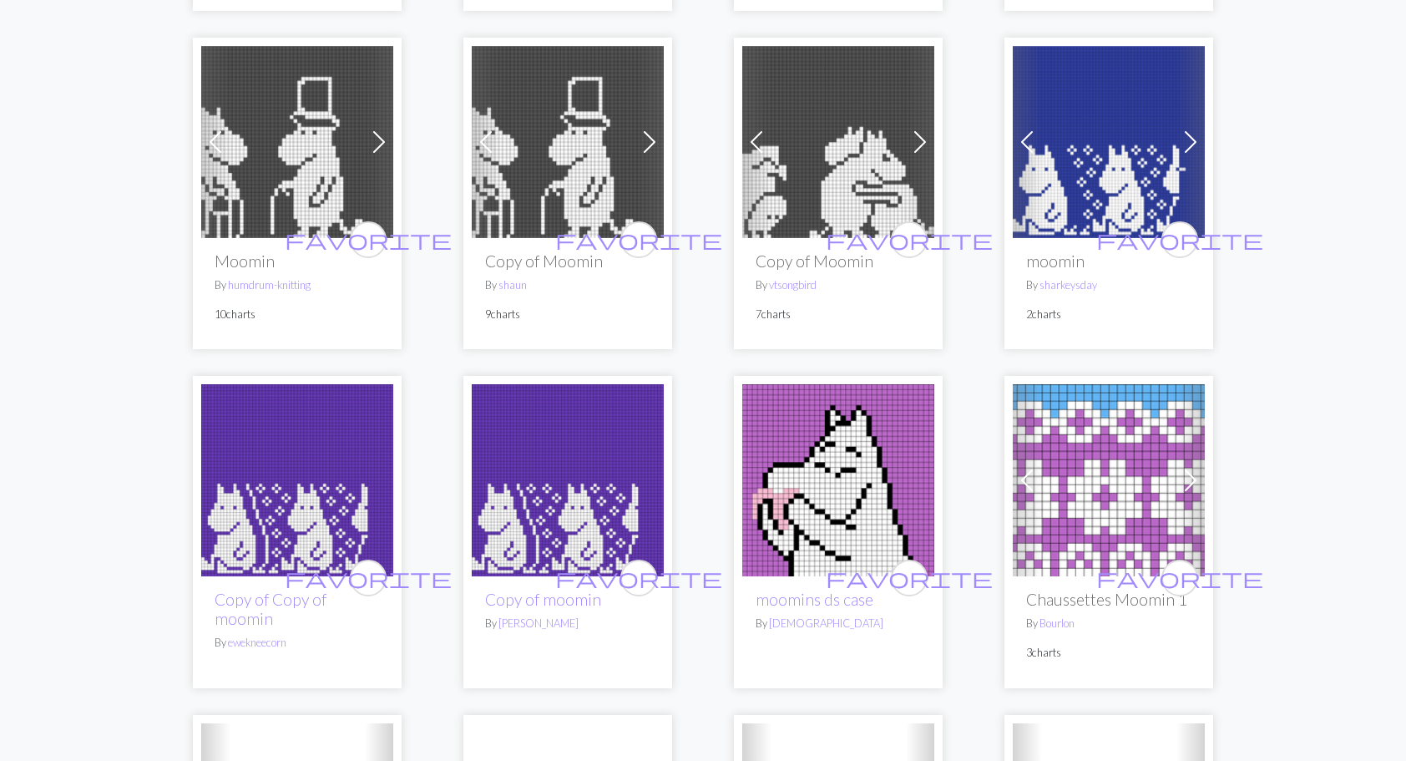
scroll to position [2588, 0]
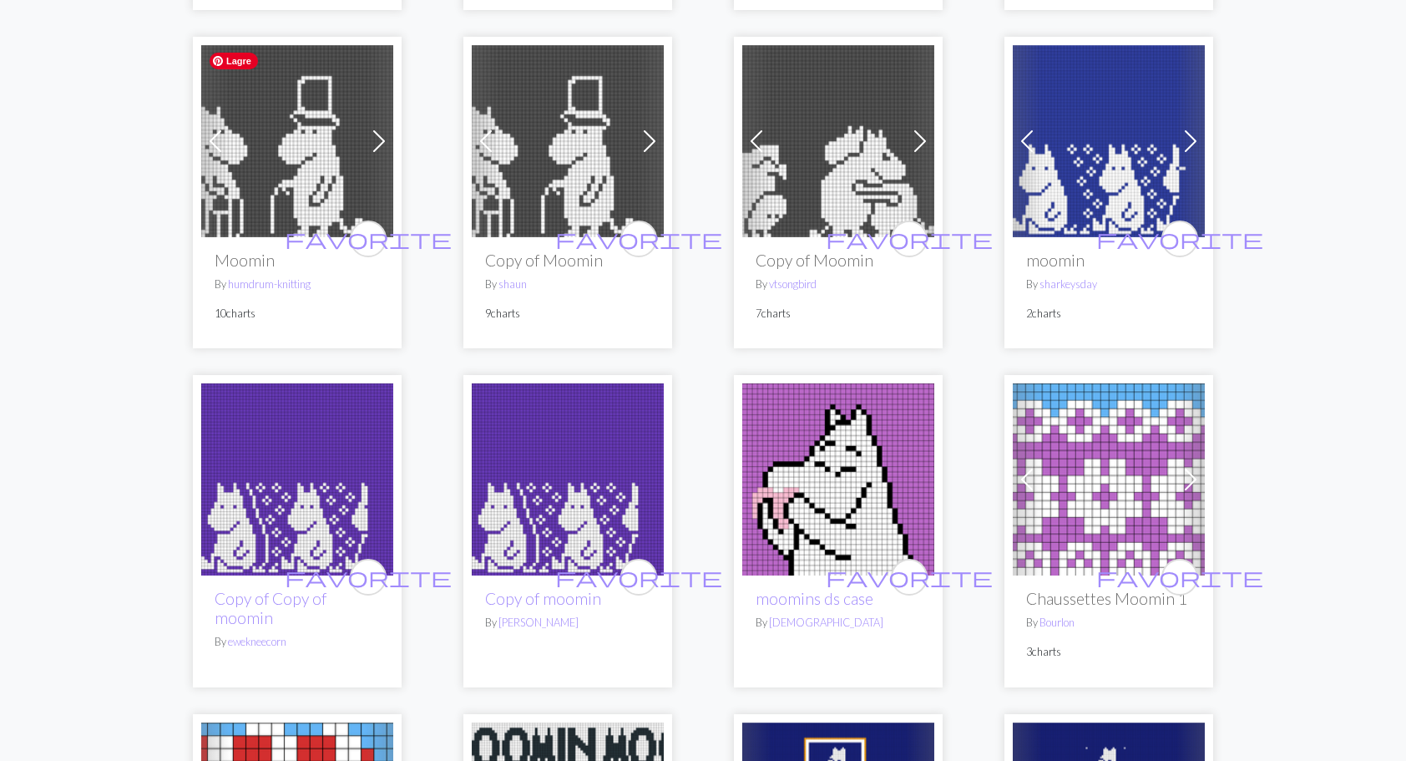
drag, startPoint x: 528, startPoint y: 109, endPoint x: 272, endPoint y: 124, distance: 256.8
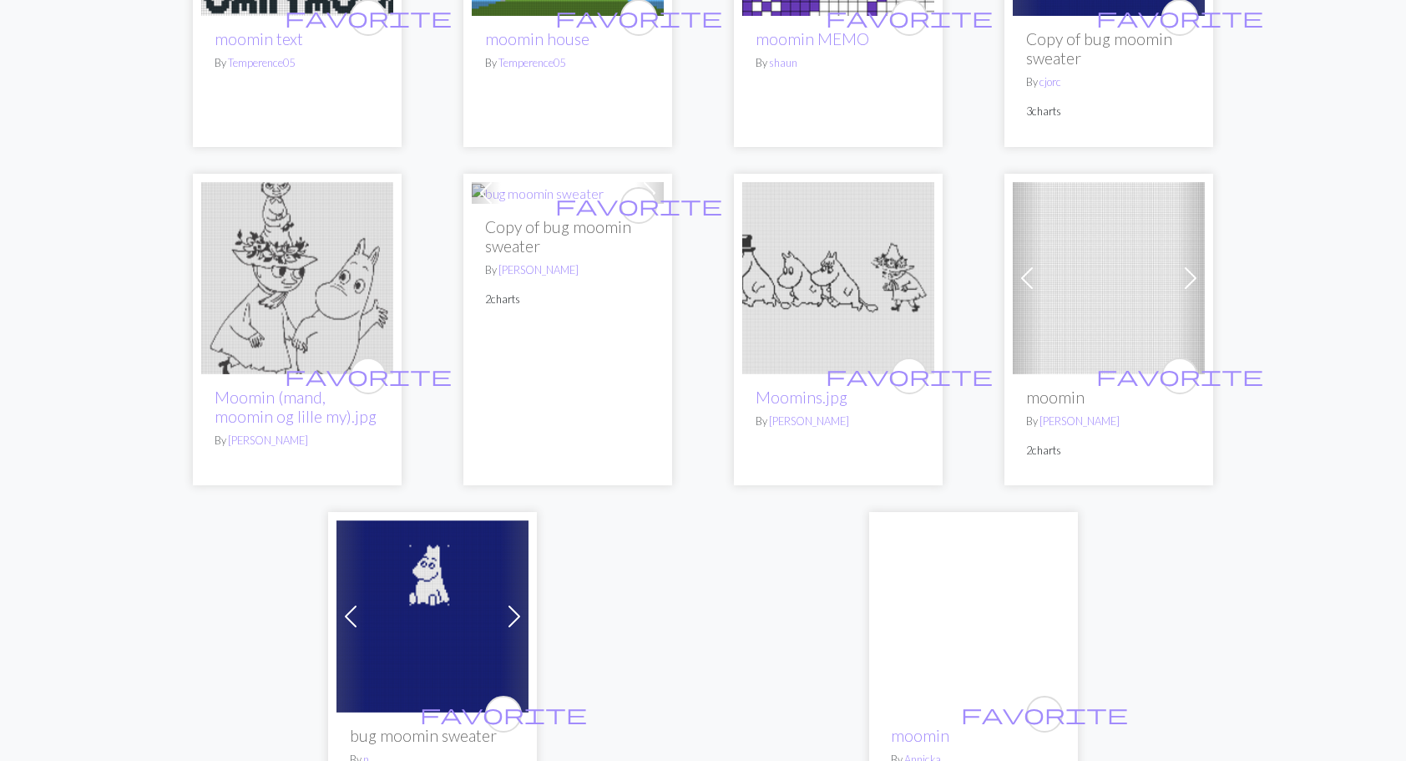
scroll to position [3924, 0]
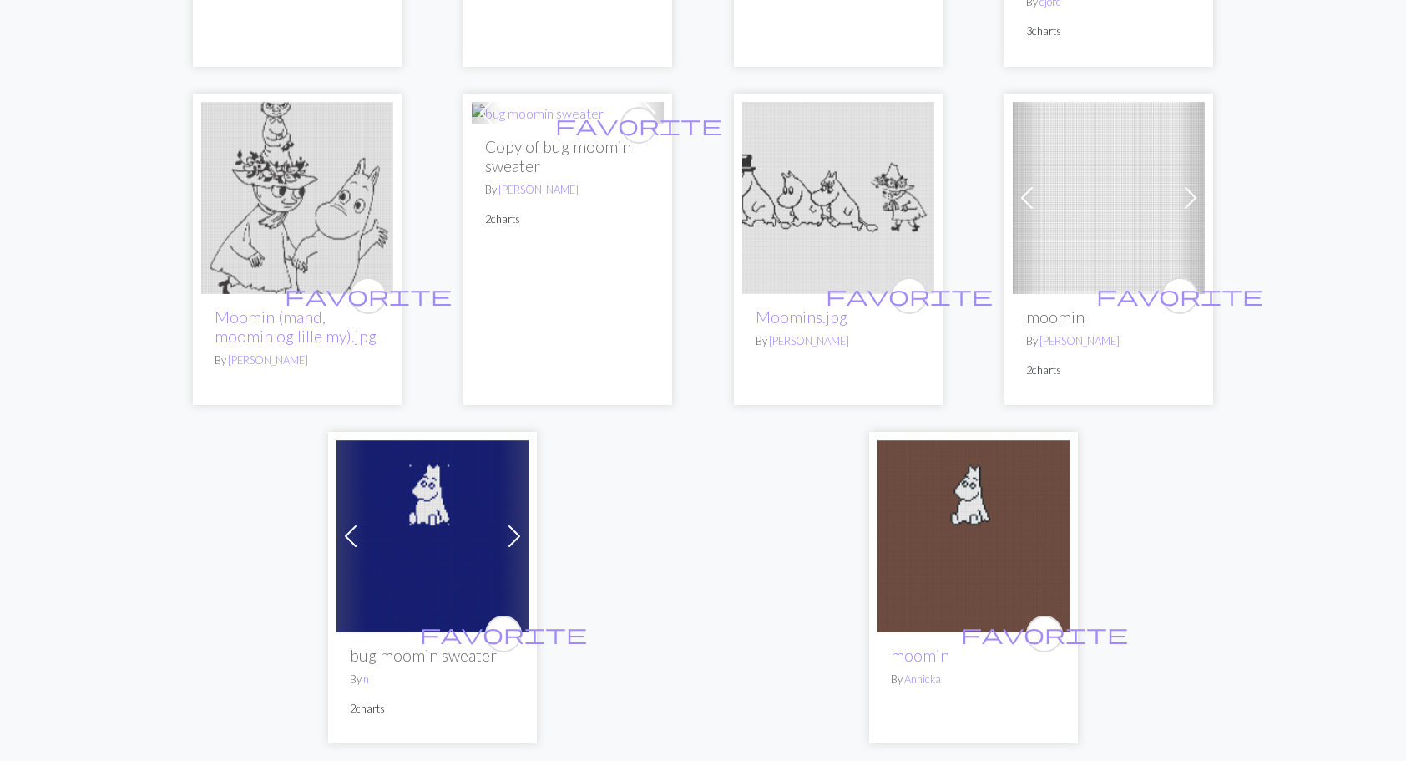
drag, startPoint x: 563, startPoint y: 212, endPoint x: 526, endPoint y: 159, distance: 64.8
drag, startPoint x: 526, startPoint y: 159, endPoint x: 539, endPoint y: 119, distance: 41.2
drag, startPoint x: 1039, startPoint y: 207, endPoint x: 1102, endPoint y: 172, distance: 72.5
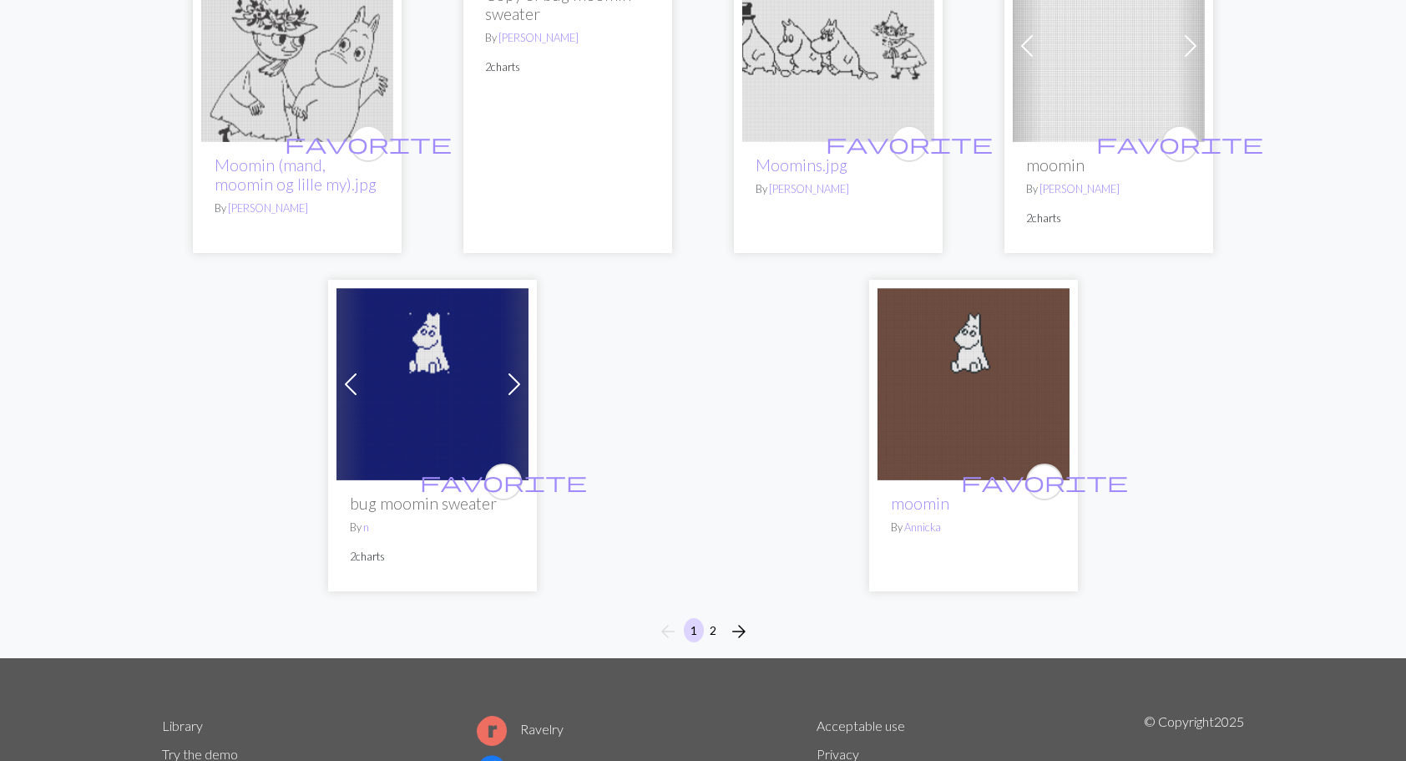
scroll to position [4175, 0]
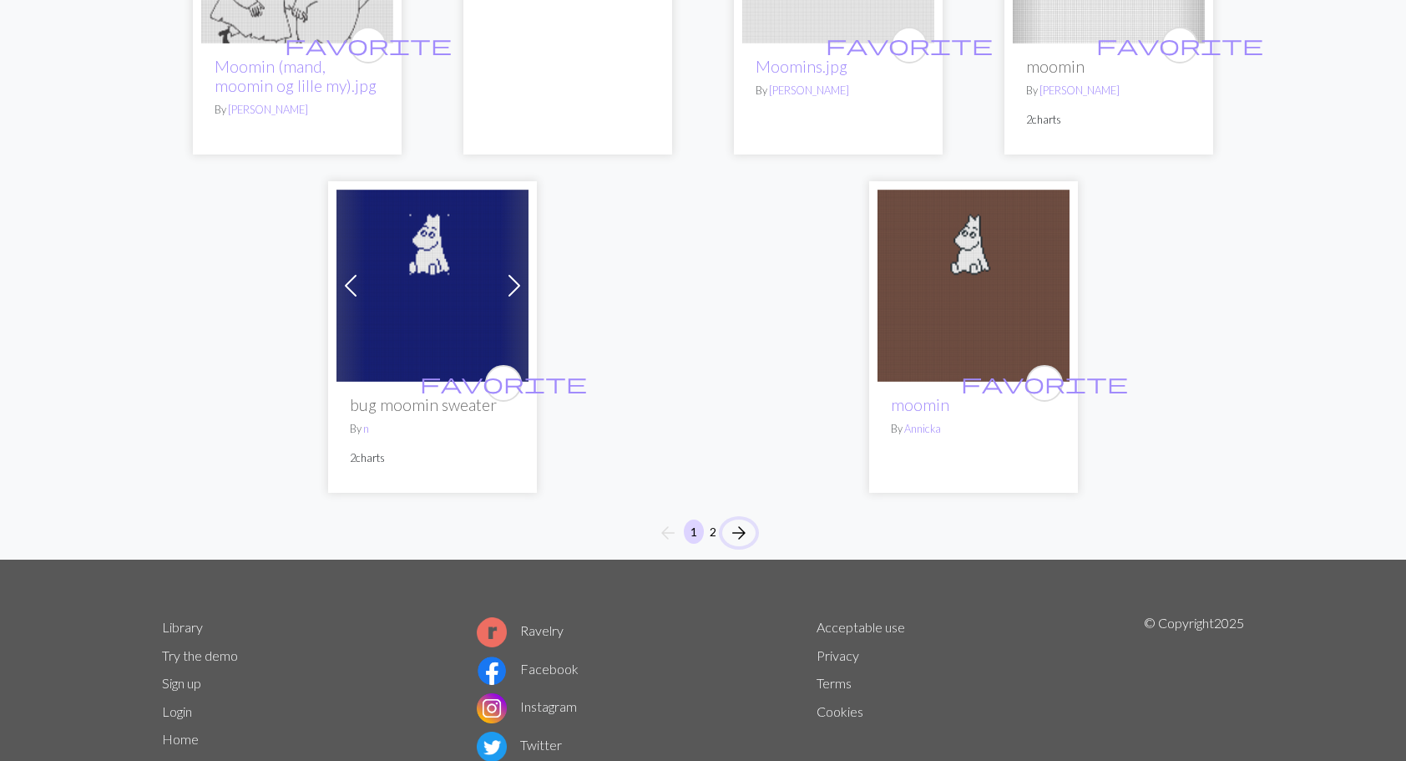
click at [740, 532] on span "arrow_forward" at bounding box center [739, 532] width 20 height 23
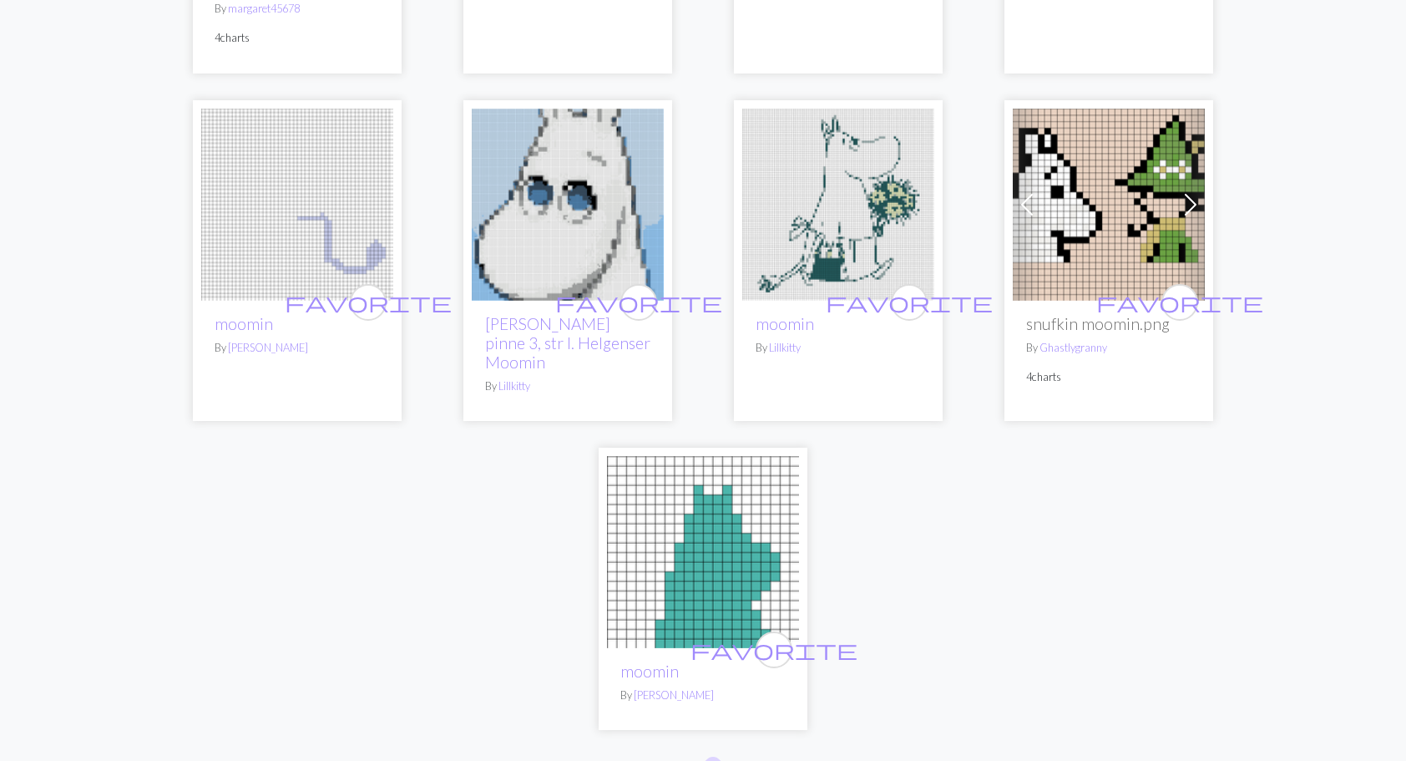
scroll to position [417, 0]
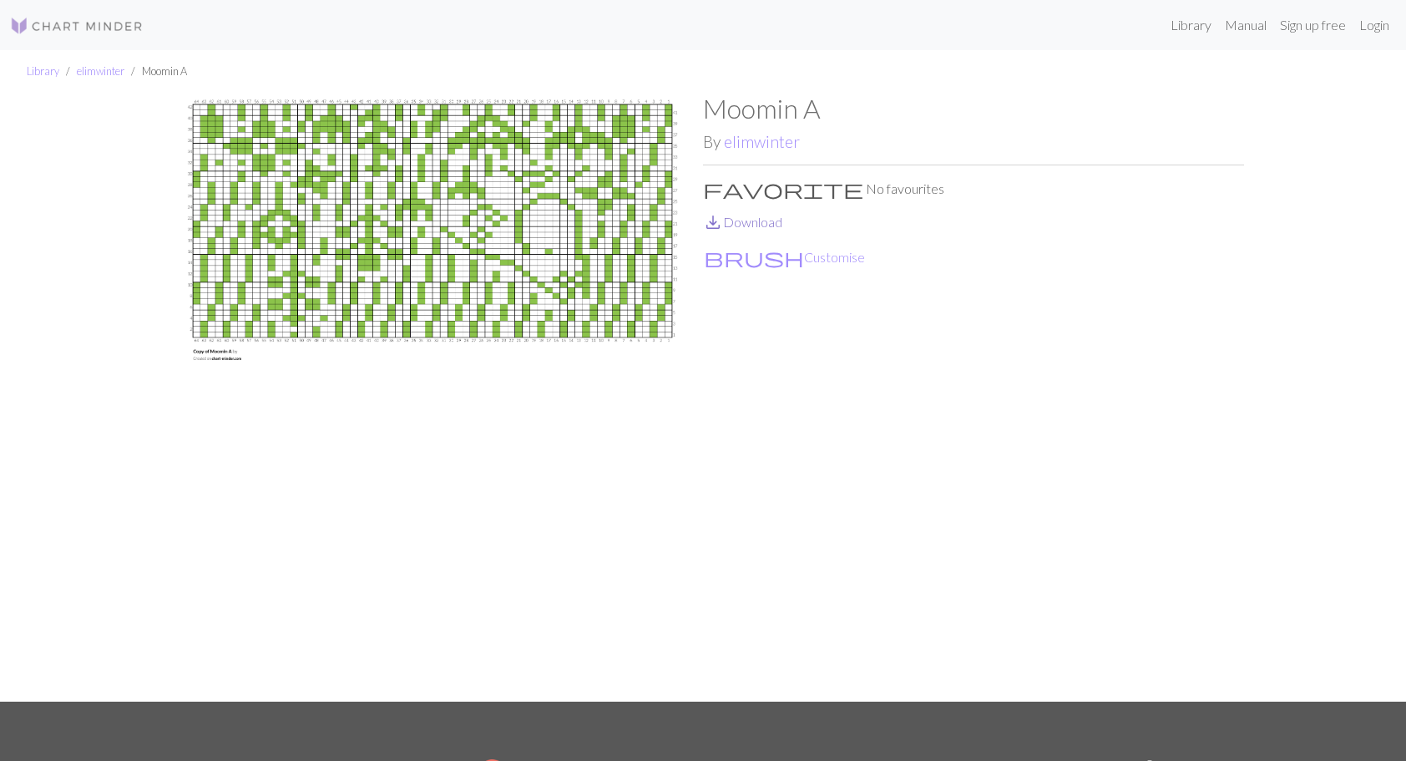
click at [759, 226] on link "save_alt Download" at bounding box center [742, 222] width 79 height 16
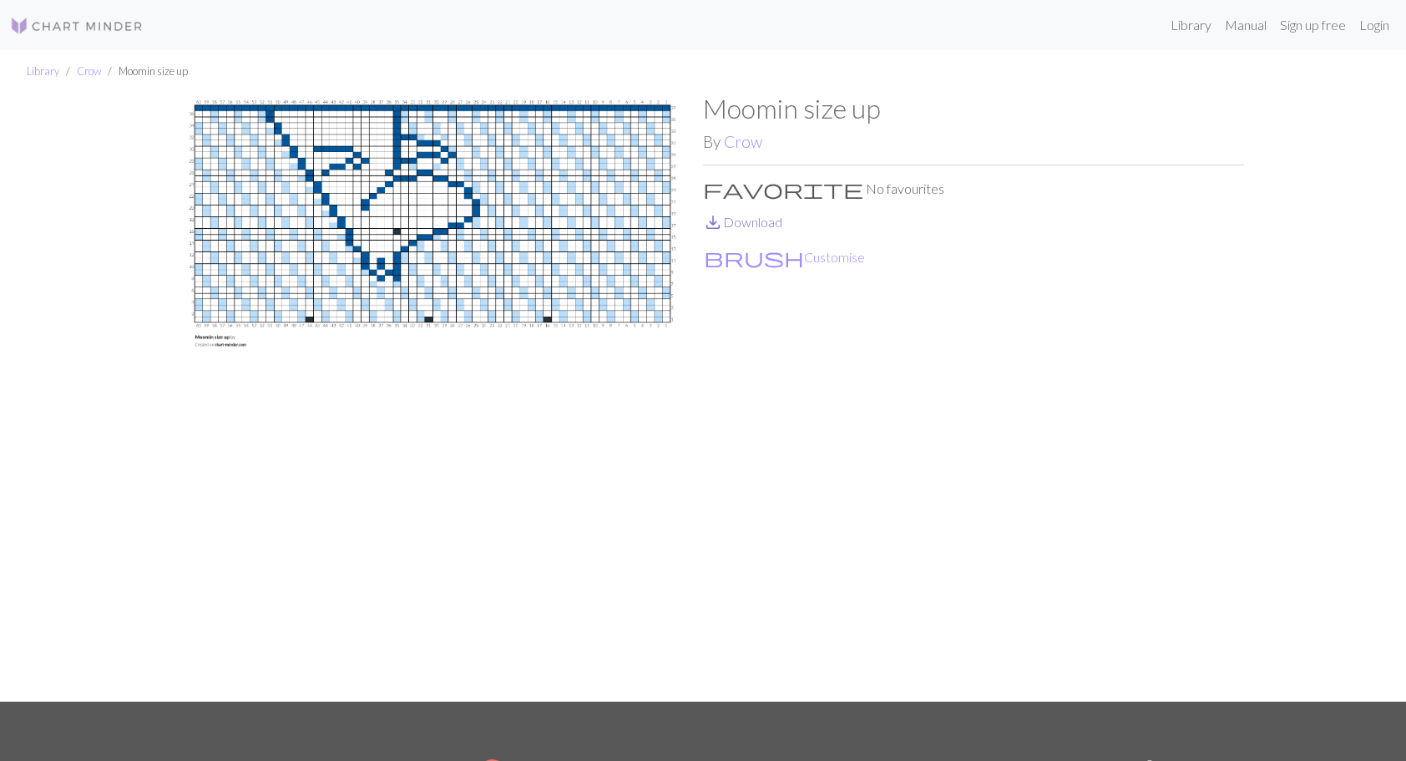
click at [751, 218] on link "save_alt Download" at bounding box center [742, 222] width 79 height 16
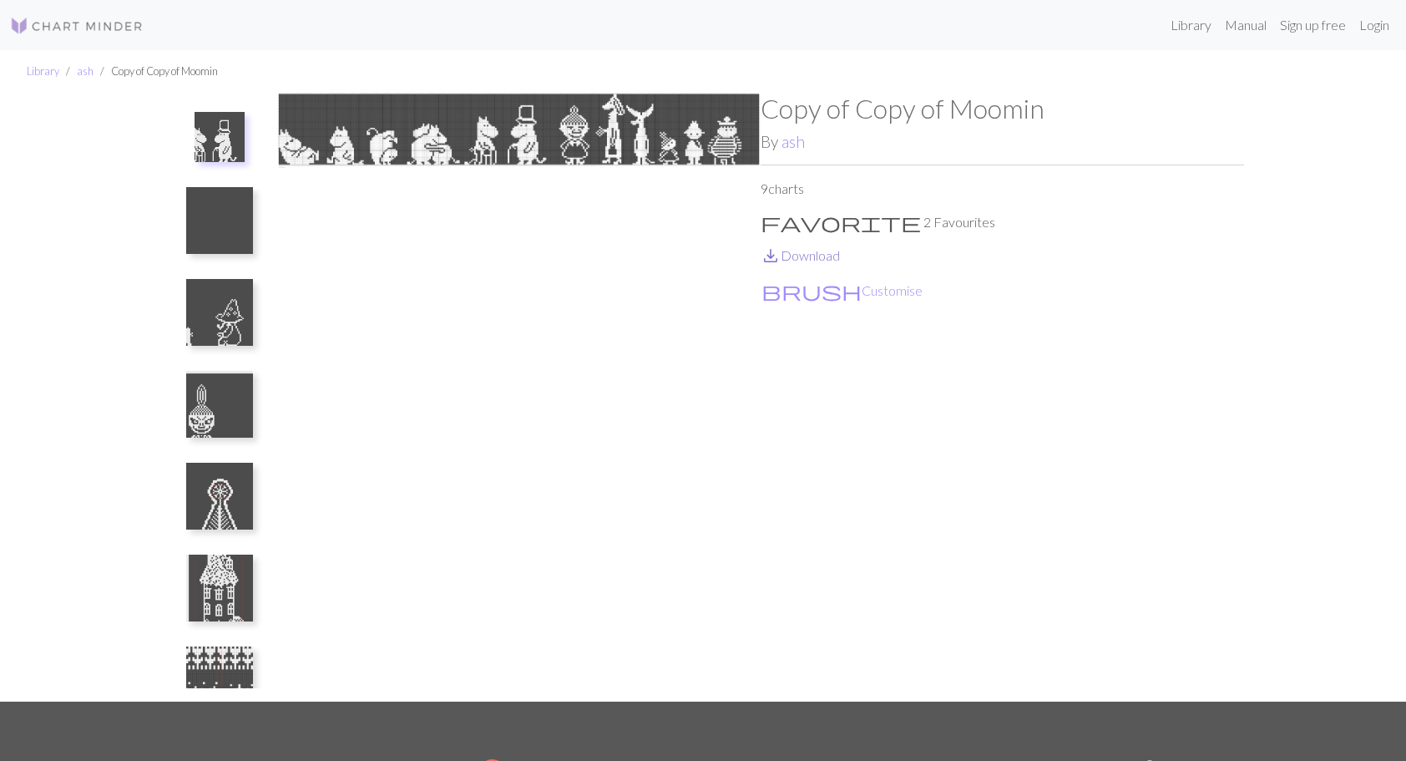
click at [813, 260] on link "save_alt Download" at bounding box center [800, 255] width 79 height 16
click at [205, 205] on img at bounding box center [219, 220] width 67 height 67
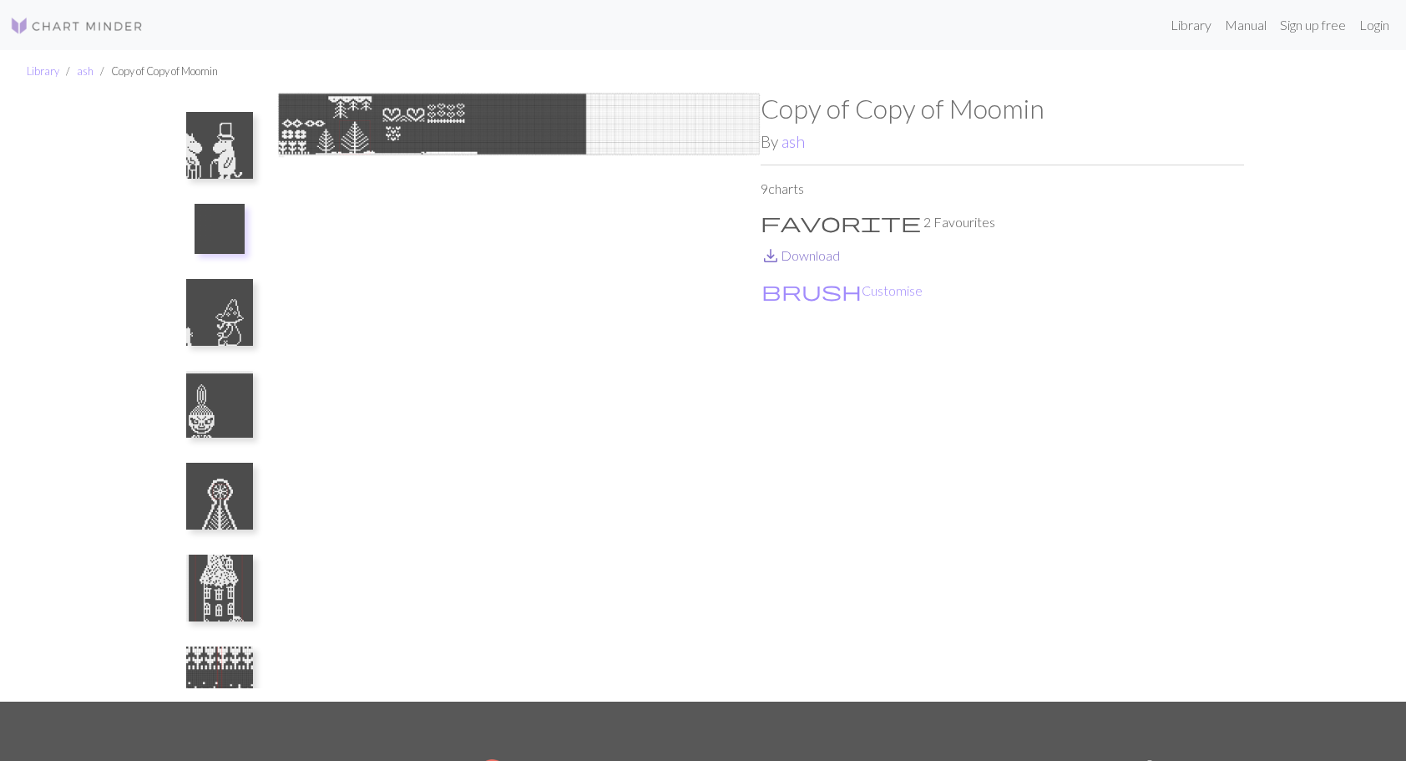
click at [805, 254] on link "save_alt Download" at bounding box center [800, 255] width 79 height 16
click at [225, 224] on img at bounding box center [220, 229] width 50 height 50
click at [228, 301] on img at bounding box center [219, 312] width 67 height 67
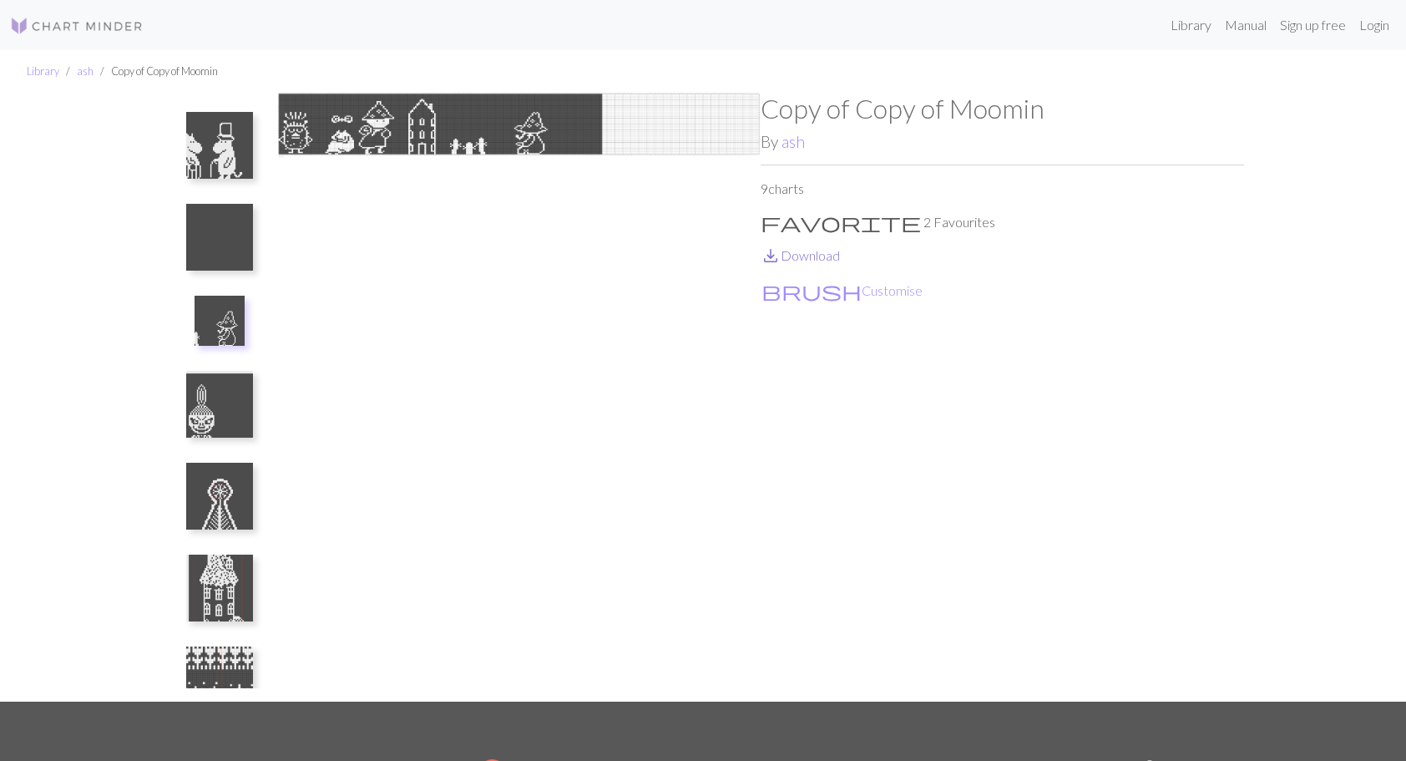
click at [808, 258] on link "save_alt Download" at bounding box center [800, 255] width 79 height 16
click at [215, 400] on img at bounding box center [219, 404] width 67 height 67
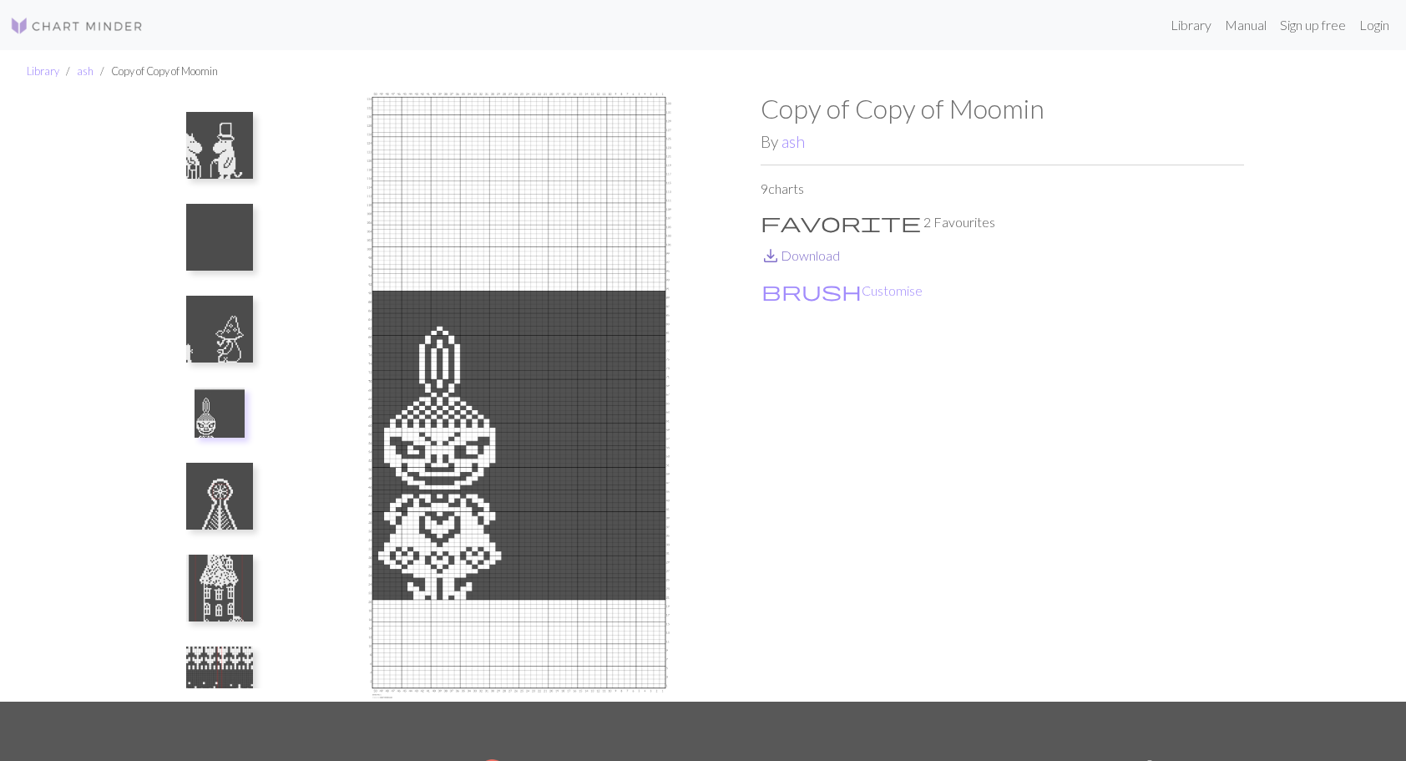
click at [817, 257] on link "save_alt Download" at bounding box center [800, 255] width 79 height 16
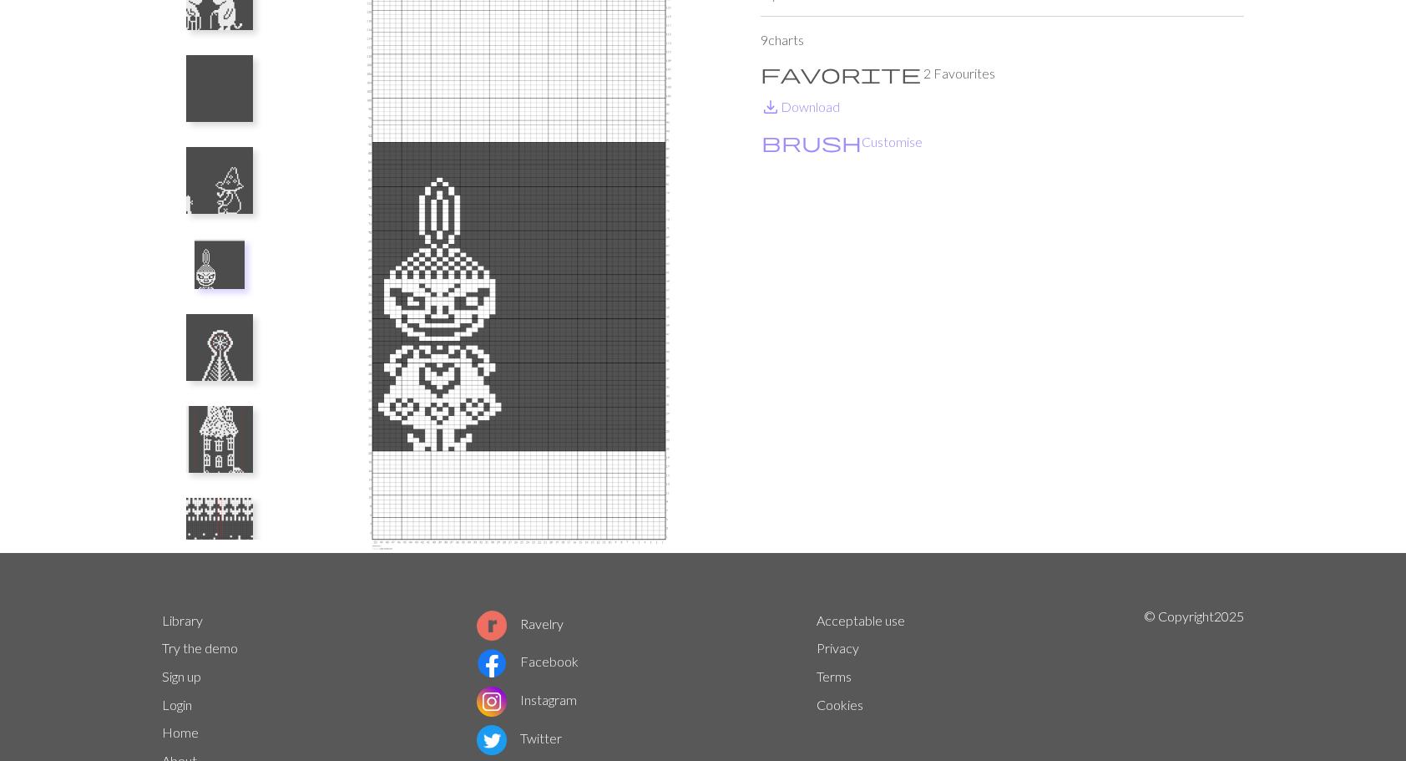
scroll to position [215, 0]
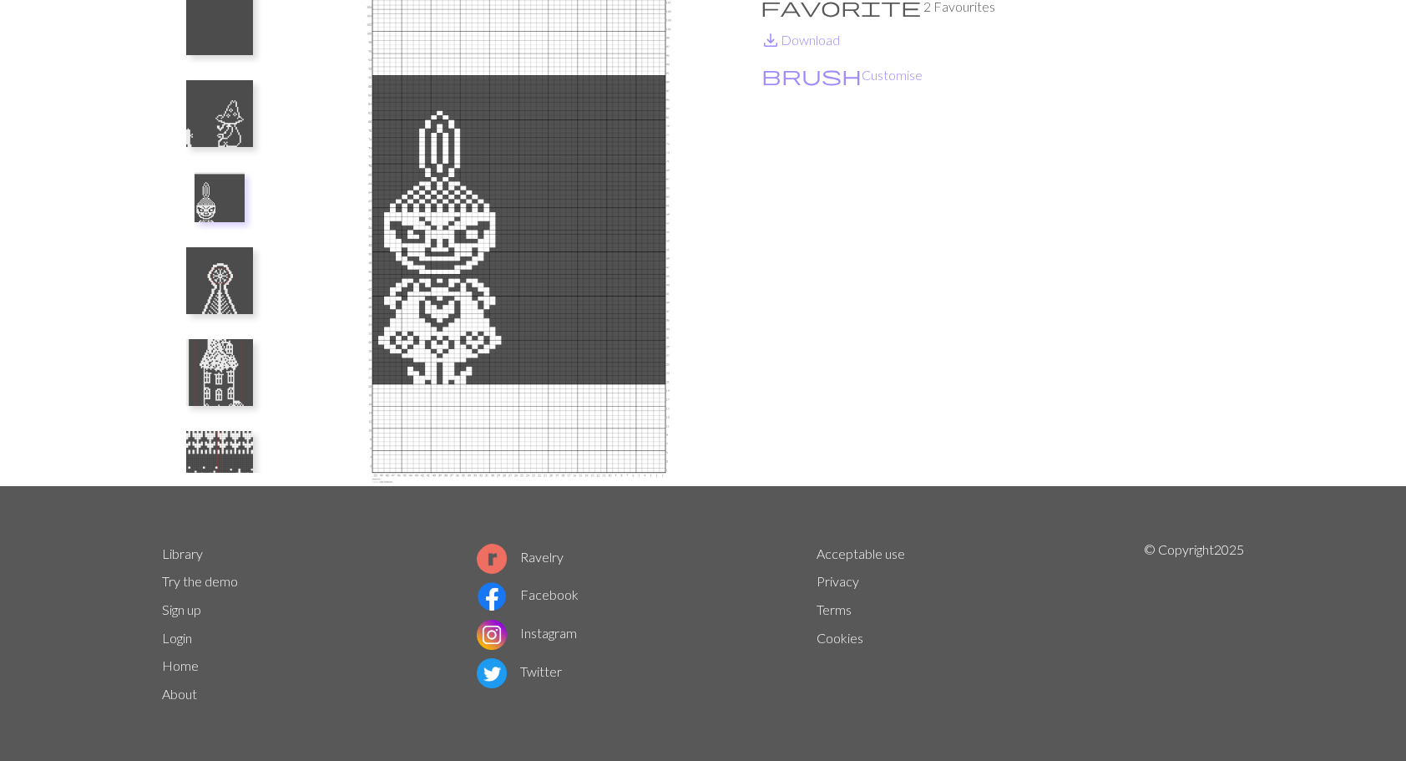
click at [214, 272] on img at bounding box center [219, 280] width 67 height 67
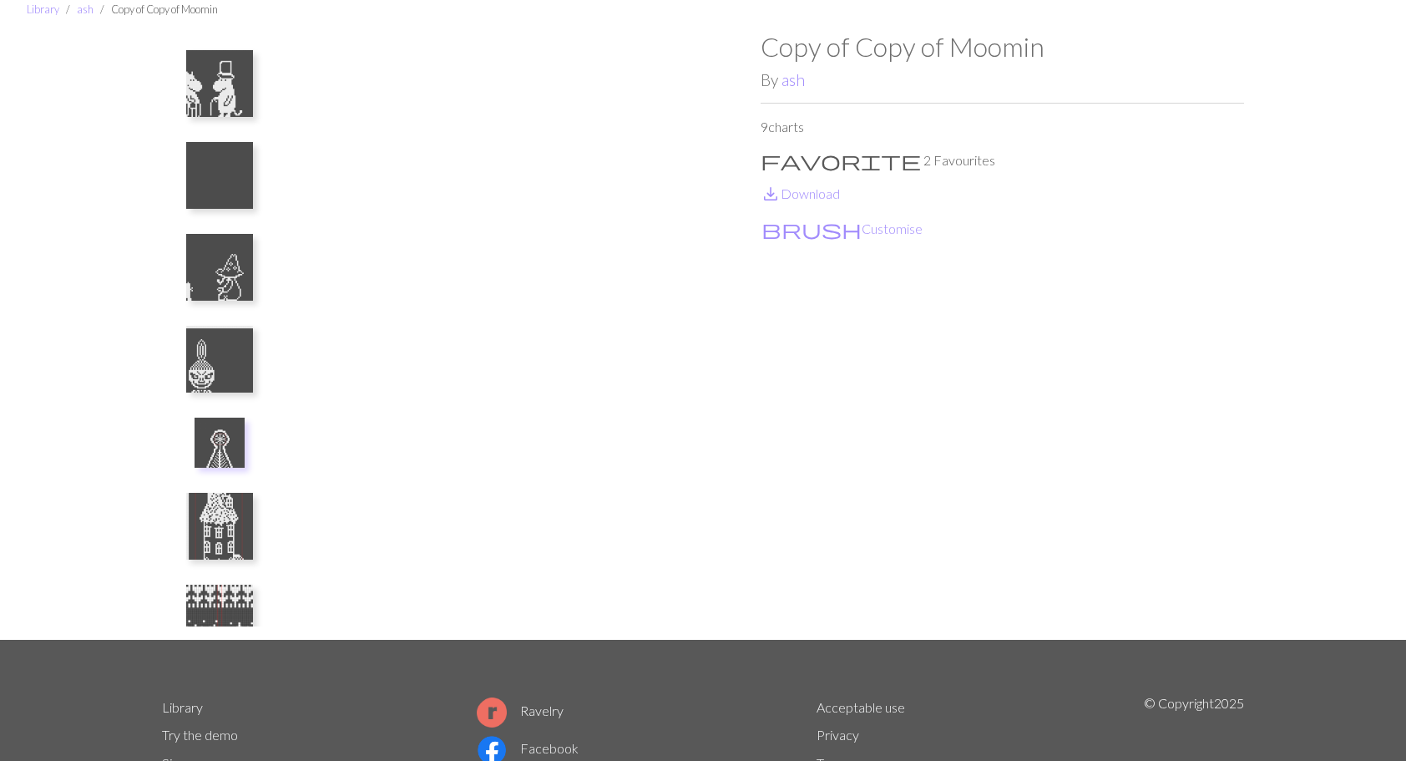
scroll to position [48, 0]
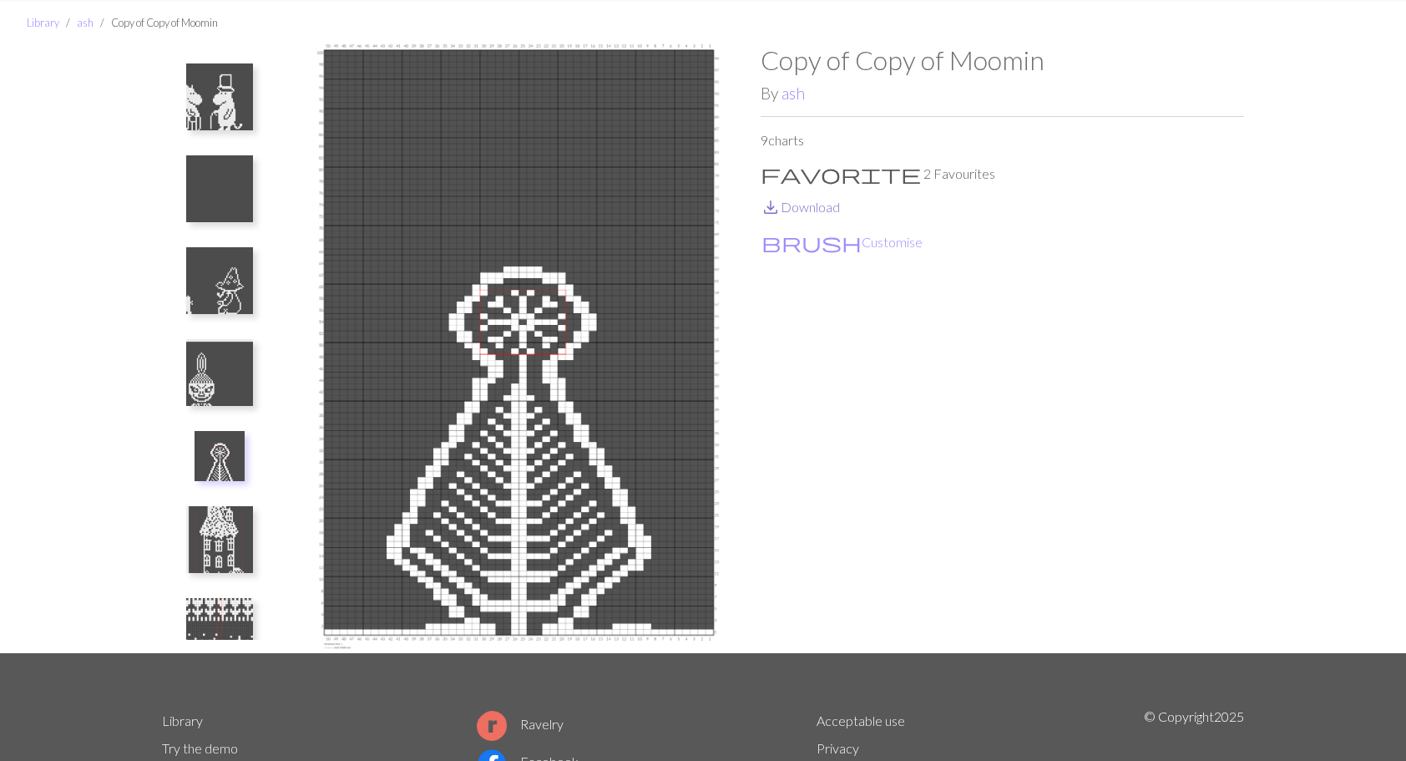
click at [813, 207] on link "save_alt Download" at bounding box center [800, 207] width 79 height 16
click at [204, 528] on img at bounding box center [219, 539] width 67 height 67
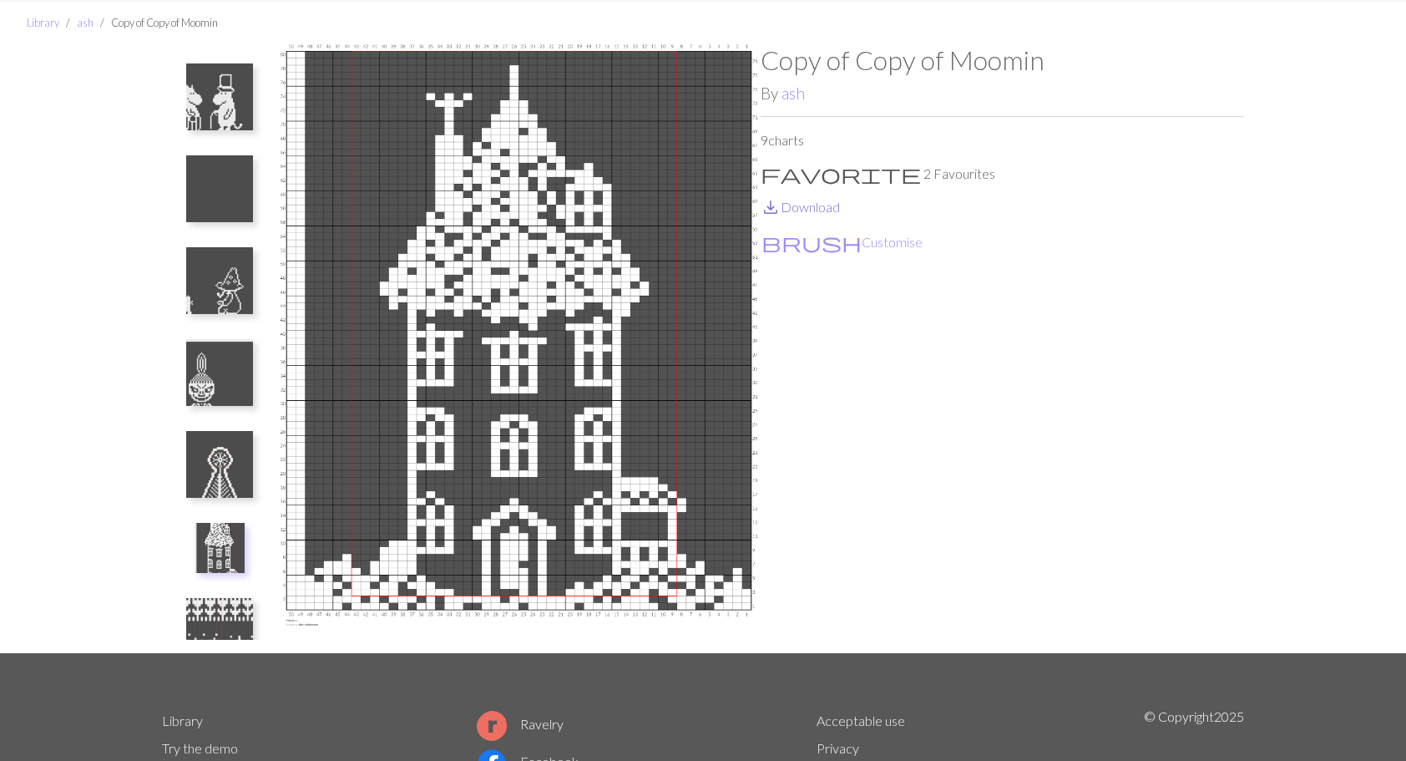
click at [827, 204] on link "save_alt Download" at bounding box center [800, 207] width 79 height 16
click at [226, 616] on img at bounding box center [219, 631] width 67 height 67
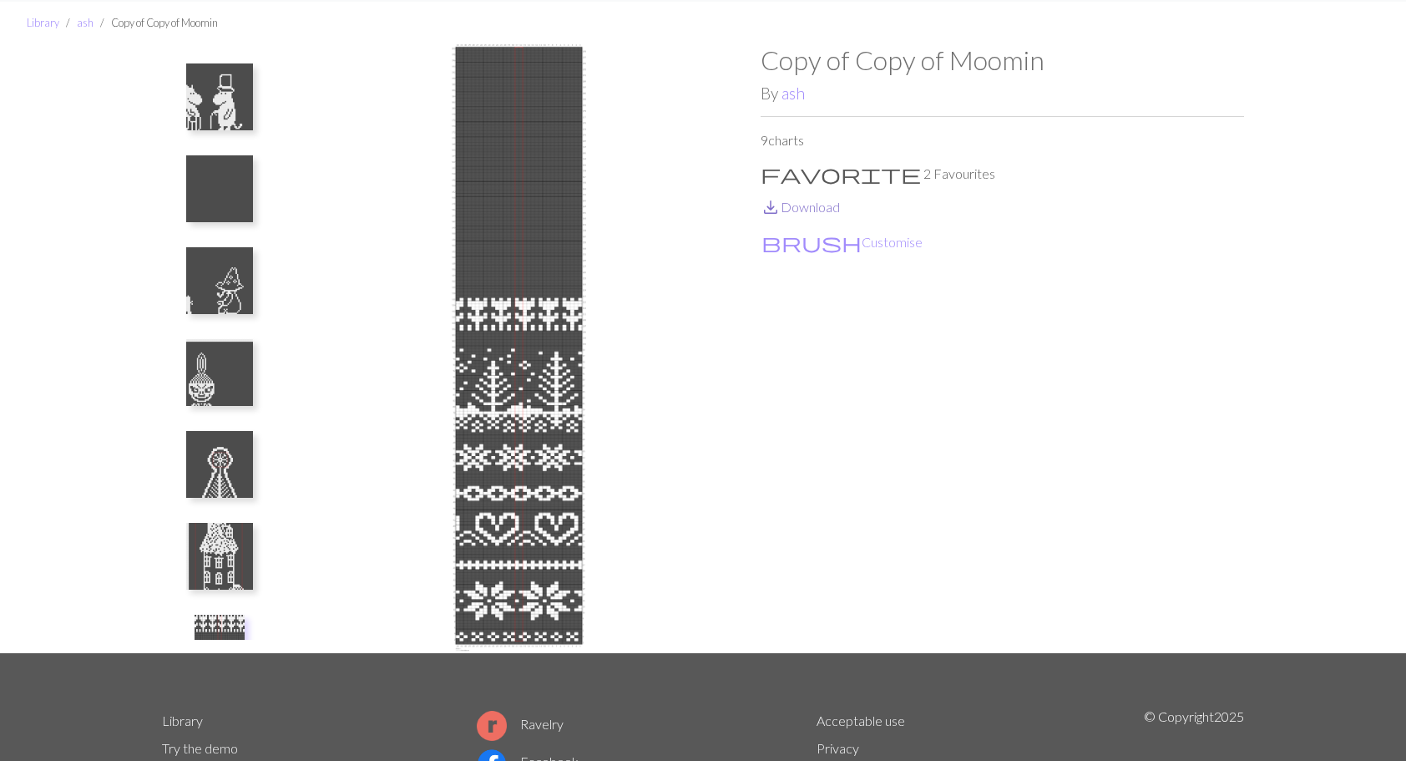
click at [805, 209] on link "save_alt Download" at bounding box center [800, 207] width 79 height 16
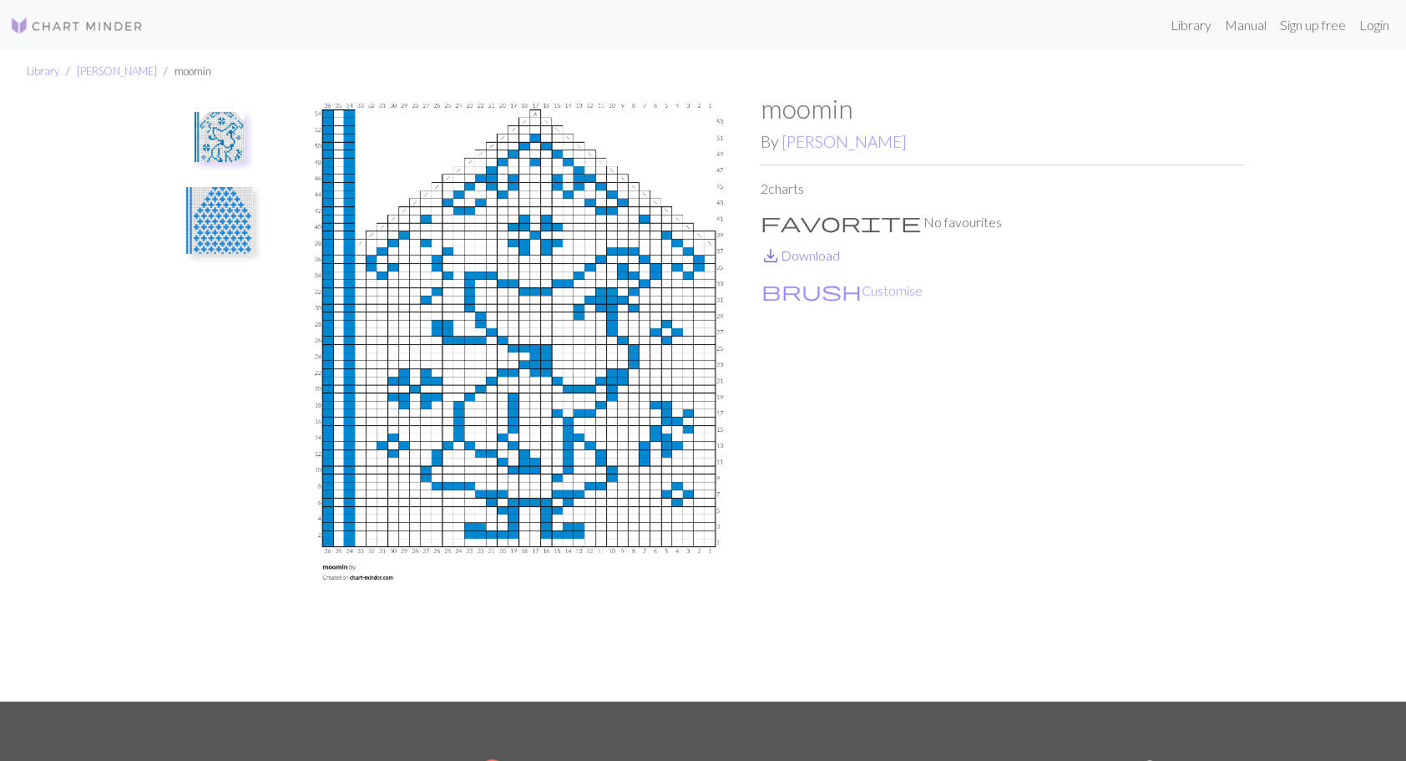
click at [800, 255] on link "save_alt Download" at bounding box center [800, 255] width 79 height 16
click at [201, 210] on img at bounding box center [219, 220] width 67 height 67
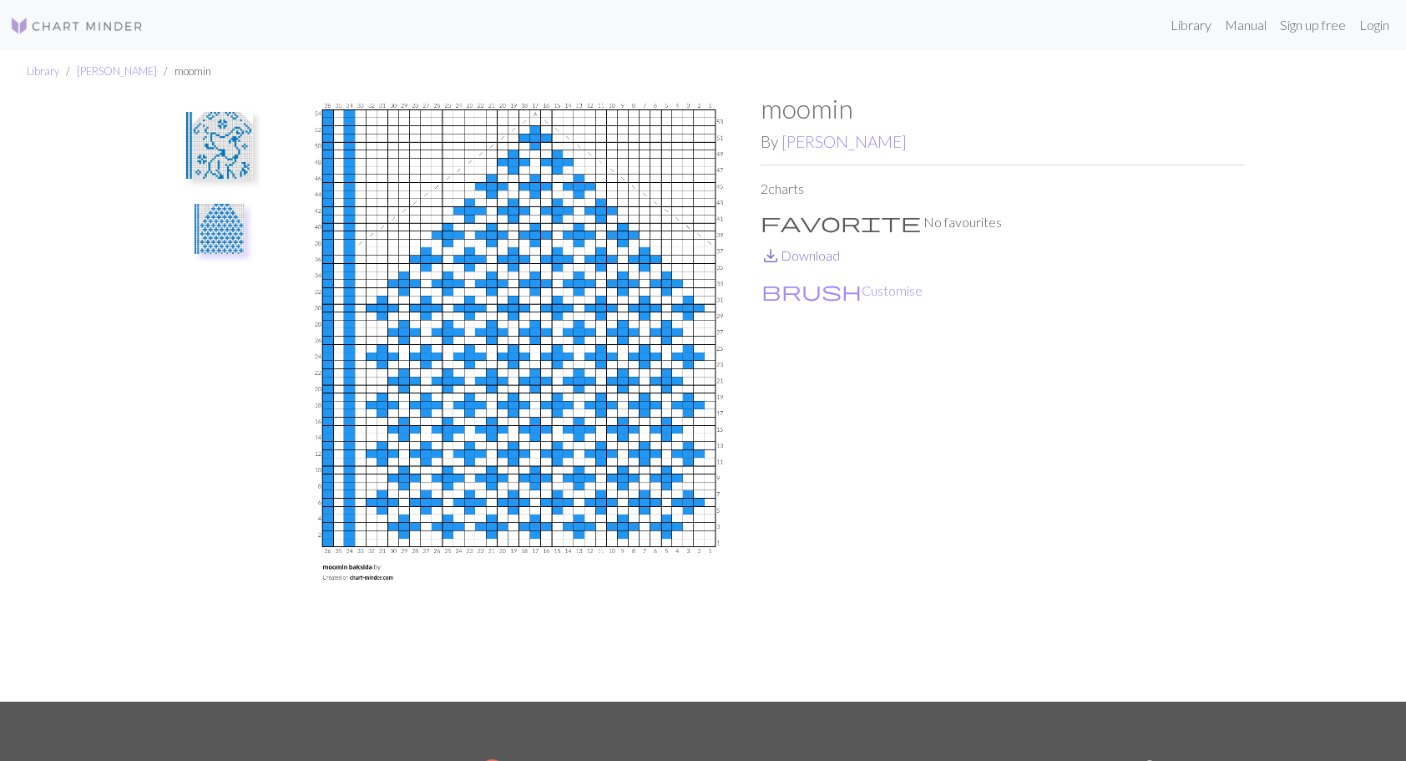
click at [820, 257] on link "save_alt Download" at bounding box center [800, 255] width 79 height 16
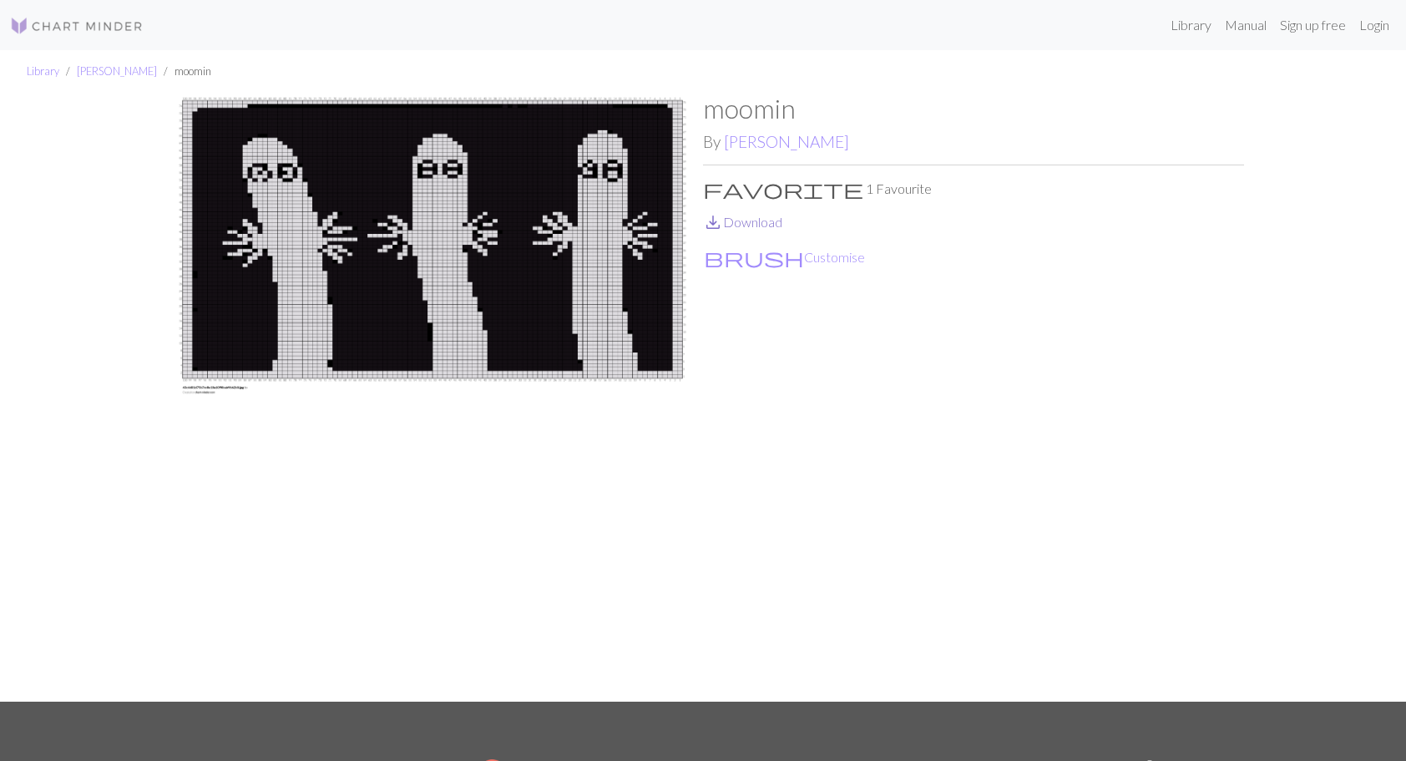
click at [761, 222] on link "save_alt Download" at bounding box center [742, 222] width 79 height 16
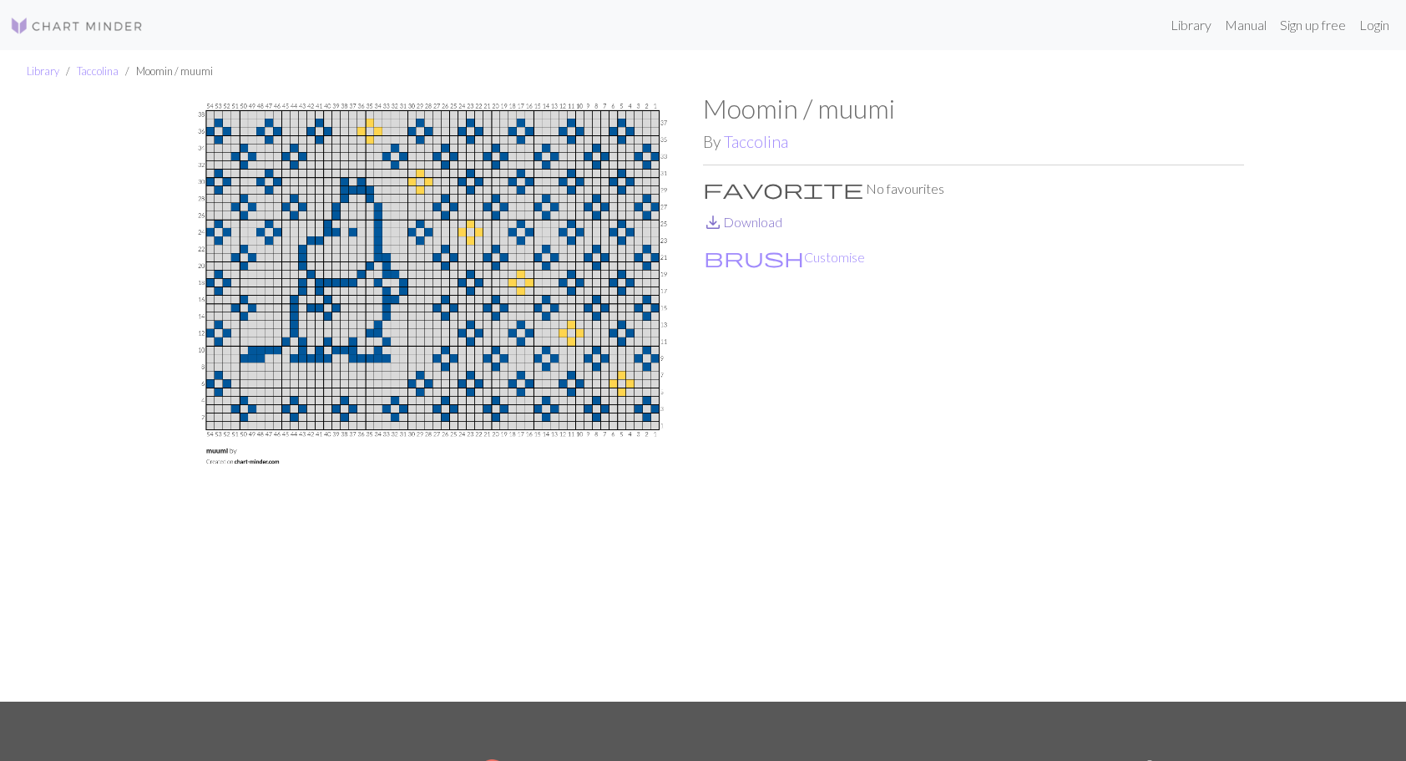
click at [754, 225] on link "save_alt Download" at bounding box center [742, 222] width 79 height 16
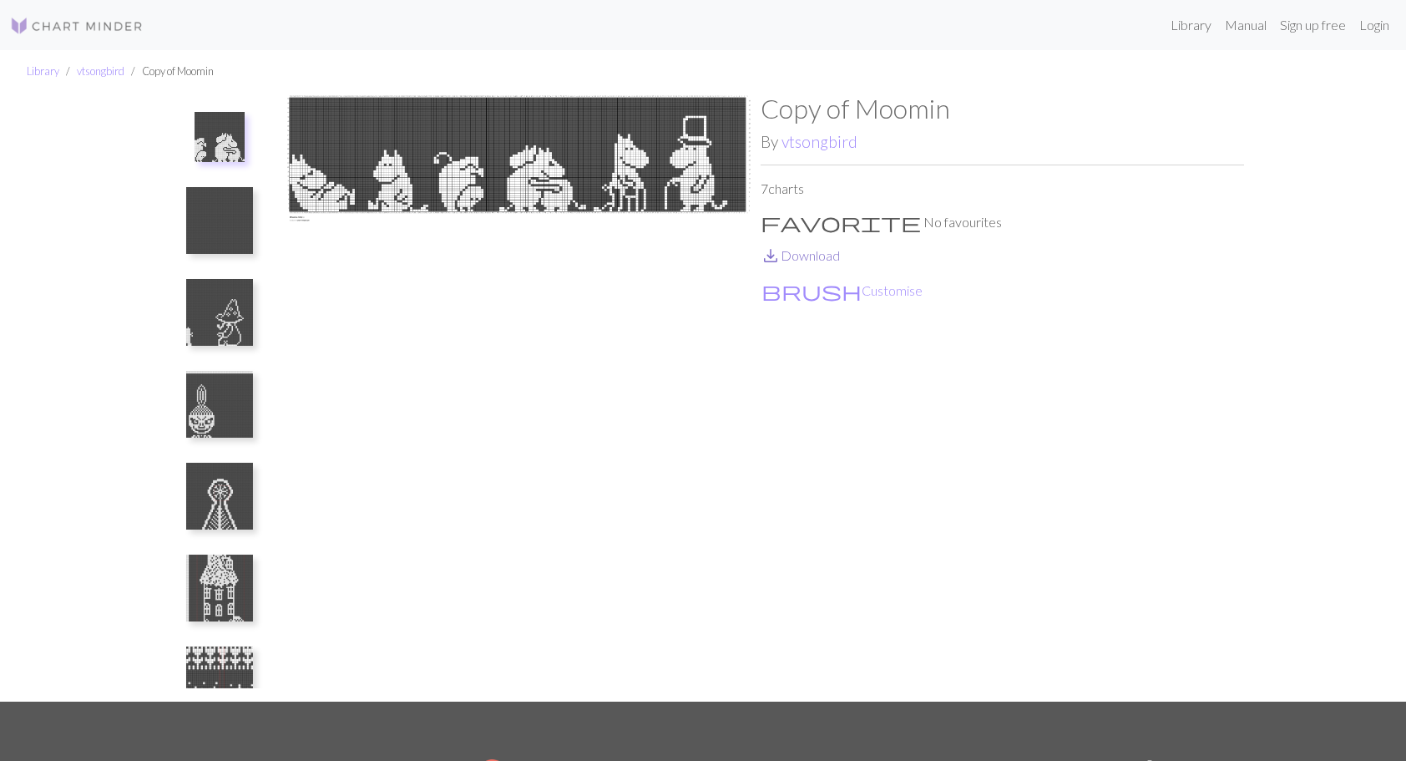
click at [817, 254] on link "save_alt Download" at bounding box center [800, 255] width 79 height 16
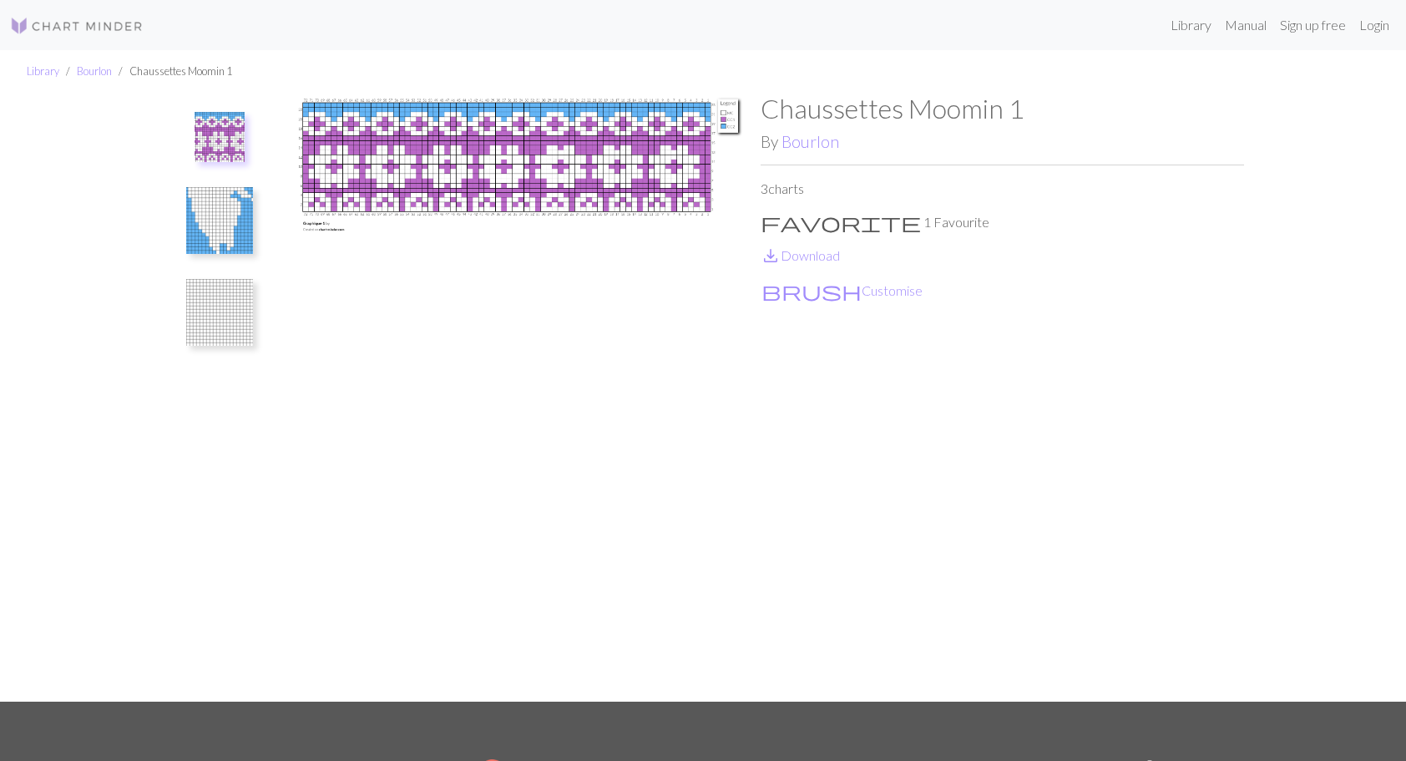
click at [231, 210] on img at bounding box center [219, 220] width 67 height 67
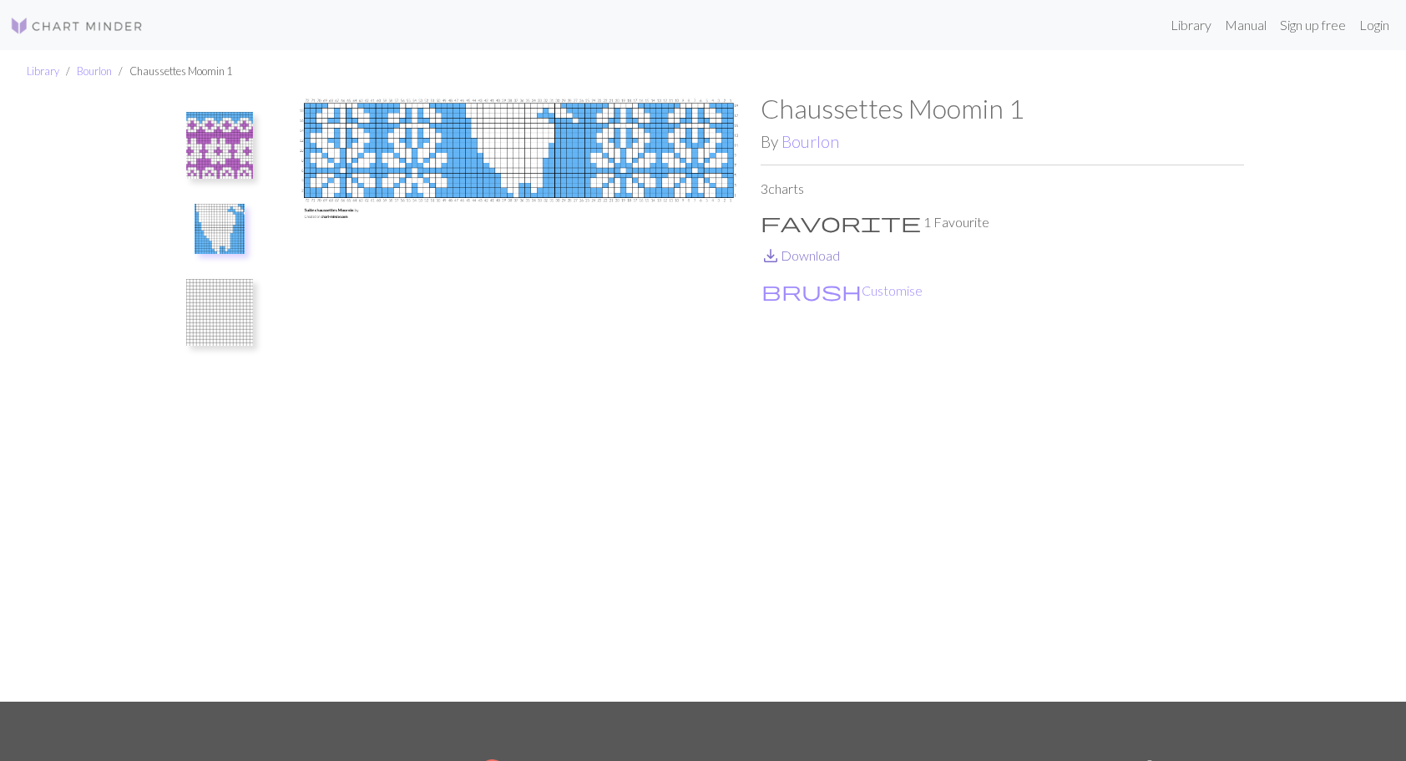
click at [816, 258] on link "save_alt Download" at bounding box center [800, 255] width 79 height 16
click at [226, 301] on img at bounding box center [219, 312] width 67 height 67
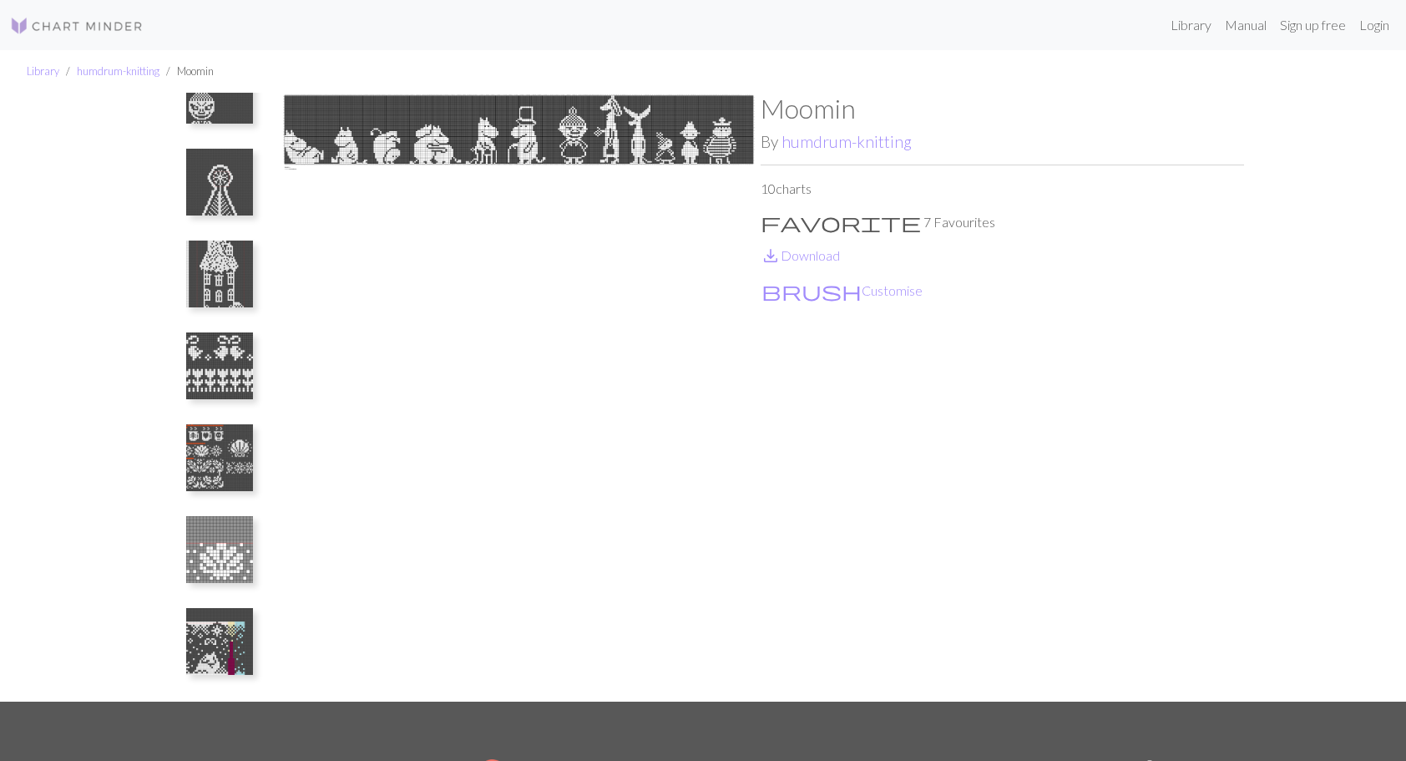
scroll to position [83, 0]
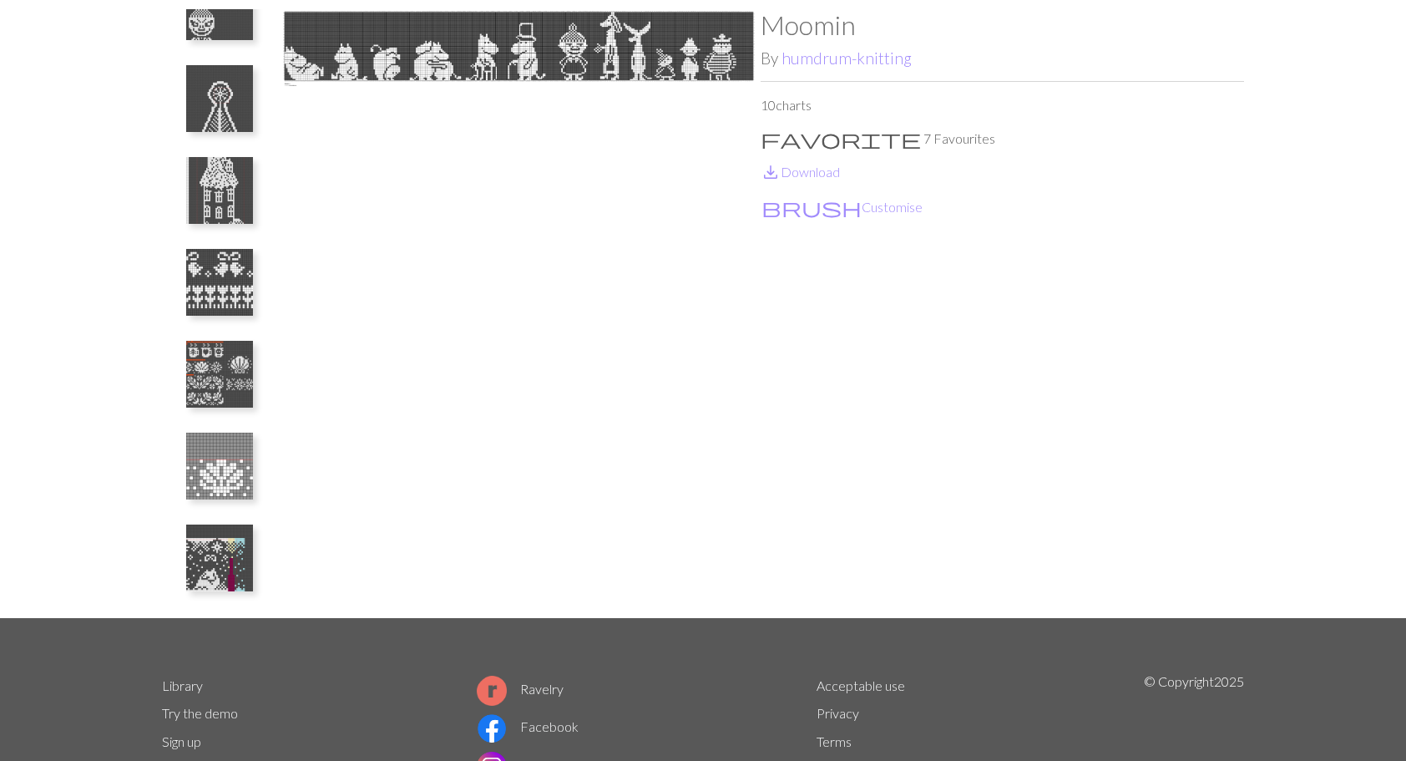
click at [214, 262] on img at bounding box center [219, 282] width 67 height 67
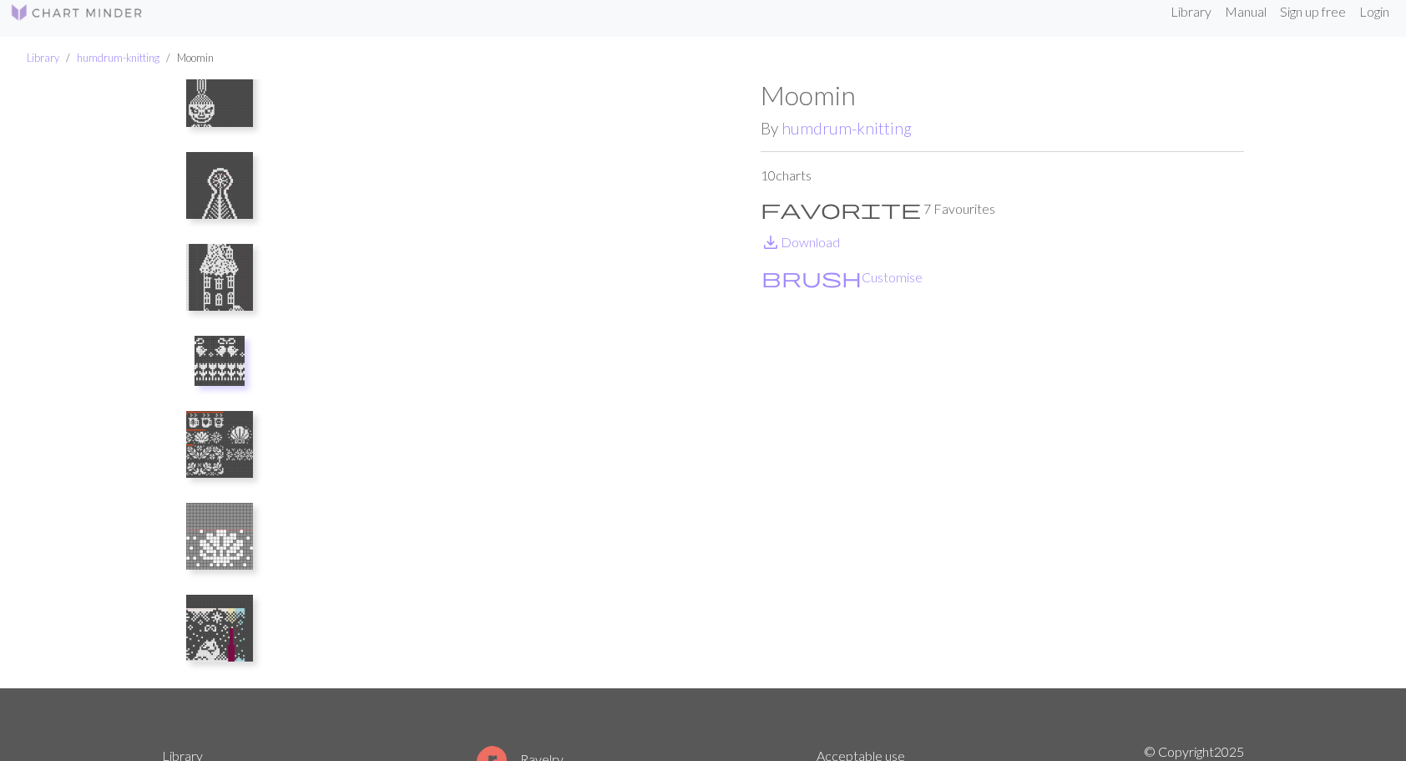
scroll to position [0, 0]
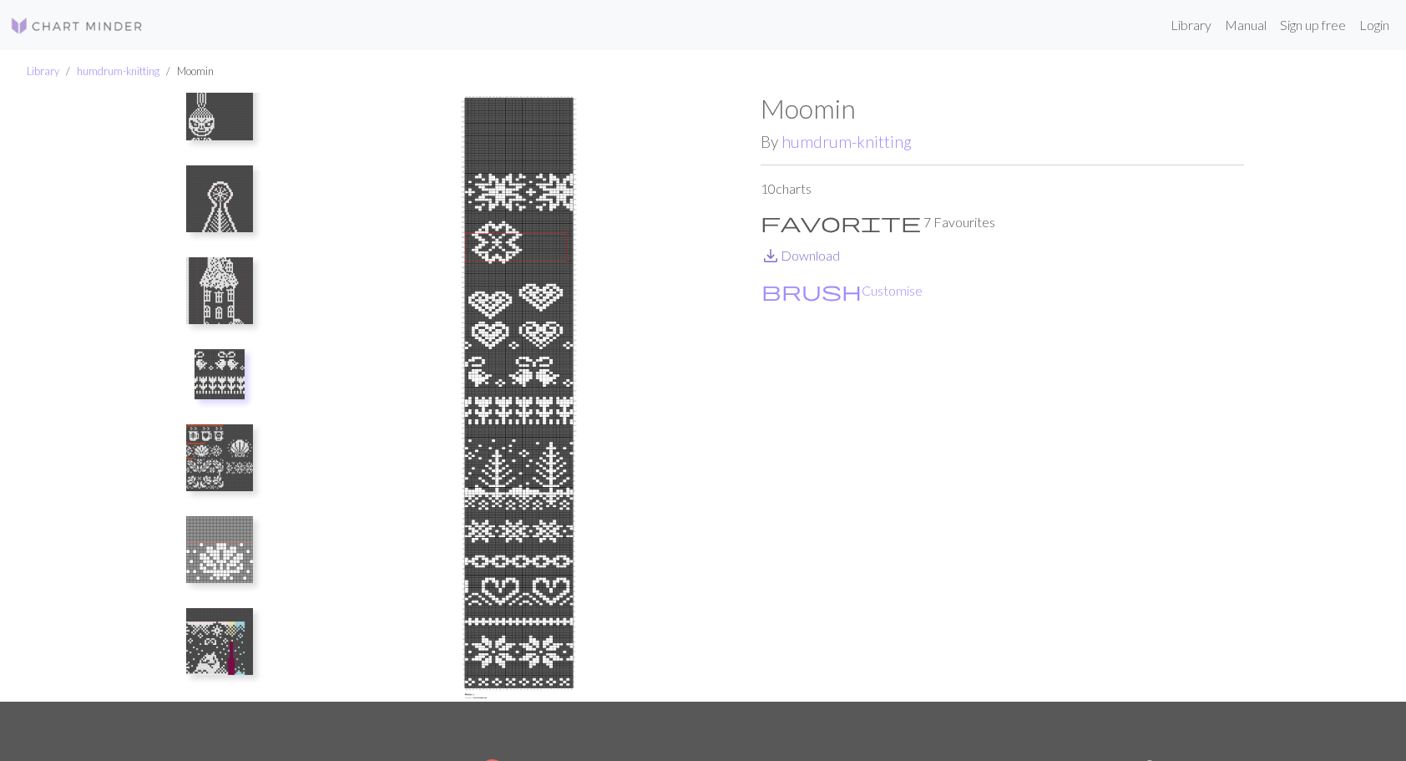
click at [792, 255] on link "save_alt Download" at bounding box center [800, 255] width 79 height 16
click at [227, 541] on img at bounding box center [219, 549] width 67 height 67
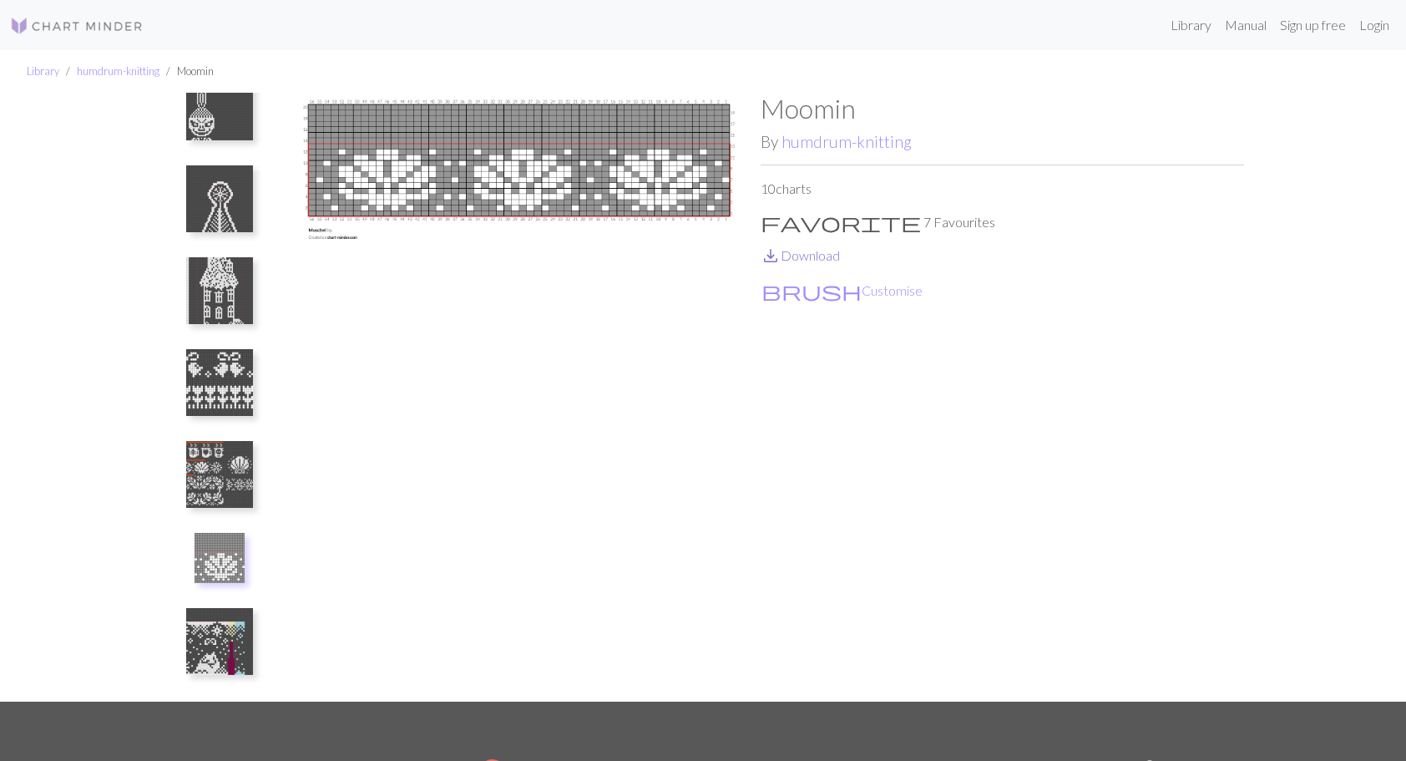
click at [802, 259] on link "save_alt Download" at bounding box center [800, 255] width 79 height 16
click at [215, 640] on img at bounding box center [219, 641] width 67 height 67
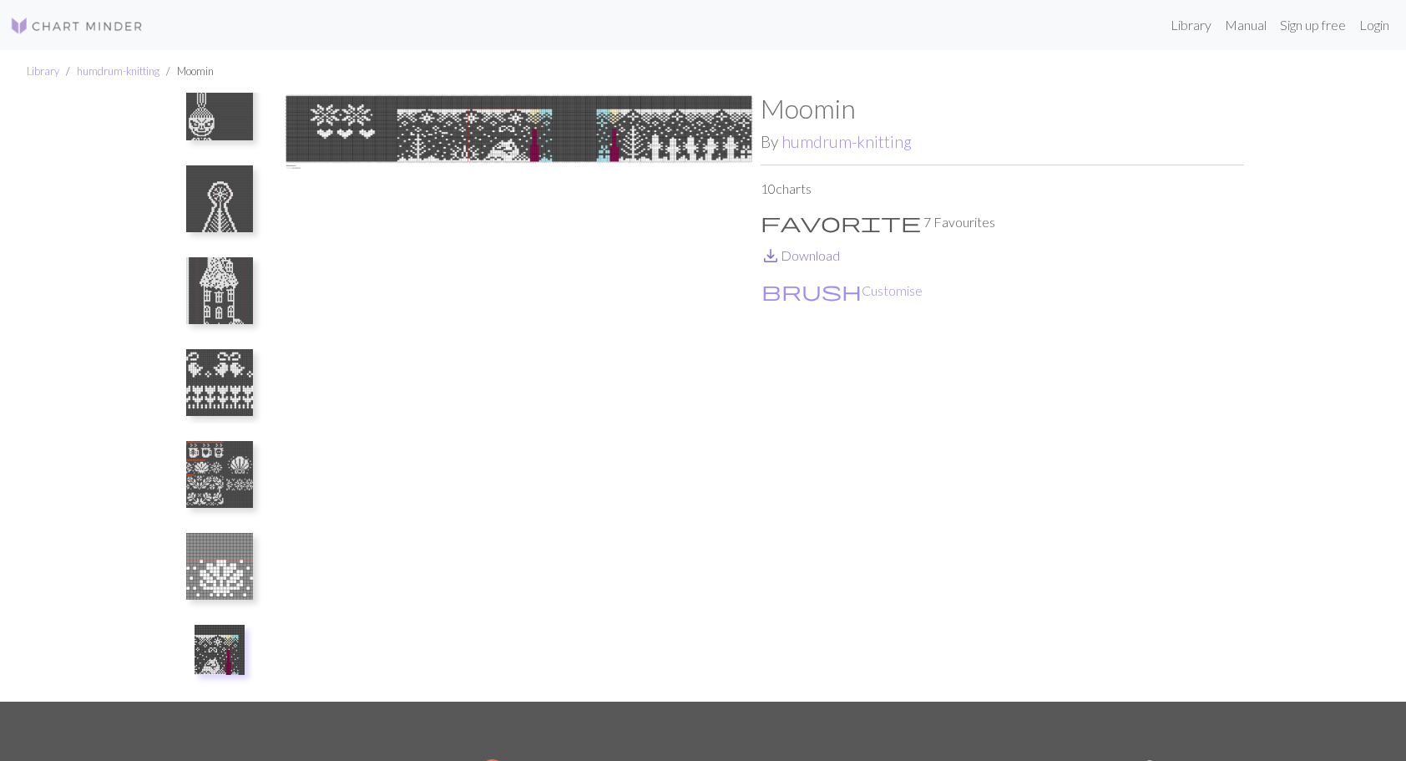
click at [827, 259] on link "save_alt Download" at bounding box center [800, 255] width 79 height 16
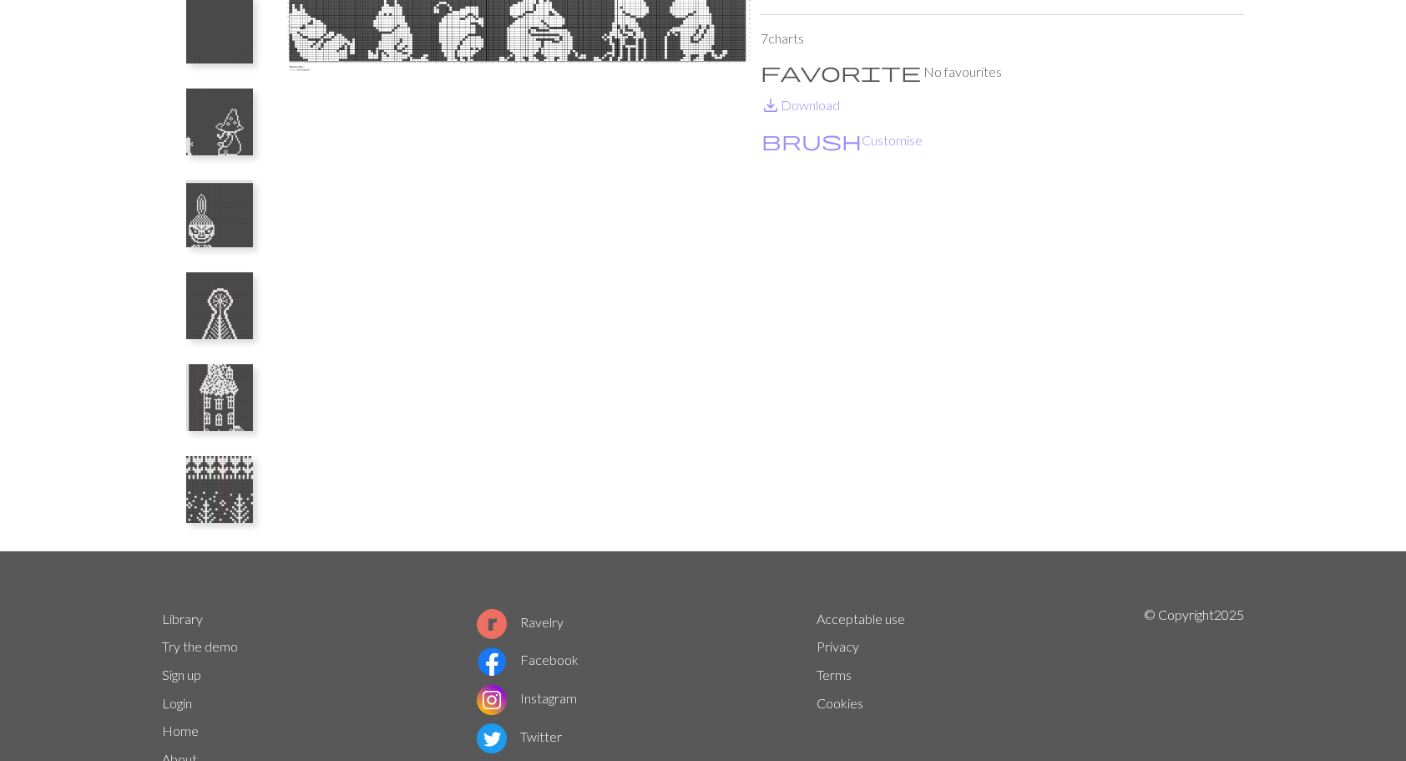
scroll to position [167, 0]
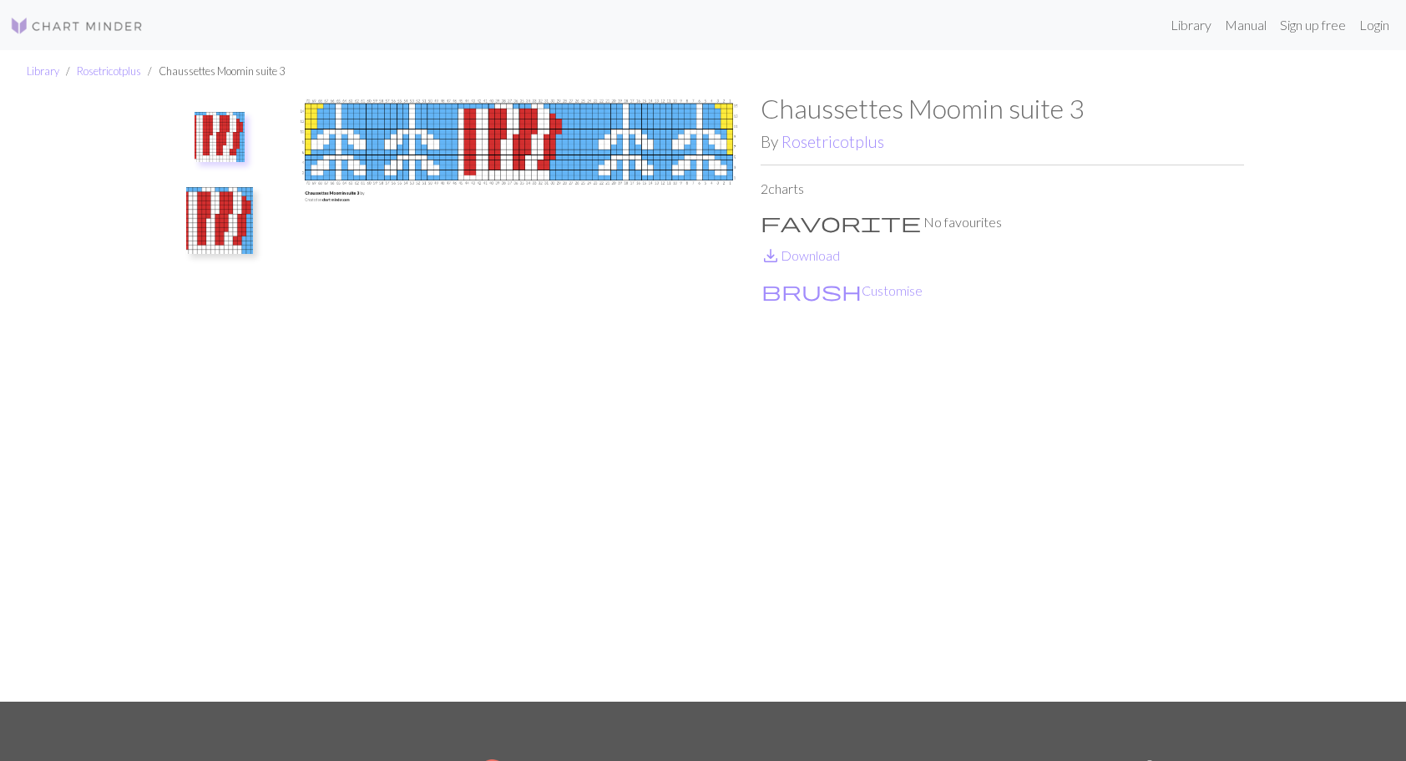
click at [219, 219] on img at bounding box center [219, 220] width 67 height 67
click at [198, 129] on img at bounding box center [219, 145] width 67 height 67
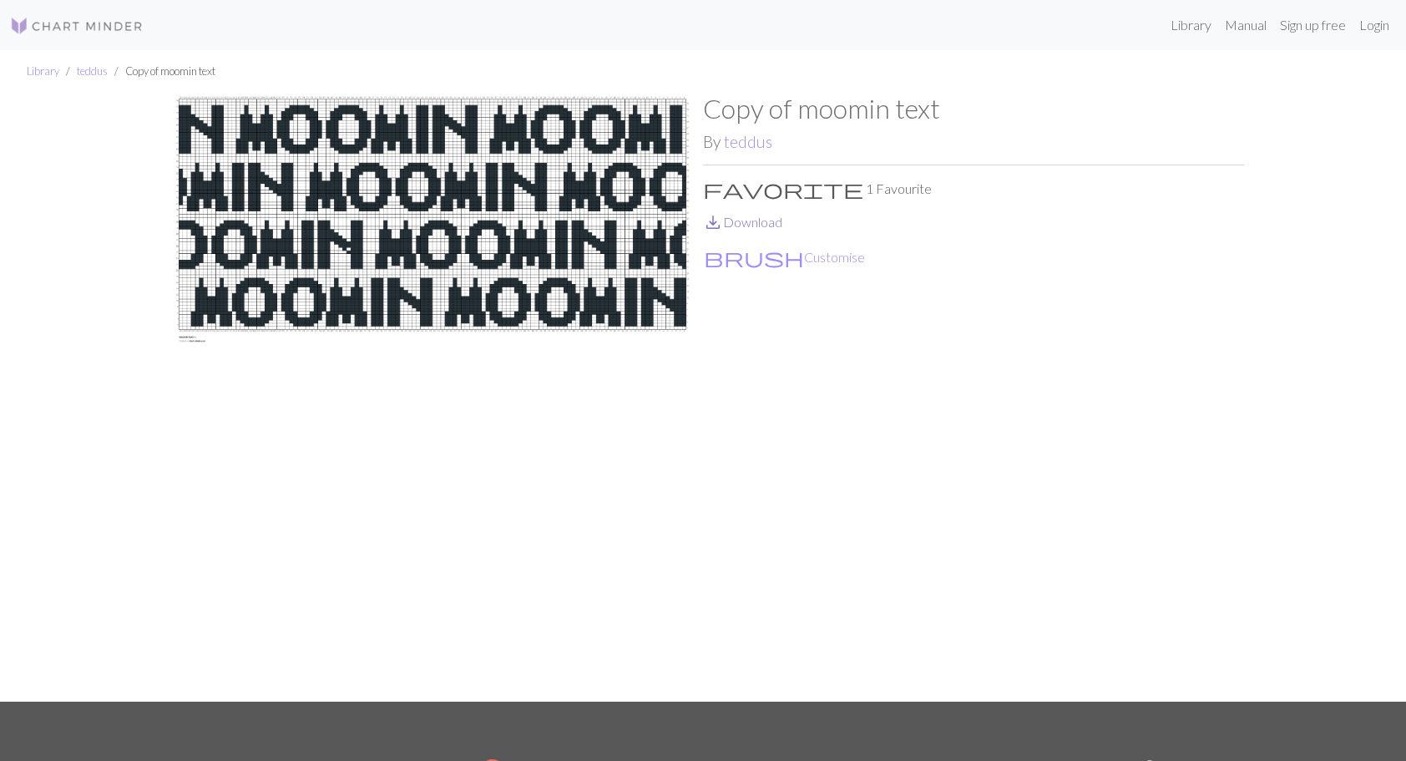
click at [757, 224] on link "save_alt Download" at bounding box center [742, 222] width 79 height 16
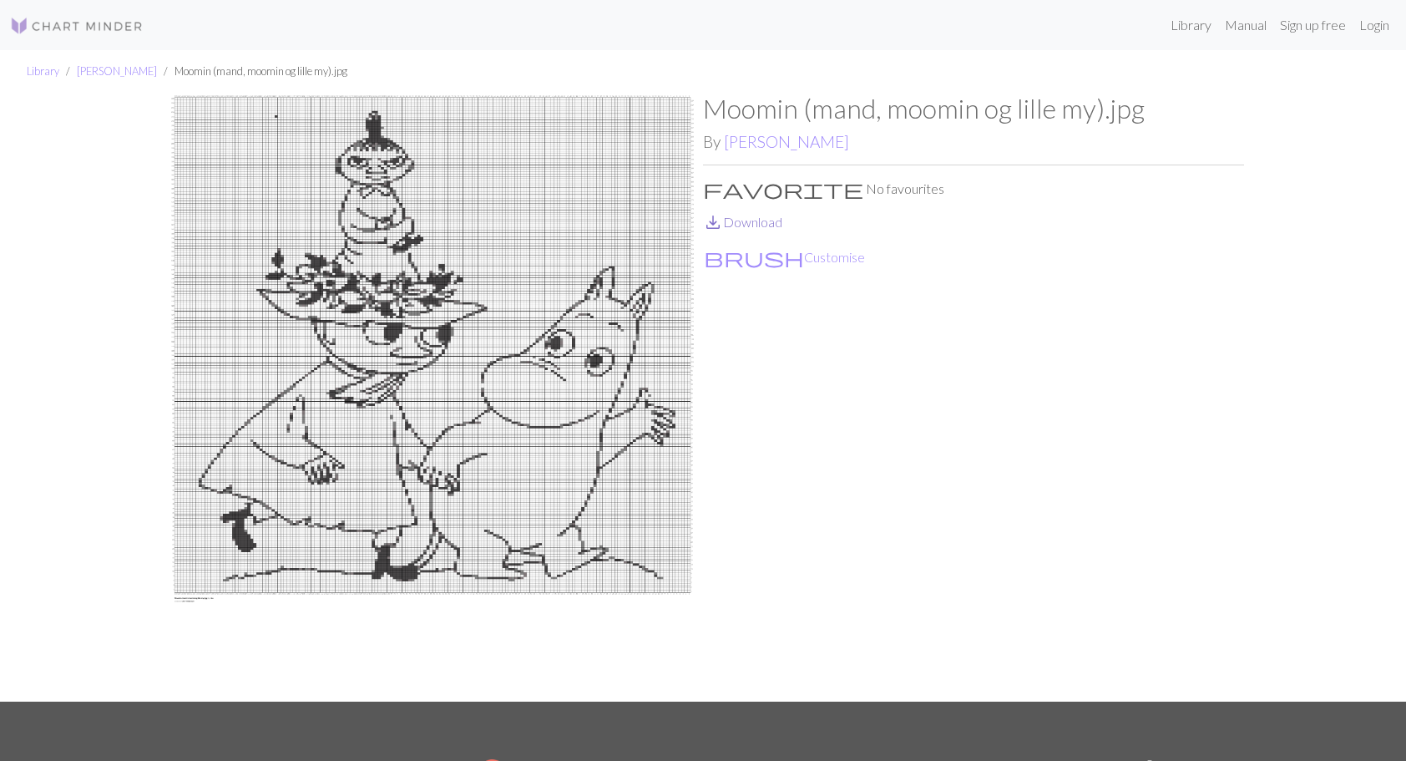
click at [750, 223] on link "save_alt Download" at bounding box center [742, 222] width 79 height 16
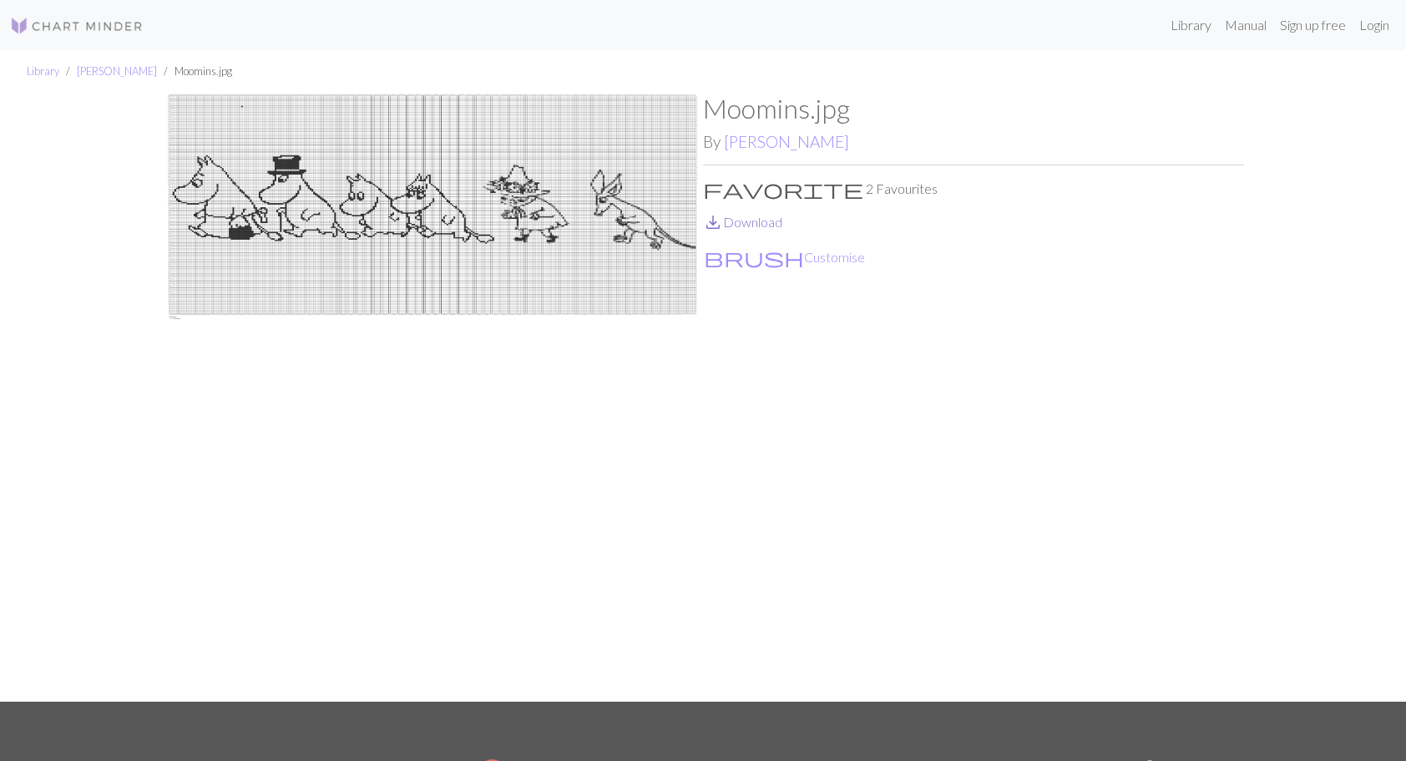
click at [735, 219] on link "save_alt Download" at bounding box center [742, 222] width 79 height 16
click at [756, 222] on link "save_alt Download" at bounding box center [742, 222] width 79 height 16
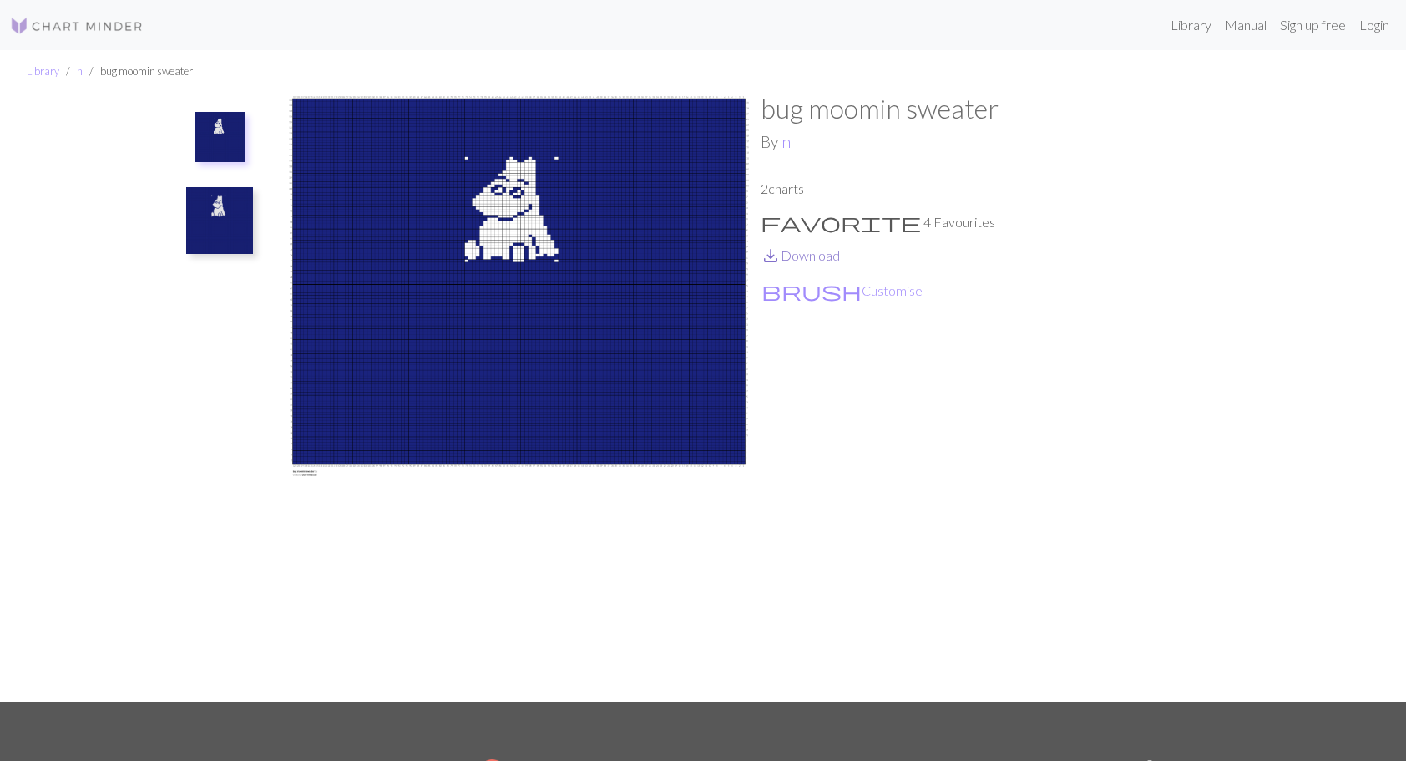
click at [802, 254] on link "save_alt Download" at bounding box center [800, 255] width 79 height 16
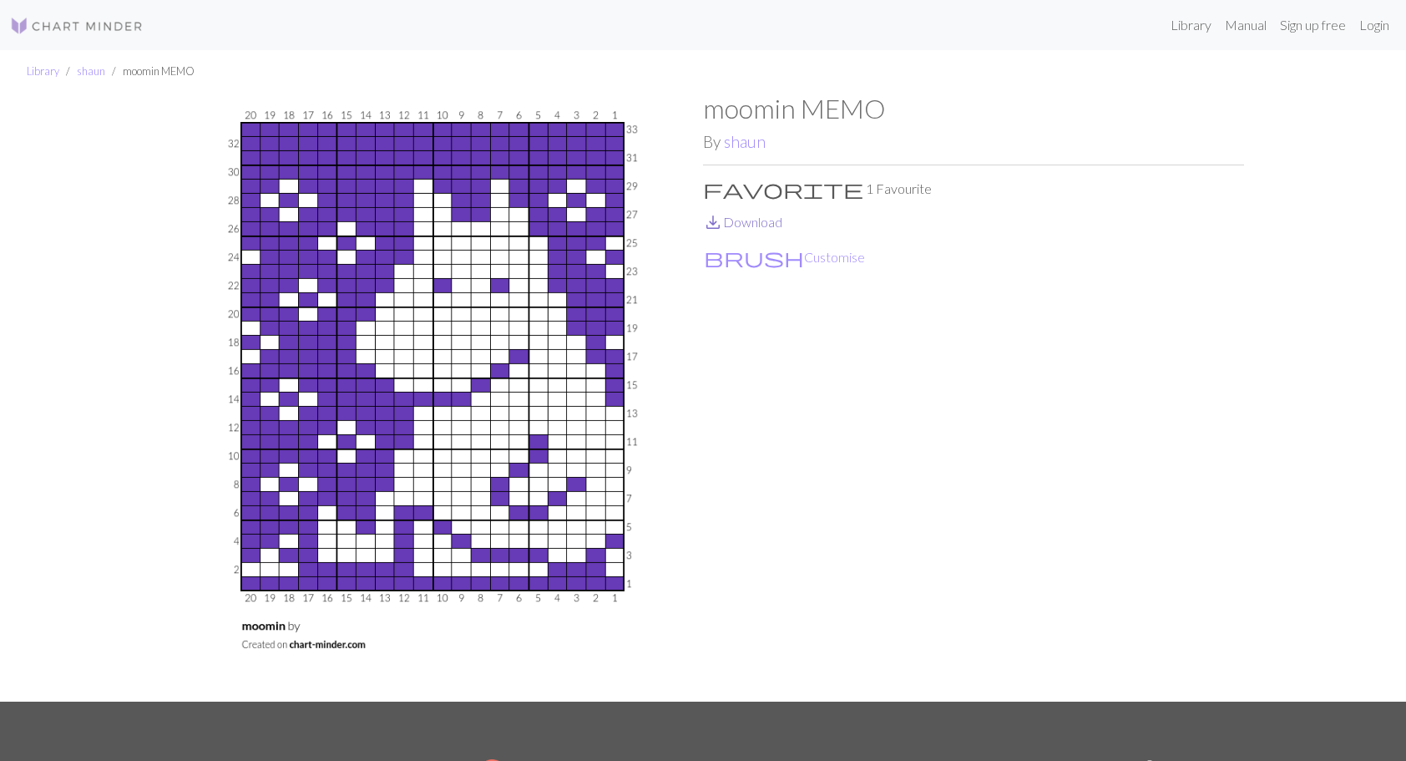
click at [756, 221] on link "save_alt Download" at bounding box center [742, 222] width 79 height 16
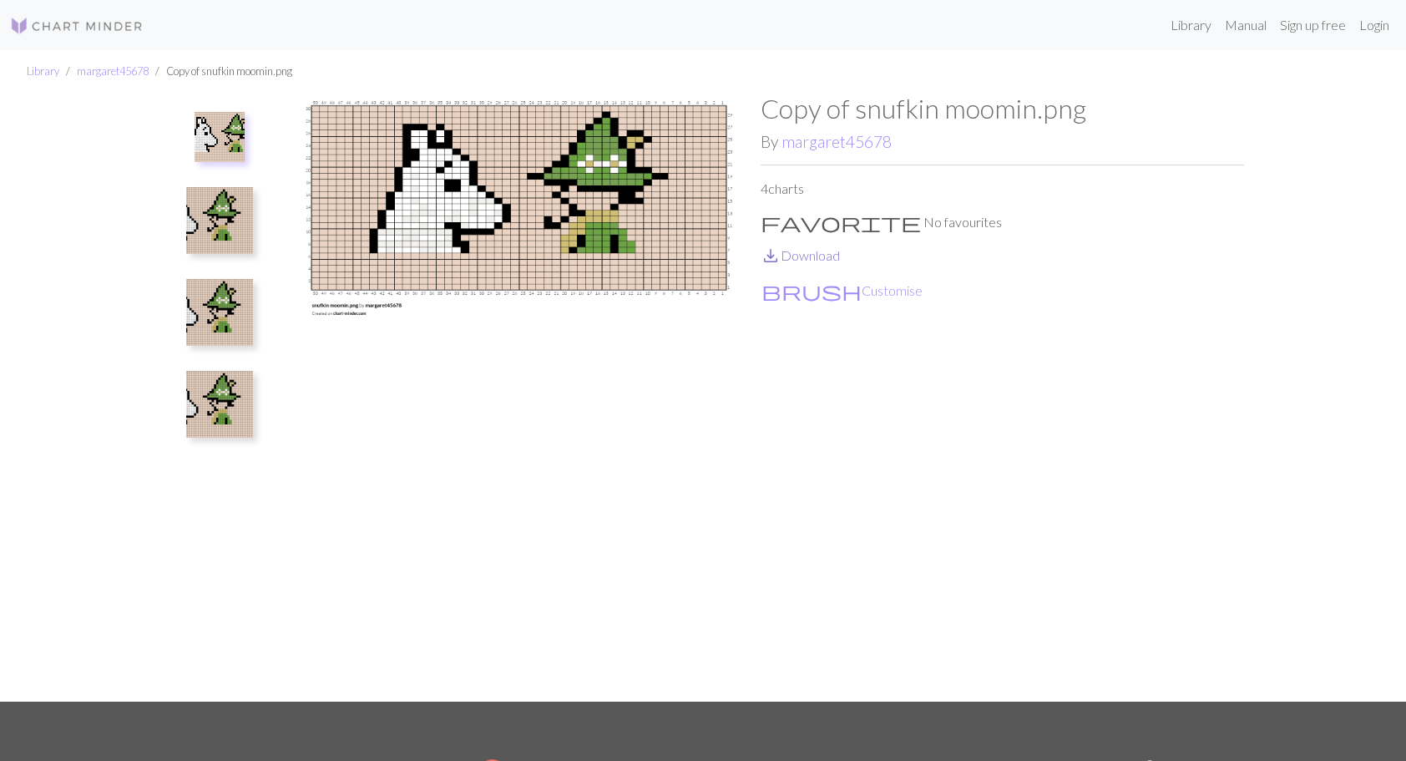
click at [818, 258] on link "save_alt Download" at bounding box center [800, 255] width 79 height 16
click at [217, 217] on img at bounding box center [219, 220] width 67 height 67
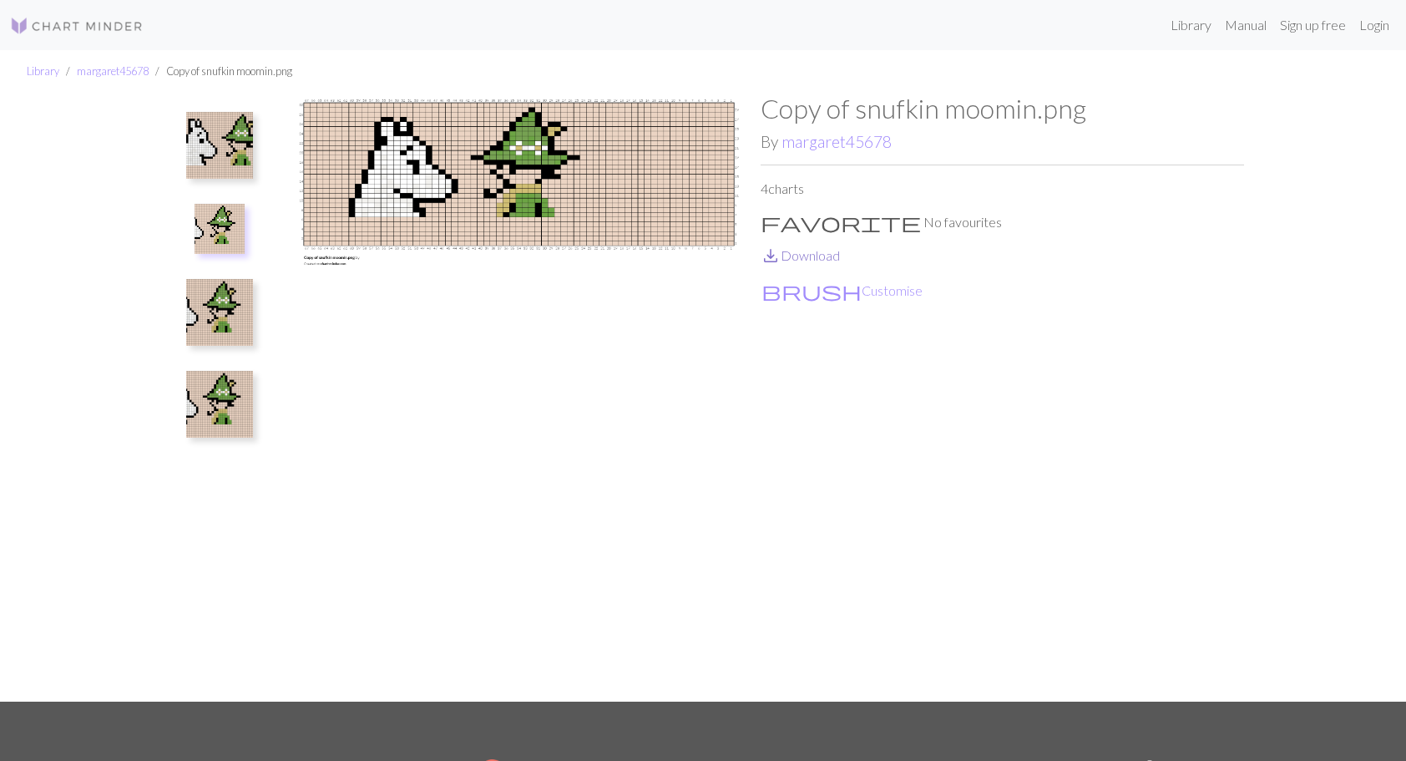
click at [813, 259] on link "save_alt Download" at bounding box center [800, 255] width 79 height 16
click at [223, 317] on img at bounding box center [219, 312] width 67 height 67
click at [211, 417] on img at bounding box center [219, 404] width 67 height 67
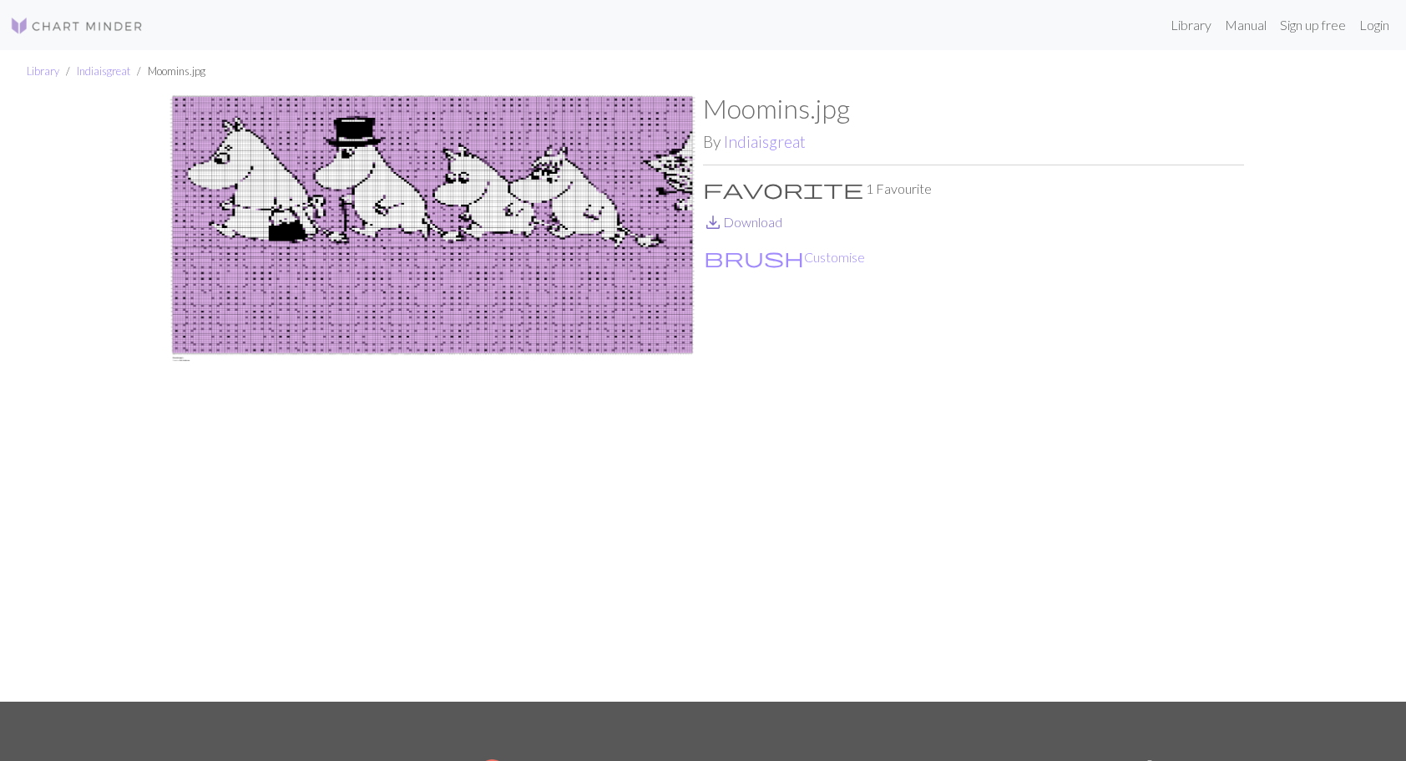
click at [742, 219] on link "save_alt Download" at bounding box center [742, 222] width 79 height 16
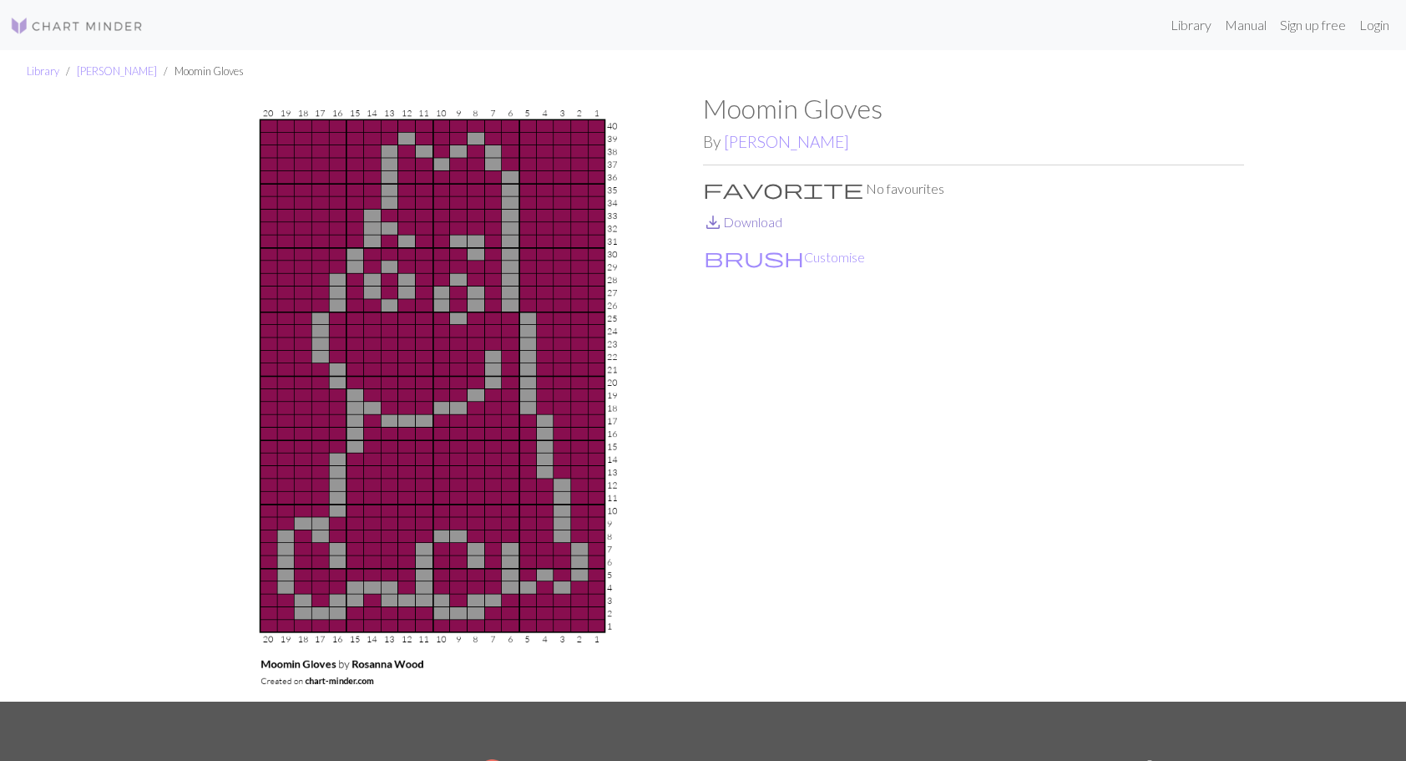
click at [776, 224] on link "save_alt Download" at bounding box center [742, 222] width 79 height 16
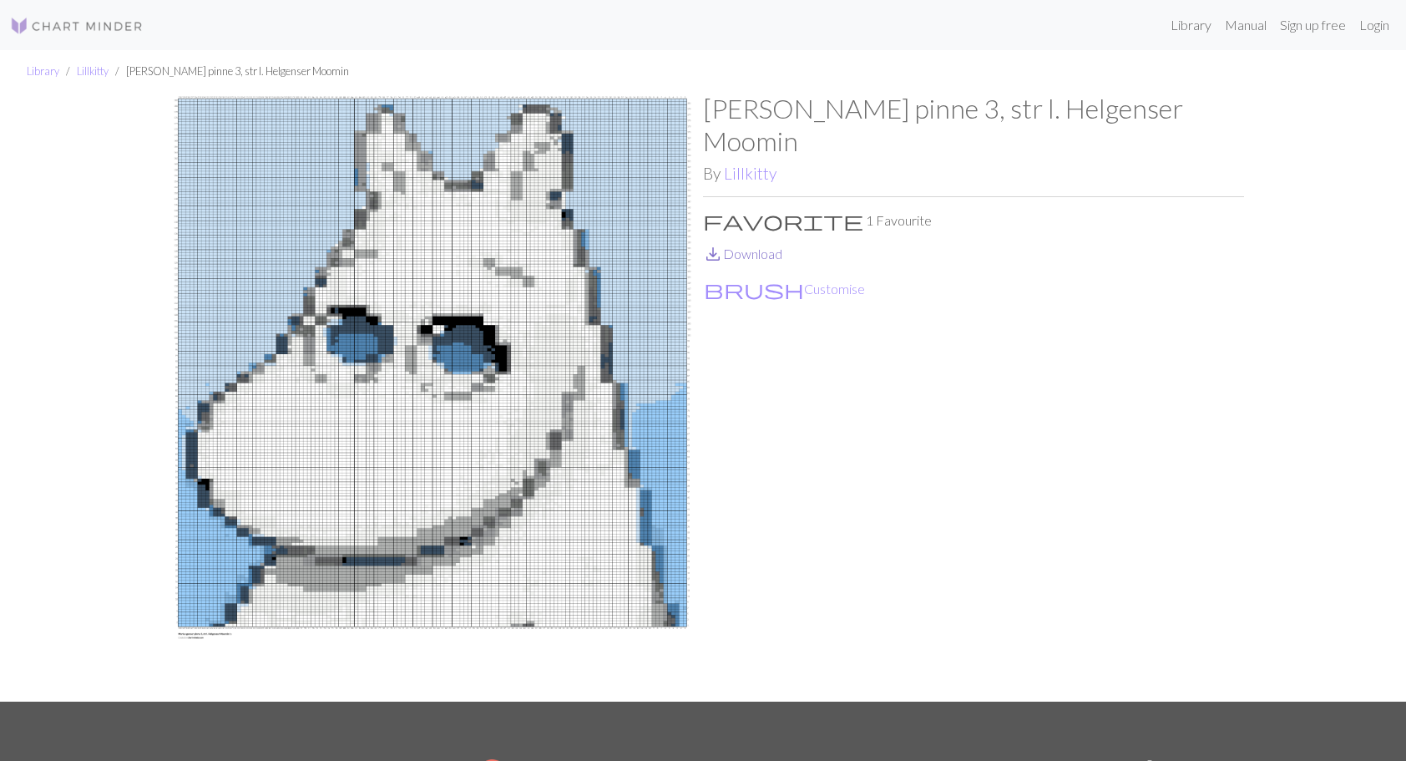
click at [735, 245] on link "save_alt Download" at bounding box center [742, 253] width 79 height 16
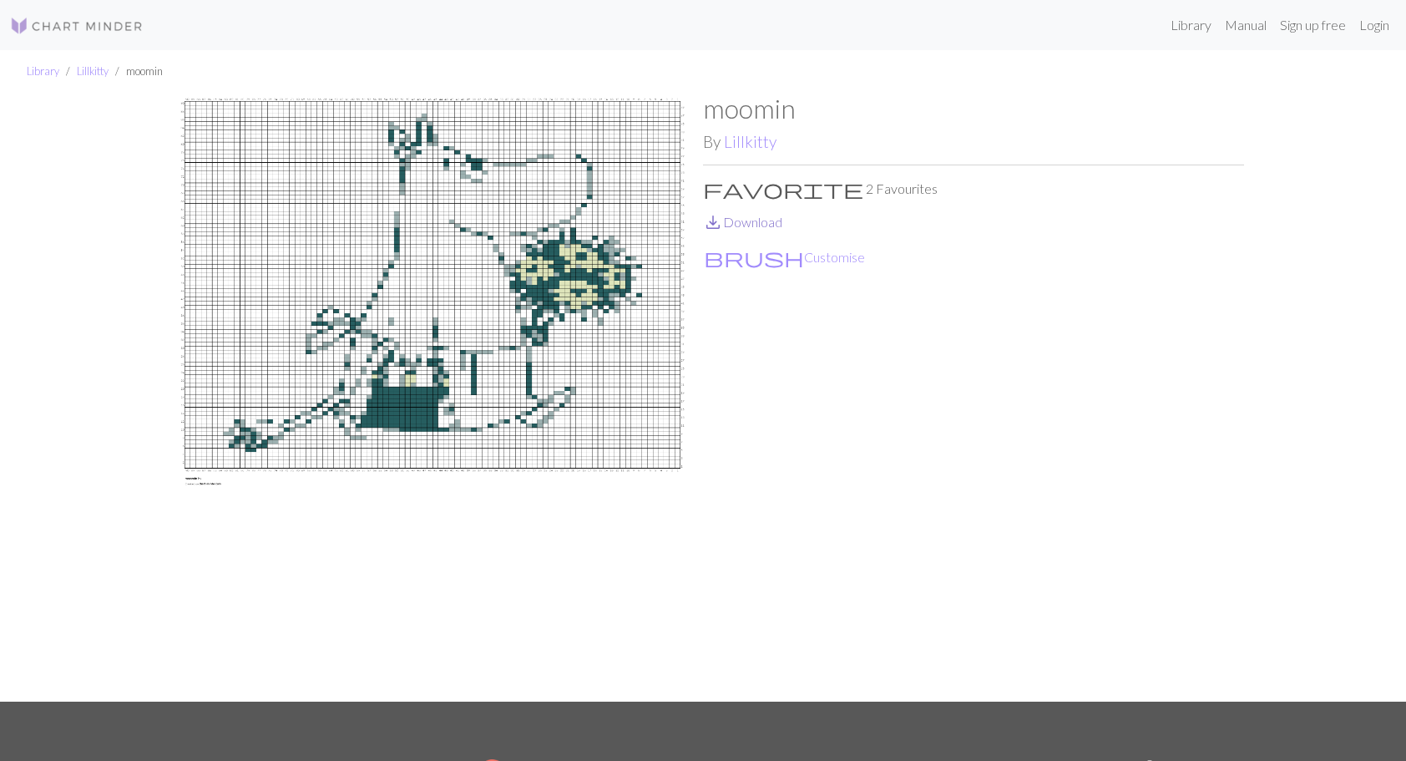
click at [766, 220] on link "save_alt Download" at bounding box center [742, 222] width 79 height 16
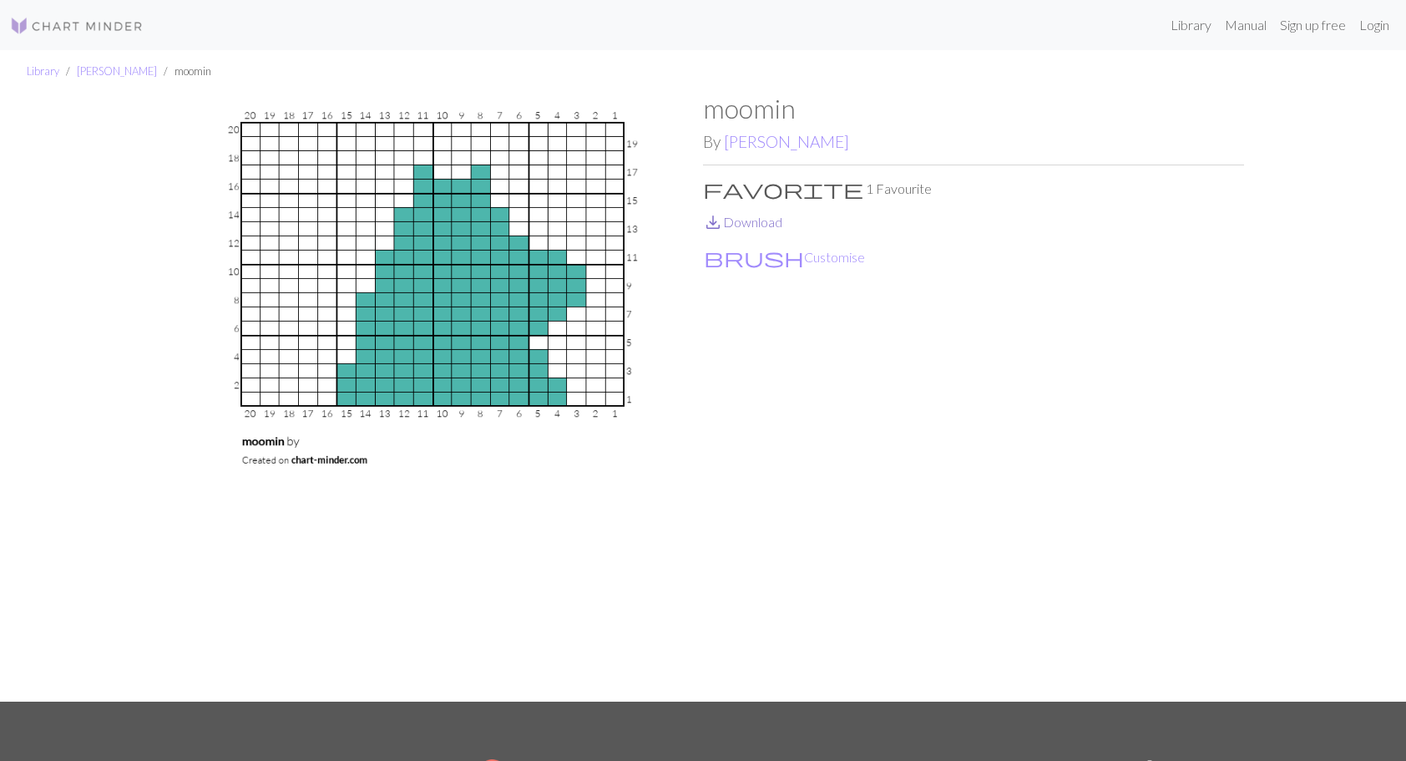
click at [741, 219] on link "save_alt Download" at bounding box center [742, 222] width 79 height 16
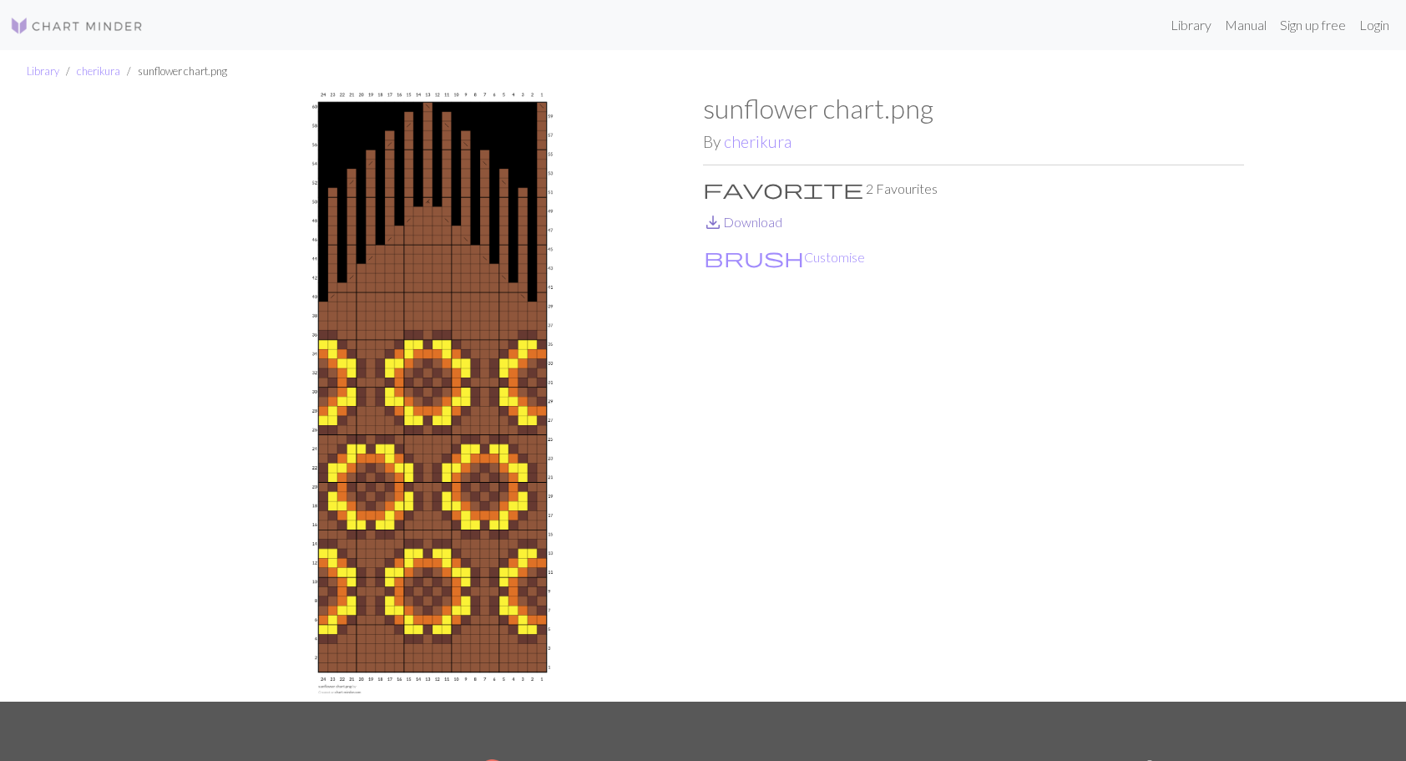
click at [742, 222] on link "save_alt Download" at bounding box center [742, 222] width 79 height 16
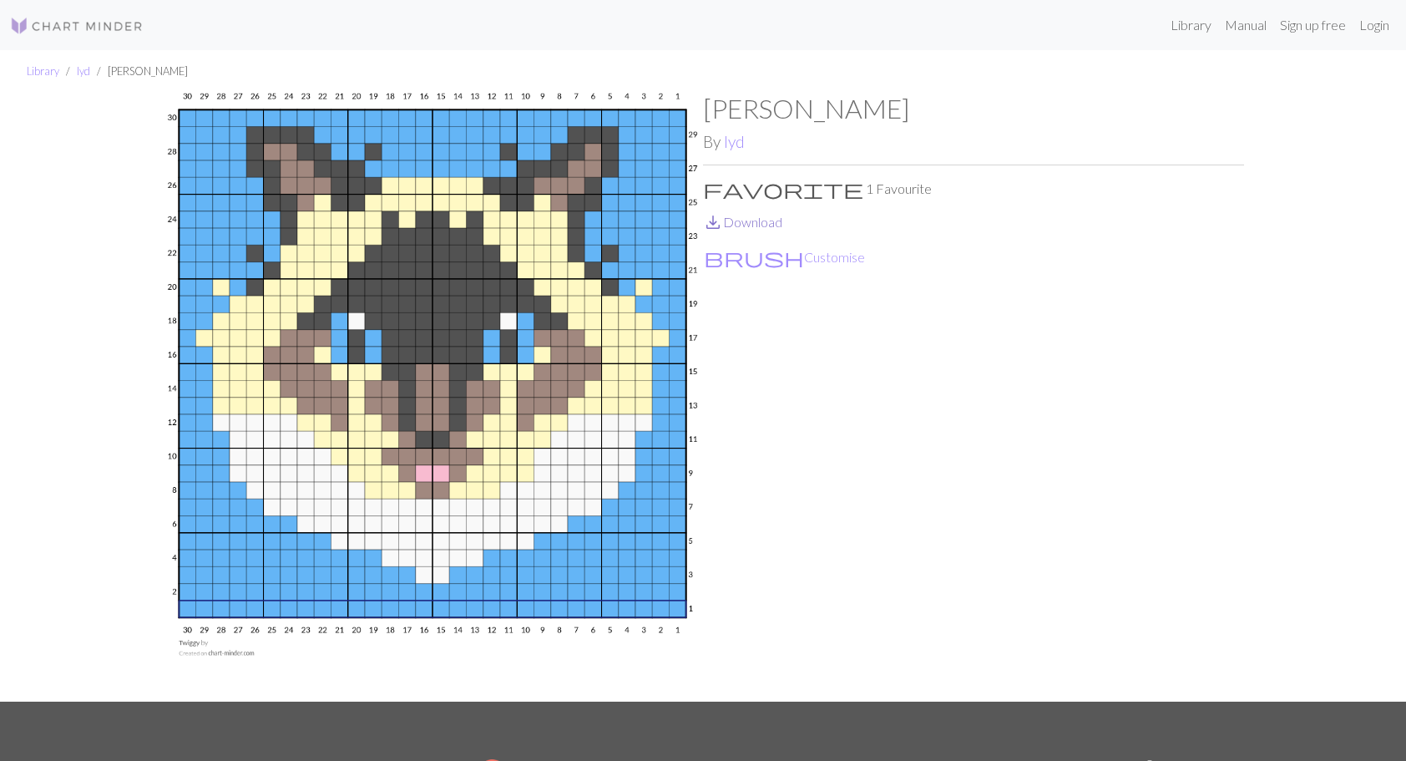
click at [755, 220] on link "save_alt Download" at bounding box center [742, 222] width 79 height 16
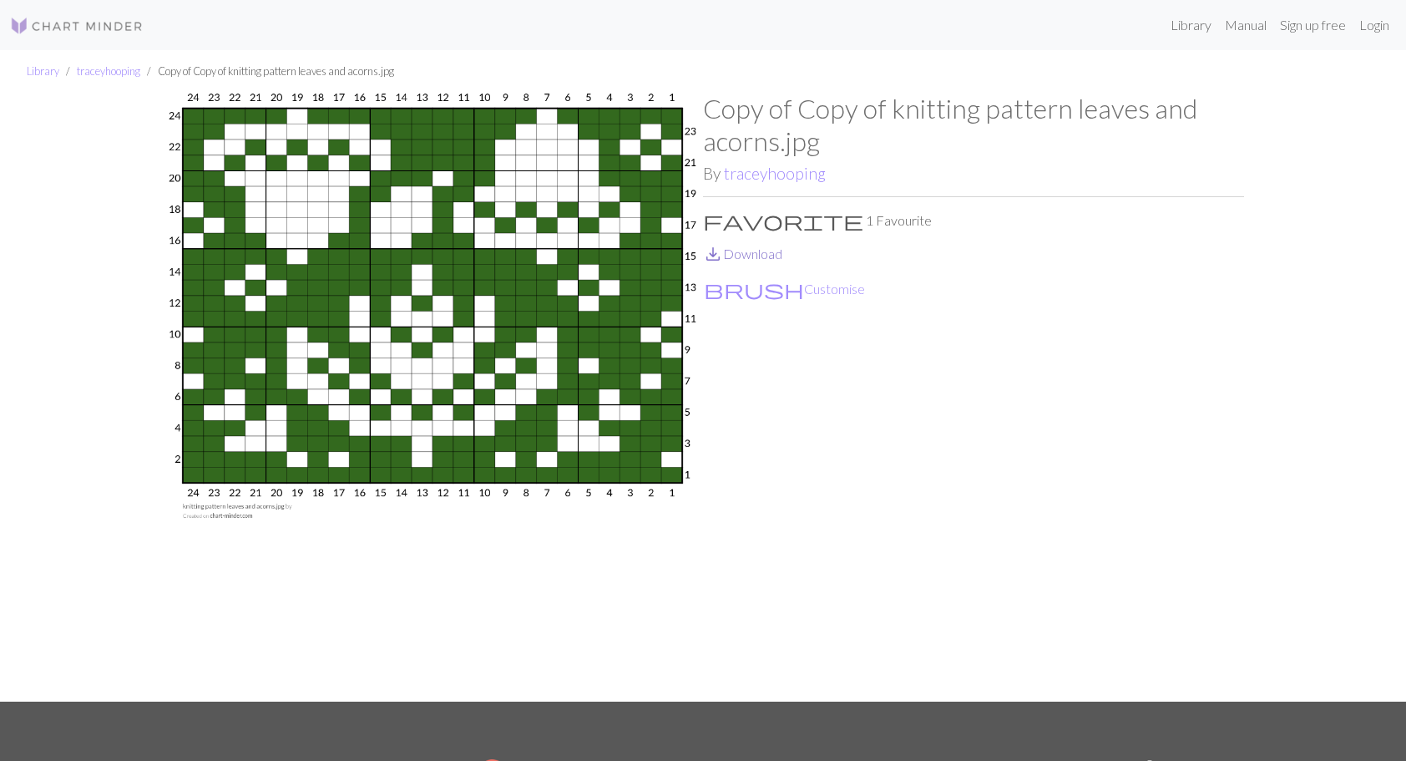
click at [748, 251] on link "save_alt Download" at bounding box center [742, 253] width 79 height 16
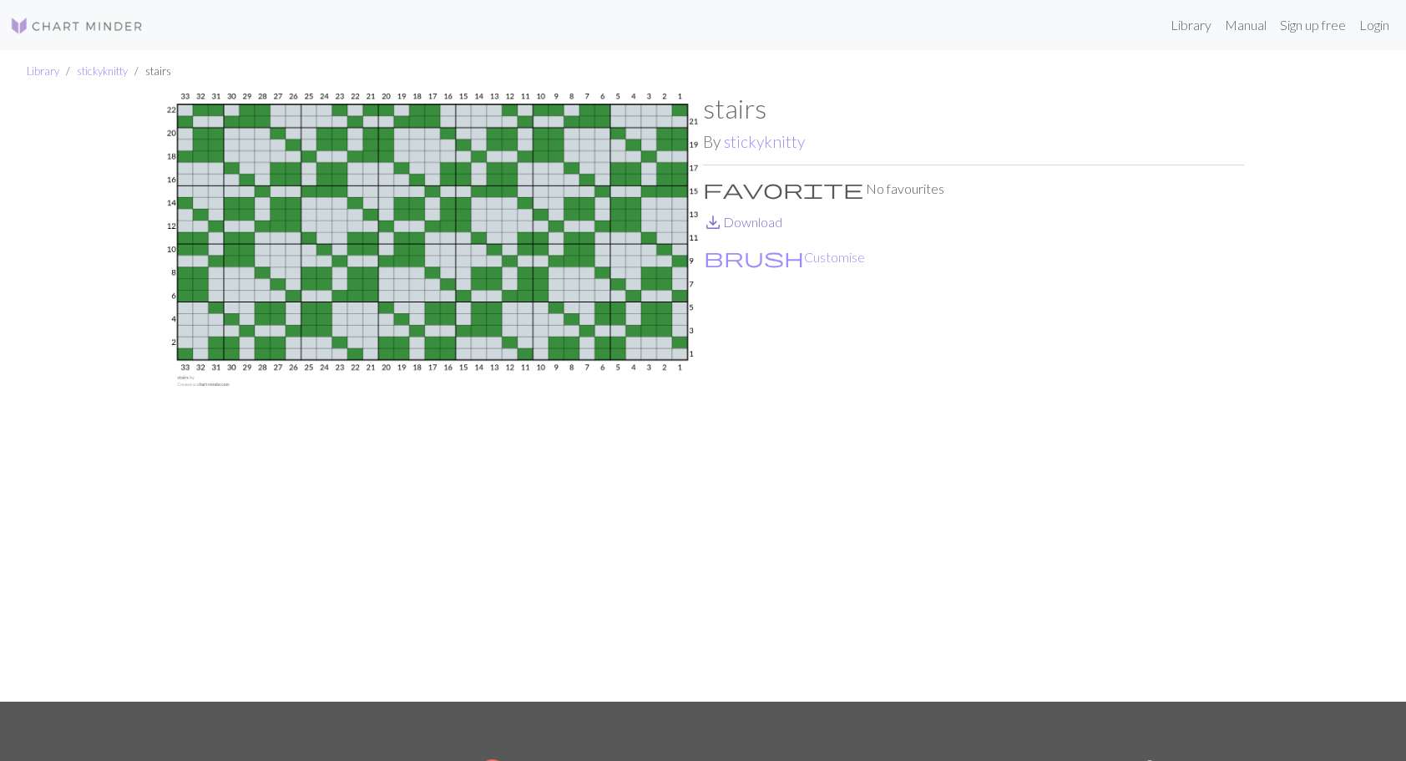
click at [756, 222] on link "save_alt Download" at bounding box center [742, 222] width 79 height 16
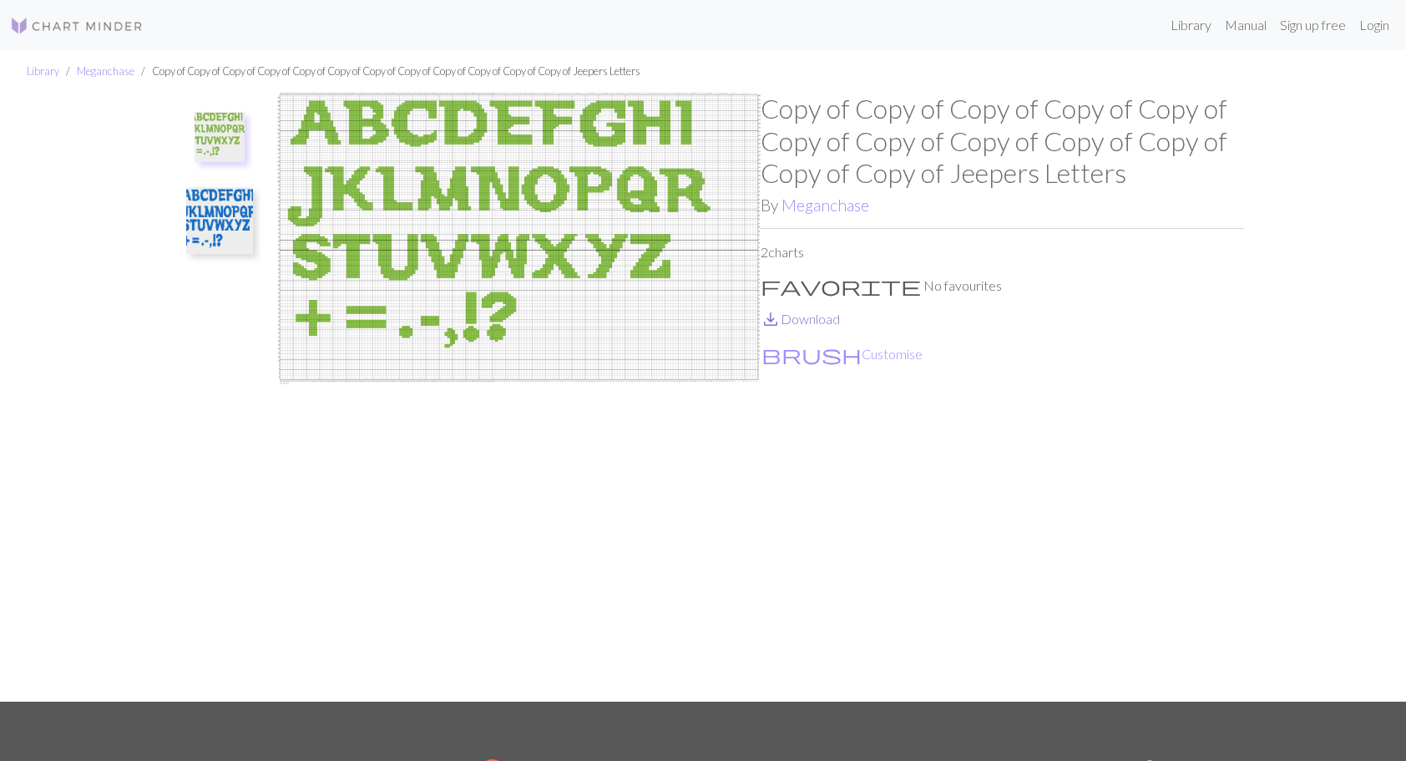
click at [789, 322] on link "save_alt Download" at bounding box center [800, 319] width 79 height 16
click at [200, 214] on img at bounding box center [219, 220] width 67 height 67
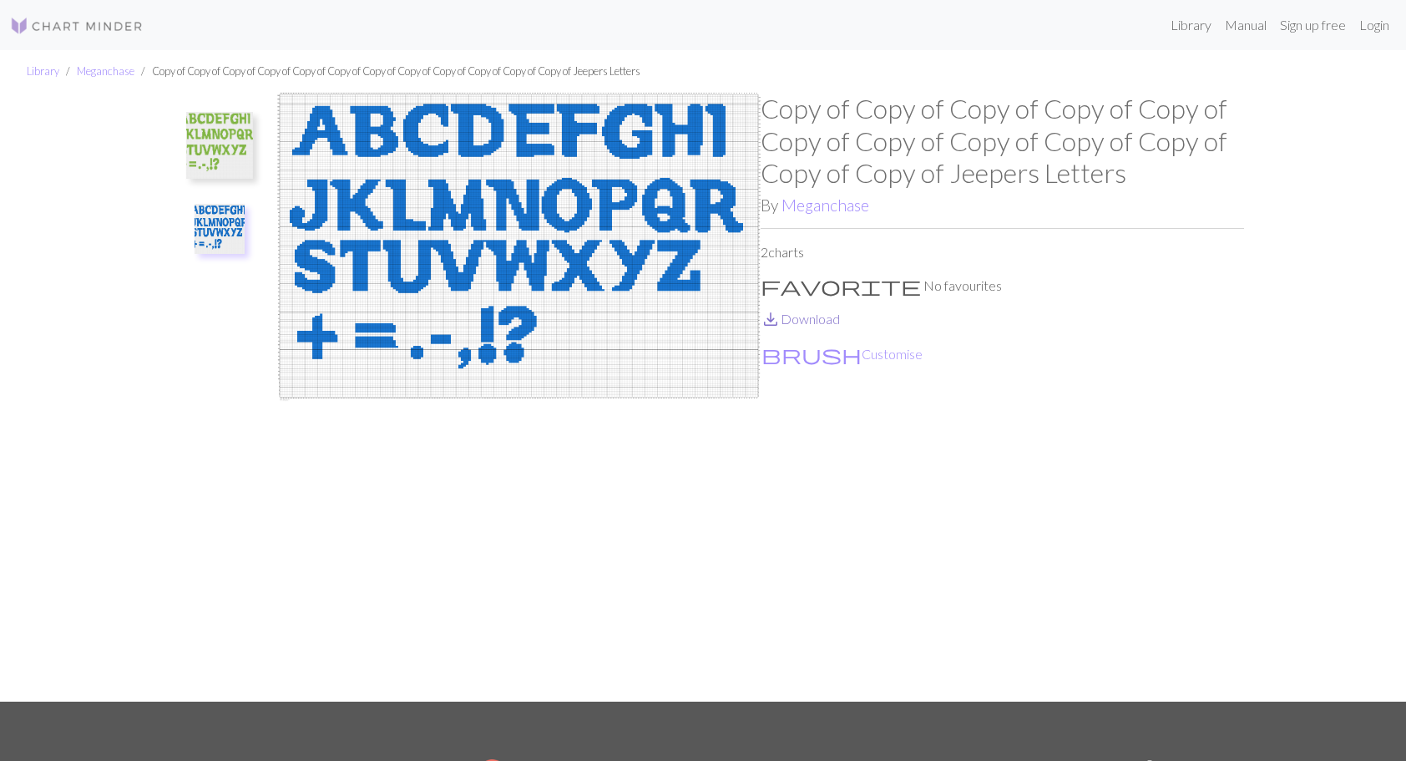
click at [812, 321] on link "save_alt Download" at bounding box center [800, 319] width 79 height 16
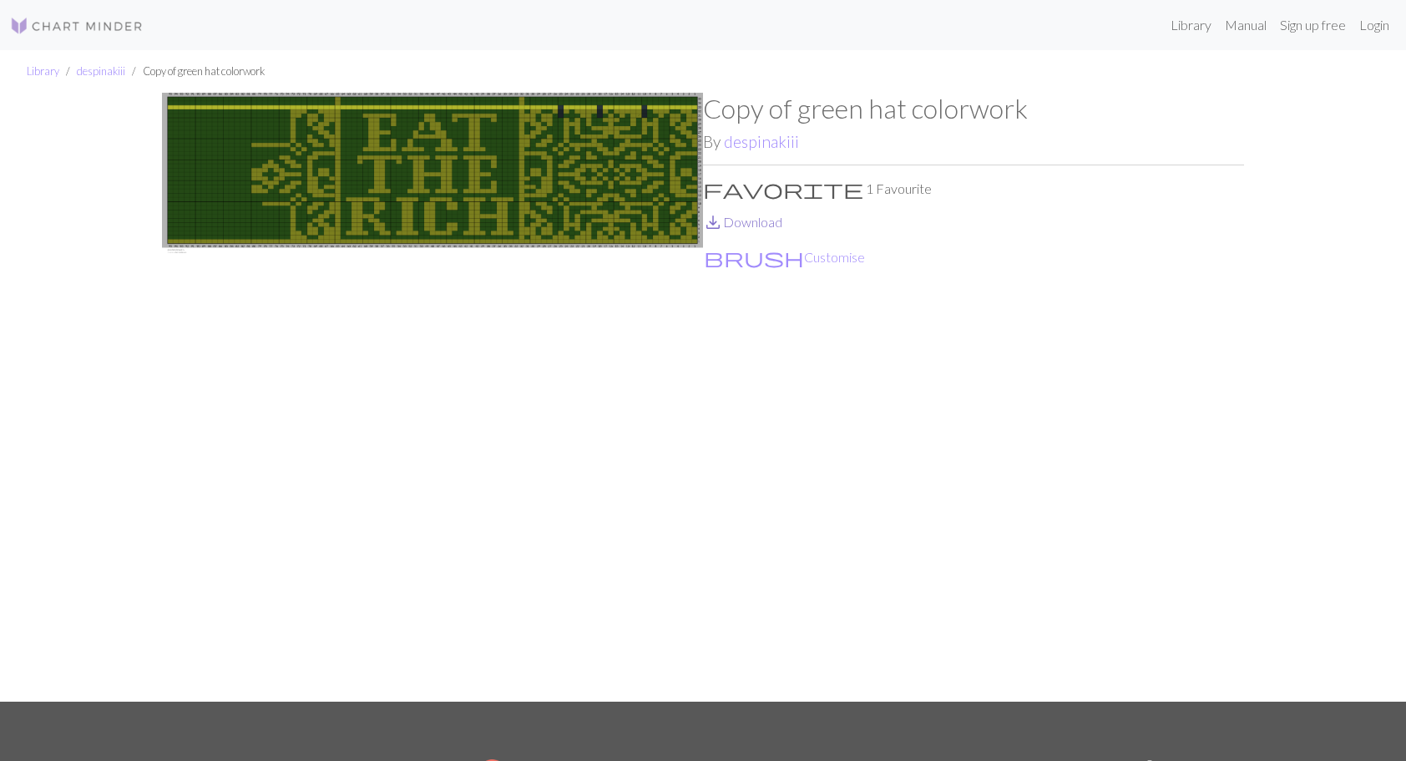
click at [746, 224] on link "save_alt Download" at bounding box center [742, 222] width 79 height 16
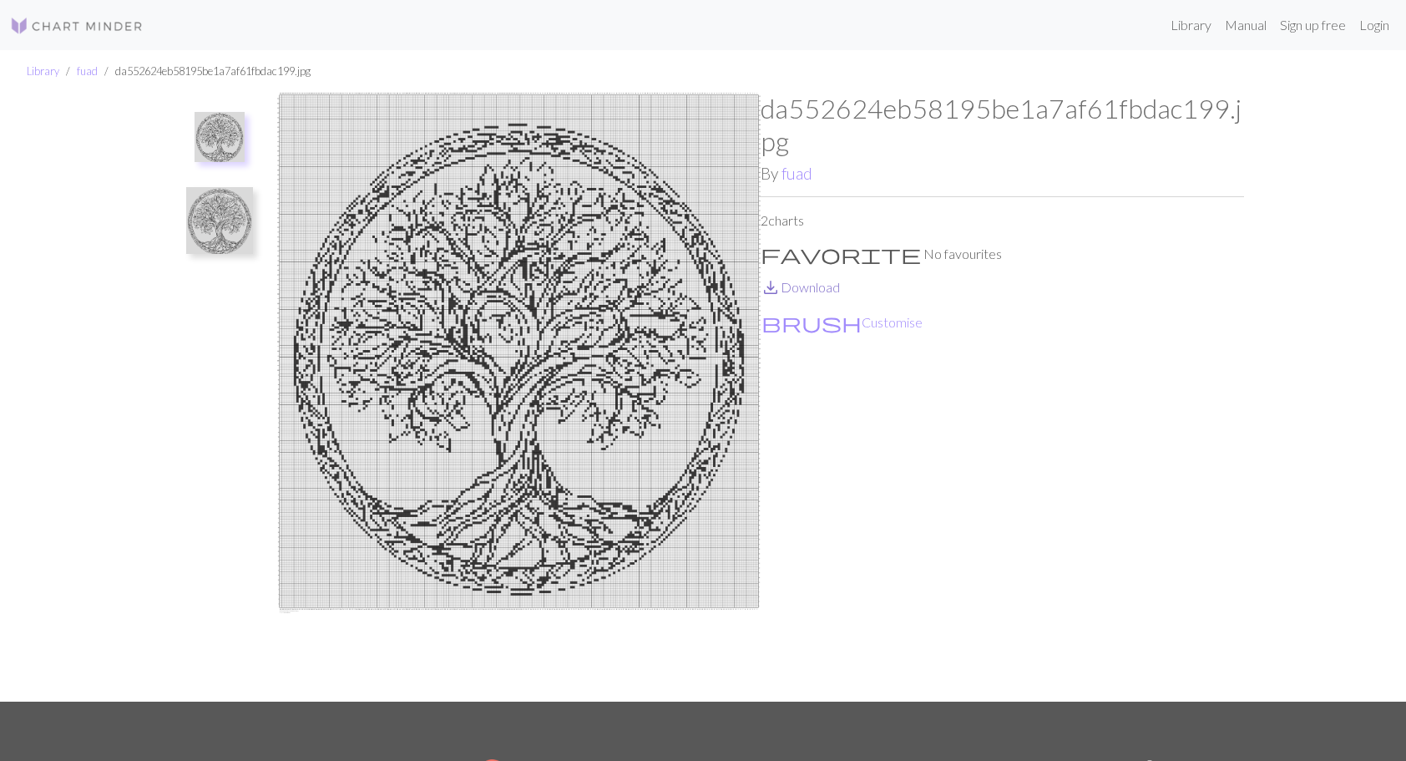
click at [822, 287] on link "save_alt Download" at bounding box center [800, 287] width 79 height 16
click at [229, 225] on img at bounding box center [219, 220] width 67 height 67
click at [815, 285] on link "save_alt Download" at bounding box center [800, 287] width 79 height 16
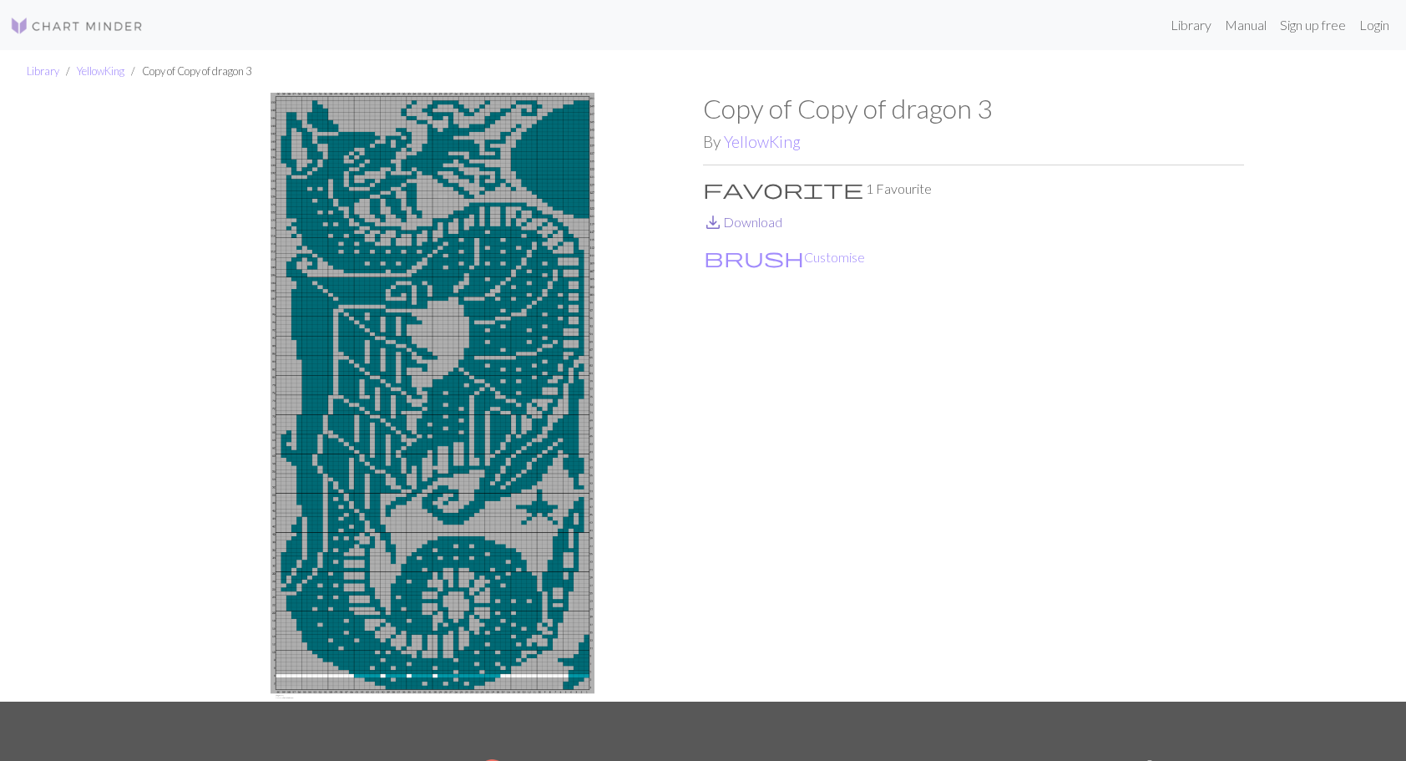
click at [743, 224] on link "save_alt Download" at bounding box center [742, 222] width 79 height 16
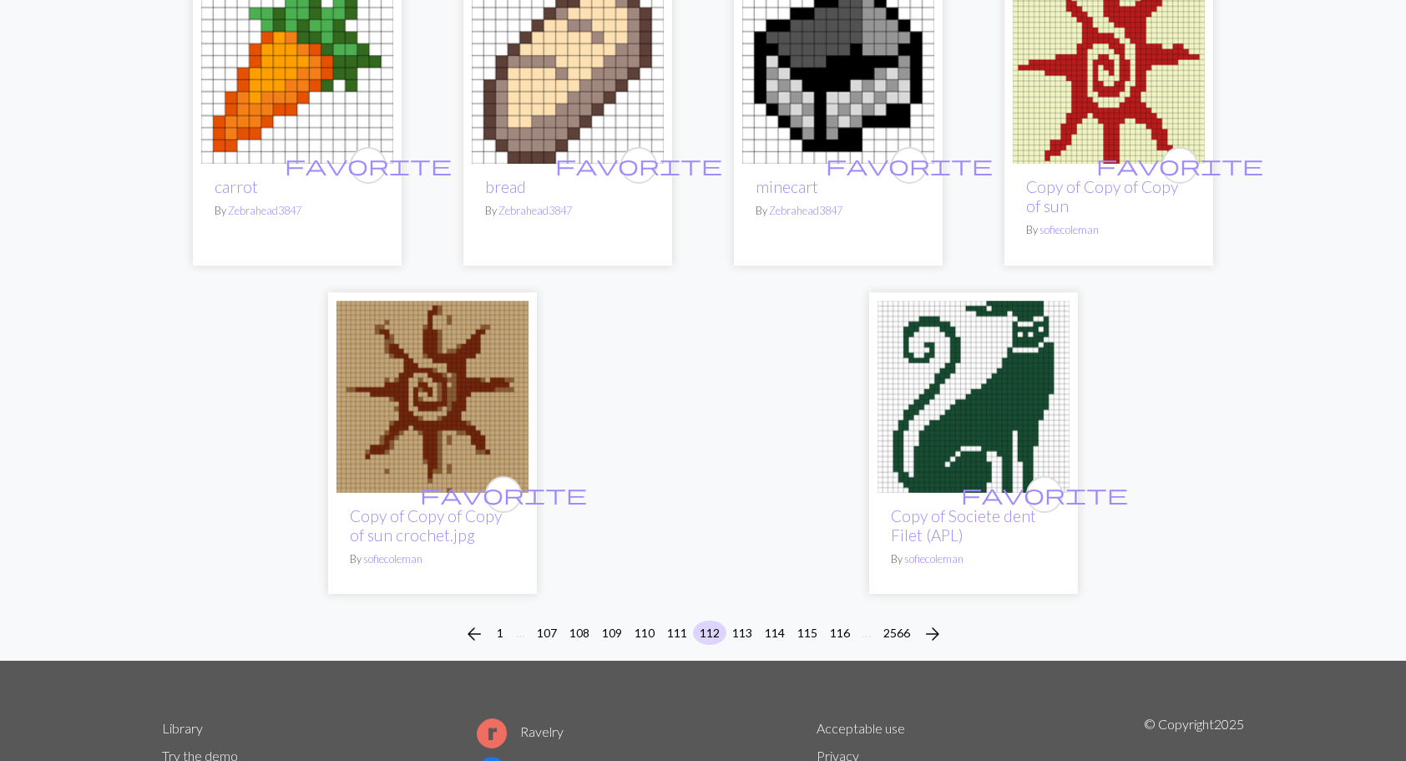
scroll to position [4226, 0]
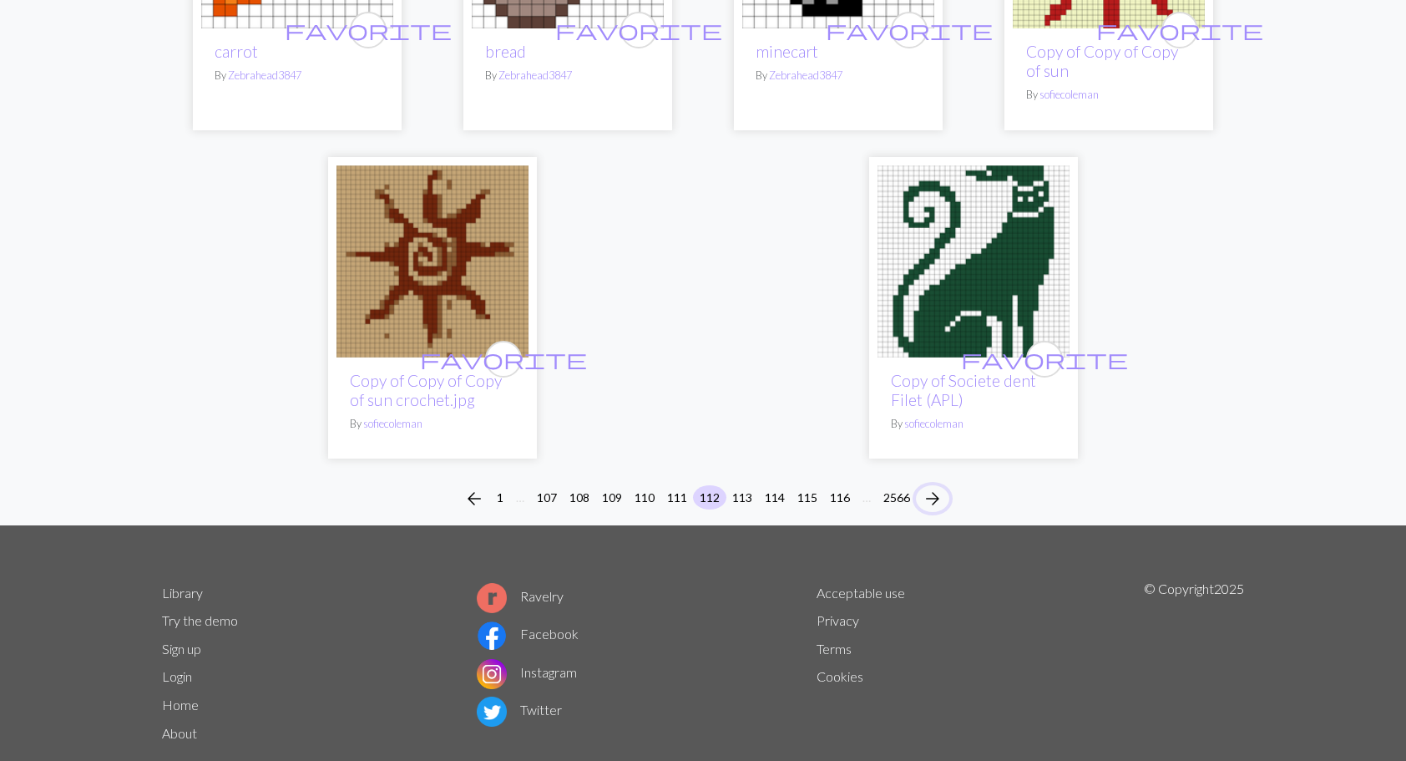
click at [935, 487] on span "arrow_forward" at bounding box center [933, 498] width 20 height 23
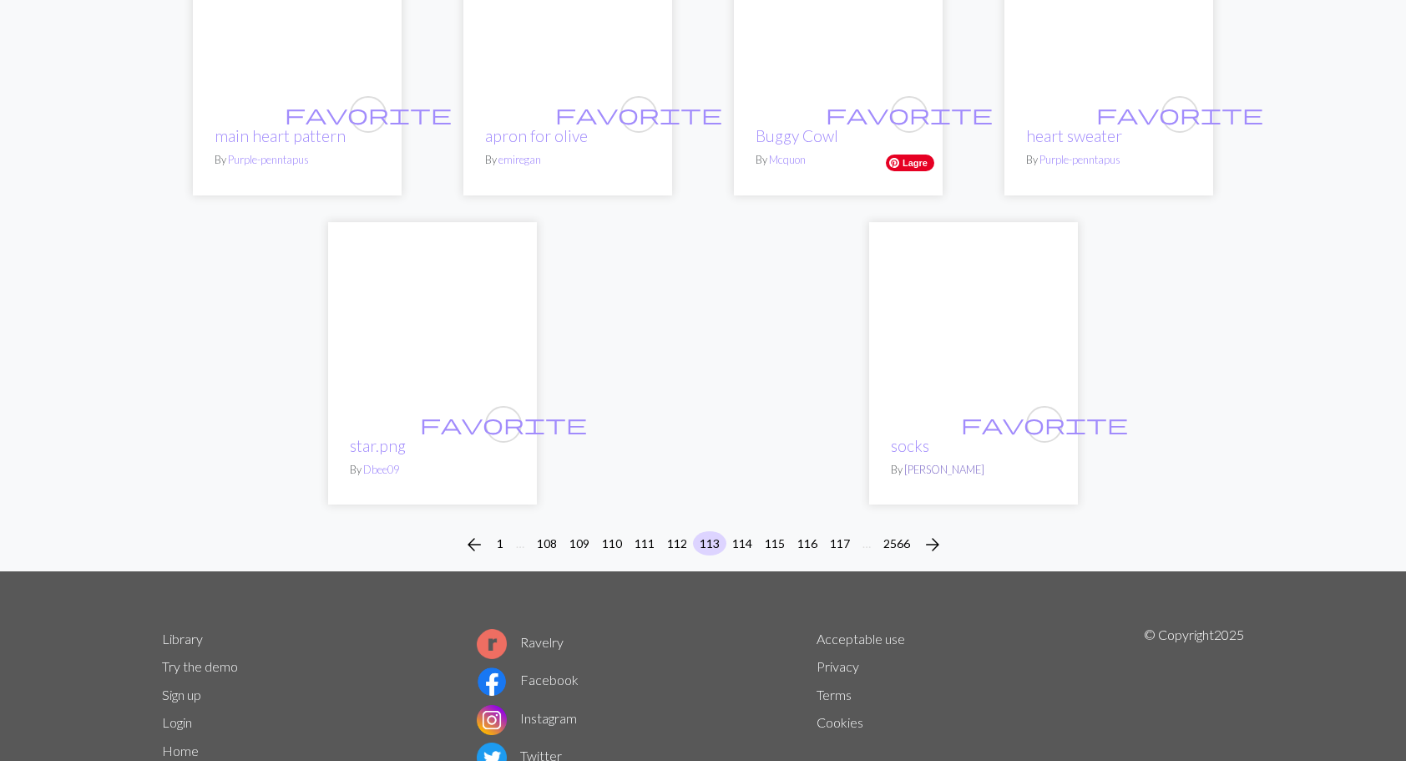
scroll to position [4101, 0]
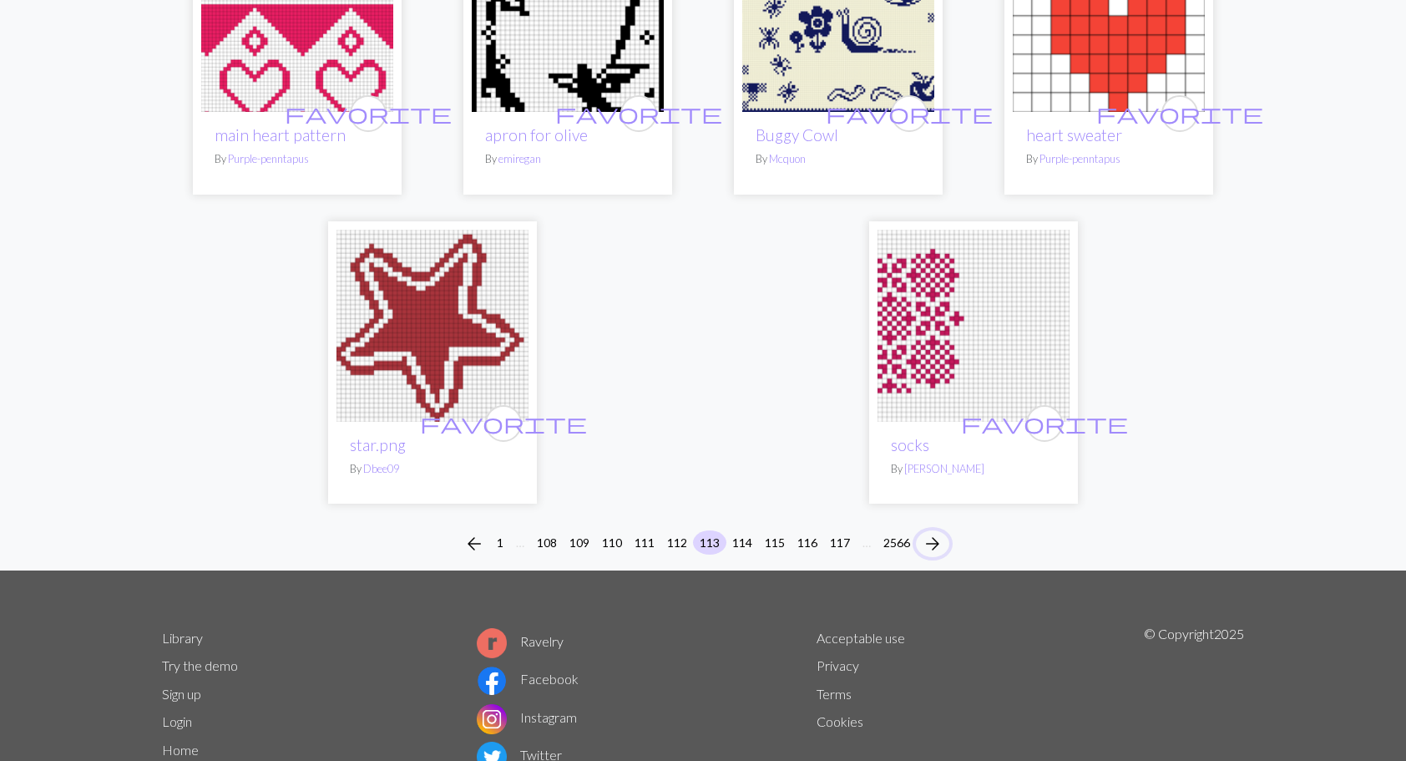
click at [935, 532] on span "arrow_forward" at bounding box center [933, 543] width 20 height 23
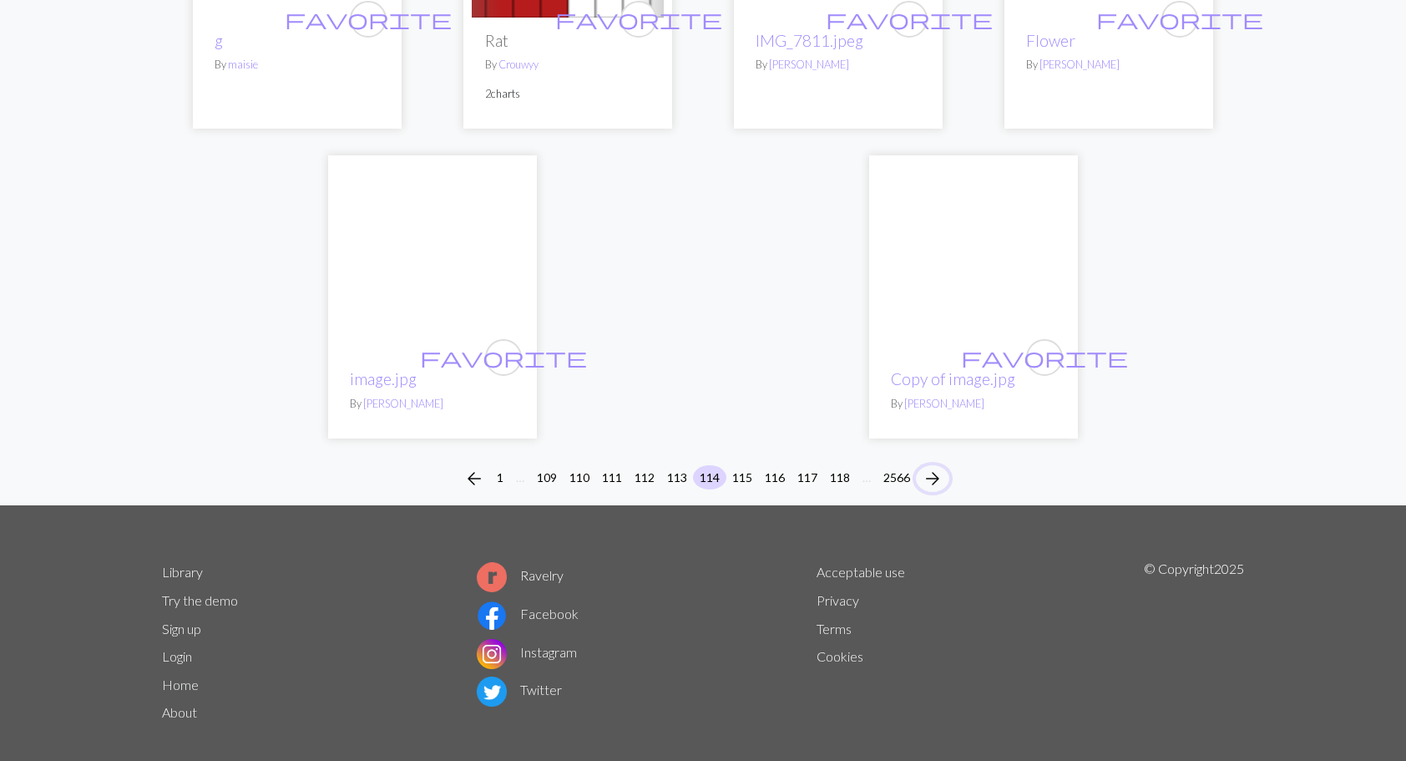
scroll to position [4121, 0]
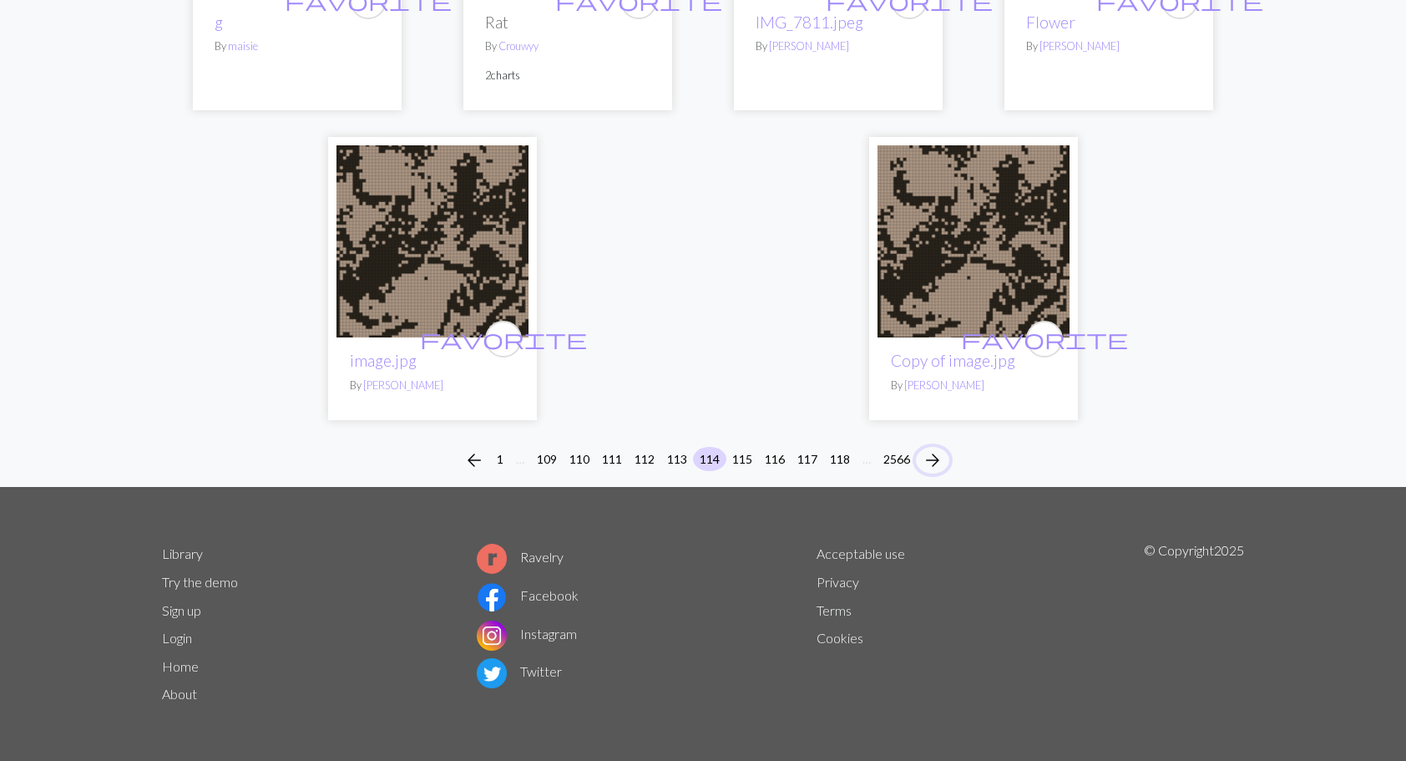
click at [938, 456] on span "arrow_forward" at bounding box center [933, 459] width 20 height 23
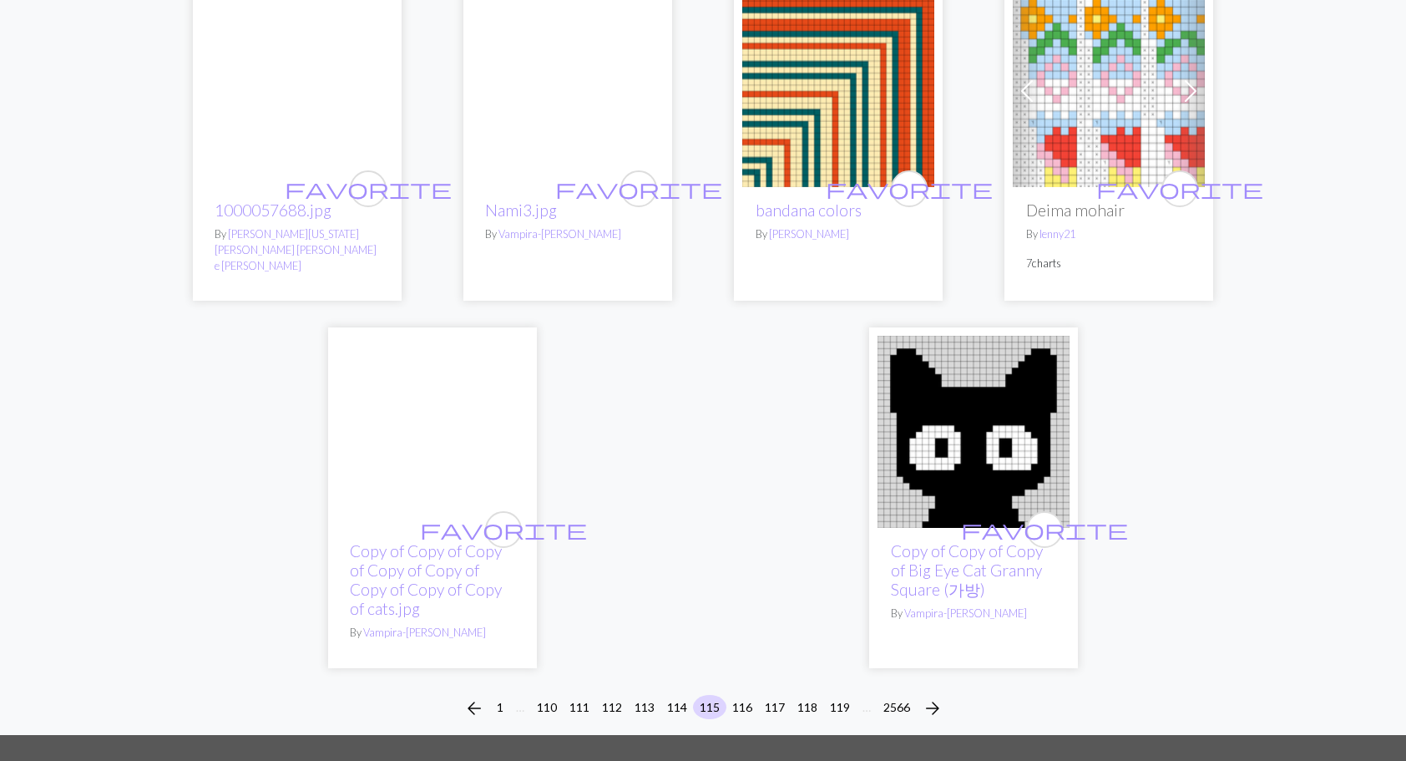
scroll to position [4401, 0]
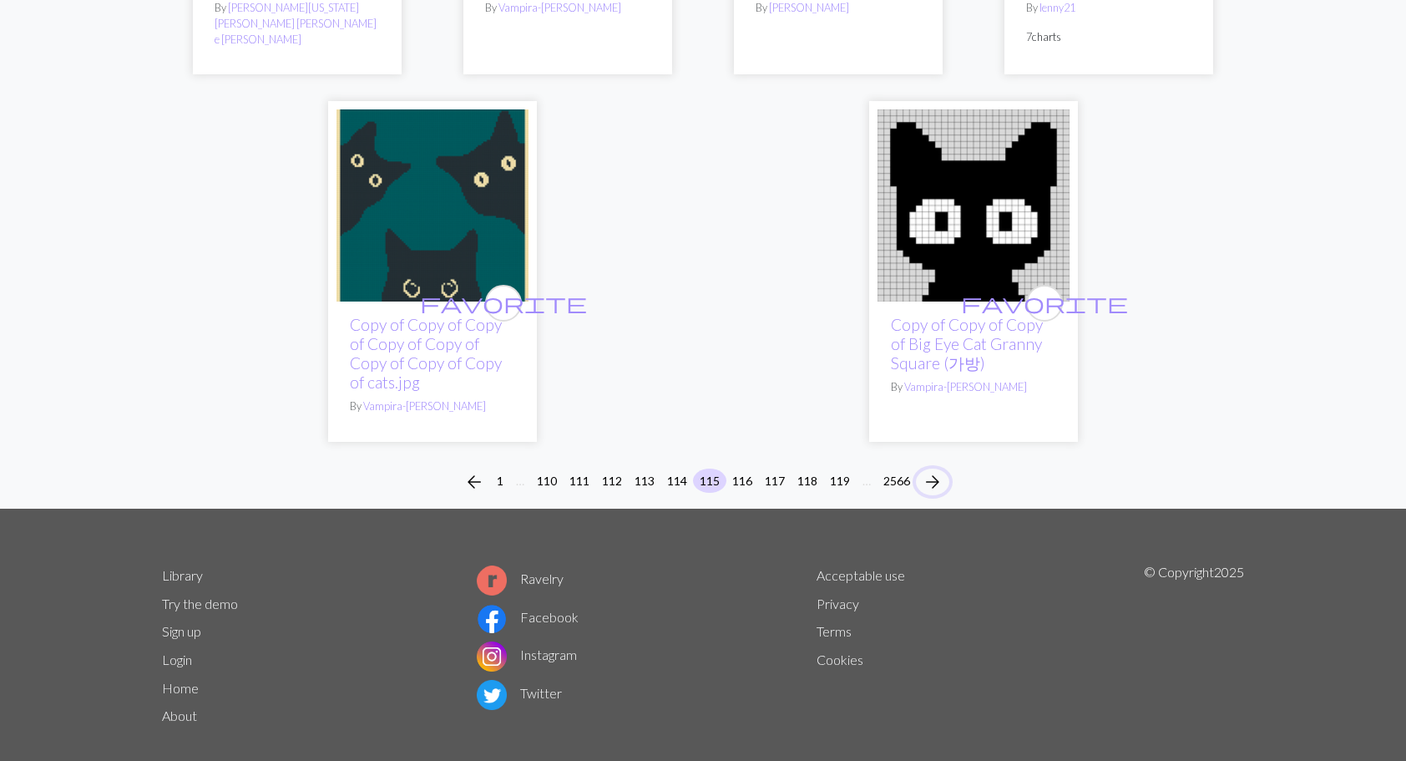
click at [938, 470] on span "arrow_forward" at bounding box center [933, 481] width 20 height 23
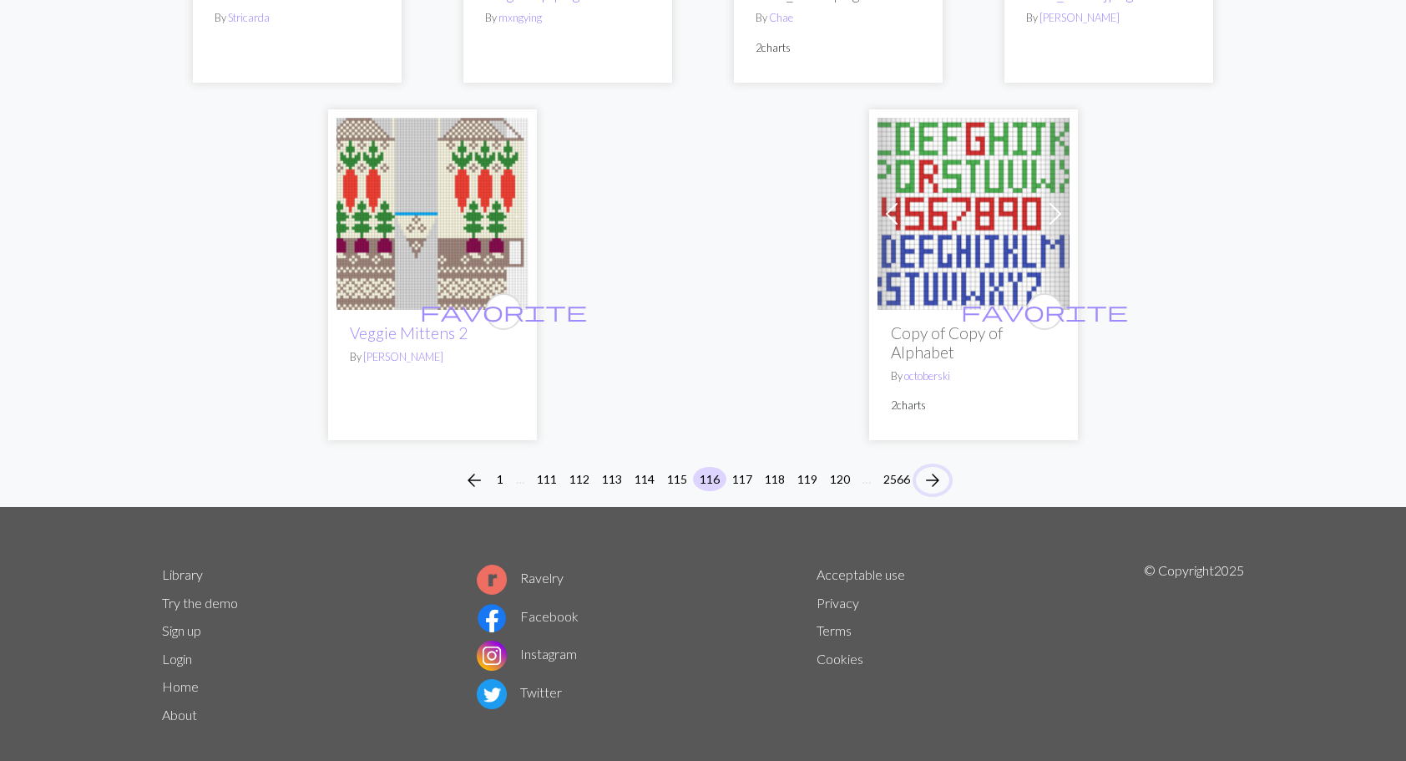
scroll to position [4200, 0]
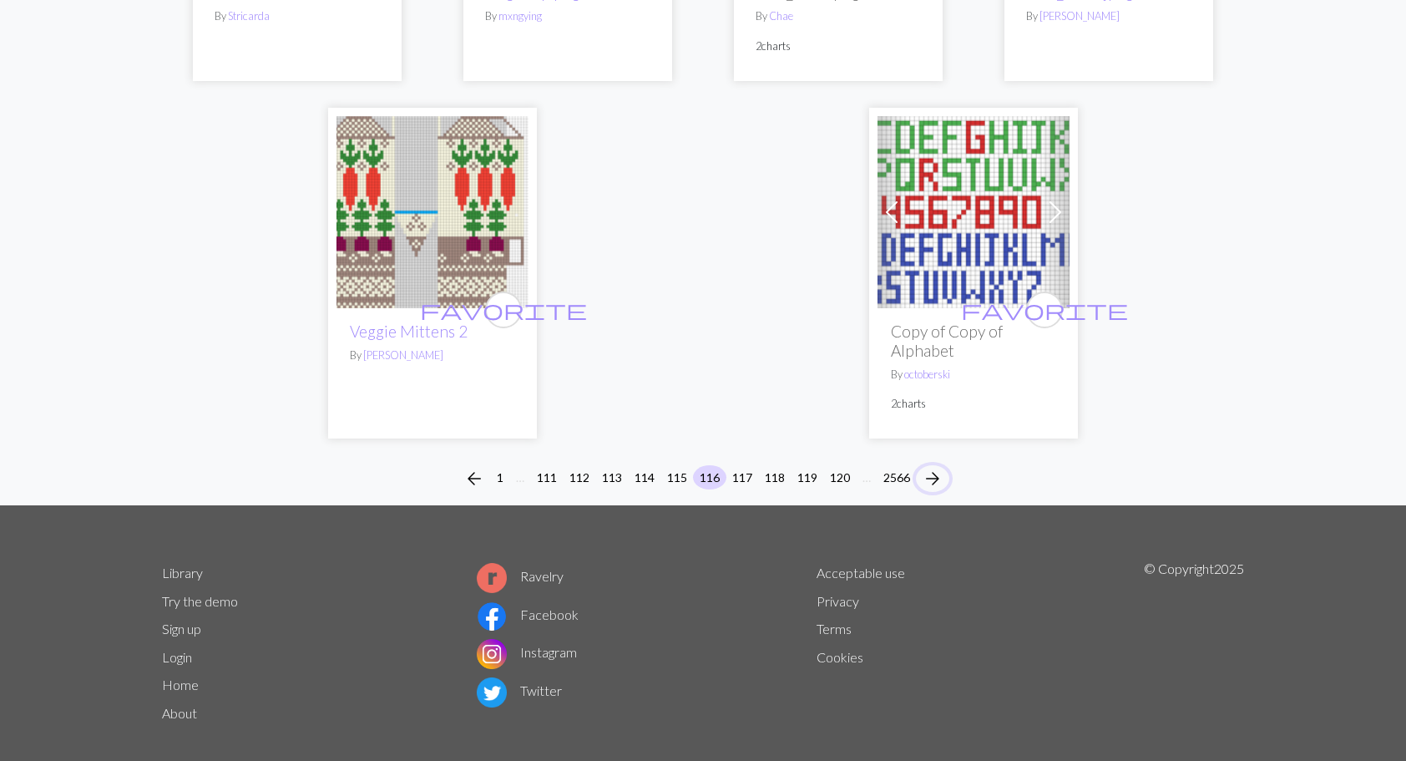
click at [933, 467] on span "arrow_forward" at bounding box center [933, 478] width 20 height 23
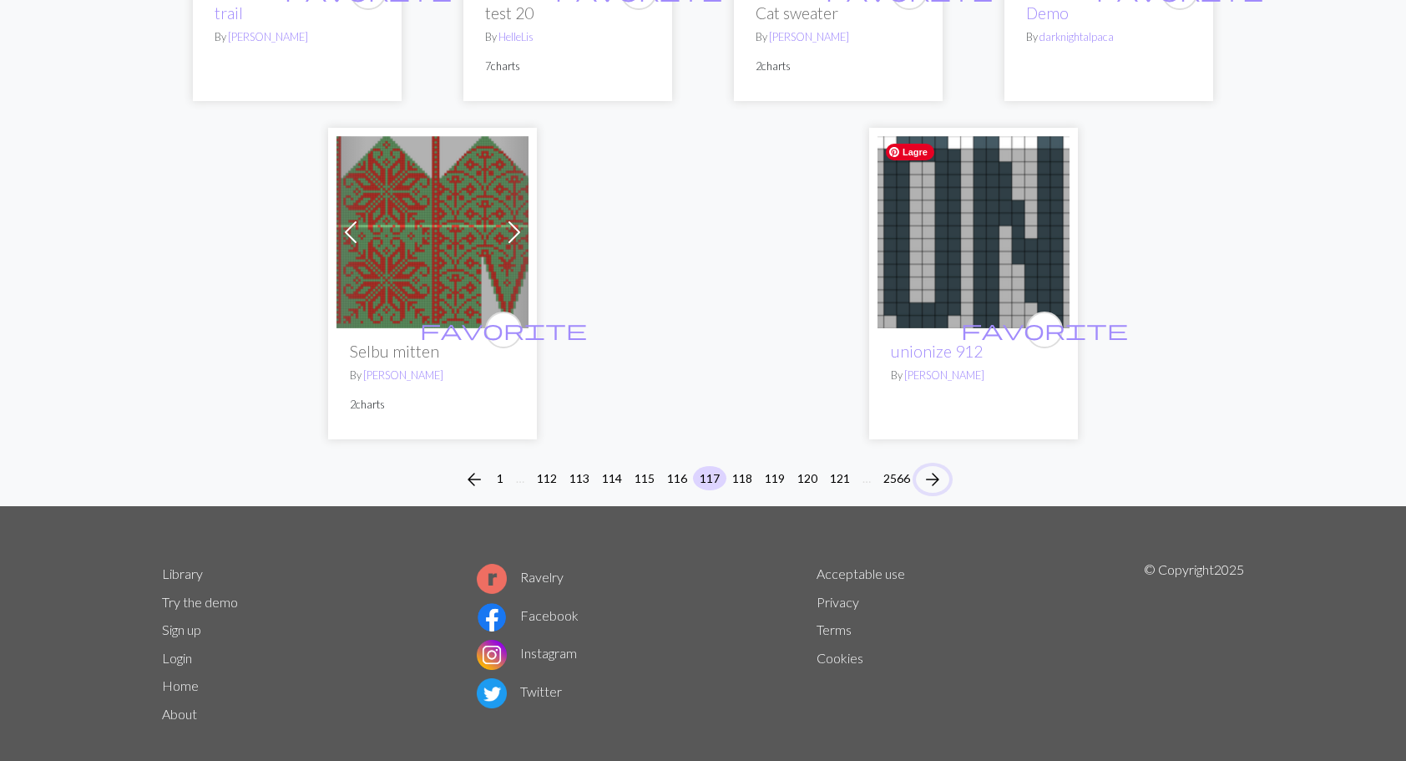
scroll to position [4248, 0]
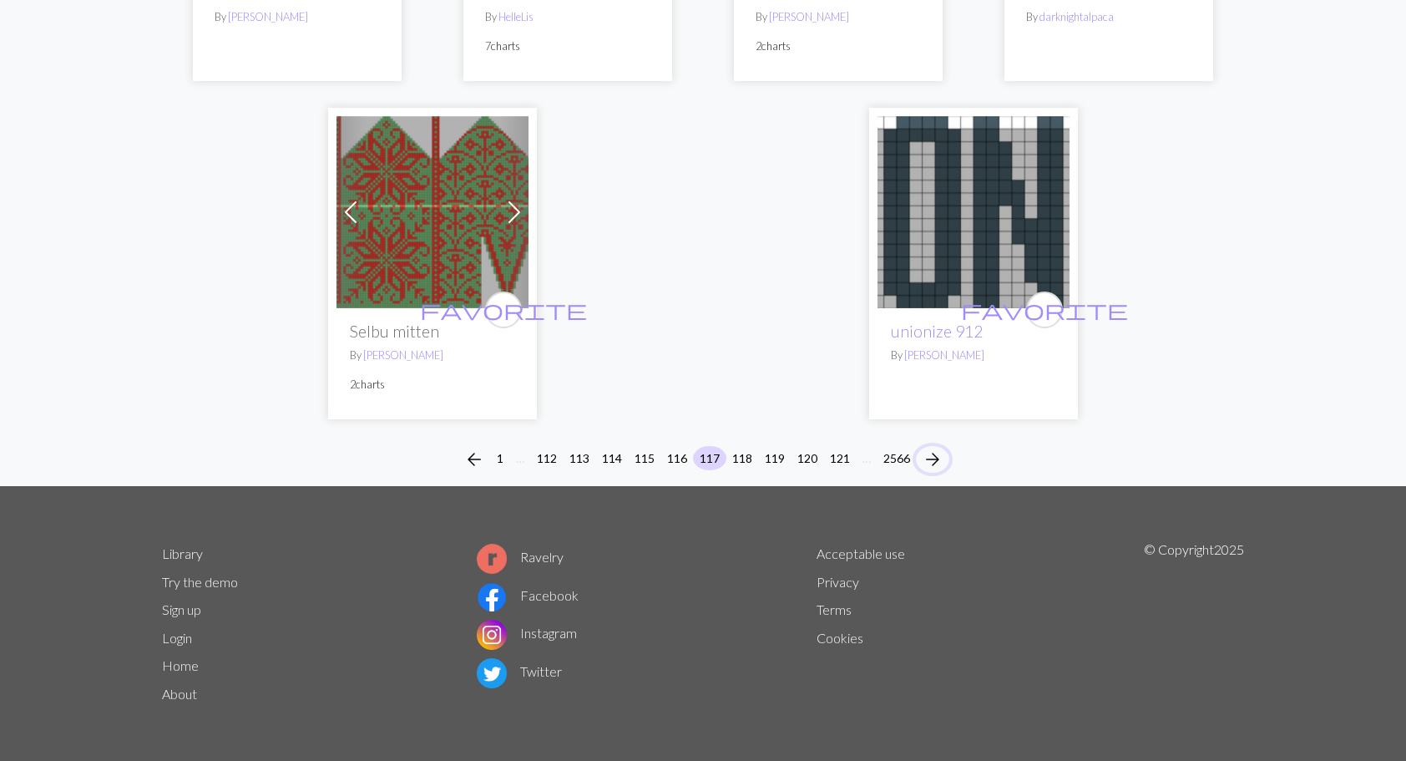
click at [938, 460] on span "arrow_forward" at bounding box center [933, 459] width 20 height 23
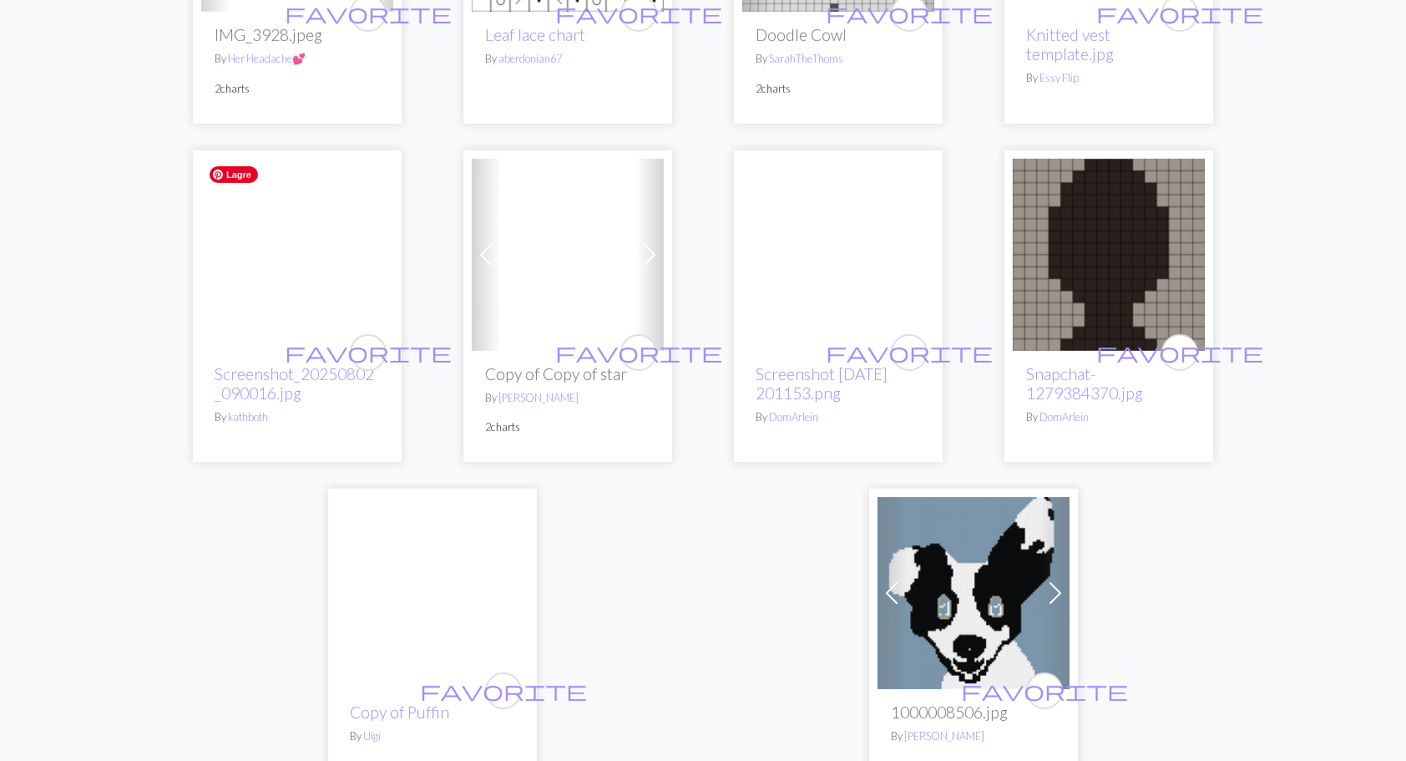
scroll to position [4258, 0]
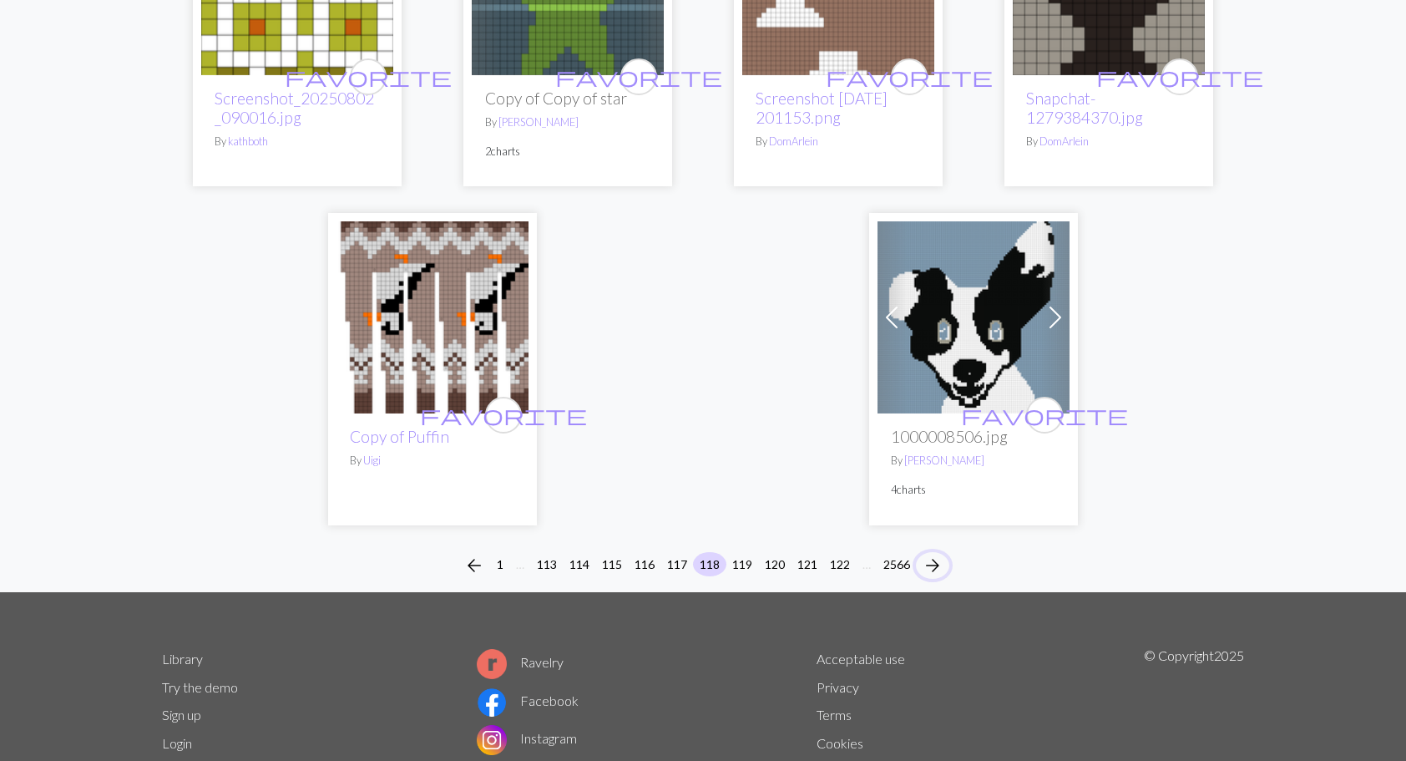
click at [938, 554] on span "arrow_forward" at bounding box center [933, 565] width 20 height 23
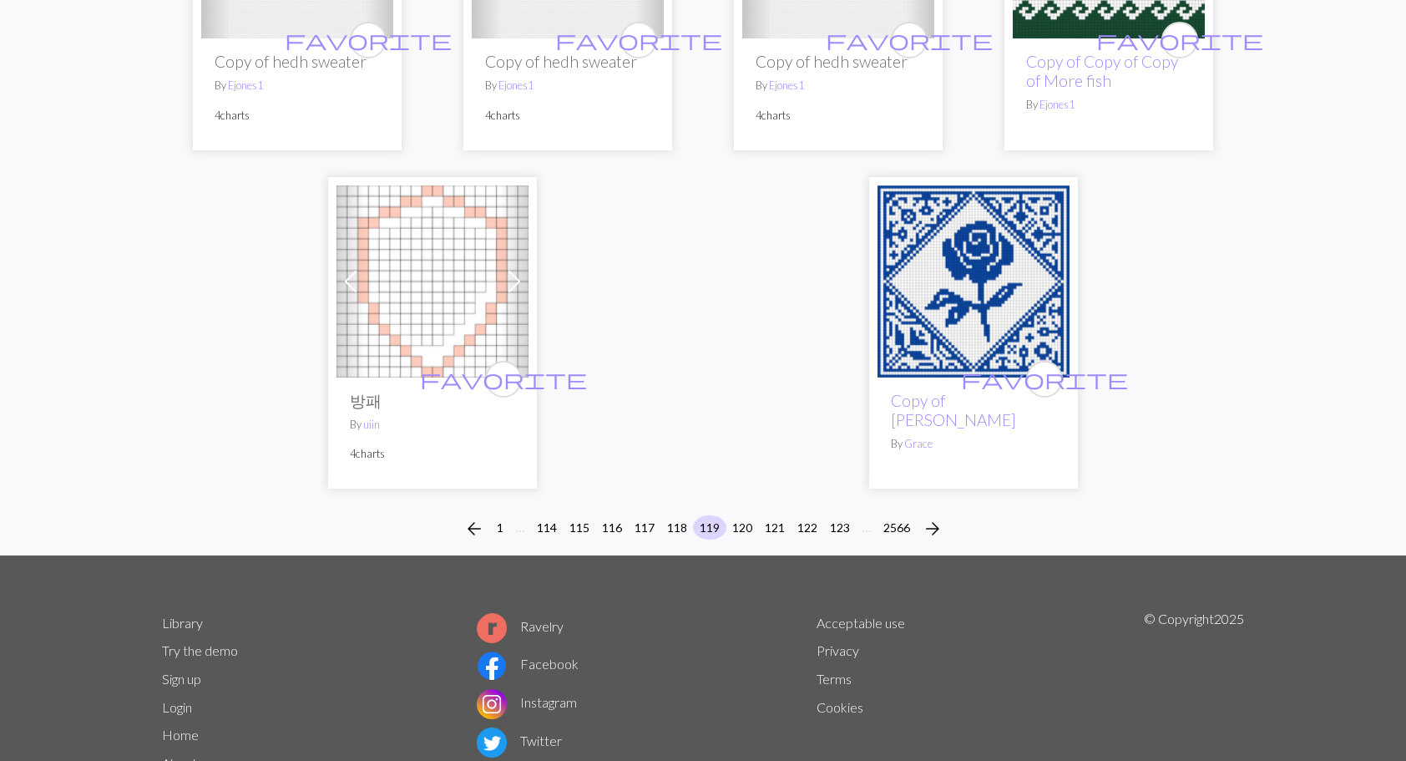
scroll to position [4207, 0]
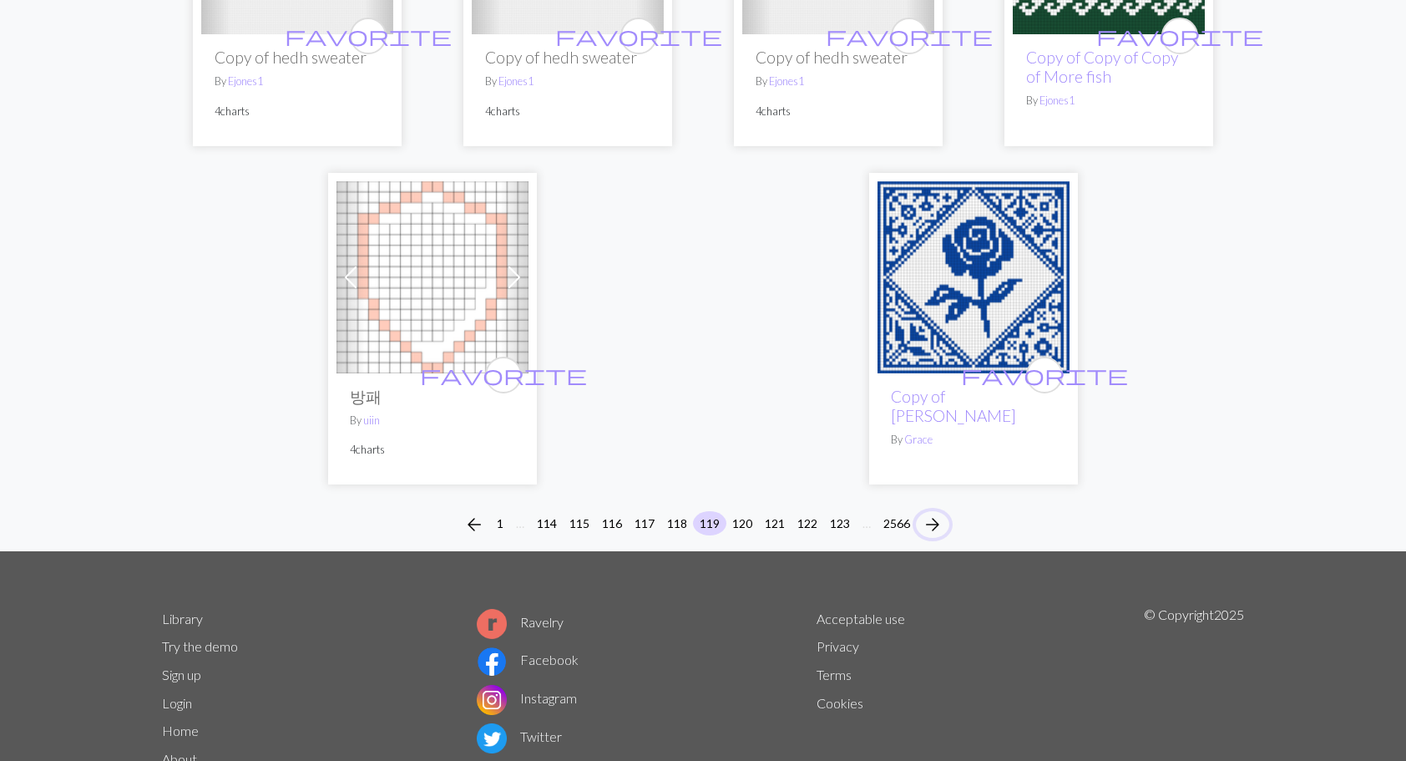
click at [937, 513] on span "arrow_forward" at bounding box center [933, 524] width 20 height 23
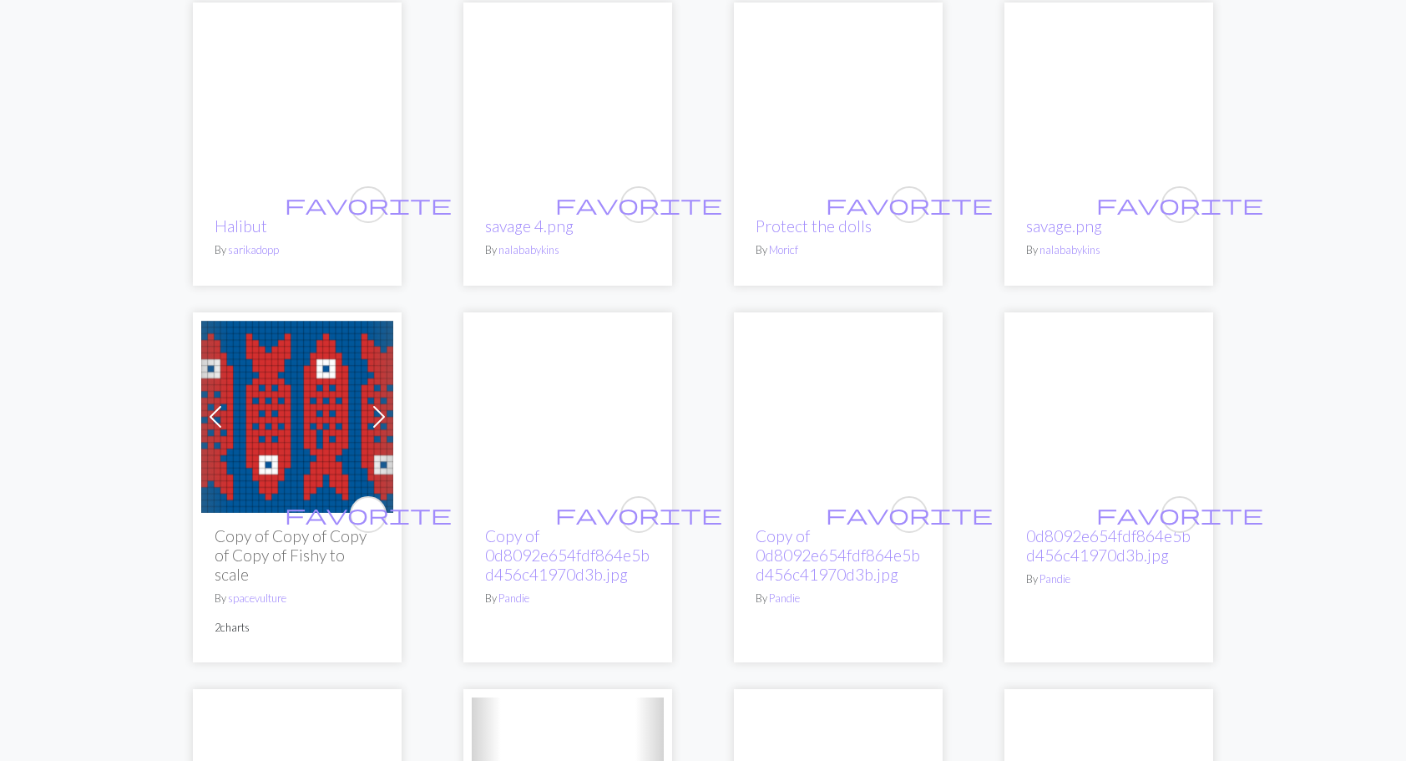
scroll to position [2421, 0]
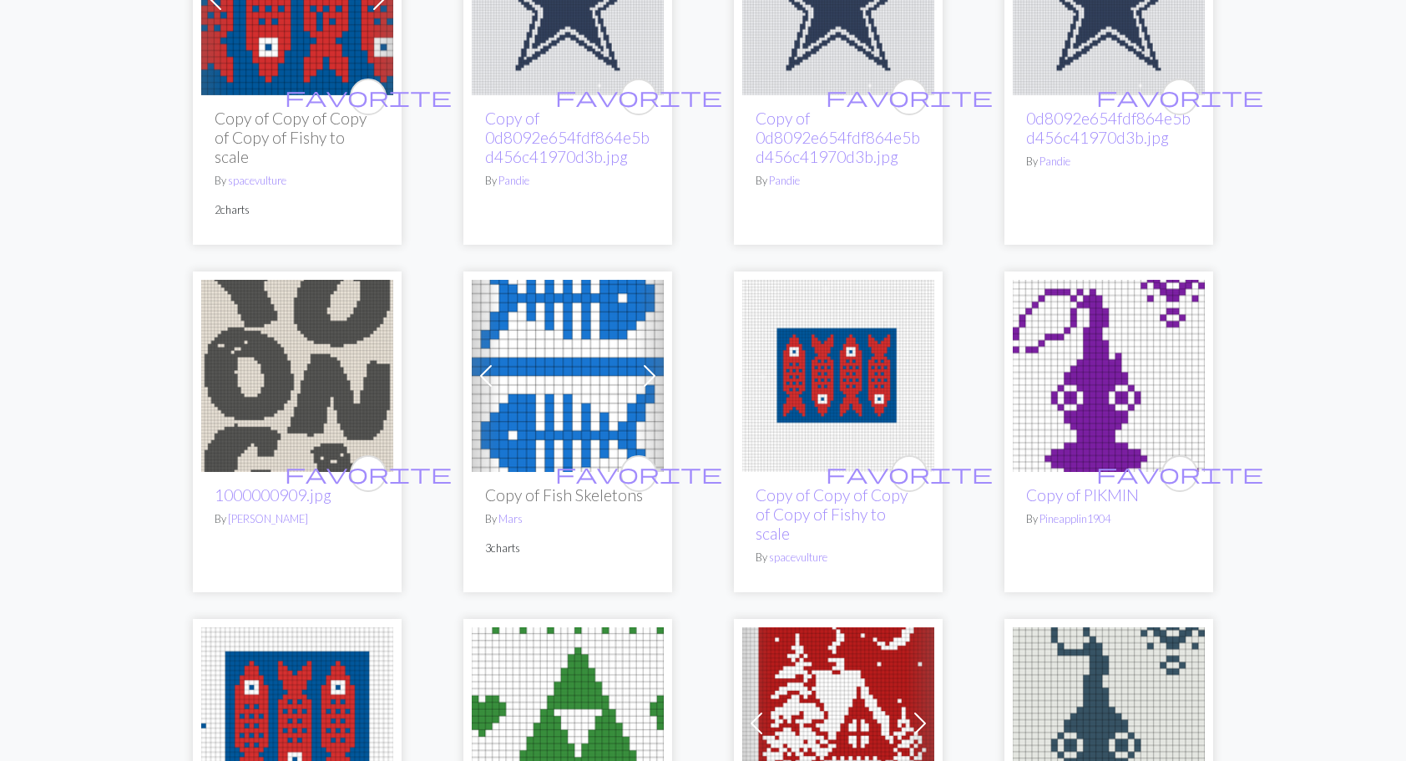
drag, startPoint x: 793, startPoint y: 180, endPoint x: 1305, endPoint y: 152, distance: 512.6
click at [1304, 155] on div "arrow_back 1 … 115 116 117 118 119 120 121 122 123 124 … 2566 arrow_forward Pre…" at bounding box center [703, 21] width 1406 height 4582
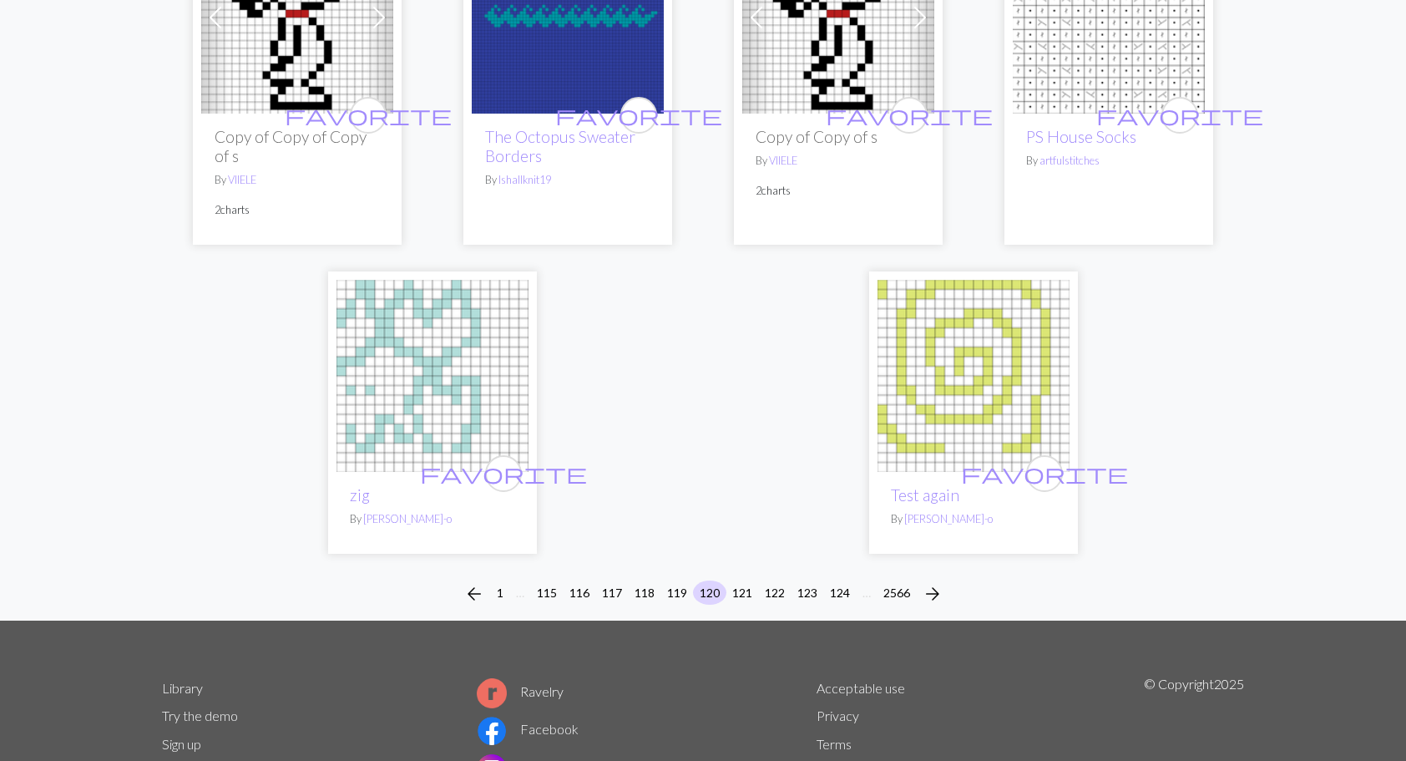
scroll to position [4218, 0]
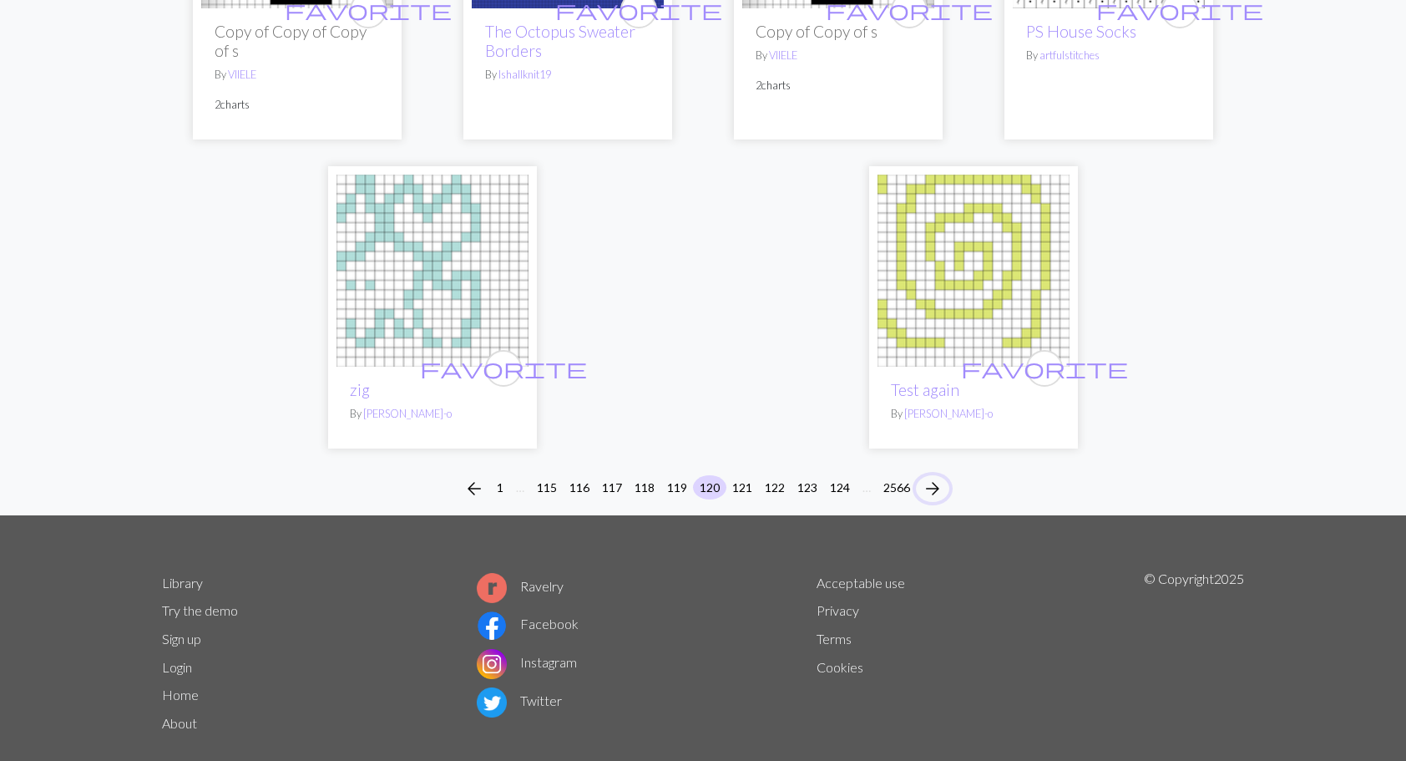
click at [941, 477] on span "arrow_forward" at bounding box center [933, 488] width 20 height 23
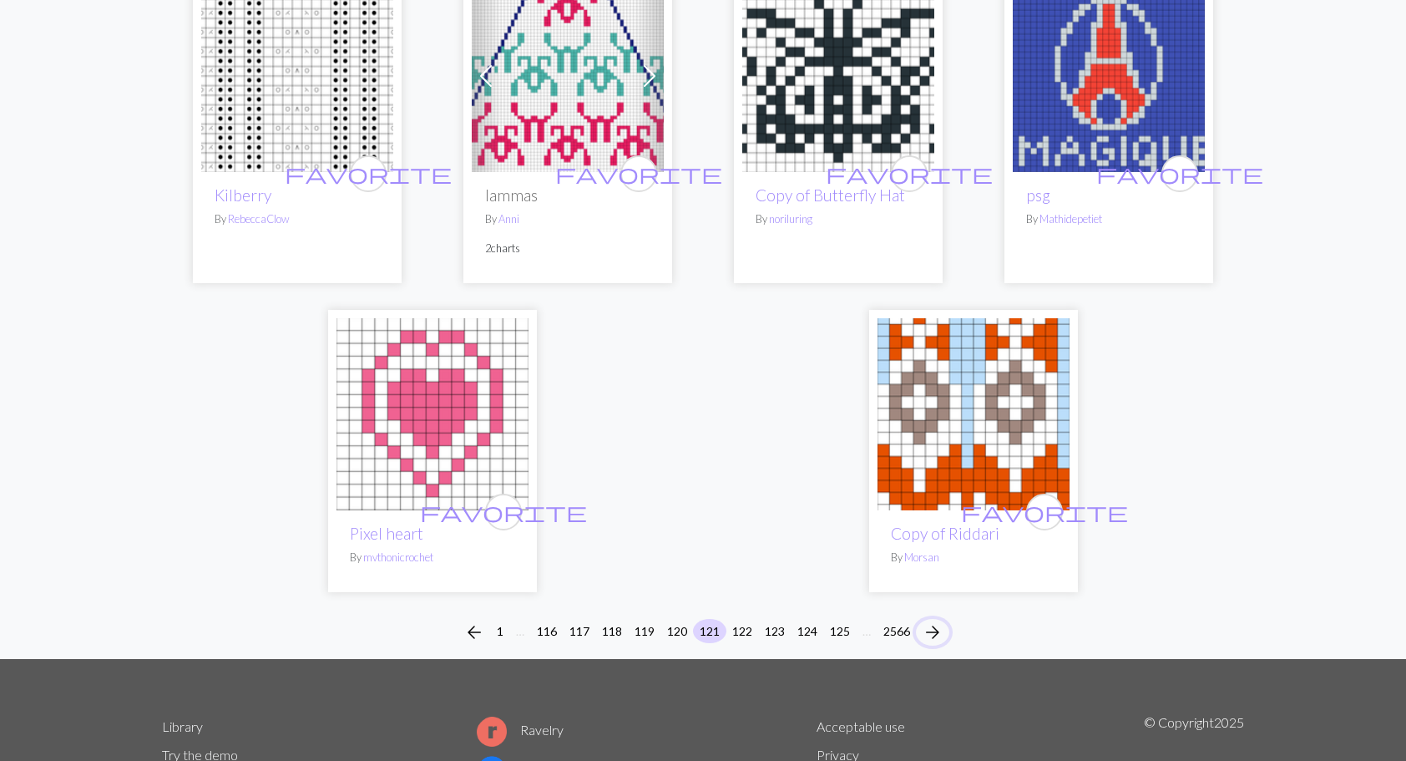
scroll to position [4091, 0]
click at [940, 619] on span "arrow_forward" at bounding box center [933, 630] width 20 height 23
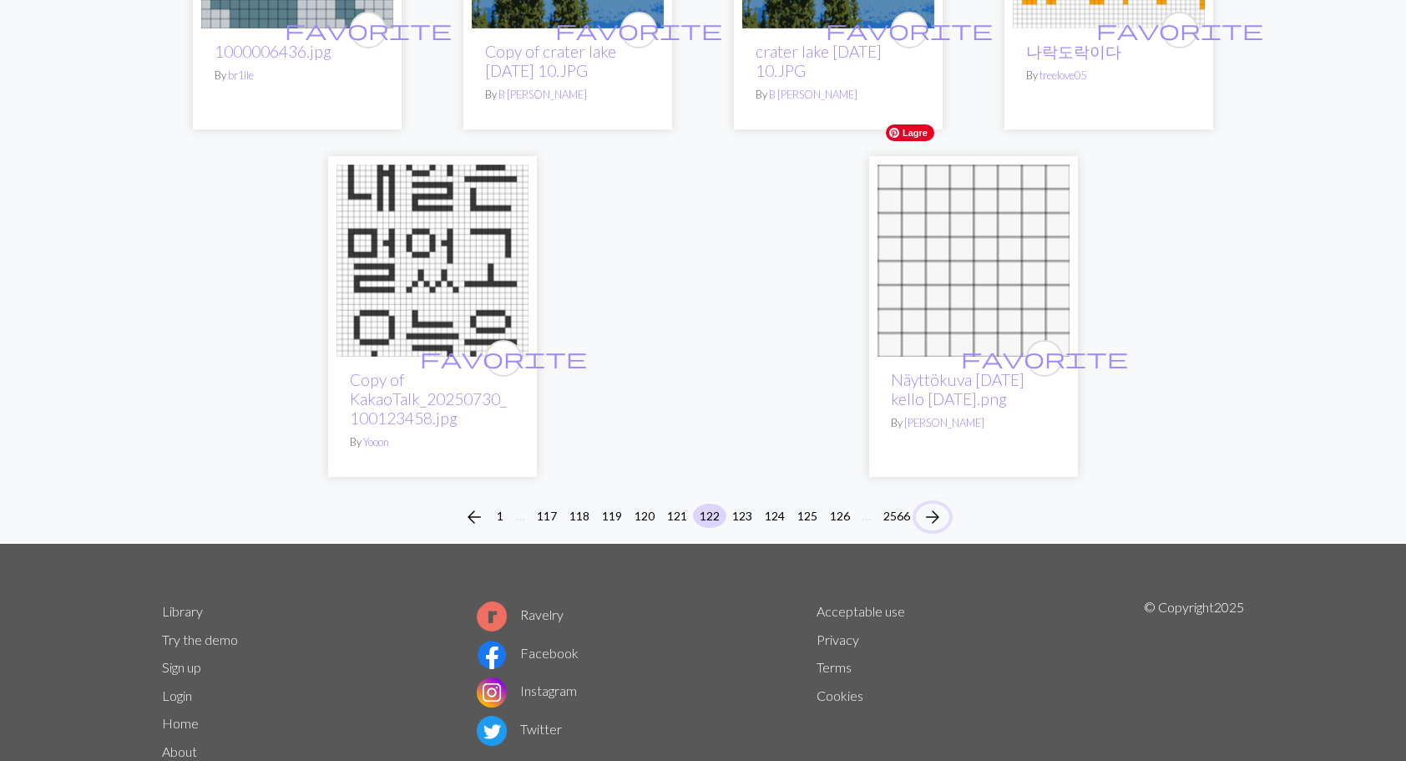
scroll to position [4091, 0]
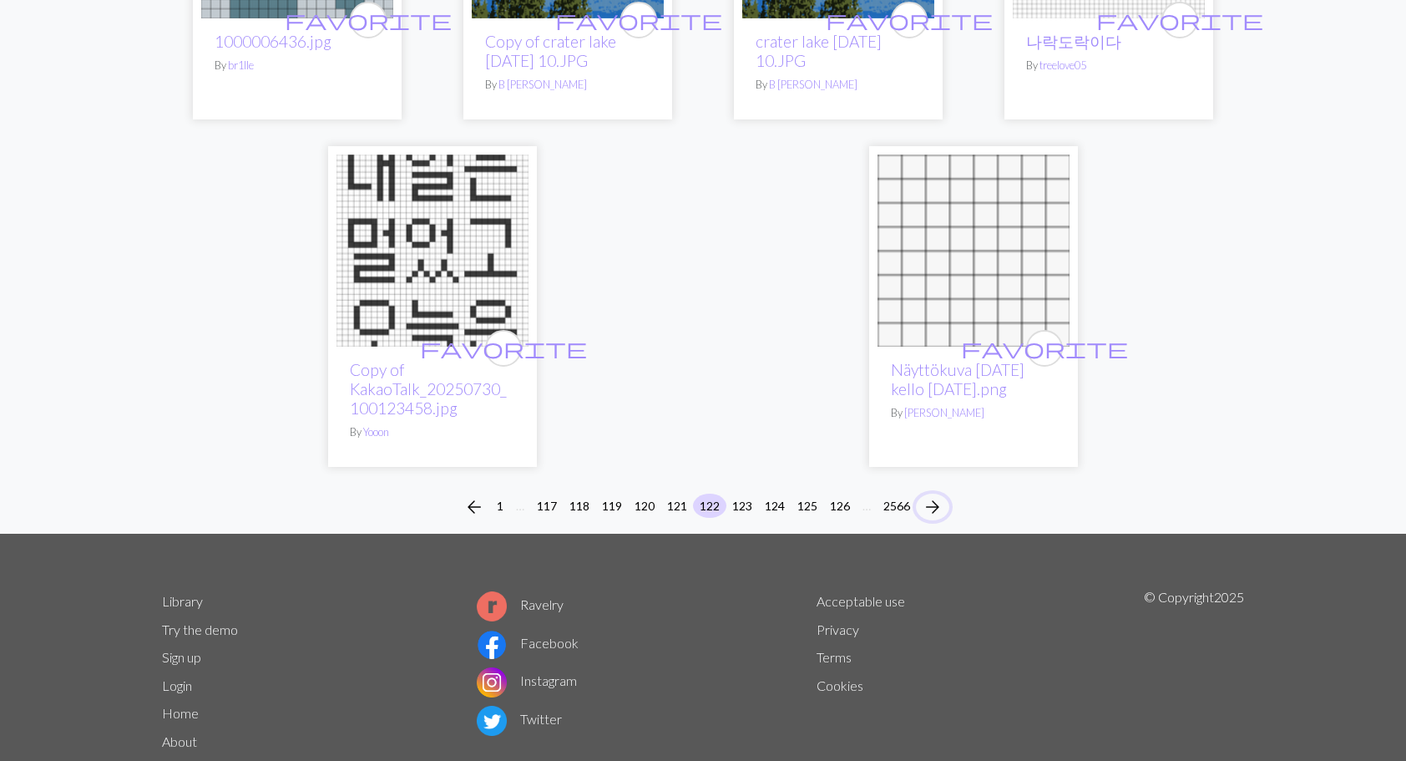
click at [933, 495] on span "arrow_forward" at bounding box center [933, 506] width 20 height 23
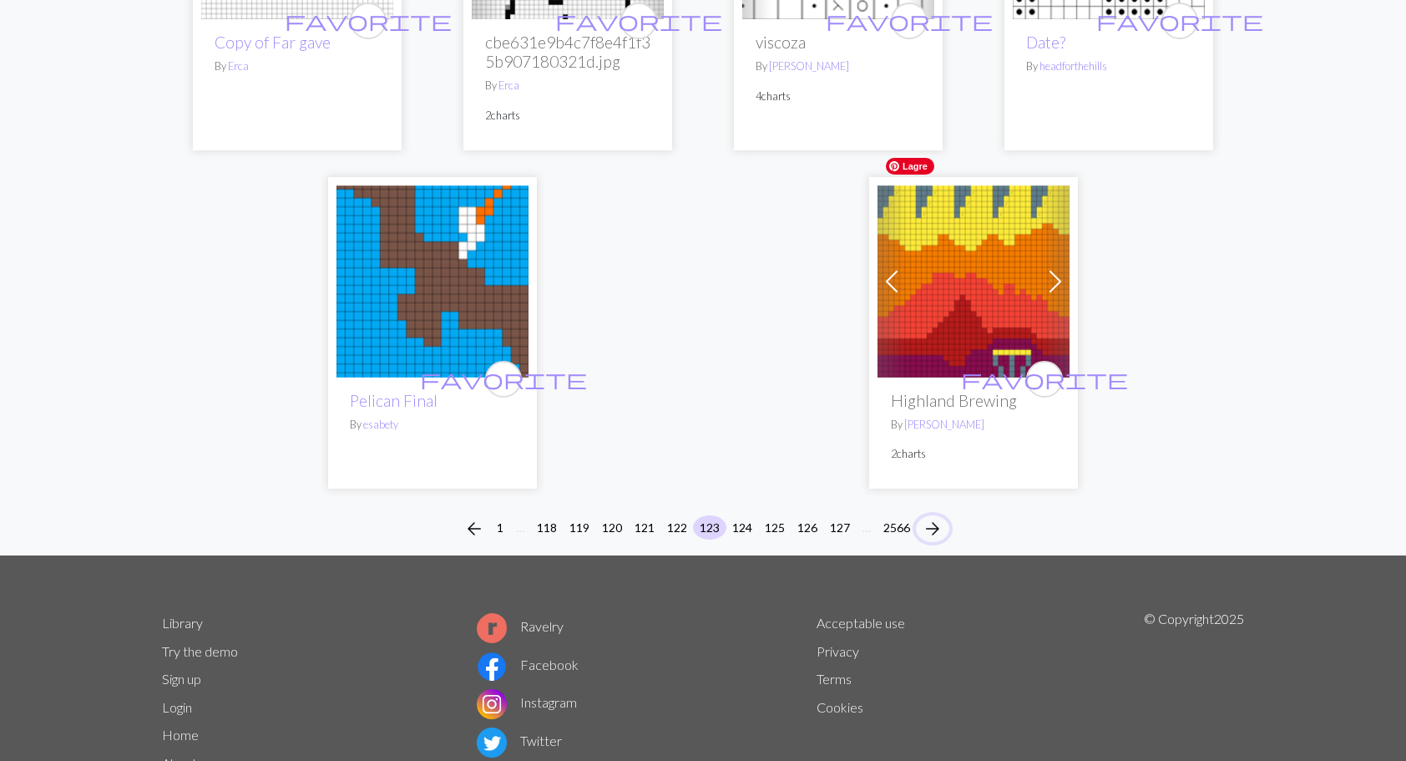
scroll to position [4313, 0]
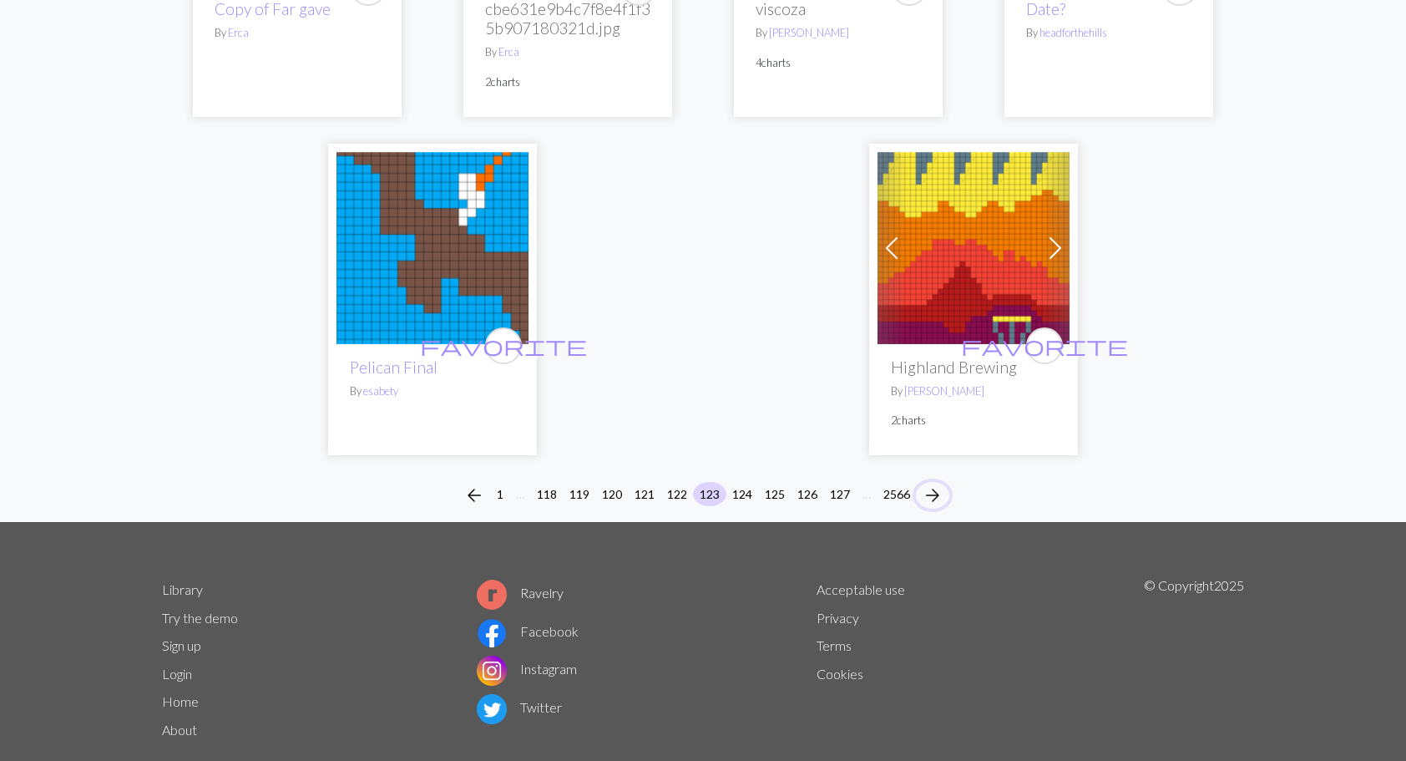
click at [942, 483] on span "arrow_forward" at bounding box center [933, 494] width 20 height 23
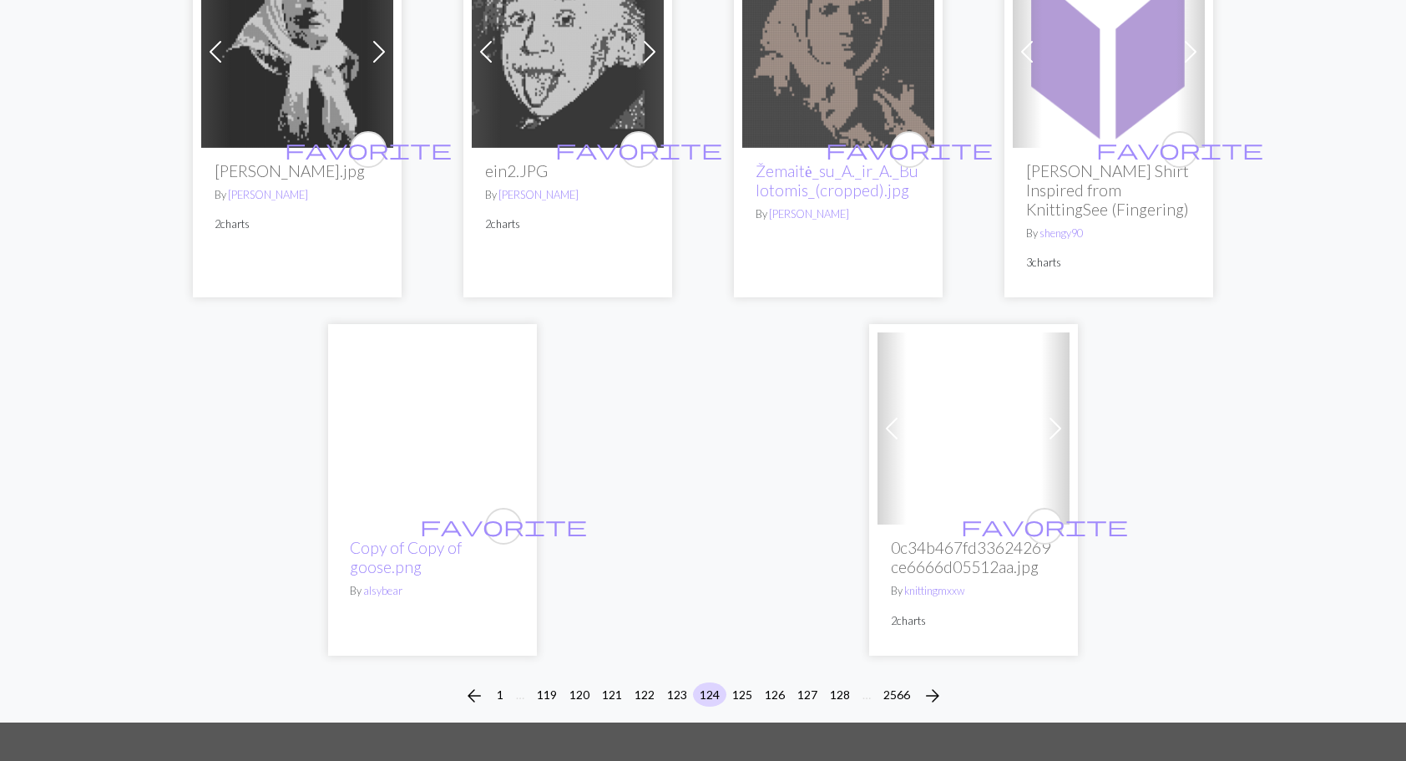
scroll to position [4159, 0]
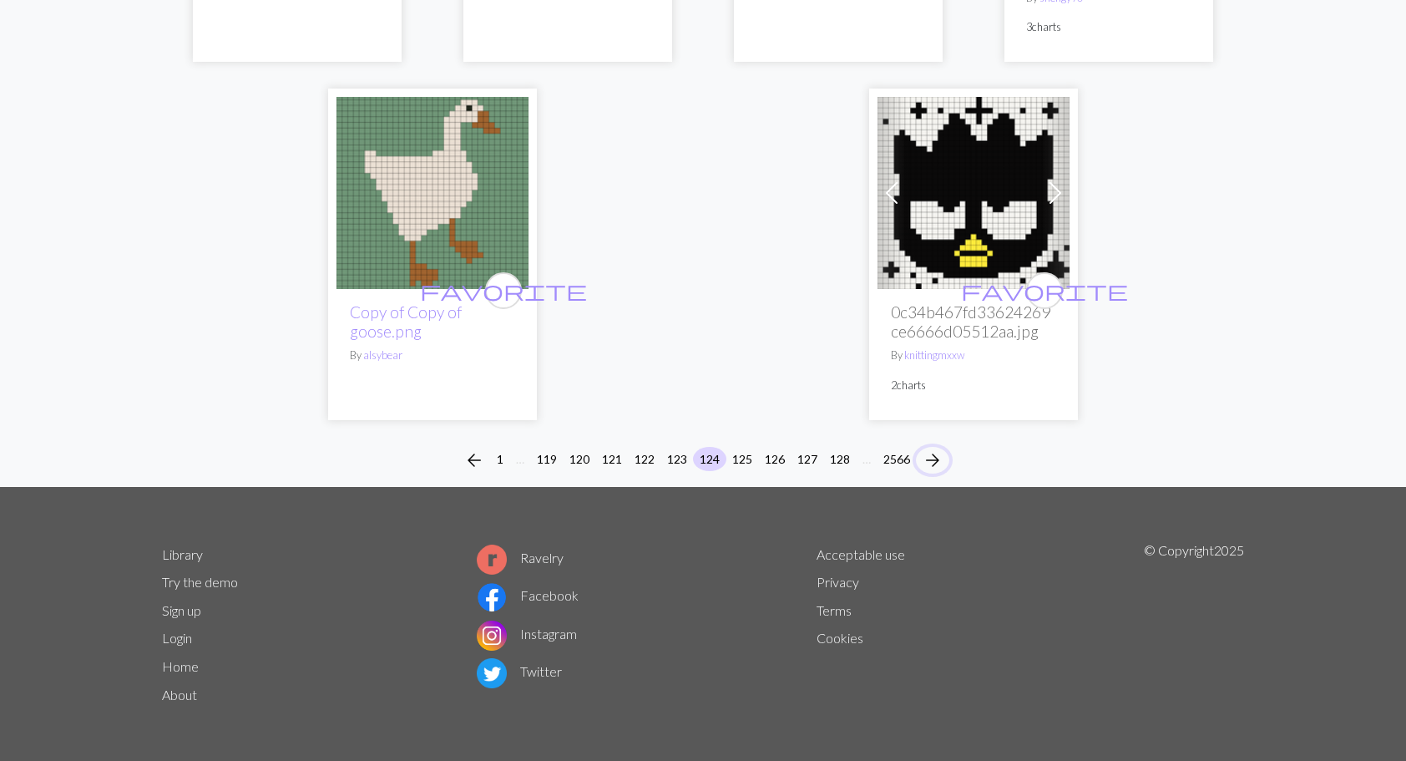
click at [943, 451] on span "arrow_forward" at bounding box center [933, 459] width 20 height 23
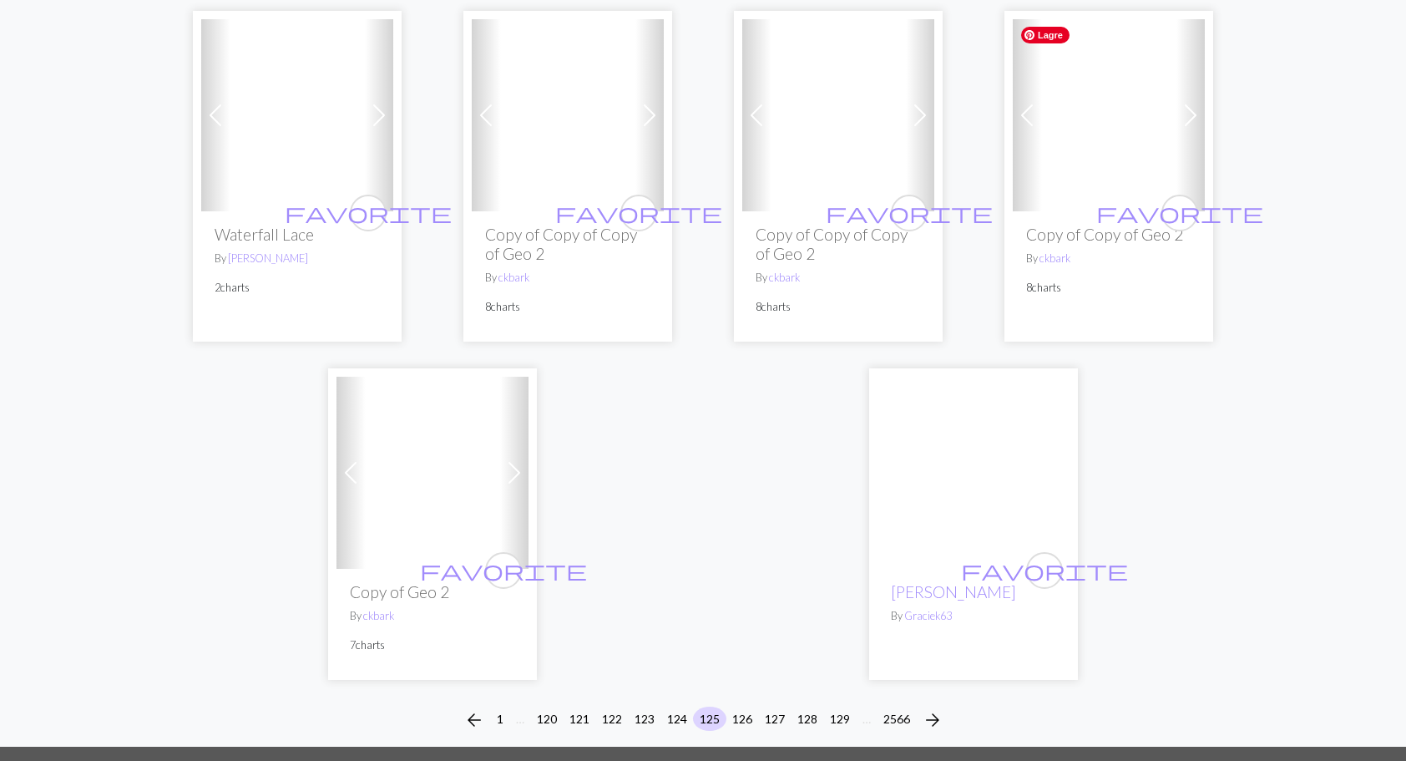
scroll to position [4101, 0]
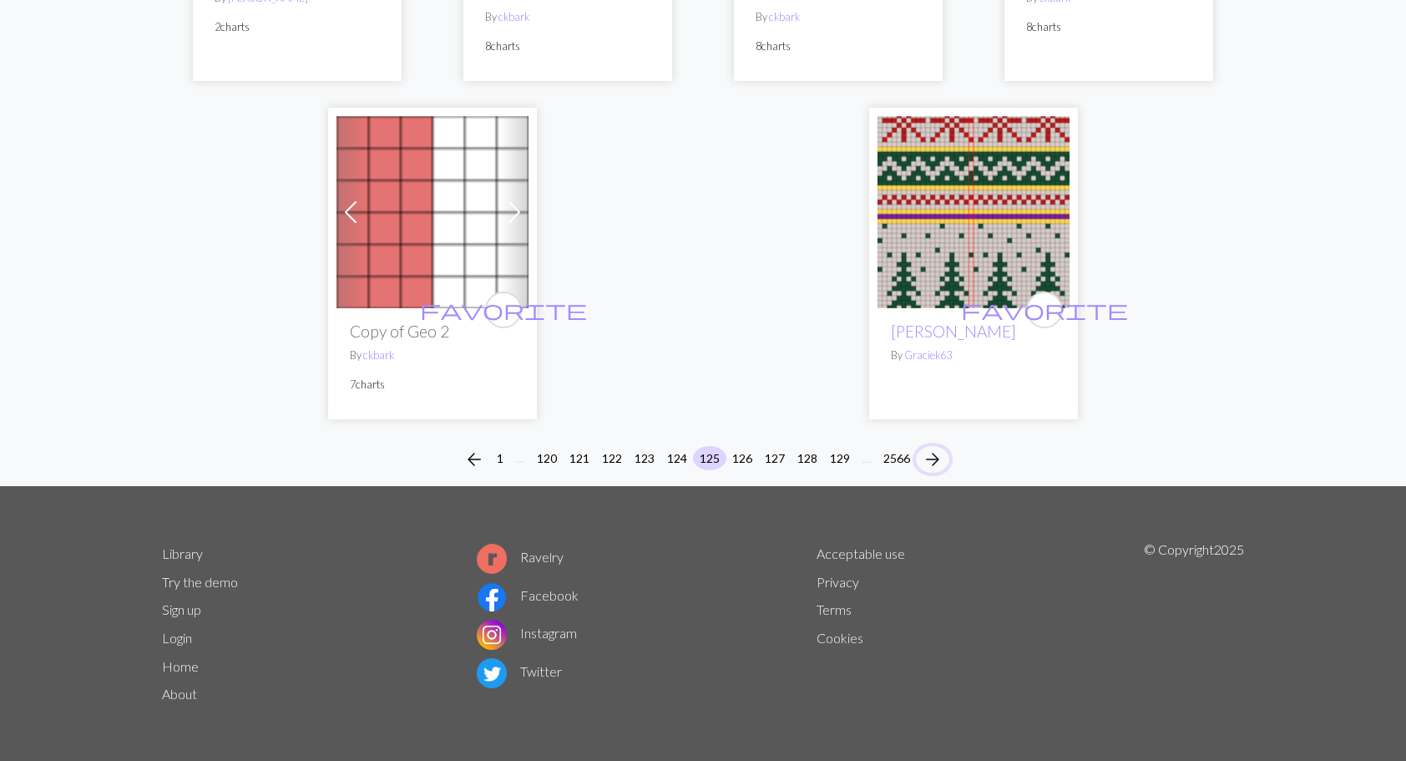
click at [935, 452] on span "arrow_forward" at bounding box center [933, 459] width 20 height 23
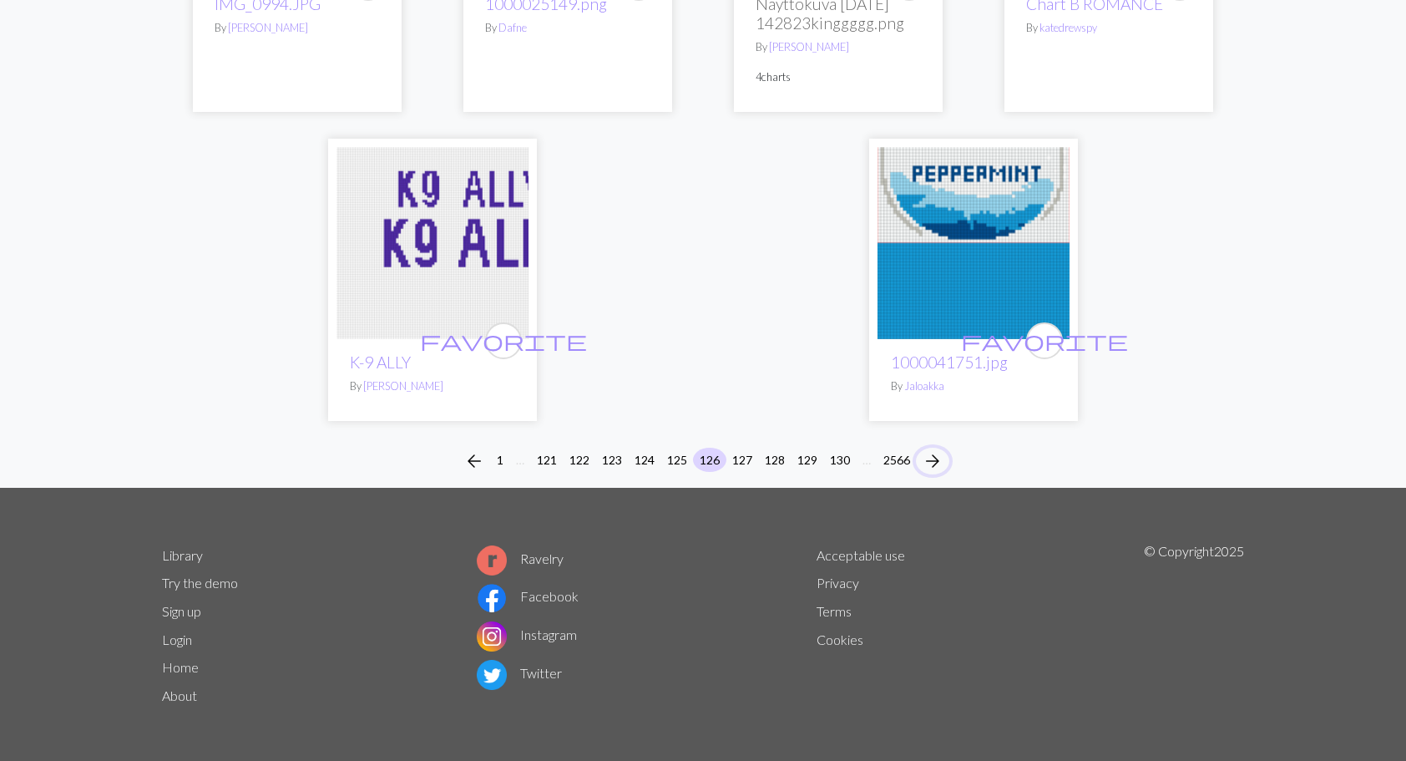
scroll to position [4081, 0]
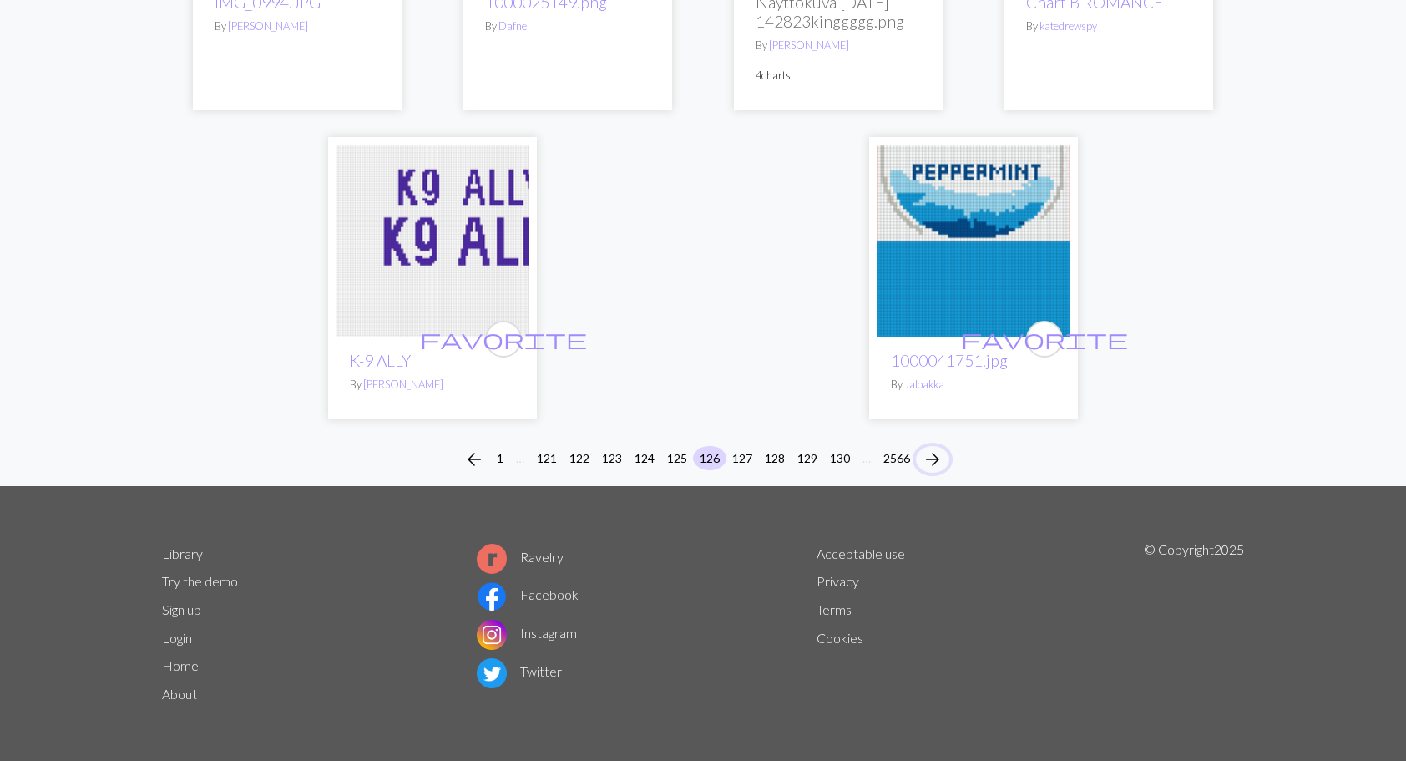
click at [928, 465] on span "arrow_forward" at bounding box center [933, 459] width 20 height 23
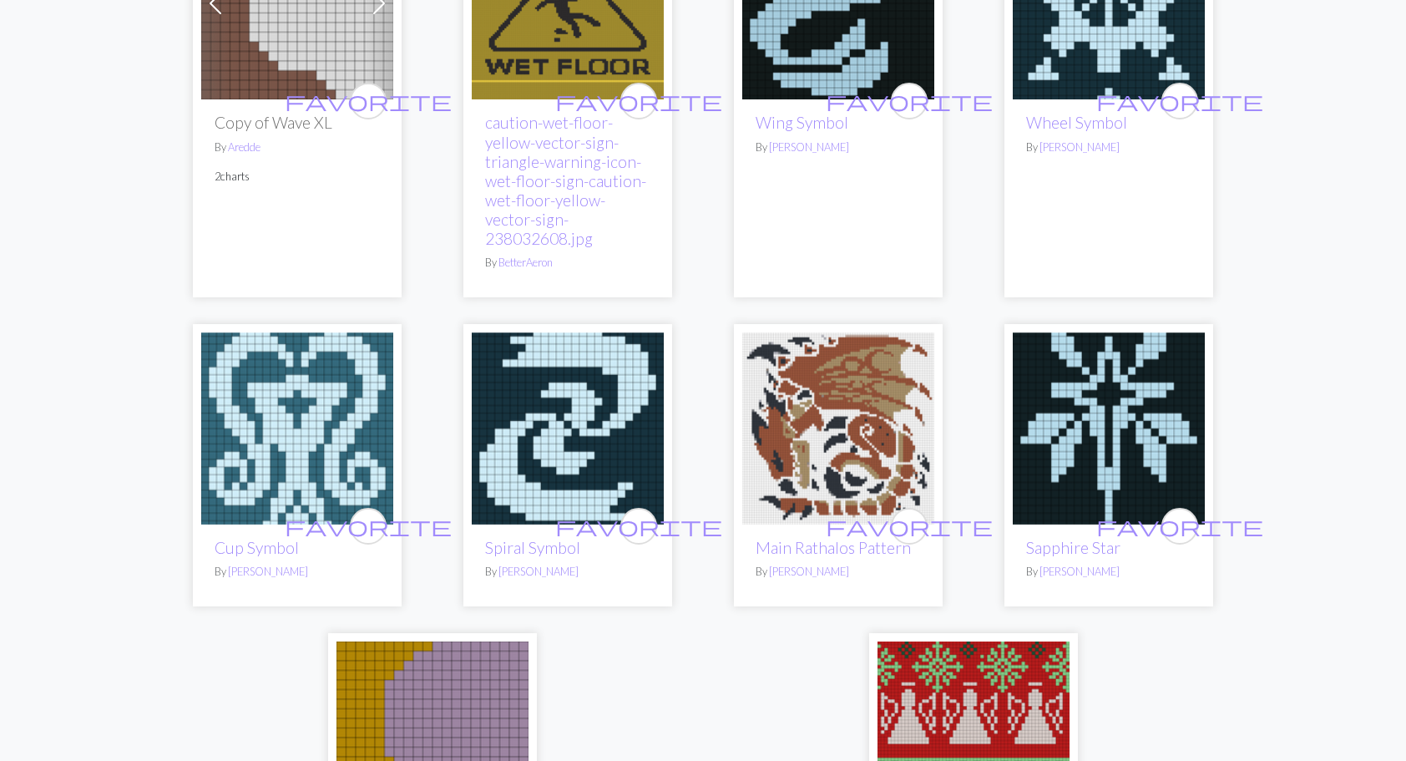
scroll to position [4341, 0]
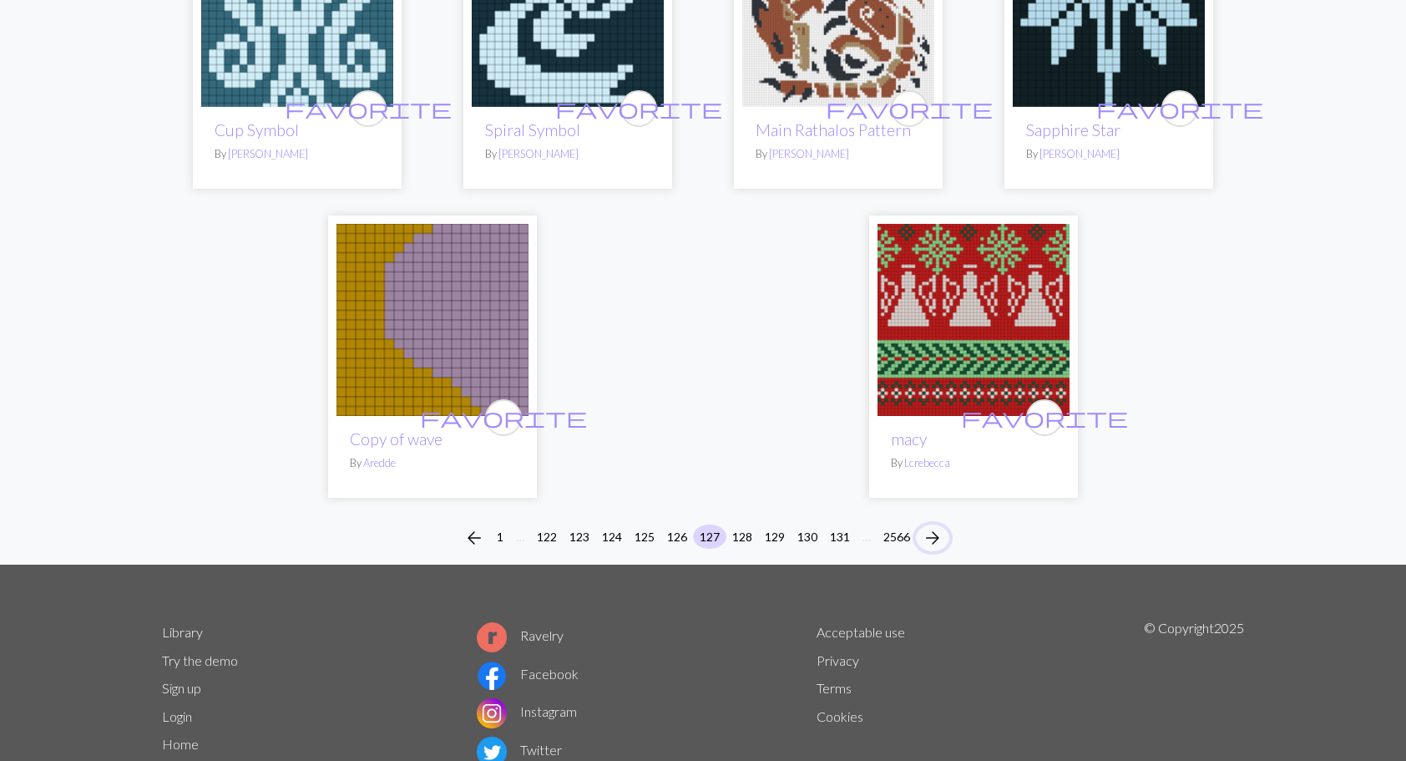
click at [932, 526] on span "arrow_forward" at bounding box center [933, 537] width 20 height 23
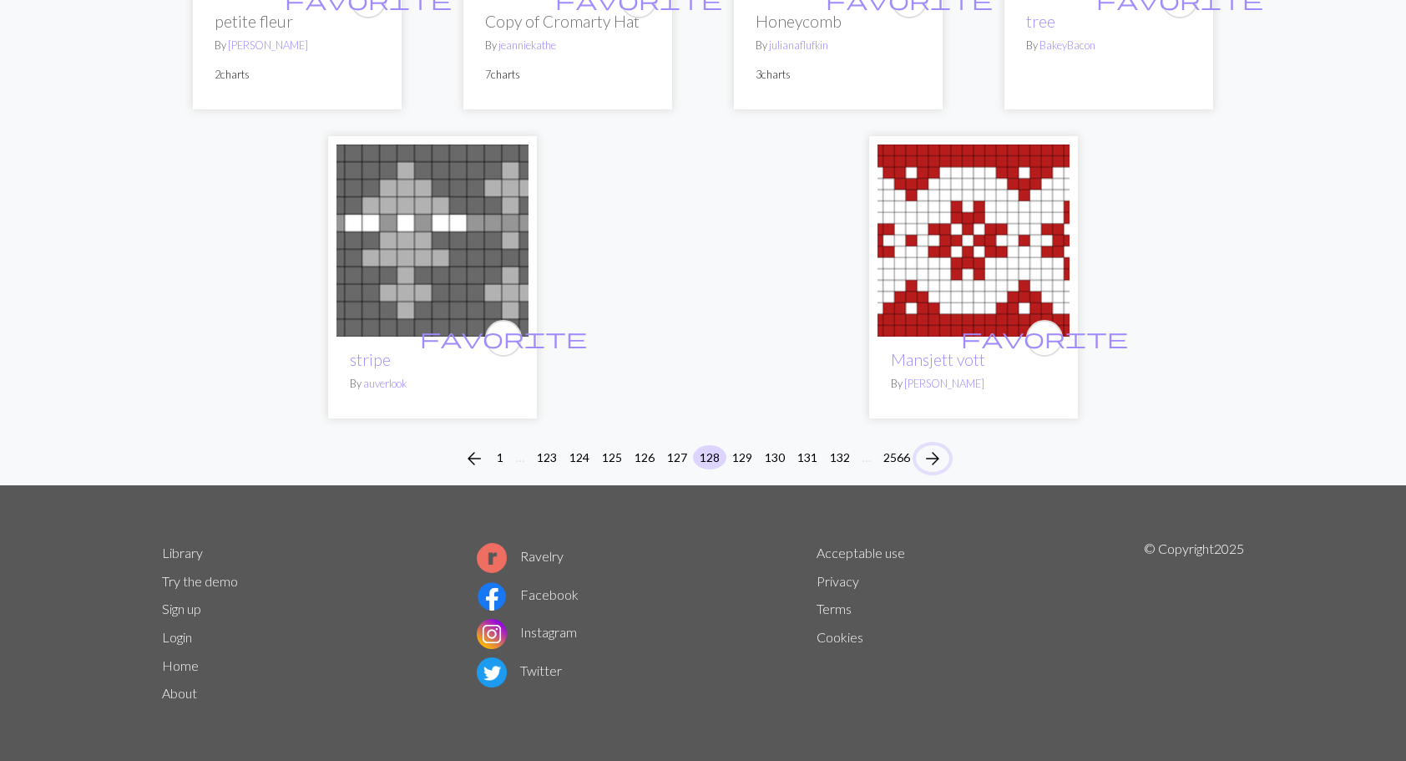
scroll to position [4258, 0]
click at [930, 470] on span "arrow_forward" at bounding box center [933, 458] width 20 height 23
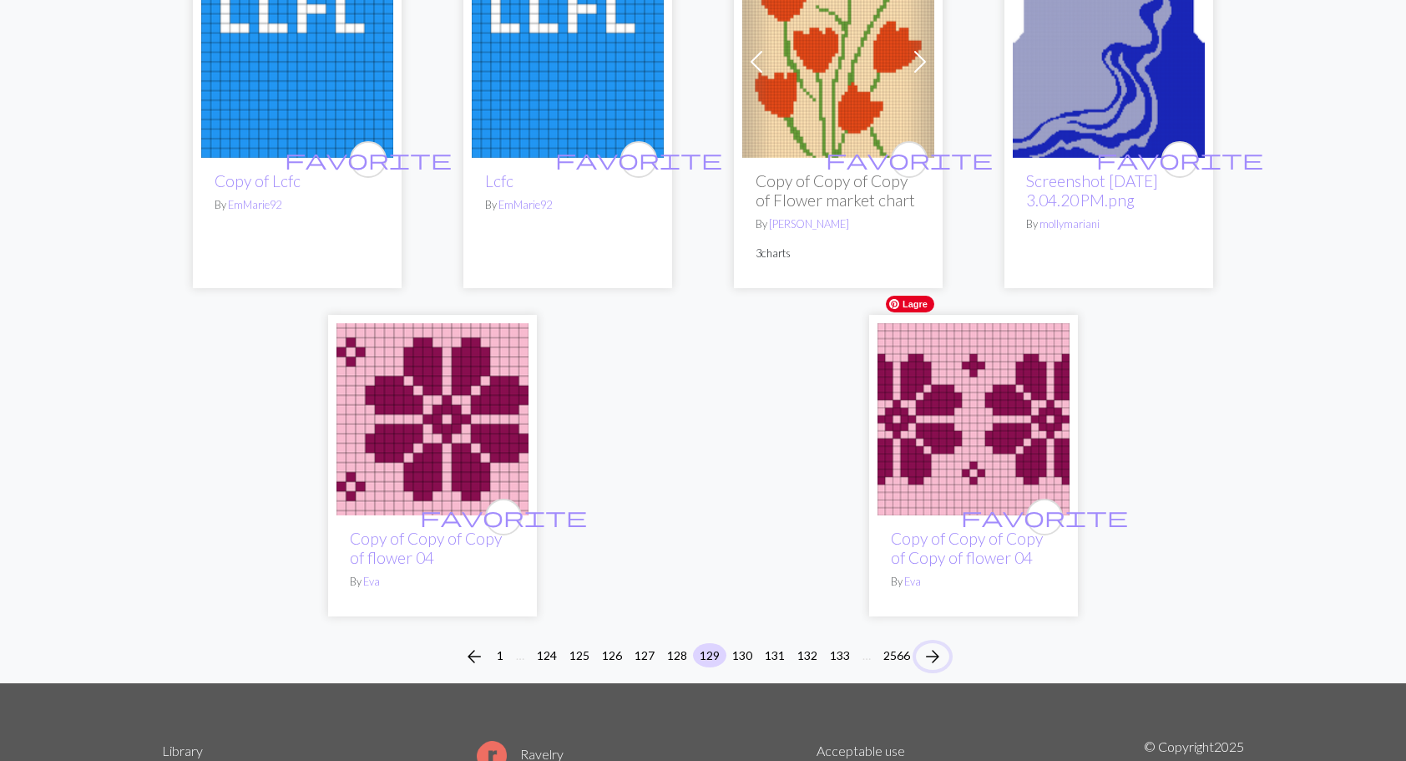
scroll to position [4138, 0]
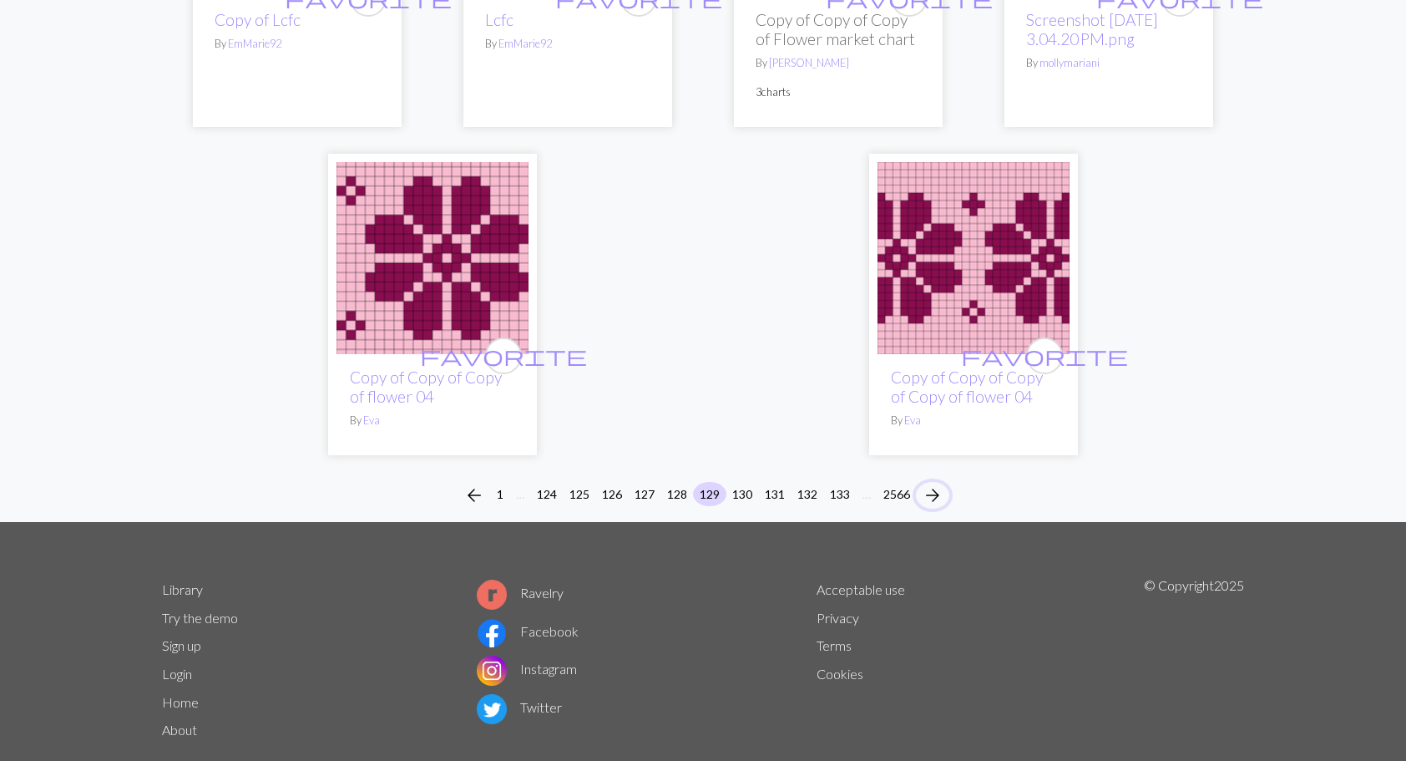
click at [934, 483] on span "arrow_forward" at bounding box center [933, 494] width 20 height 23
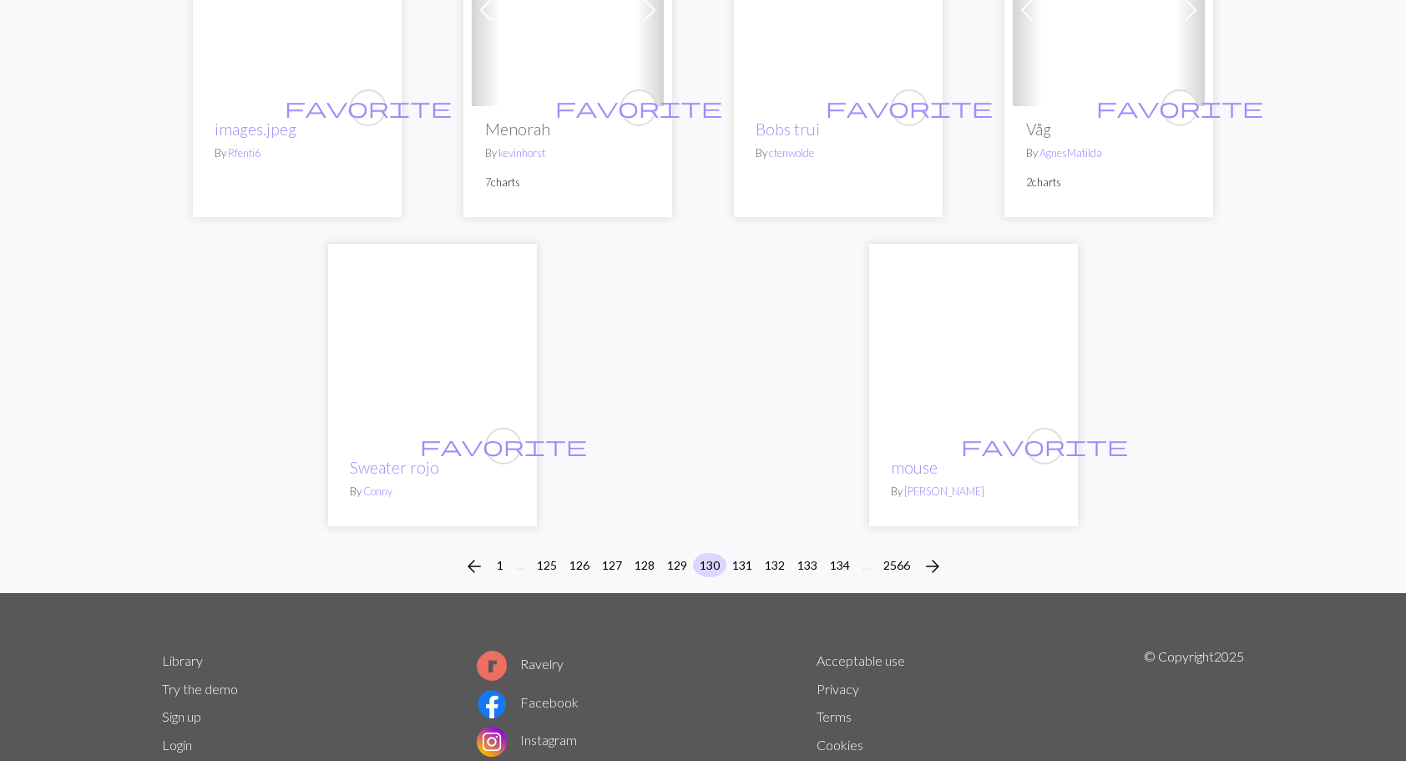
scroll to position [4120, 0]
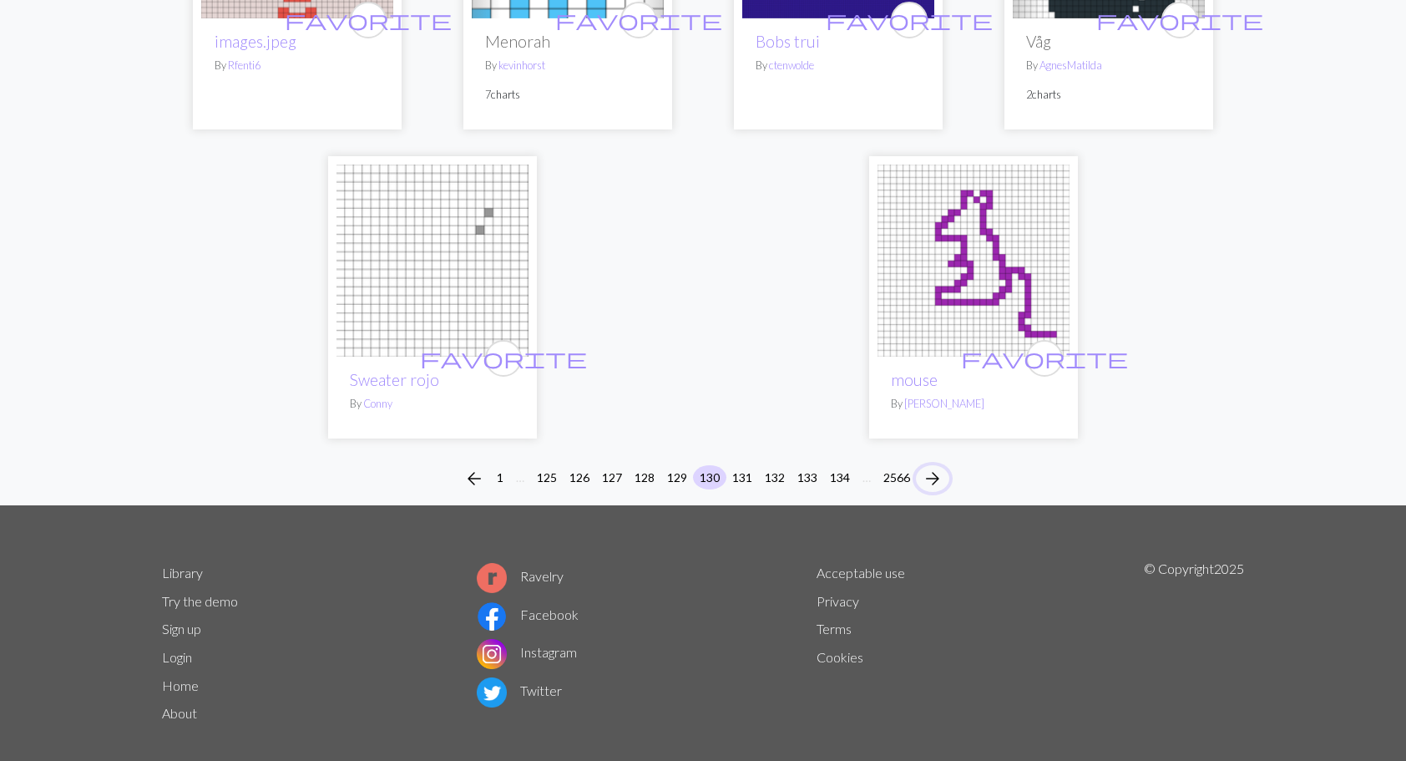
click at [933, 467] on span "arrow_forward" at bounding box center [933, 478] width 20 height 23
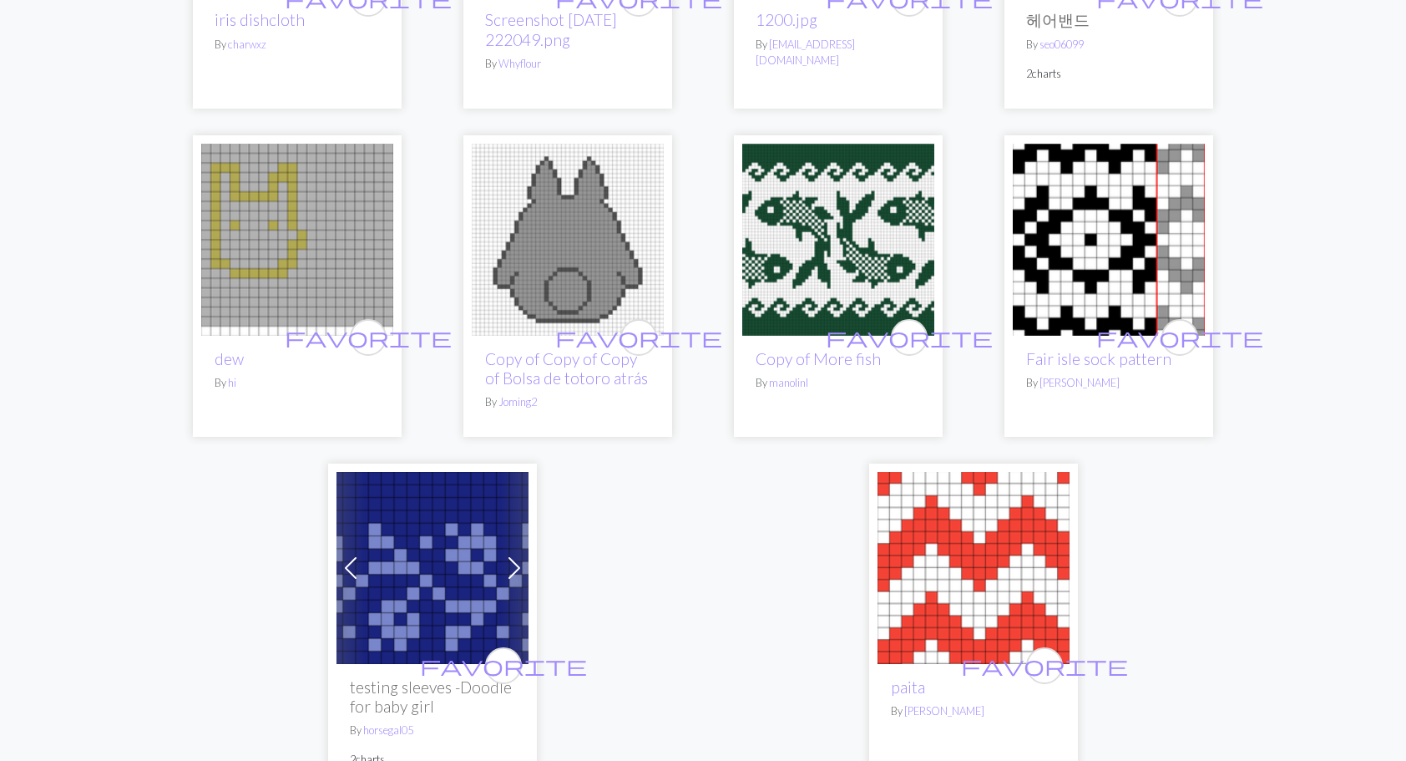
scroll to position [4008, 0]
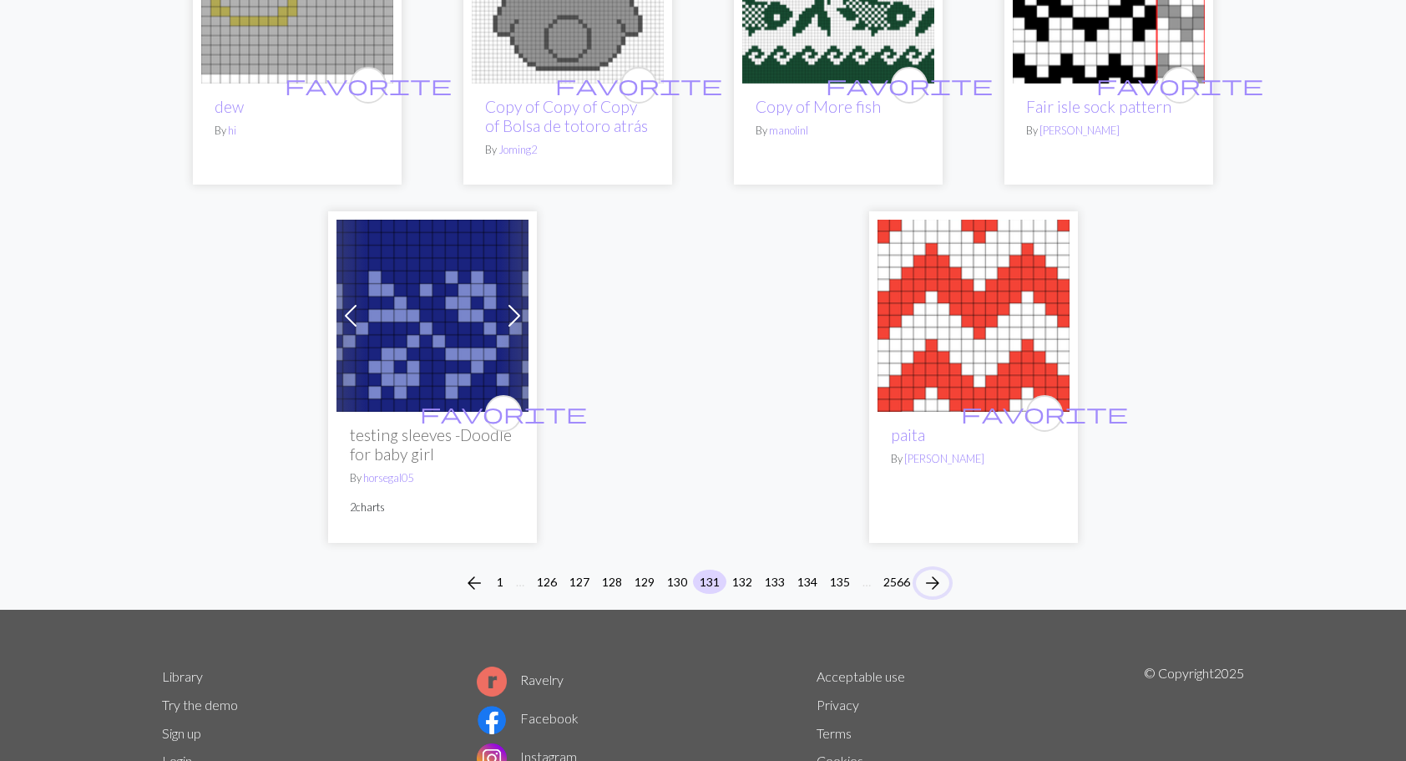
click at [932, 571] on span "arrow_forward" at bounding box center [933, 582] width 20 height 23
click at [938, 571] on span "arrow_forward" at bounding box center [933, 582] width 20 height 23
click at [937, 571] on span "arrow_forward" at bounding box center [933, 582] width 20 height 23
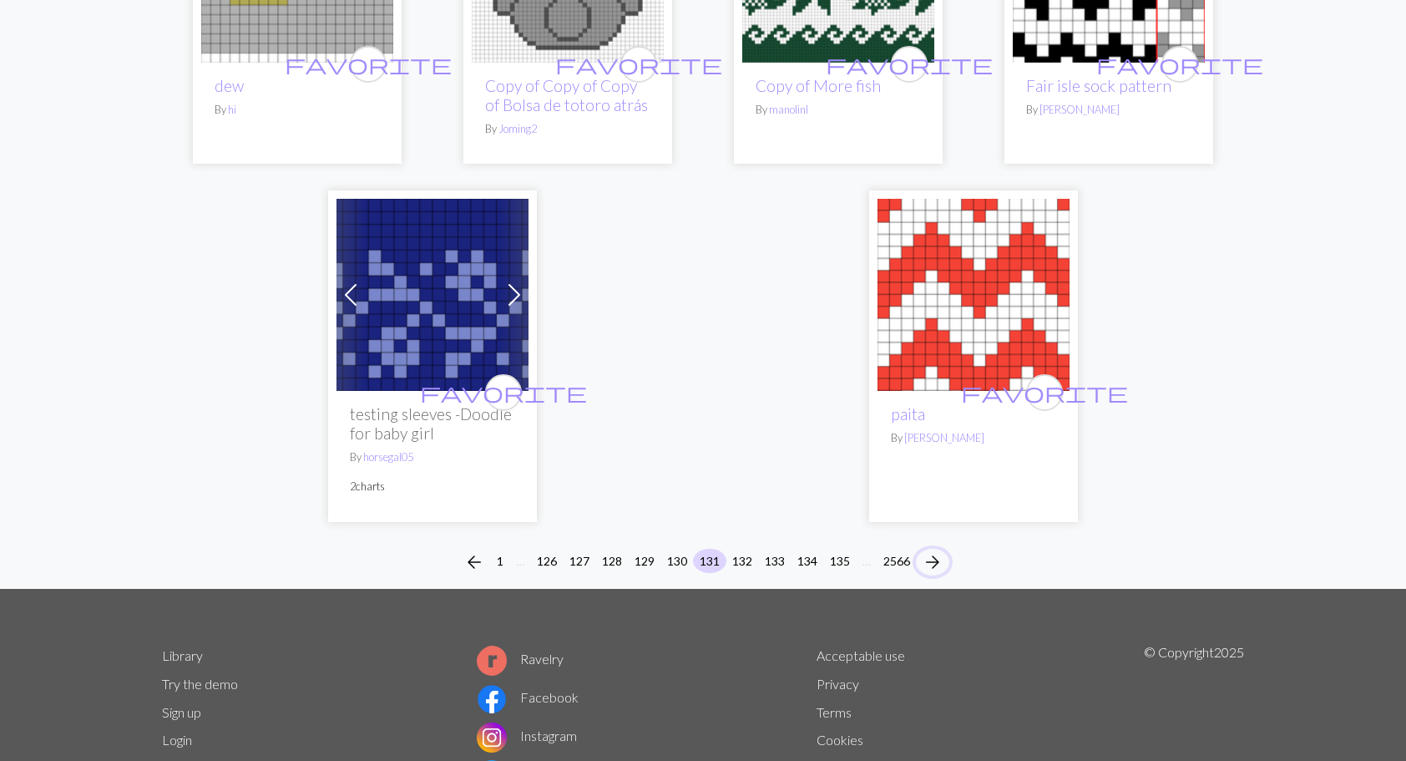
scroll to position [4091, 0]
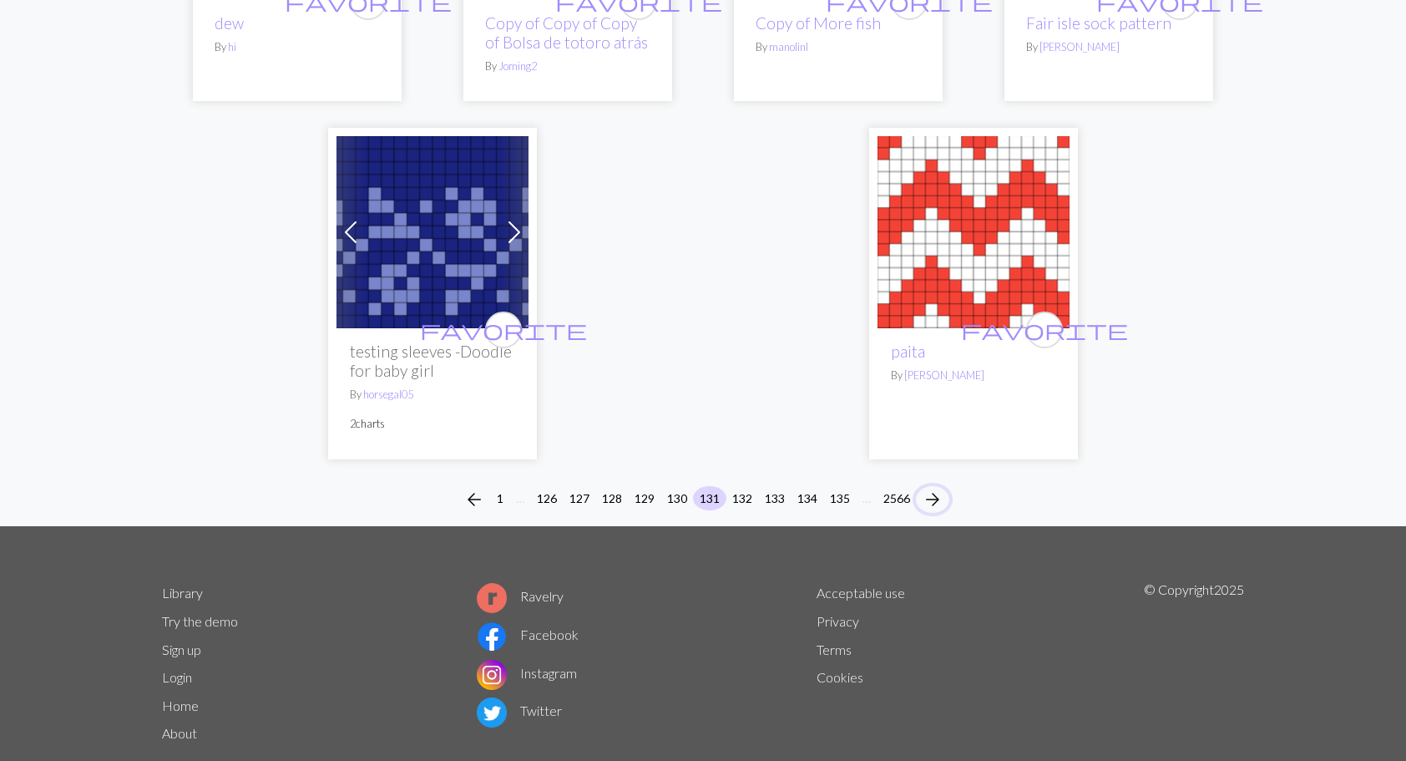
click at [940, 488] on span "arrow_forward" at bounding box center [933, 499] width 20 height 23
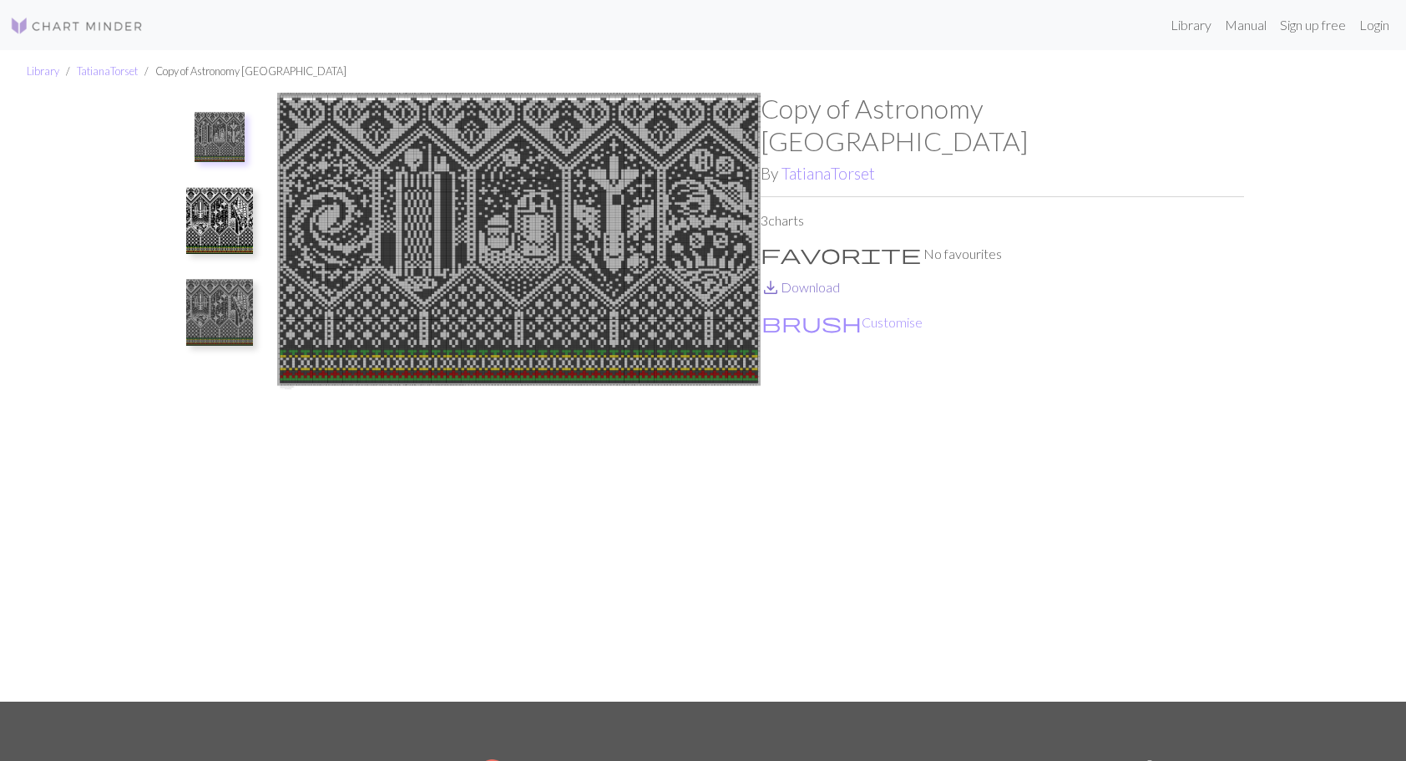
click at [817, 279] on link "save_alt Download" at bounding box center [800, 287] width 79 height 16
click at [204, 225] on img at bounding box center [219, 220] width 67 height 67
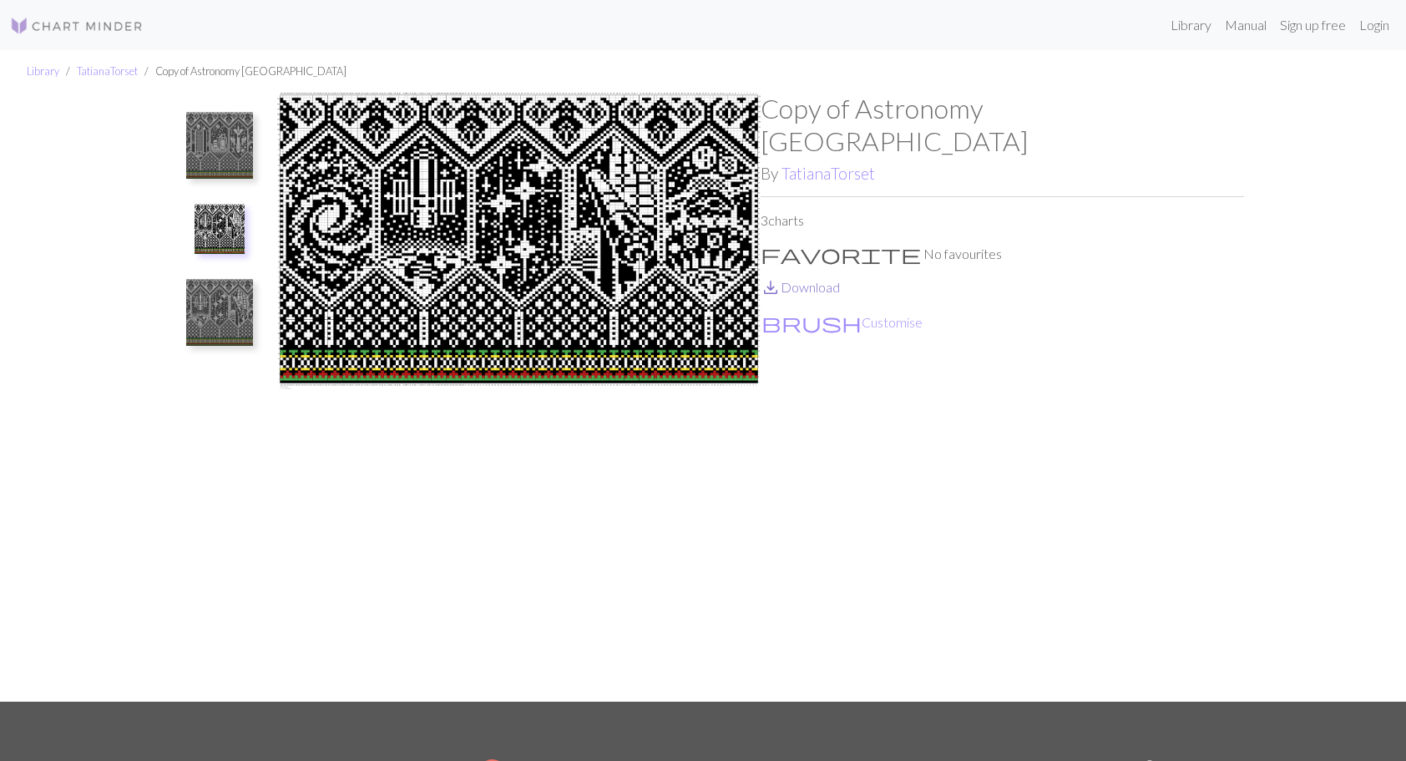
click at [821, 279] on link "save_alt Download" at bounding box center [800, 287] width 79 height 16
click at [215, 317] on img at bounding box center [219, 312] width 67 height 67
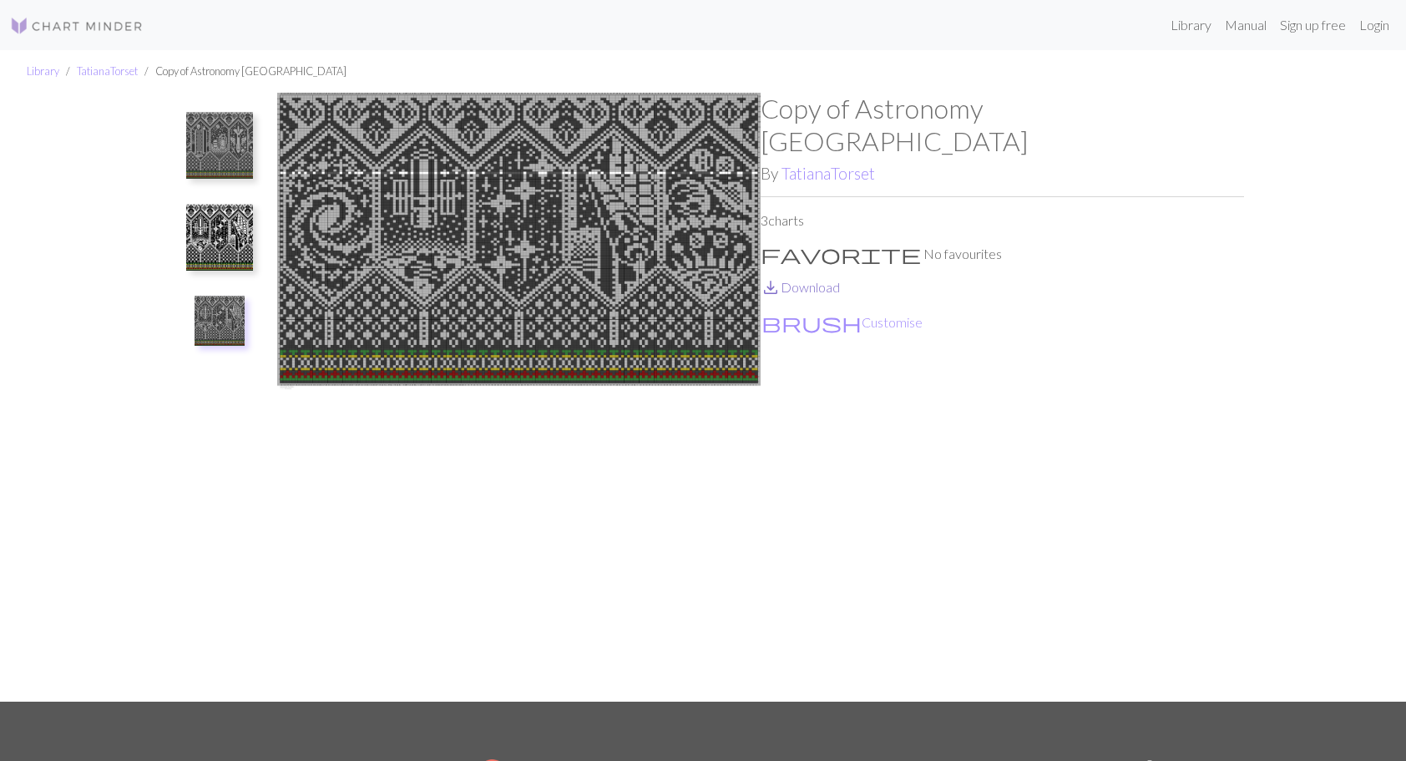
click at [822, 279] on link "save_alt Download" at bounding box center [800, 287] width 79 height 16
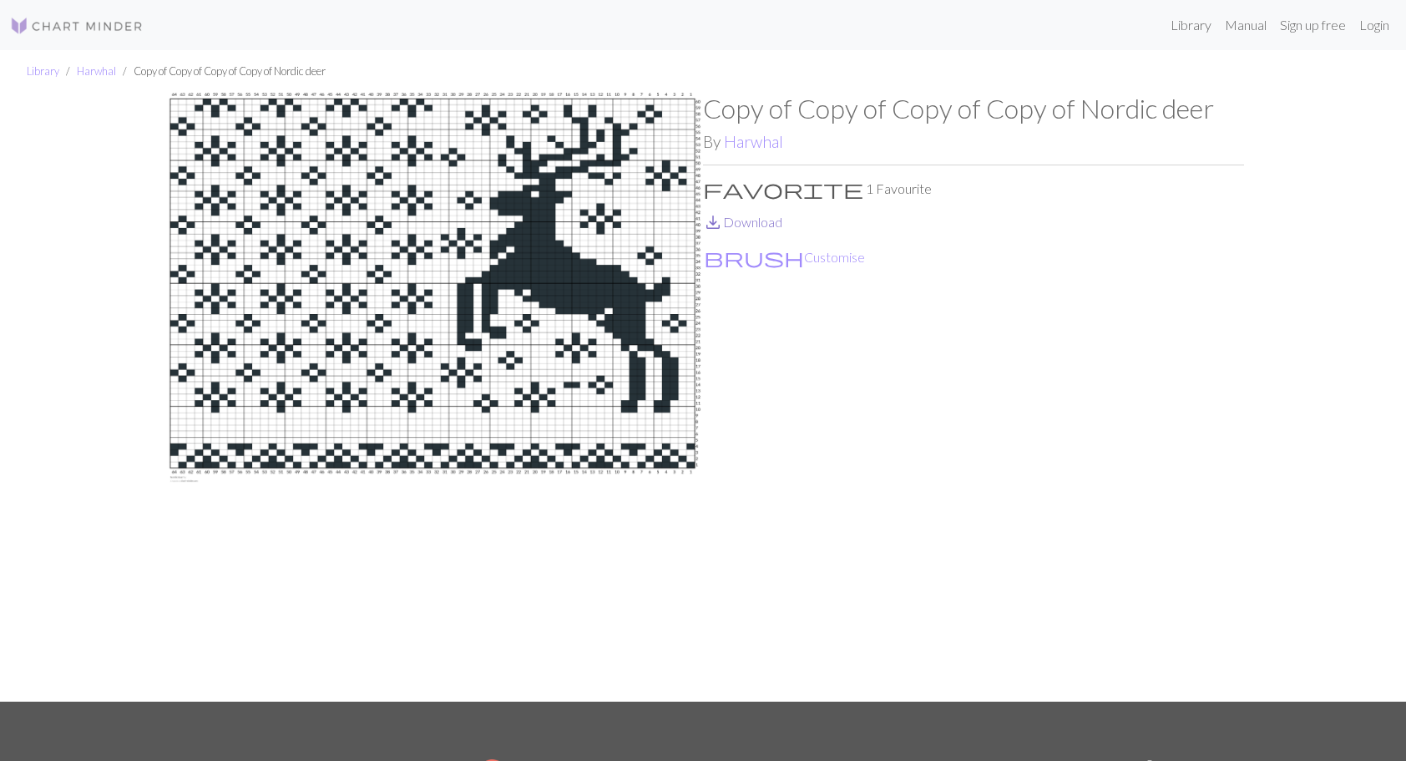
click at [748, 222] on link "save_alt Download" at bounding box center [742, 222] width 79 height 16
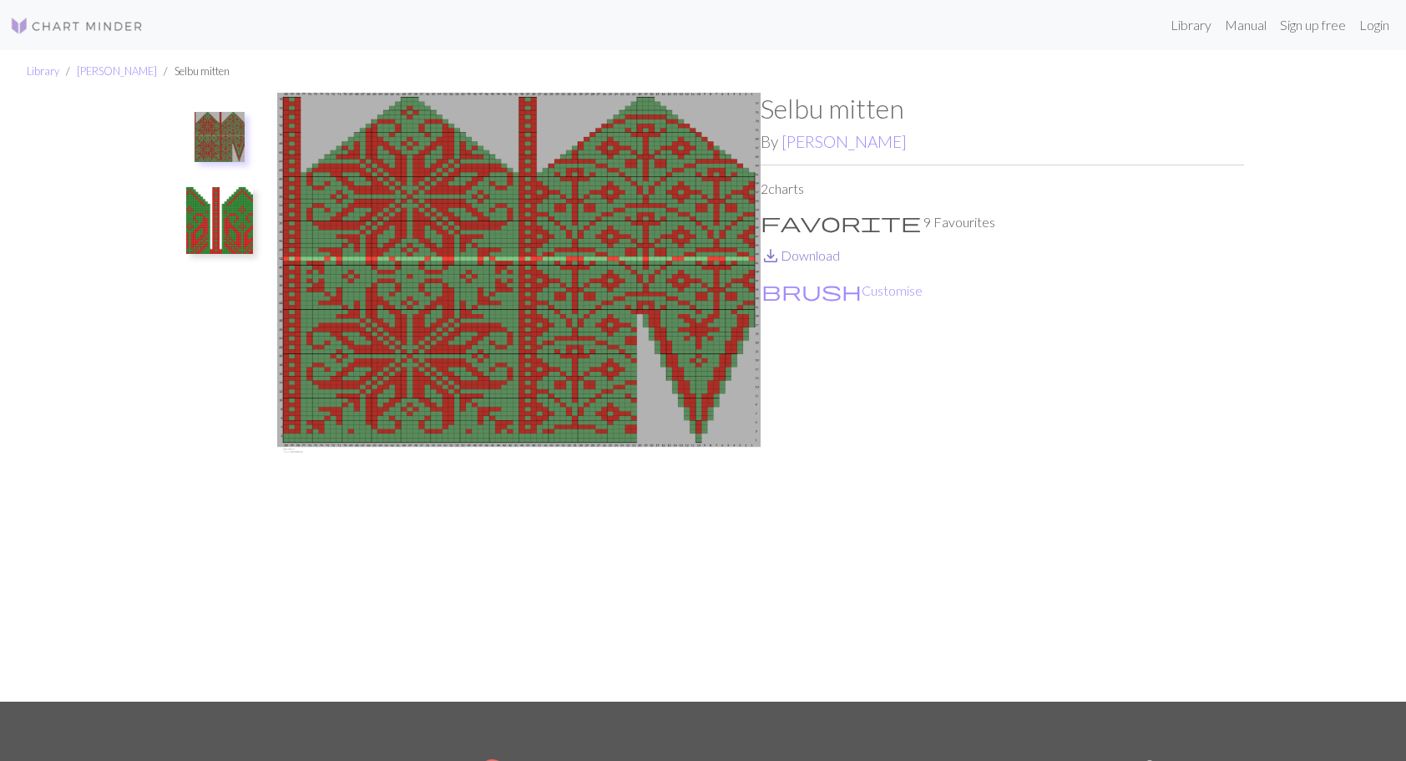
click at [812, 252] on link "save_alt Download" at bounding box center [800, 255] width 79 height 16
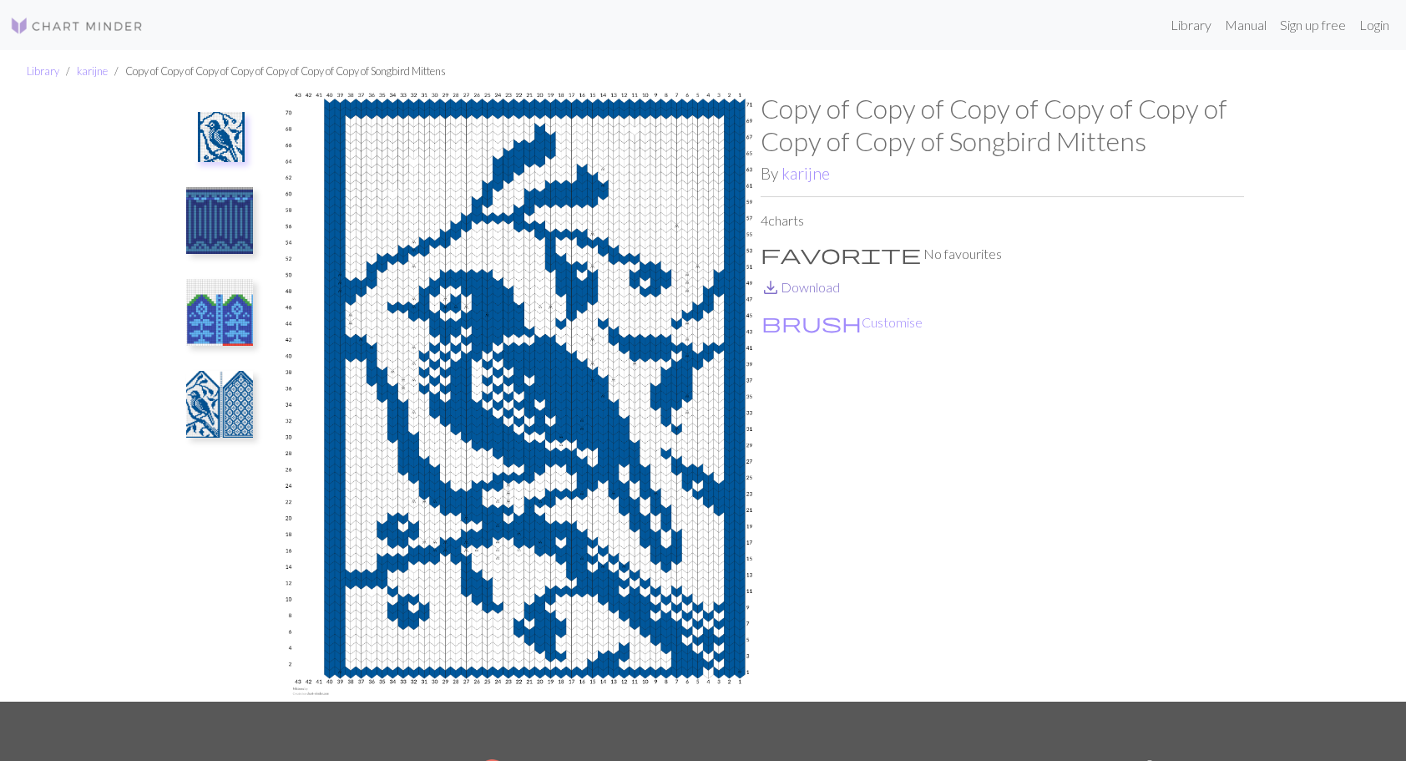
click at [797, 291] on link "save_alt Download" at bounding box center [800, 287] width 79 height 16
click at [227, 234] on img at bounding box center [219, 220] width 67 height 67
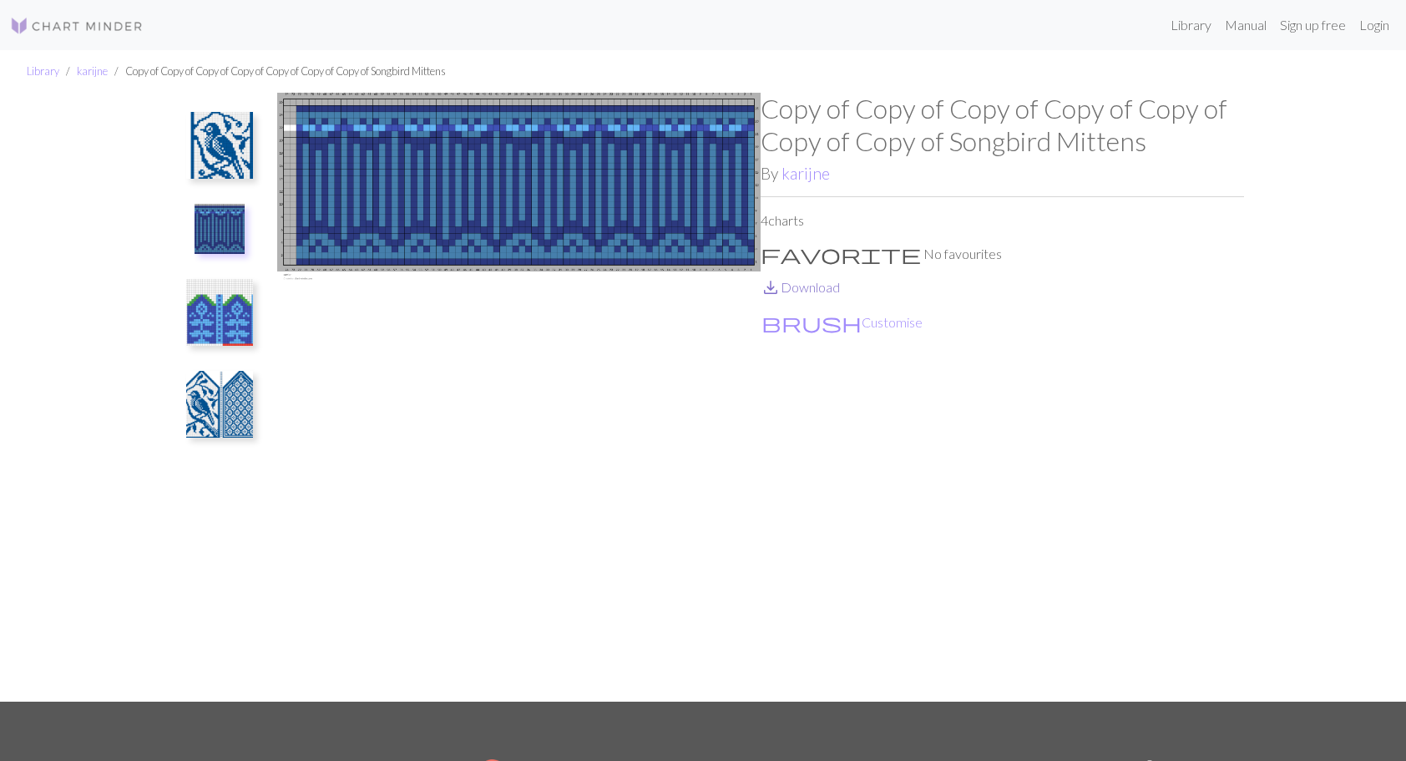
click at [829, 291] on link "save_alt Download" at bounding box center [800, 287] width 79 height 16
click at [235, 324] on img at bounding box center [219, 312] width 67 height 67
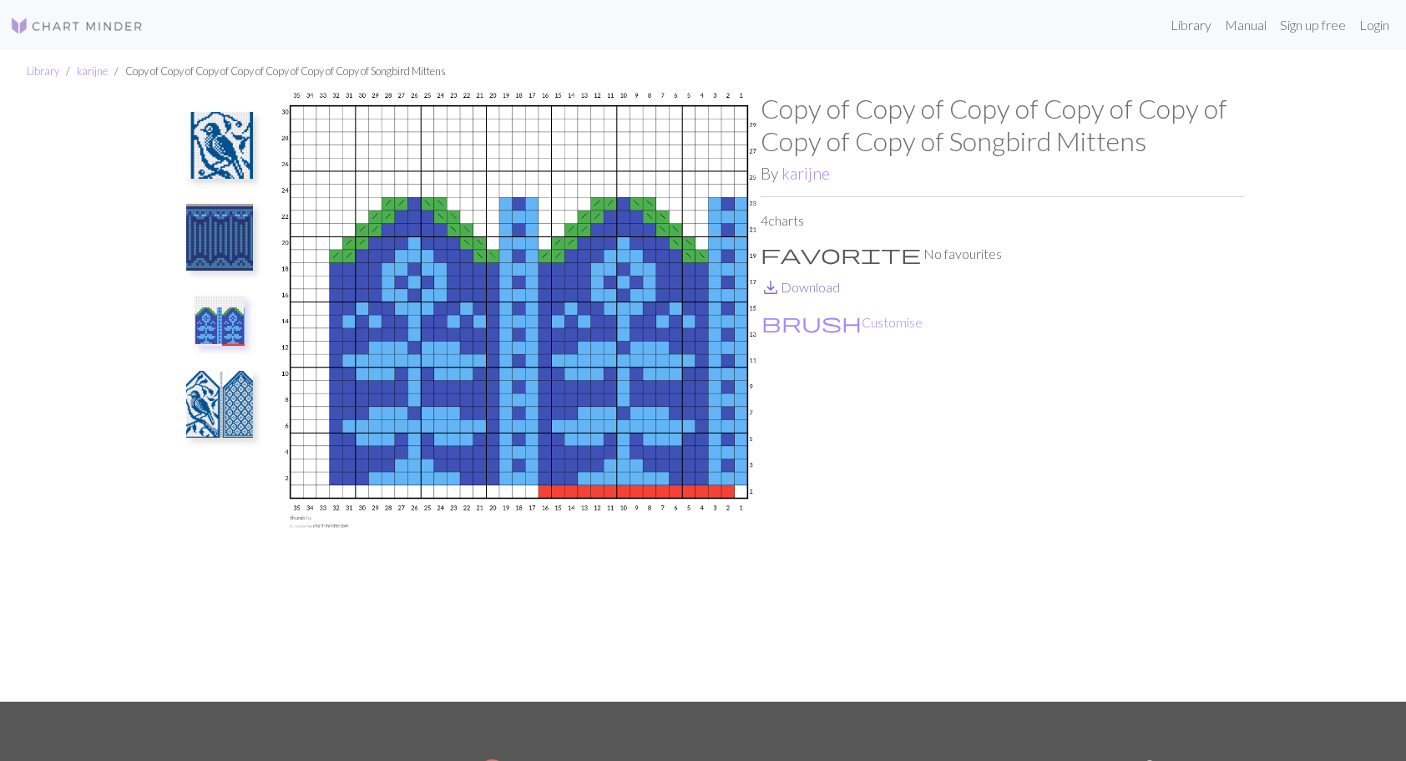
click at [798, 286] on link "save_alt Download" at bounding box center [800, 287] width 79 height 16
click at [224, 397] on img at bounding box center [219, 404] width 67 height 67
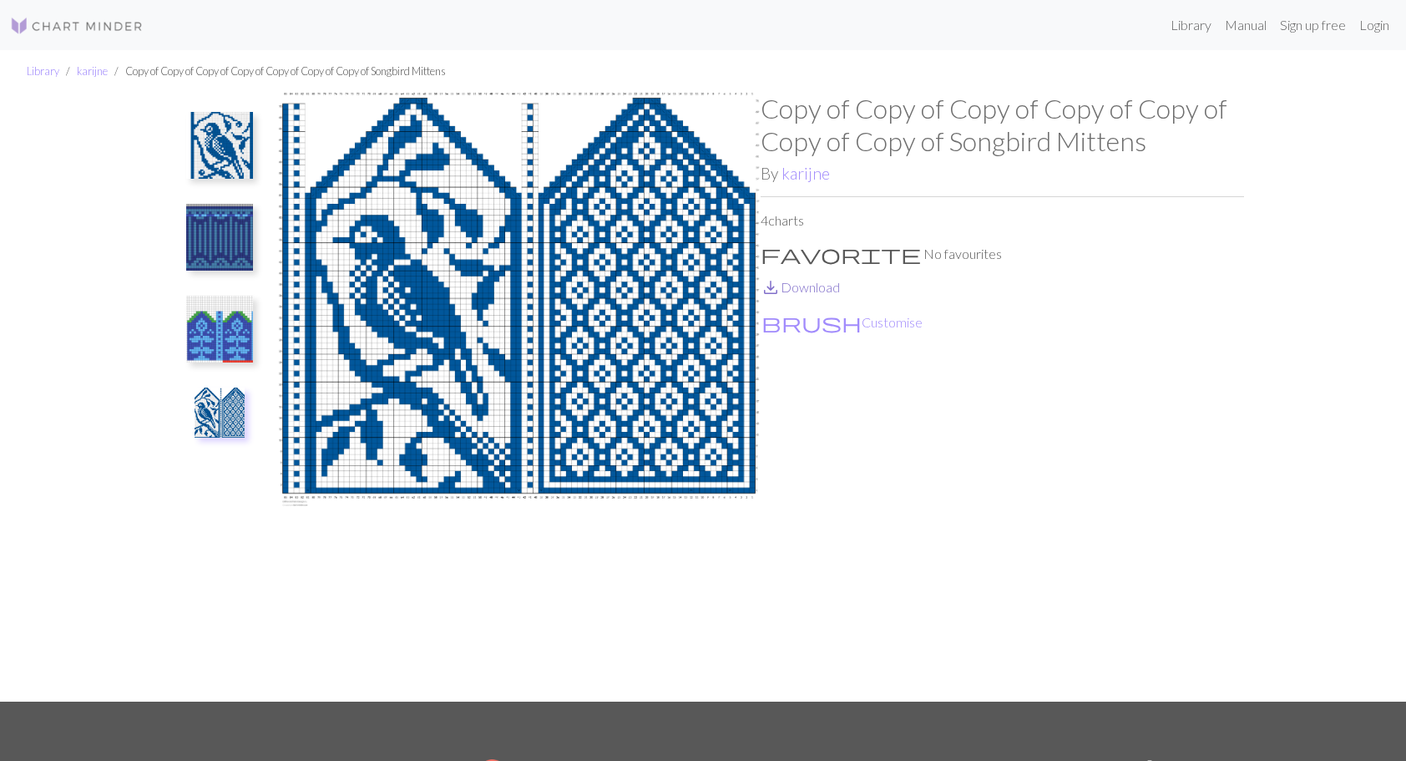
click at [814, 291] on link "save_alt Download" at bounding box center [800, 287] width 79 height 16
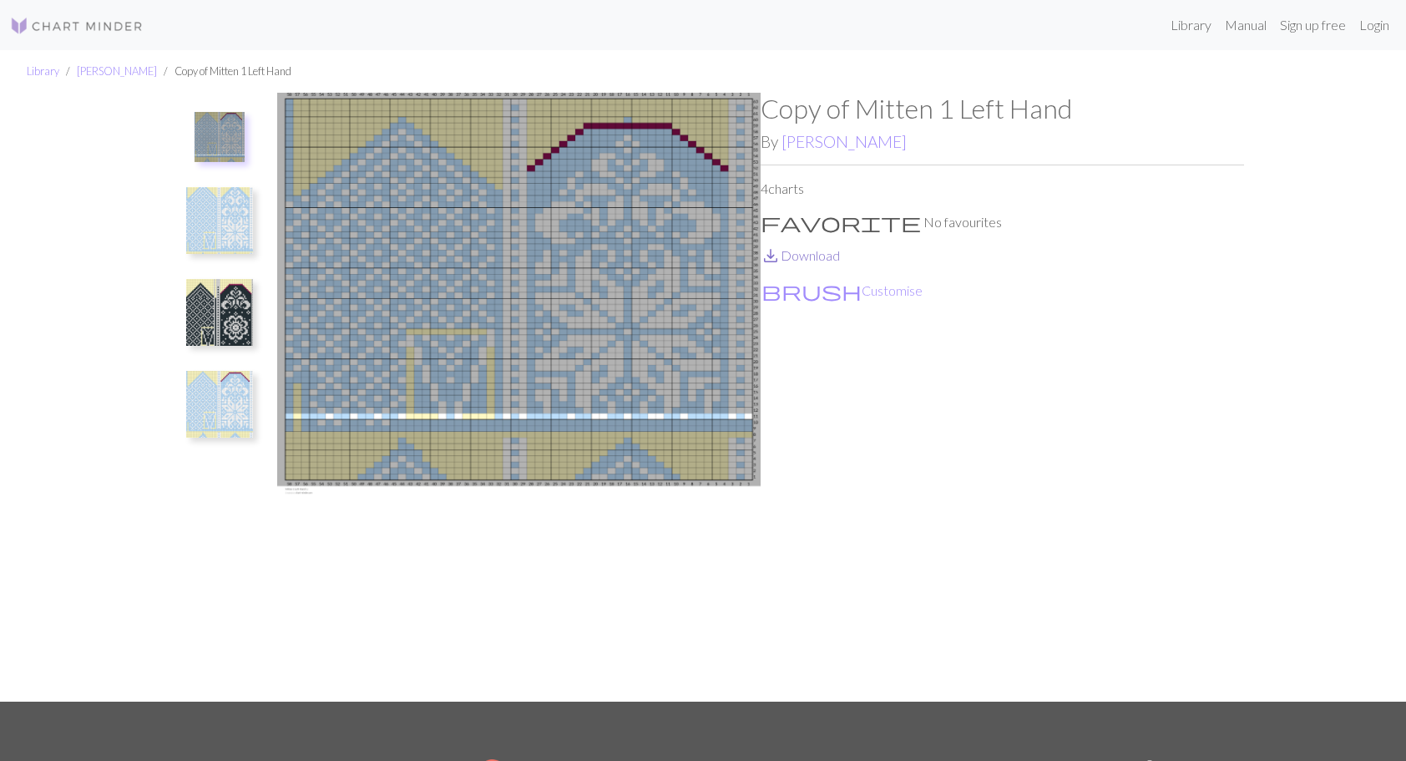
click at [822, 256] on link "save_alt Download" at bounding box center [800, 255] width 79 height 16
click at [227, 227] on img at bounding box center [219, 220] width 67 height 67
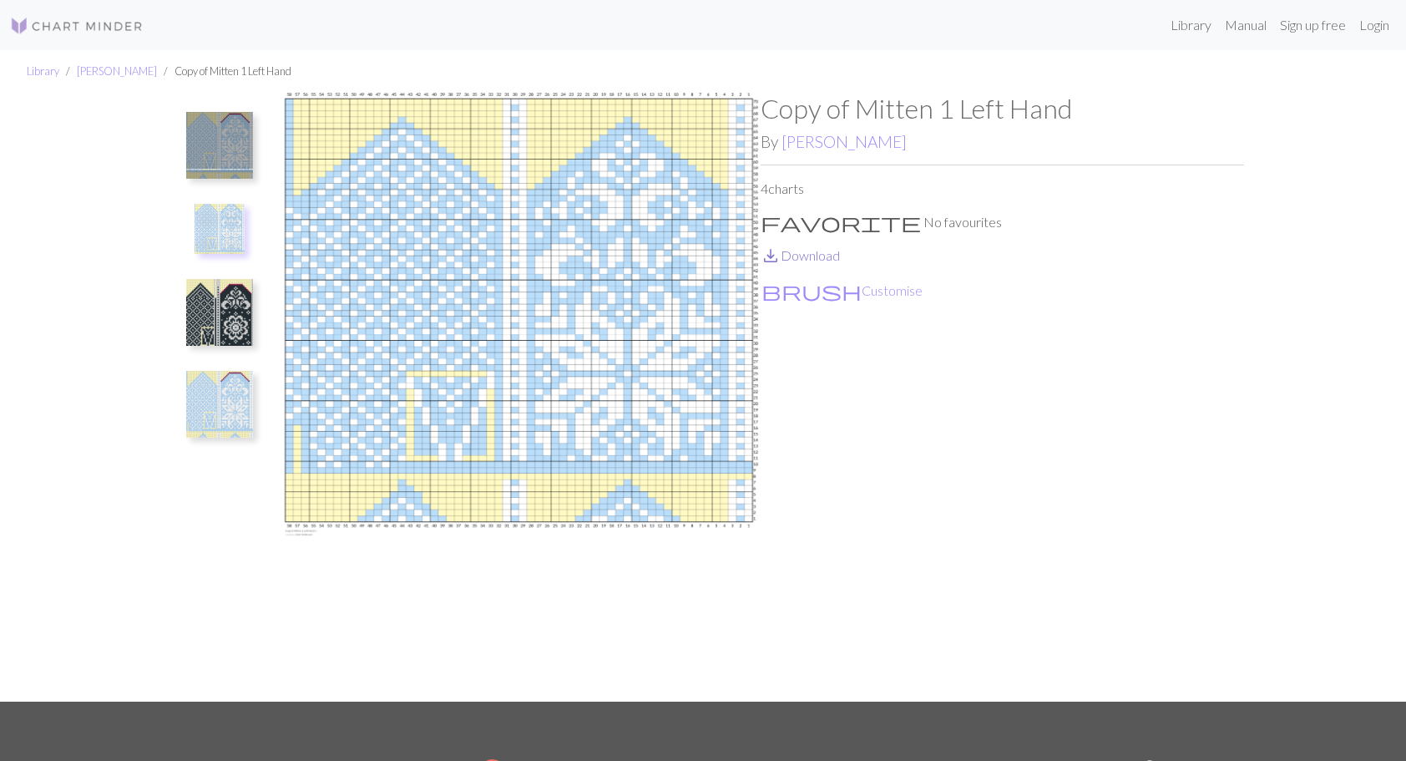
click at [800, 254] on link "save_alt Download" at bounding box center [800, 255] width 79 height 16
click at [202, 311] on img at bounding box center [219, 312] width 67 height 67
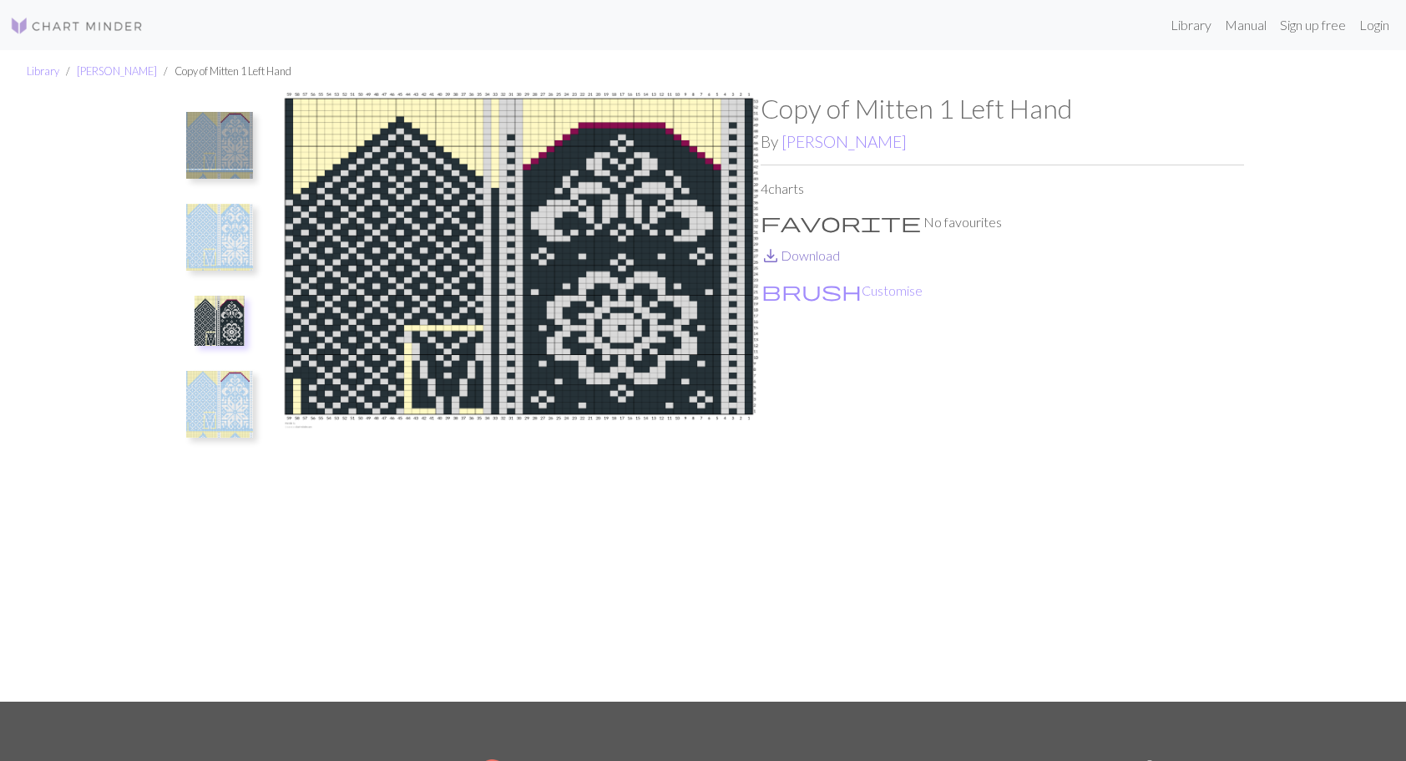
click at [807, 254] on link "save_alt Download" at bounding box center [800, 255] width 79 height 16
click at [234, 409] on img at bounding box center [219, 404] width 67 height 67
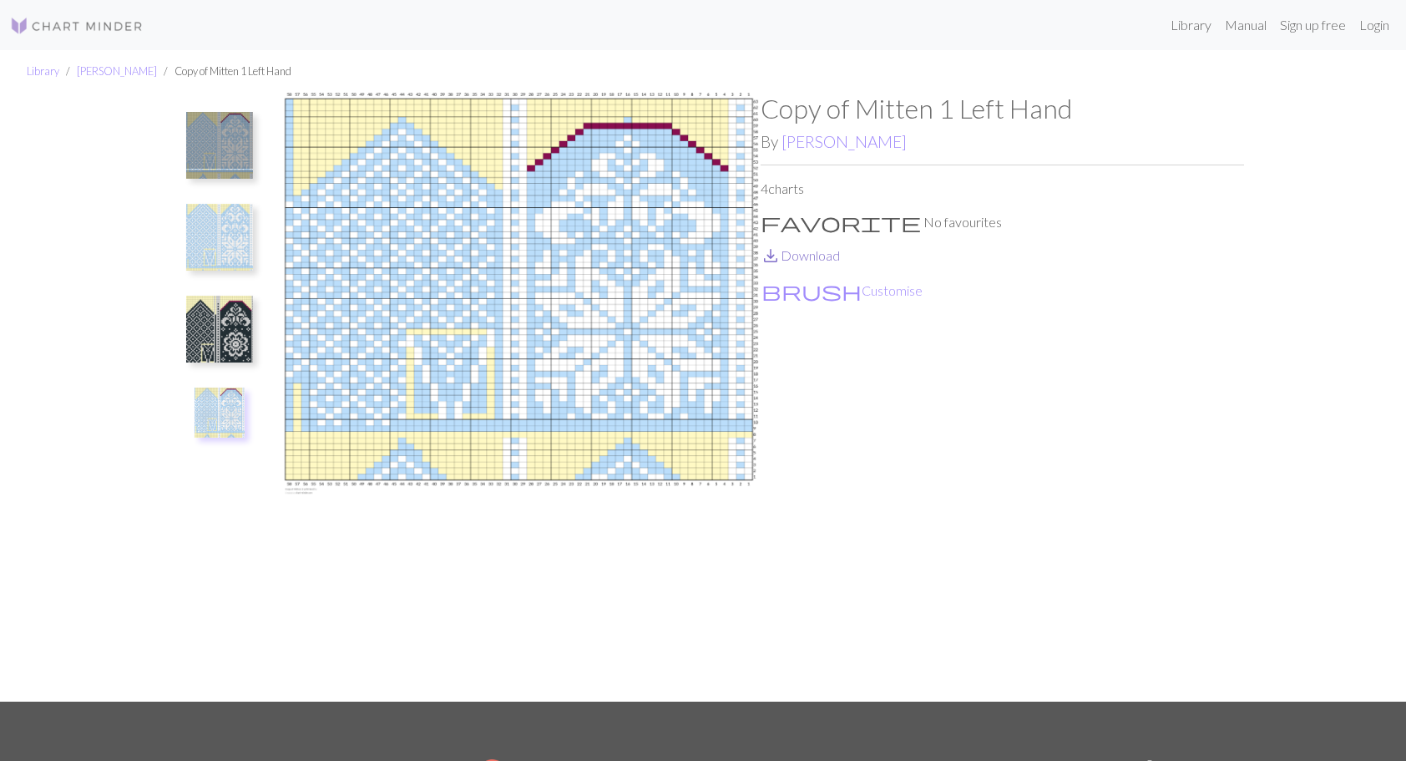
click at [820, 254] on link "save_alt Download" at bounding box center [800, 255] width 79 height 16
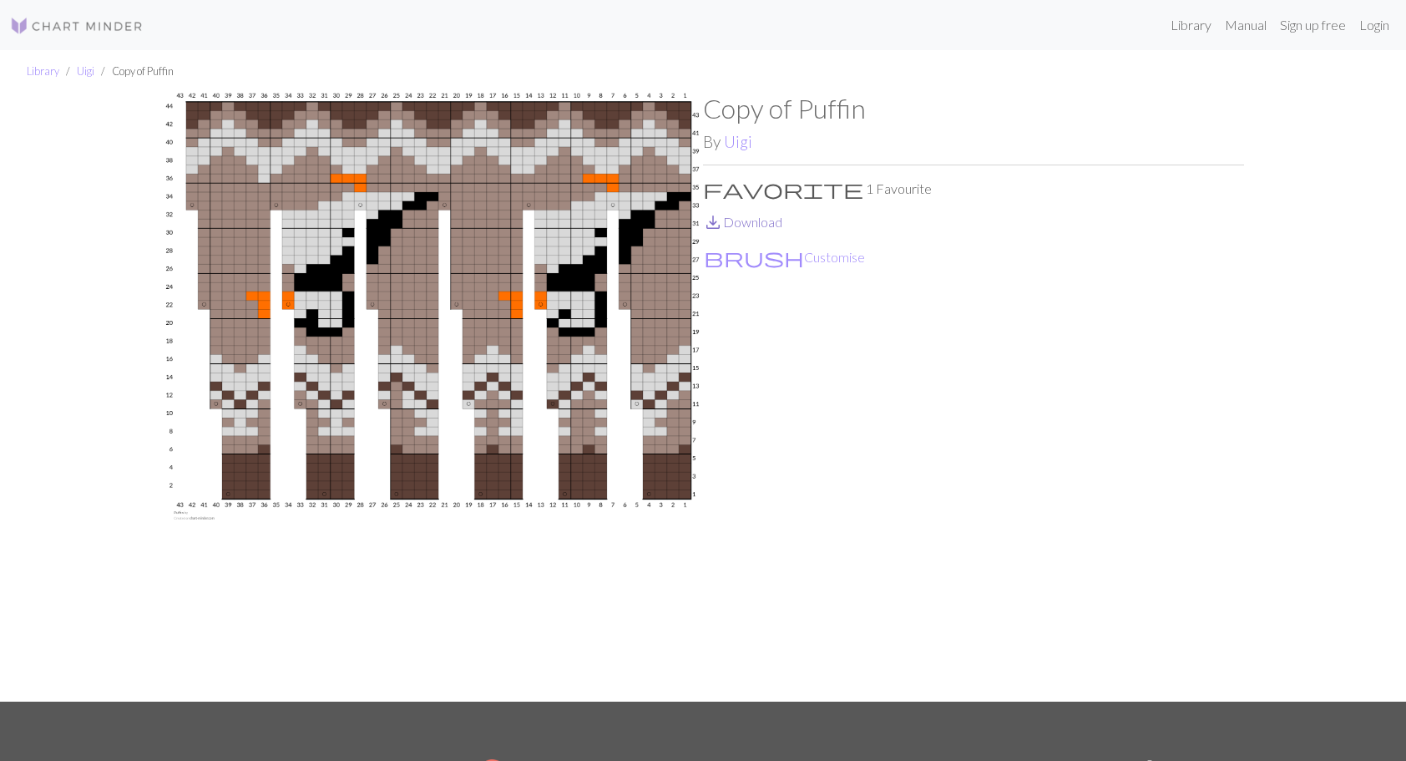
click at [759, 224] on link "save_alt Download" at bounding box center [742, 222] width 79 height 16
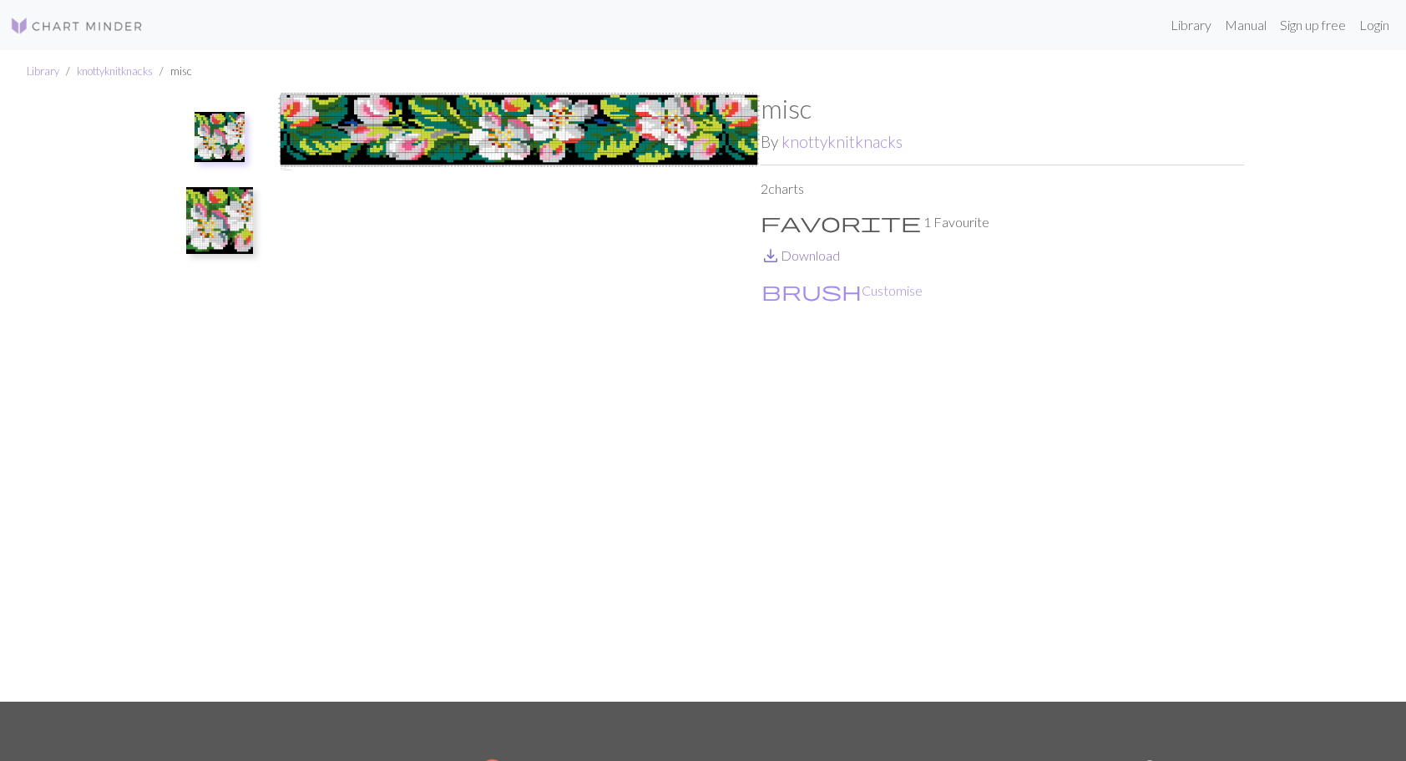
click at [822, 256] on link "save_alt Download" at bounding box center [800, 255] width 79 height 16
click at [205, 232] on img at bounding box center [219, 220] width 67 height 67
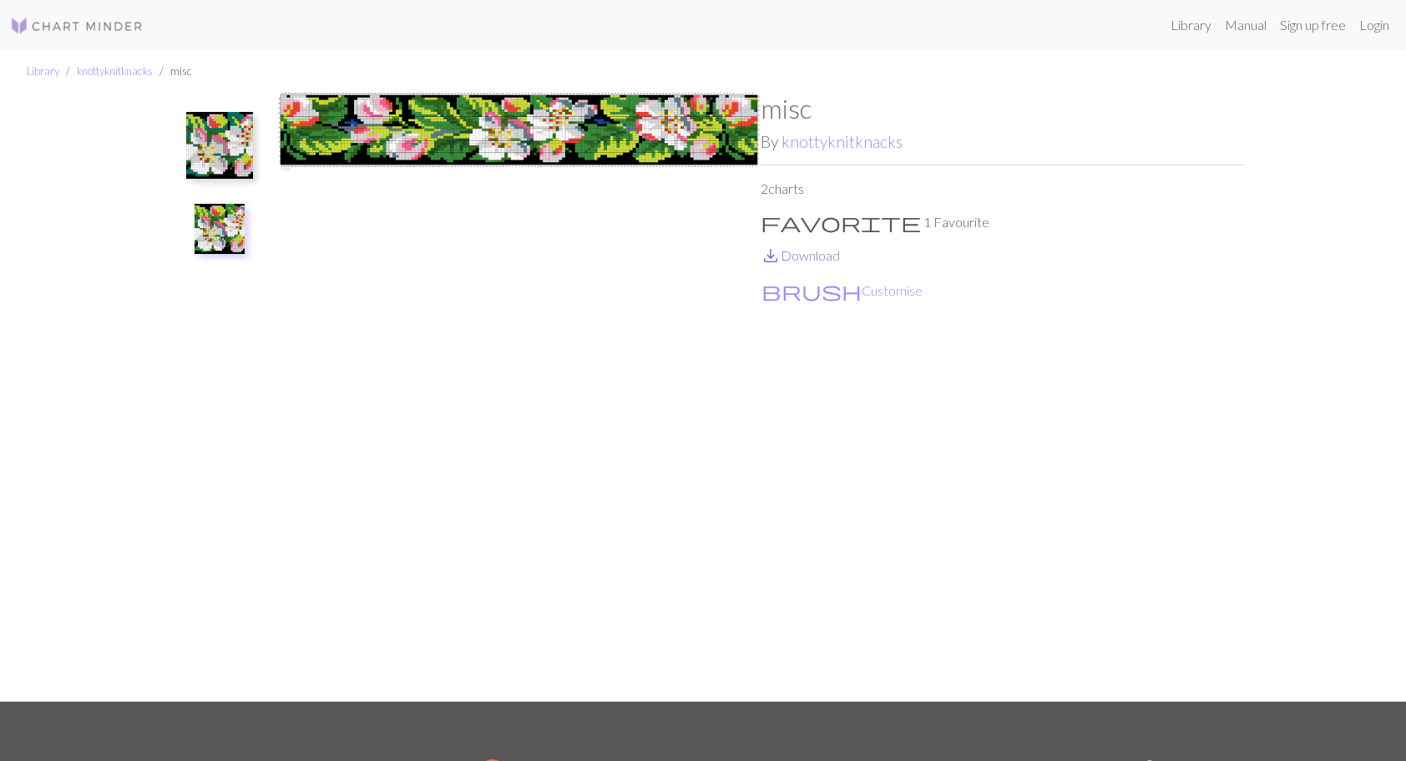
click at [802, 255] on link "save_alt Download" at bounding box center [800, 255] width 79 height 16
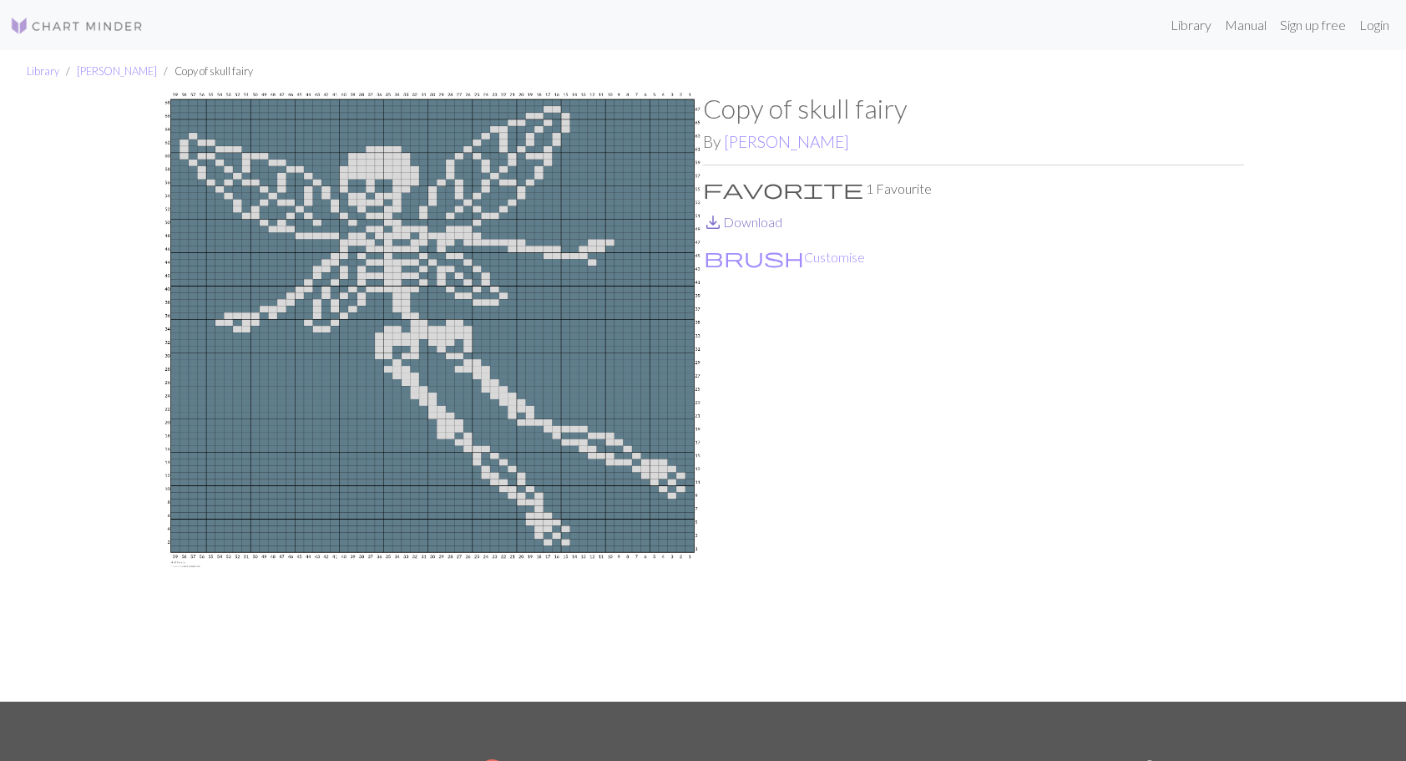
click at [780, 224] on link "save_alt Download" at bounding box center [742, 222] width 79 height 16
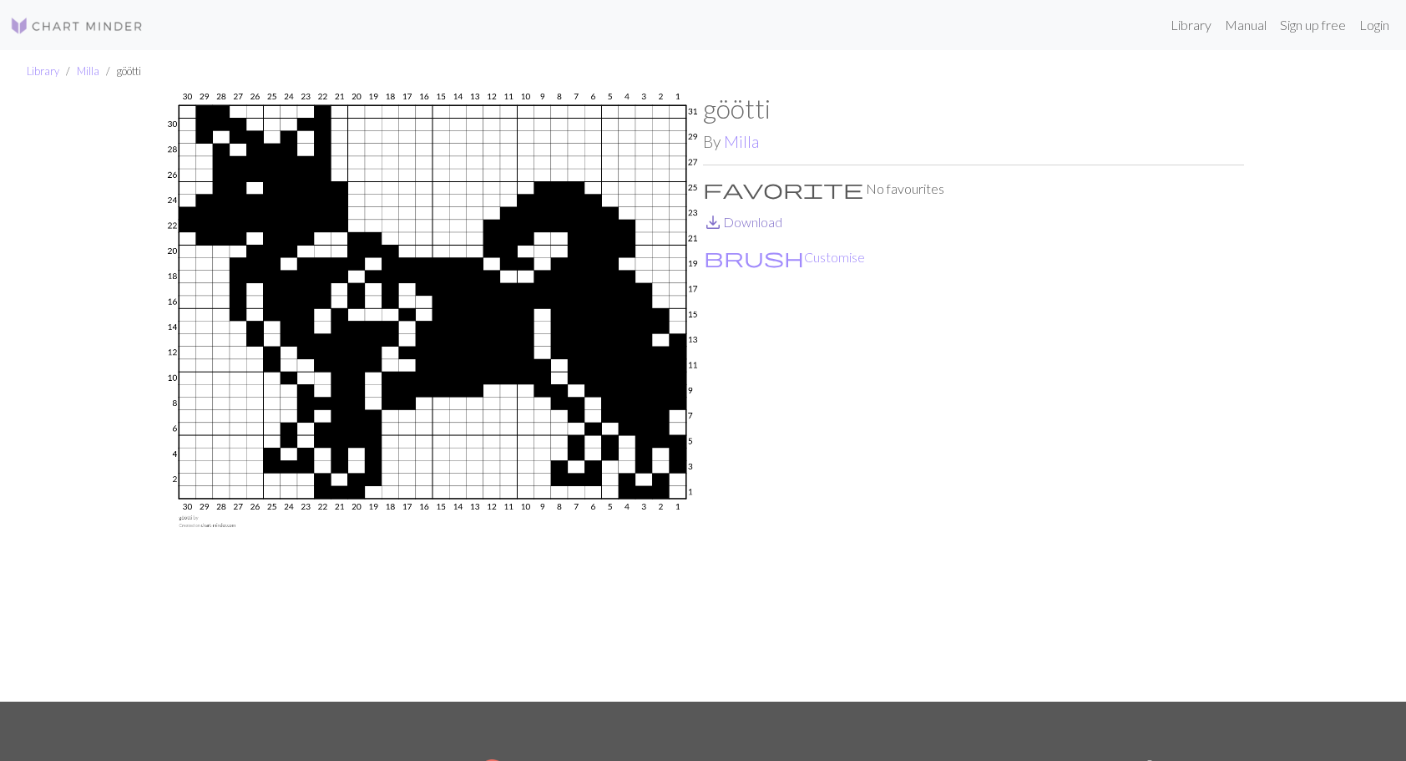
click at [753, 224] on link "save_alt Download" at bounding box center [742, 222] width 79 height 16
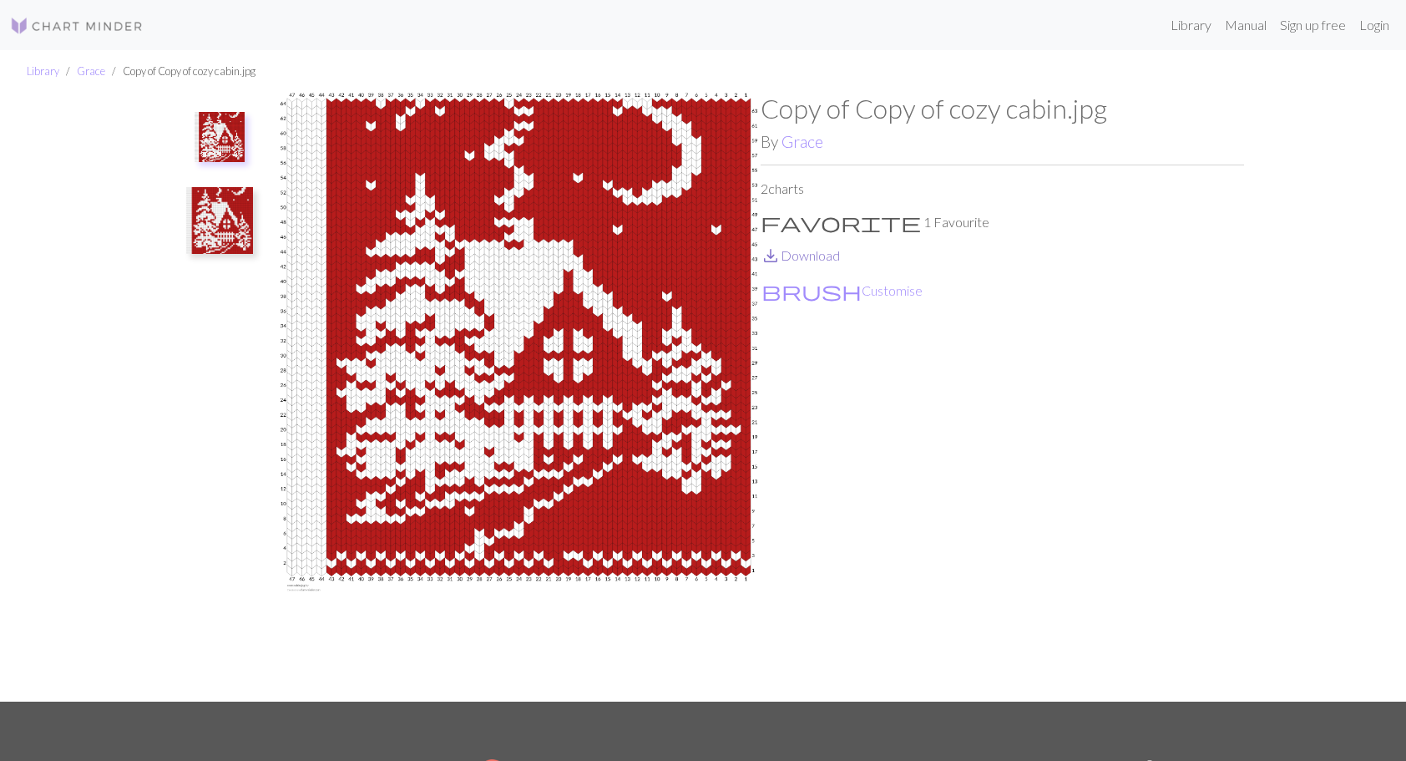
click at [807, 252] on link "save_alt Download" at bounding box center [800, 255] width 79 height 16
click at [237, 223] on img at bounding box center [219, 220] width 67 height 67
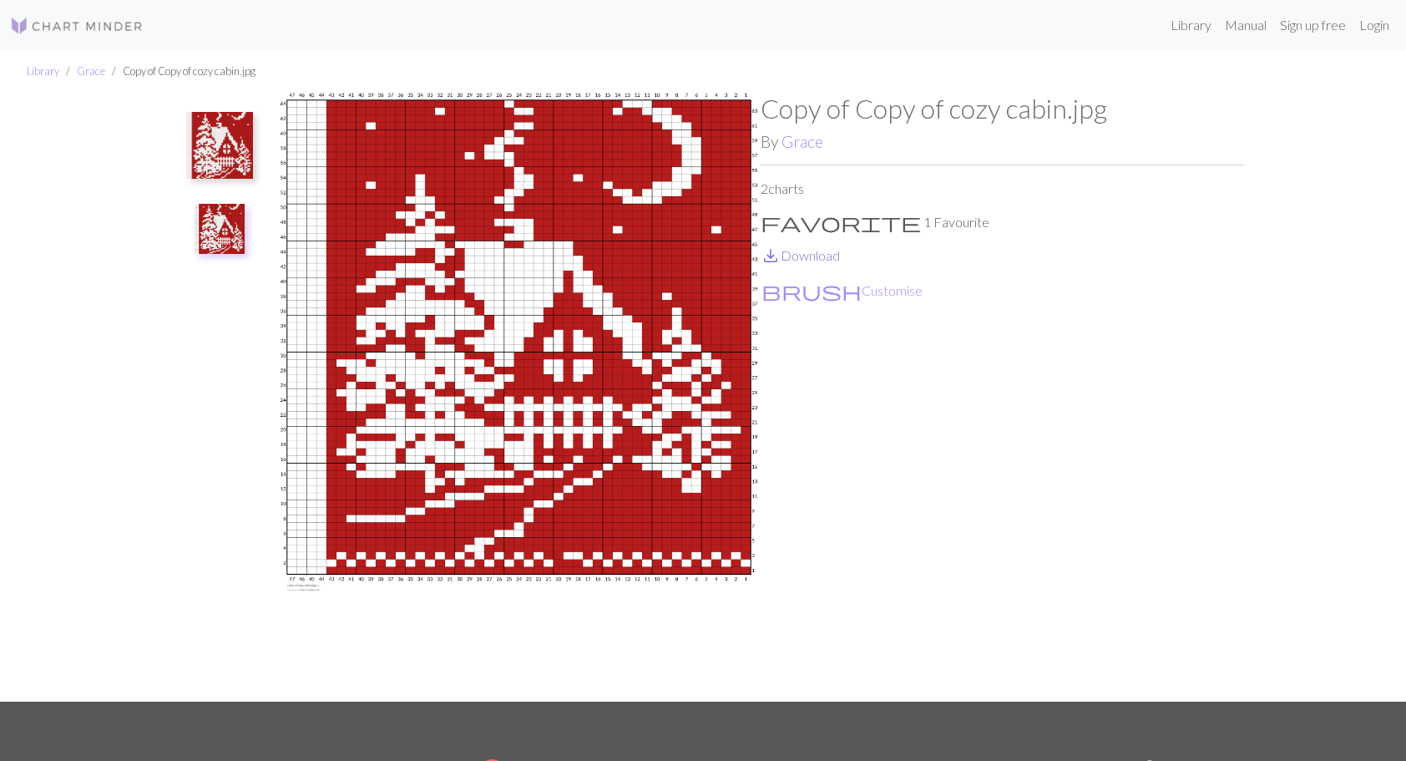
click at [828, 252] on link "save_alt Download" at bounding box center [800, 255] width 79 height 16
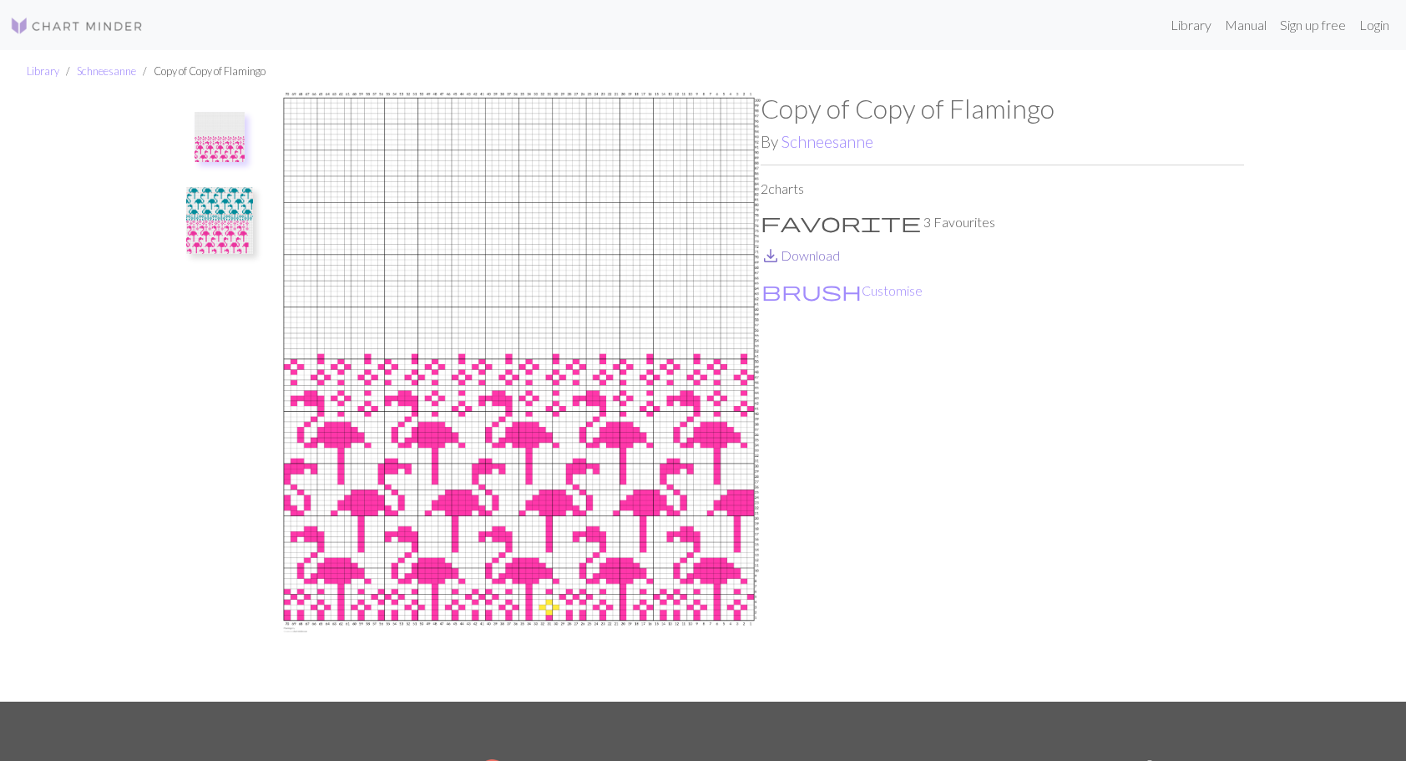
click at [817, 255] on link "save_alt Download" at bounding box center [800, 255] width 79 height 16
click at [222, 222] on img at bounding box center [219, 220] width 67 height 67
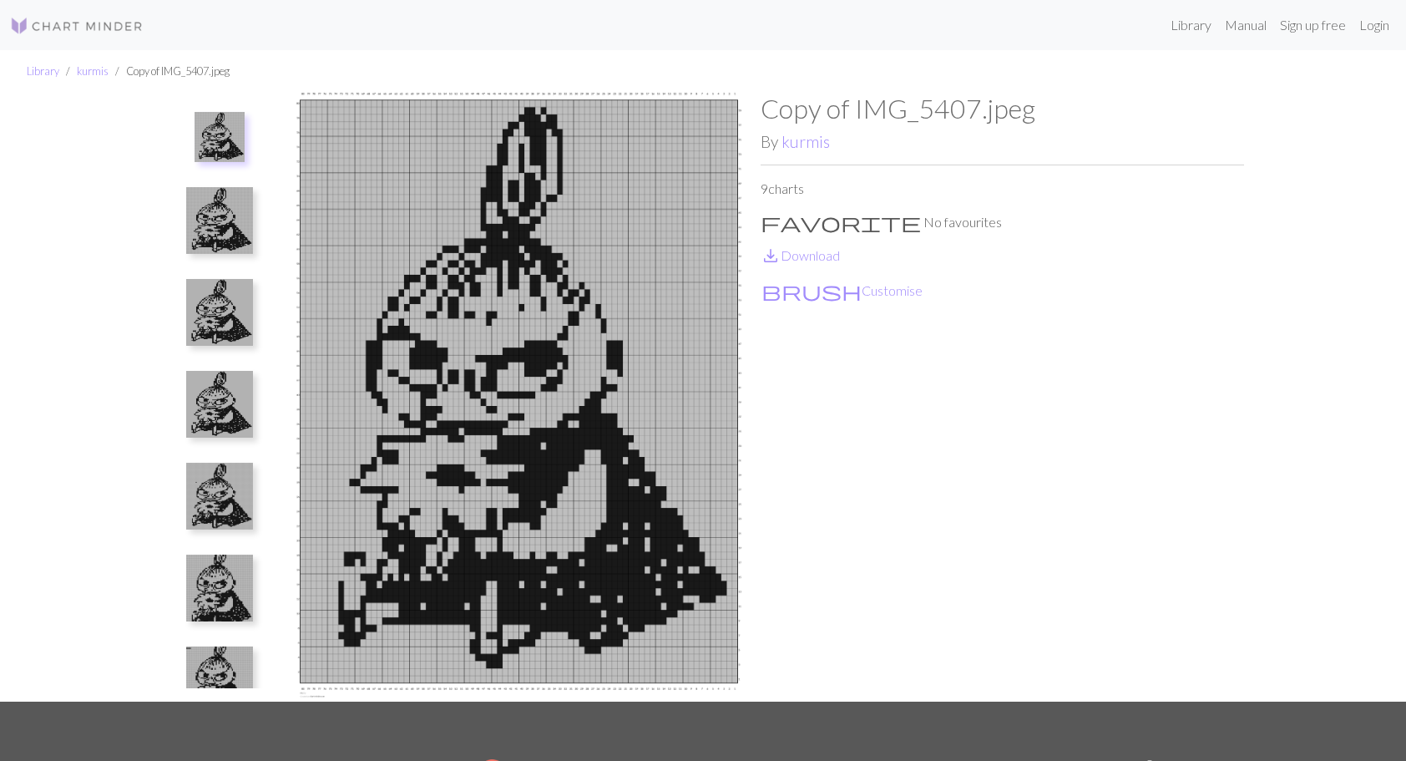
click at [204, 207] on img at bounding box center [219, 220] width 67 height 67
click at [222, 307] on img at bounding box center [219, 312] width 67 height 67
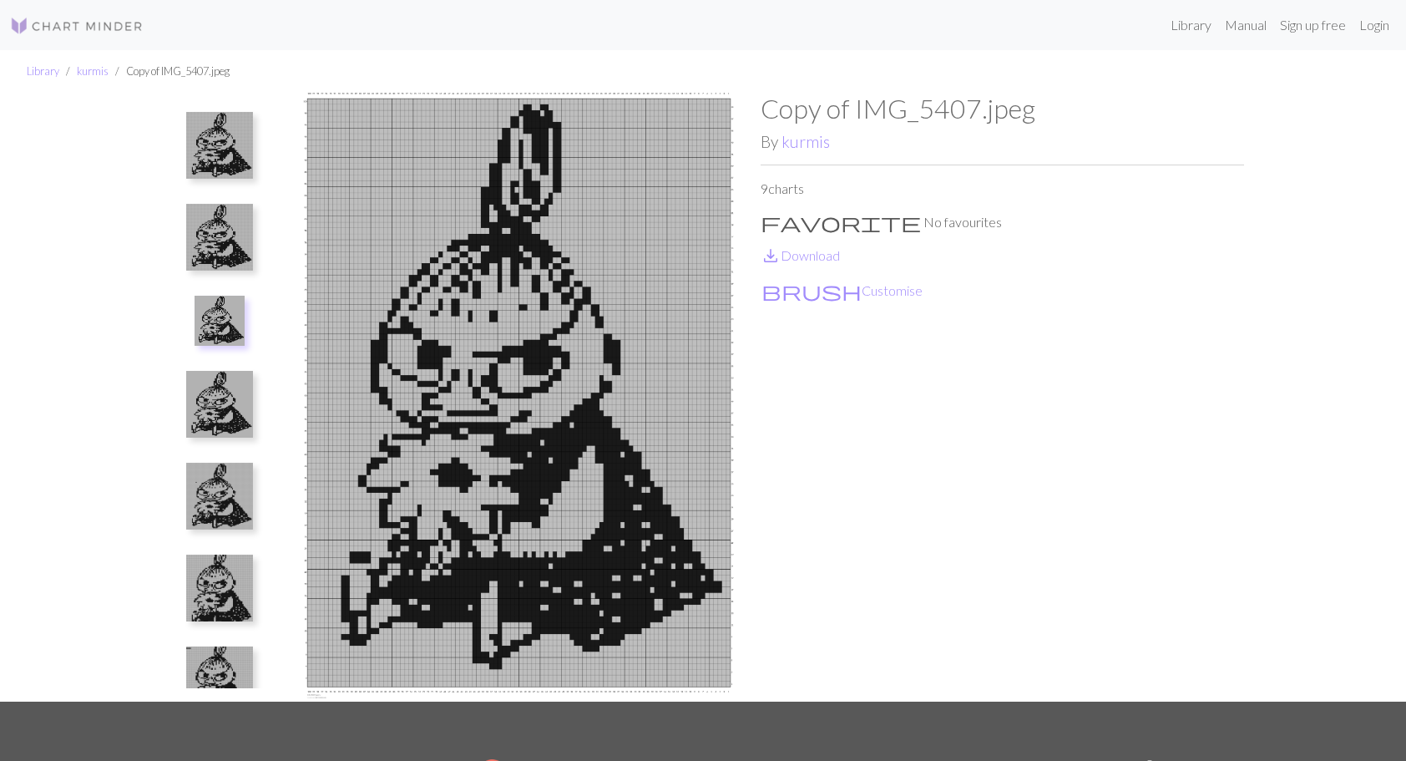
click at [205, 229] on img at bounding box center [219, 237] width 67 height 67
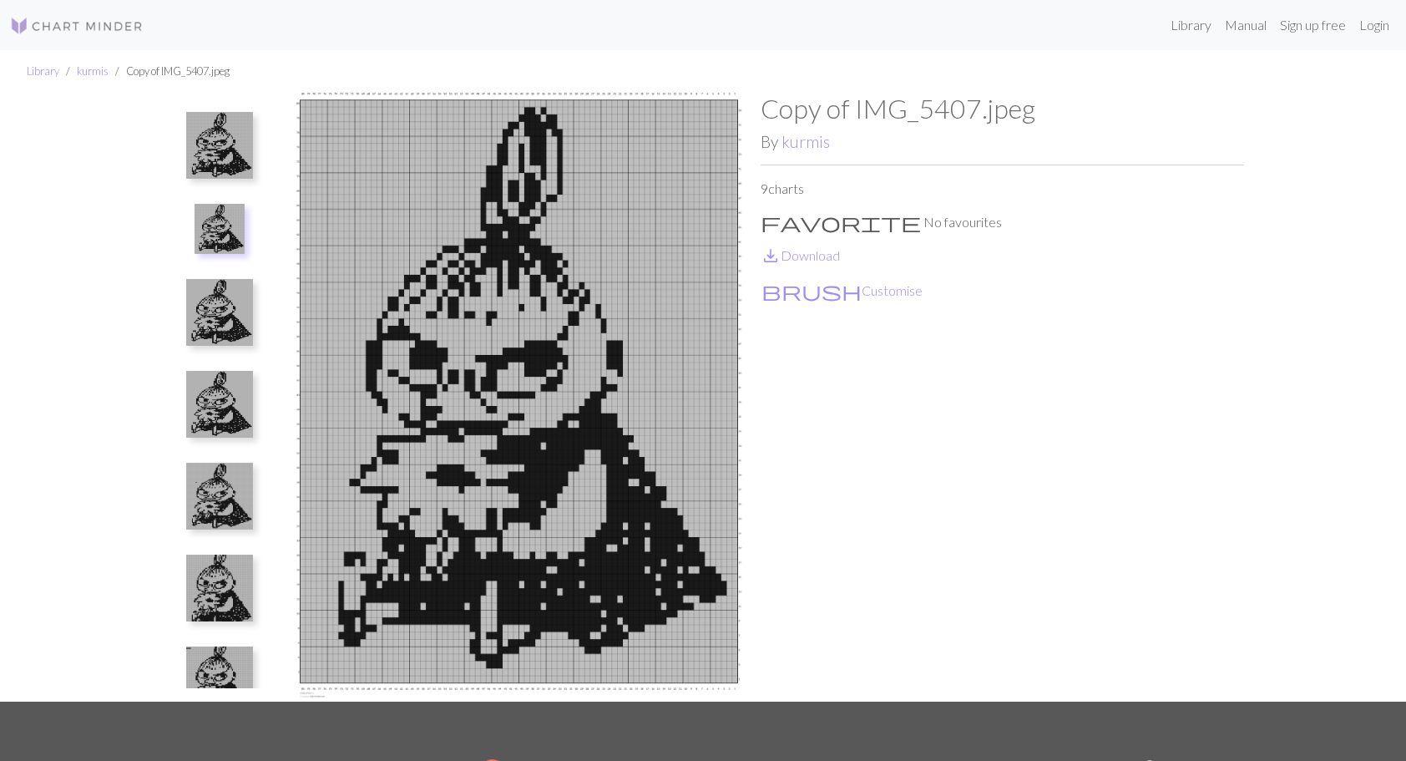
click at [220, 149] on img at bounding box center [219, 145] width 67 height 67
click at [215, 586] on img at bounding box center [219, 587] width 67 height 67
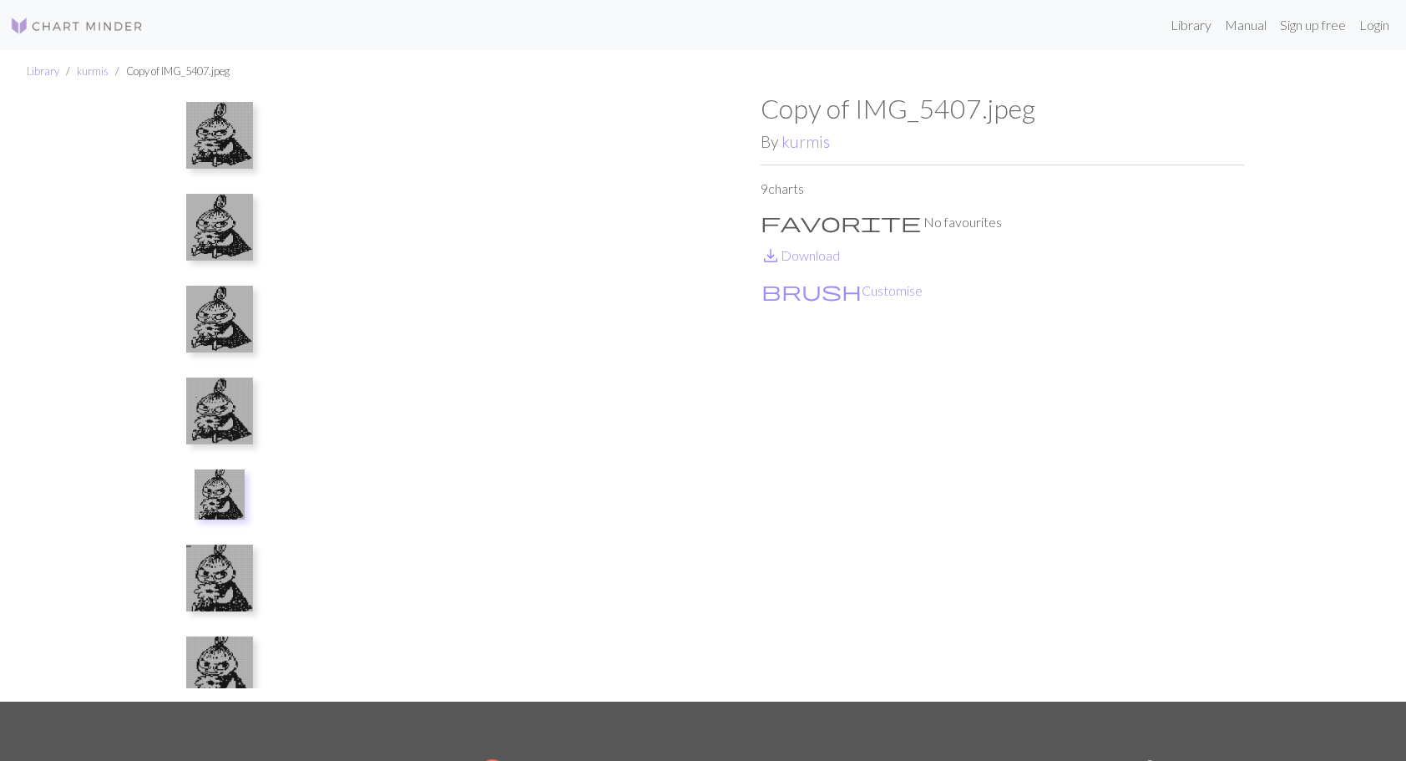
scroll to position [222, 0]
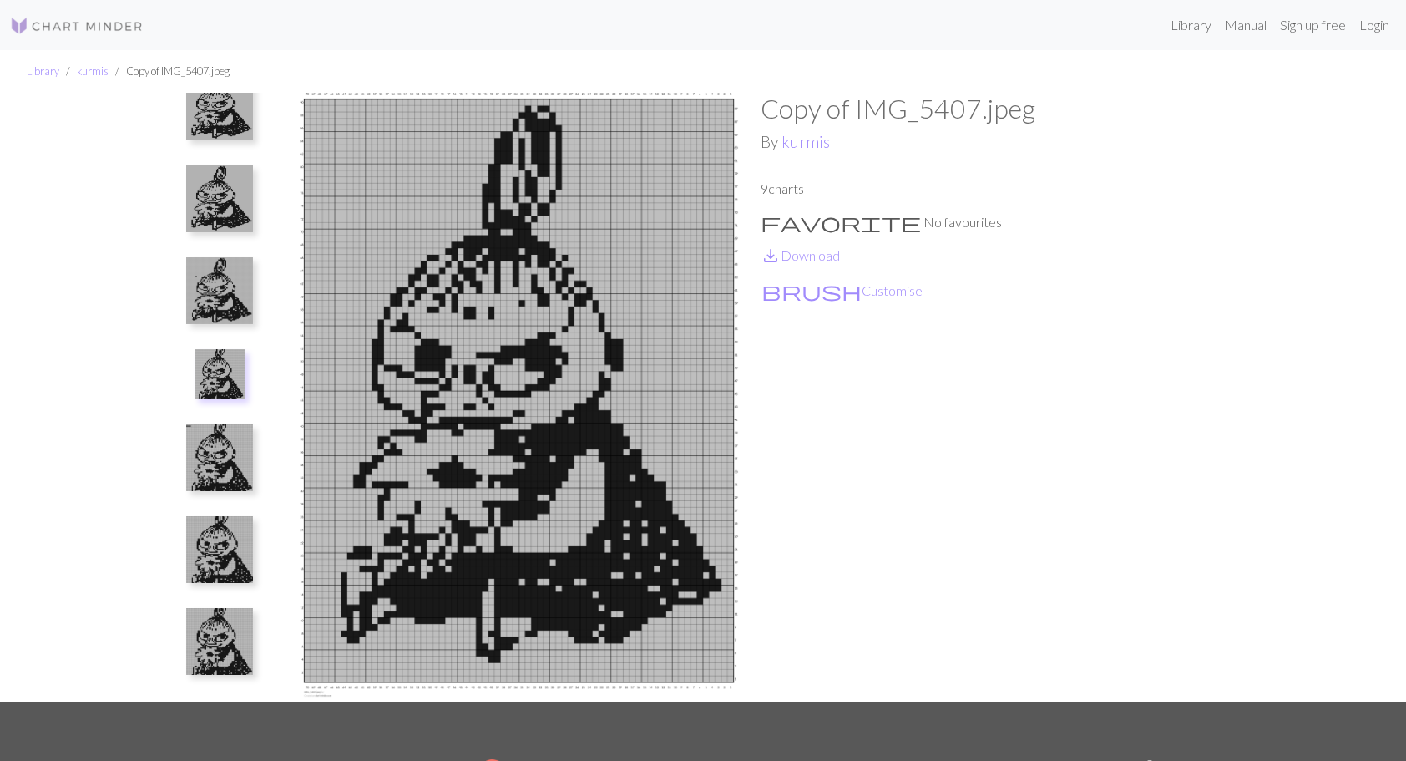
click at [202, 445] on img at bounding box center [219, 457] width 67 height 67
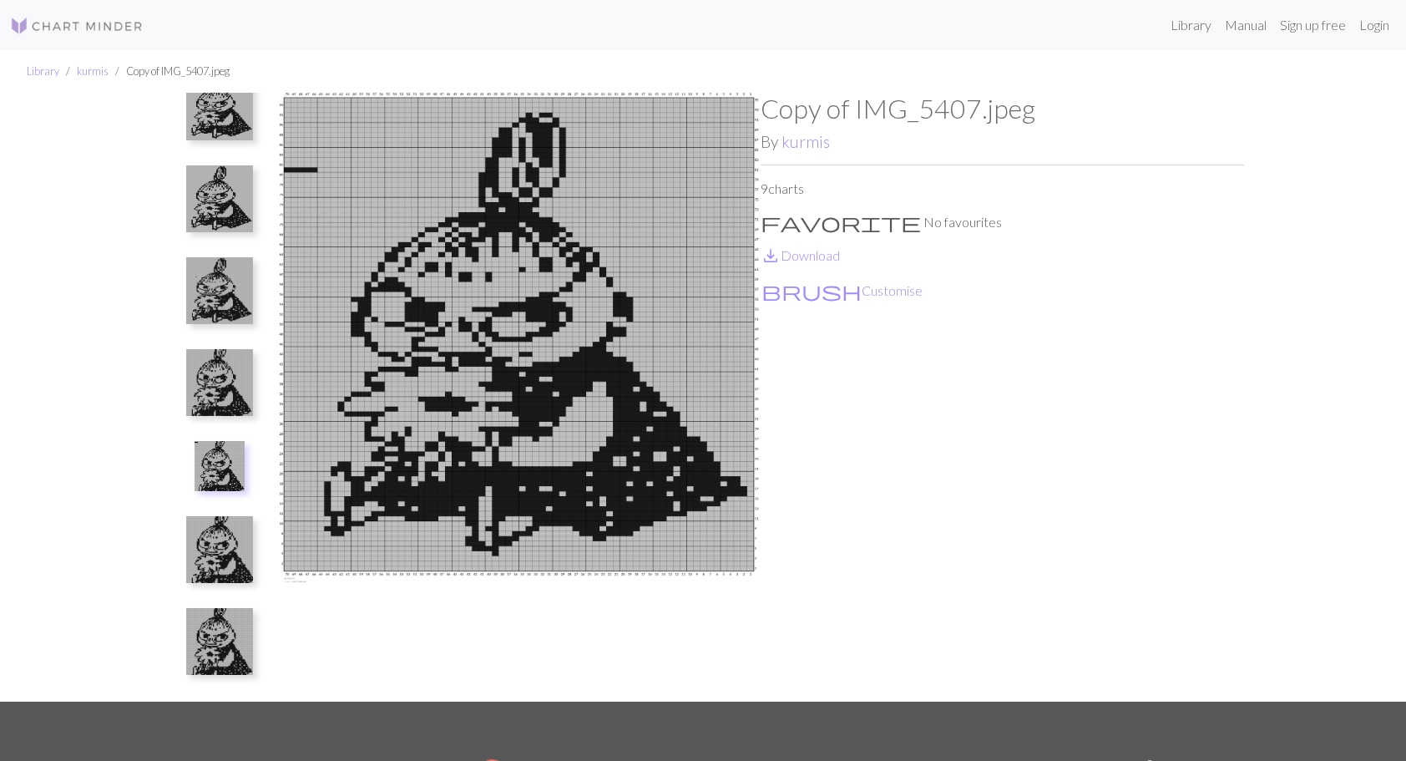
click at [225, 561] on img at bounding box center [219, 549] width 67 height 67
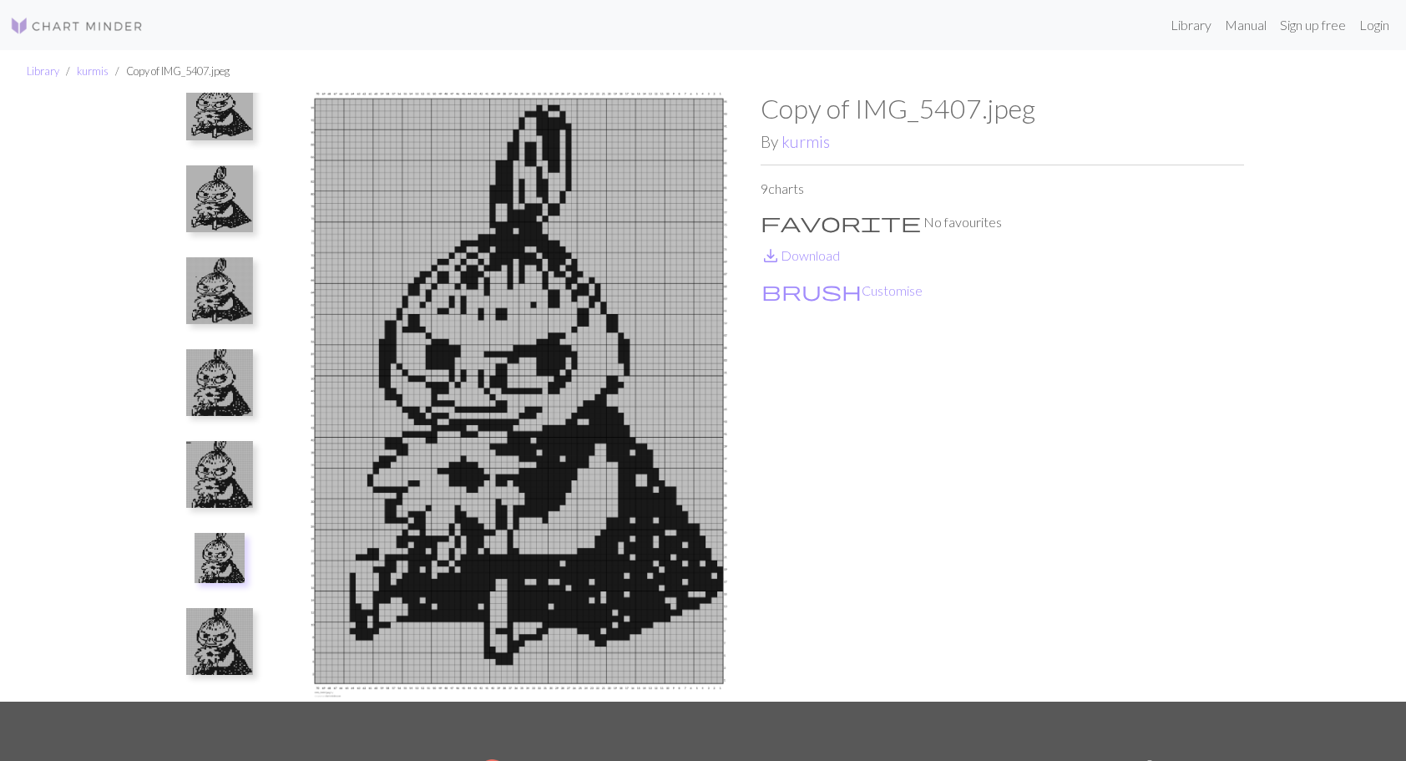
click at [220, 637] on img at bounding box center [219, 641] width 67 height 67
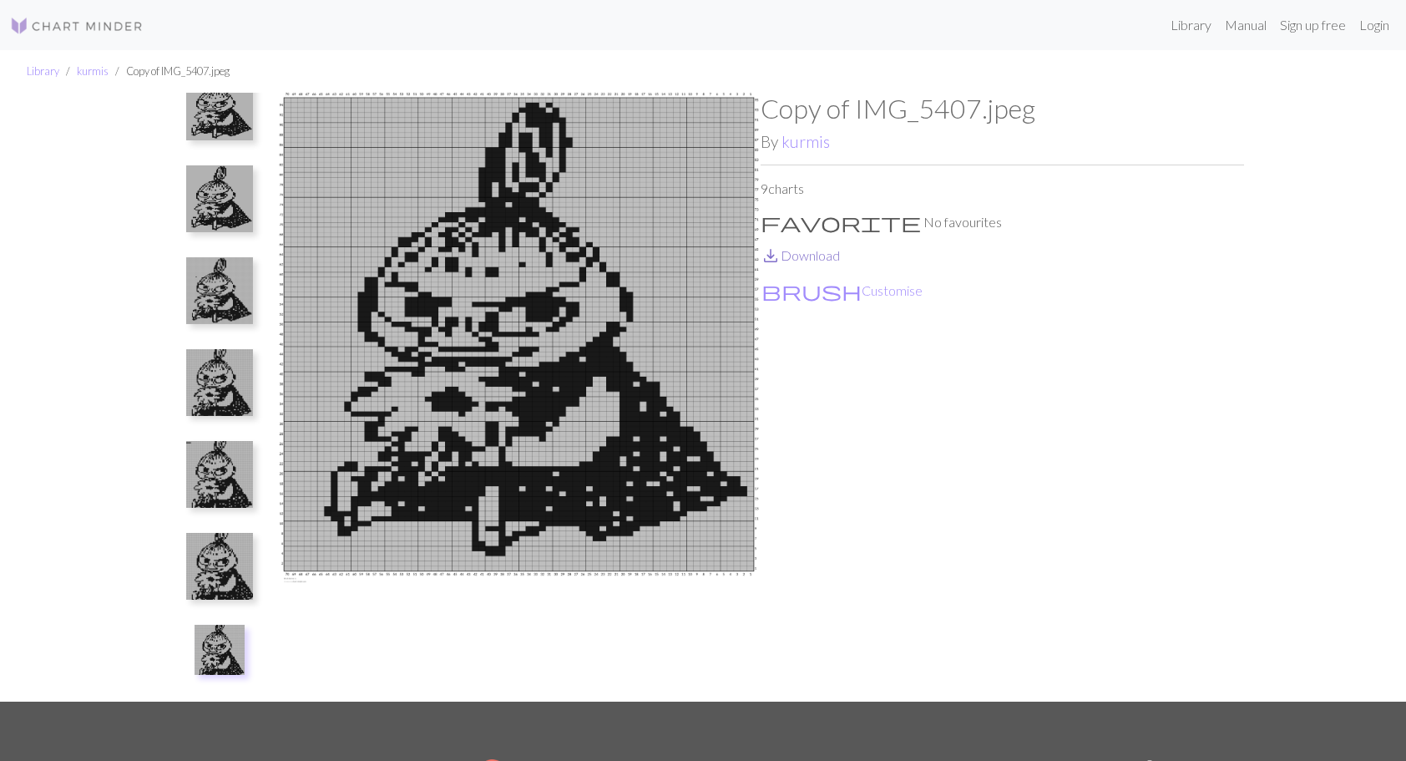
click at [826, 255] on link "save_alt Download" at bounding box center [800, 255] width 79 height 16
click at [233, 564] on img at bounding box center [219, 566] width 67 height 67
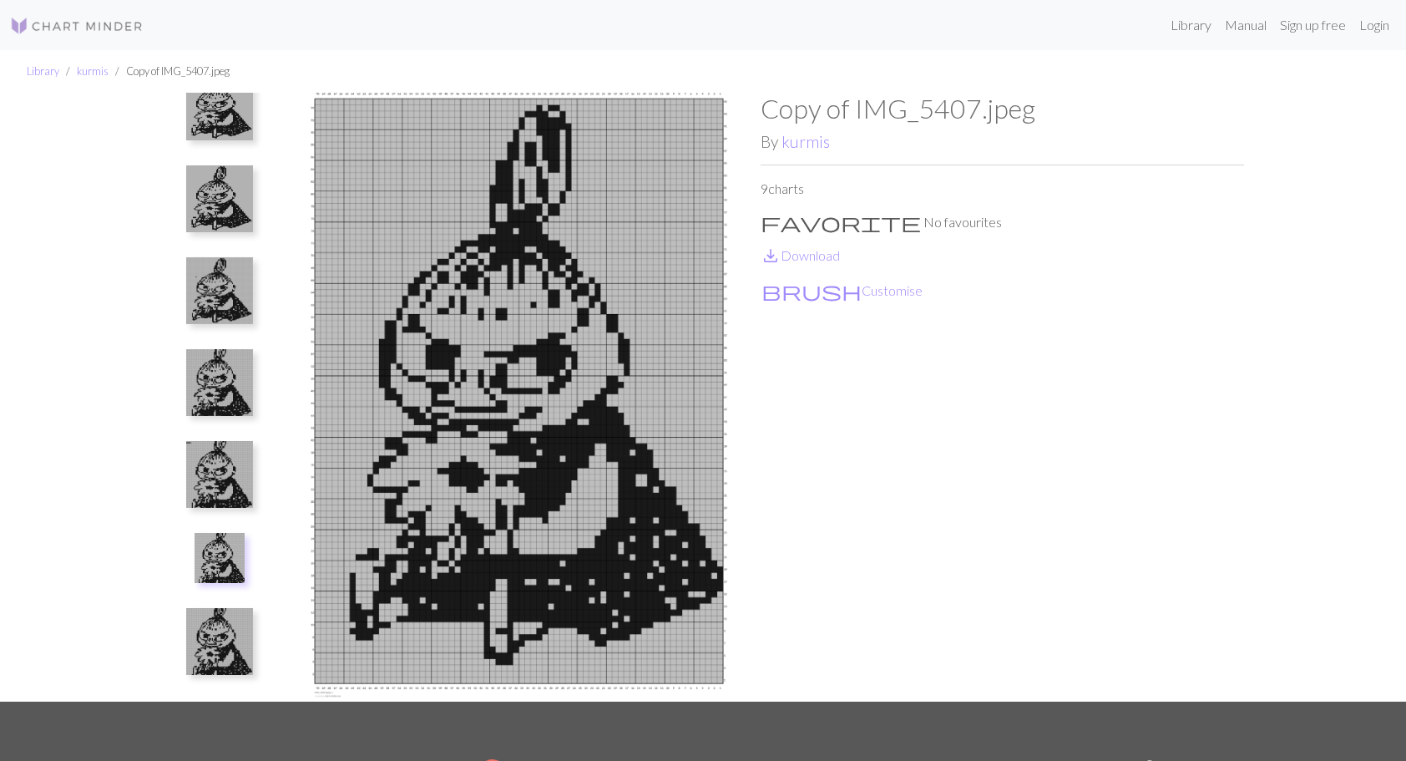
click at [207, 650] on img at bounding box center [219, 641] width 67 height 67
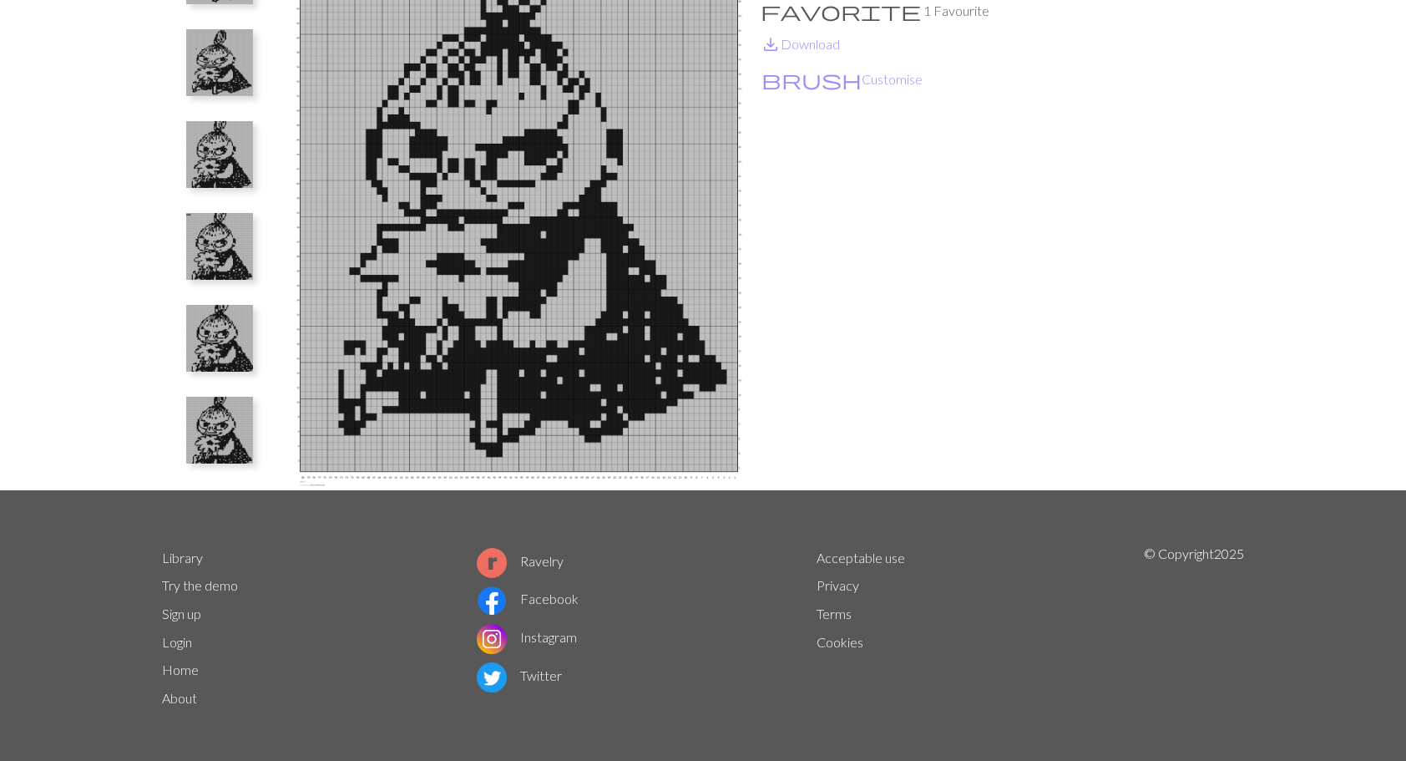
scroll to position [215, 0]
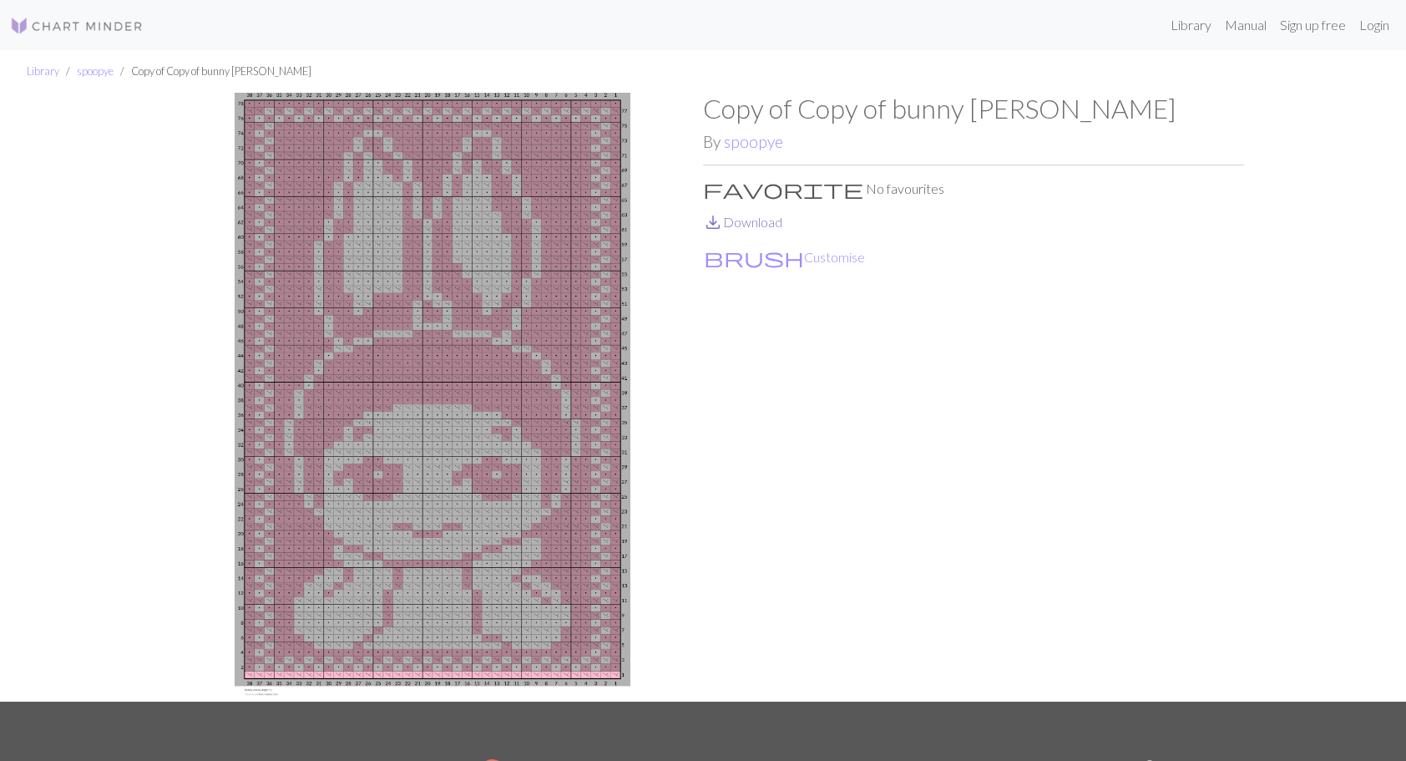
click at [757, 220] on link "save_alt Download" at bounding box center [742, 222] width 79 height 16
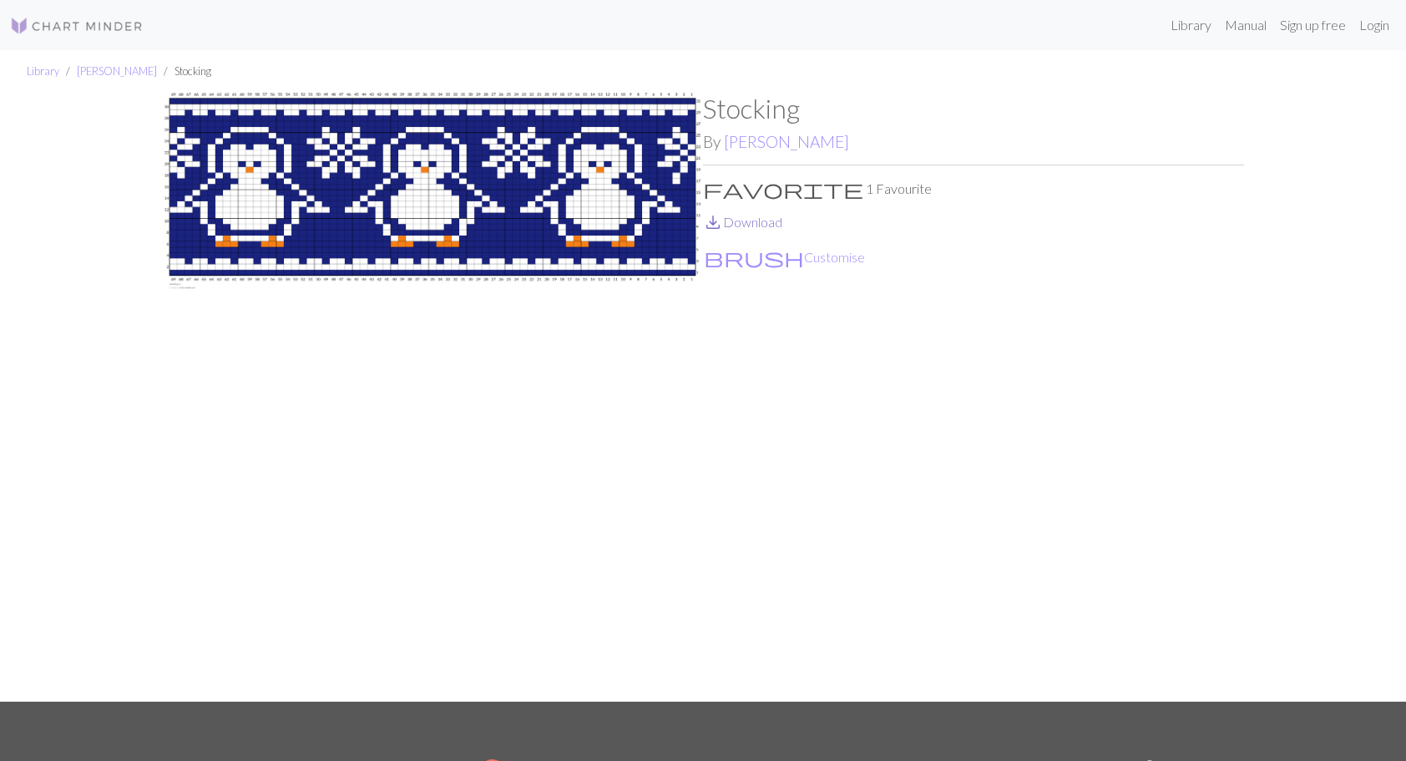
click at [773, 220] on link "save_alt Download" at bounding box center [742, 222] width 79 height 16
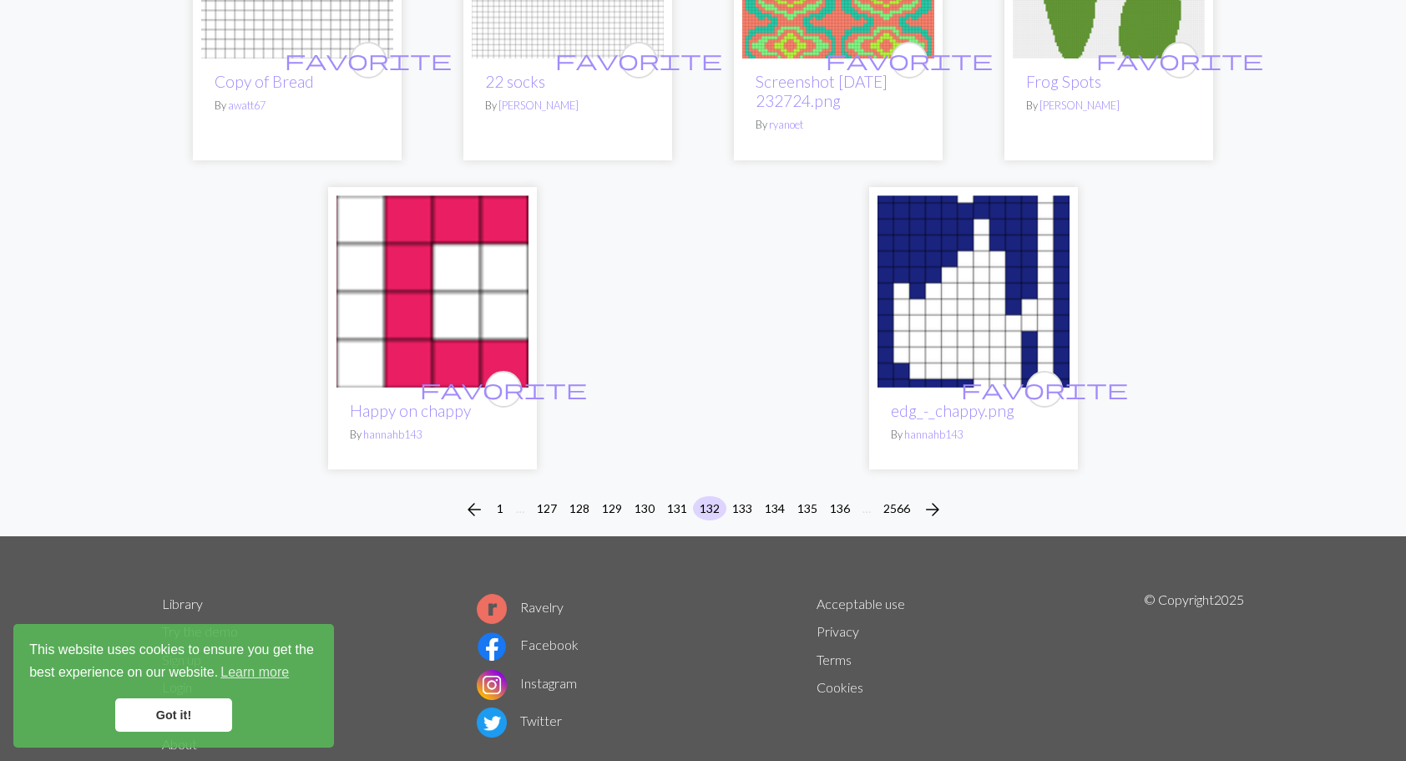
scroll to position [4265, 0]
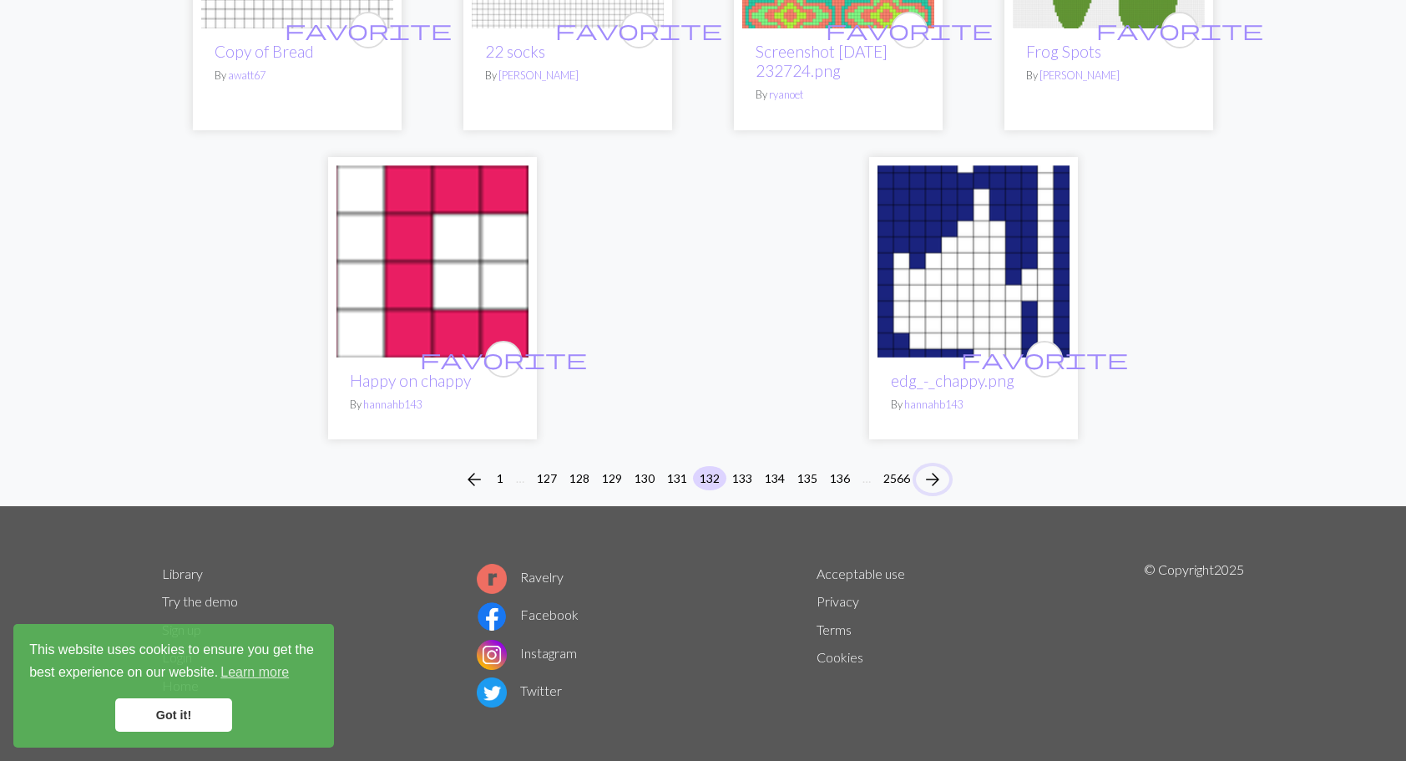
click at [934, 468] on span "arrow_forward" at bounding box center [933, 479] width 20 height 23
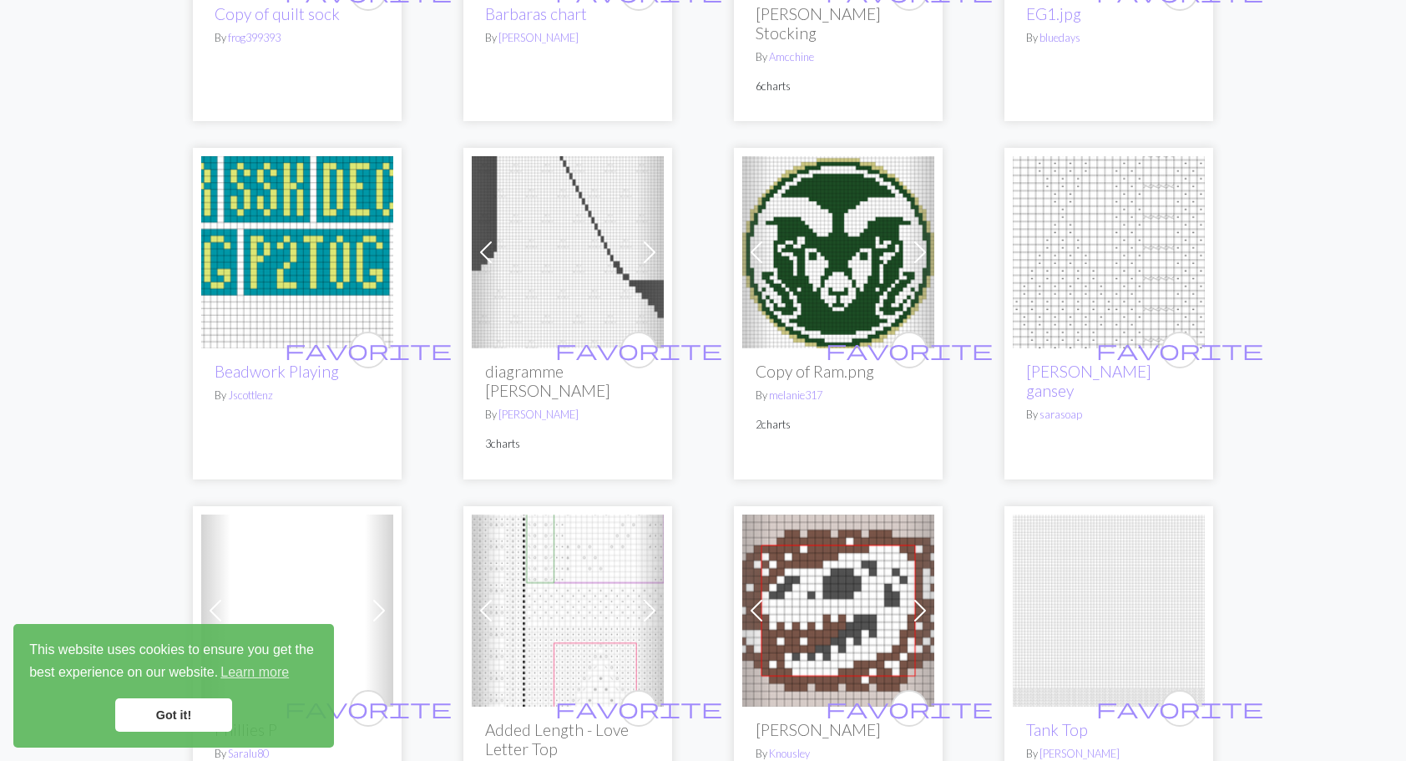
scroll to position [2087, 0]
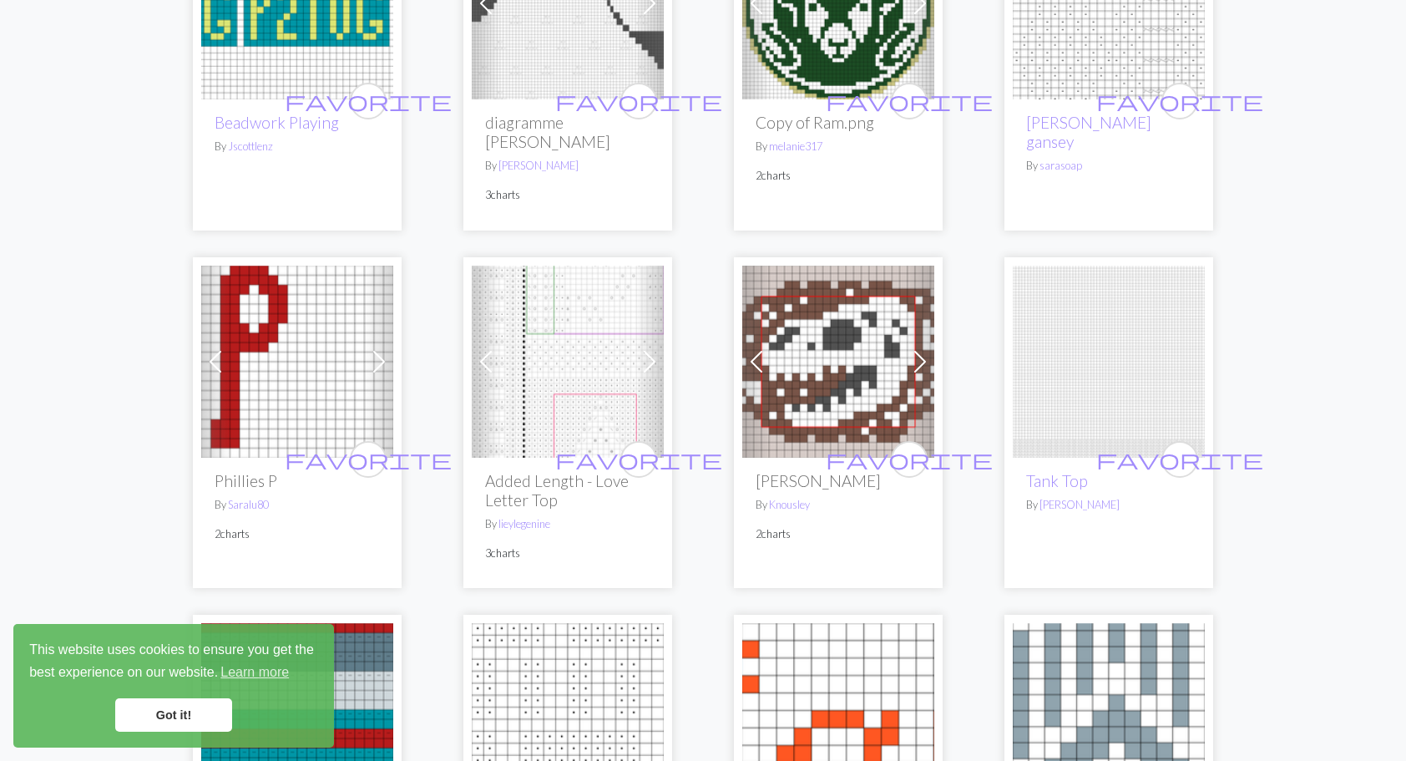
click at [1310, 588] on div "arrow_back 1 … 128 129 130 131 132 133 134 135 136 137 … 2566 arrow_forward Pre…" at bounding box center [703, 310] width 1406 height 4493
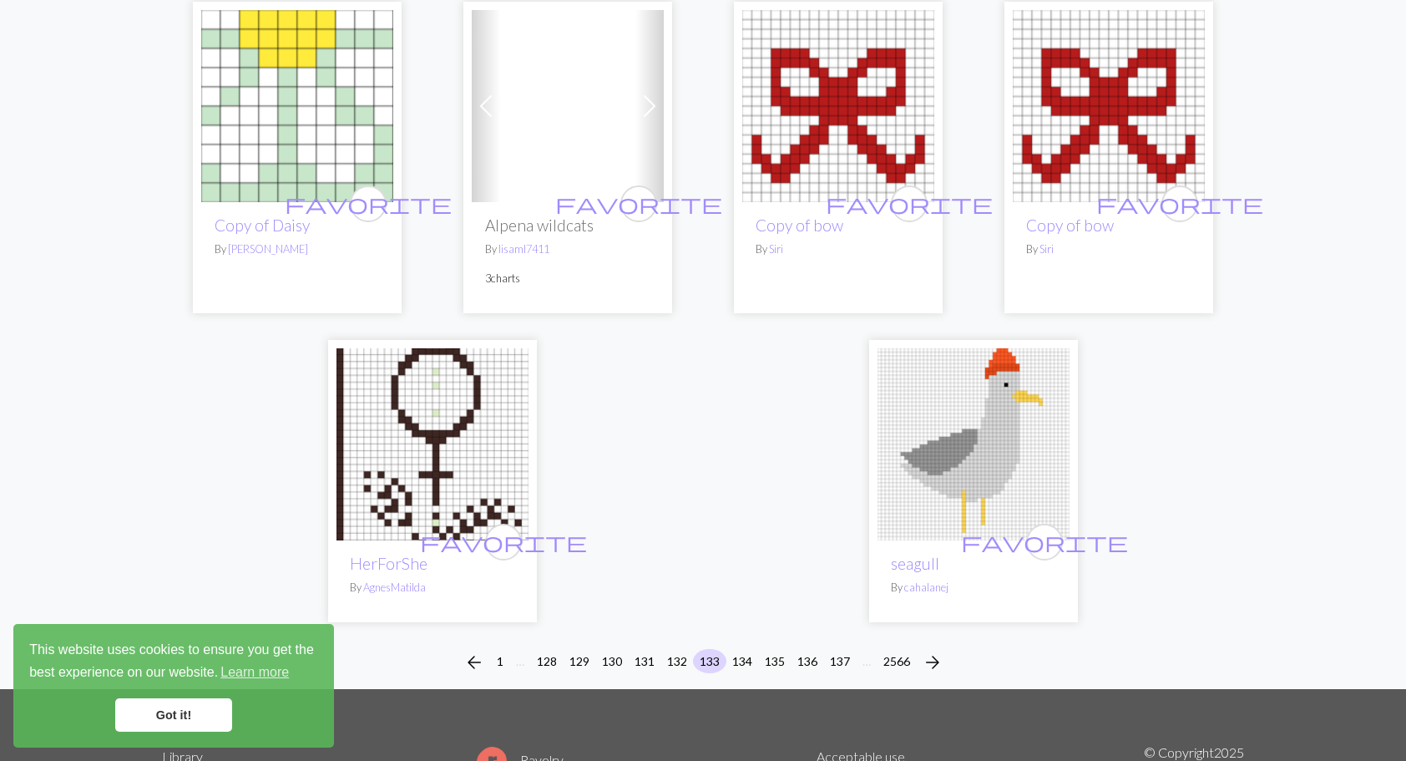
scroll to position [4091, 0]
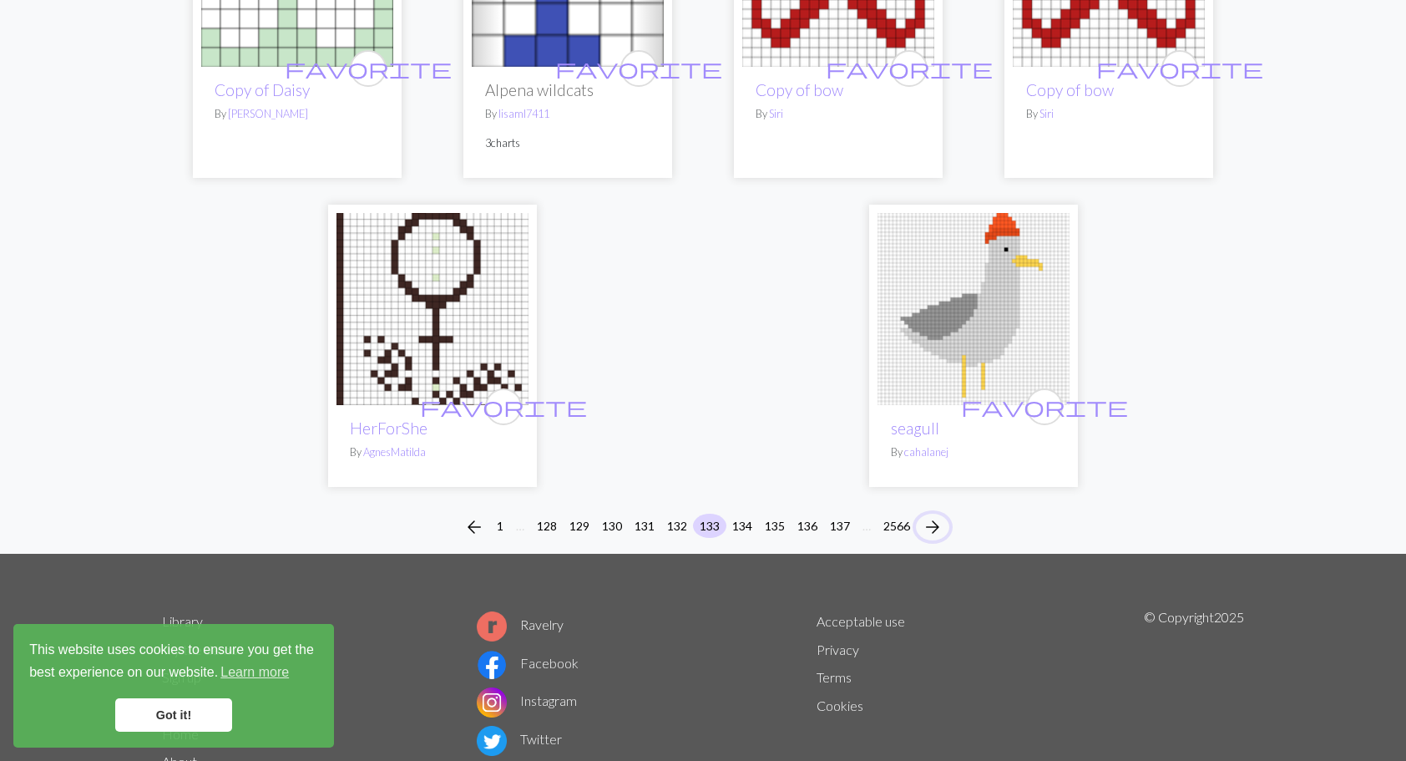
click at [932, 515] on span "arrow_forward" at bounding box center [933, 526] width 20 height 23
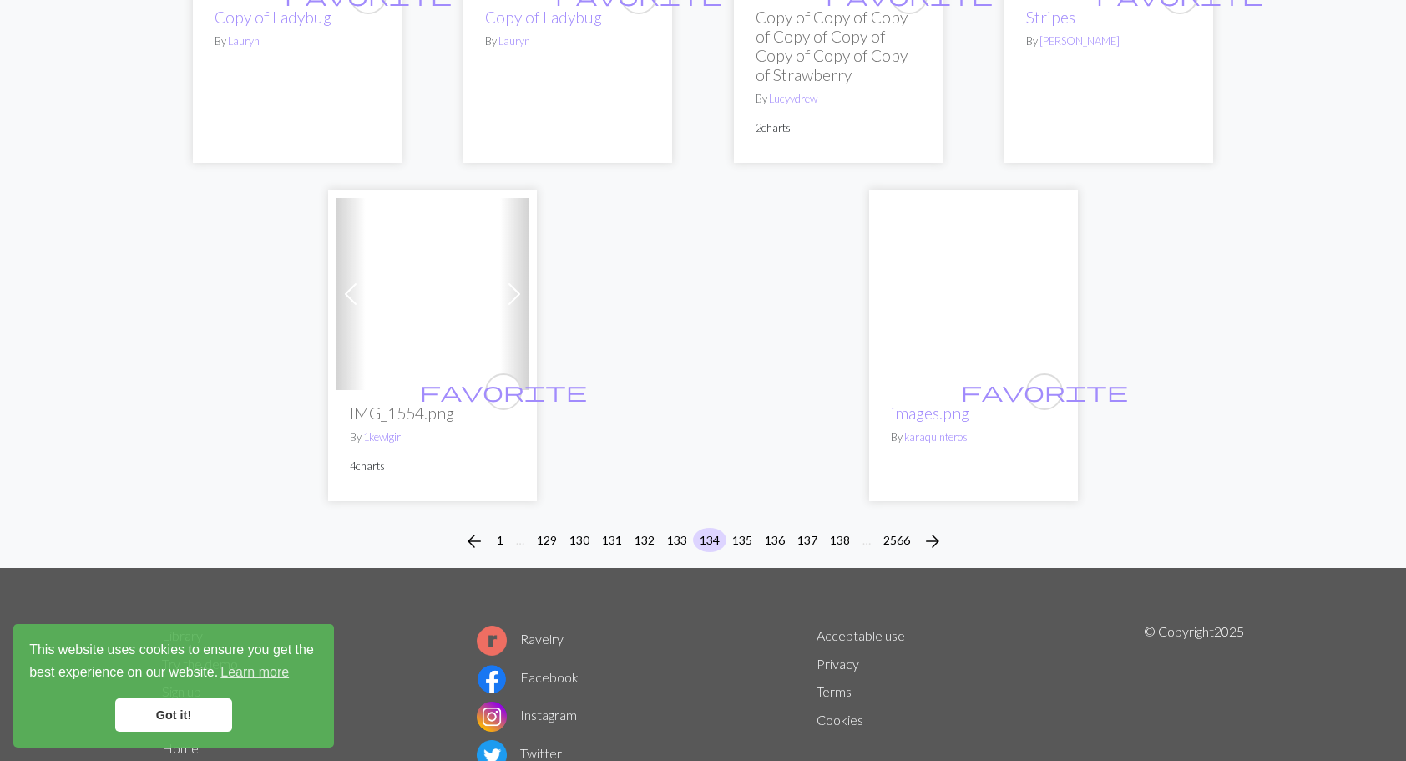
scroll to position [4255, 0]
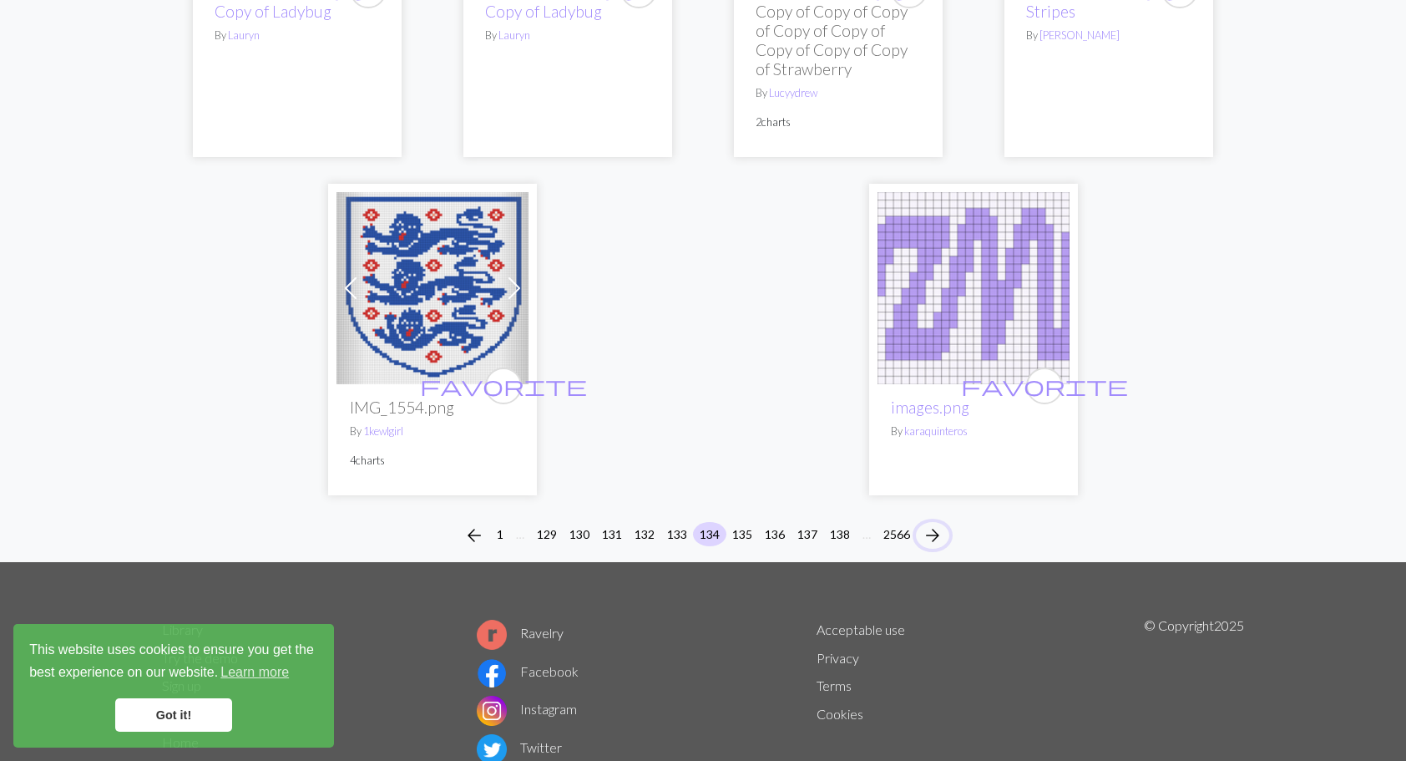
click at [932, 523] on span "arrow_forward" at bounding box center [933, 534] width 20 height 23
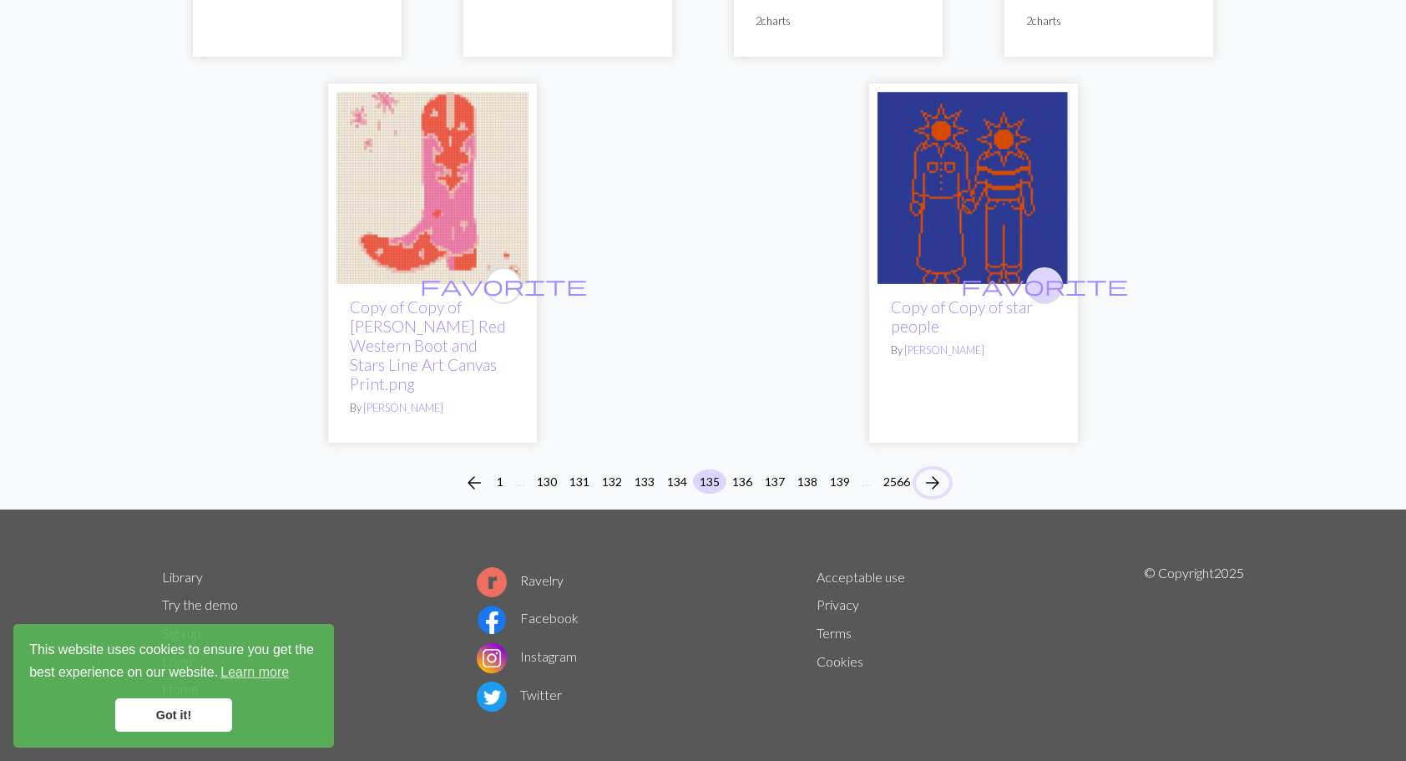
scroll to position [4341, 0]
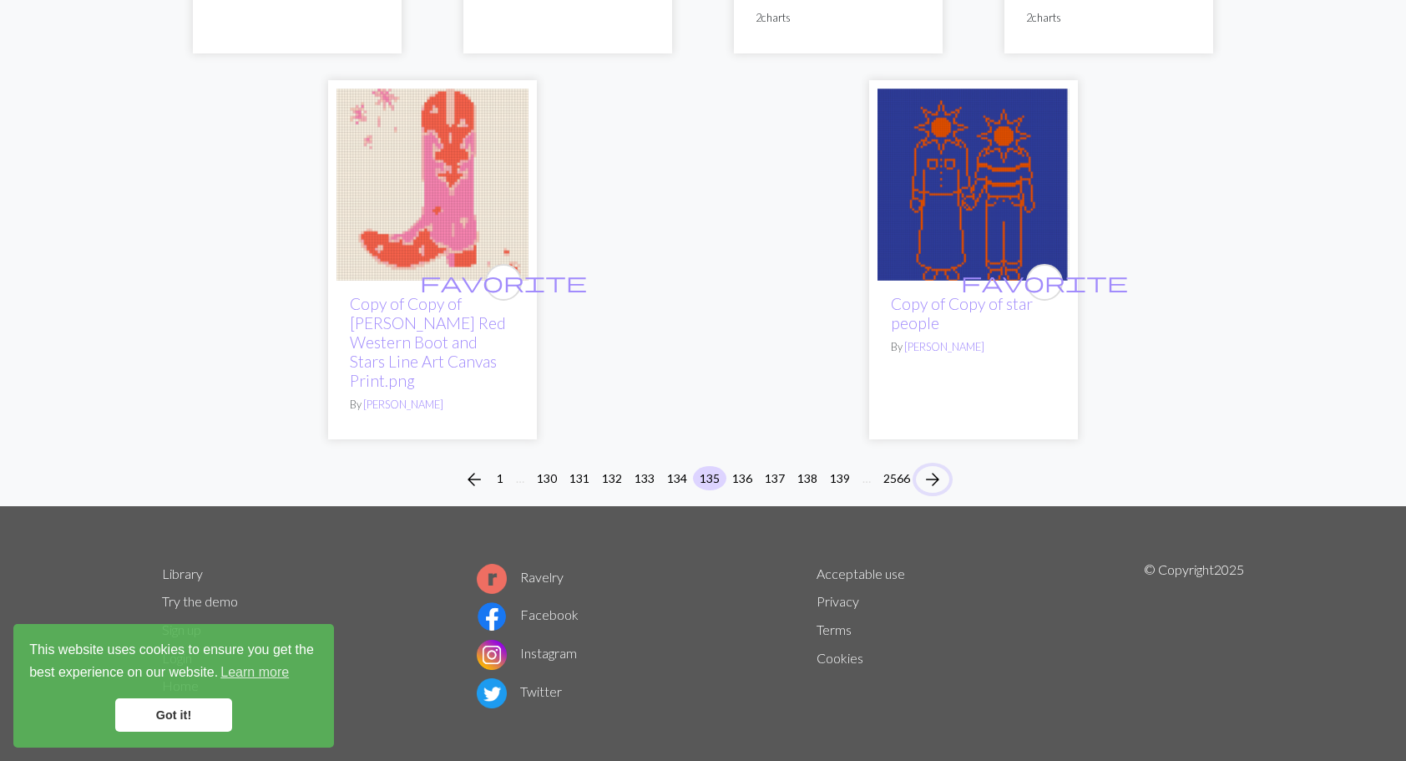
click at [930, 468] on span "arrow_forward" at bounding box center [933, 479] width 20 height 23
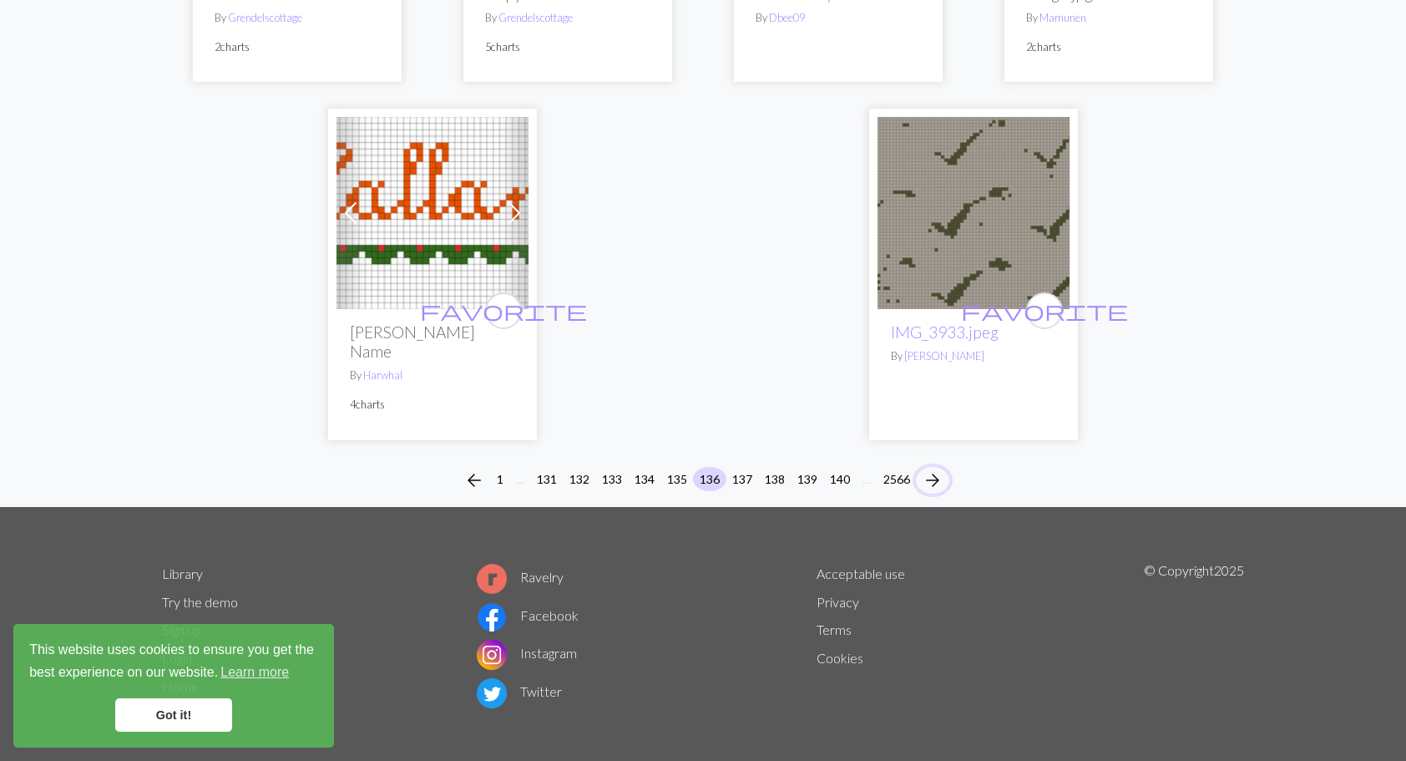
scroll to position [4344, 0]
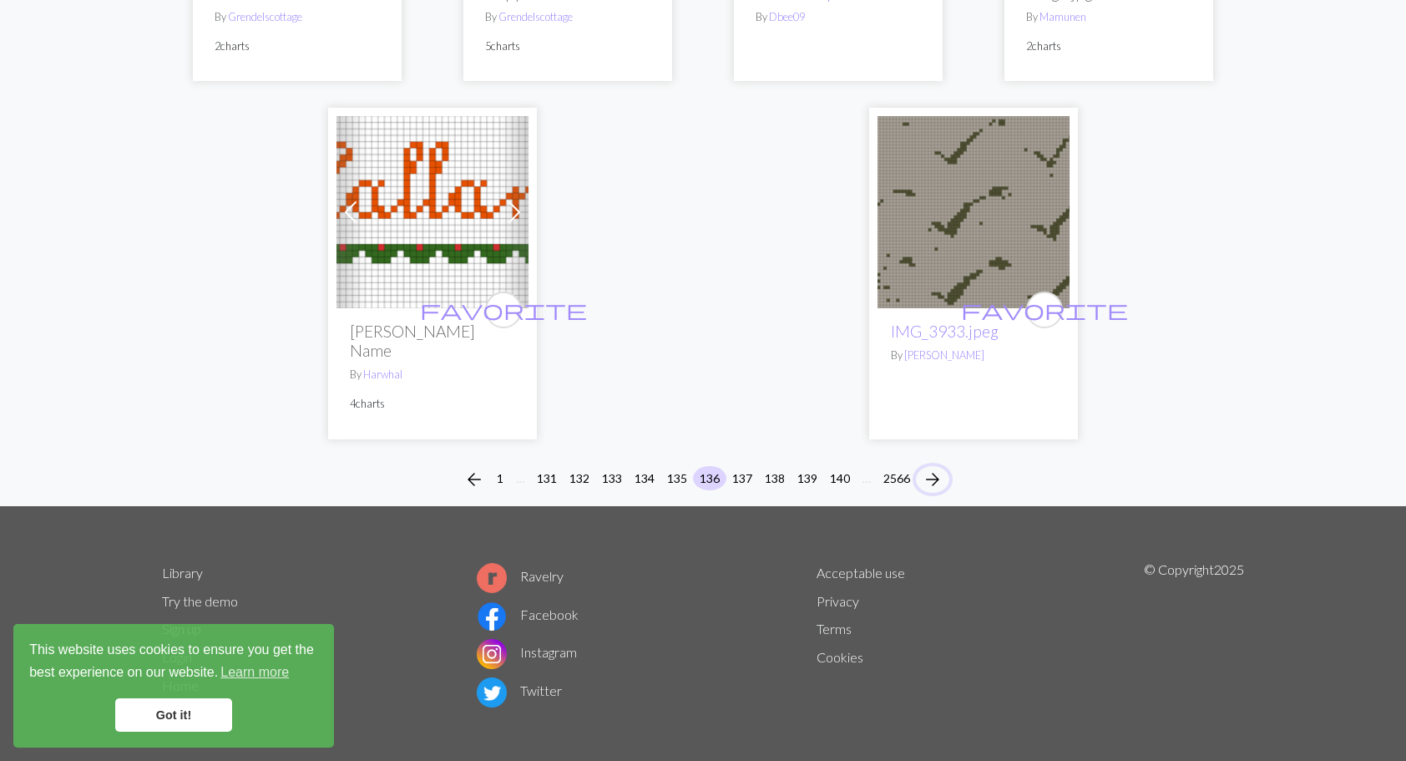
click at [943, 468] on span "arrow_forward" at bounding box center [933, 479] width 20 height 23
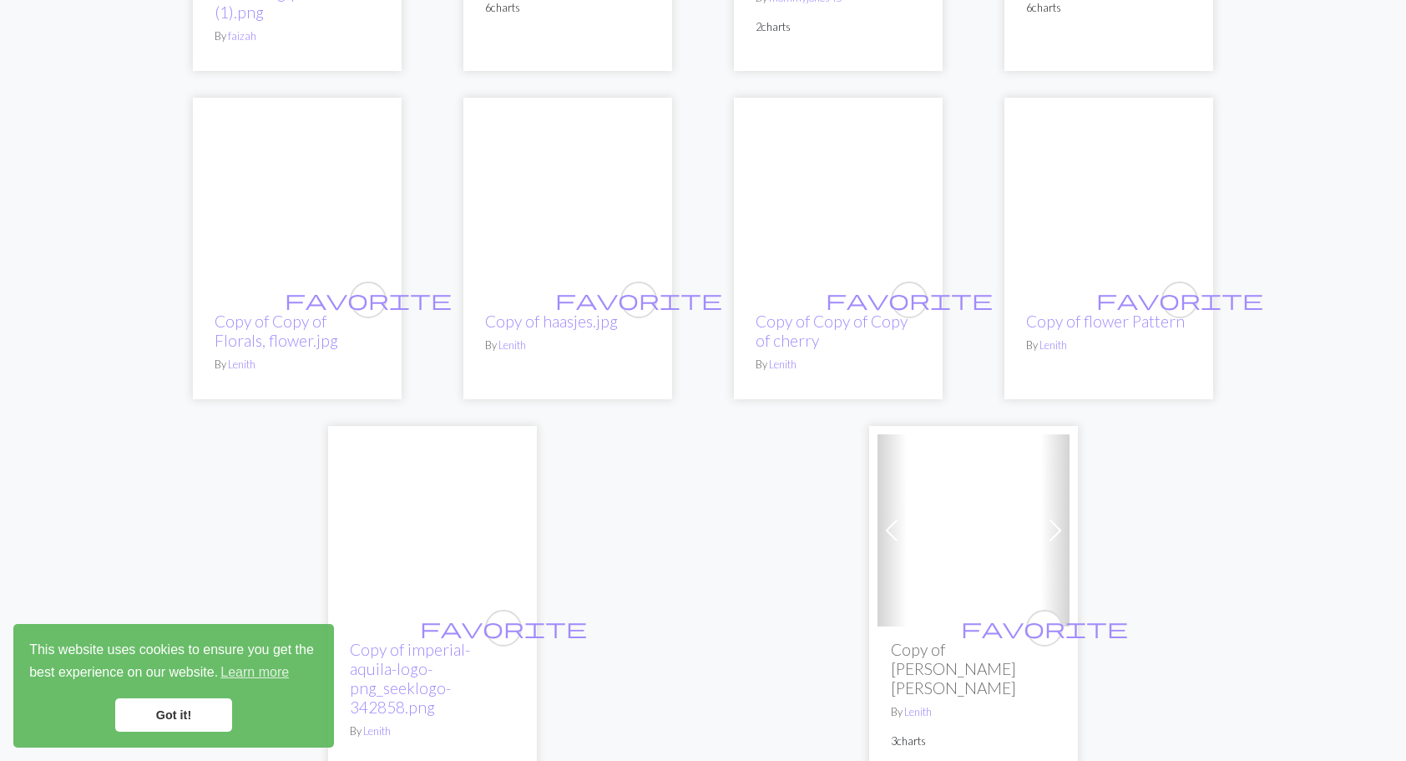
scroll to position [4175, 0]
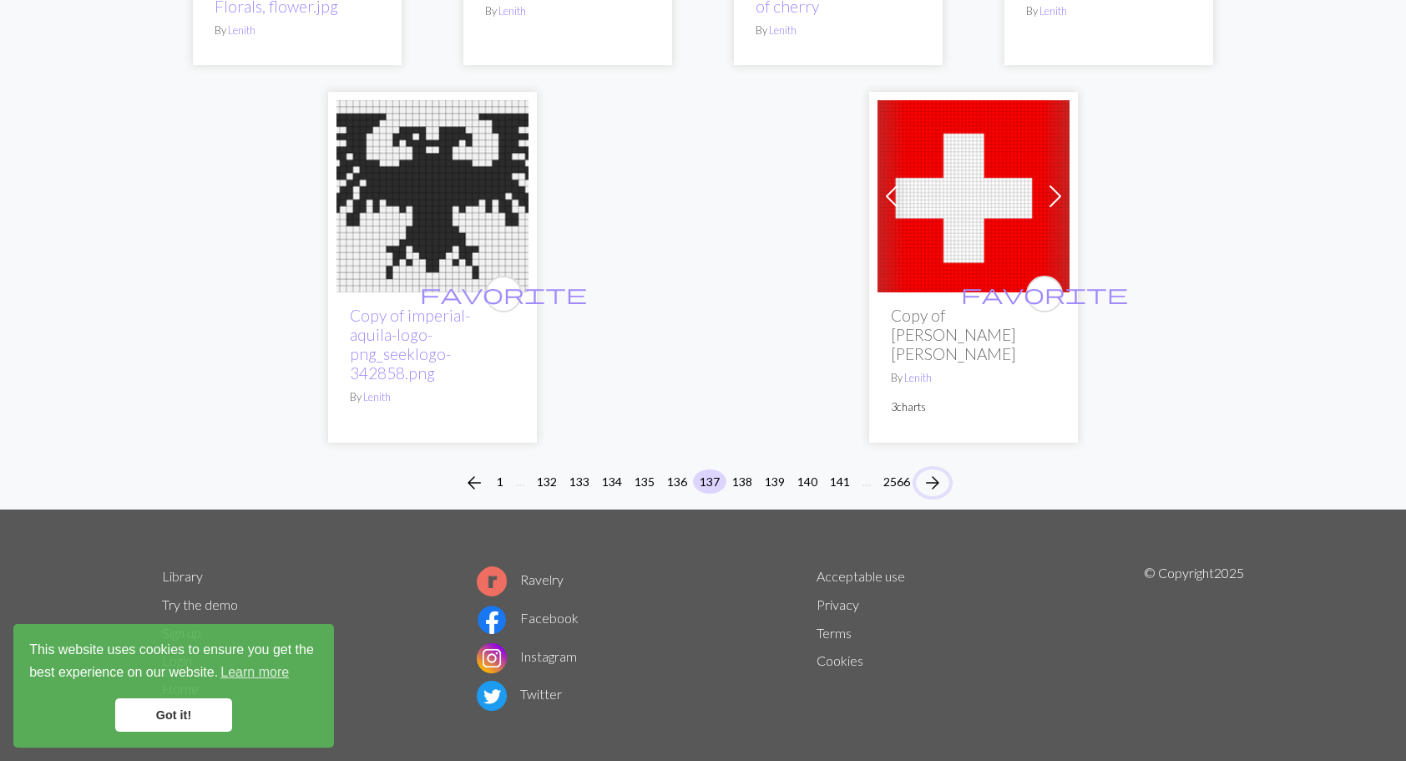
click at [935, 471] on span "arrow_forward" at bounding box center [933, 482] width 20 height 23
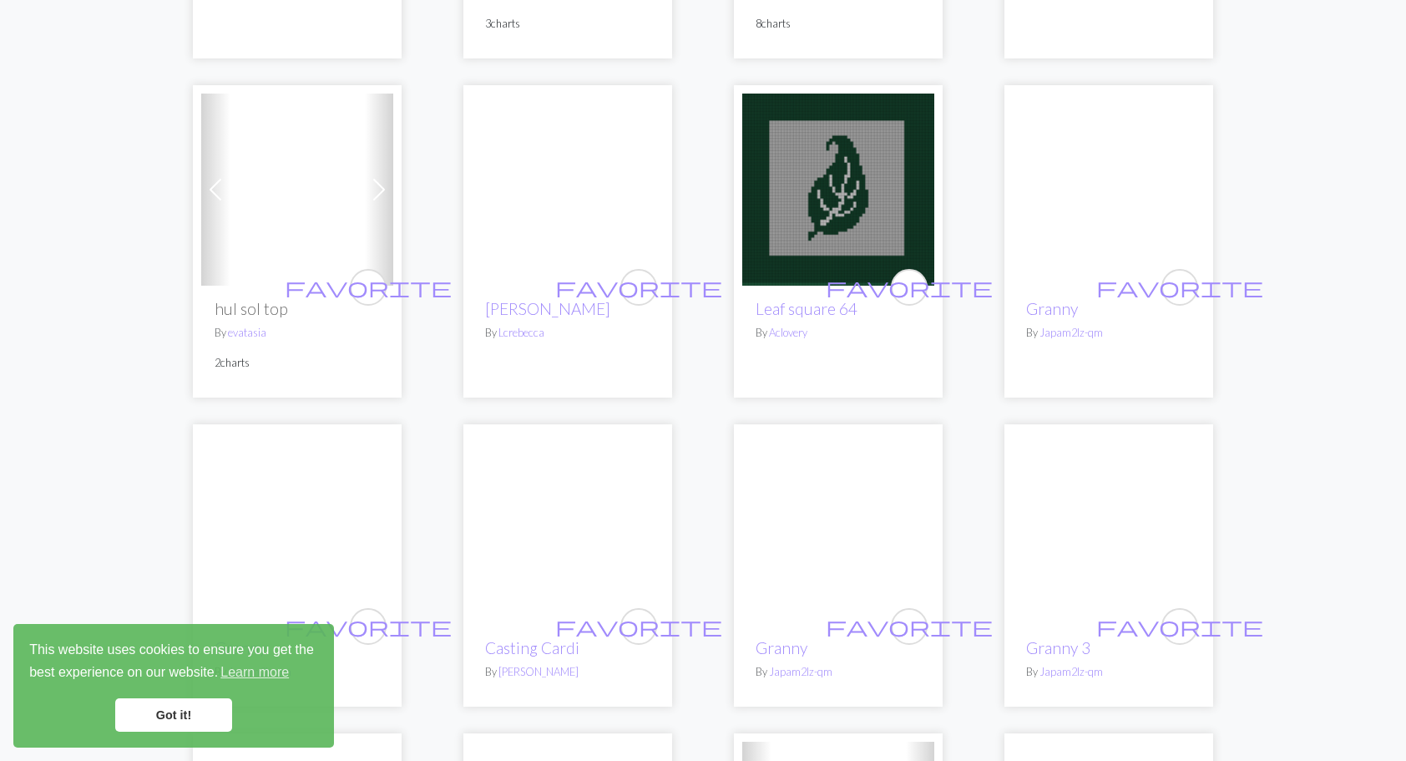
scroll to position [2254, 0]
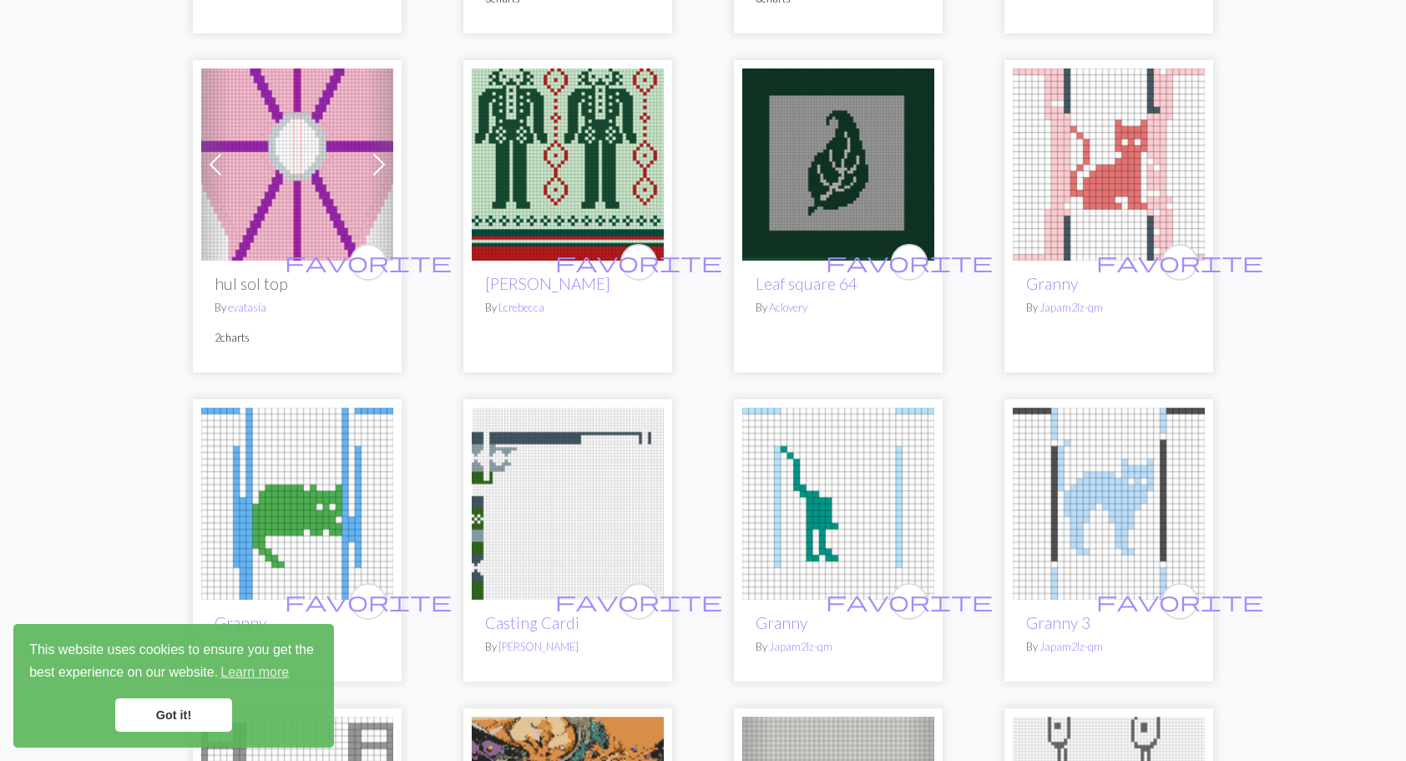
click at [114, 262] on div "arrow_back 1 … 133 134 135 136 137 138 139 140 141 142 … 2566 arrow_forward fav…" at bounding box center [703, 231] width 1406 height 4668
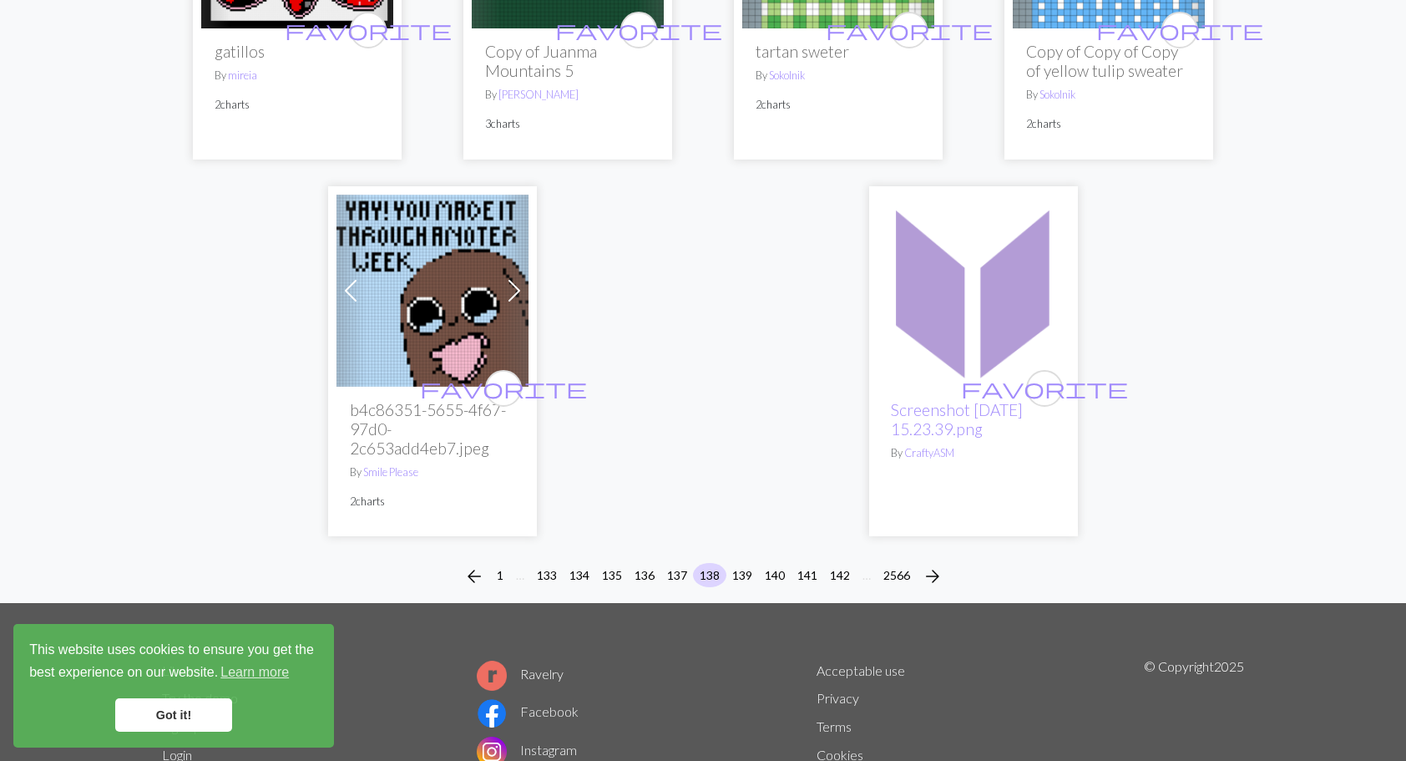
scroll to position [4333, 0]
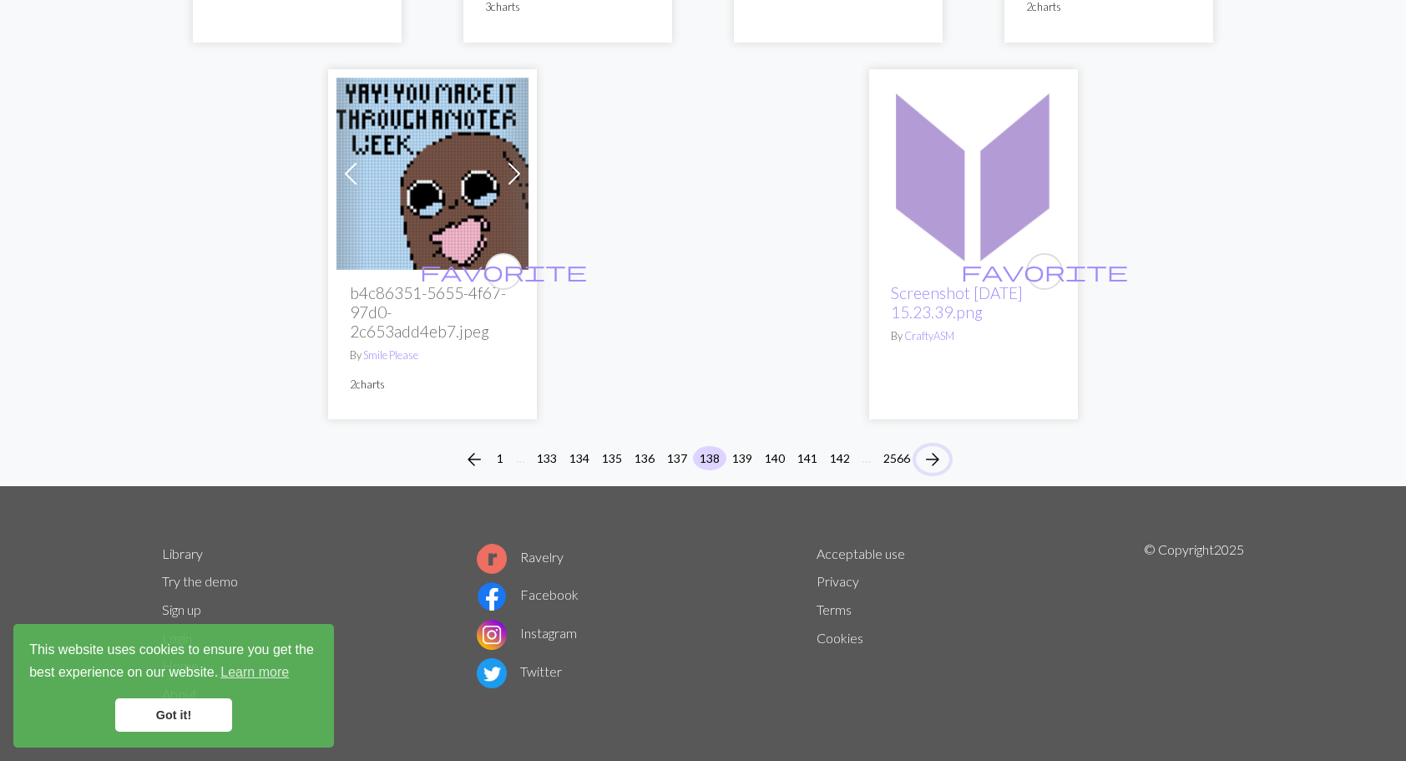
click at [936, 458] on span "arrow_forward" at bounding box center [933, 459] width 20 height 23
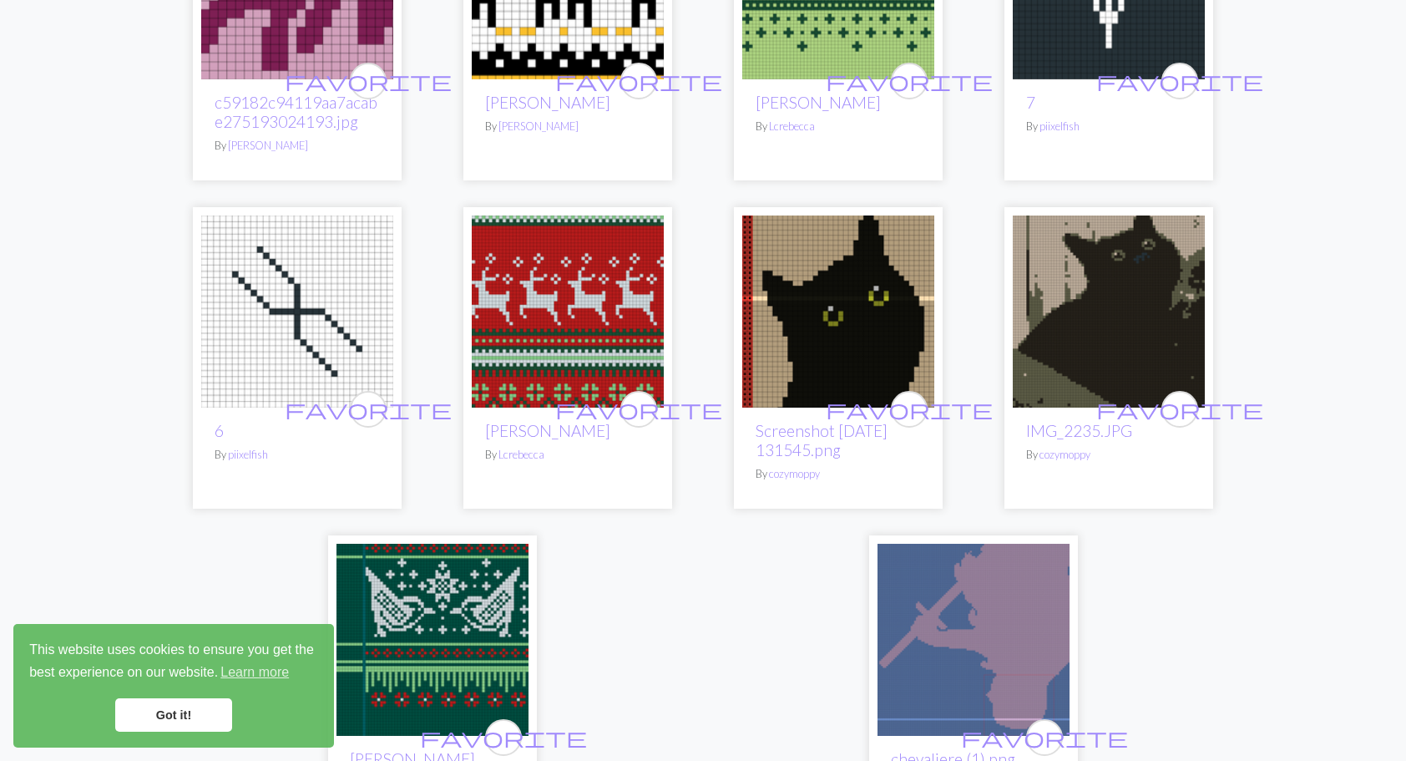
scroll to position [4091, 0]
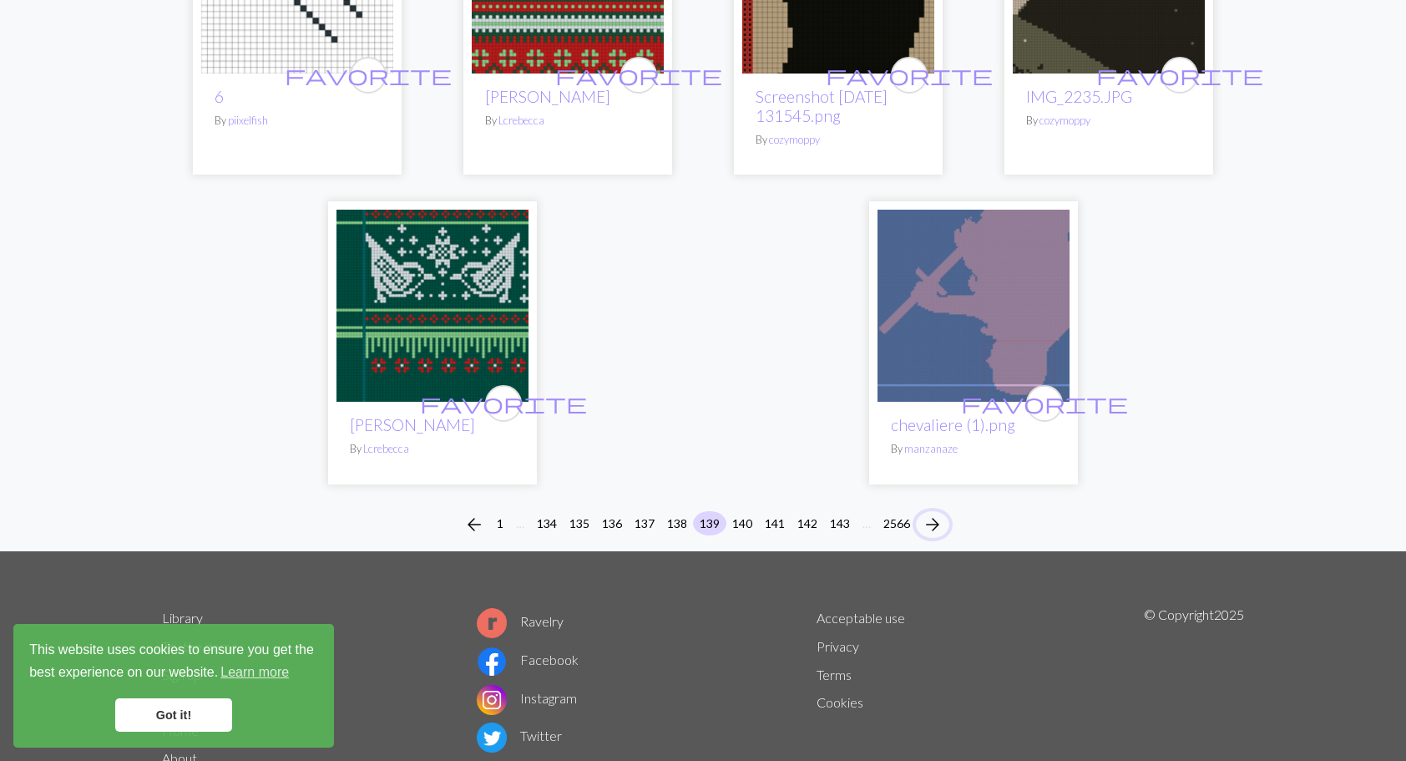
click at [935, 513] on span "arrow_forward" at bounding box center [933, 524] width 20 height 23
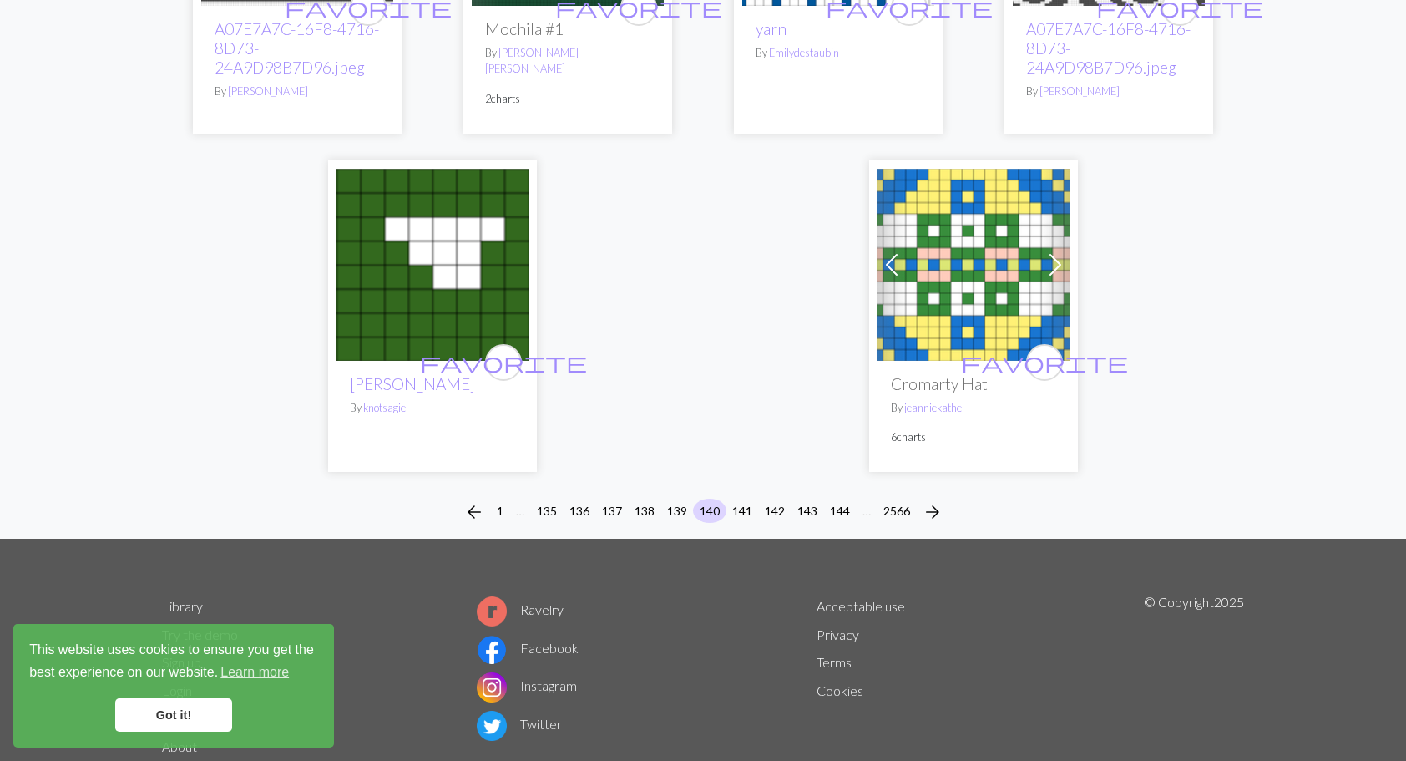
scroll to position [4284, 0]
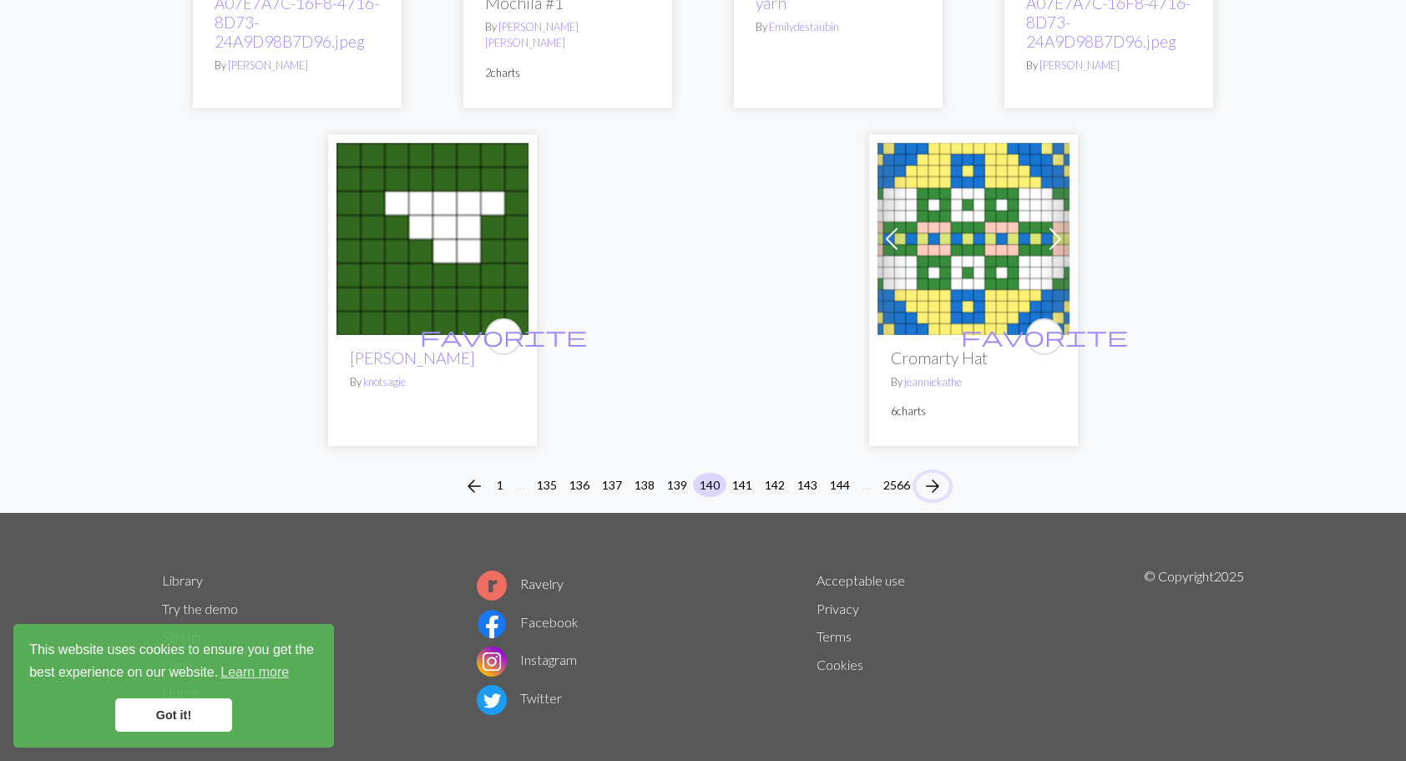
click at [933, 474] on span "arrow_forward" at bounding box center [933, 485] width 20 height 23
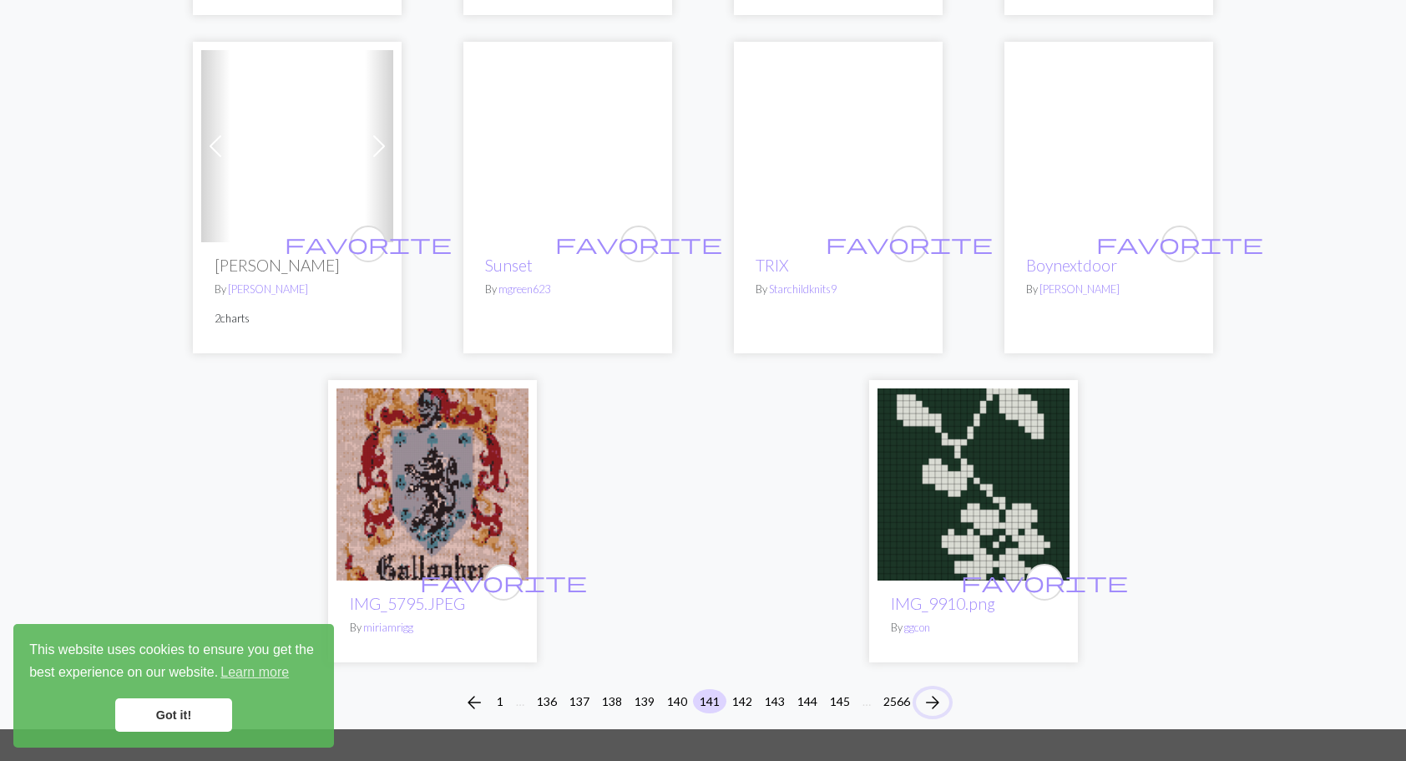
scroll to position [4129, 0]
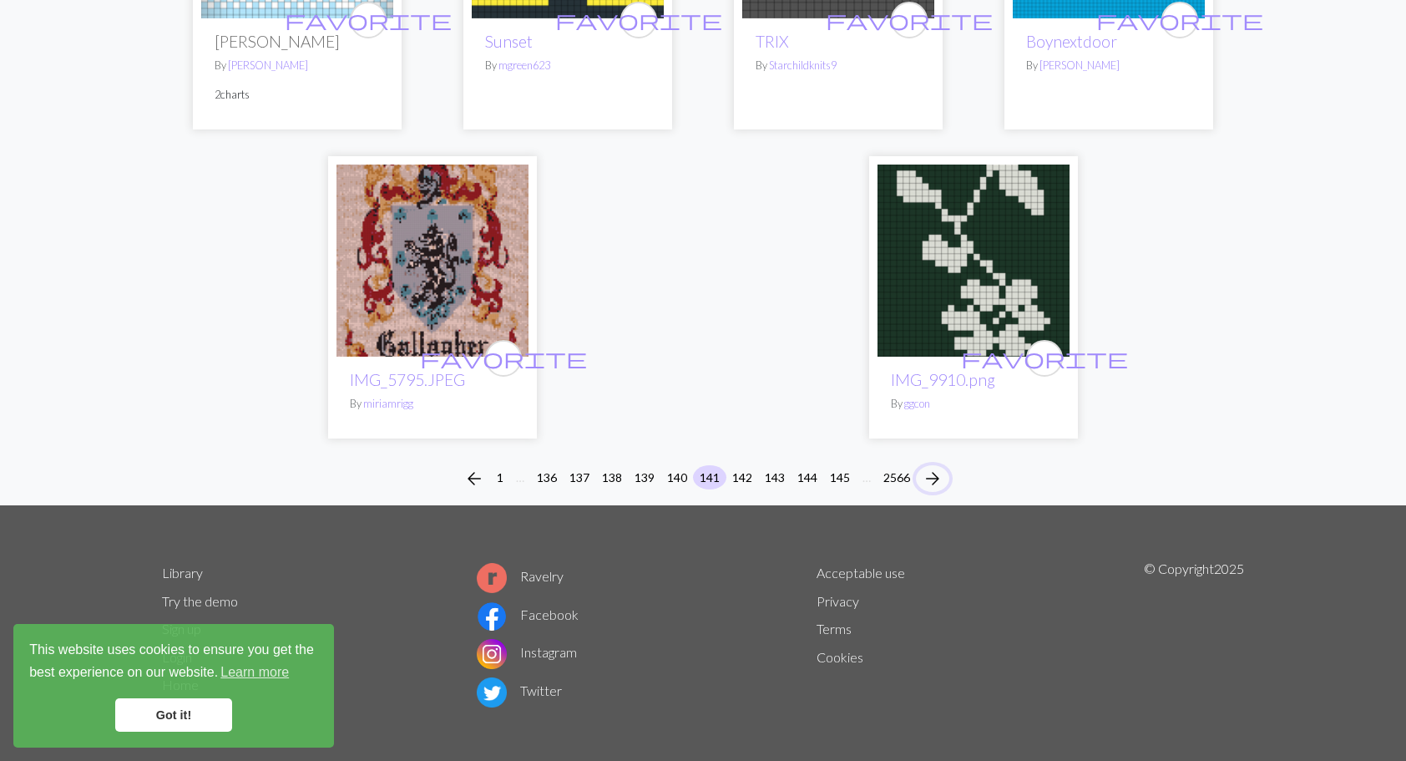
click at [933, 467] on span "arrow_forward" at bounding box center [933, 478] width 20 height 23
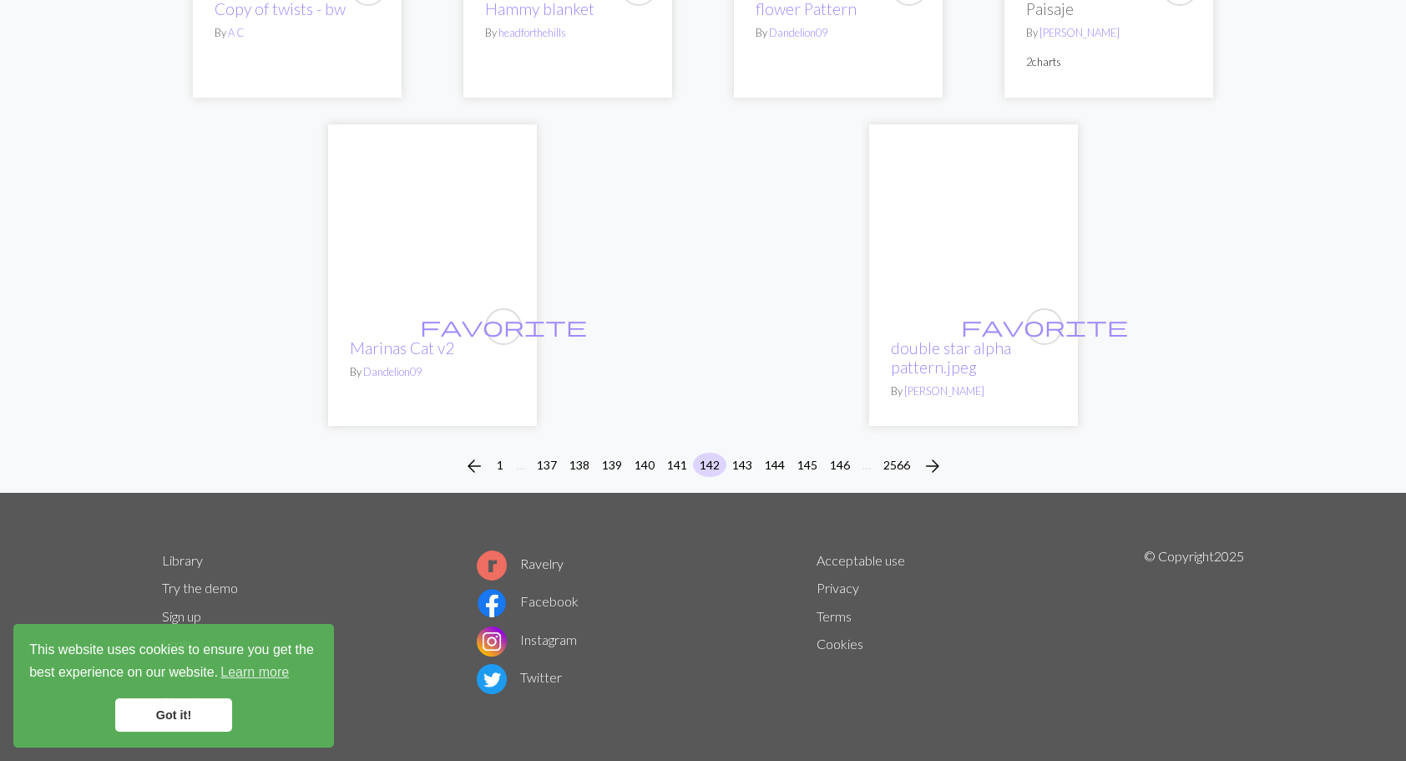
scroll to position [4236, 0]
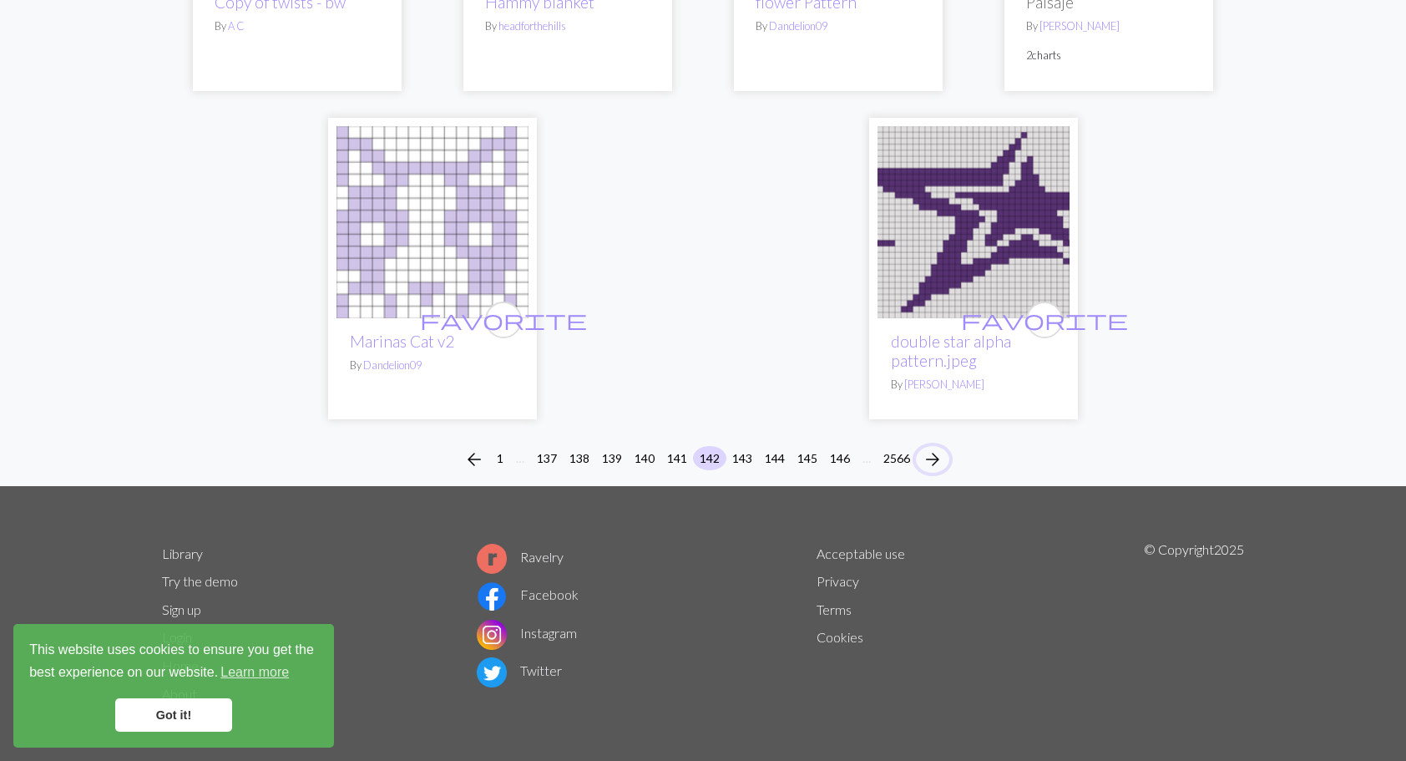
click at [933, 456] on span "arrow_forward" at bounding box center [933, 459] width 20 height 23
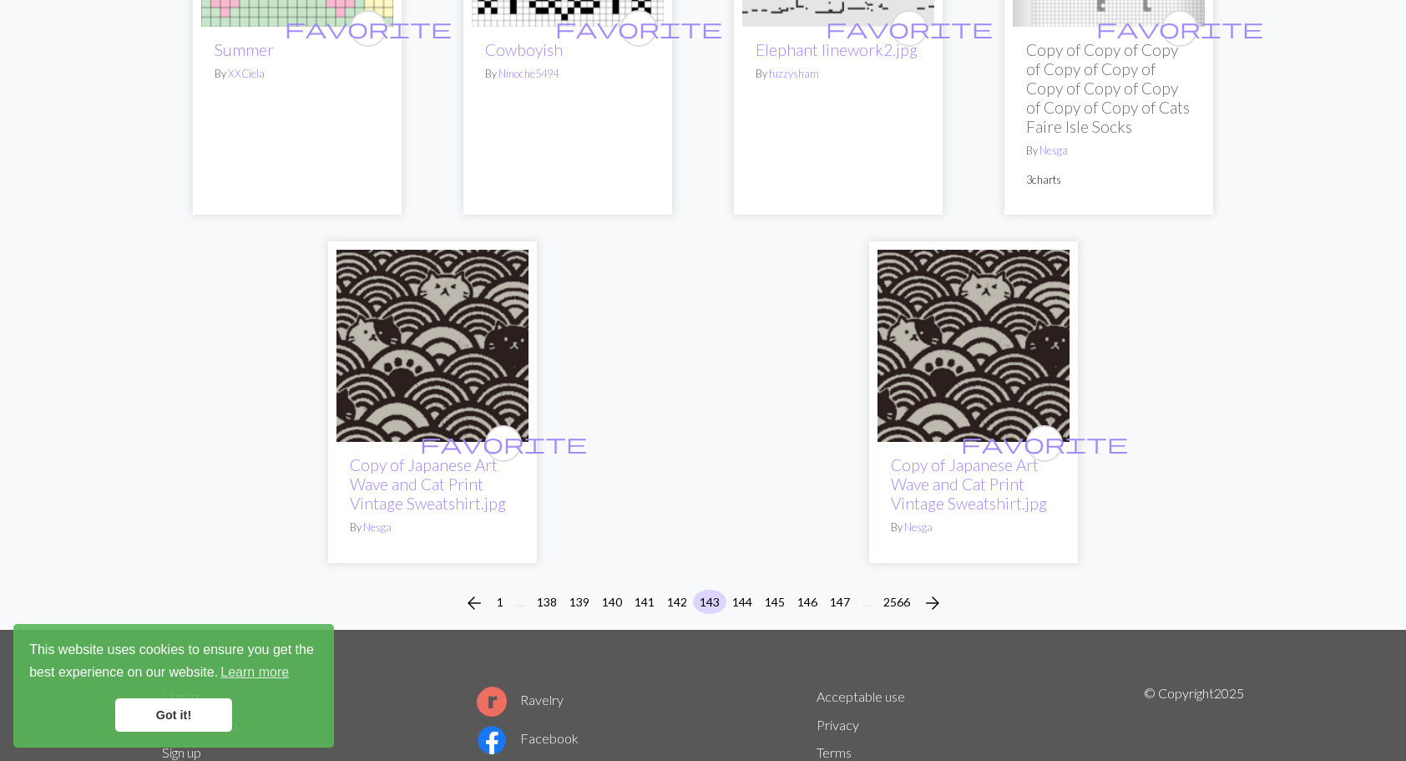
scroll to position [4449, 0]
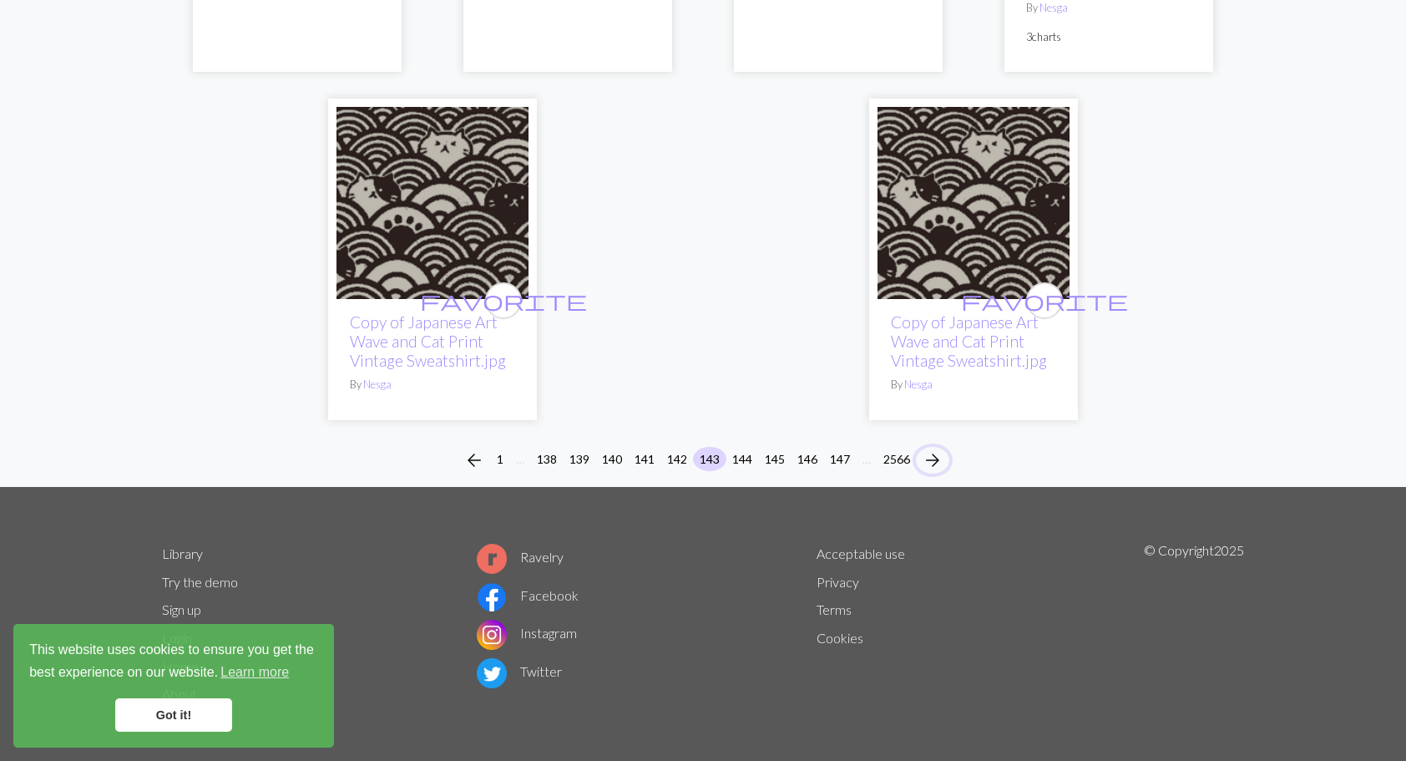
click at [937, 455] on span "arrow_forward" at bounding box center [933, 459] width 20 height 23
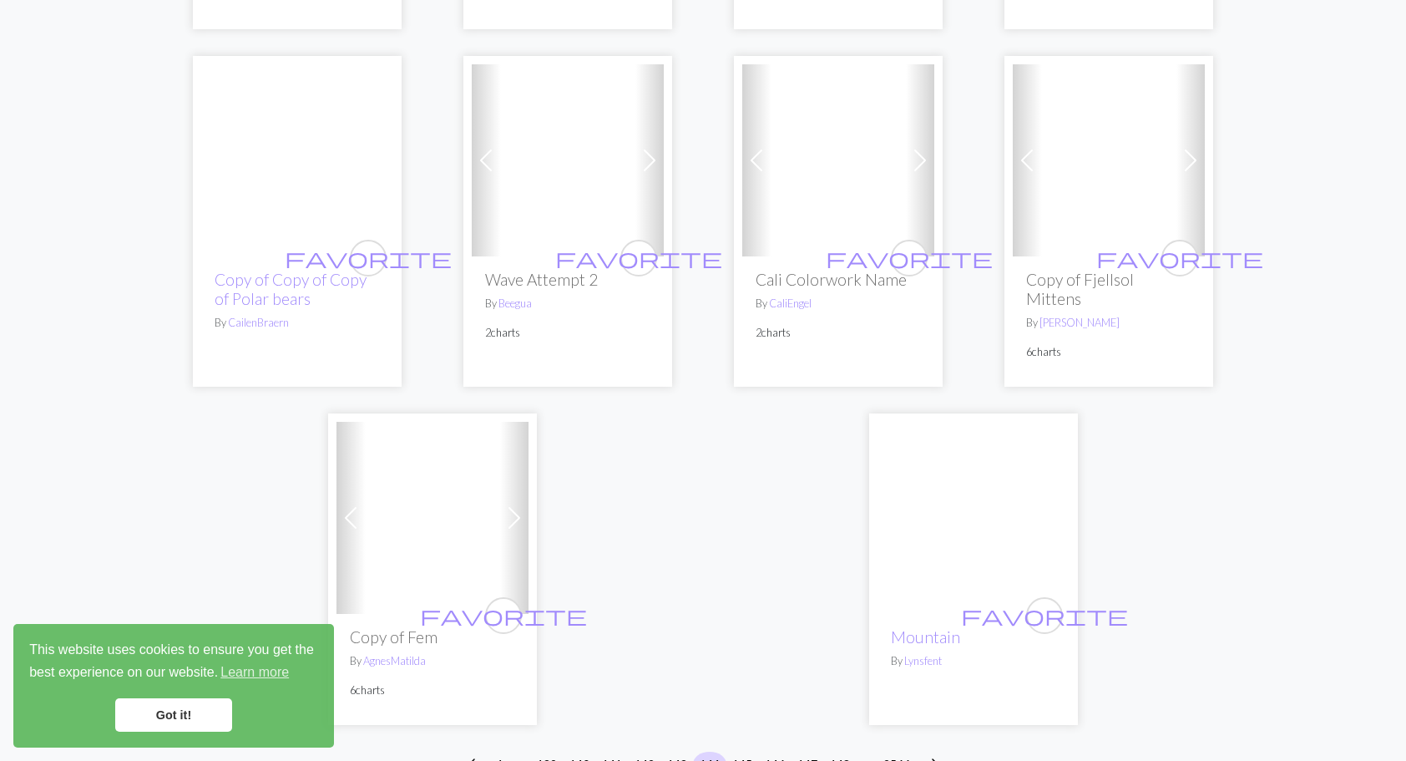
scroll to position [4256, 0]
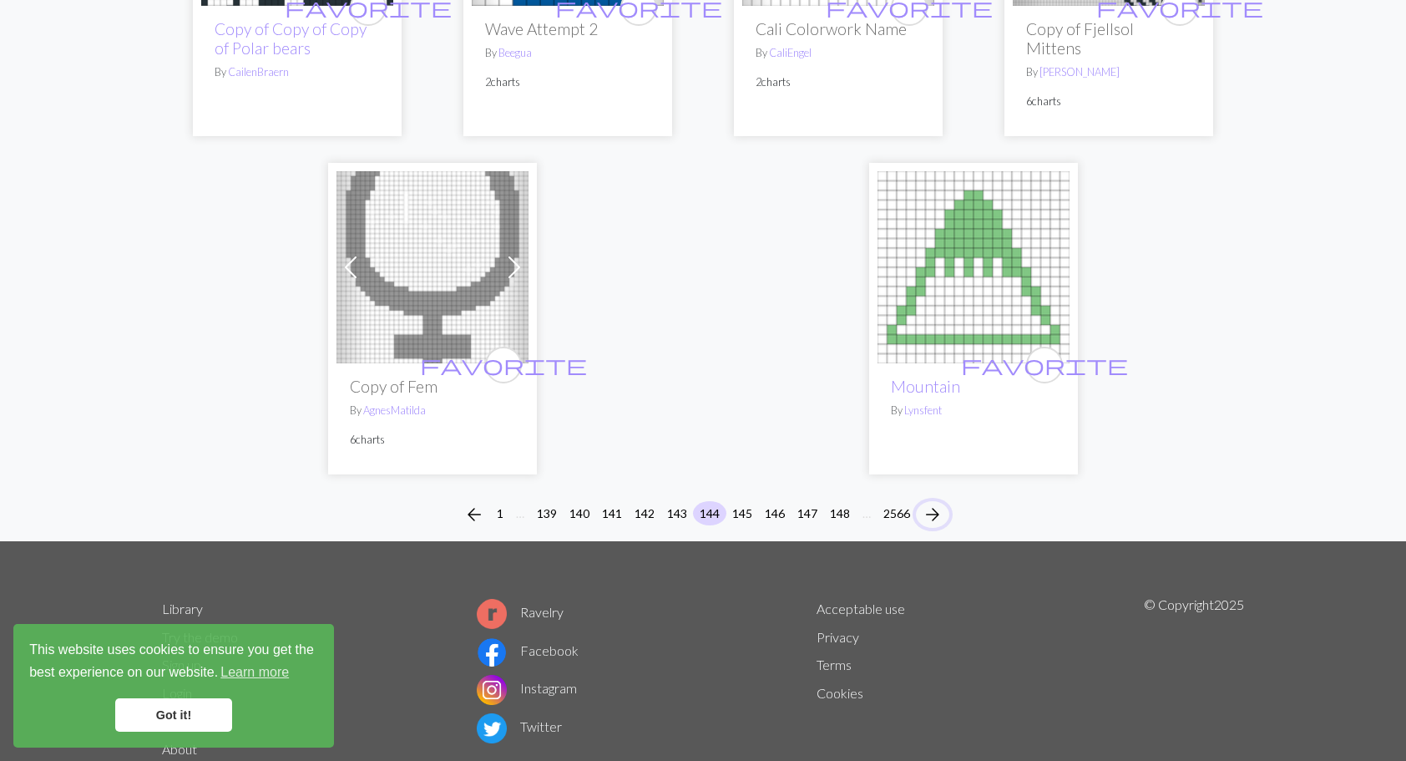
click at [935, 503] on span "arrow_forward" at bounding box center [933, 514] width 20 height 23
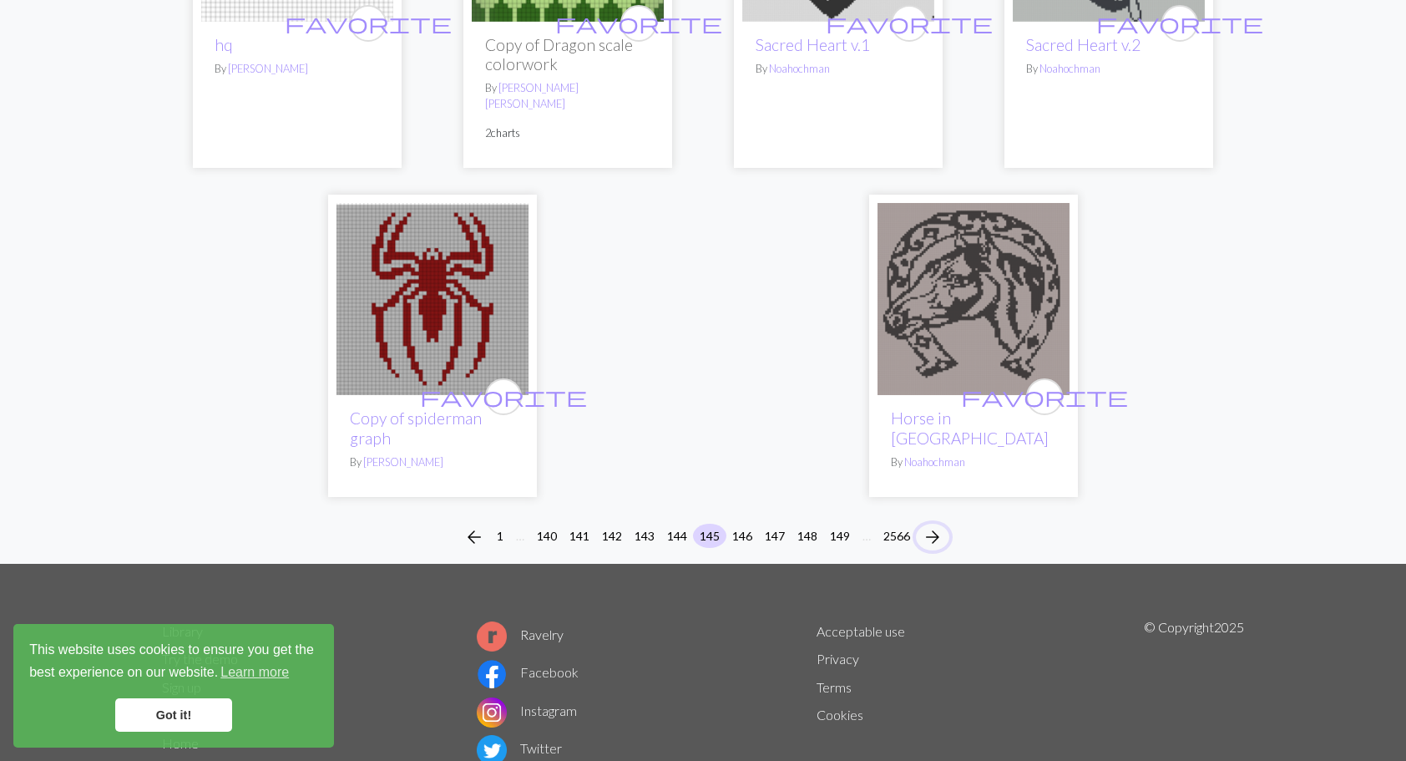
scroll to position [4312, 0]
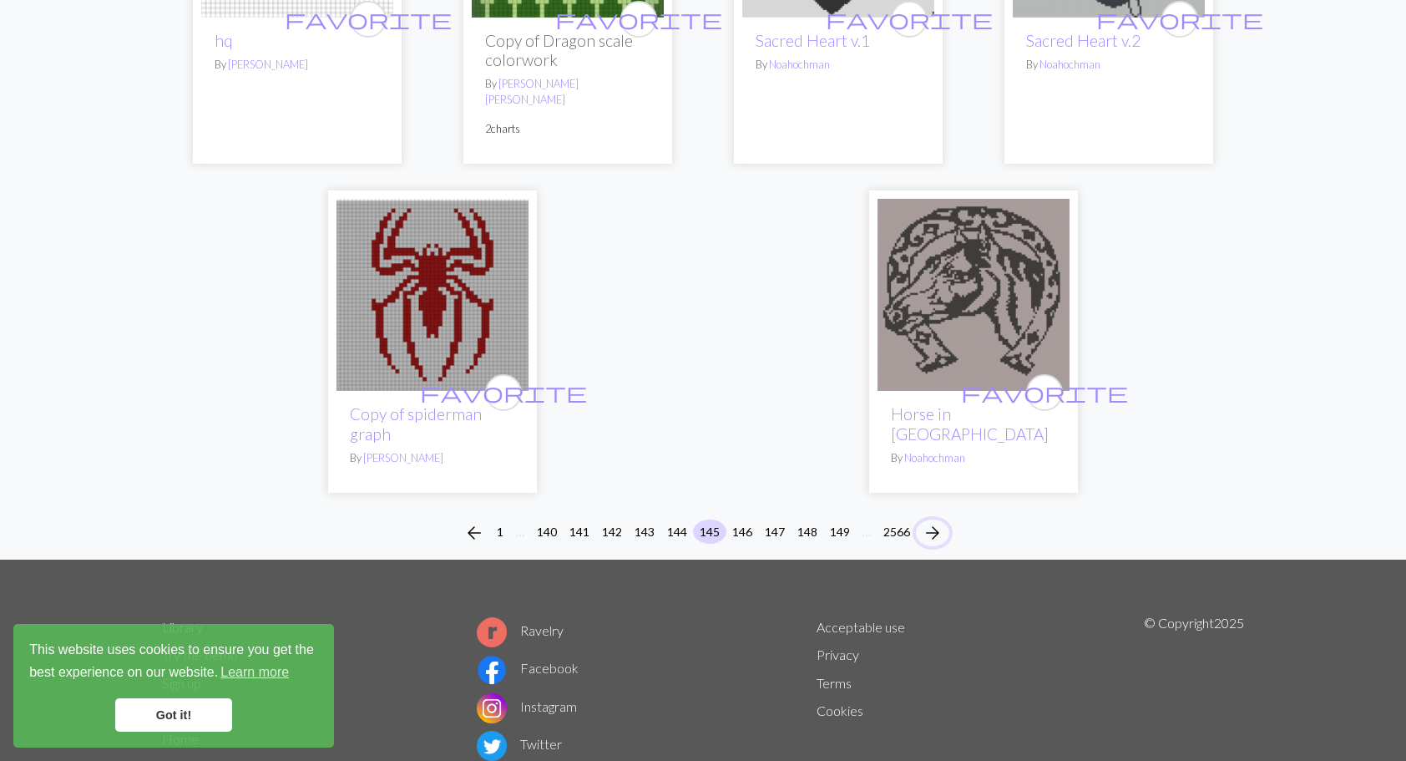
click at [940, 521] on span "arrow_forward" at bounding box center [933, 532] width 20 height 23
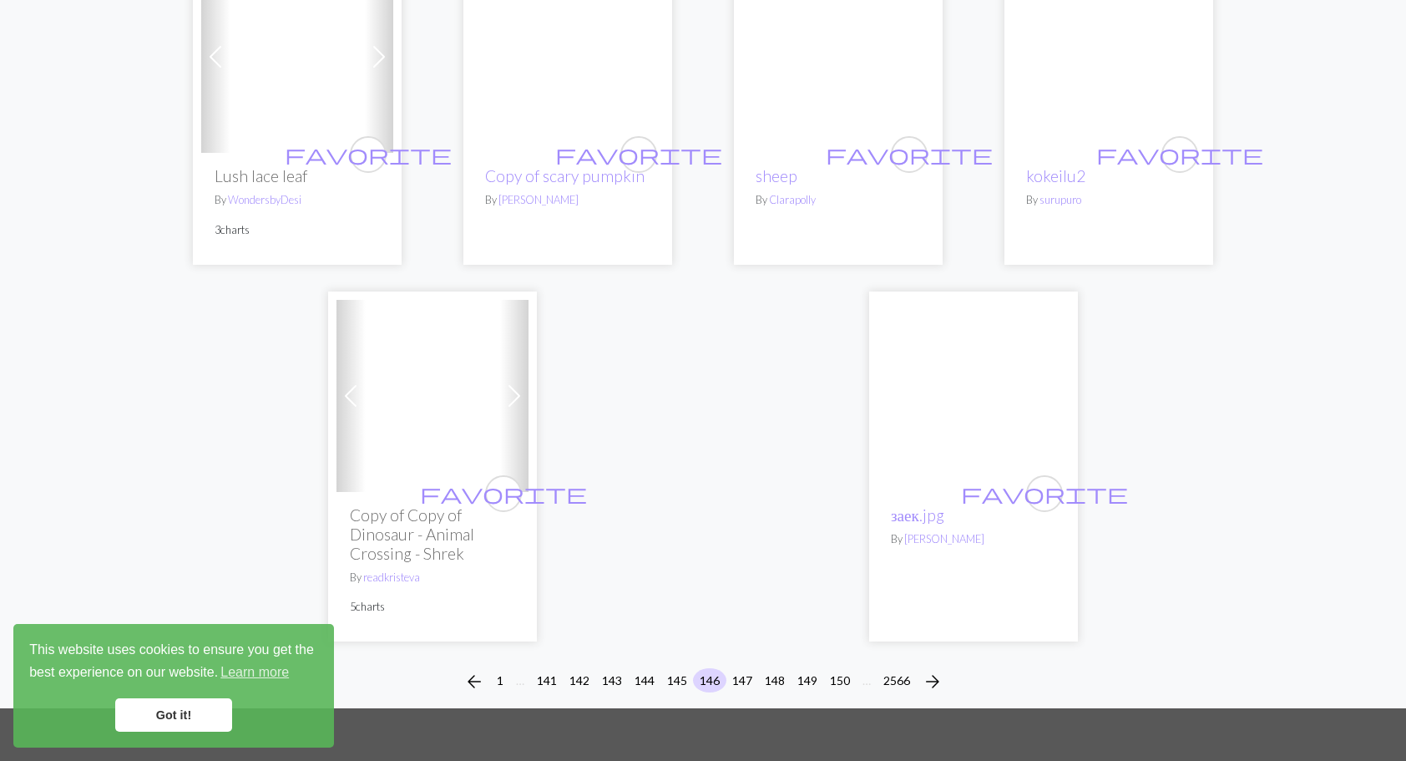
scroll to position [4008, 0]
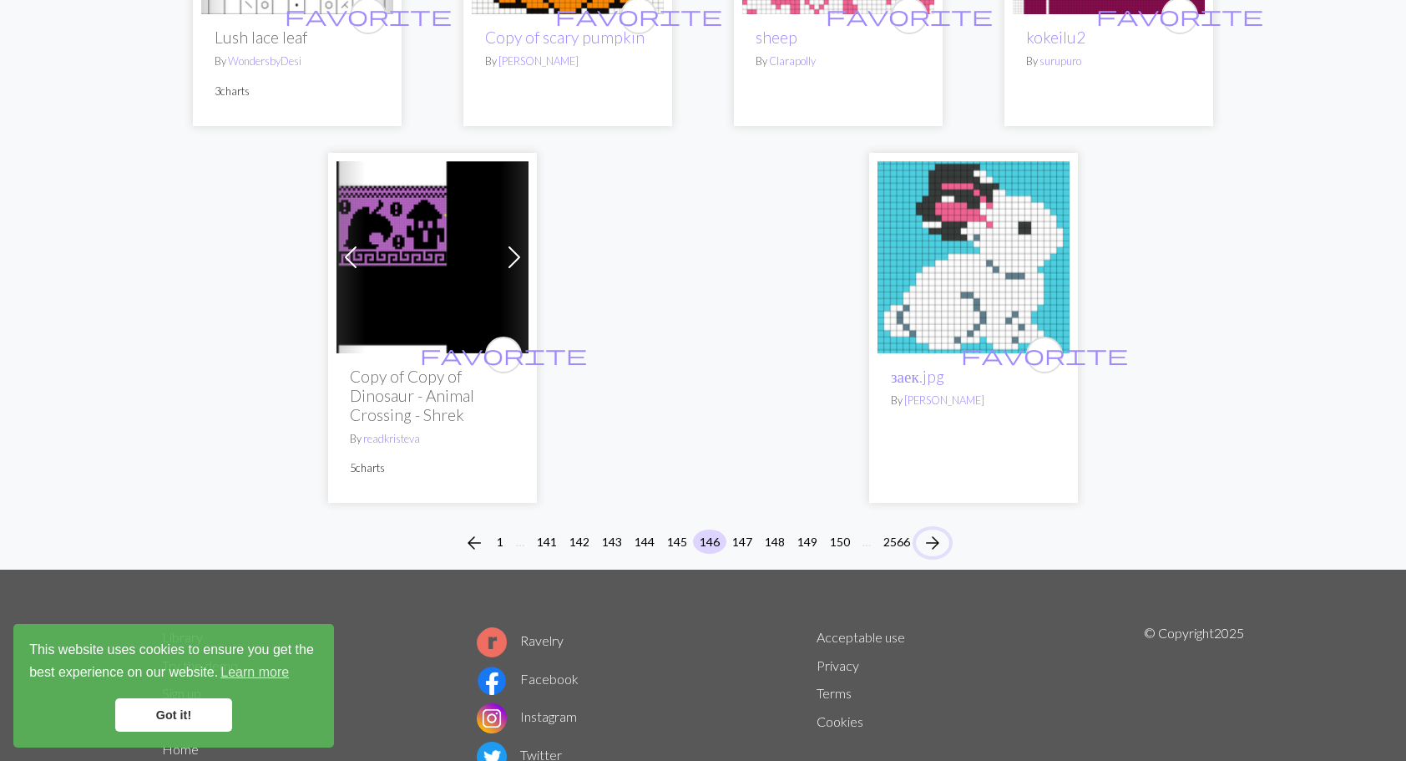
click at [928, 531] on span "arrow_forward" at bounding box center [933, 542] width 20 height 23
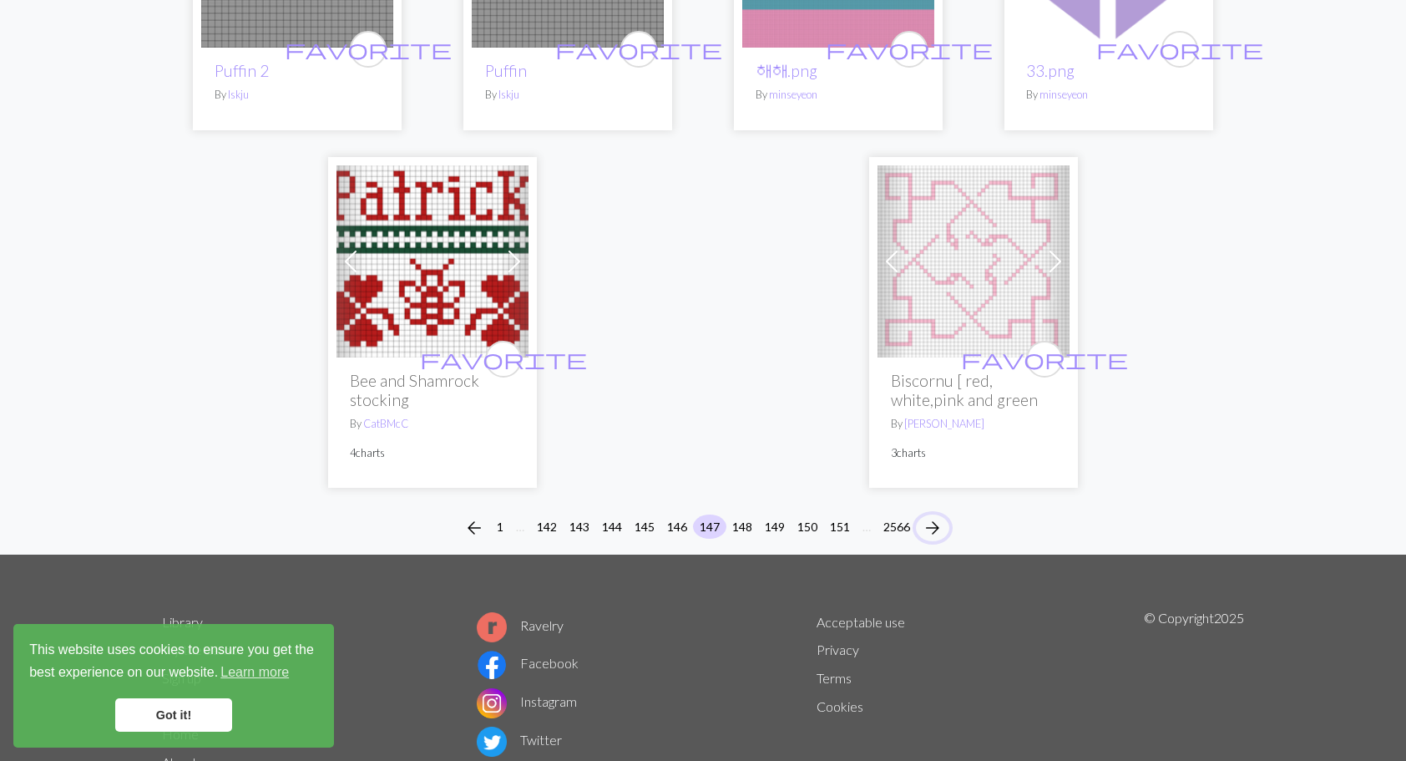
scroll to position [4169, 0]
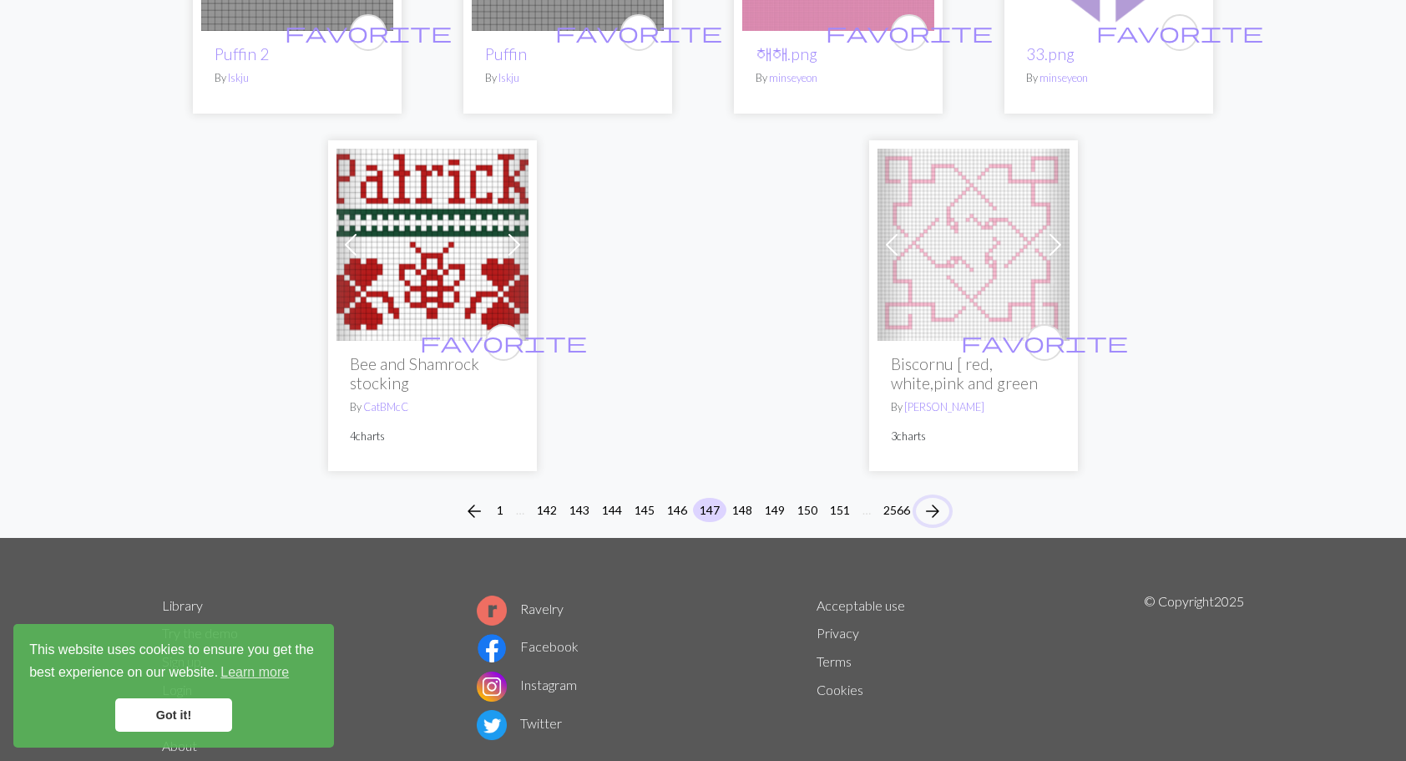
click at [938, 499] on span "arrow_forward" at bounding box center [933, 510] width 20 height 23
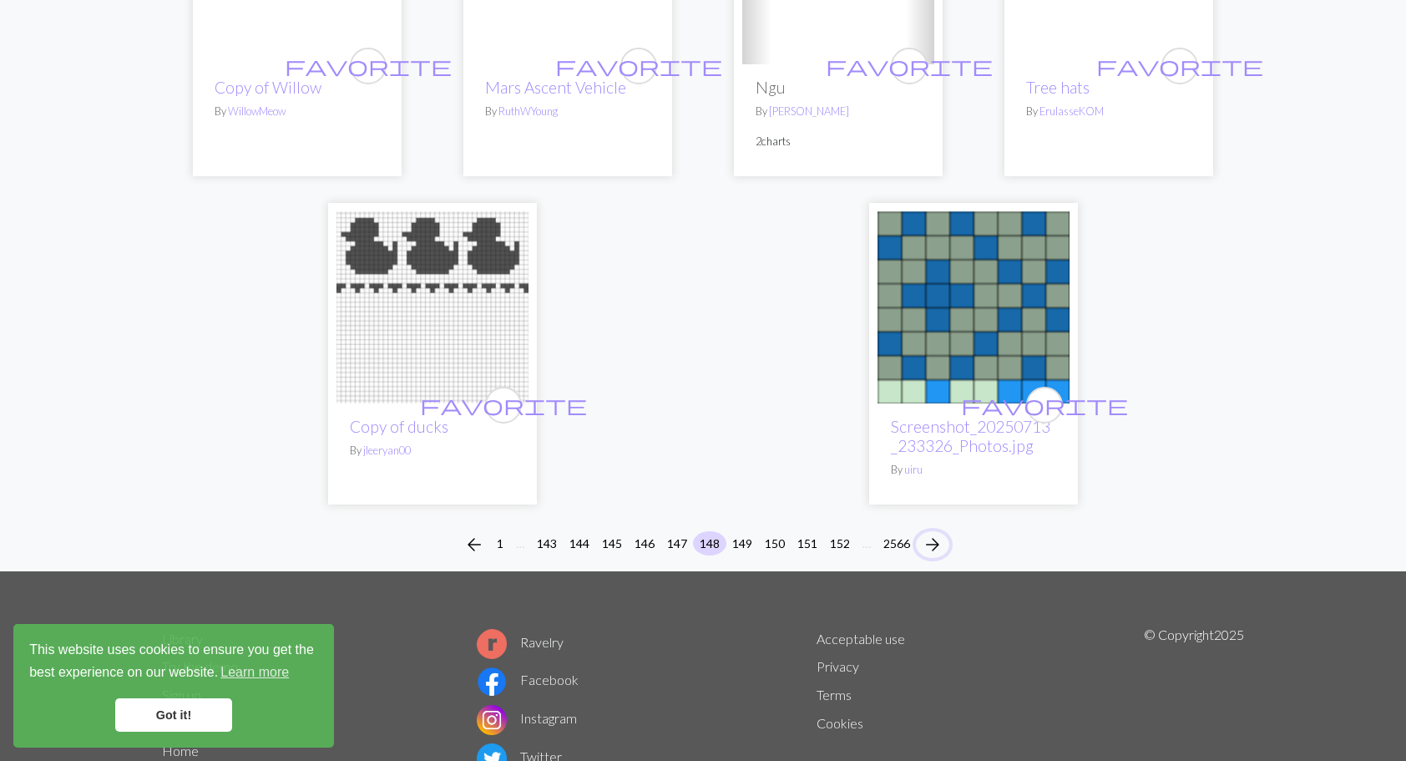
scroll to position [4159, 0]
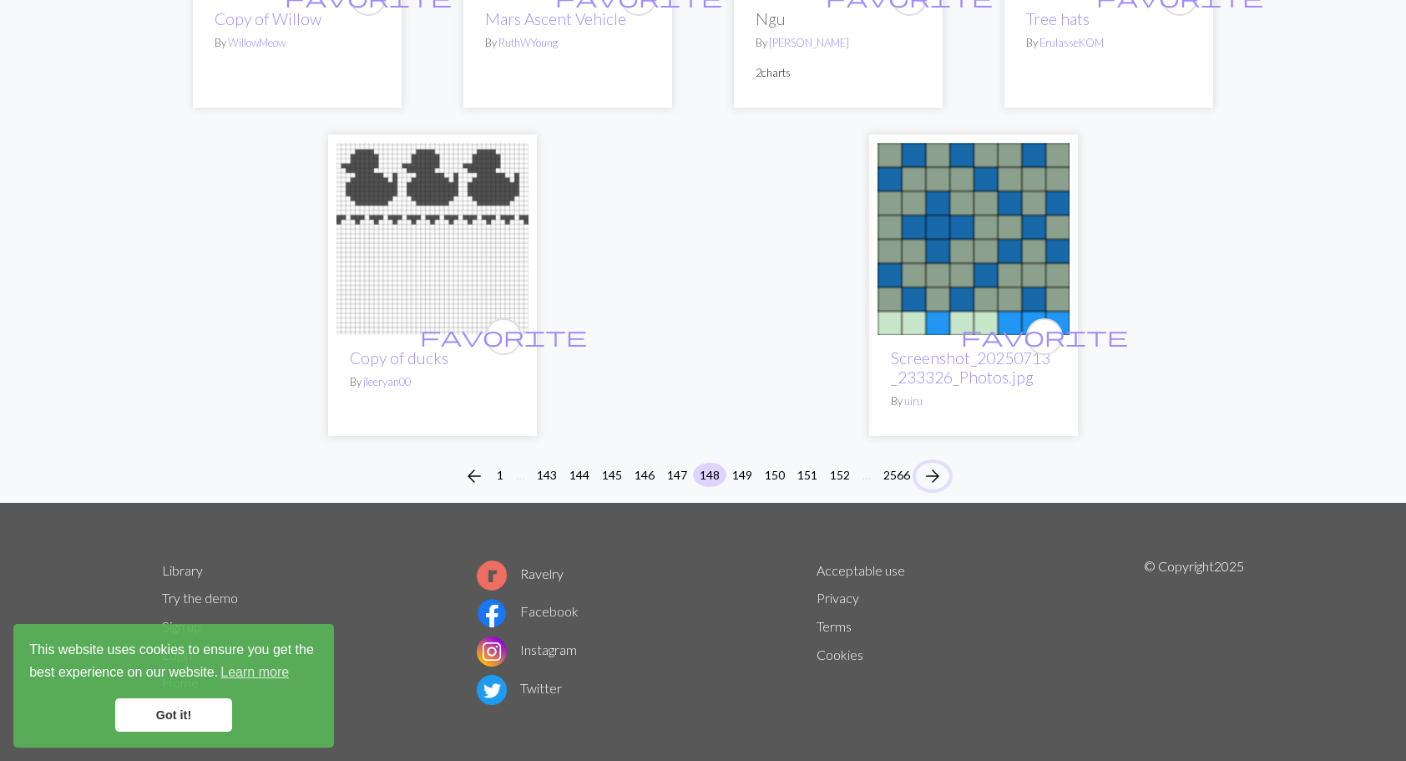
click at [935, 464] on span "arrow_forward" at bounding box center [933, 475] width 20 height 23
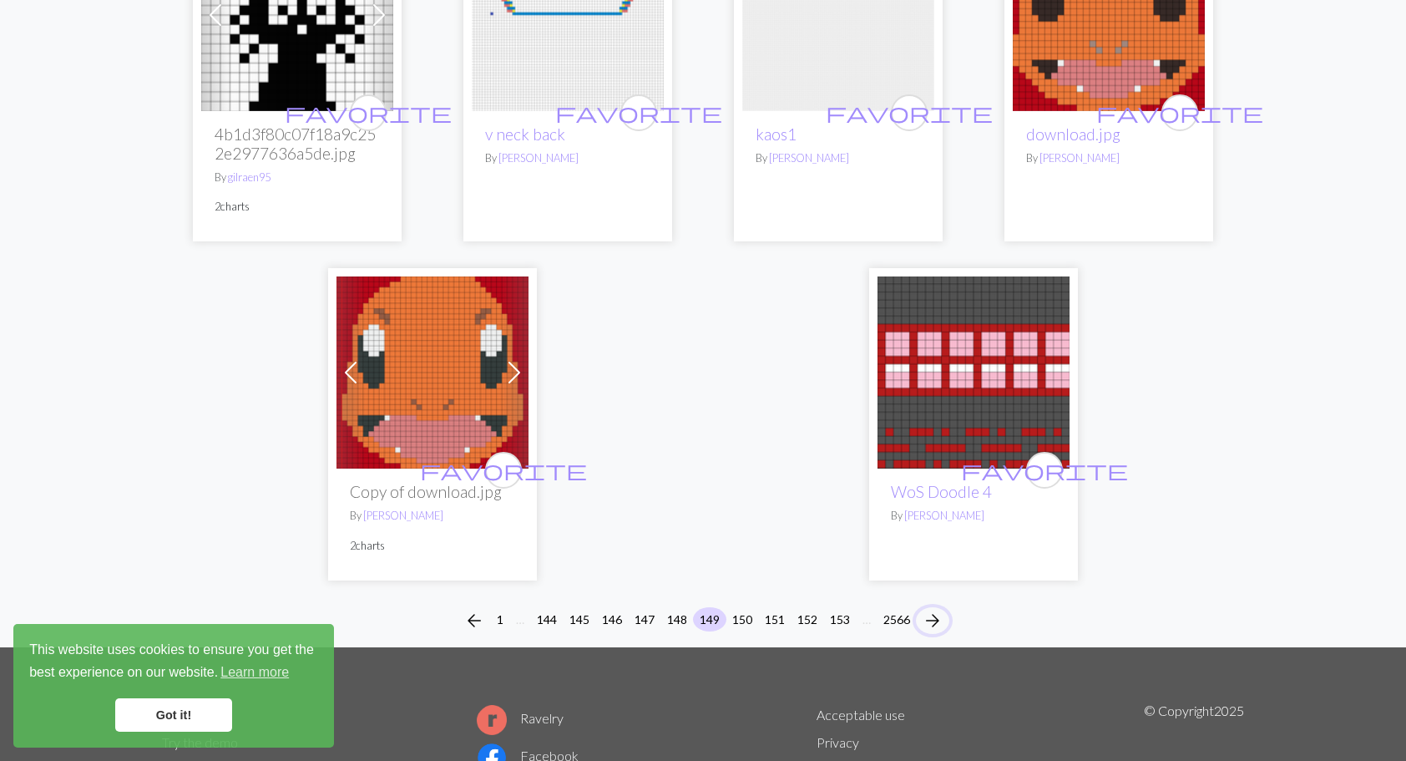
scroll to position [4175, 0]
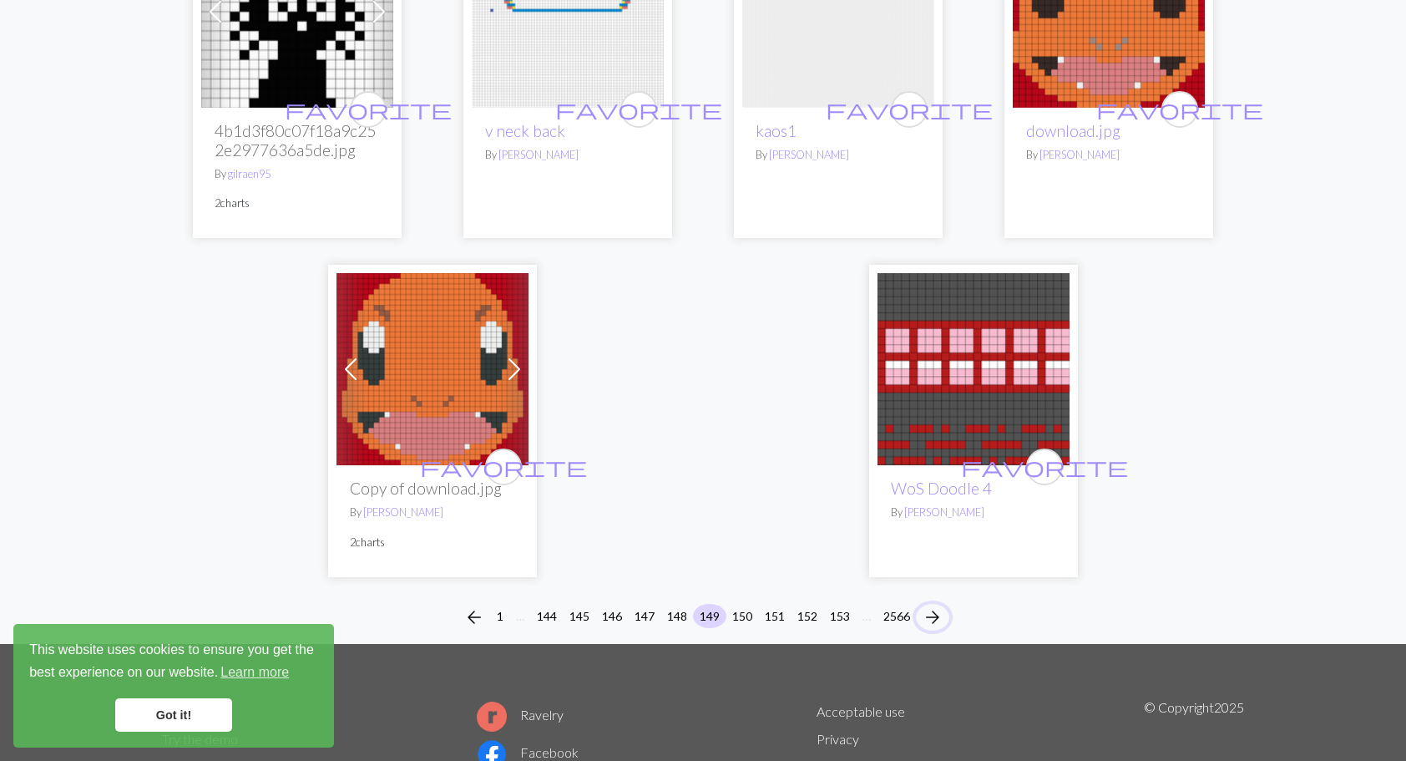
click at [937, 605] on span "arrow_forward" at bounding box center [933, 616] width 20 height 23
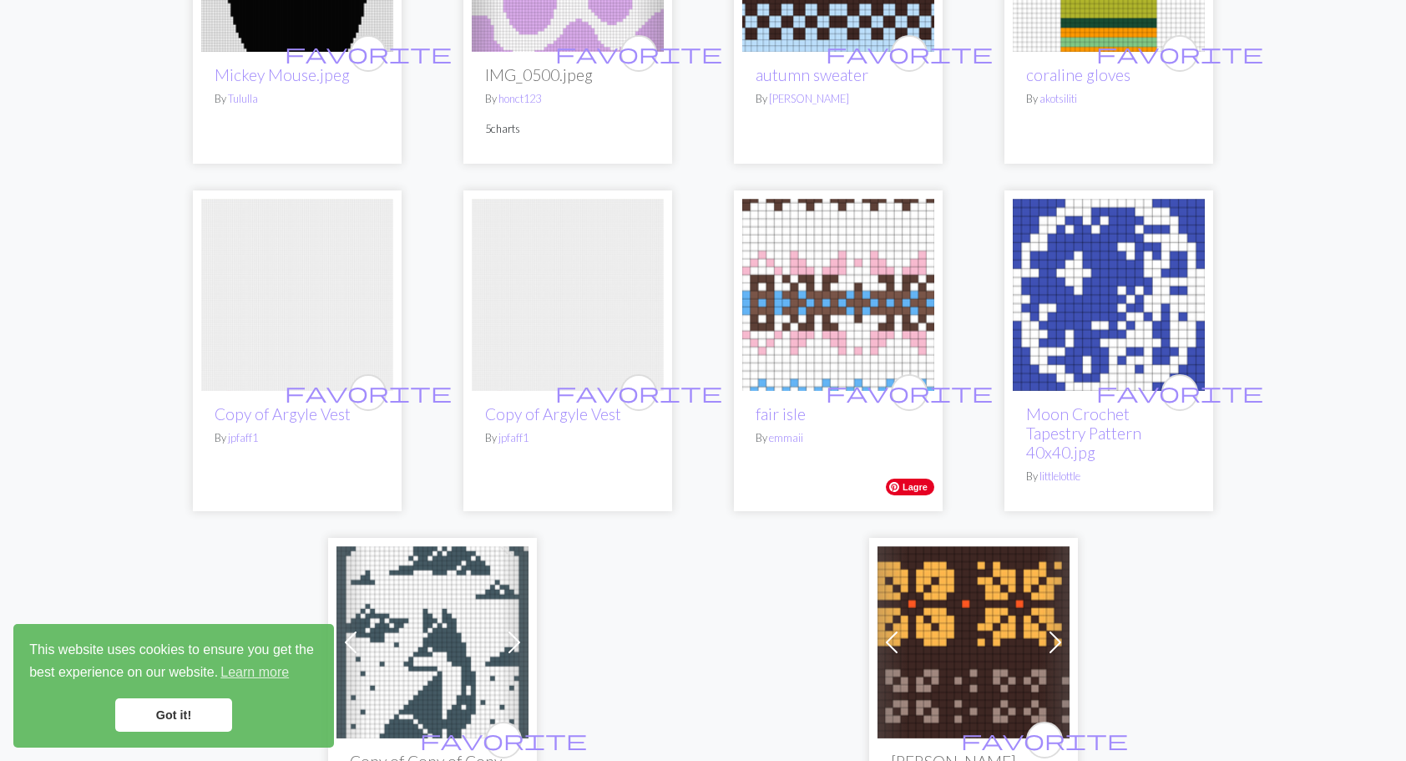
scroll to position [4008, 0]
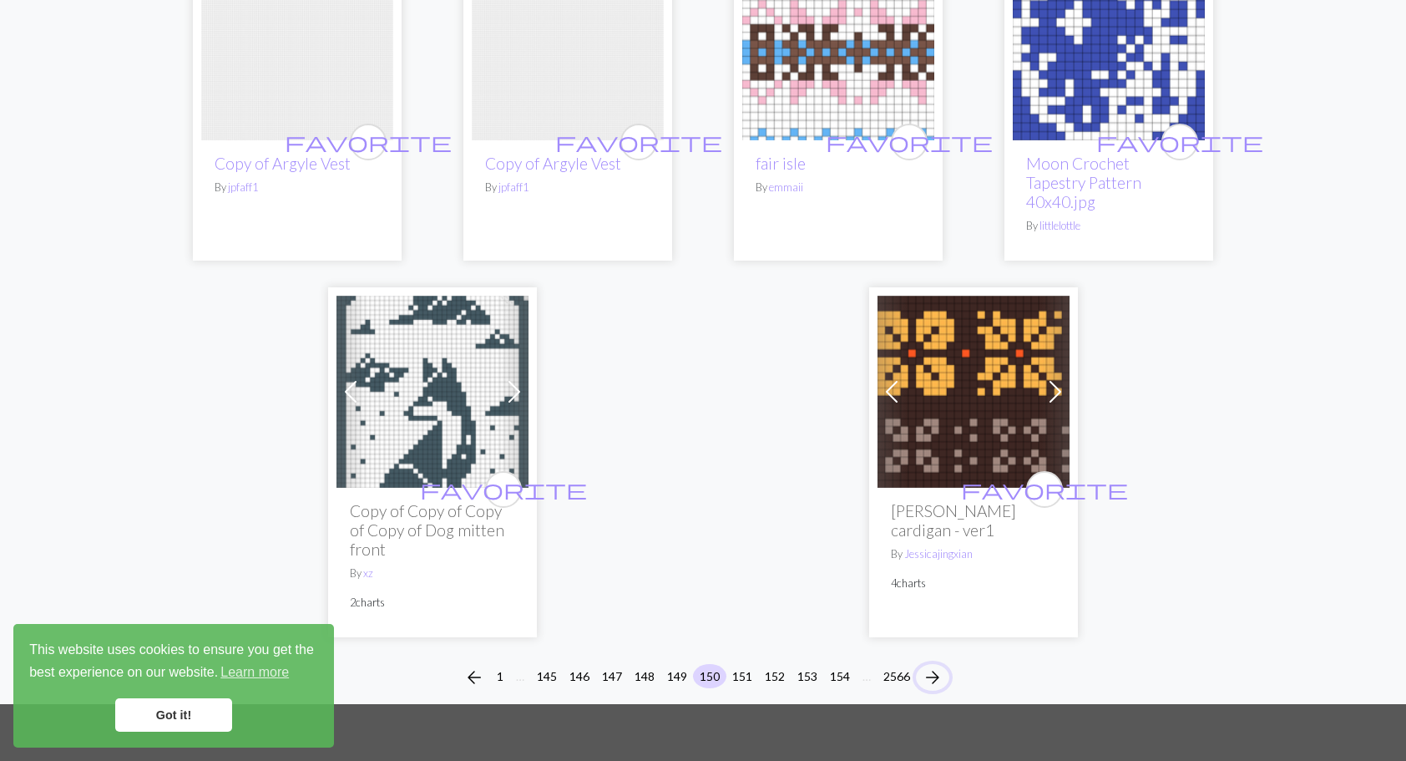
click at [938, 665] on span "arrow_forward" at bounding box center [933, 676] width 20 height 23
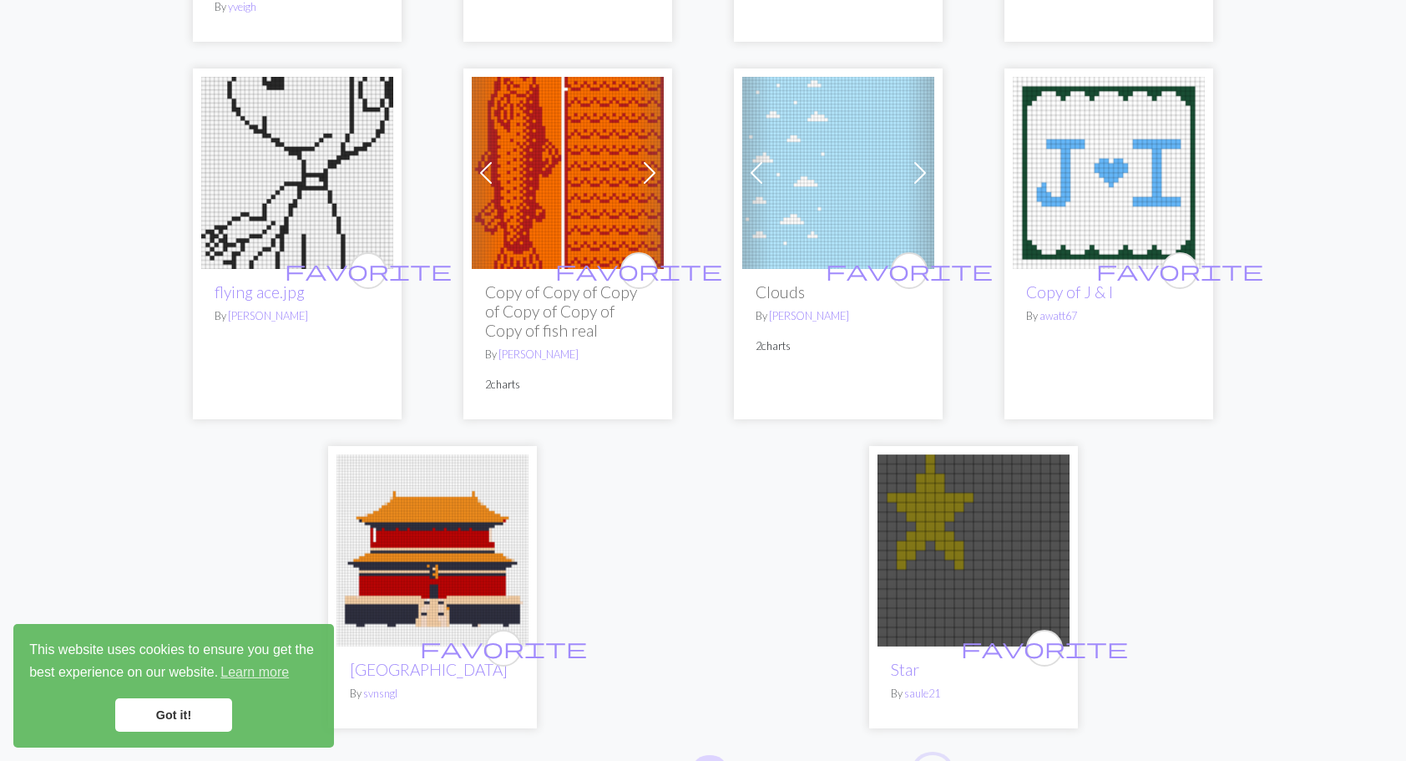
scroll to position [4258, 0]
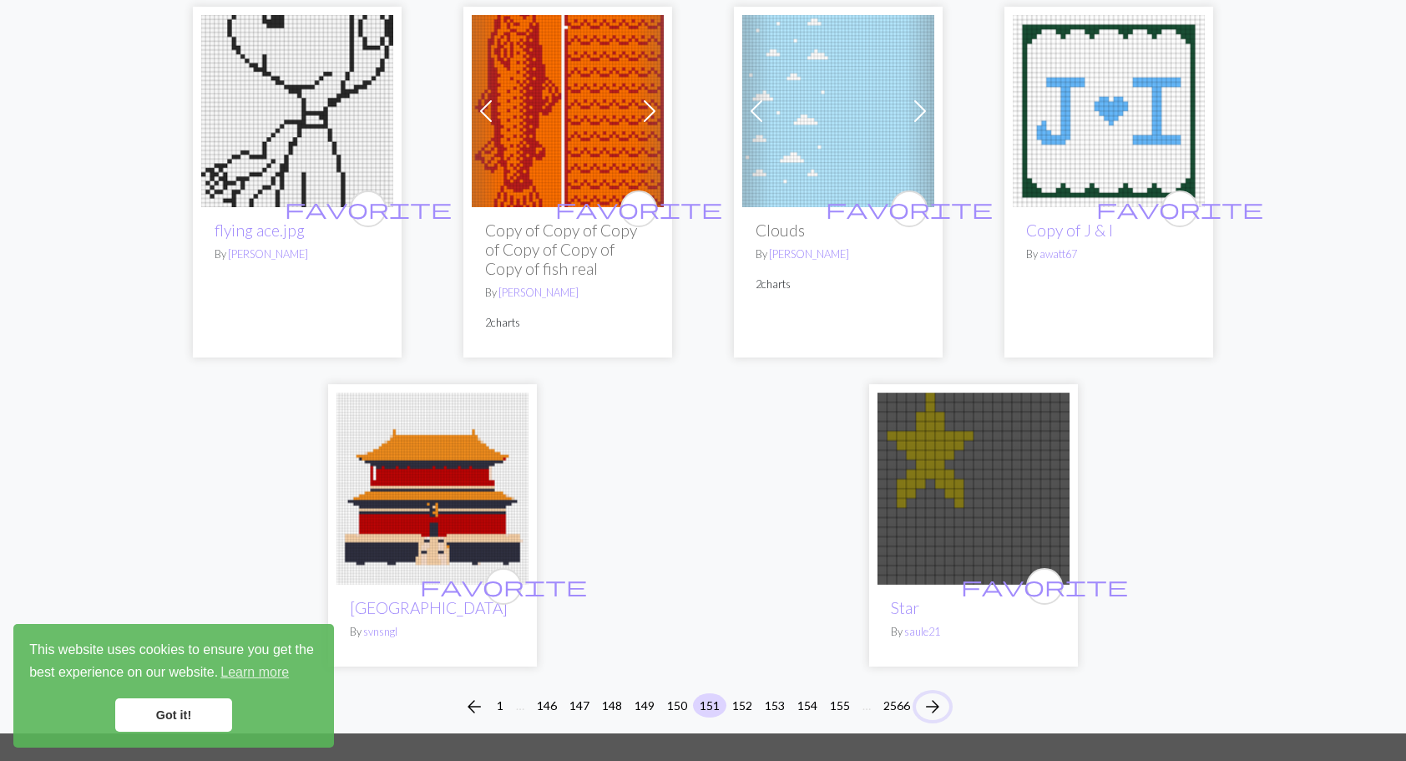
click at [933, 695] on span "arrow_forward" at bounding box center [933, 706] width 20 height 23
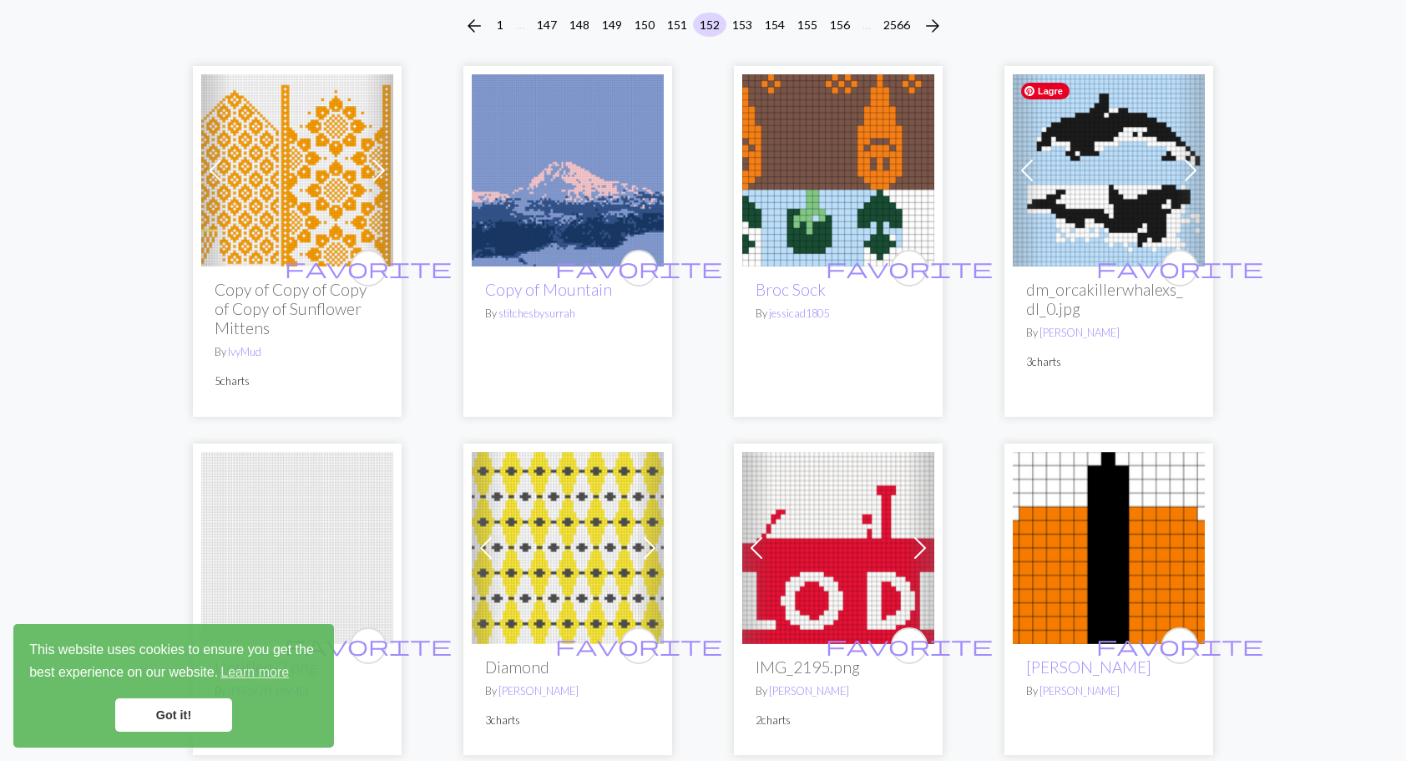
scroll to position [250, 0]
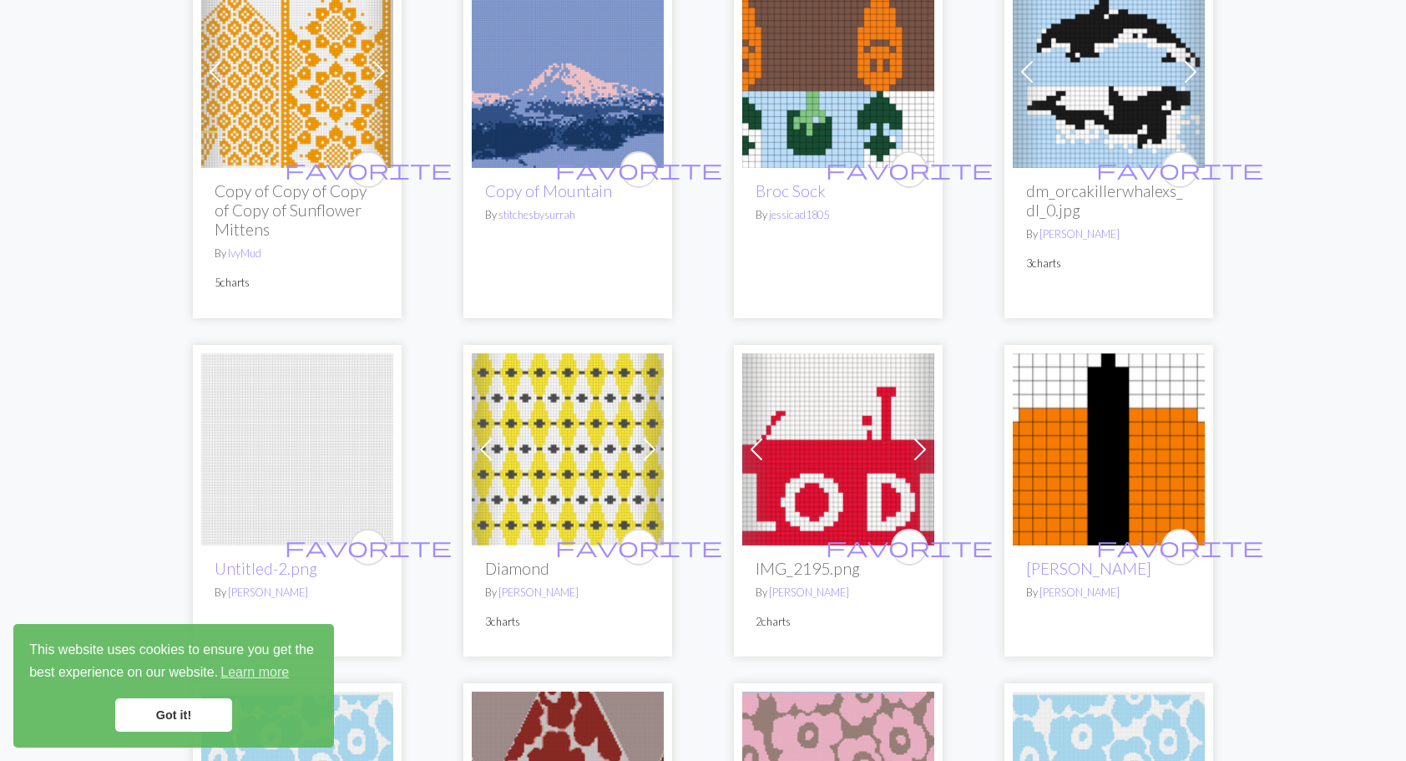
drag, startPoint x: 367, startPoint y: 115, endPoint x: 330, endPoint y: 93, distance: 43.1
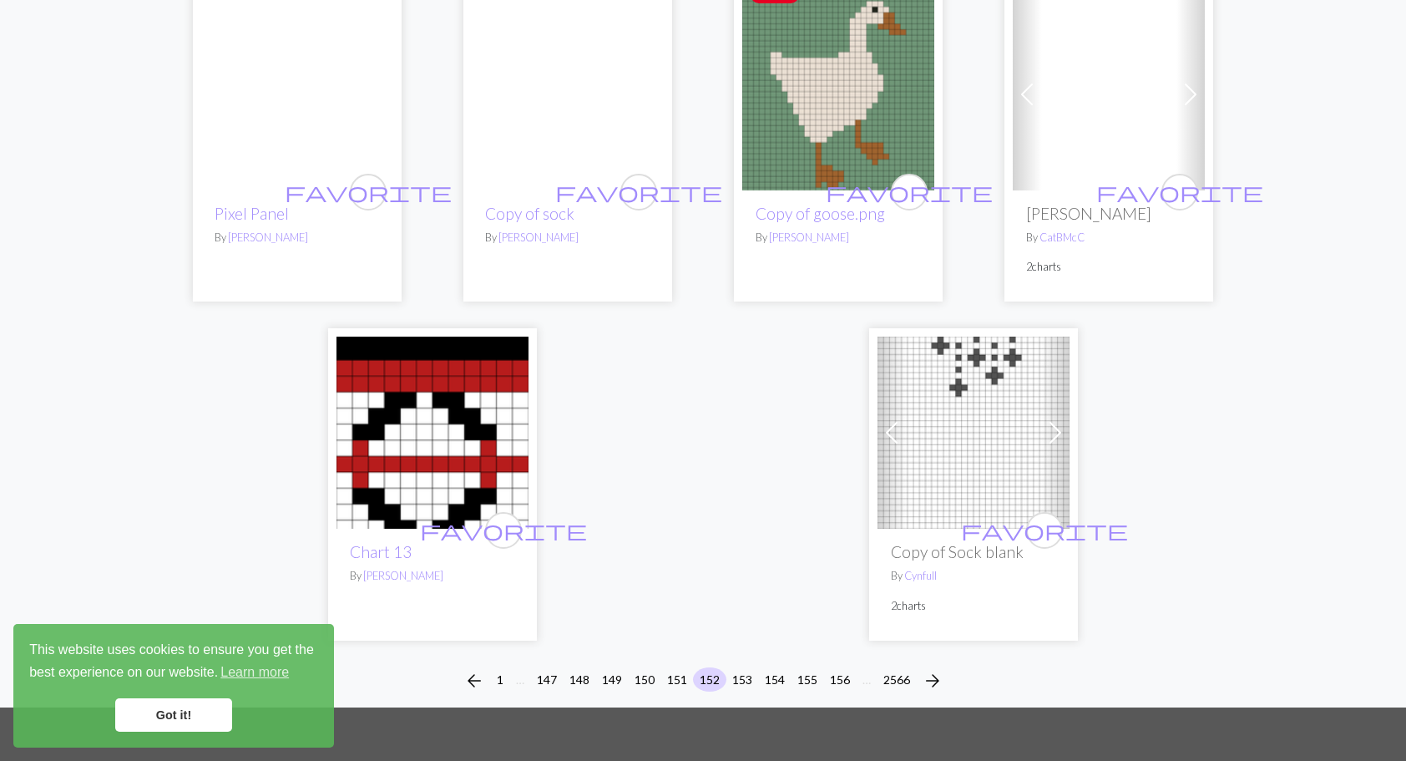
scroll to position [4245, 0]
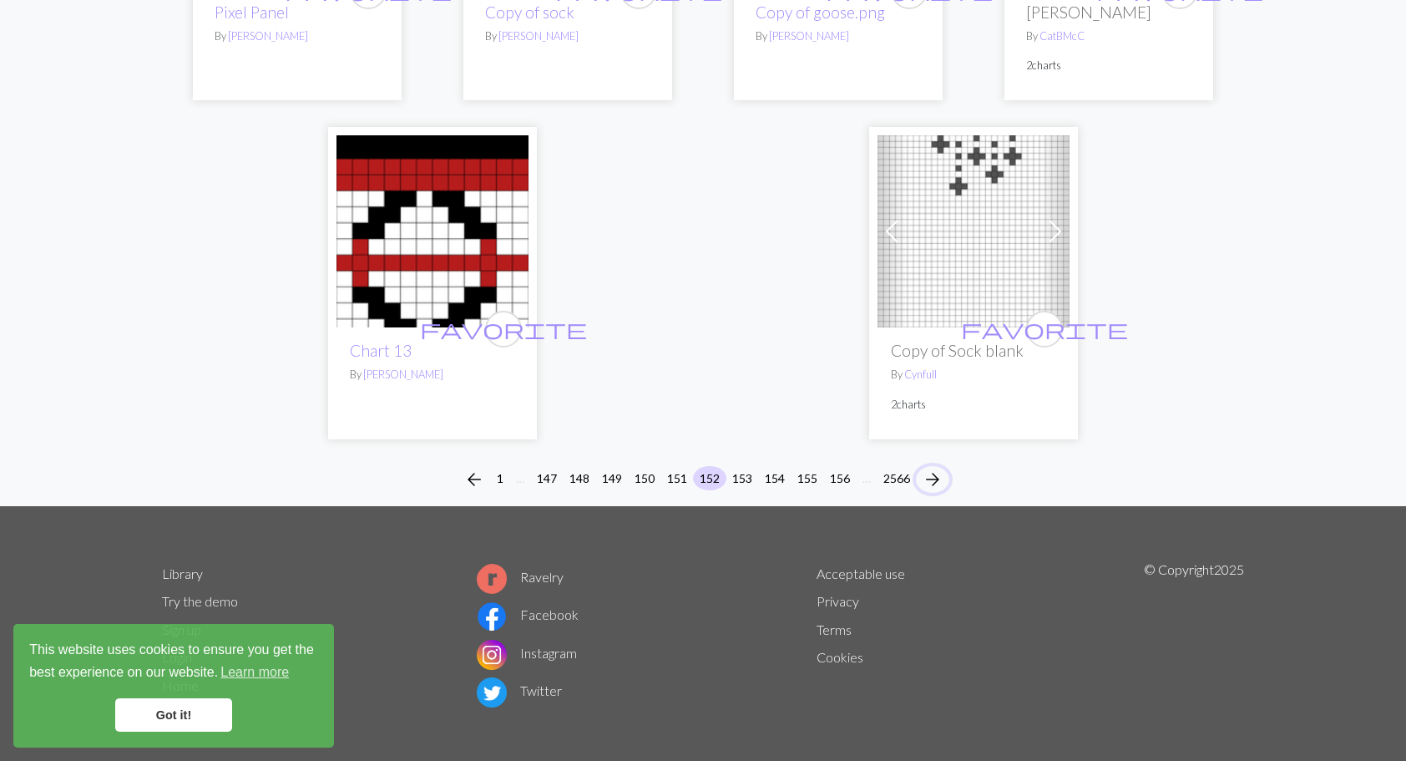
click at [937, 468] on span "arrow_forward" at bounding box center [933, 479] width 20 height 23
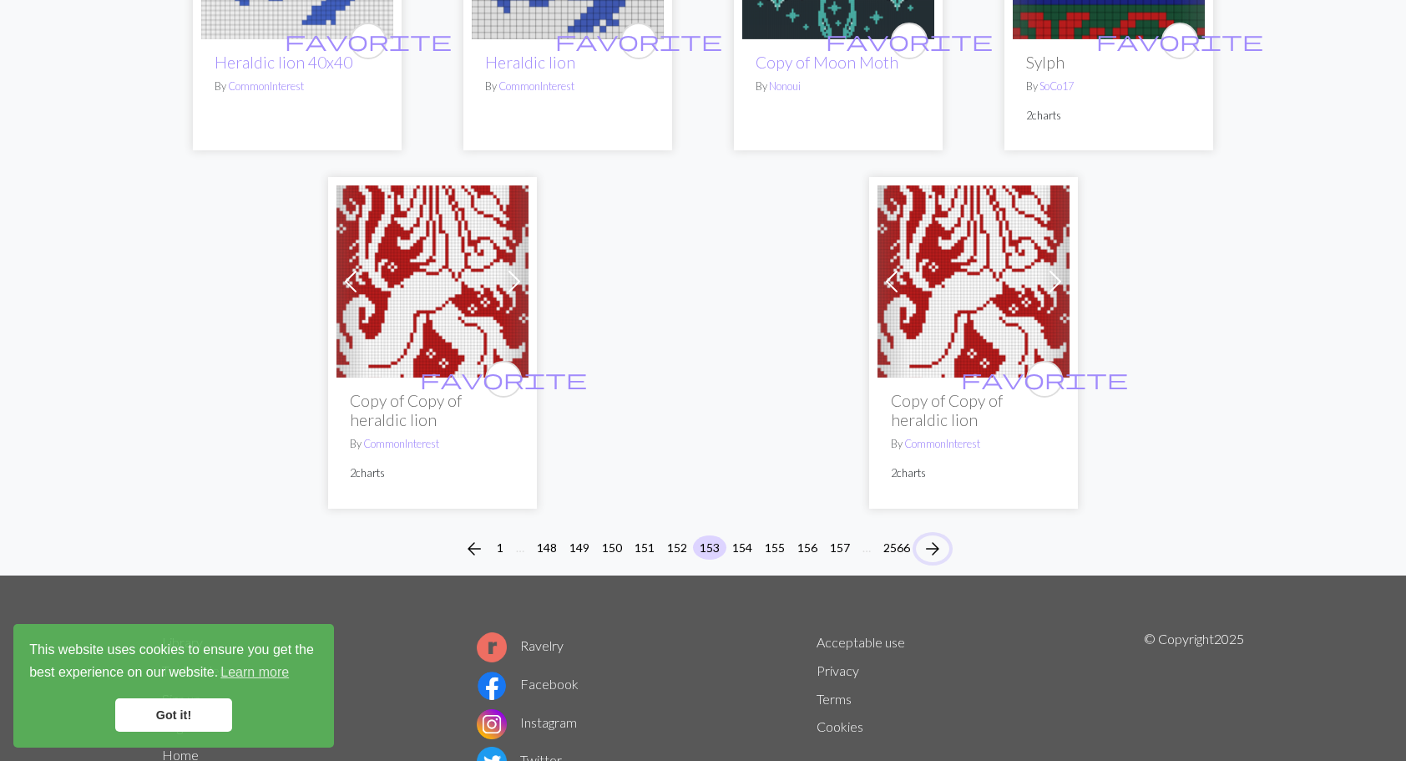
scroll to position [4296, 0]
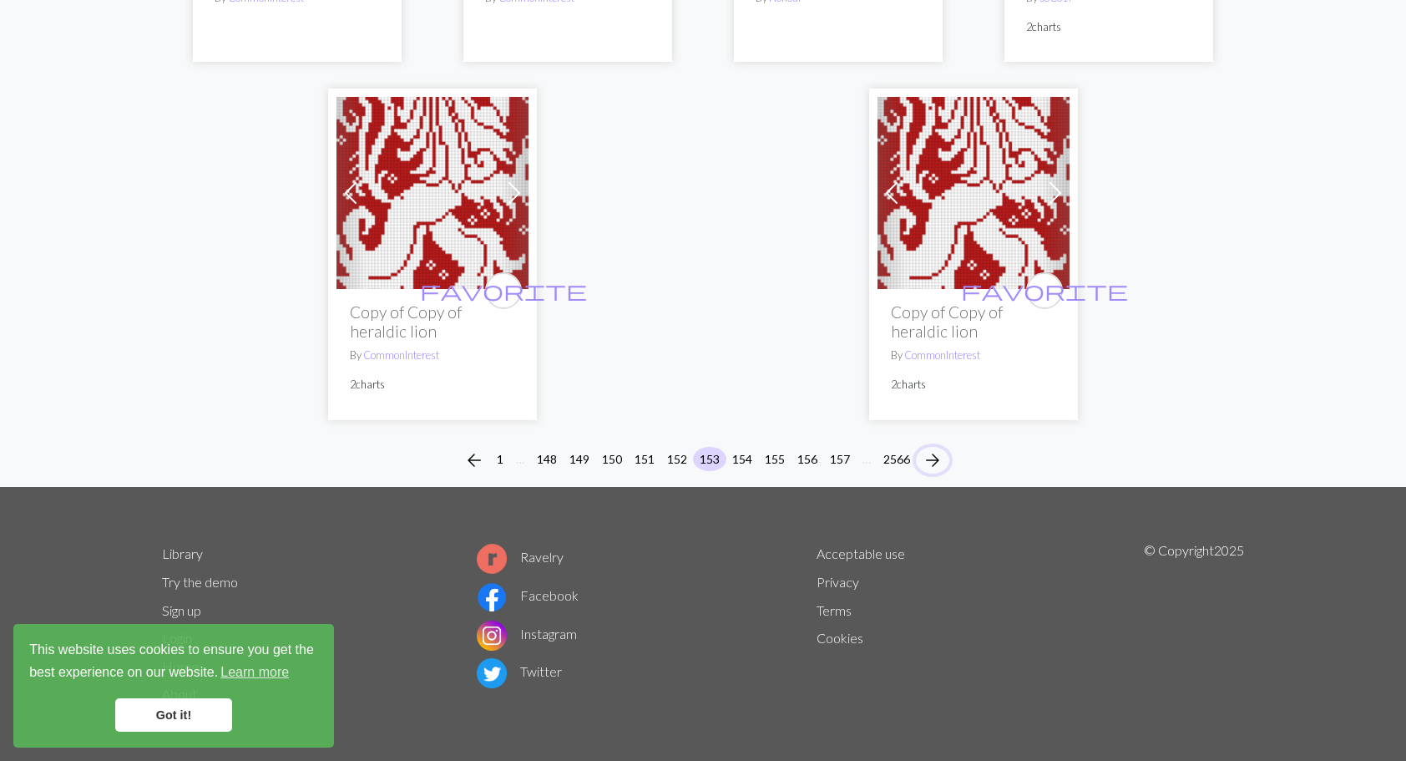
click at [943, 453] on span "arrow_forward" at bounding box center [933, 459] width 20 height 23
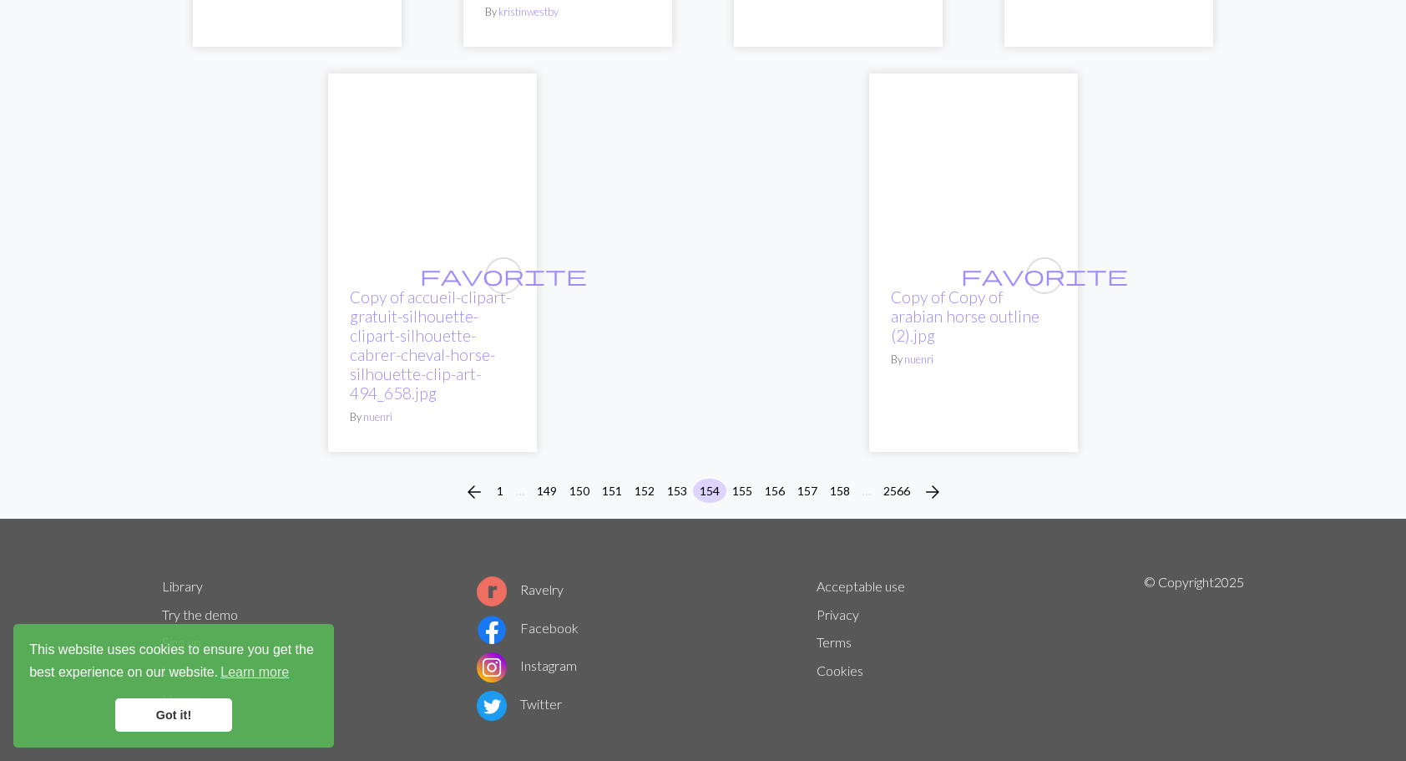
scroll to position [4311, 0]
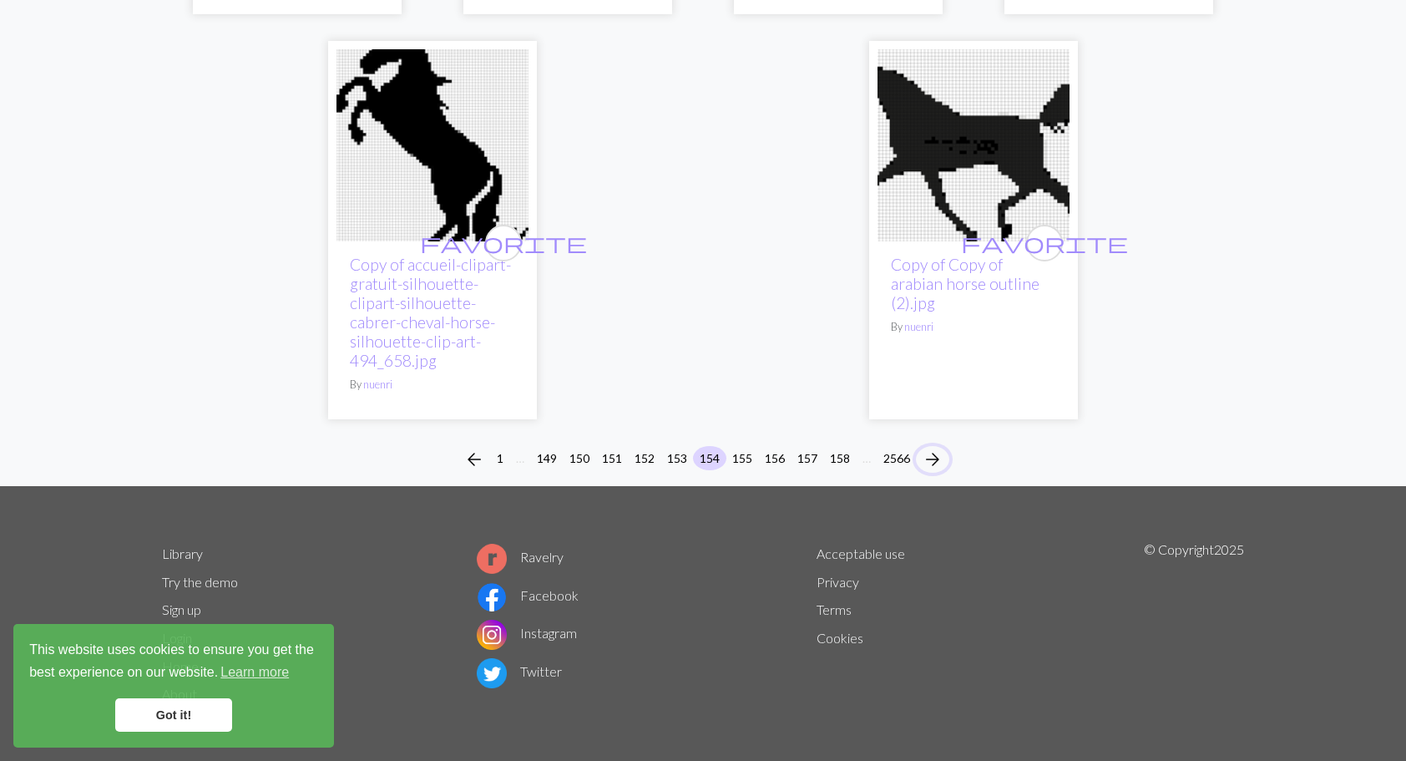
click at [939, 454] on span "arrow_forward" at bounding box center [933, 459] width 20 height 23
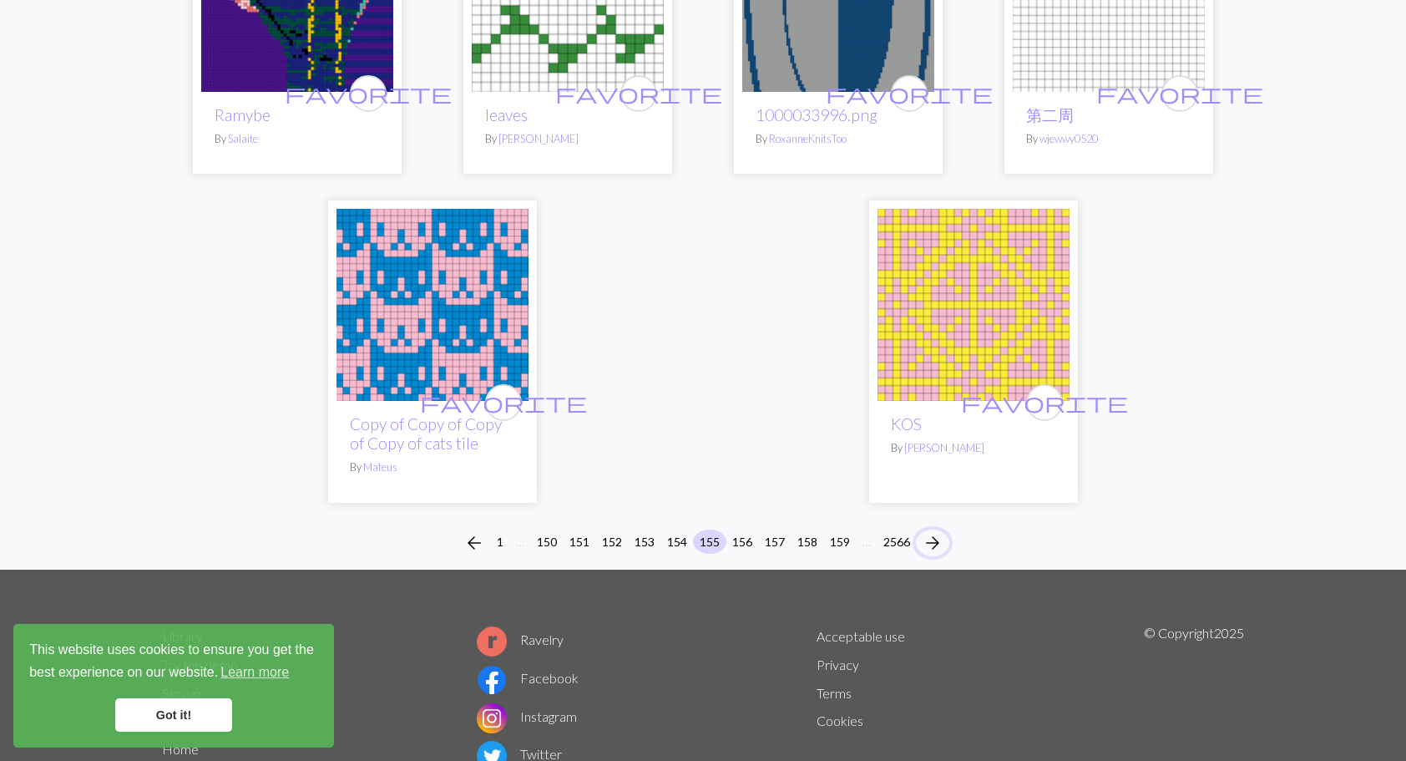
scroll to position [4111, 0]
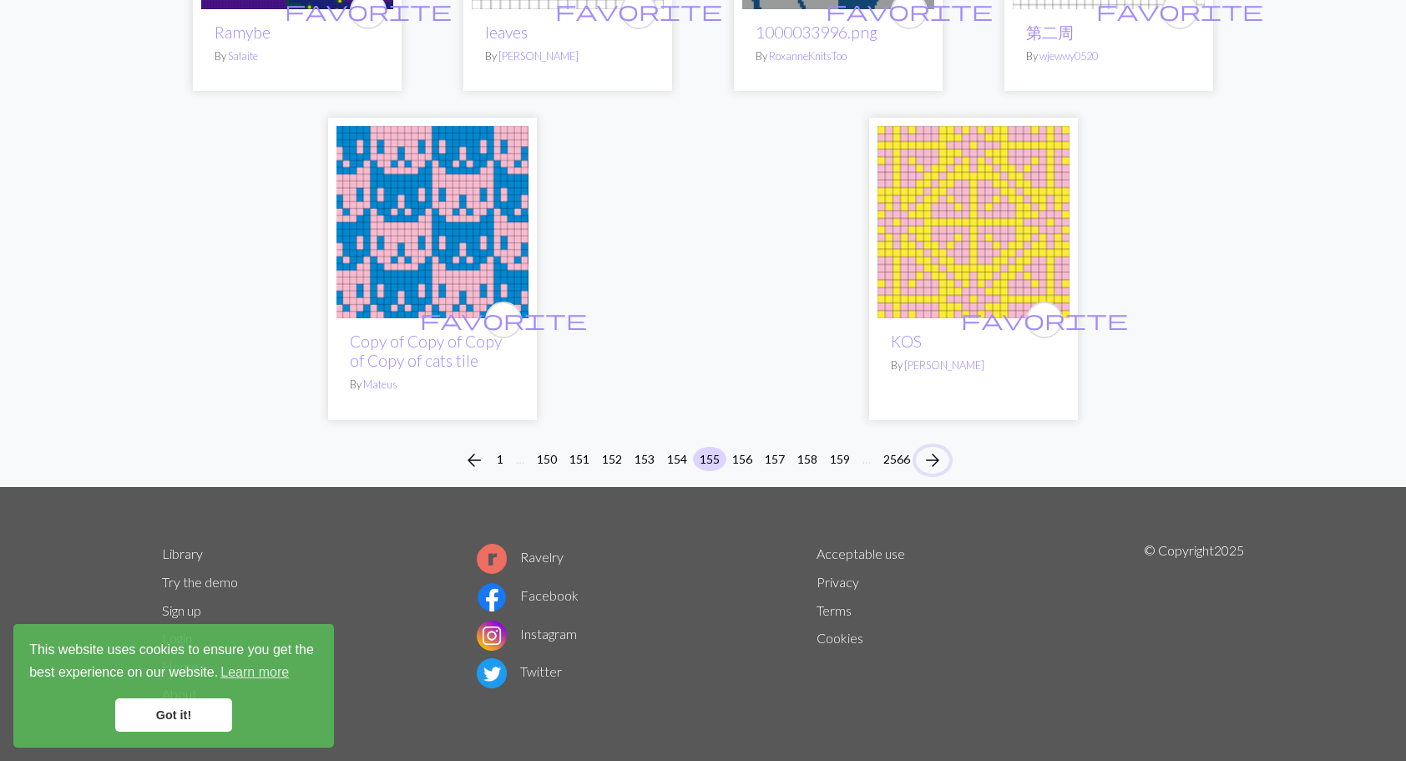
click at [937, 457] on span "arrow_forward" at bounding box center [933, 459] width 20 height 23
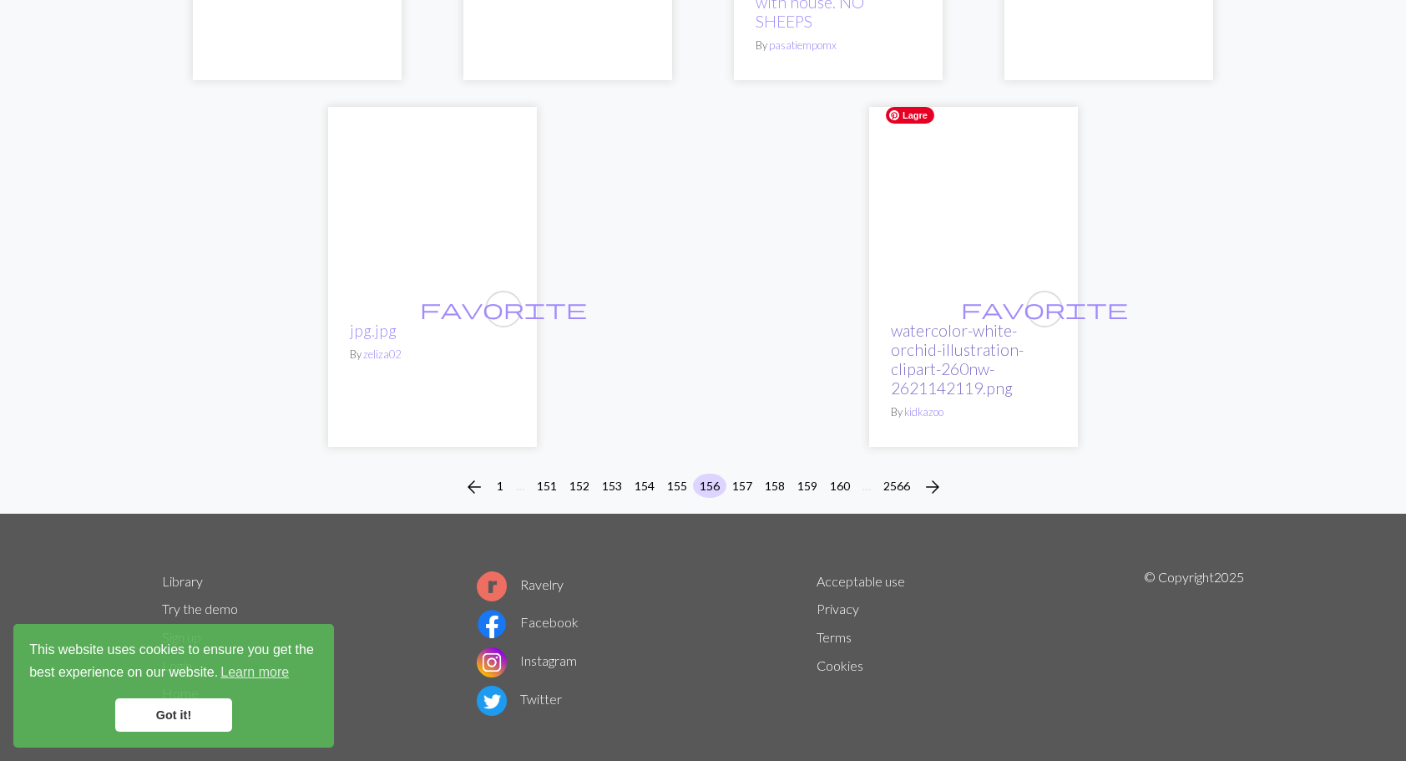
scroll to position [4322, 0]
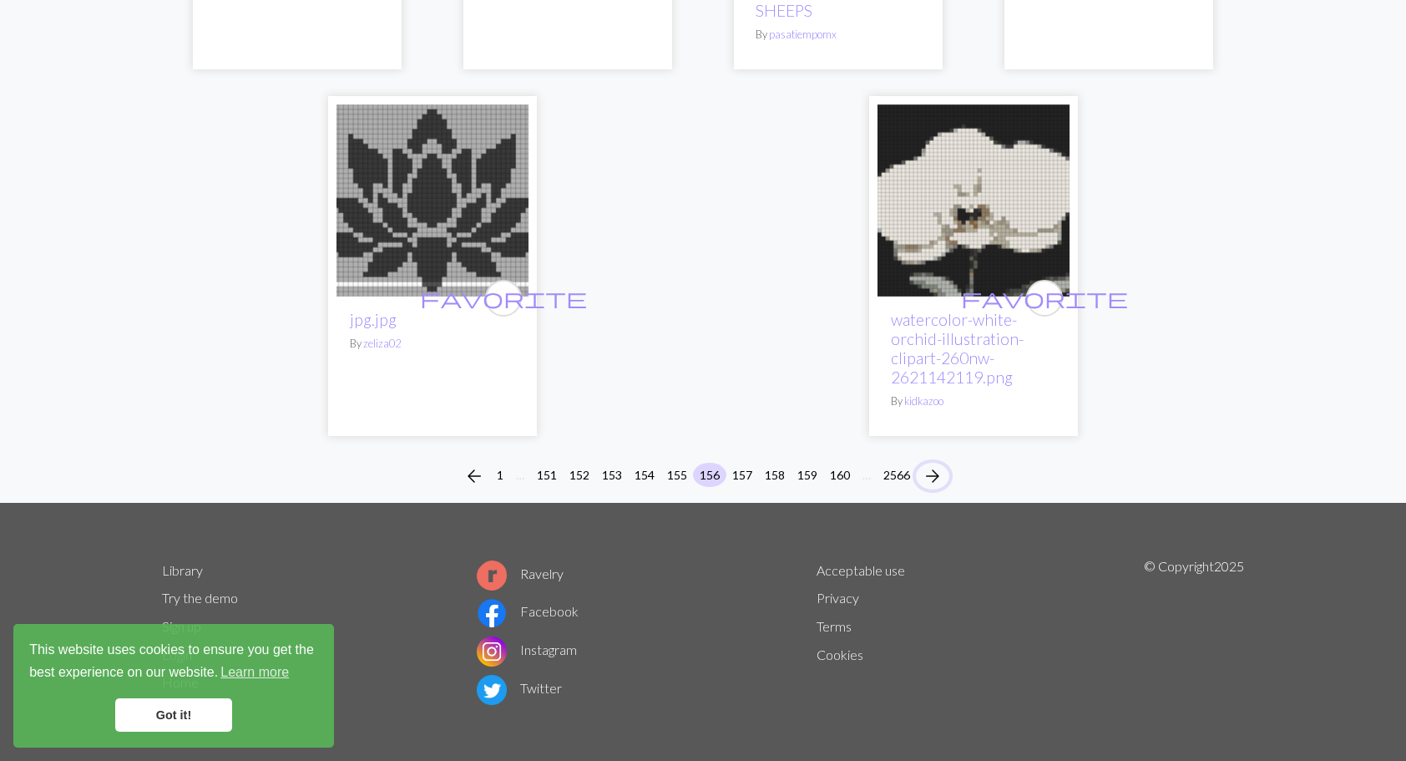
click at [935, 464] on span "arrow_forward" at bounding box center [933, 475] width 20 height 23
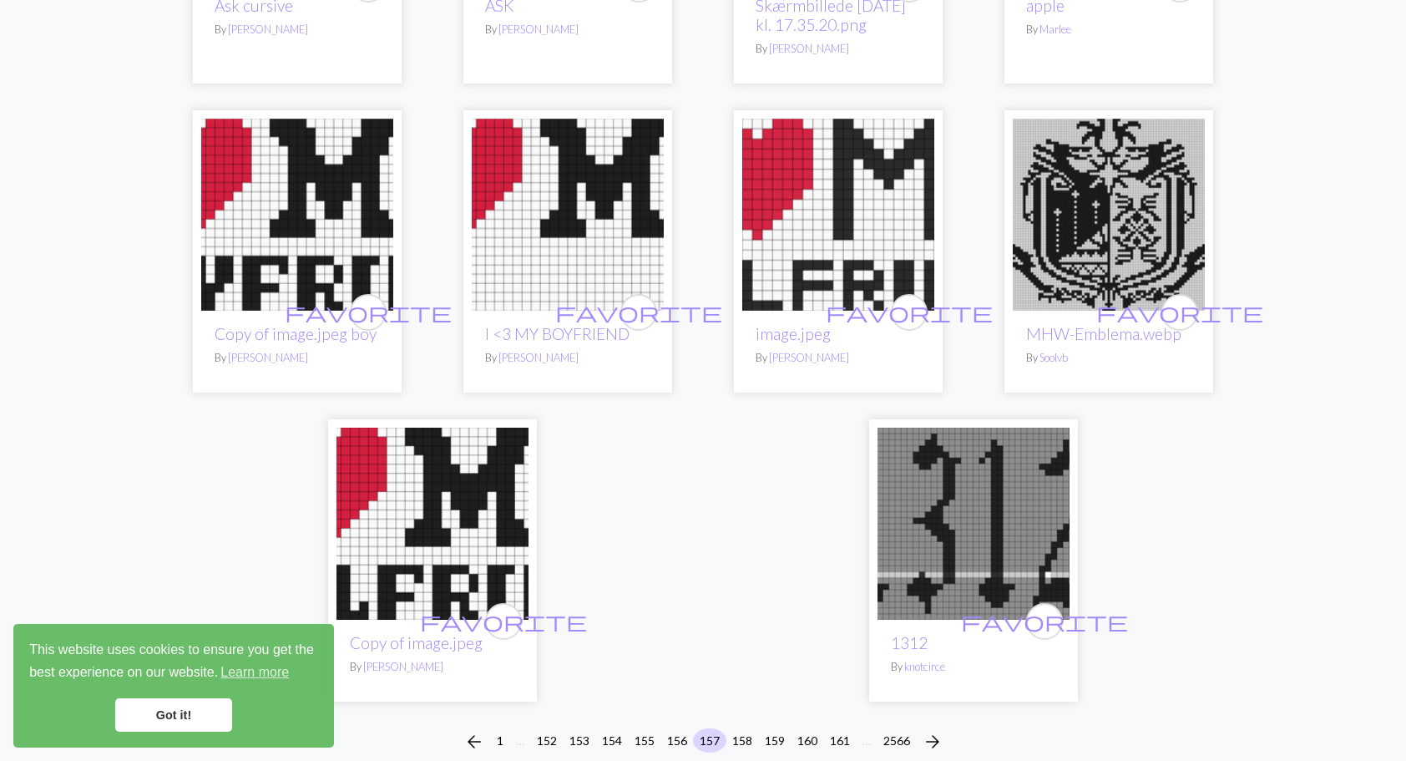
scroll to position [4175, 0]
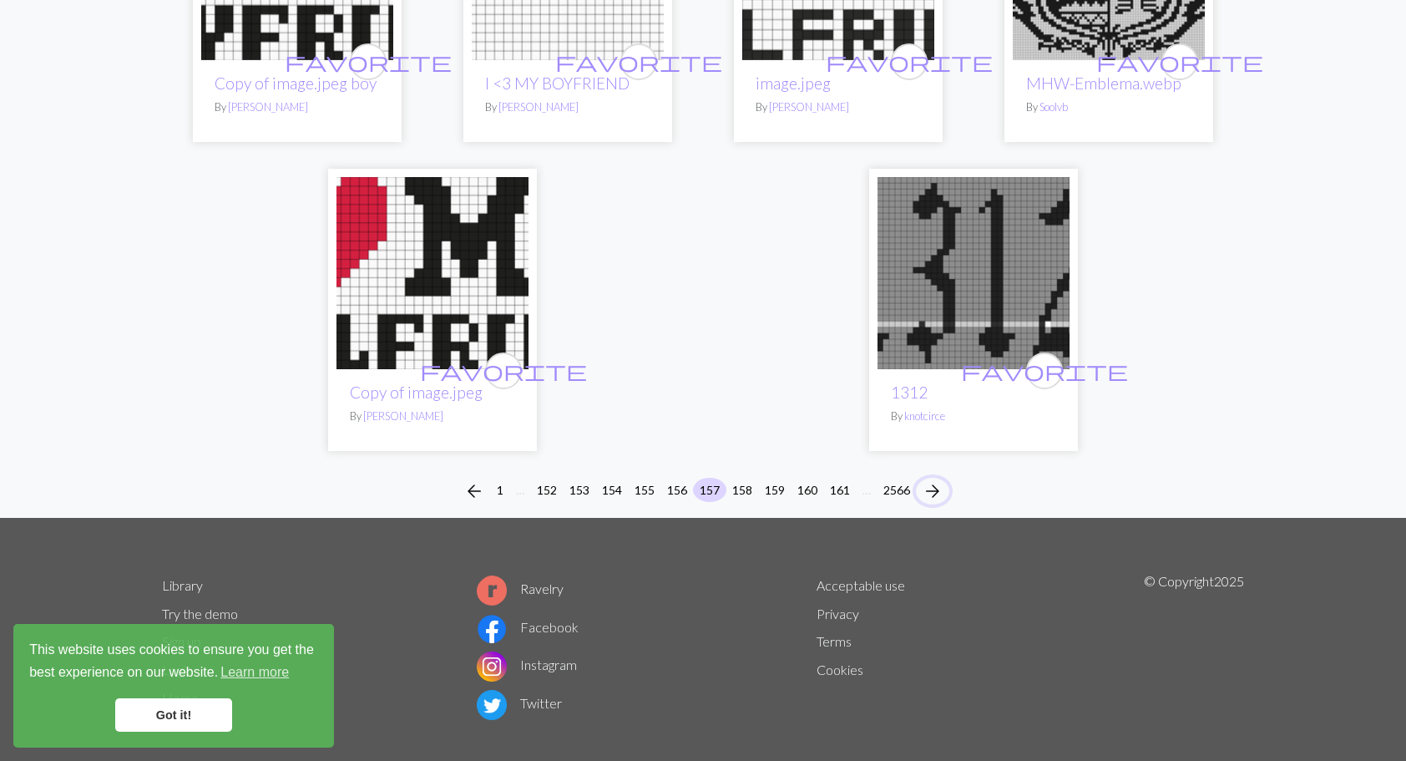
click at [932, 479] on span "arrow_forward" at bounding box center [933, 490] width 20 height 23
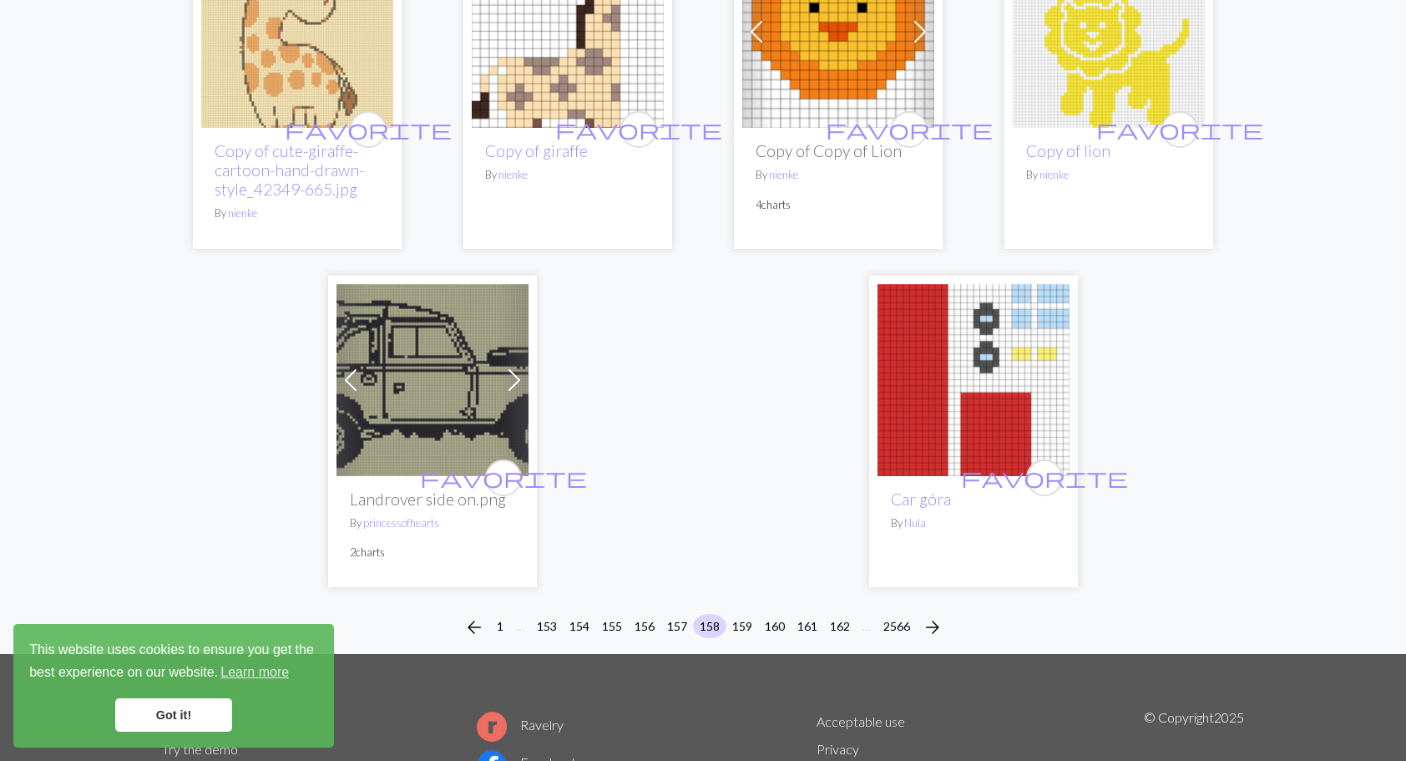
scroll to position [4091, 0]
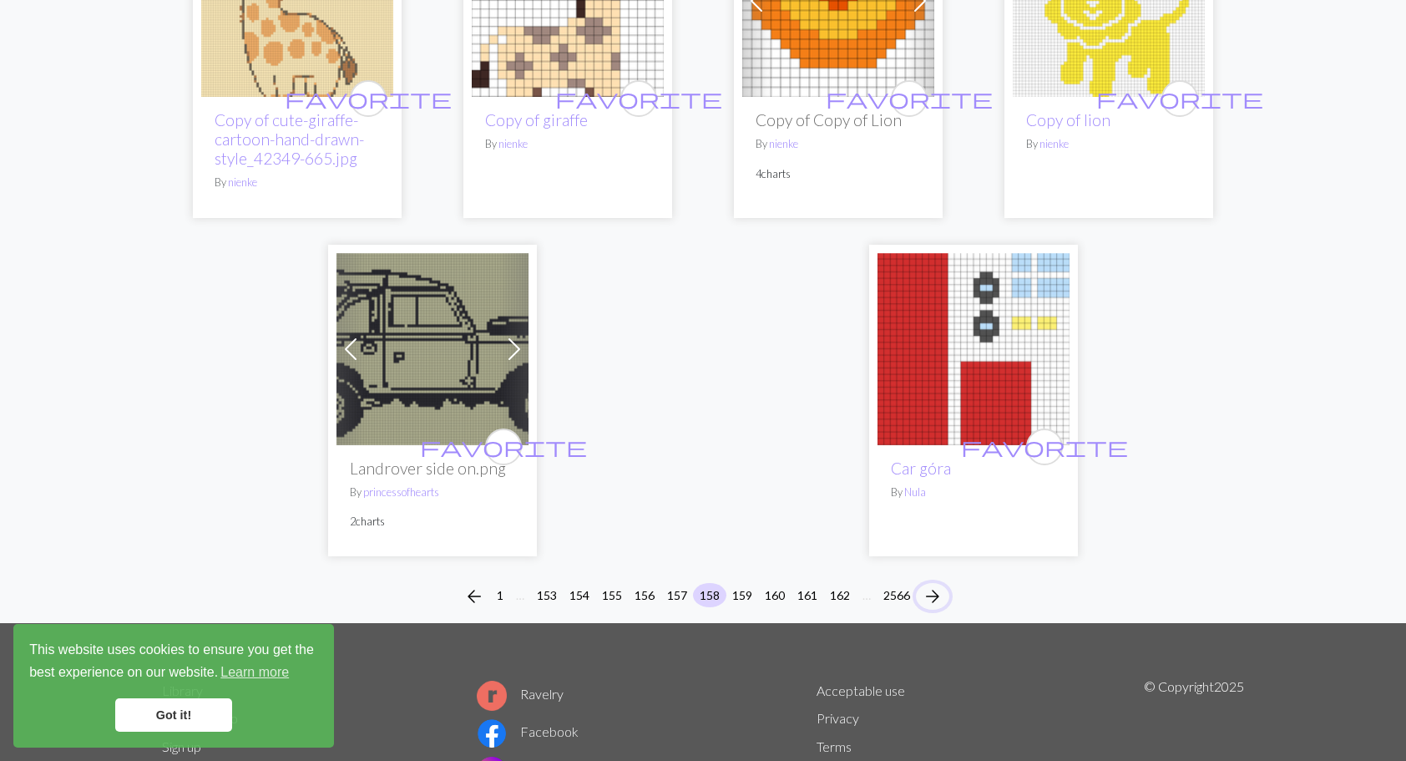
click at [938, 584] on span "arrow_forward" at bounding box center [933, 595] width 20 height 23
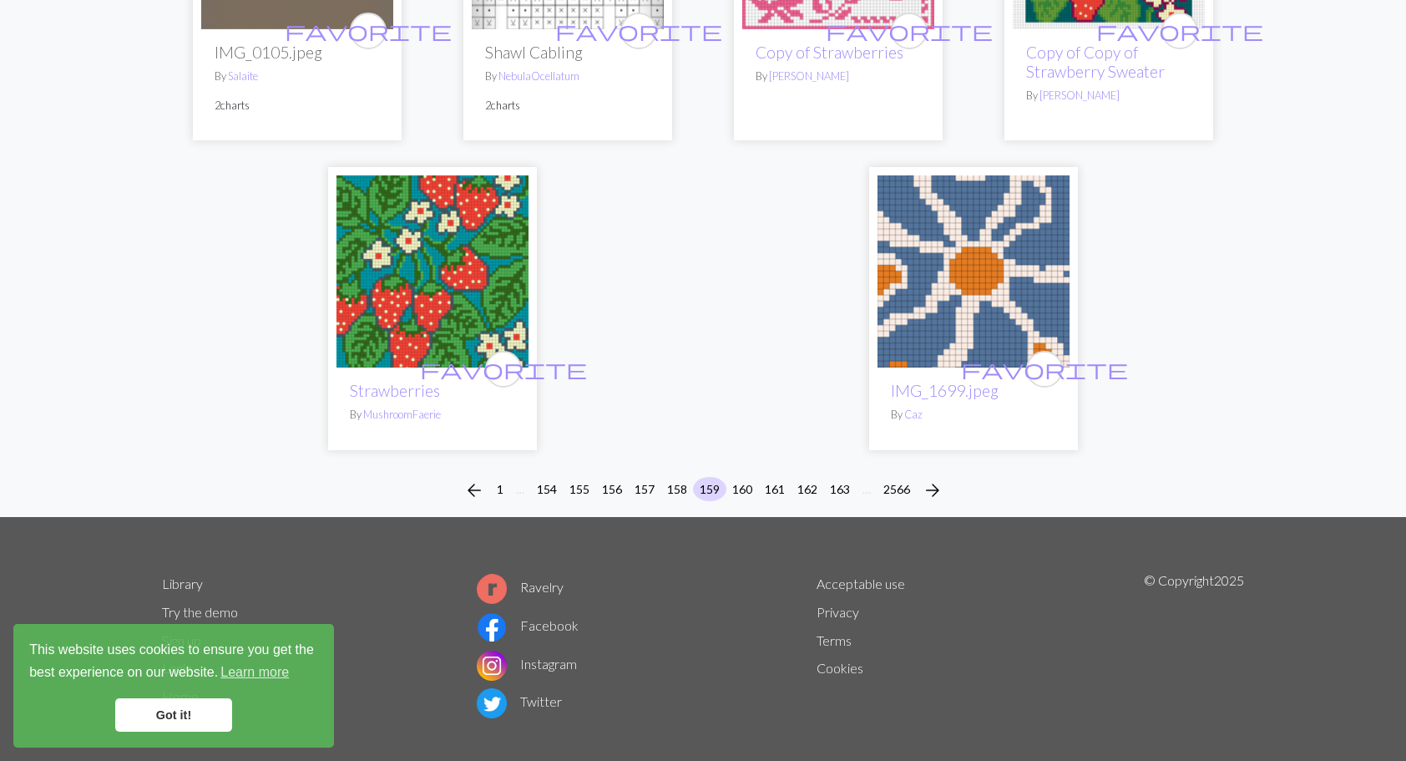
scroll to position [4111, 0]
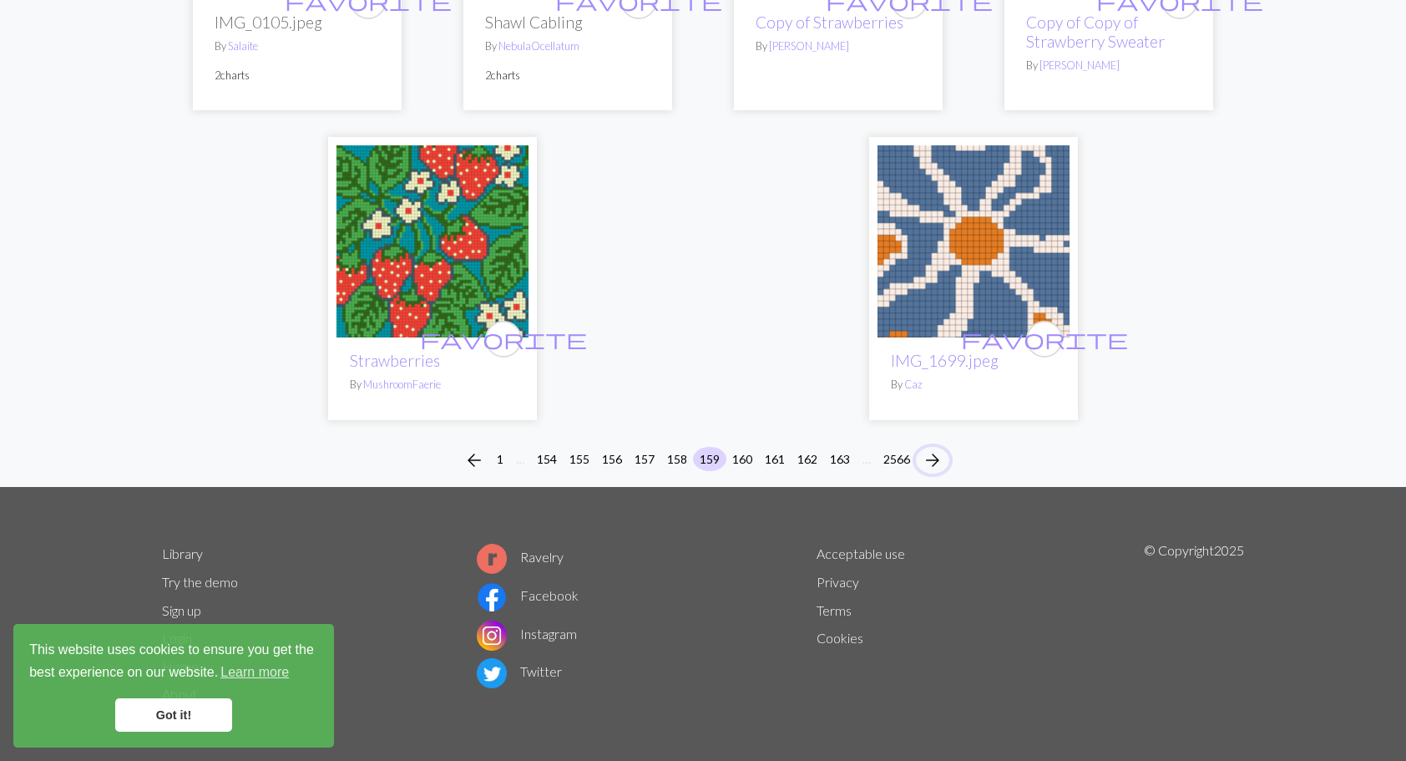
click at [933, 449] on span "arrow_forward" at bounding box center [933, 459] width 20 height 23
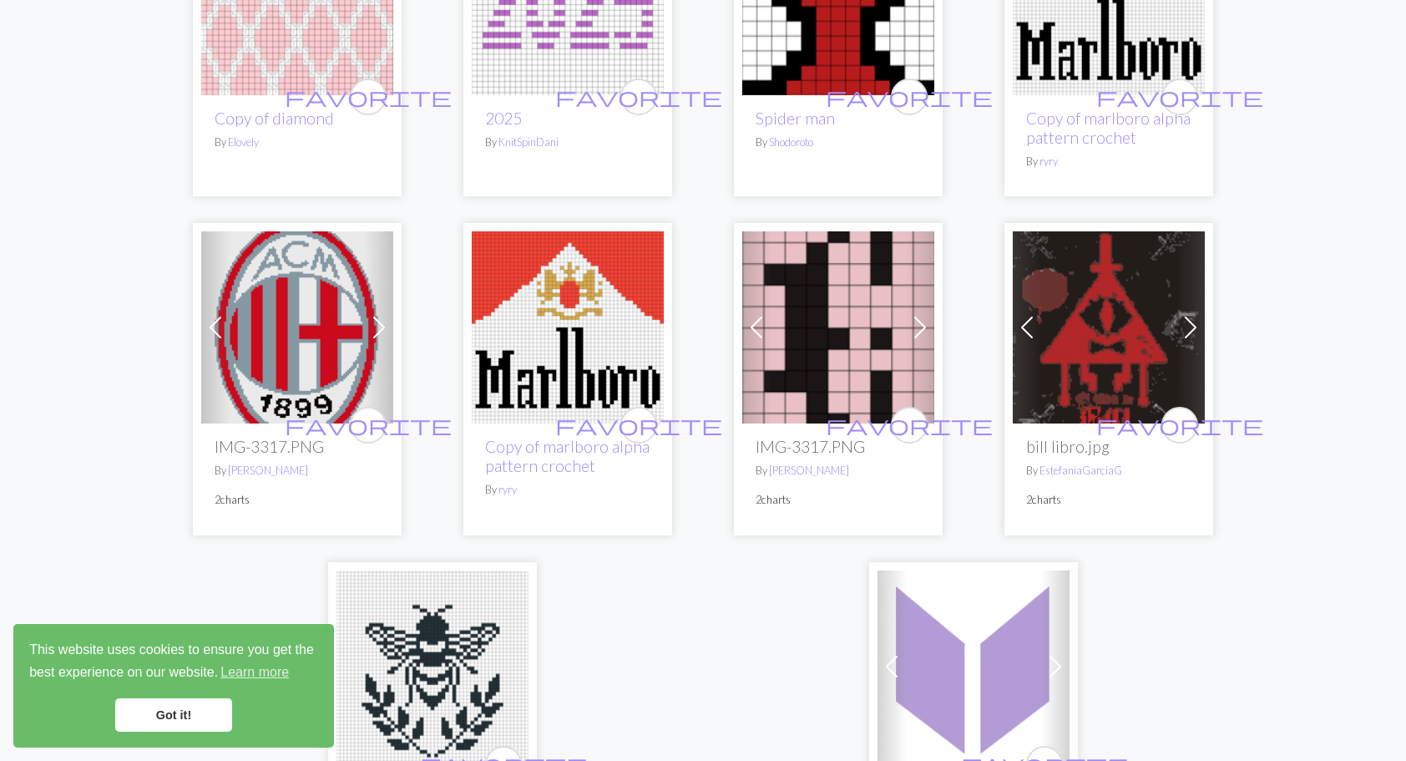
scroll to position [4175, 0]
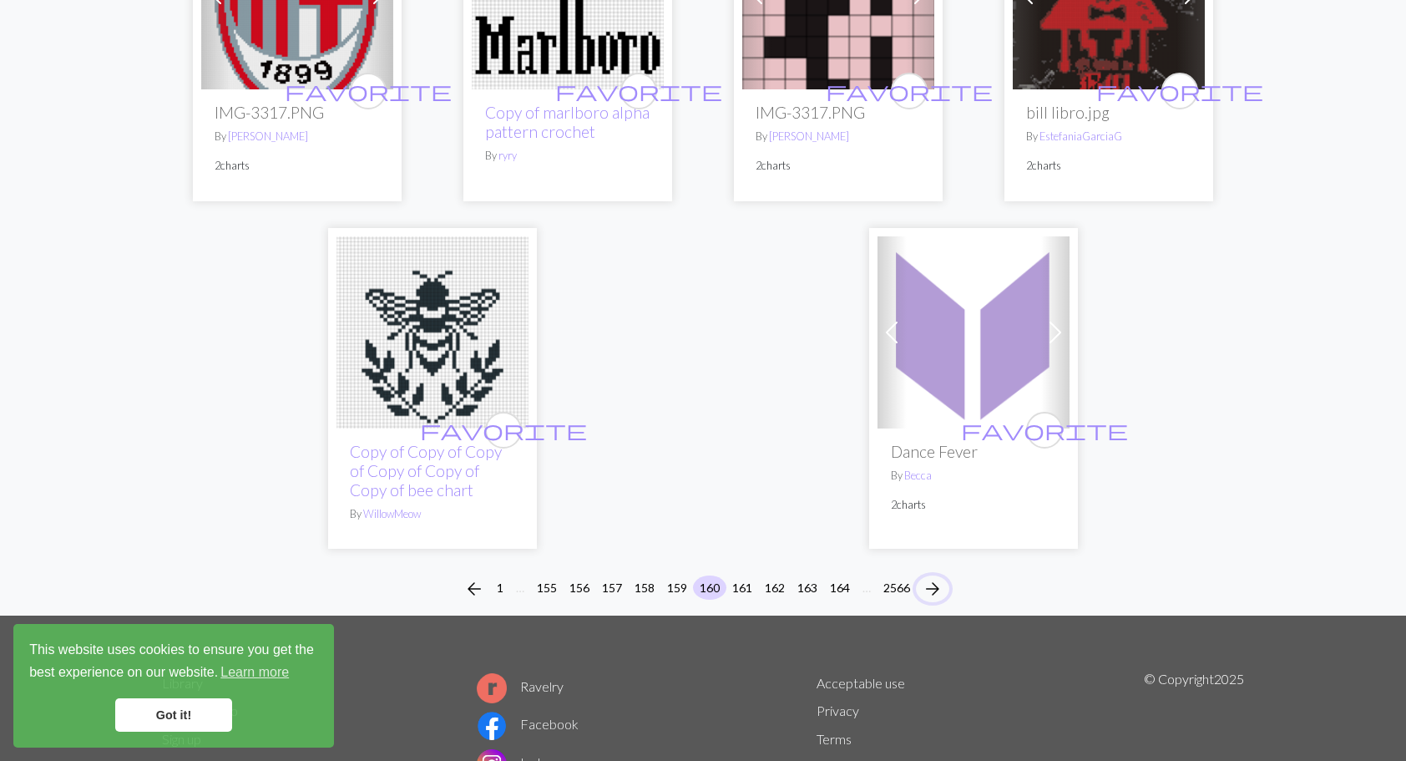
click at [938, 585] on span "arrow_forward" at bounding box center [933, 588] width 20 height 23
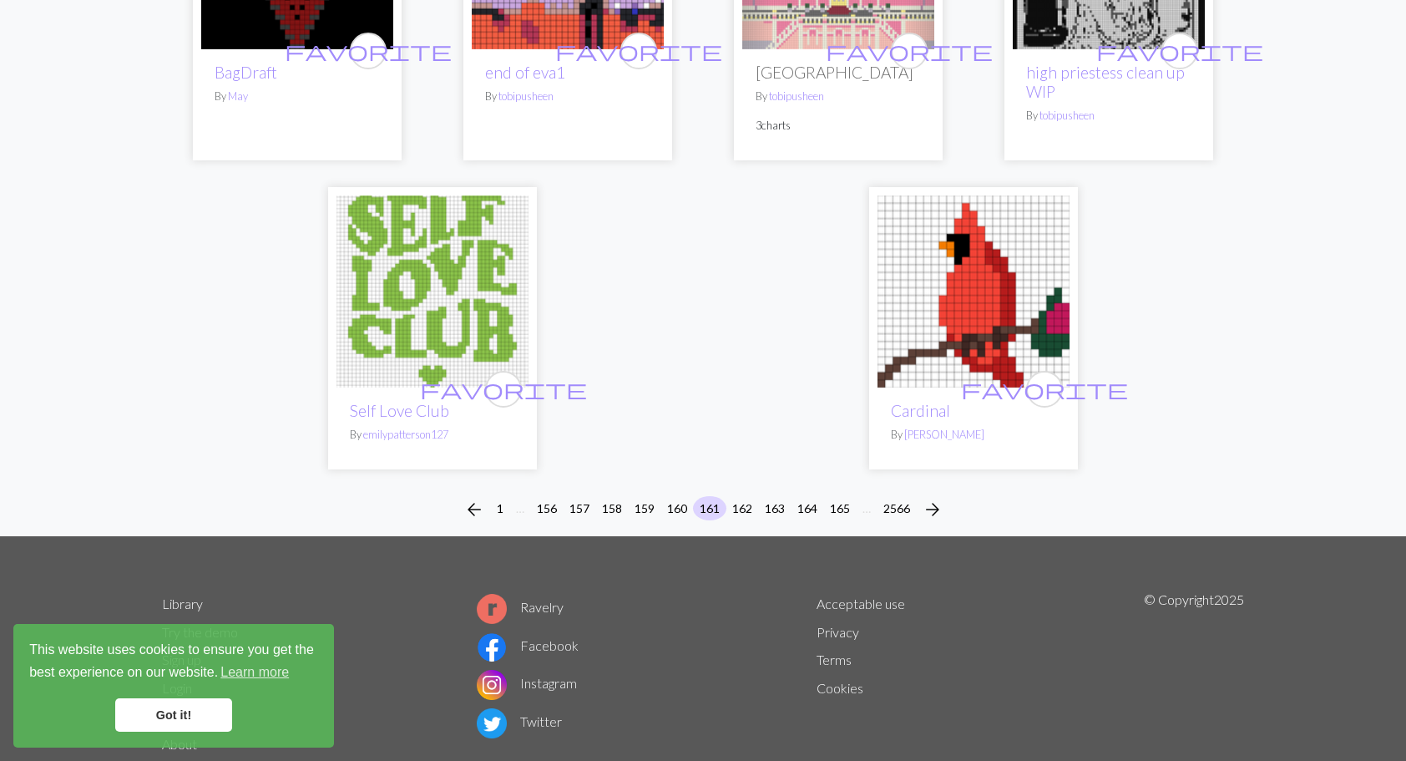
scroll to position [4175, 0]
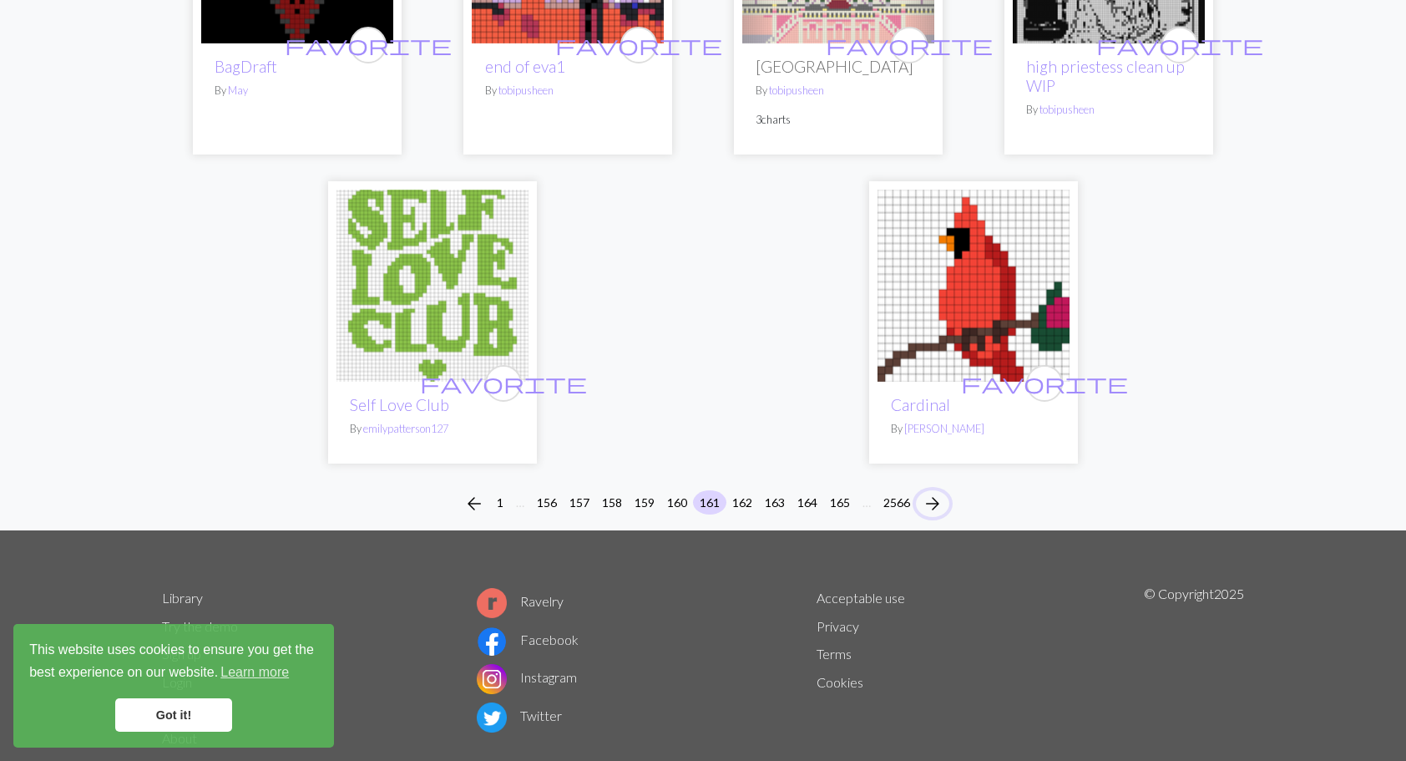
click at [937, 492] on span "arrow_forward" at bounding box center [933, 503] width 20 height 23
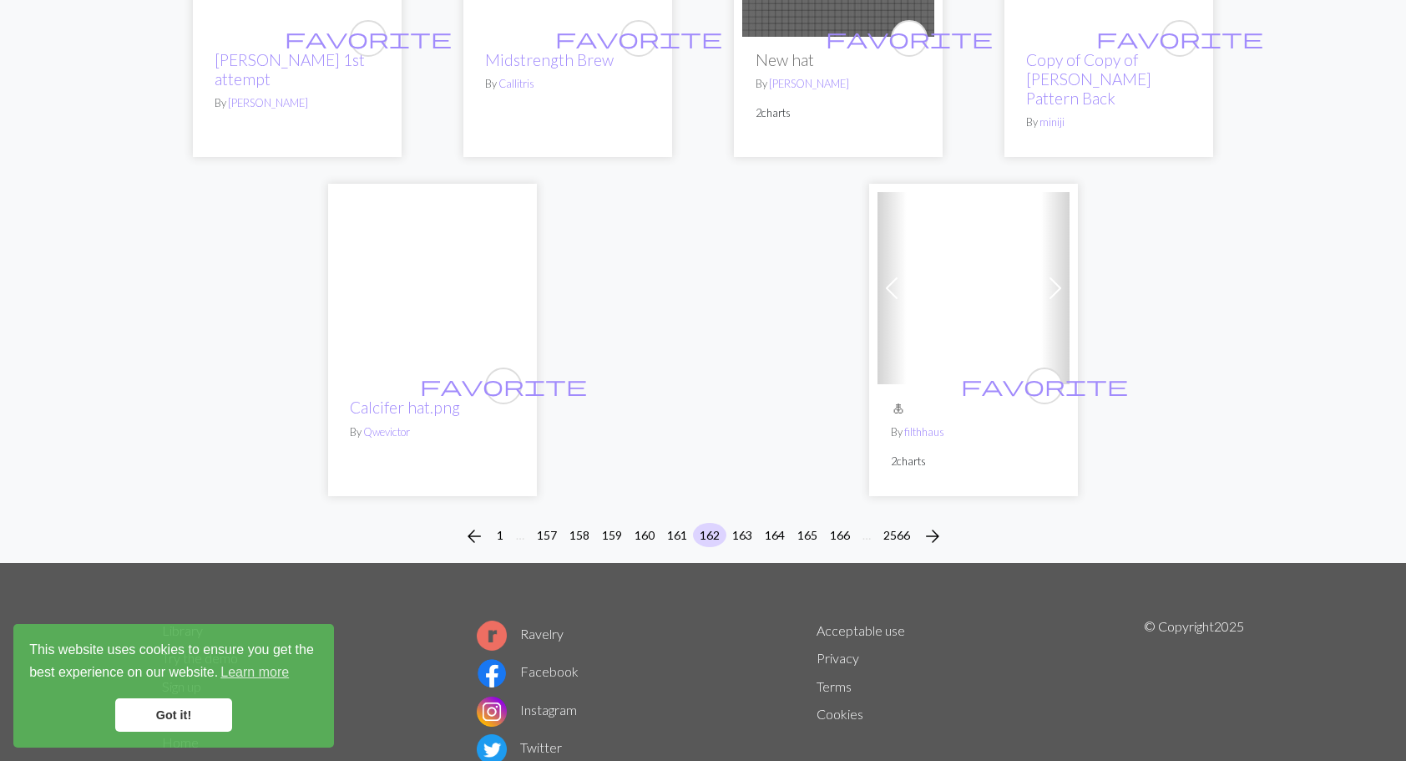
scroll to position [4091, 0]
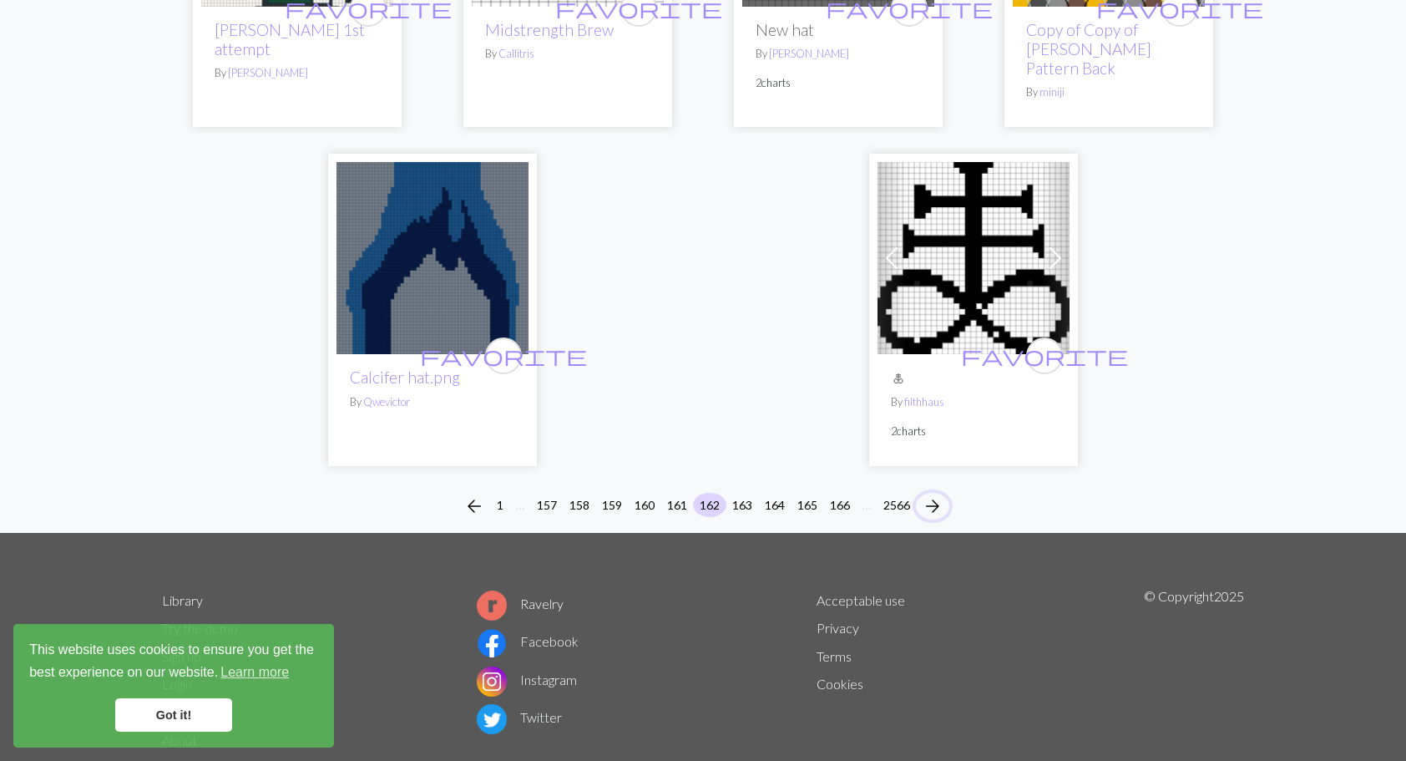
click at [935, 507] on span "arrow_forward" at bounding box center [933, 505] width 20 height 23
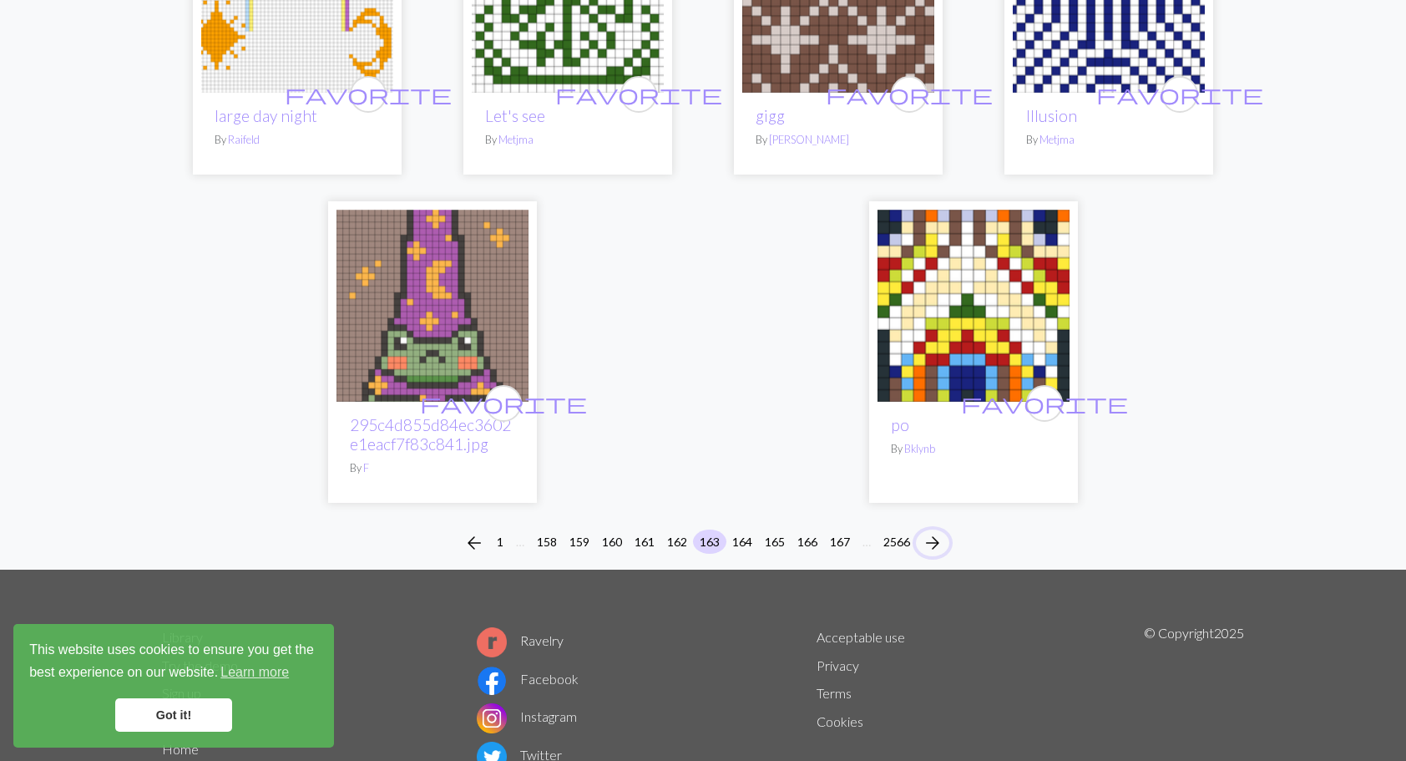
scroll to position [4186, 0]
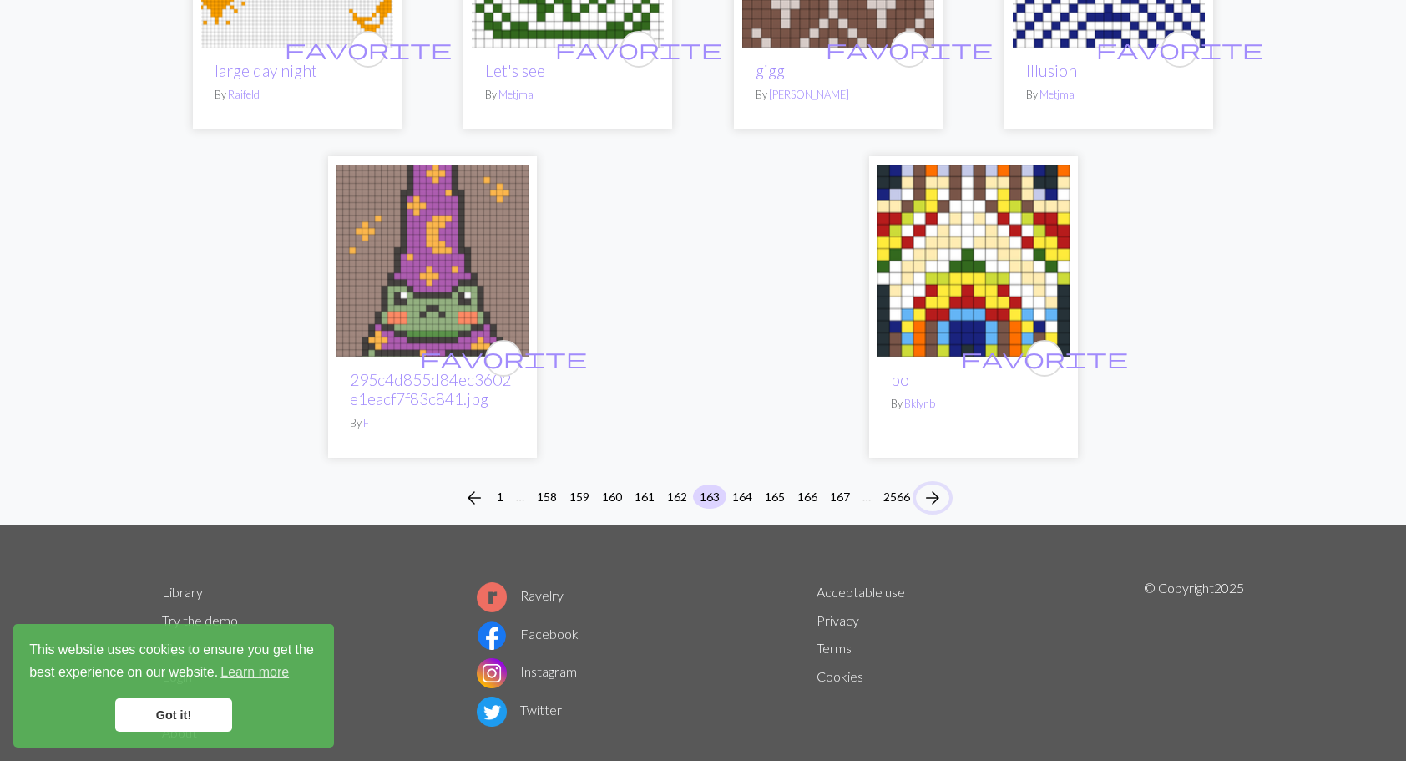
click at [940, 486] on span "arrow_forward" at bounding box center [933, 497] width 20 height 23
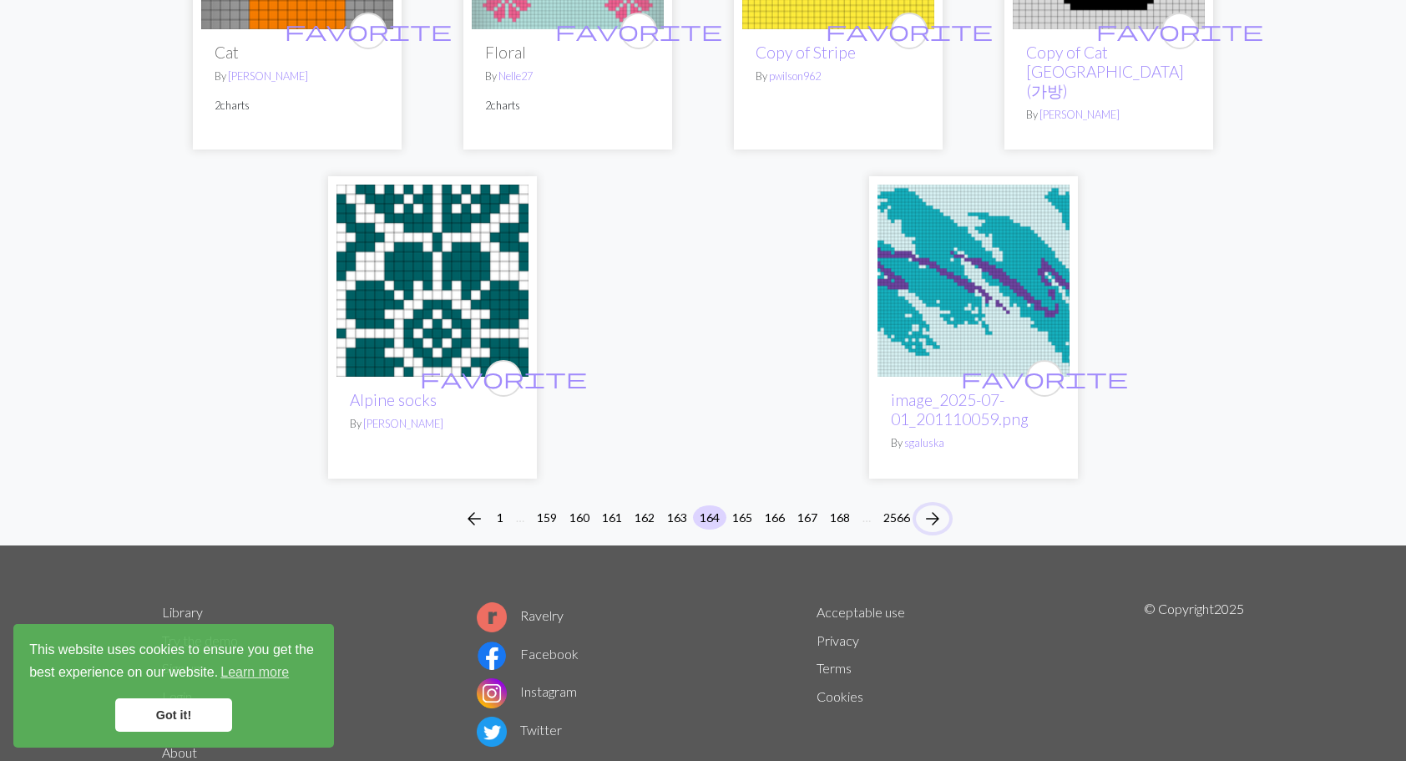
scroll to position [4352, 0]
click at [932, 506] on span "arrow_forward" at bounding box center [933, 517] width 20 height 23
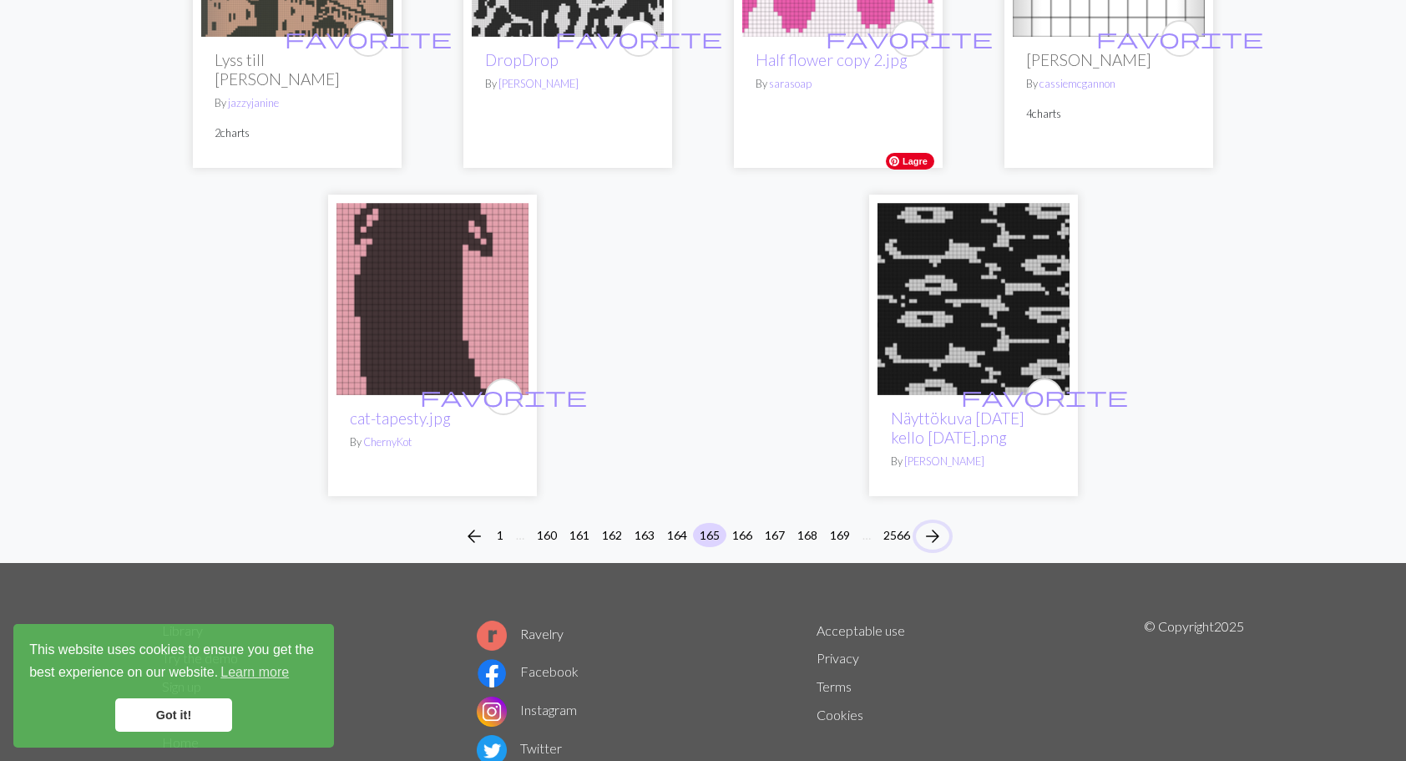
scroll to position [4258, 0]
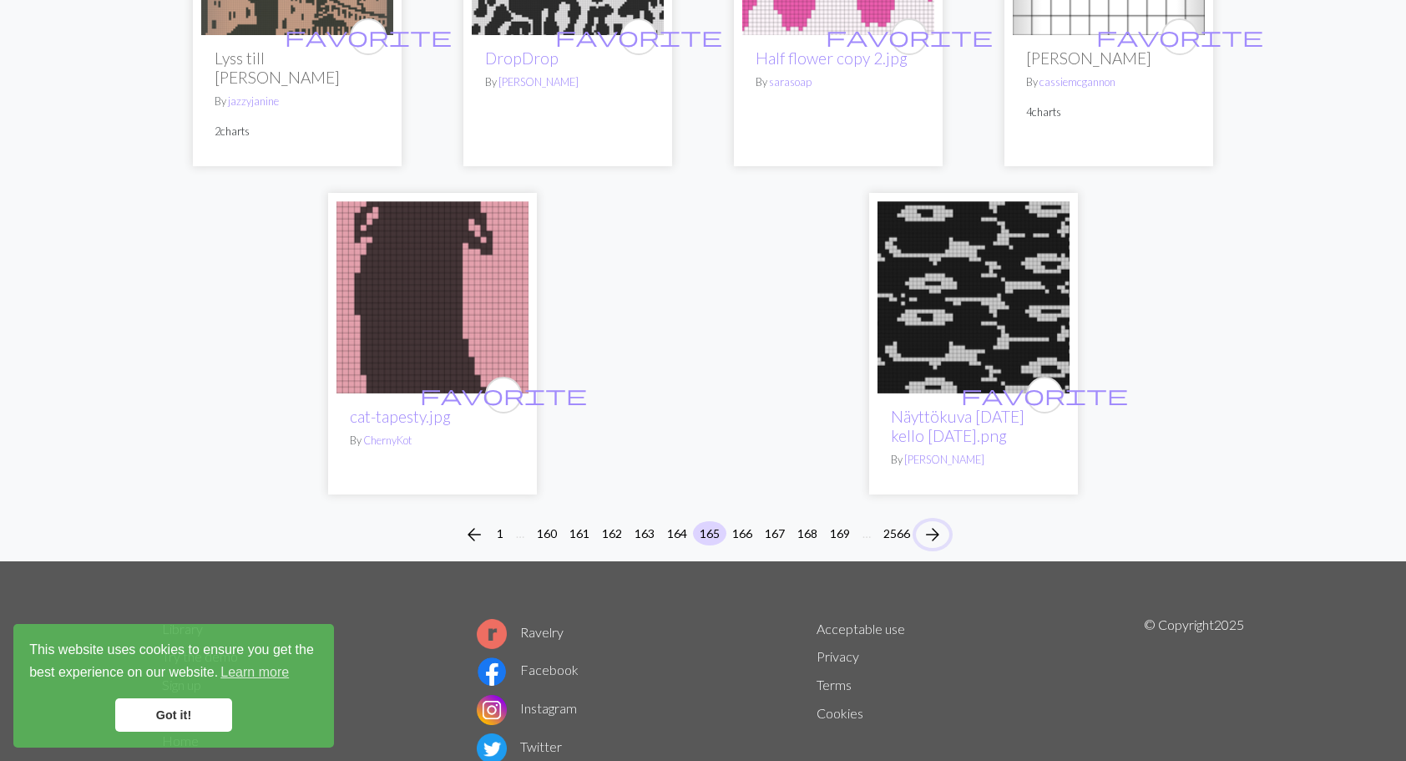
click at [938, 523] on span "arrow_forward" at bounding box center [933, 534] width 20 height 23
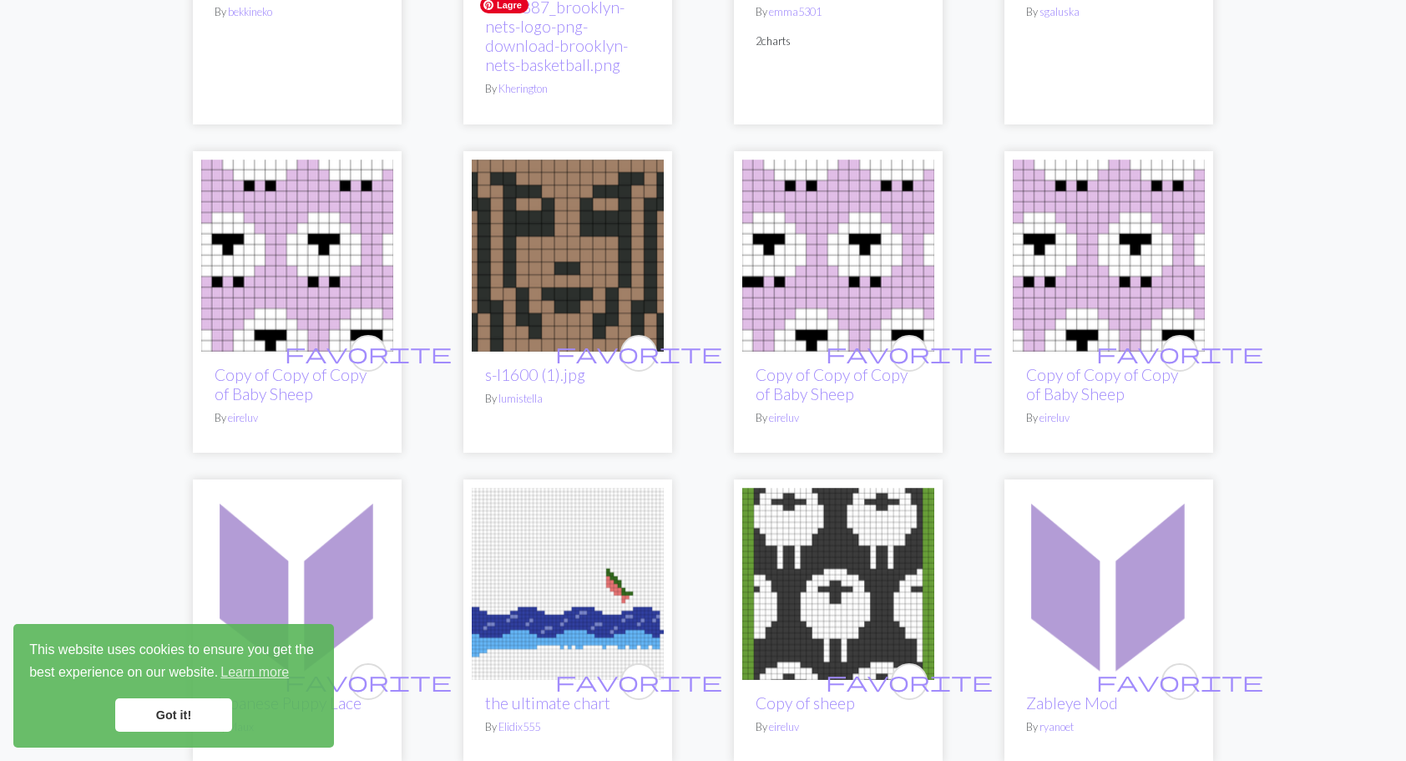
scroll to position [3987, 0]
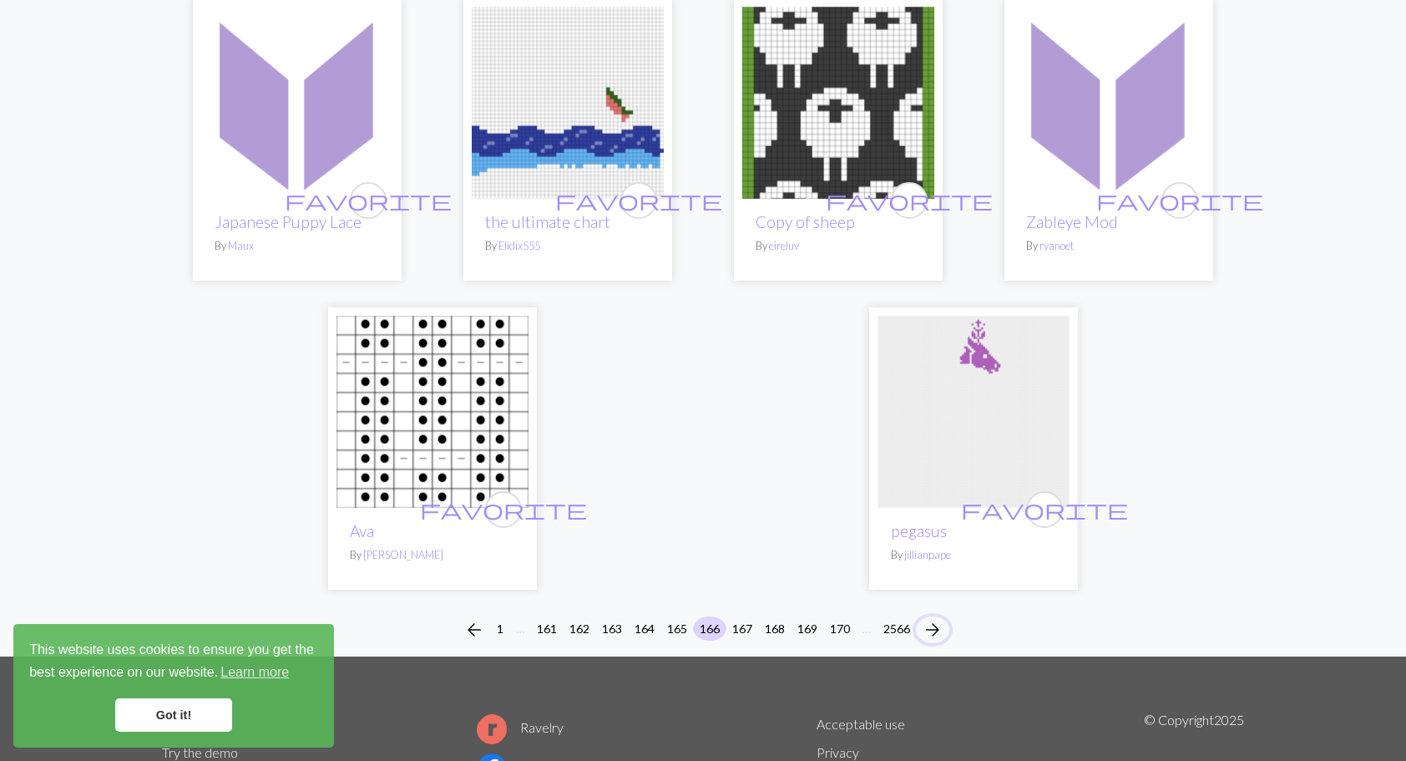
click at [935, 618] on span "arrow_forward" at bounding box center [933, 629] width 20 height 23
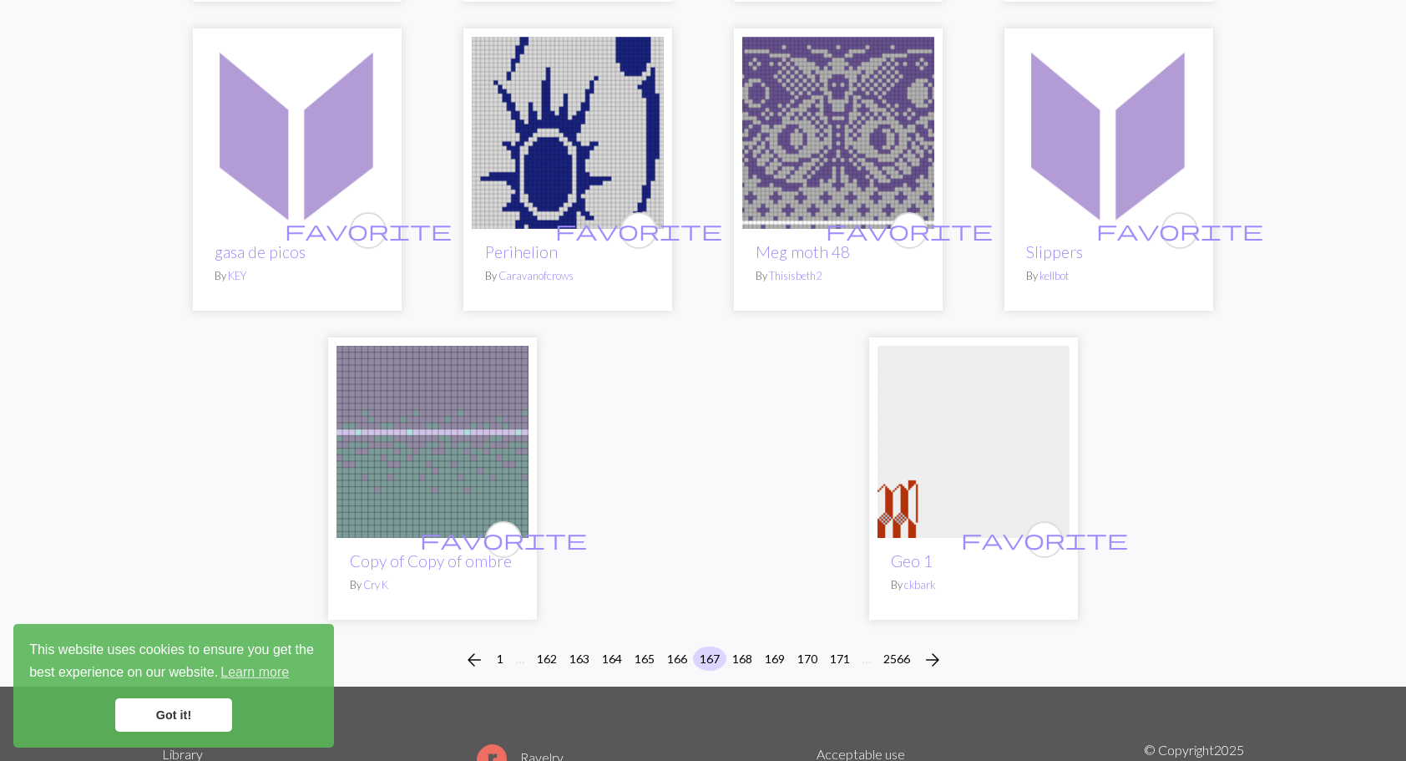
scroll to position [4091, 0]
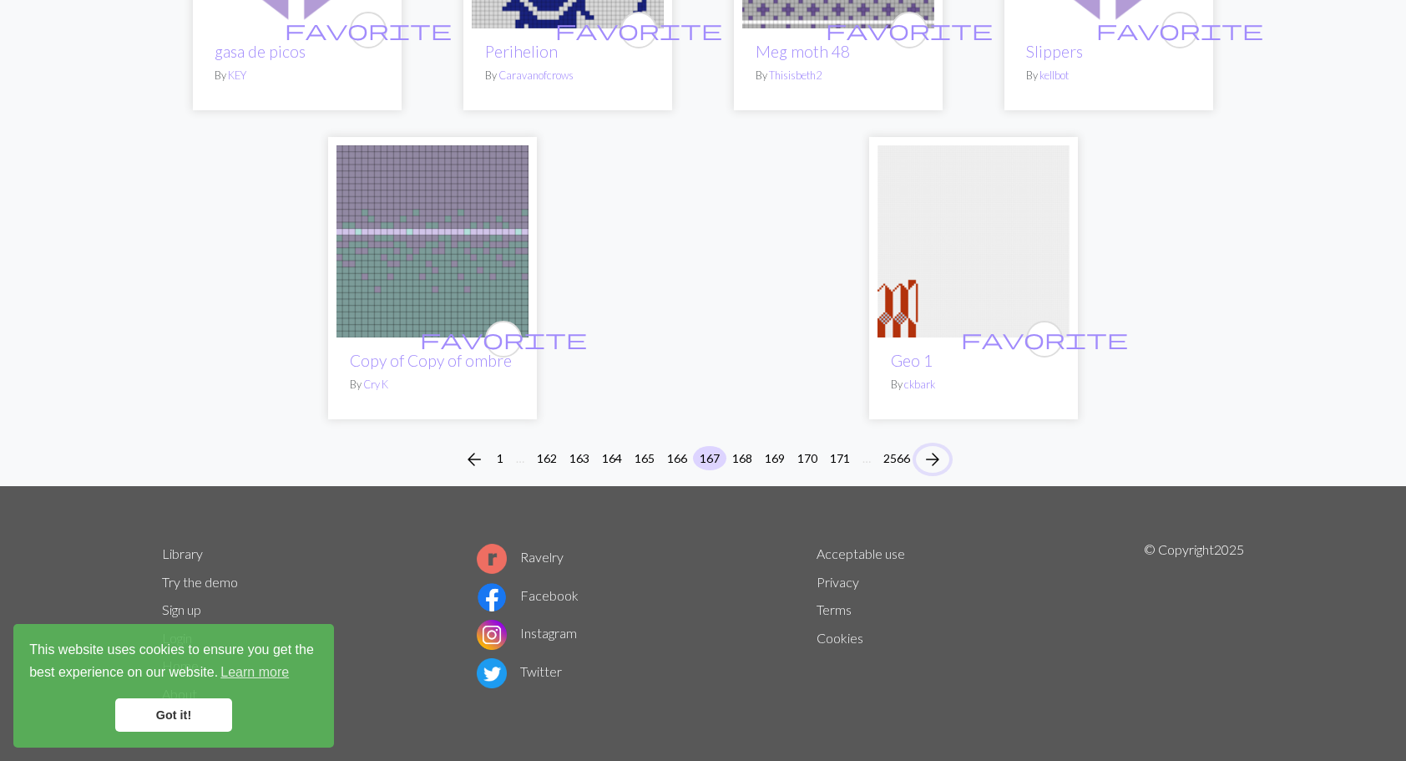
click at [937, 458] on span "arrow_forward" at bounding box center [933, 459] width 20 height 23
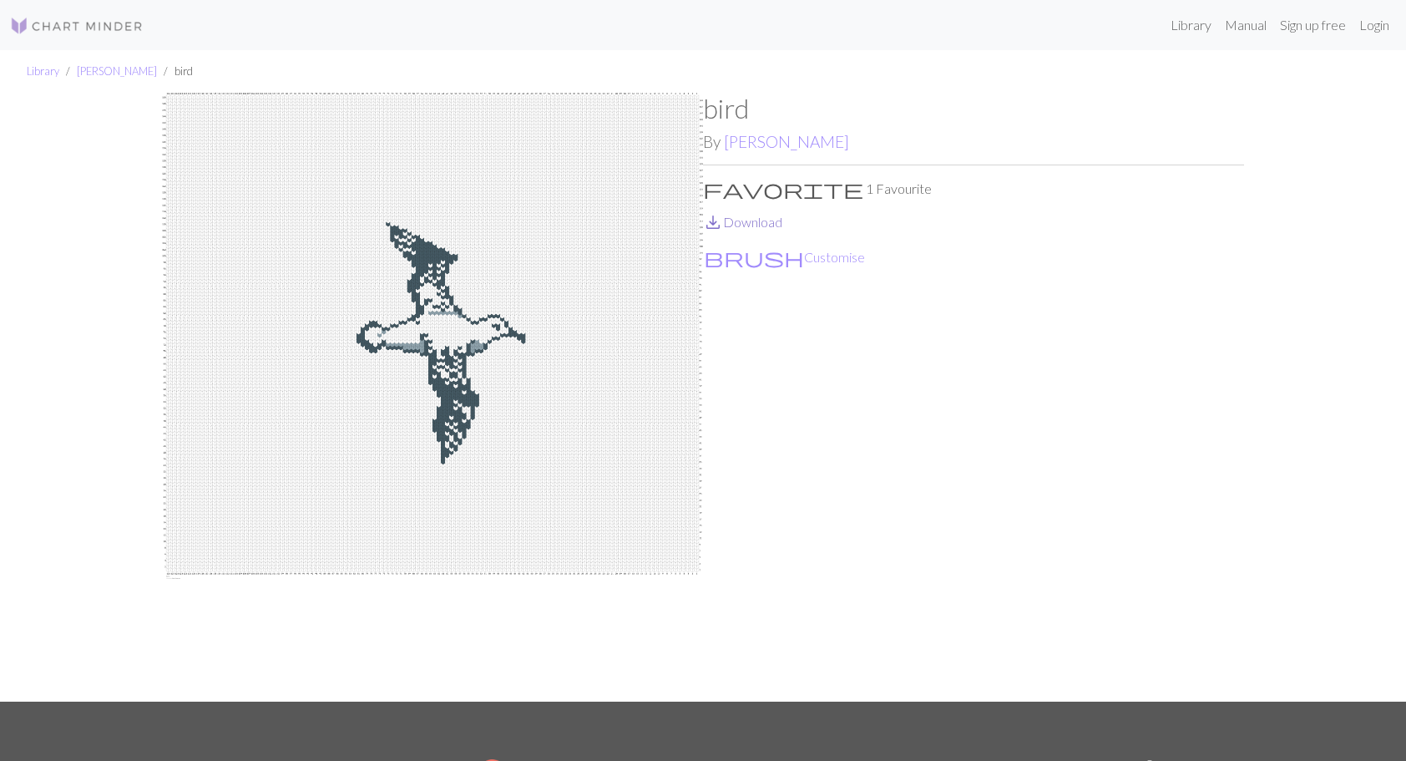
click at [745, 220] on link "save_alt Download" at bounding box center [742, 222] width 79 height 16
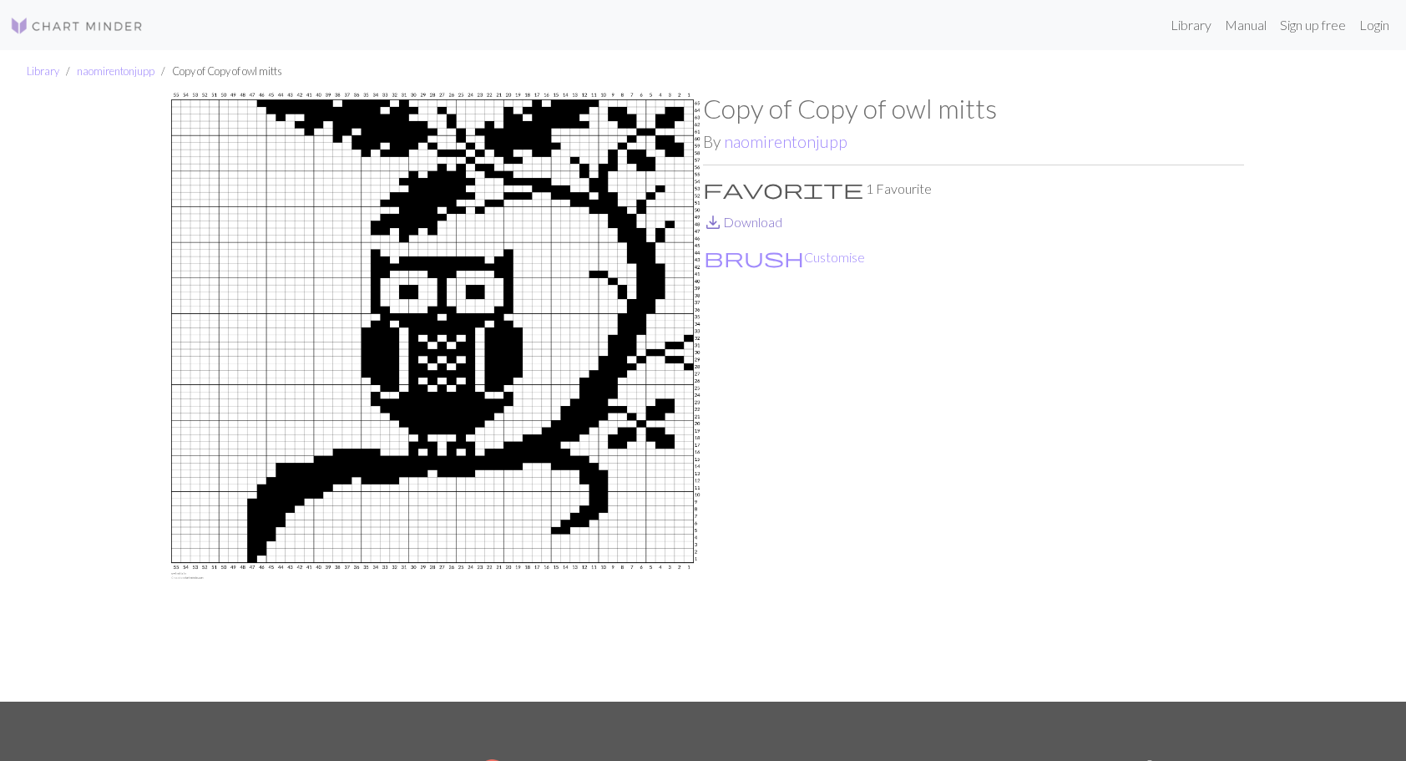
click at [750, 220] on link "save_alt Download" at bounding box center [742, 222] width 79 height 16
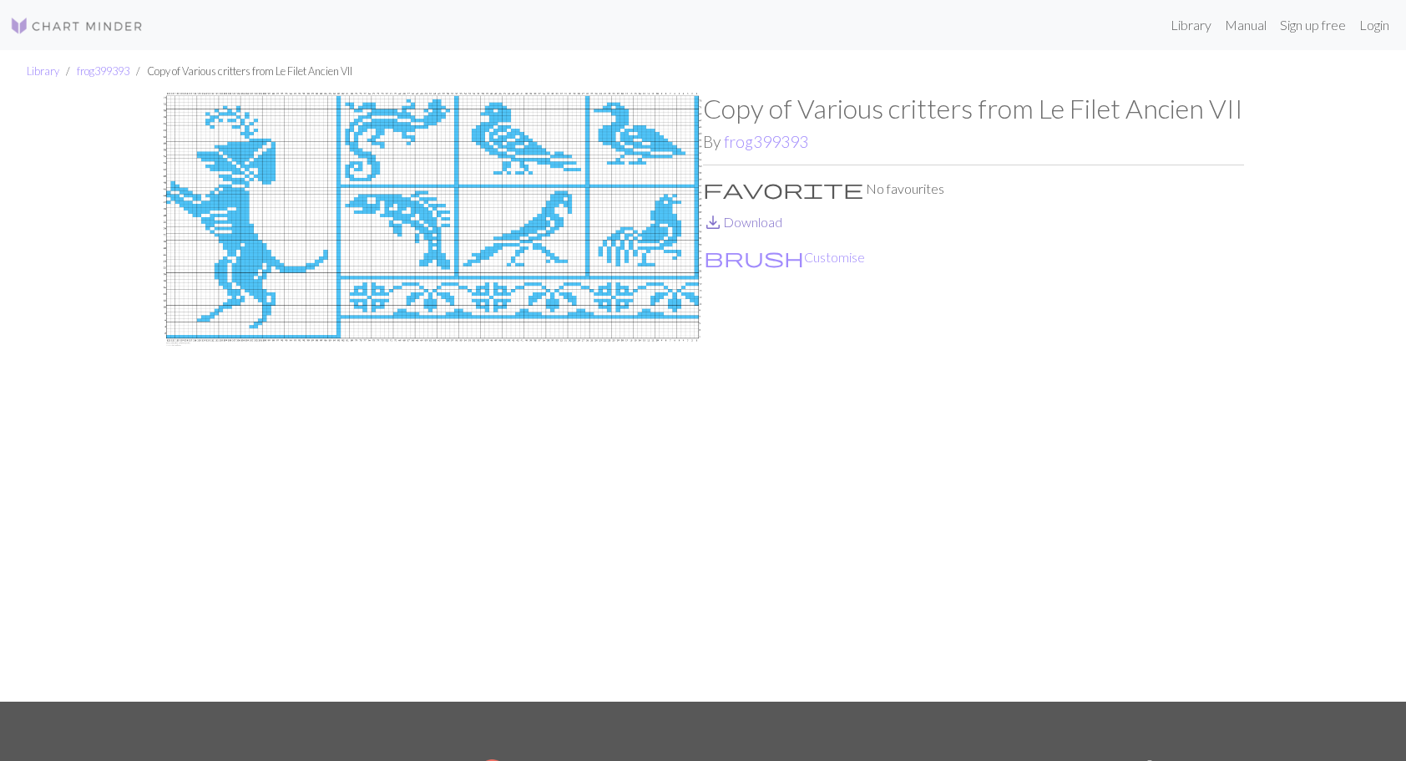
click link "save_alt Download"
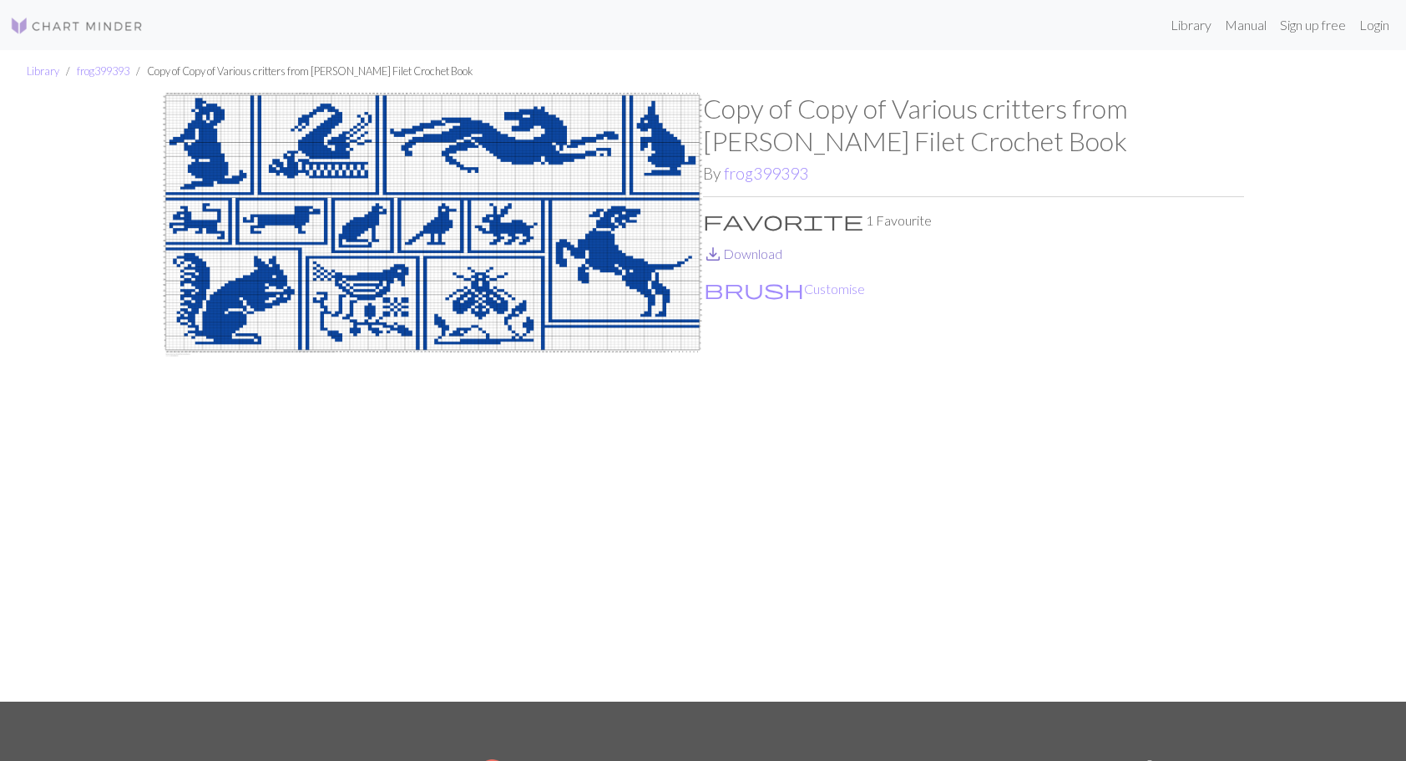
click at [759, 250] on link "save_alt Download" at bounding box center [742, 253] width 79 height 16
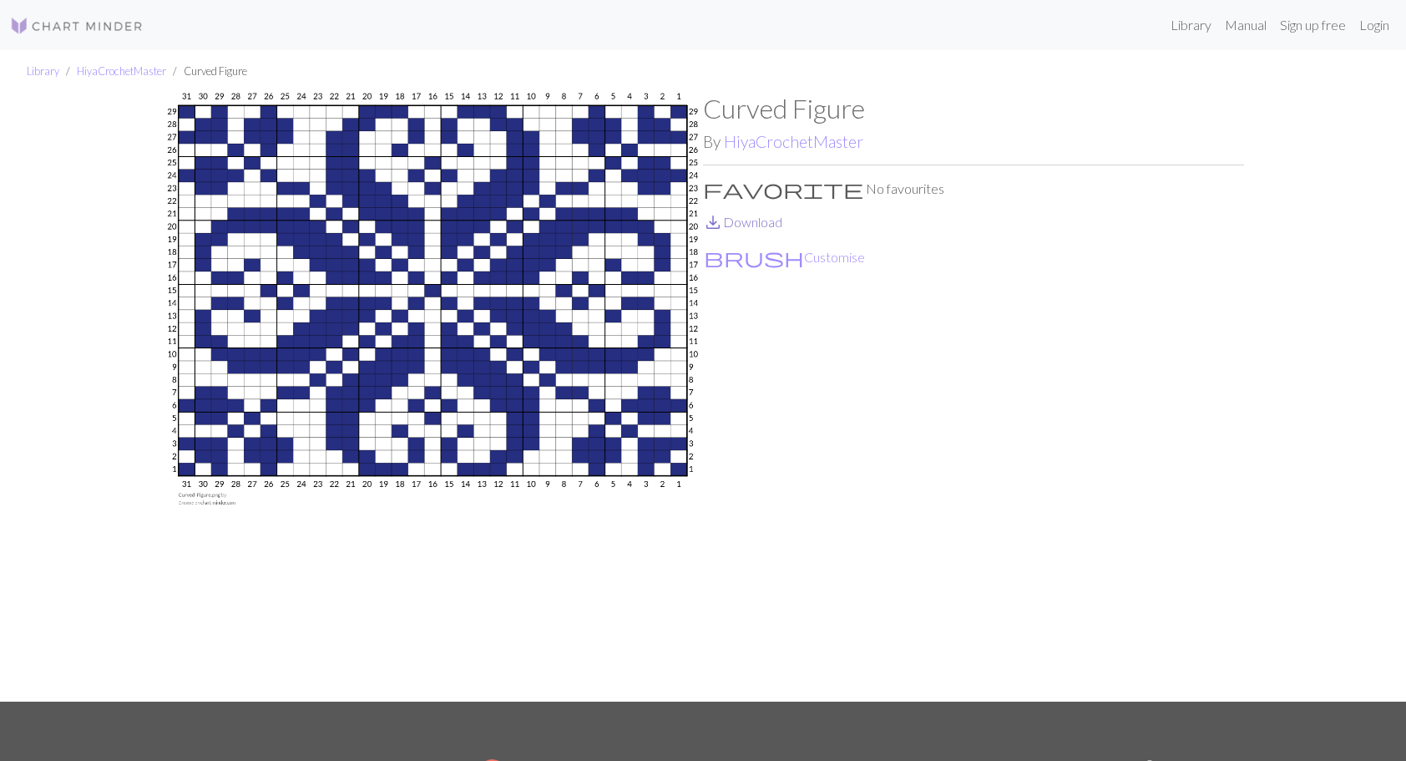
click at [750, 224] on link "save_alt Download" at bounding box center [742, 222] width 79 height 16
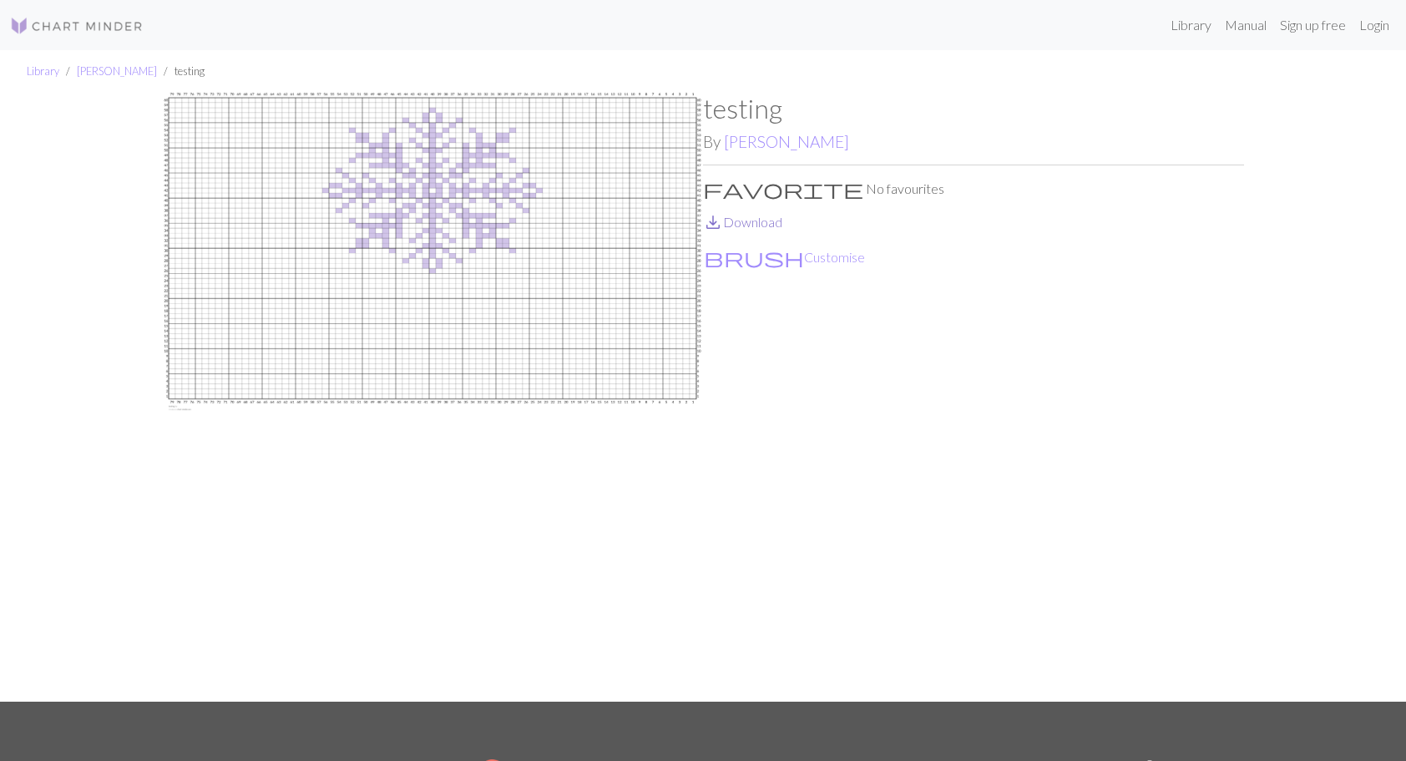
click at [741, 222] on link "save_alt Download" at bounding box center [742, 222] width 79 height 16
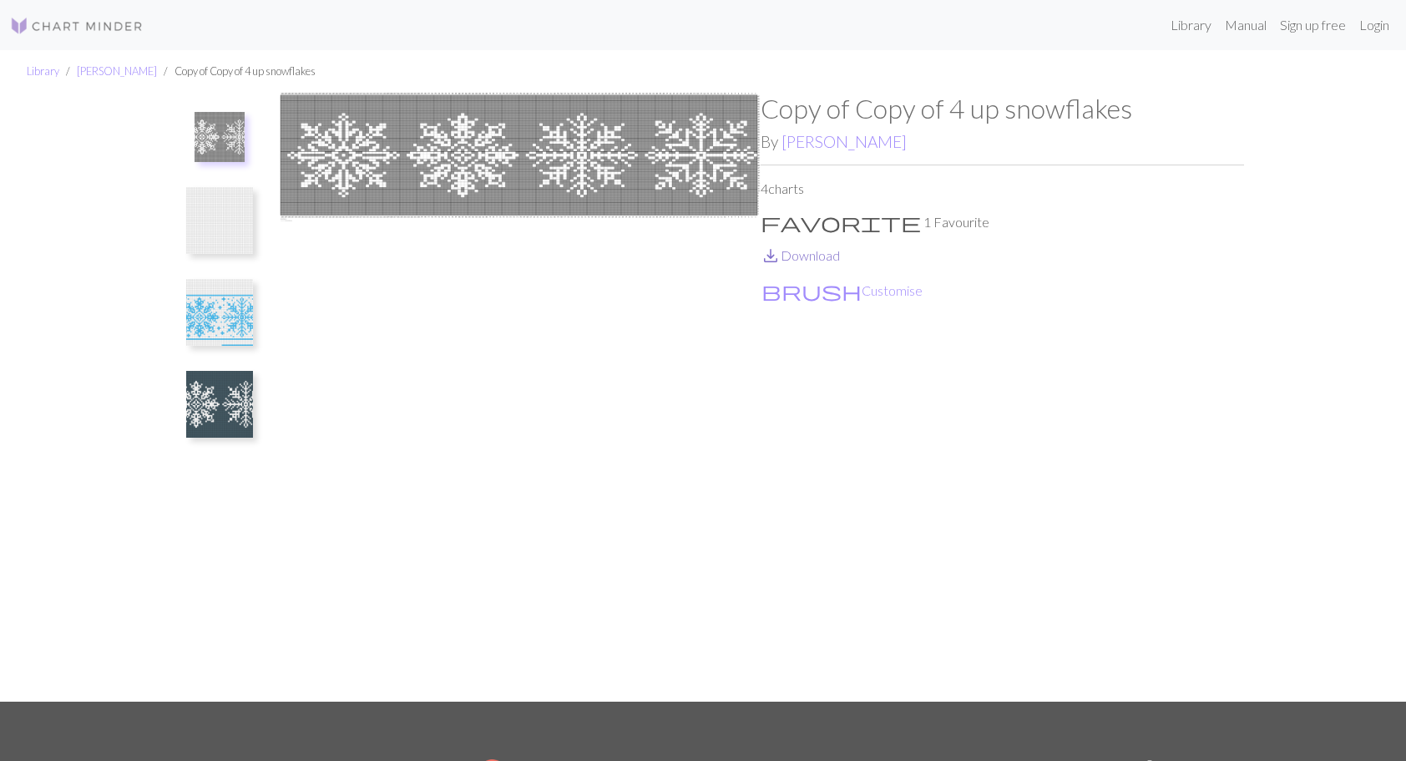
click at [807, 255] on link "save_alt Download" at bounding box center [800, 255] width 79 height 16
click at [235, 319] on img at bounding box center [219, 312] width 67 height 67
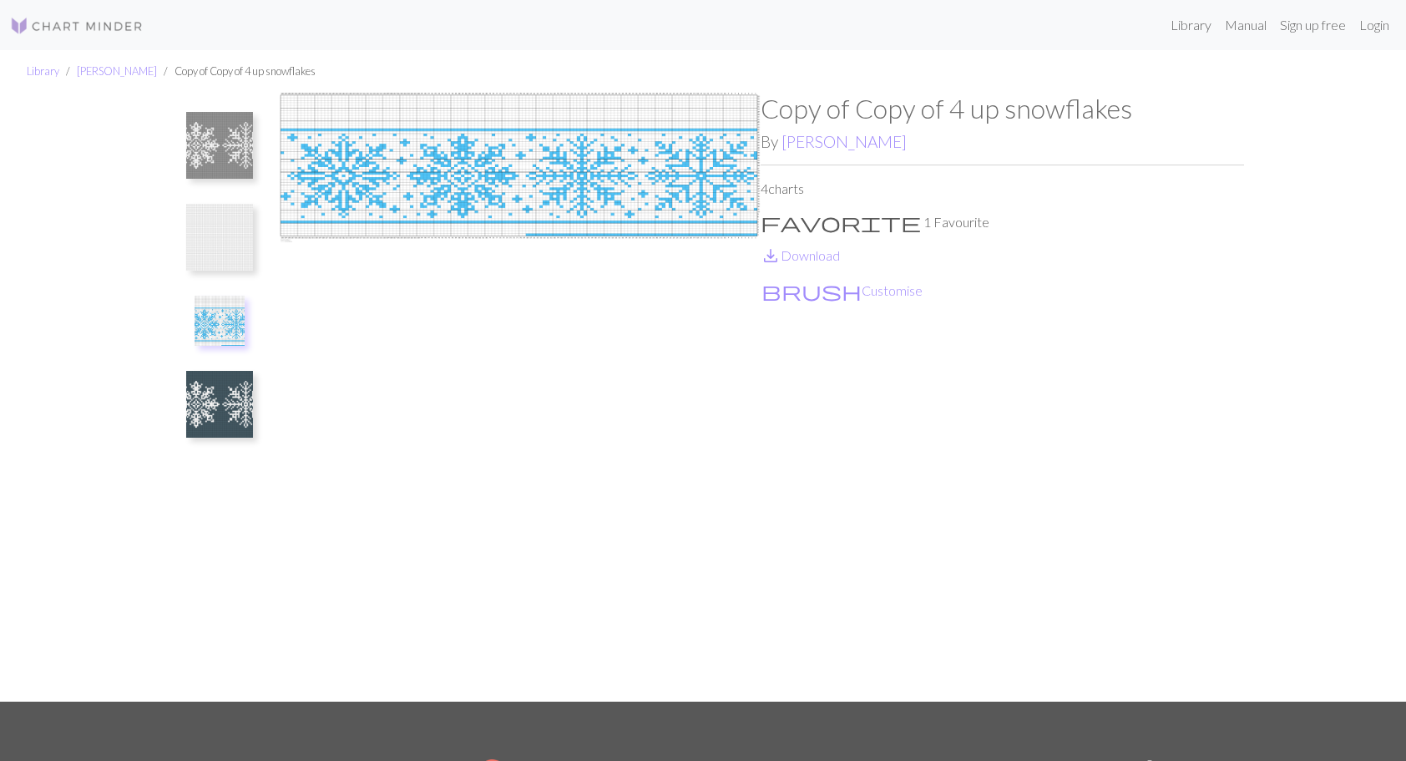
click at [235, 319] on img at bounding box center [220, 321] width 50 height 50
click at [224, 326] on img at bounding box center [220, 321] width 50 height 50
click at [217, 412] on img at bounding box center [219, 404] width 67 height 67
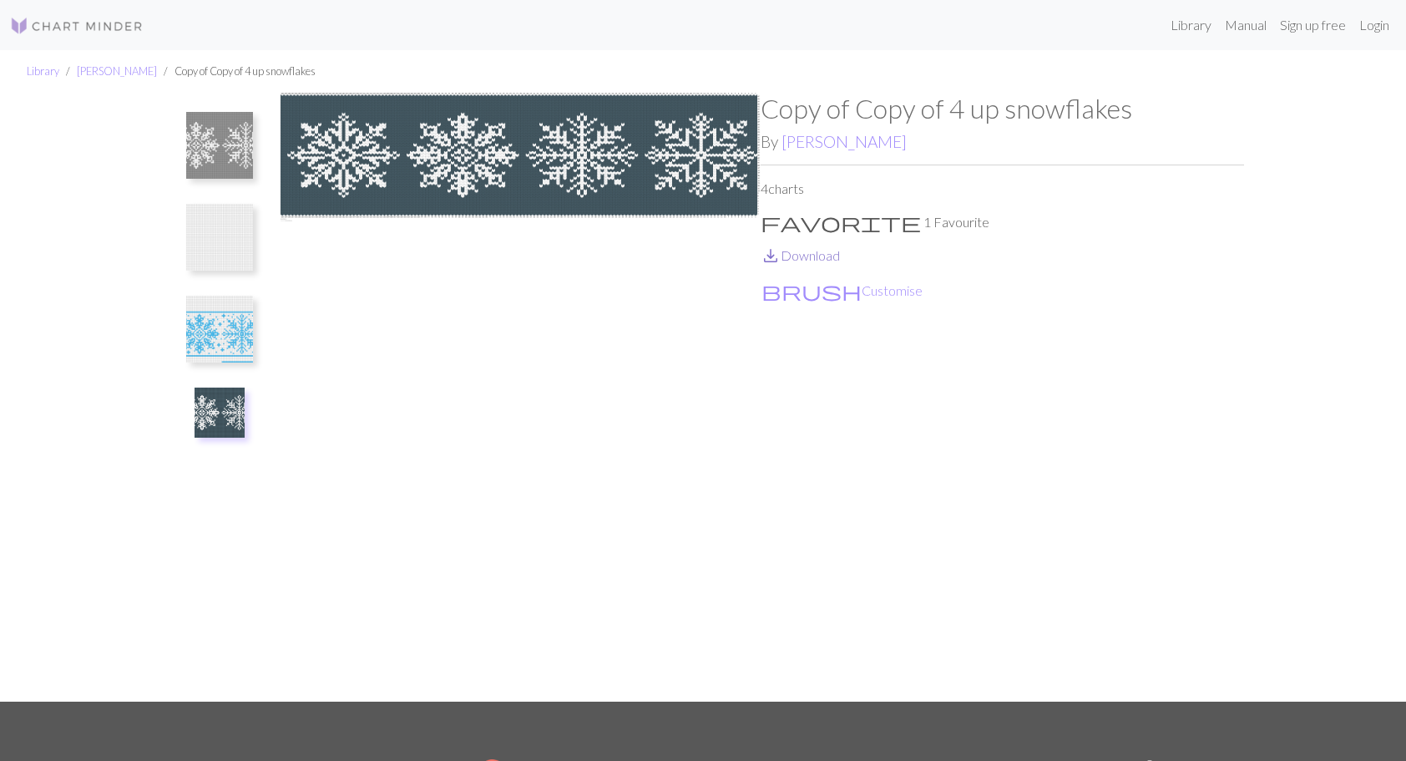
click at [792, 257] on link "save_alt Download" at bounding box center [800, 255] width 79 height 16
click at [236, 339] on img at bounding box center [219, 329] width 67 height 67
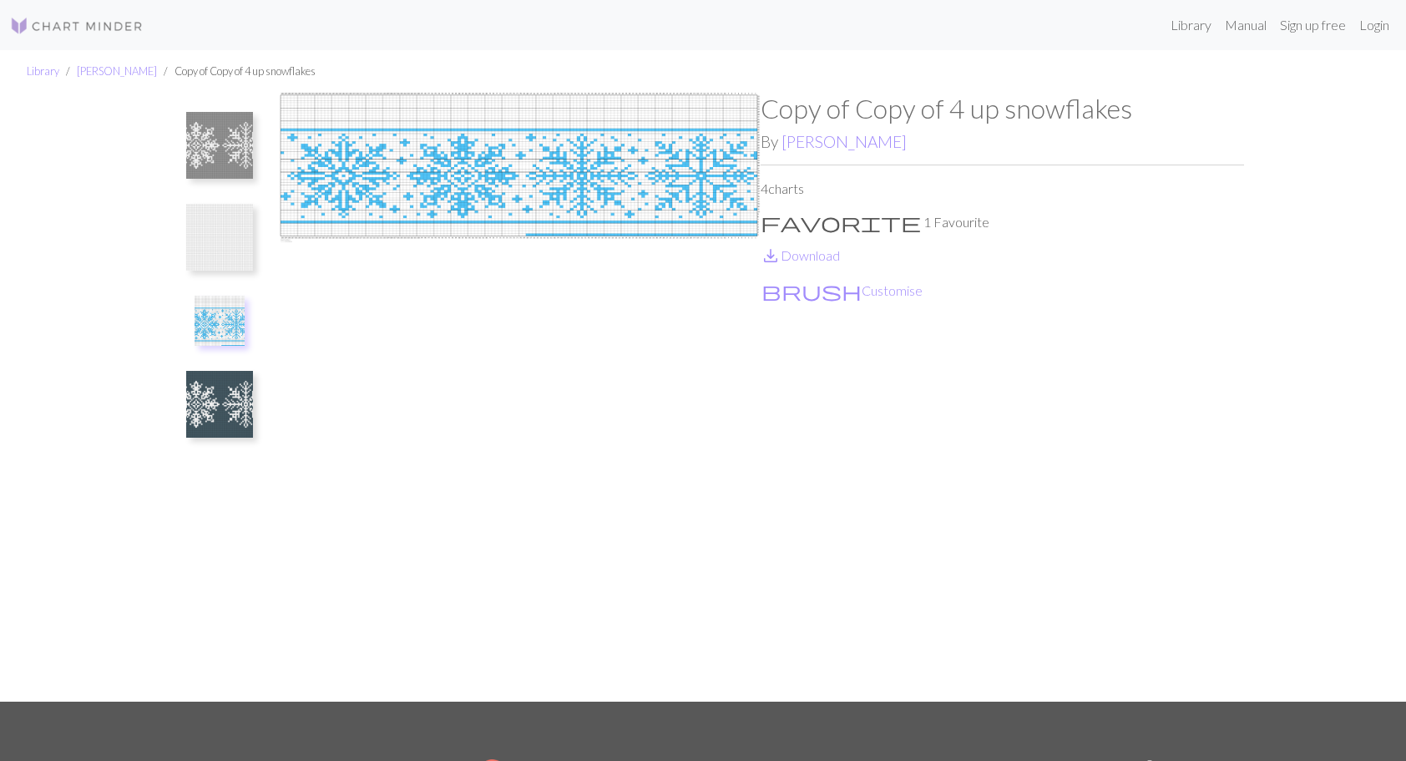
click at [805, 262] on link "save_alt Download" at bounding box center [800, 255] width 79 height 16
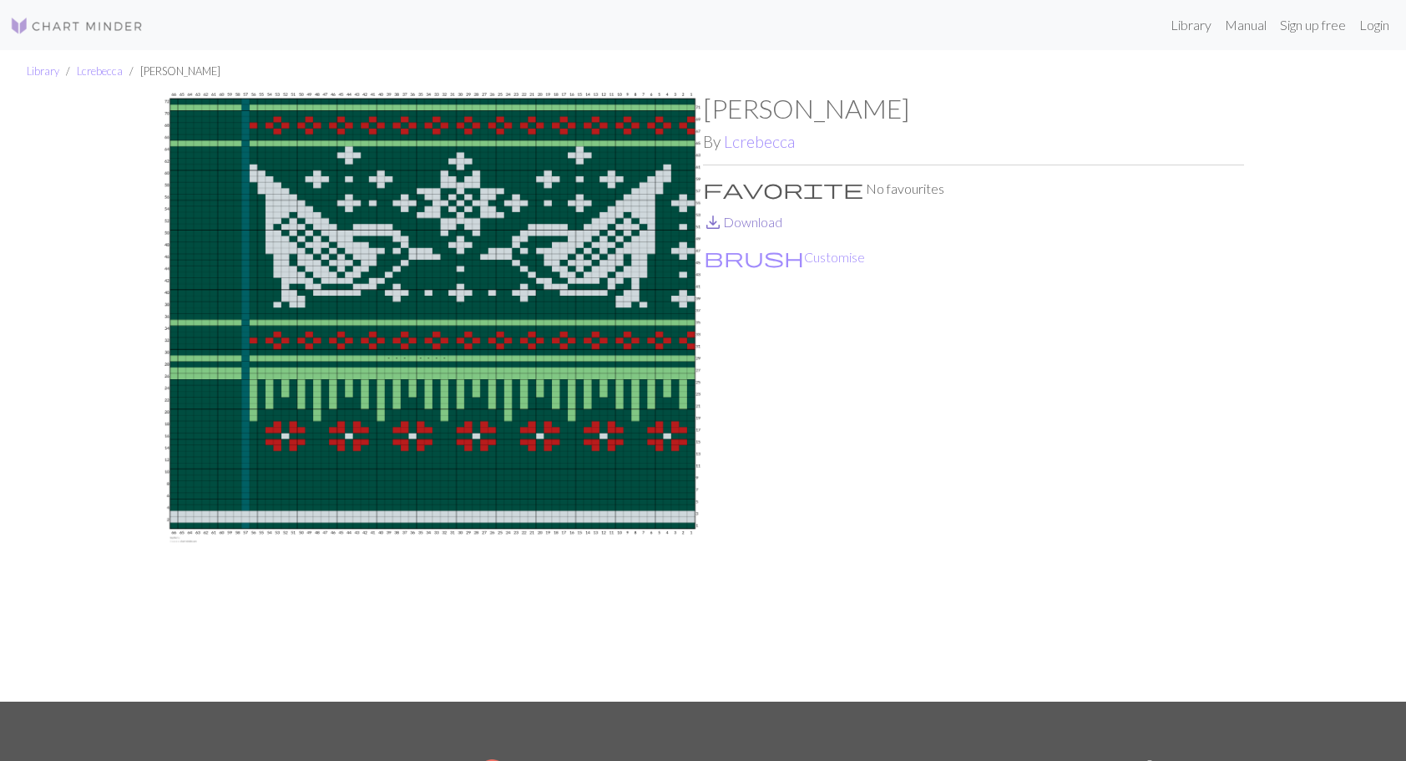
click at [748, 225] on link "save_alt Download" at bounding box center [742, 222] width 79 height 16
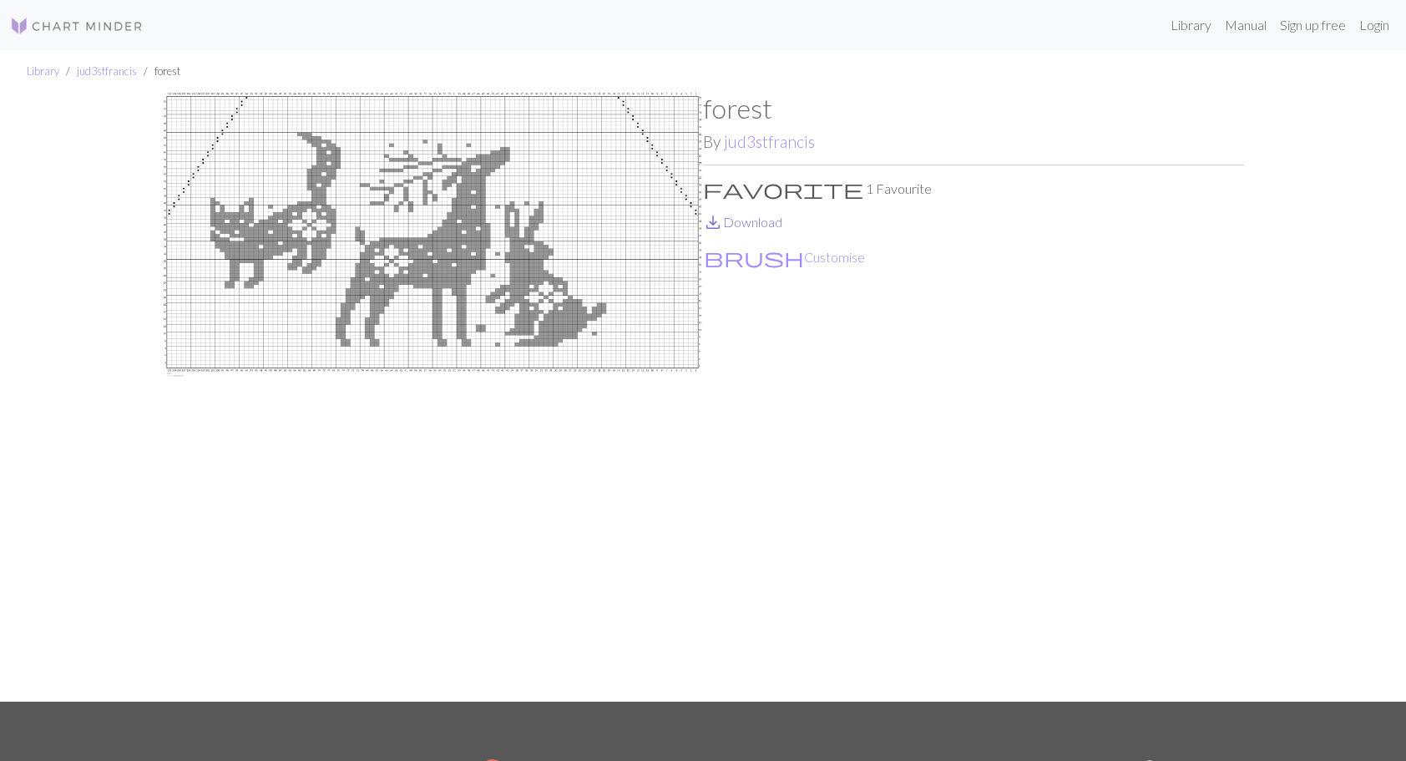
click at [764, 225] on link "save_alt Download" at bounding box center [742, 222] width 79 height 16
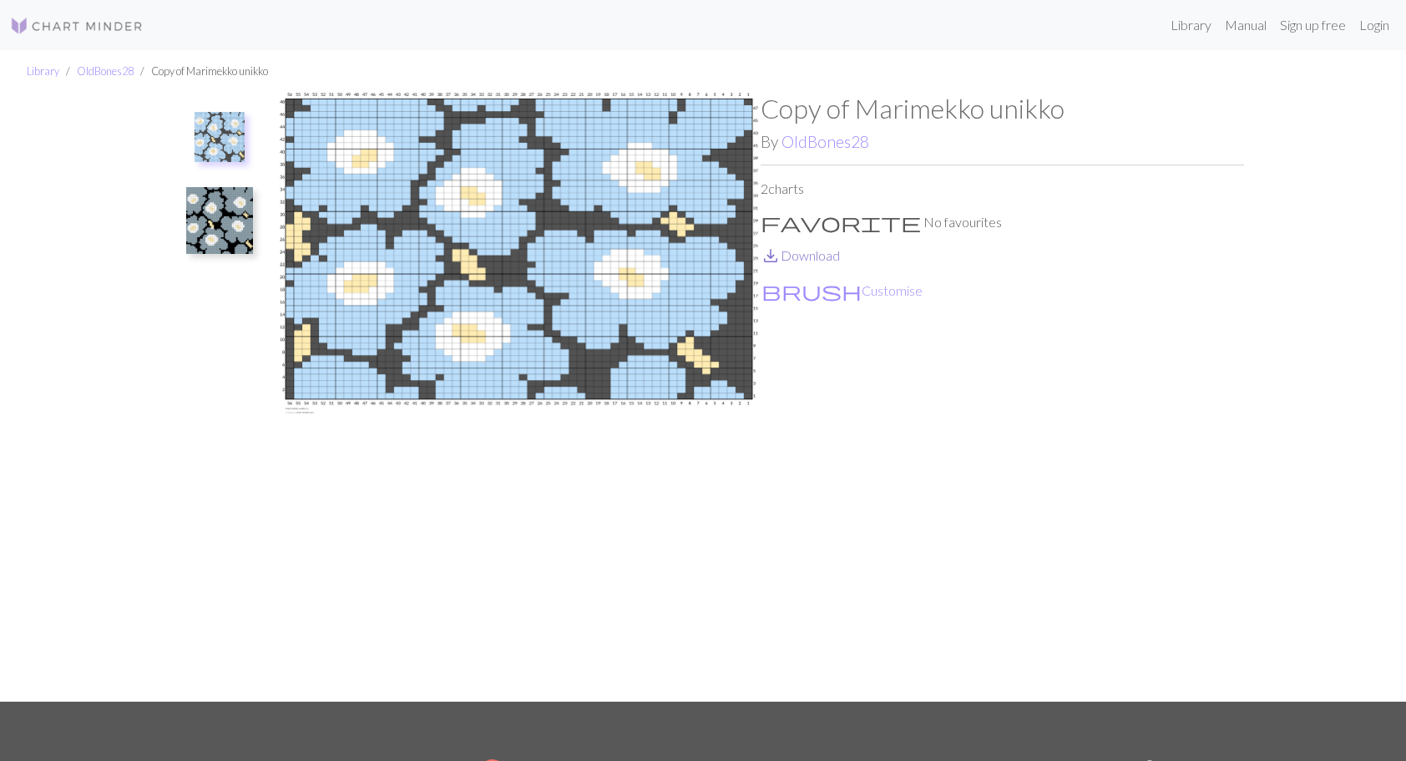
click at [813, 255] on link "save_alt Download" at bounding box center [800, 255] width 79 height 16
click at [220, 228] on img at bounding box center [219, 220] width 67 height 67
